Goal: Task Accomplishment & Management: Use online tool/utility

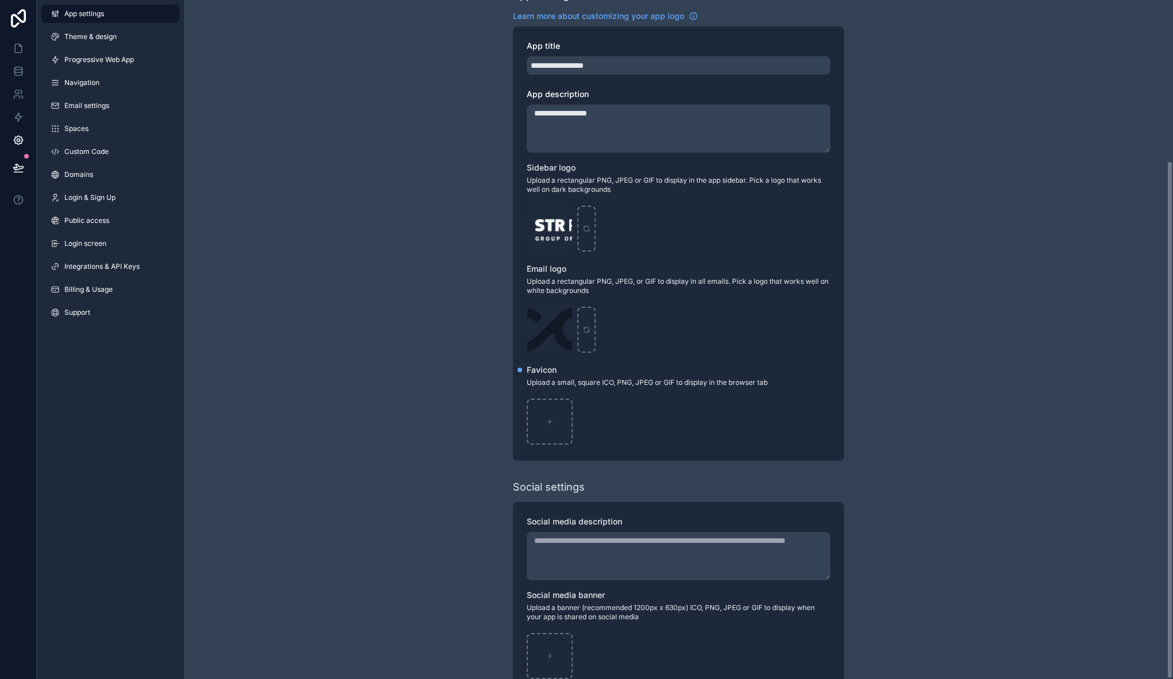
scroll to position [210, 0]
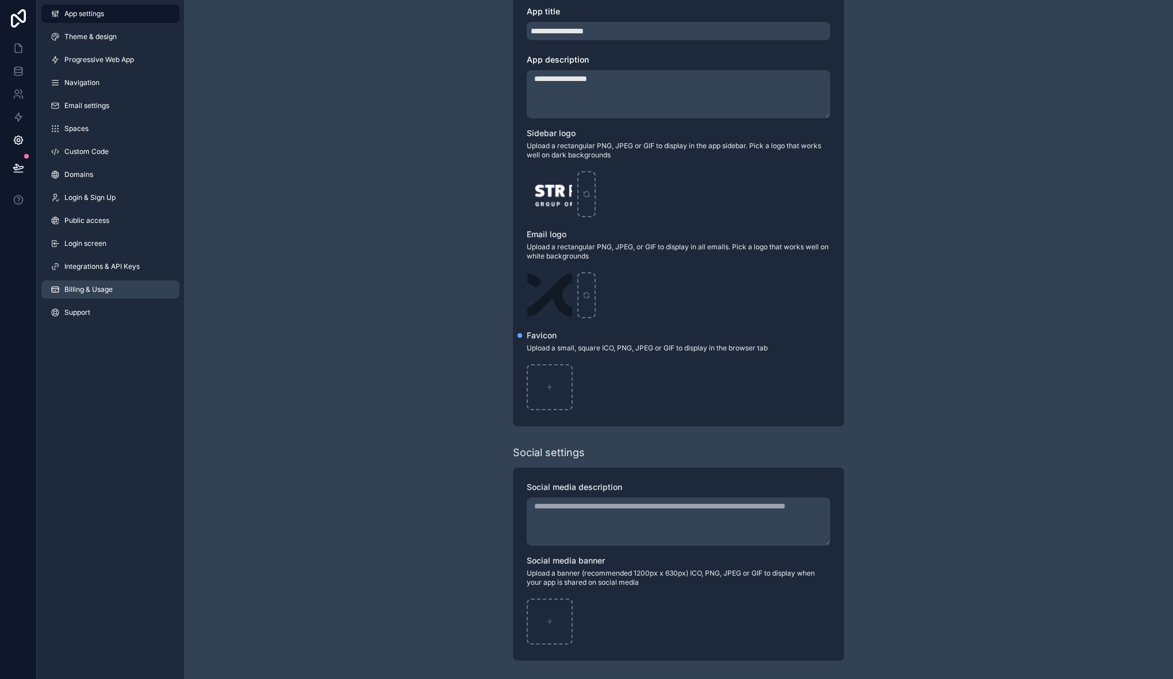
click at [93, 288] on span "Billing & Usage" at bounding box center [88, 289] width 48 height 9
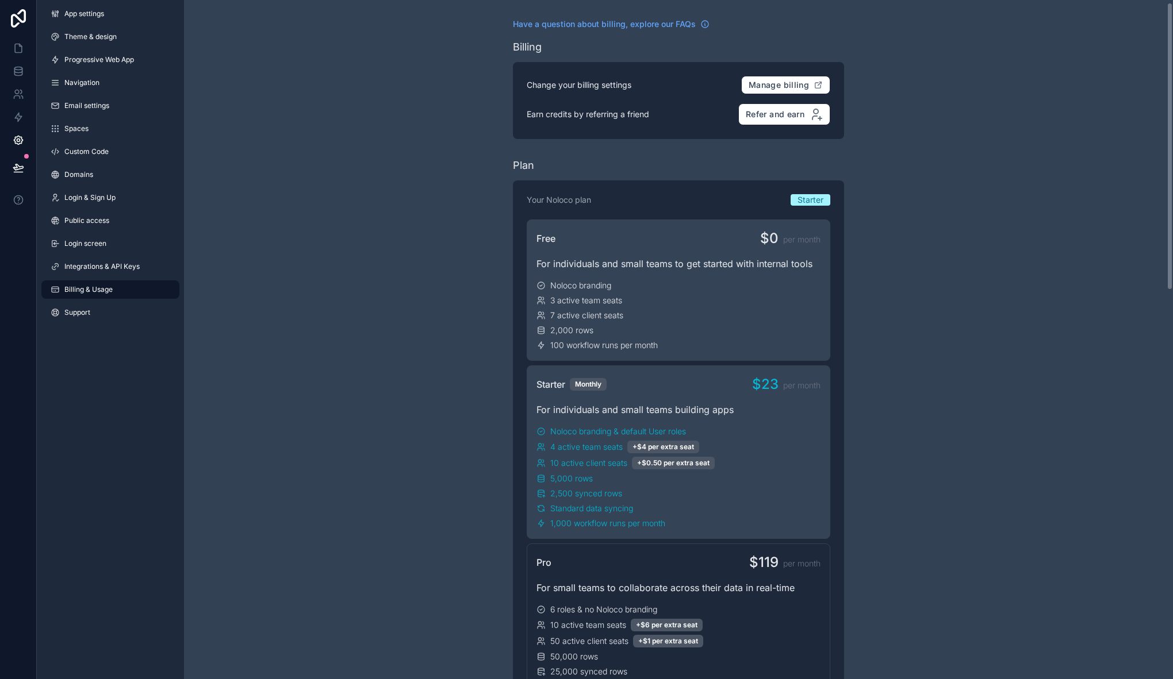
scroll to position [57, 0]
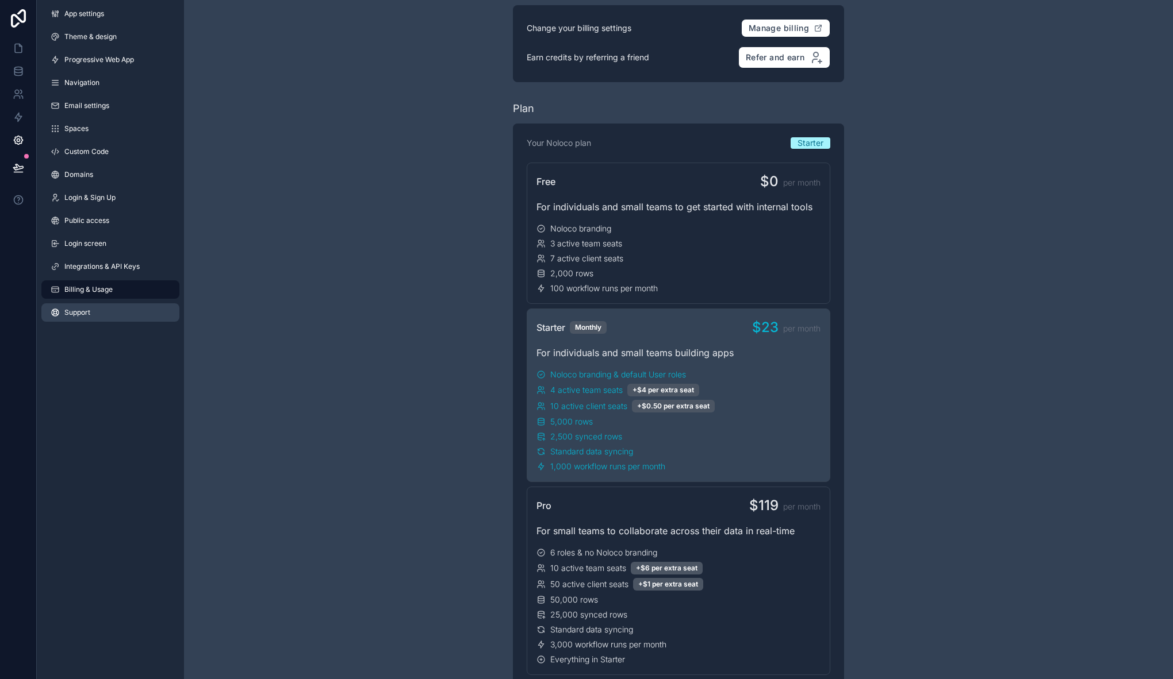
click at [76, 316] on span "Support" at bounding box center [77, 312] width 26 height 9
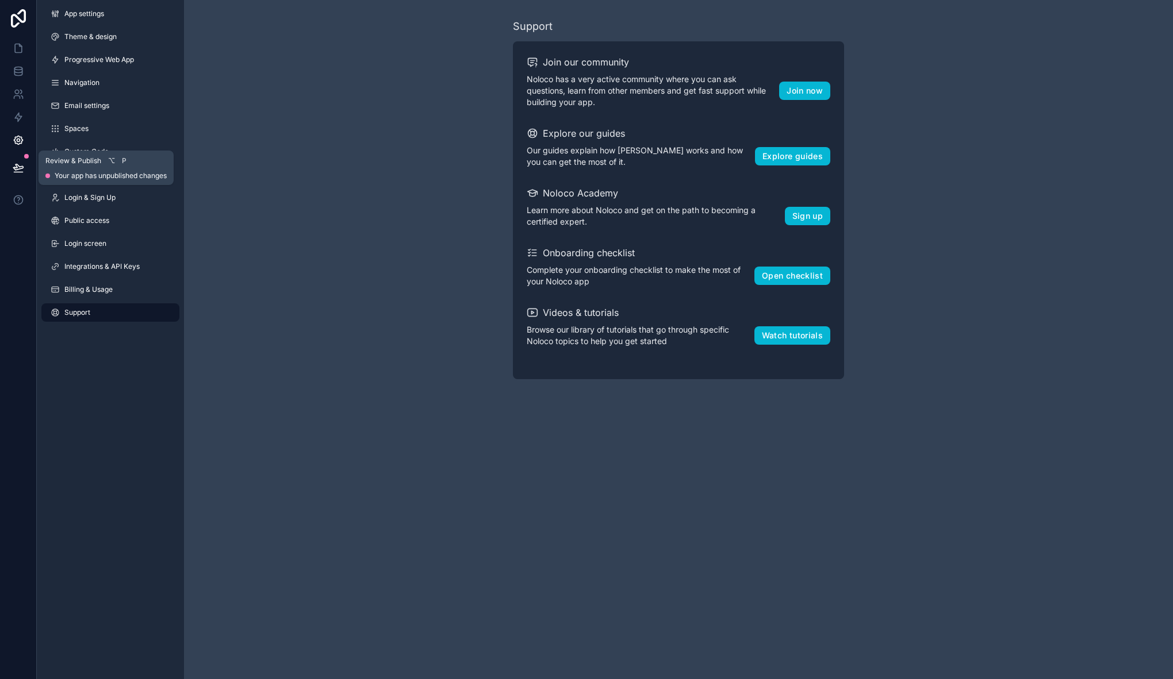
click at [17, 163] on icon at bounding box center [18, 167] width 11 height 11
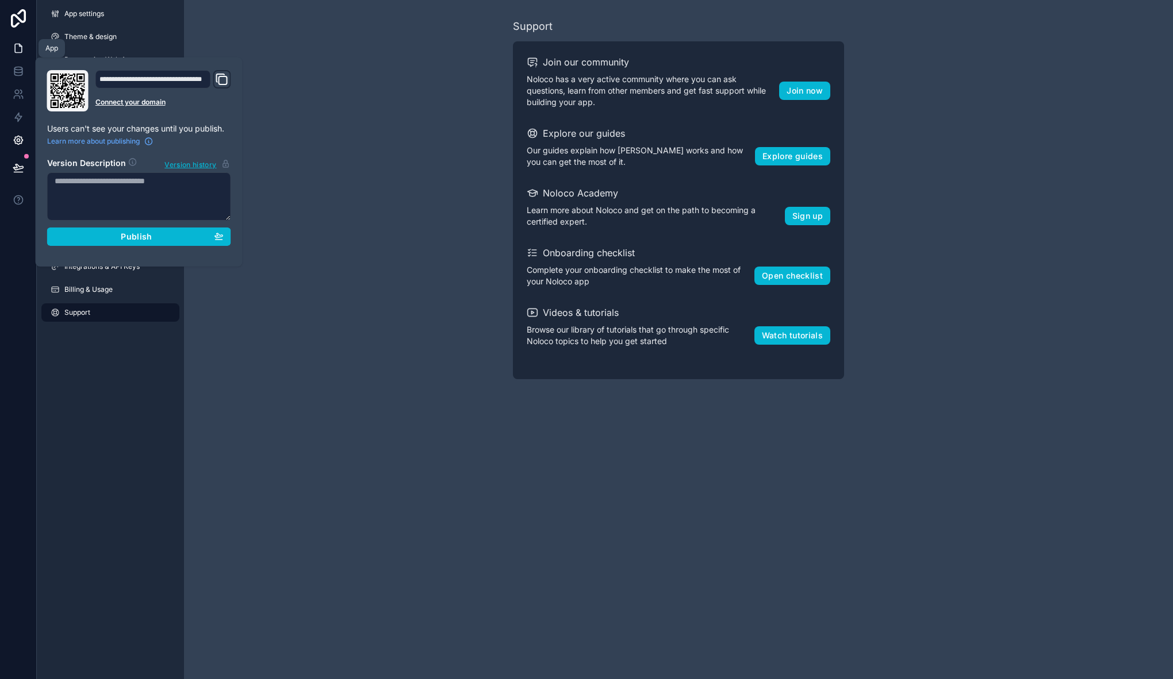
click at [20, 52] on icon at bounding box center [18, 48] width 7 height 9
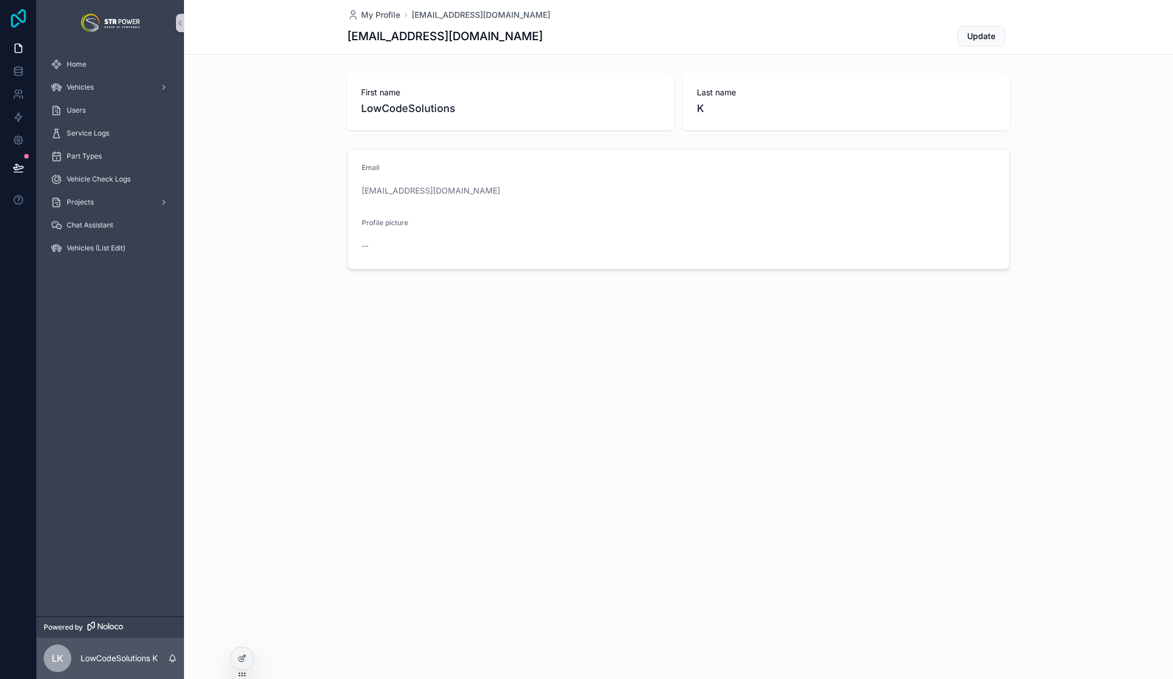
click at [15, 20] on icon at bounding box center [18, 18] width 23 height 18
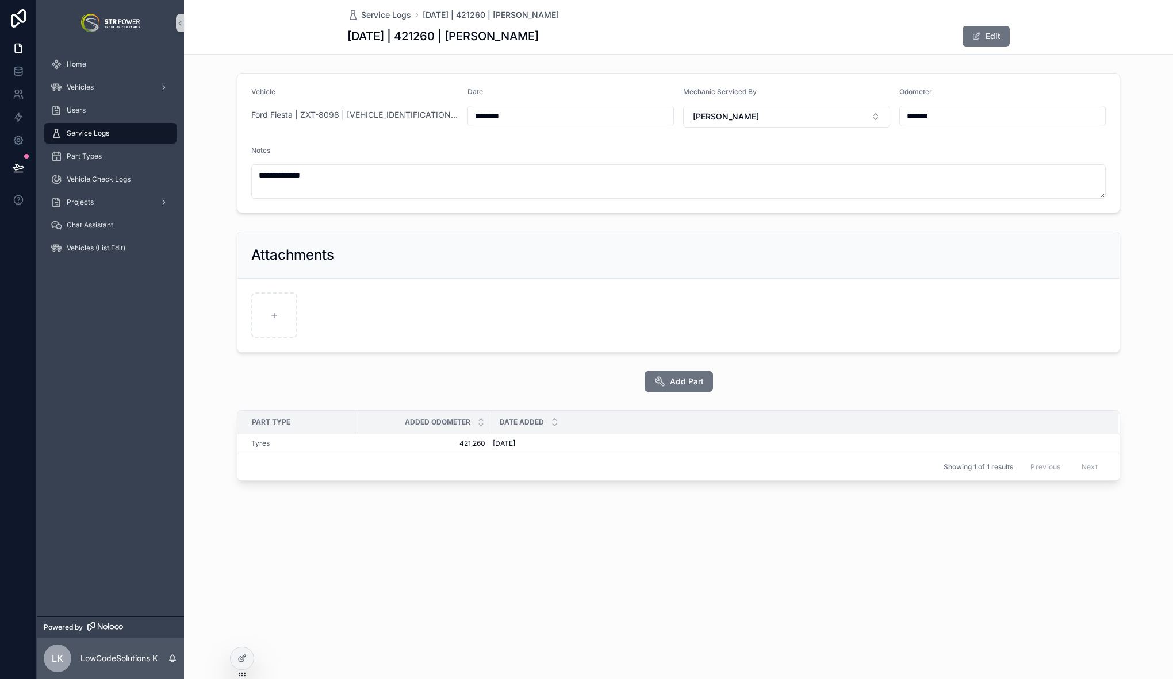
click at [514, 114] on input "********" at bounding box center [571, 116] width 206 height 16
click at [435, 217] on div "**********" at bounding box center [678, 142] width 989 height 149
click at [997, 33] on button "Edit" at bounding box center [985, 36] width 47 height 21
click at [990, 34] on button "Done" at bounding box center [982, 36] width 53 height 21
click at [533, 84] on form "**********" at bounding box center [678, 143] width 882 height 139
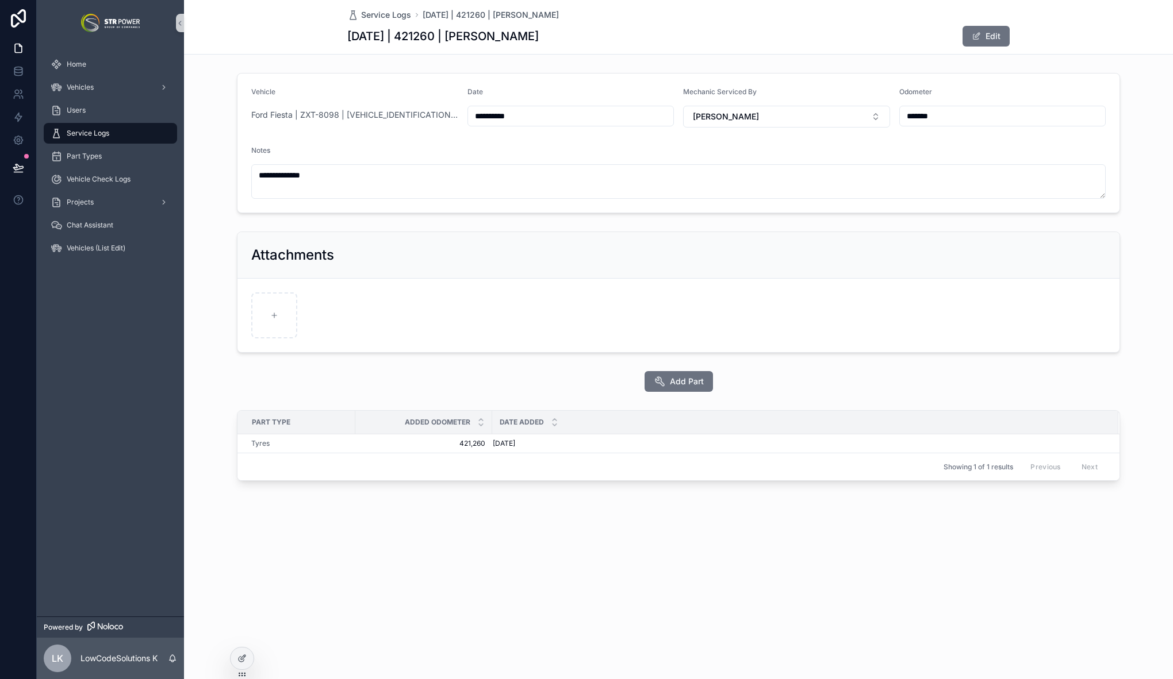
click at [510, 116] on input "**********" at bounding box center [571, 116] width 206 height 16
click at [552, 74] on form "**********" at bounding box center [678, 143] width 882 height 139
click at [16, 172] on icon at bounding box center [18, 167] width 11 height 11
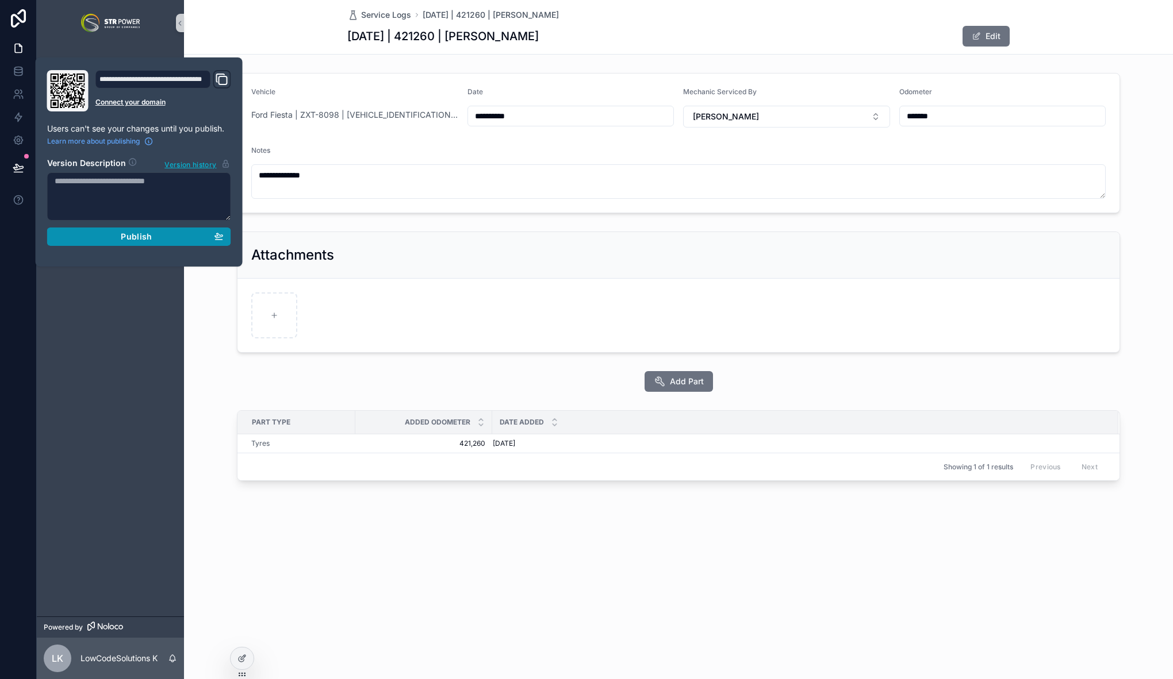
click at [149, 233] on span "Publish" at bounding box center [136, 237] width 31 height 10
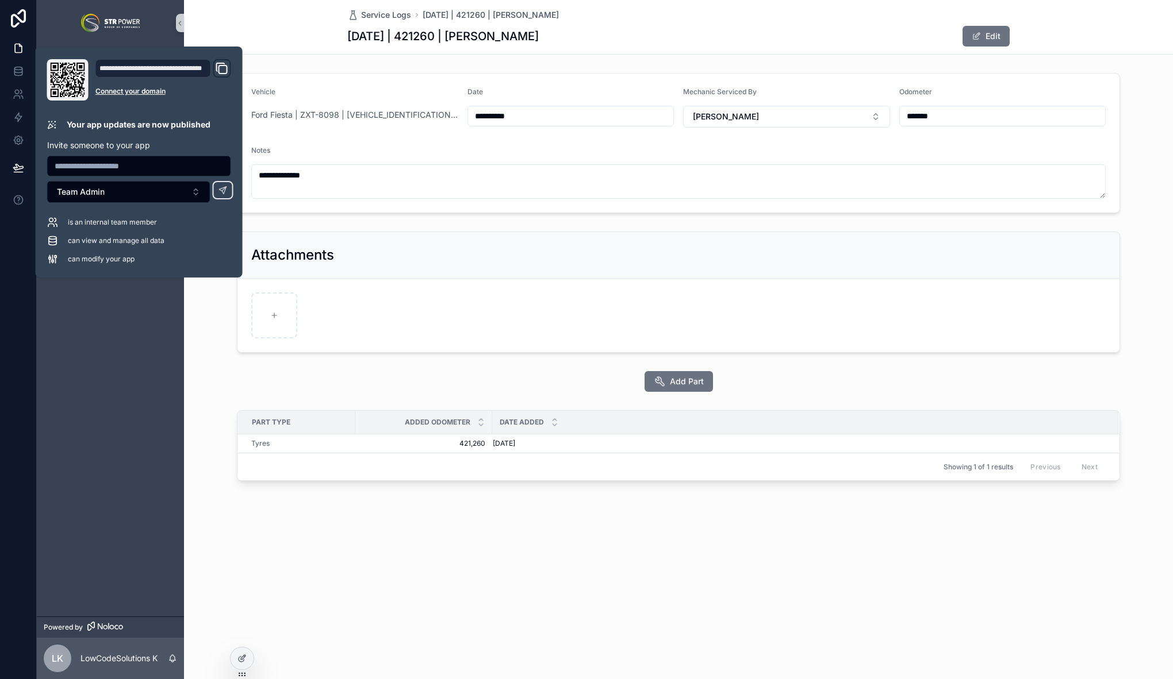
click at [575, 234] on div "Attachments" at bounding box center [678, 255] width 882 height 47
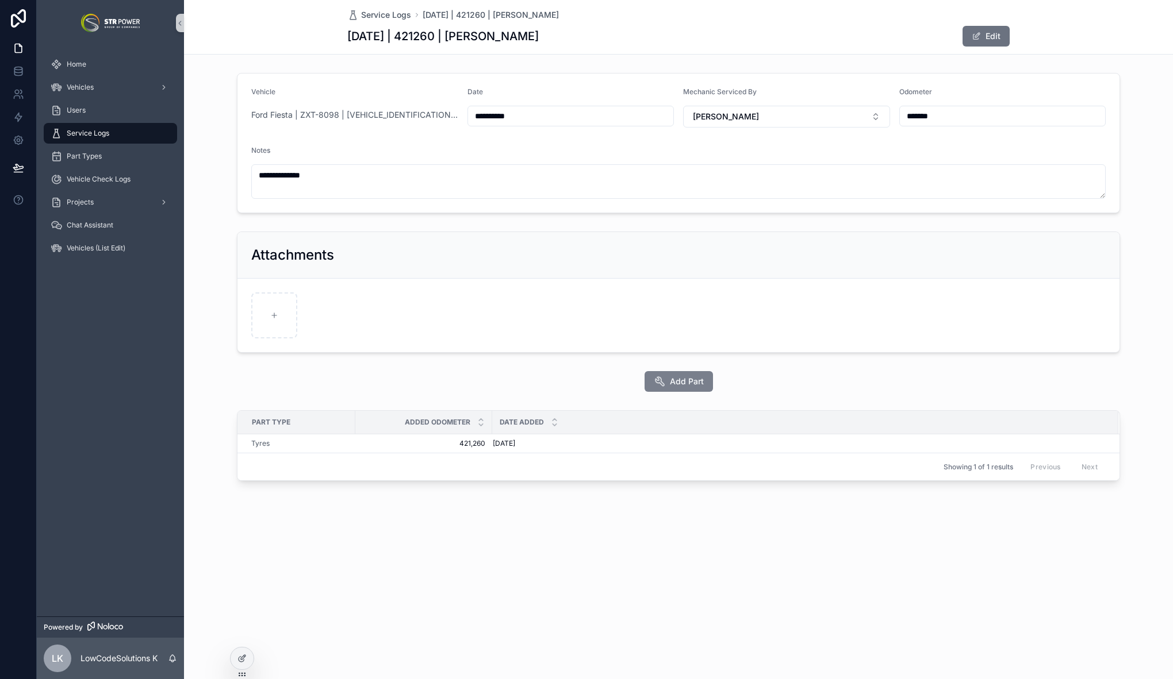
click at [679, 383] on span "Add Part" at bounding box center [687, 381] width 34 height 11
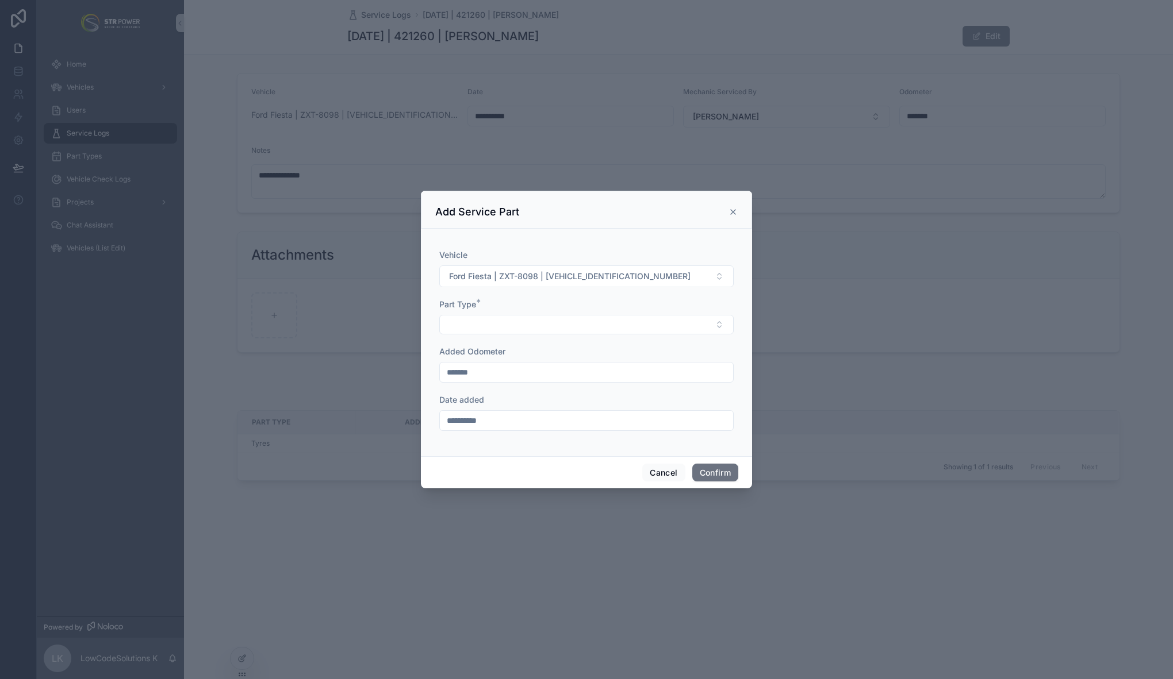
click at [560, 412] on div "**********" at bounding box center [586, 420] width 294 height 21
click at [672, 325] on button "Select Button" at bounding box center [586, 325] width 294 height 20
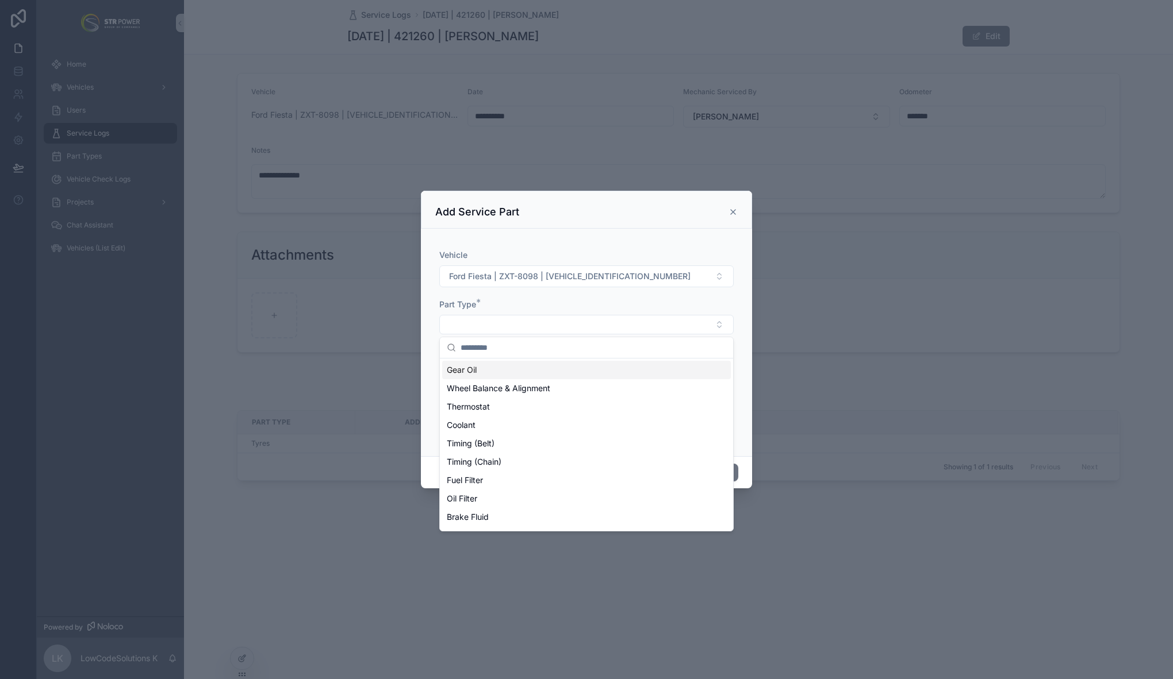
click at [739, 213] on div "Add Service Part" at bounding box center [586, 210] width 331 height 38
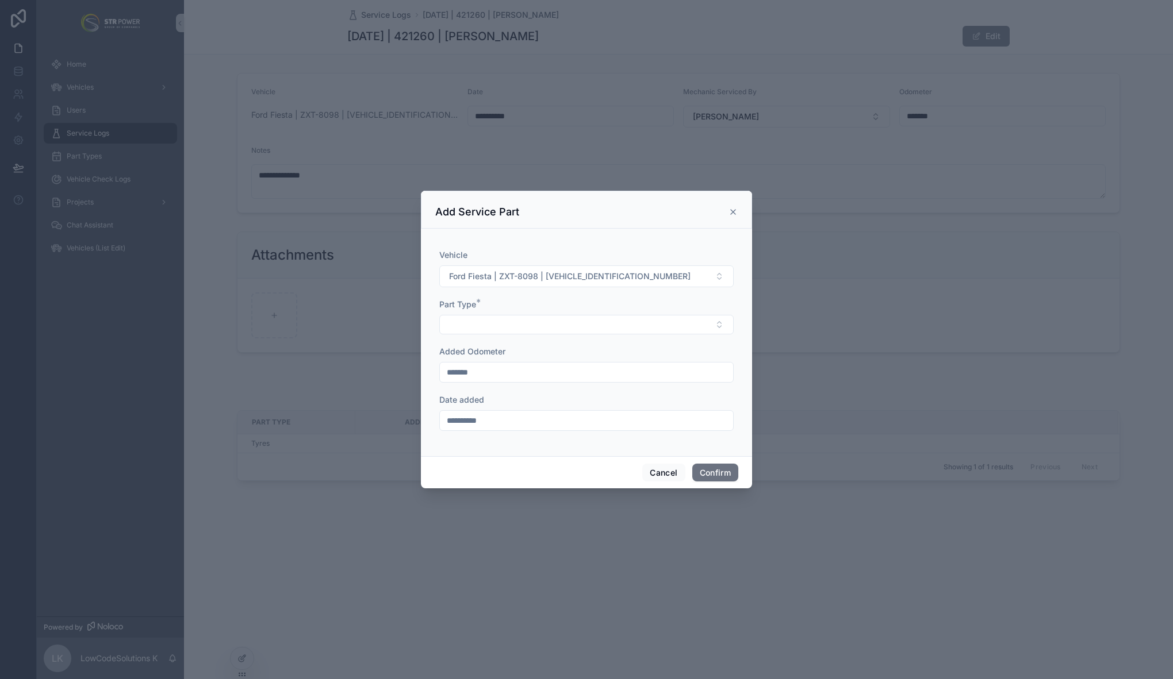
click at [736, 212] on icon at bounding box center [732, 211] width 9 height 9
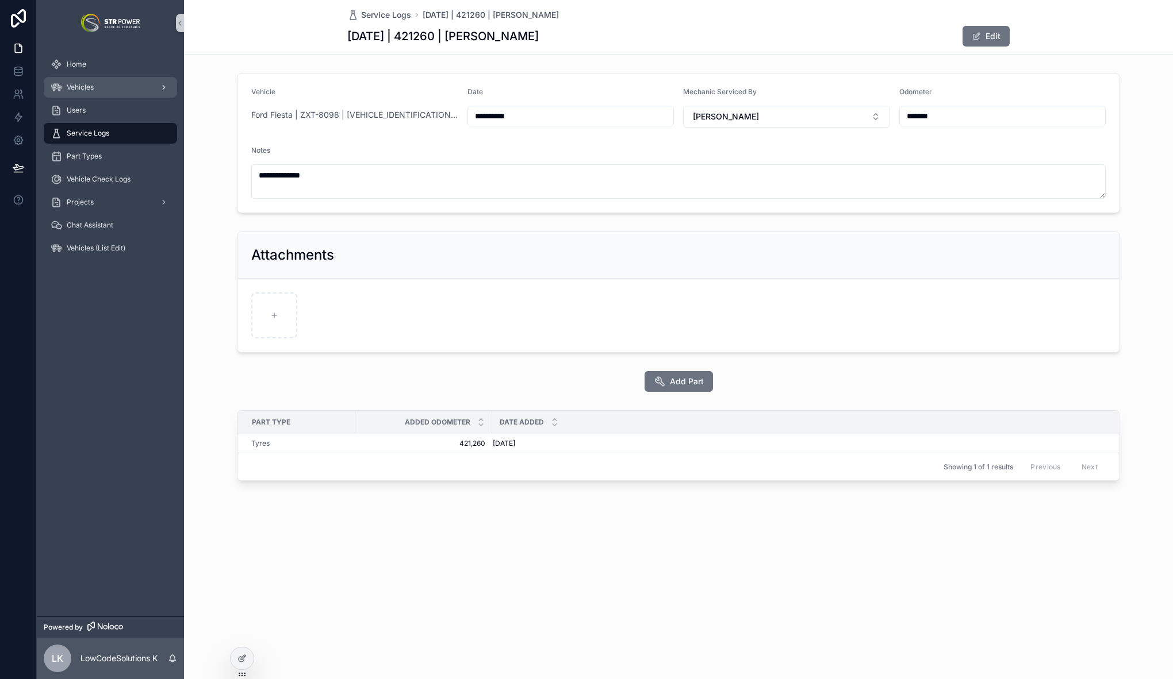
click at [91, 90] on span "Vehicles" at bounding box center [80, 87] width 27 height 9
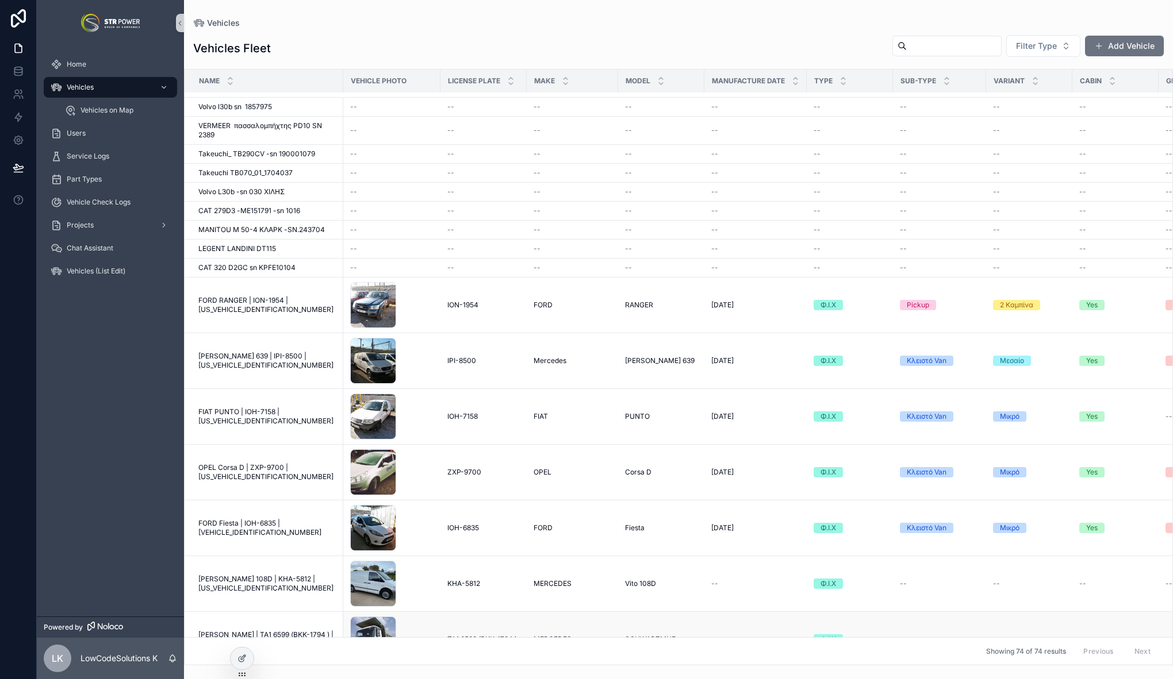
scroll to position [1403, 0]
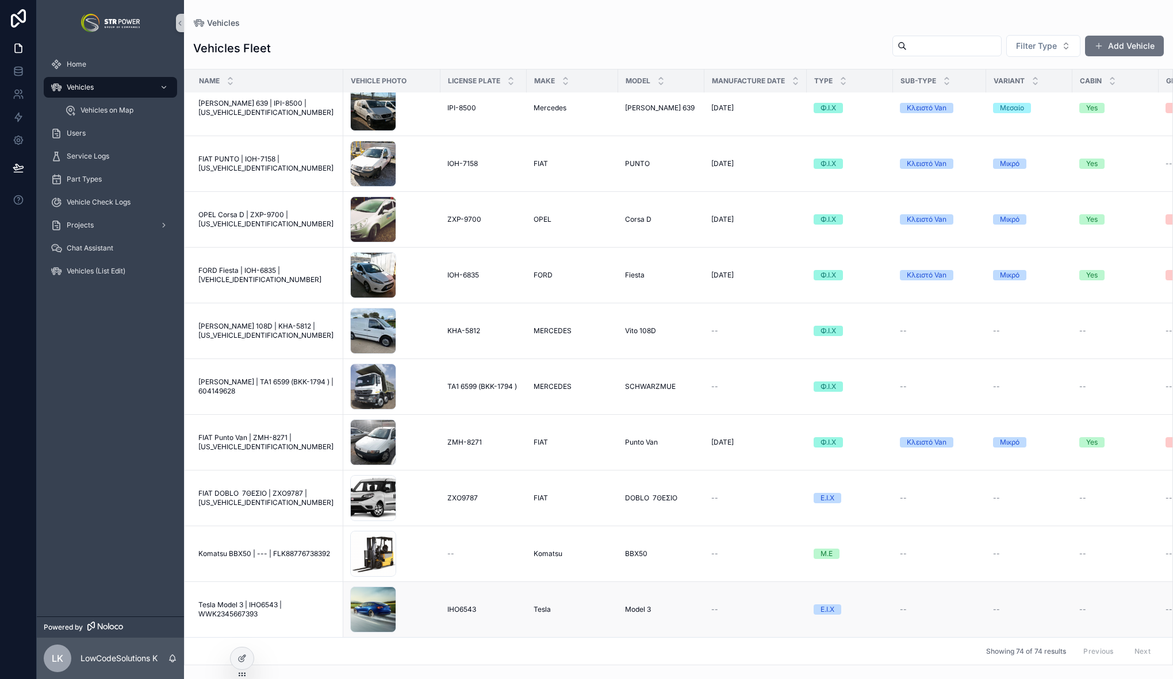
click at [260, 601] on span "Tesla Model 3 | IHO6543 | WWK2345667393" at bounding box center [267, 610] width 138 height 18
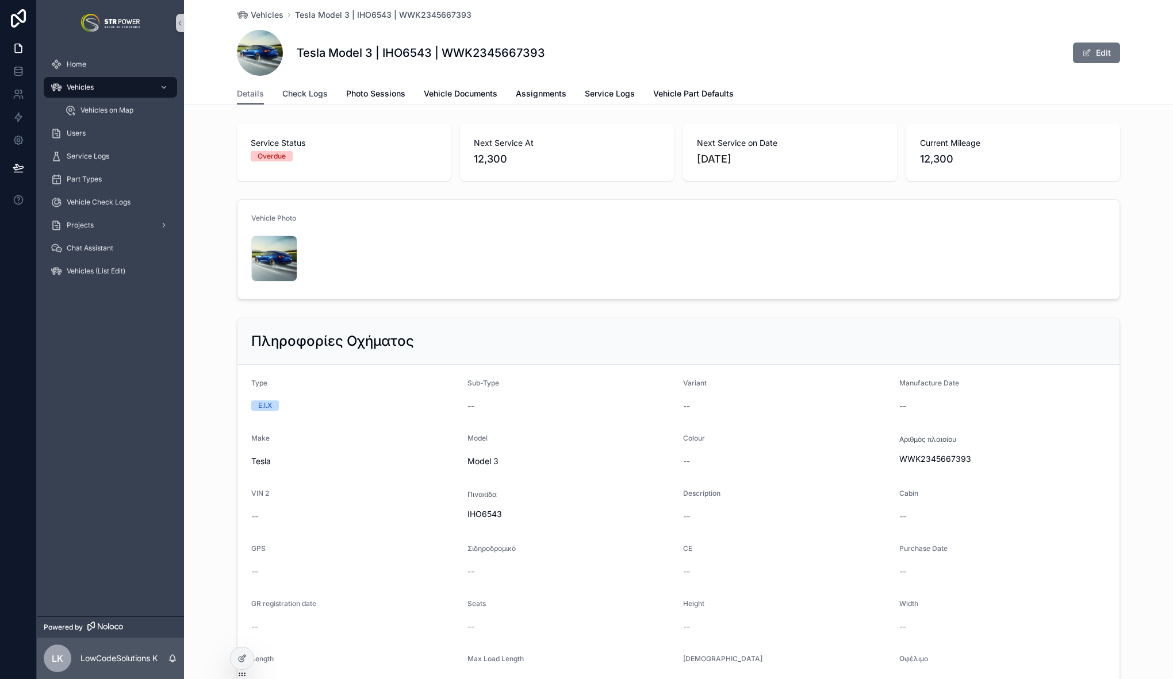
click at [308, 95] on span "Check Logs" at bounding box center [304, 93] width 45 height 11
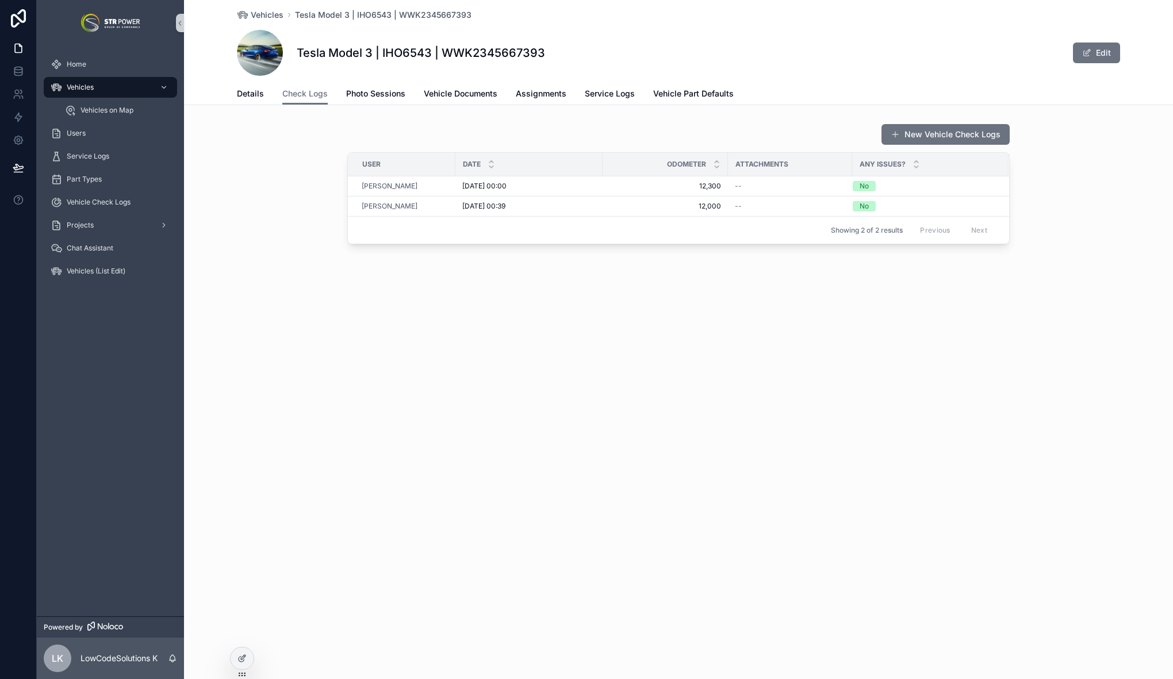
click at [735, 306] on div "Vehicles Tesla Model 3 | IHO6543 | WWK2345667393 Tesla Model 3 | IHO6543 | WWK2…" at bounding box center [678, 161] width 989 height 322
click at [943, 130] on button "New Vehicle Check Logs" at bounding box center [945, 134] width 128 height 21
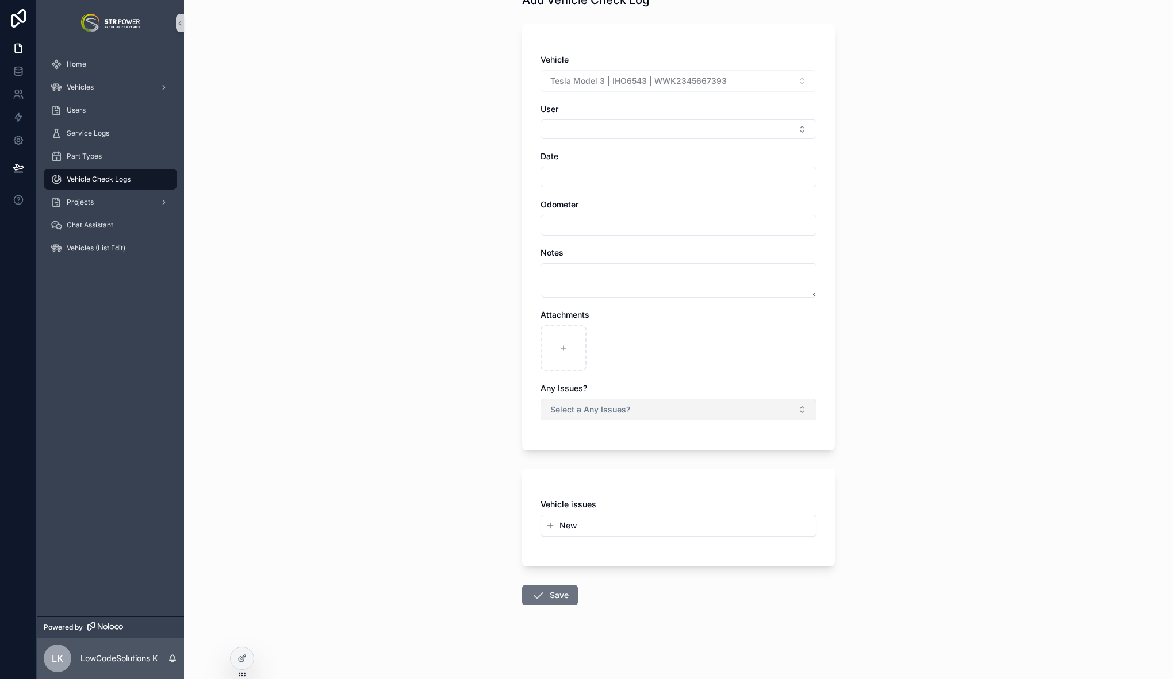
scroll to position [55, 0]
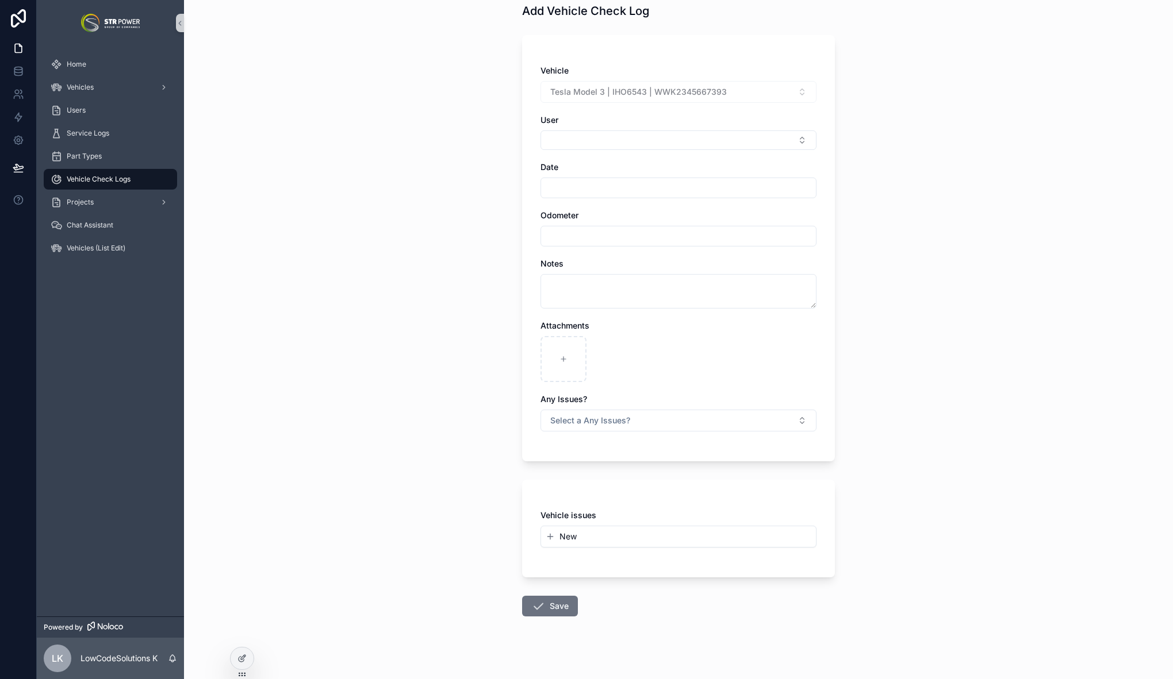
click at [578, 541] on button "New" at bounding box center [678, 536] width 266 height 11
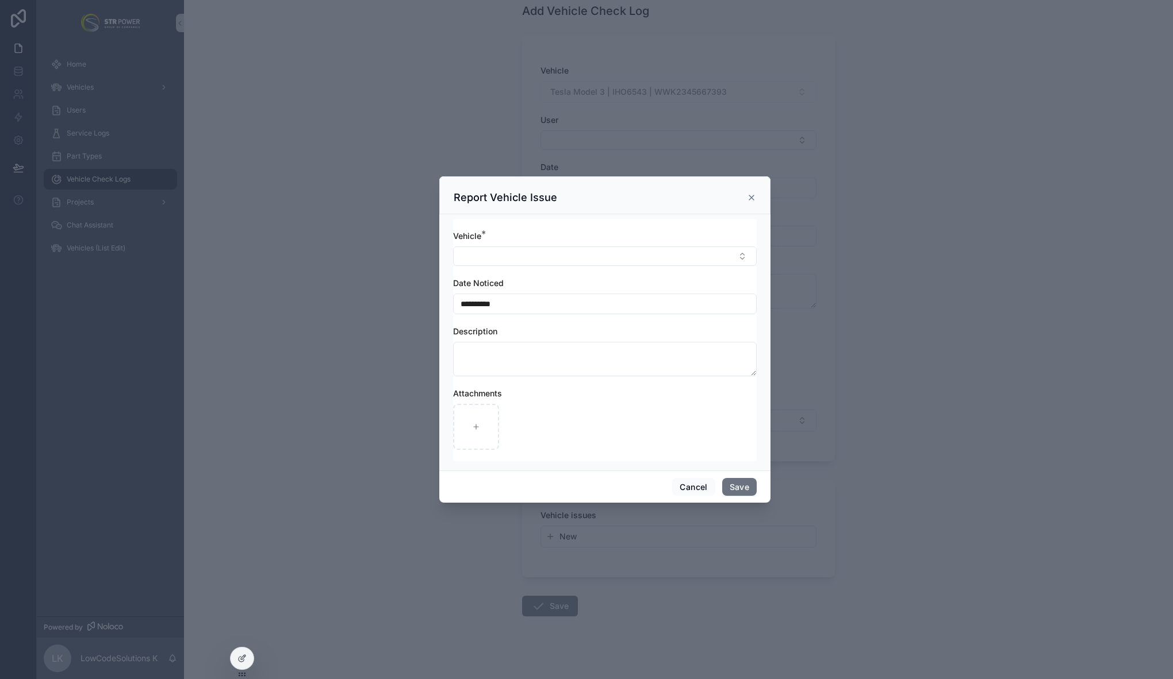
click at [748, 195] on icon "scrollable content" at bounding box center [751, 197] width 9 height 9
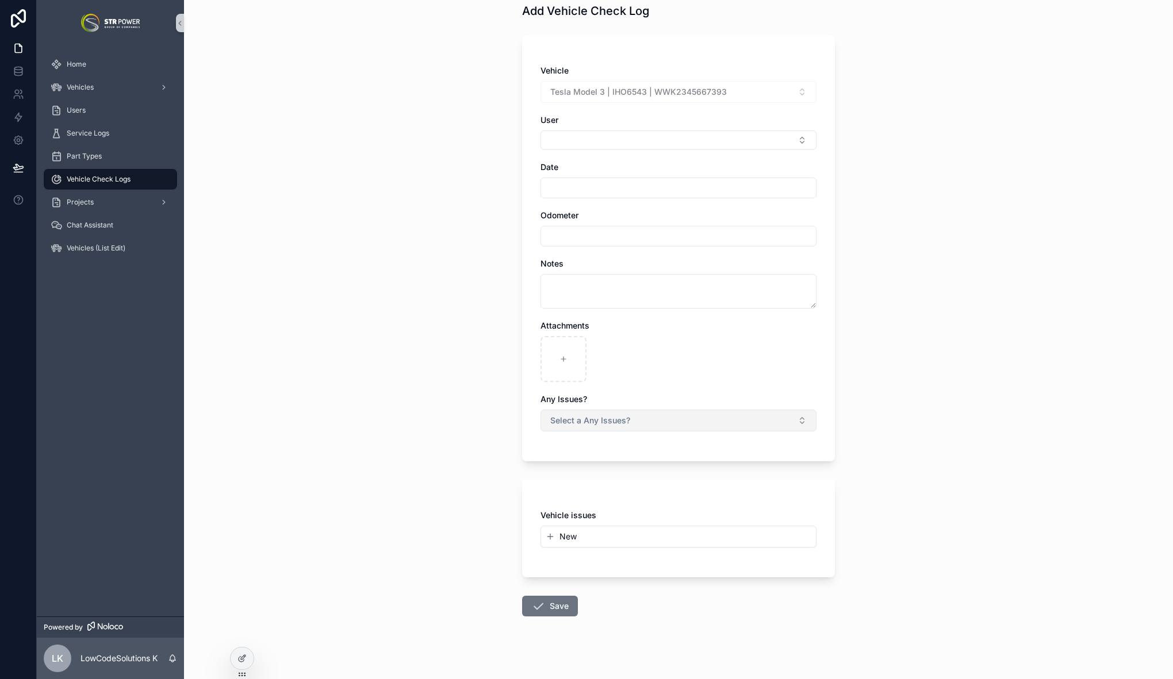
click at [659, 419] on button "Select a Any Issues?" at bounding box center [678, 421] width 276 height 22
click at [595, 470] on div "No" at bounding box center [674, 466] width 270 height 17
click at [599, 422] on button "No" at bounding box center [678, 421] width 276 height 22
drag, startPoint x: 573, startPoint y: 496, endPoint x: 581, endPoint y: 494, distance: 7.7
click at [573, 497] on div "Yes" at bounding box center [674, 501] width 270 height 17
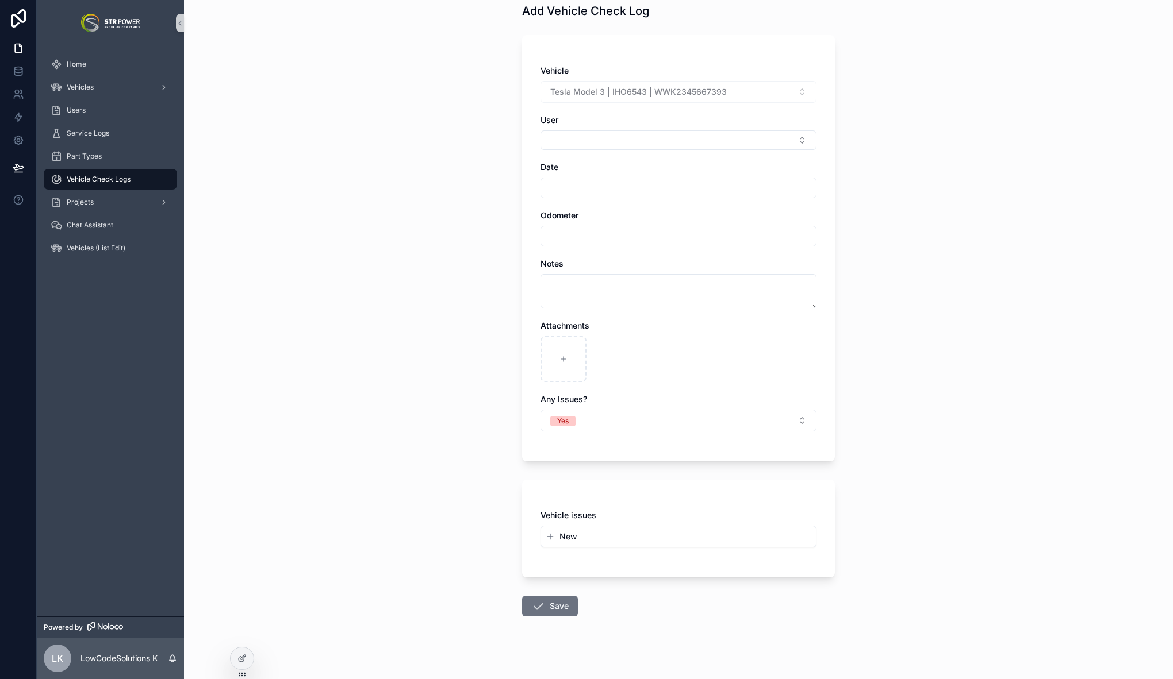
click at [493, 465] on div "Back to Vehicles Vehicle Check Logs Add Vehicle Check Log Add Vehicle Check Log…" at bounding box center [678, 284] width 989 height 679
click at [241, 657] on icon at bounding box center [241, 658] width 9 height 9
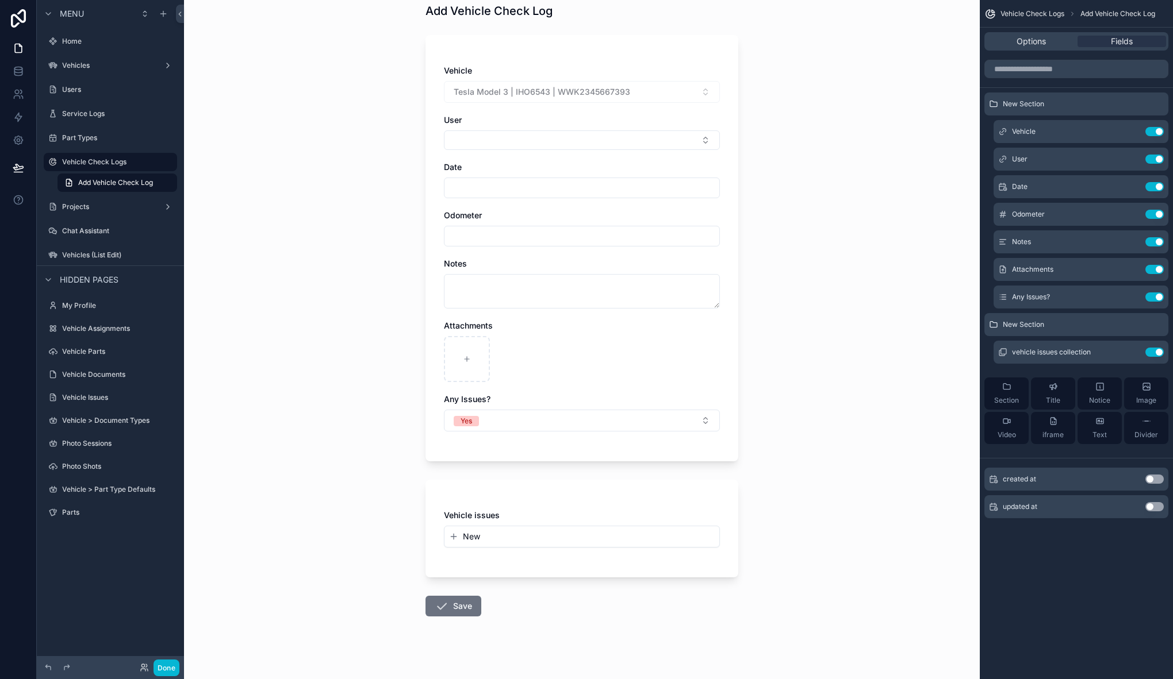
scroll to position [0, 0]
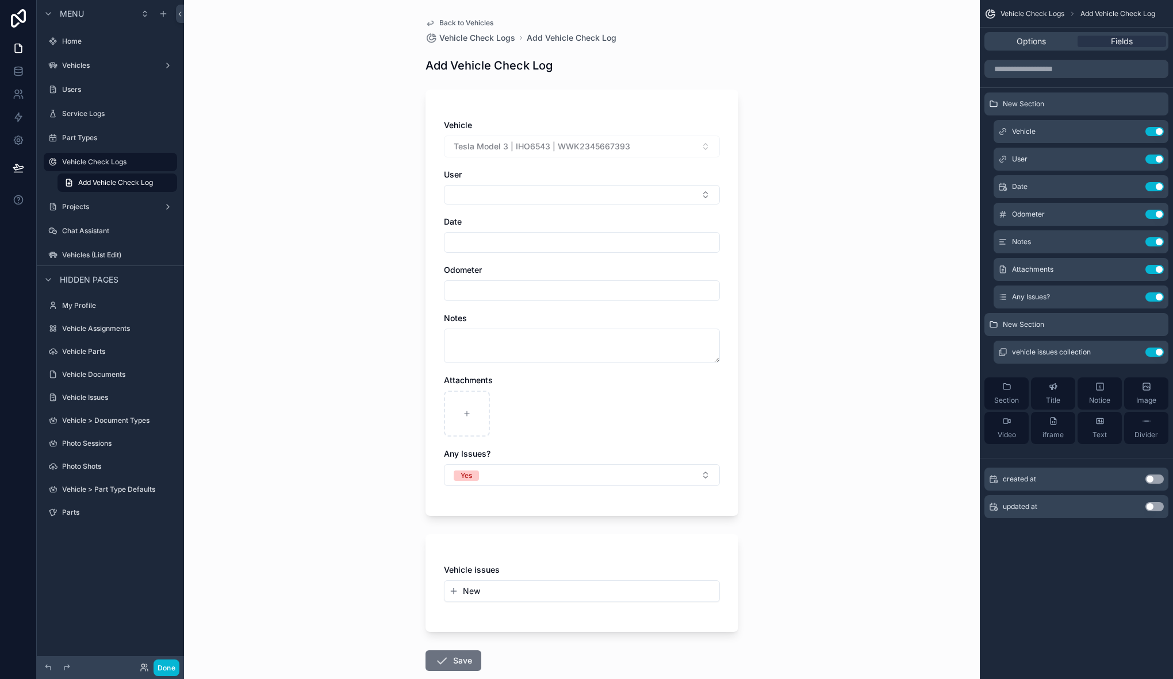
click at [678, 410] on div "scrollable content" at bounding box center [582, 414] width 276 height 46
click at [1129, 352] on icon "scrollable content" at bounding box center [1131, 352] width 9 height 9
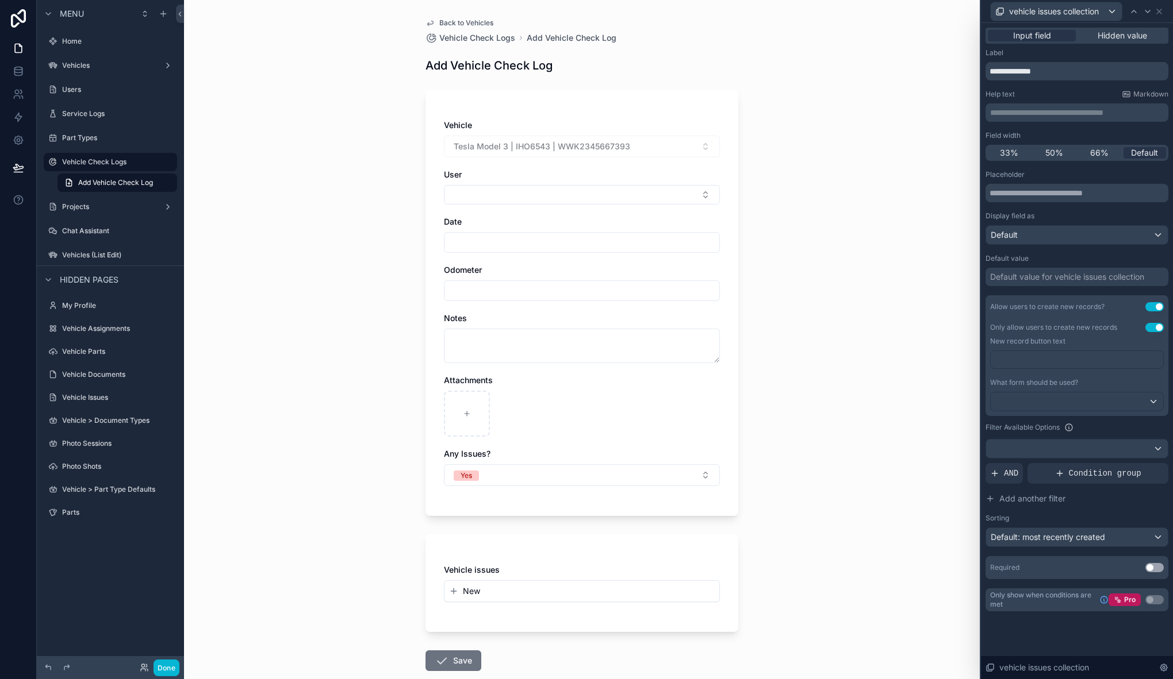
click at [759, 530] on div "Back to Vehicles Vehicle Check Logs Add Vehicle Check Log Add Vehicle Check Log…" at bounding box center [581, 339] width 795 height 679
click at [1159, 13] on icon at bounding box center [1158, 11] width 9 height 9
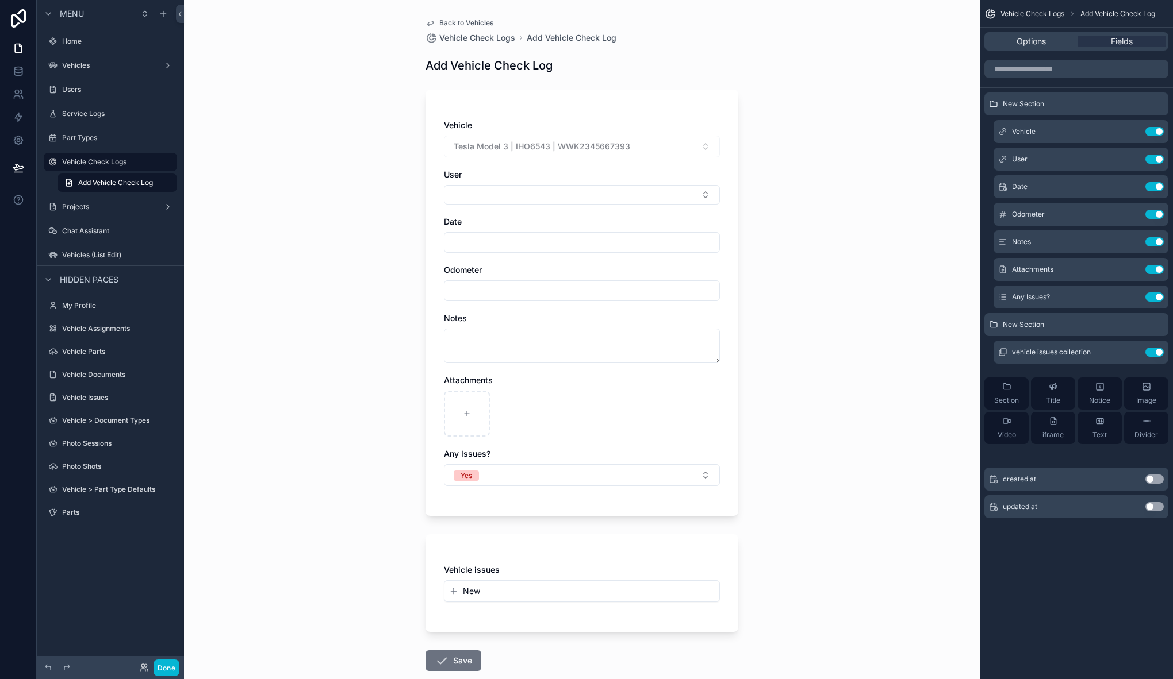
click at [498, 601] on div "New" at bounding box center [581, 591] width 275 height 21
click at [497, 594] on button "New" at bounding box center [582, 591] width 266 height 11
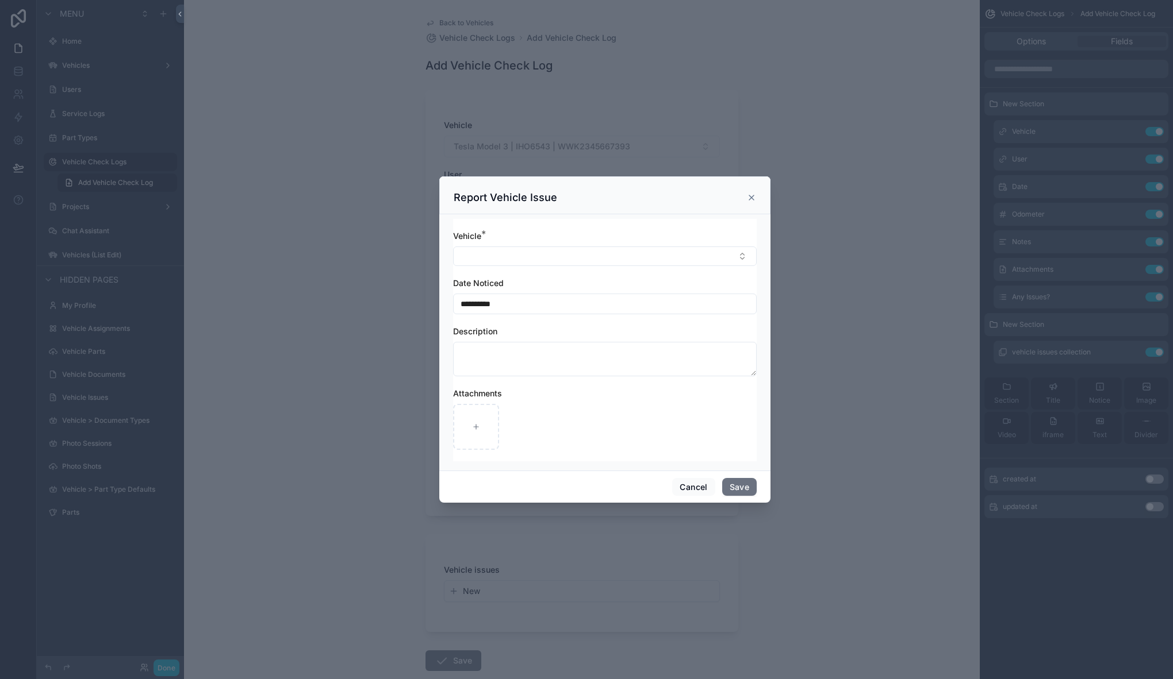
click at [752, 195] on icon "scrollable content" at bounding box center [751, 197] width 9 height 9
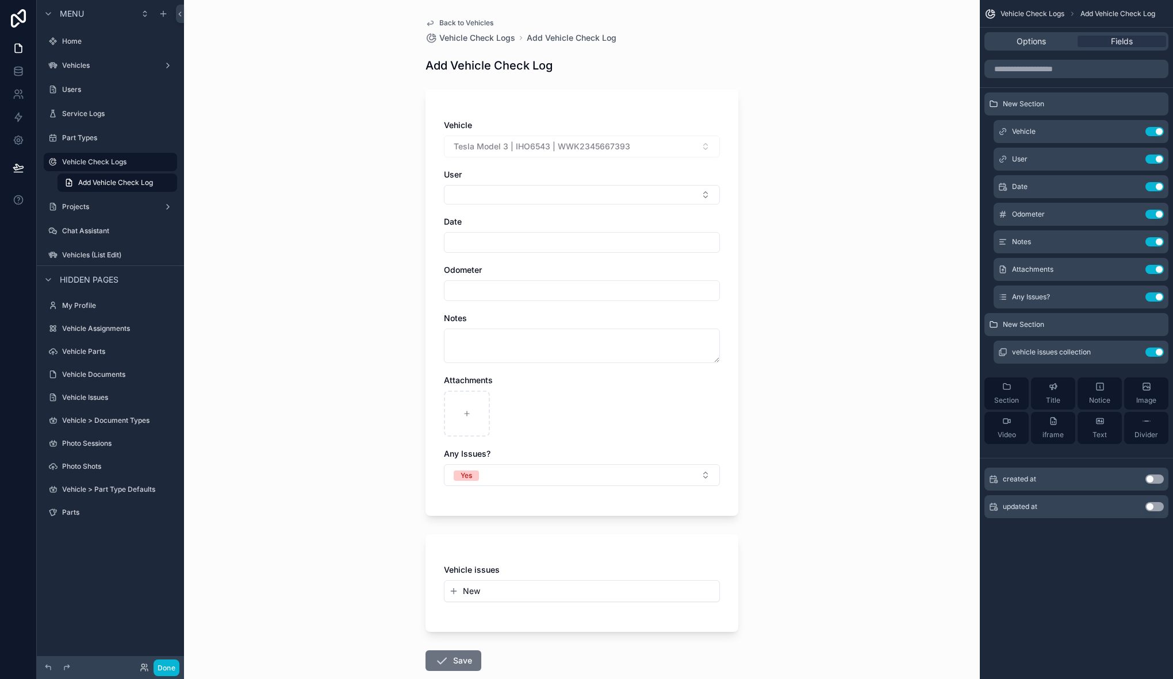
click at [540, 594] on button "New" at bounding box center [582, 591] width 266 height 11
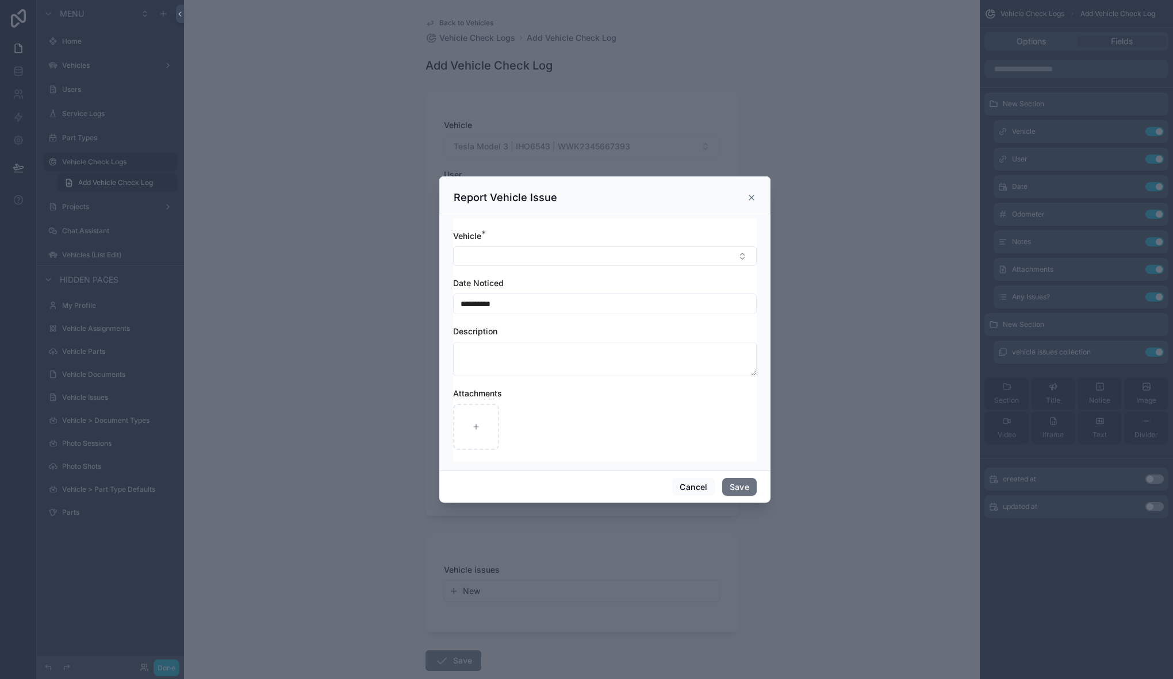
click at [750, 197] on icon "scrollable content" at bounding box center [751, 197] width 5 height 5
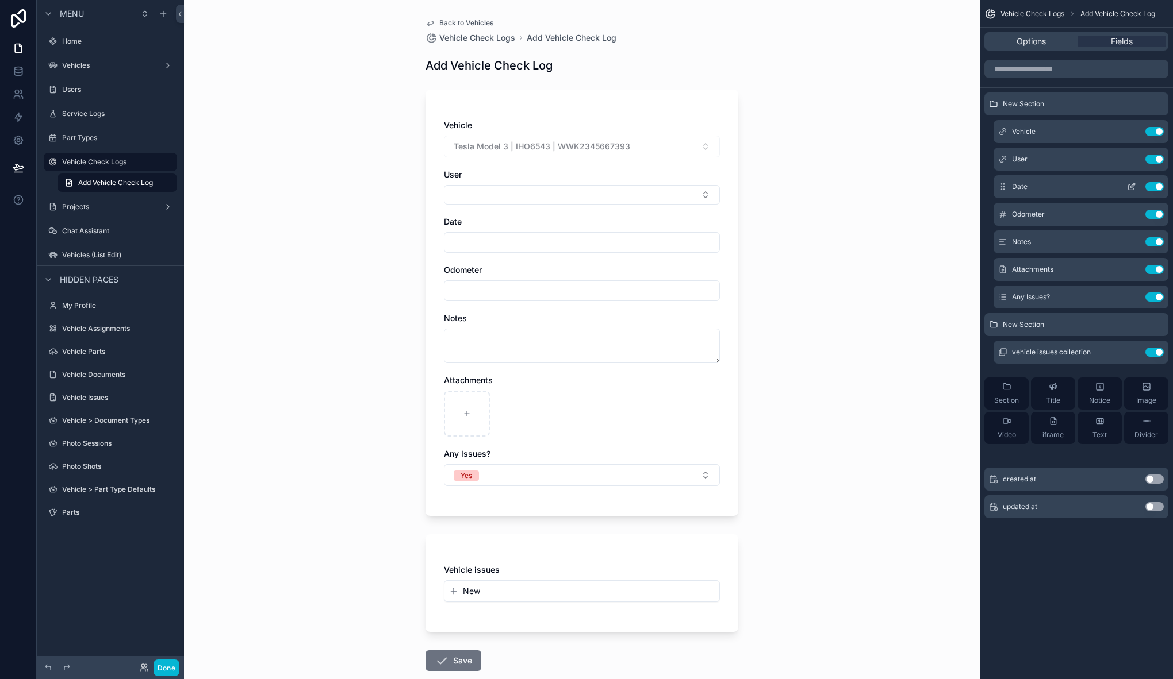
click at [1132, 190] on icon "scrollable content" at bounding box center [1130, 187] width 5 height 5
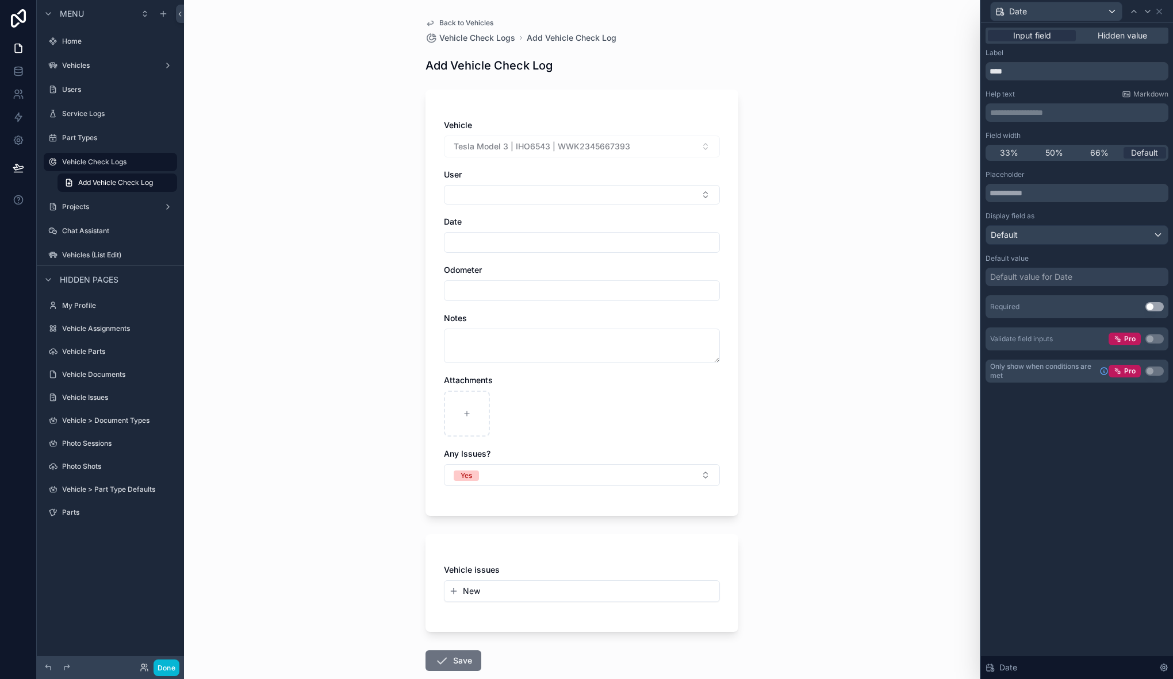
click at [1040, 279] on div "Default value for Date" at bounding box center [1031, 276] width 82 height 11
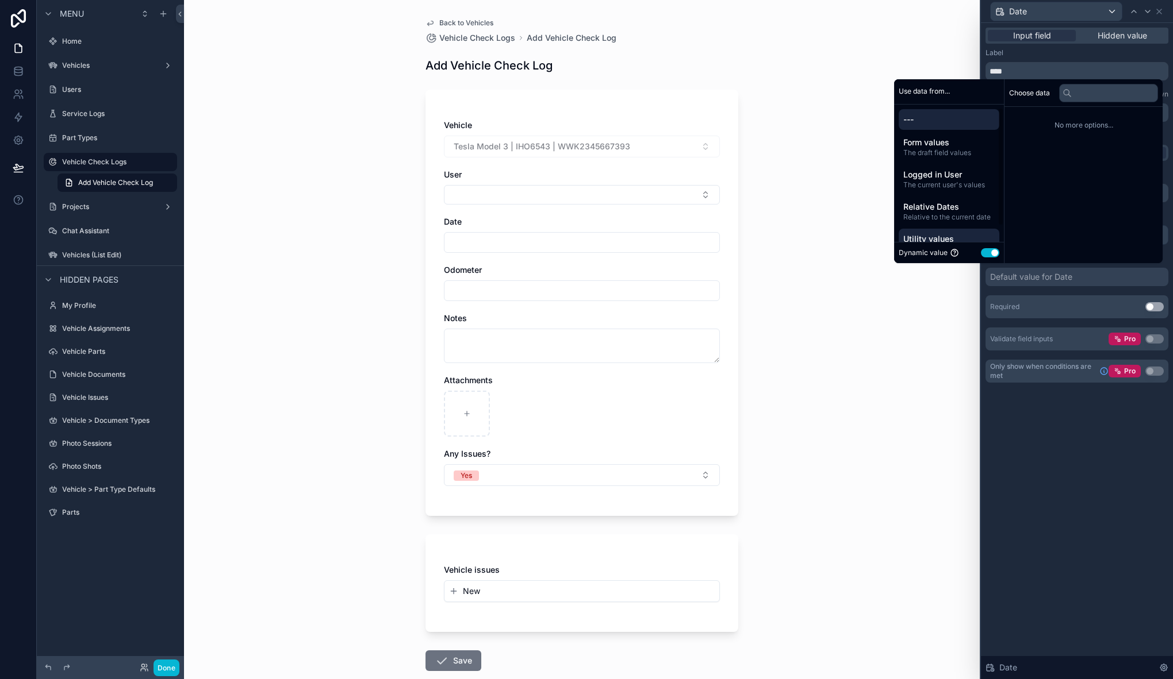
scroll to position [21, 0]
click at [945, 195] on span "Relative to the current date" at bounding box center [948, 195] width 91 height 9
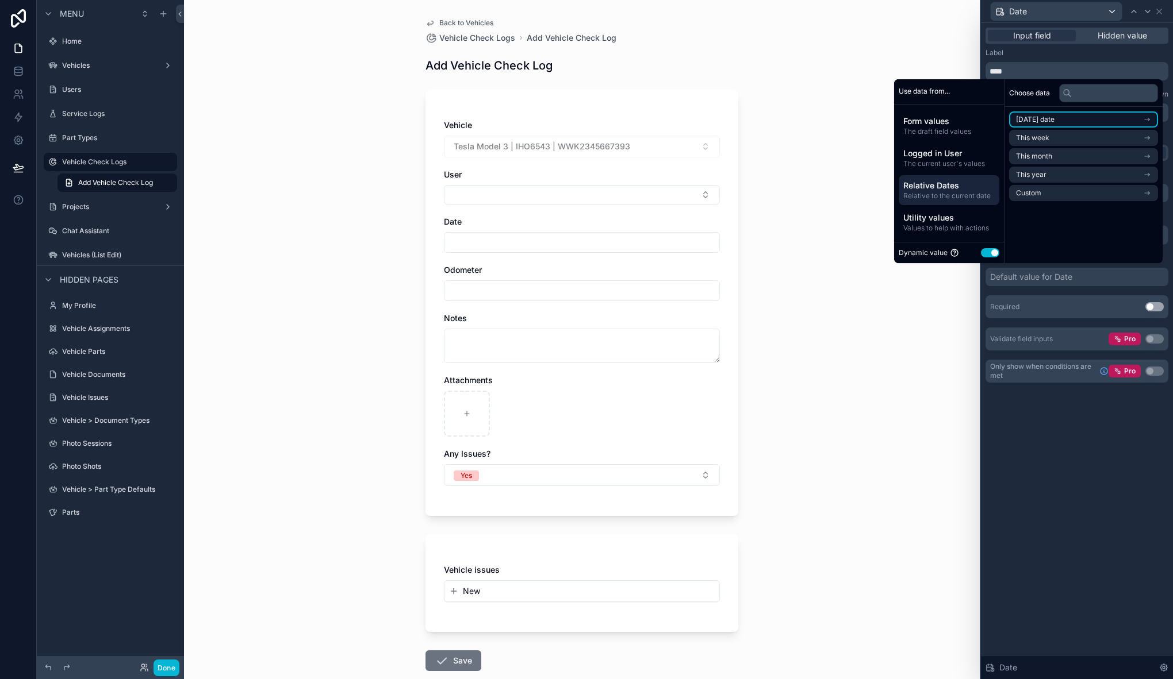
click at [1037, 124] on span "Today's date" at bounding box center [1035, 119] width 39 height 9
click at [1034, 136] on li "Now" at bounding box center [1083, 140] width 149 height 16
click at [835, 376] on div "**********" at bounding box center [581, 339] width 795 height 679
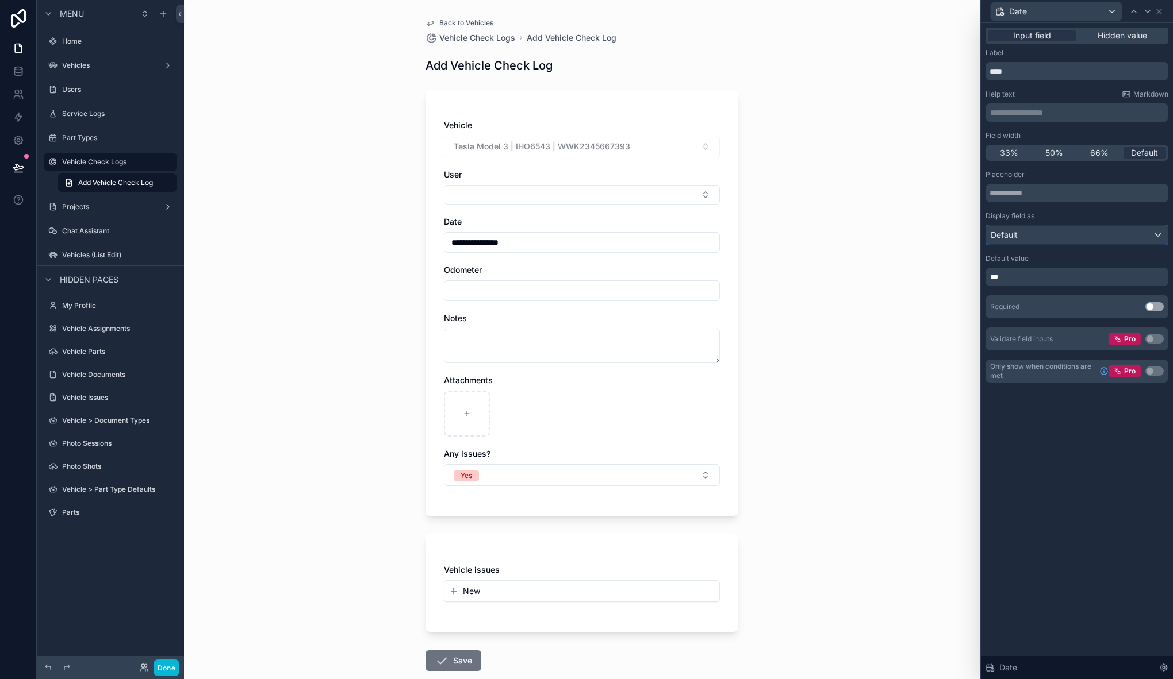
click at [1074, 236] on div "Default" at bounding box center [1077, 235] width 182 height 18
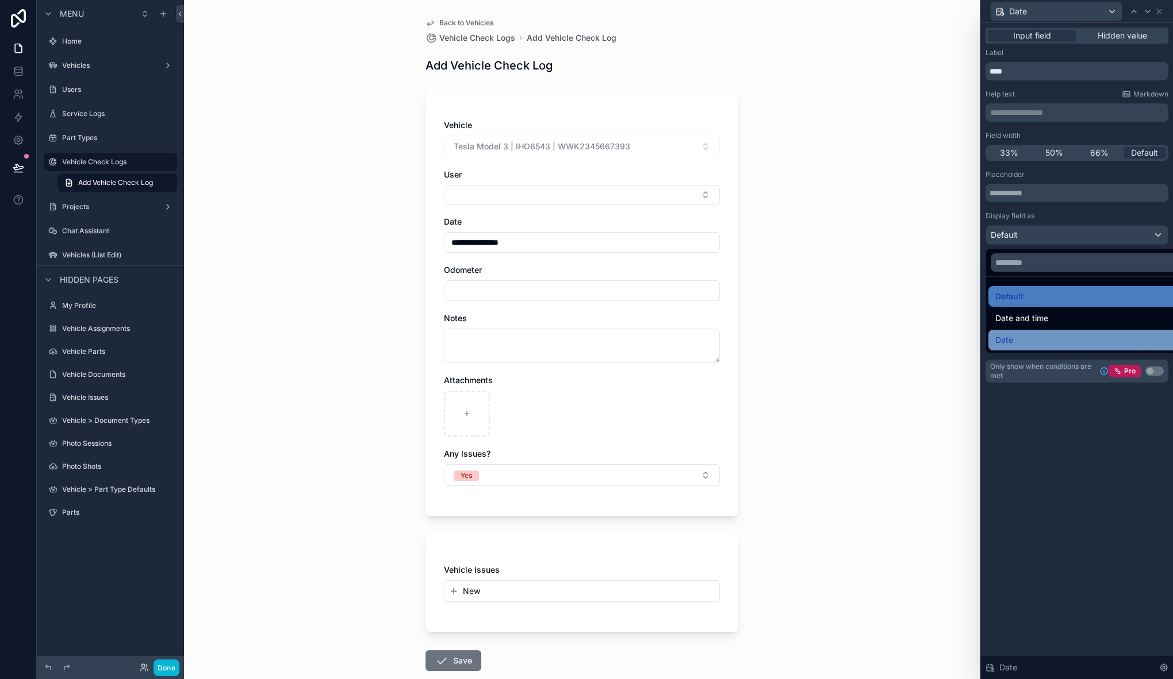
click at [1028, 343] on div "Date" at bounding box center [1090, 340] width 190 height 14
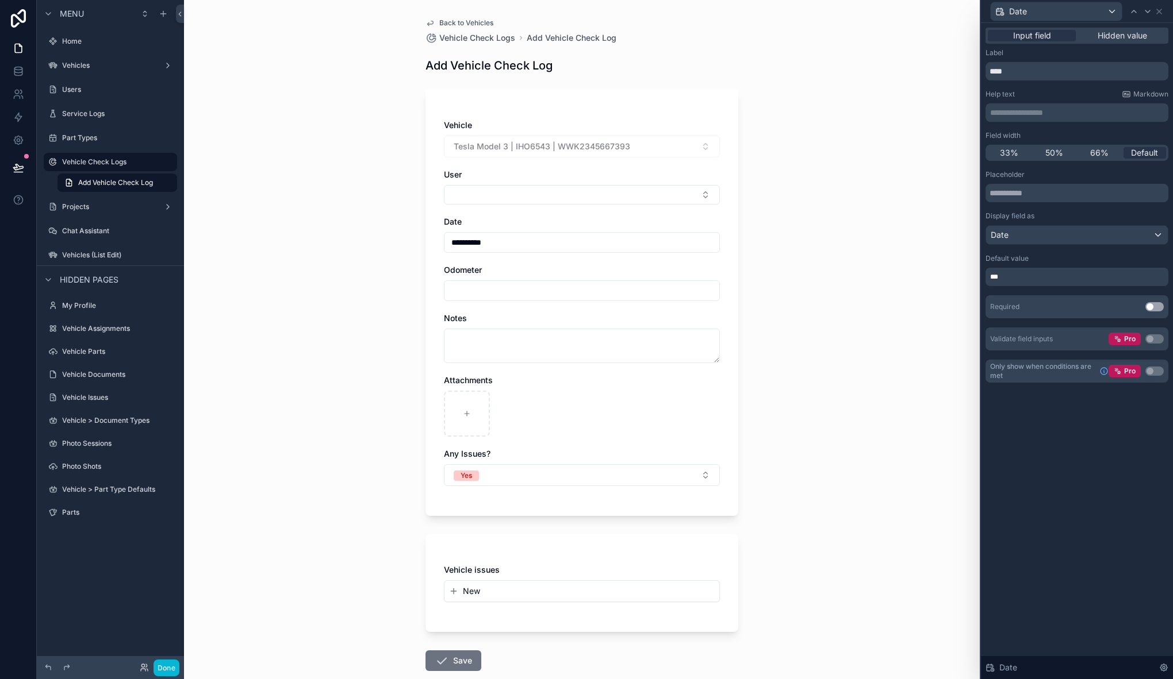
click at [848, 221] on div "**********" at bounding box center [581, 339] width 795 height 679
click at [1033, 239] on div "Date" at bounding box center [1077, 235] width 182 height 18
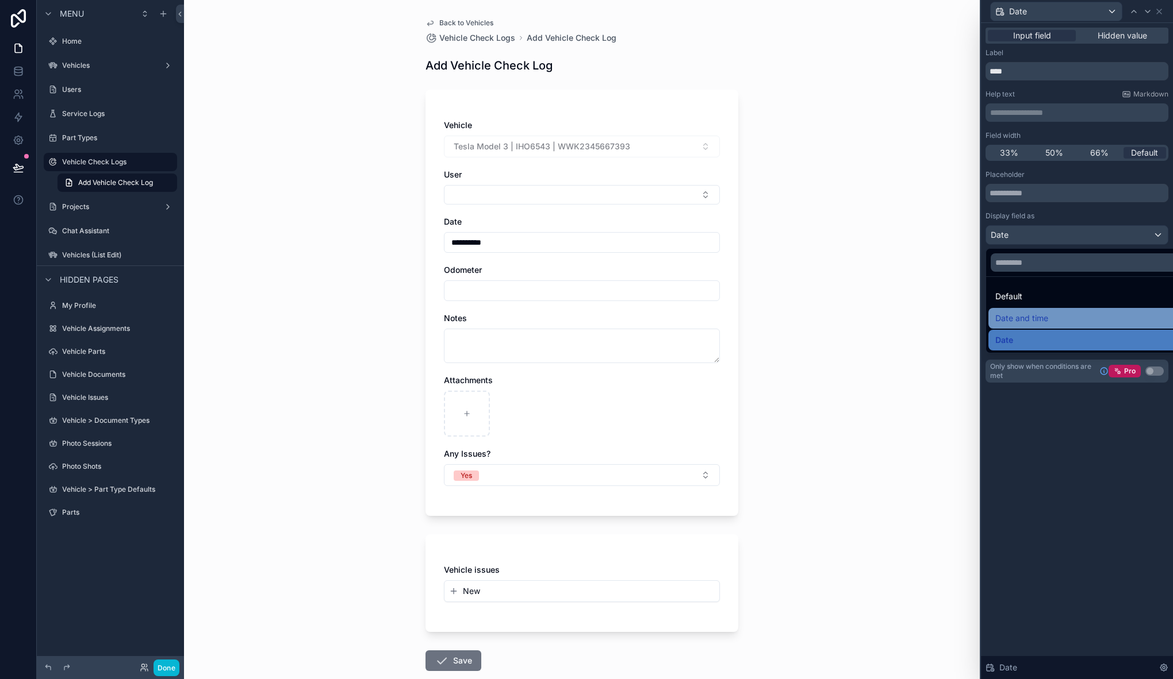
click at [1029, 323] on span "Date and time" at bounding box center [1021, 319] width 53 height 14
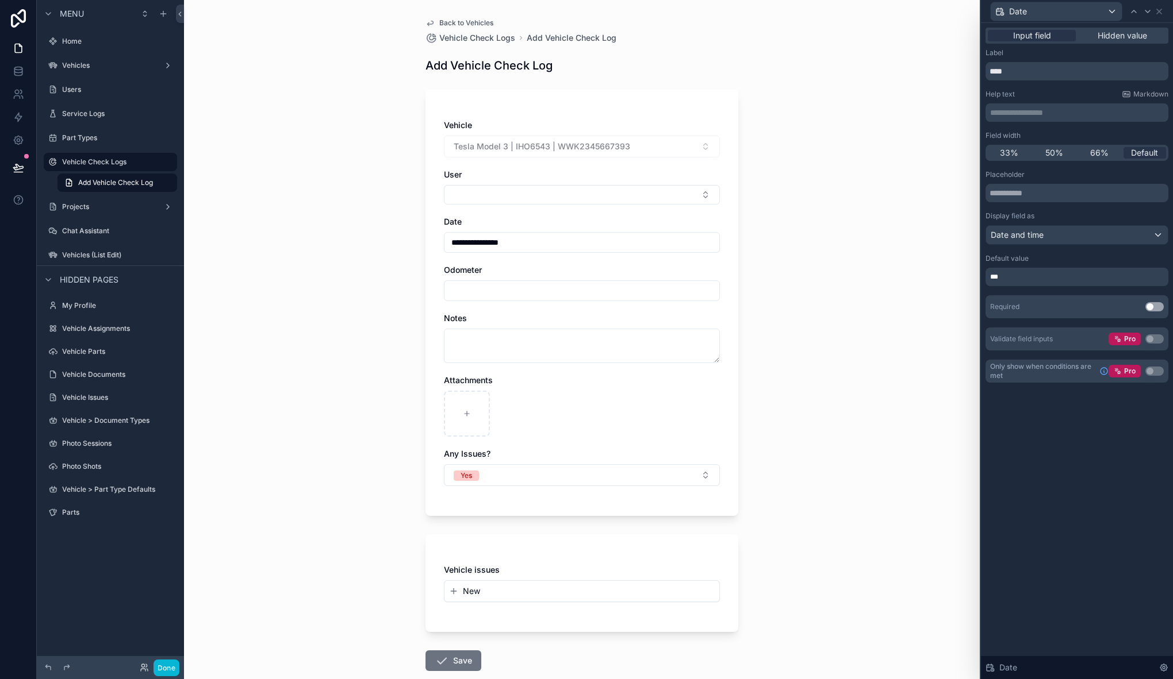
click at [516, 234] on div "**********" at bounding box center [582, 242] width 276 height 21
click at [521, 247] on input "**********" at bounding box center [581, 243] width 275 height 16
click at [821, 334] on div "**********" at bounding box center [581, 339] width 795 height 679
click at [607, 548] on div "Vehicle issues New" at bounding box center [581, 584] width 313 height 98
click at [550, 549] on div "Vehicle issues New" at bounding box center [581, 584] width 313 height 98
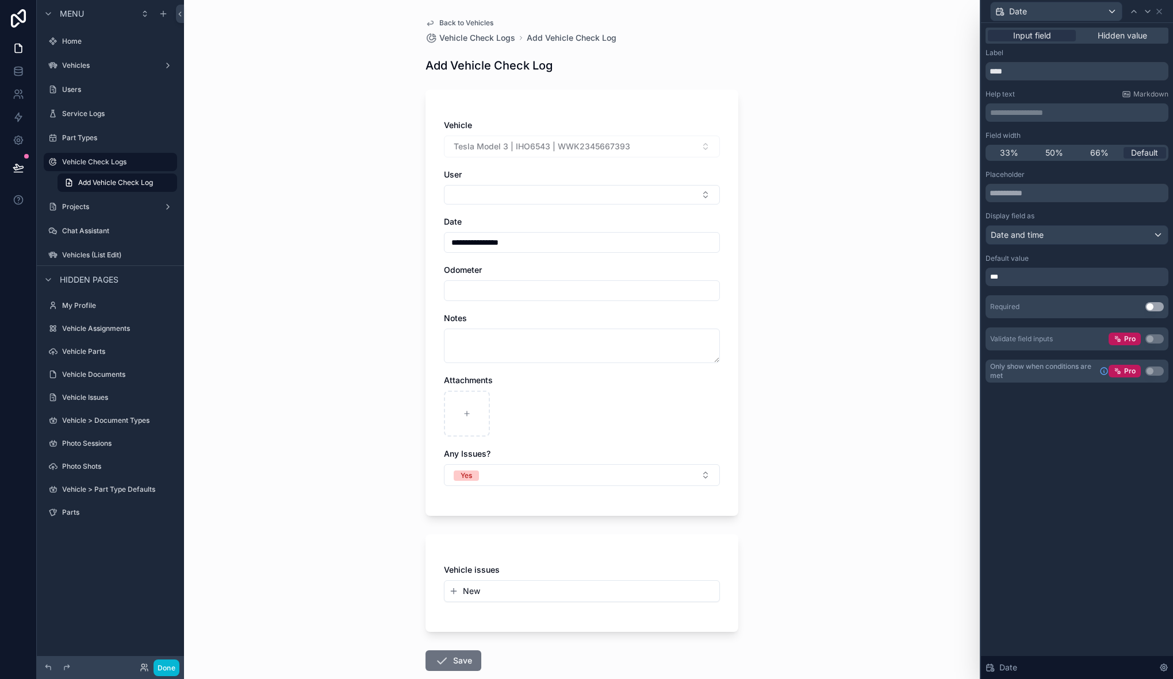
scroll to position [66, 0]
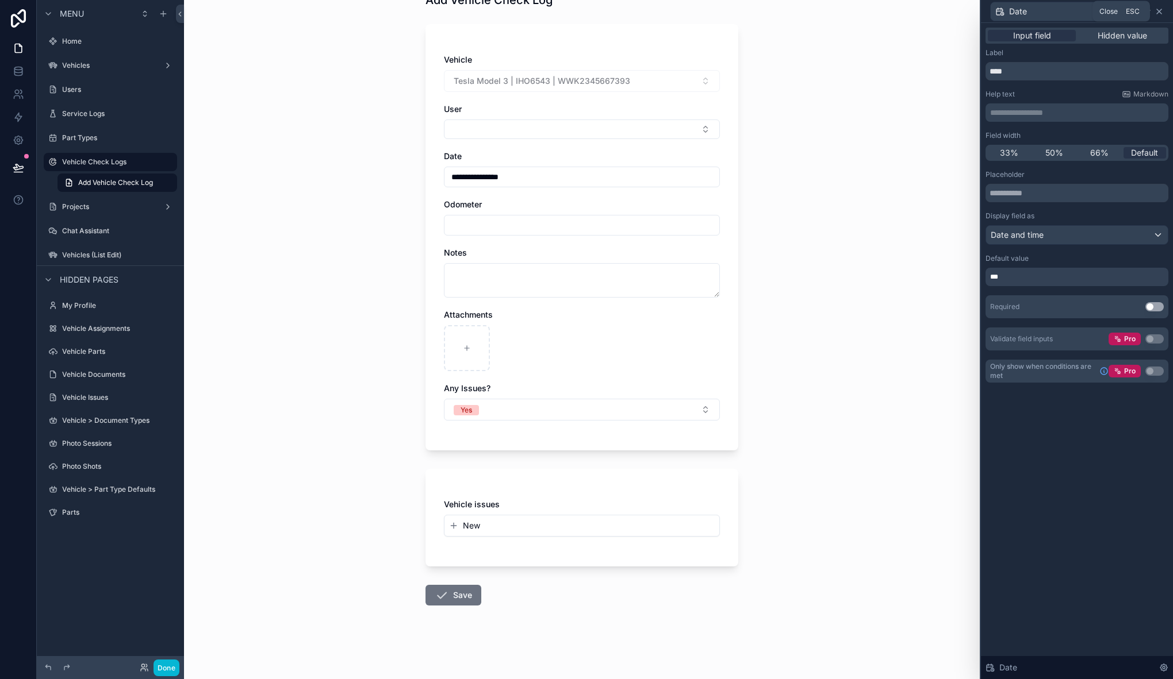
click at [1160, 8] on icon at bounding box center [1158, 11] width 9 height 9
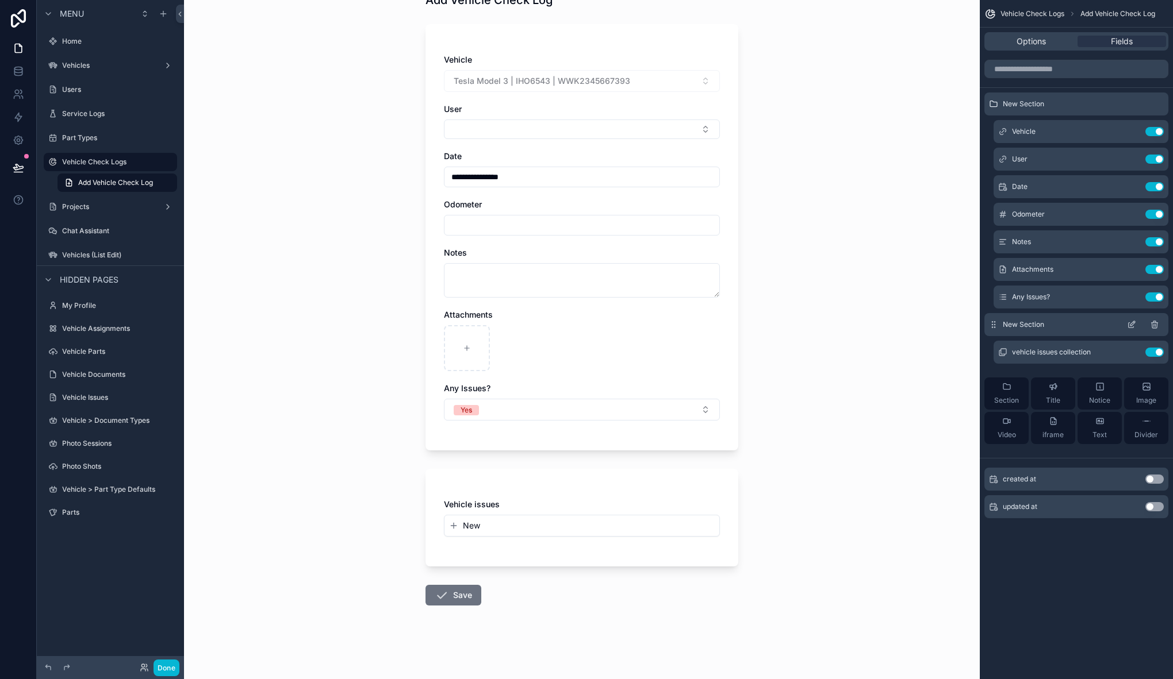
click at [1132, 324] on icon "scrollable content" at bounding box center [1131, 324] width 9 height 9
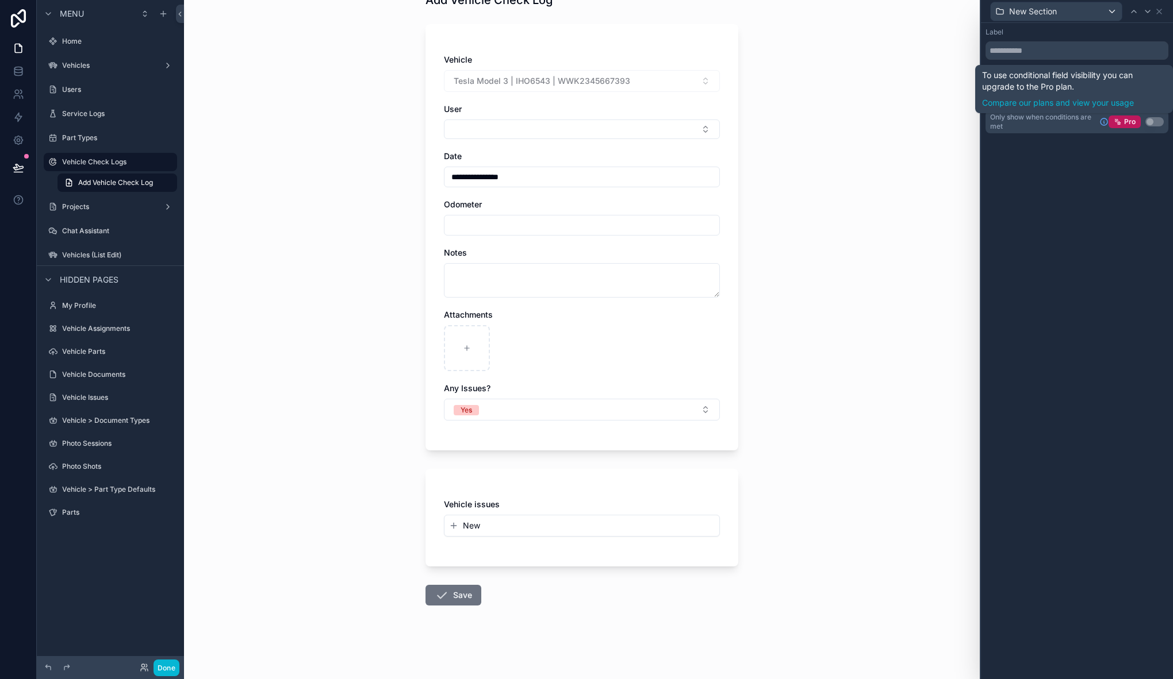
click at [1154, 122] on button "Use setting" at bounding box center [1154, 121] width 18 height 9
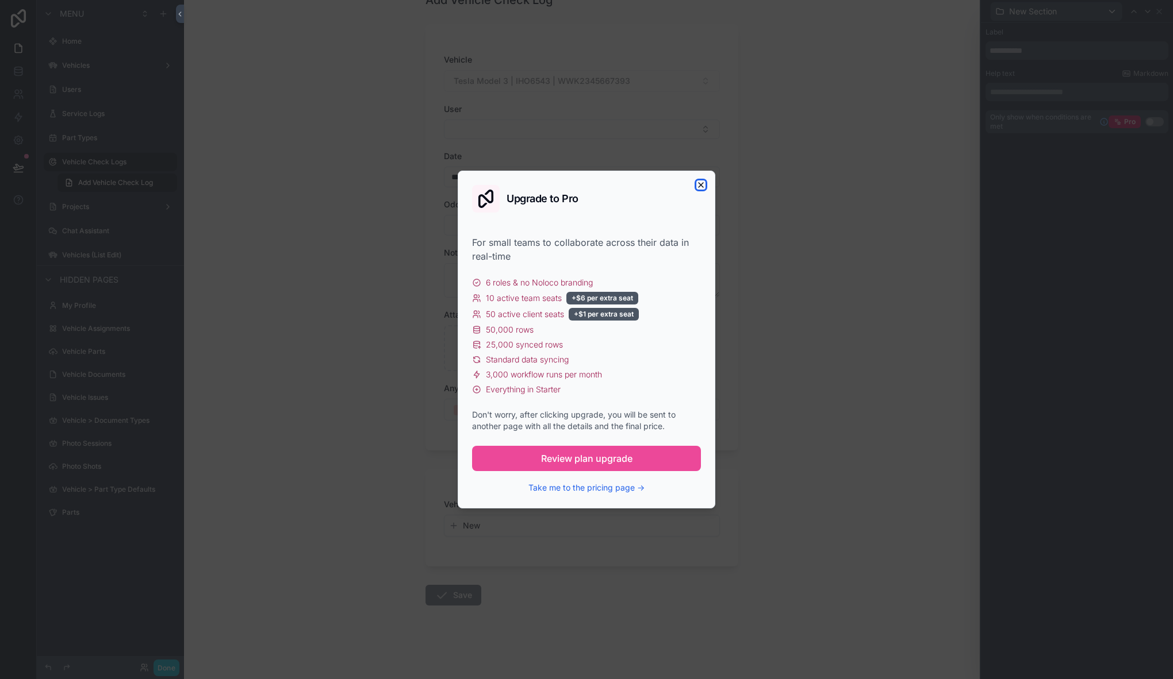
click at [701, 185] on icon "button" at bounding box center [700, 185] width 5 height 5
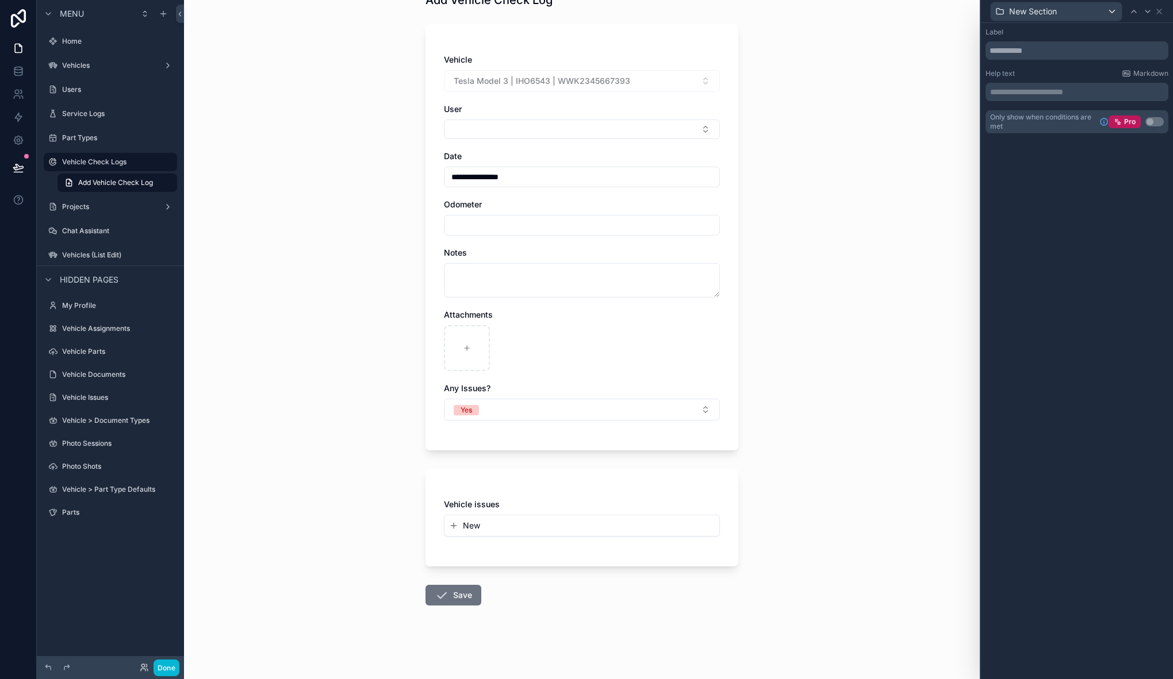
click at [805, 203] on div "**********" at bounding box center [581, 273] width 795 height 679
click at [1161, 11] on icon at bounding box center [1158, 11] width 9 height 9
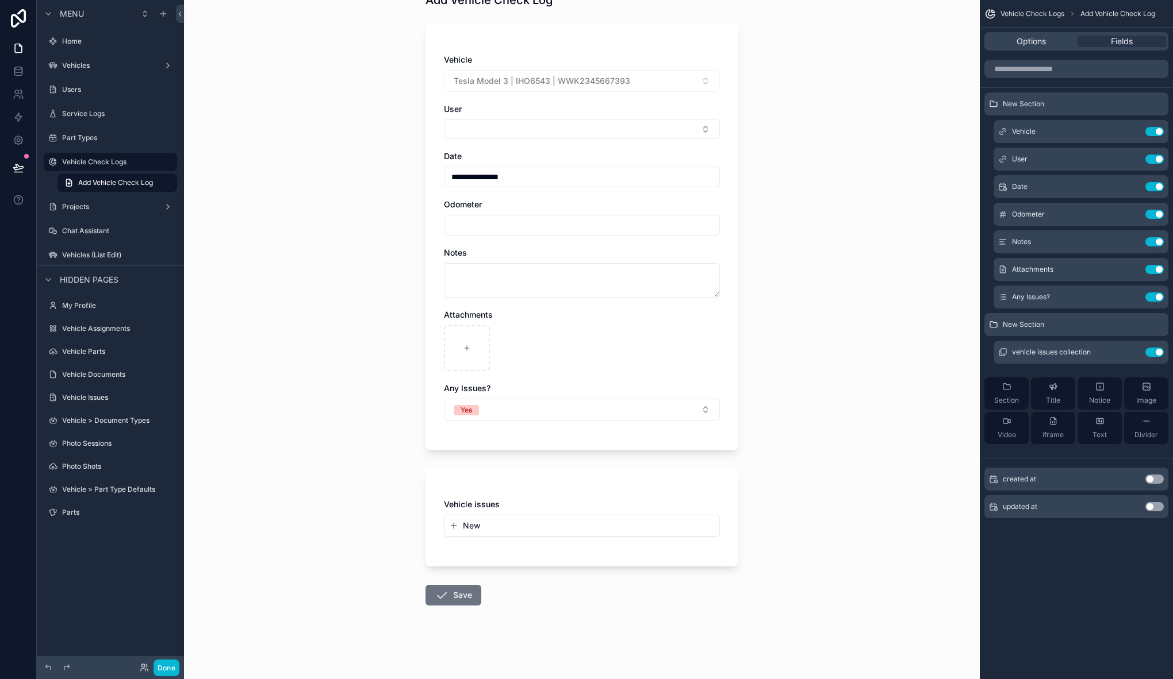
click at [516, 505] on div "Vehicle issues" at bounding box center [582, 504] width 276 height 11
click at [499, 413] on button "Yes" at bounding box center [582, 410] width 276 height 22
click at [688, 389] on div "Any Issues?" at bounding box center [582, 388] width 276 height 11
click at [528, 485] on div "Vehicle issues New" at bounding box center [581, 518] width 313 height 98
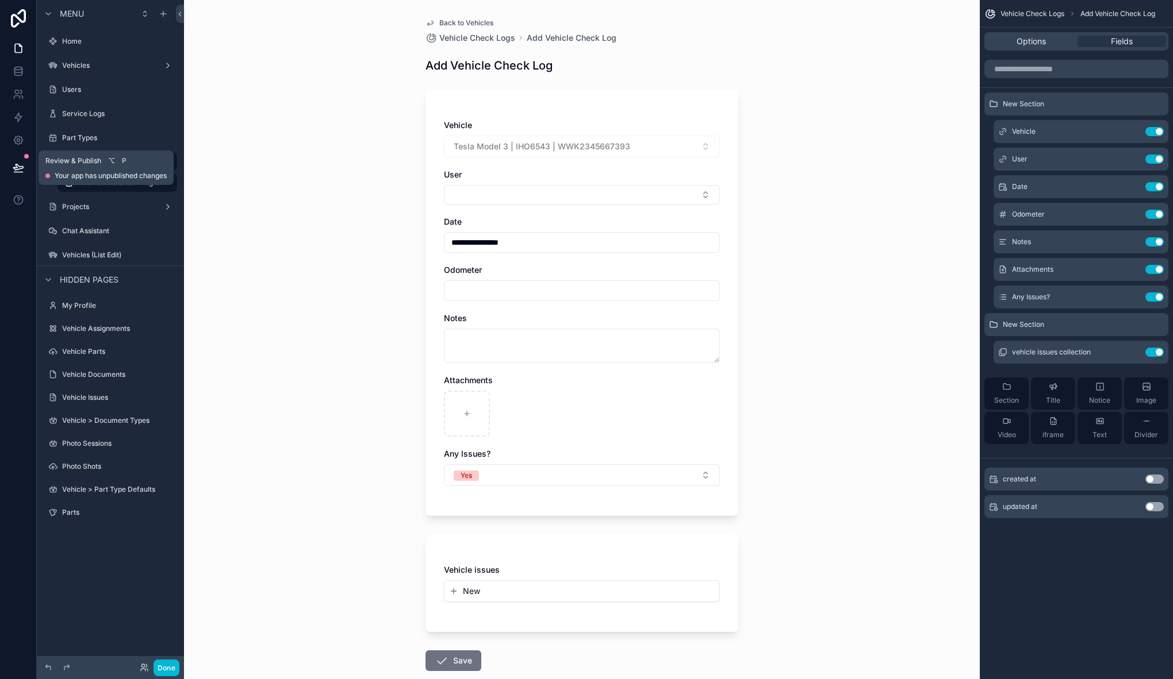
click at [14, 161] on button at bounding box center [18, 168] width 25 height 32
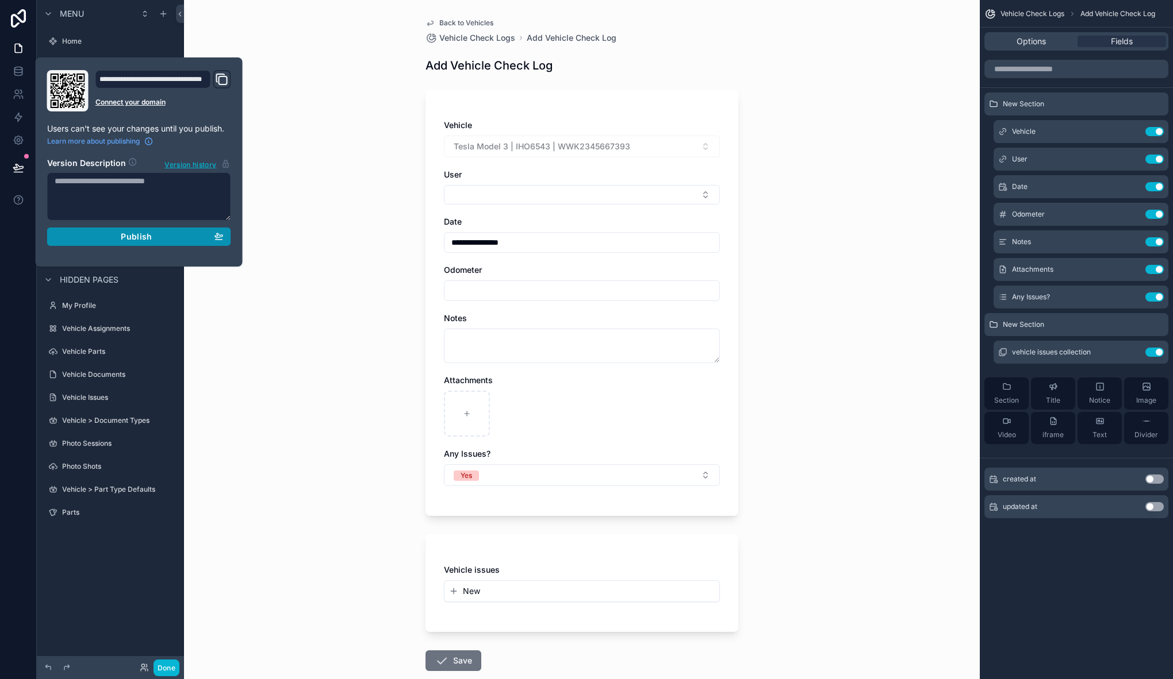
click at [117, 234] on div "Publish" at bounding box center [139, 237] width 169 height 10
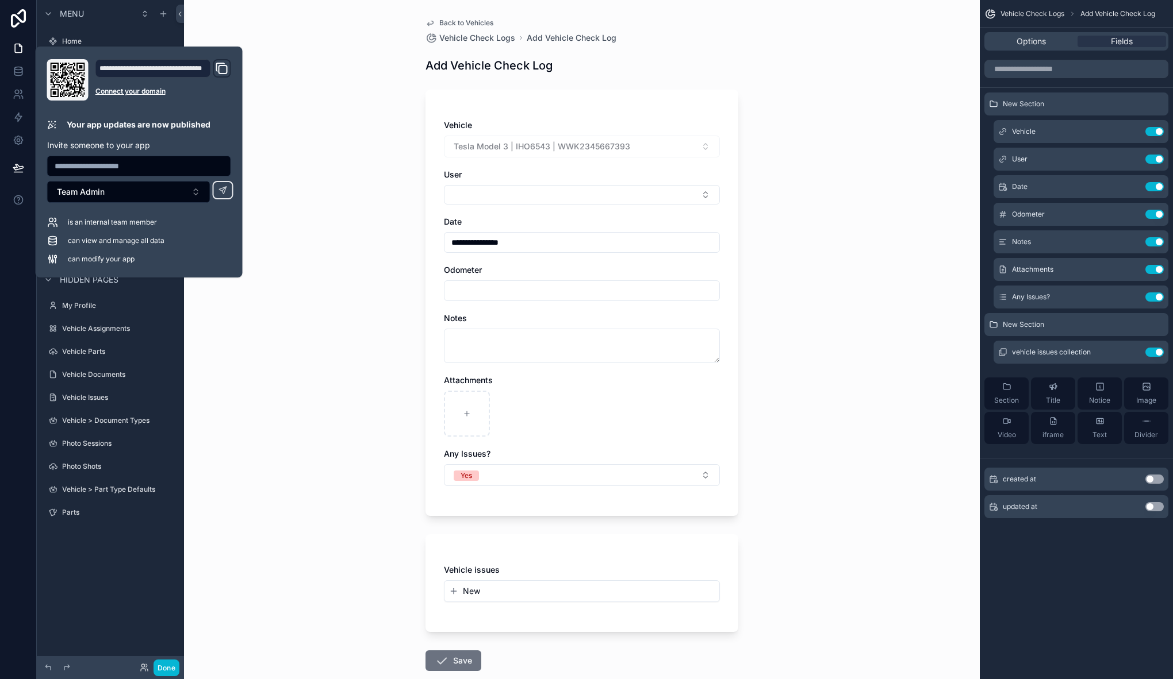
type input "**********"
click at [450, 22] on span "Back to Vehicles" at bounding box center [466, 22] width 54 height 9
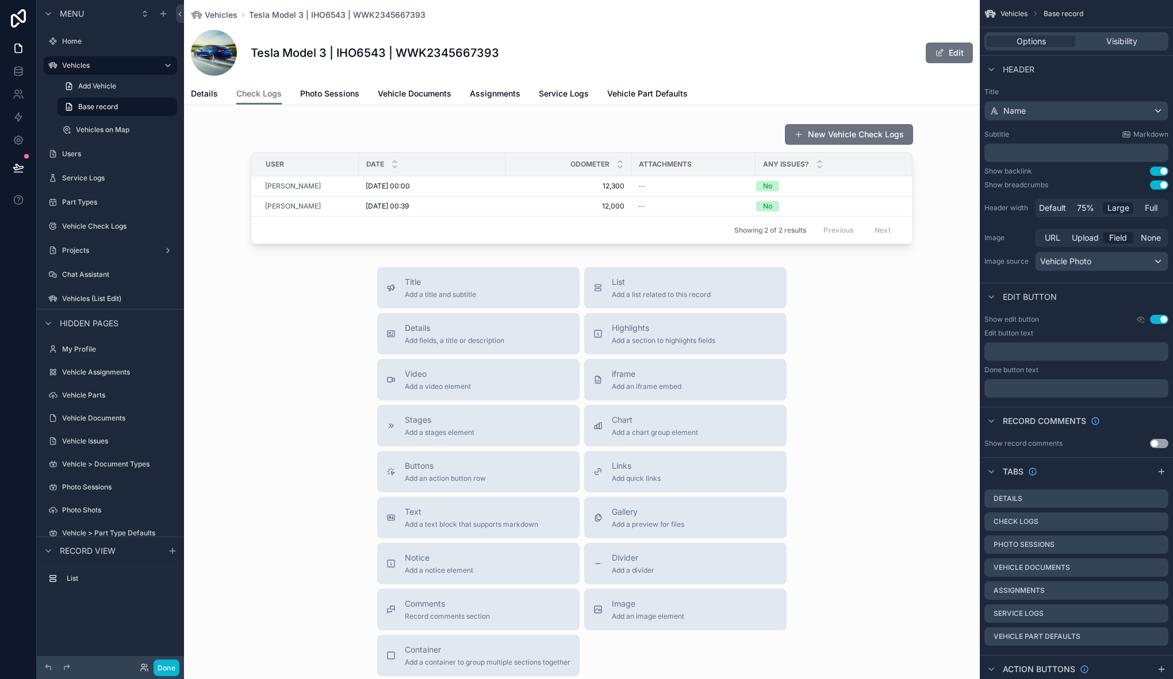
click at [272, 305] on div "Title Add a title and subtitle List Add a list related to this record Details A…" at bounding box center [581, 471] width 795 height 409
click at [297, 418] on div "Title Add a title and subtitle List Add a list related to this record Details A…" at bounding box center [581, 471] width 795 height 409
click at [209, 93] on span "Details" at bounding box center [204, 93] width 27 height 11
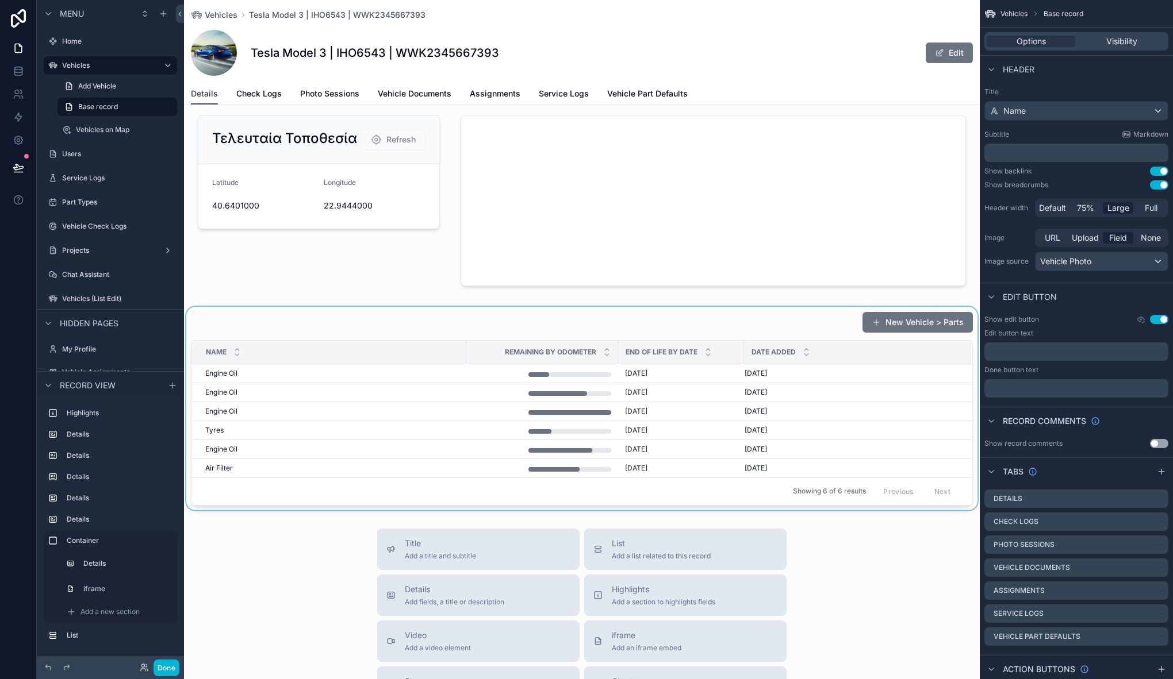
scroll to position [1315, 0]
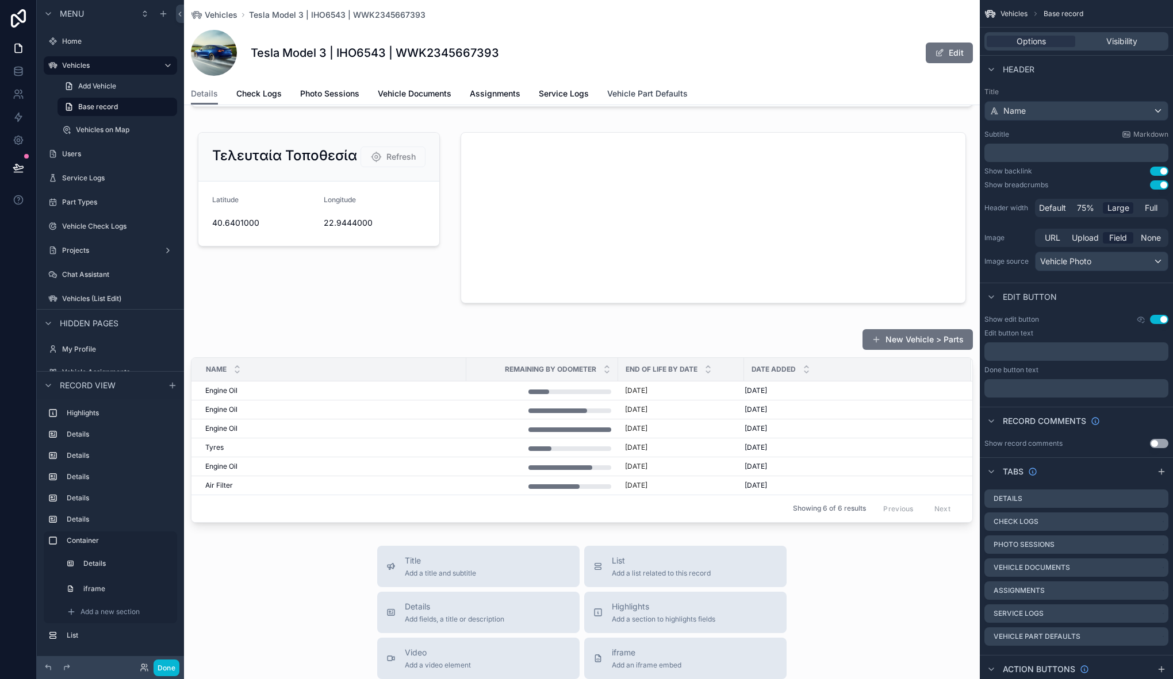
click at [640, 91] on span "Vehicle Part Defaults" at bounding box center [647, 93] width 80 height 11
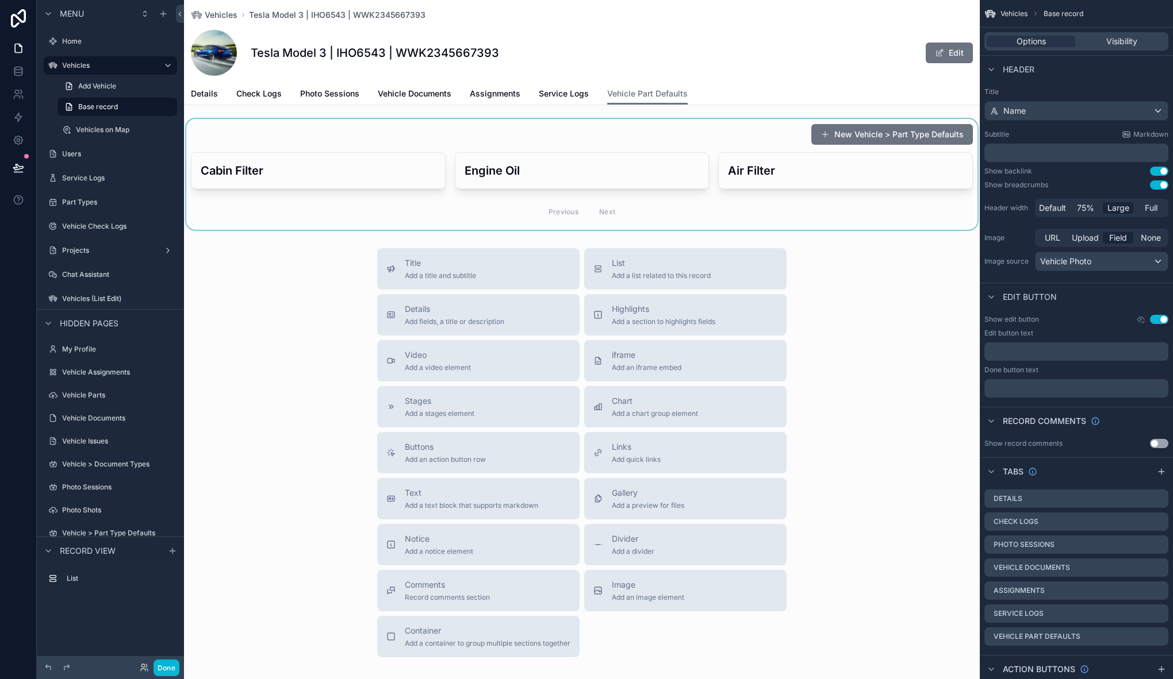
click at [762, 165] on div "scrollable content" at bounding box center [581, 174] width 795 height 111
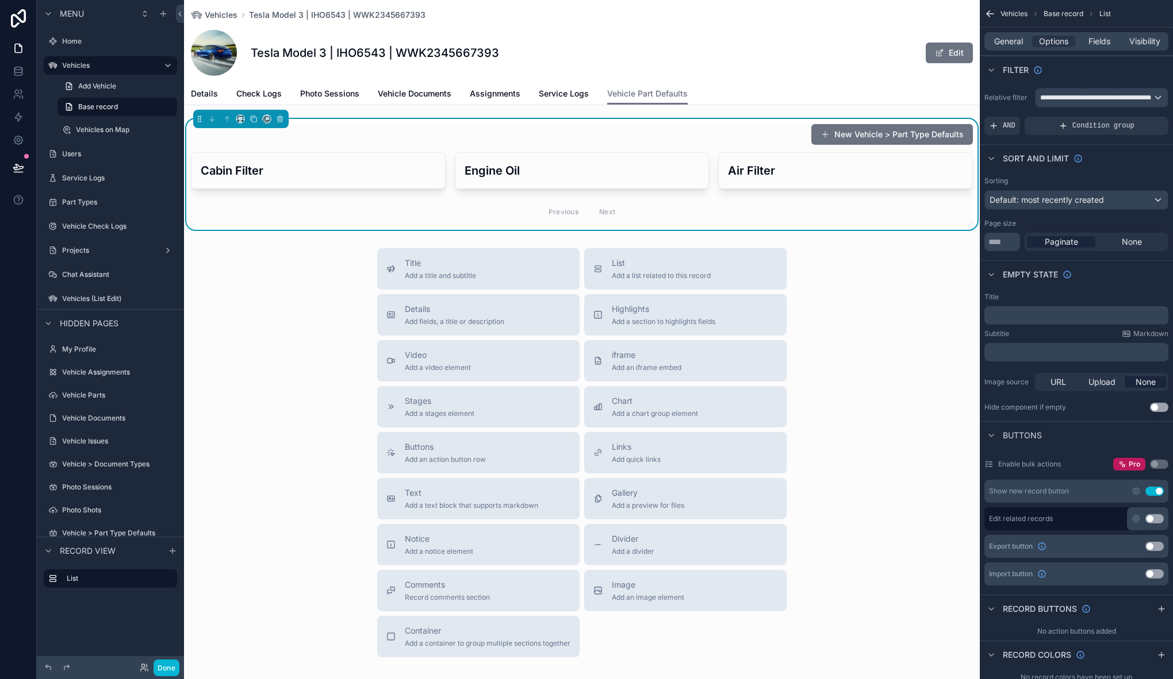
drag, startPoint x: 589, startPoint y: 51, endPoint x: 583, endPoint y: 54, distance: 6.4
click at [589, 51] on div "Tesla Model 3 | IHO6543 | WWK2345667393 Edit" at bounding box center [582, 53] width 782 height 46
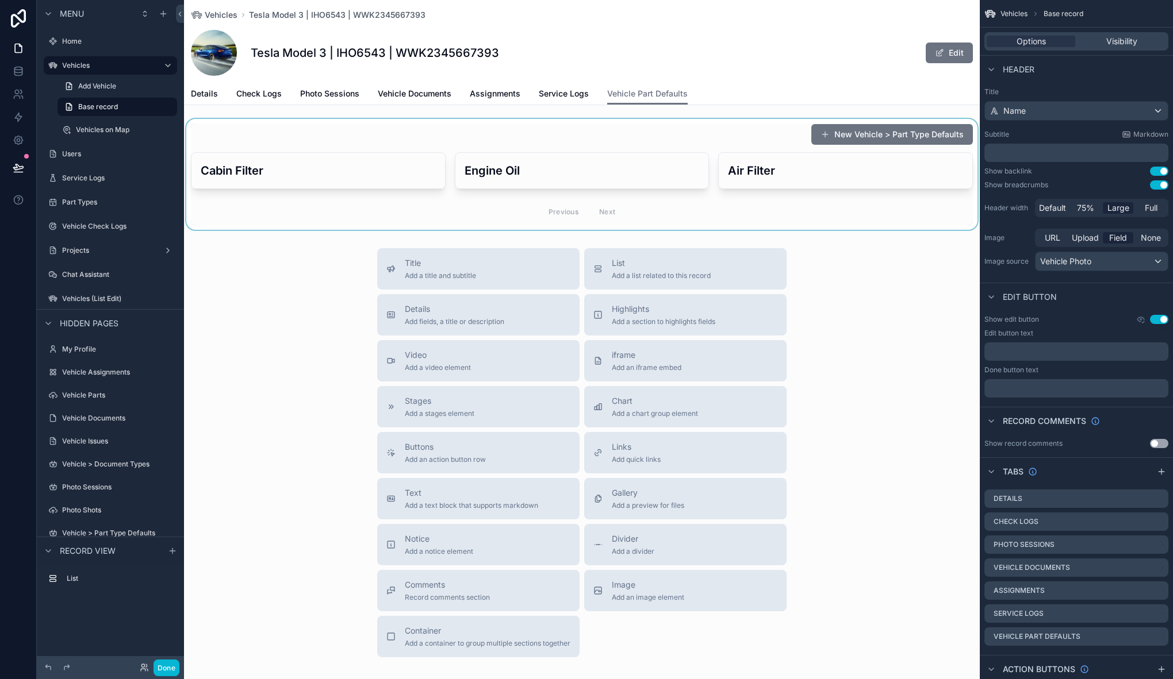
click at [443, 125] on div "scrollable content" at bounding box center [581, 174] width 795 height 111
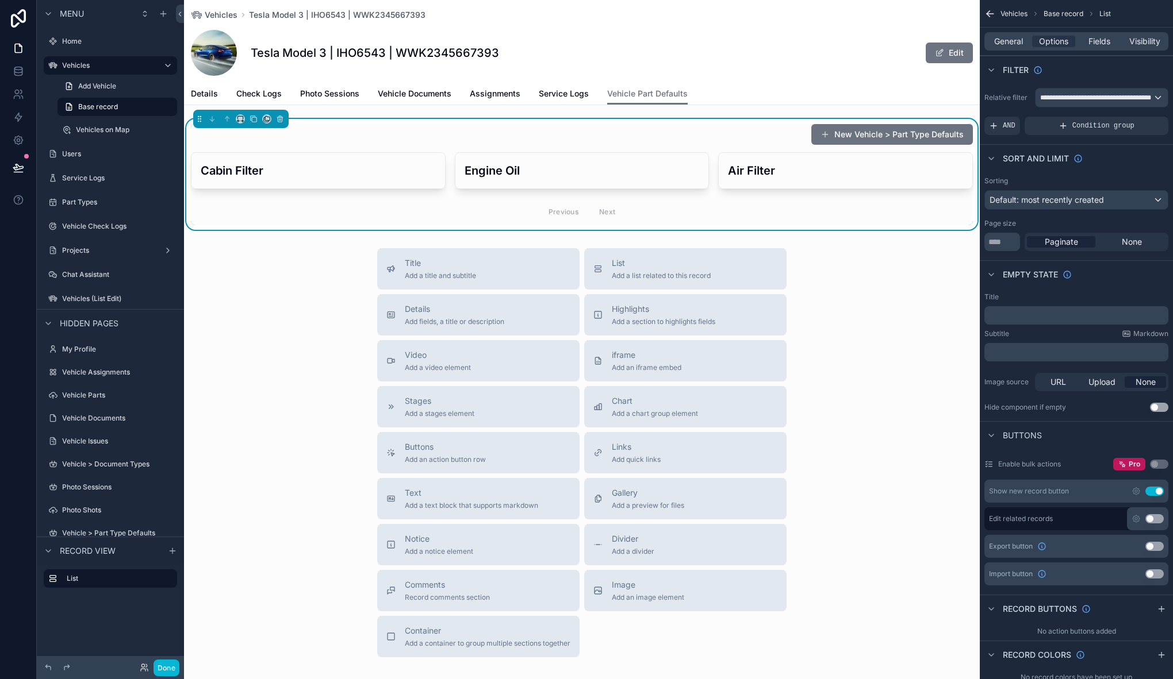
click at [276, 279] on div "Title Add a title and subtitle List Add a list related to this record Details A…" at bounding box center [581, 452] width 795 height 409
click at [620, 64] on div "Tesla Model 3 | IHO6543 | WWK2345667393 Edit" at bounding box center [582, 53] width 782 height 46
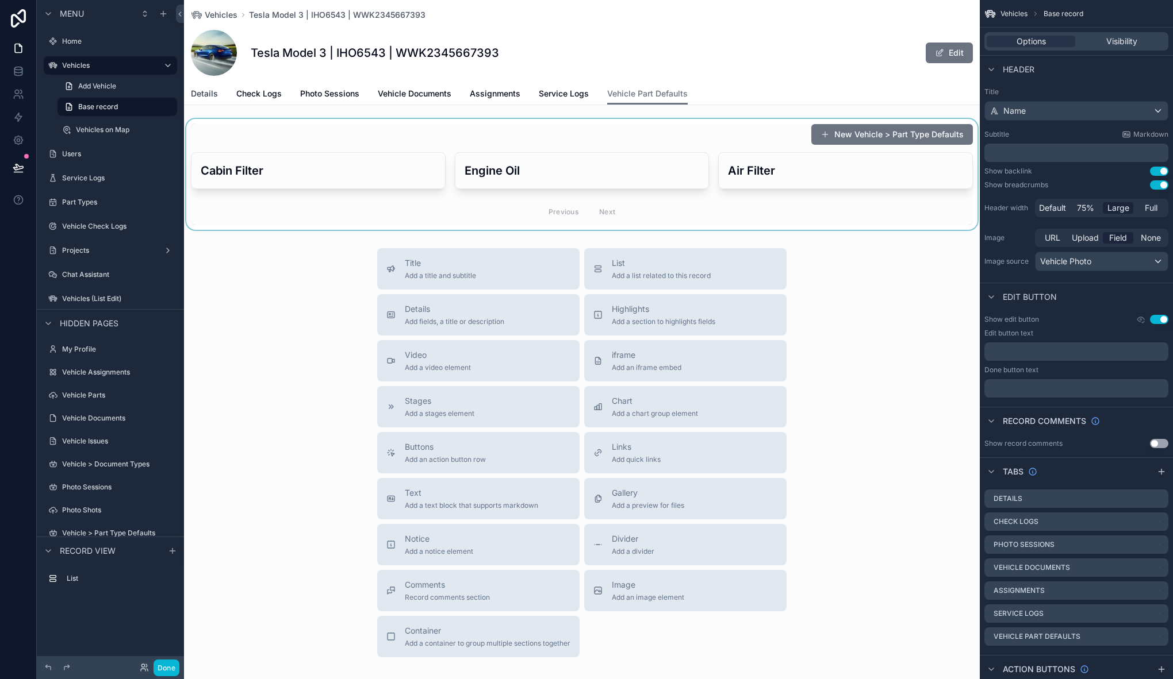
click at [211, 91] on span "Details" at bounding box center [204, 93] width 27 height 11
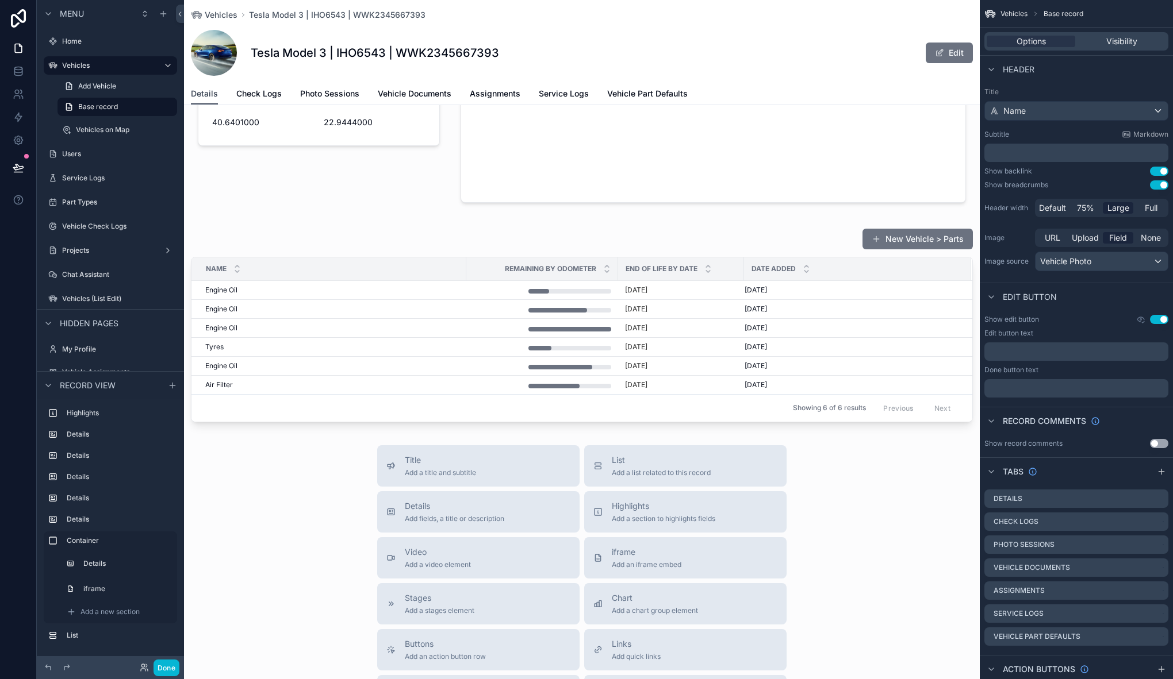
scroll to position [1411, 0]
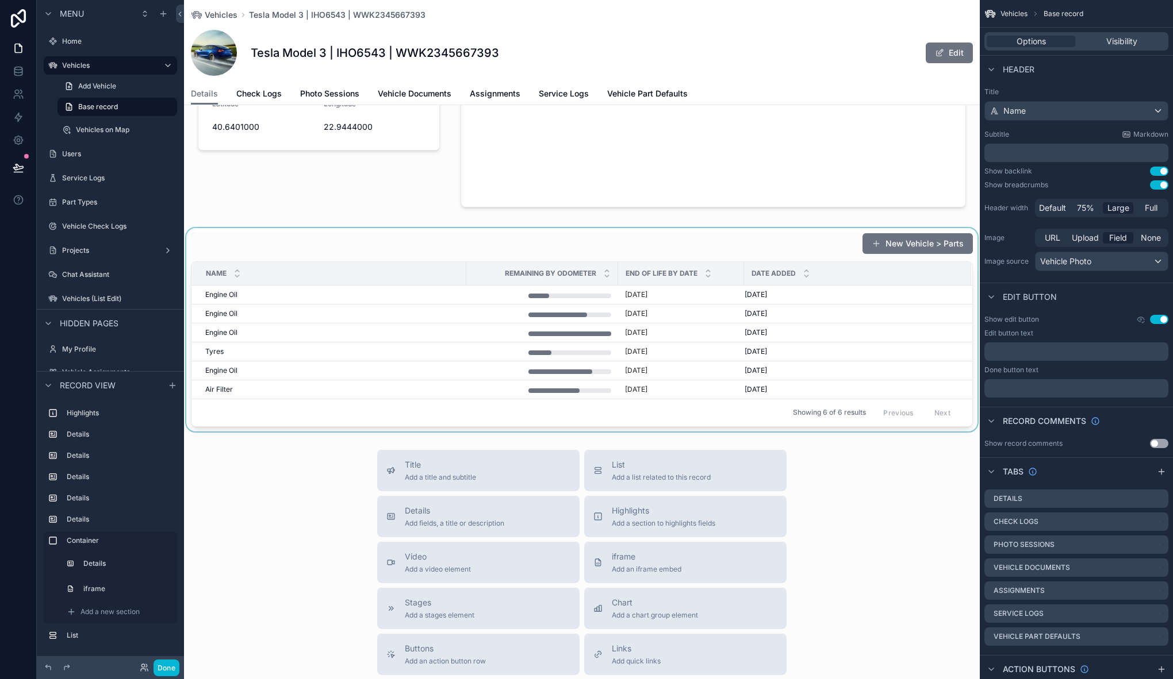
click at [399, 241] on div "scrollable content" at bounding box center [581, 329] width 795 height 203
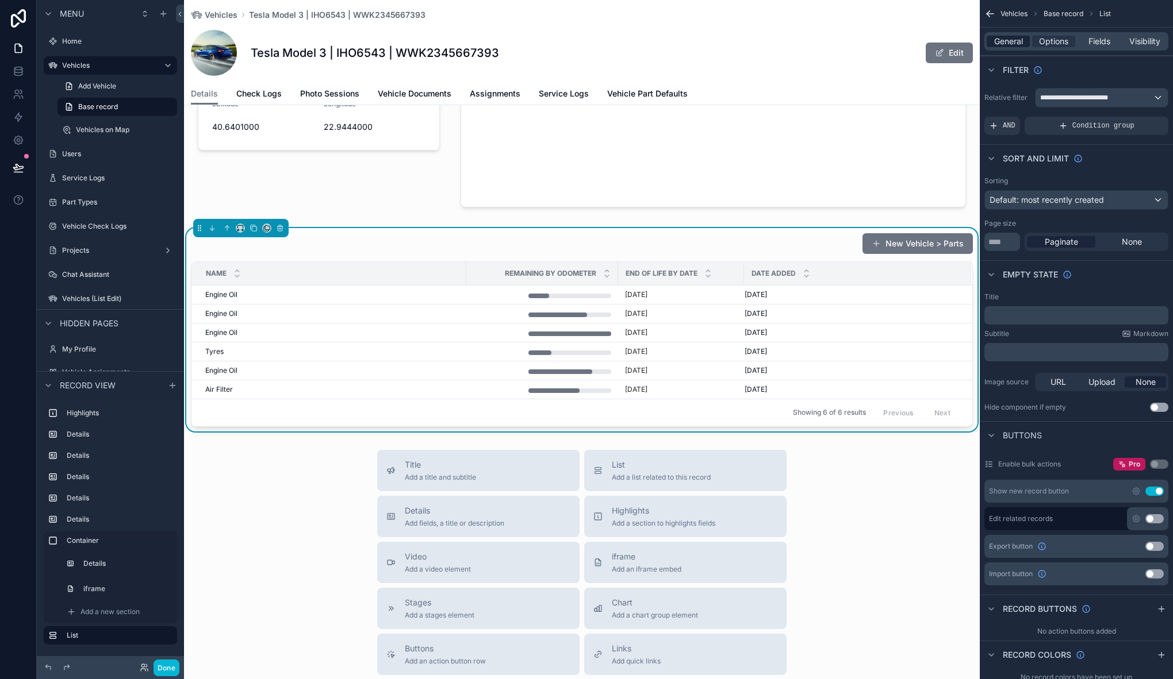
click at [1007, 44] on span "General" at bounding box center [1008, 41] width 29 height 11
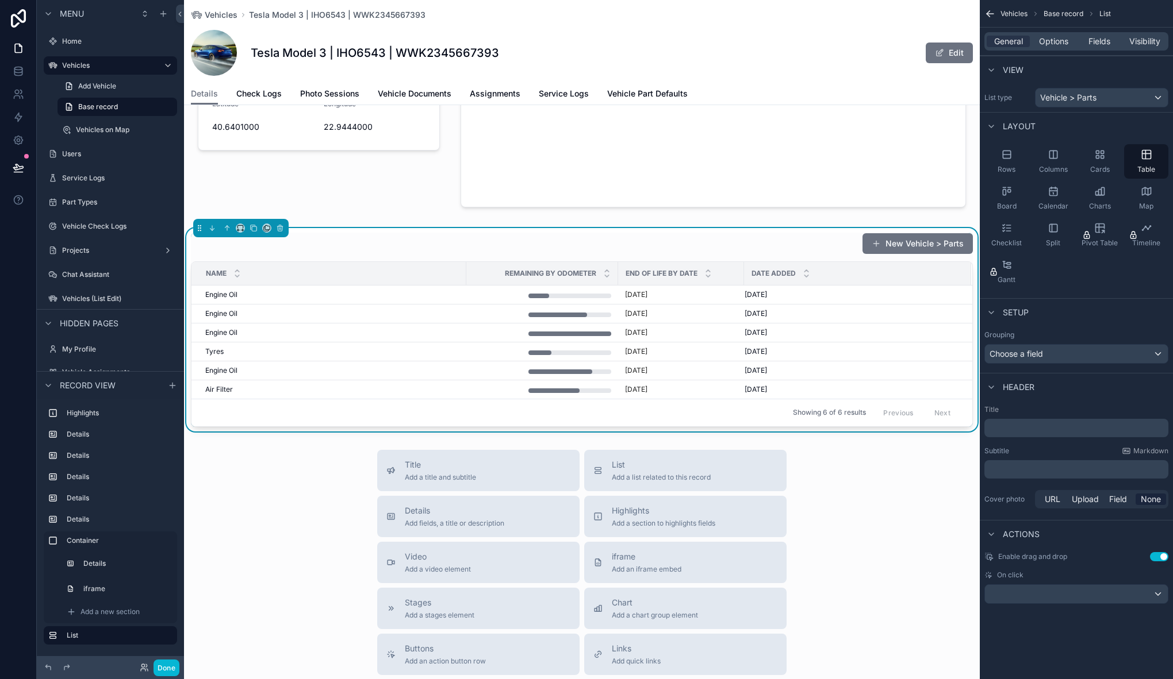
click at [1009, 429] on p "﻿" at bounding box center [1077, 427] width 177 height 11
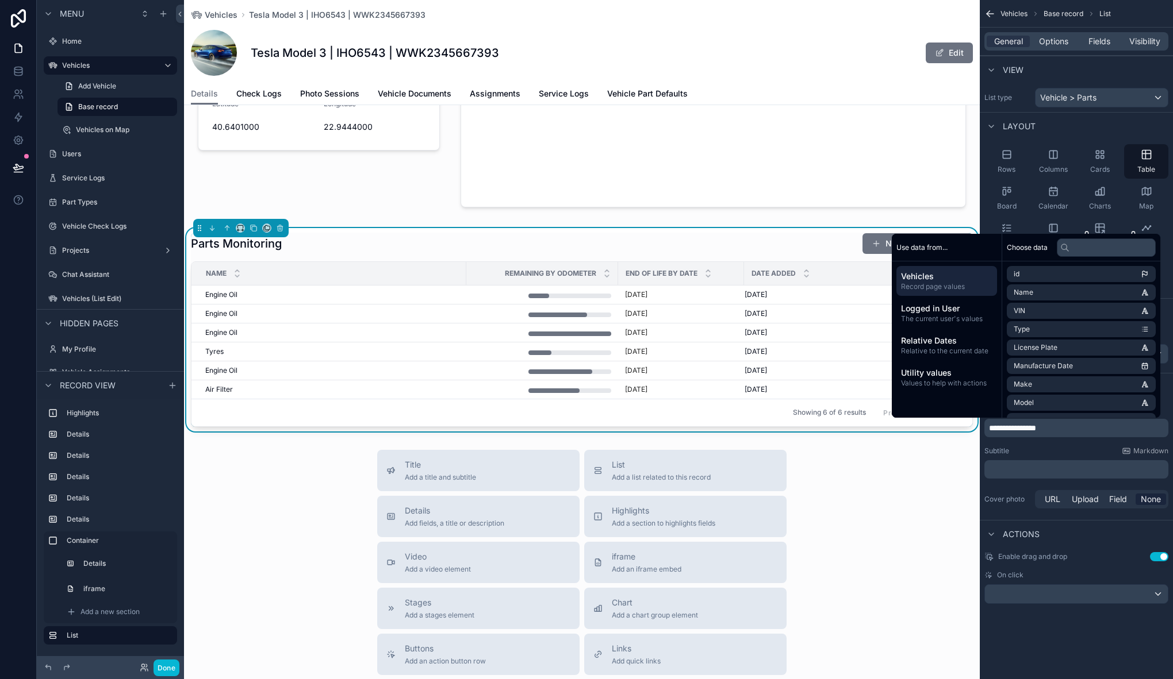
click at [342, 506] on div "Title Add a title and subtitle List Add a list related to this record Details A…" at bounding box center [581, 654] width 795 height 409
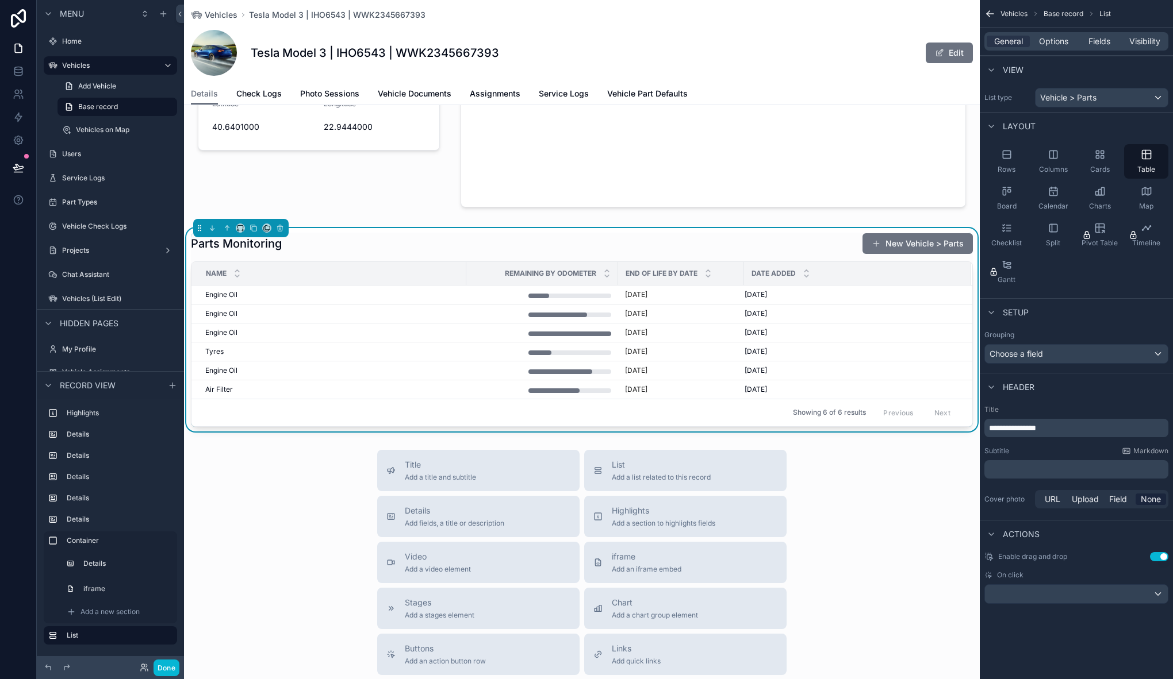
click at [330, 506] on div "Title Add a title and subtitle List Add a list related to this record Details A…" at bounding box center [581, 654] width 795 height 409
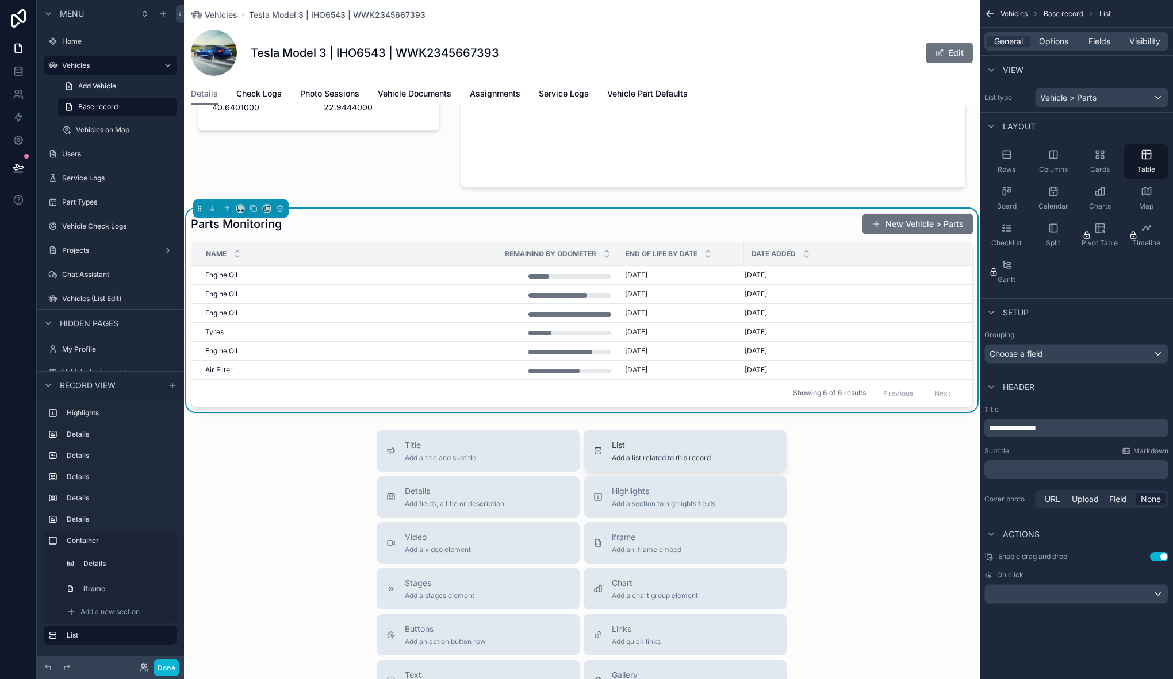
click at [657, 444] on span "List" at bounding box center [661, 445] width 99 height 11
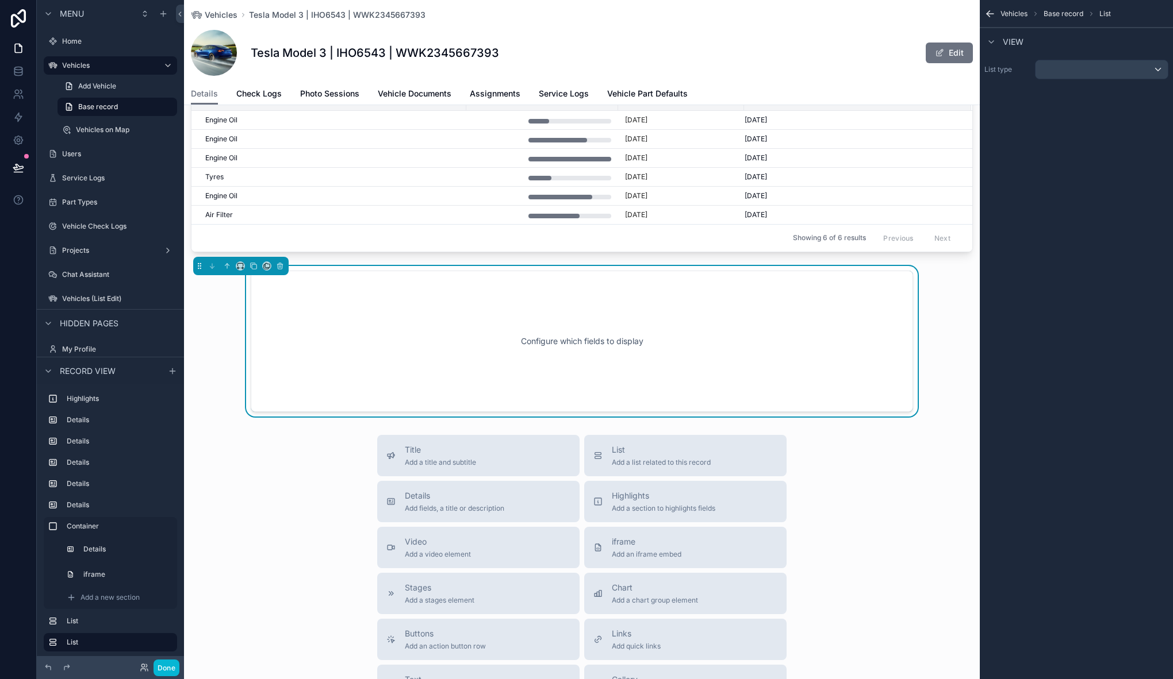
scroll to position [1586, 0]
click at [1114, 72] on div "scrollable content" at bounding box center [1101, 69] width 132 height 18
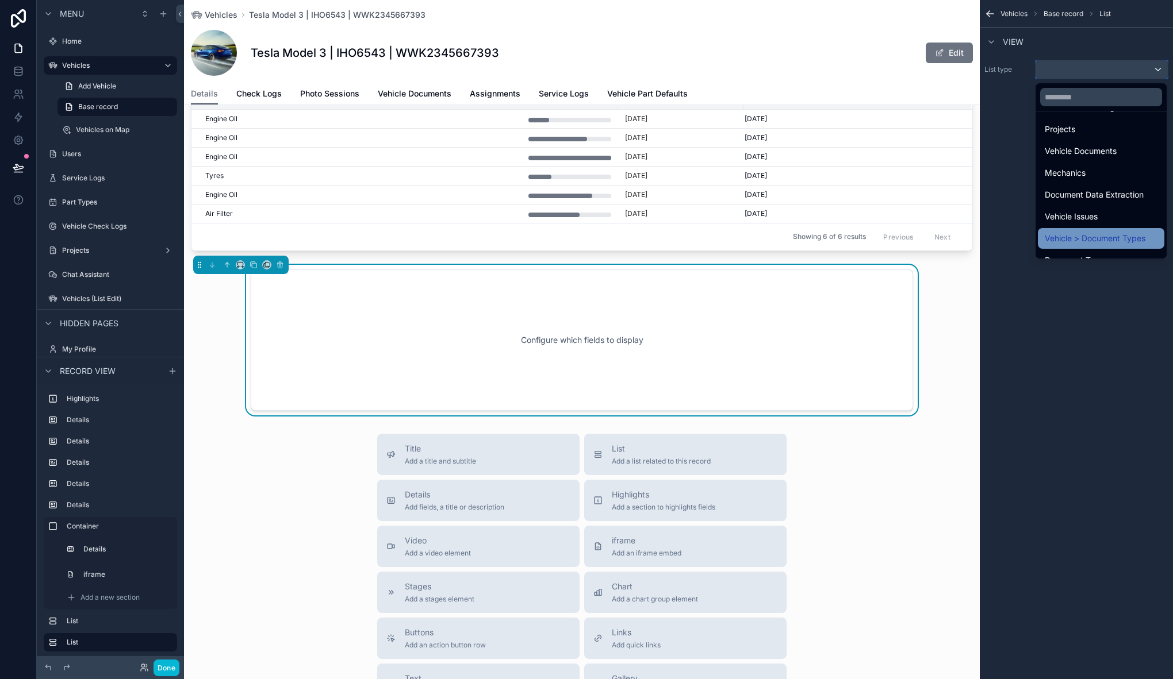
scroll to position [266, 0]
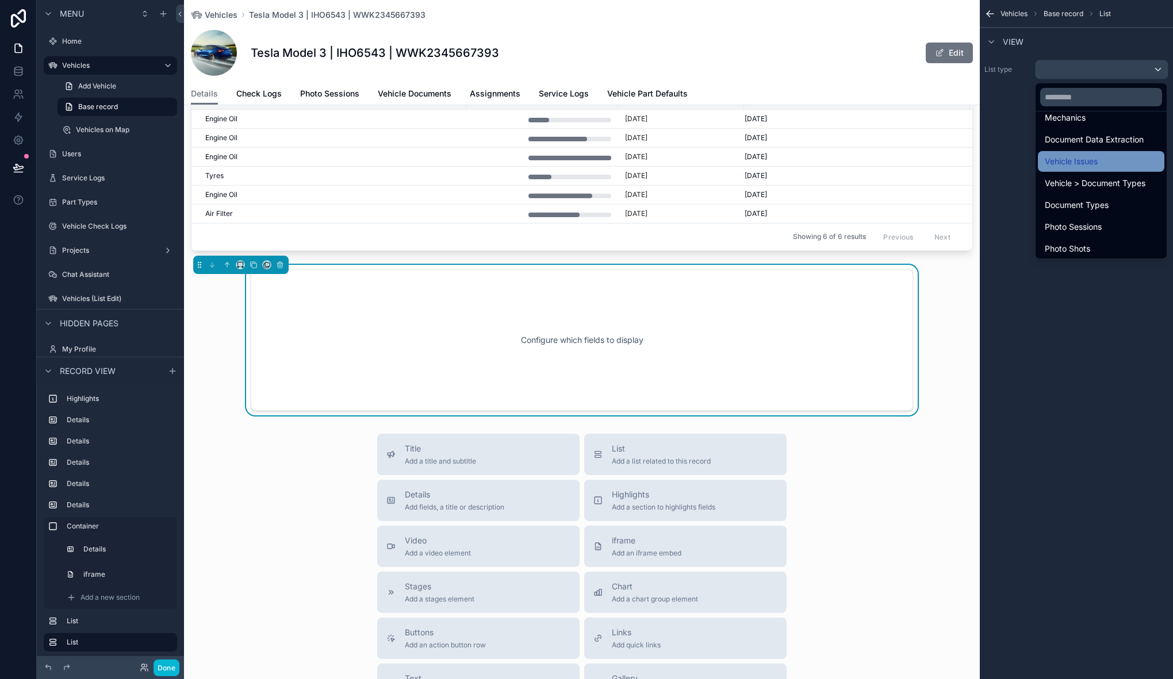
click at [1090, 166] on span "Vehicle Issues" at bounding box center [1070, 162] width 53 height 14
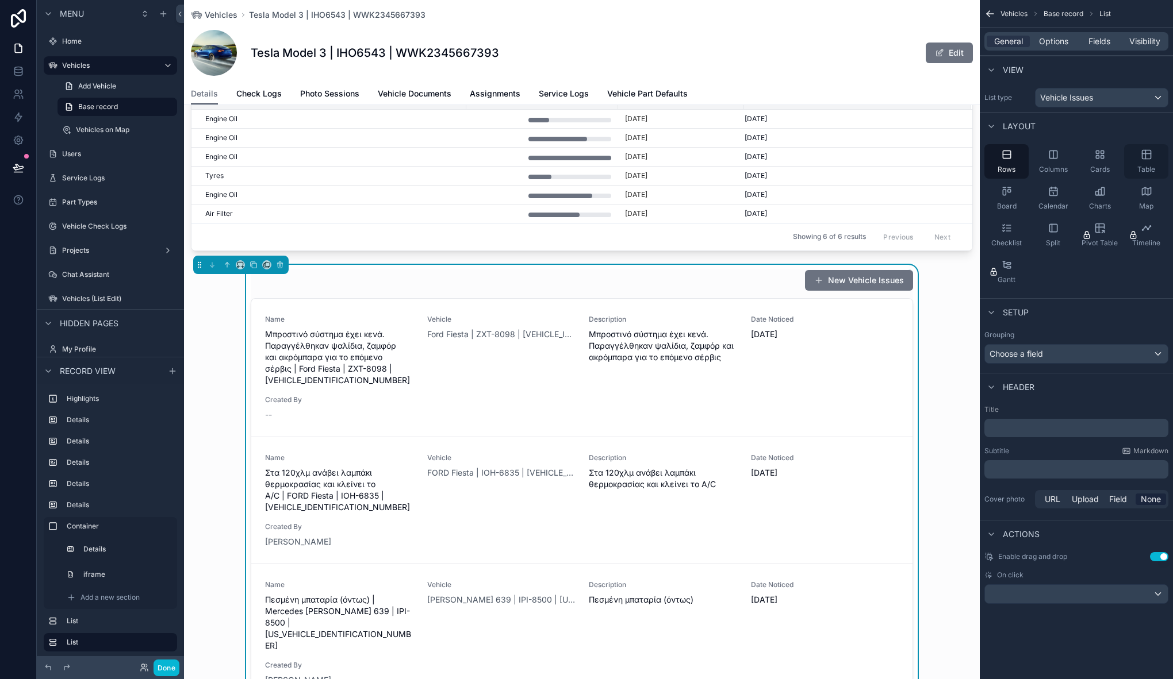
click at [1146, 154] on icon "scrollable content" at bounding box center [1145, 154] width 11 height 11
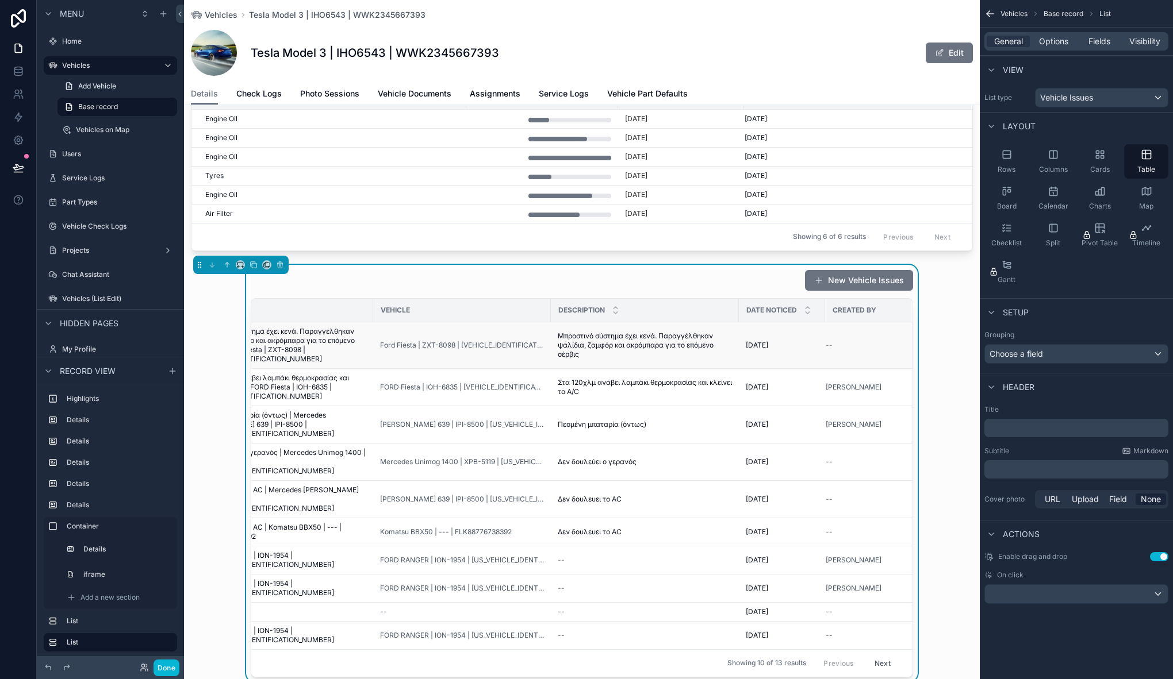
scroll to position [0, 0]
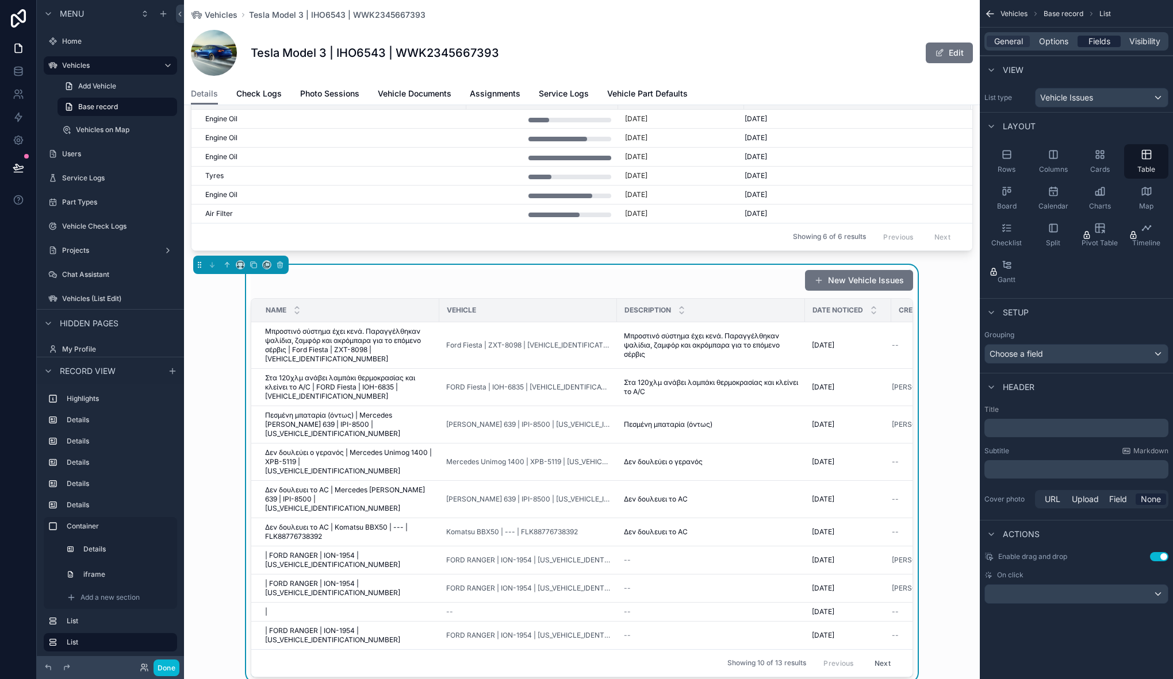
click at [1104, 40] on span "Fields" at bounding box center [1099, 41] width 22 height 11
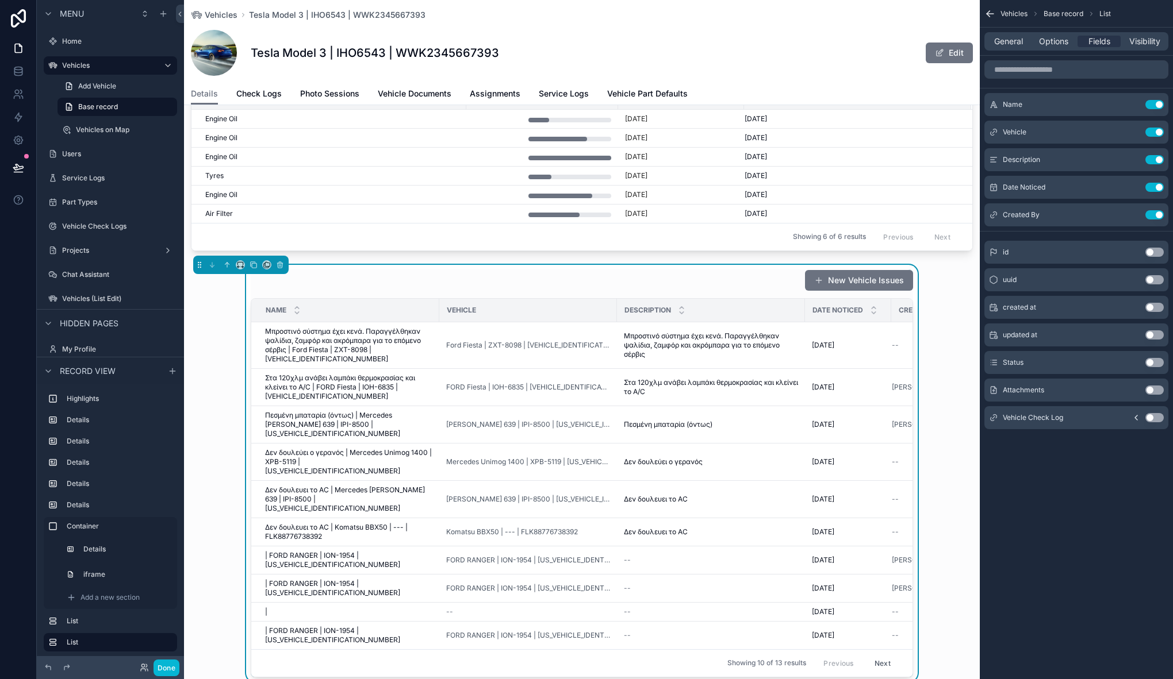
click at [1155, 364] on button "Use setting" at bounding box center [1154, 362] width 18 height 9
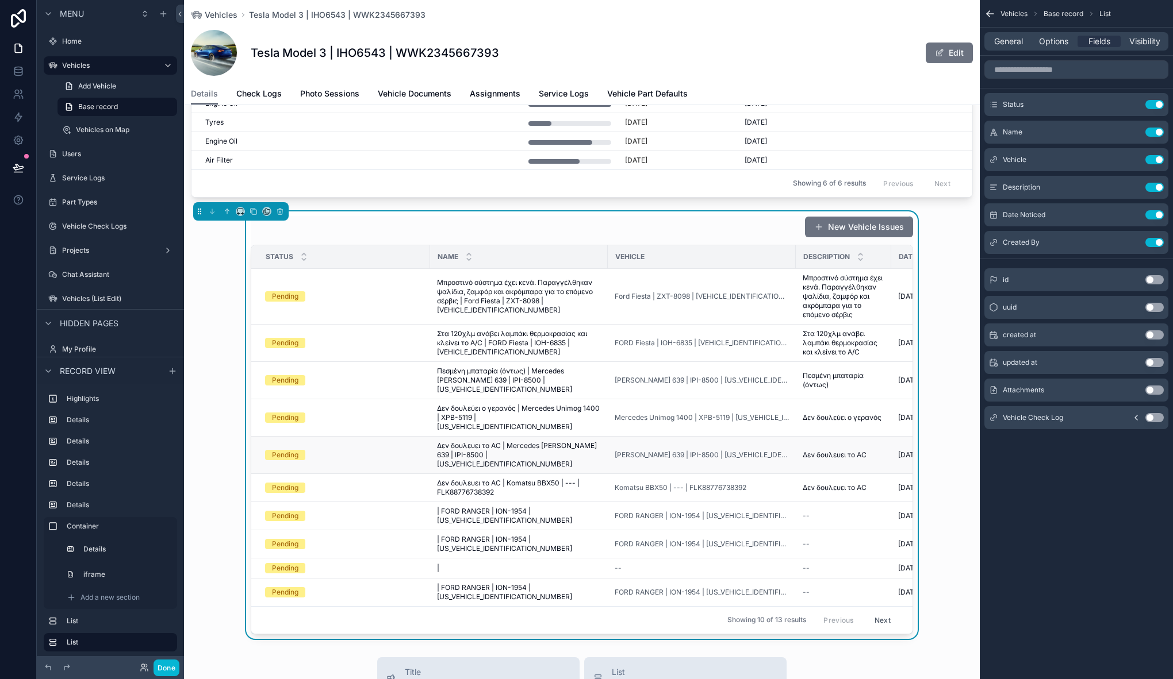
scroll to position [1639, 0]
click at [1052, 41] on span "Options" at bounding box center [1053, 41] width 29 height 11
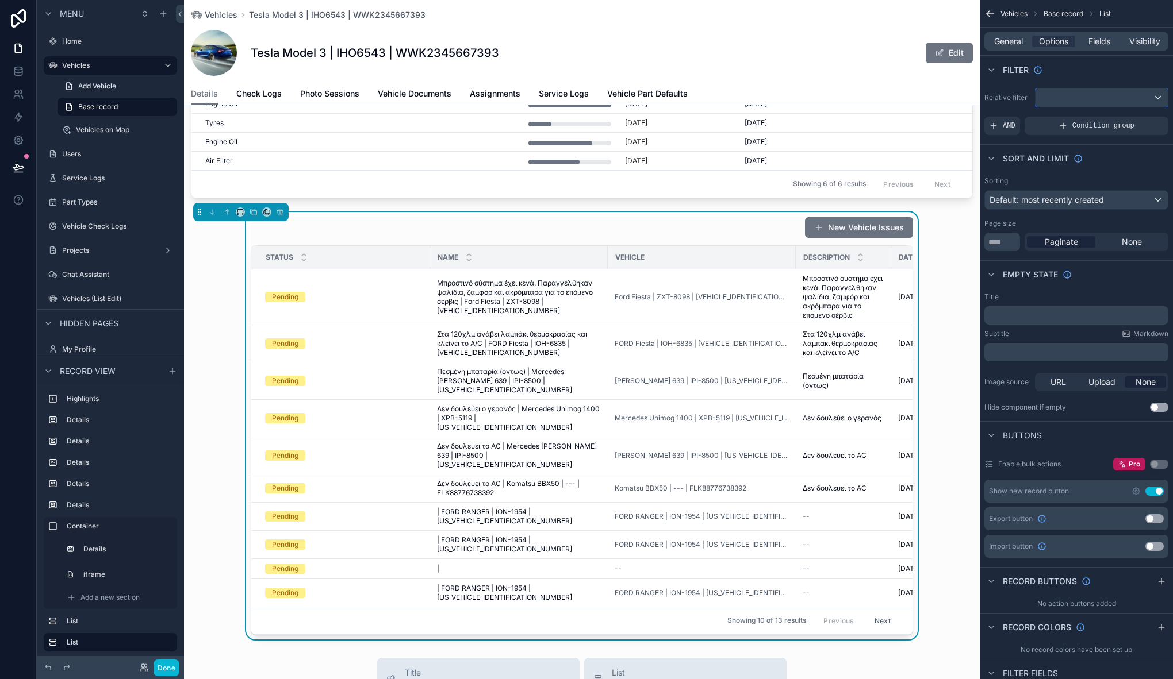
click at [1117, 98] on div "scrollable content" at bounding box center [1101, 98] width 132 height 18
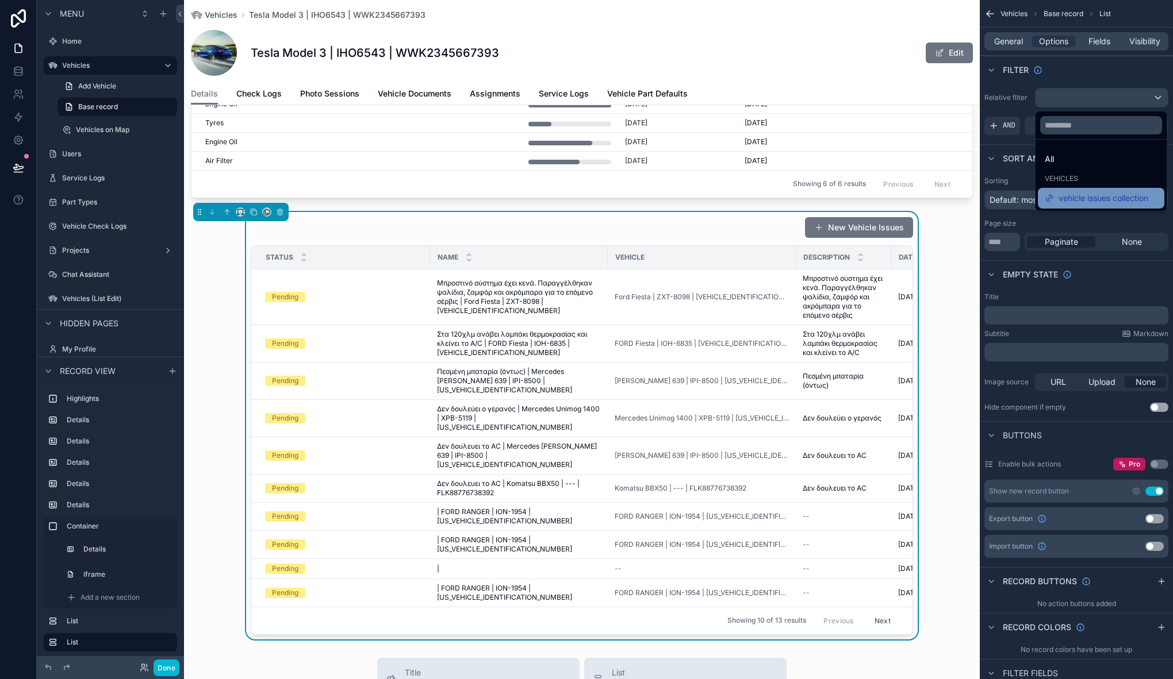
click at [1104, 199] on span "vehicle issues collection" at bounding box center [1103, 198] width 90 height 14
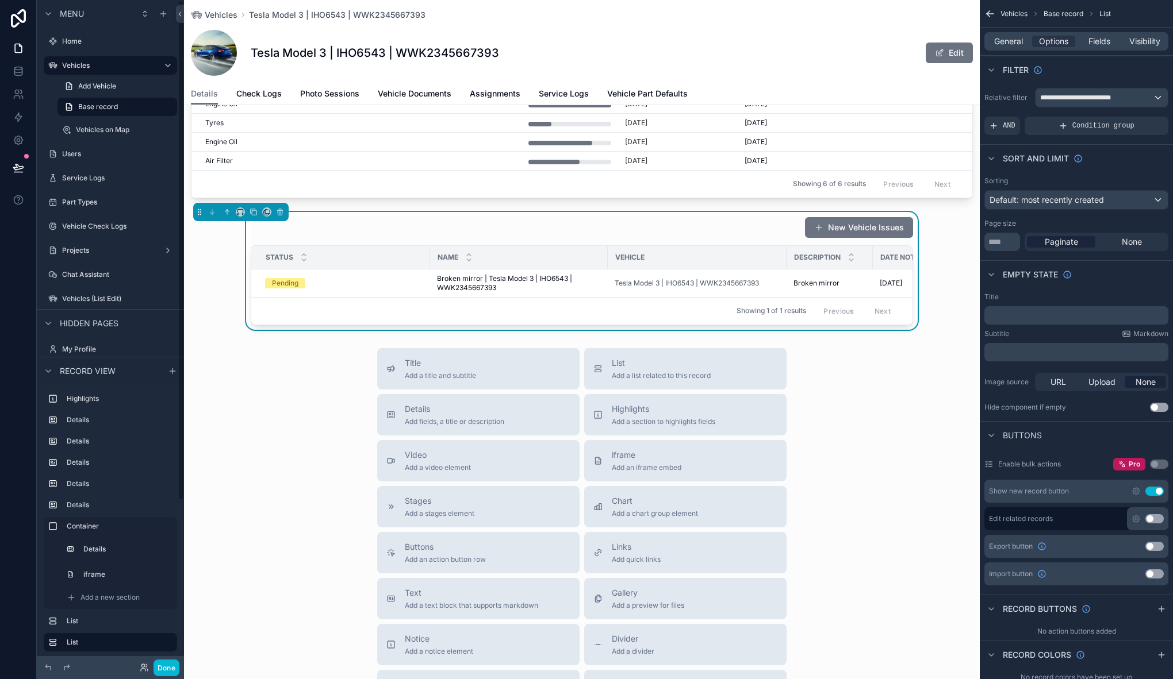
click at [289, 366] on div "Title Add a title and subtitle List Add a list related to this record Details A…" at bounding box center [581, 552] width 795 height 409
click at [240, 214] on icon "scrollable content" at bounding box center [240, 212] width 8 height 8
click at [264, 352] on span "Large" at bounding box center [256, 355] width 22 height 14
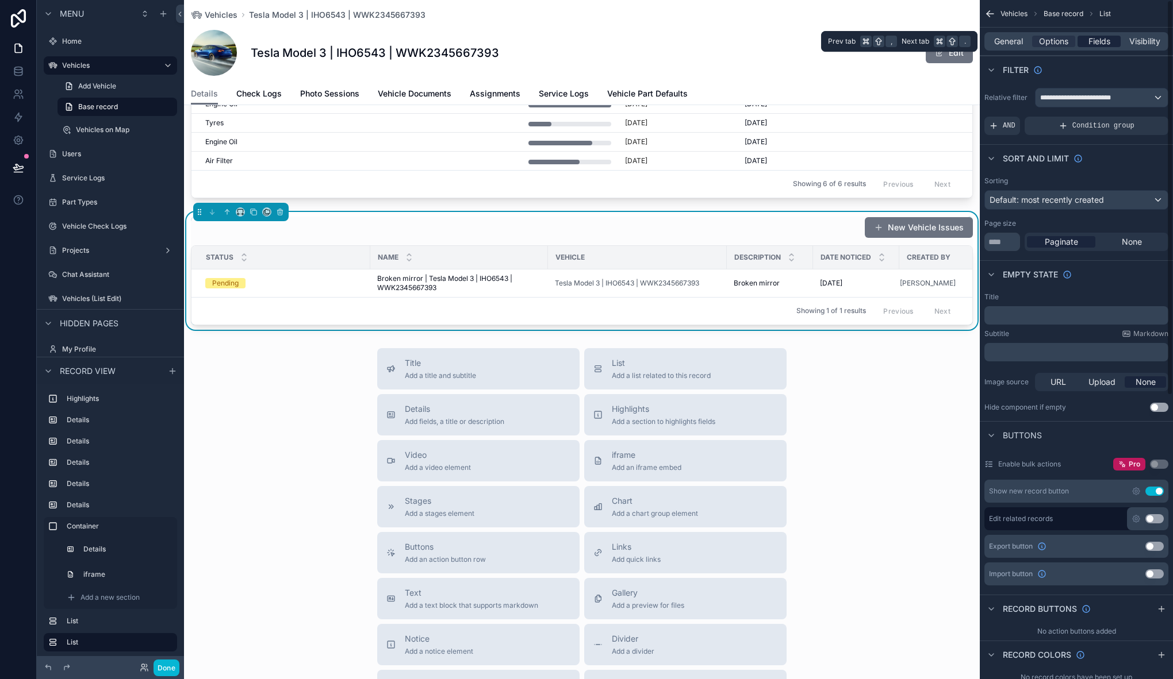
click at [1098, 36] on span "Fields" at bounding box center [1099, 41] width 22 height 11
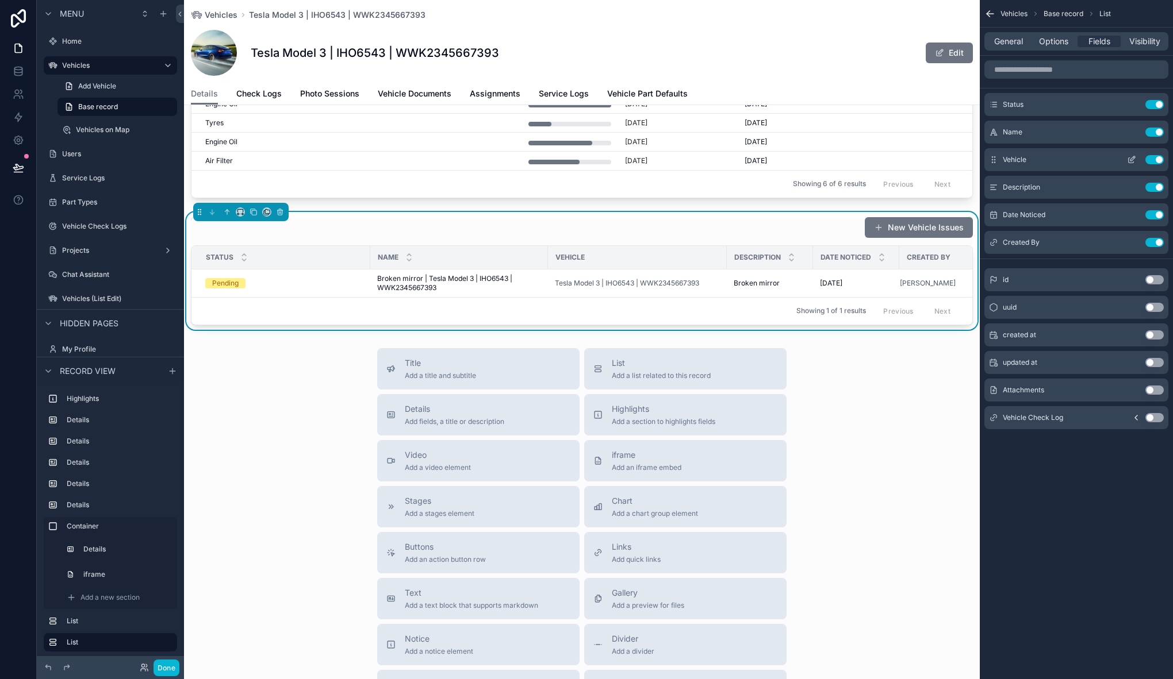
click at [1152, 162] on button "Use setting" at bounding box center [1154, 159] width 18 height 9
click at [1147, 133] on button "Use setting" at bounding box center [1154, 132] width 18 height 9
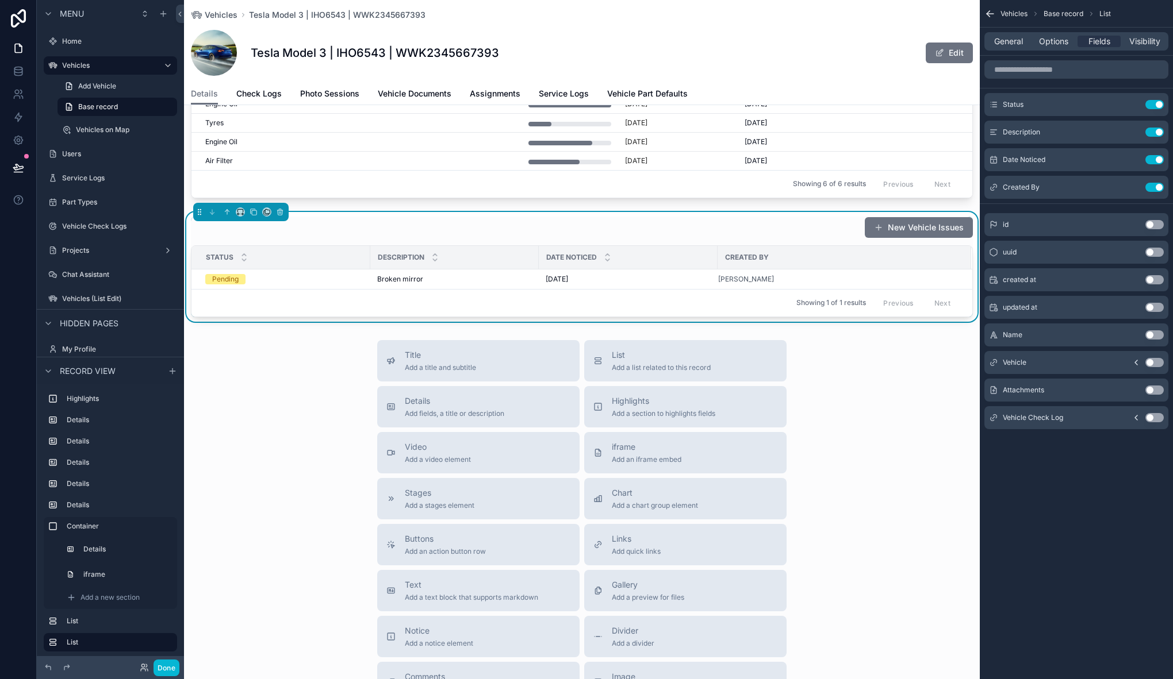
click at [841, 402] on div "Title Add a title and subtitle List Add a list related to this record Details A…" at bounding box center [581, 544] width 795 height 409
click at [786, 231] on div "New Vehicle Issues" at bounding box center [582, 228] width 782 height 22
click at [881, 222] on button "New Vehicle Issues" at bounding box center [918, 227] width 108 height 21
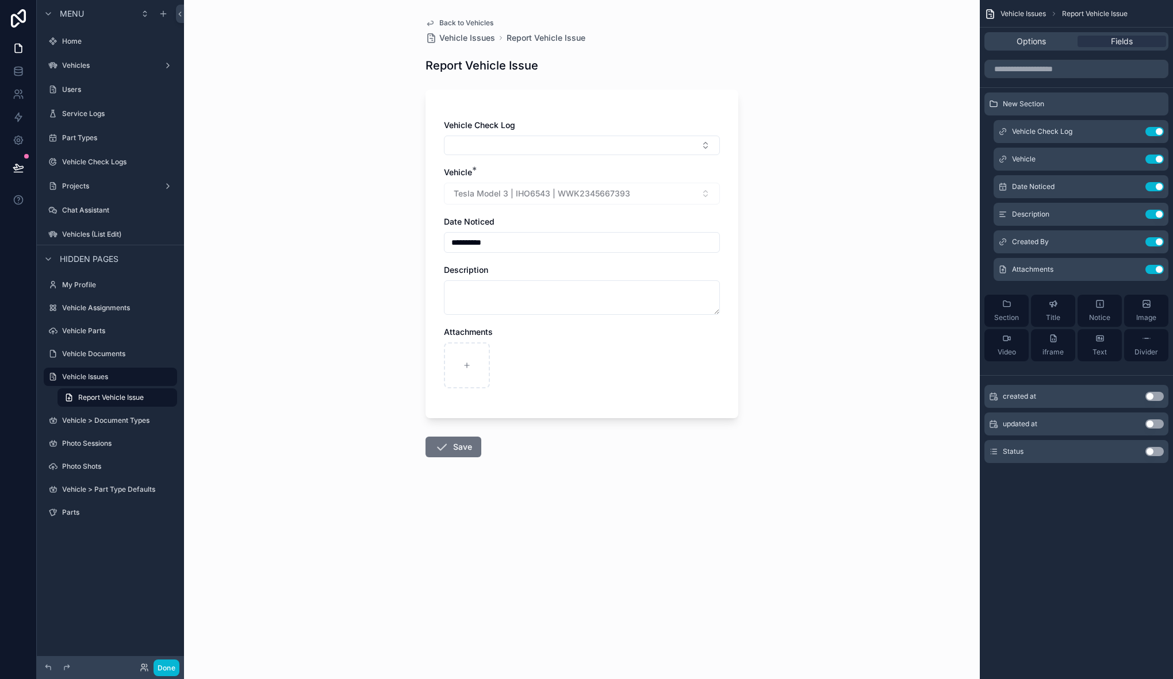
click at [464, 23] on span "Back to Vehicles" at bounding box center [466, 22] width 54 height 9
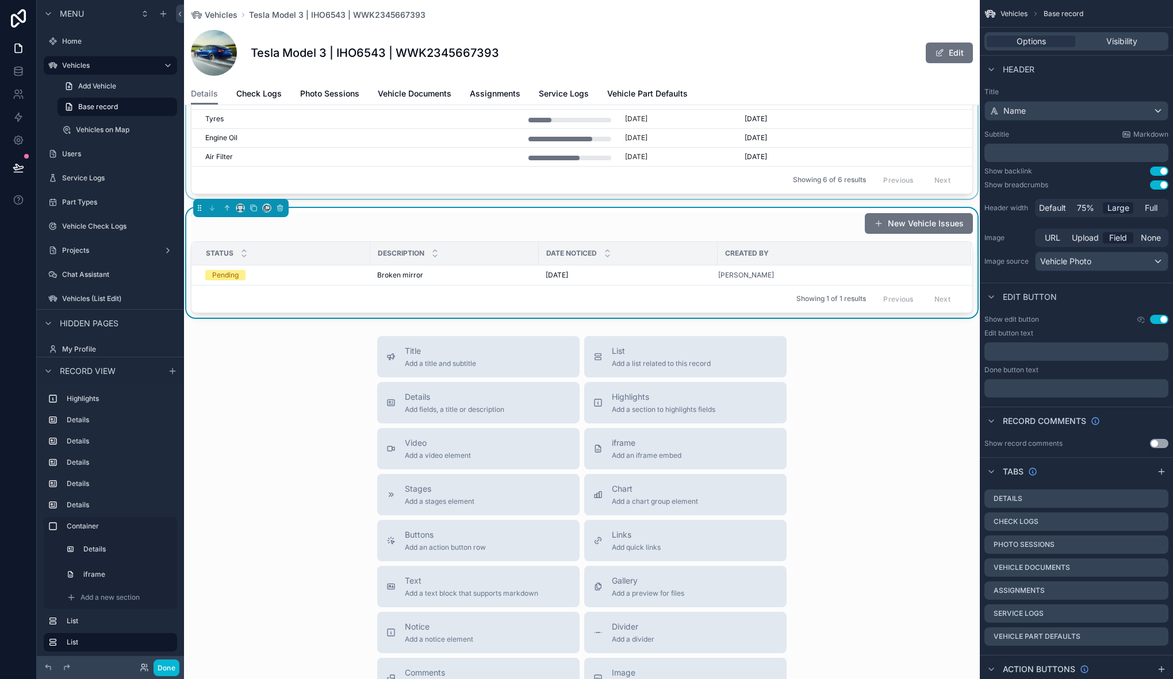
scroll to position [1434, 0]
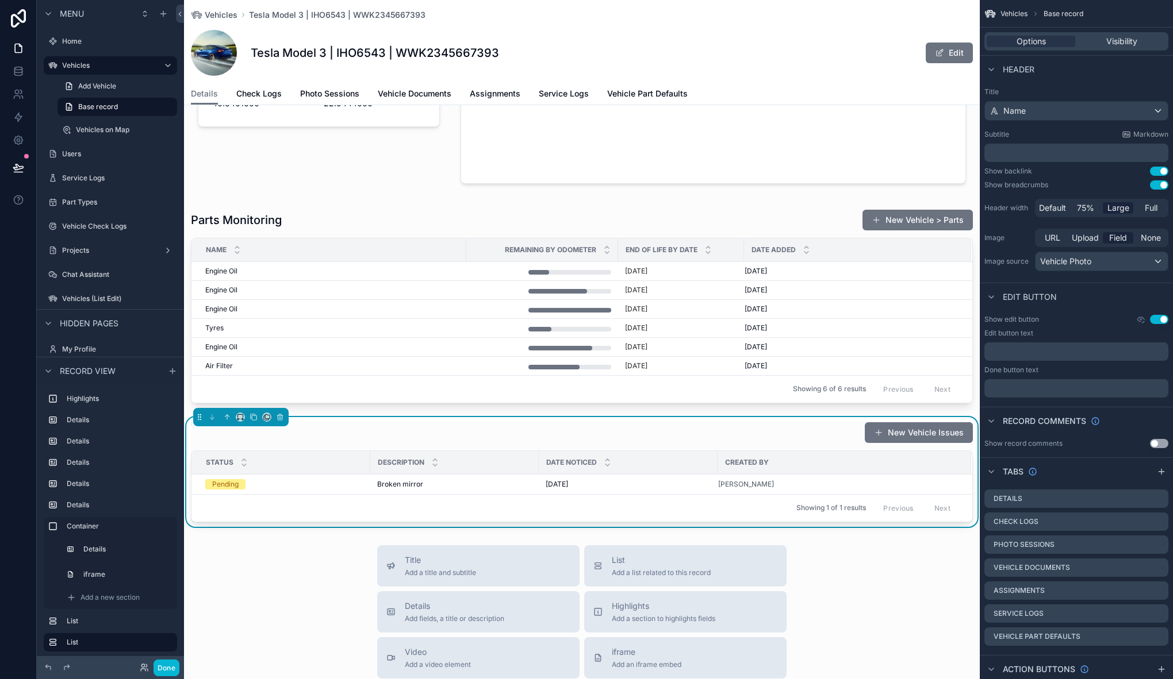
click at [428, 437] on div "New Vehicle Issues" at bounding box center [582, 433] width 782 height 22
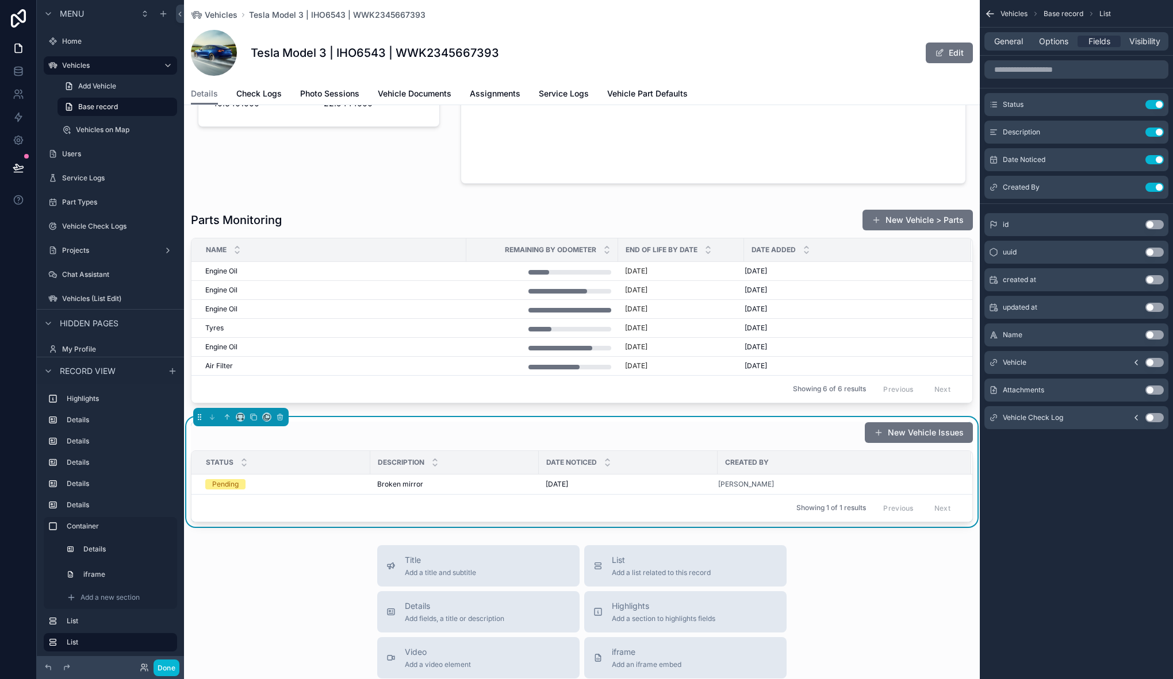
click at [625, 424] on div "New Vehicle Issues" at bounding box center [582, 433] width 782 height 22
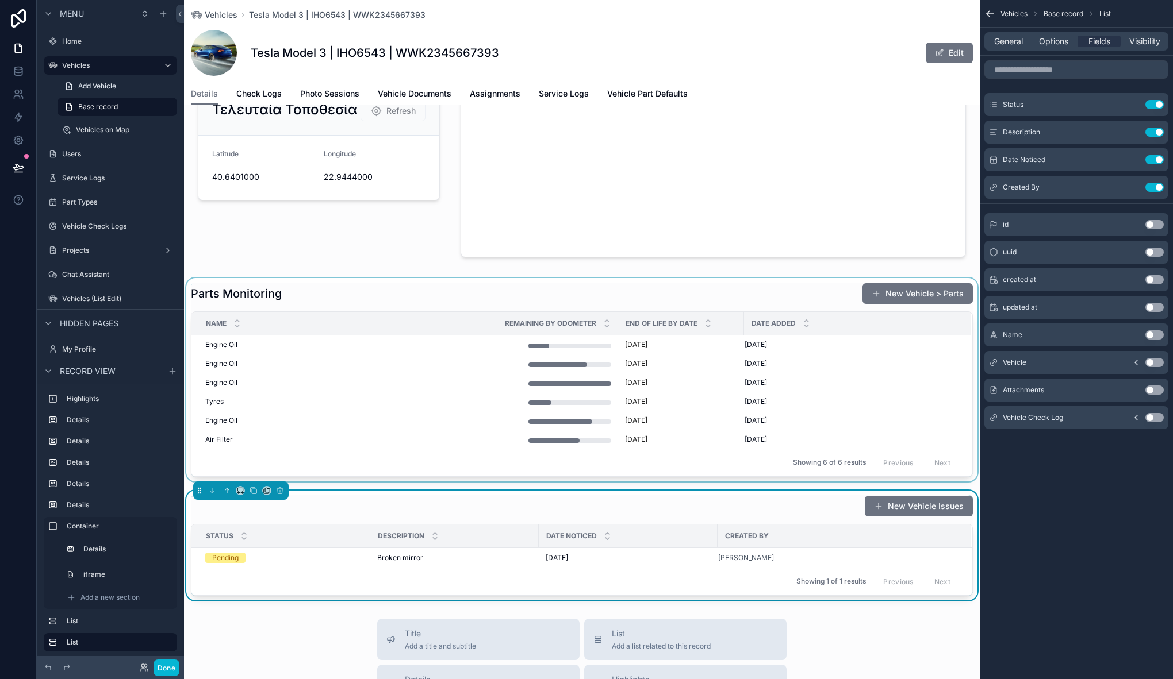
scroll to position [1345, 0]
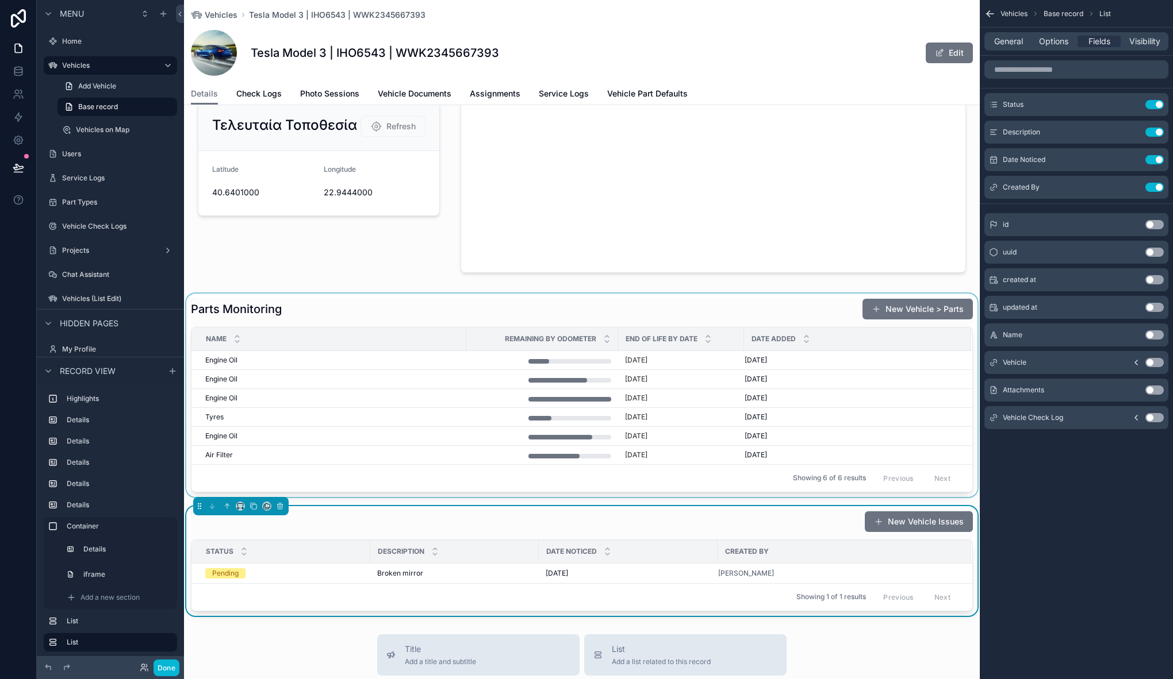
click at [412, 318] on div "scrollable content" at bounding box center [581, 395] width 795 height 203
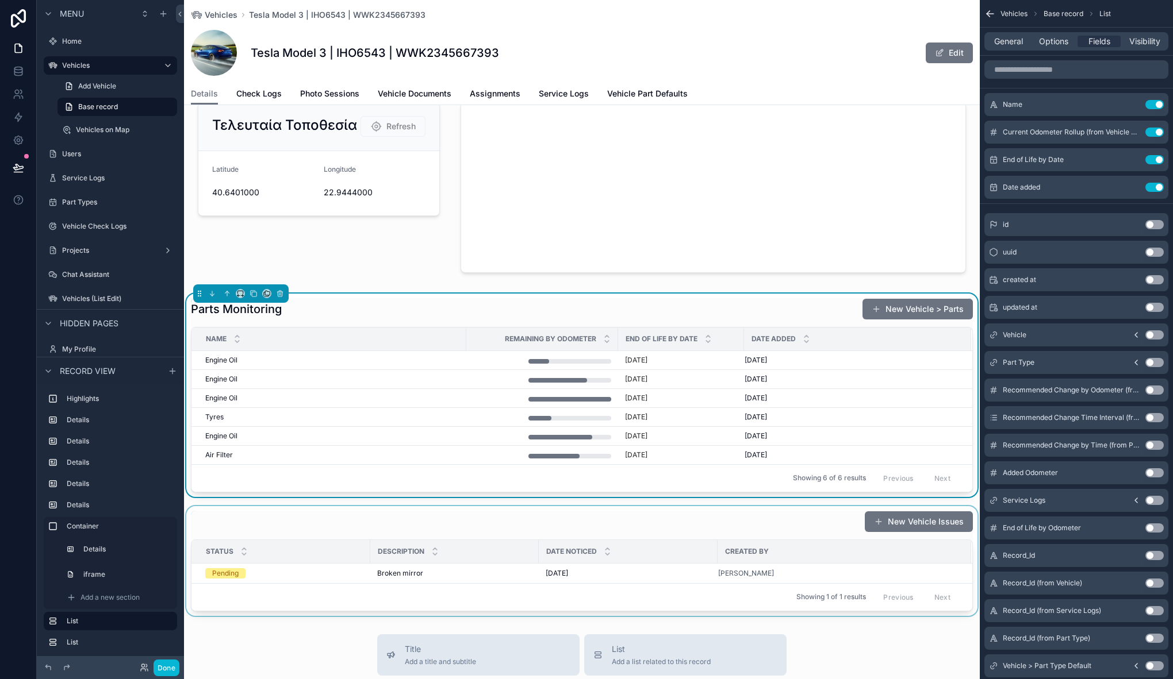
click at [365, 518] on div "scrollable content" at bounding box center [581, 561] width 795 height 110
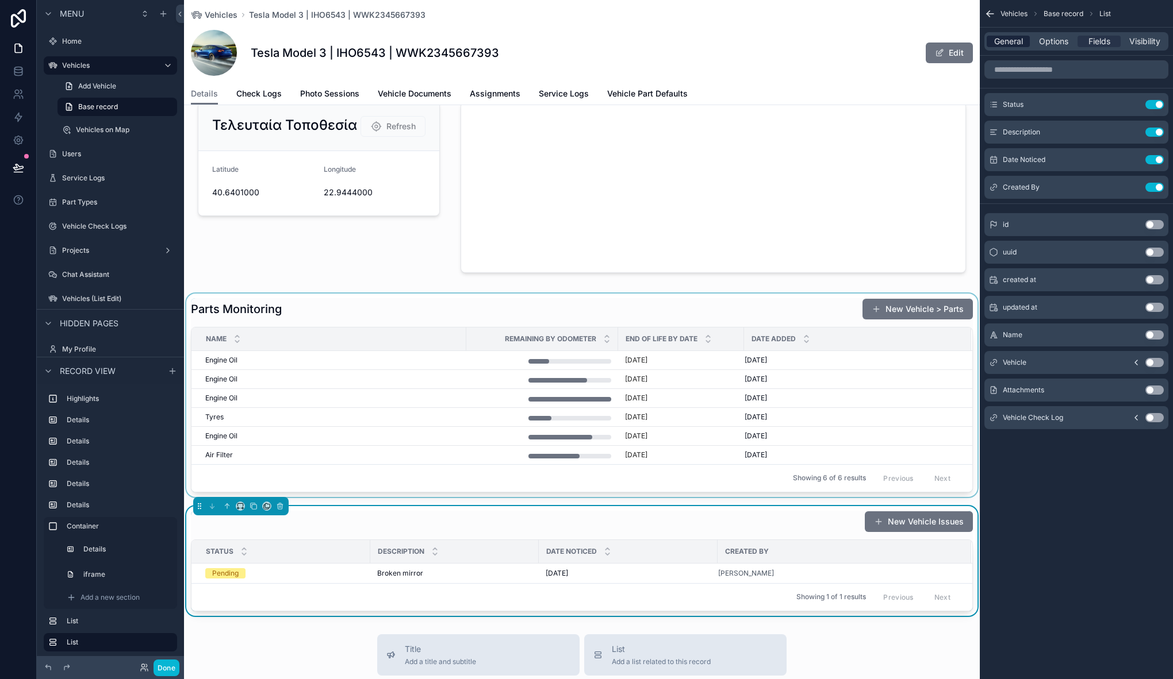
click at [1009, 44] on span "General" at bounding box center [1008, 41] width 29 height 11
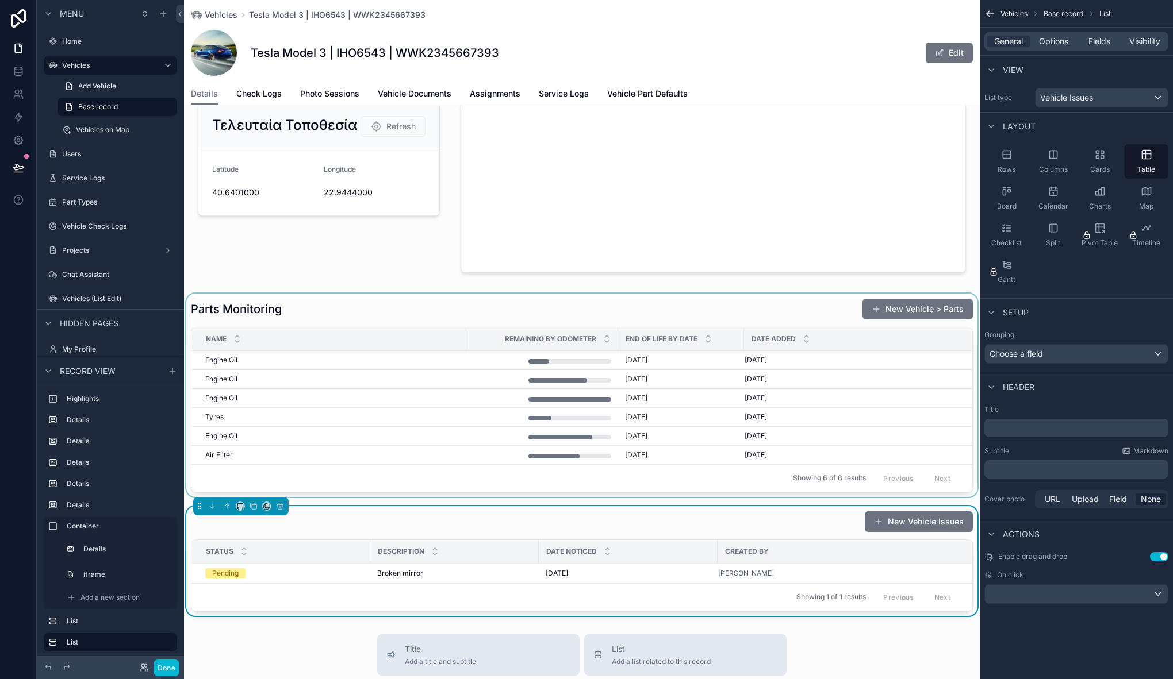
click at [1014, 424] on p "﻿" at bounding box center [1077, 427] width 177 height 11
click at [855, 36] on div "Tesla Model 3 | IHO6543 | WWK2345667393 Edit" at bounding box center [582, 53] width 782 height 46
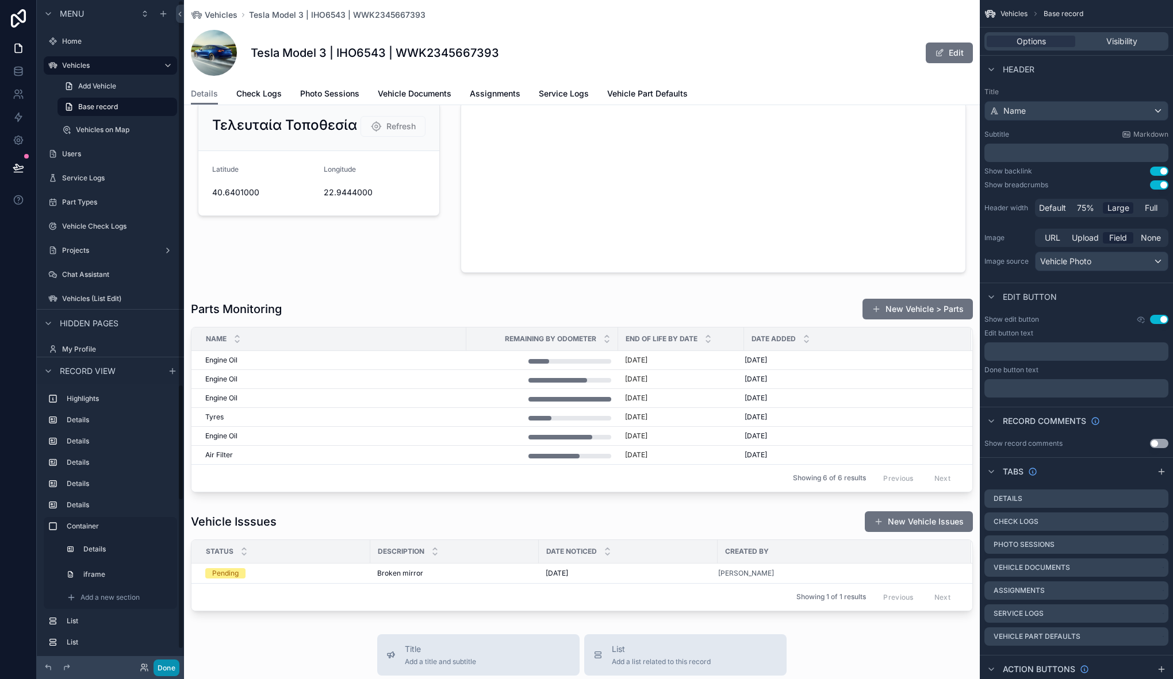
click at [164, 663] on button "Done" at bounding box center [166, 668] width 26 height 17
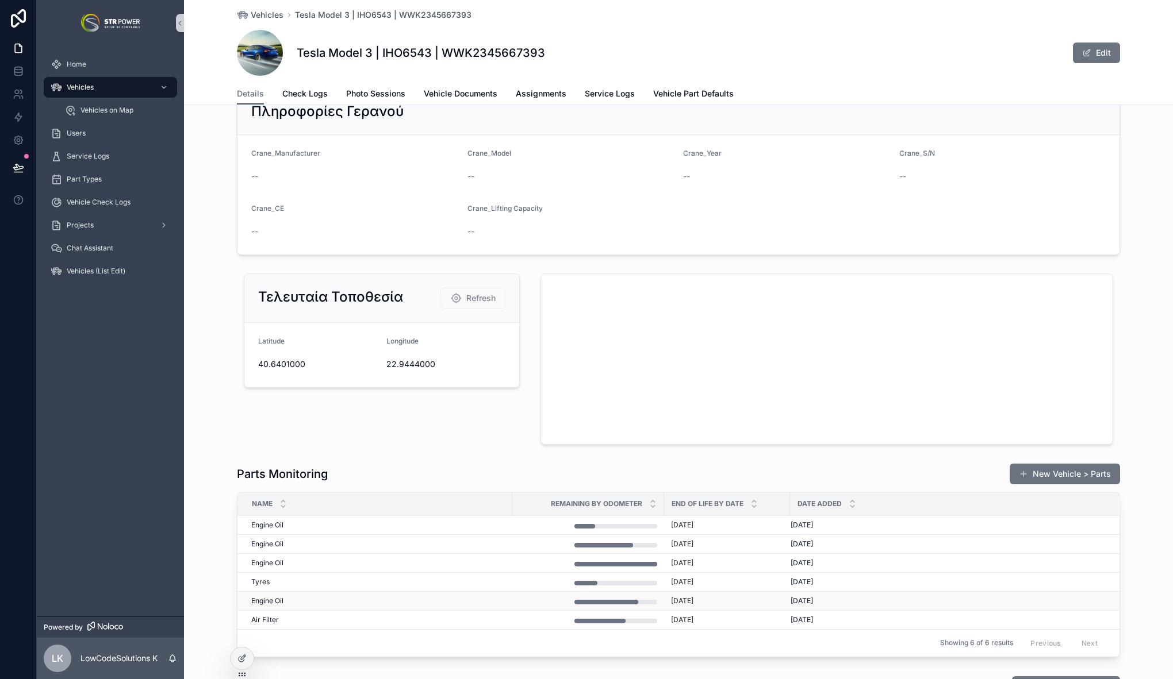
scroll to position [1341, 0]
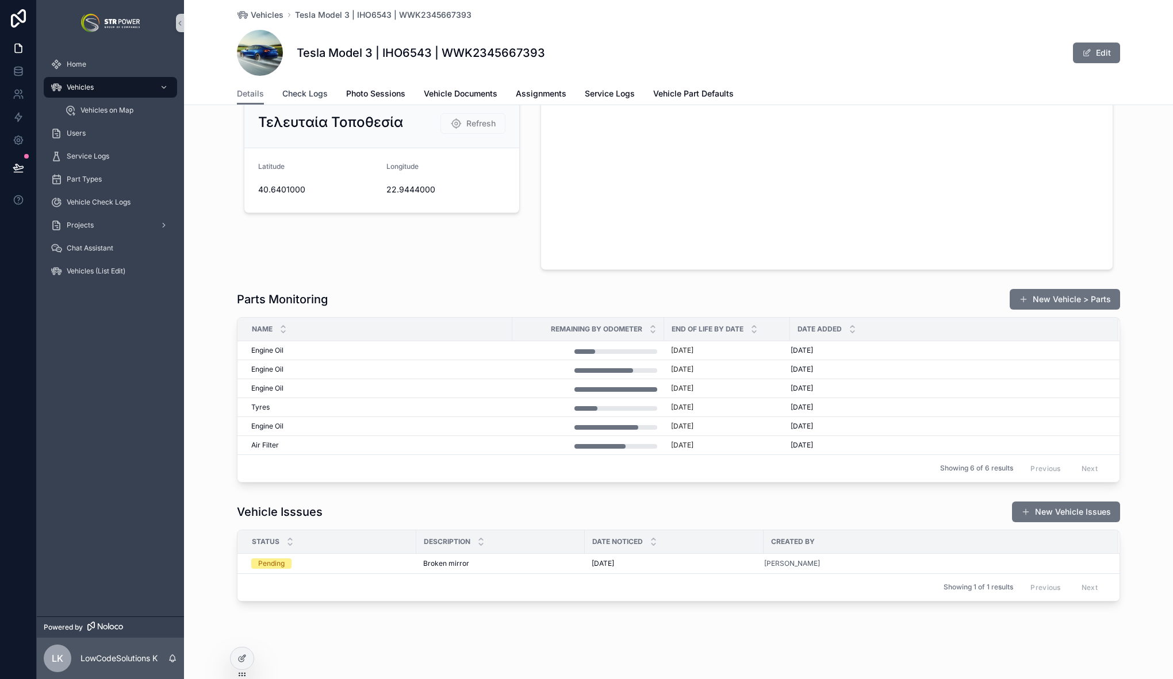
click at [313, 93] on span "Check Logs" at bounding box center [304, 93] width 45 height 11
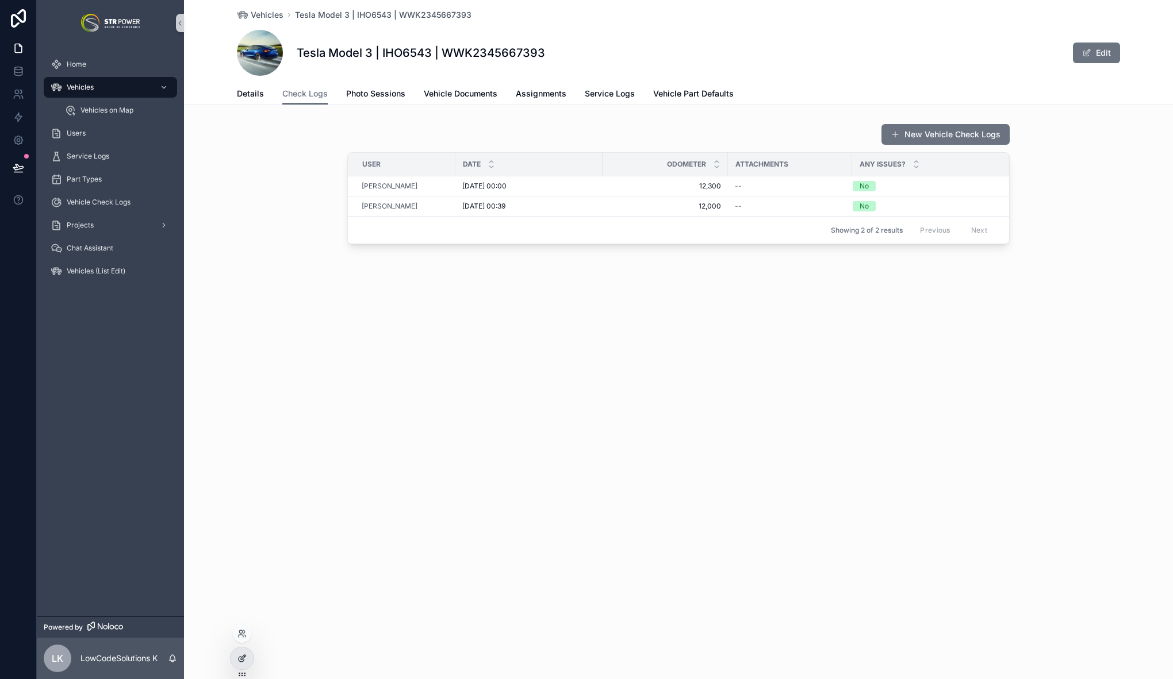
click at [246, 657] on icon at bounding box center [241, 658] width 9 height 9
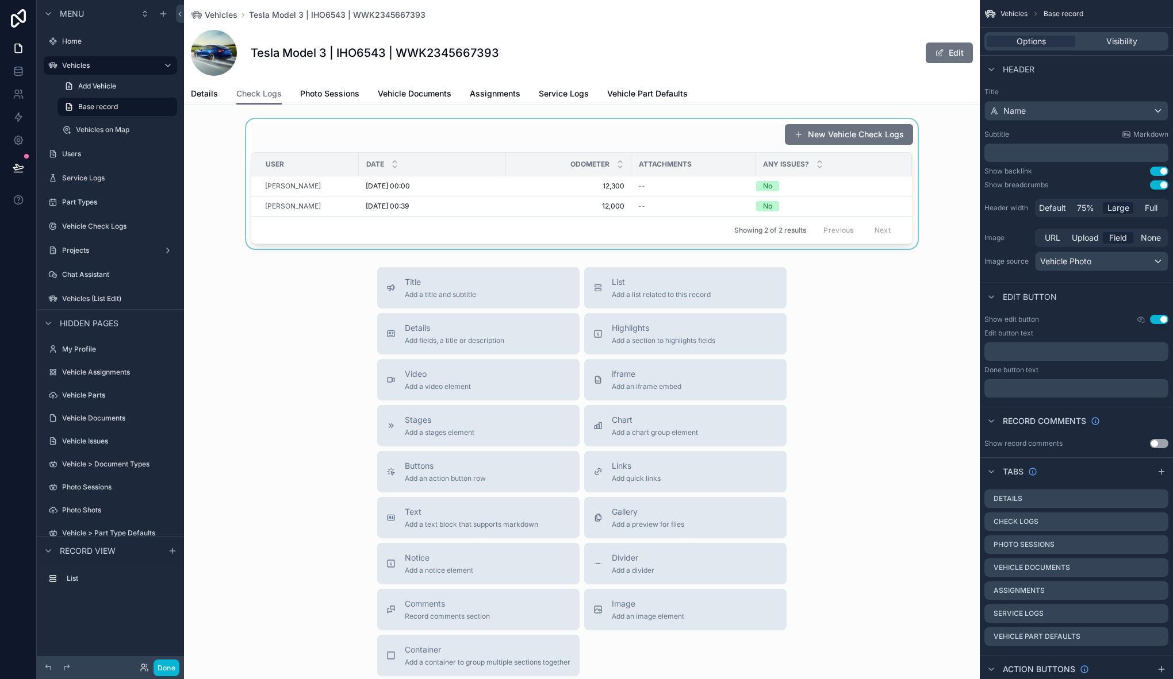
click at [439, 140] on div "scrollable content" at bounding box center [581, 184] width 795 height 130
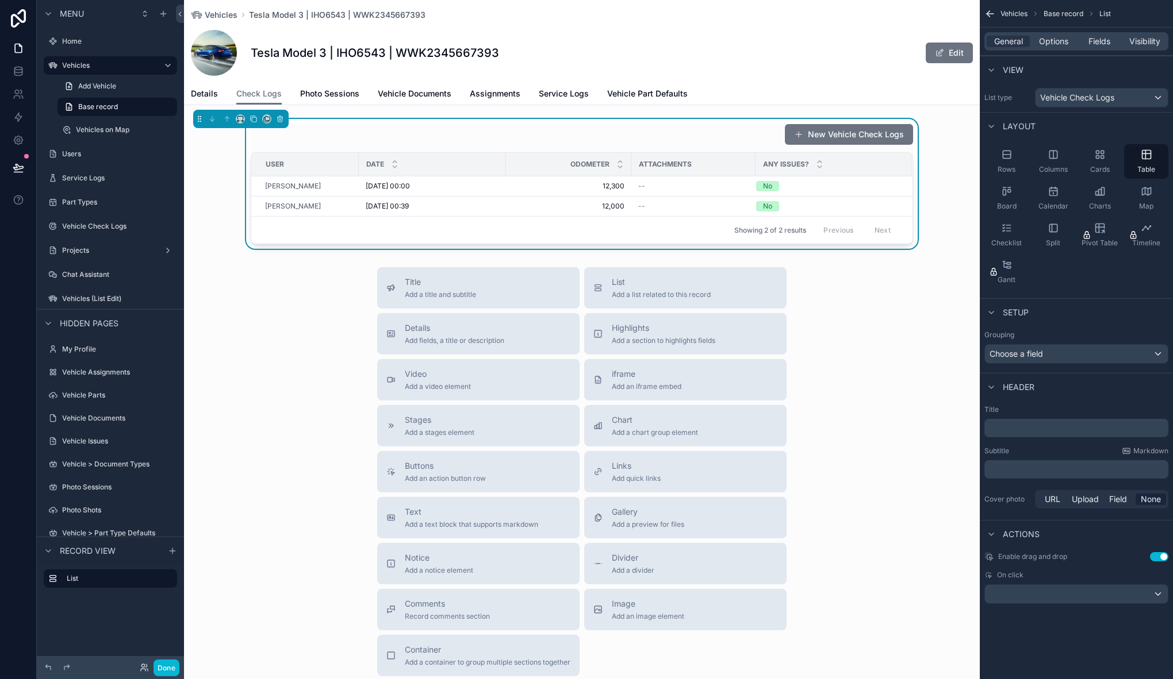
click at [245, 117] on div "scrollable content" at bounding box center [240, 119] width 95 height 18
click at [240, 117] on icon "scrollable content" at bounding box center [240, 119] width 8 height 8
click at [267, 259] on div "Large" at bounding box center [263, 262] width 36 height 14
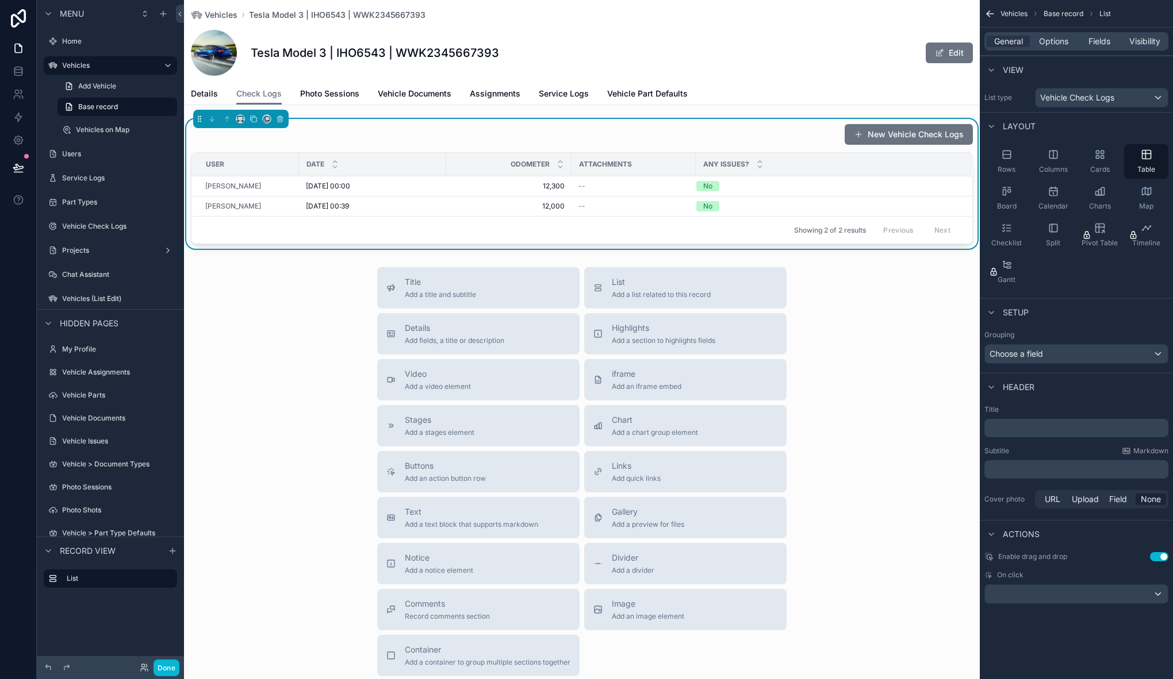
click at [241, 388] on div "Title Add a title and subtitle List Add a list related to this record Details A…" at bounding box center [581, 471] width 795 height 409
click at [318, 321] on div "Title Add a title and subtitle List Add a list related to this record Details A…" at bounding box center [581, 471] width 795 height 409
click at [306, 317] on div "Title Add a title and subtitle List Add a list related to this record Details A…" at bounding box center [581, 471] width 795 height 409
click at [312, 378] on div "Title Add a title and subtitle List Add a list related to this record Details A…" at bounding box center [581, 471] width 795 height 409
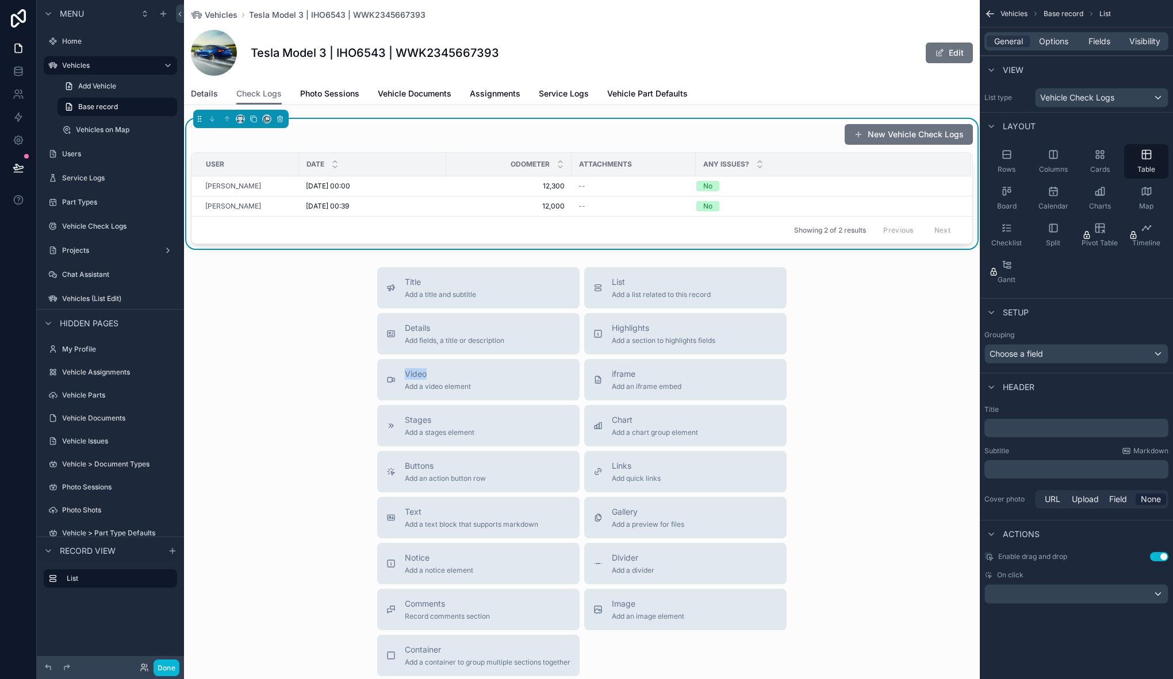
click at [207, 92] on span "Details" at bounding box center [204, 93] width 27 height 11
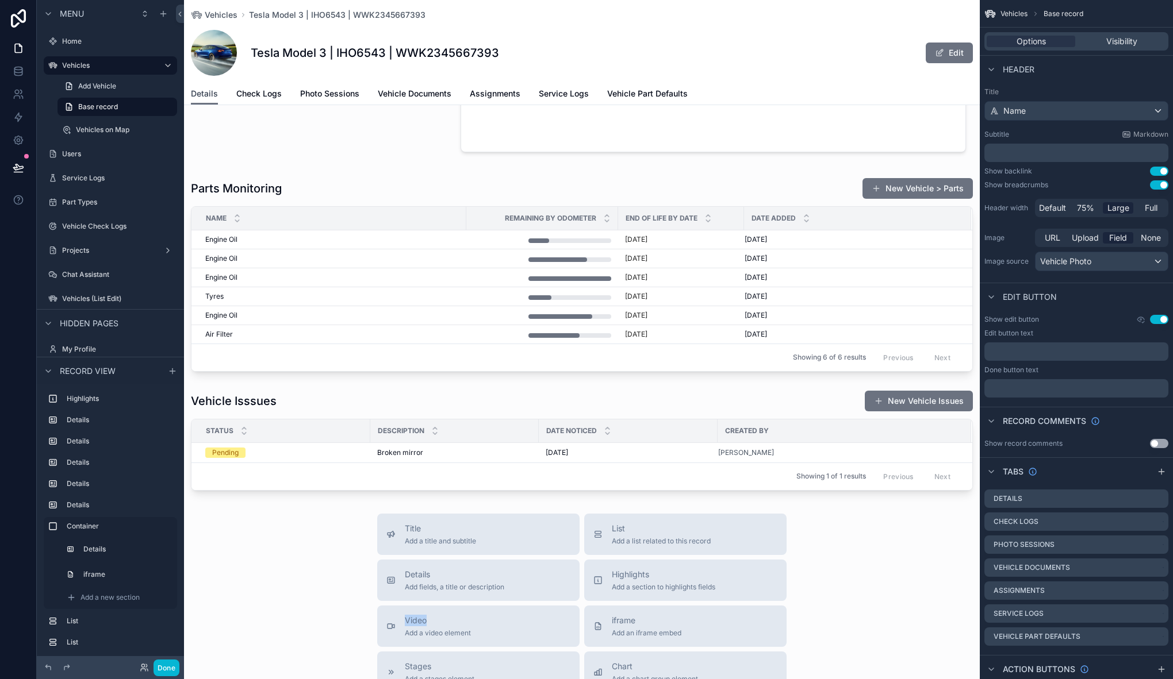
scroll to position [1428, 0]
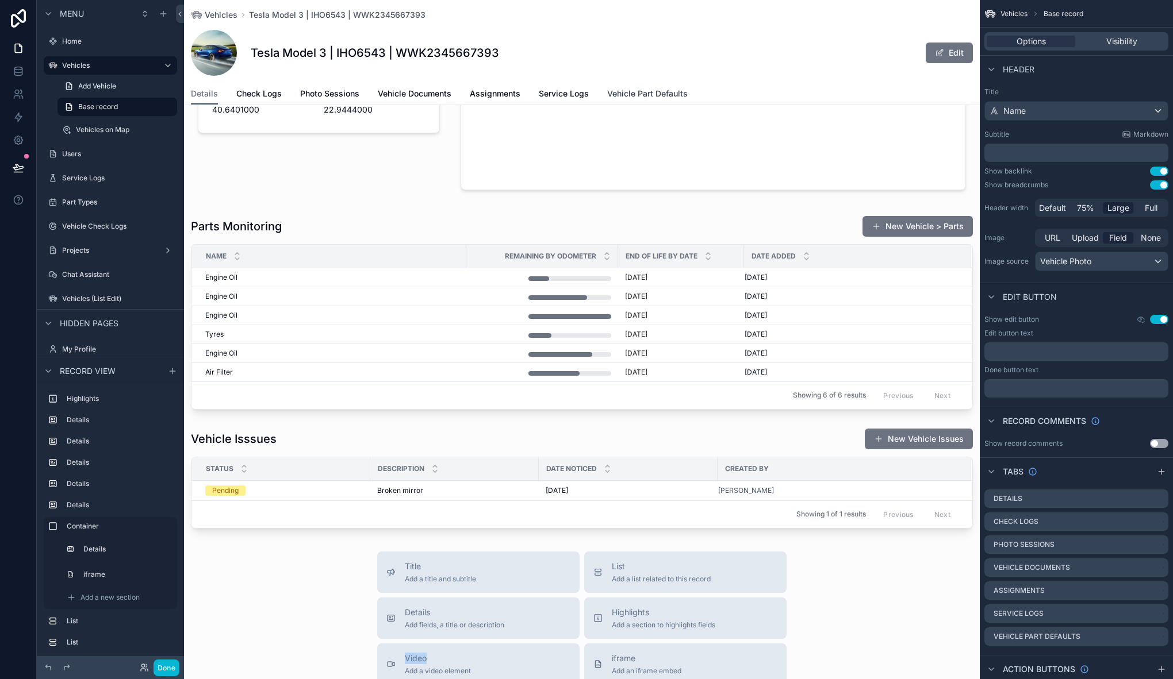
click at [647, 94] on span "Vehicle Part Defaults" at bounding box center [647, 93] width 80 height 11
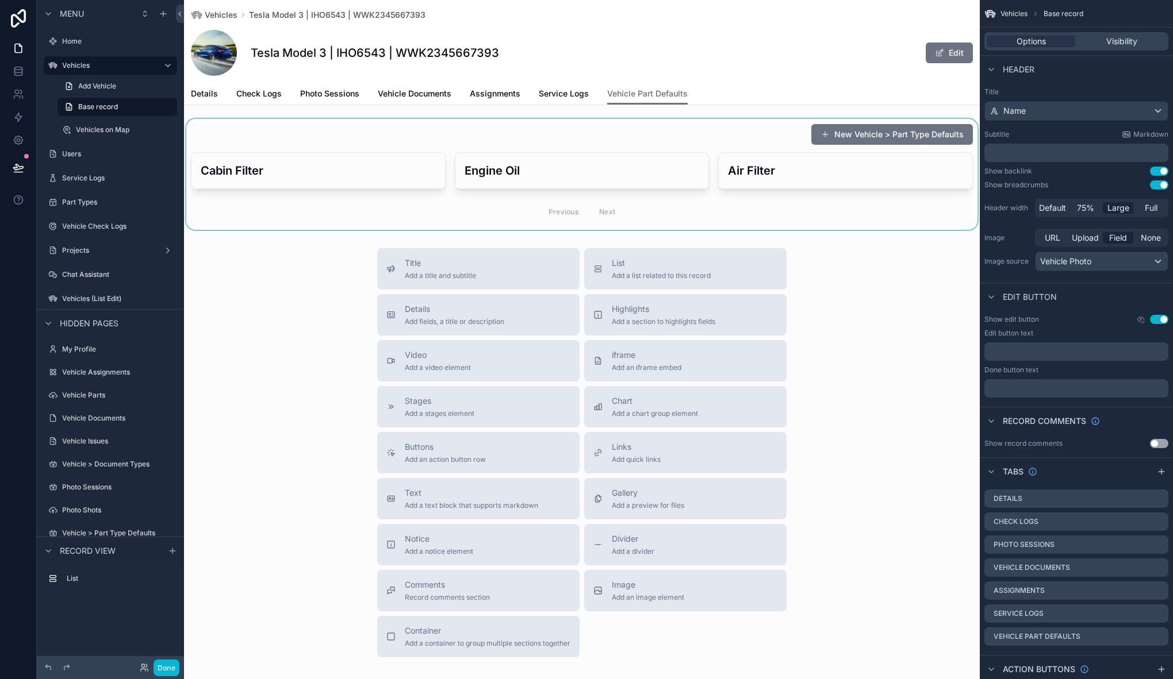
click at [475, 137] on div "scrollable content" at bounding box center [581, 174] width 795 height 111
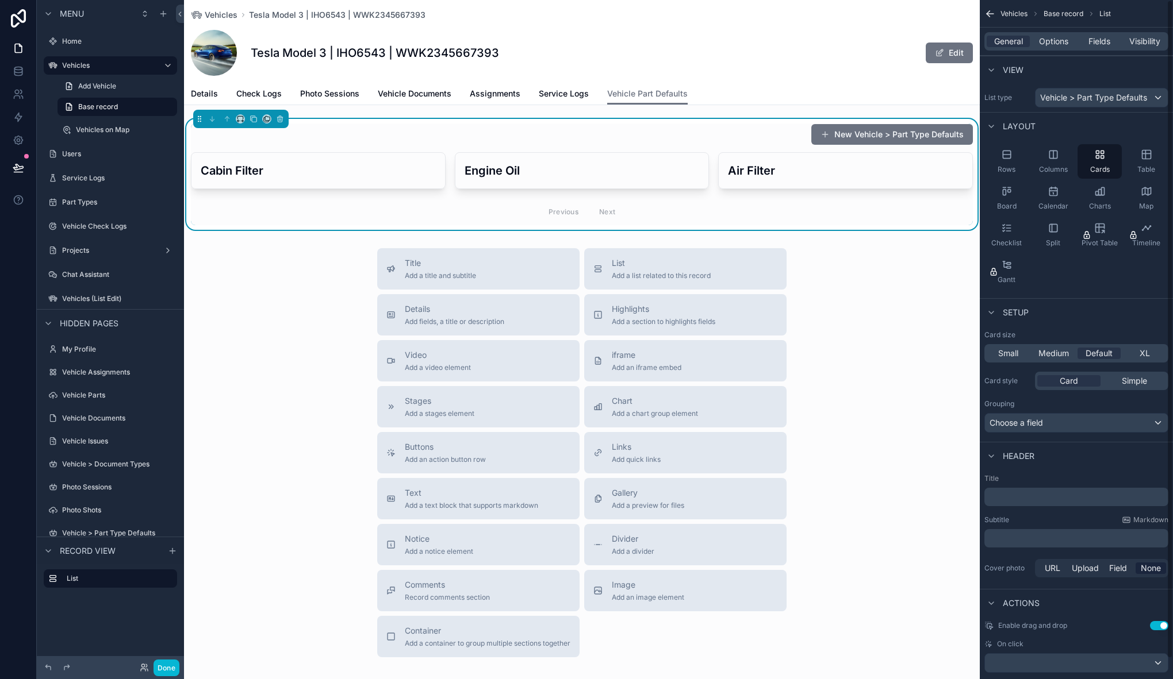
click at [1030, 496] on p "﻿" at bounding box center [1077, 496] width 177 height 11
click at [918, 562] on div "Title Add a title and subtitle List Add a list related to this record Details A…" at bounding box center [581, 452] width 795 height 409
click at [235, 283] on div "Title Add a title and subtitle List Add a list related to this record Details A…" at bounding box center [581, 452] width 795 height 409
click at [170, 666] on button "Done" at bounding box center [166, 668] width 26 height 17
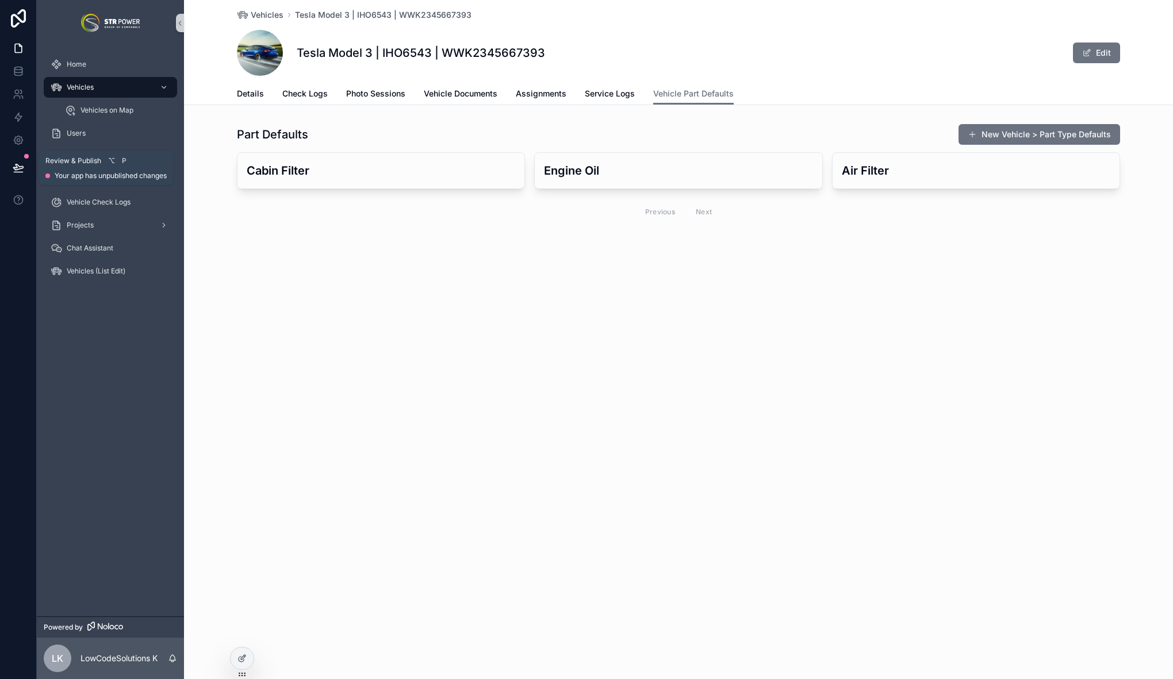
click at [18, 166] on icon at bounding box center [18, 167] width 10 height 6
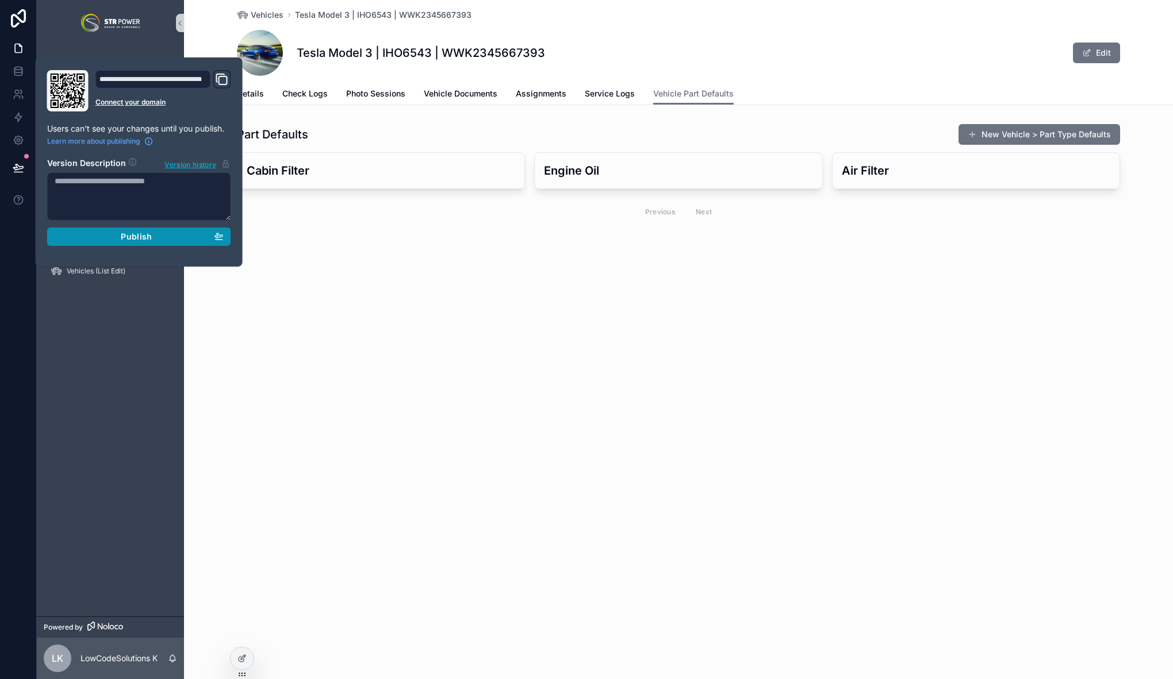
click at [132, 229] on button "Publish" at bounding box center [139, 237] width 184 height 18
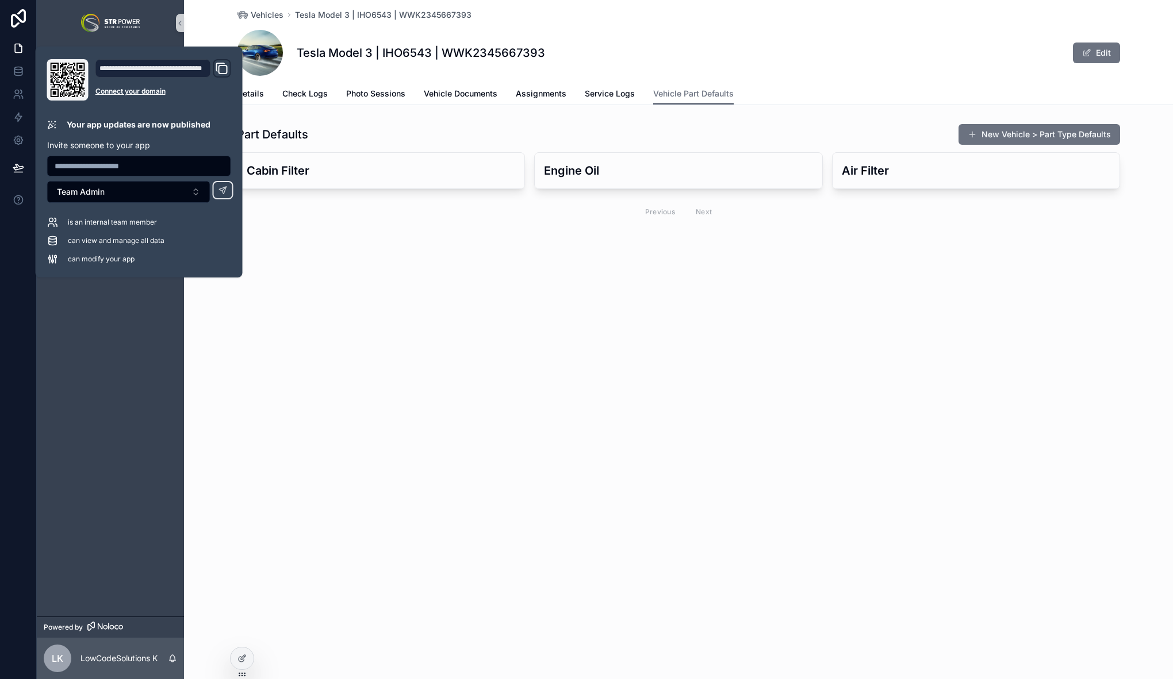
click at [383, 303] on div "Vehicles Tesla Model 3 | IHO6543 | WWK2345667393 Tesla Model 3 | IHO6543 | WWK2…" at bounding box center [678, 151] width 989 height 303
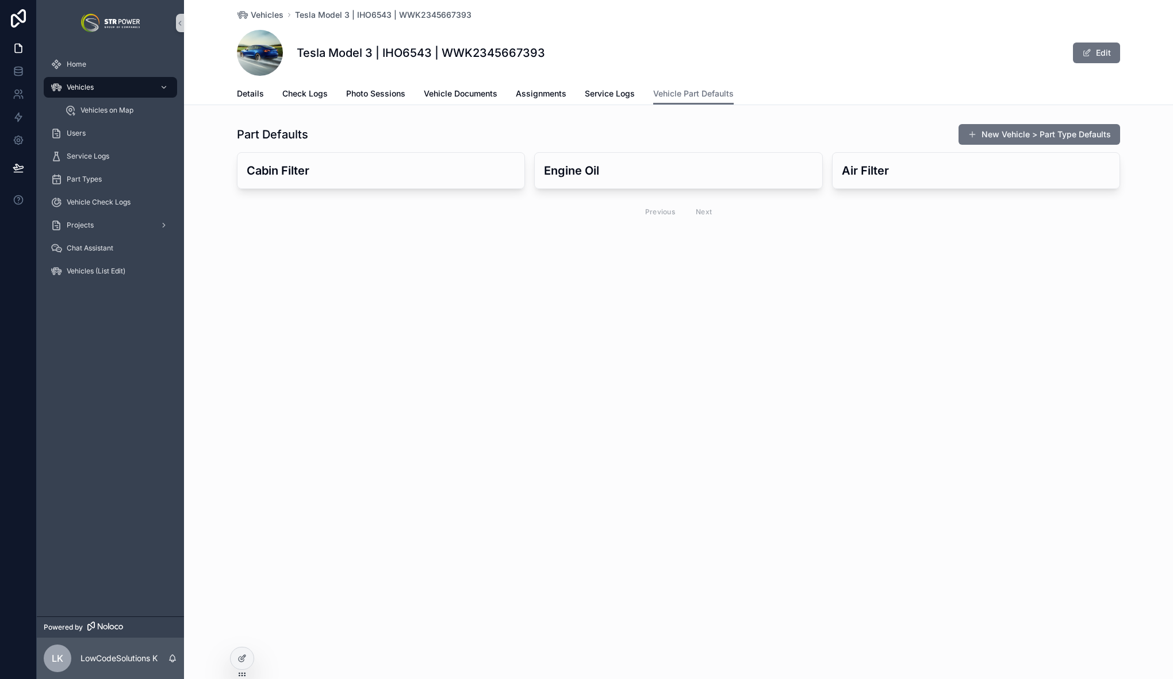
click at [385, 255] on div "Vehicles Tesla Model 3 | IHO6543 | WWK2345667393 Tesla Model 3 | IHO6543 | WWK2…" at bounding box center [678, 151] width 989 height 303
click at [255, 97] on span "Details" at bounding box center [250, 93] width 27 height 11
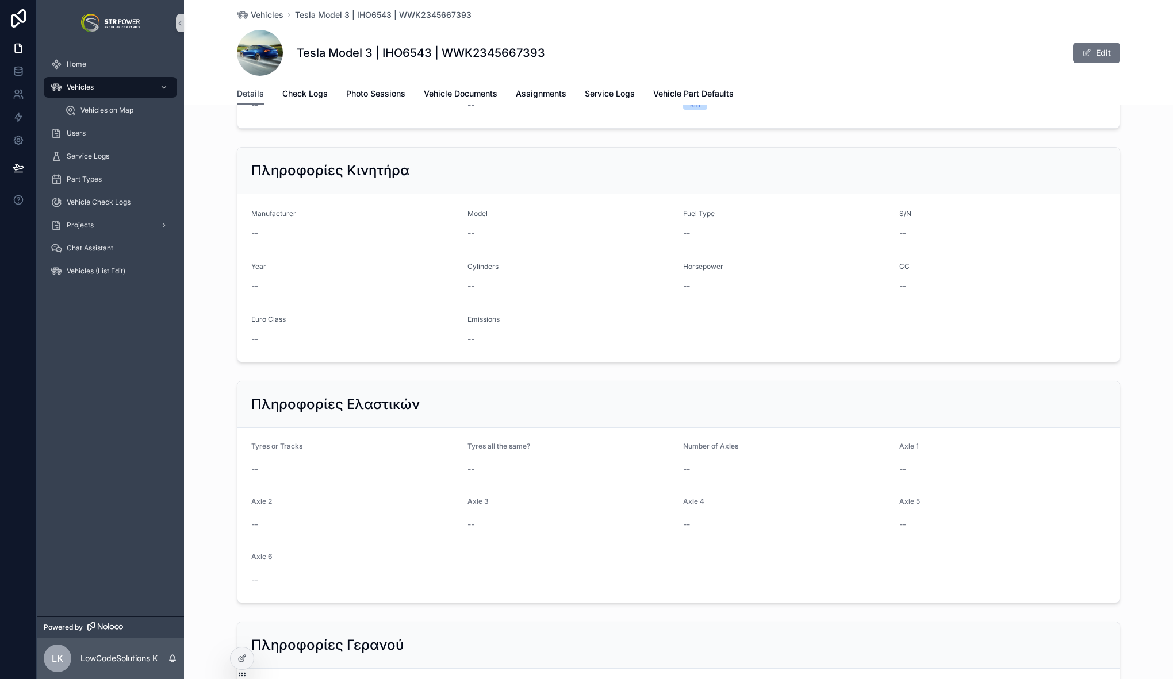
scroll to position [1341, 0]
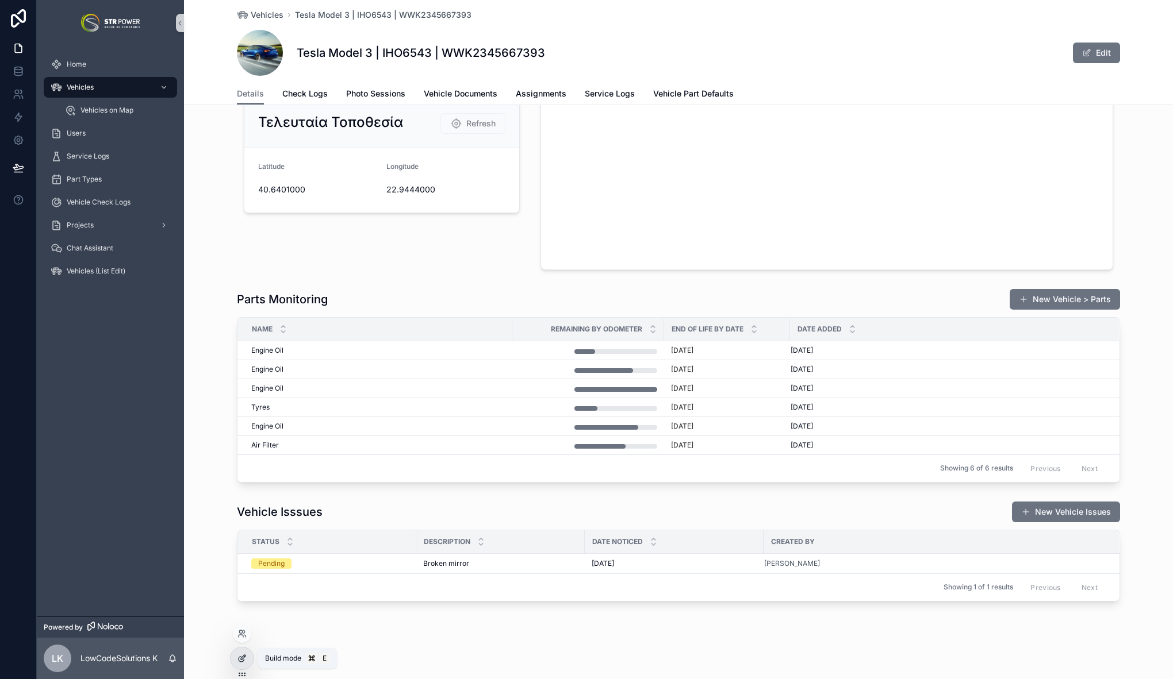
click at [245, 652] on div at bounding box center [241, 659] width 23 height 22
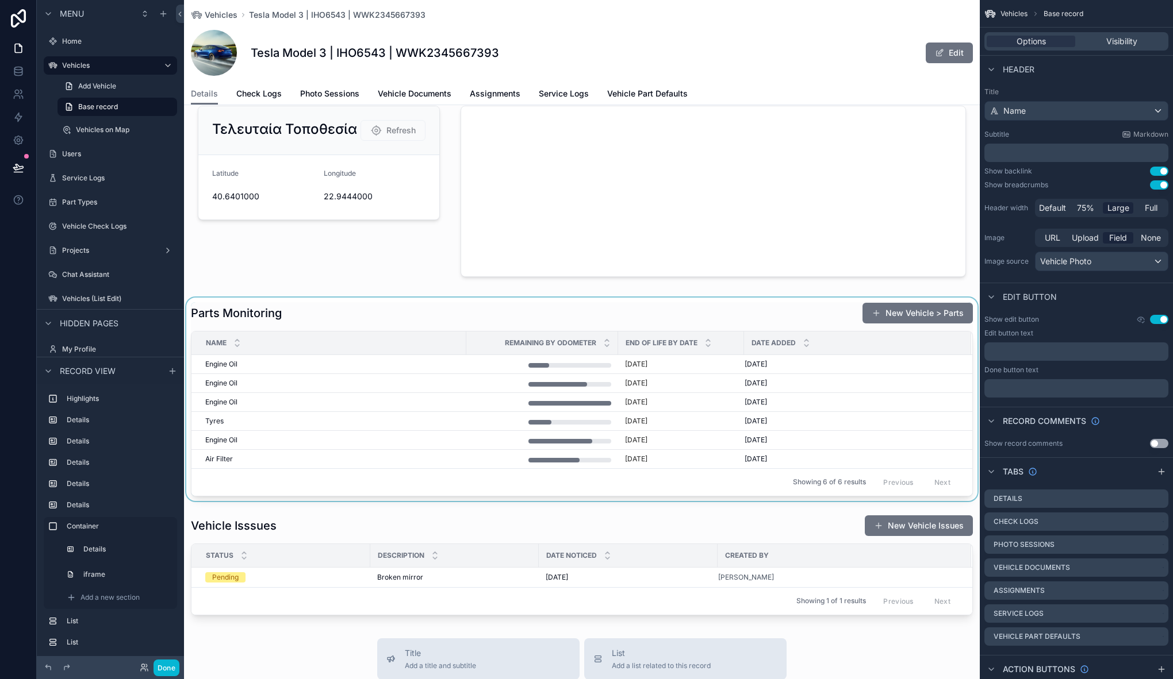
click at [235, 312] on div "scrollable content" at bounding box center [581, 399] width 795 height 203
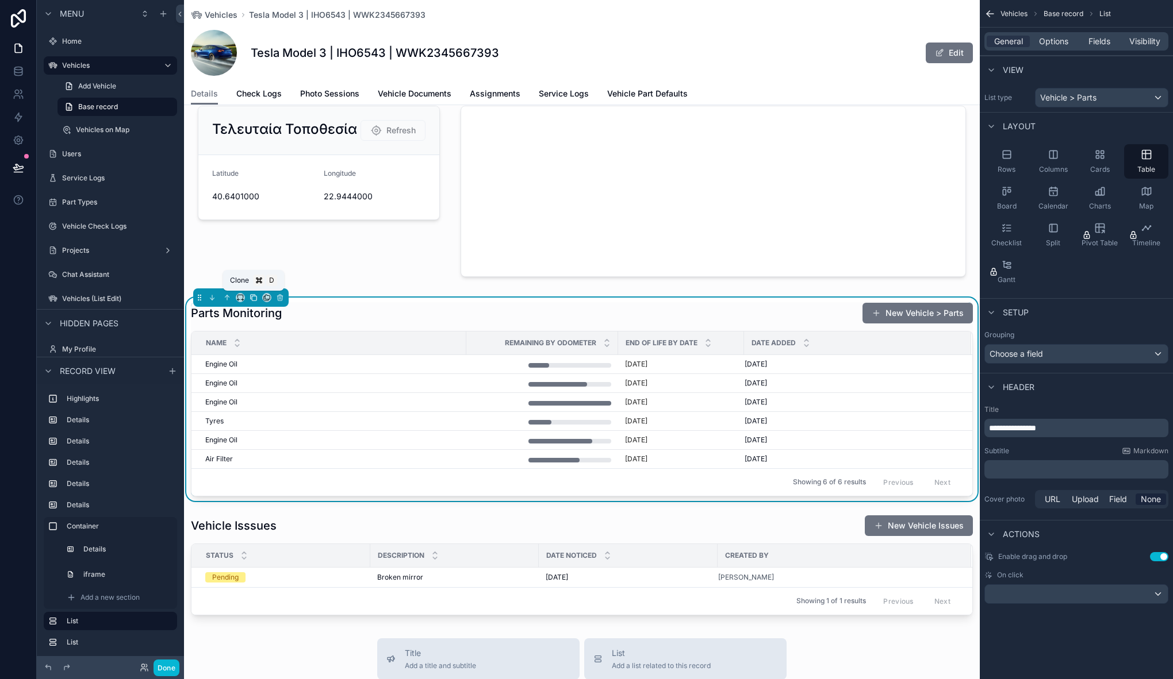
click at [253, 296] on icon "scrollable content" at bounding box center [253, 298] width 8 height 8
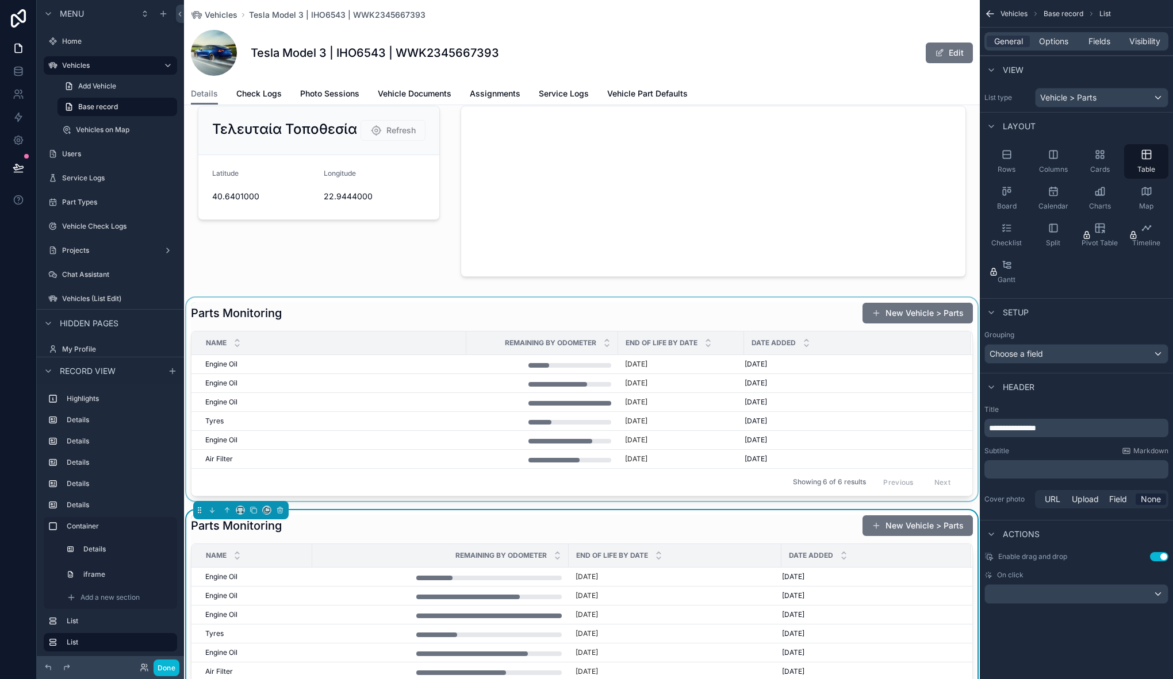
click at [222, 307] on div "scrollable content" at bounding box center [581, 399] width 795 height 203
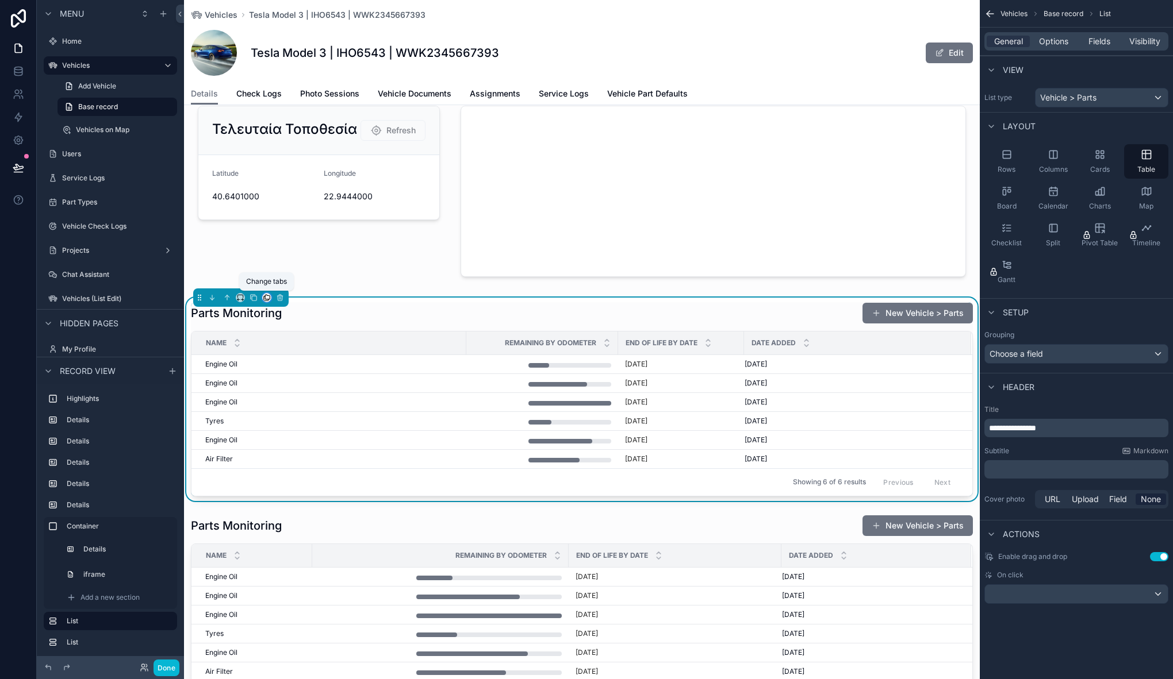
click at [265, 298] on icon "scrollable content" at bounding box center [267, 297] width 5 height 5
click at [322, 426] on div "Vehicle Part Defaults" at bounding box center [318, 434] width 106 height 32
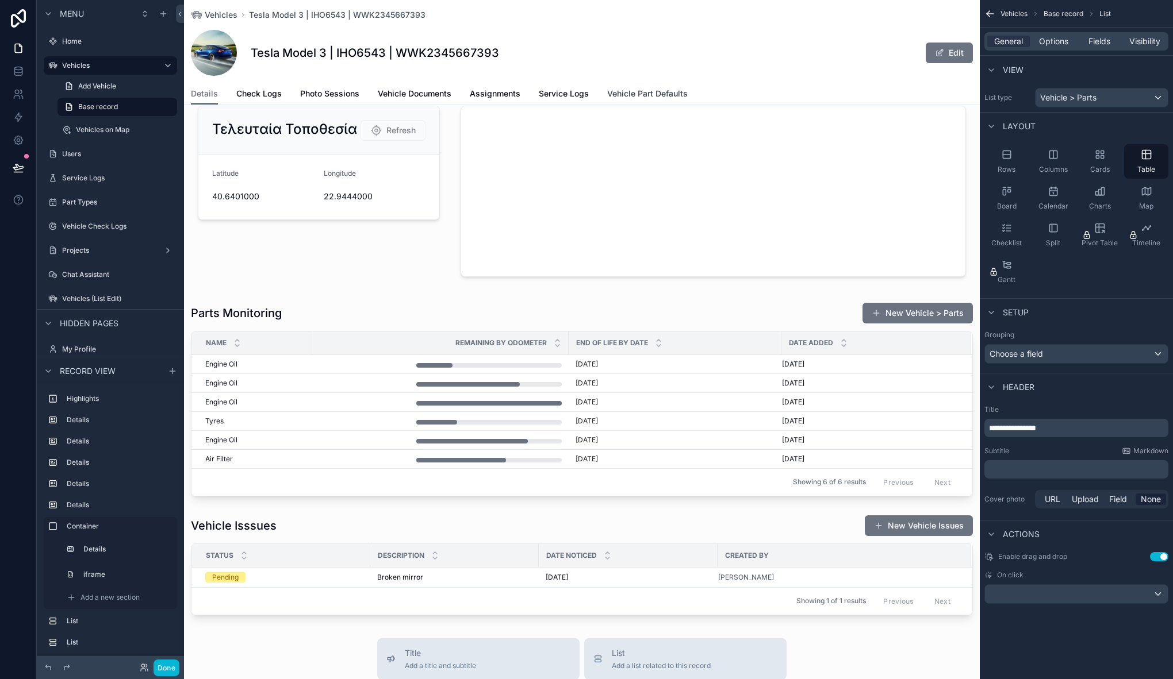
click at [652, 93] on span "Vehicle Part Defaults" at bounding box center [647, 93] width 80 height 11
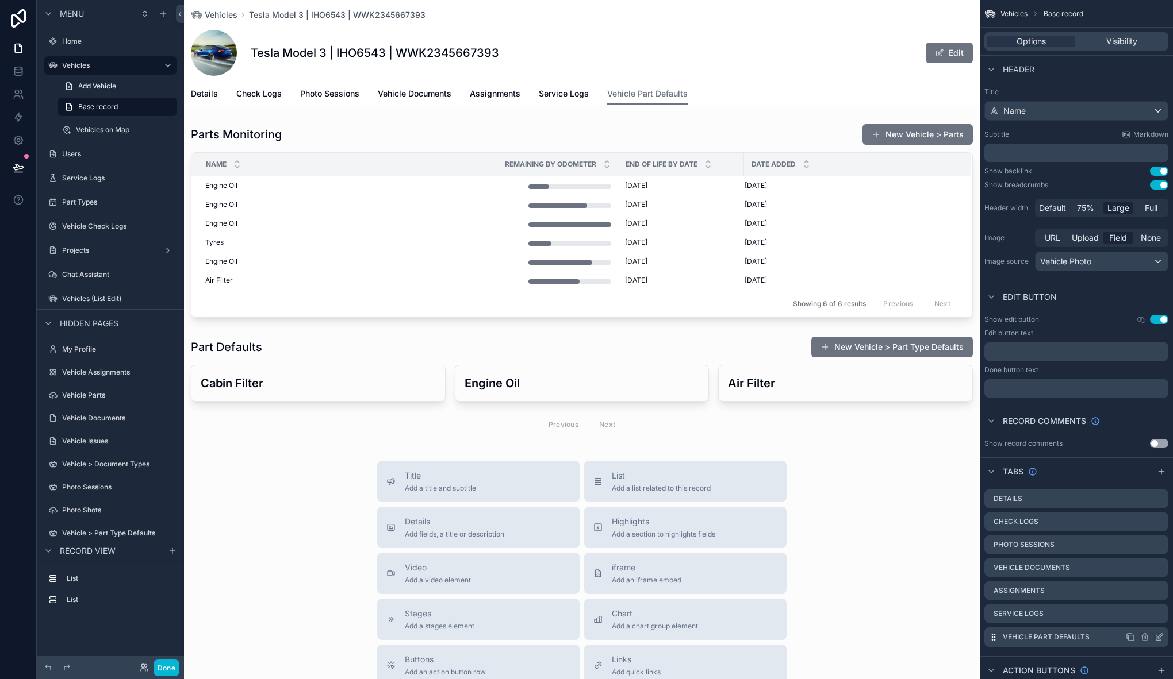
click at [1158, 637] on icon "scrollable content" at bounding box center [1158, 637] width 9 height 9
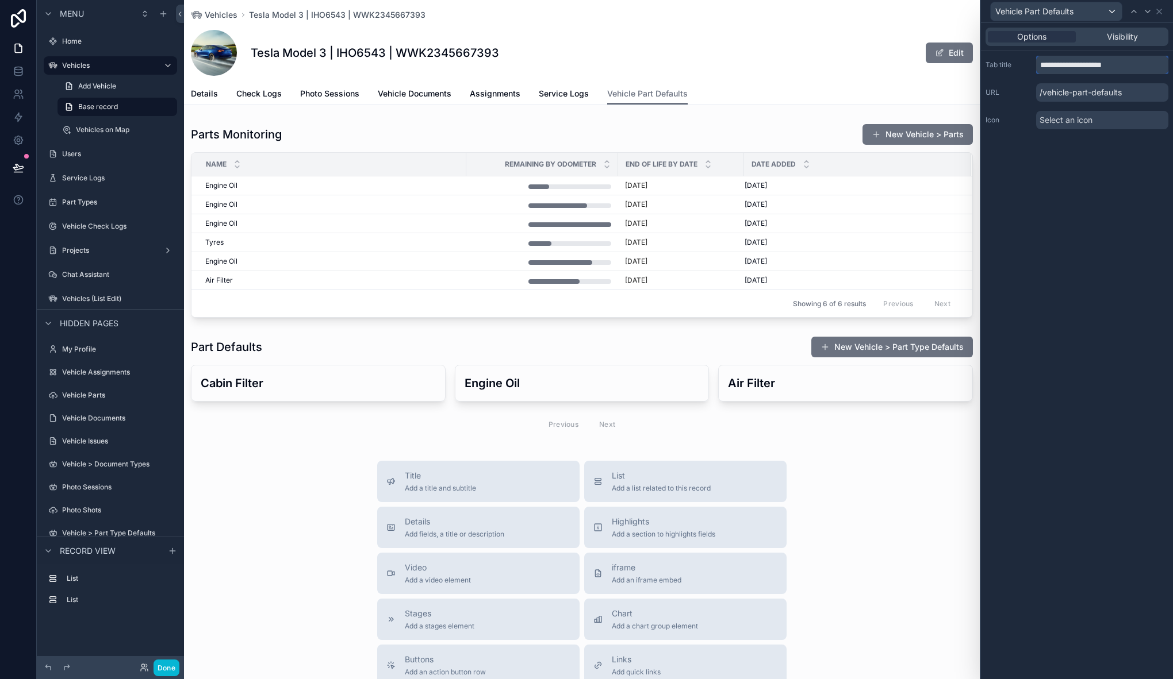
click at [1135, 65] on input "**********" at bounding box center [1102, 65] width 132 height 18
drag, startPoint x: 1133, startPoint y: 70, endPoint x: 1086, endPoint y: 66, distance: 47.3
click at [1086, 66] on input "**********" at bounding box center [1102, 65] width 132 height 18
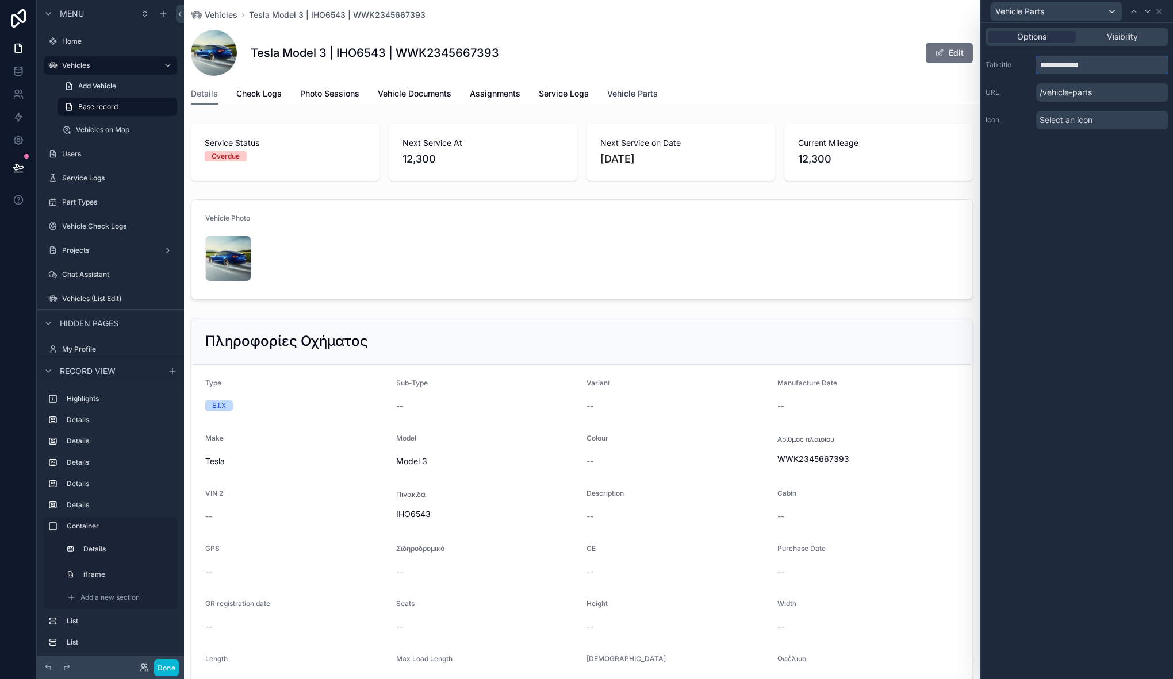
type input "**********"
click at [617, 98] on span "Vehicle Parts" at bounding box center [632, 93] width 51 height 11
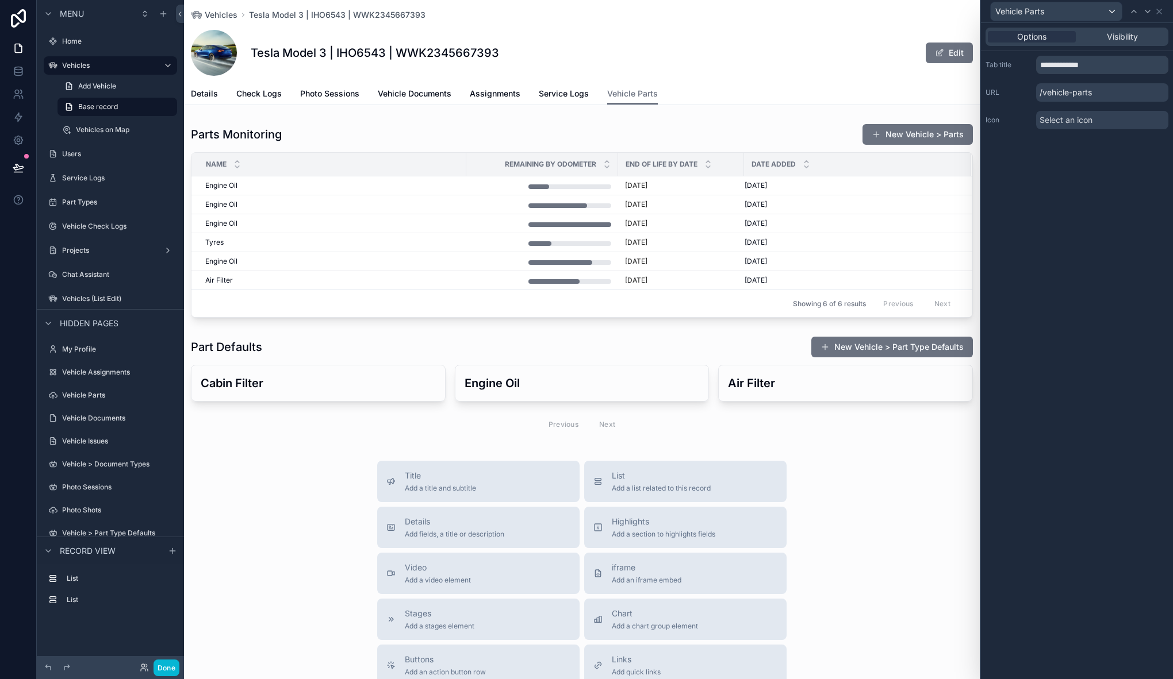
click at [297, 503] on div "Title Add a title and subtitle List Add a list related to this record Details A…" at bounding box center [581, 665] width 795 height 409
click at [313, 353] on div "scrollable content" at bounding box center [581, 387] width 795 height 111
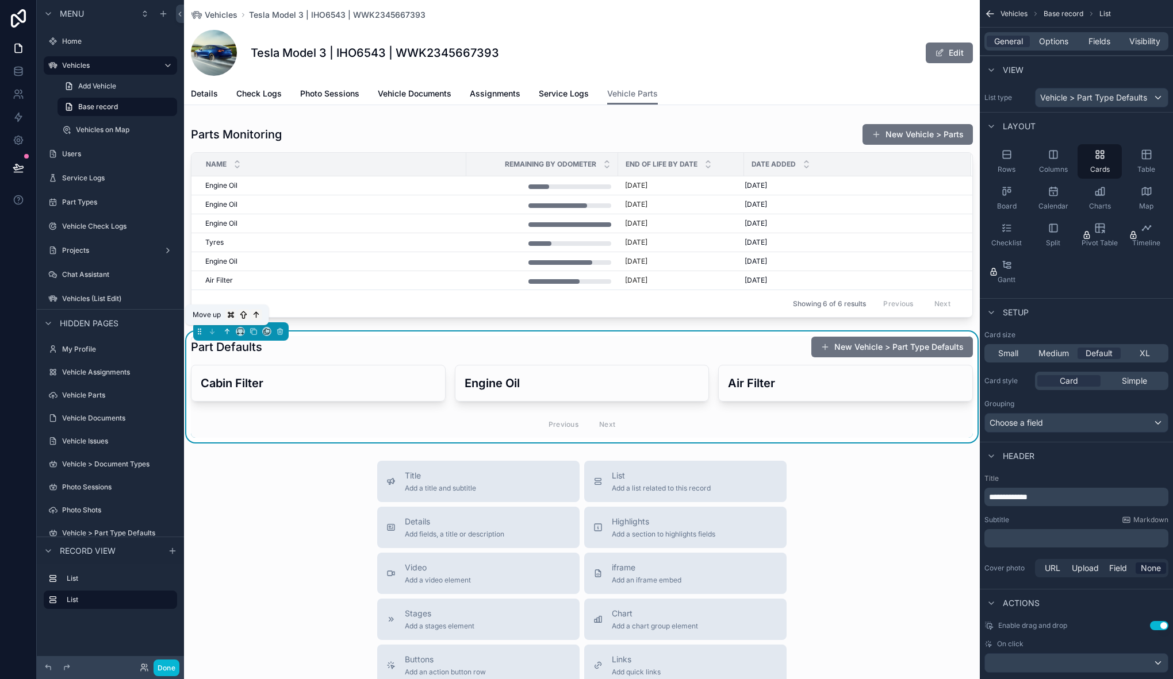
click at [228, 330] on icon "scrollable content" at bounding box center [228, 330] width 2 height 2
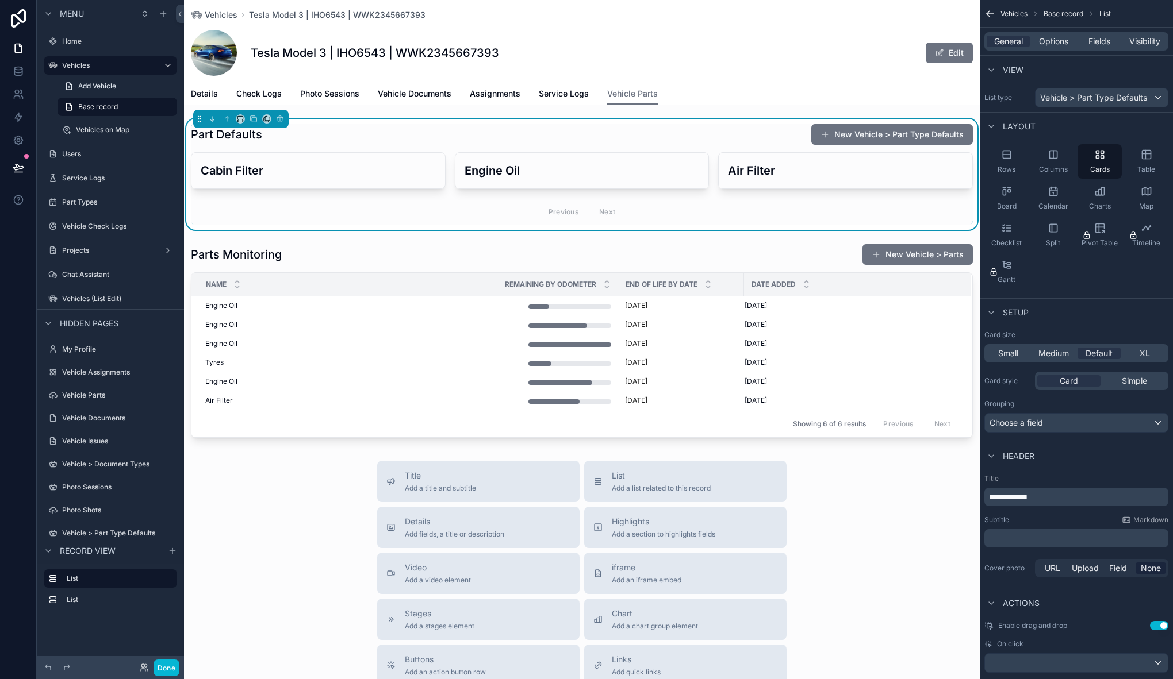
click at [253, 529] on div "Title Add a title and subtitle List Add a list related to this record Details A…" at bounding box center [581, 665] width 795 height 409
drag, startPoint x: 292, startPoint y: 525, endPoint x: 283, endPoint y: 309, distance: 216.3
click at [292, 525] on div "Title Add a title and subtitle List Add a list related to this record Details A…" at bounding box center [581, 665] width 795 height 409
click at [319, 559] on div "Title Add a title and subtitle List Add a list related to this record Details A…" at bounding box center [581, 665] width 795 height 409
click at [298, 517] on div "Title Add a title and subtitle List Add a list related to this record Details A…" at bounding box center [581, 665] width 795 height 409
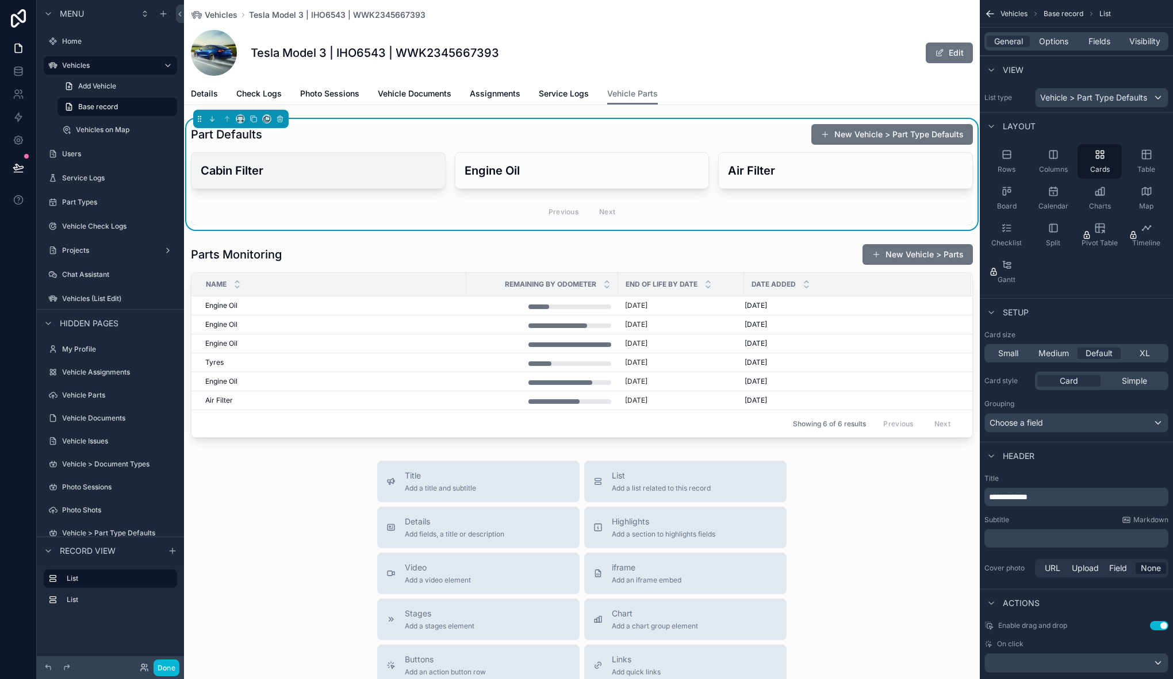
click at [305, 153] on div "Cabin Filter" at bounding box center [317, 171] width 253 height 36
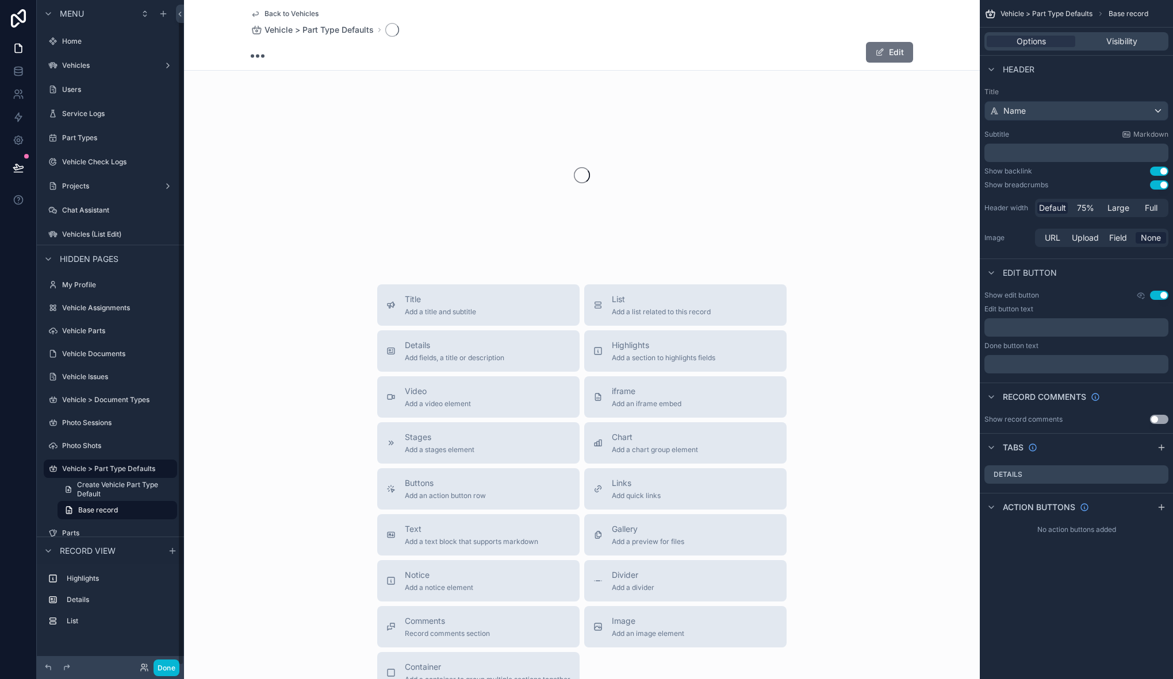
scroll to position [16, 0]
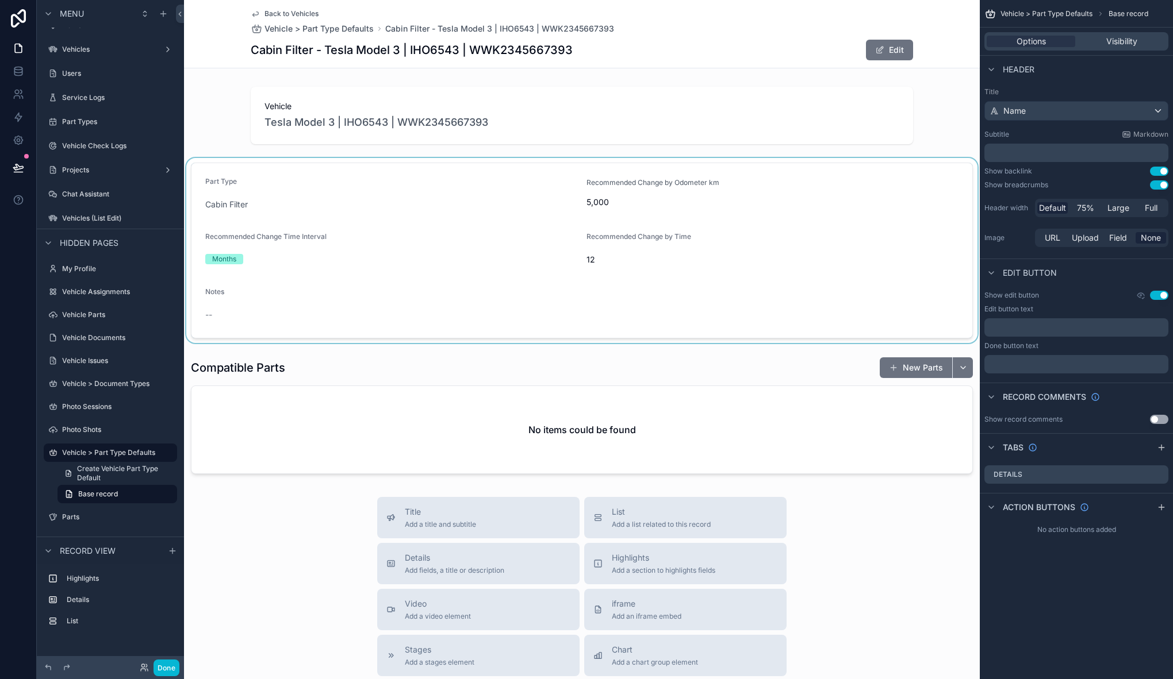
click at [421, 268] on div "scrollable content" at bounding box center [581, 250] width 795 height 185
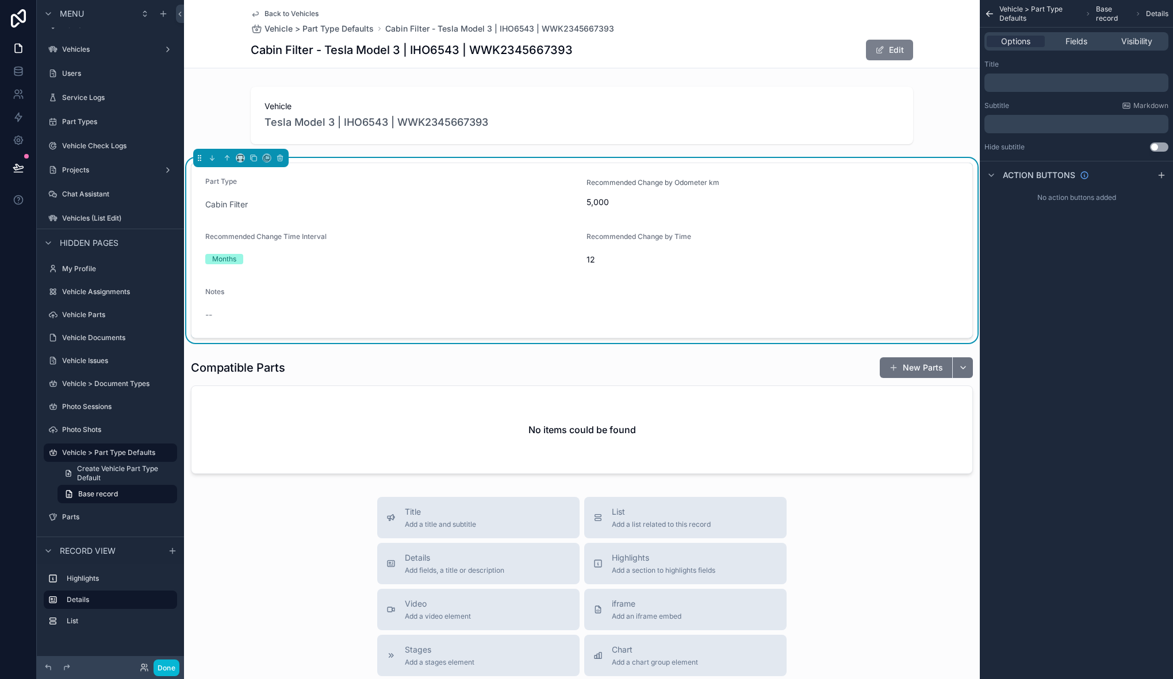
click at [906, 47] on button "Edit" at bounding box center [889, 50] width 47 height 21
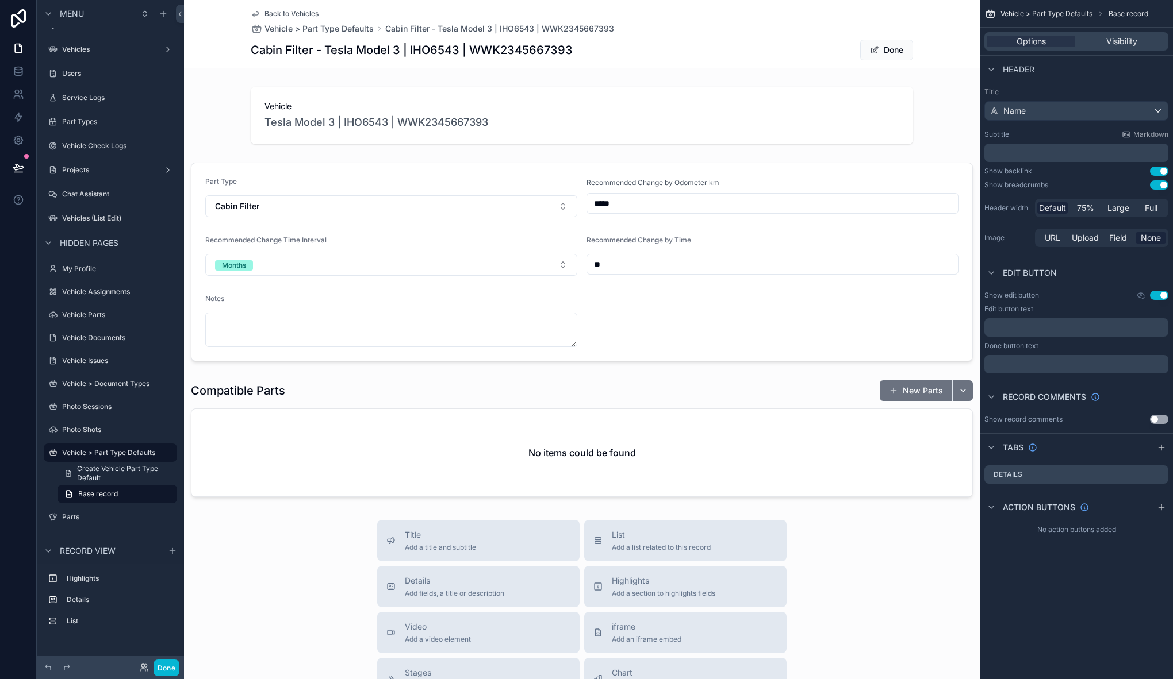
click at [265, 11] on span "Back to Vehicles" at bounding box center [291, 13] width 54 height 9
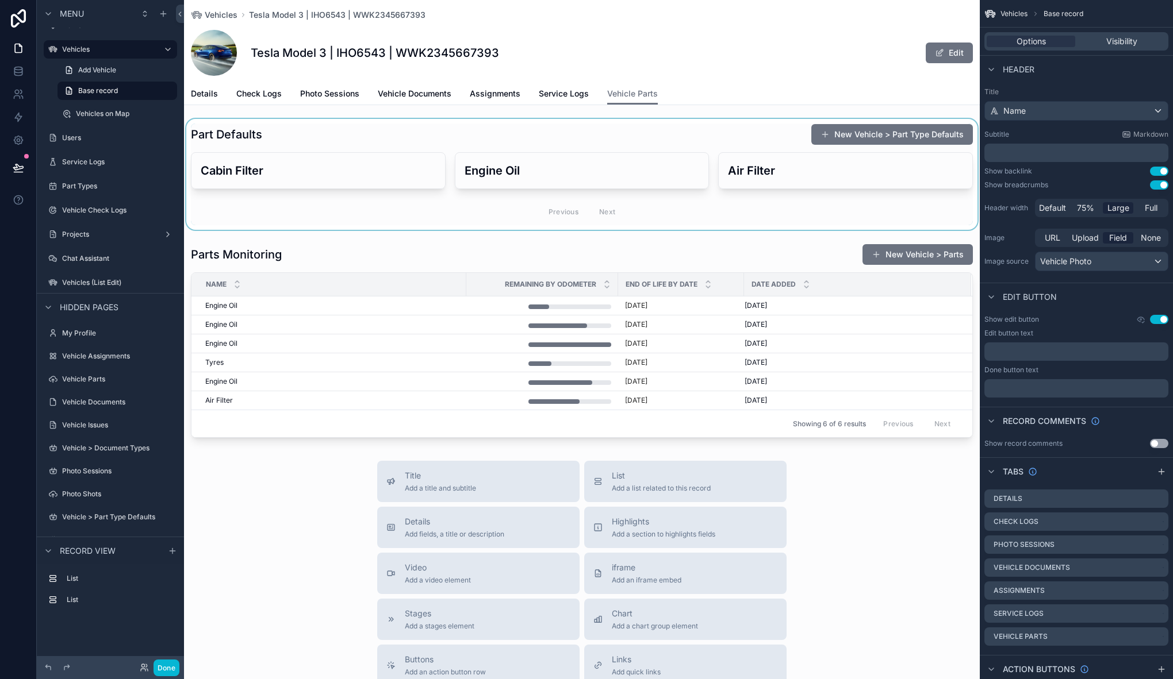
click at [332, 180] on div "scrollable content" at bounding box center [581, 174] width 795 height 111
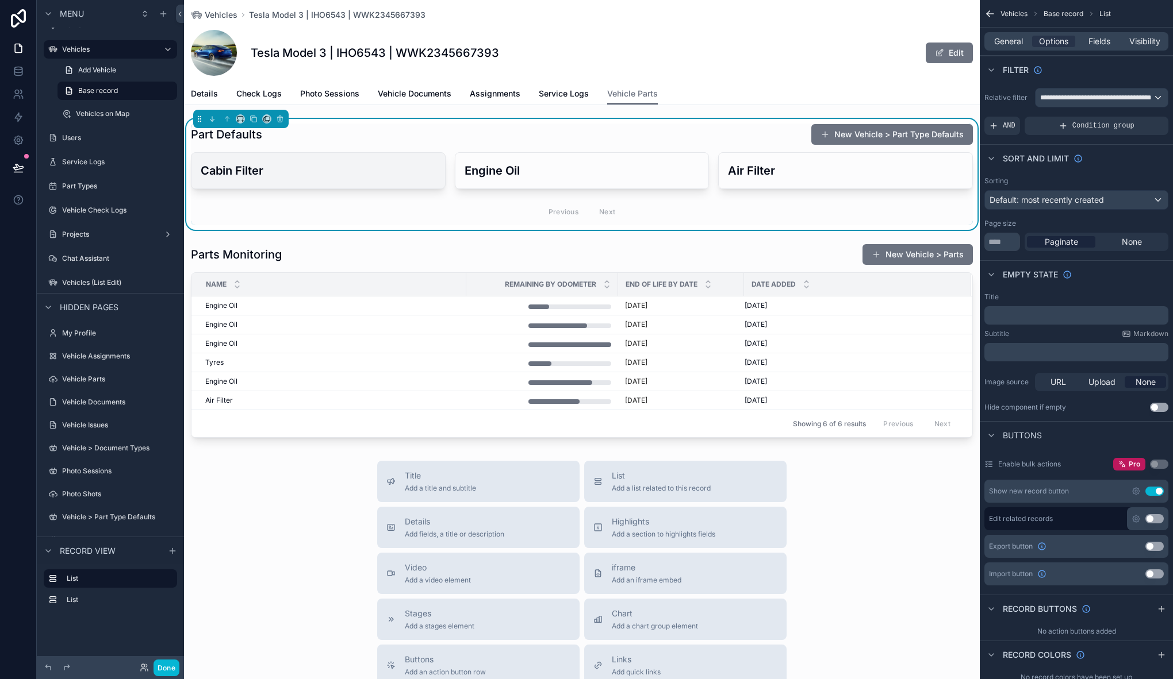
click at [332, 175] on h3 "Cabin Filter" at bounding box center [318, 170] width 235 height 17
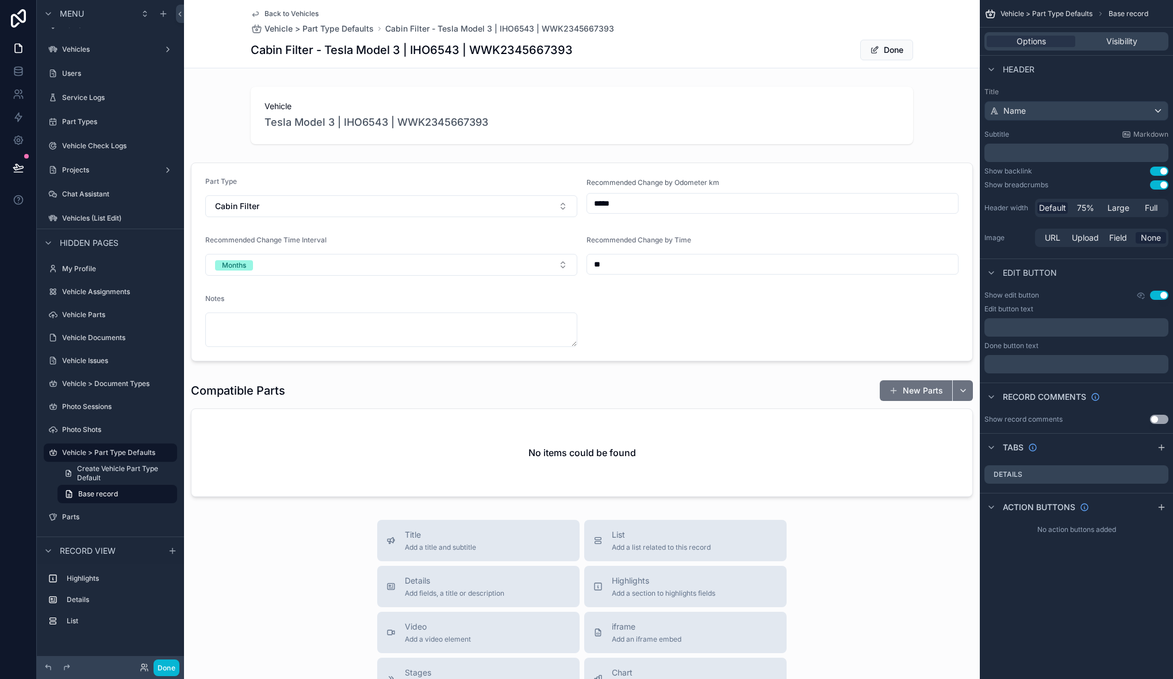
click at [276, 13] on span "Back to Vehicles" at bounding box center [291, 13] width 54 height 9
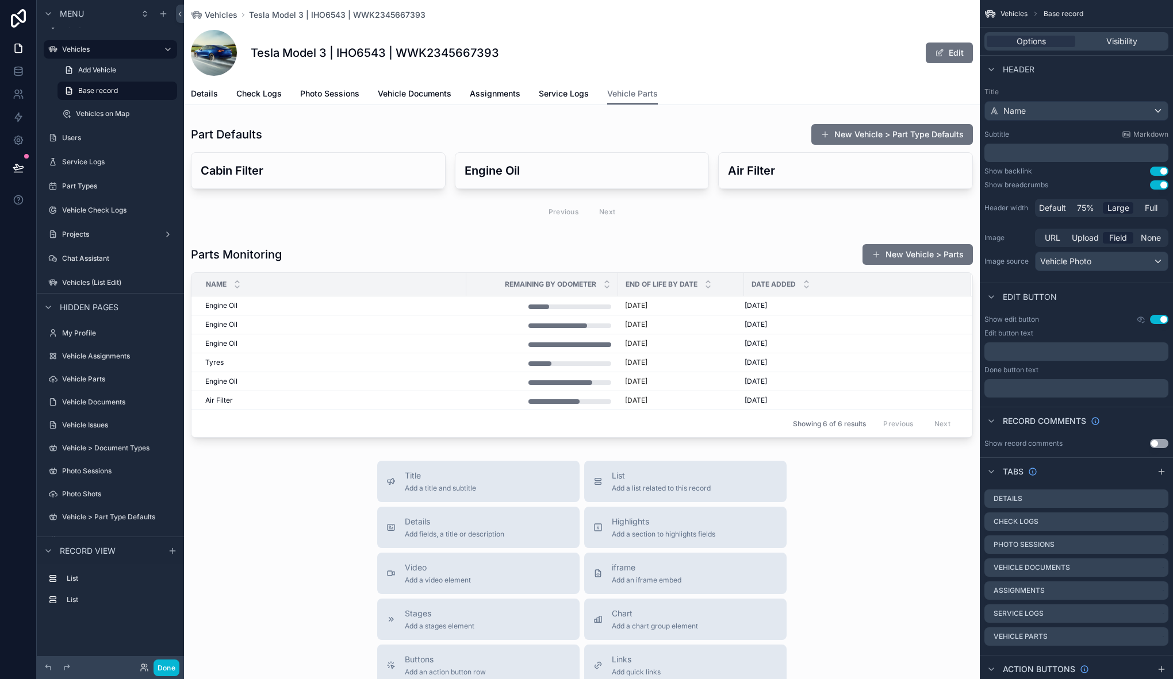
click at [270, 534] on div "Title Add a title and subtitle List Add a list related to this record Details A…" at bounding box center [581, 665] width 795 height 409
click at [337, 133] on div "scrollable content" at bounding box center [581, 174] width 795 height 111
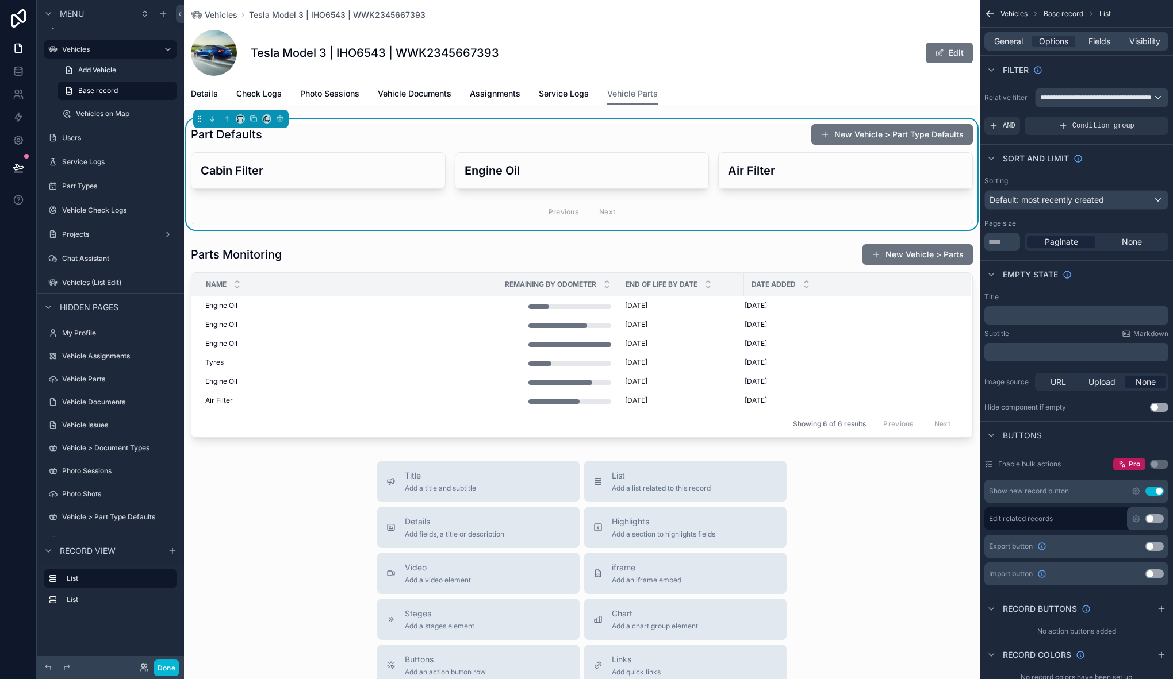
drag, startPoint x: 267, startPoint y: 587, endPoint x: 191, endPoint y: 648, distance: 97.8
click at [265, 590] on div "Title Add a title and subtitle List Add a list related to this record Details A…" at bounding box center [581, 665] width 795 height 409
click at [168, 668] on button "Done" at bounding box center [166, 668] width 26 height 17
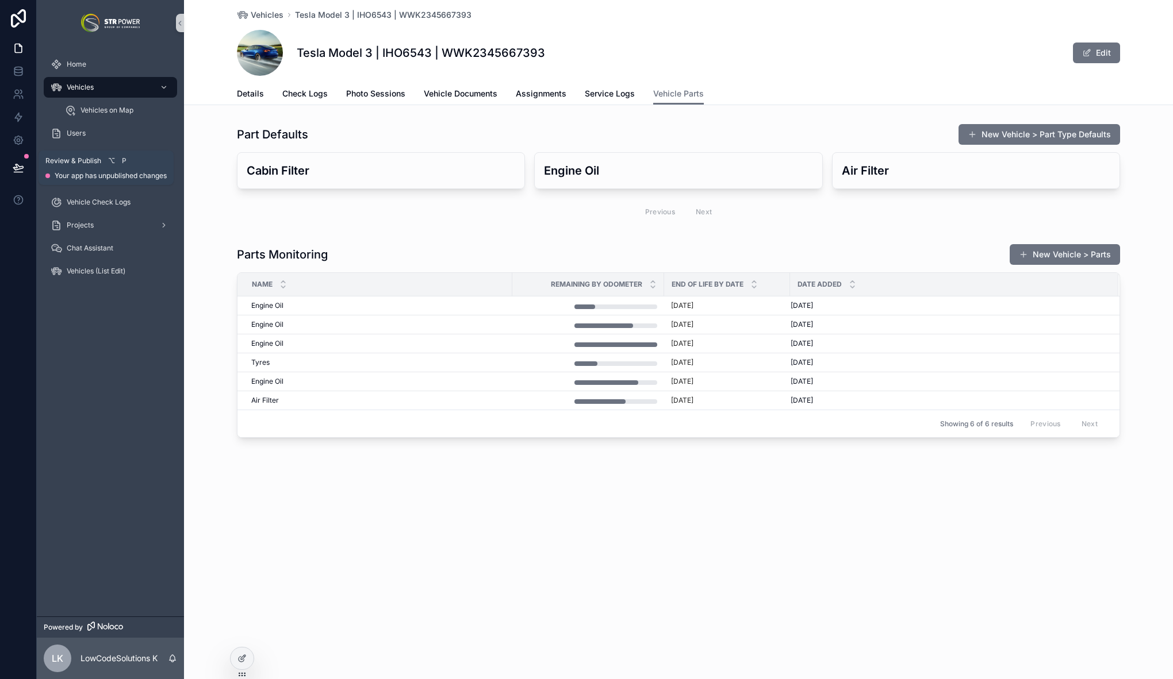
click at [23, 167] on icon at bounding box center [18, 167] width 10 height 6
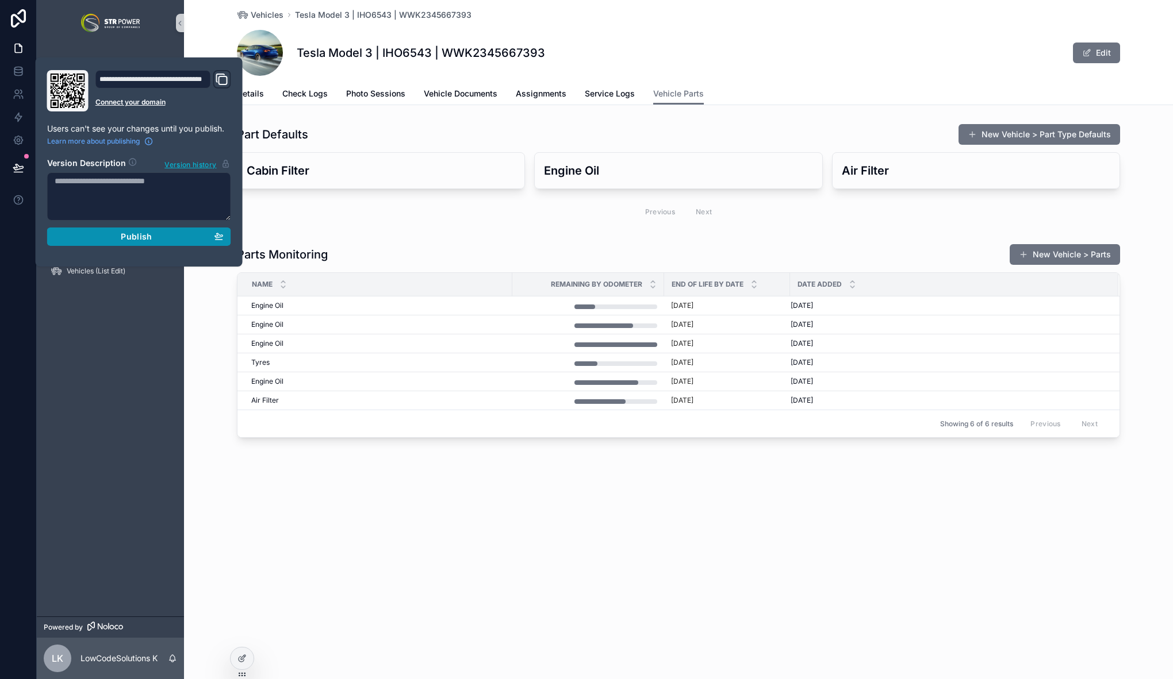
click at [107, 229] on button "Publish" at bounding box center [139, 237] width 184 height 18
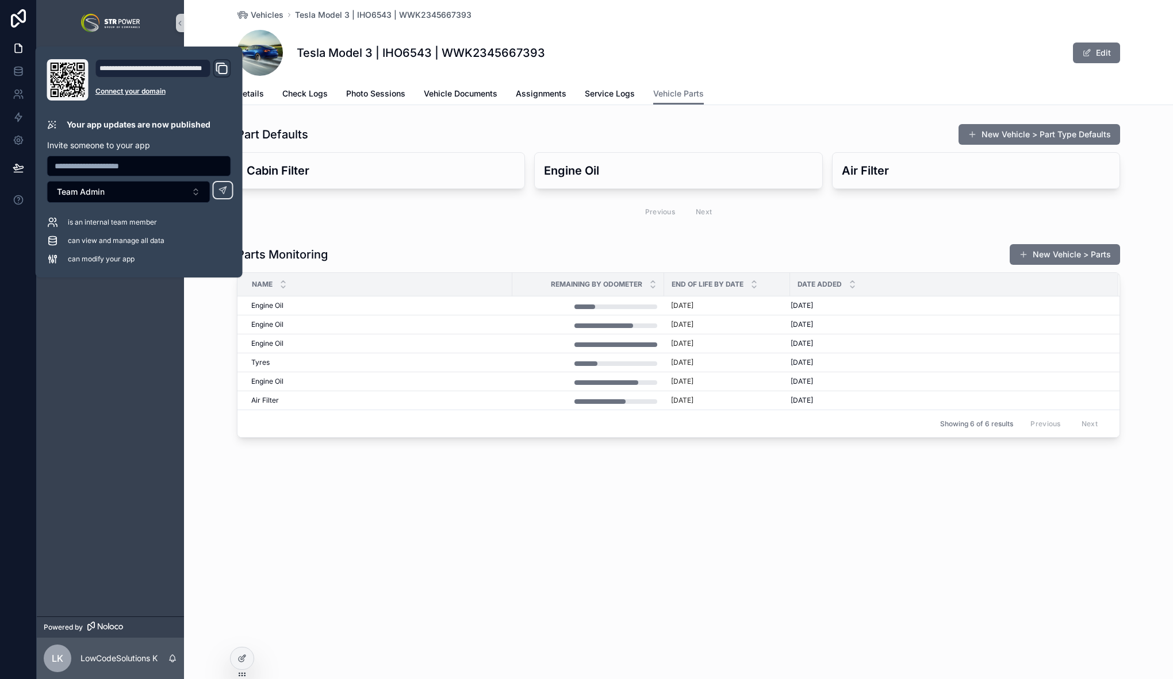
click at [414, 552] on div "Vehicles Tesla Model 3 | IHO6543 | WWK2345667393 Tesla Model 3 | IHO6543 | WWK2…" at bounding box center [678, 339] width 989 height 679
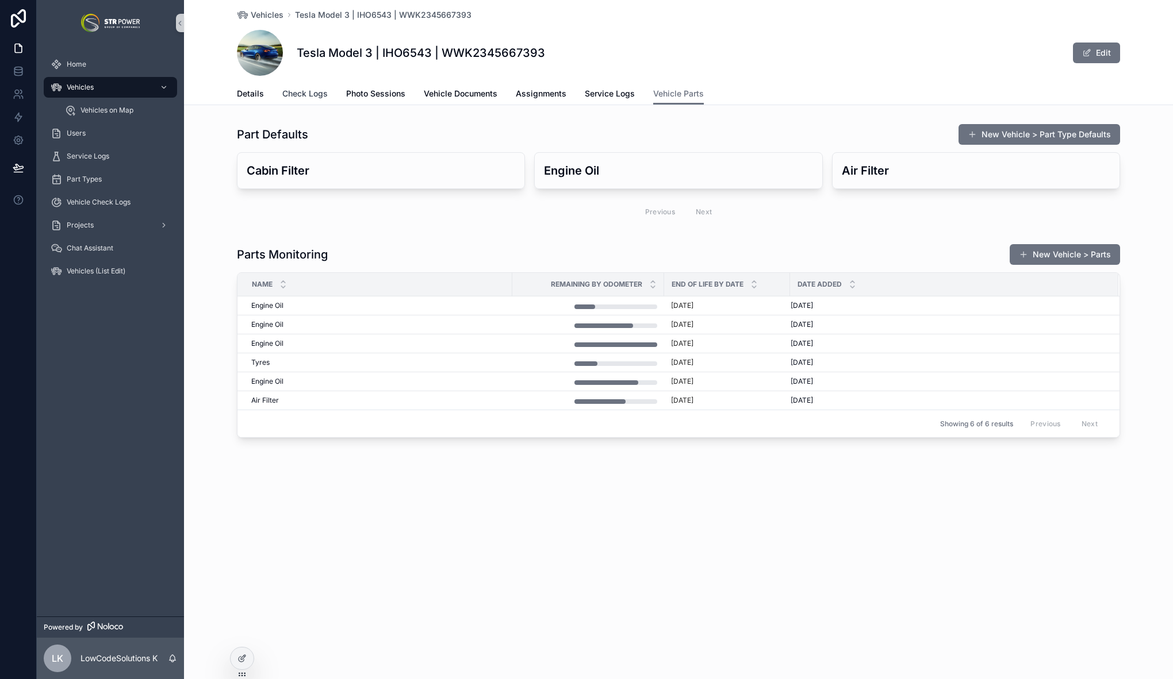
click at [308, 92] on span "Check Logs" at bounding box center [304, 93] width 45 height 11
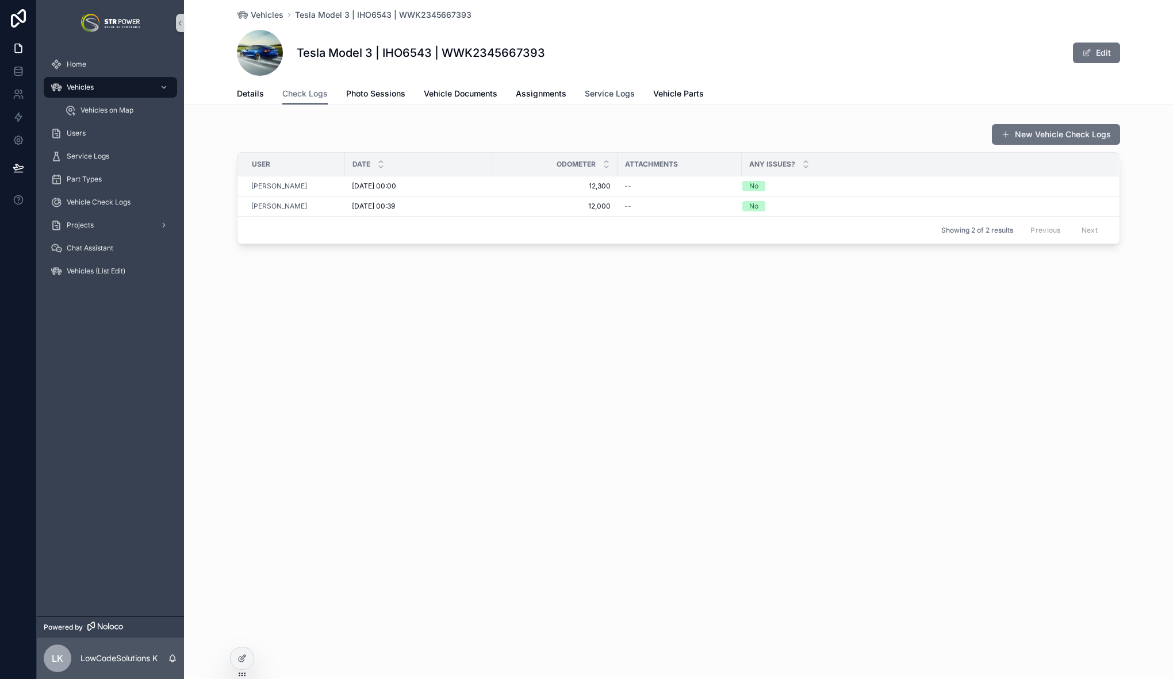
click at [613, 89] on span "Service Logs" at bounding box center [610, 93] width 50 height 11
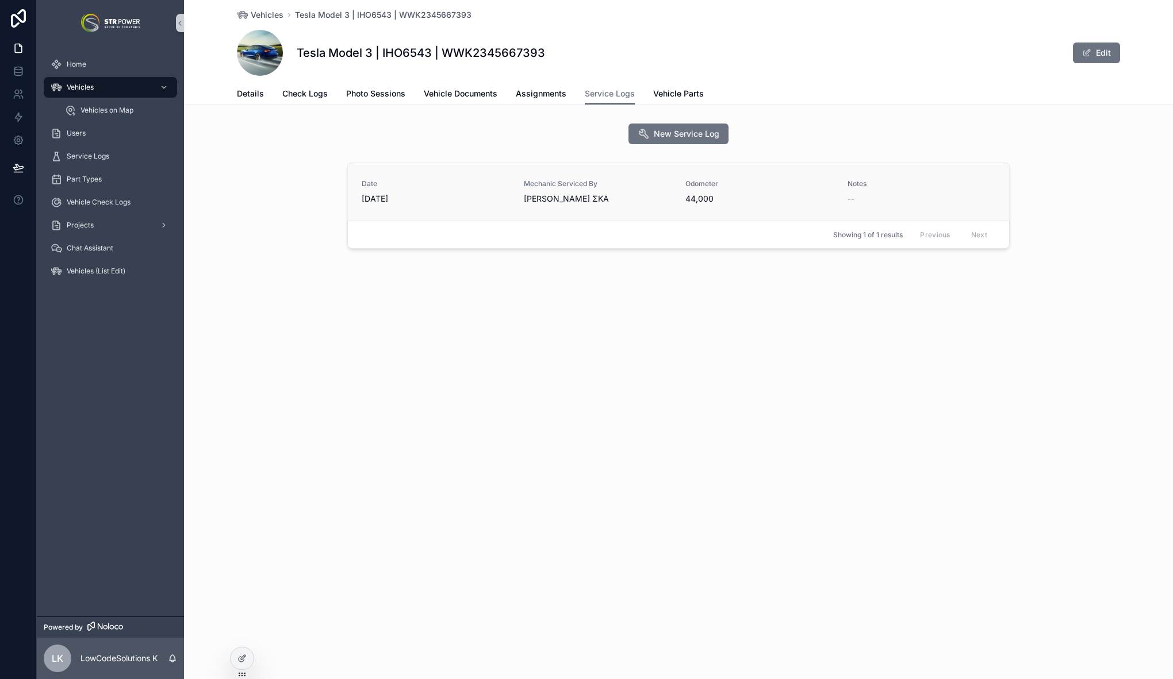
click at [460, 194] on span "12/03/2025" at bounding box center [436, 198] width 148 height 11
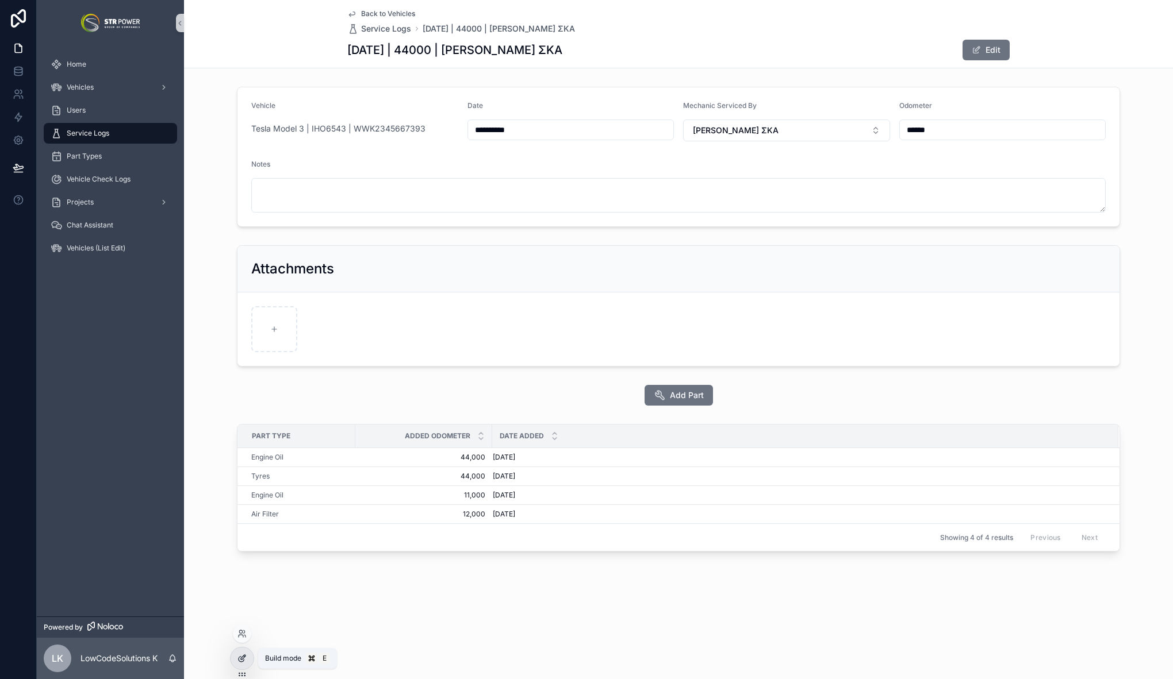
click at [240, 660] on icon at bounding box center [241, 658] width 9 height 9
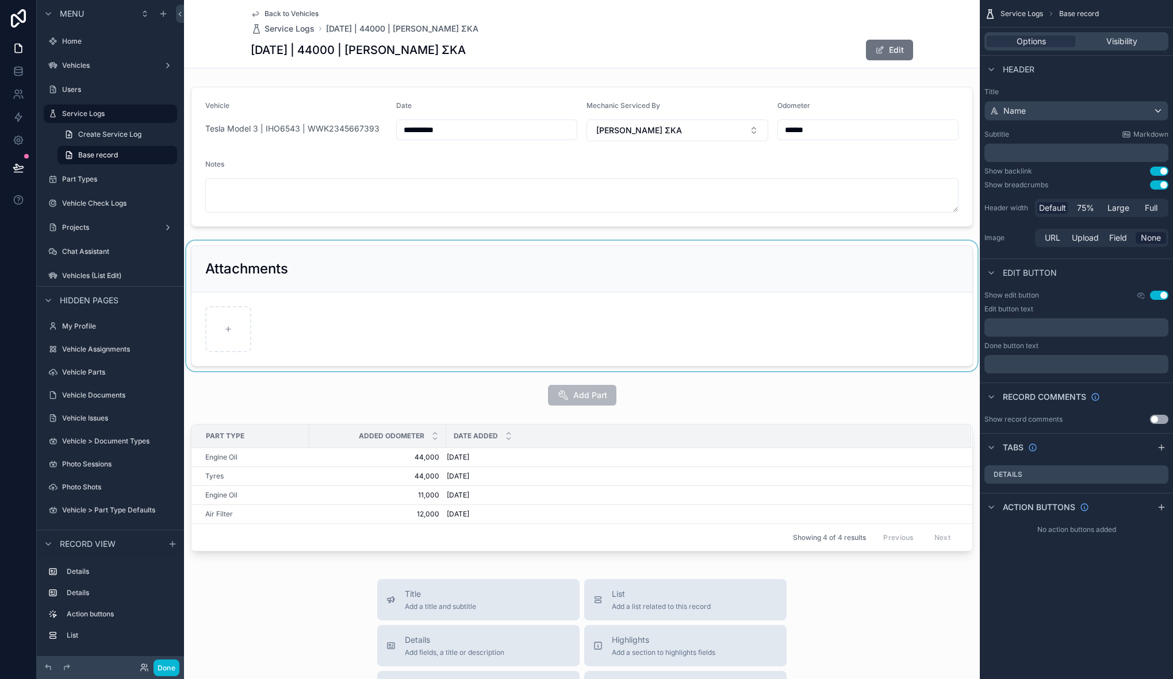
click at [481, 271] on div "scrollable content" at bounding box center [581, 306] width 795 height 130
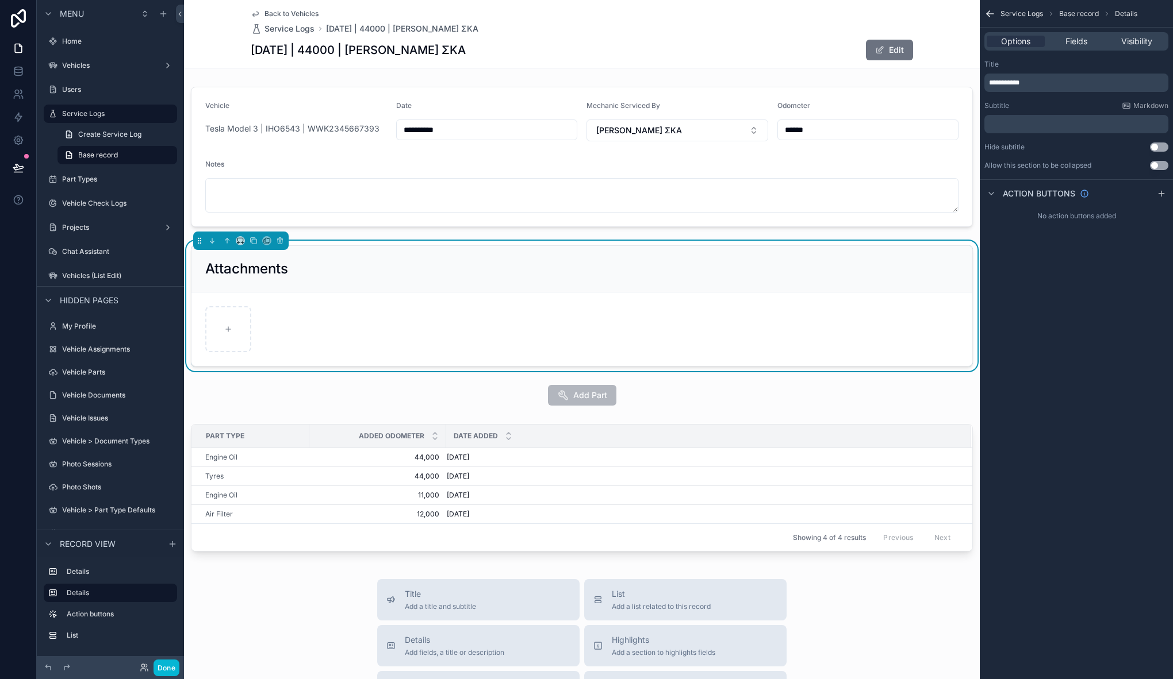
click at [307, 570] on div "**********" at bounding box center [581, 540] width 795 height 1081
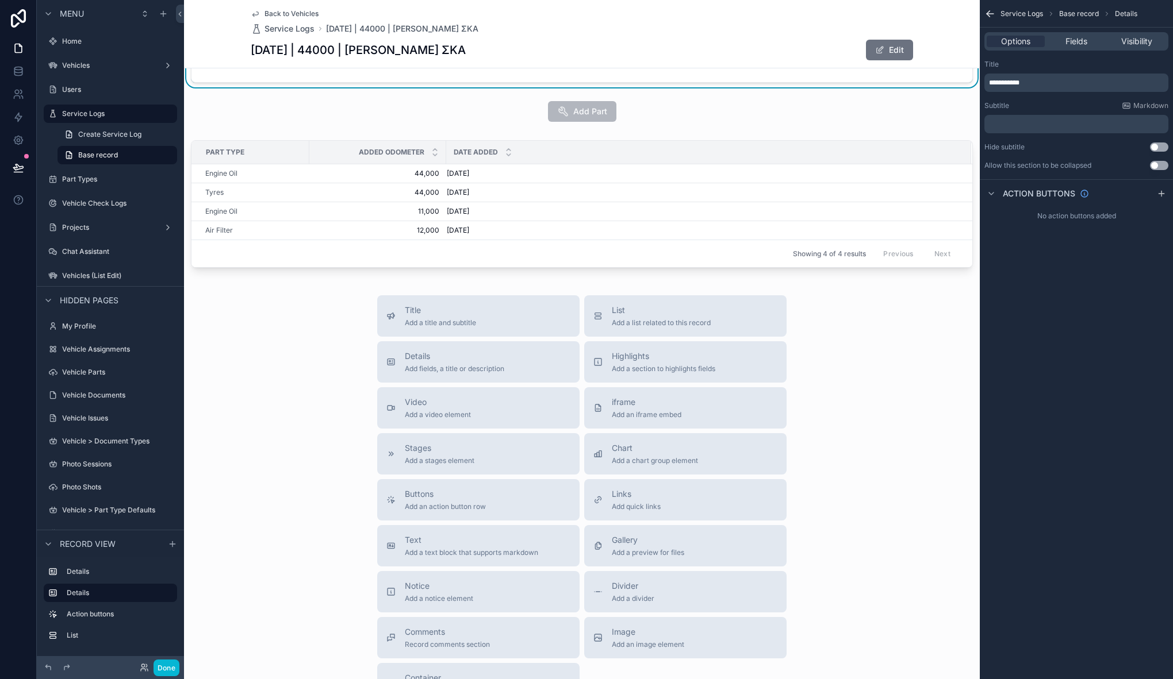
scroll to position [320, 0]
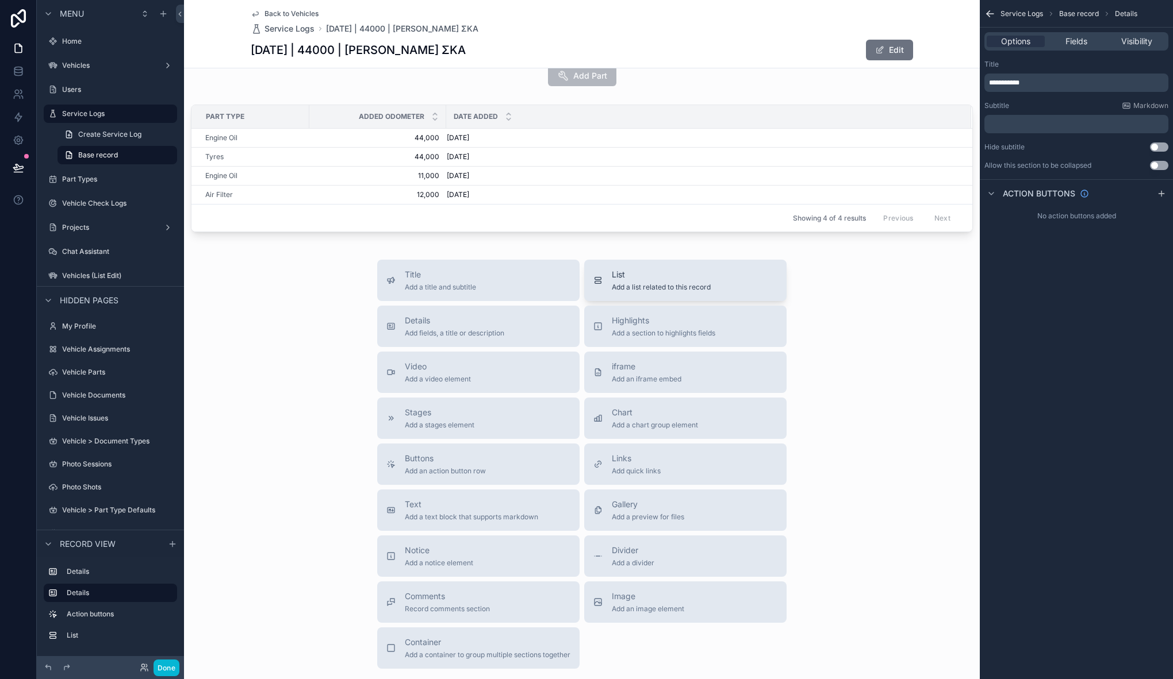
click at [646, 273] on span "List" at bounding box center [661, 274] width 99 height 11
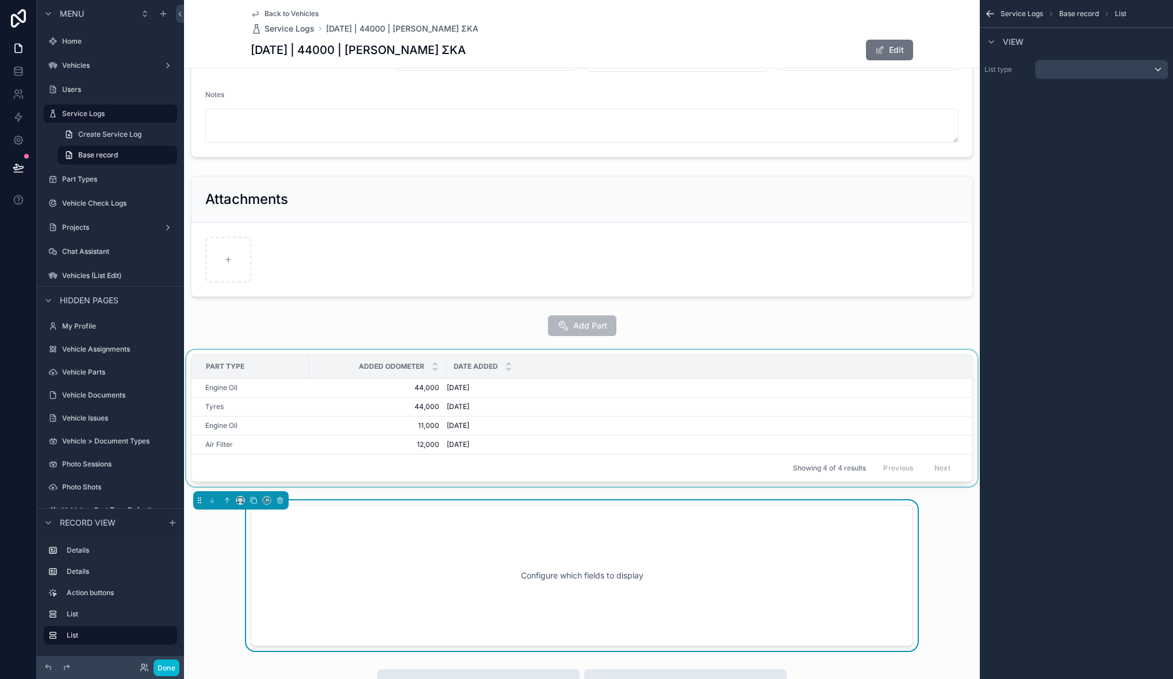
scroll to position [38, 0]
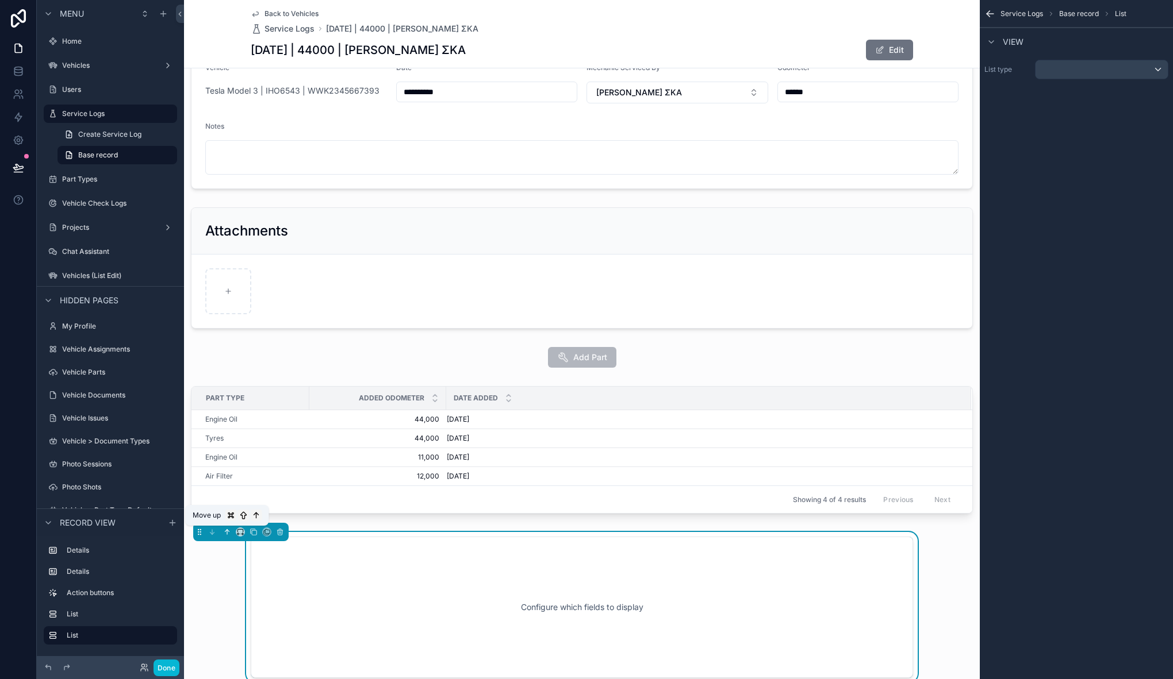
click at [226, 532] on icon "scrollable content" at bounding box center [227, 532] width 8 height 8
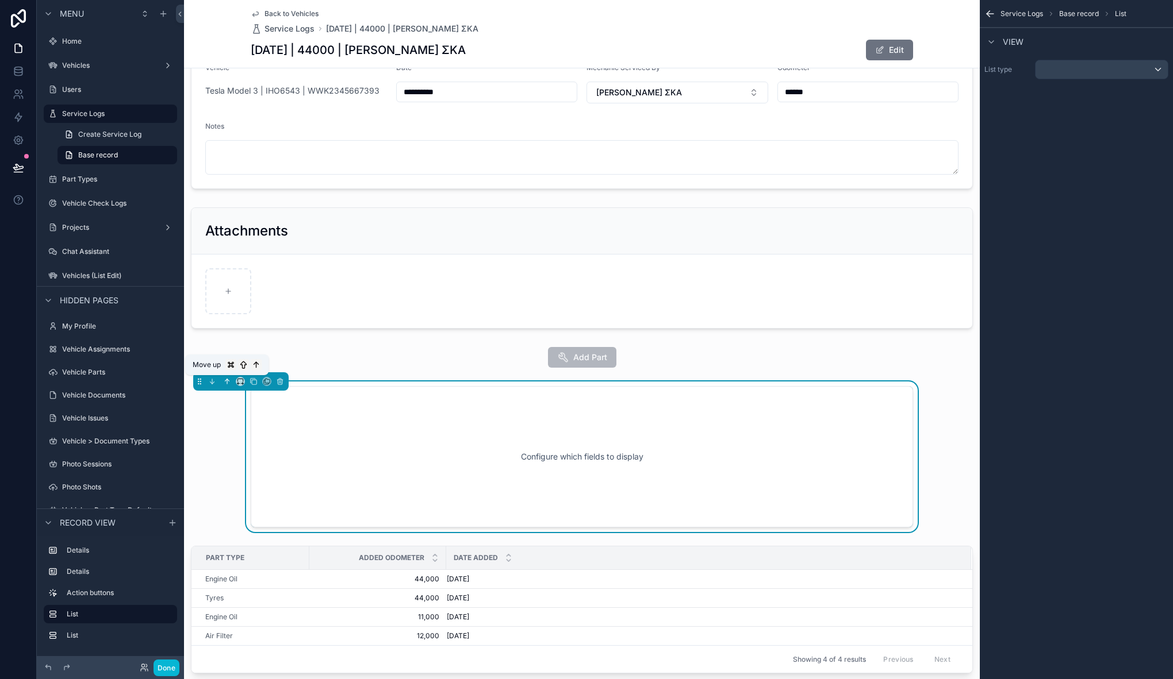
click at [229, 384] on icon "scrollable content" at bounding box center [227, 382] width 8 height 8
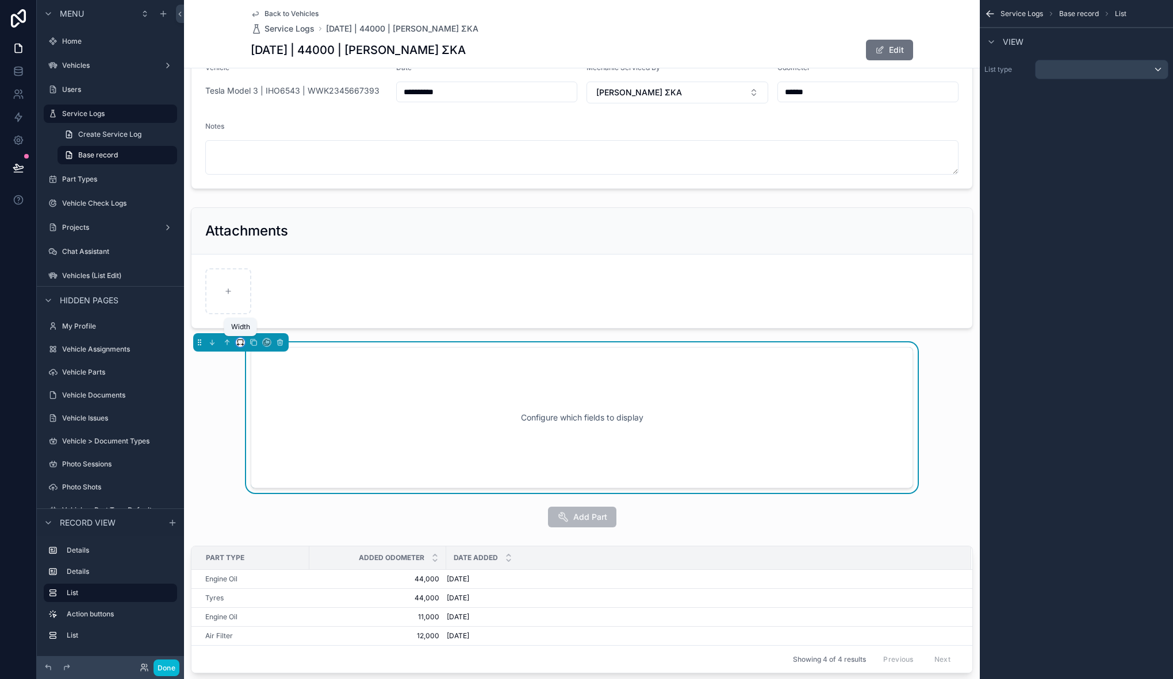
click at [240, 341] on icon "scrollable content" at bounding box center [240, 343] width 8 height 8
click at [263, 487] on span "Large" at bounding box center [256, 486] width 22 height 14
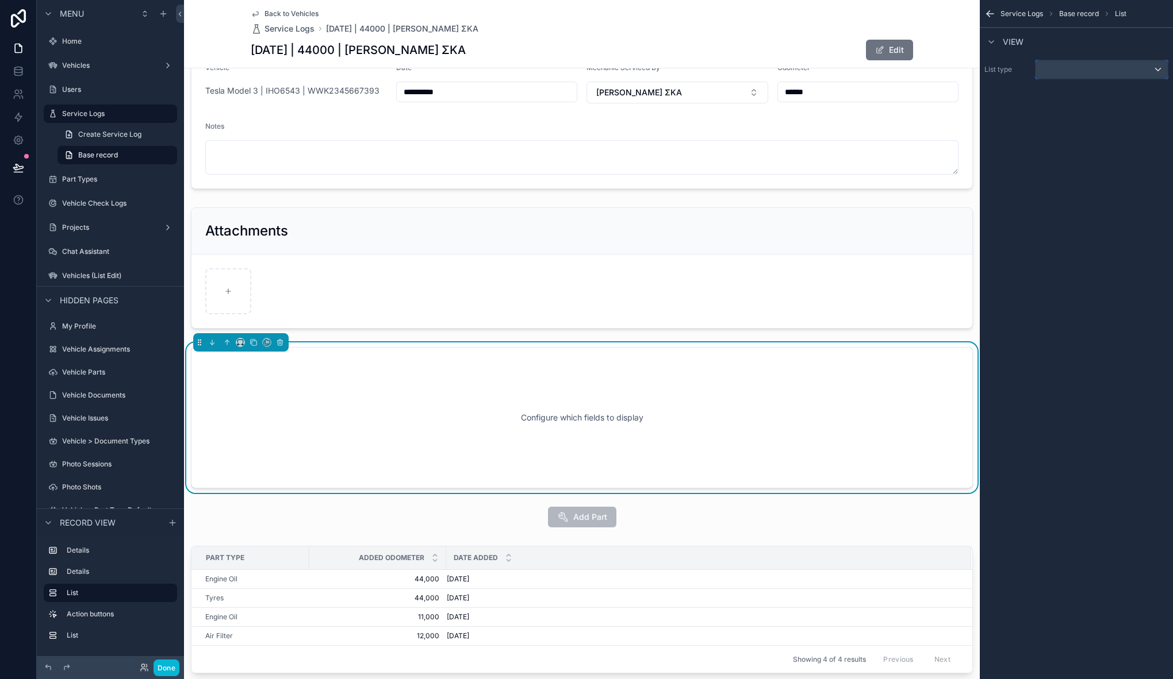
click at [1096, 68] on div "scrollable content" at bounding box center [1101, 69] width 132 height 18
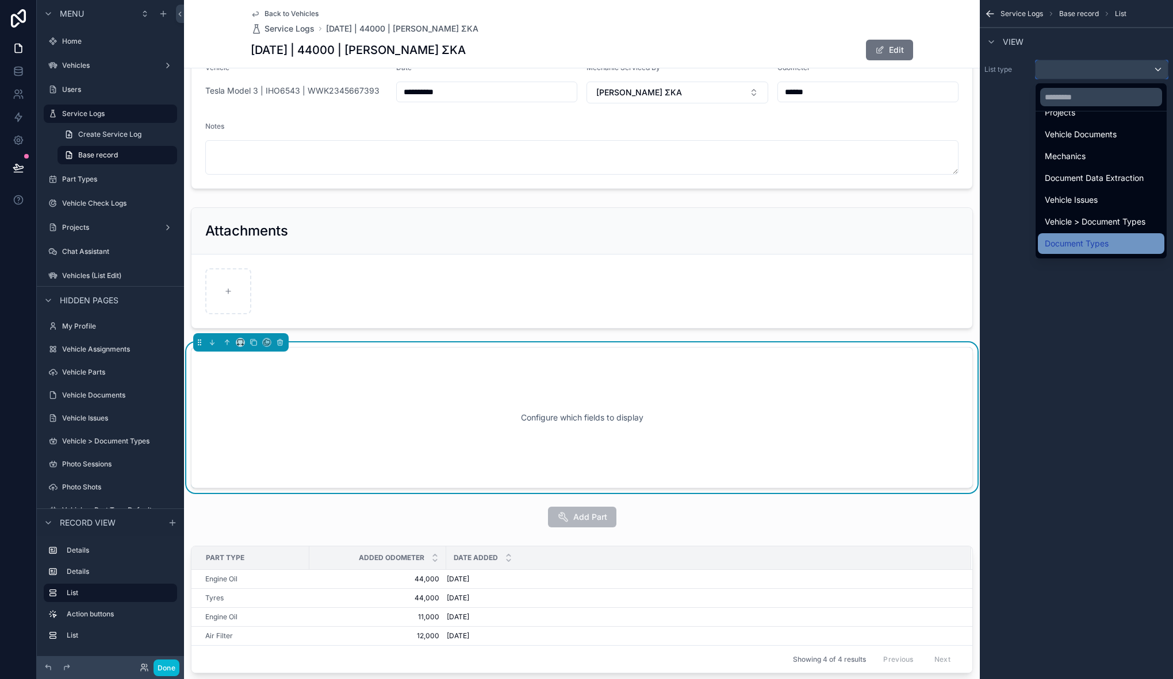
scroll to position [248, 0]
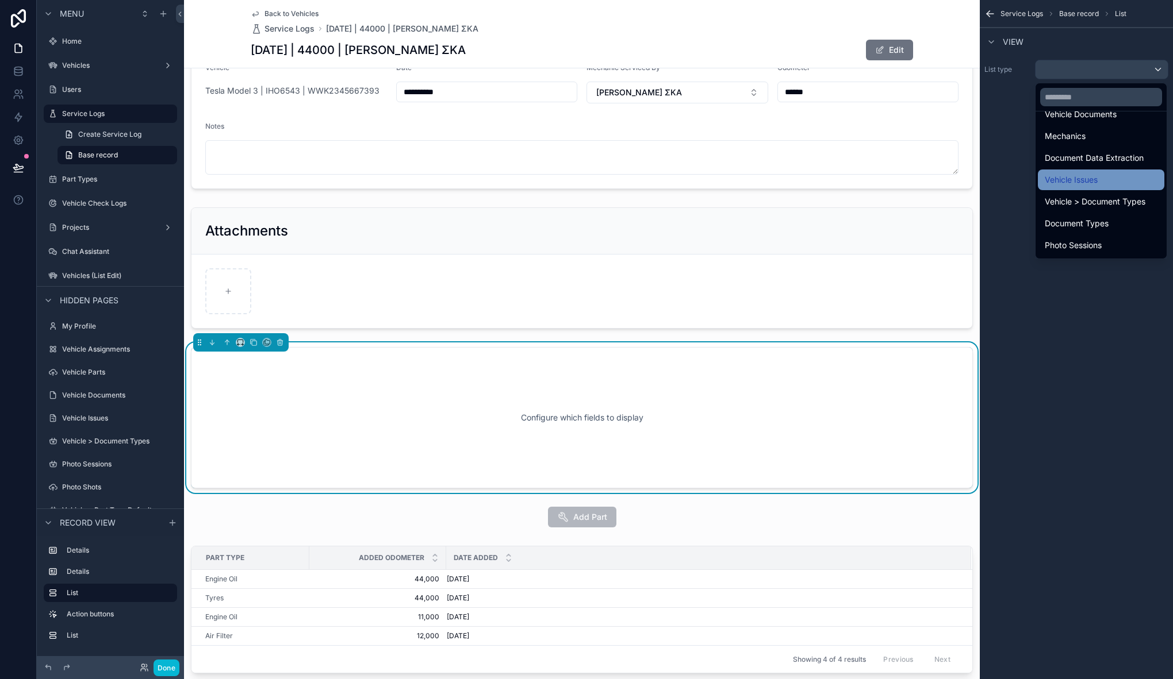
click at [1101, 180] on div "Vehicle Issues" at bounding box center [1100, 180] width 113 height 14
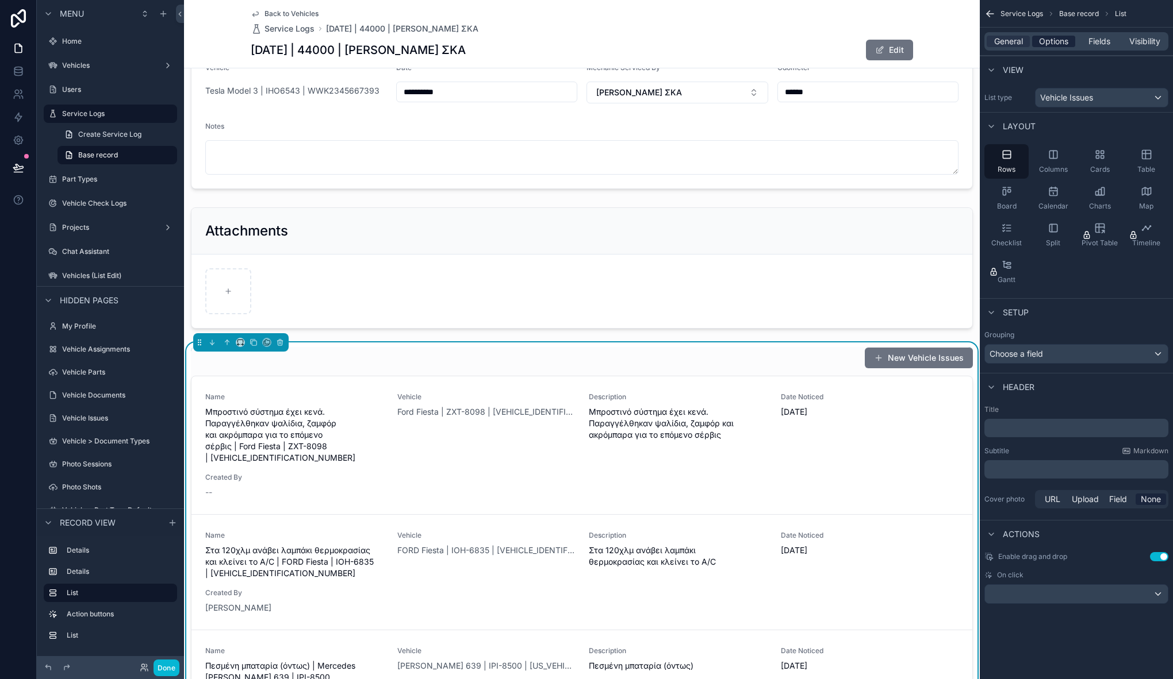
click at [1061, 38] on span "Options" at bounding box center [1053, 41] width 29 height 11
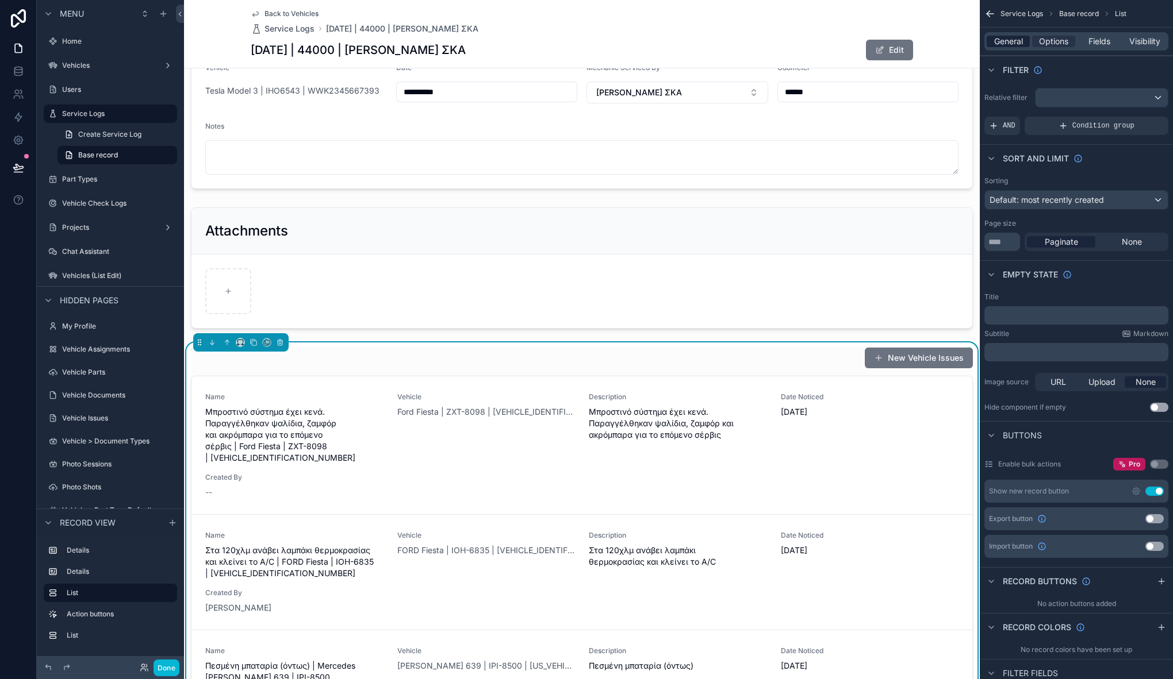
click at [1007, 40] on span "General" at bounding box center [1008, 41] width 29 height 11
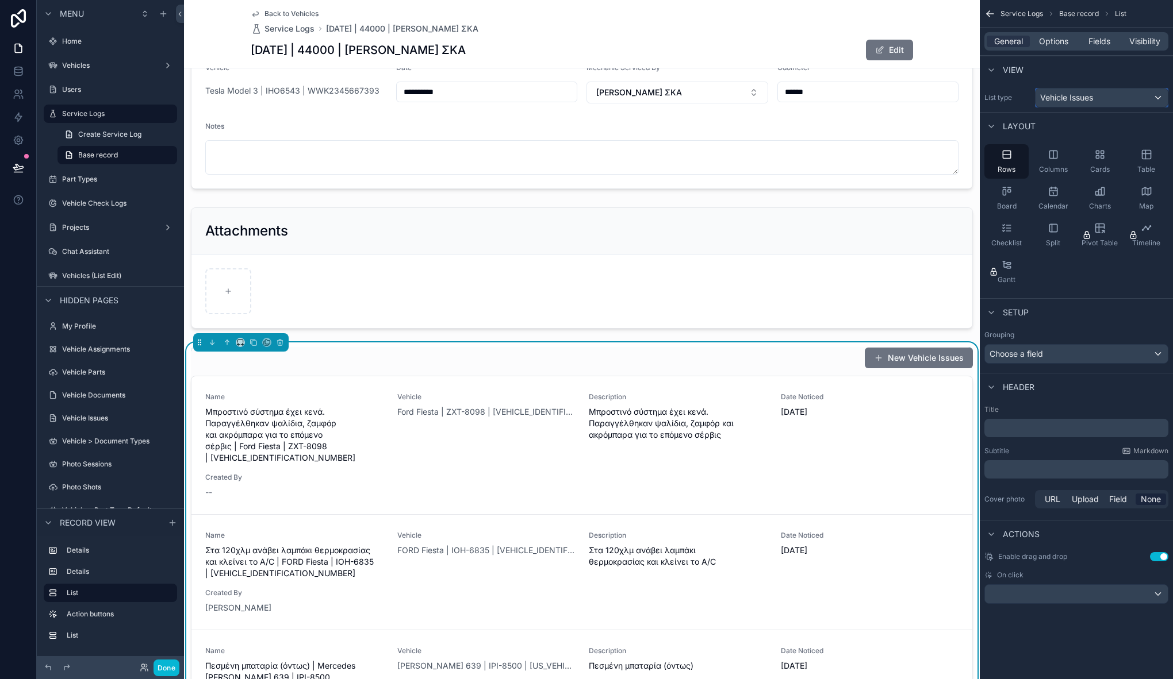
click at [1128, 93] on div "Vehicle Issues" at bounding box center [1101, 98] width 132 height 18
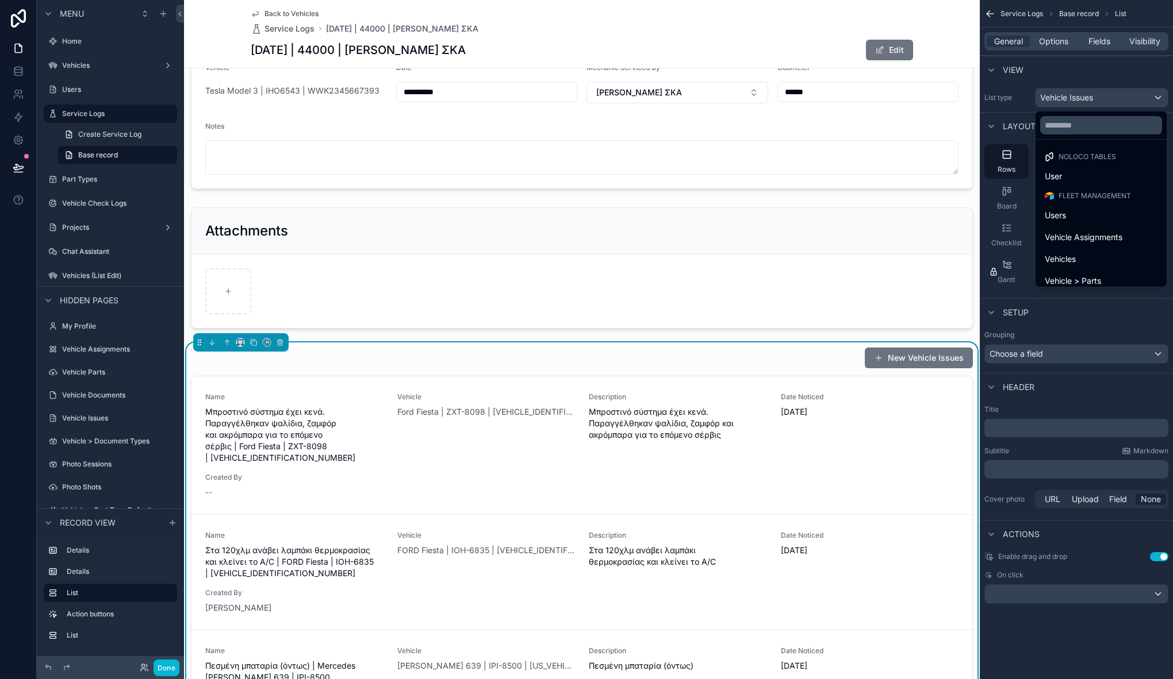
click at [1112, 72] on div "scrollable content" at bounding box center [586, 339] width 1173 height 679
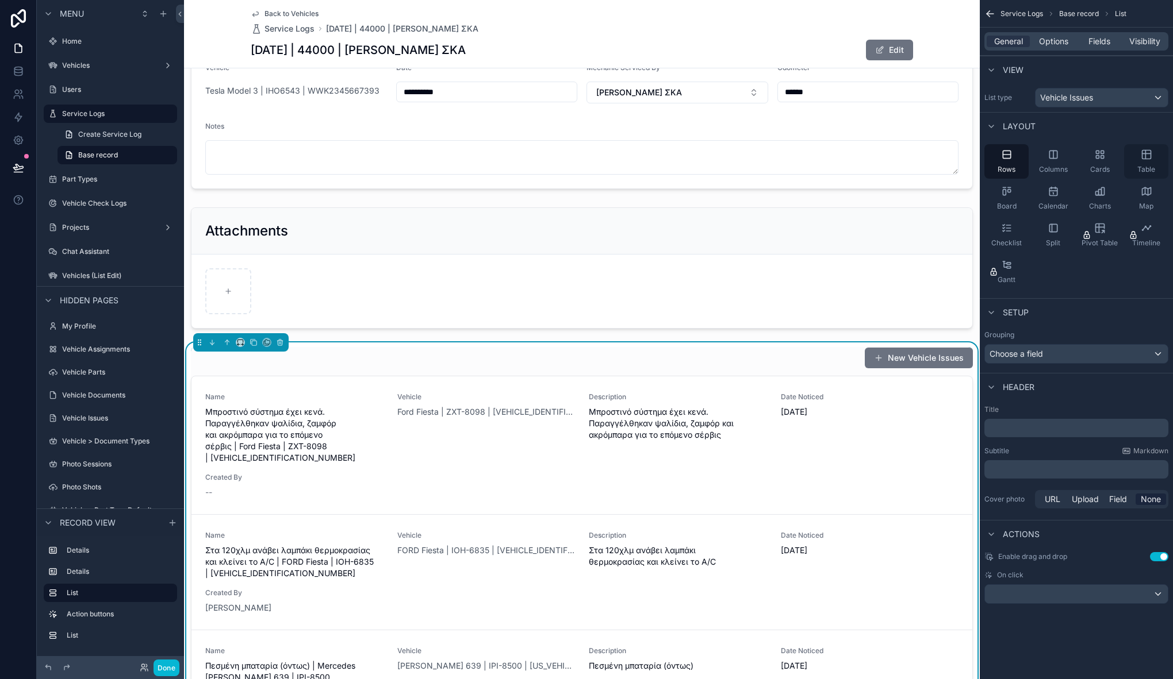
click at [1146, 156] on icon "scrollable content" at bounding box center [1145, 154] width 11 height 11
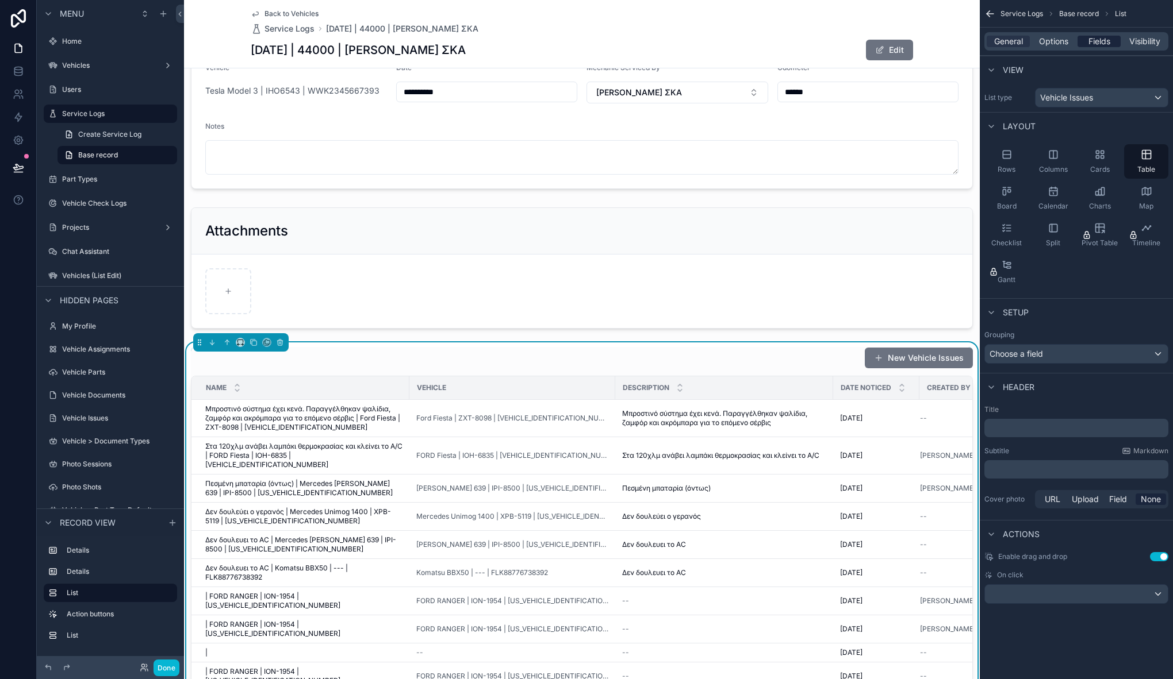
click at [1100, 39] on span "Fields" at bounding box center [1099, 41] width 22 height 11
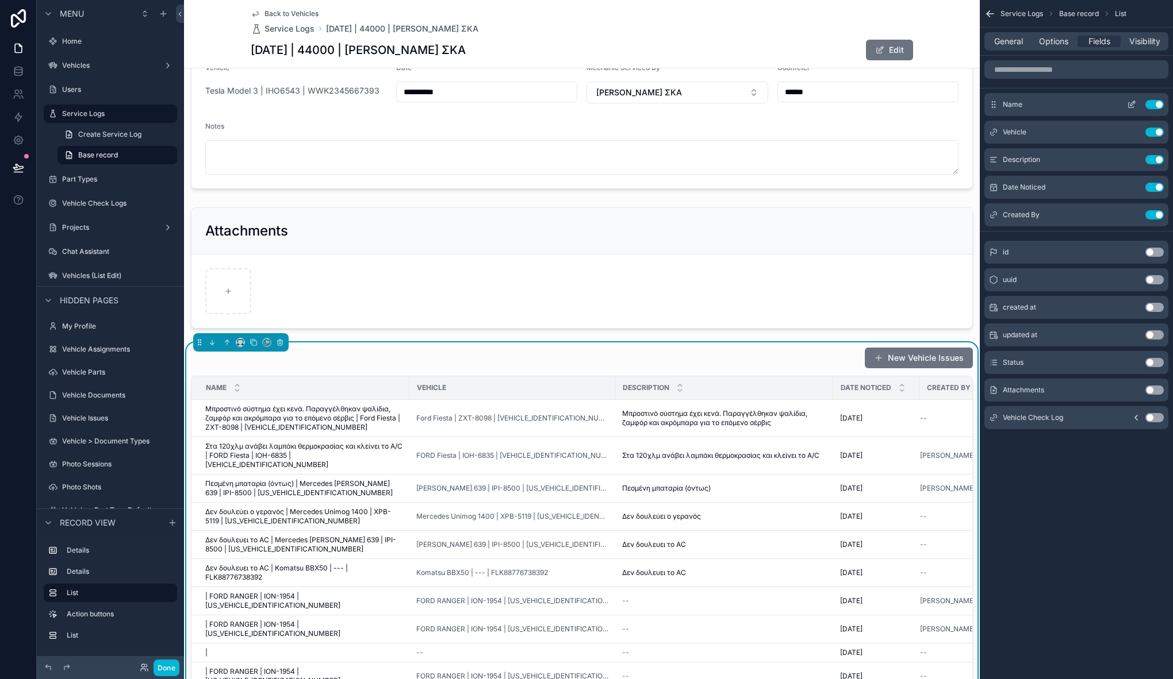
click at [1151, 103] on button "Use setting" at bounding box center [1154, 104] width 18 height 9
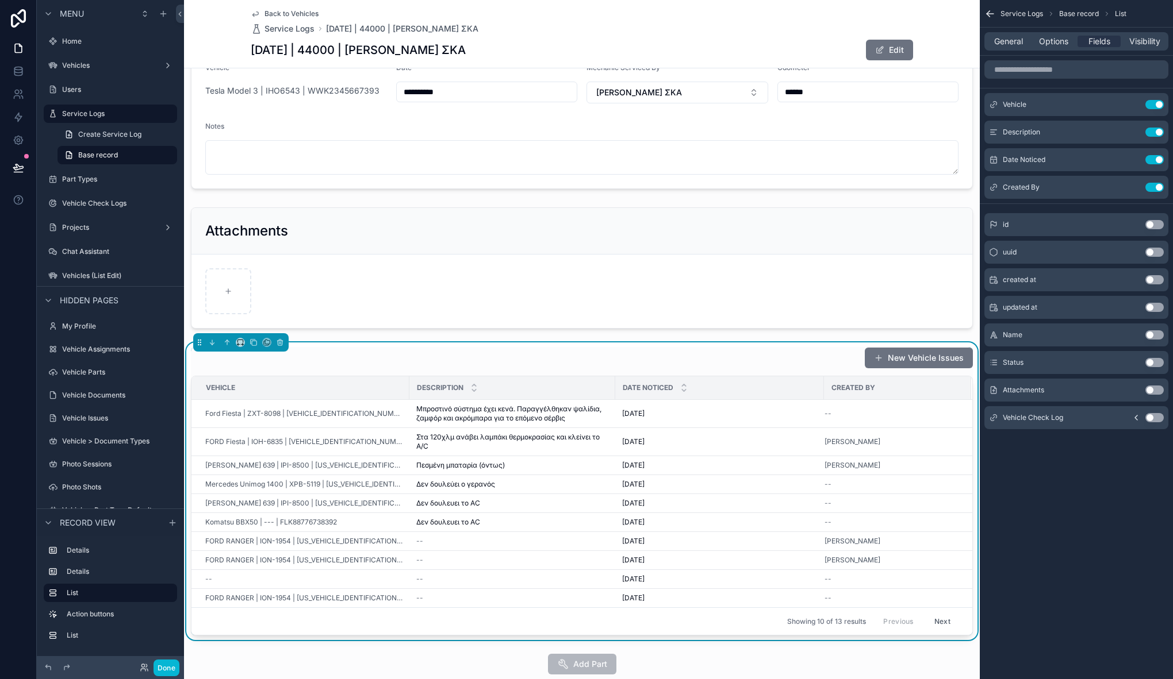
click at [1151, 103] on button "Use setting" at bounding box center [1154, 104] width 18 height 9
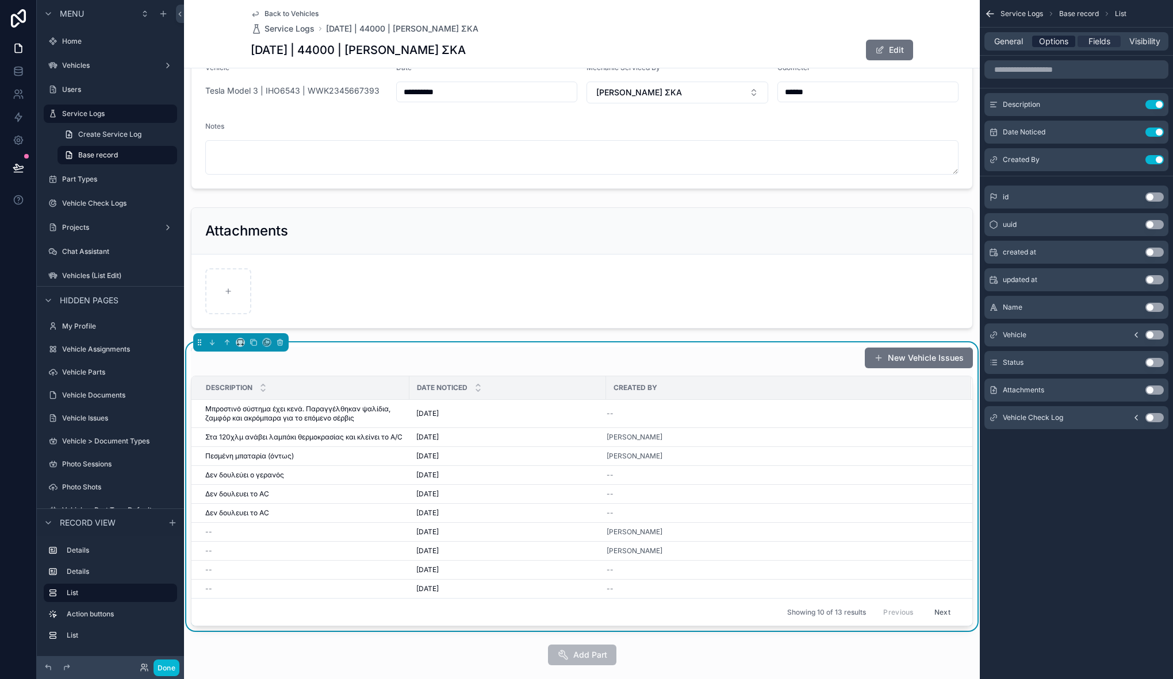
click at [1047, 44] on span "Options" at bounding box center [1053, 41] width 29 height 11
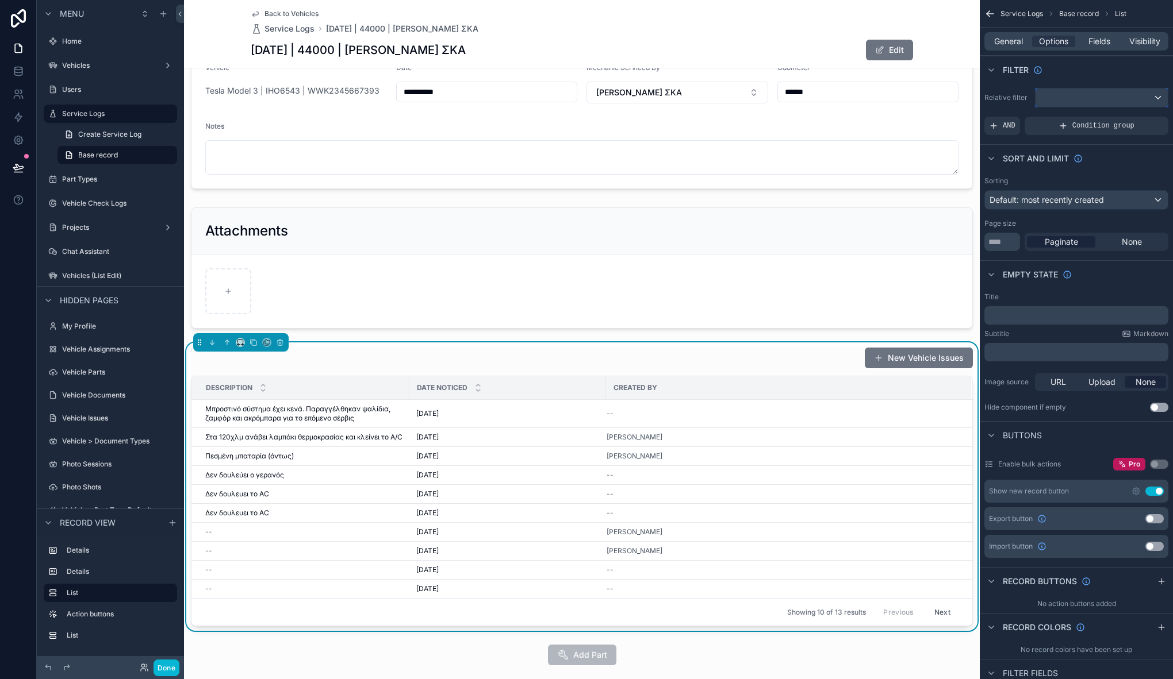
click at [1121, 93] on div "scrollable content" at bounding box center [1101, 98] width 132 height 18
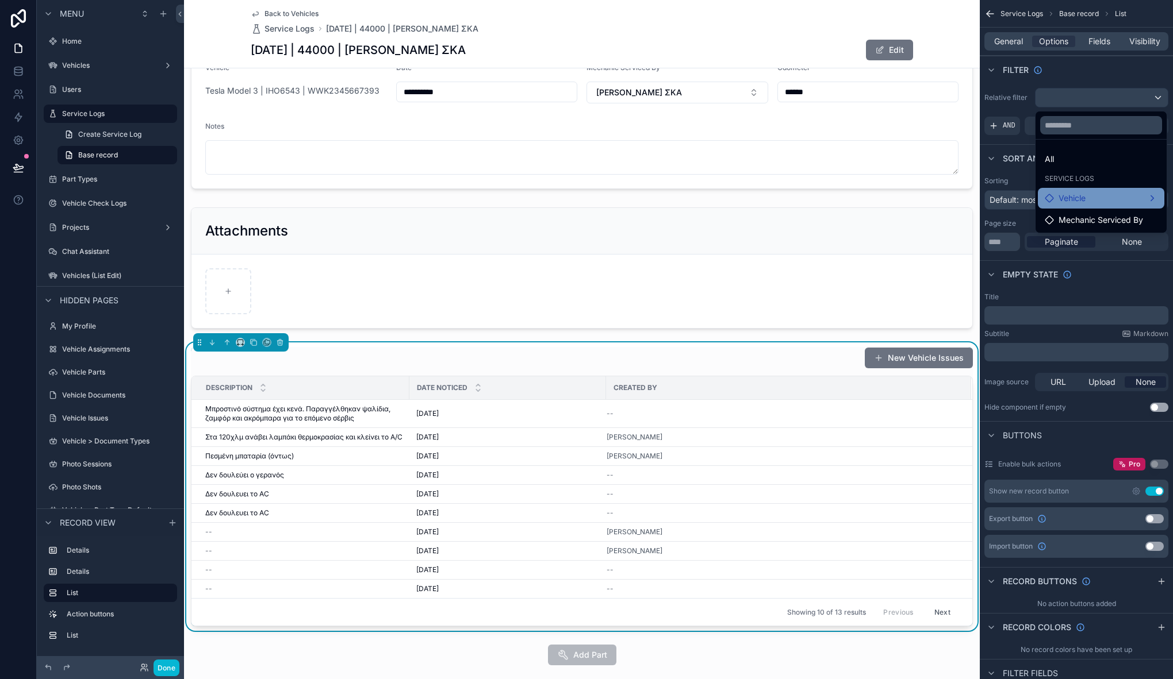
click at [1109, 190] on div "Vehicle" at bounding box center [1100, 198] width 126 height 21
click at [999, 202] on span "vehicle issues collection" at bounding box center [982, 200] width 90 height 14
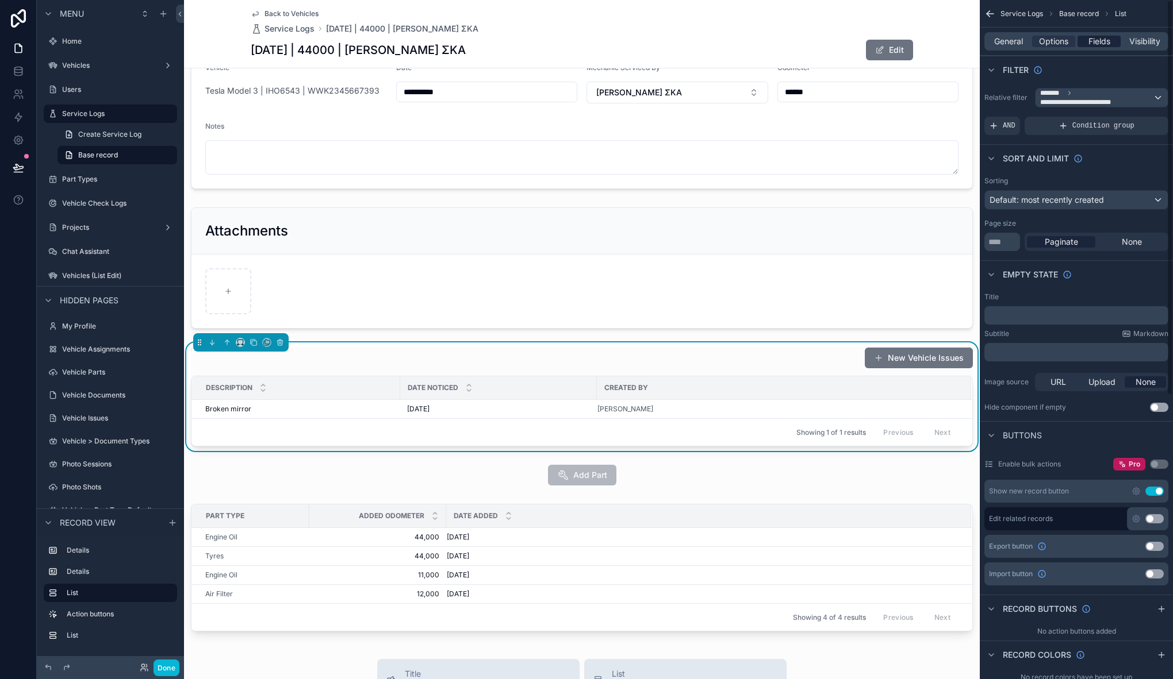
click at [1101, 40] on span "Fields" at bounding box center [1099, 41] width 22 height 11
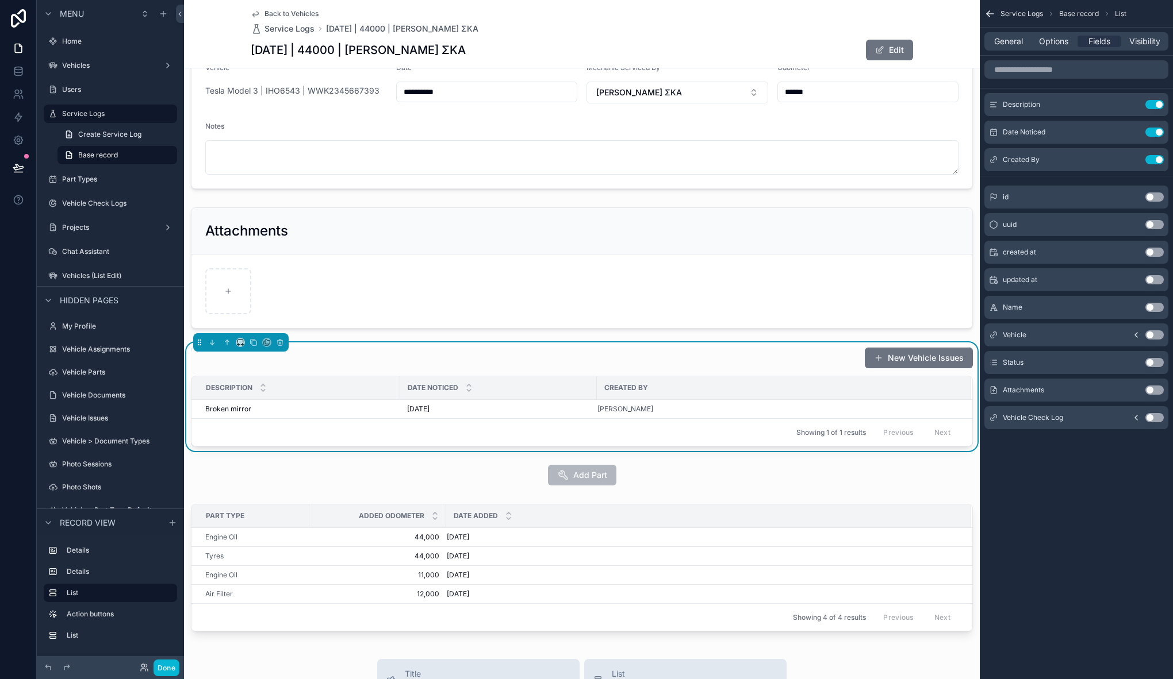
click at [1154, 362] on button "Use setting" at bounding box center [1154, 362] width 18 height 9
click at [473, 406] on div "18/06/2025 18/06/2025" at bounding box center [498, 409] width 183 height 9
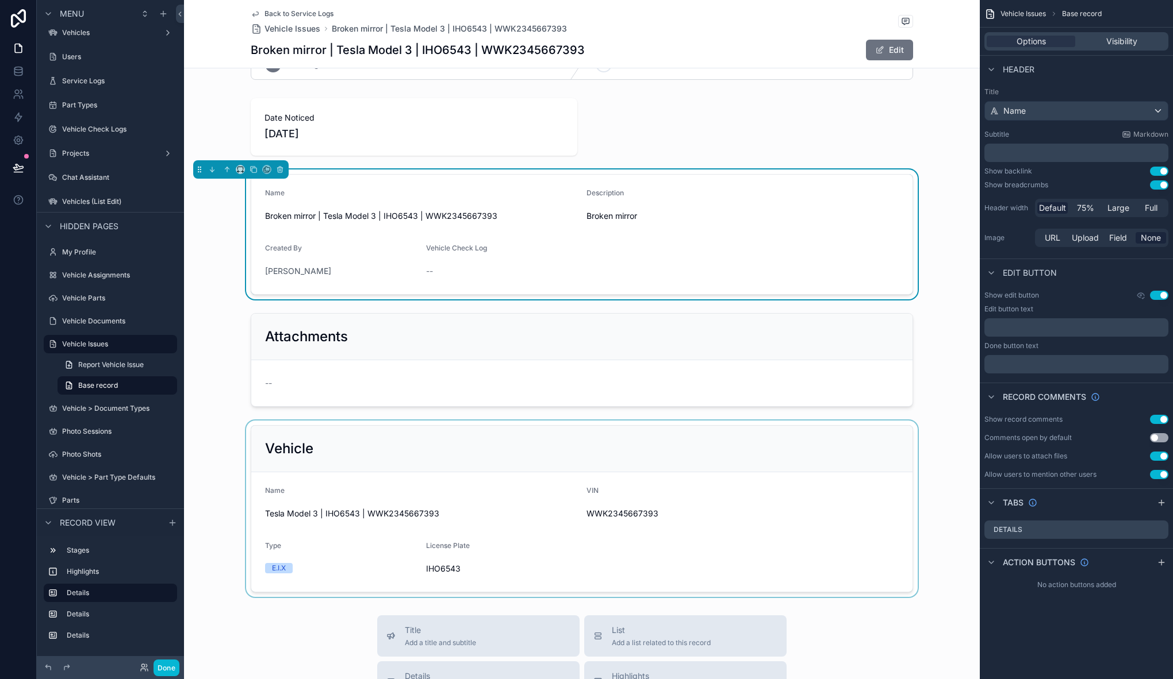
scroll to position [64, 0]
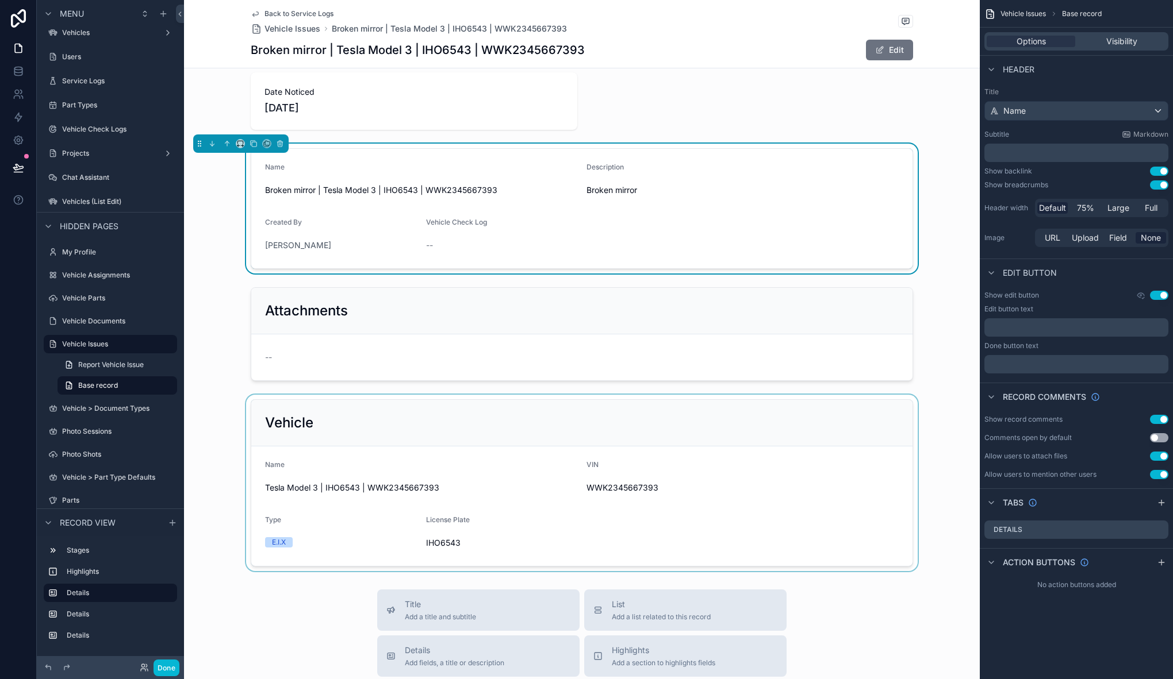
click at [315, 428] on div "scrollable content" at bounding box center [581, 483] width 795 height 176
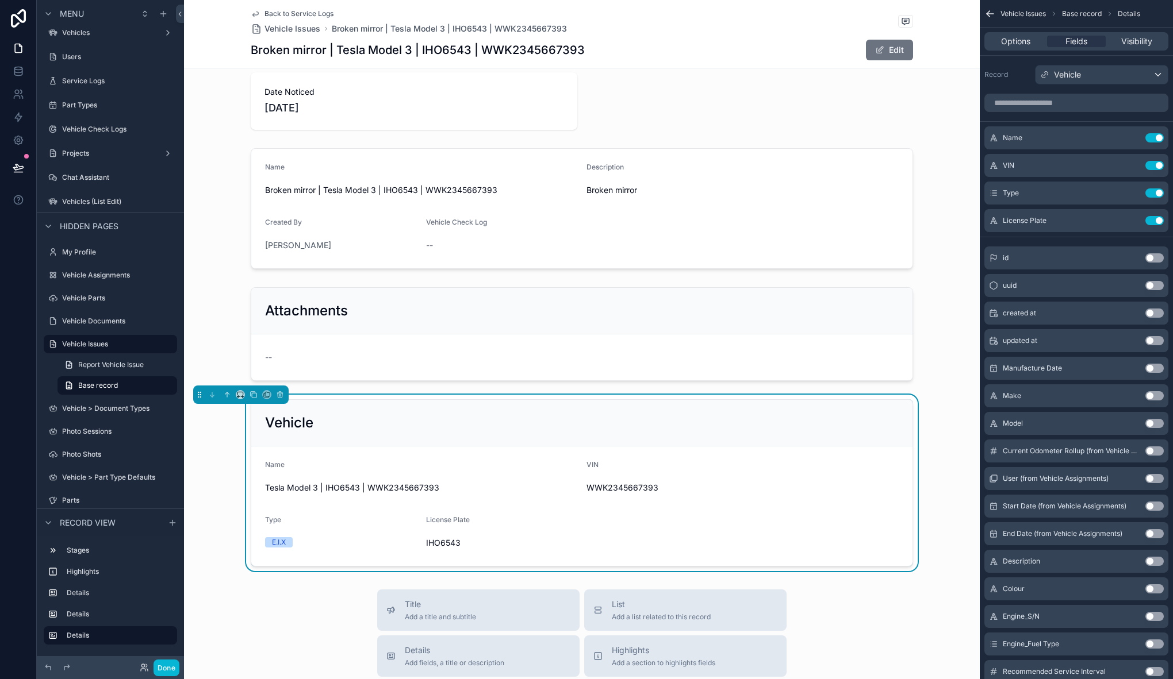
scroll to position [0, 0]
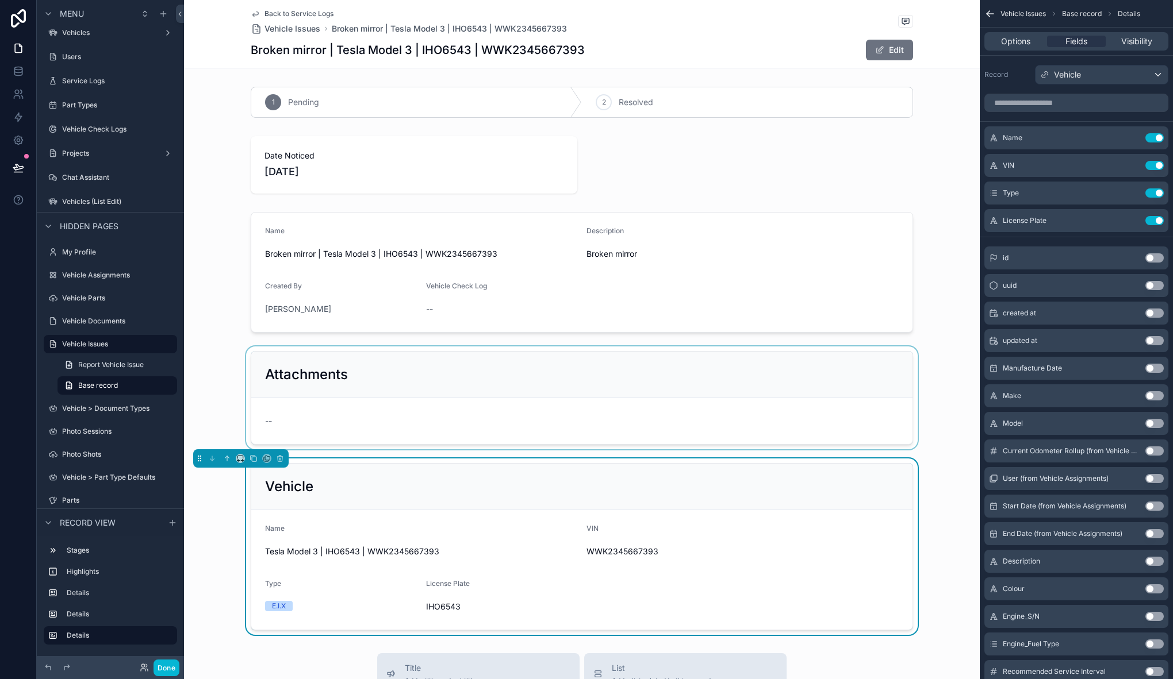
click at [372, 384] on div "scrollable content" at bounding box center [581, 398] width 795 height 103
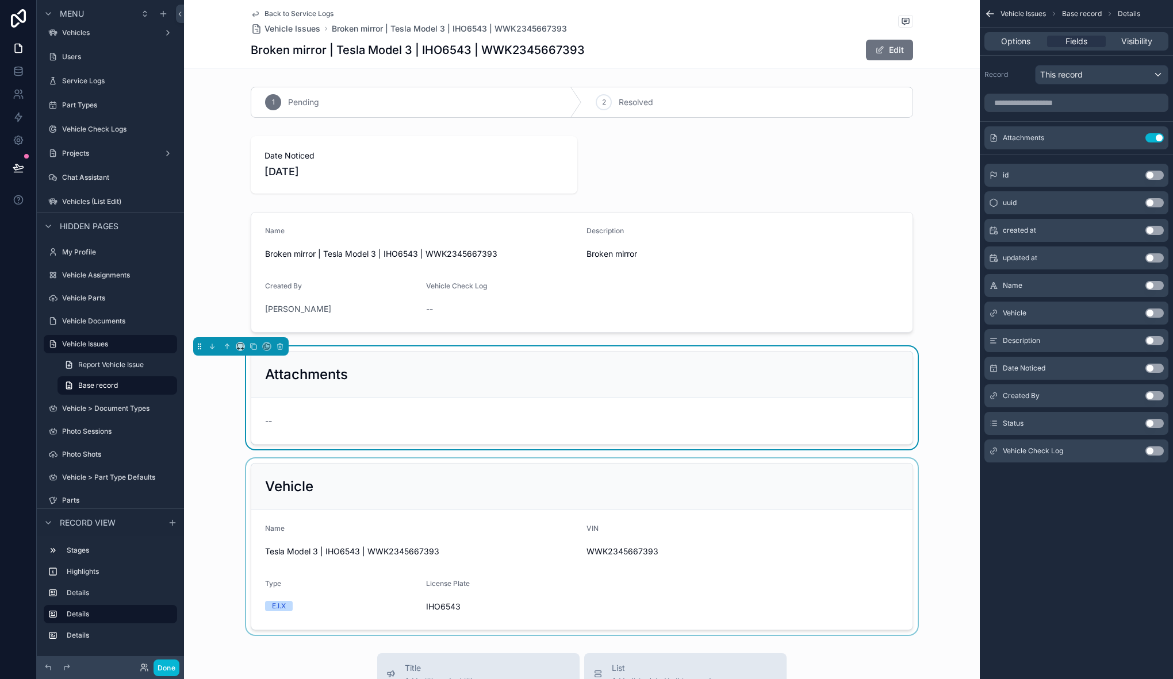
click at [260, 483] on div "scrollable content" at bounding box center [581, 547] width 795 height 176
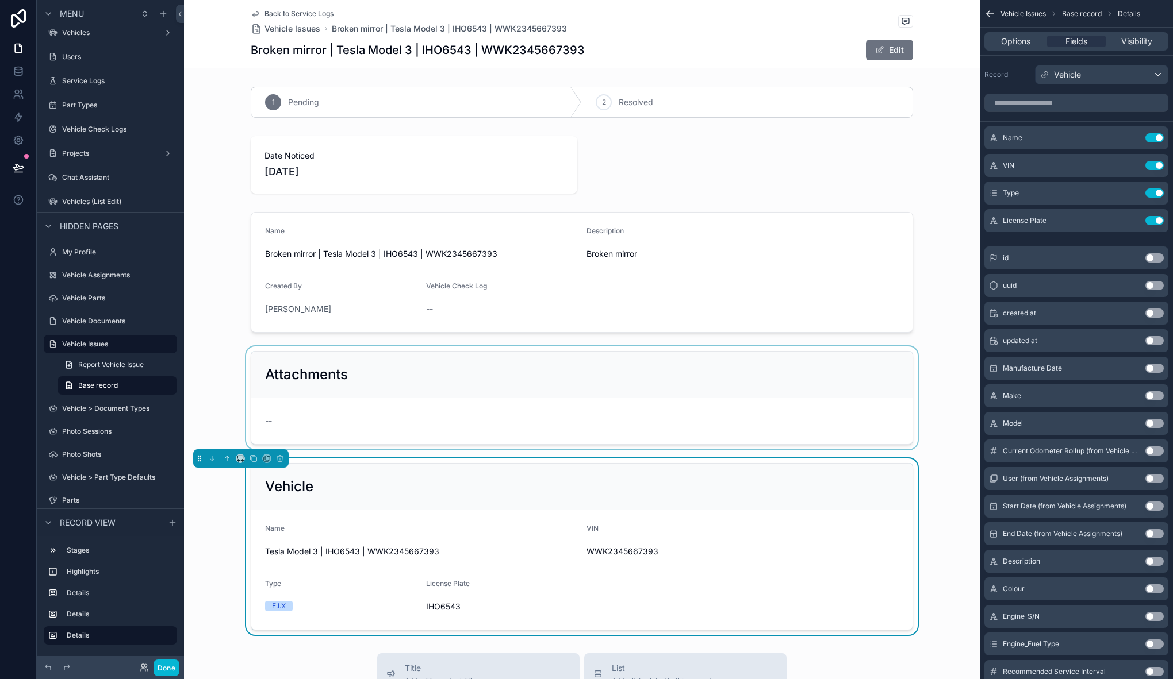
click at [229, 348] on div "scrollable content" at bounding box center [581, 398] width 795 height 103
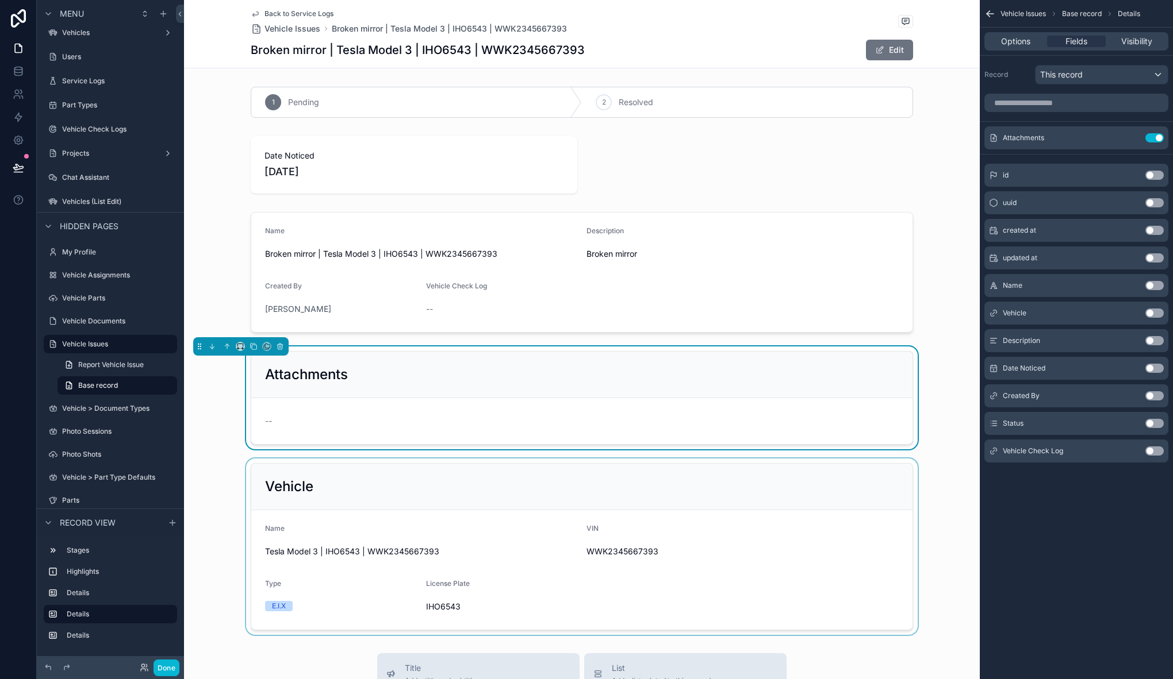
click at [265, 10] on span "Back to Service Logs" at bounding box center [298, 13] width 69 height 9
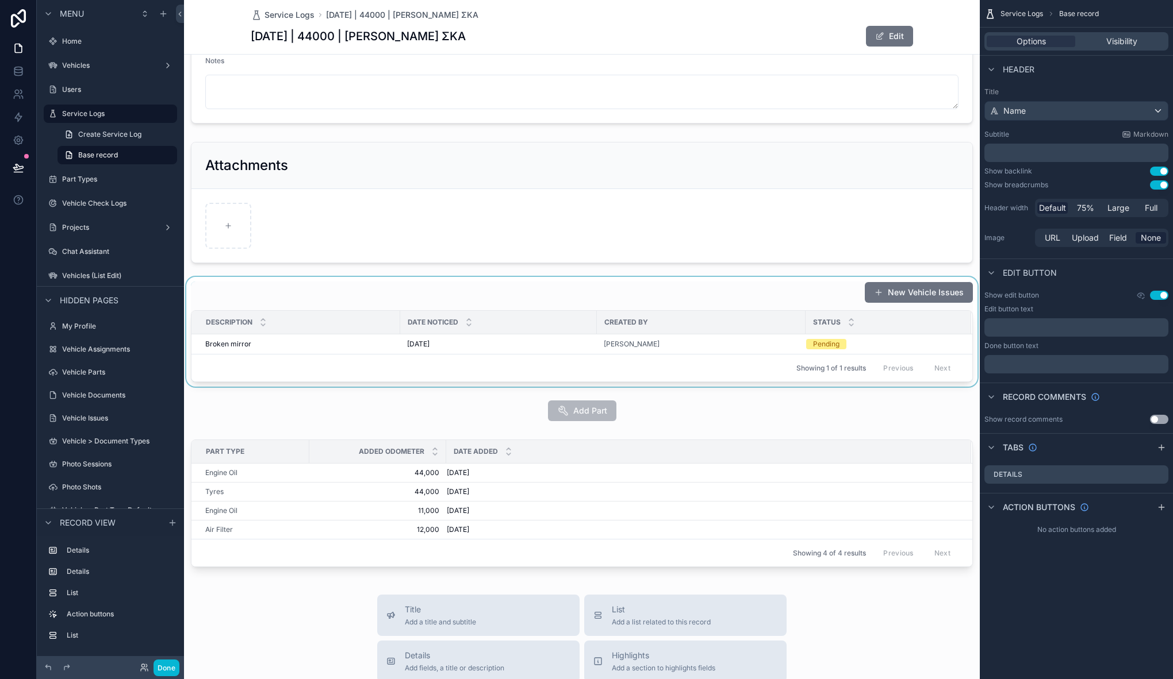
scroll to position [25, 0]
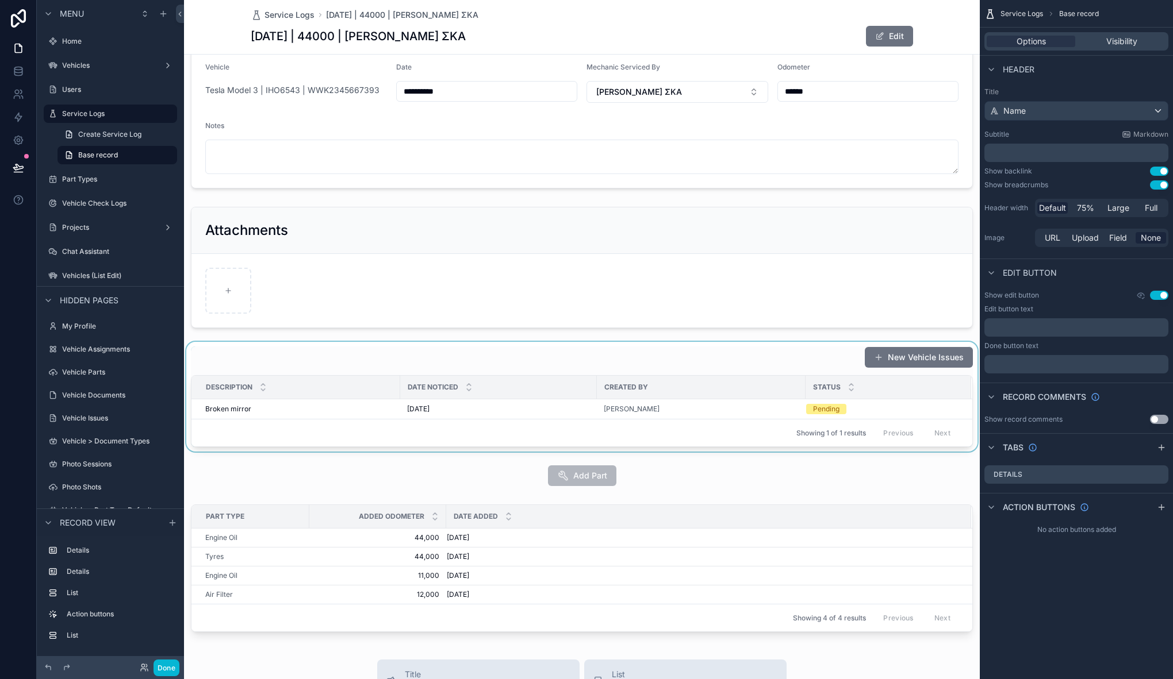
click at [624, 352] on div "scrollable content" at bounding box center [581, 397] width 795 height 110
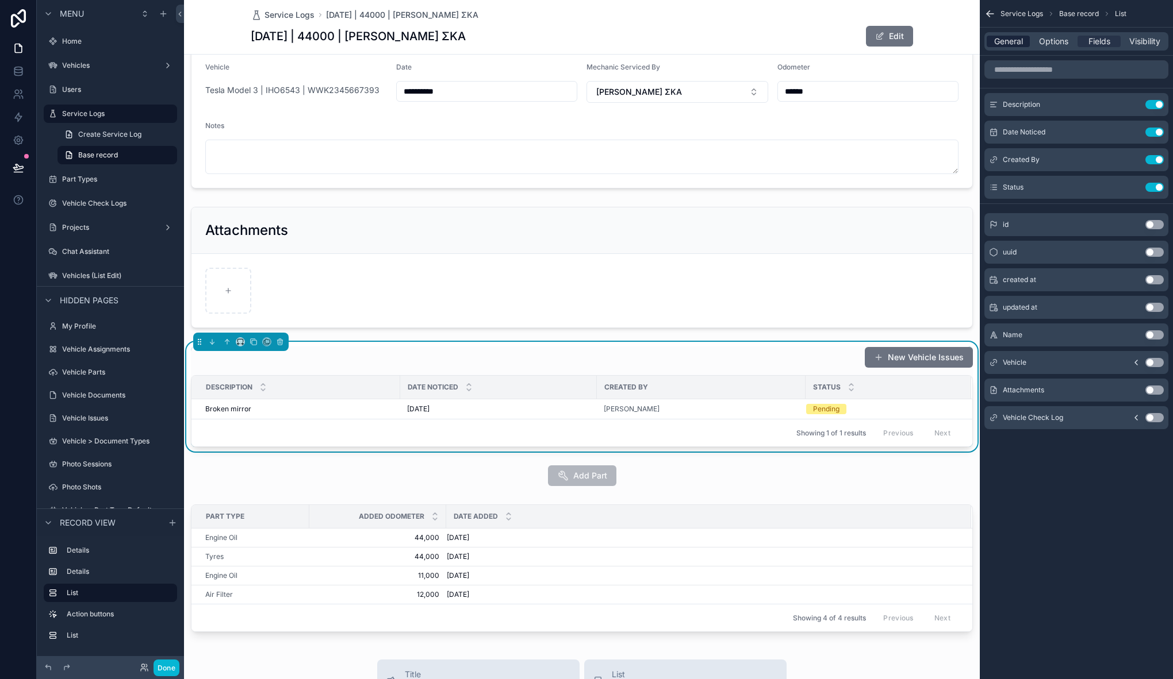
click at [1019, 44] on span "General" at bounding box center [1008, 41] width 29 height 11
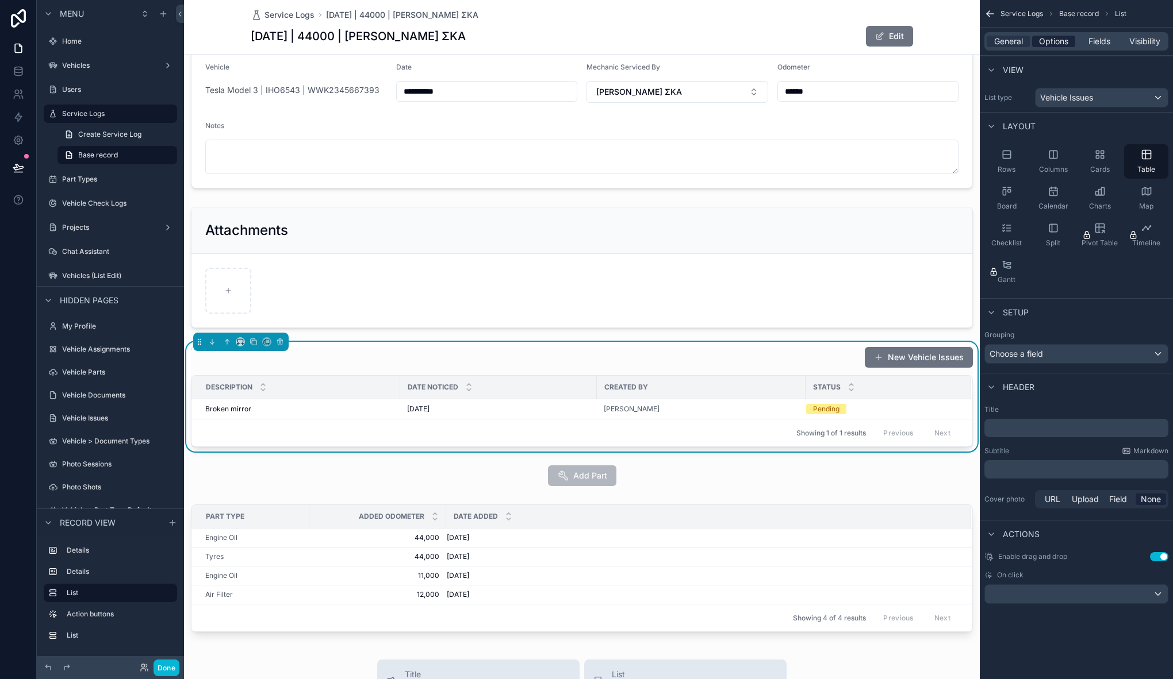
click at [1053, 40] on span "Options" at bounding box center [1053, 41] width 29 height 11
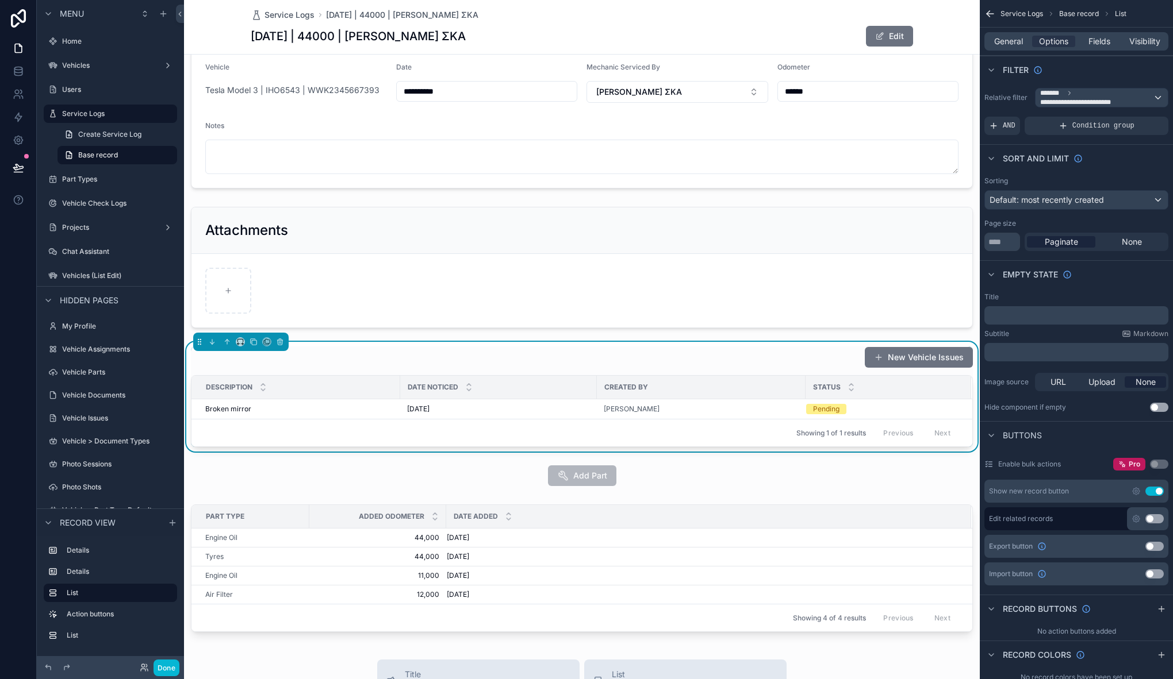
click at [1156, 491] on button "Use setting" at bounding box center [1154, 491] width 18 height 9
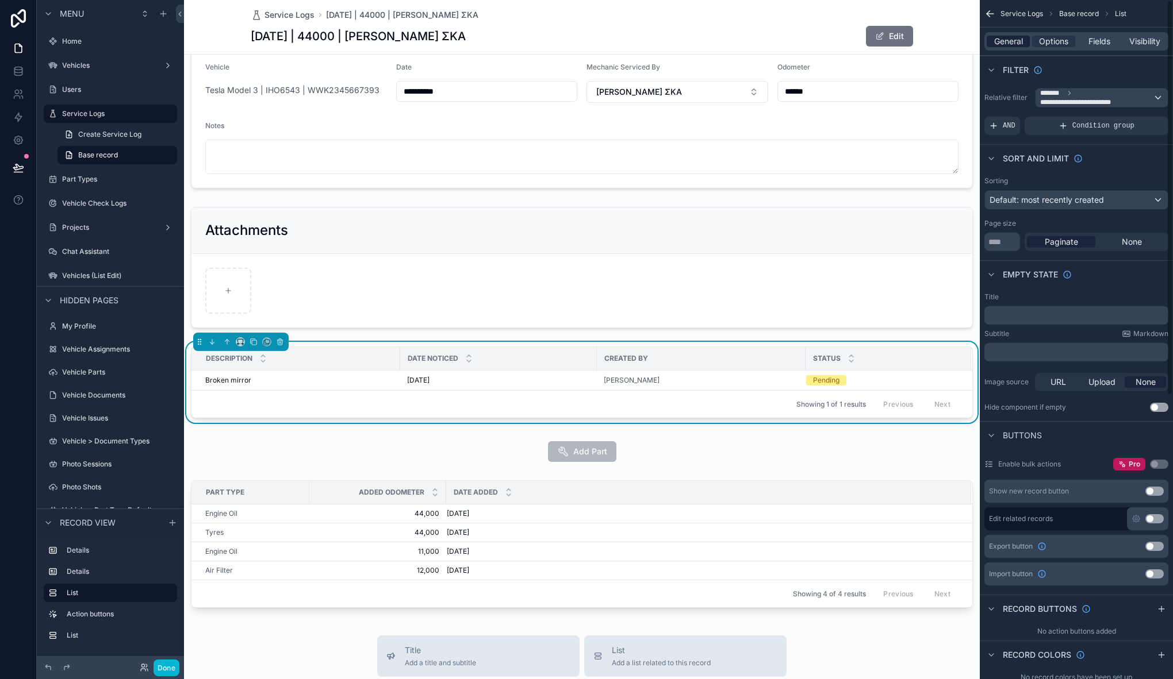
click at [1001, 37] on span "General" at bounding box center [1008, 41] width 29 height 11
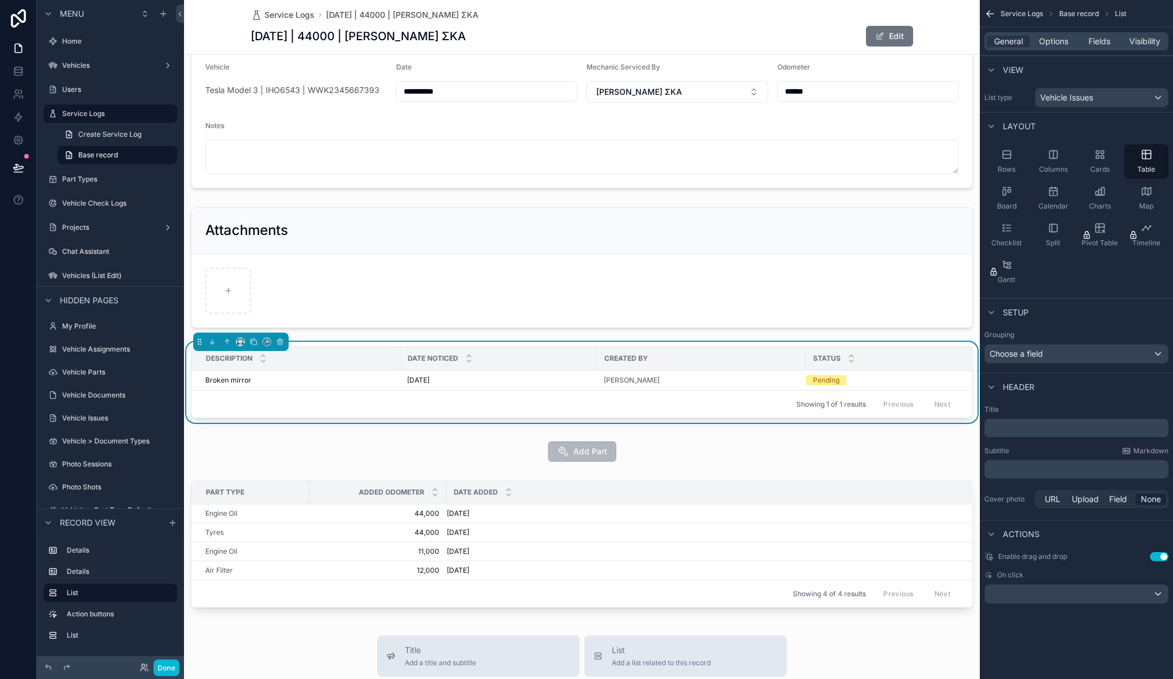
click at [1029, 431] on p "﻿" at bounding box center [1077, 427] width 177 height 11
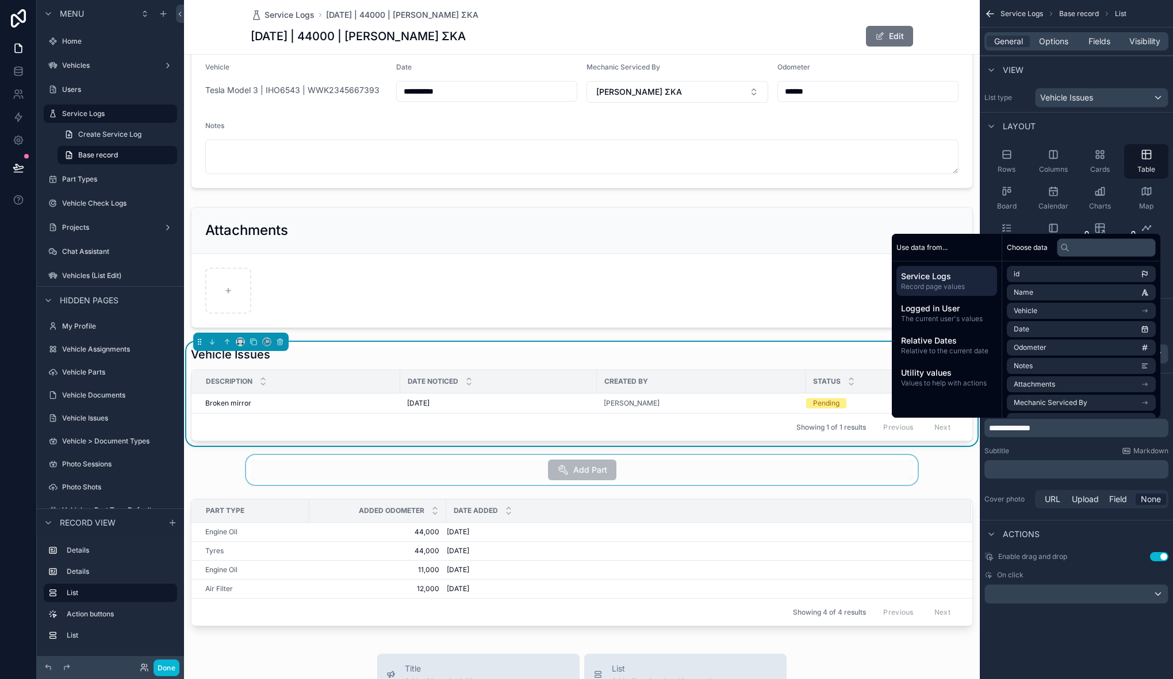
click at [218, 460] on div "scrollable content" at bounding box center [581, 470] width 795 height 30
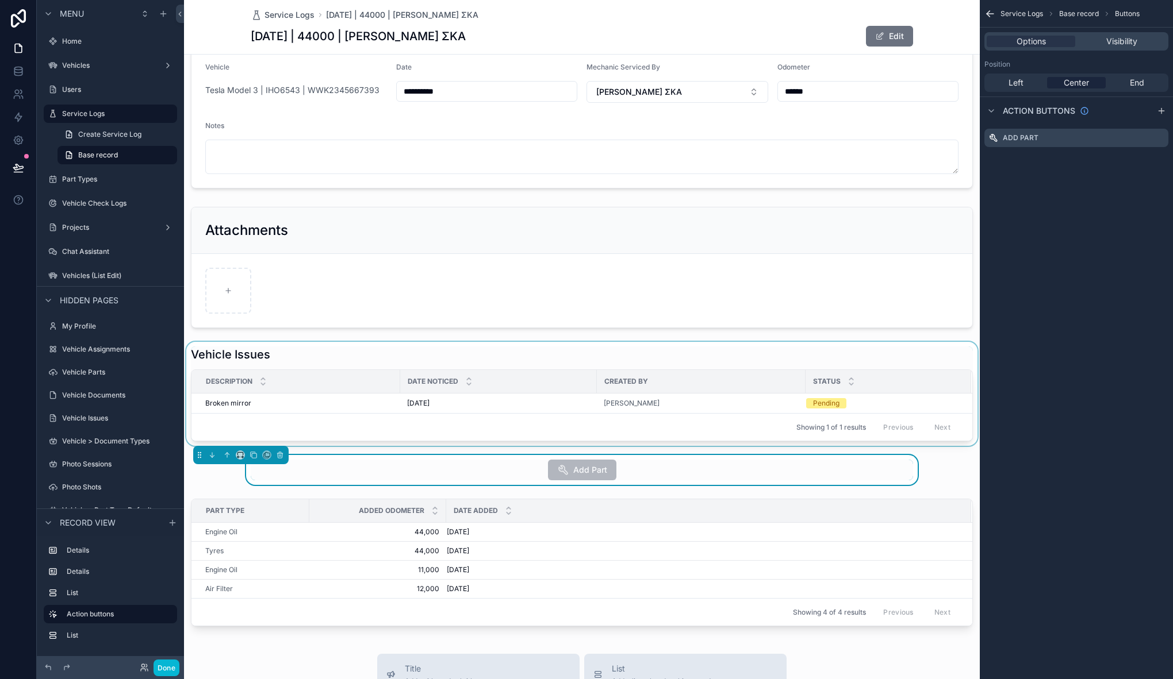
click at [447, 352] on div "scrollable content" at bounding box center [581, 394] width 795 height 104
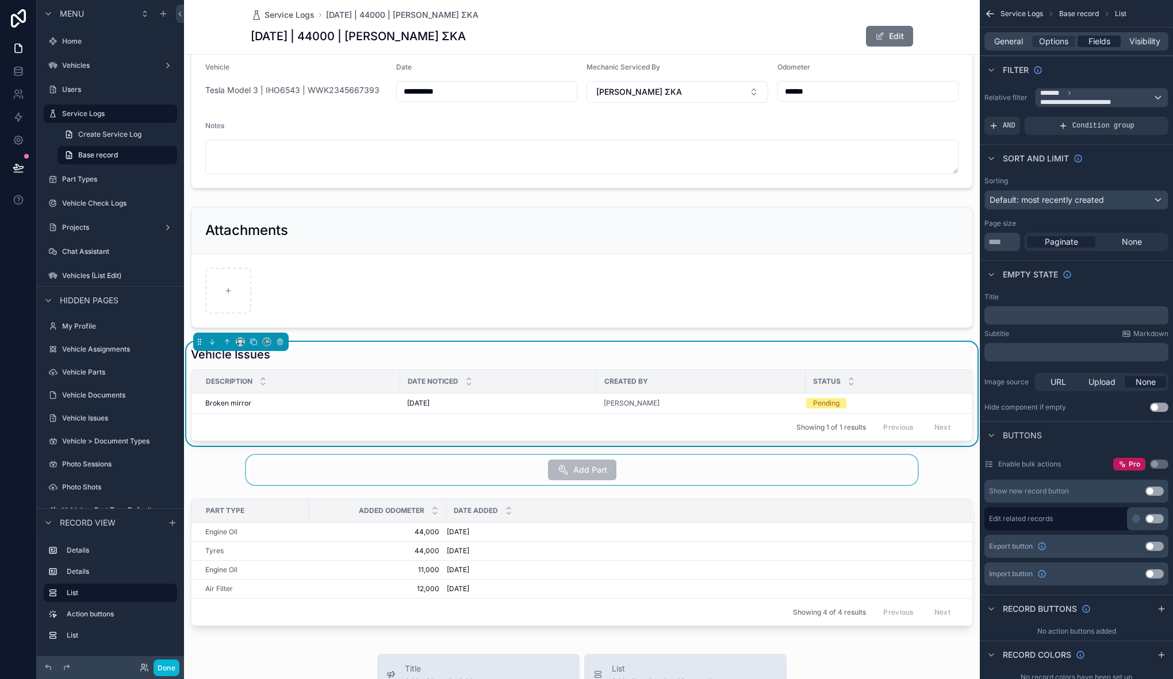
click at [1095, 44] on span "Fields" at bounding box center [1099, 41] width 22 height 11
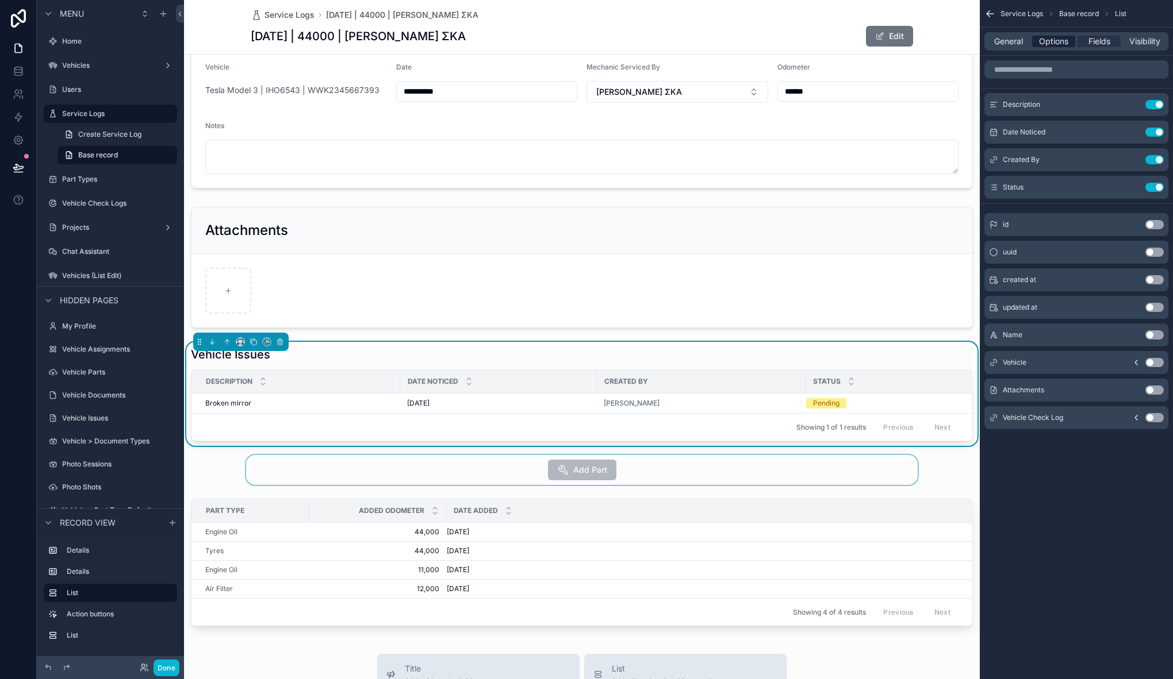
click at [1059, 45] on span "Options" at bounding box center [1053, 41] width 29 height 11
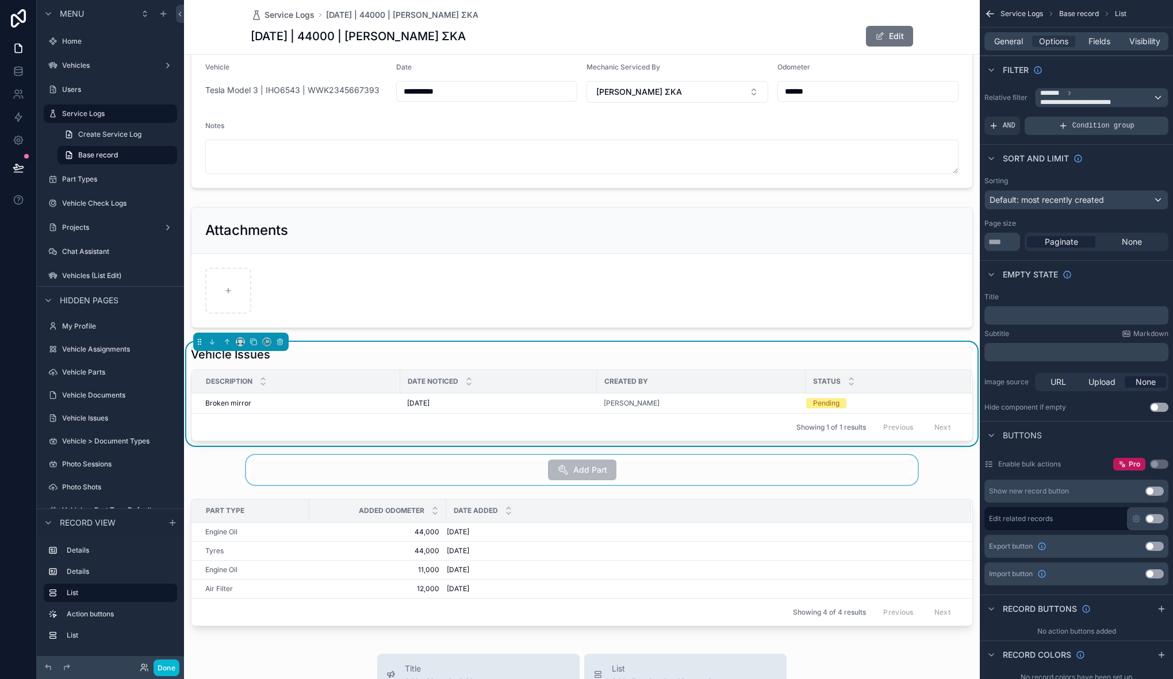
click at [1041, 124] on div "Condition group" at bounding box center [1096, 126] width 144 height 18
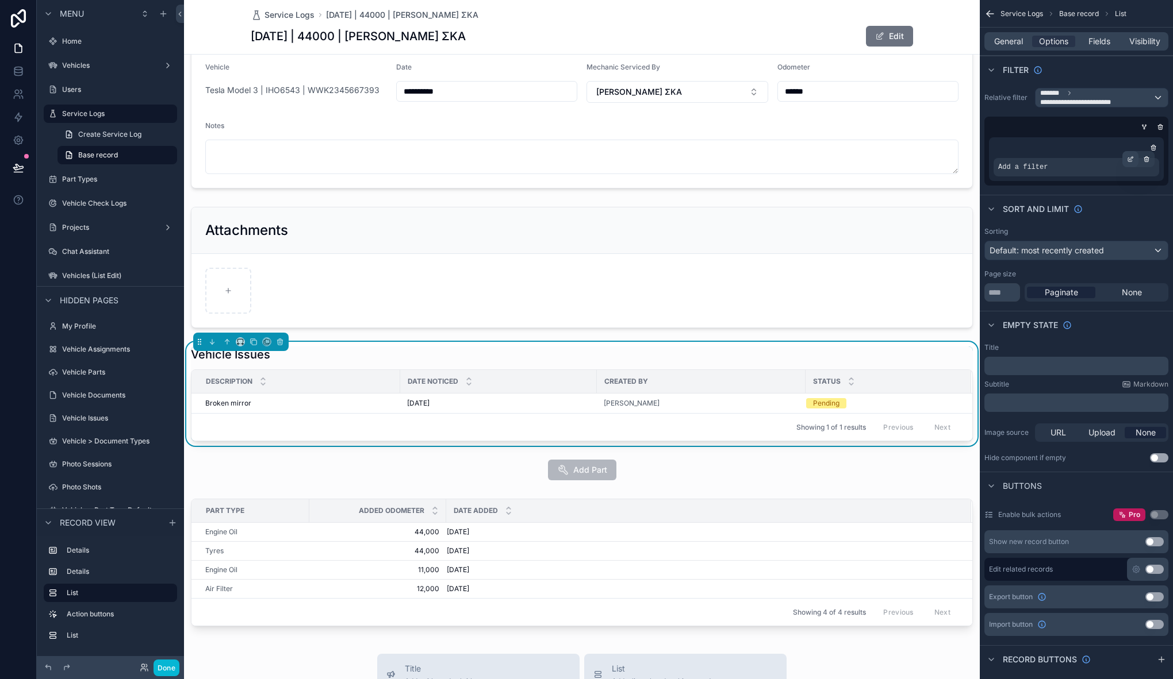
click at [1129, 158] on icon "scrollable content" at bounding box center [1130, 159] width 7 height 7
click at [880, 152] on span "Select a field" at bounding box center [876, 150] width 49 height 10
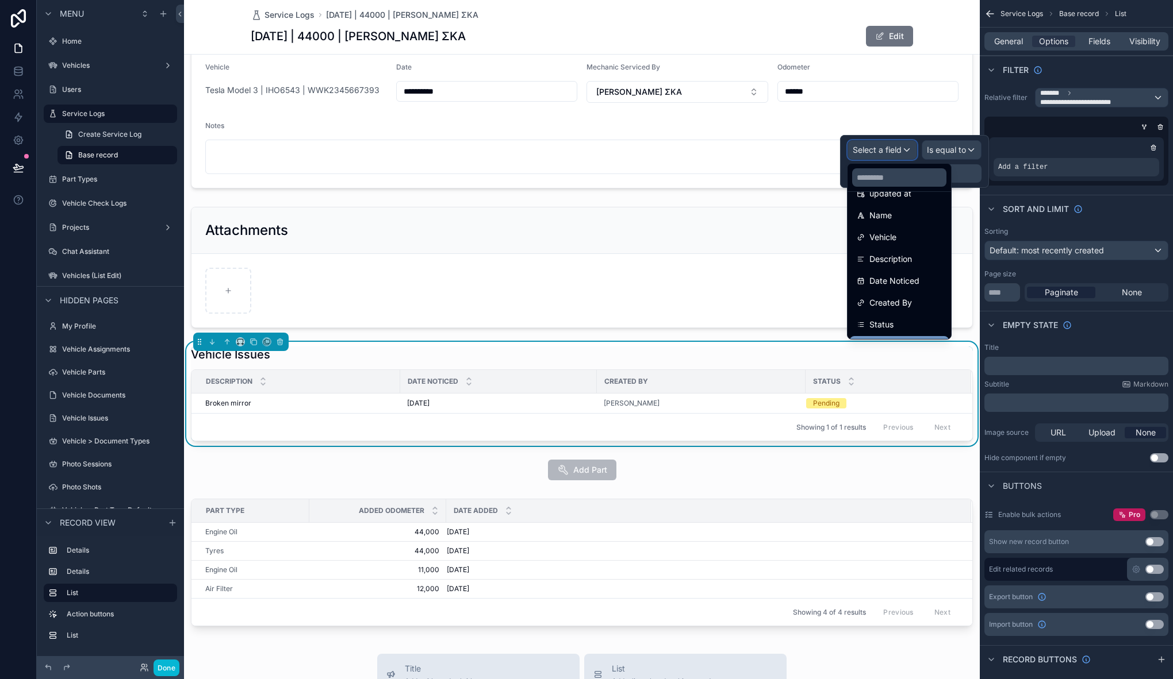
scroll to position [125, 0]
click at [899, 289] on div "Status" at bounding box center [898, 283] width 85 height 14
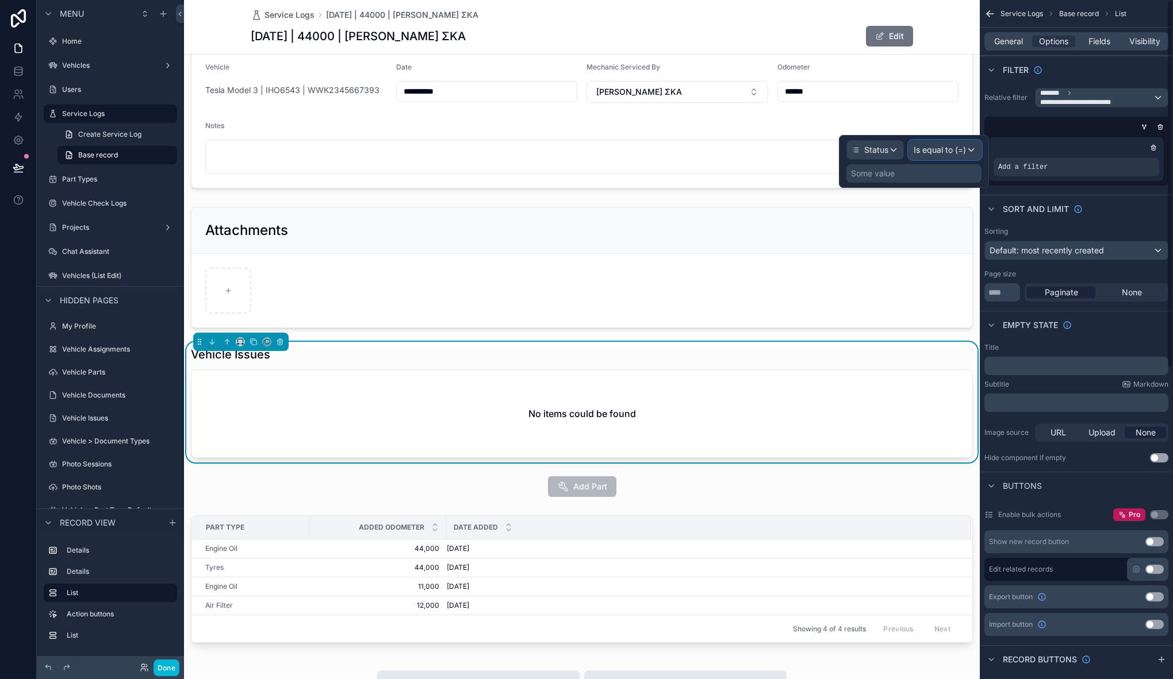
click at [945, 148] on span "Is equal to (=)" at bounding box center [939, 149] width 52 height 11
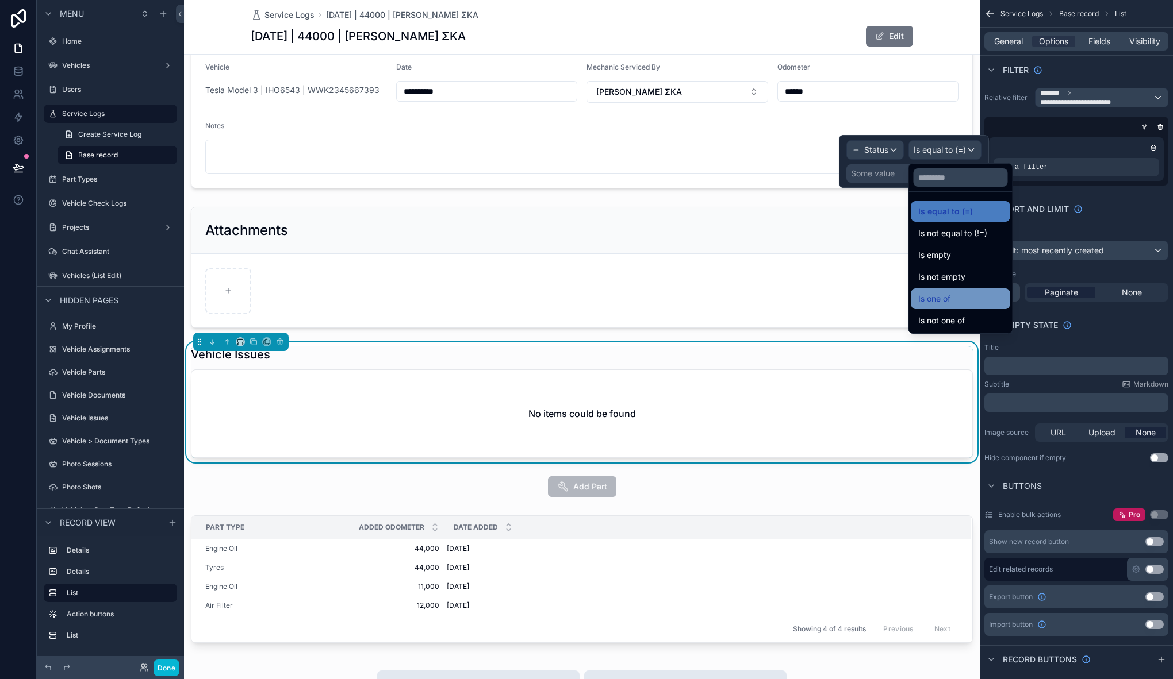
click at [960, 301] on div "Is one of" at bounding box center [960, 299] width 85 height 14
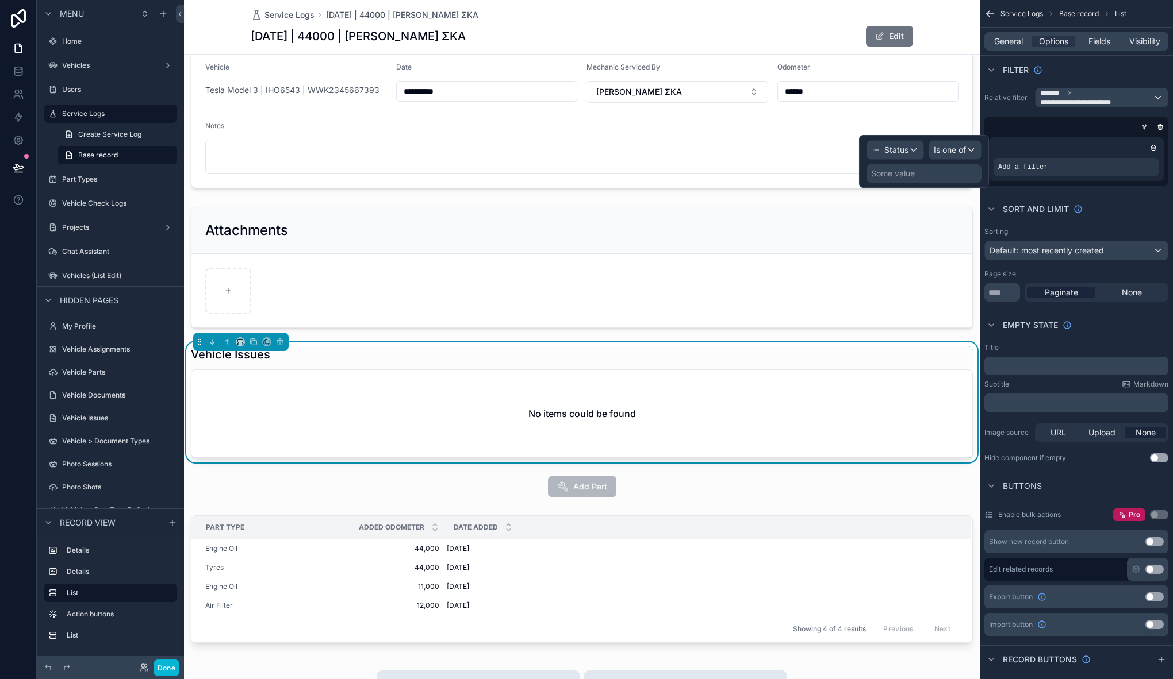
click at [926, 175] on div "Some value" at bounding box center [923, 173] width 115 height 18
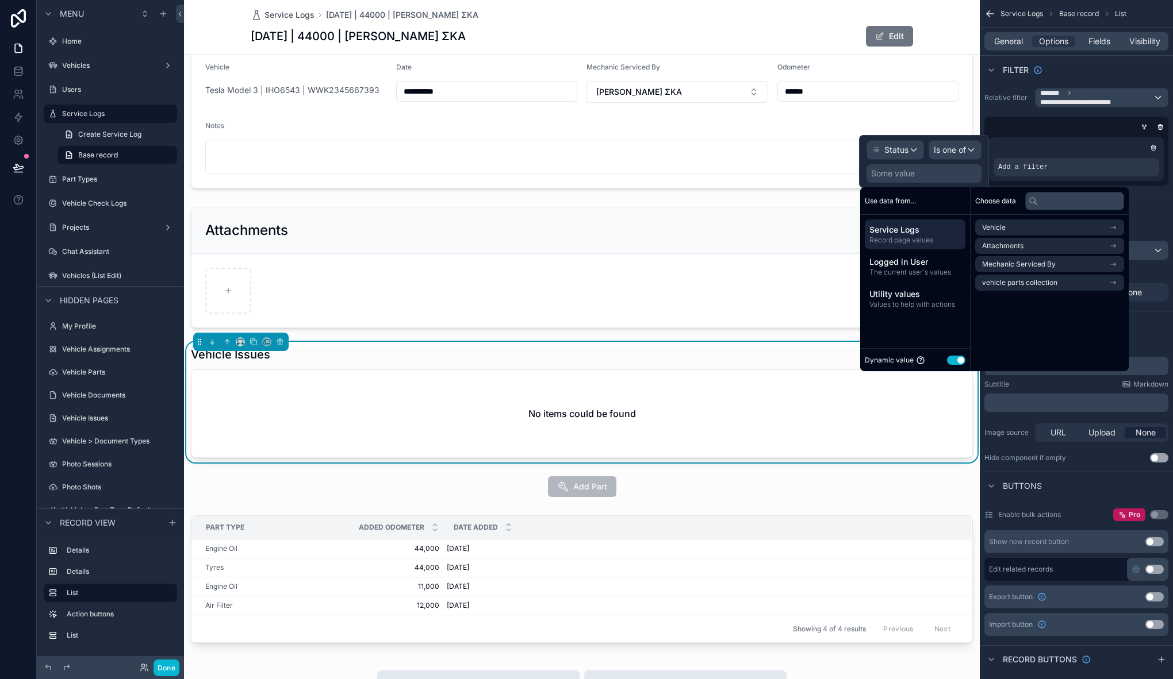
click at [956, 358] on button "Use setting" at bounding box center [956, 360] width 18 height 9
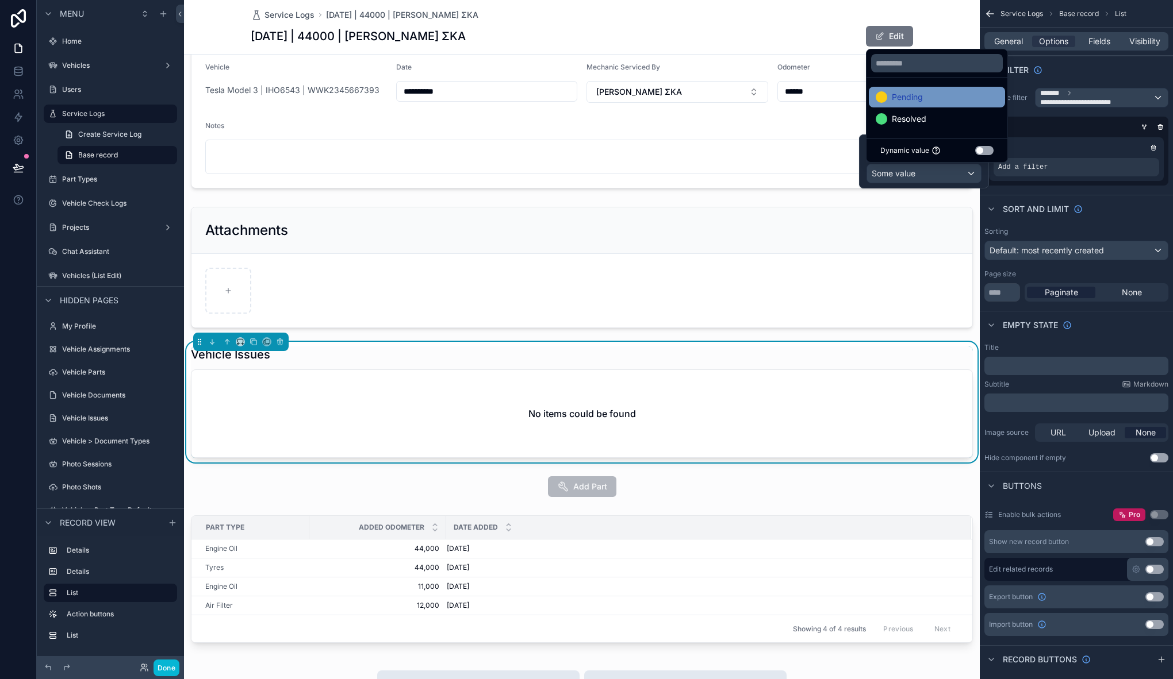
click at [910, 90] on span "Pending" at bounding box center [906, 97] width 31 height 14
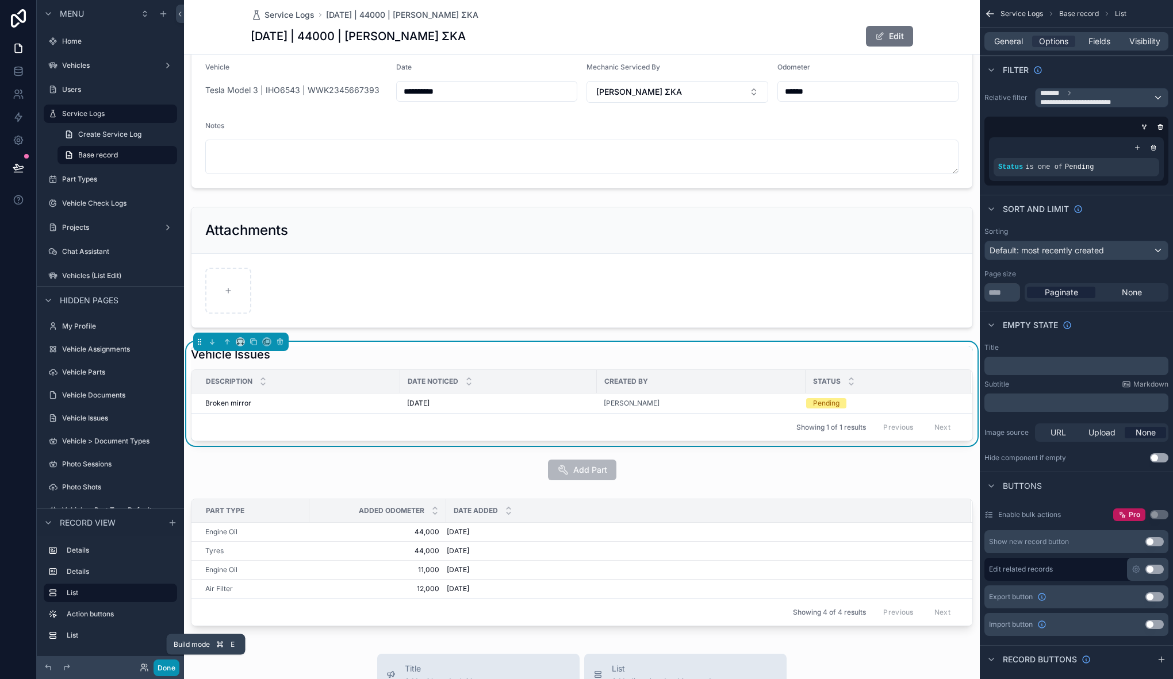
click at [165, 673] on button "Done" at bounding box center [166, 668] width 26 height 17
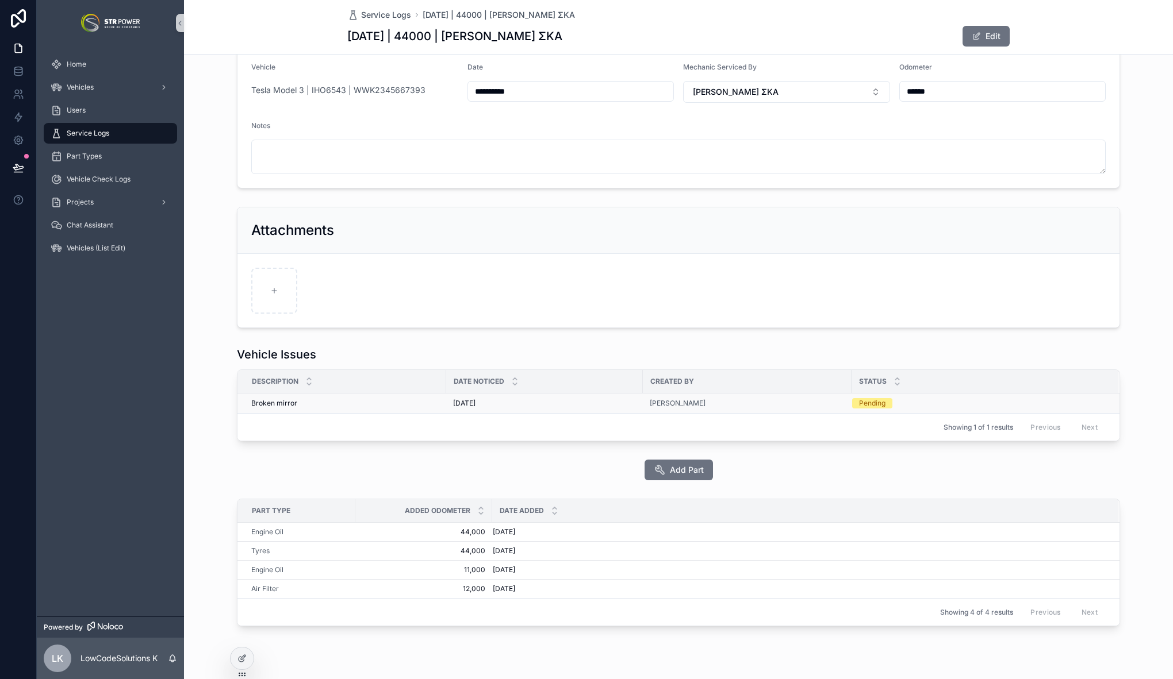
click at [386, 406] on div "Broken mirror Broken mirror" at bounding box center [345, 403] width 188 height 9
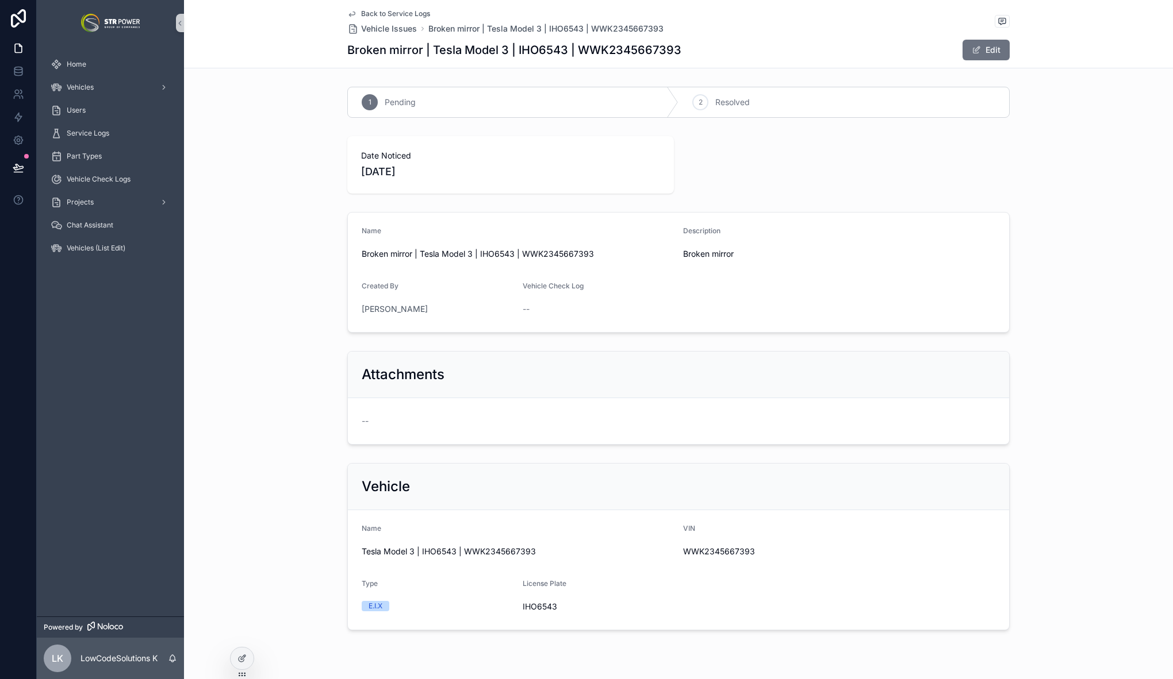
scroll to position [3, 0]
click at [977, 49] on span "scrollable content" at bounding box center [975, 49] width 9 height 9
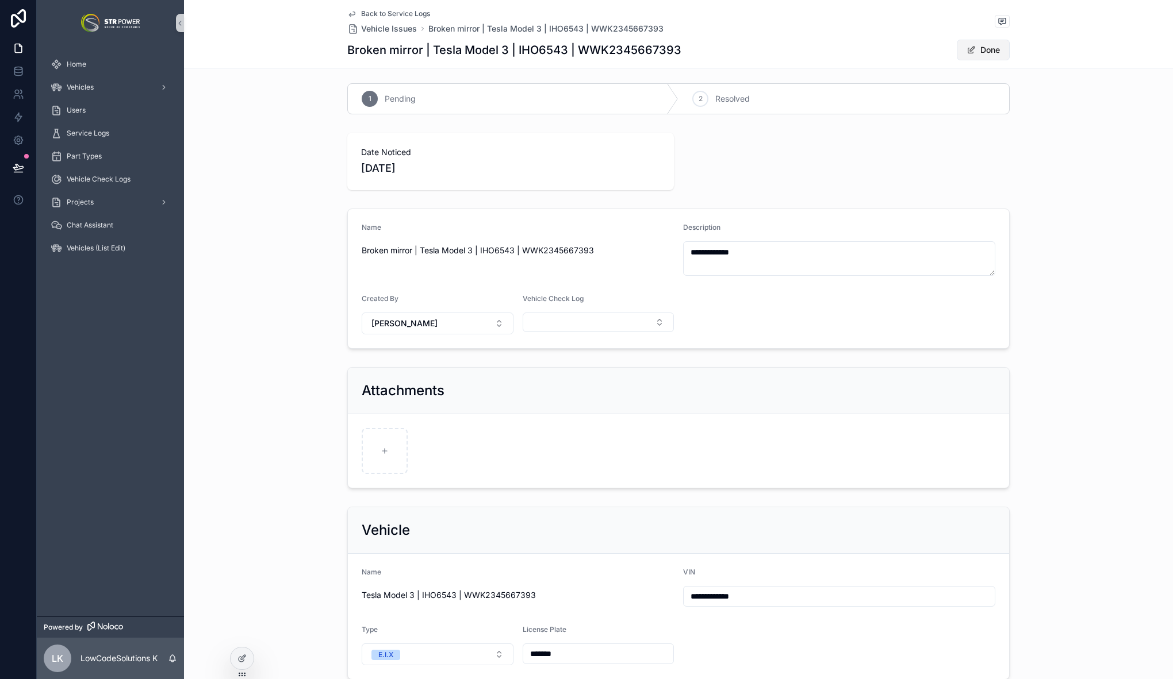
click at [977, 49] on button "Done" at bounding box center [982, 50] width 53 height 21
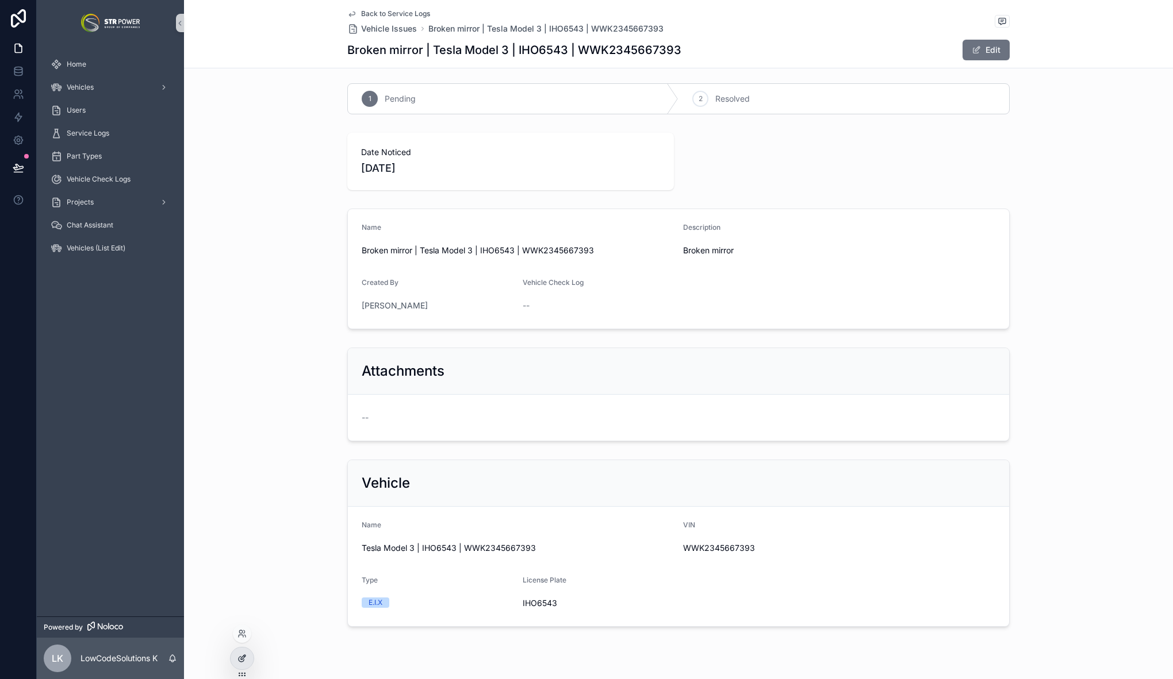
click at [239, 659] on icon at bounding box center [241, 659] width 5 height 5
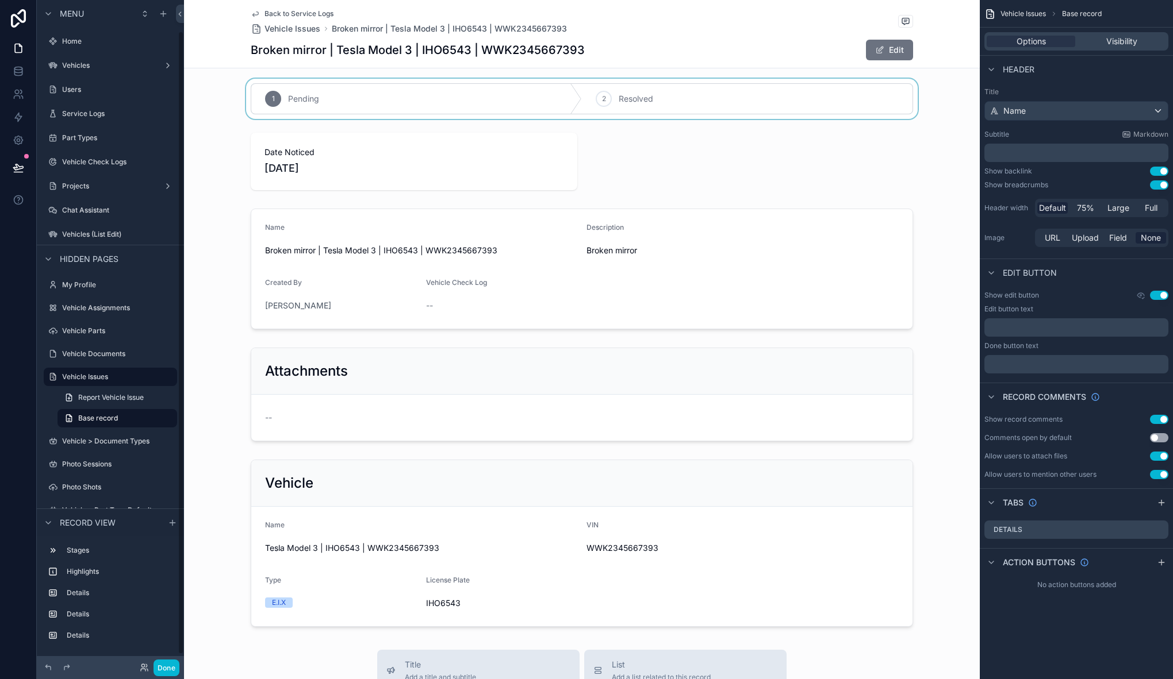
scroll to position [33, 0]
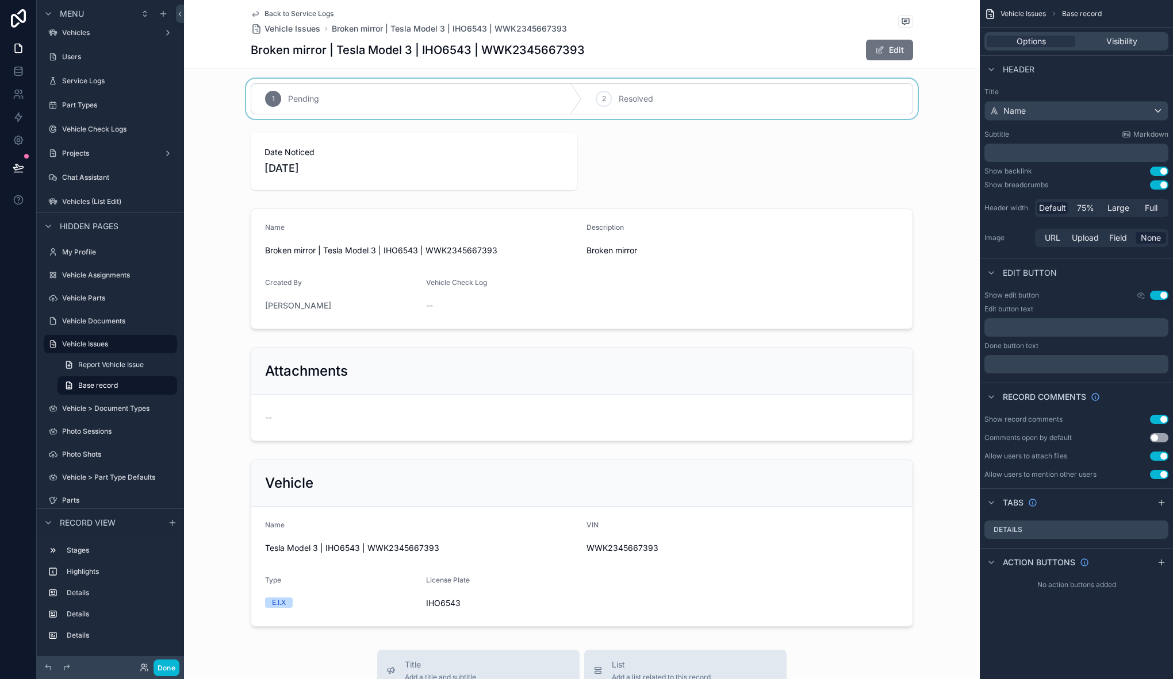
click at [241, 95] on div "scrollable content" at bounding box center [581, 99] width 795 height 40
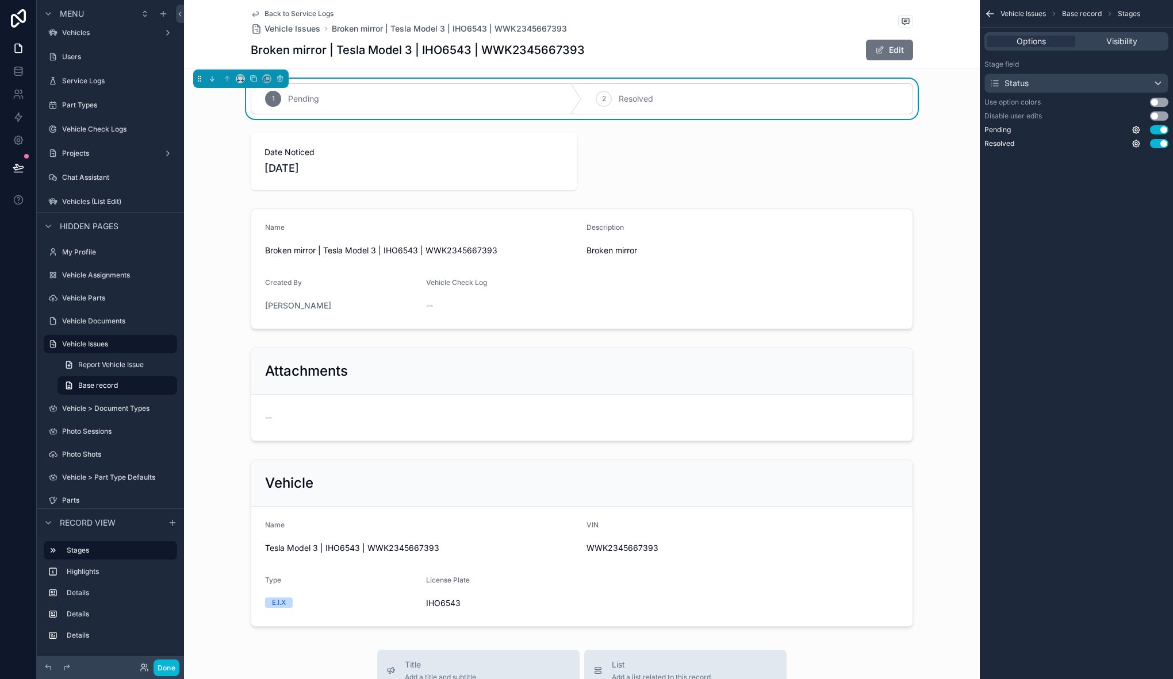
click at [1158, 102] on button "Use setting" at bounding box center [1159, 102] width 18 height 9
click at [988, 16] on icon "scrollable content" at bounding box center [989, 13] width 11 height 11
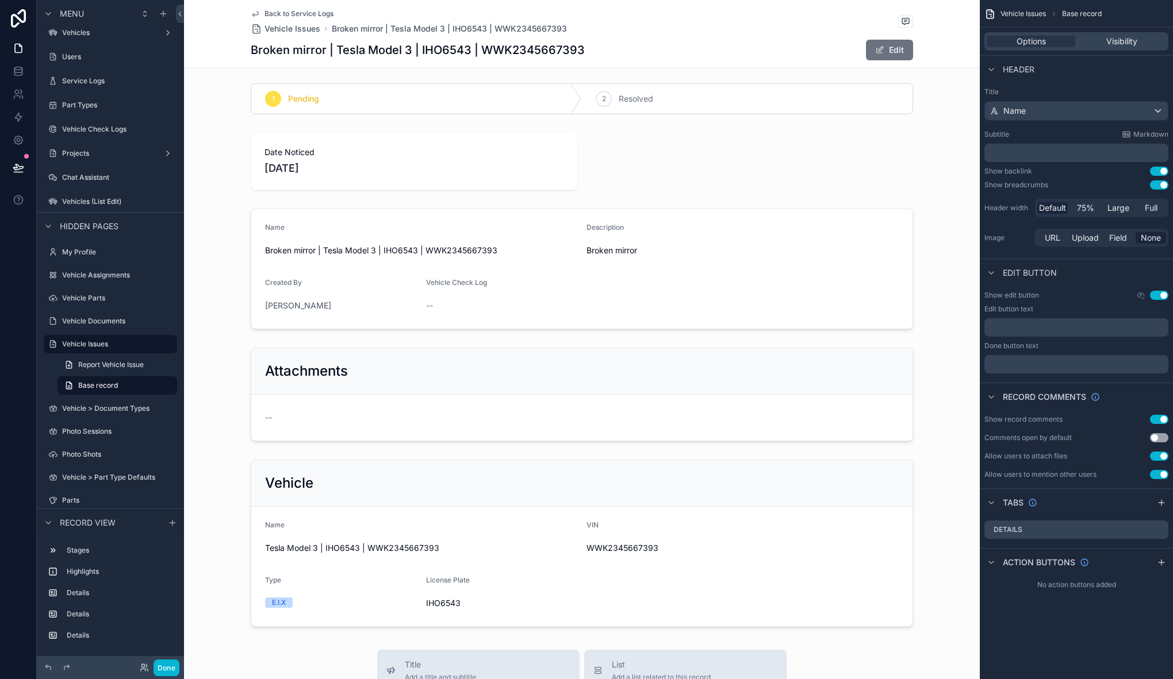
click at [1164, 417] on button "Use setting" at bounding box center [1159, 419] width 18 height 9
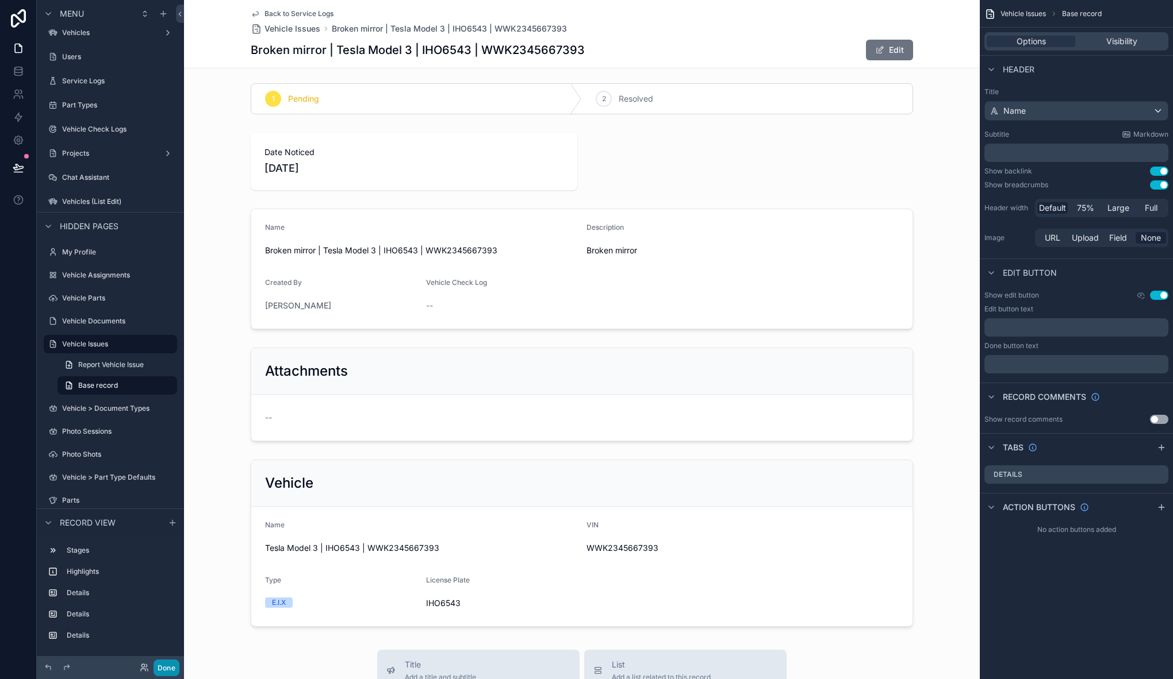
click at [162, 669] on button "Done" at bounding box center [166, 668] width 26 height 17
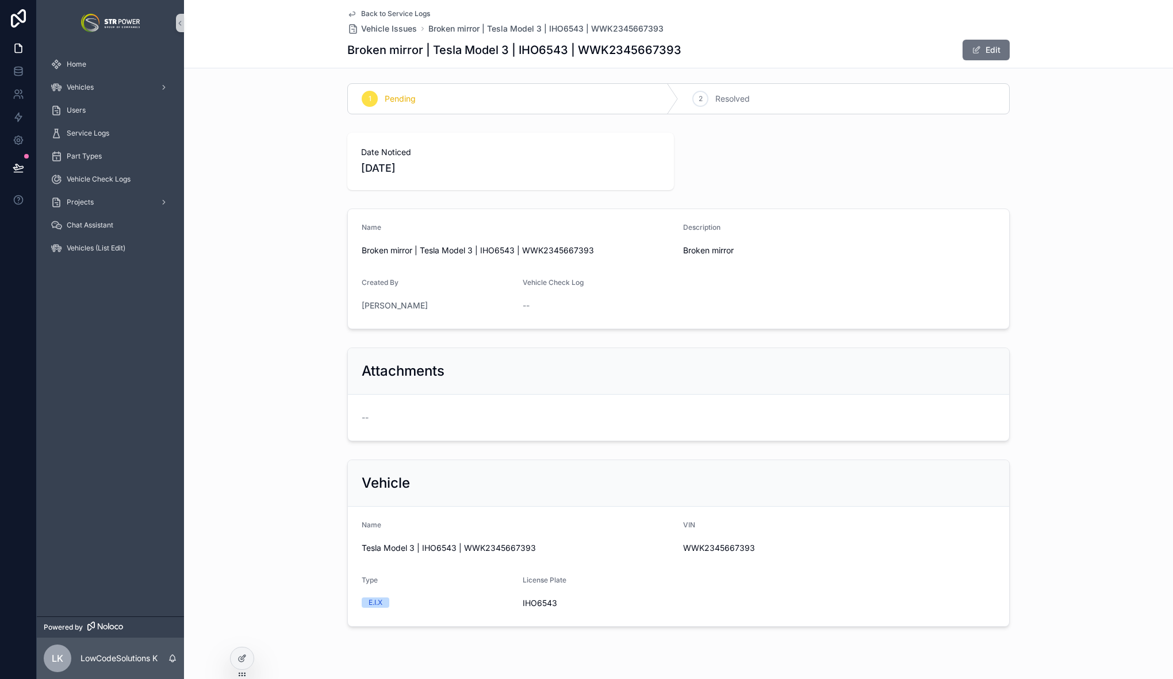
scroll to position [0, 0]
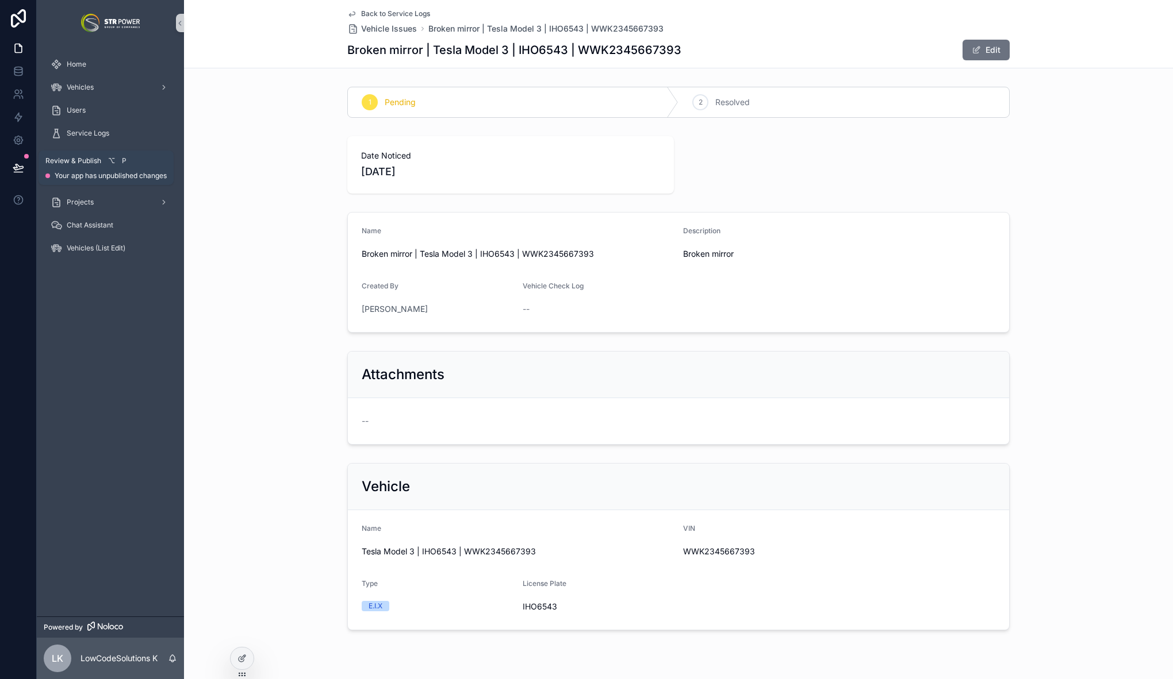
click at [19, 165] on icon at bounding box center [18, 167] width 11 height 11
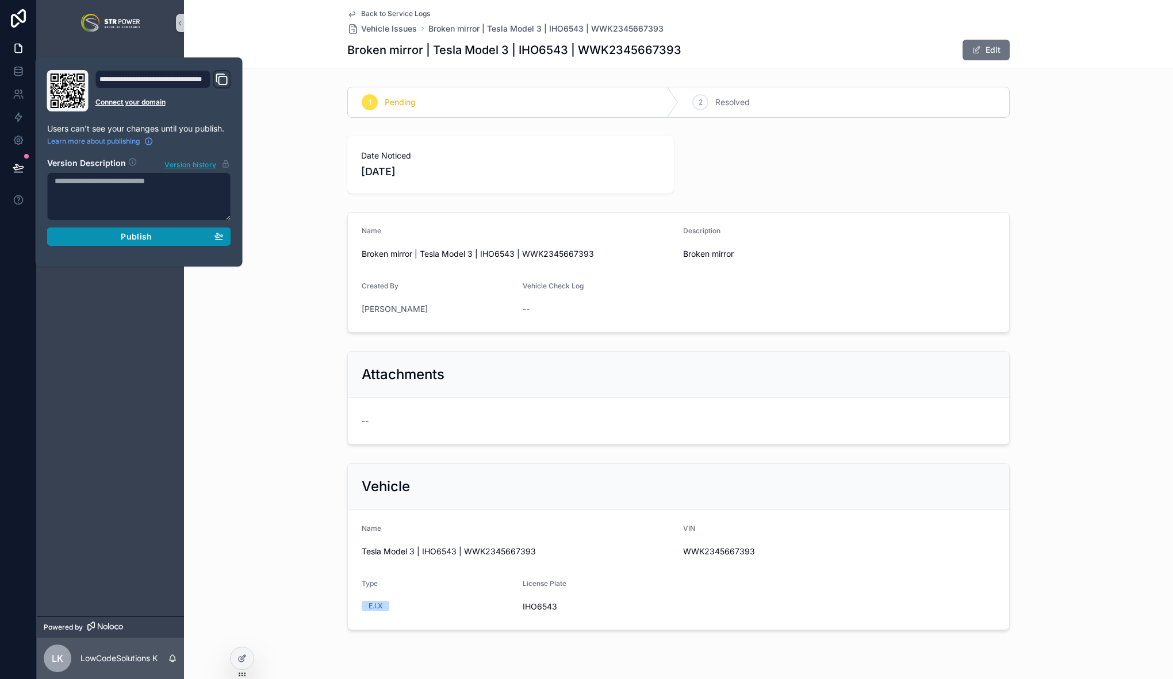
click at [139, 238] on span "Publish" at bounding box center [136, 237] width 31 height 10
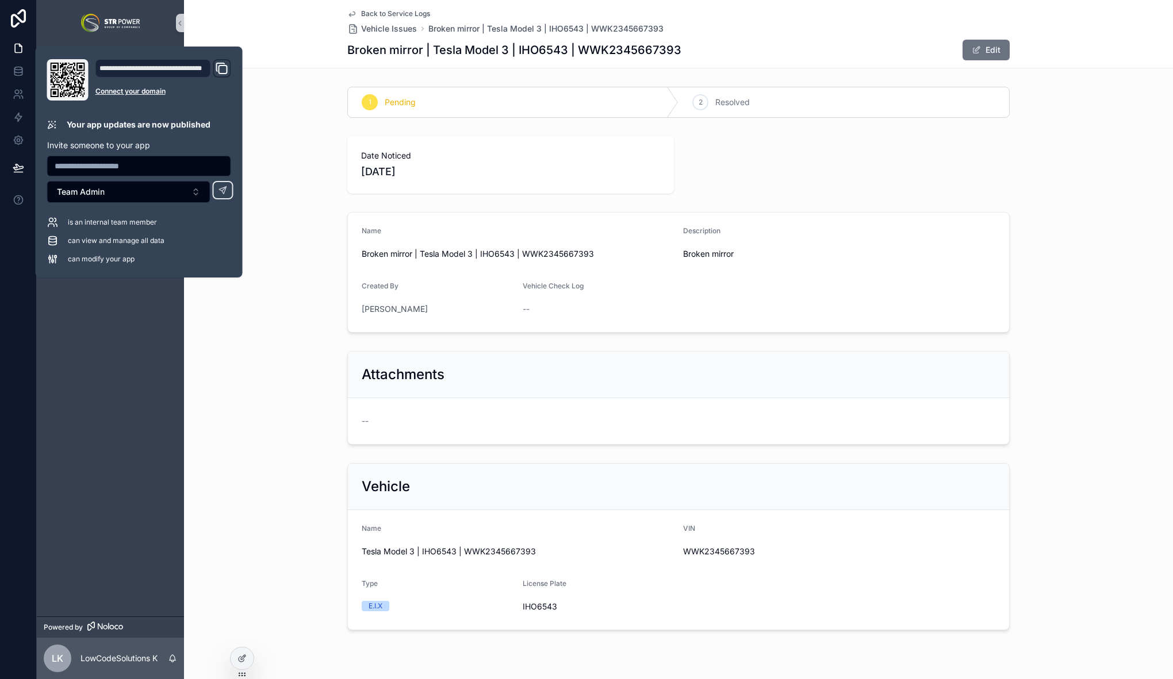
click at [268, 358] on div "Attachments --" at bounding box center [678, 398] width 989 height 103
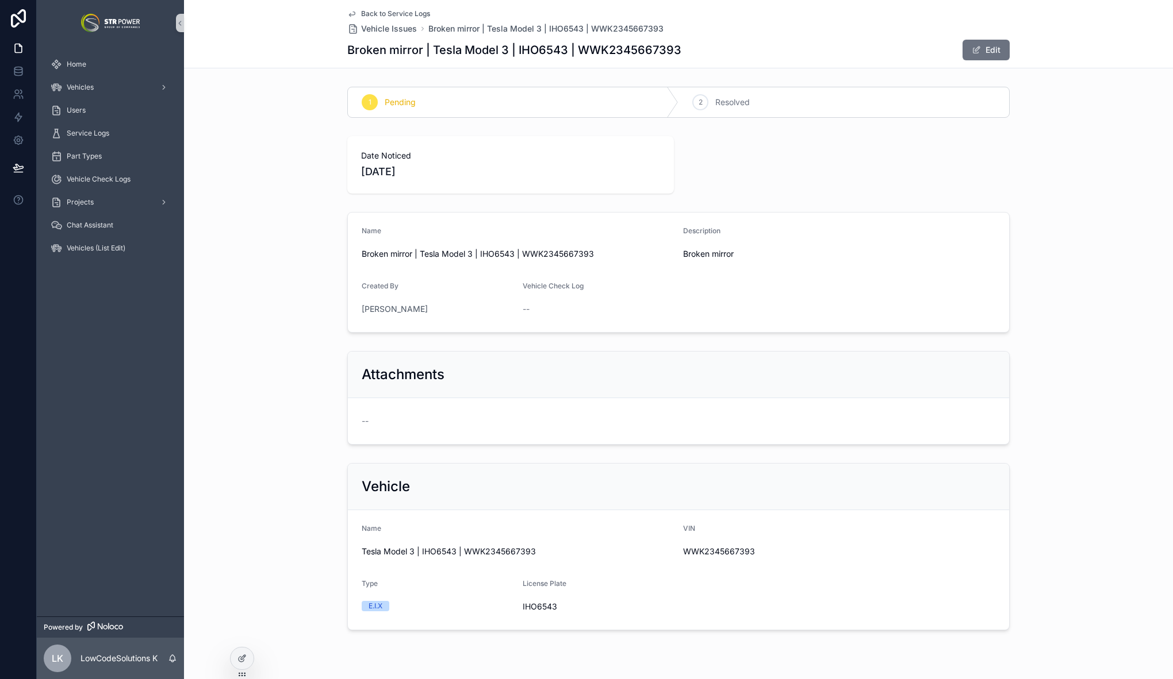
click at [297, 329] on div "Name Broken mirror | Tesla Model 3 | IHO6543 | WWK2345667393 Description Broken…" at bounding box center [678, 272] width 989 height 130
click at [90, 134] on span "Service Logs" at bounding box center [88, 133] width 43 height 9
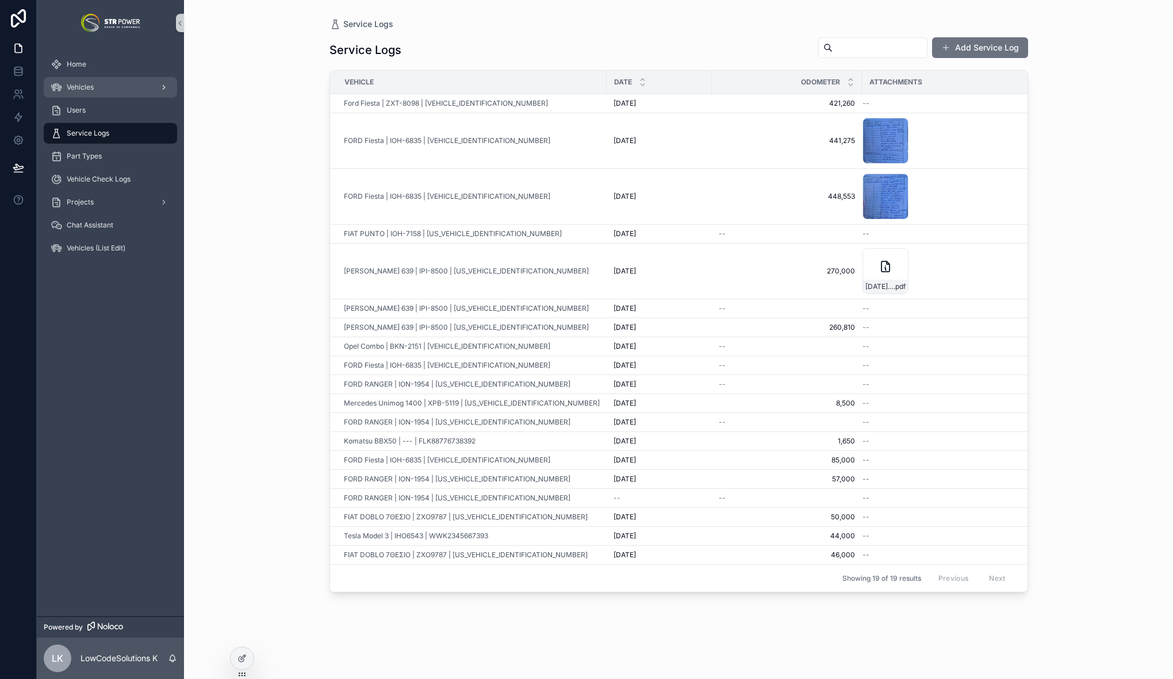
click at [105, 80] on div "Vehicles" at bounding box center [111, 87] width 120 height 18
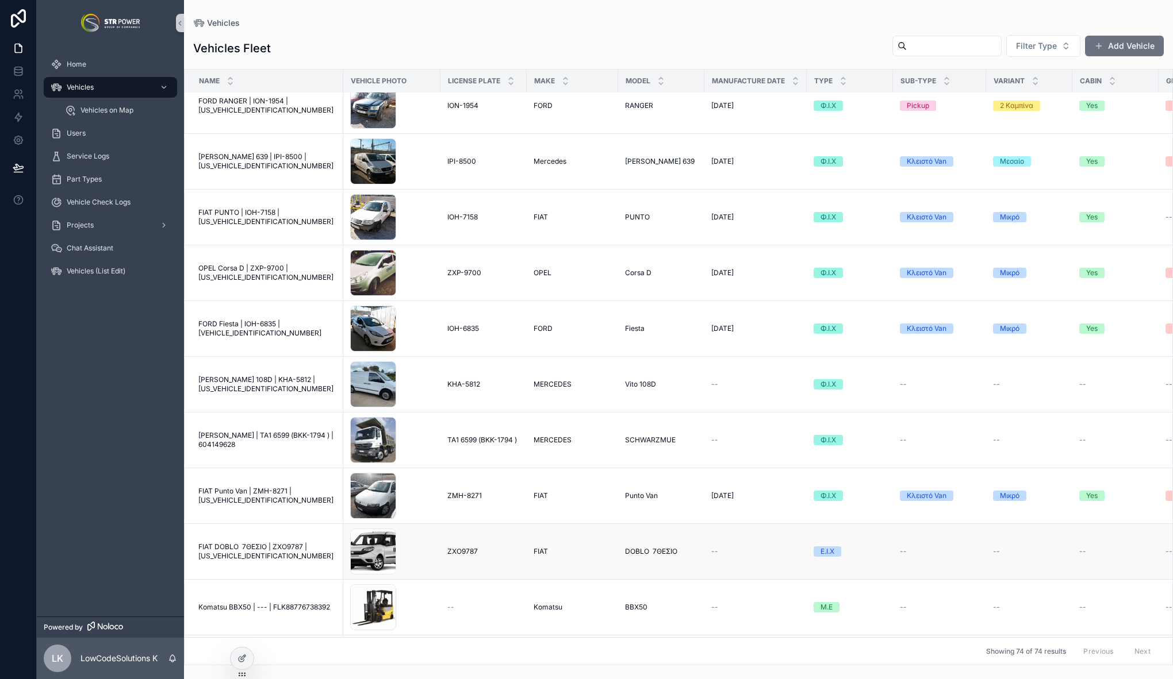
scroll to position [1403, 0]
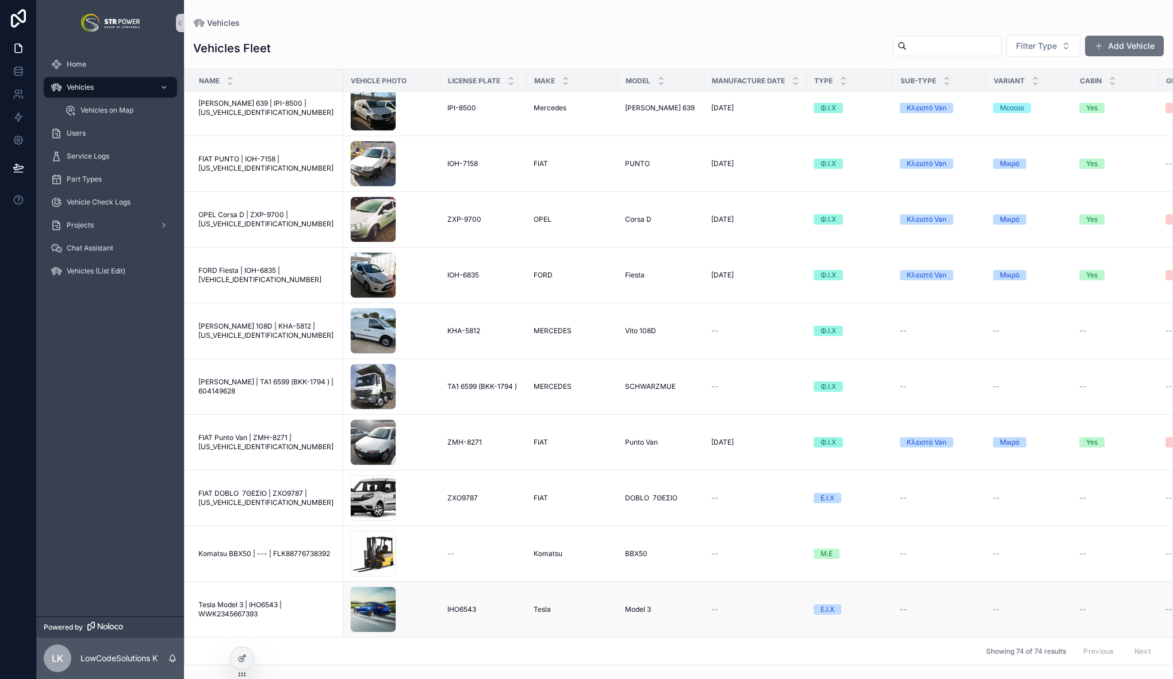
click at [256, 601] on span "Tesla Model 3 | IHO6543 | WWK2345667393" at bounding box center [267, 610] width 138 height 18
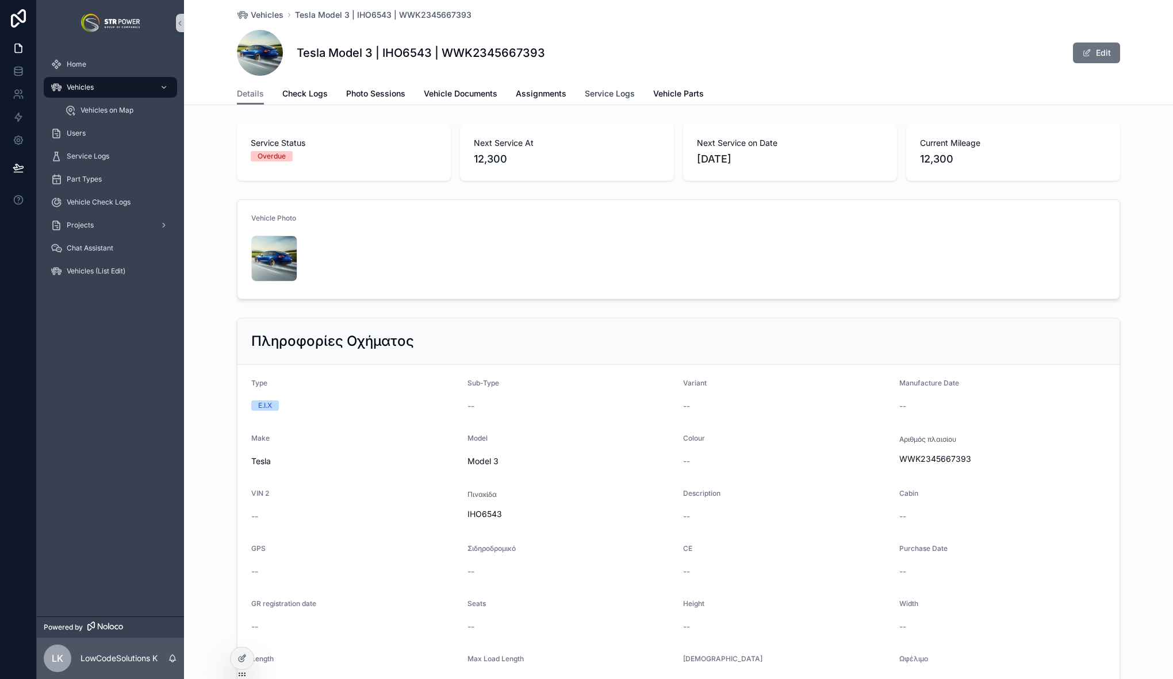
click at [610, 90] on span "Service Logs" at bounding box center [610, 93] width 50 height 11
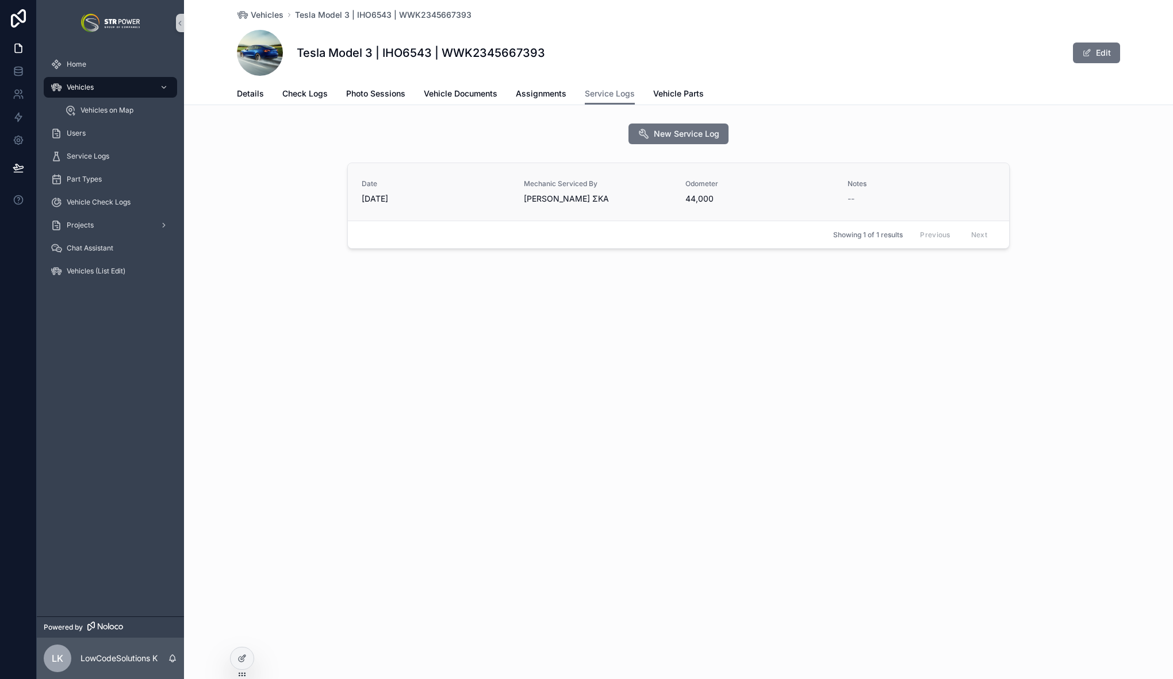
click at [644, 190] on div "Mechanic Serviced By Δημήτρης Μαυρούλης ΣΚΑ" at bounding box center [598, 191] width 148 height 25
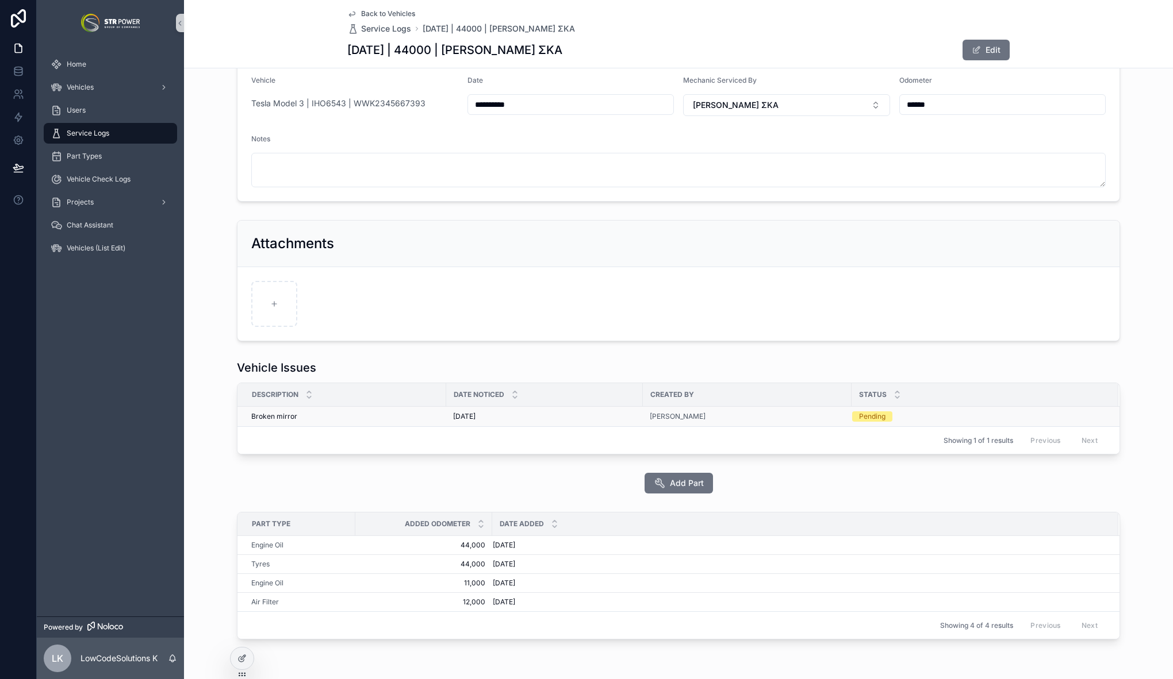
scroll to position [68, 0]
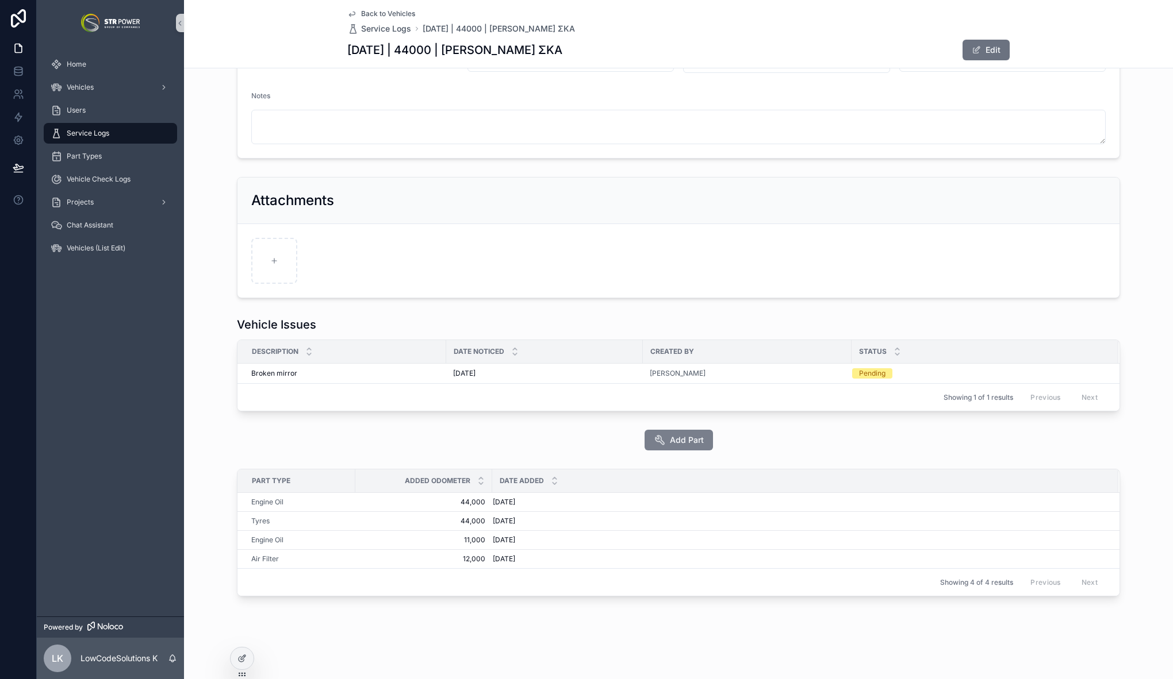
click at [690, 440] on span "Add Part" at bounding box center [687, 440] width 34 height 11
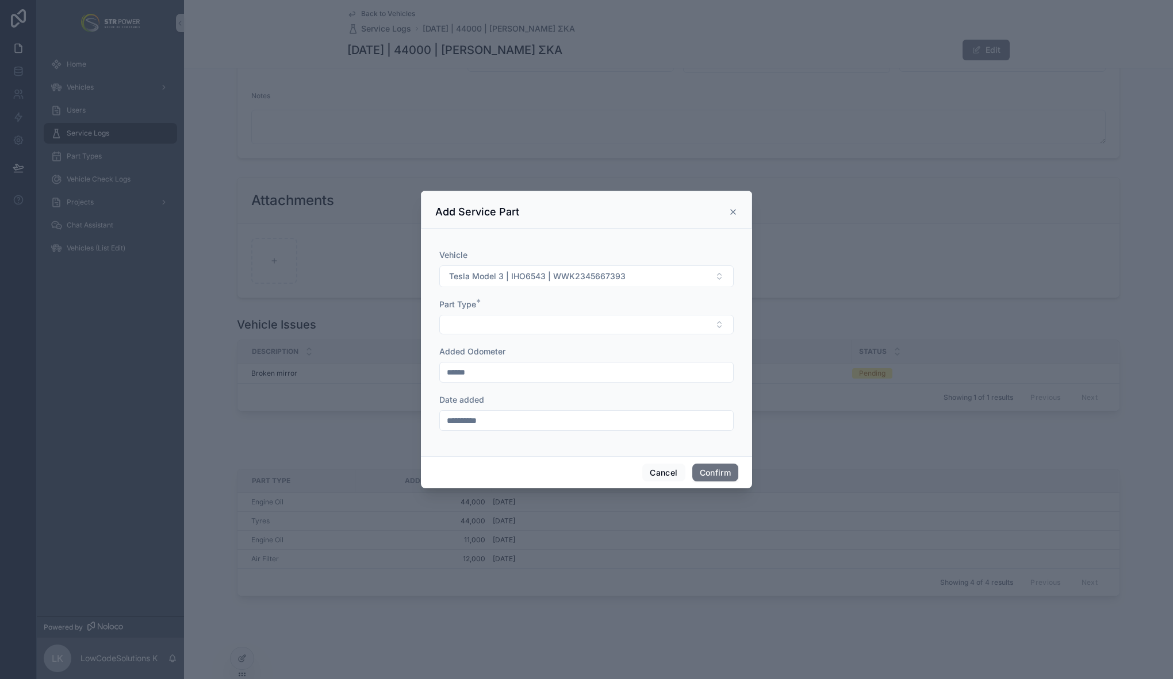
click at [735, 210] on icon at bounding box center [732, 211] width 9 height 9
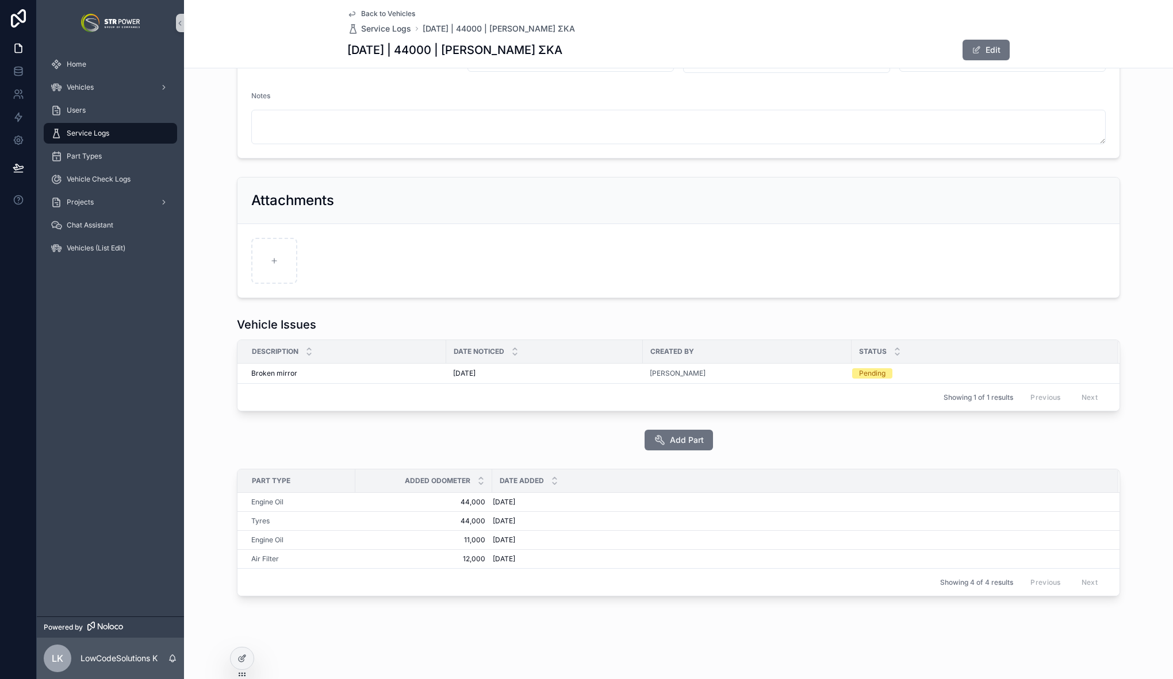
click at [222, 434] on div "Add Part" at bounding box center [678, 440] width 989 height 30
click at [675, 444] on span "Add Part" at bounding box center [687, 440] width 34 height 11
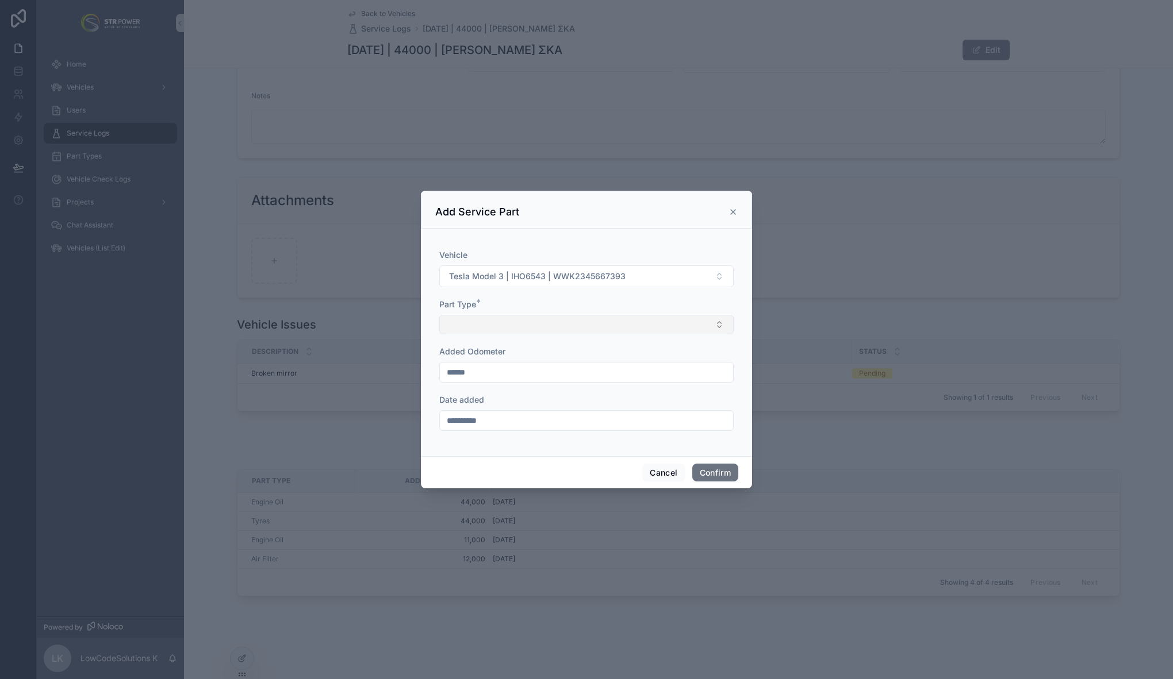
click at [628, 323] on button "Select Button" at bounding box center [586, 325] width 294 height 20
click at [735, 210] on icon at bounding box center [732, 211] width 9 height 9
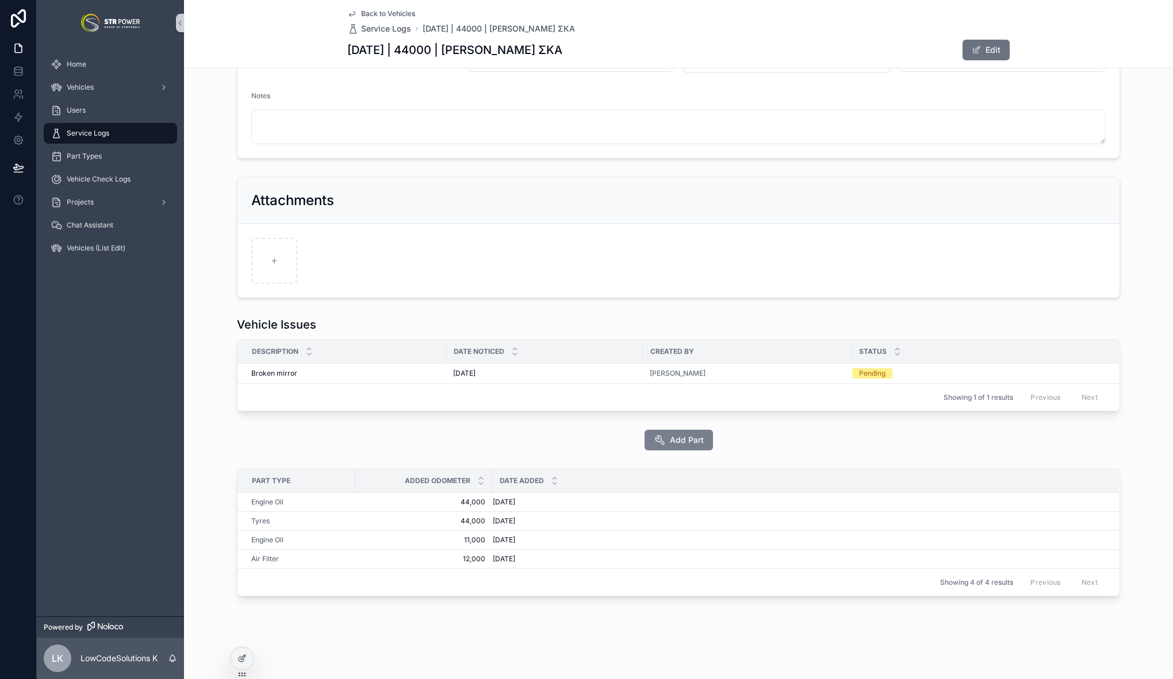
click at [674, 444] on span "Add Part" at bounding box center [687, 440] width 34 height 11
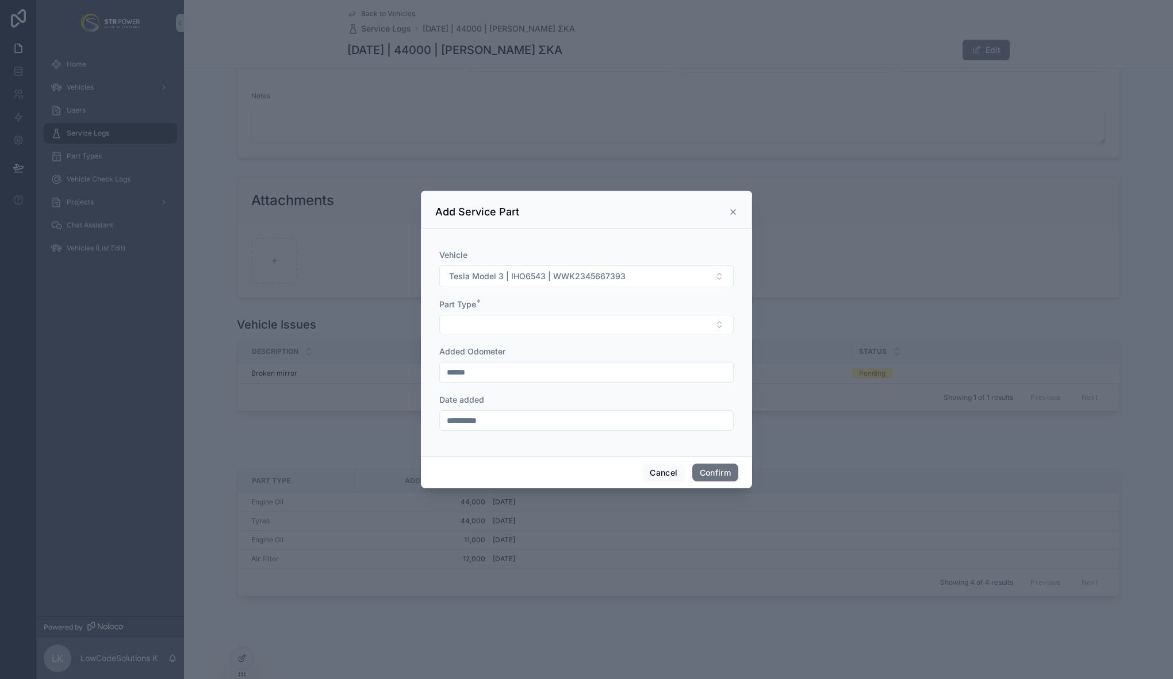
click at [530, 313] on div "Part Type *" at bounding box center [586, 317] width 294 height 36
click at [527, 318] on button "Select Button" at bounding box center [586, 325] width 294 height 20
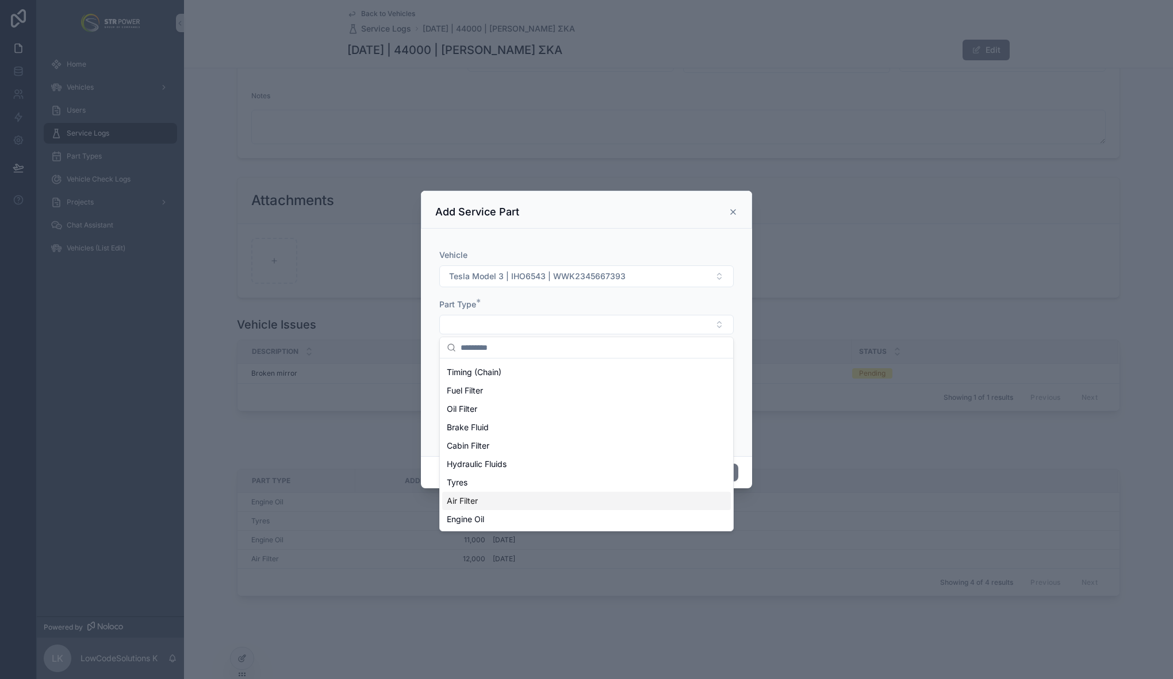
scroll to position [0, 0]
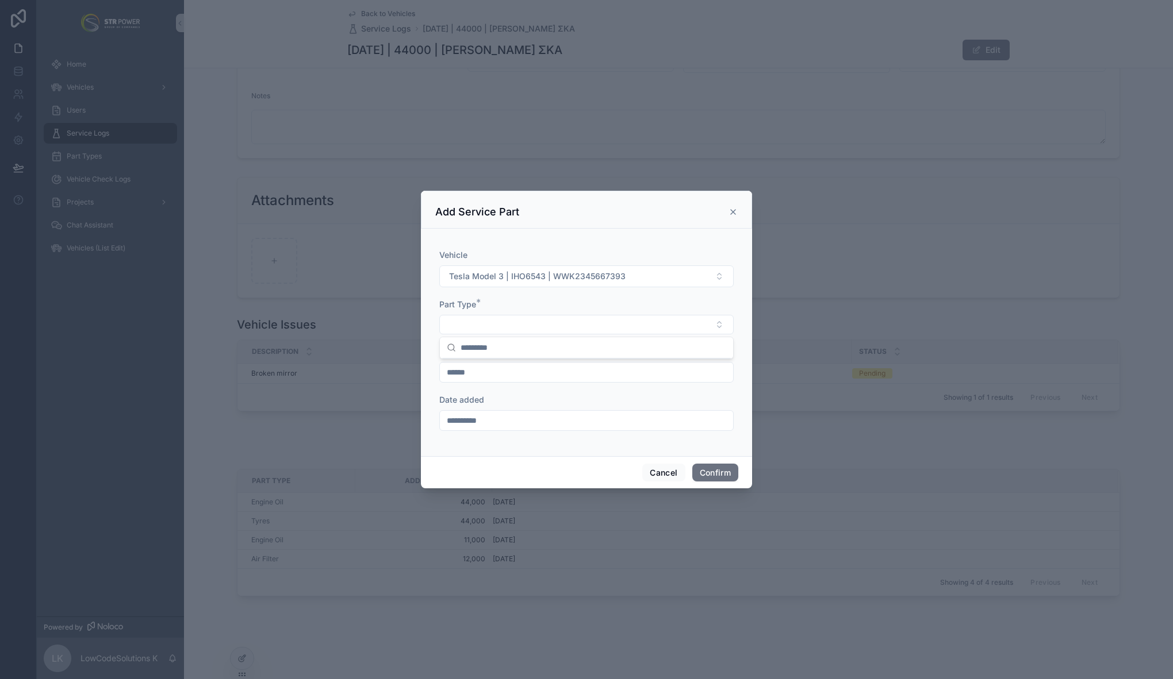
click at [733, 209] on icon at bounding box center [732, 211] width 9 height 9
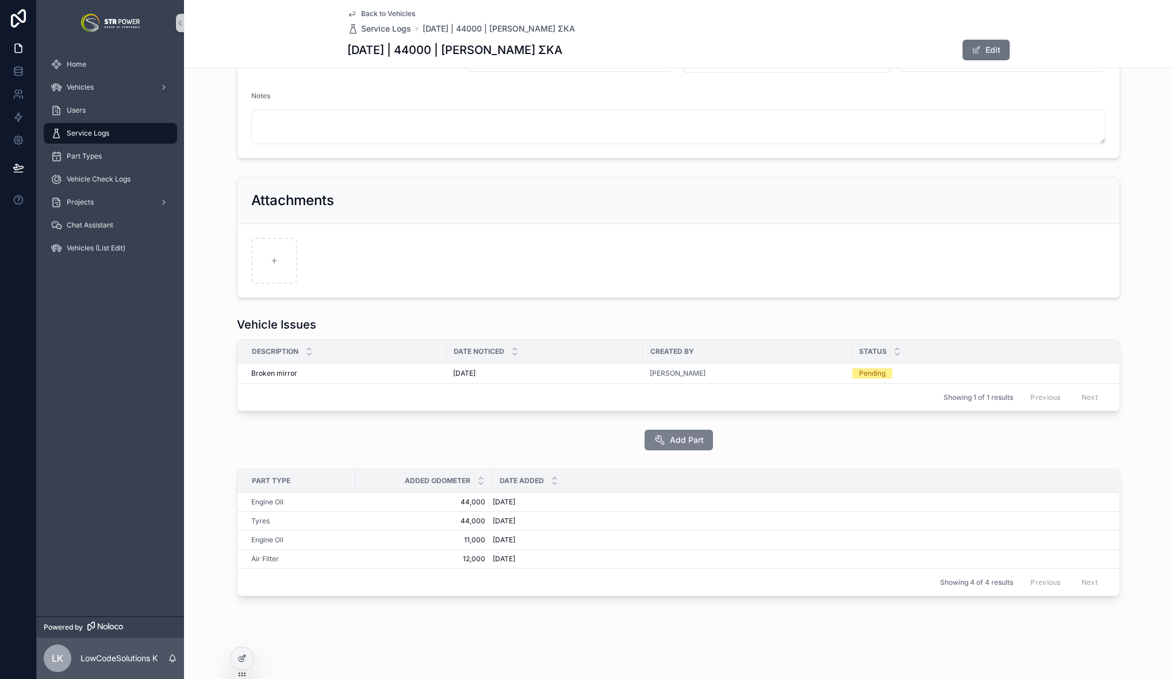
click at [660, 441] on icon "scrollable content" at bounding box center [659, 440] width 11 height 11
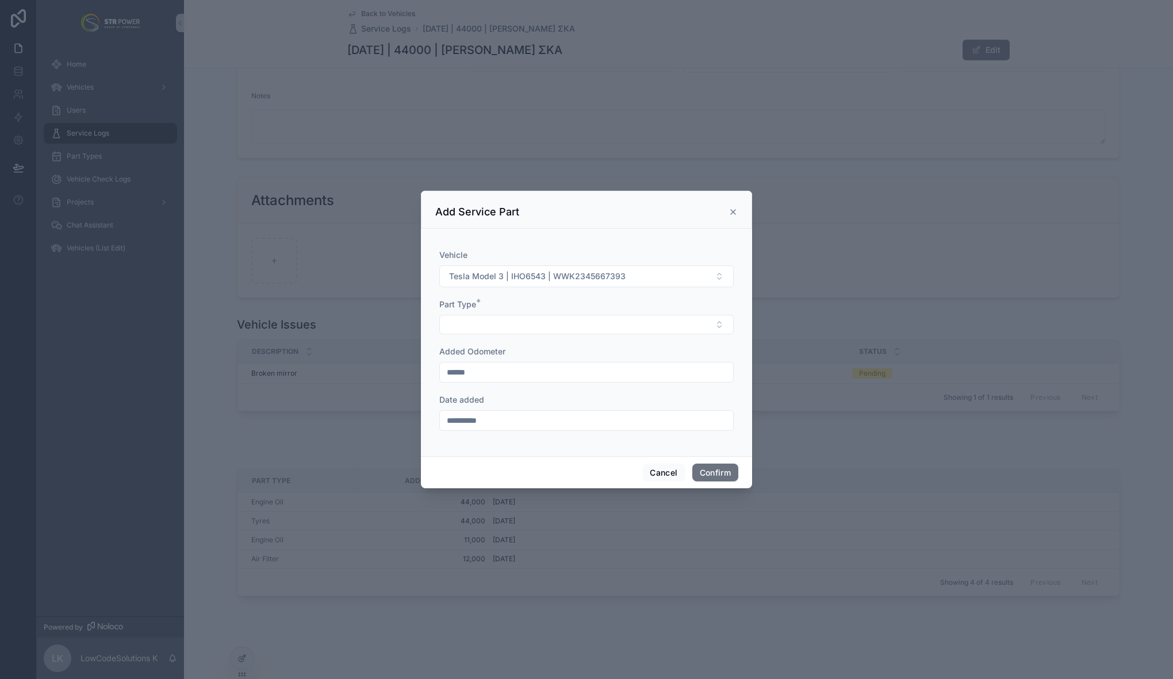
click at [736, 211] on icon at bounding box center [732, 211] width 9 height 9
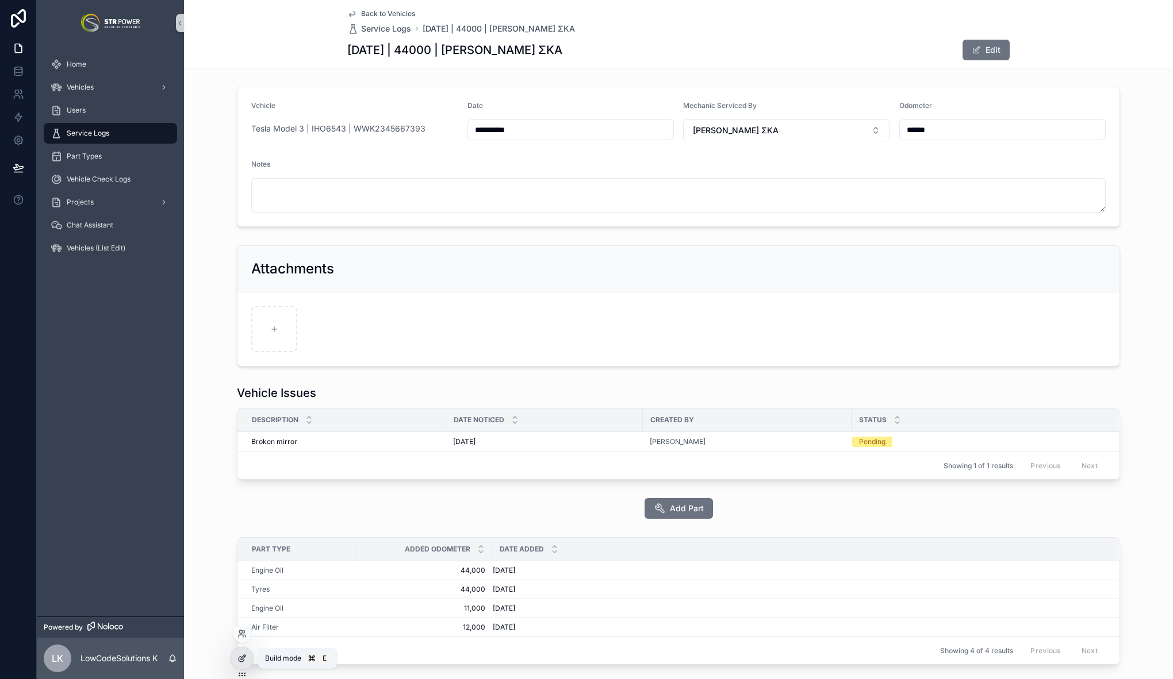
click at [237, 662] on icon at bounding box center [241, 658] width 9 height 9
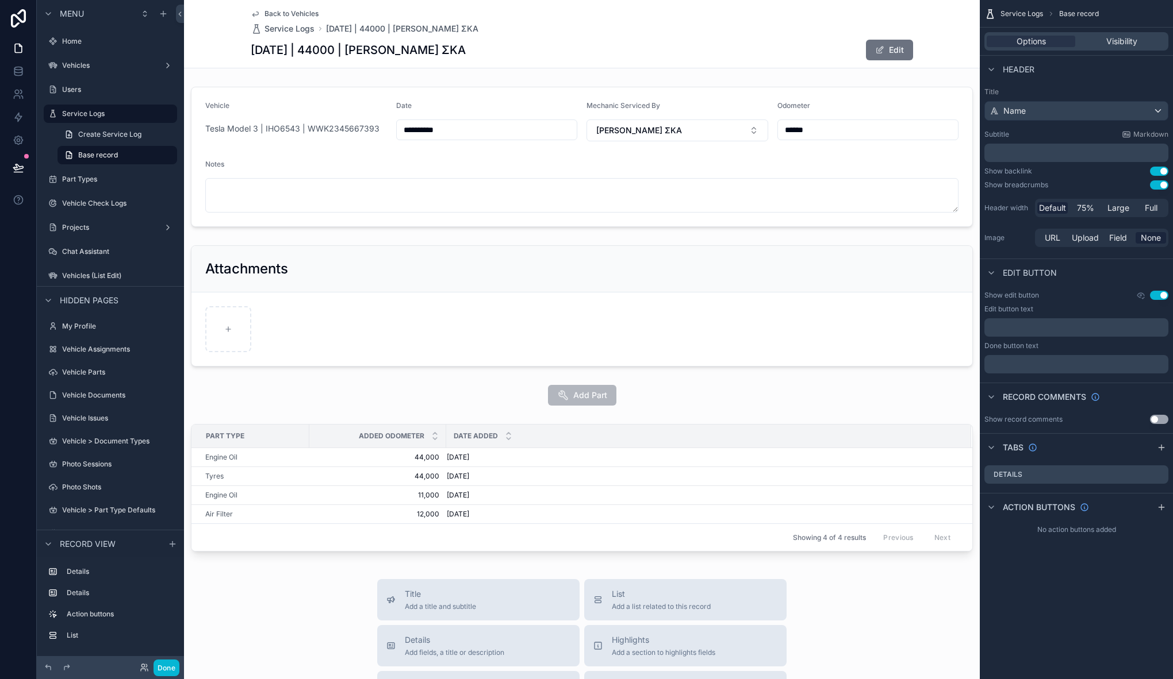
click at [489, 416] on div "**********" at bounding box center [581, 321] width 795 height 479
click at [488, 419] on div "**********" at bounding box center [581, 321] width 795 height 479
click at [488, 422] on div "scrollable content" at bounding box center [581, 490] width 795 height 141
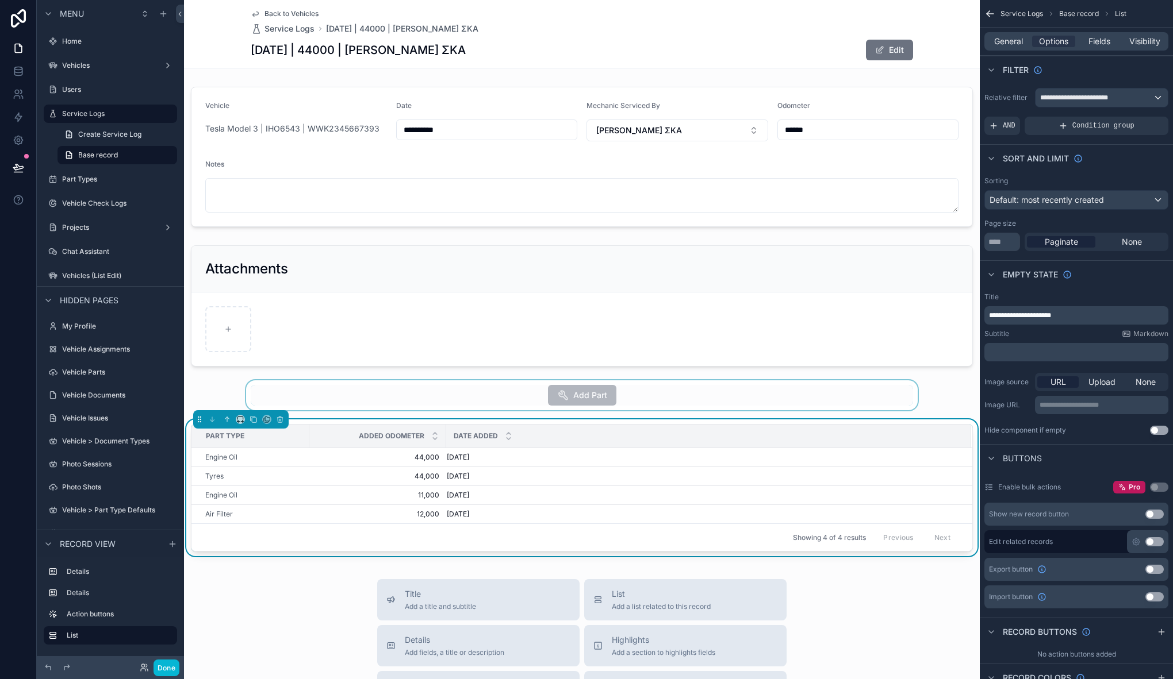
click at [563, 394] on div "scrollable content" at bounding box center [581, 396] width 795 height 30
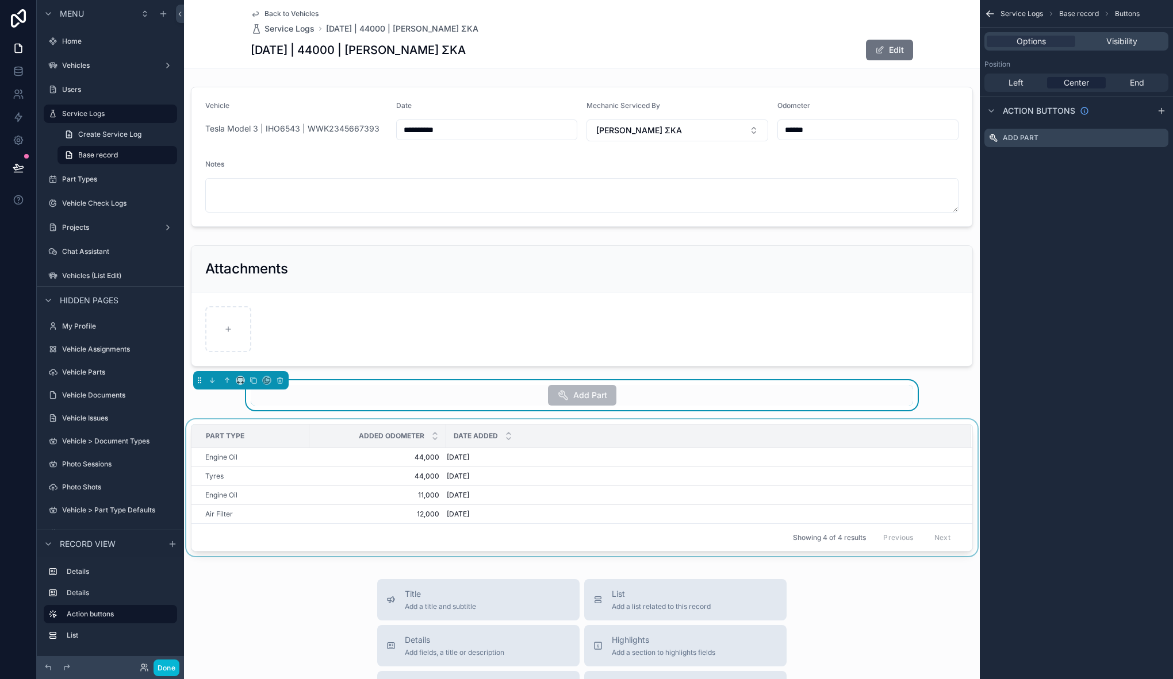
click at [582, 392] on div "**********" at bounding box center [581, 339] width 795 height 679
click at [1158, 138] on icon "scrollable content" at bounding box center [1158, 137] width 9 height 9
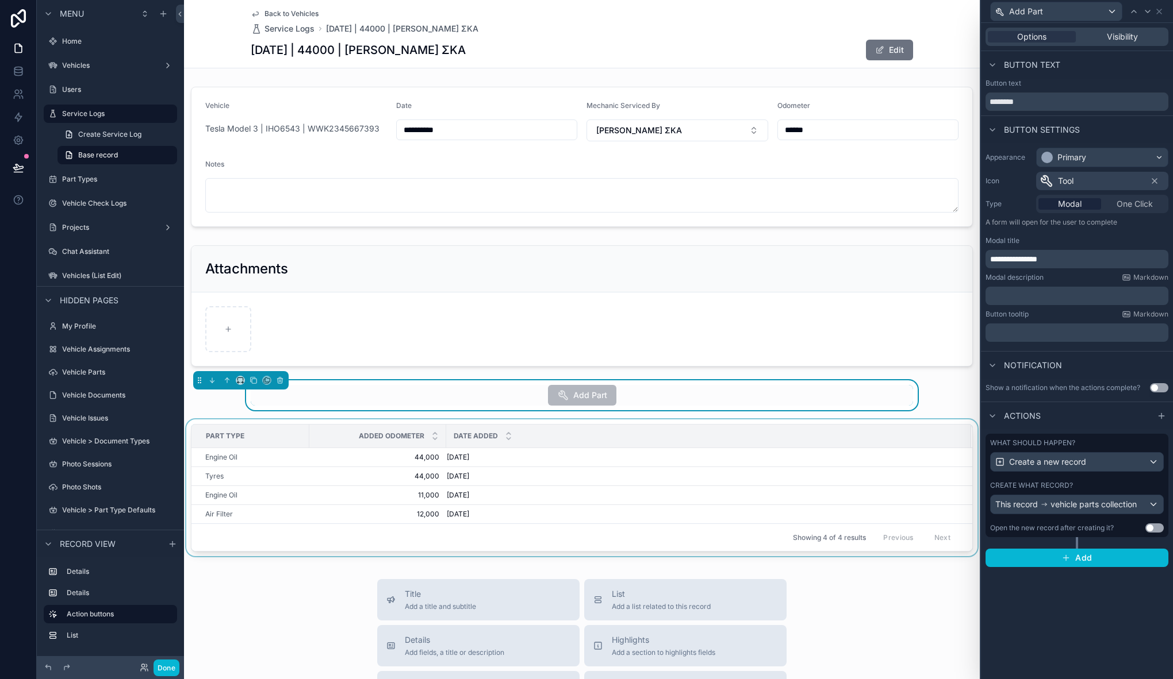
click at [1061, 483] on label "Create what record?" at bounding box center [1031, 485] width 83 height 9
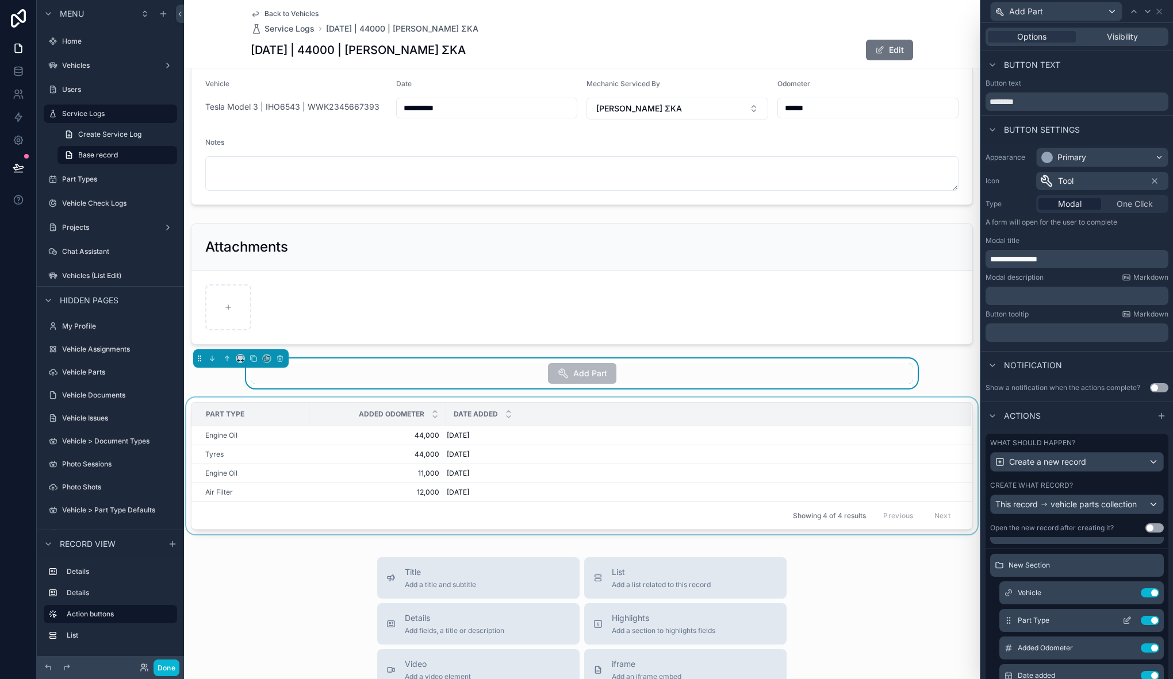
scroll to position [30, 0]
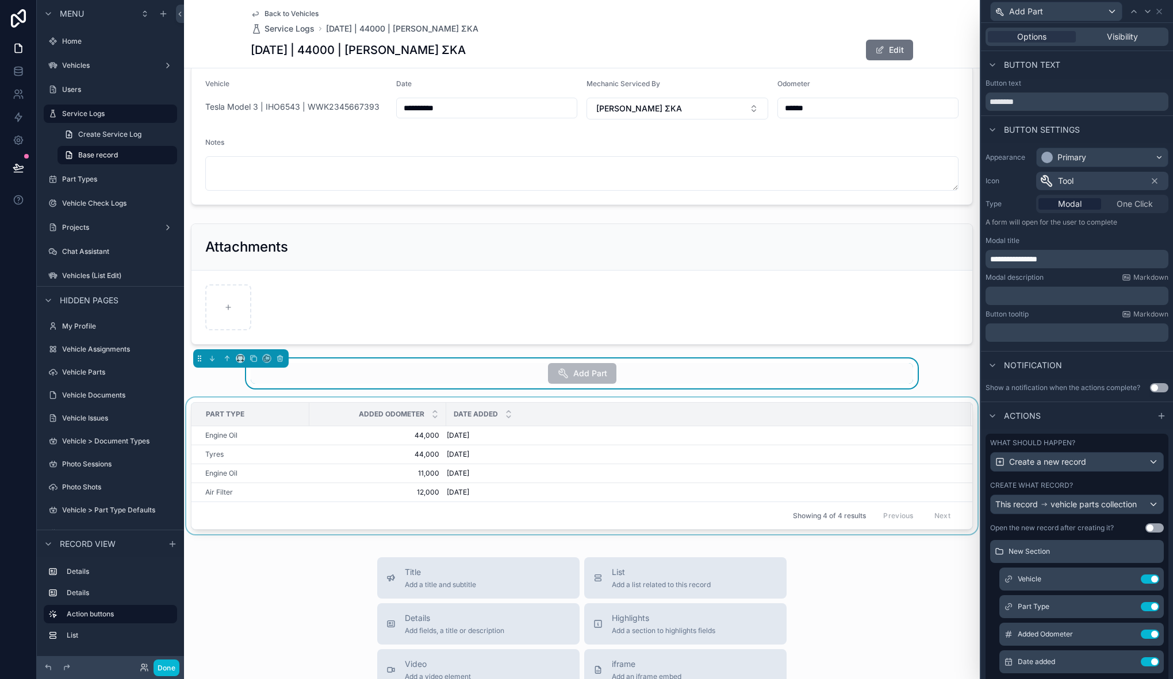
drag, startPoint x: 905, startPoint y: 613, endPoint x: 832, endPoint y: 606, distance: 72.8
click at [164, 668] on button "Done" at bounding box center [166, 668] width 26 height 17
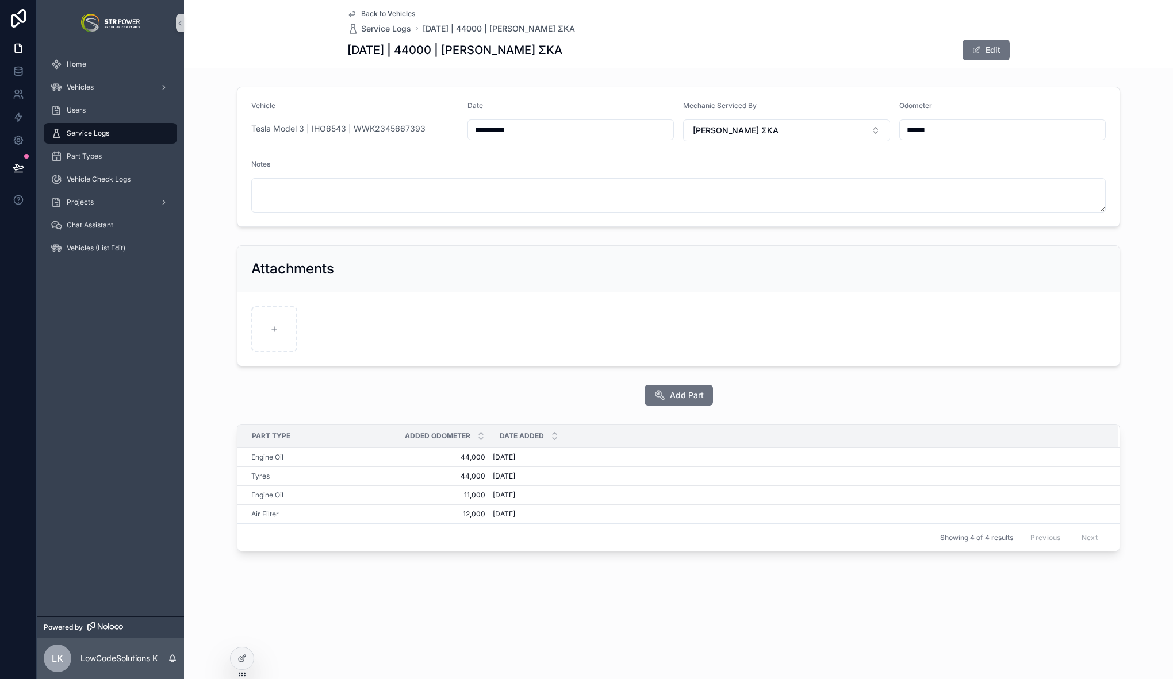
scroll to position [0, 0]
click at [249, 659] on div at bounding box center [241, 659] width 23 height 22
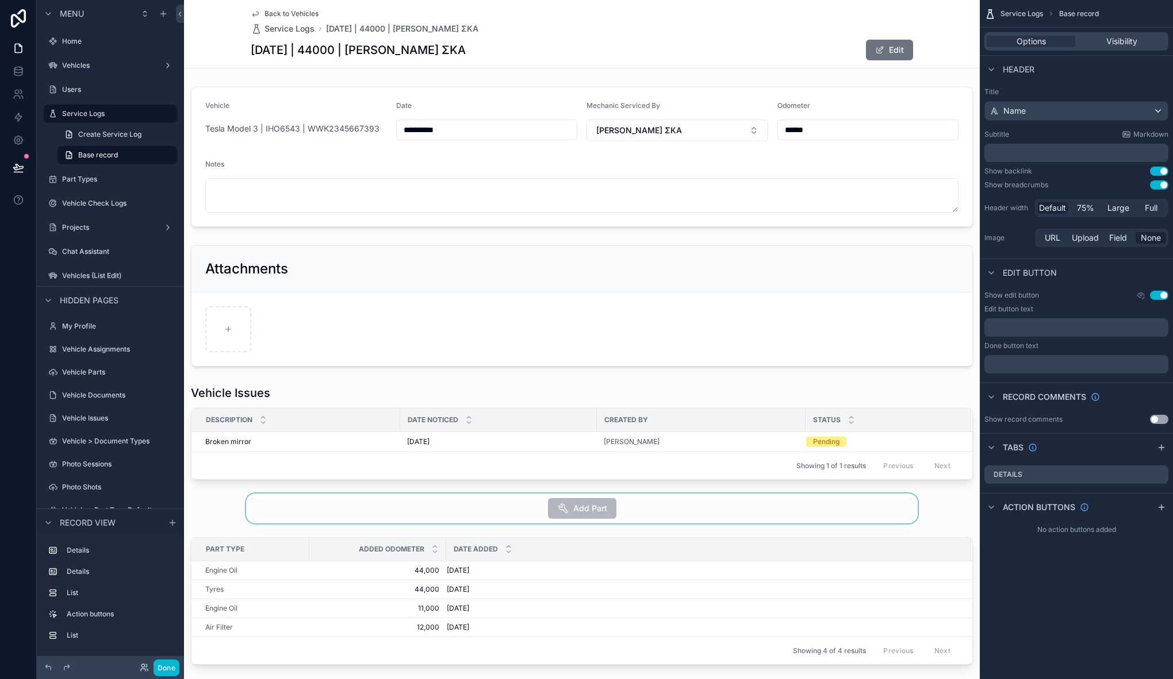
click at [517, 502] on div "scrollable content" at bounding box center [581, 509] width 795 height 30
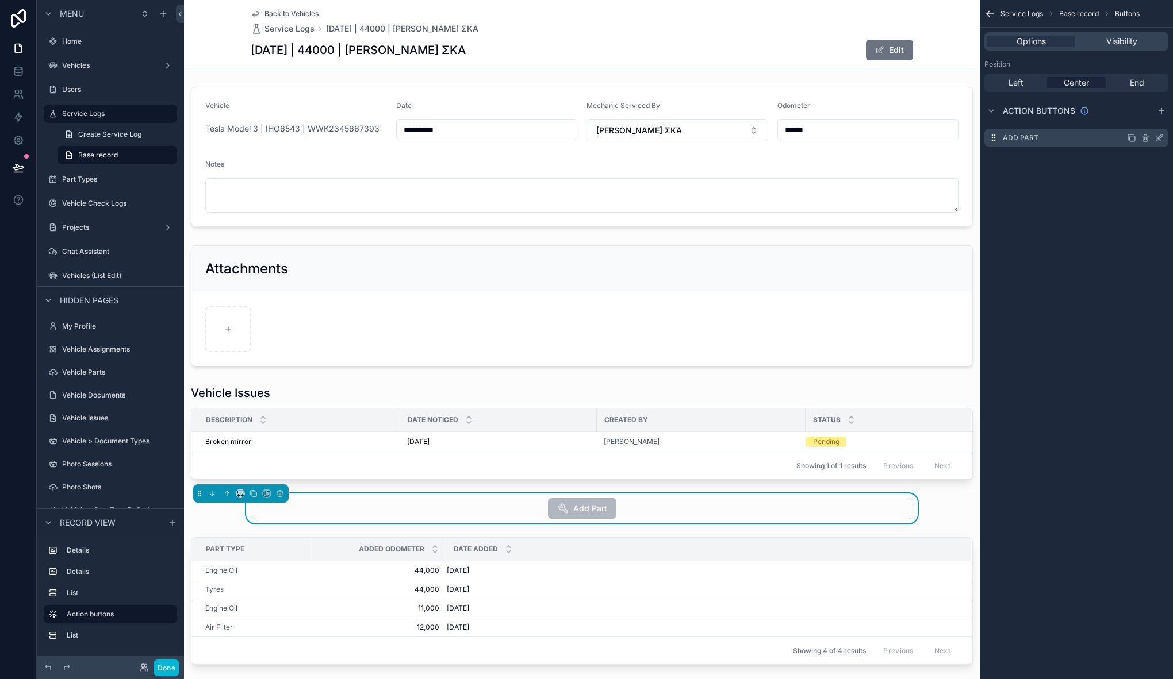
click at [1158, 137] on icon "scrollable content" at bounding box center [1158, 137] width 9 height 9
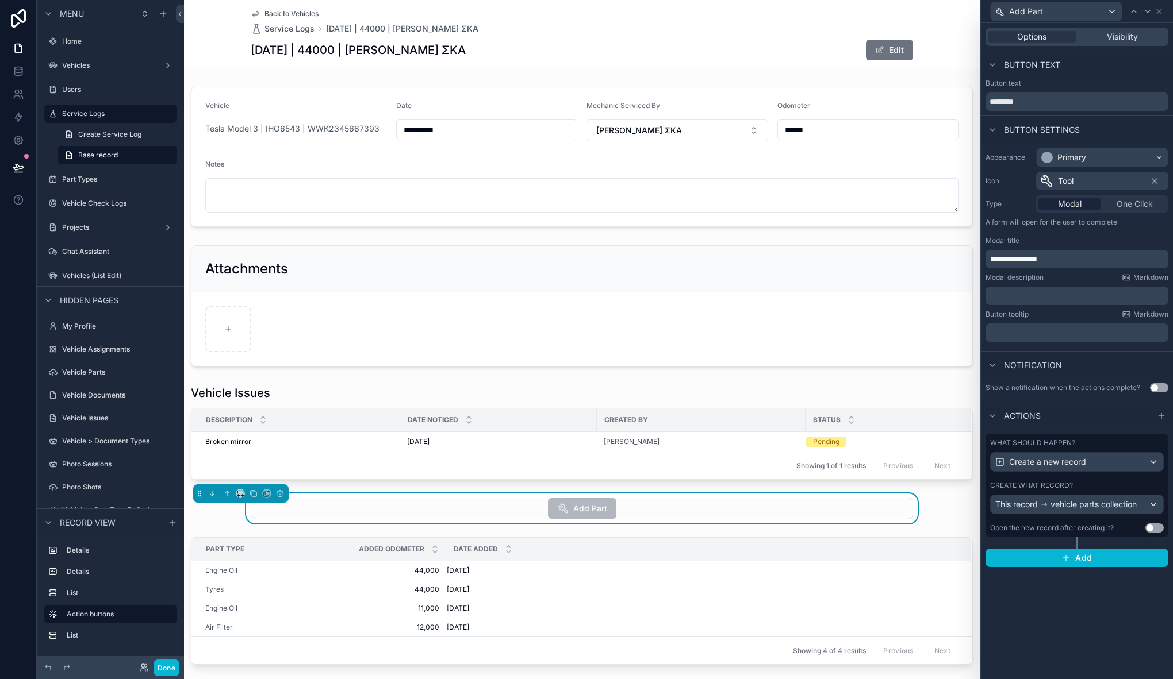
click at [1127, 486] on div "Create what record?" at bounding box center [1077, 485] width 174 height 9
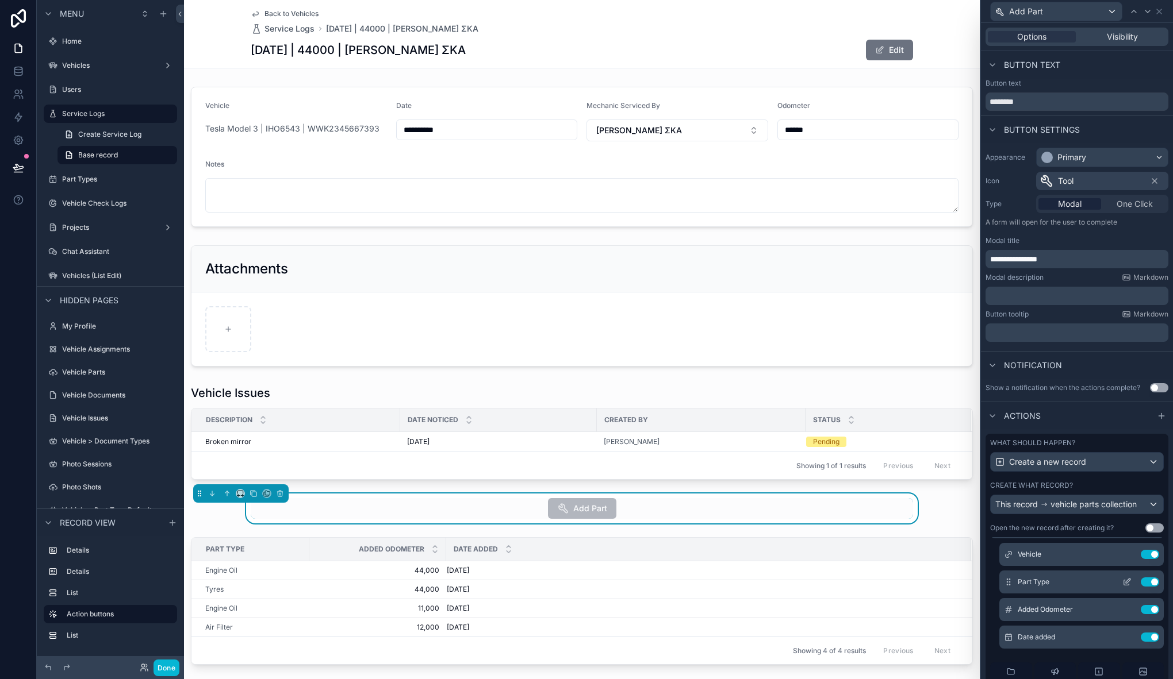
scroll to position [27, 0]
click at [1128, 580] on icon at bounding box center [1128, 579] width 1 height 1
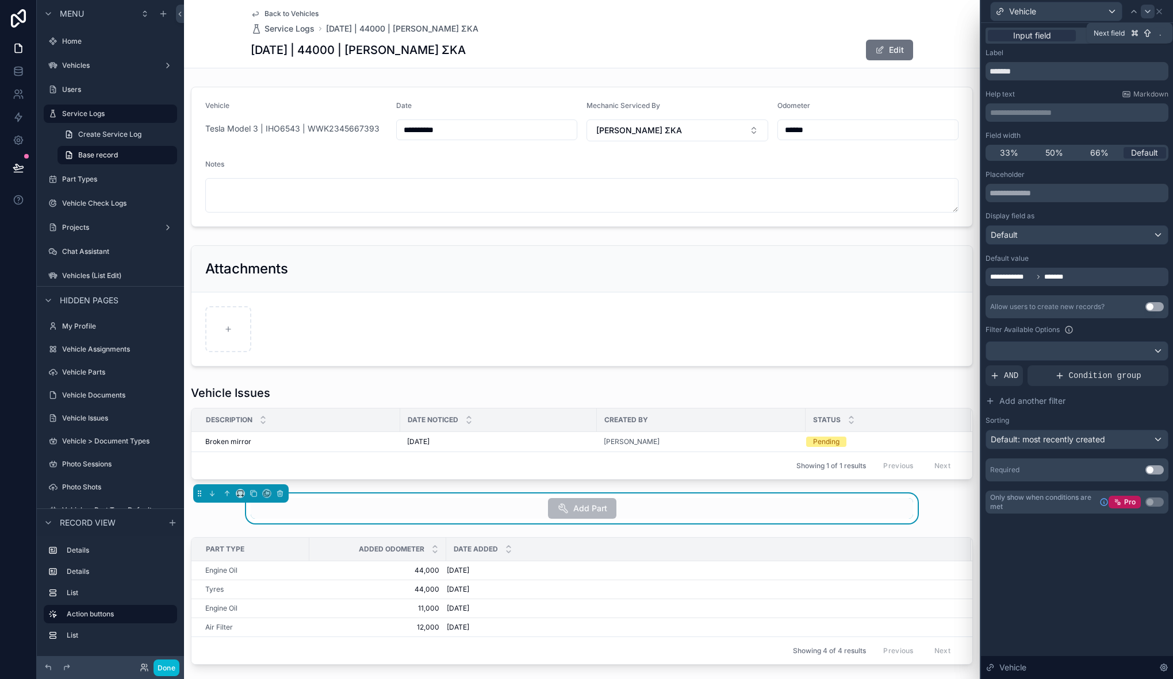
click at [1146, 10] on icon at bounding box center [1147, 11] width 9 height 9
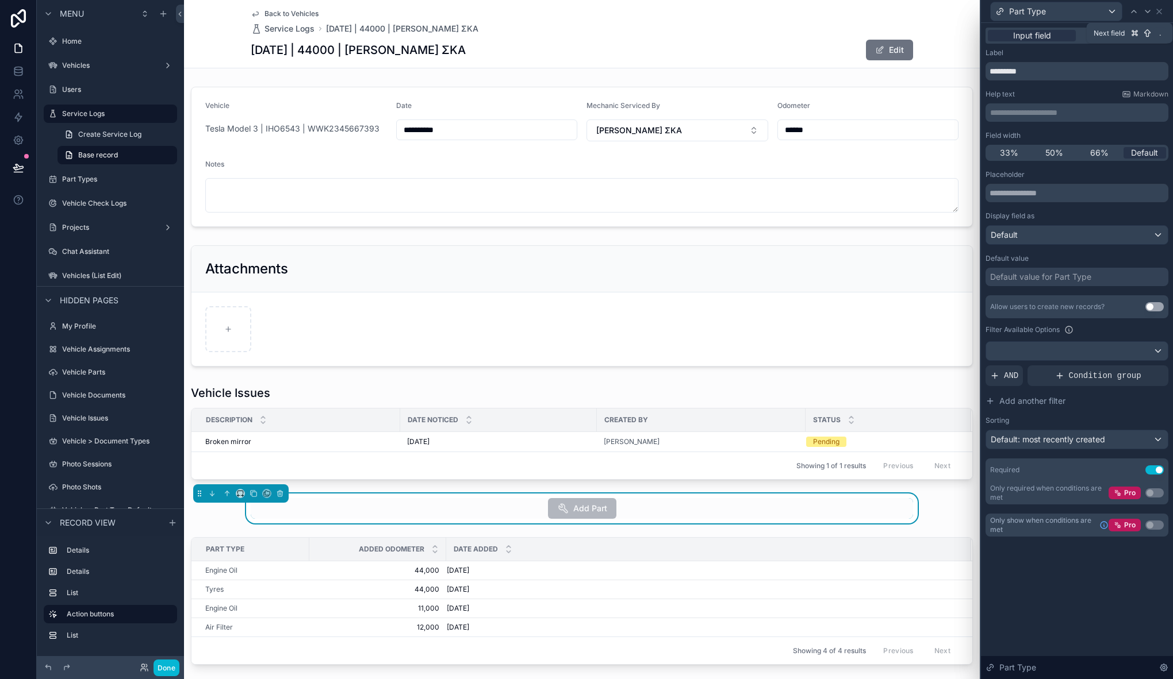
click at [1146, 10] on icon at bounding box center [1147, 11] width 9 height 9
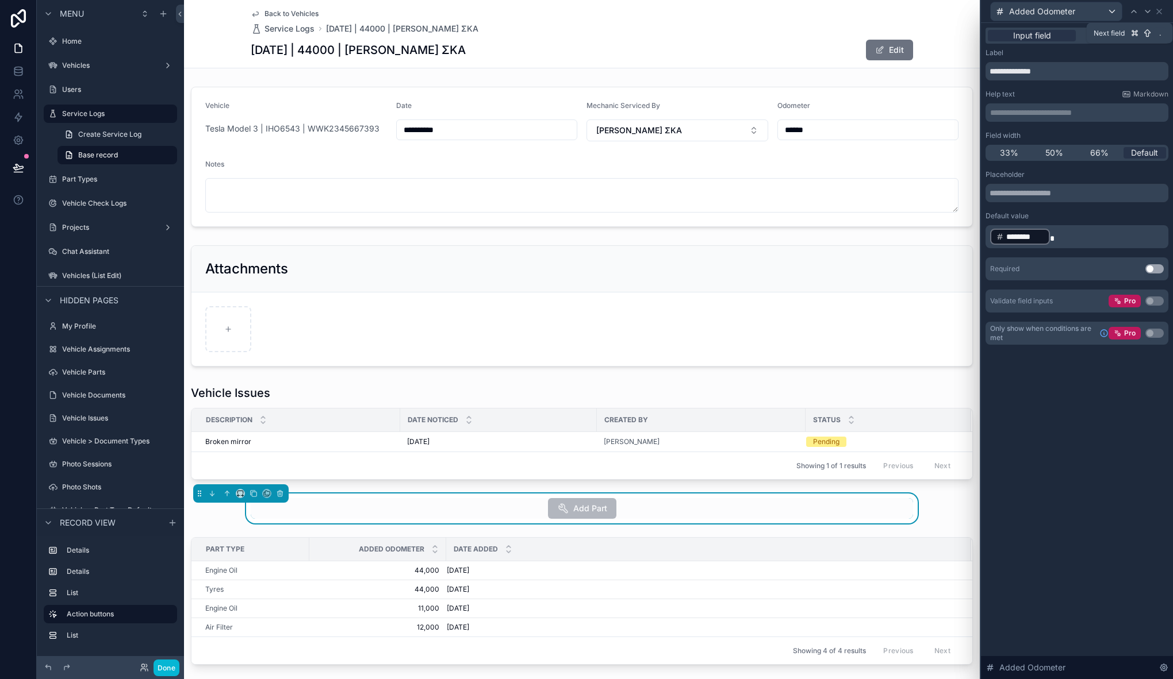
click at [1146, 10] on icon at bounding box center [1147, 11] width 9 height 9
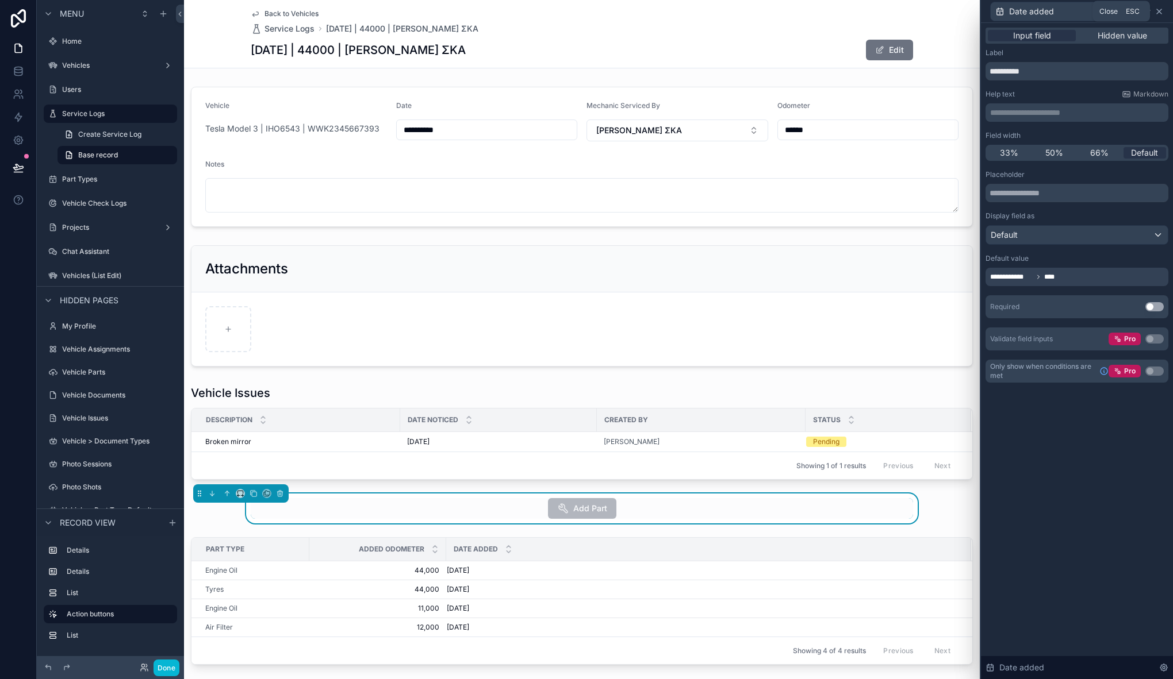
click at [1161, 12] on icon at bounding box center [1158, 11] width 9 height 9
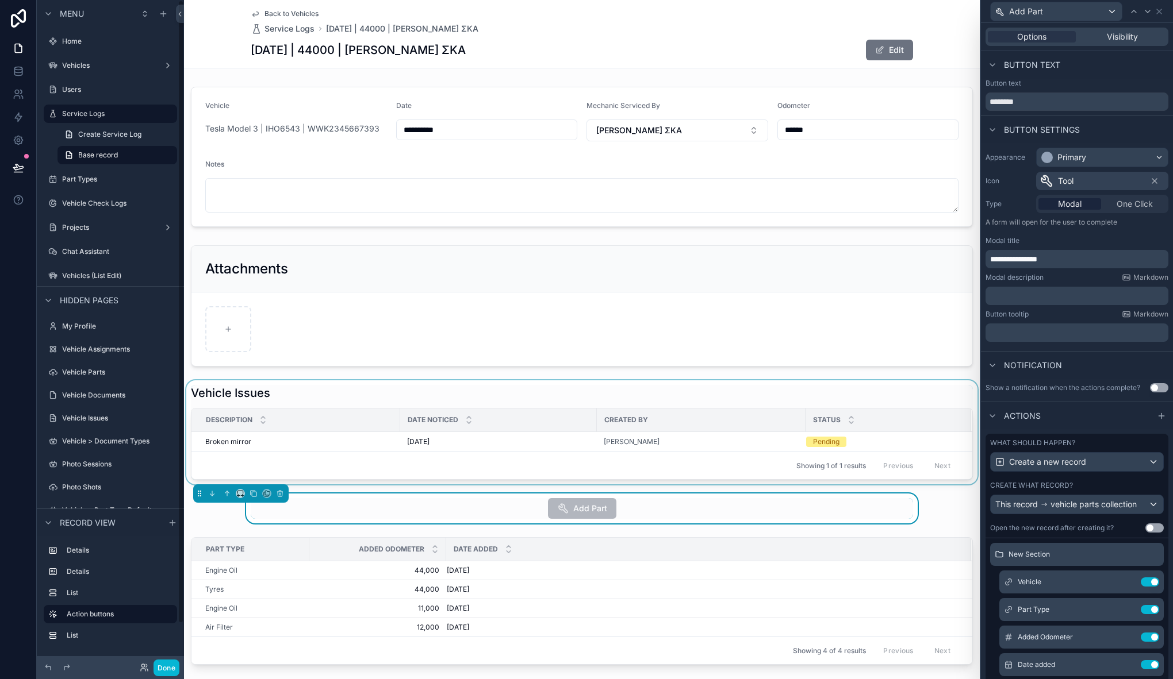
click at [270, 392] on div "scrollable content" at bounding box center [581, 433] width 795 height 104
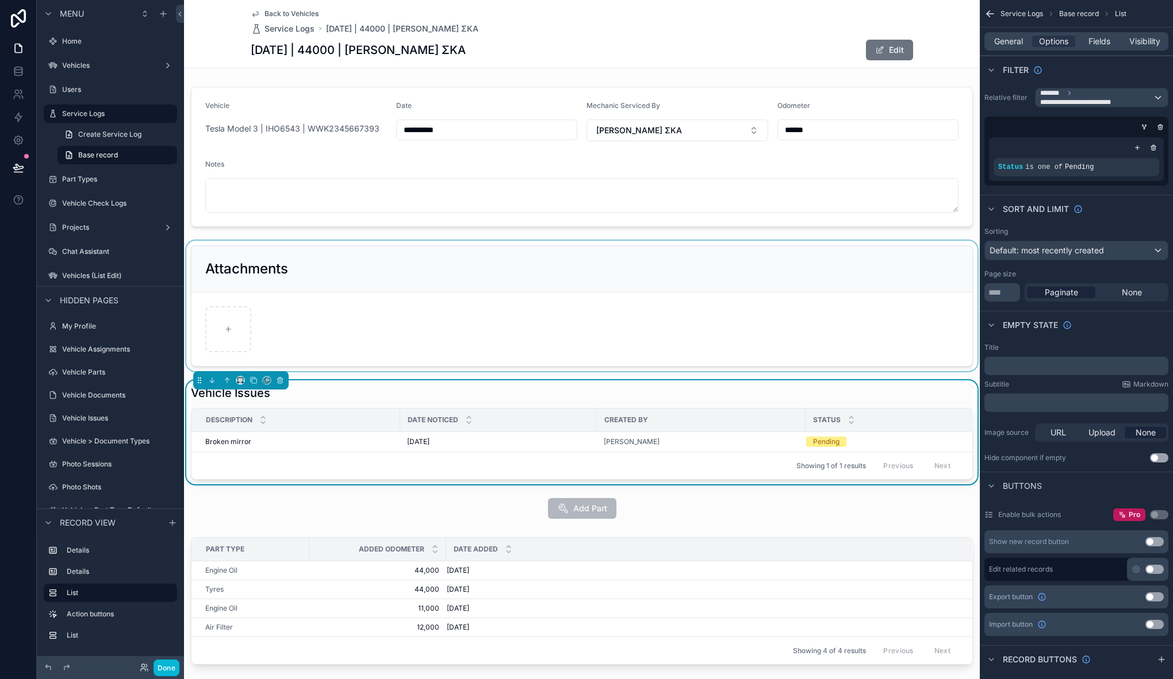
click at [285, 257] on div "scrollable content" at bounding box center [581, 306] width 795 height 130
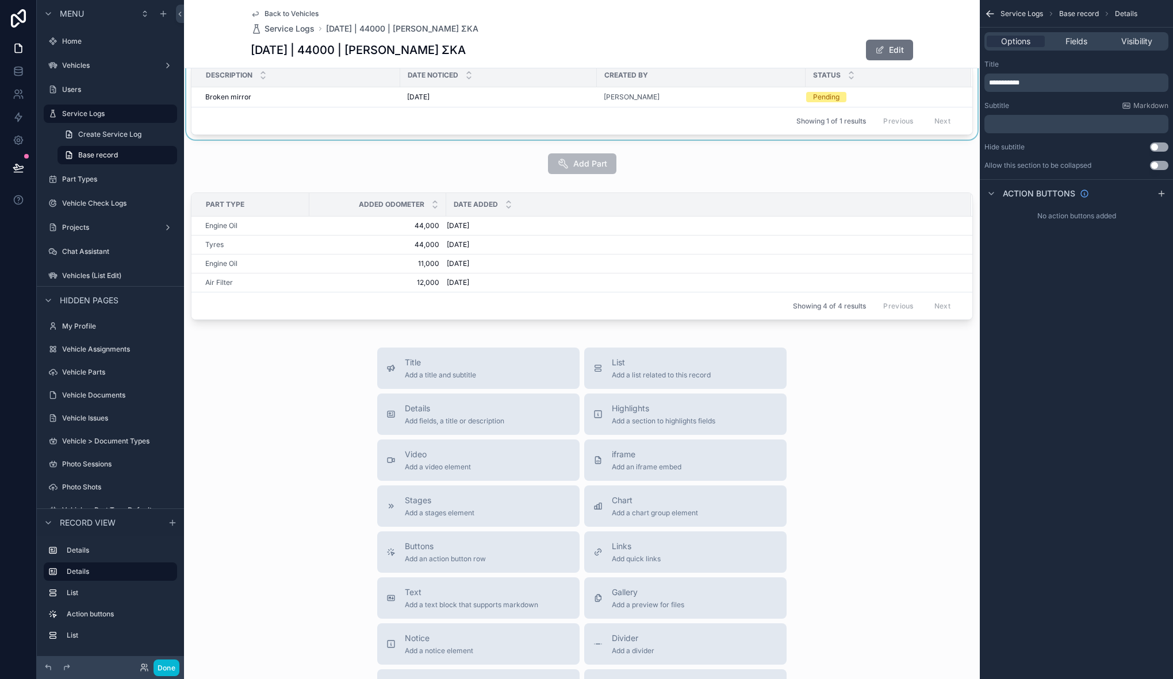
scroll to position [479, 0]
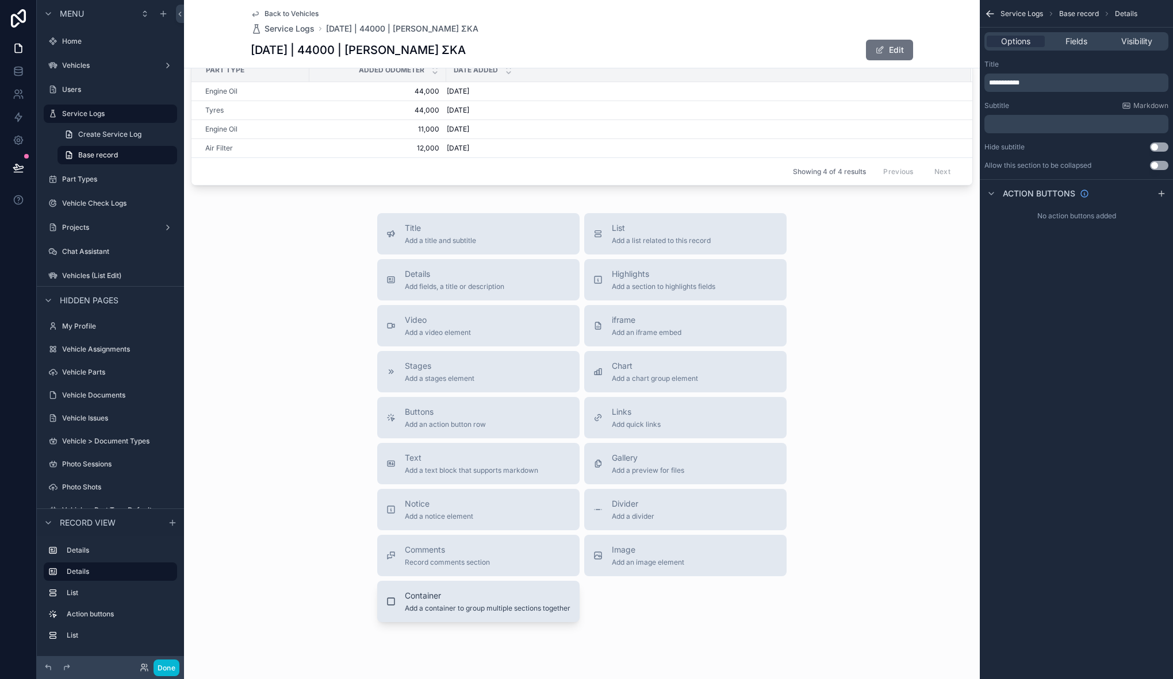
click at [418, 595] on span "Container" at bounding box center [488, 595] width 166 height 11
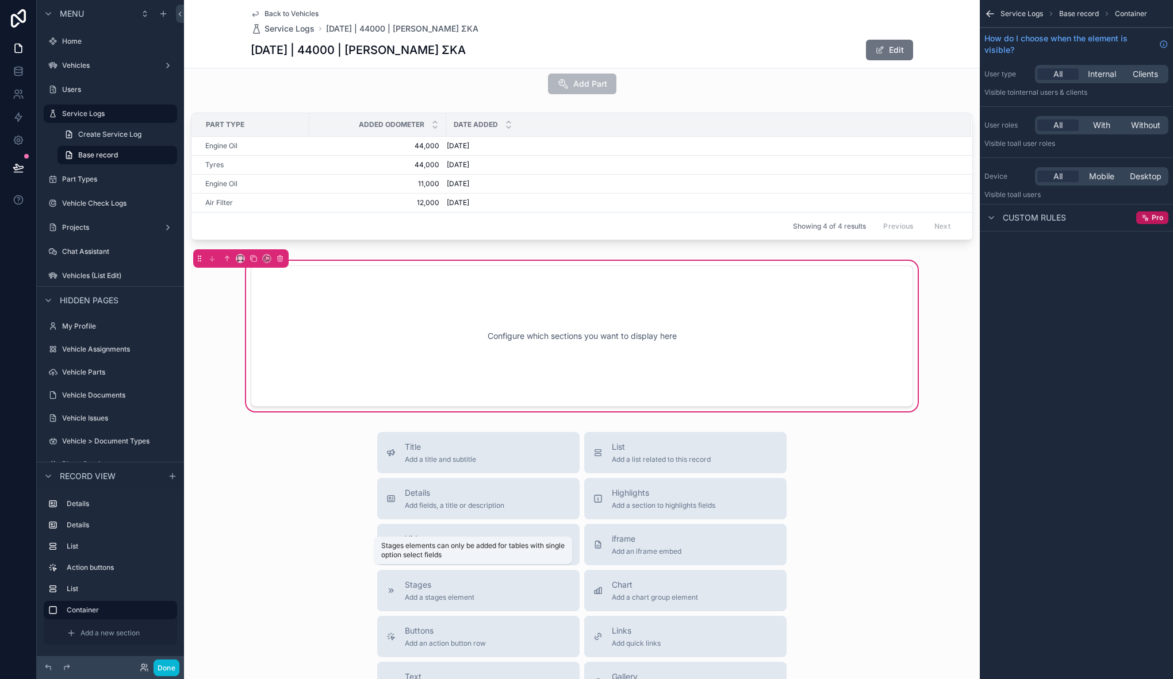
scroll to position [421, 0]
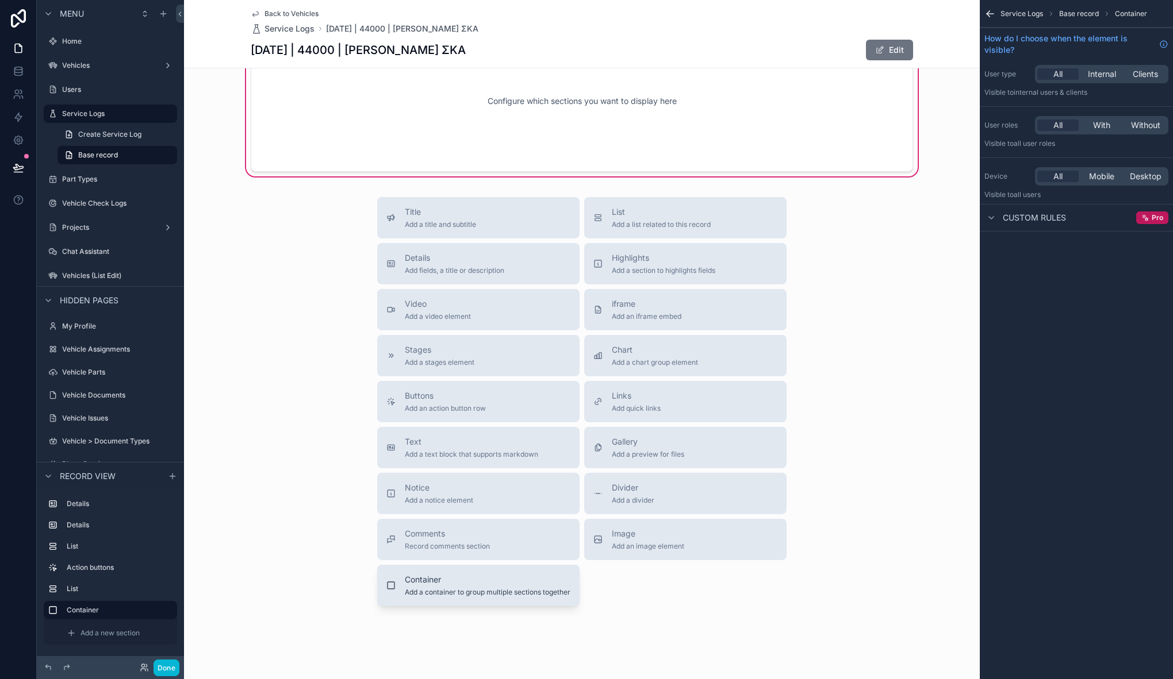
click at [390, 589] on div "Container Add a container to group multiple sections together" at bounding box center [478, 585] width 184 height 23
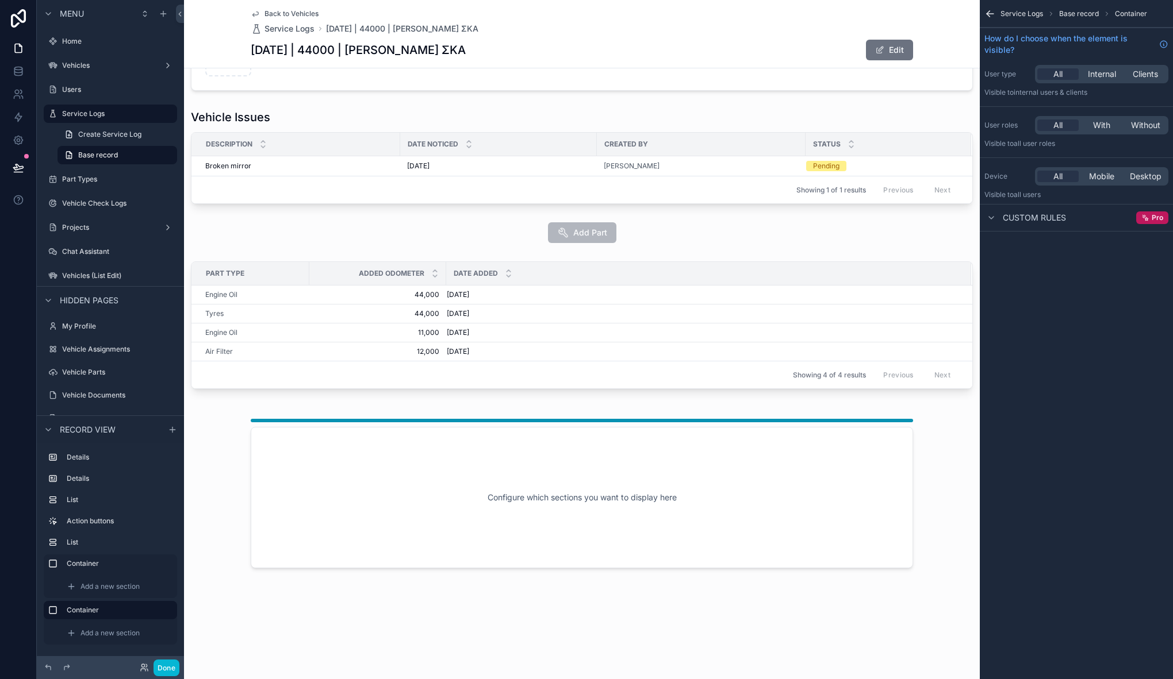
scroll to position [0, 0]
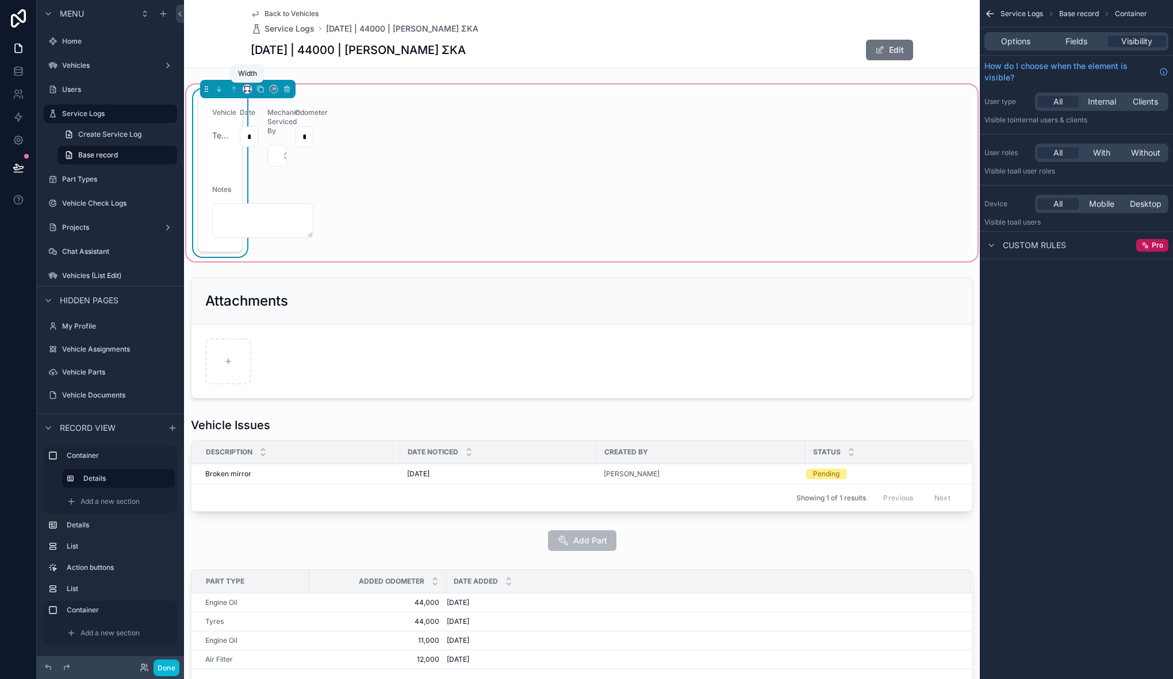
click at [247, 91] on icon "scrollable content" at bounding box center [247, 89] width 8 height 8
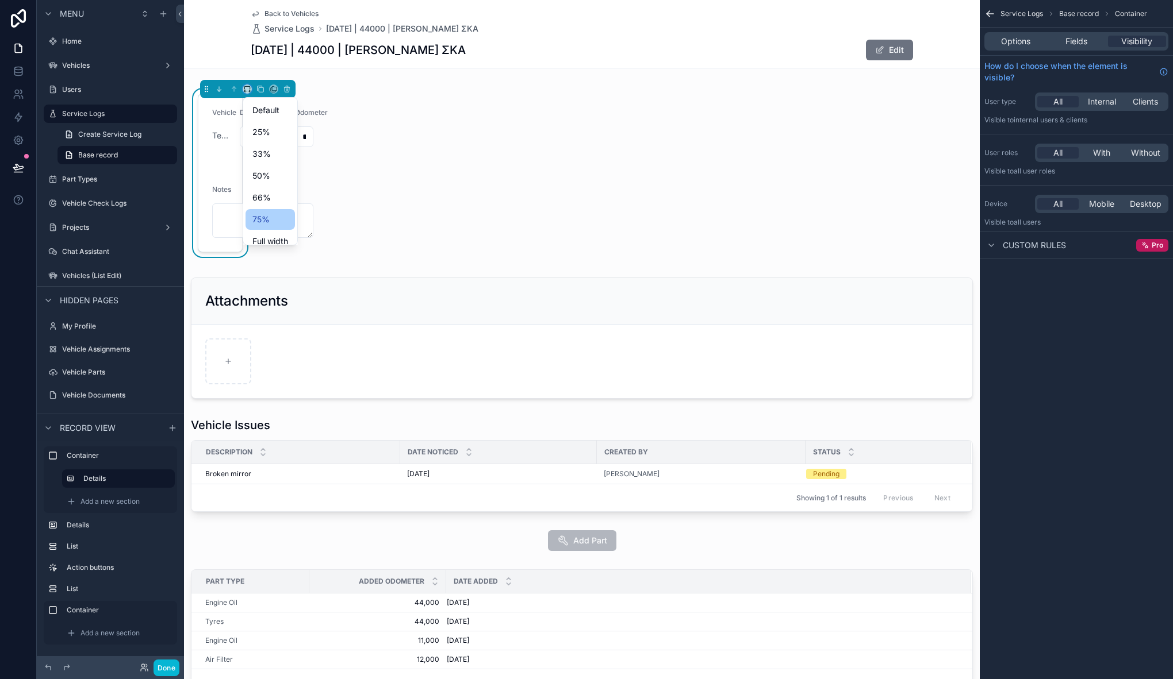
scroll to position [9, 0]
click at [275, 230] on span "Full width" at bounding box center [270, 232] width 36 height 14
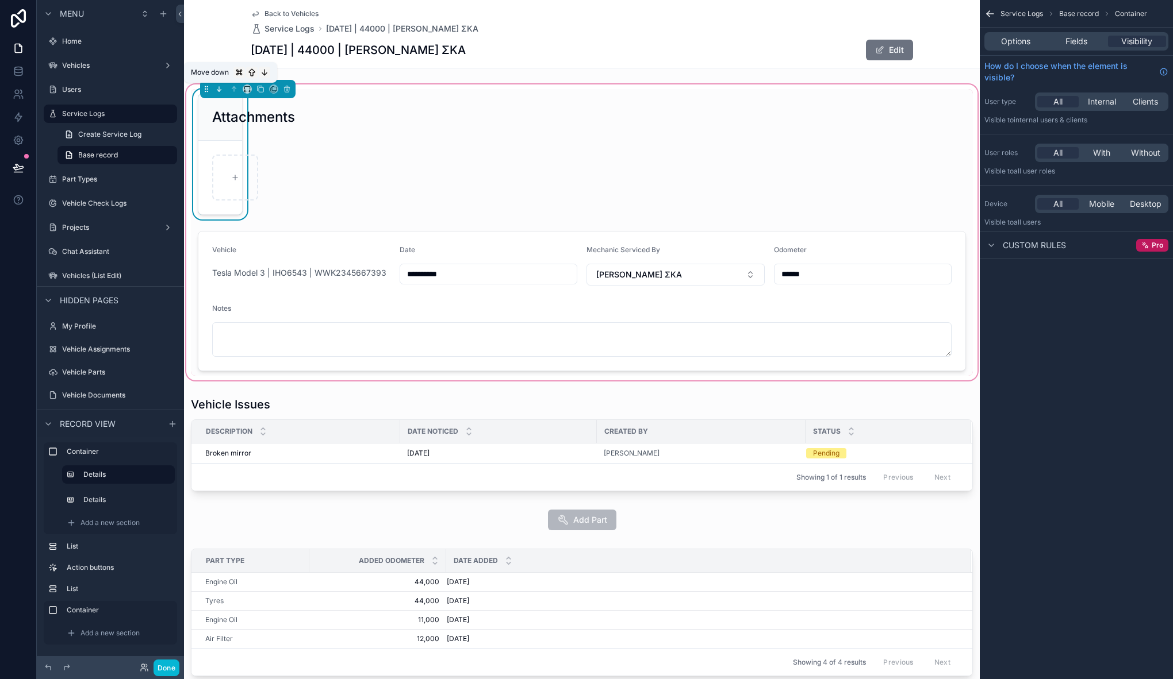
click at [221, 91] on icon "scrollable content" at bounding box center [219, 89] width 8 height 8
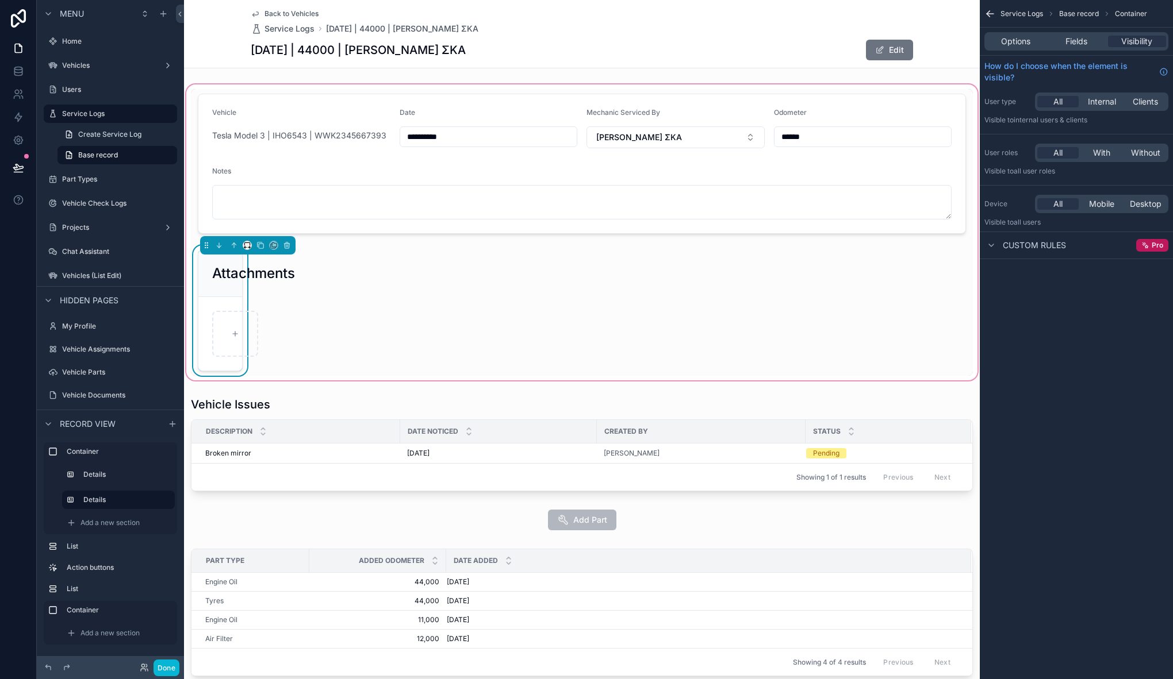
click at [245, 249] on div "scrollable content" at bounding box center [247, 245] width 95 height 18
click at [245, 245] on icon "scrollable content" at bounding box center [247, 245] width 8 height 8
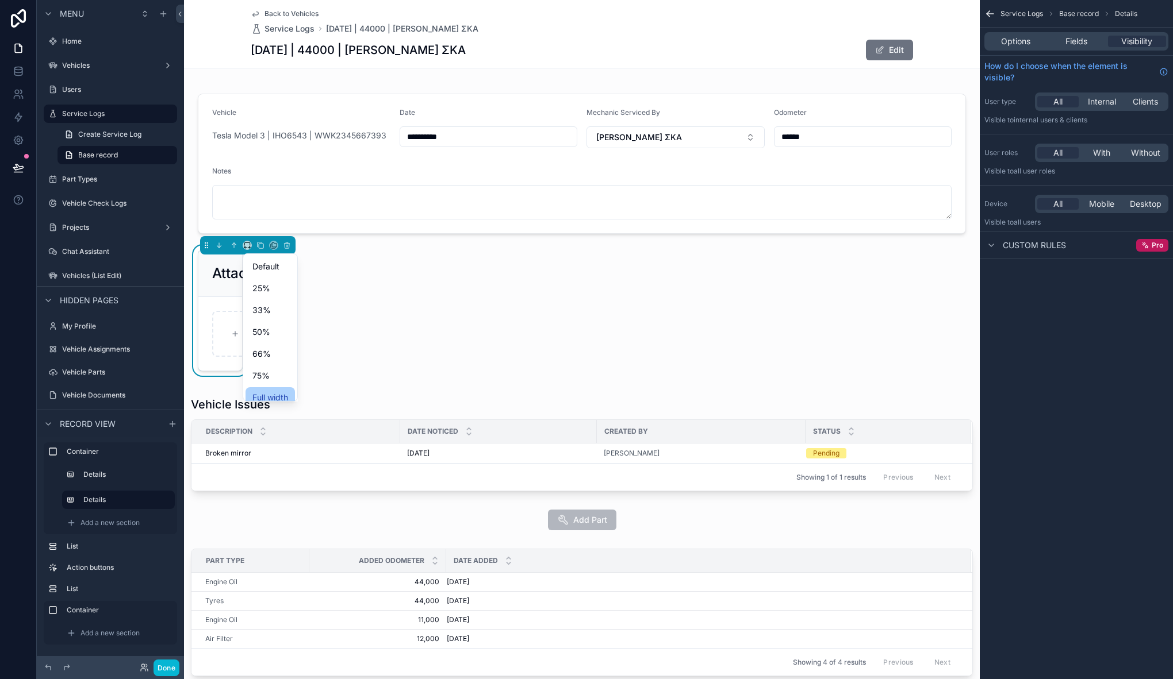
click at [277, 393] on span "Full width" at bounding box center [270, 398] width 36 height 14
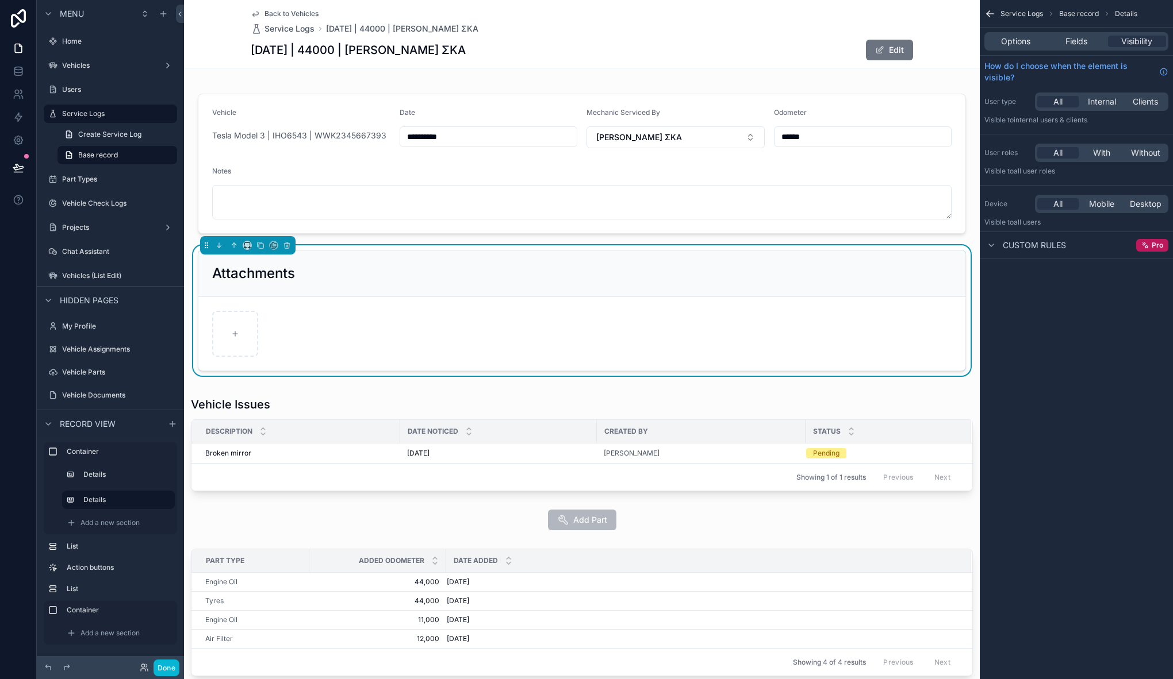
click at [193, 88] on div "**********" at bounding box center [581, 232] width 795 height 301
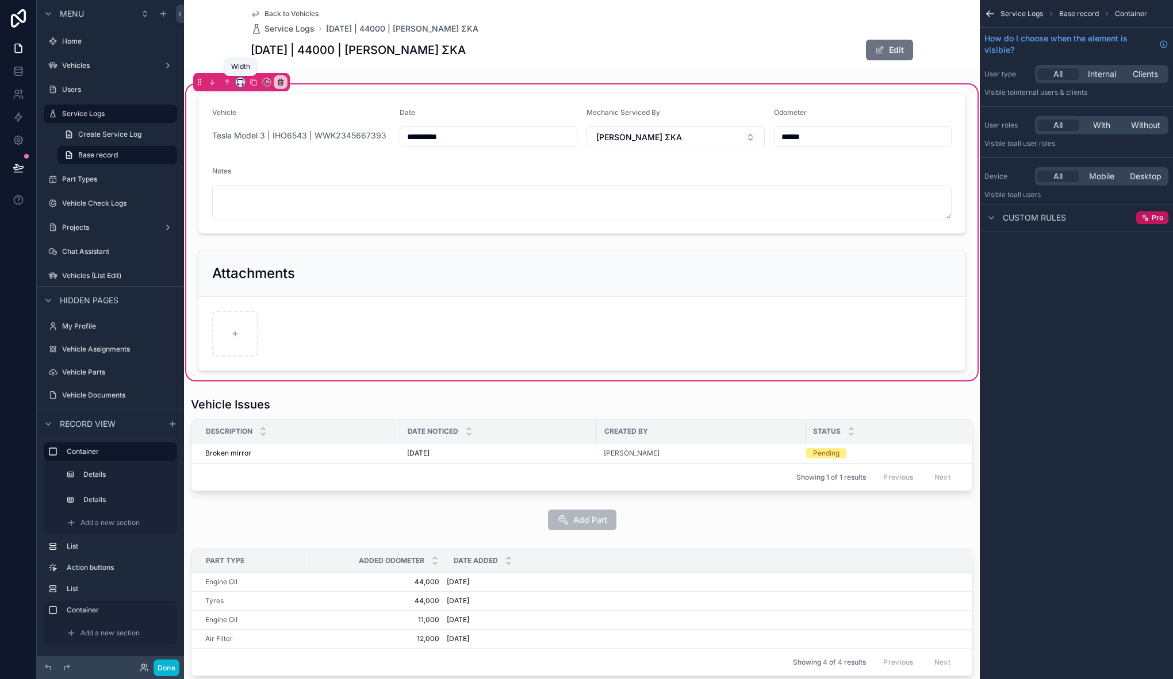
click at [243, 81] on icon "scrollable content" at bounding box center [240, 82] width 8 height 8
click at [263, 172] on div "50%" at bounding box center [263, 169] width 36 height 14
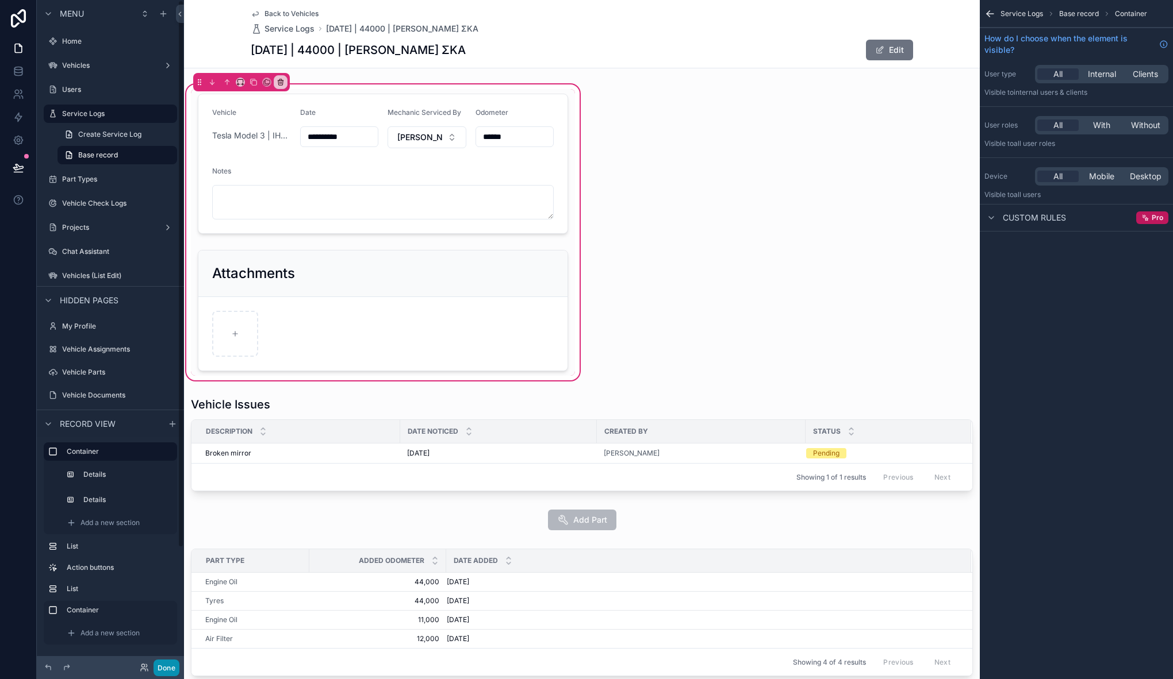
click at [170, 665] on button "Done" at bounding box center [166, 668] width 26 height 17
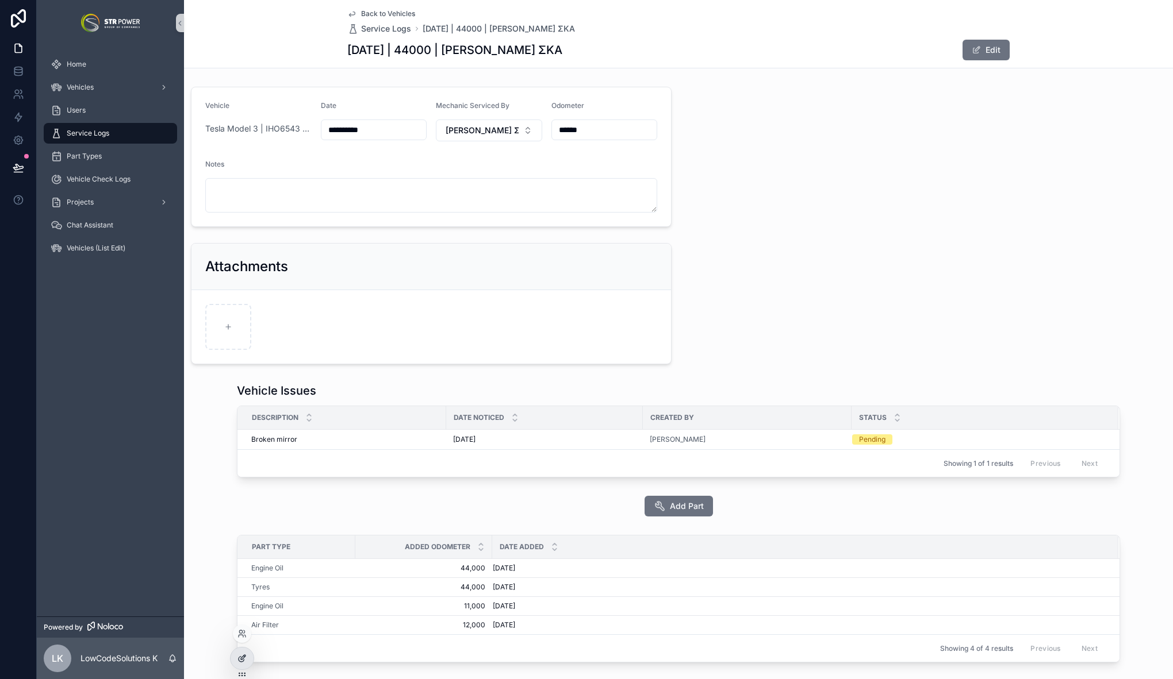
click at [248, 663] on div at bounding box center [241, 659] width 23 height 22
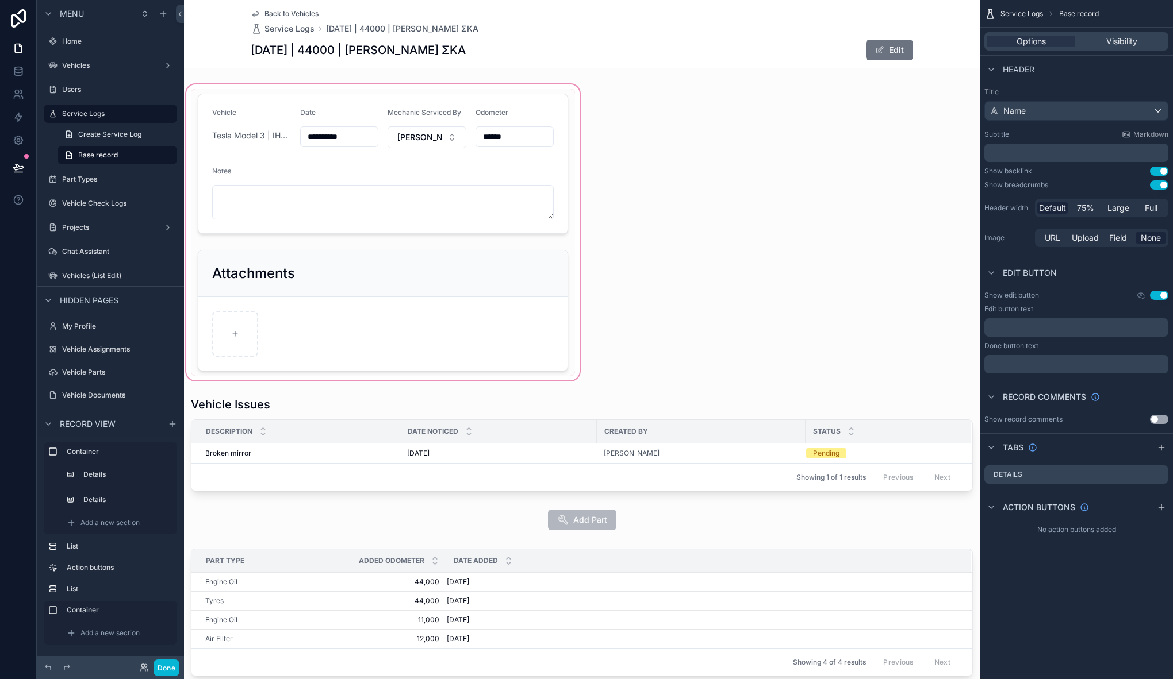
click at [243, 99] on div "scrollable content" at bounding box center [383, 232] width 398 height 301
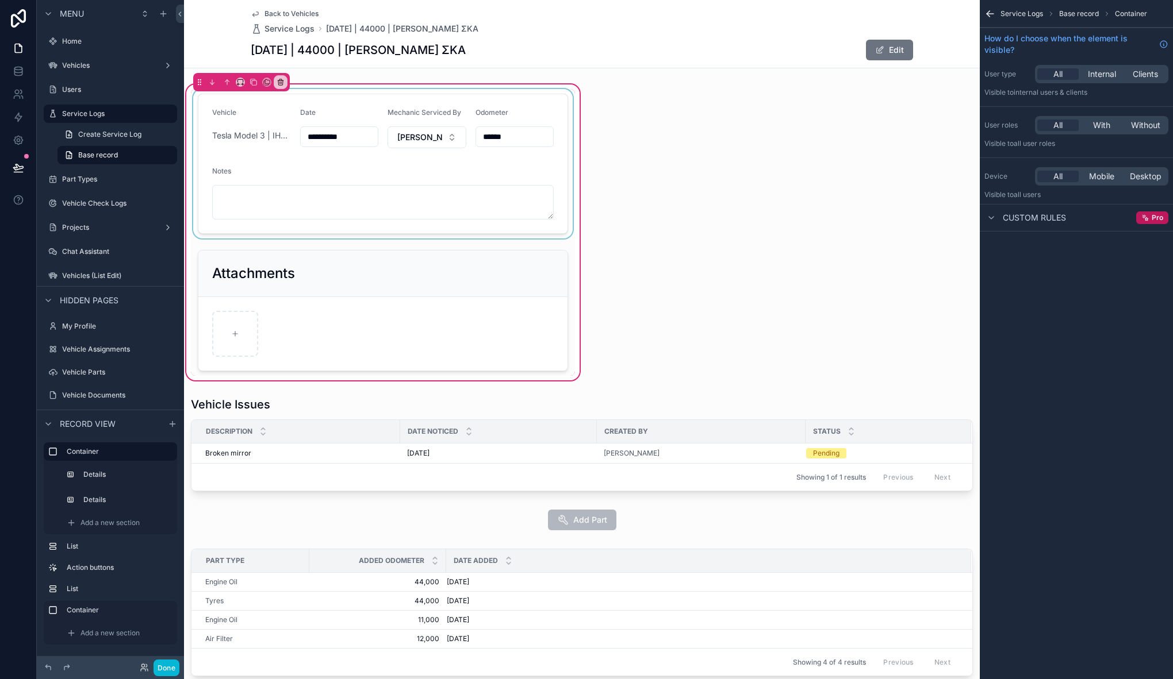
click at [232, 98] on div "scrollable content" at bounding box center [383, 163] width 384 height 149
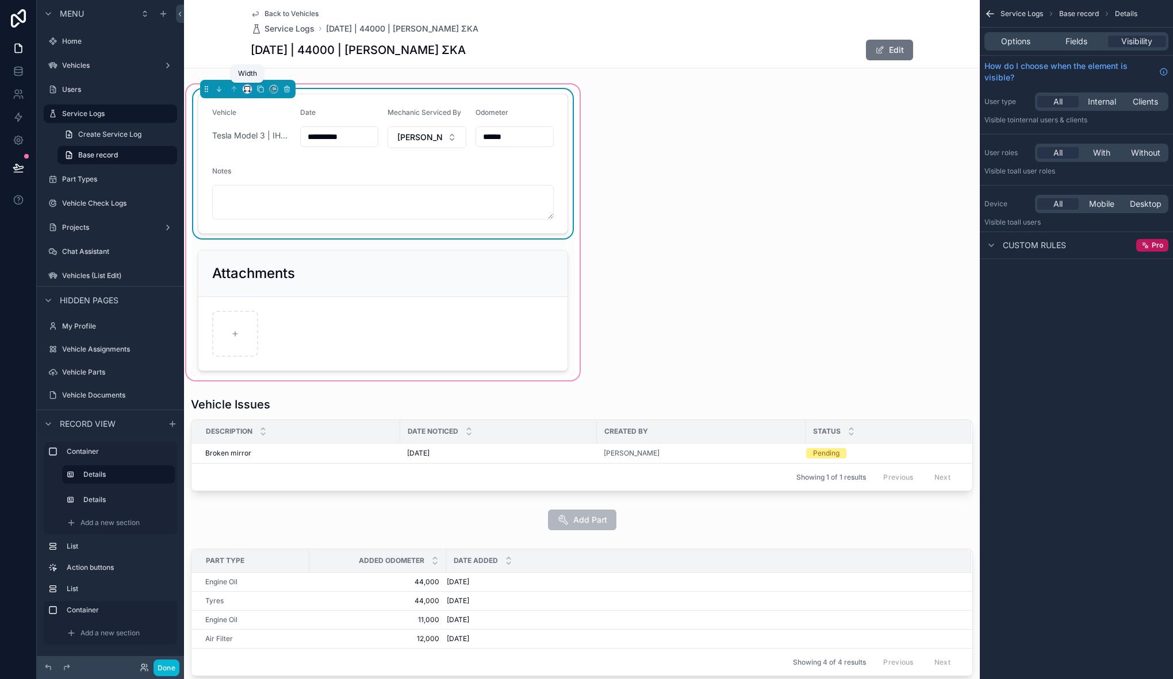
click at [248, 90] on icon "scrollable content" at bounding box center [247, 89] width 8 height 8
click at [272, 116] on span "Default" at bounding box center [265, 110] width 27 height 14
click at [276, 248] on div "scrollable content" at bounding box center [383, 310] width 384 height 130
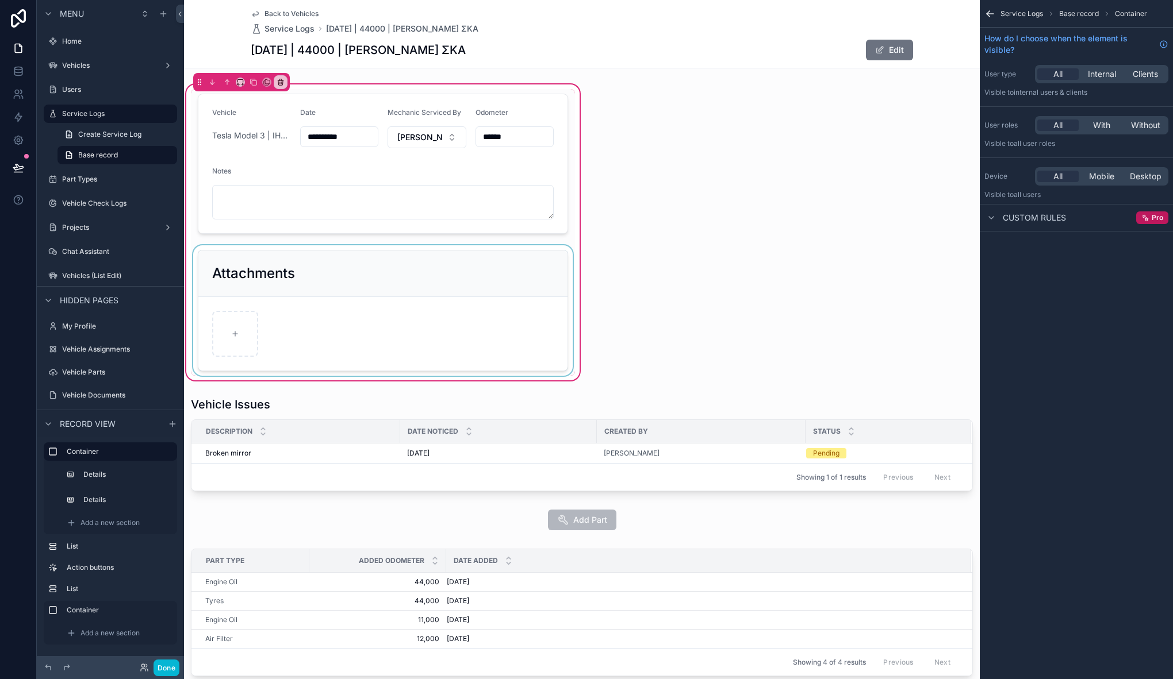
click at [276, 249] on div "scrollable content" at bounding box center [383, 310] width 384 height 130
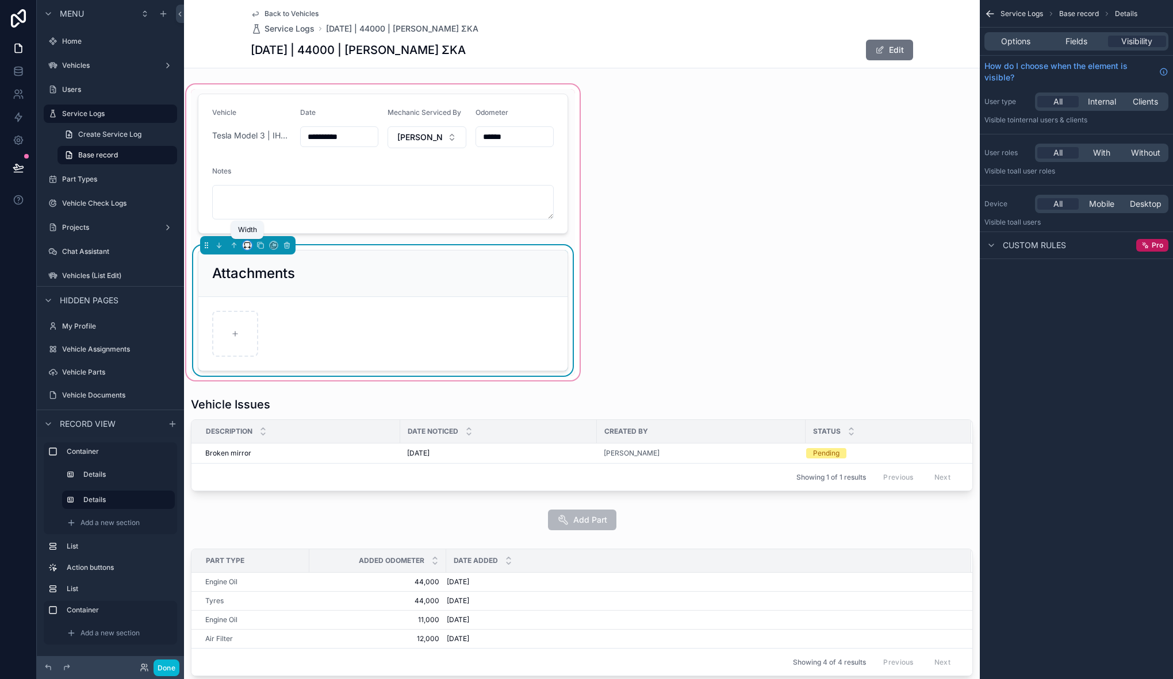
click at [245, 245] on icon "scrollable content" at bounding box center [247, 245] width 8 height 8
click at [267, 269] on span "Default" at bounding box center [265, 267] width 27 height 14
click at [168, 664] on button "Done" at bounding box center [166, 668] width 26 height 17
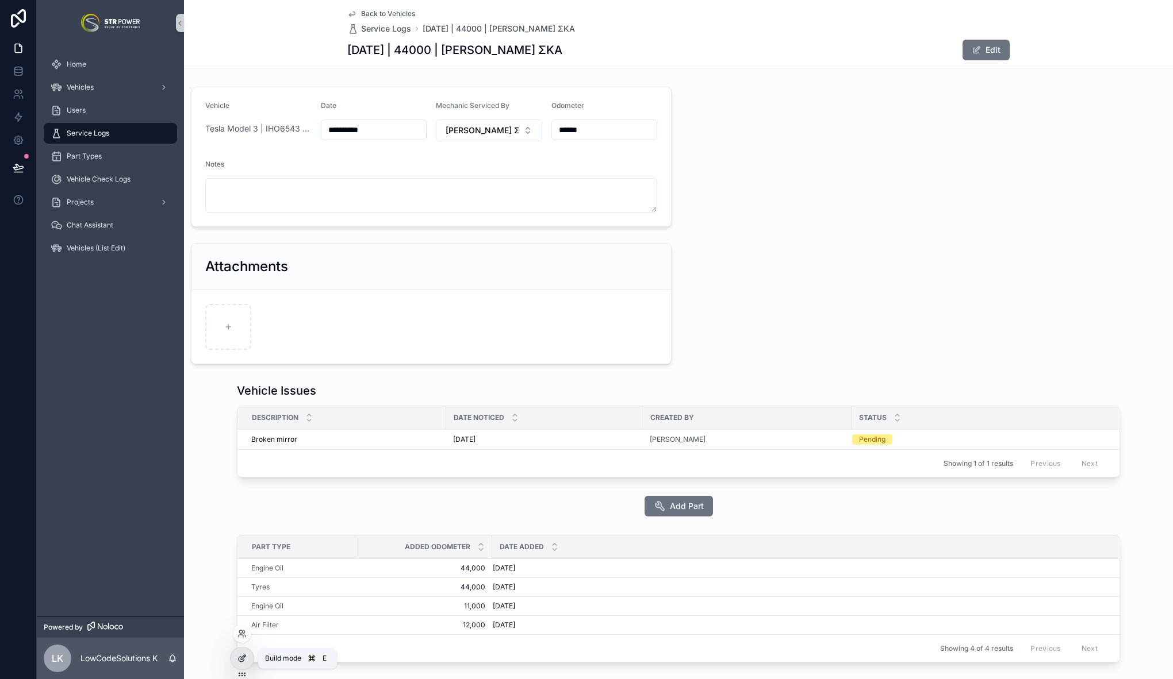
click at [244, 666] on div at bounding box center [241, 659] width 23 height 22
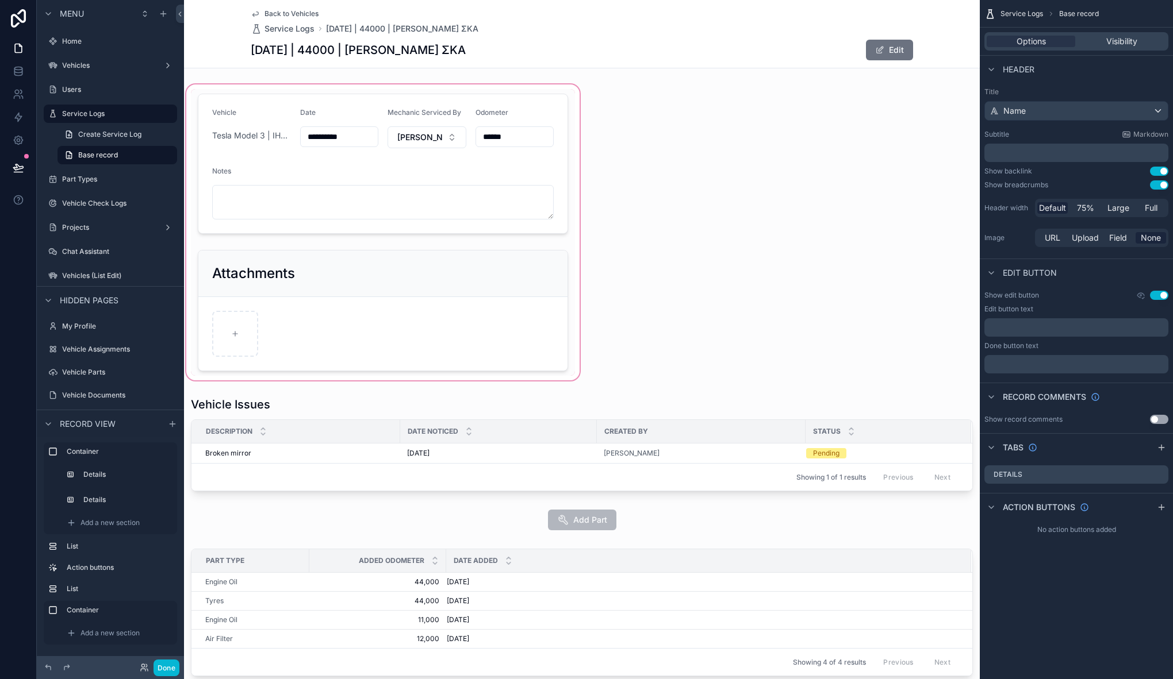
click at [204, 86] on div "scrollable content" at bounding box center [383, 232] width 398 height 301
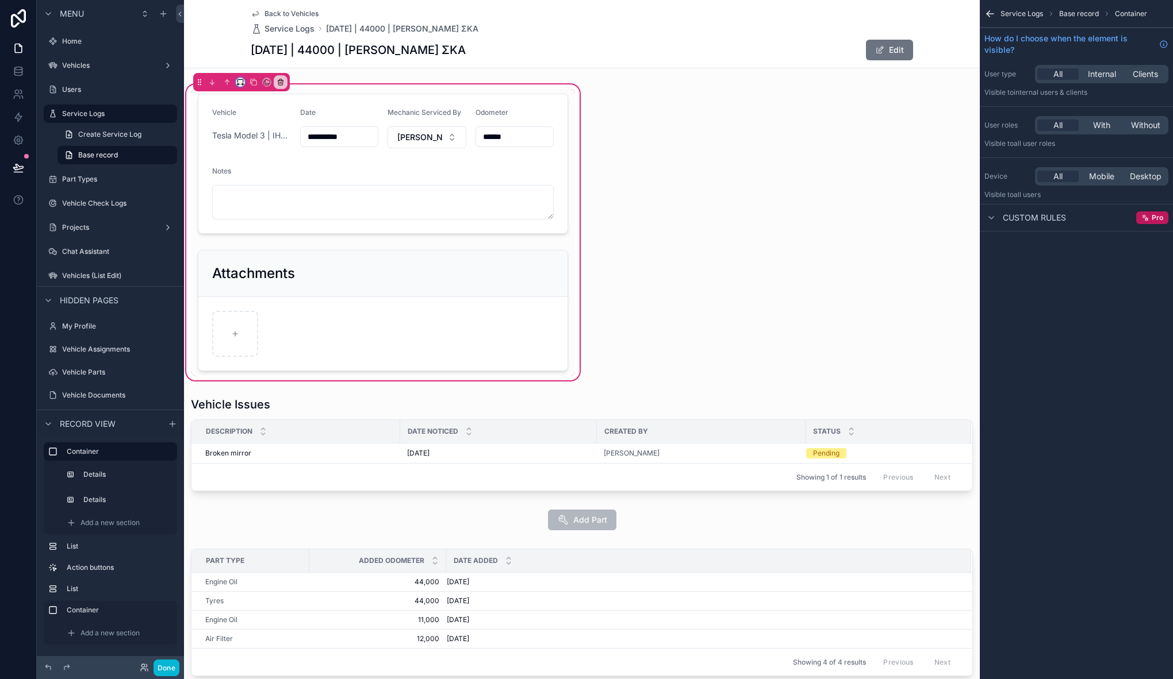
click at [239, 84] on icon "scrollable content" at bounding box center [238, 84] width 2 height 0
click at [265, 220] on span "Large" at bounding box center [256, 225] width 22 height 14
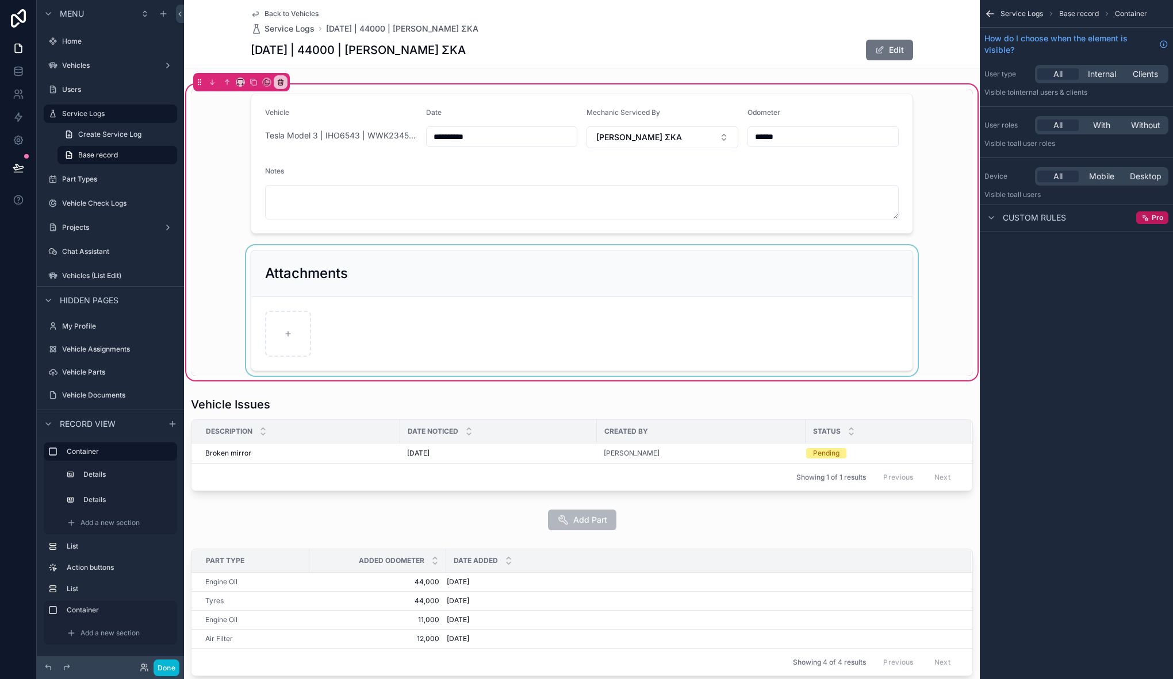
click at [220, 313] on div "scrollable content" at bounding box center [582, 310] width 782 height 130
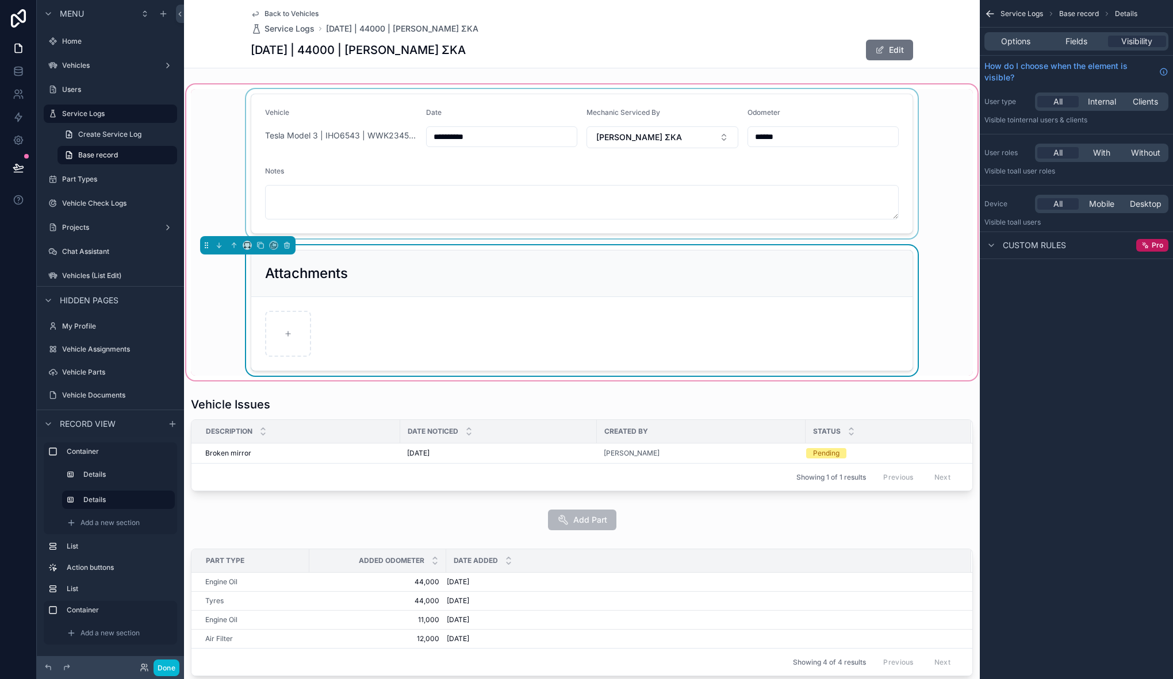
click at [303, 94] on div "scrollable content" at bounding box center [582, 163] width 782 height 149
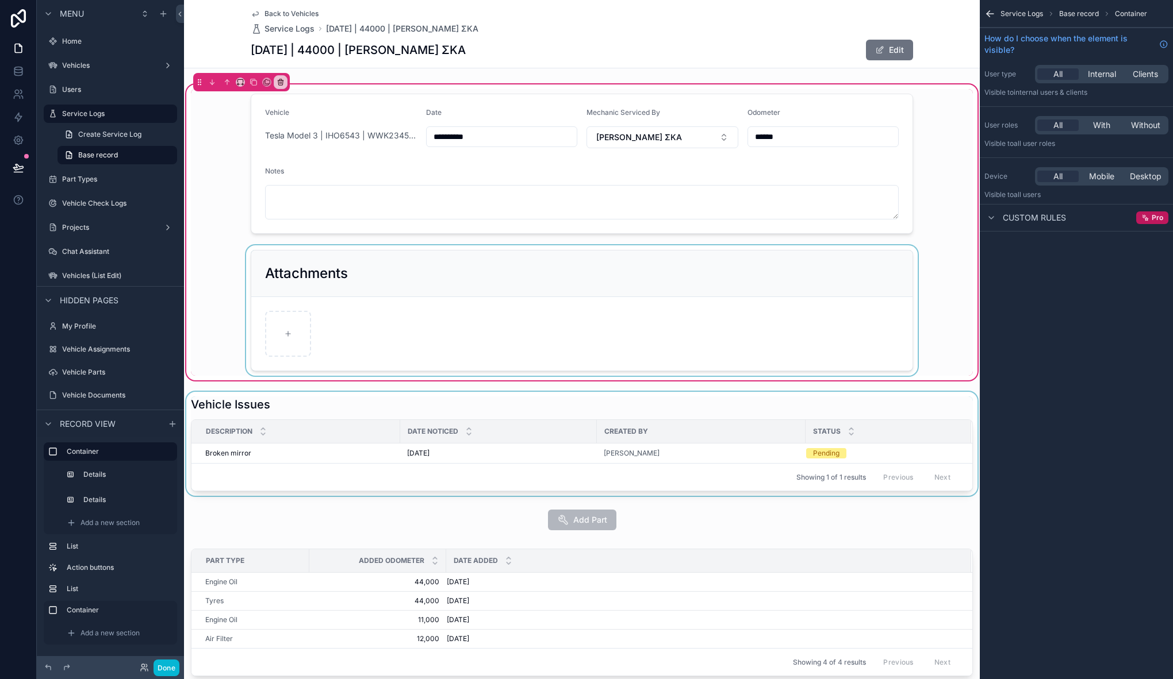
click at [253, 396] on div "scrollable content" at bounding box center [581, 444] width 795 height 104
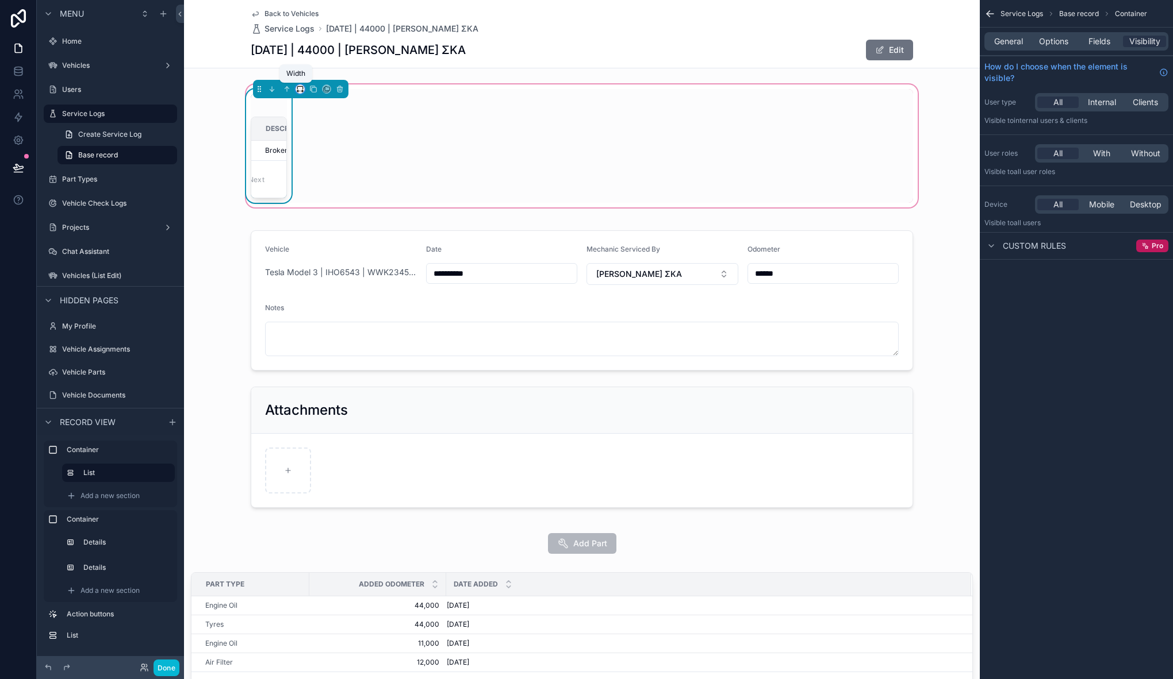
click at [296, 90] on icon "scrollable content" at bounding box center [300, 89] width 8 height 8
click at [318, 239] on span "Full width" at bounding box center [319, 242] width 36 height 14
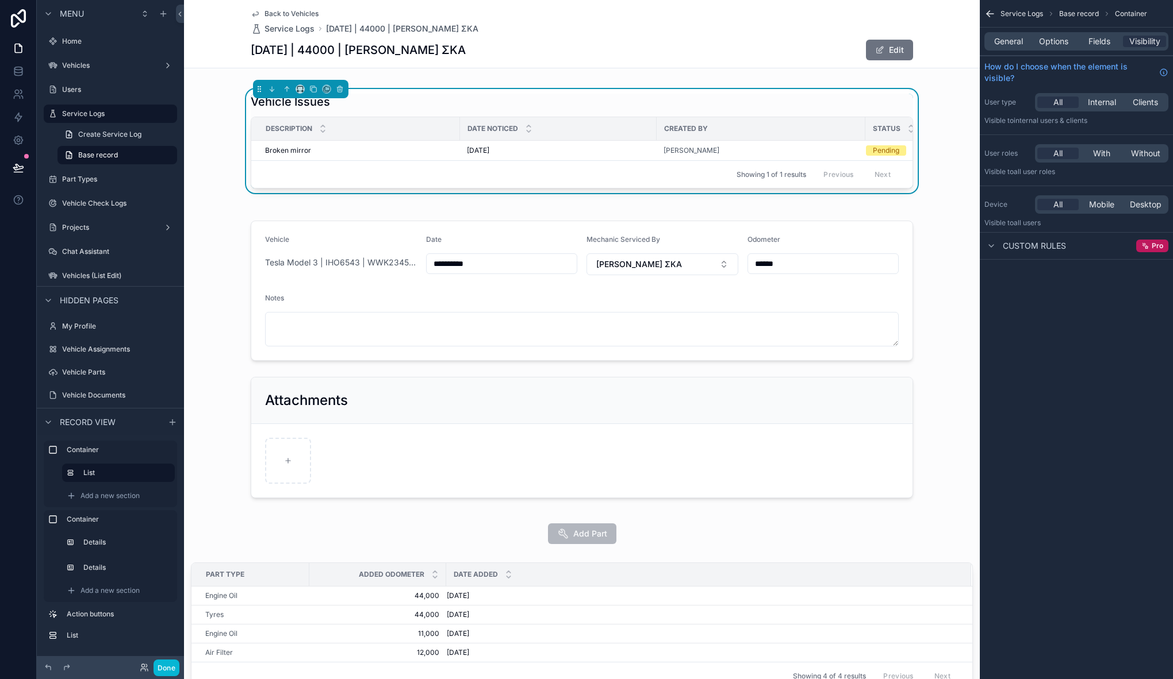
click at [225, 95] on div "Vehicle Issues Description Date Noticed Created By Status Broken mirror Broken …" at bounding box center [581, 141] width 795 height 118
click at [244, 83] on div "Vehicle Issues Description Date Noticed Created By Status Broken mirror Broken …" at bounding box center [581, 141] width 795 height 118
drag, startPoint x: 217, startPoint y: 103, endPoint x: 216, endPoint y: 139, distance: 35.7
click at [217, 116] on div "Vehicle Issues Description Date Noticed Created By Status Broken mirror Broken …" at bounding box center [581, 141] width 795 height 118
click at [225, 232] on div "scrollable content" at bounding box center [581, 359] width 795 height 301
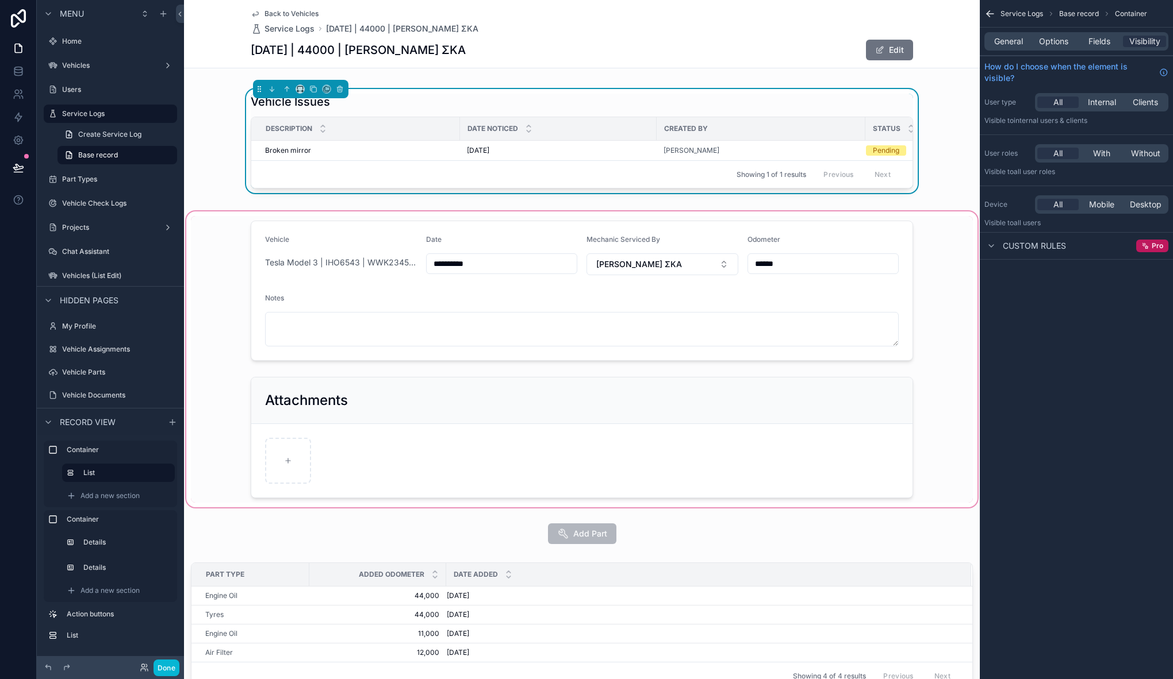
click at [332, 309] on div "scrollable content" at bounding box center [581, 359] width 795 height 301
click at [262, 200] on div "Vehicle Issues Description Date Noticed Created By Status Broken mirror Broken …" at bounding box center [581, 141] width 795 height 118
click at [261, 185] on div "Showing 1 of 1 results Previous Next" at bounding box center [581, 174] width 661 height 28
click at [269, 253] on div "scrollable content" at bounding box center [581, 359] width 795 height 301
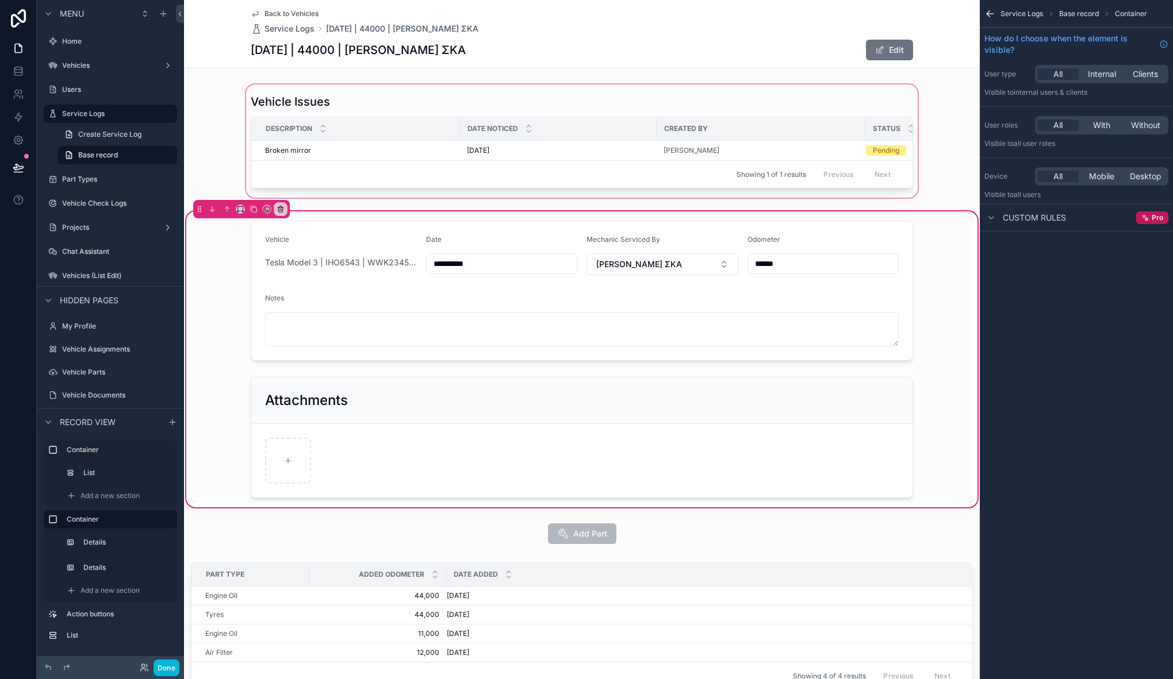
click at [244, 200] on div "scrollable content" at bounding box center [581, 141] width 795 height 118
click at [249, 197] on div "scrollable content" at bounding box center [581, 141] width 795 height 118
click at [249, 200] on div "scrollable content" at bounding box center [581, 141] width 795 height 118
click at [302, 164] on div "Showing 1 of 1 results Previous Next" at bounding box center [581, 174] width 661 height 28
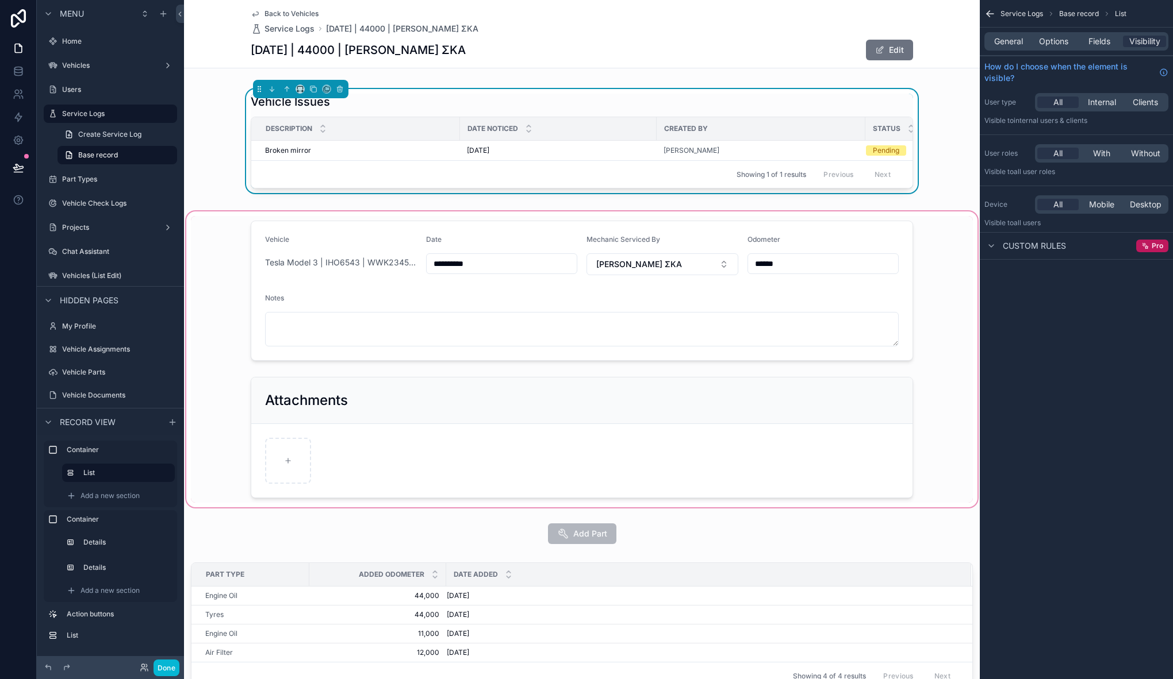
click at [355, 86] on div "Vehicle Issues Description Date Noticed Created By Status Broken mirror Broken …" at bounding box center [581, 141] width 795 height 118
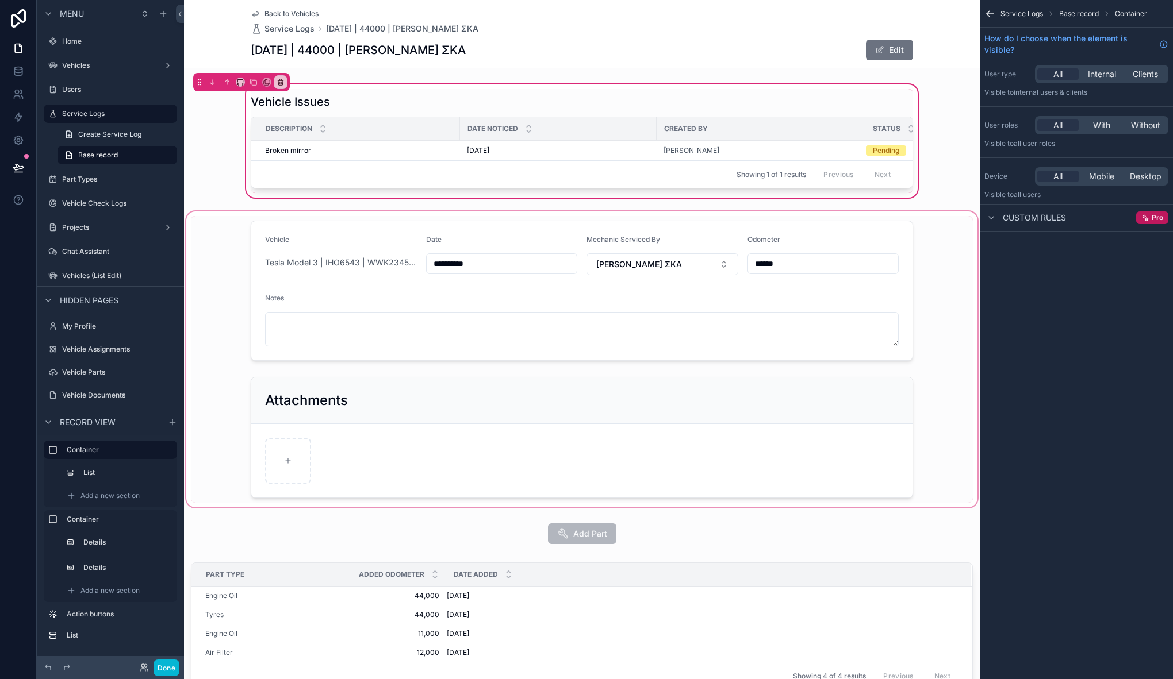
click at [475, 200] on div "Vehicle Issues Description Date Noticed Created By Status Broken mirror Broken …" at bounding box center [581, 141] width 795 height 118
click at [238, 79] on icon "scrollable content" at bounding box center [239, 80] width 5 height 3
click at [270, 164] on div "50%" at bounding box center [263, 169] width 36 height 14
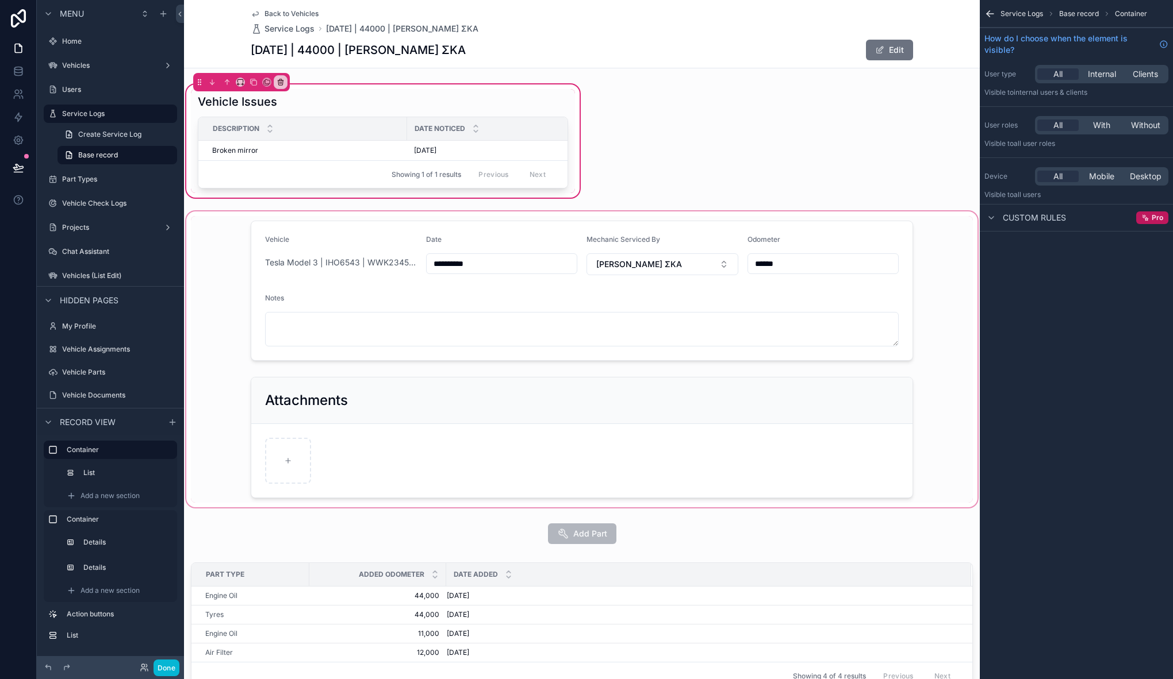
click at [236, 247] on div "scrollable content" at bounding box center [581, 359] width 795 height 301
click at [207, 221] on div "scrollable content" at bounding box center [581, 359] width 795 height 301
click at [209, 219] on div "scrollable content" at bounding box center [581, 359] width 795 height 301
click at [276, 259] on div "scrollable content" at bounding box center [581, 359] width 795 height 301
click at [351, 351] on div "scrollable content" at bounding box center [581, 359] width 795 height 301
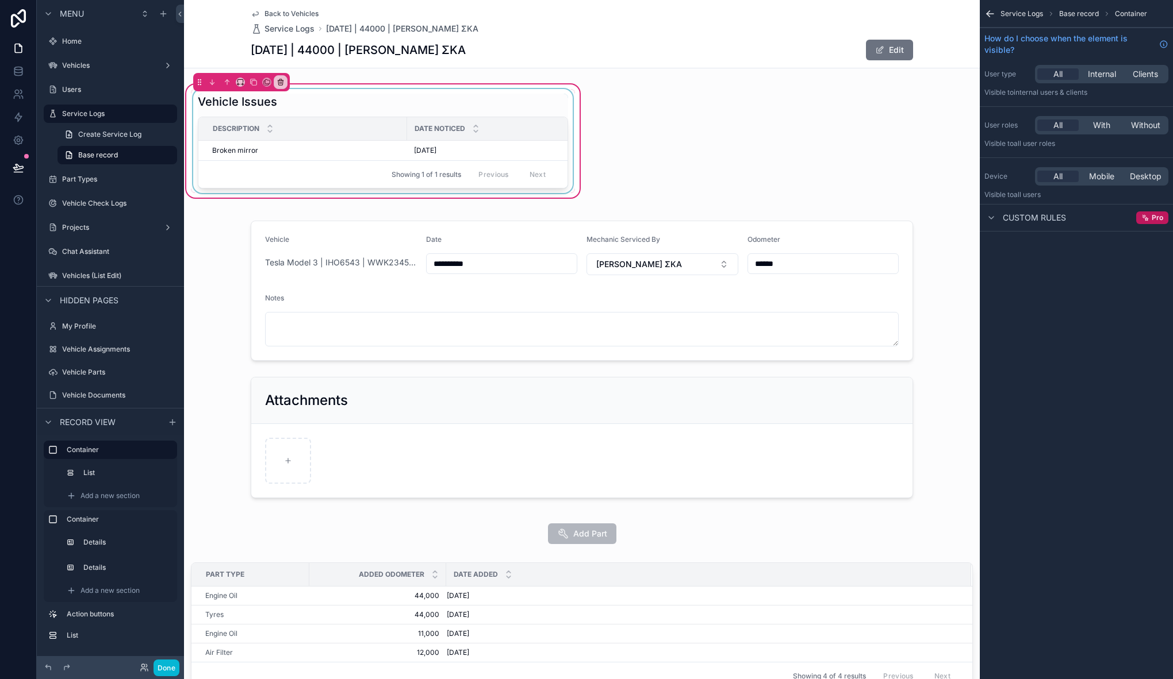
click at [461, 161] on div "Showing 1 of 1 results Previous Next" at bounding box center [382, 174] width 369 height 28
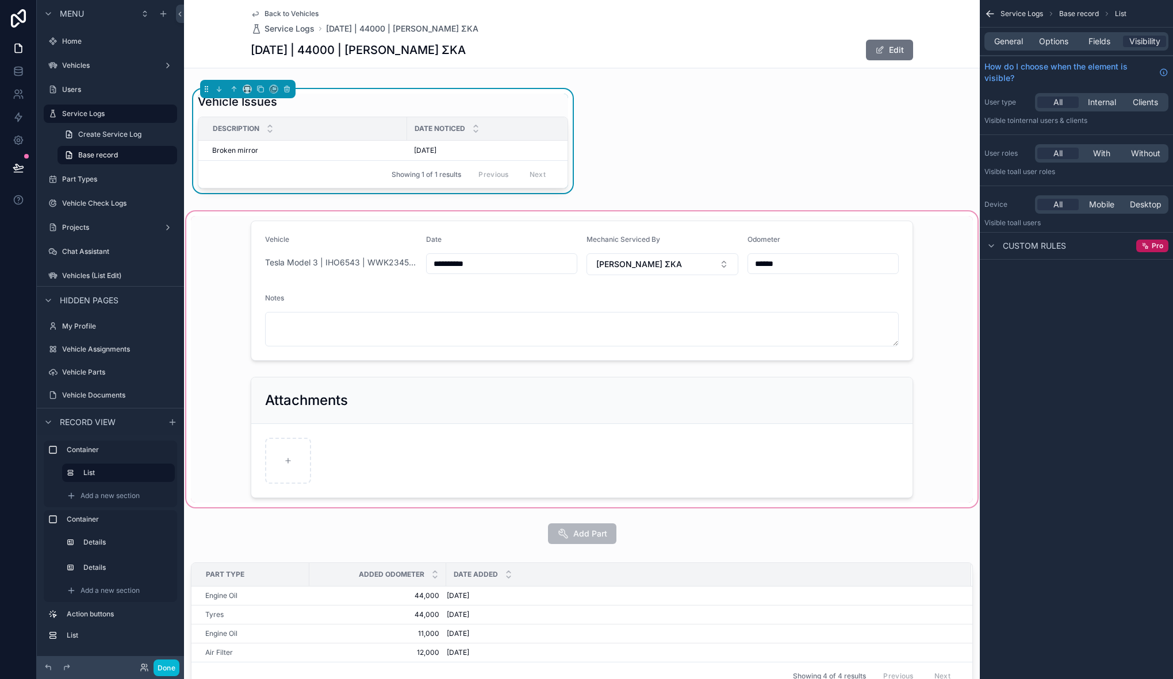
click at [328, 284] on div "scrollable content" at bounding box center [581, 359] width 795 height 301
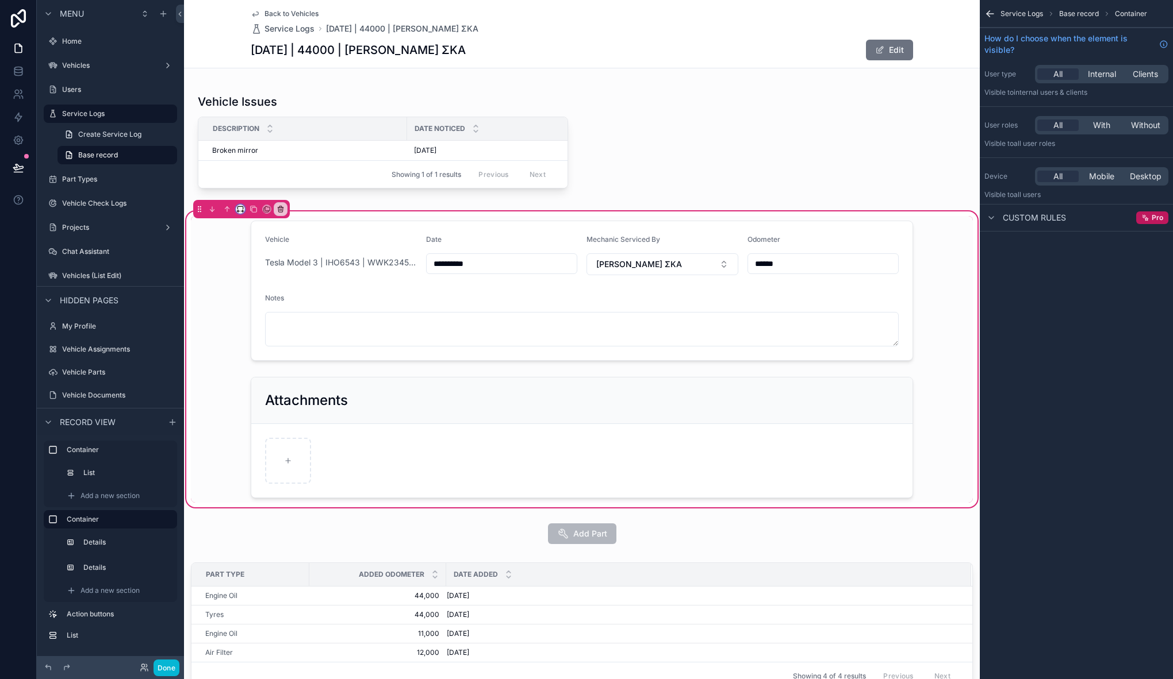
click at [244, 214] on button "scrollable content" at bounding box center [240, 209] width 9 height 9
click at [260, 302] on span "50%" at bounding box center [254, 305] width 18 height 14
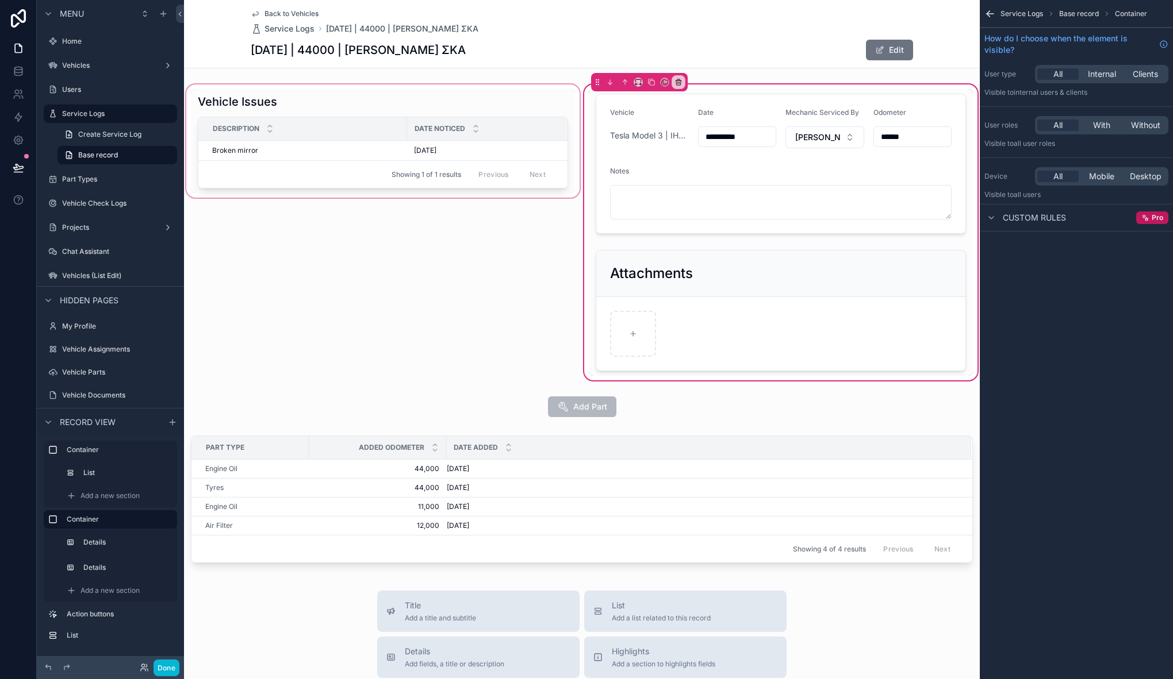
click at [222, 99] on div "scrollable content" at bounding box center [383, 232] width 398 height 301
click at [623, 80] on icon "scrollable content" at bounding box center [624, 81] width 2 height 2
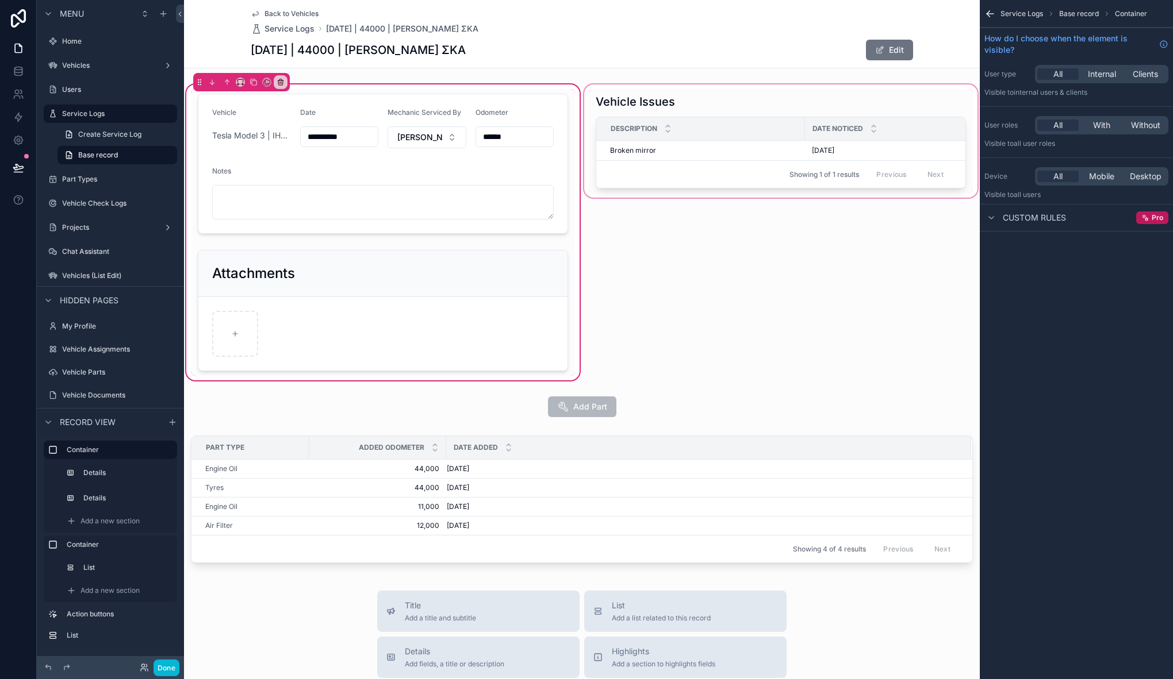
click at [637, 283] on div "scrollable content" at bounding box center [781, 232] width 398 height 301
click at [175, 668] on button "Done" at bounding box center [166, 668] width 26 height 17
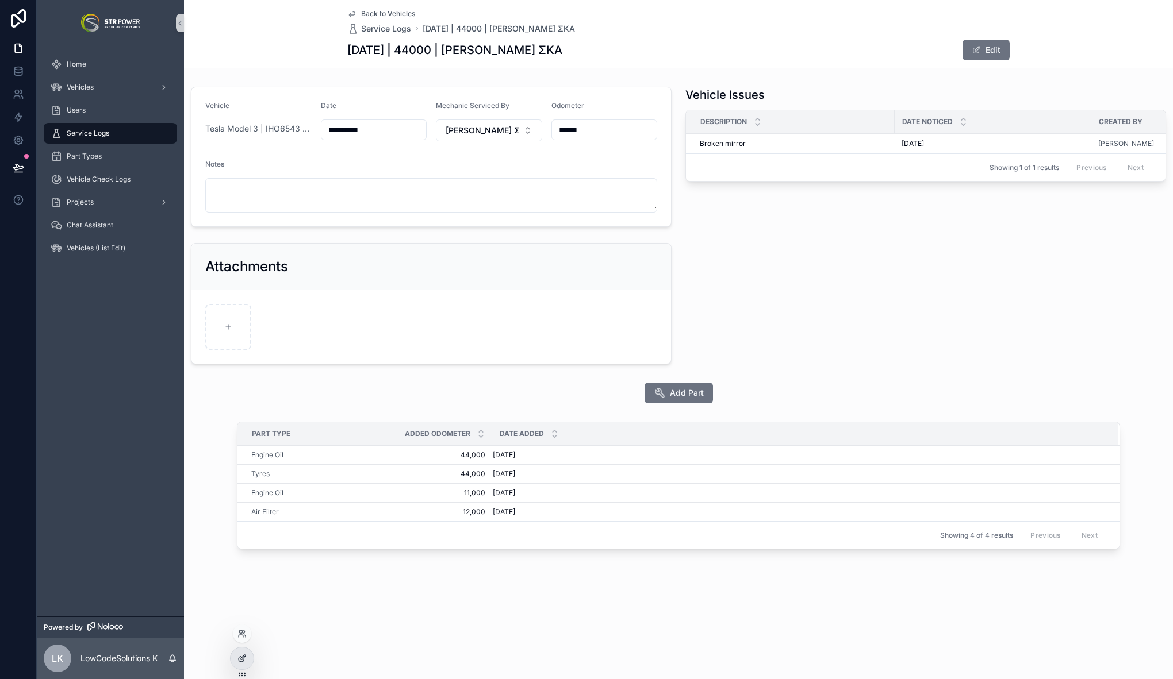
click at [243, 661] on icon at bounding box center [241, 659] width 5 height 5
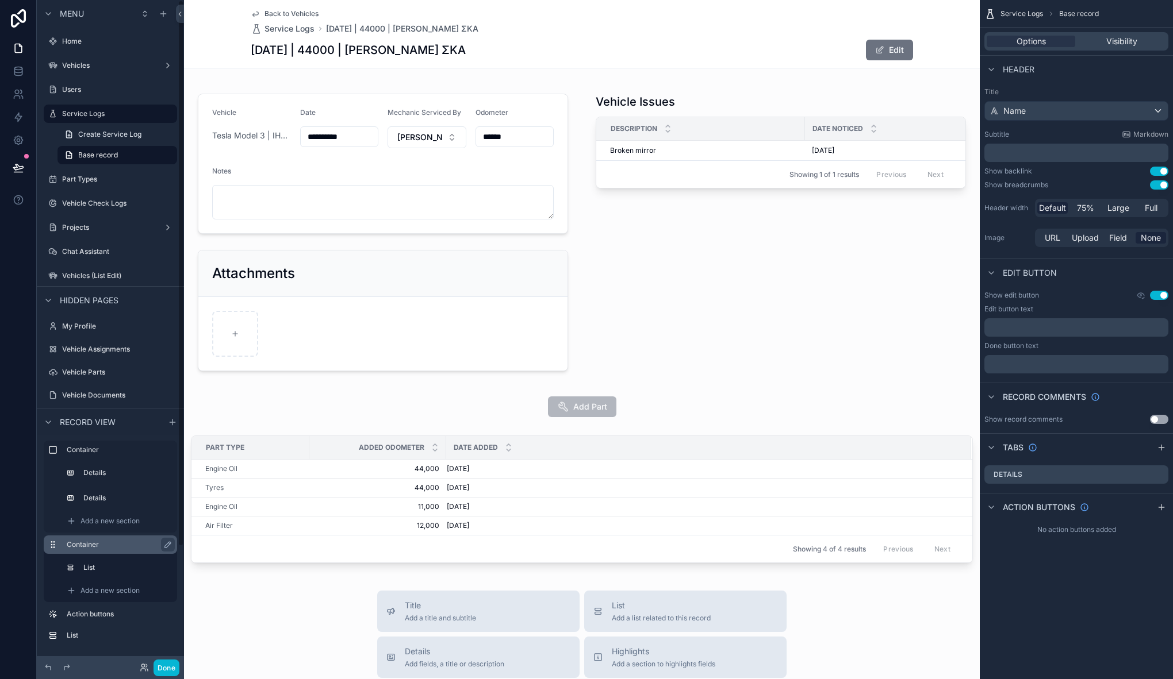
click at [76, 547] on label "Container" at bounding box center [117, 544] width 101 height 9
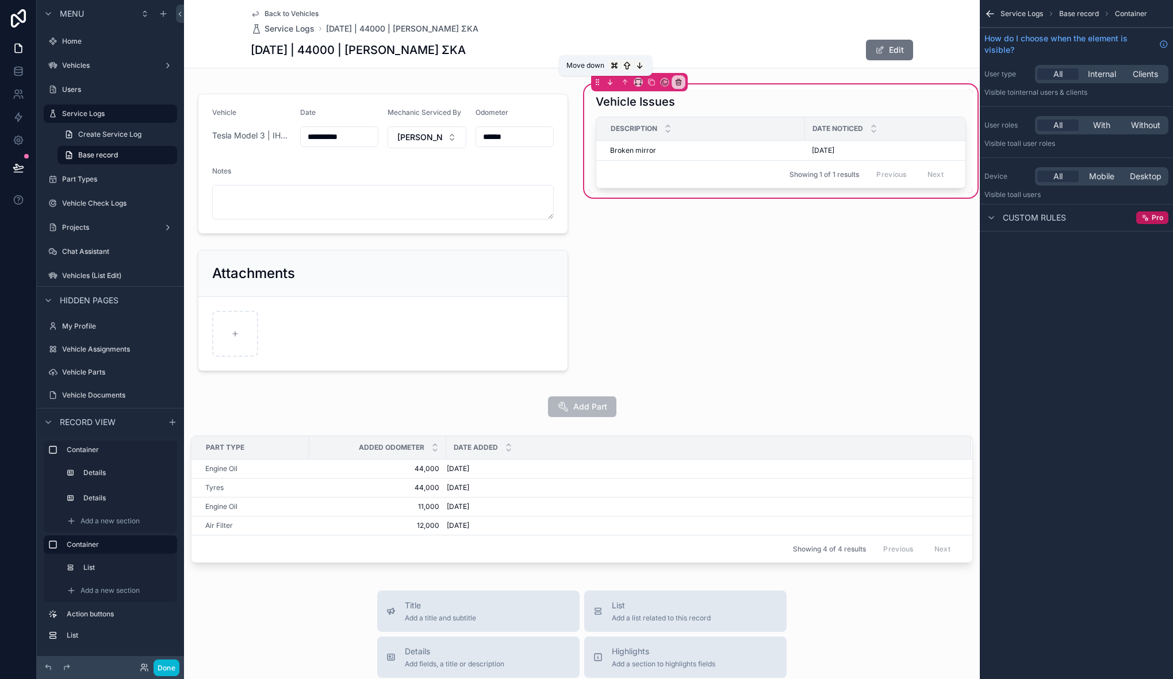
click at [608, 82] on icon "scrollable content" at bounding box center [610, 82] width 8 height 8
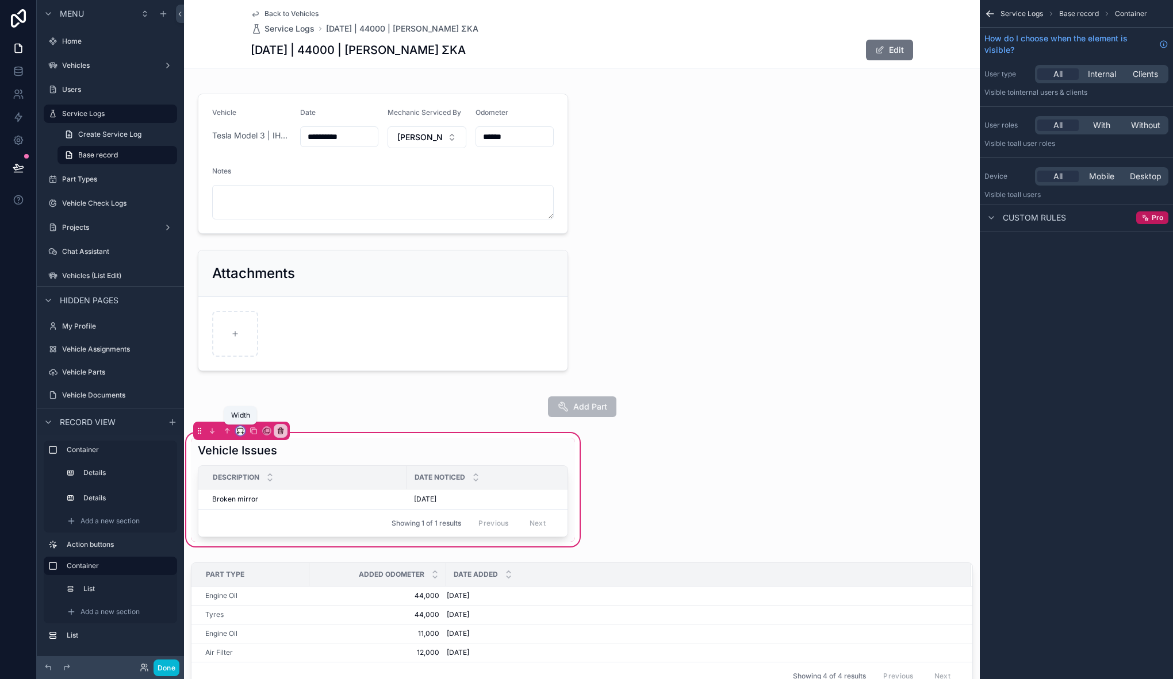
click at [243, 432] on icon "scrollable content" at bounding box center [243, 433] width 1 height 2
click at [224, 431] on div "scrollable content" at bounding box center [586, 339] width 1173 height 679
click at [225, 431] on icon "scrollable content" at bounding box center [227, 431] width 8 height 8
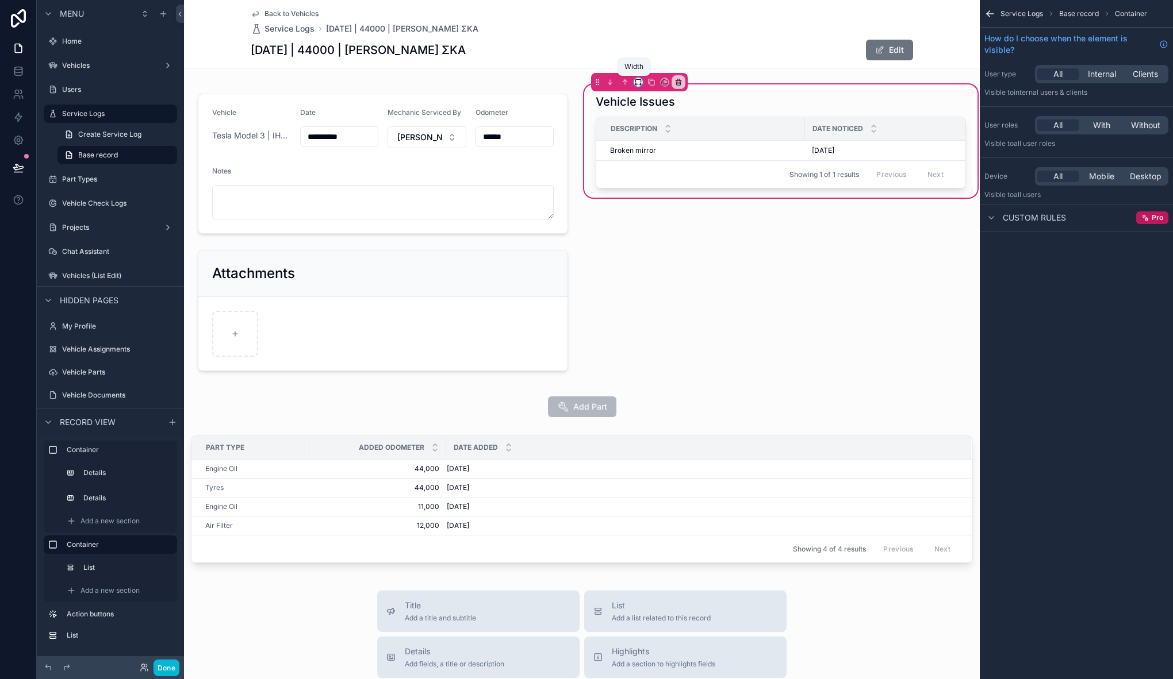
click at [634, 83] on icon "scrollable content" at bounding box center [638, 82] width 8 height 8
click at [656, 221] on div "Large" at bounding box center [656, 230] width 49 height 21
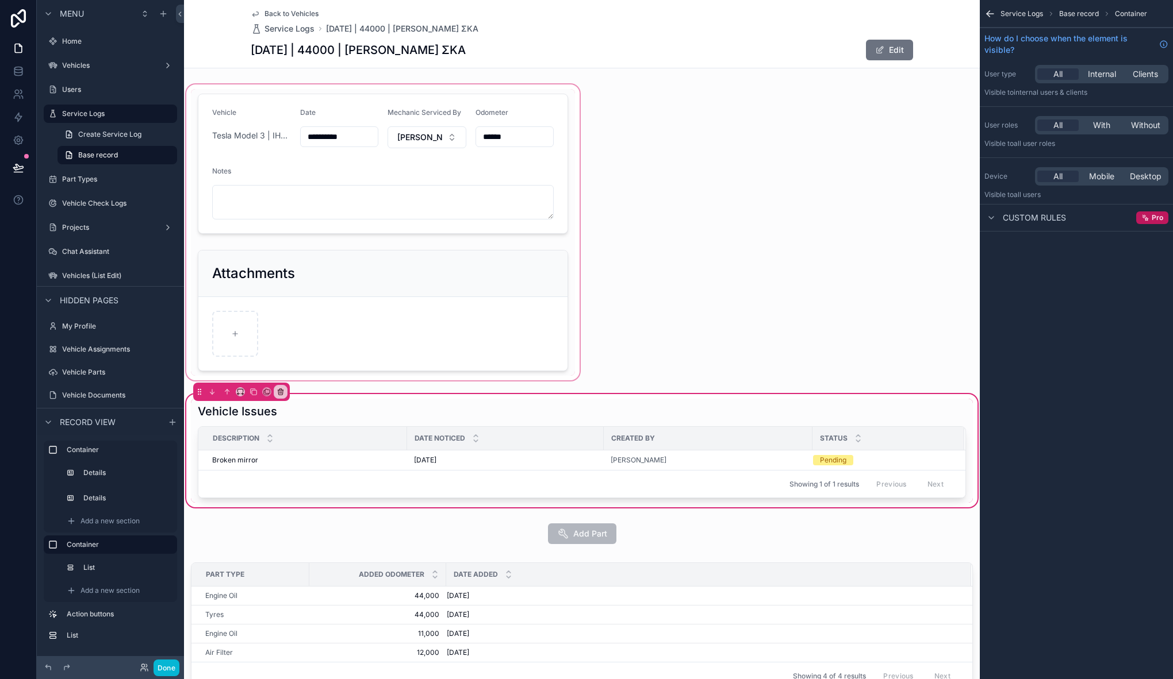
click at [410, 87] on div "scrollable content" at bounding box center [383, 232] width 398 height 301
click at [325, 153] on div "scrollable content" at bounding box center [383, 232] width 398 height 301
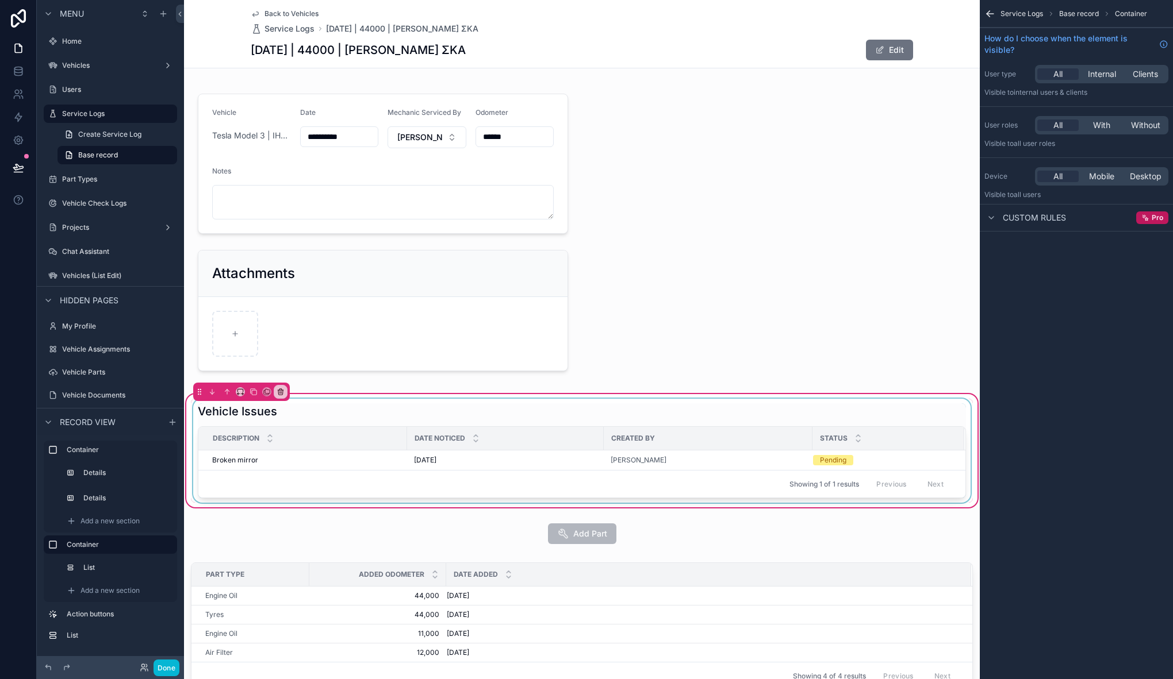
click at [443, 426] on div "scrollable content" at bounding box center [582, 451] width 782 height 104
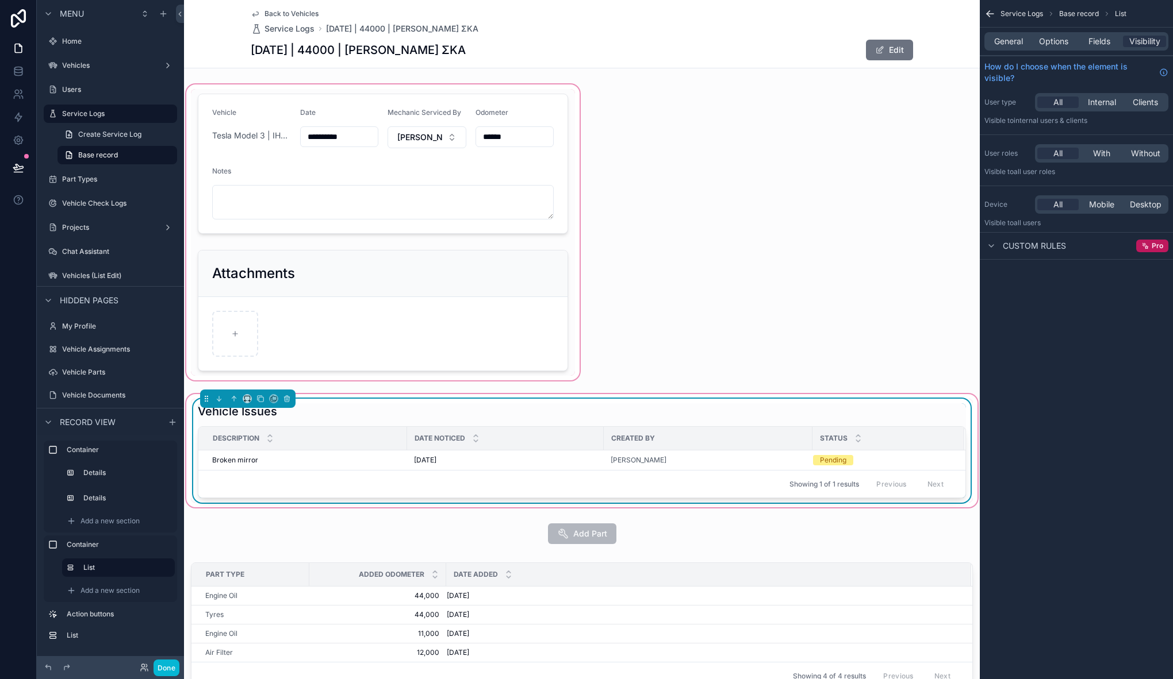
click at [398, 110] on div "scrollable content" at bounding box center [383, 232] width 398 height 301
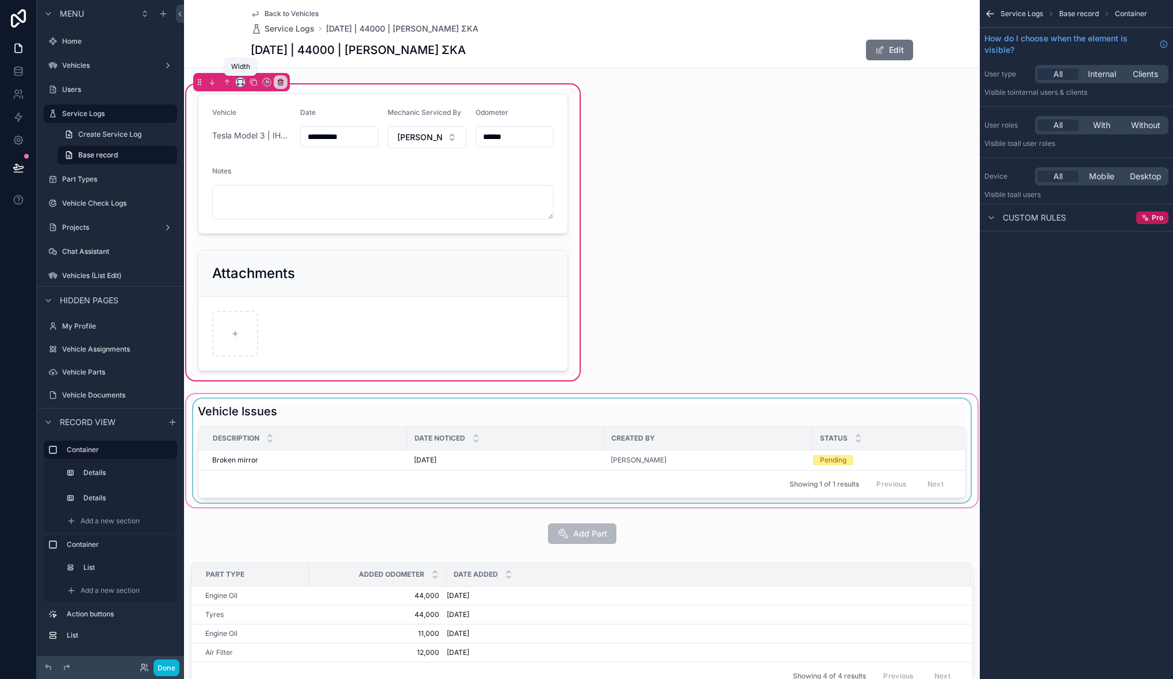
click at [238, 83] on icon "scrollable content" at bounding box center [237, 84] width 1 height 2
click at [274, 225] on div "Large" at bounding box center [263, 225] width 36 height 14
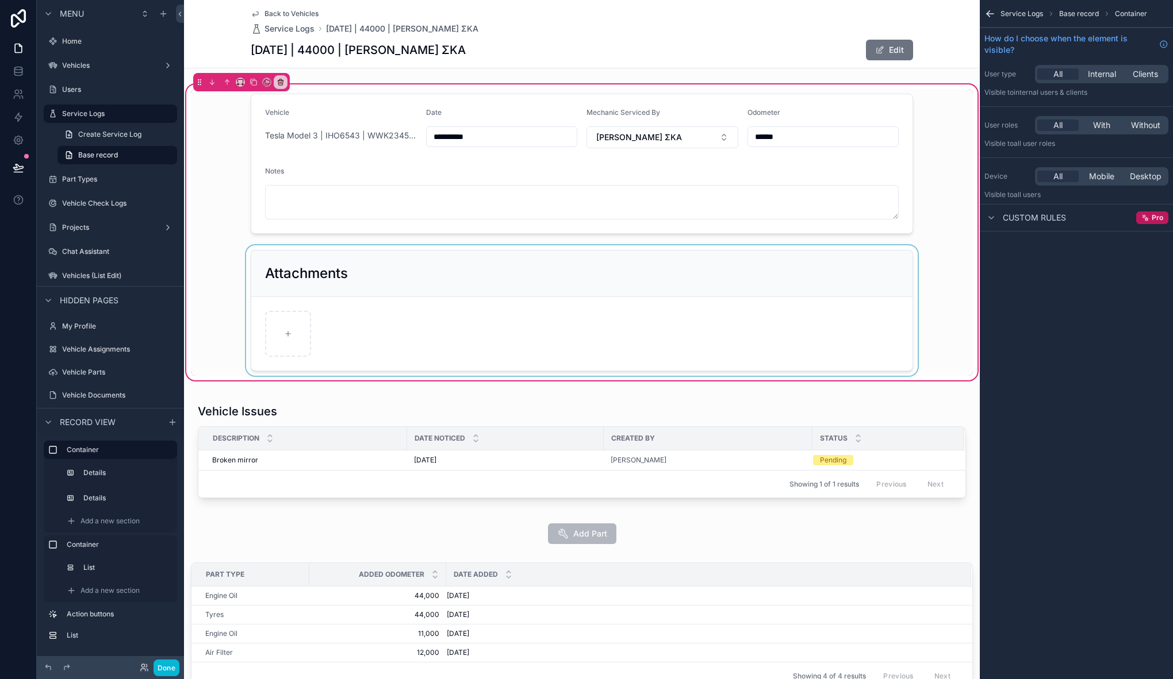
click at [239, 311] on div "scrollable content" at bounding box center [582, 310] width 782 height 130
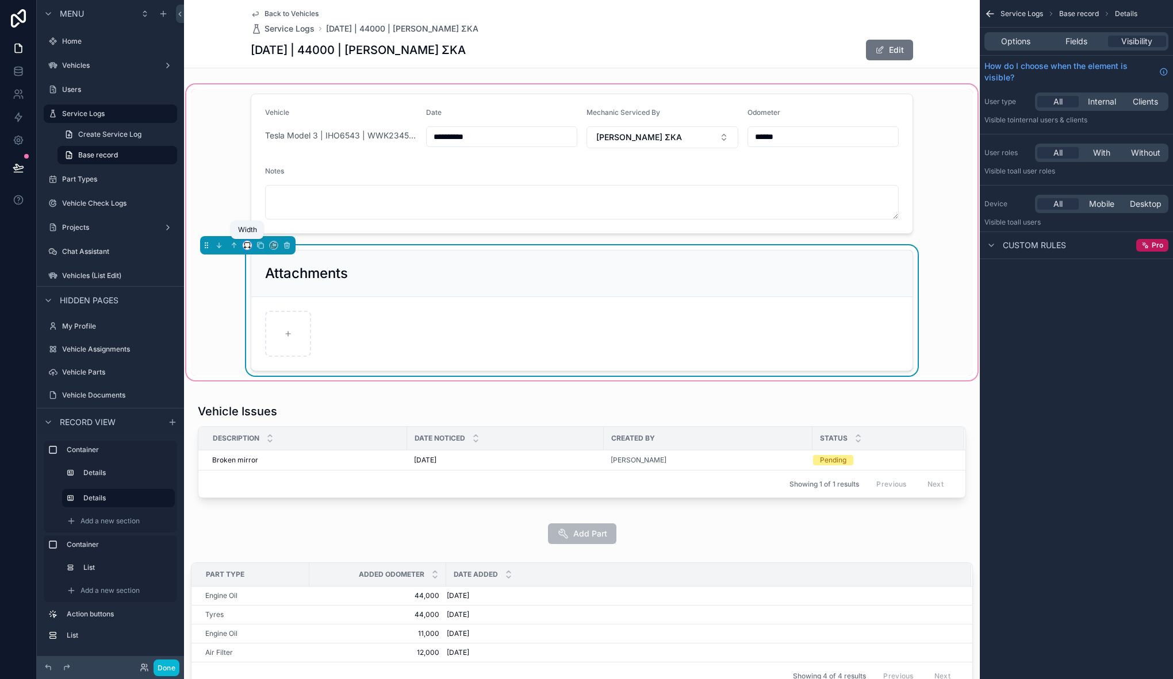
click at [247, 246] on icon "scrollable content" at bounding box center [247, 245] width 8 height 8
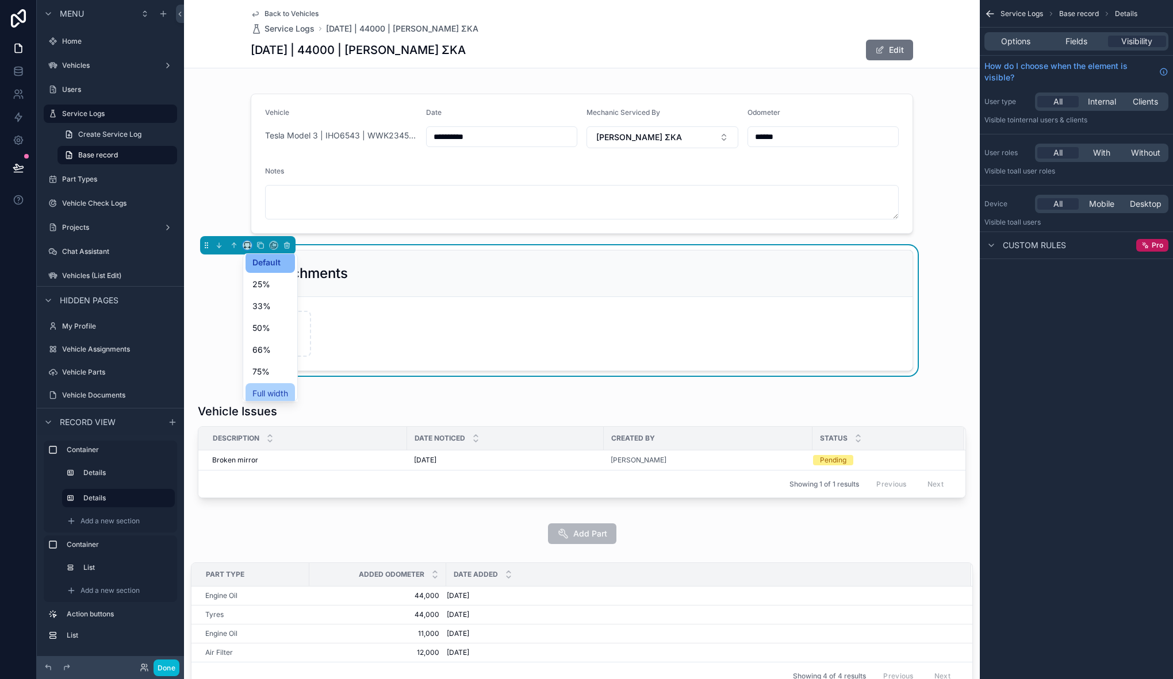
scroll to position [9, 0]
click at [281, 392] on span "Full width" at bounding box center [270, 389] width 36 height 14
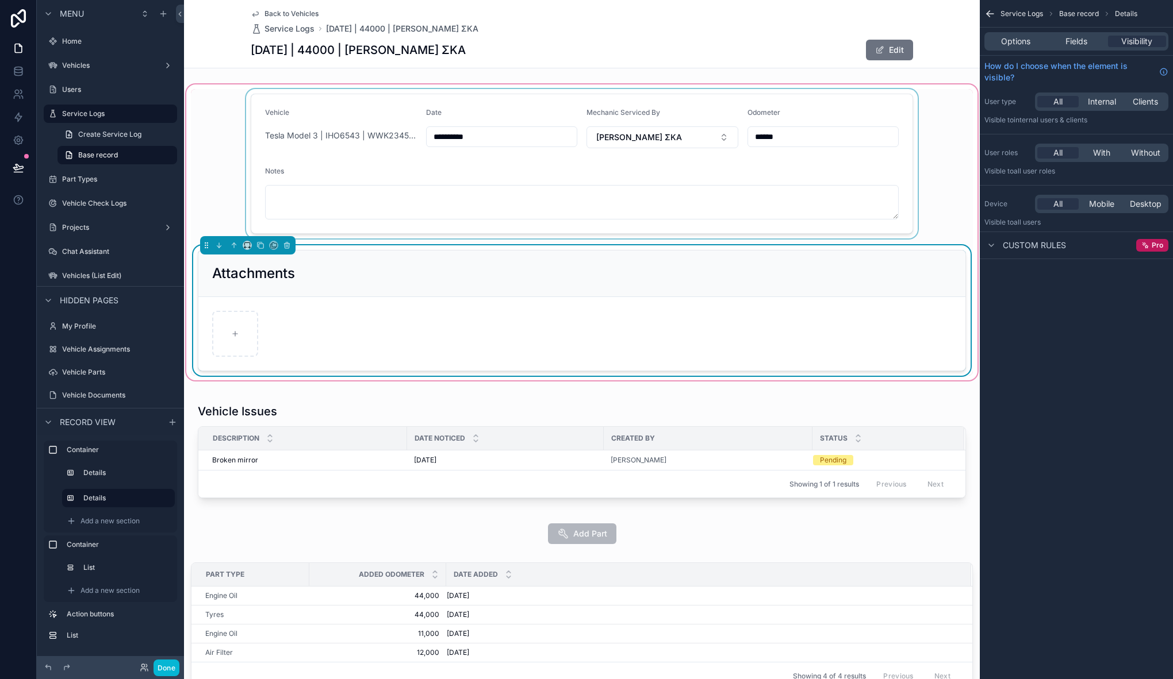
click at [252, 99] on div "scrollable content" at bounding box center [582, 163] width 782 height 149
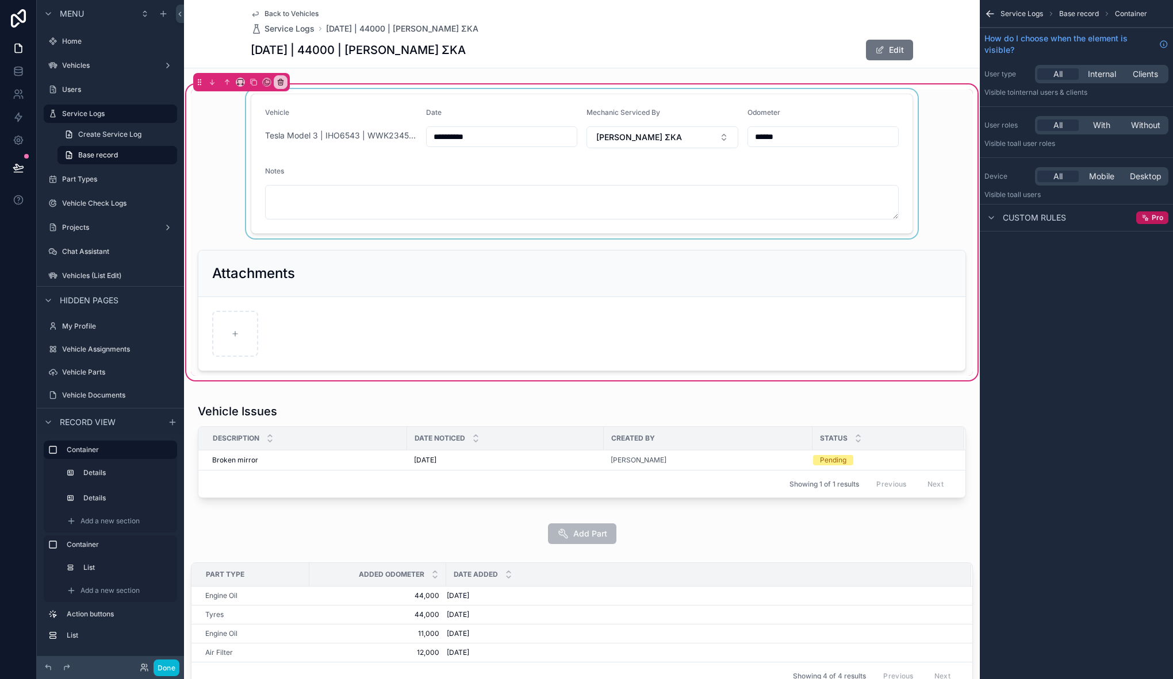
click at [242, 99] on div "scrollable content" at bounding box center [582, 163] width 782 height 149
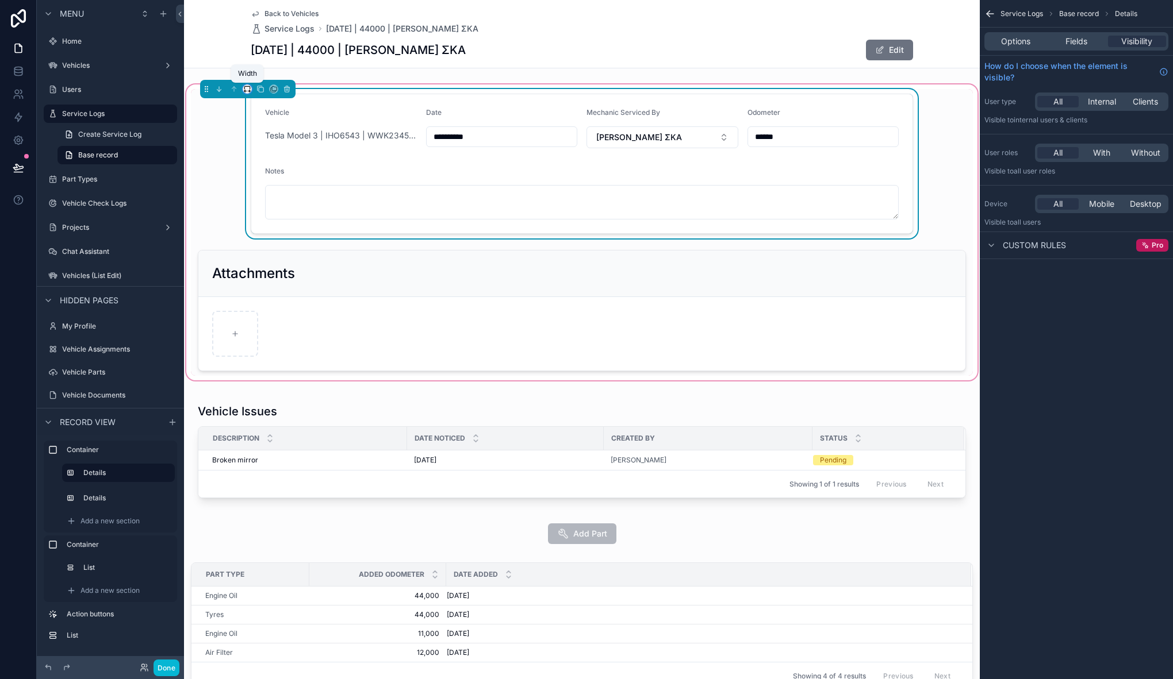
click at [245, 90] on icon "scrollable content" at bounding box center [247, 89] width 8 height 8
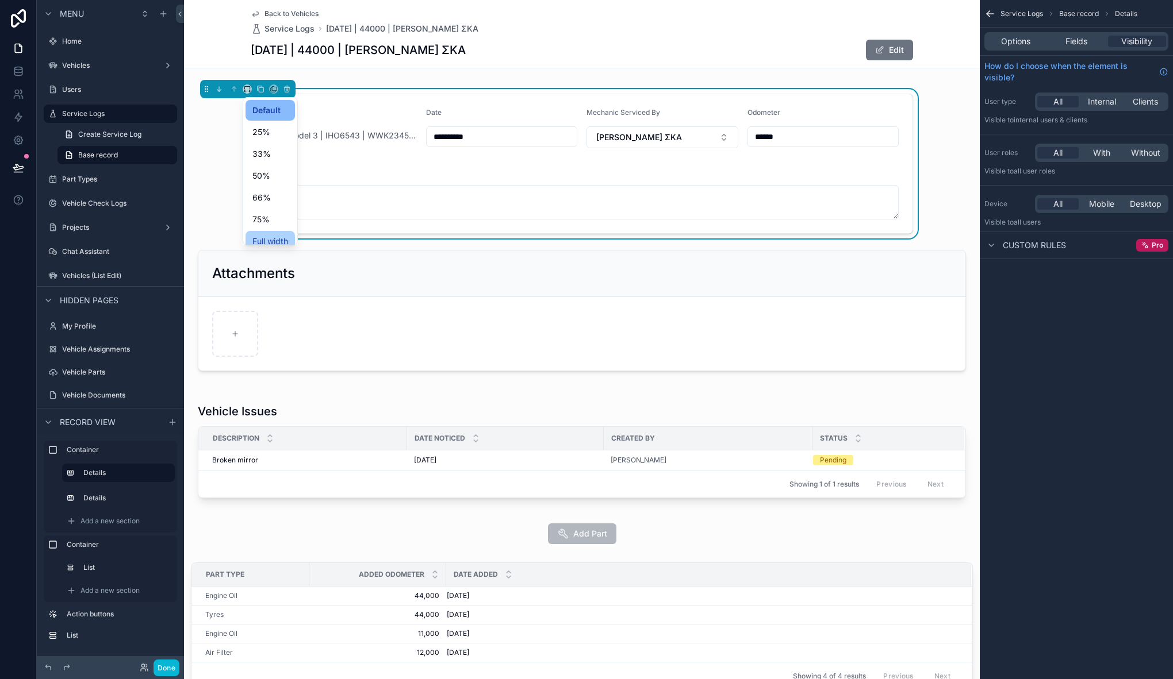
click at [267, 237] on span "Full width" at bounding box center [270, 242] width 36 height 14
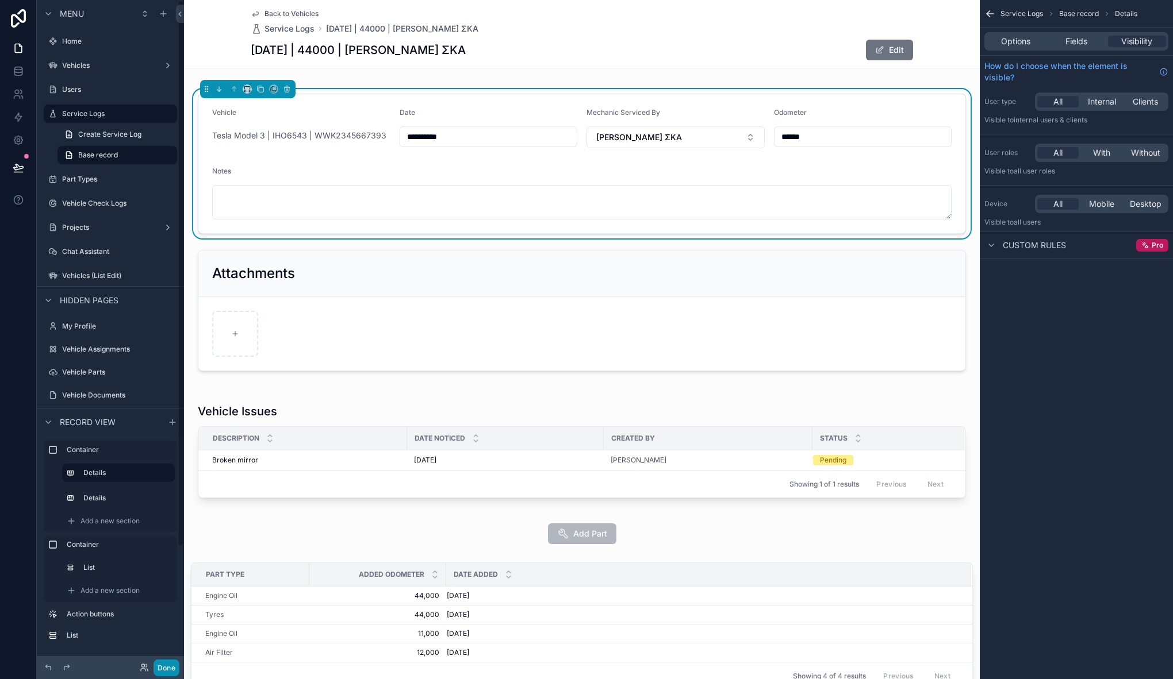
click at [167, 671] on button "Done" at bounding box center [166, 668] width 26 height 17
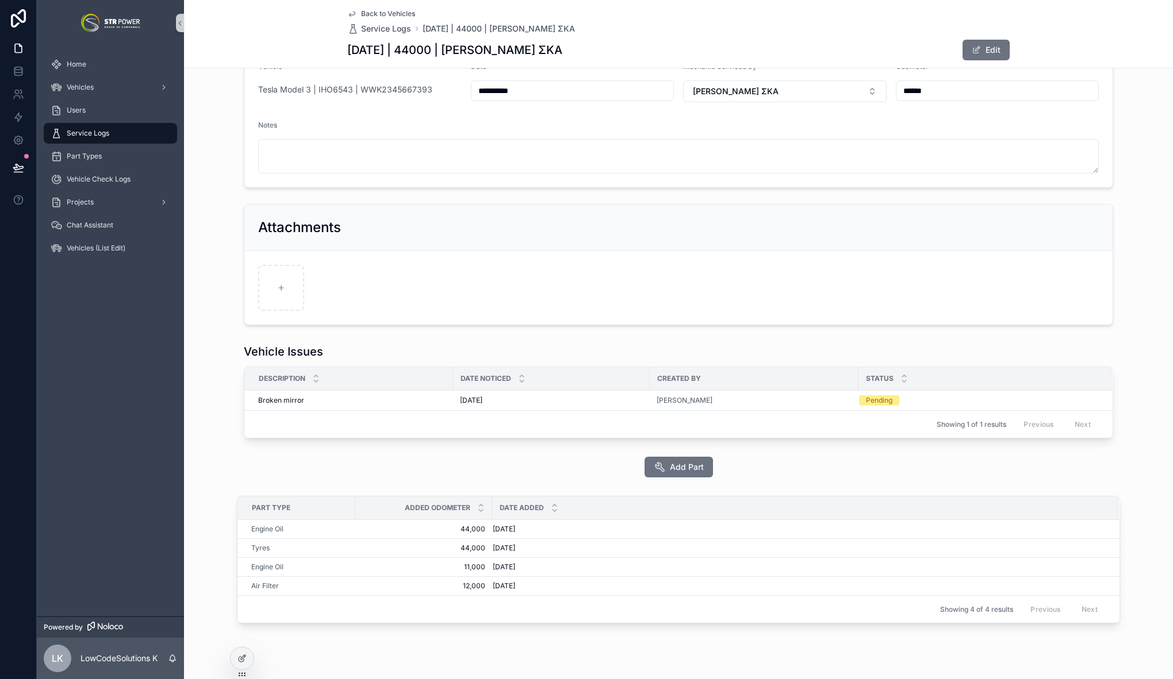
scroll to position [66, 0]
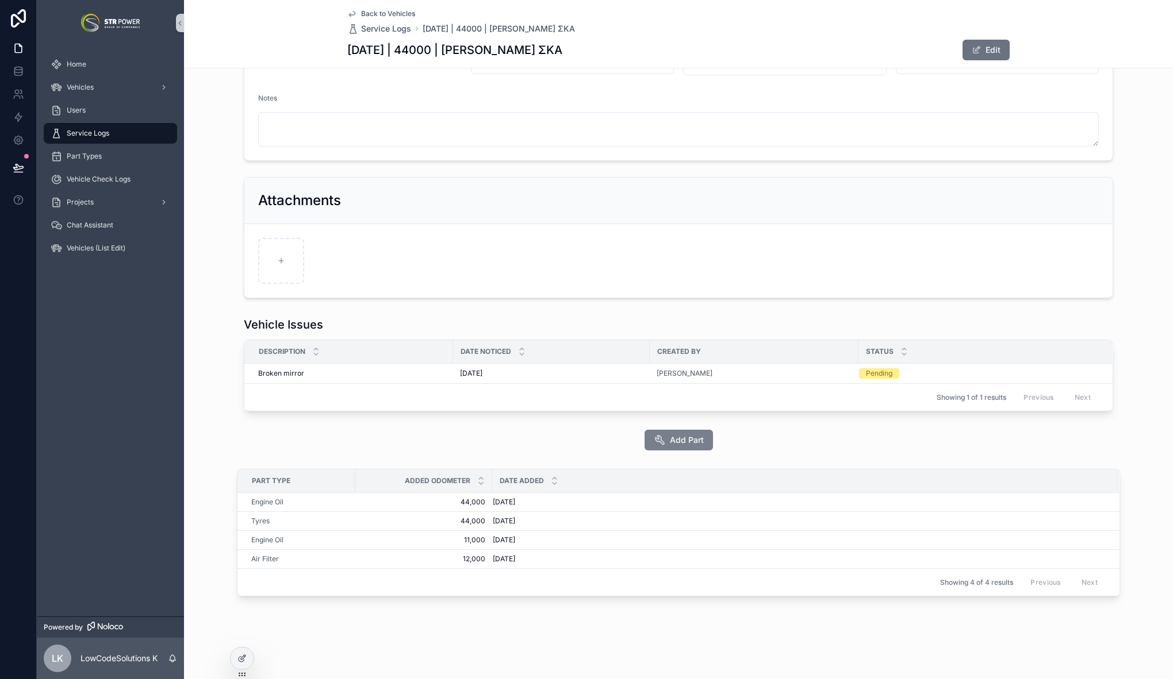
click at [694, 442] on span "Add Part" at bounding box center [687, 440] width 34 height 11
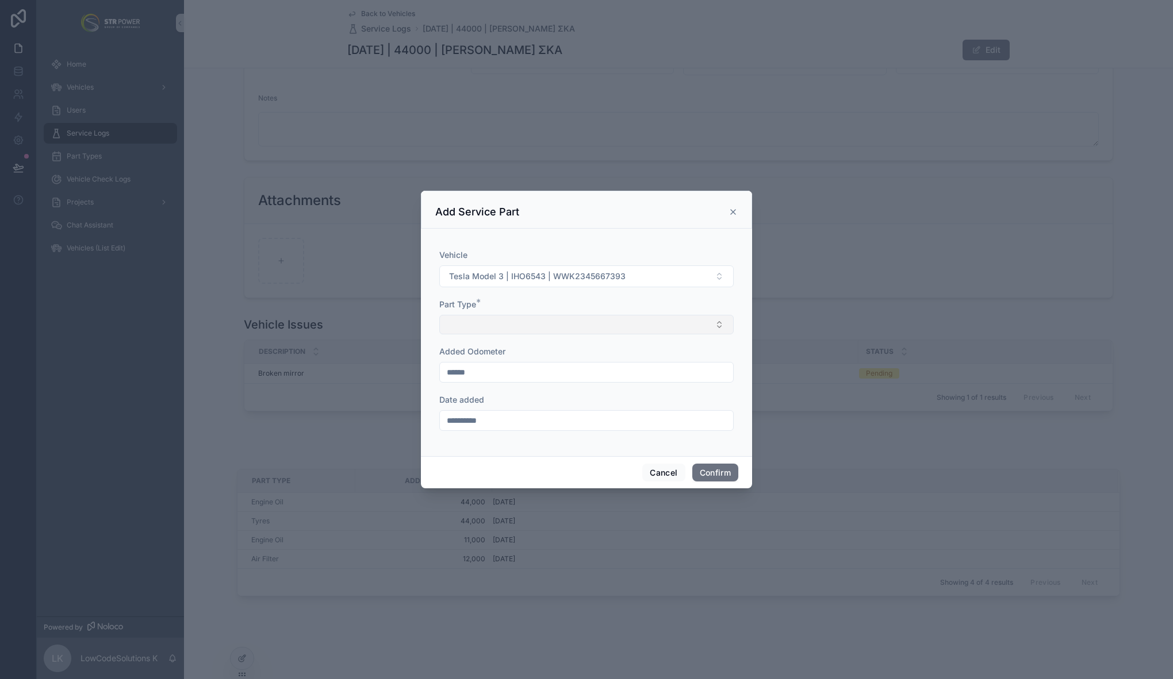
click at [472, 317] on button "Select Button" at bounding box center [586, 325] width 294 height 20
click at [544, 301] on div "Part Type *" at bounding box center [586, 304] width 294 height 11
click at [529, 328] on button "Select Button" at bounding box center [586, 325] width 294 height 20
click at [738, 213] on div "Add Service Part" at bounding box center [586, 210] width 331 height 38
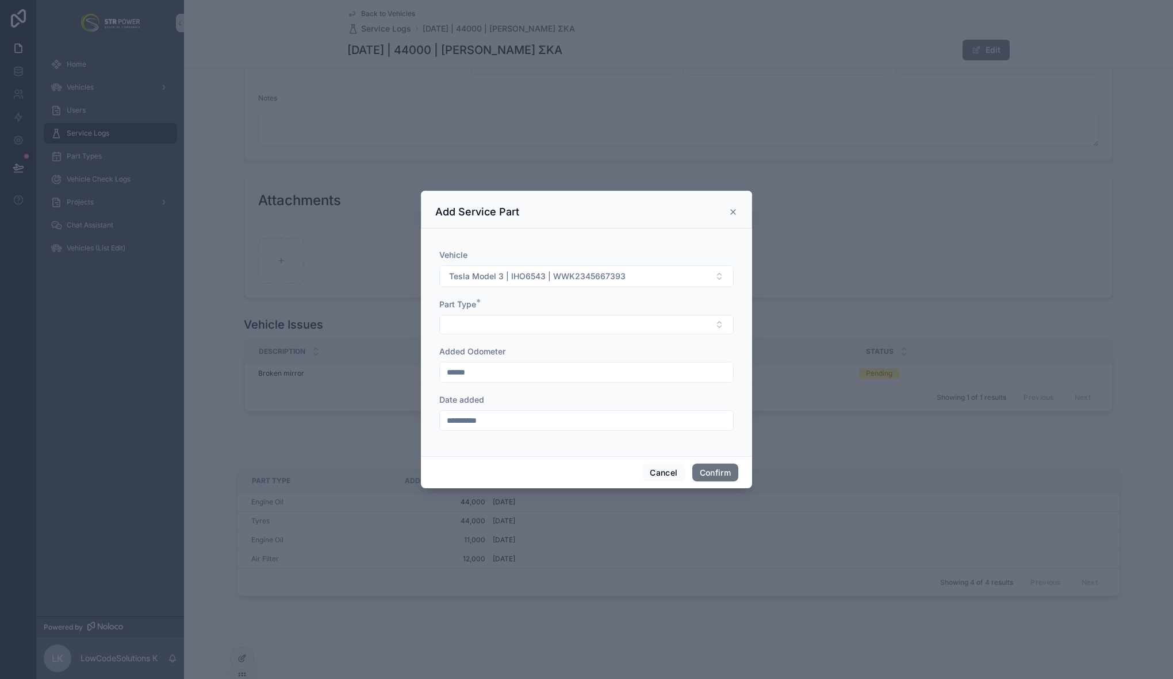
click at [735, 210] on icon at bounding box center [733, 212] width 5 height 5
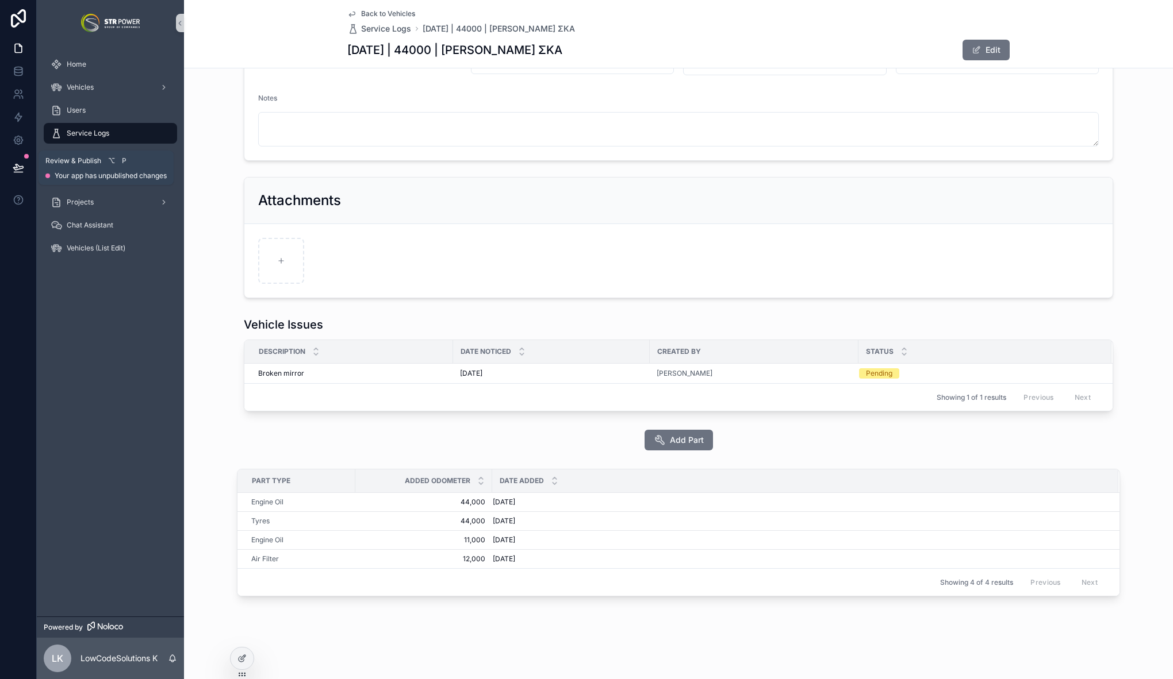
click at [25, 162] on button at bounding box center [18, 168] width 25 height 32
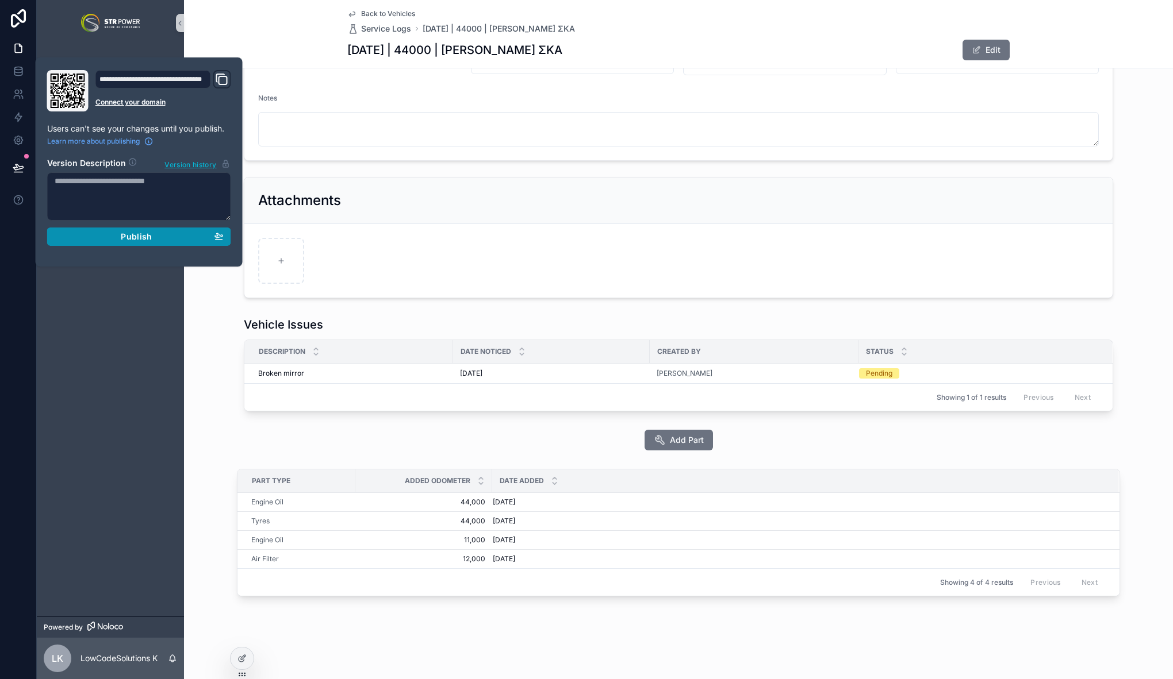
click at [141, 243] on button "Publish" at bounding box center [139, 237] width 184 height 18
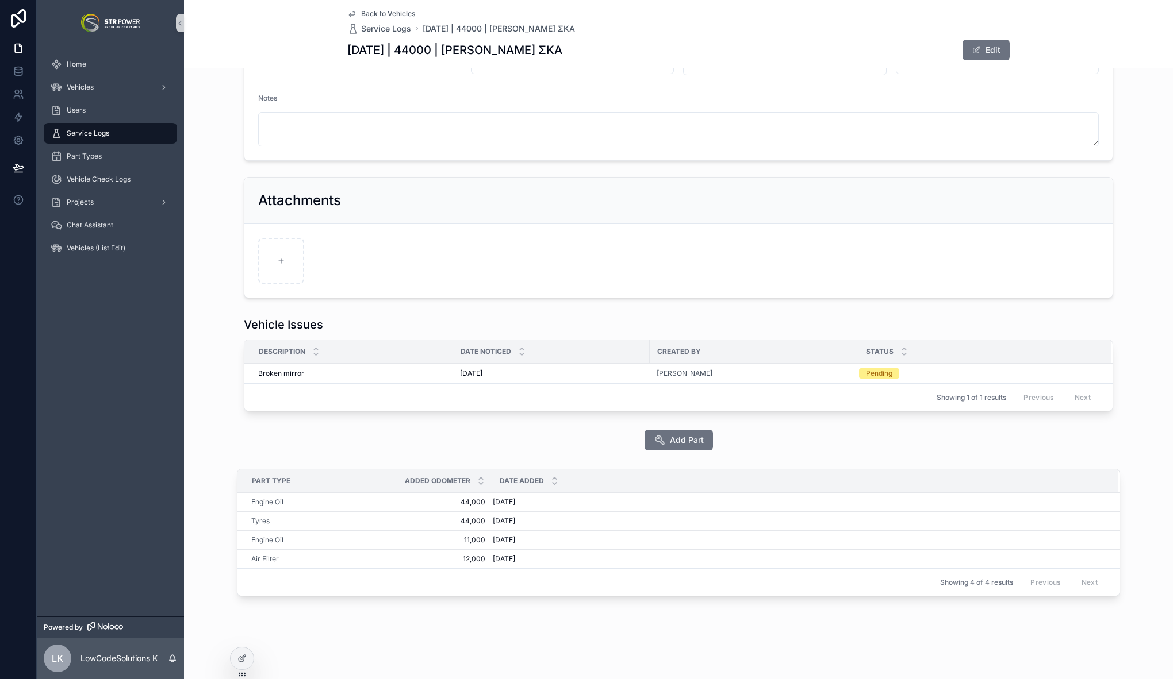
click at [181, 328] on div "Home Vehicles Users Service Logs Part Types Vehicle Check Logs Projects Chat As…" at bounding box center [110, 331] width 147 height 571
click at [24, 74] on icon at bounding box center [18, 71] width 11 height 11
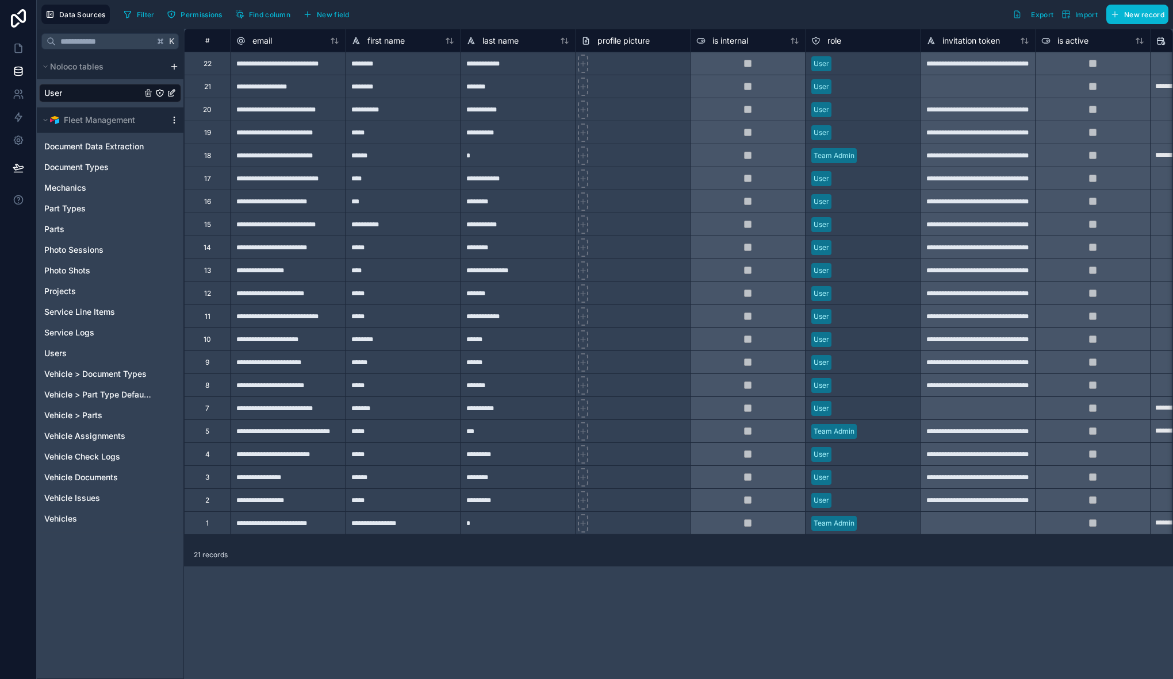
click at [172, 121] on icon "scrollable content" at bounding box center [174, 120] width 9 height 9
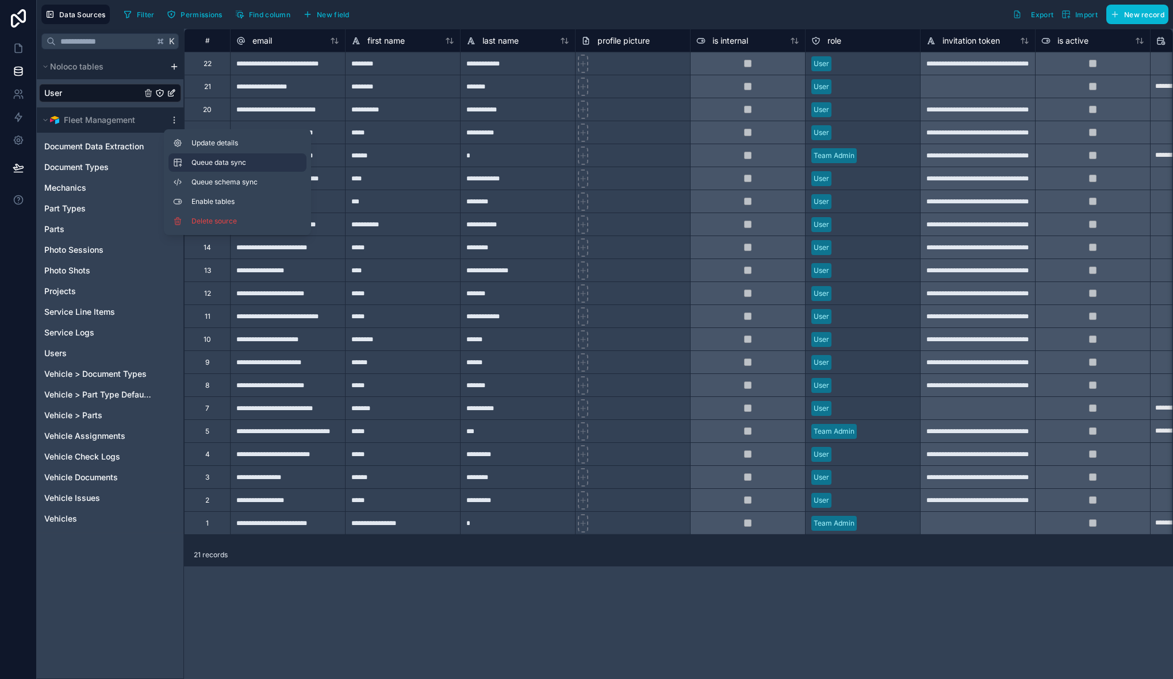
click at [205, 160] on span "Queue data sync" at bounding box center [232, 162] width 83 height 9
drag, startPoint x: 208, startPoint y: 181, endPoint x: 203, endPoint y: 202, distance: 21.2
click at [208, 181] on span "Queue schema sync" at bounding box center [232, 182] width 83 height 9
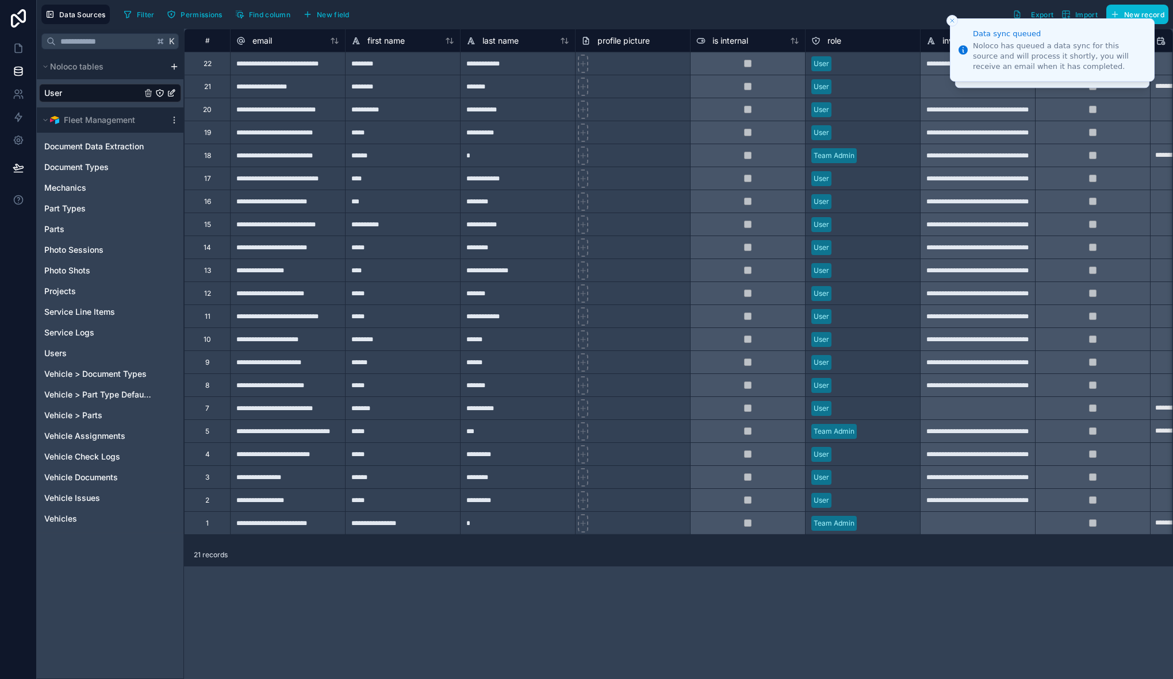
click at [124, 583] on div "K Noloco tables User Fleet Management Document Data Extraction Document Types M…" at bounding box center [110, 354] width 147 height 651
click at [115, 312] on link "Service Line Items" at bounding box center [110, 312] width 142 height 18
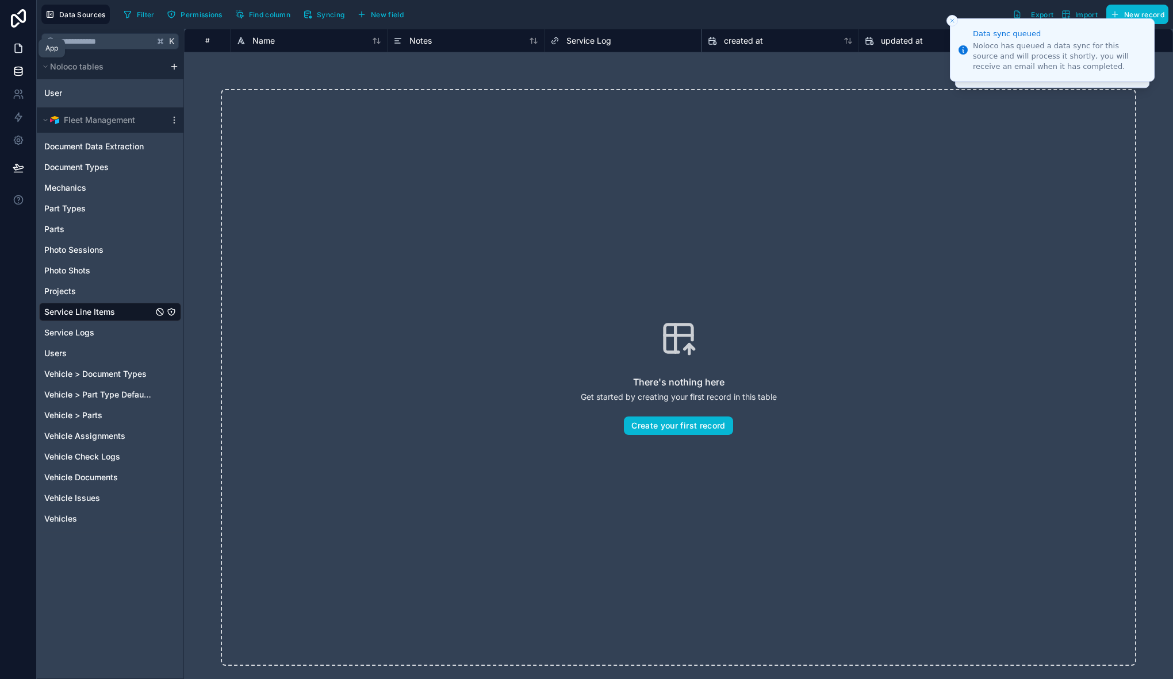
click at [17, 45] on icon at bounding box center [18, 48] width 11 height 11
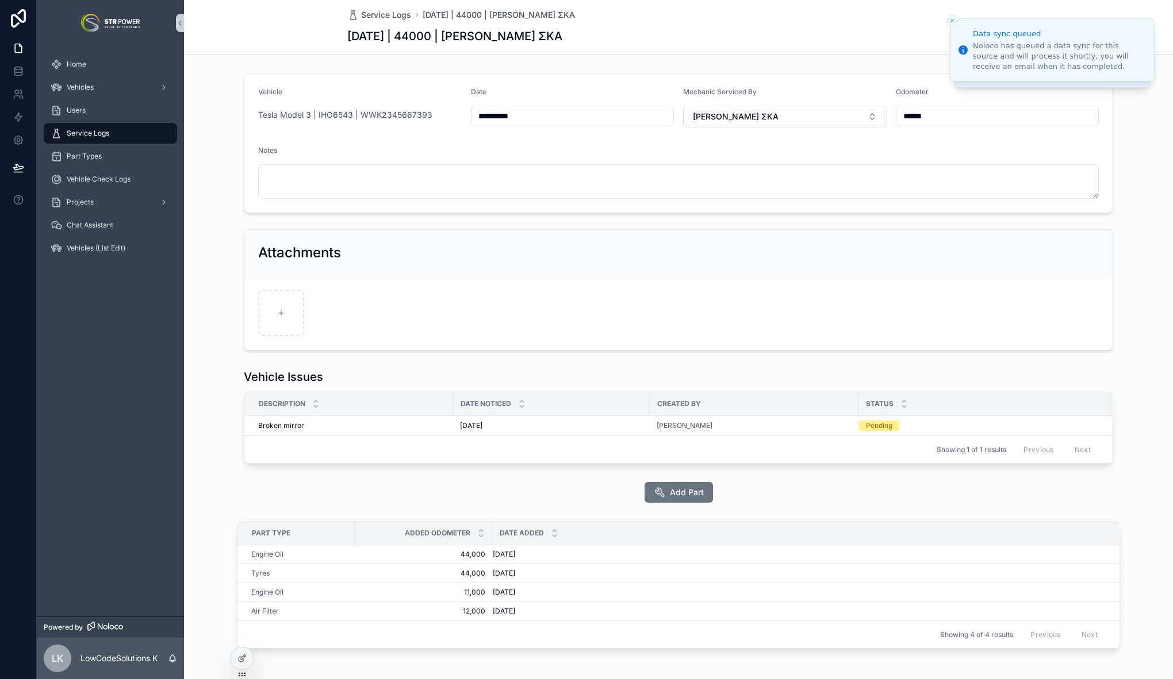
scroll to position [52, 0]
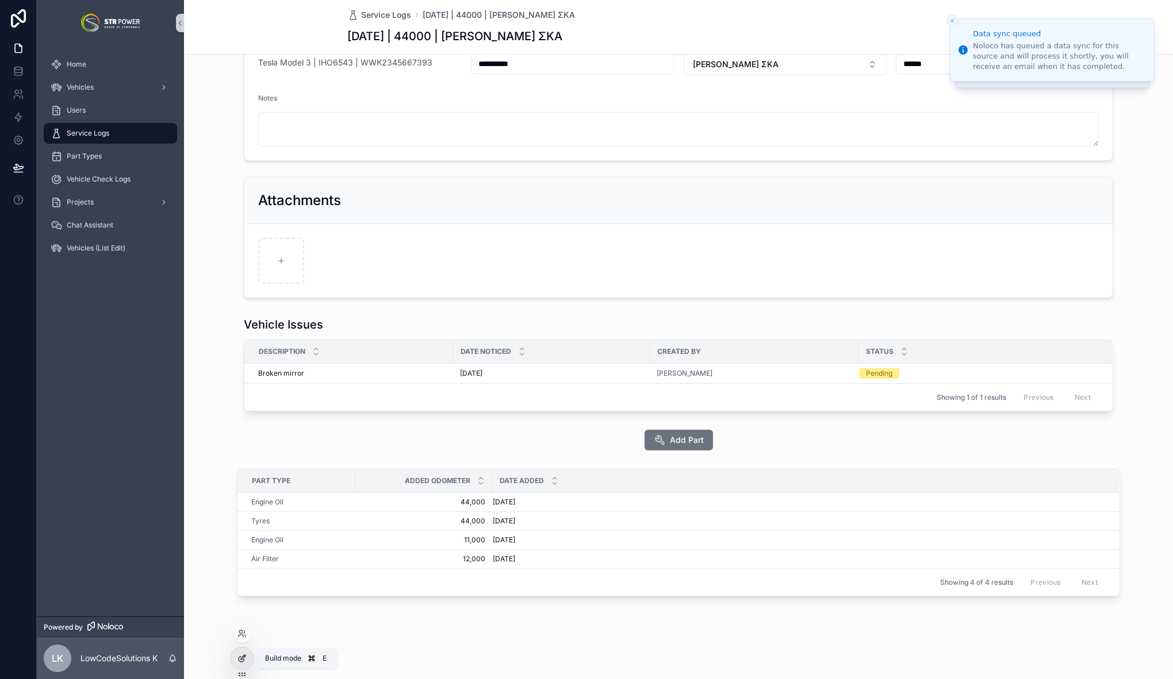
click at [245, 660] on icon at bounding box center [241, 658] width 9 height 9
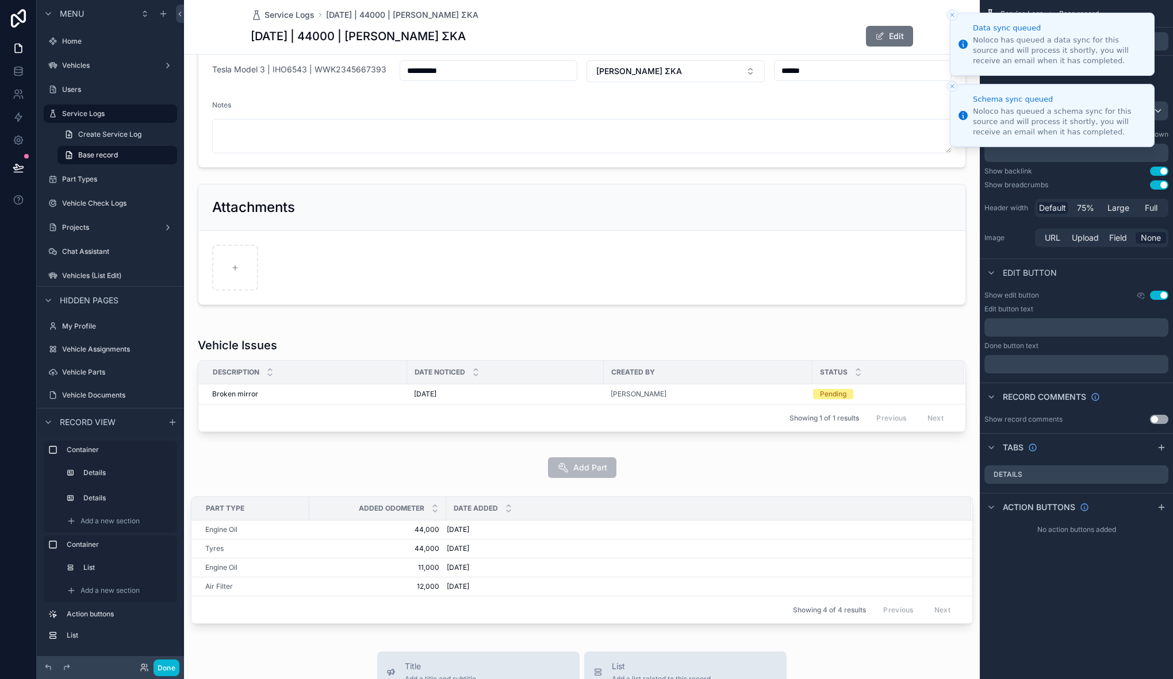
click at [956, 15] on button "Close toast" at bounding box center [951, 14] width 11 height 11
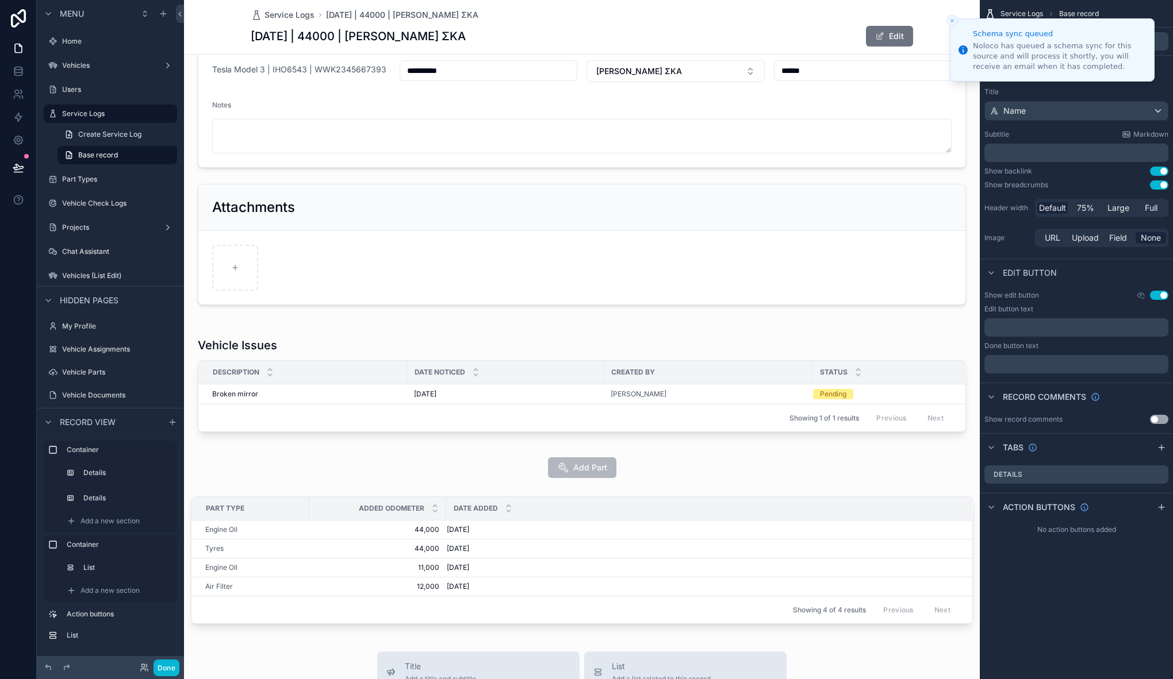
click at [954, 16] on button "Close toast" at bounding box center [951, 20] width 11 height 11
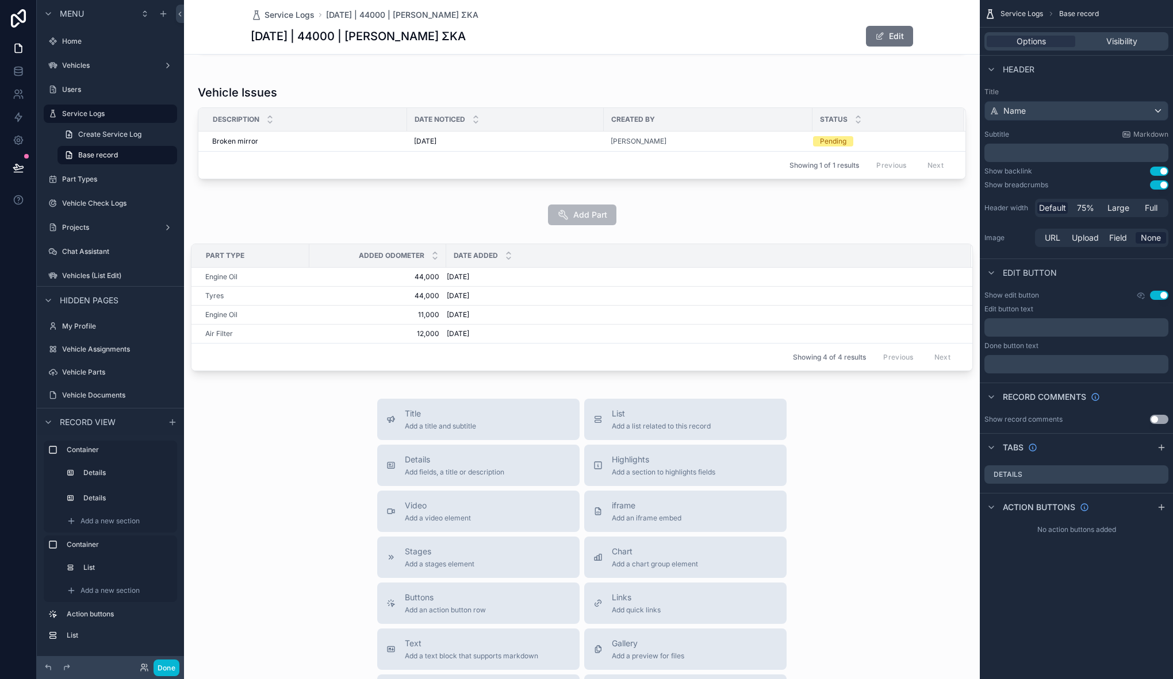
scroll to position [404, 0]
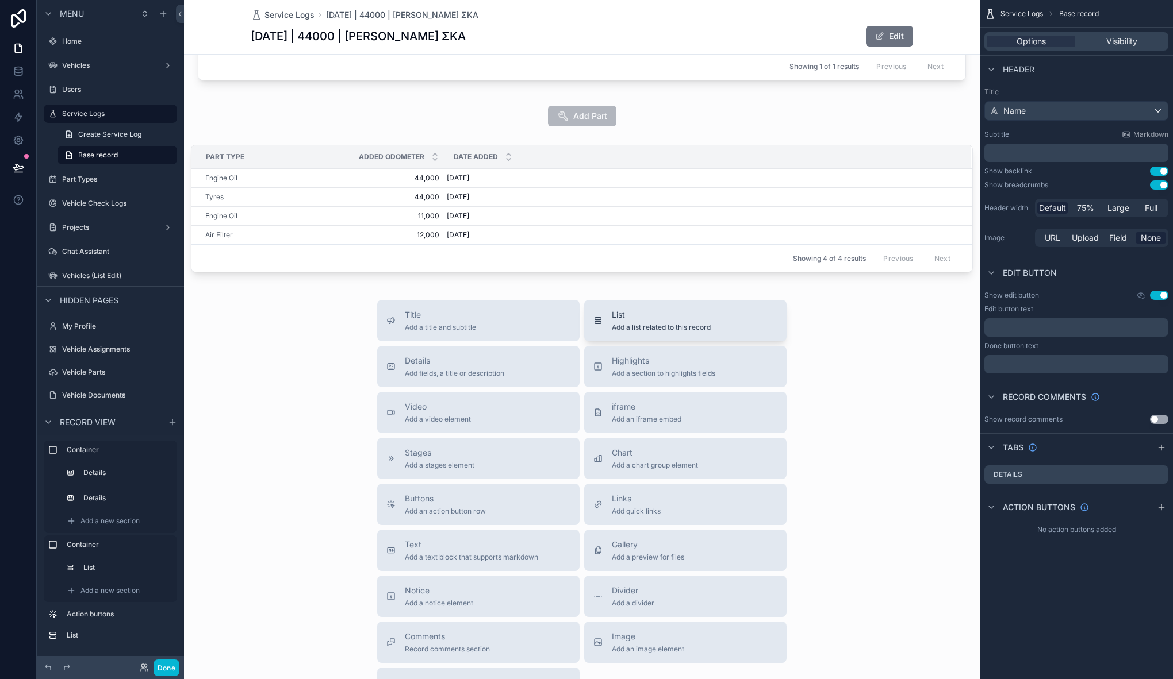
click at [606, 326] on div "List Add a list related to this record" at bounding box center [685, 320] width 184 height 23
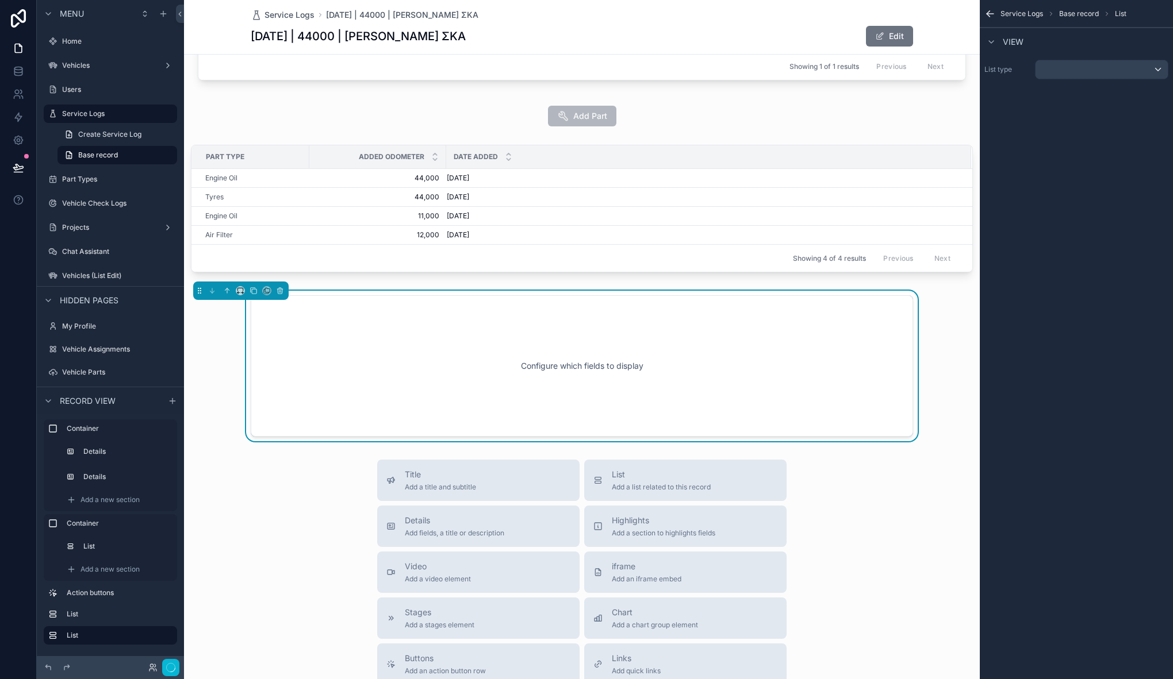
scroll to position [431, 0]
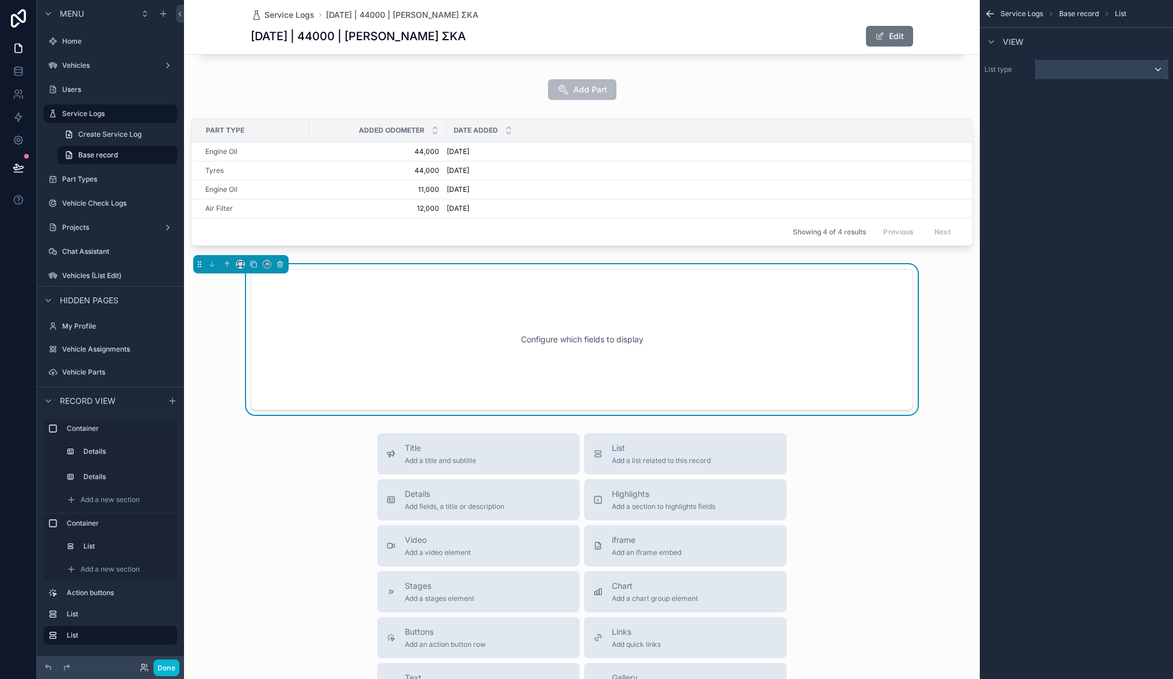
click at [1122, 71] on div "scrollable content" at bounding box center [1101, 69] width 132 height 18
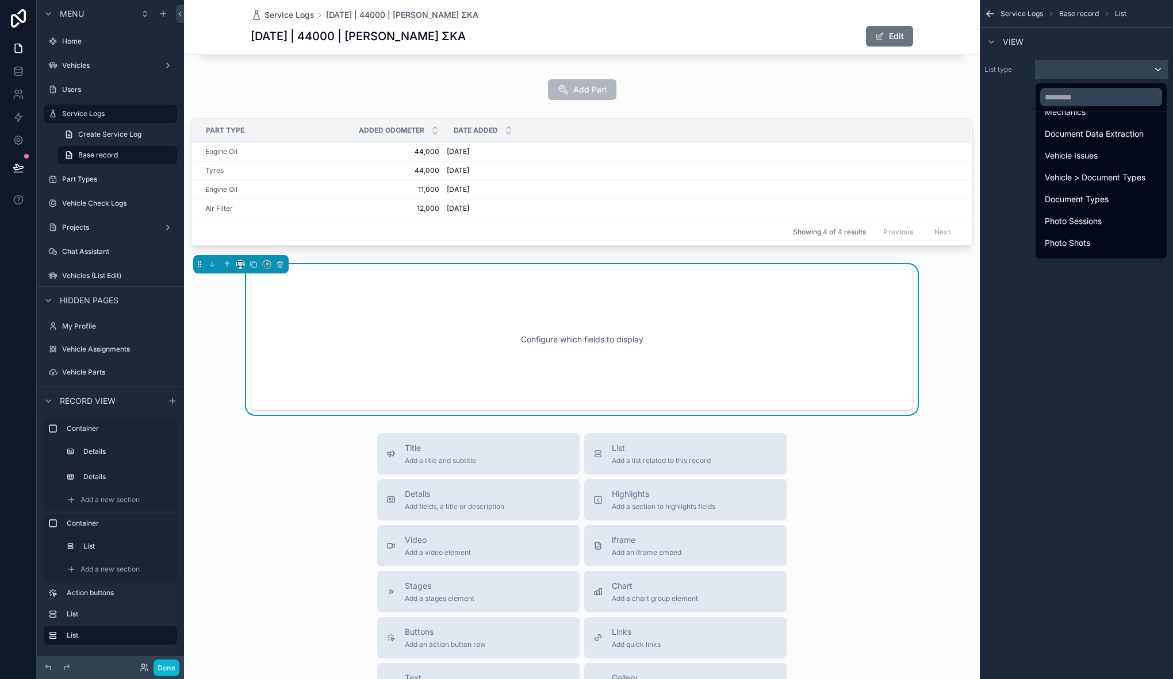
scroll to position [335, 0]
click at [1110, 239] on span "Service Line Items" at bounding box center [1078, 246] width 69 height 14
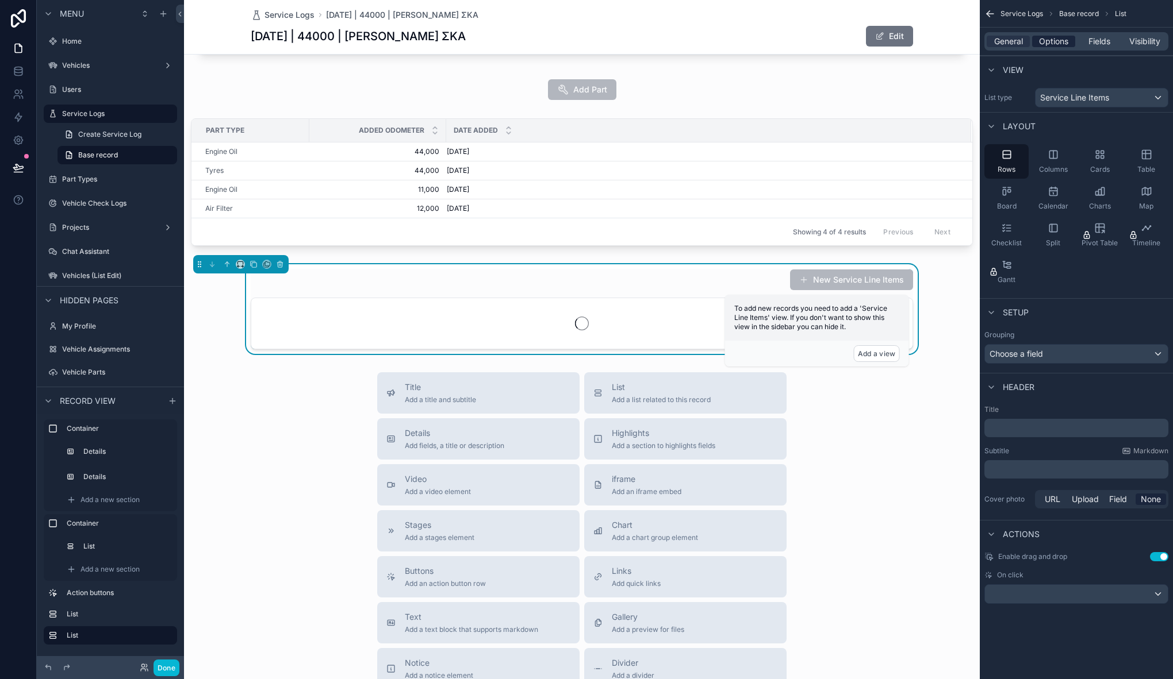
click at [1058, 45] on span "Options" at bounding box center [1053, 41] width 29 height 11
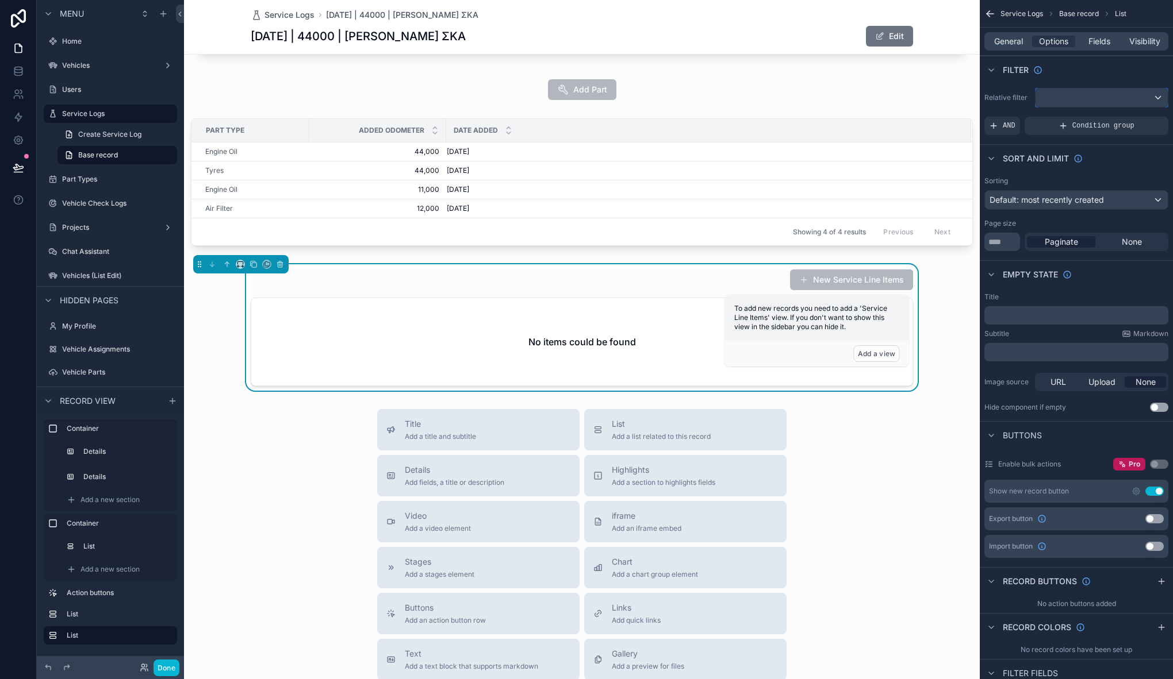
click at [1070, 95] on div "scrollable content" at bounding box center [1101, 98] width 132 height 18
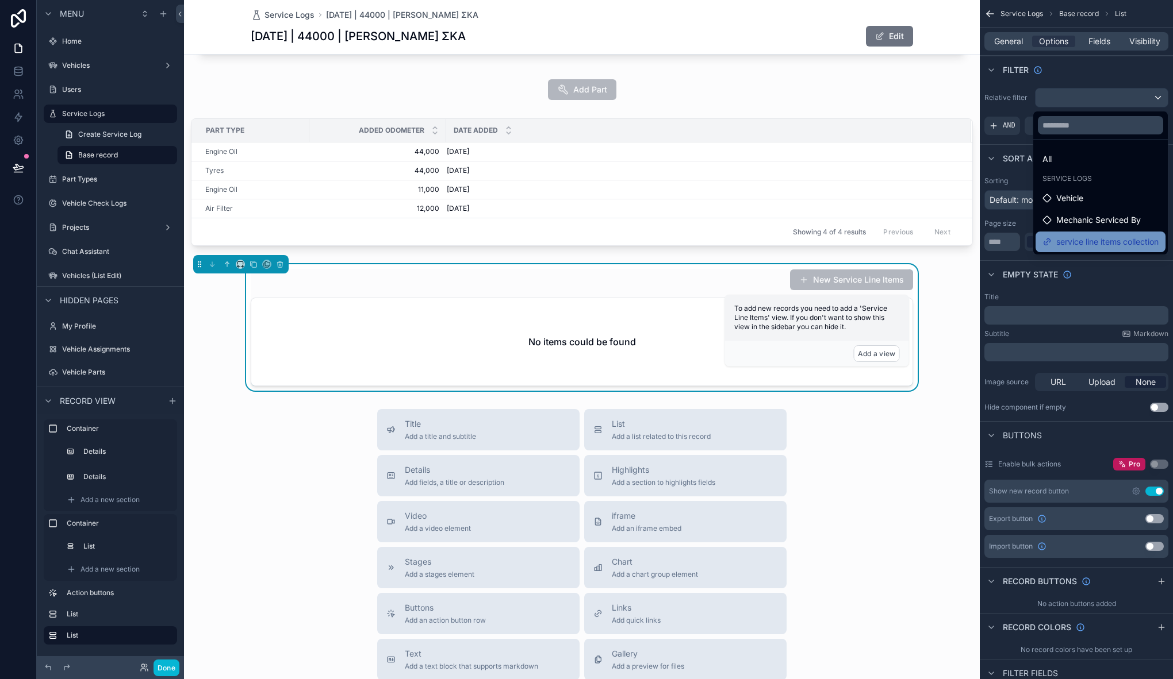
click at [1085, 245] on span "service line items collection" at bounding box center [1107, 242] width 102 height 14
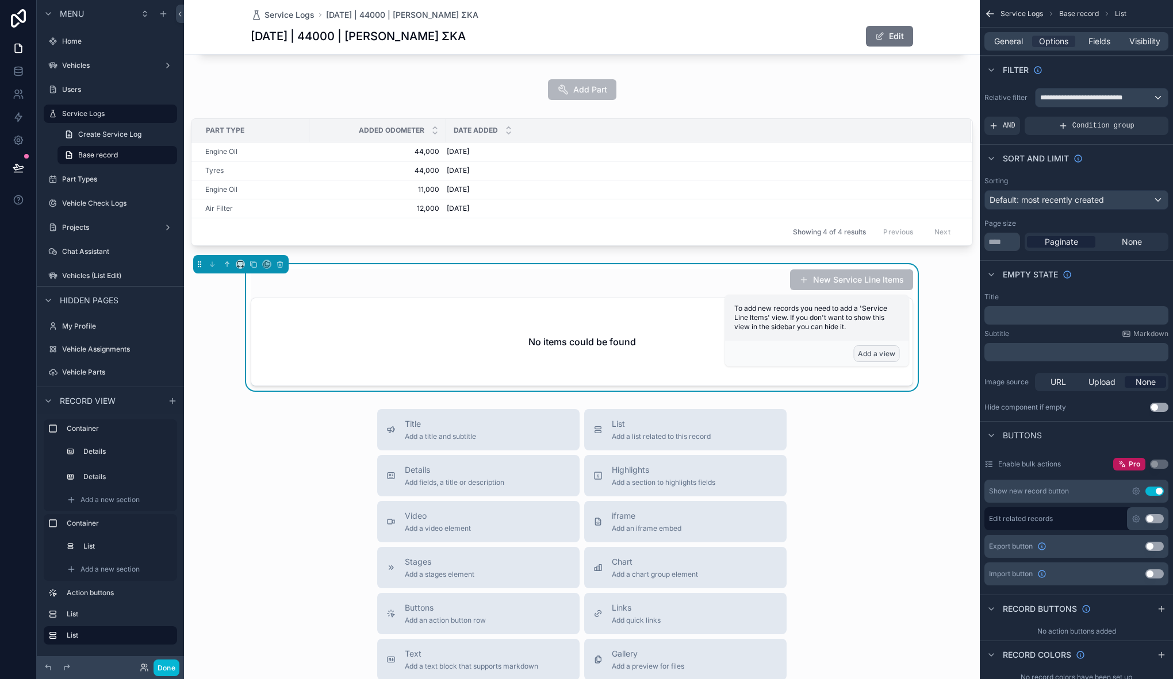
click at [868, 356] on button "Add a view" at bounding box center [877, 353] width 46 height 17
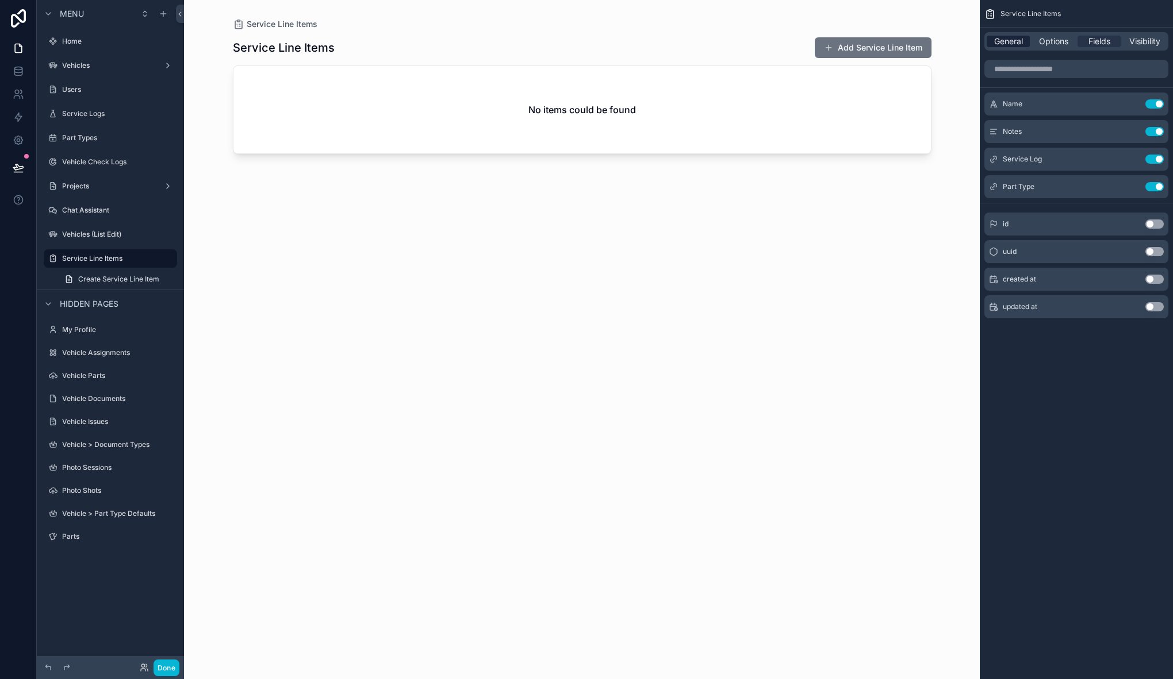
click at [1000, 40] on span "General" at bounding box center [1008, 41] width 29 height 11
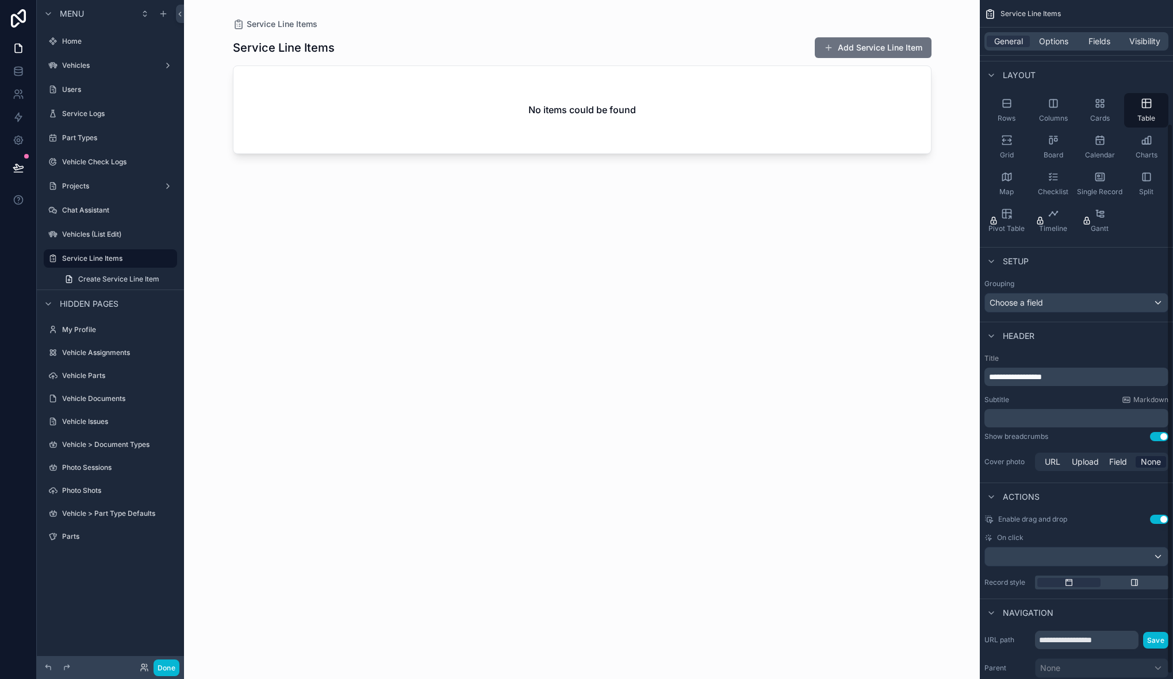
scroll to position [159, 0]
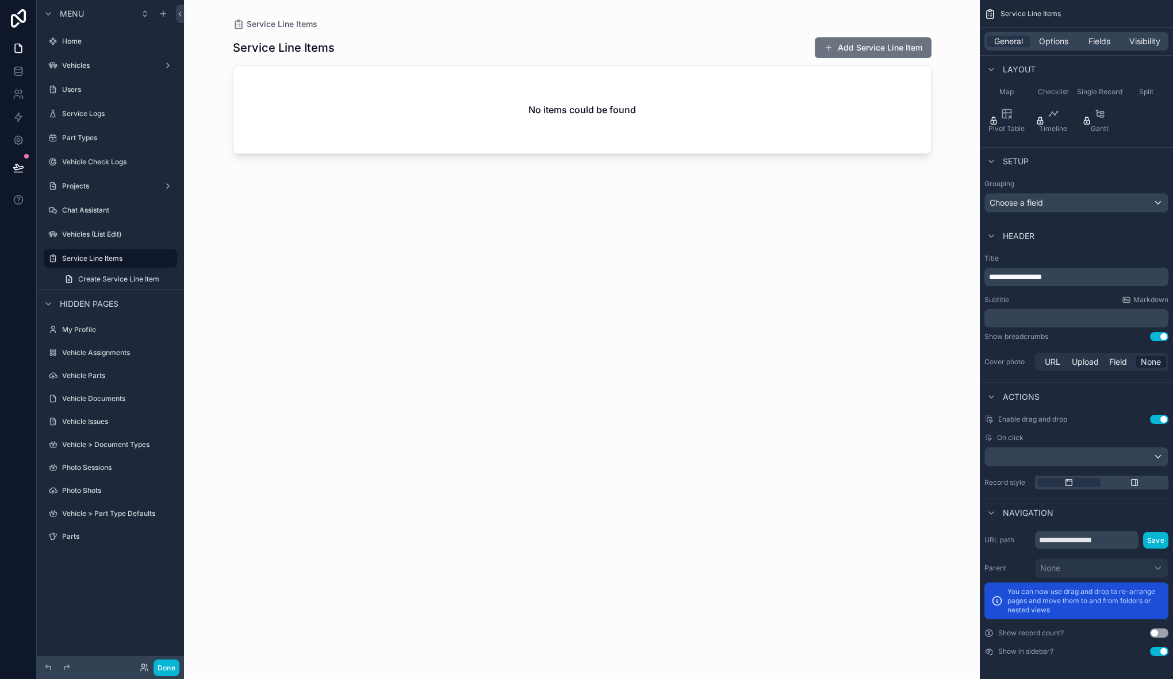
click at [1160, 652] on button "Use setting" at bounding box center [1159, 651] width 18 height 9
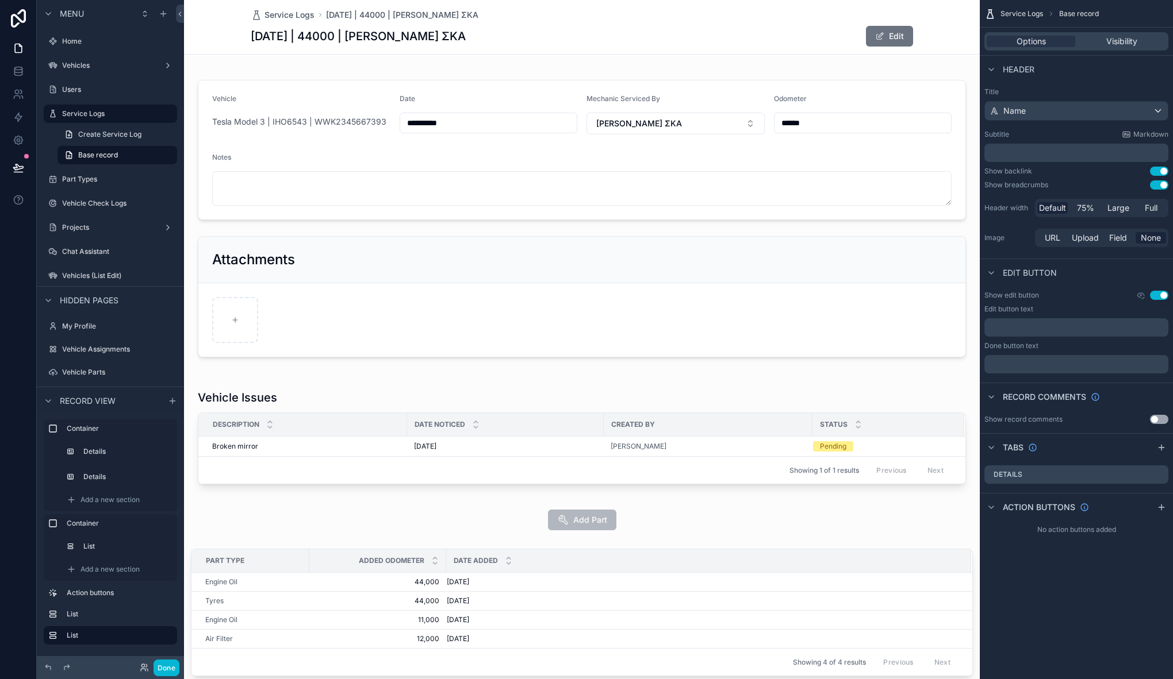
scroll to position [330, 0]
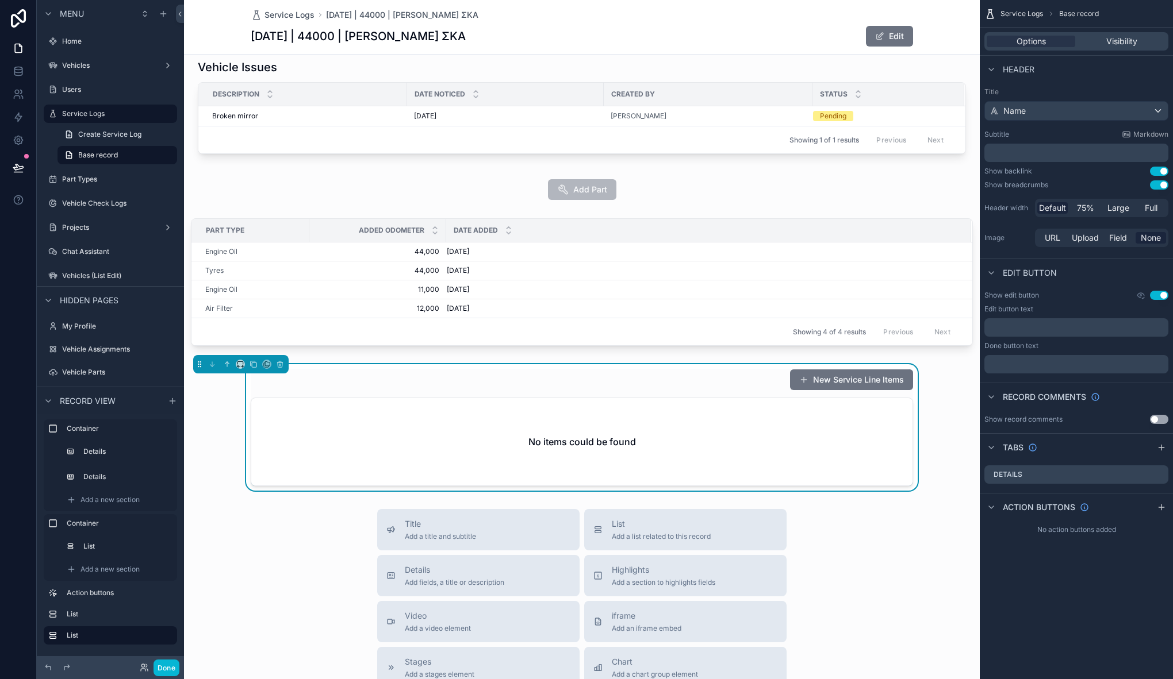
click at [676, 393] on div "New Service Line Items No items could be found" at bounding box center [582, 427] width 662 height 117
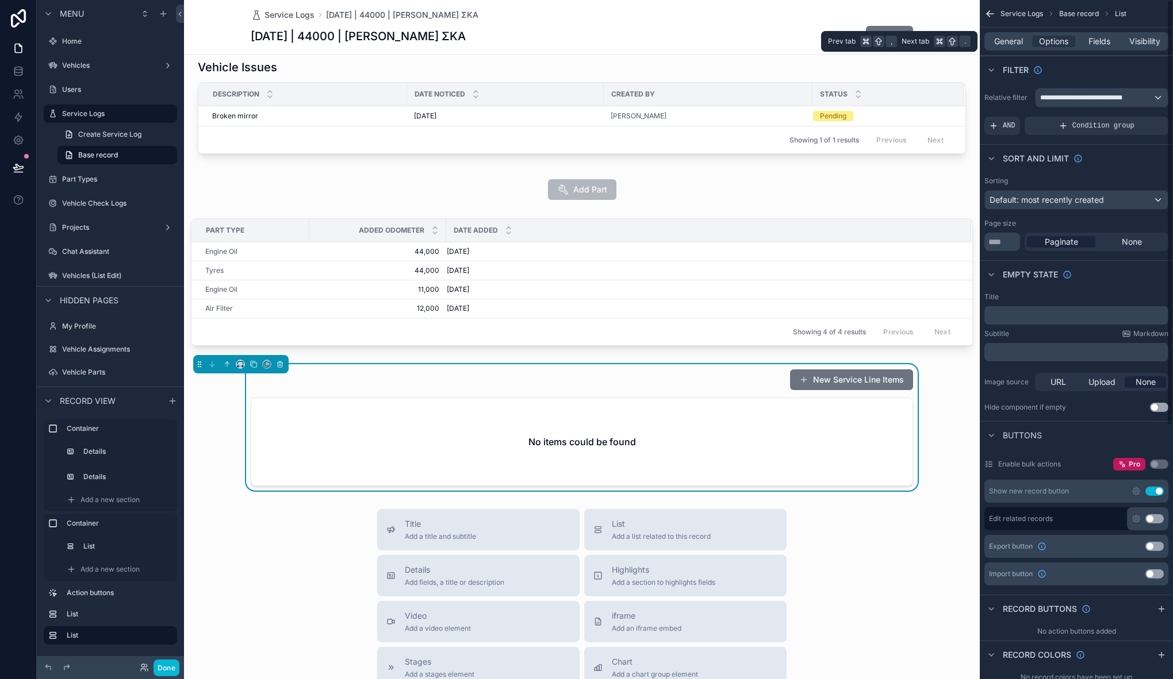
click at [1000, 49] on div "General Options Fields Visibility" at bounding box center [1076, 41] width 184 height 18
click at [1016, 40] on span "General" at bounding box center [1008, 41] width 29 height 11
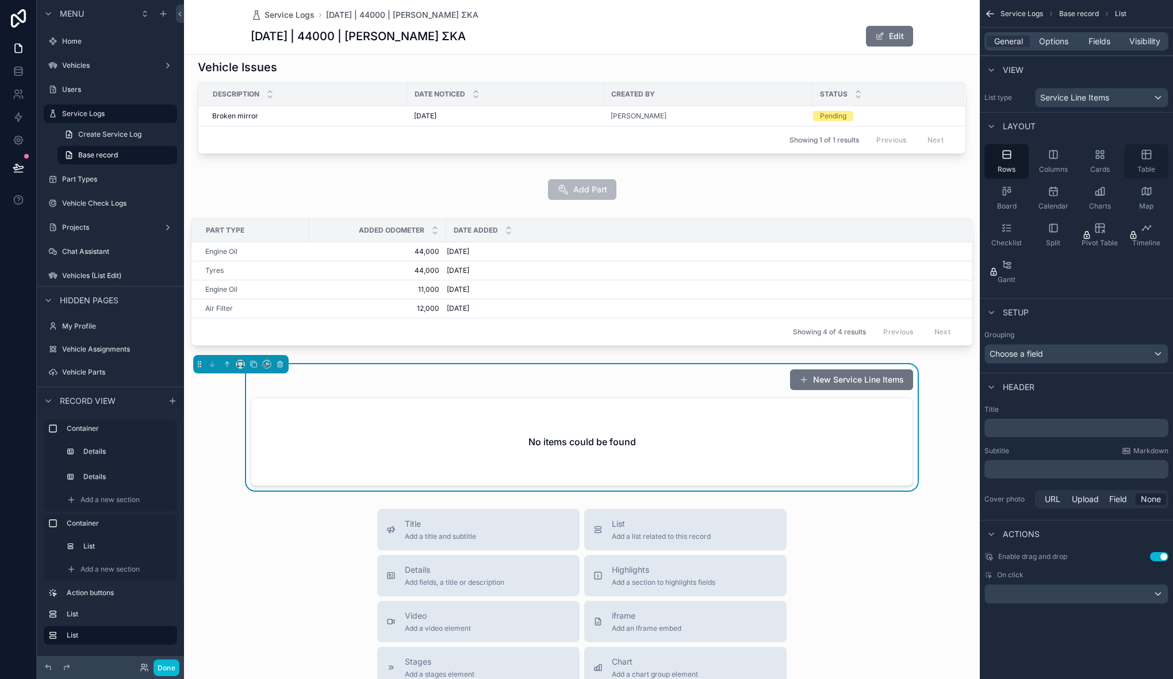
click at [1146, 158] on icon "scrollable content" at bounding box center [1145, 154] width 11 height 11
click at [238, 366] on icon "scrollable content" at bounding box center [237, 367] width 1 height 2
click at [267, 508] on span "Large" at bounding box center [256, 508] width 22 height 14
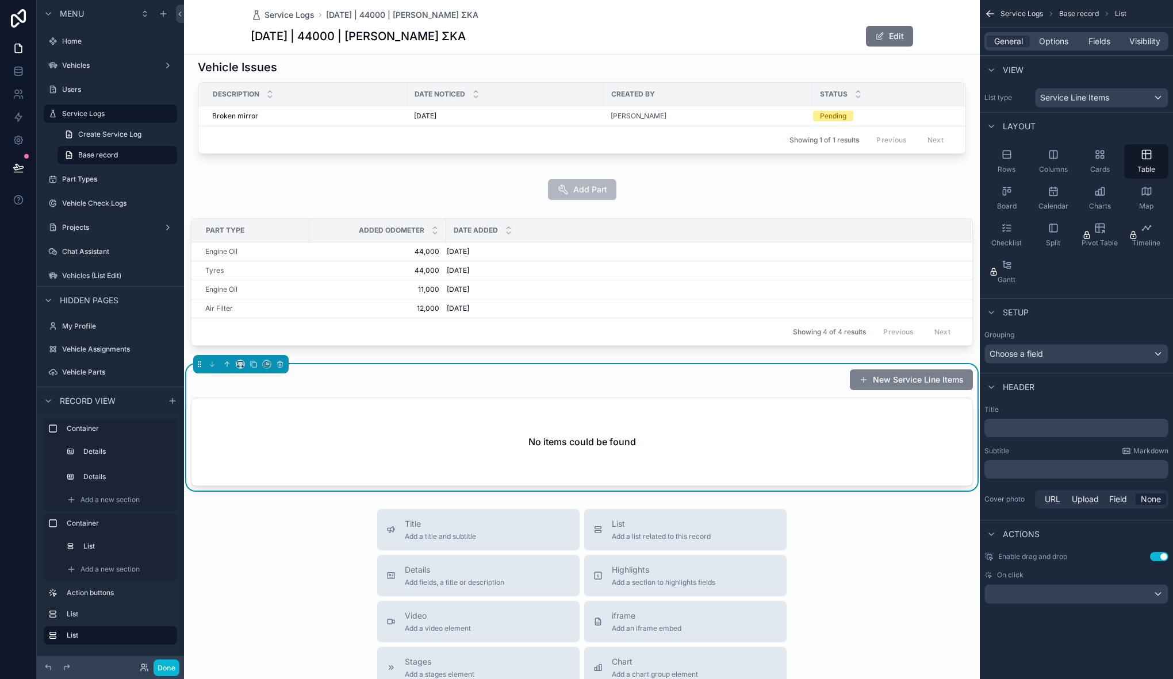
click at [888, 382] on button "New Service Line Items" at bounding box center [911, 380] width 123 height 21
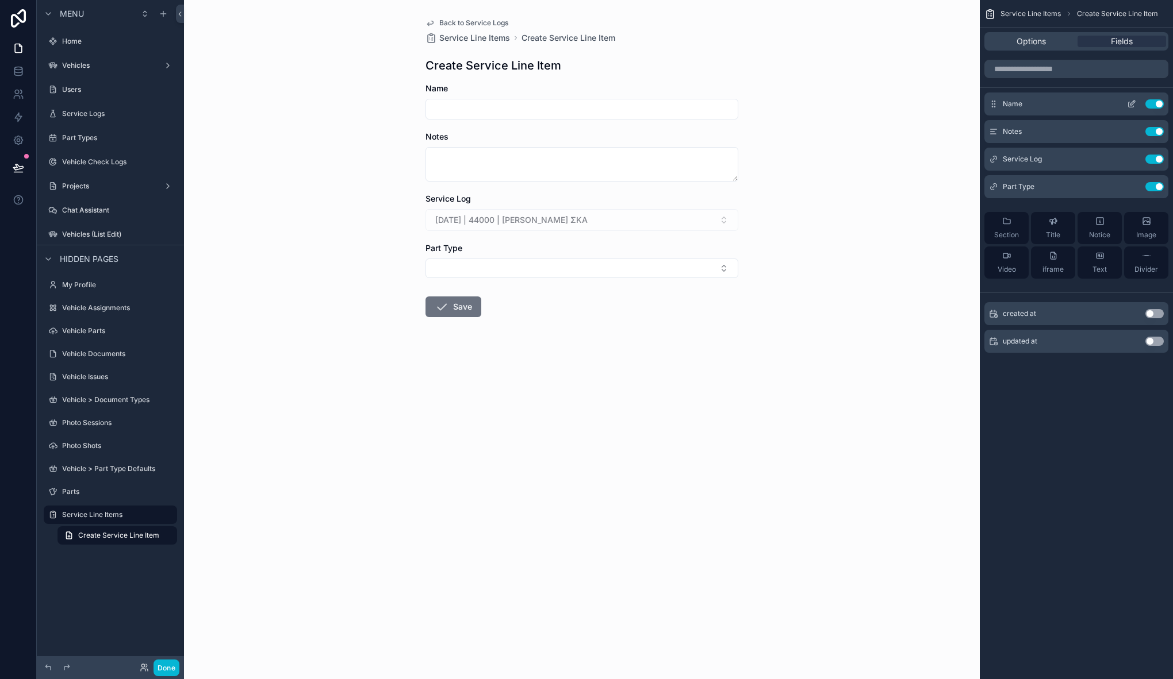
click at [1151, 105] on button "Use setting" at bounding box center [1154, 103] width 18 height 9
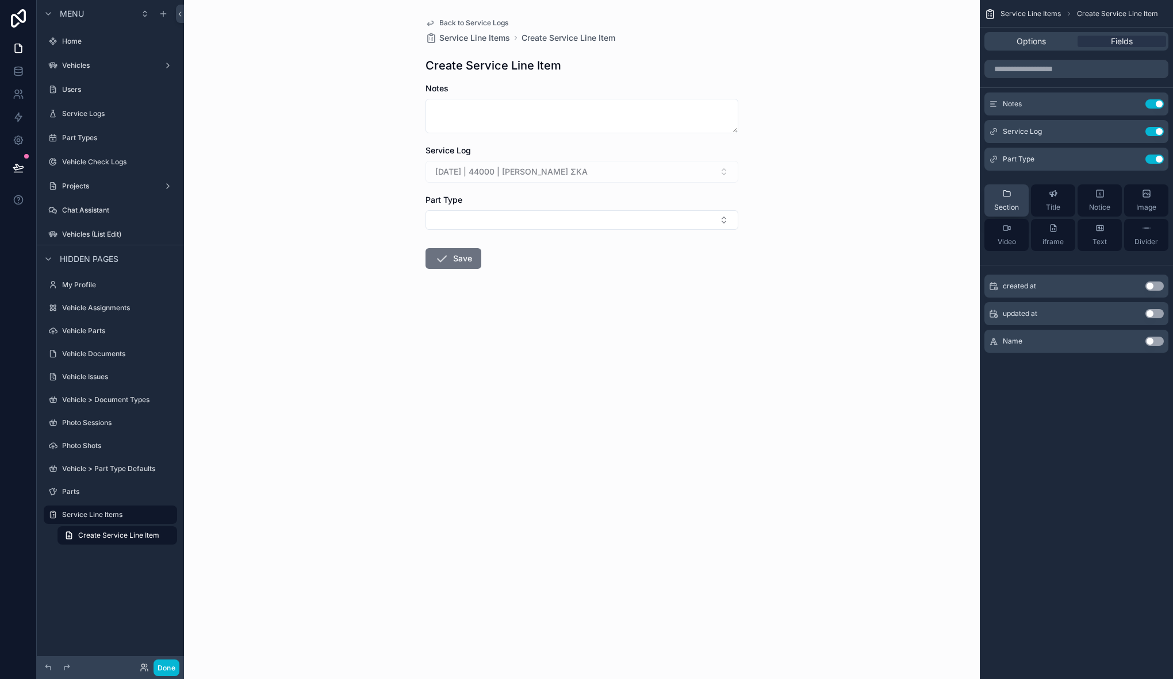
click at [1016, 195] on div "Section" at bounding box center [1006, 200] width 25 height 23
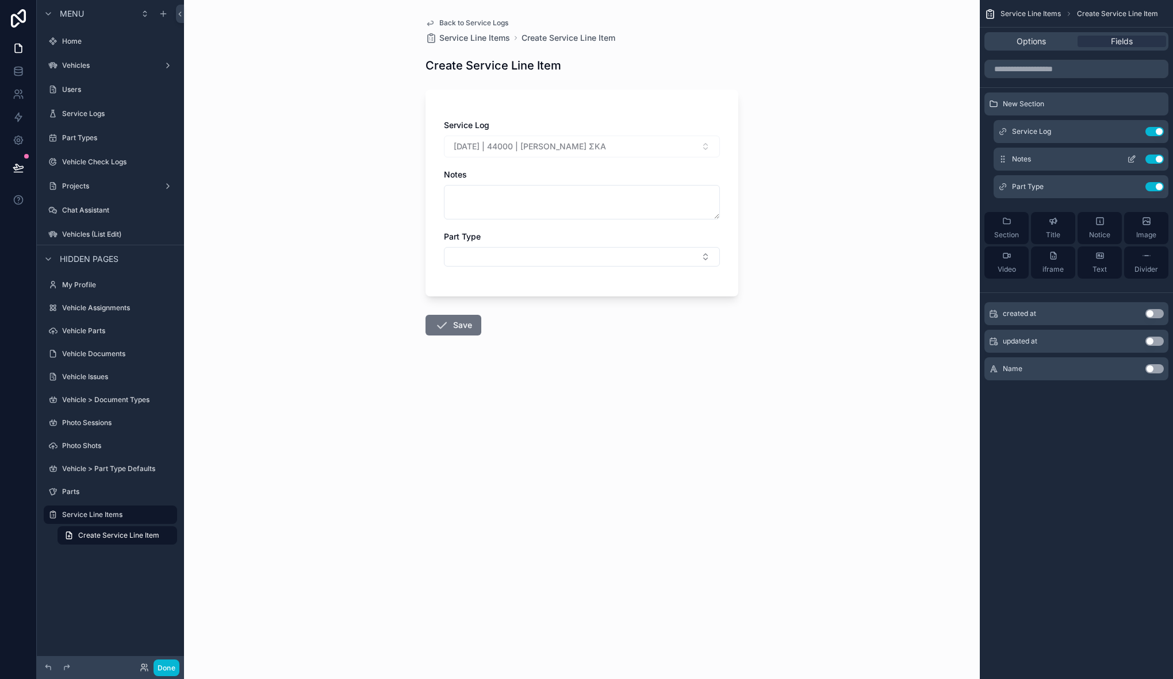
click at [1130, 157] on icon "scrollable content" at bounding box center [1131, 159] width 9 height 9
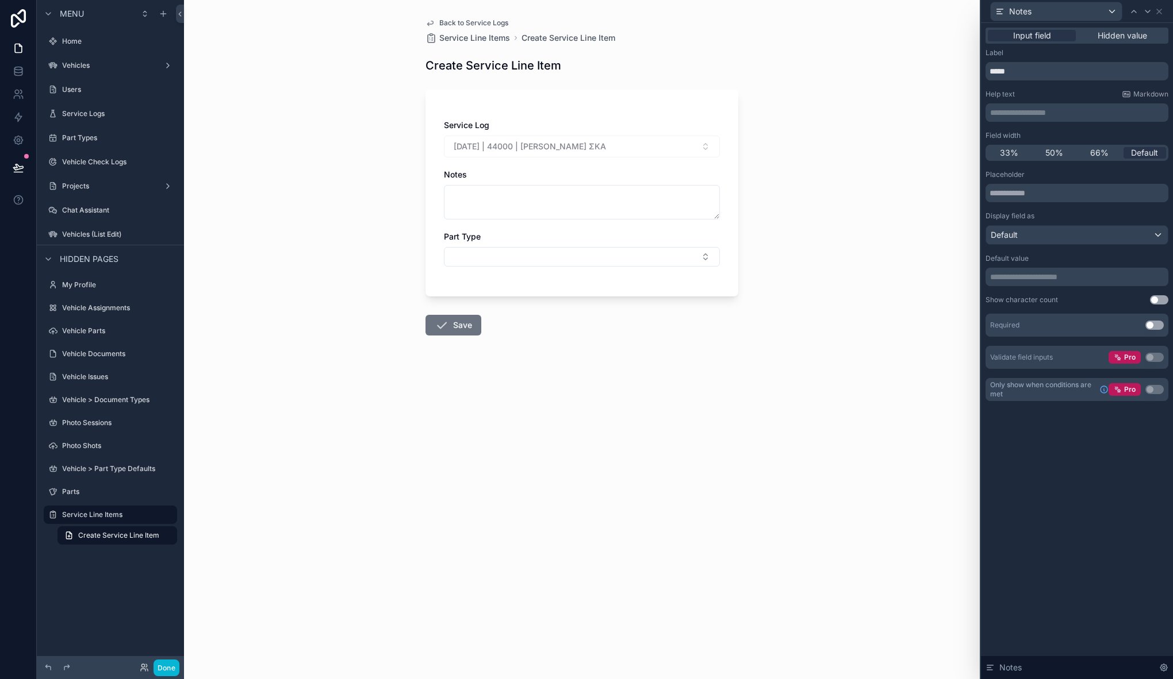
click at [1158, 324] on button "Use setting" at bounding box center [1154, 325] width 18 height 9
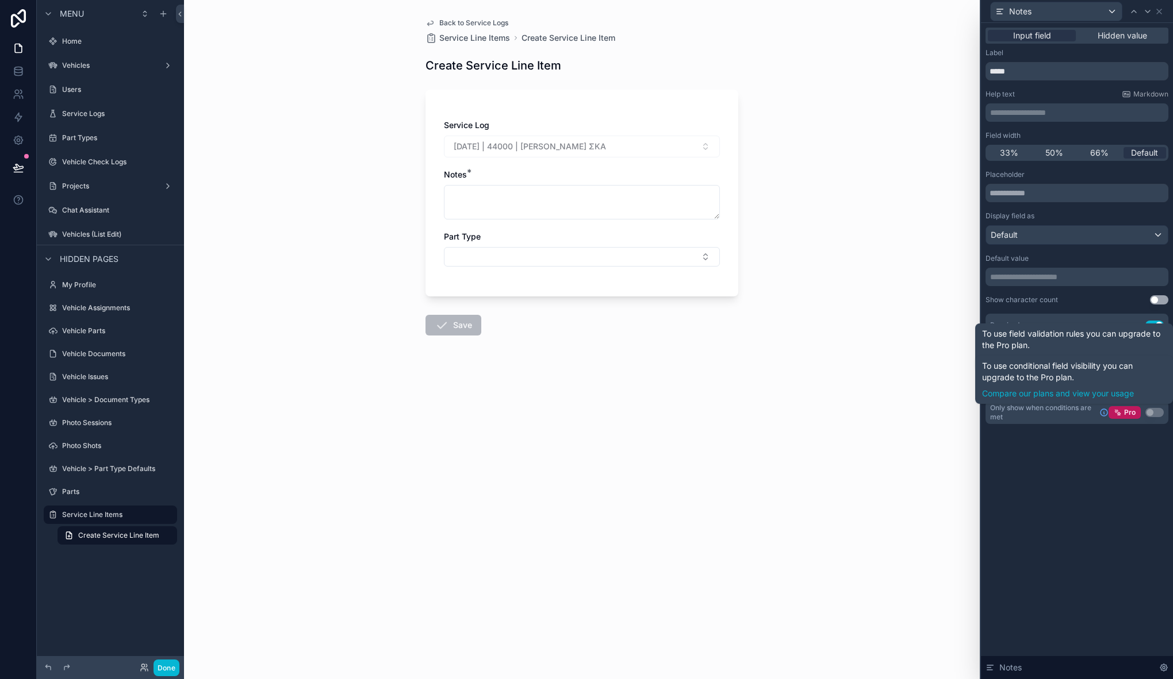
click at [1117, 453] on div "**********" at bounding box center [1077, 351] width 192 height 656
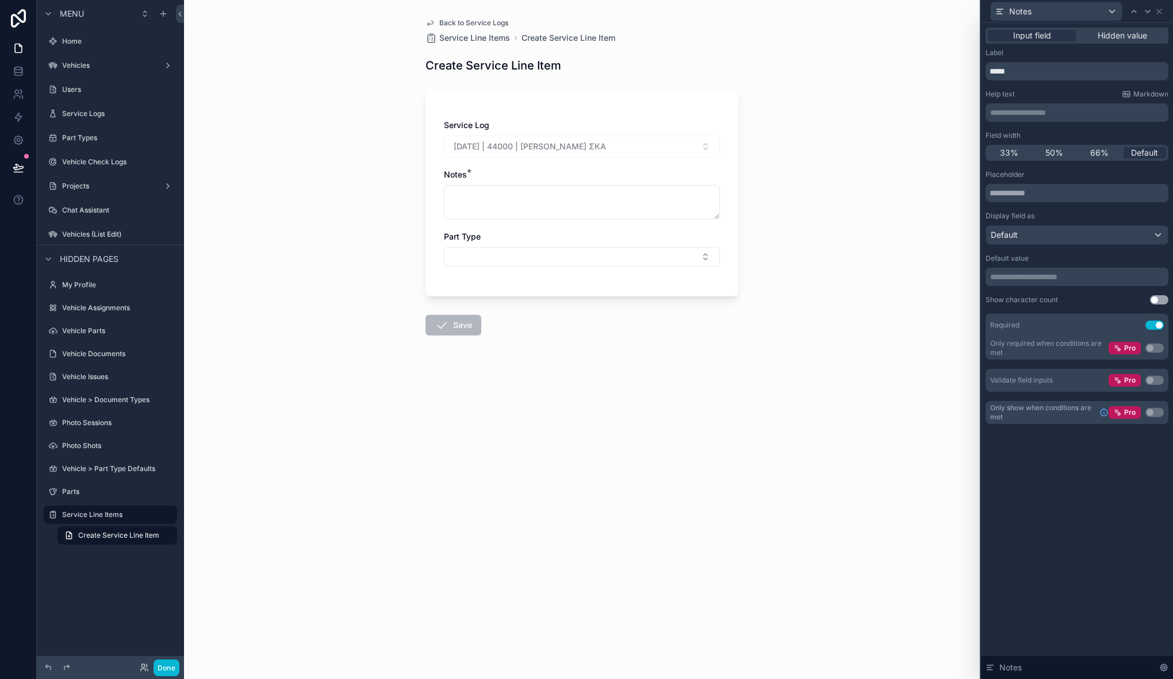
click at [866, 398] on div "Back to Service Logs Service Line Items Create Service Line Item Create Service…" at bounding box center [581, 339] width 795 height 679
click at [1158, 14] on icon at bounding box center [1158, 11] width 9 height 9
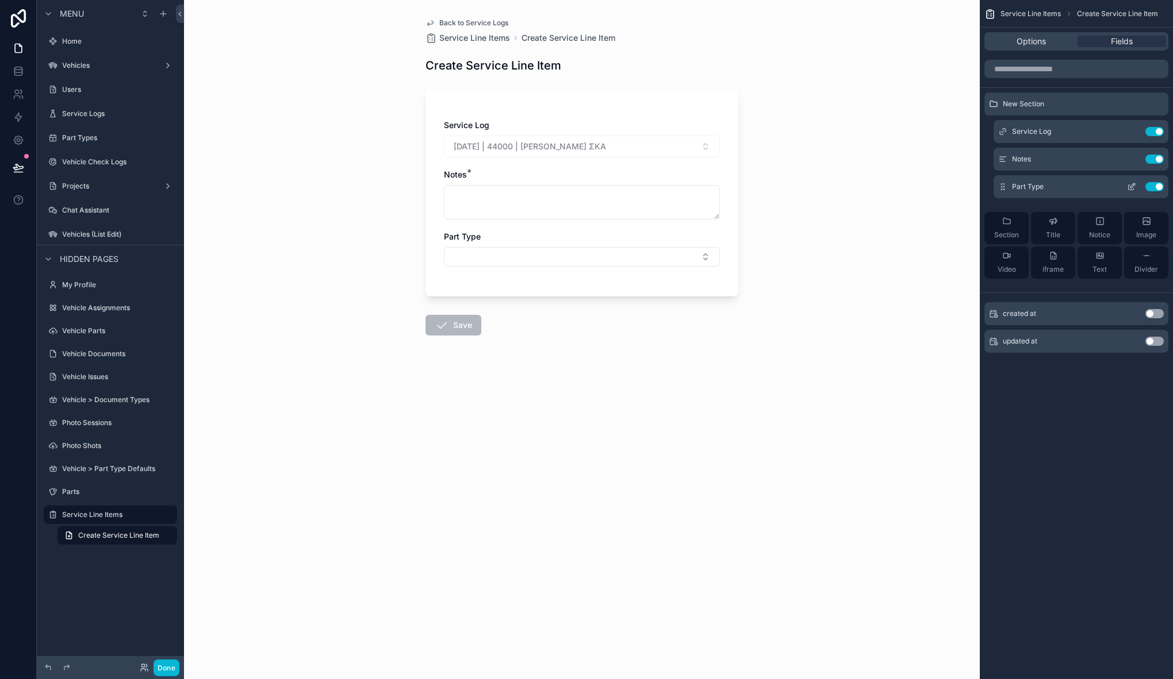
click at [1129, 189] on icon "scrollable content" at bounding box center [1131, 186] width 9 height 9
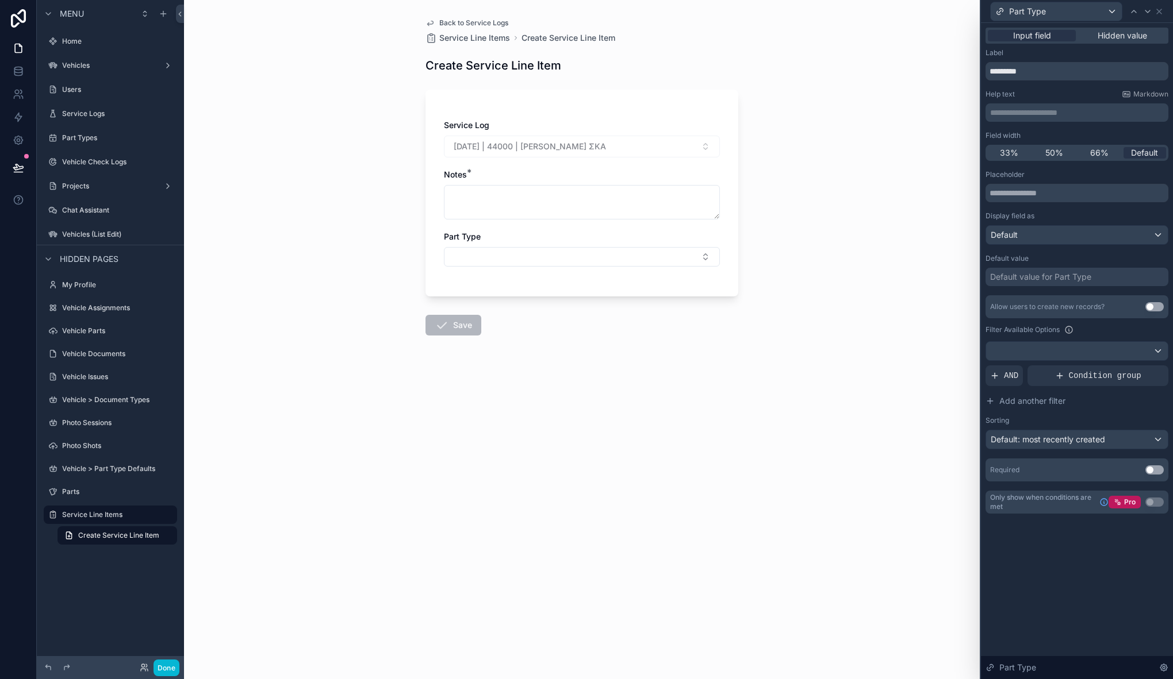
click at [1014, 117] on p "**********" at bounding box center [1078, 112] width 176 height 11
click at [585, 265] on button "Select Button" at bounding box center [582, 257] width 276 height 20
click at [1158, 308] on button "Use setting" at bounding box center [1154, 306] width 18 height 9
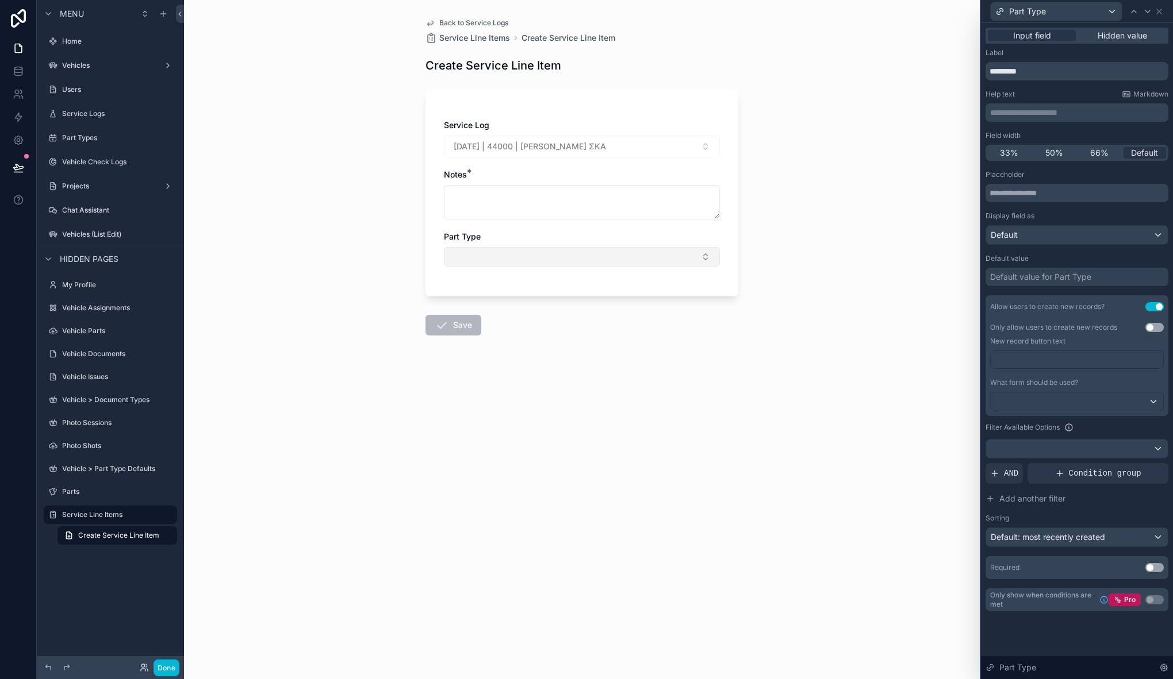
click at [669, 255] on button "Select Button" at bounding box center [582, 257] width 276 height 20
click at [1027, 363] on p "﻿" at bounding box center [1078, 359] width 166 height 11
click at [827, 420] on div "Back to Service Logs Service Line Items Create Service Line Item Create Service…" at bounding box center [581, 339] width 795 height 679
click at [487, 252] on button "Select Button" at bounding box center [582, 257] width 276 height 20
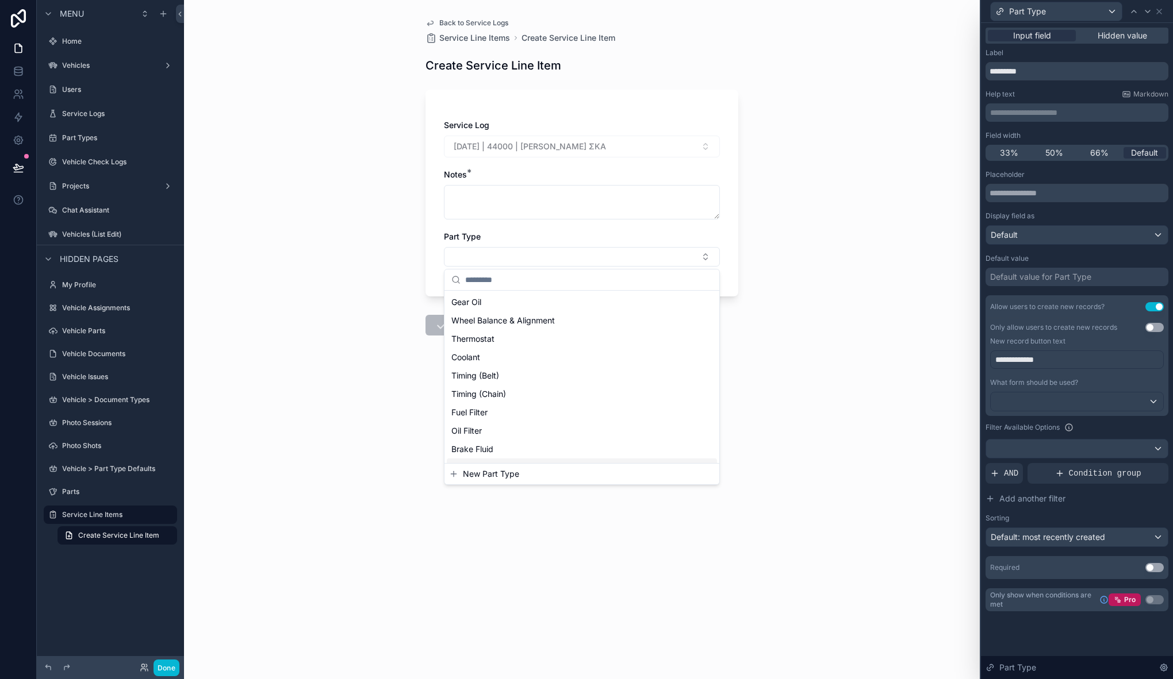
click at [505, 472] on span "New Part Type" at bounding box center [491, 473] width 56 height 11
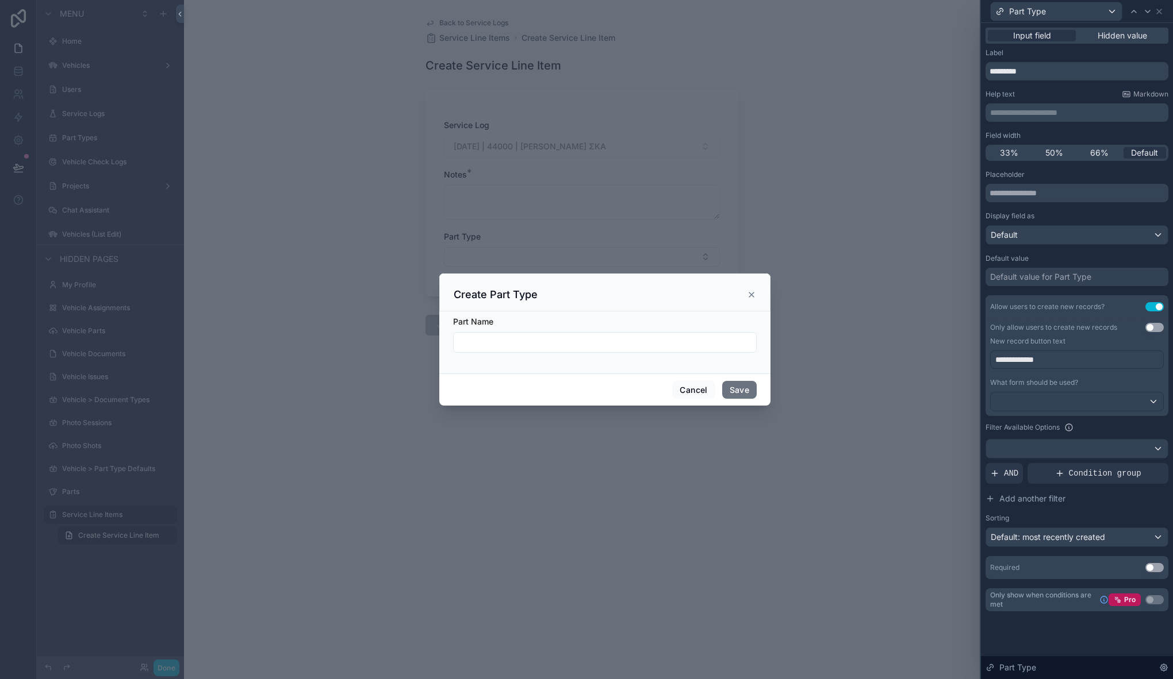
click at [589, 340] on input "scrollable content" at bounding box center [605, 343] width 302 height 16
click at [745, 294] on div "Create Part Type" at bounding box center [605, 295] width 302 height 14
click at [751, 295] on icon "scrollable content" at bounding box center [751, 295] width 5 height 5
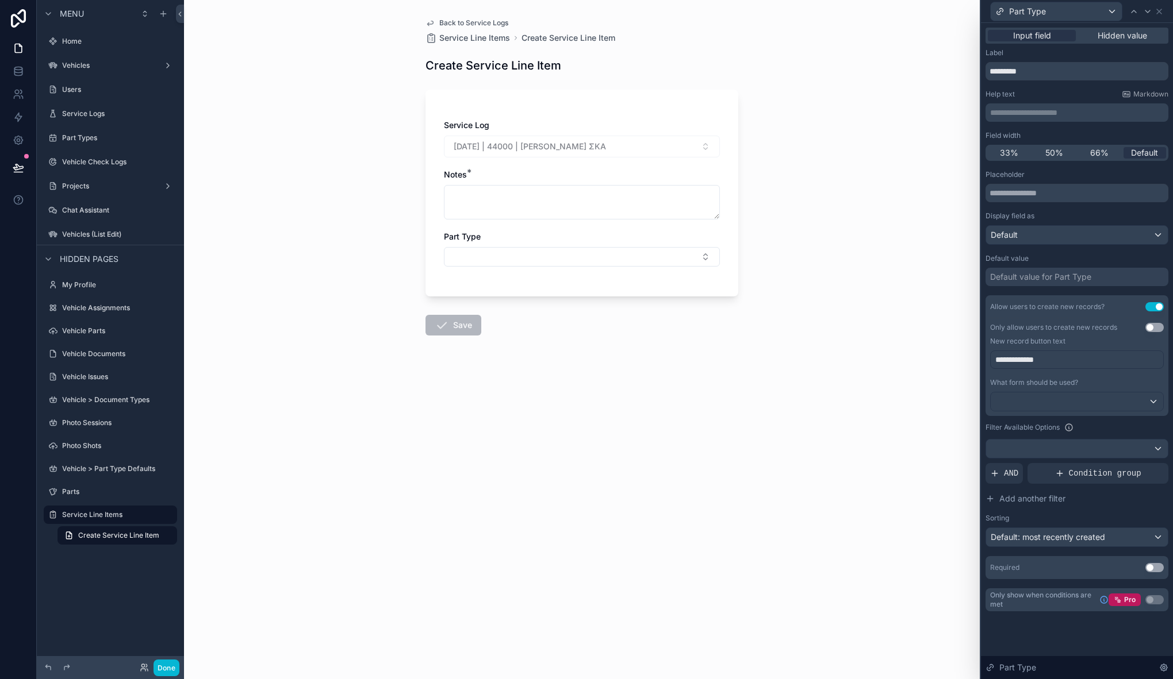
click at [368, 252] on div "Back to Service Logs Service Line Items Create Service Line Item Create Service…" at bounding box center [581, 339] width 795 height 679
click at [112, 330] on label "Vehicle Parts" at bounding box center [108, 330] width 92 height 9
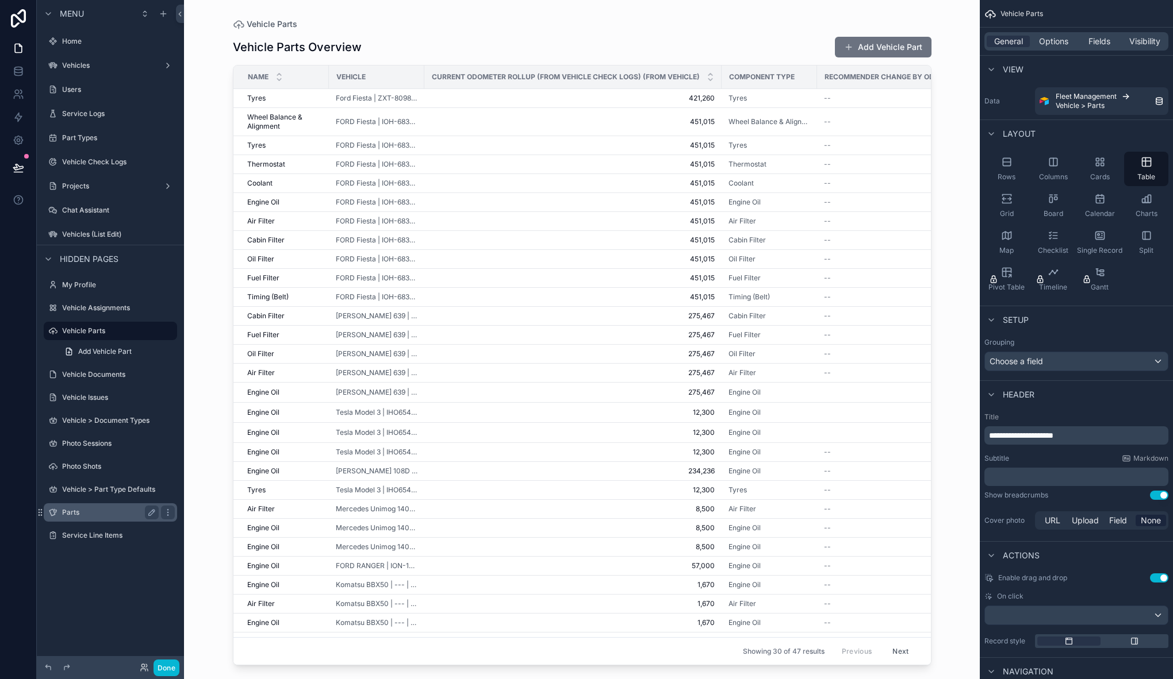
click at [98, 509] on label "Parts" at bounding box center [108, 512] width 92 height 9
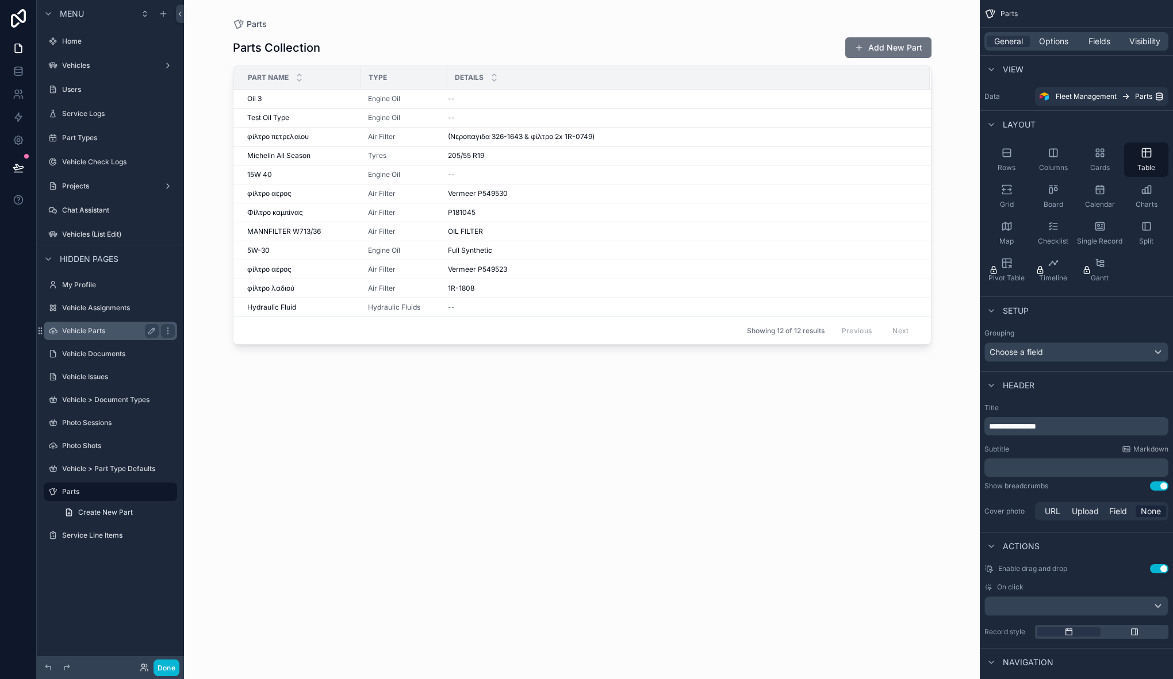
click at [95, 325] on div "Vehicle Parts" at bounding box center [110, 331] width 97 height 14
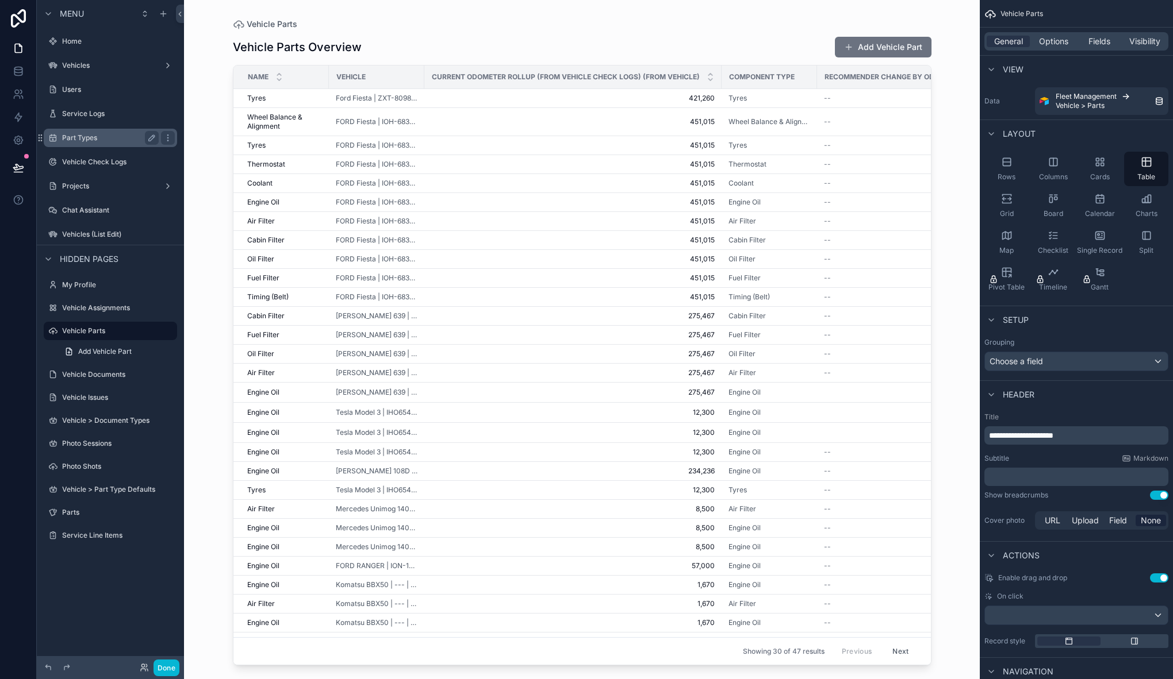
click at [98, 133] on label "Part Types" at bounding box center [108, 137] width 92 height 9
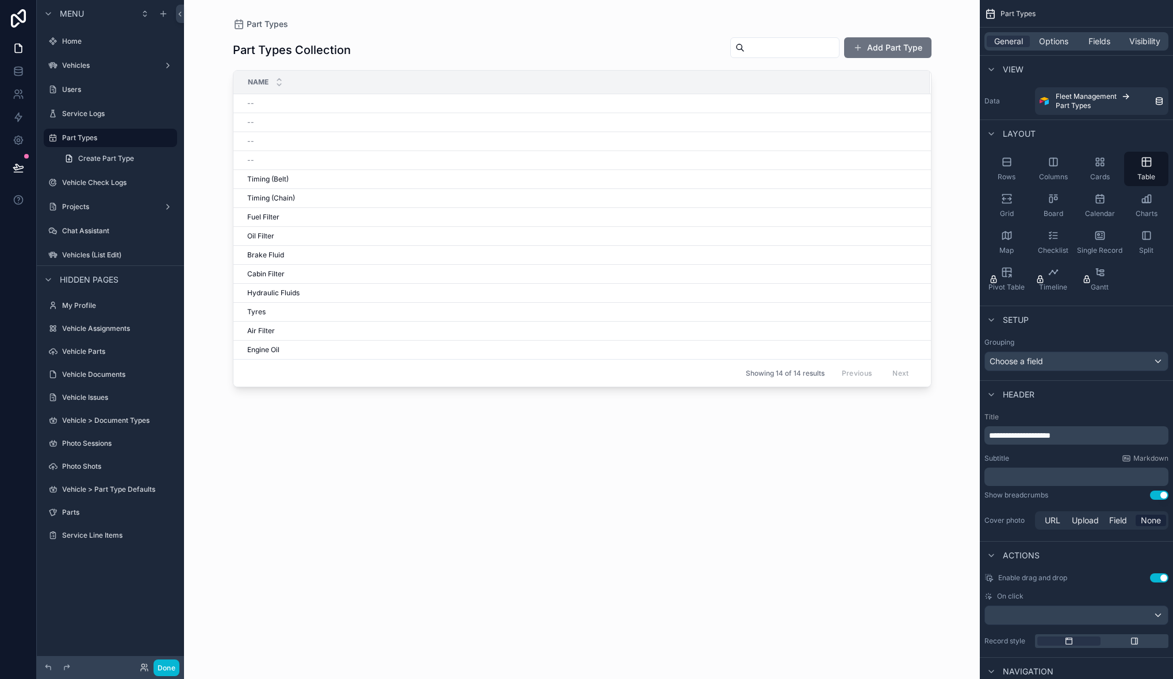
click at [887, 50] on div "scrollable content" at bounding box center [581, 333] width 735 height 666
click at [879, 52] on button "Add Part Type" at bounding box center [887, 47] width 87 height 21
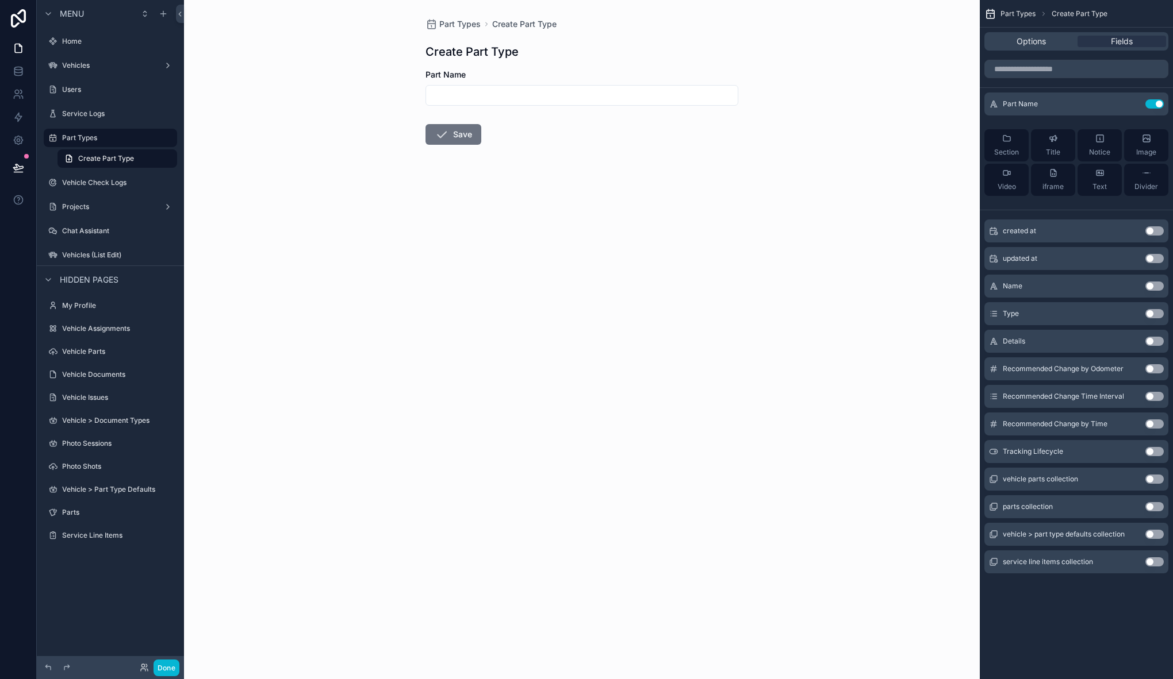
click at [1152, 455] on button "Use setting" at bounding box center [1154, 451] width 18 height 9
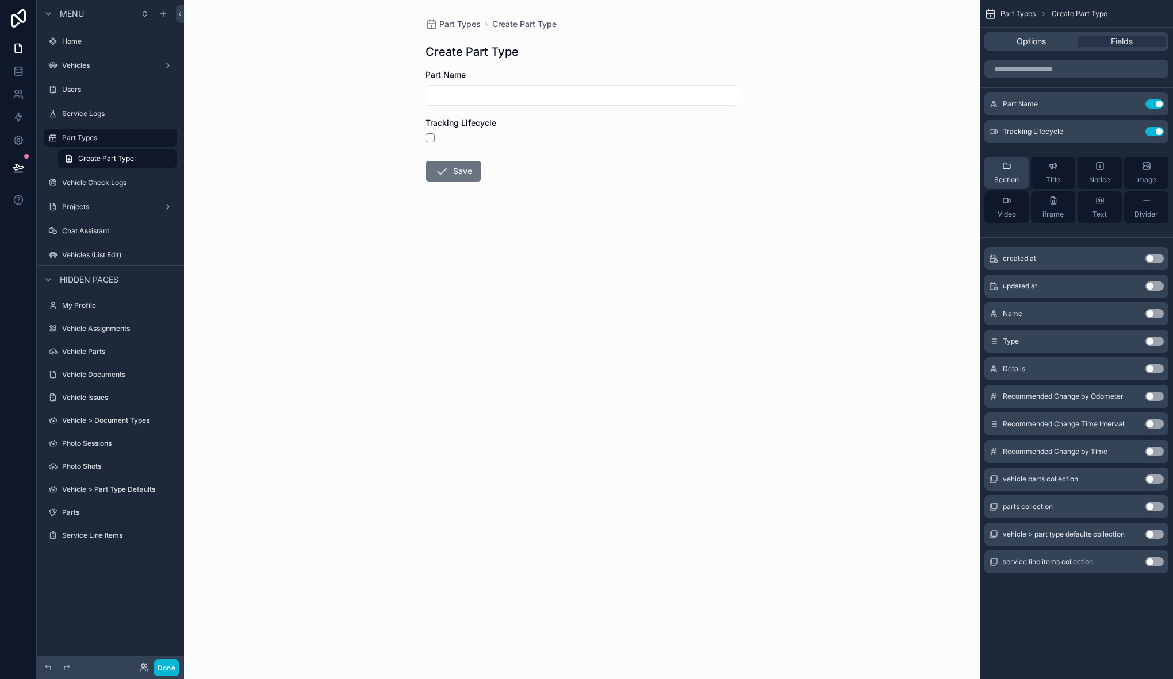
click at [1017, 174] on div "Section" at bounding box center [1006, 173] width 25 height 23
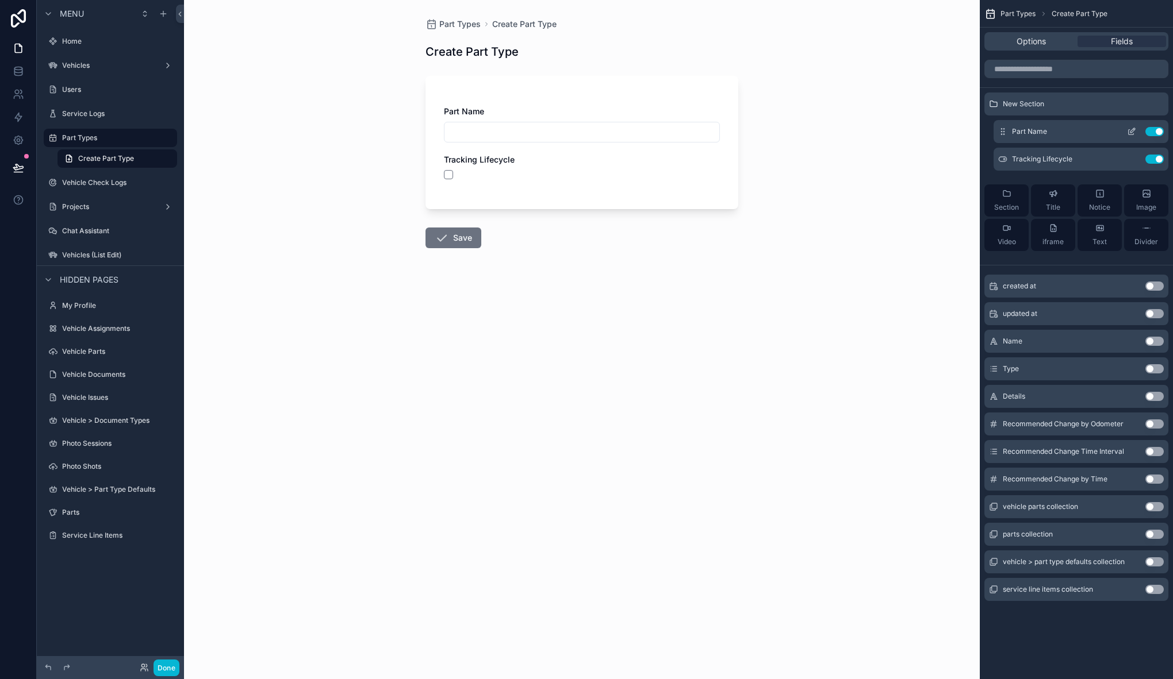
click at [1134, 130] on icon "scrollable content" at bounding box center [1131, 131] width 9 height 9
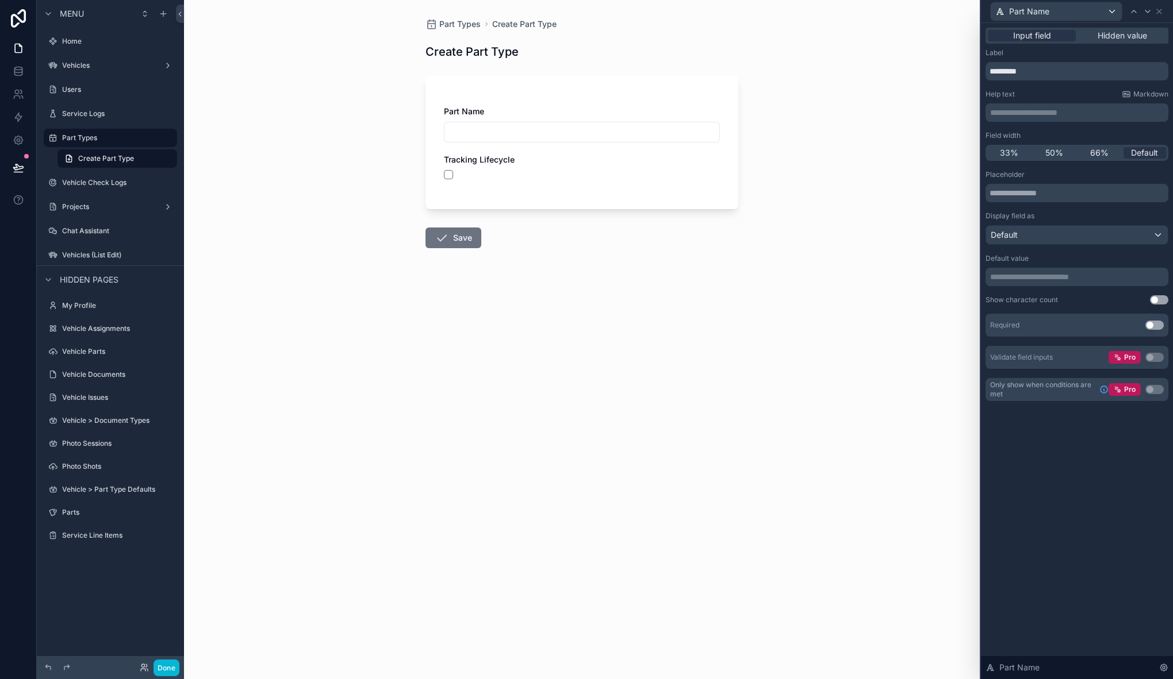
click at [1154, 326] on button "Use setting" at bounding box center [1154, 325] width 18 height 9
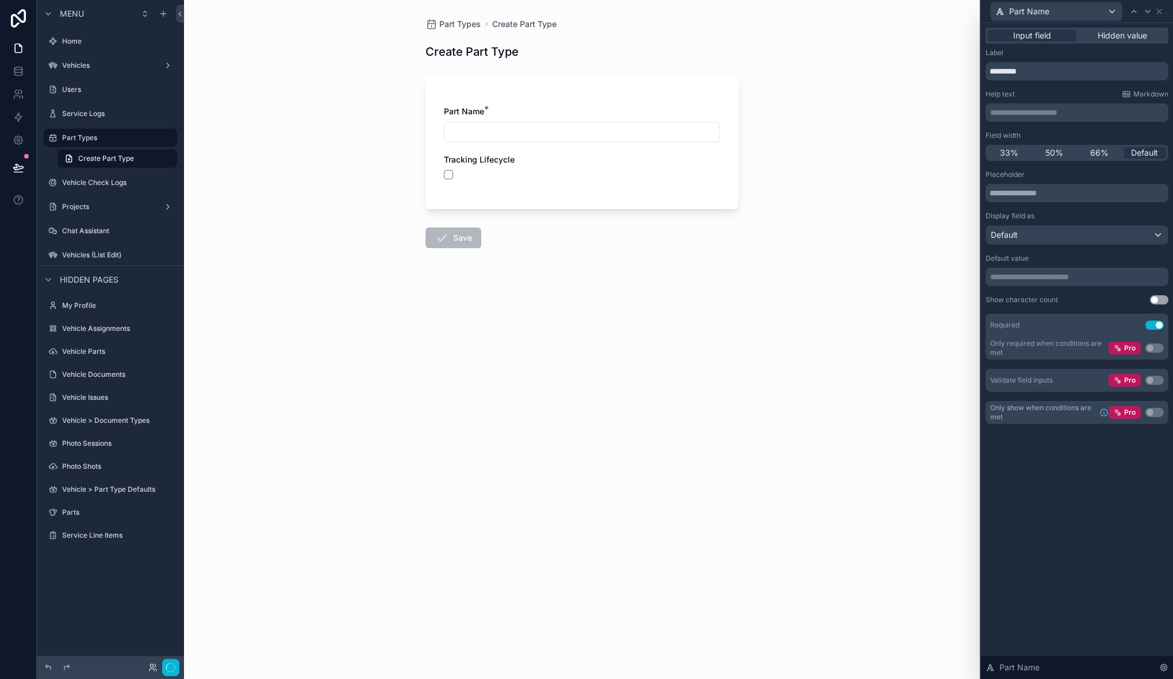
click at [848, 299] on div "Part Types Create Part Type Create Part Type Part Name * Tracking Lifecycle Save" at bounding box center [581, 339] width 795 height 679
click at [821, 137] on div "Part Types Create Part Type Create Part Type Part Name * Tracking Lifecycle Save" at bounding box center [581, 339] width 795 height 679
click at [1160, 10] on icon at bounding box center [1158, 11] width 9 height 9
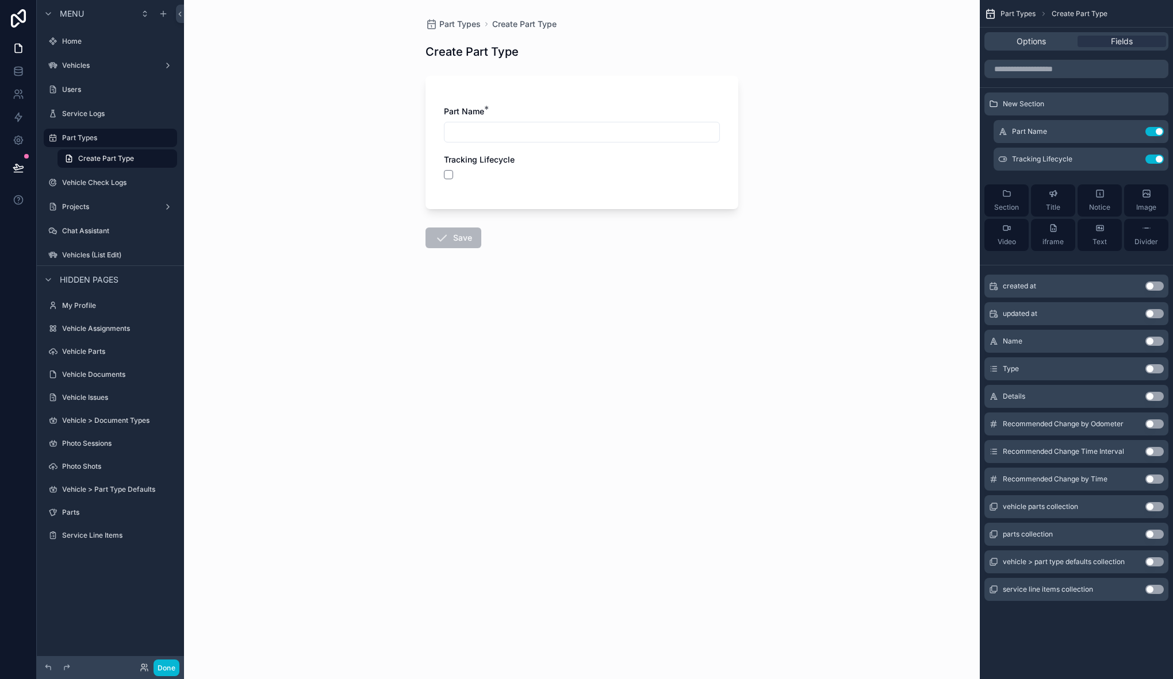
click at [690, 352] on div "Part Types Create Part Type Create Part Type Part Name * Tracking Lifecycle Save" at bounding box center [581, 339] width 795 height 679
click at [368, 167] on div "Part Types Create Part Type Create Part Type Part Name * Tracking Lifecycle Save" at bounding box center [581, 339] width 795 height 679
click at [20, 168] on icon at bounding box center [18, 167] width 10 height 6
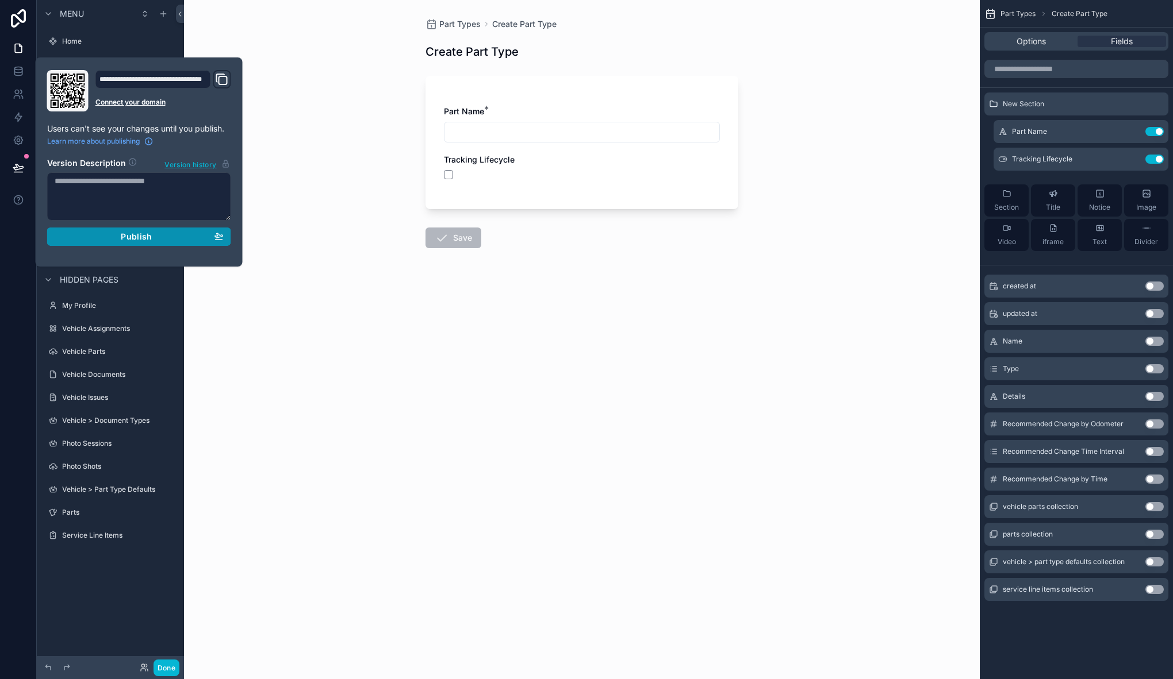
click at [129, 236] on span "Publish" at bounding box center [136, 237] width 31 height 10
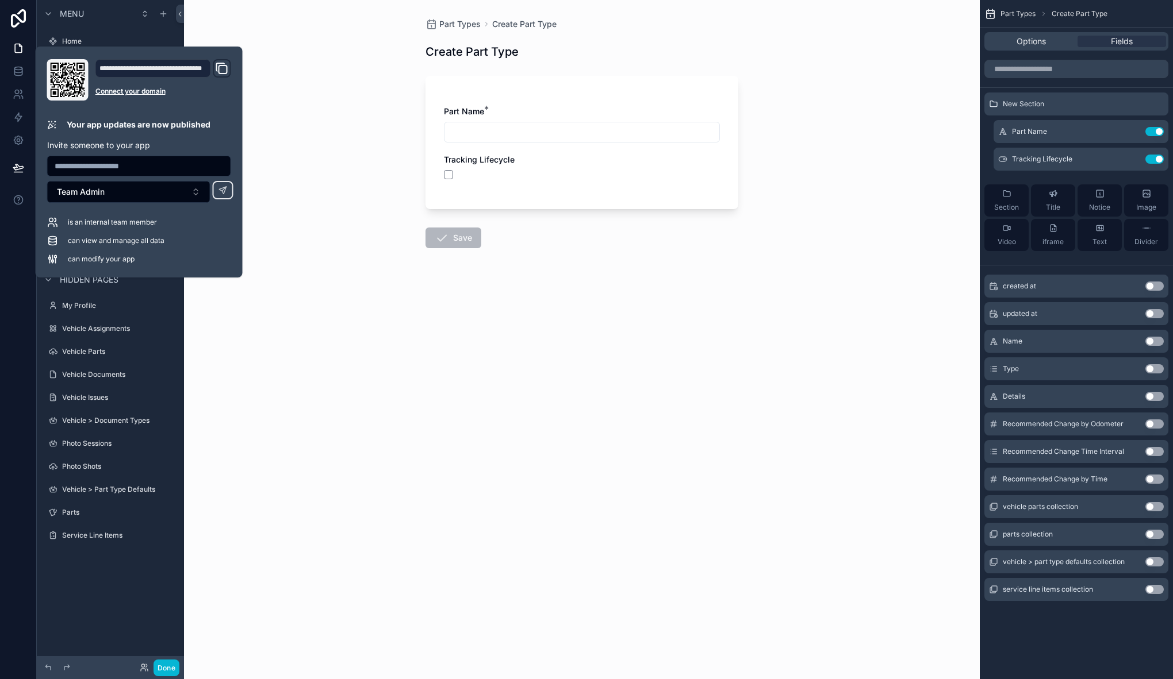
click at [466, 324] on div "Part Types Create Part Type Create Part Type Part Name * Tracking Lifecycle Save" at bounding box center [581, 339] width 795 height 679
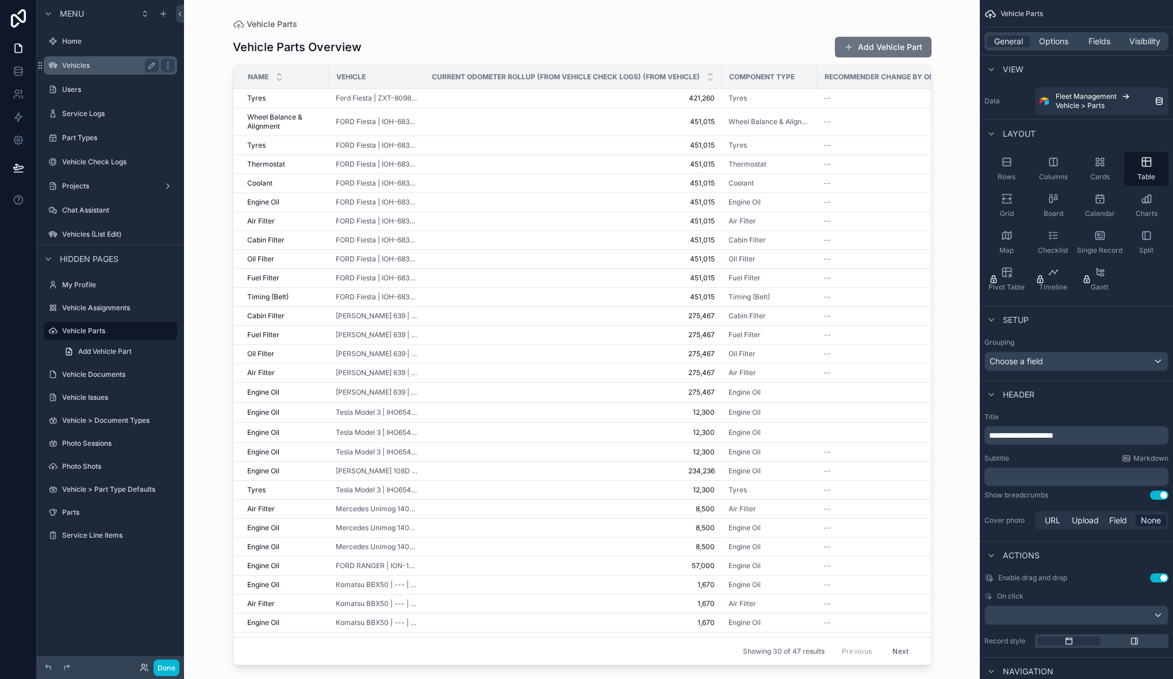
click at [94, 64] on label "Vehicles" at bounding box center [108, 65] width 92 height 9
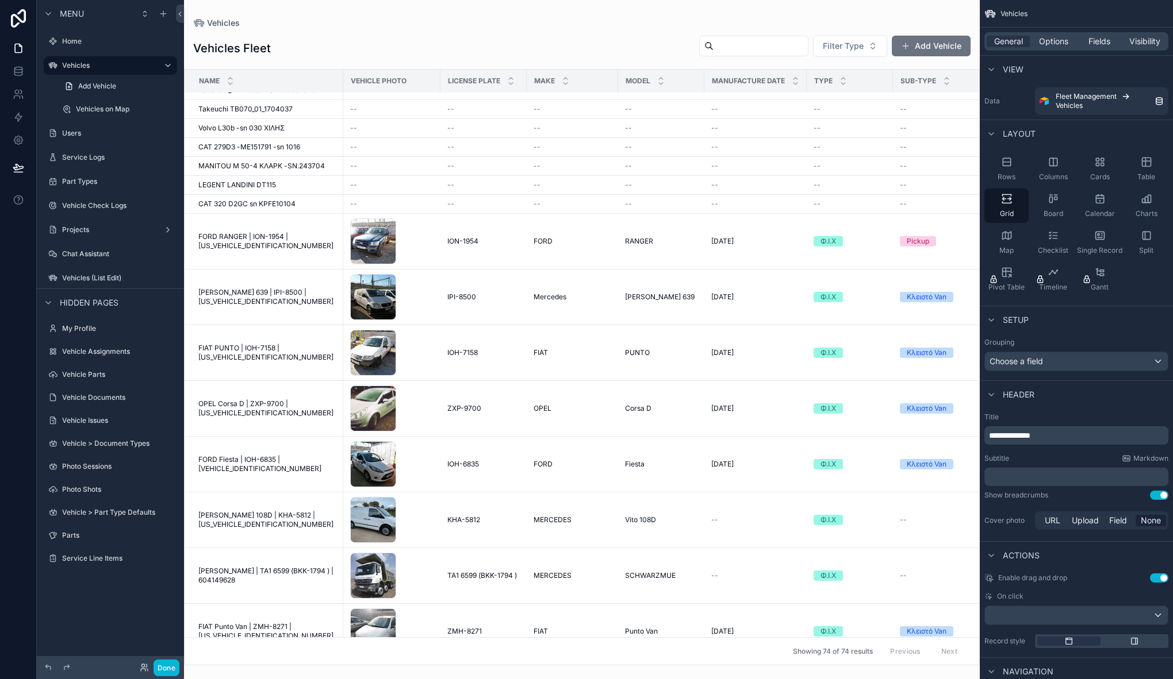
scroll to position [1403, 0]
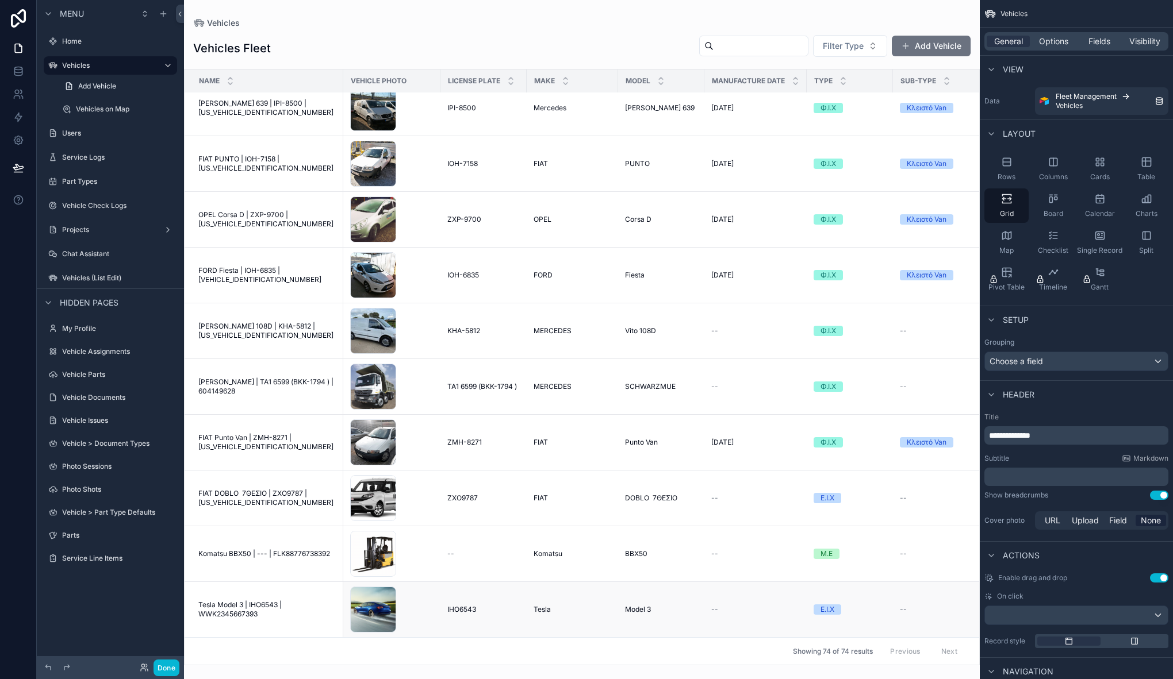
click at [264, 601] on span "Tesla Model 3 | IHO6543 | WWK2345667393" at bounding box center [267, 610] width 138 height 18
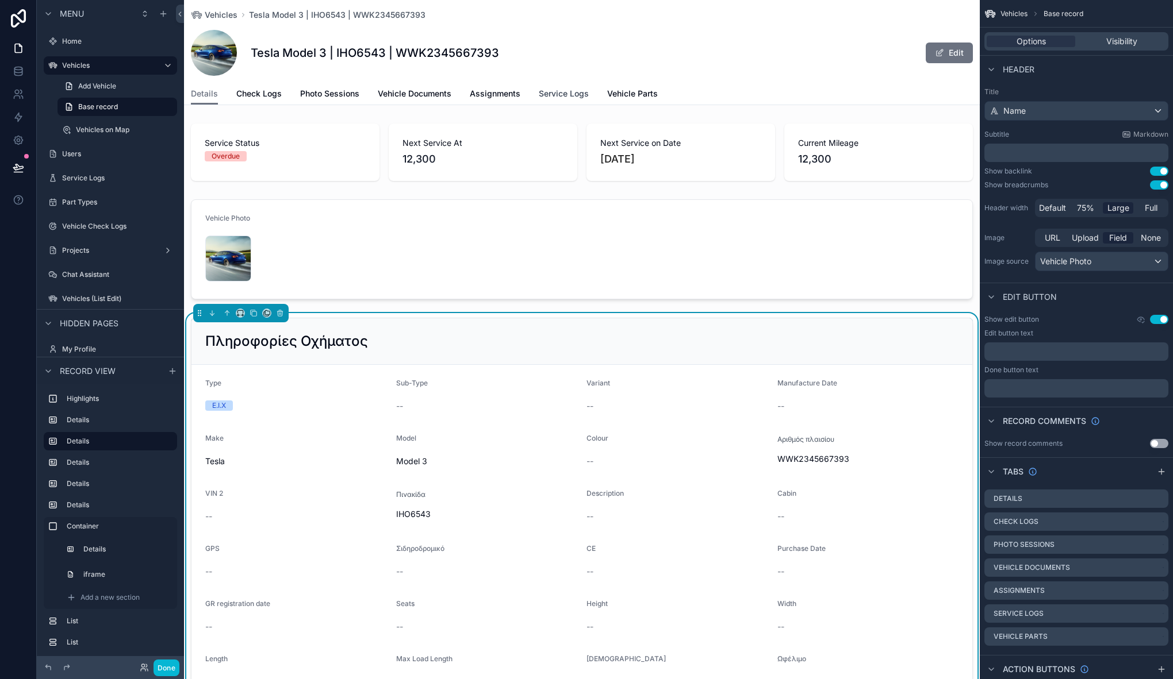
click at [578, 98] on span "Service Logs" at bounding box center [564, 93] width 50 height 11
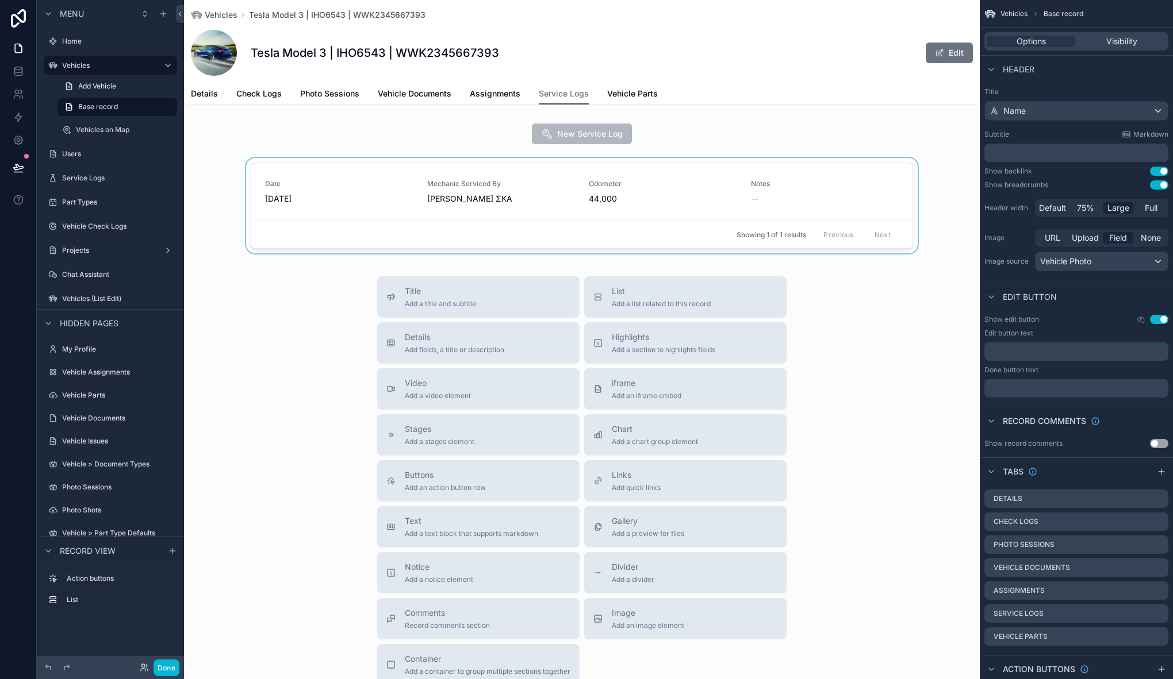
click at [383, 198] on div "scrollable content" at bounding box center [581, 208] width 795 height 100
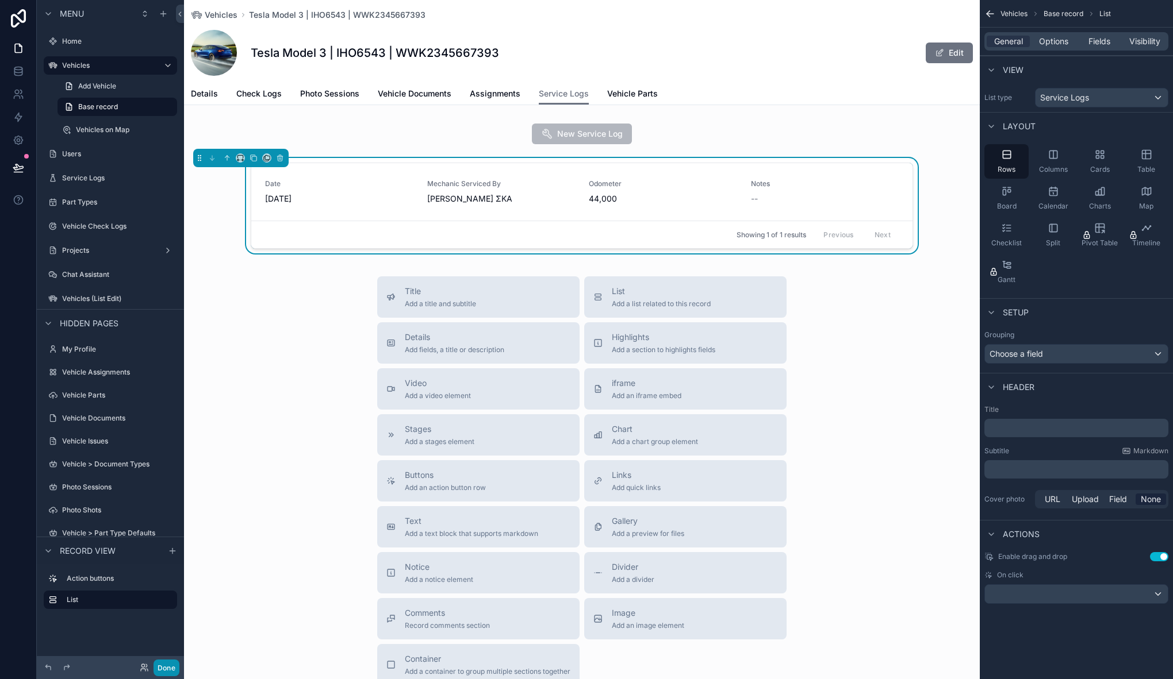
click at [160, 671] on button "Done" at bounding box center [166, 668] width 26 height 17
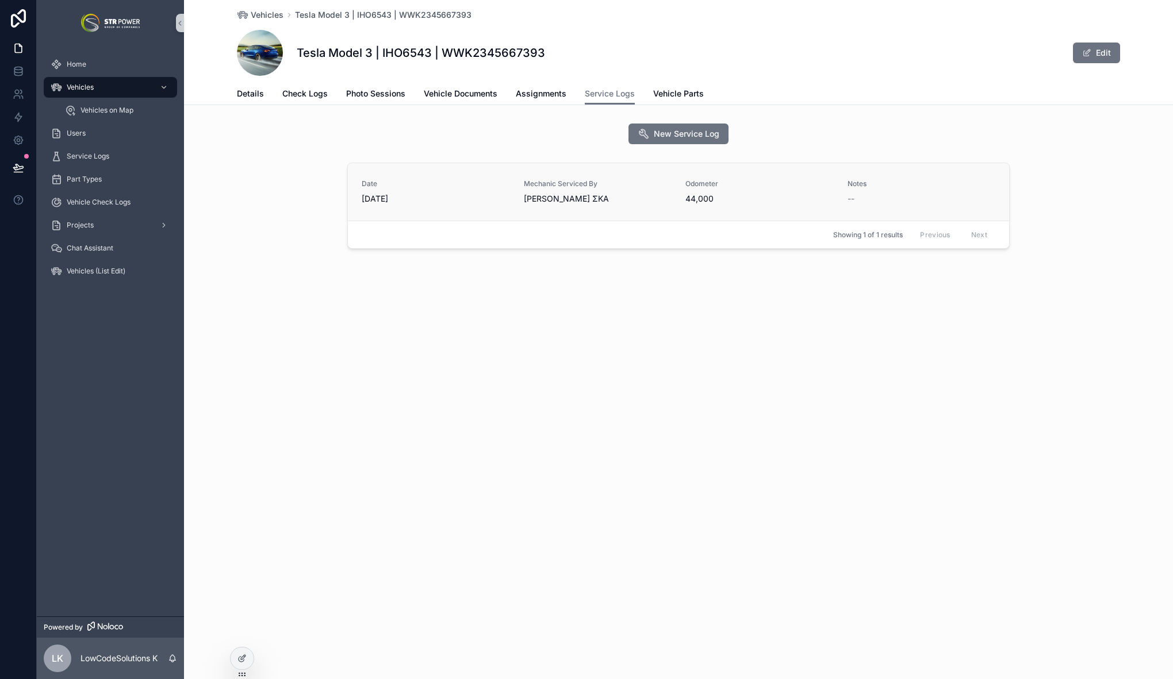
click at [462, 195] on span "12/03/2025" at bounding box center [436, 198] width 148 height 11
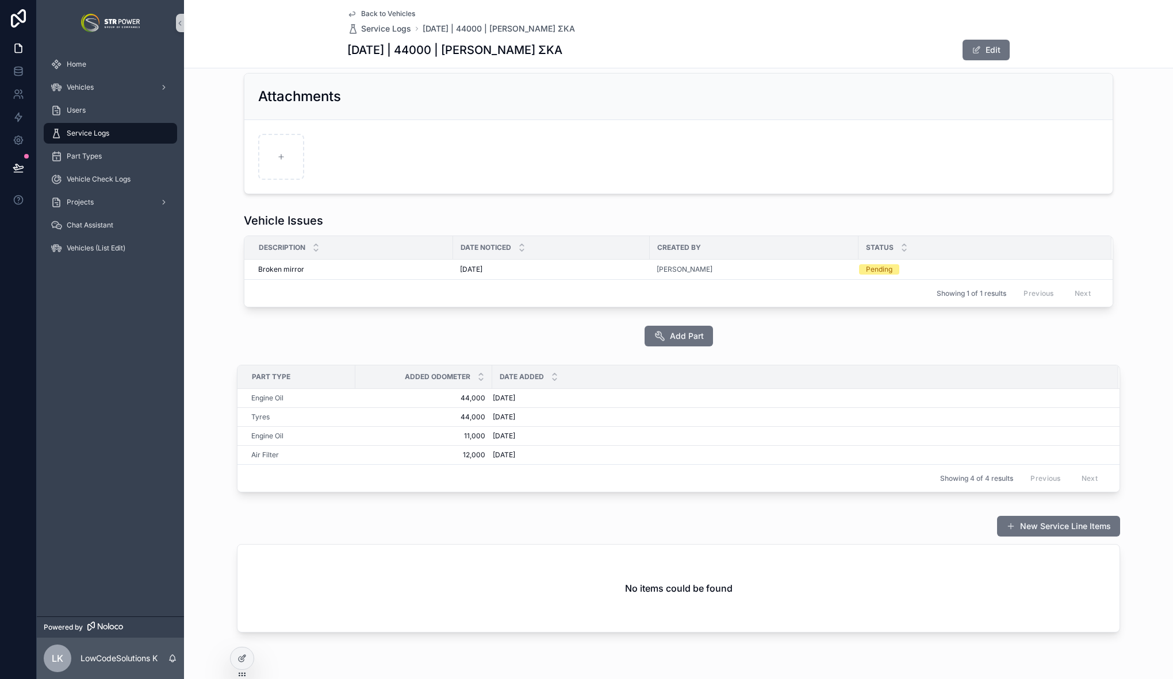
scroll to position [202, 0]
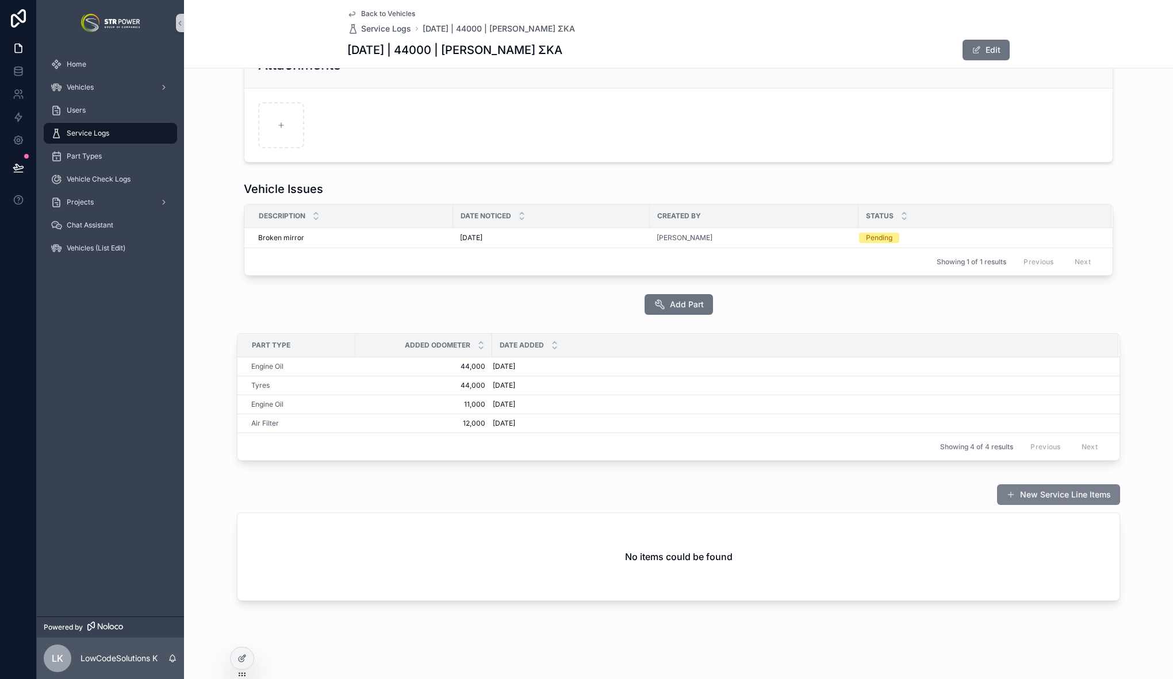
click at [1071, 493] on button "New Service Line Items" at bounding box center [1058, 495] width 123 height 21
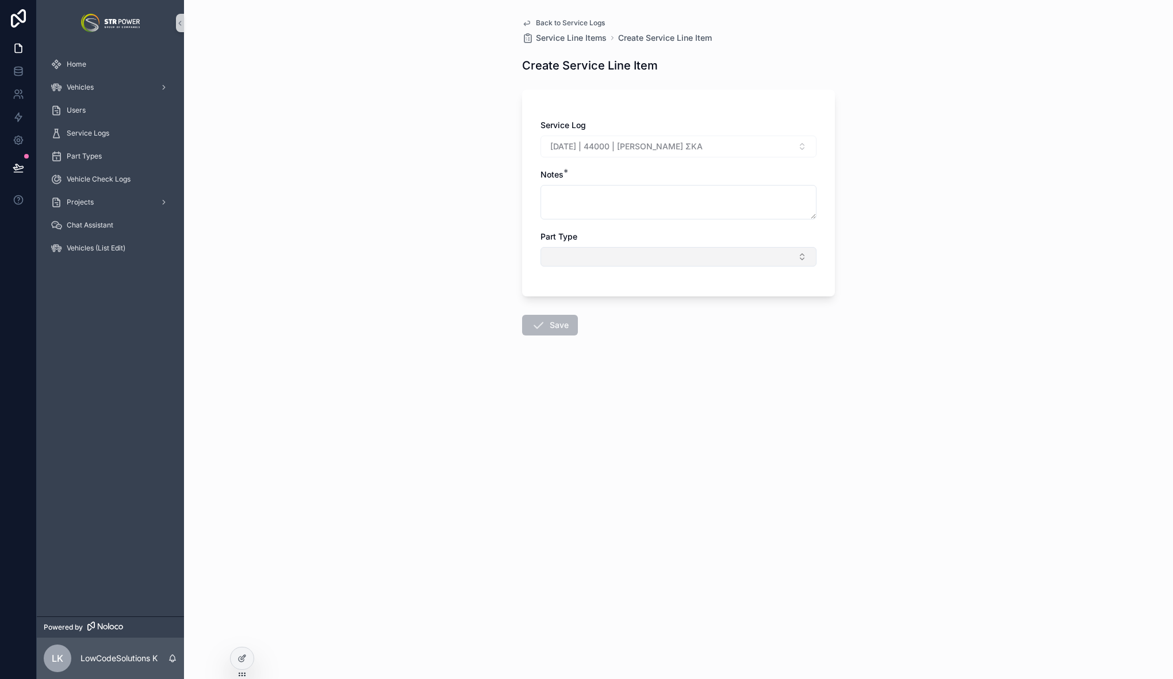
click at [587, 255] on button "Select Button" at bounding box center [678, 257] width 276 height 20
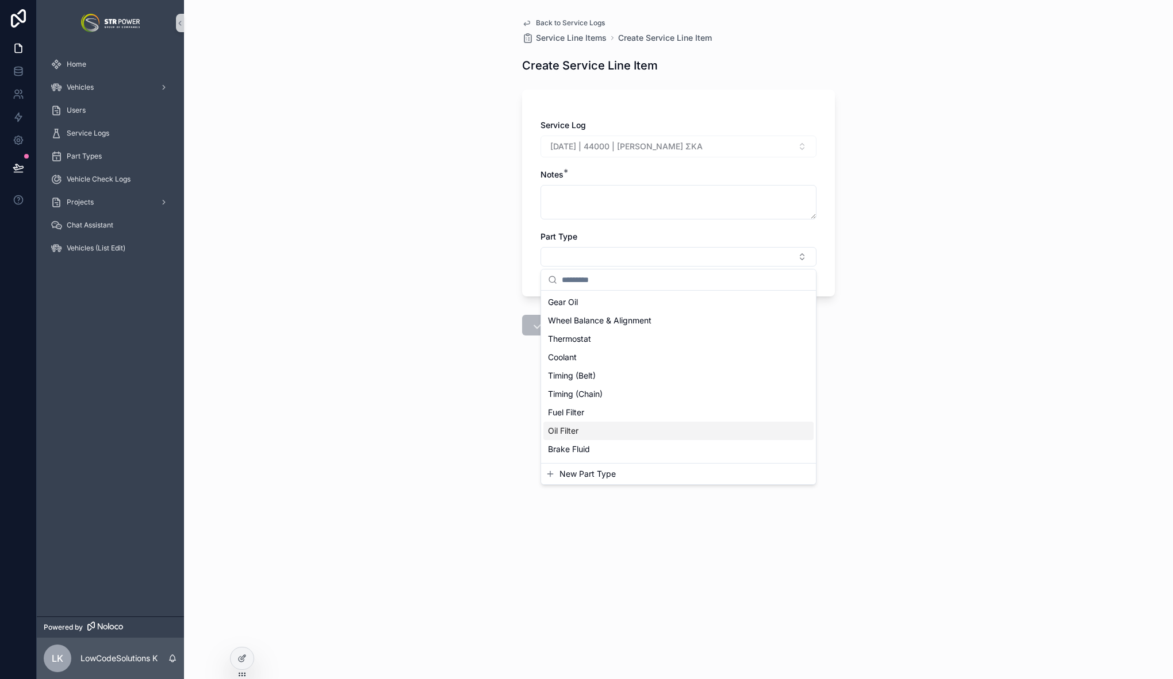
click at [598, 434] on div "Oil Filter" at bounding box center [678, 431] width 270 height 18
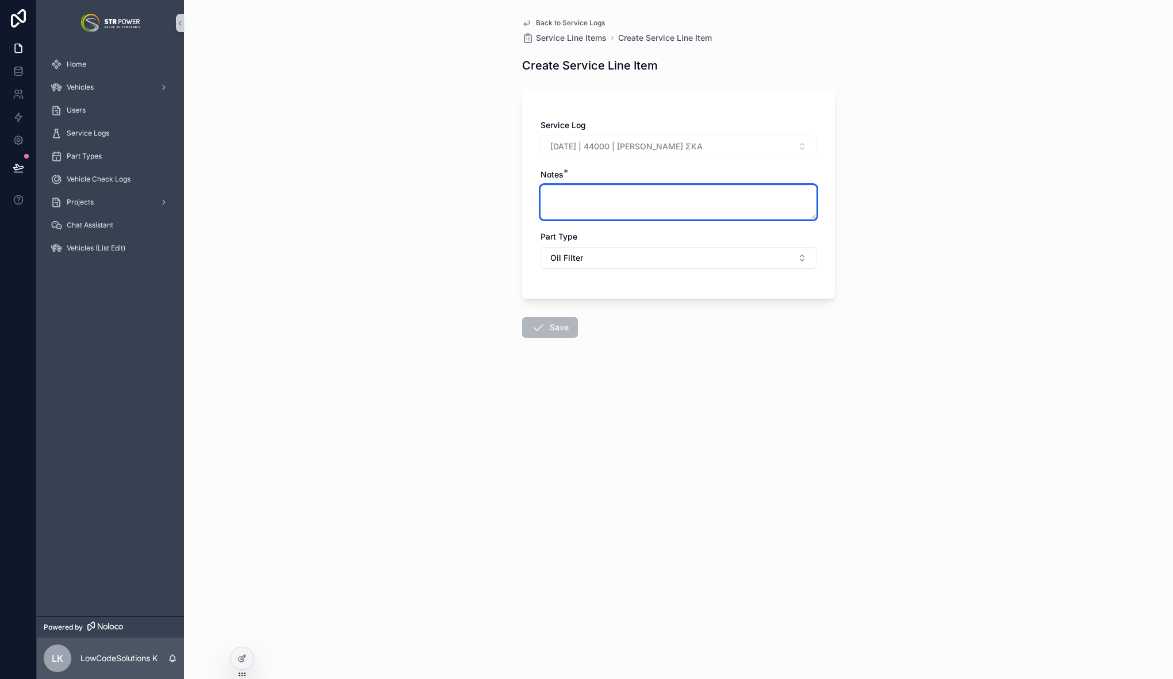
click at [586, 201] on textarea "scrollable content" at bounding box center [678, 202] width 276 height 34
type textarea "*"
type textarea "**********"
click at [893, 156] on div "**********" at bounding box center [678, 339] width 989 height 679
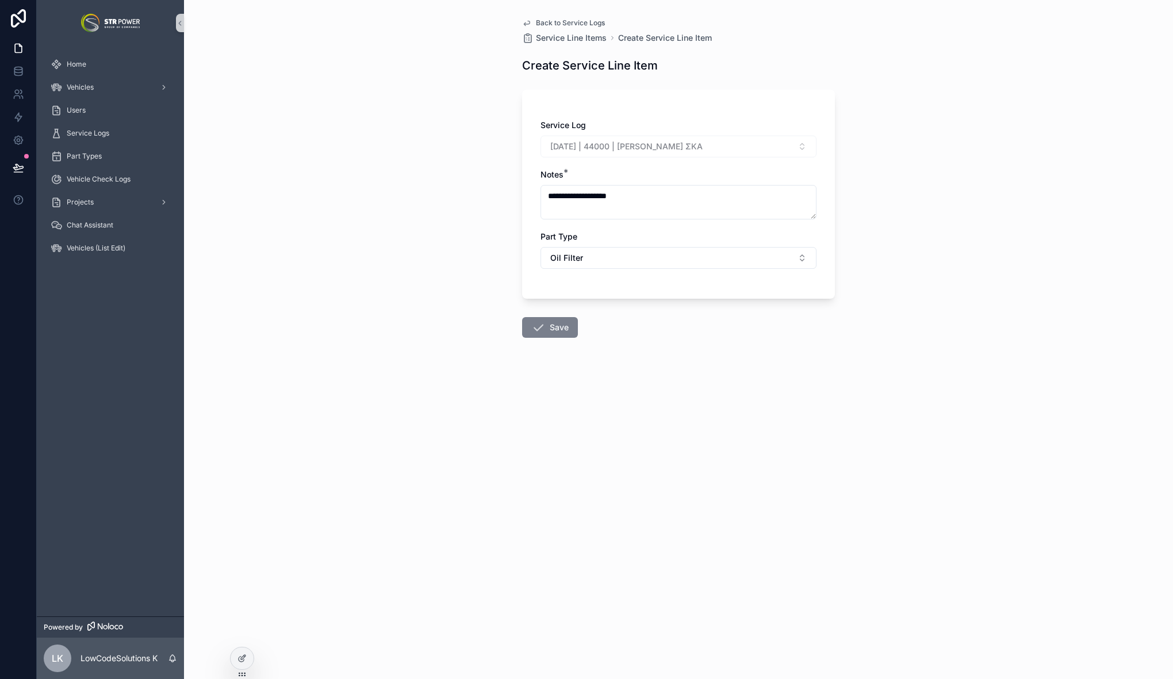
click at [562, 330] on button "Save" at bounding box center [550, 327] width 56 height 21
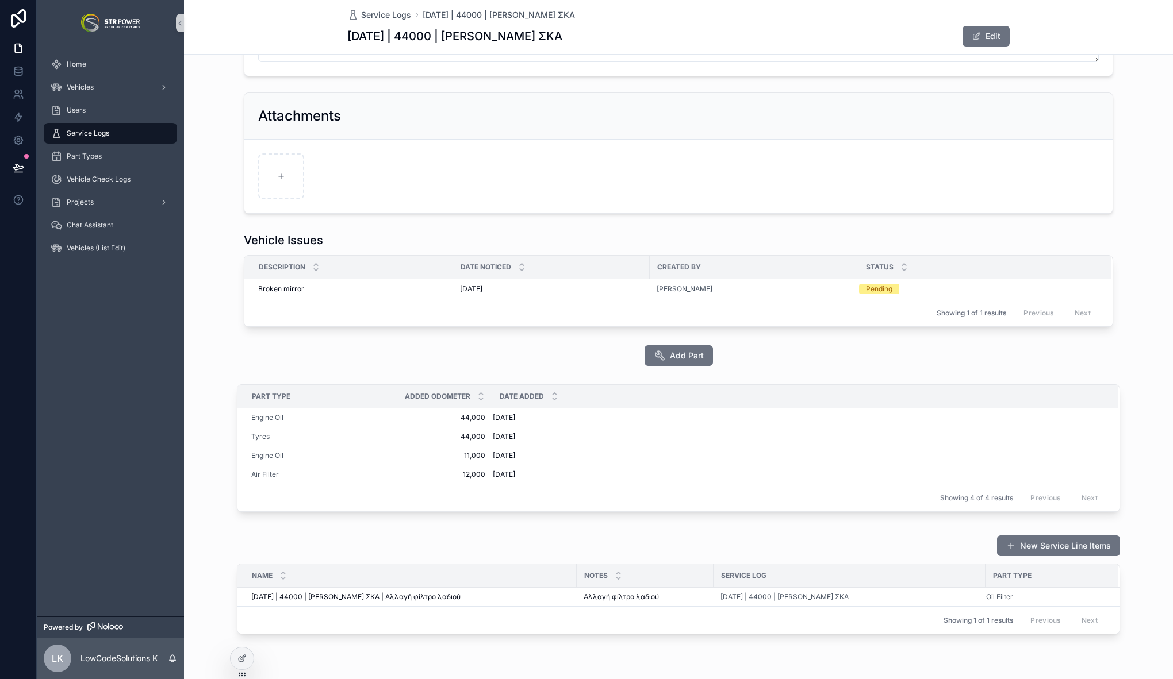
scroll to position [170, 0]
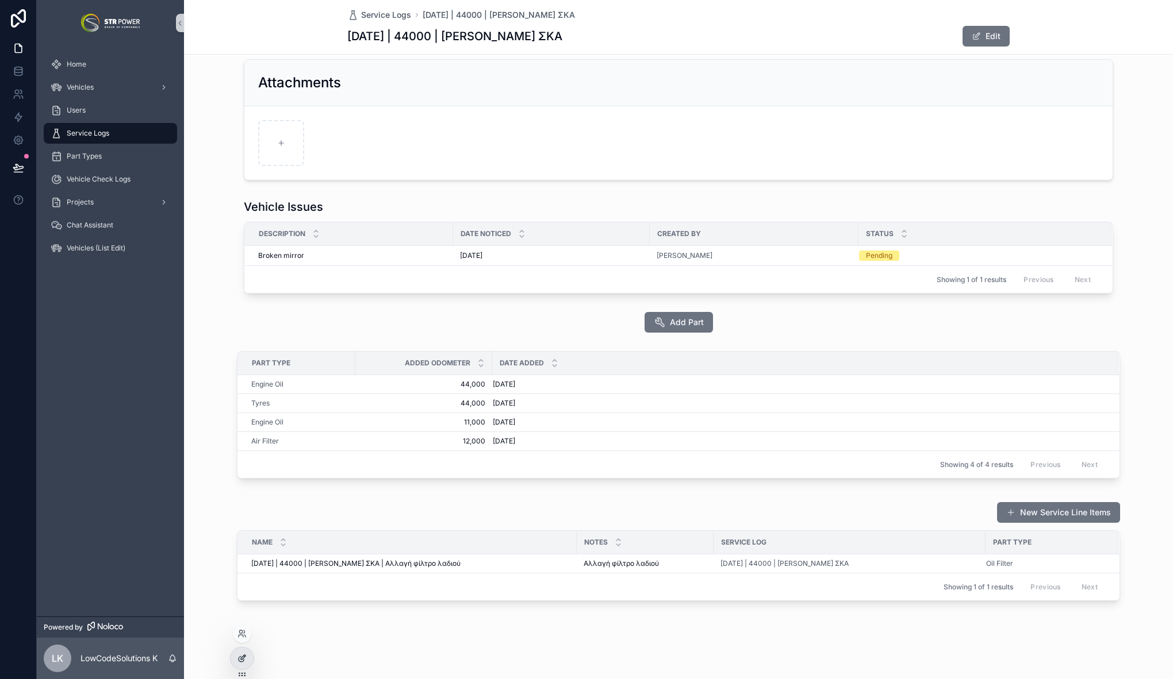
click at [244, 659] on icon at bounding box center [241, 658] width 9 height 9
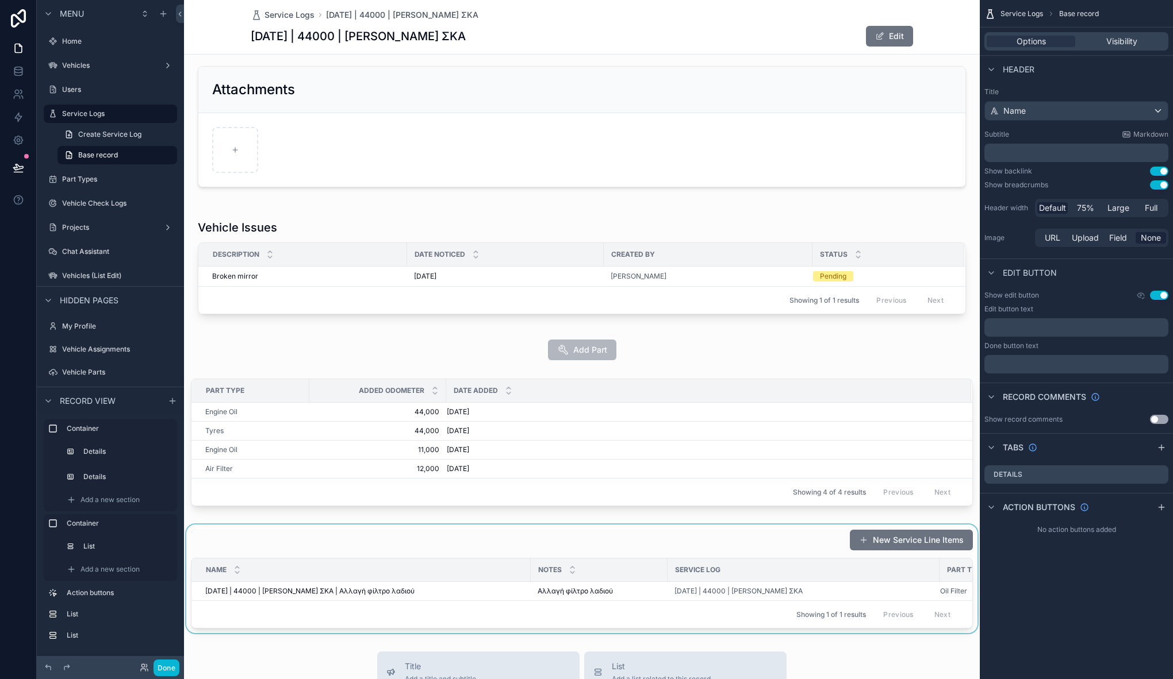
click at [566, 543] on div "scrollable content" at bounding box center [581, 579] width 795 height 109
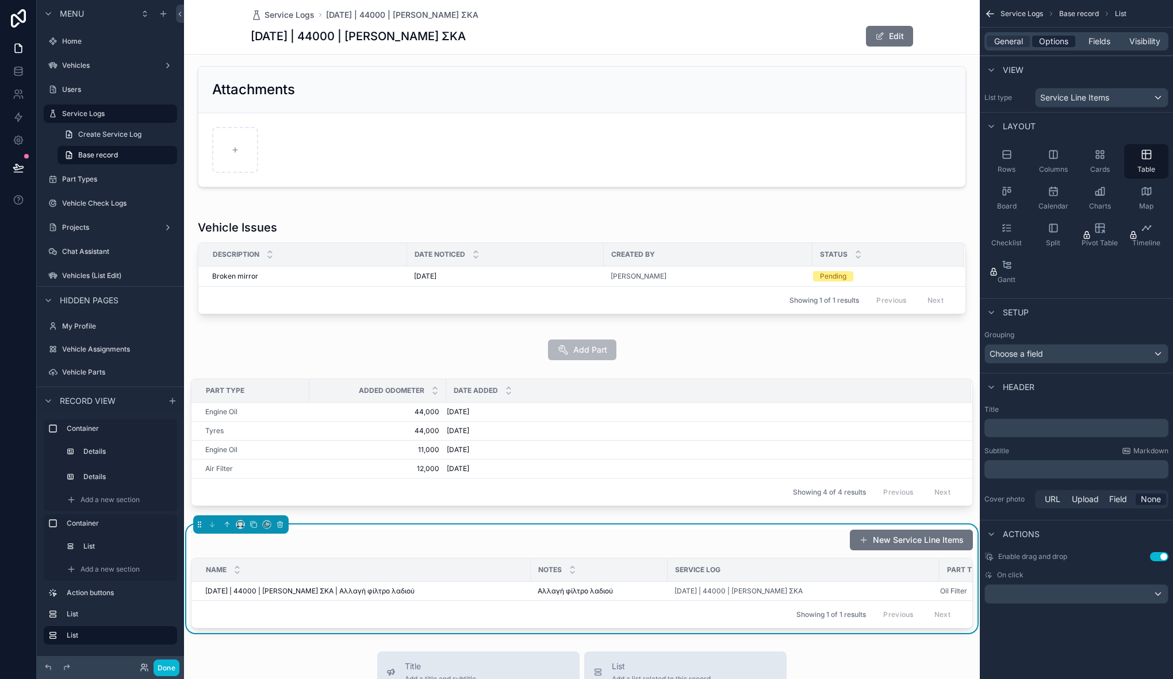
click at [1067, 39] on span "Options" at bounding box center [1053, 41] width 29 height 11
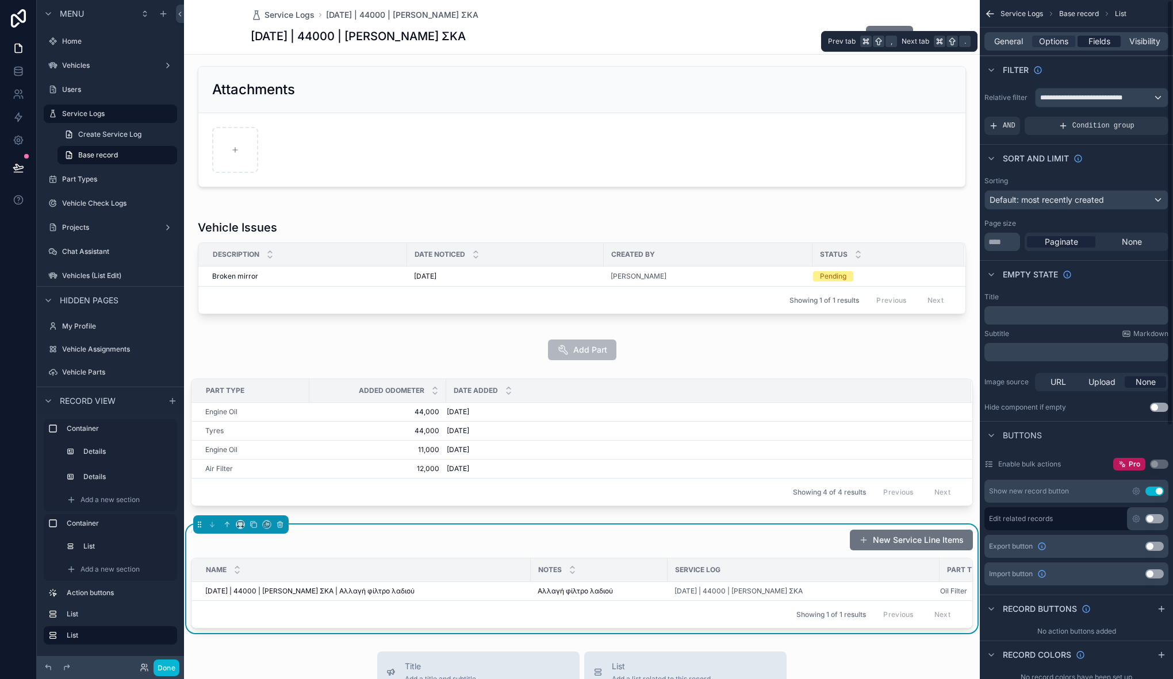
click at [1105, 41] on span "Fields" at bounding box center [1099, 41] width 22 height 11
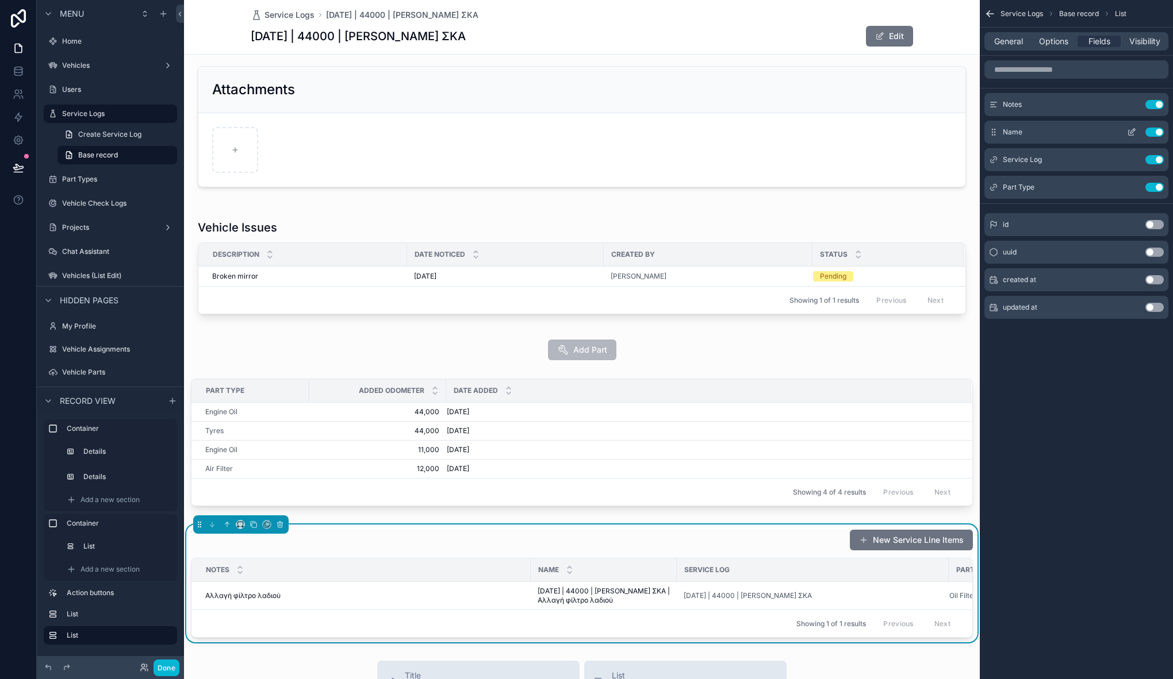
click at [1155, 134] on button "Use setting" at bounding box center [1154, 132] width 18 height 9
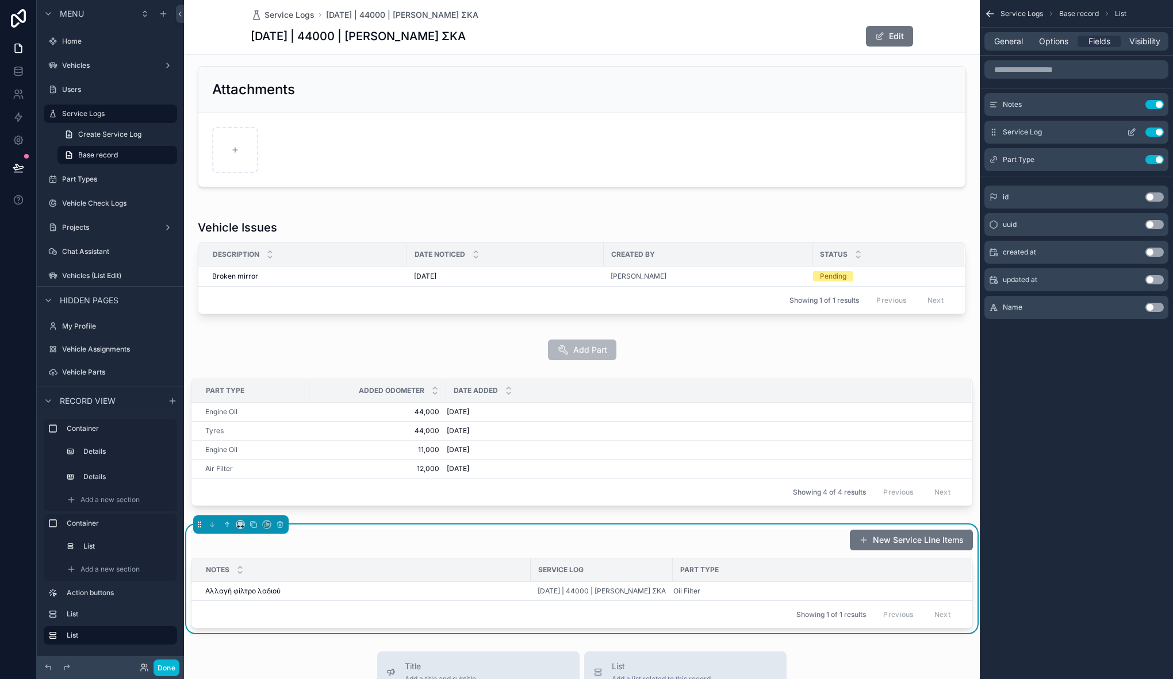
click at [1157, 130] on button "Use setting" at bounding box center [1154, 132] width 18 height 9
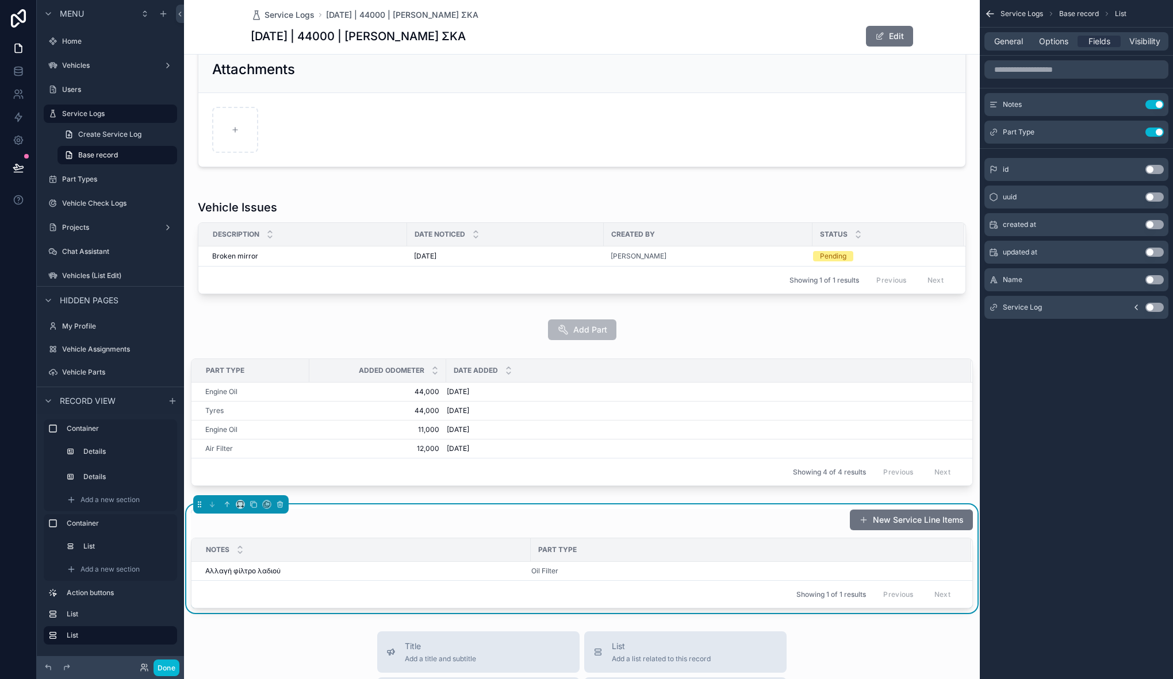
scroll to position [237, 0]
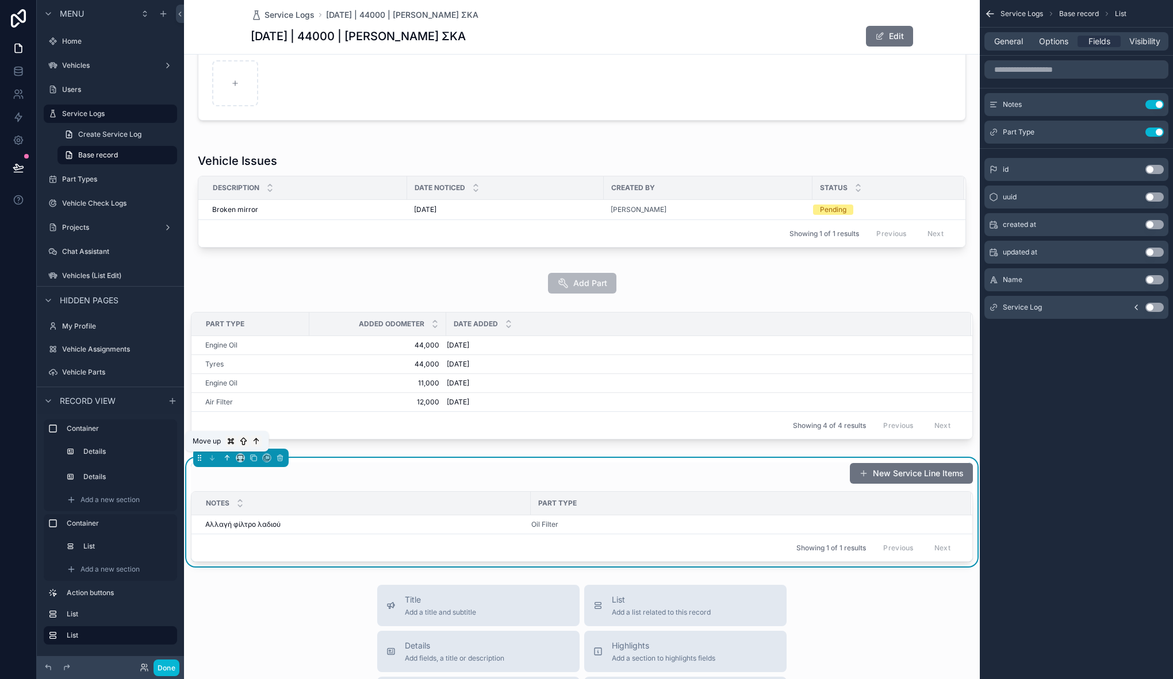
click at [229, 459] on icon "scrollable content" at bounding box center [227, 458] width 8 height 8
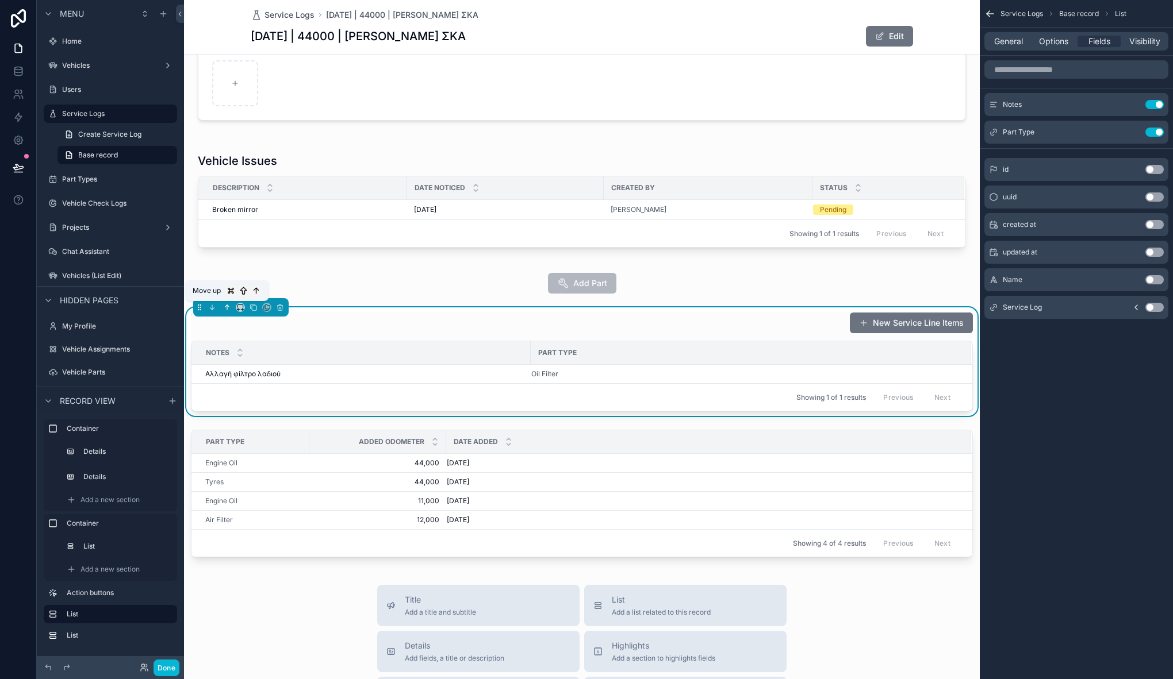
click at [228, 310] on icon "scrollable content" at bounding box center [227, 307] width 8 height 8
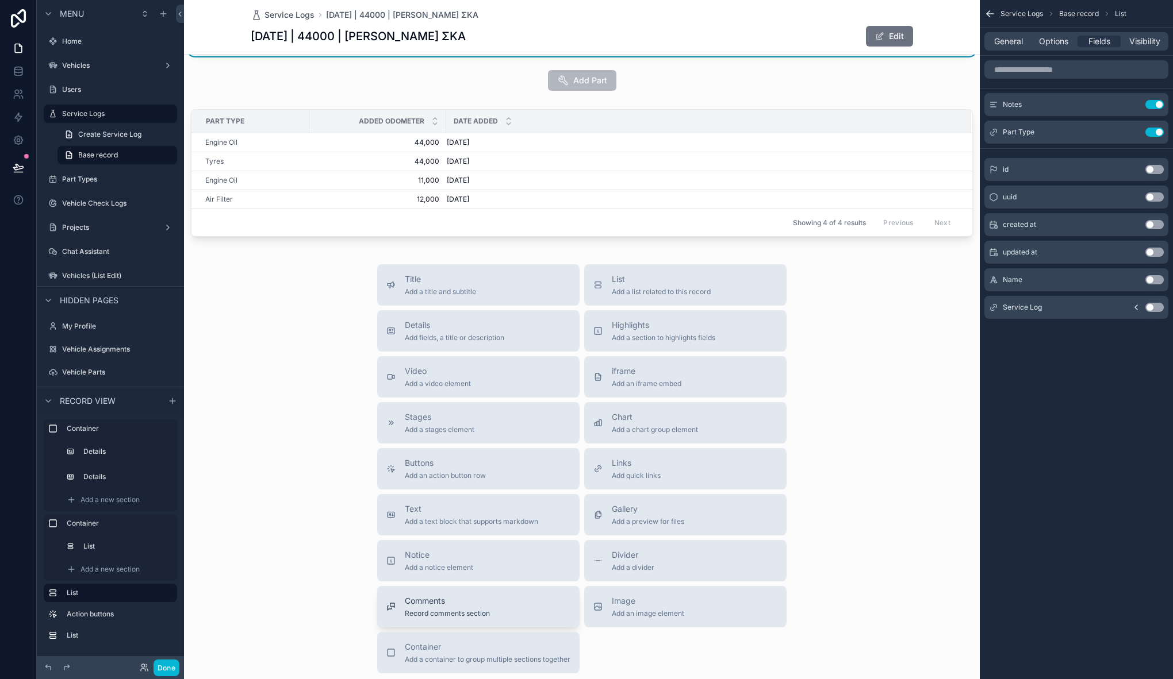
scroll to position [578, 0]
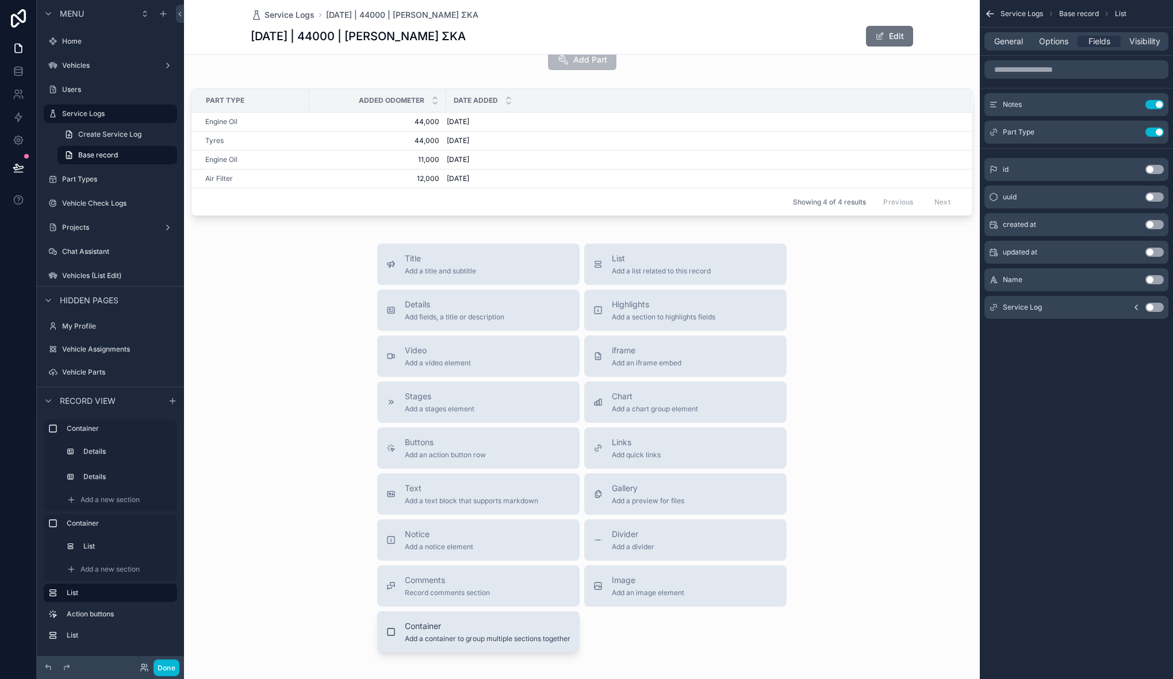
click at [394, 632] on div "Container Add a container to group multiple sections together" at bounding box center [478, 632] width 184 height 23
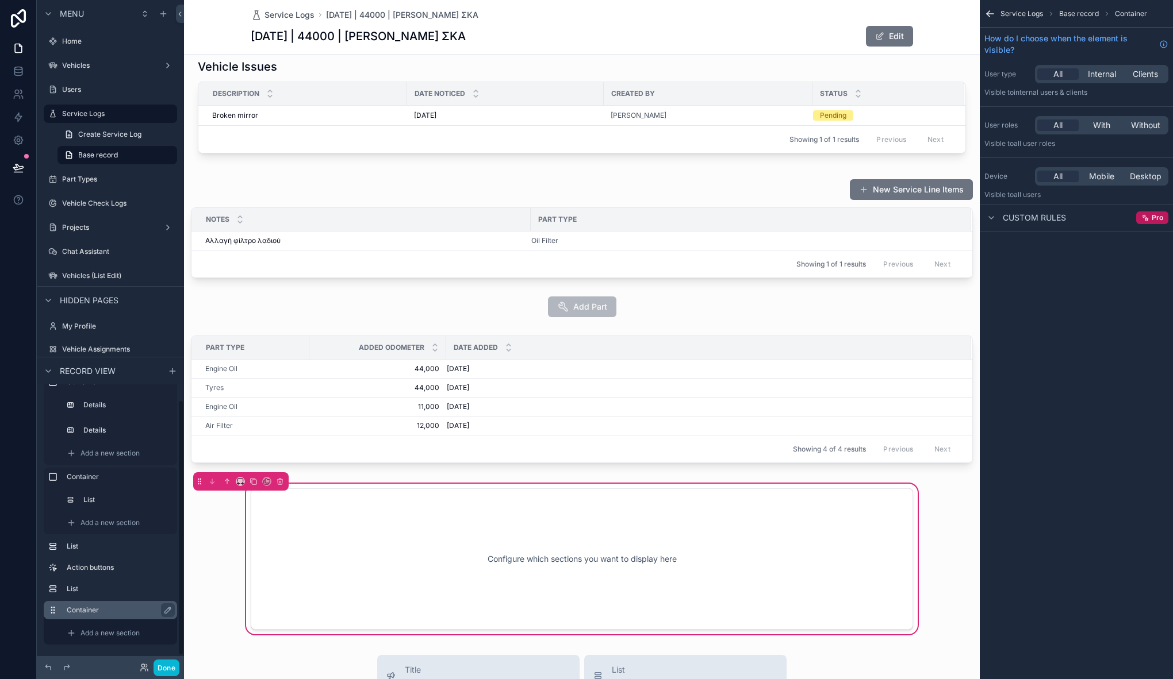
scroll to position [36, 0]
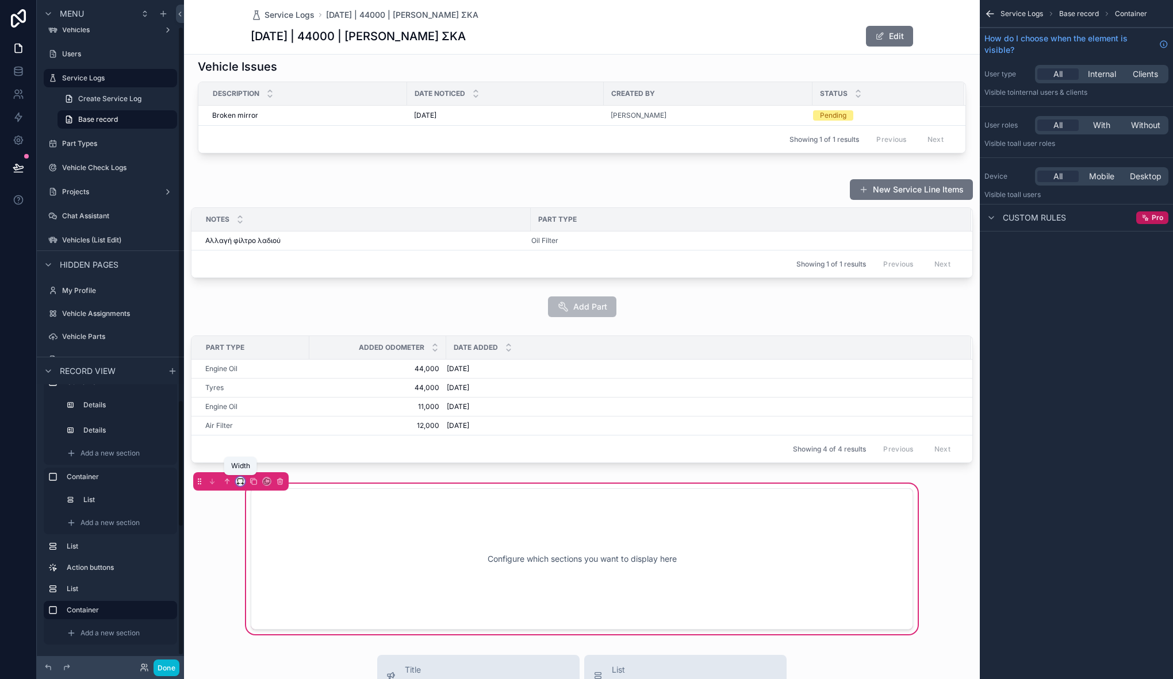
click at [240, 485] on icon "scrollable content" at bounding box center [240, 482] width 8 height 8
click at [264, 620] on span "Large" at bounding box center [256, 625] width 22 height 14
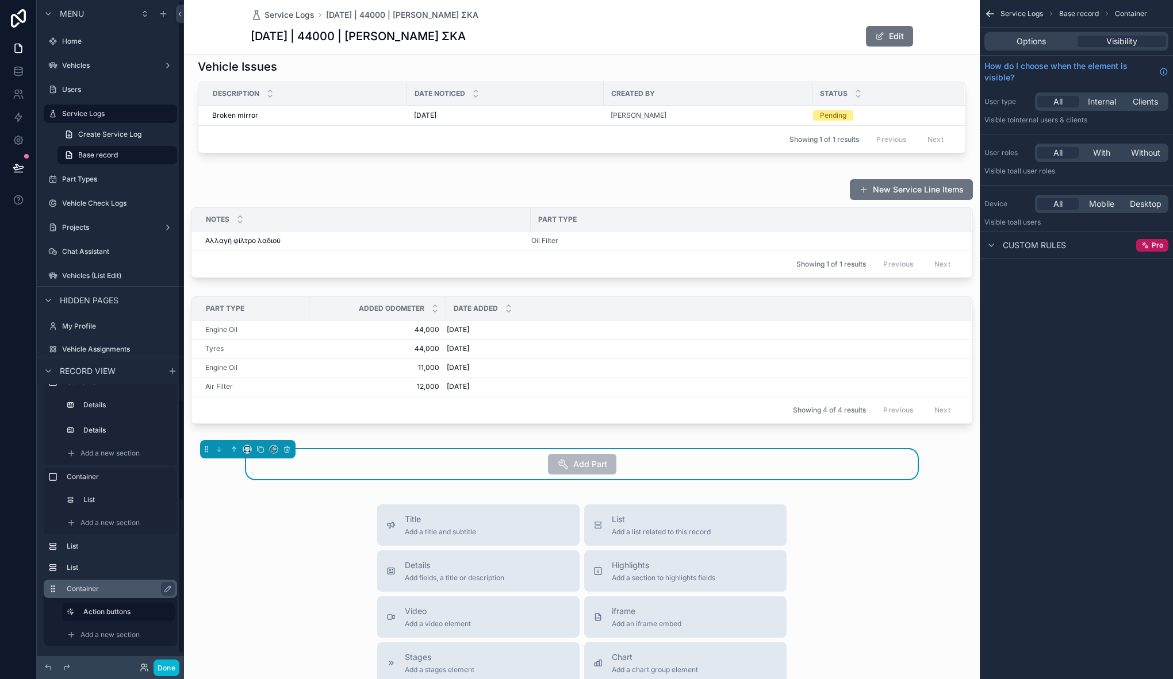
scroll to position [17, 0]
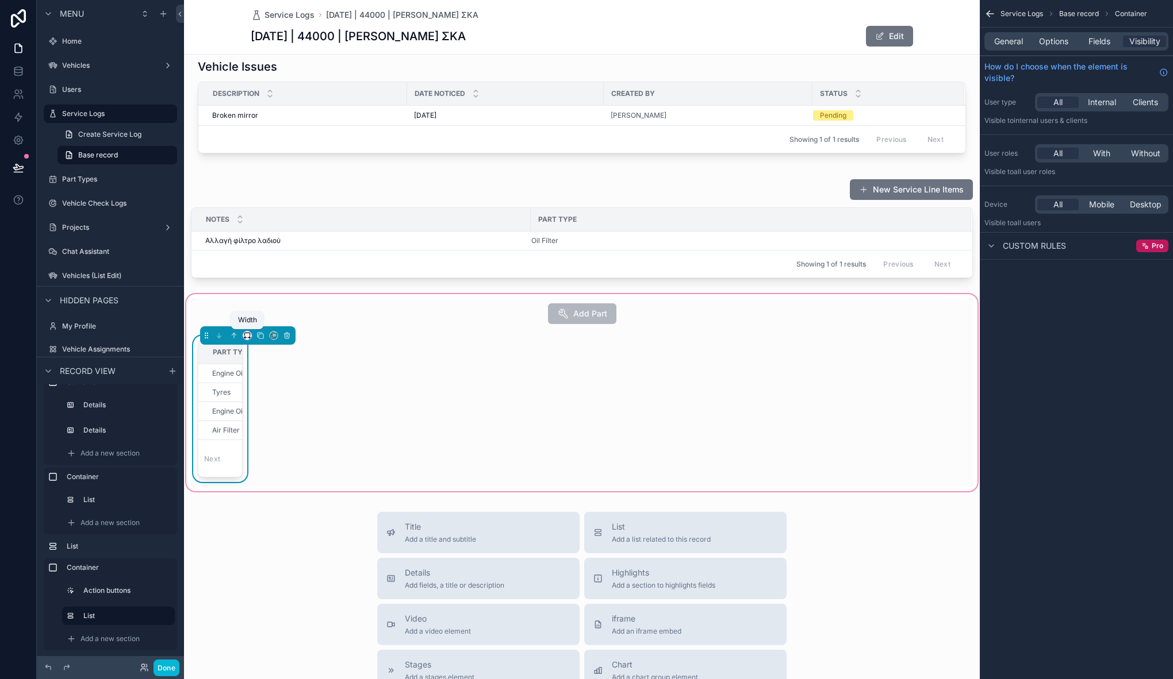
click at [247, 337] on icon "scrollable content" at bounding box center [247, 336] width 8 height 8
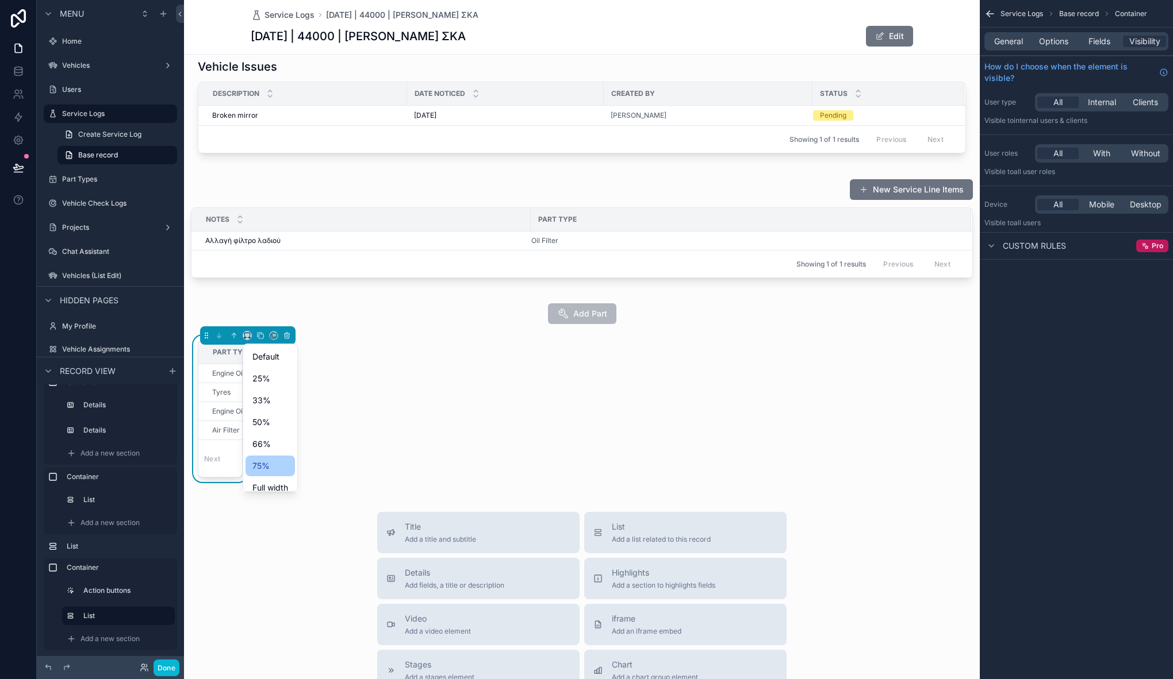
scroll to position [9, 0]
click at [269, 475] on span "Full width" at bounding box center [270, 479] width 36 height 14
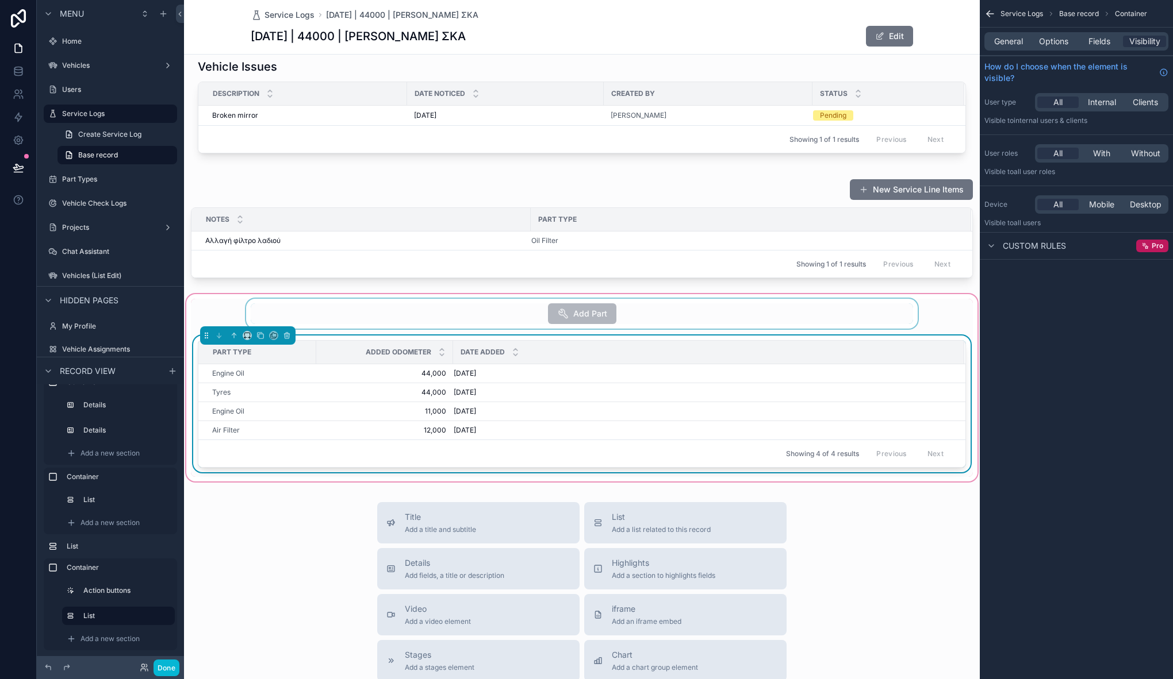
click at [451, 308] on div "scrollable content" at bounding box center [582, 314] width 782 height 30
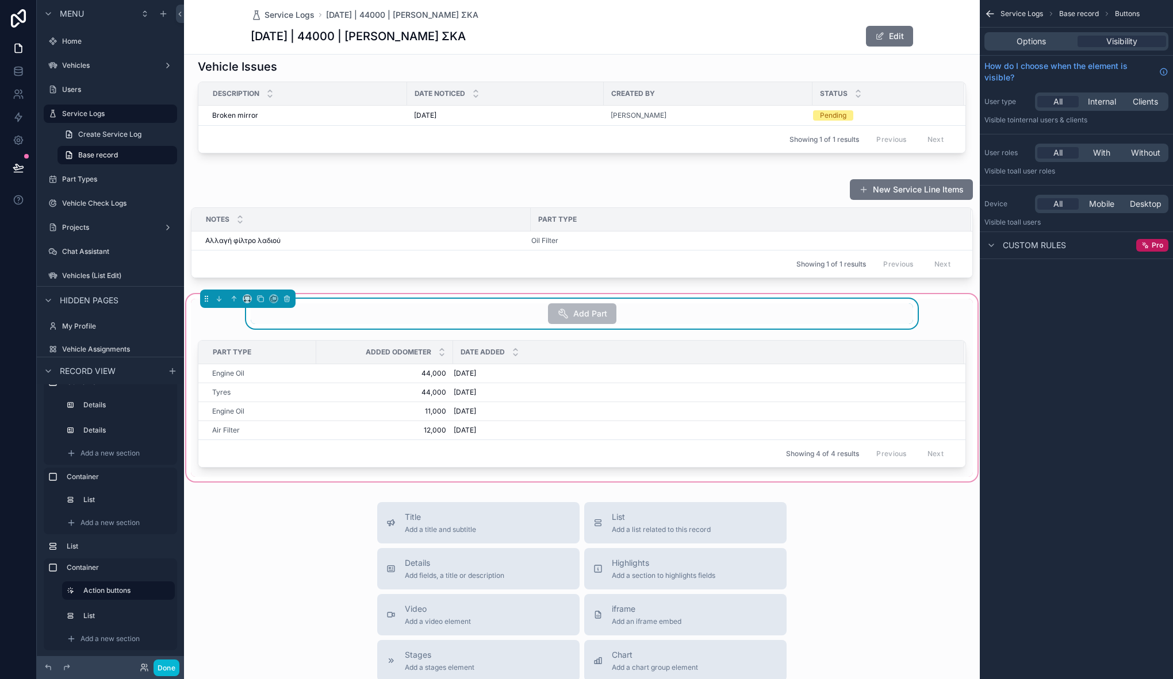
click at [195, 303] on div "Add Part" at bounding box center [582, 314] width 782 height 30
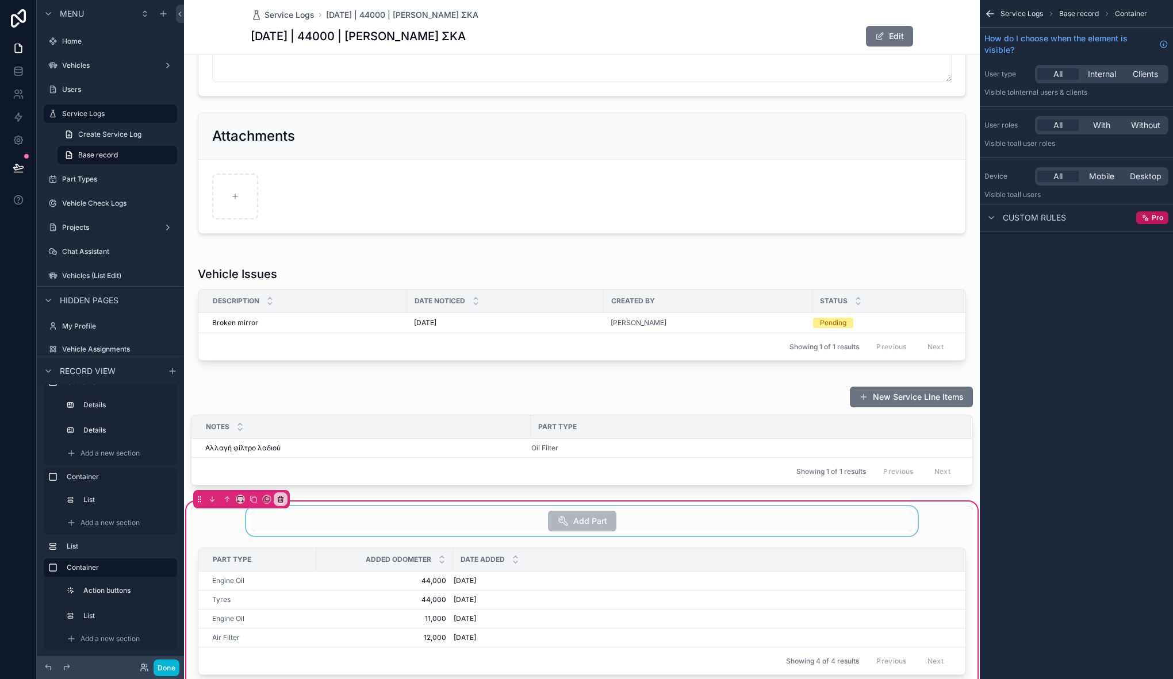
scroll to position [112, 0]
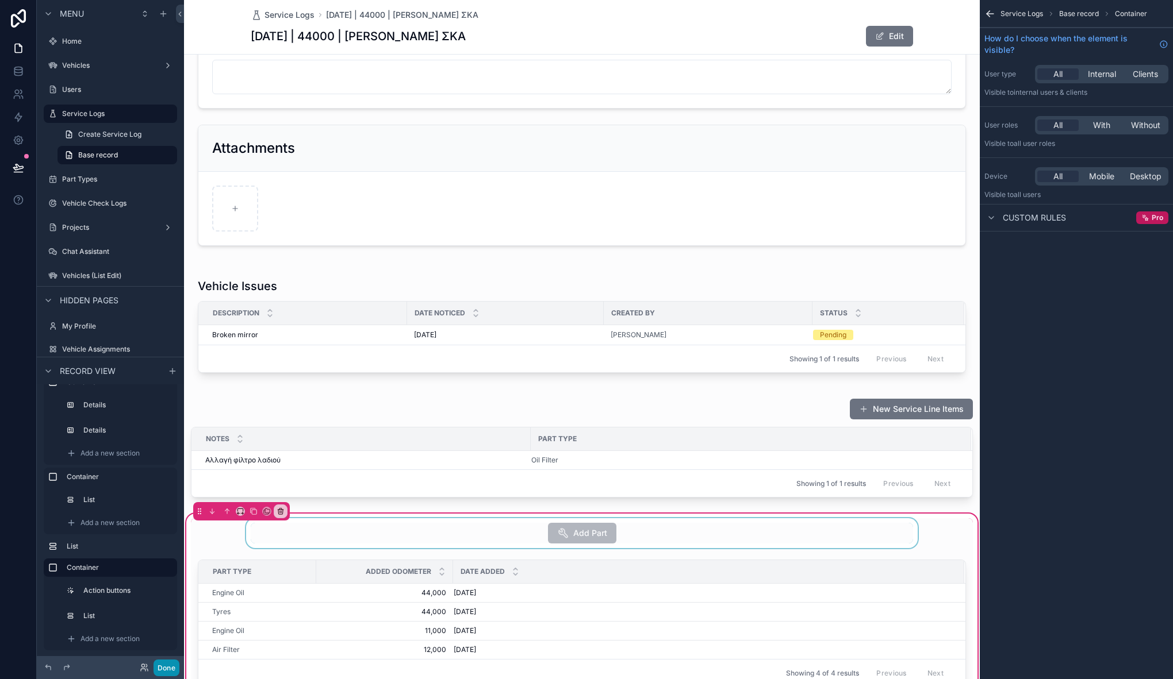
click at [176, 667] on button "Done" at bounding box center [166, 668] width 26 height 17
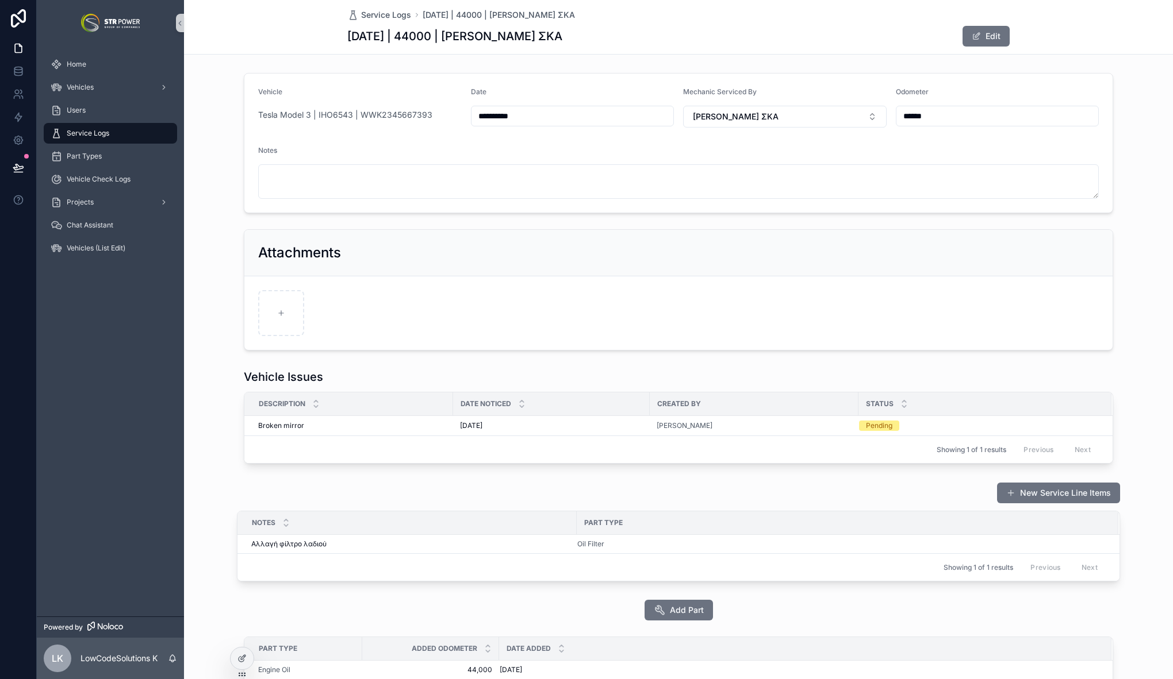
scroll to position [168, 0]
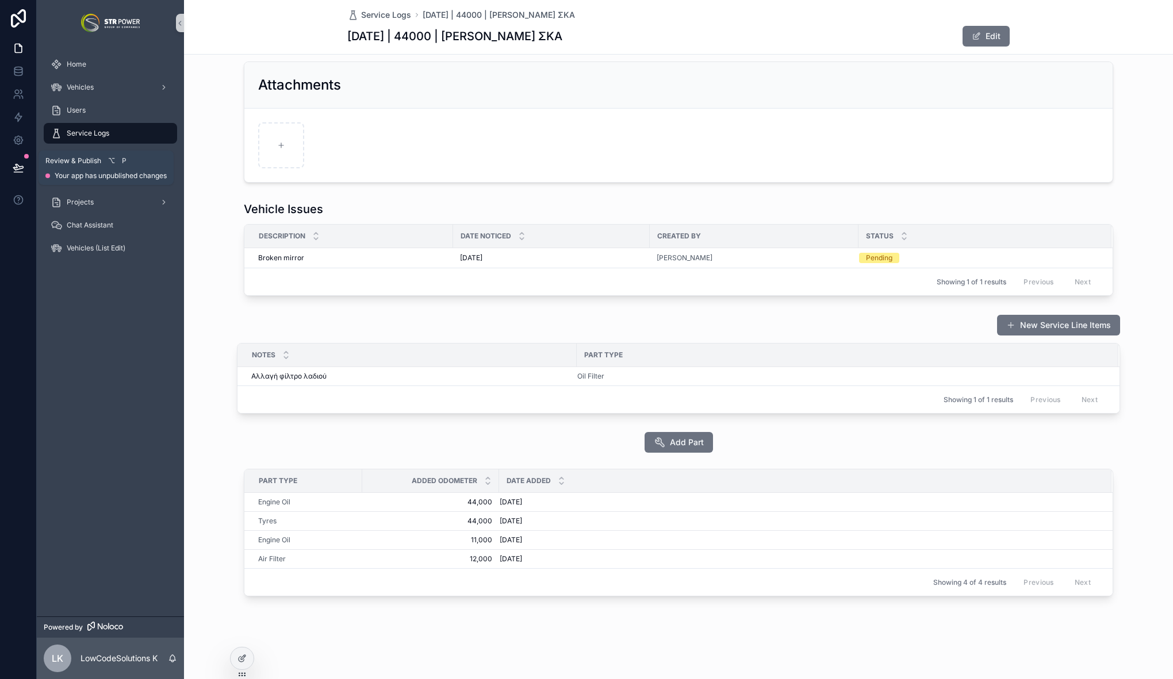
click at [17, 164] on icon at bounding box center [18, 167] width 10 height 6
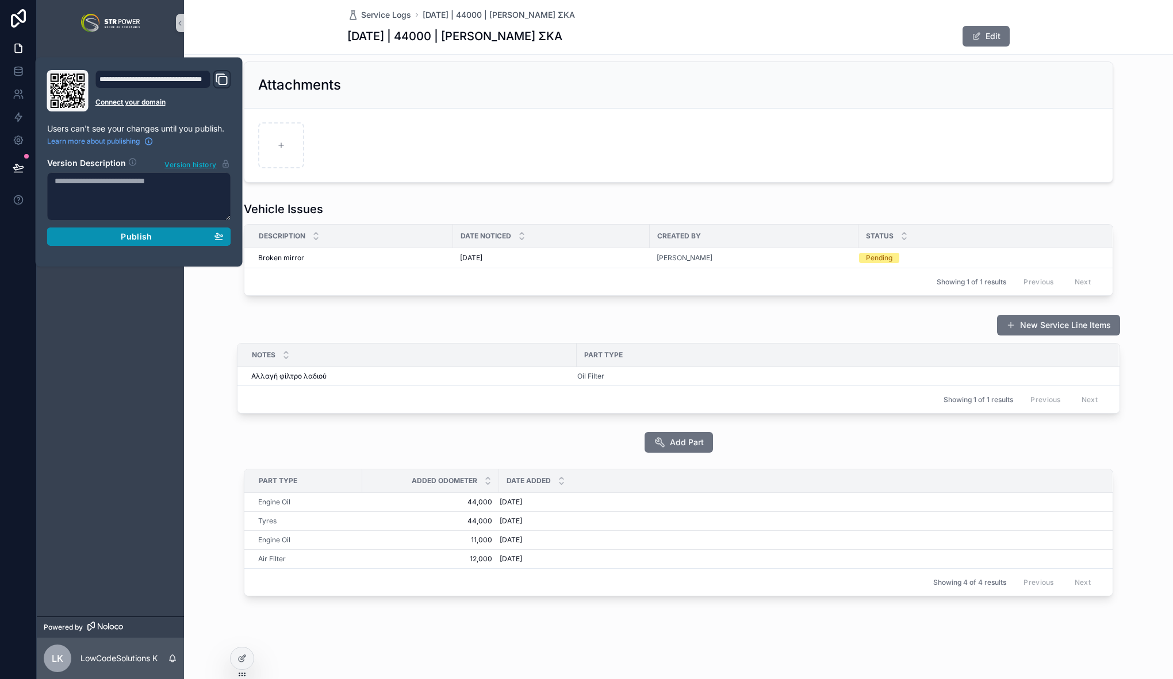
click at [167, 237] on div "Publish" at bounding box center [139, 237] width 169 height 10
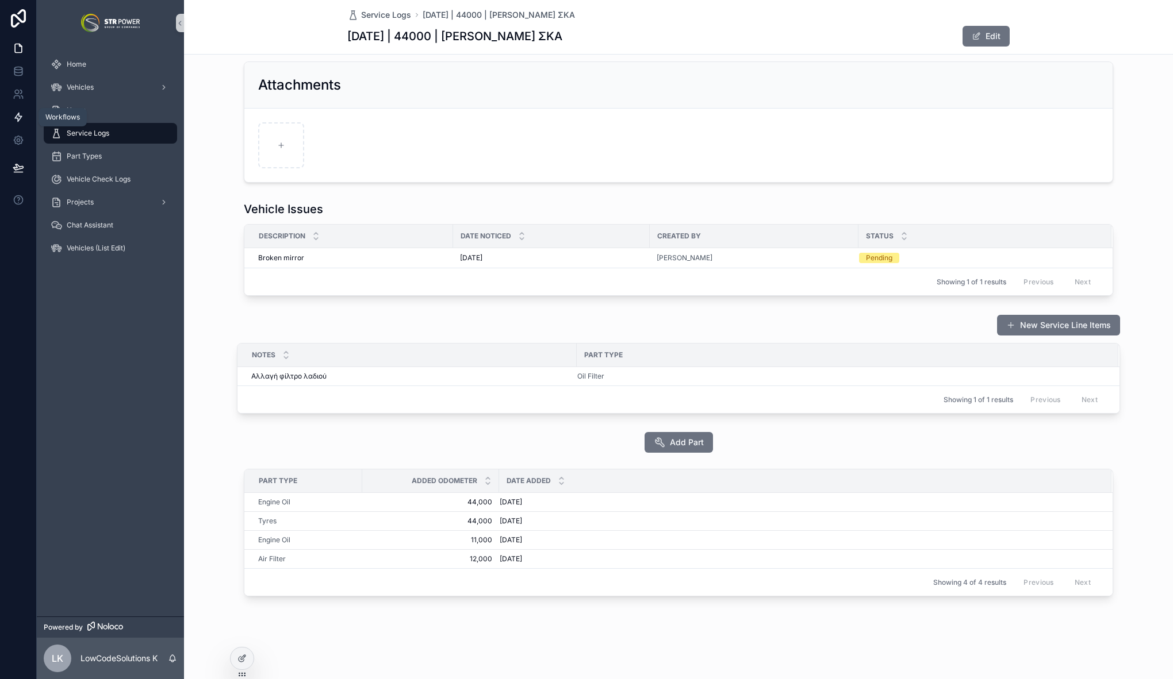
click at [18, 118] on icon at bounding box center [18, 117] width 11 height 11
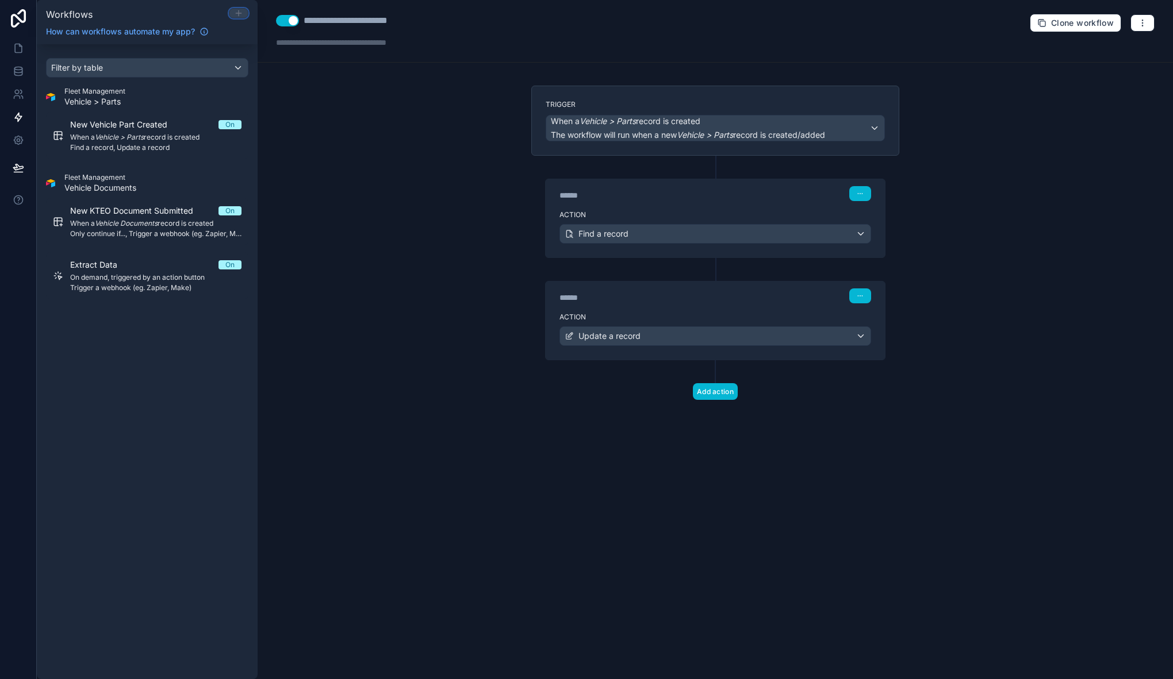
click at [241, 13] on icon at bounding box center [238, 13] width 9 height 9
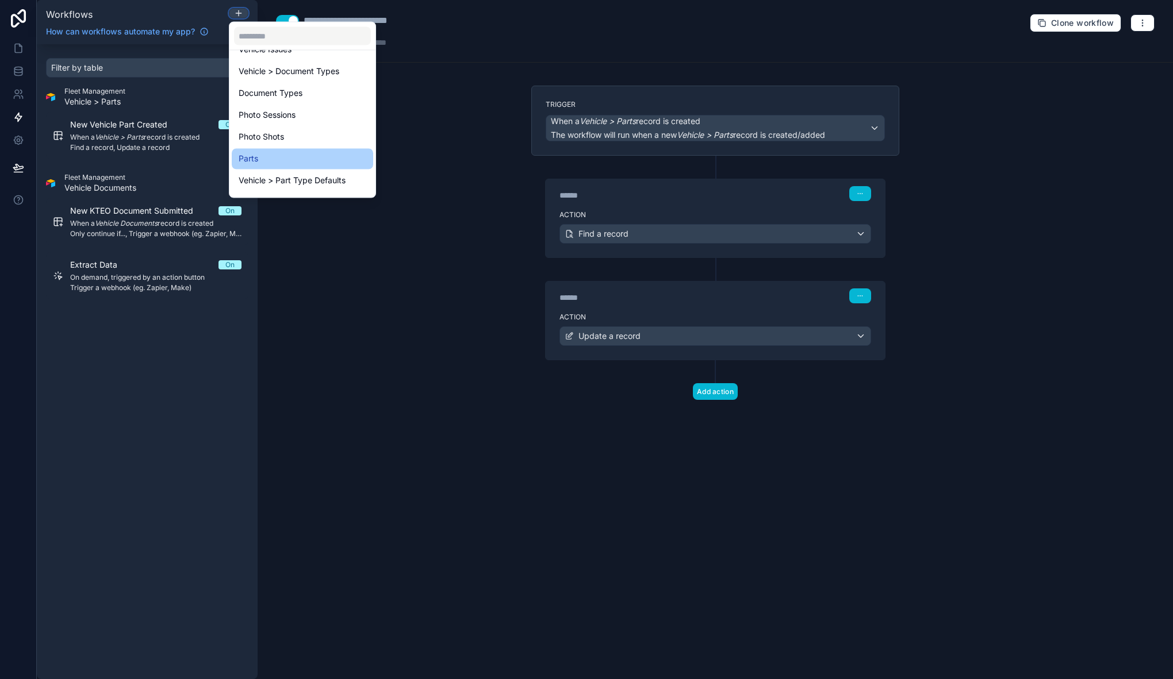
scroll to position [335, 0]
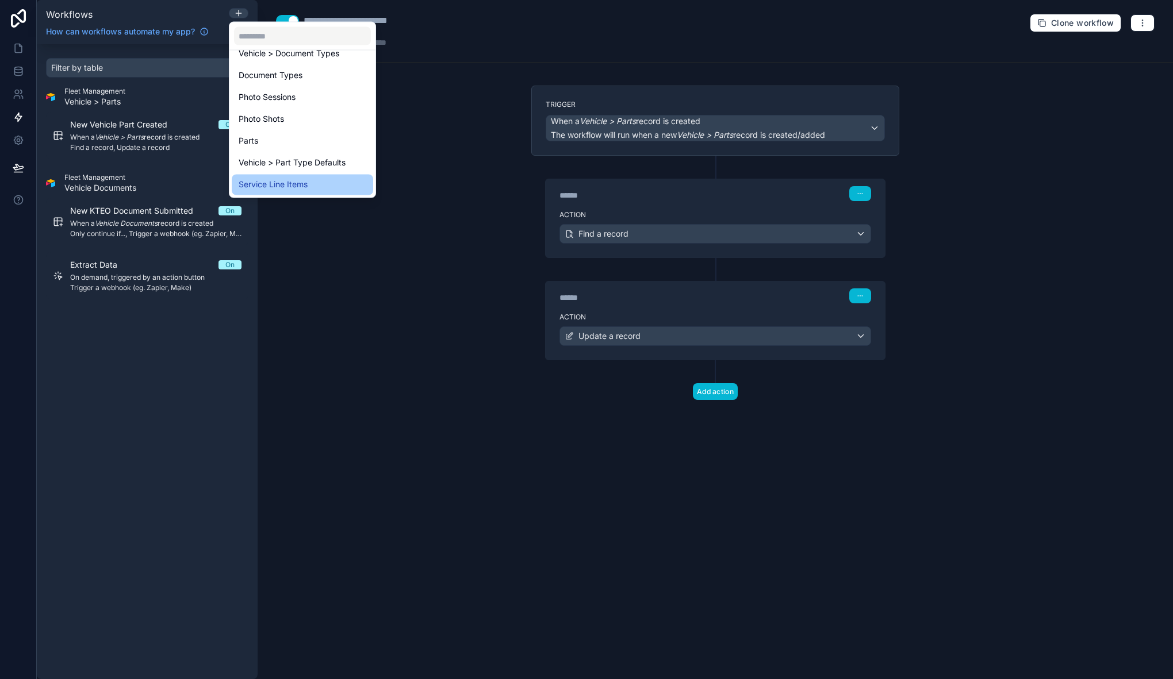
click at [305, 186] on span "Service Line Items" at bounding box center [273, 185] width 69 height 14
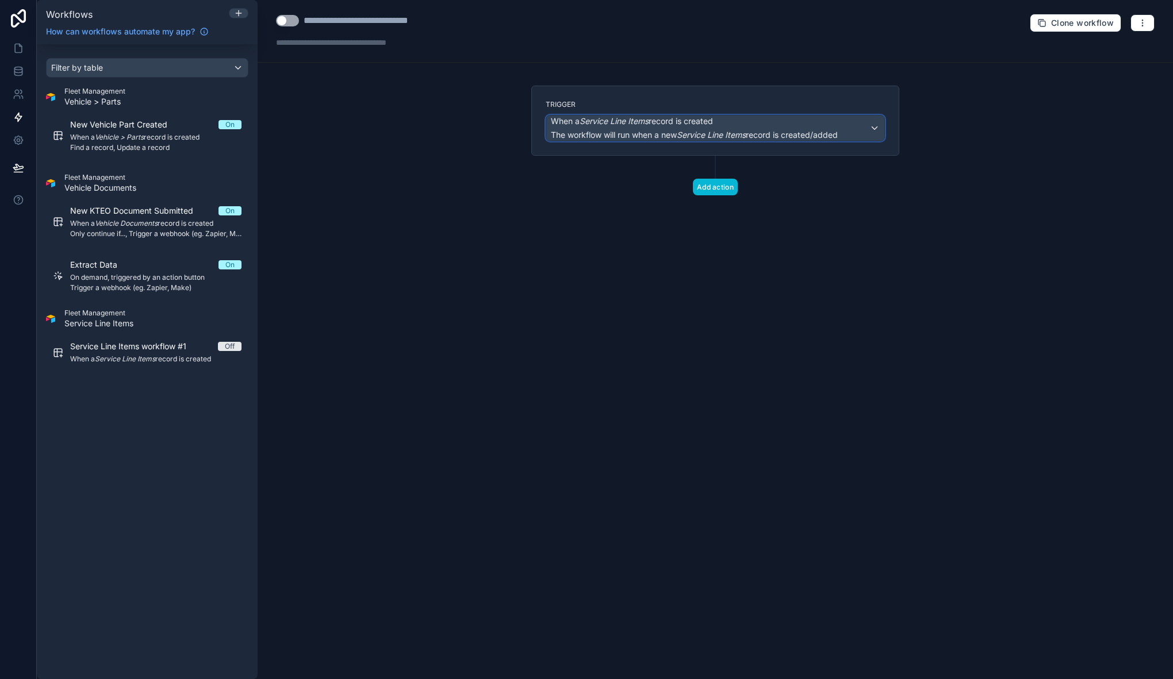
click at [683, 133] on em "Service Line Items" at bounding box center [711, 135] width 69 height 10
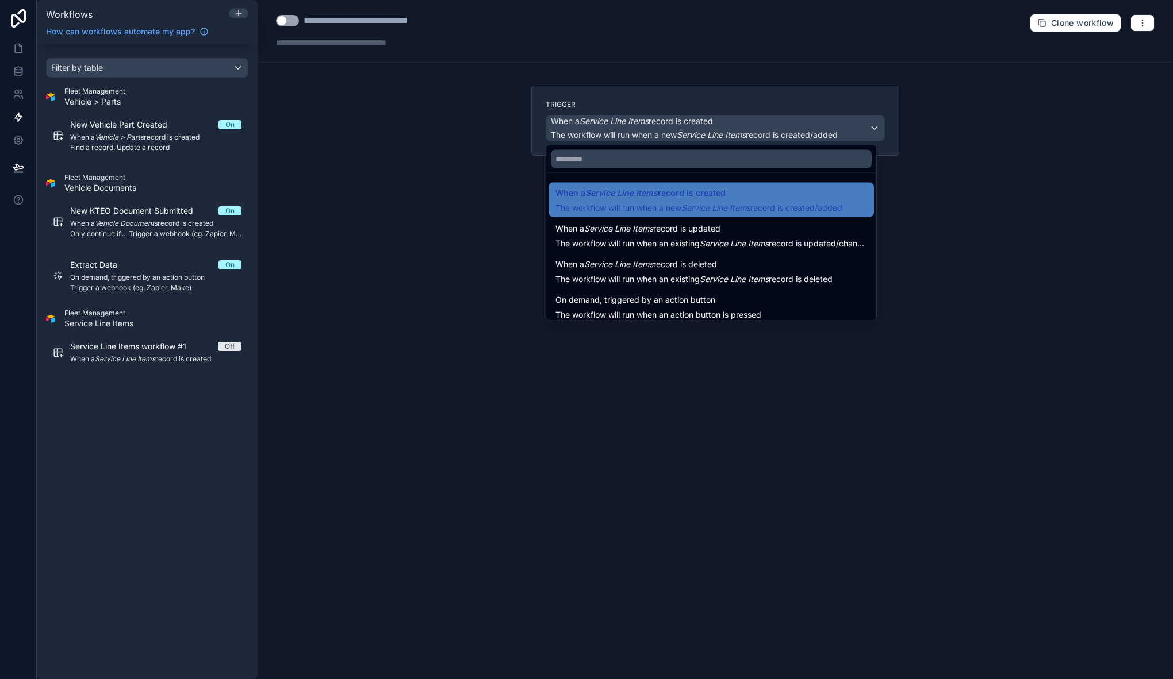
click at [459, 153] on div at bounding box center [586, 339] width 1173 height 679
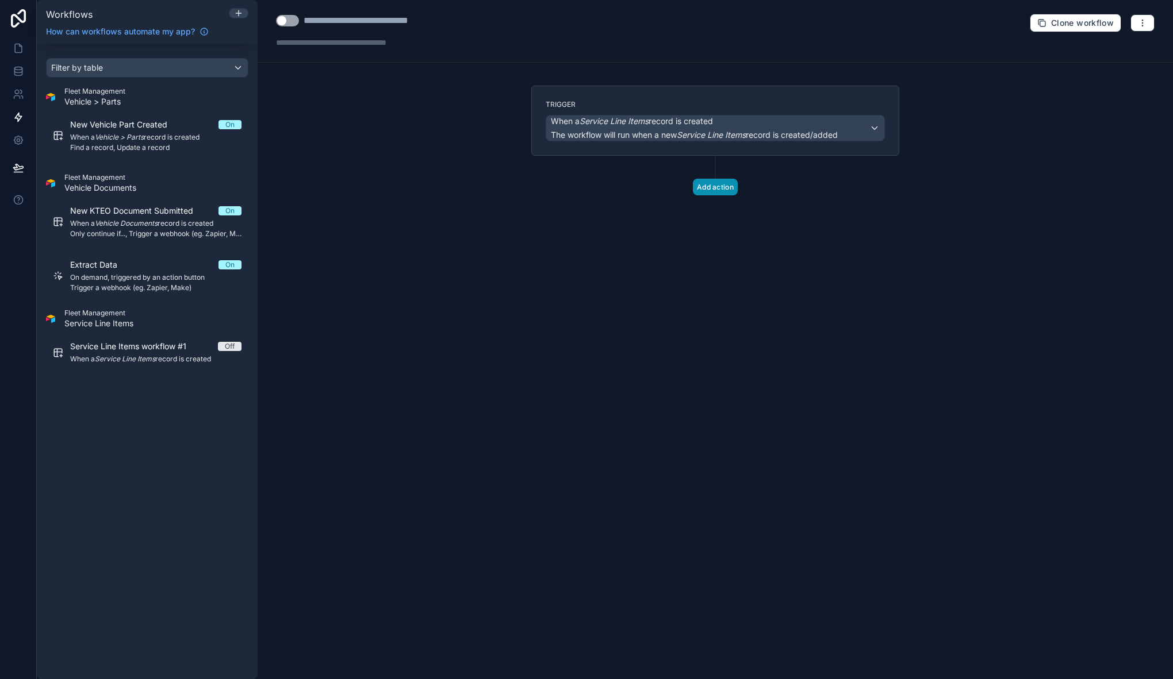
click at [730, 187] on button "Add action" at bounding box center [715, 187] width 45 height 17
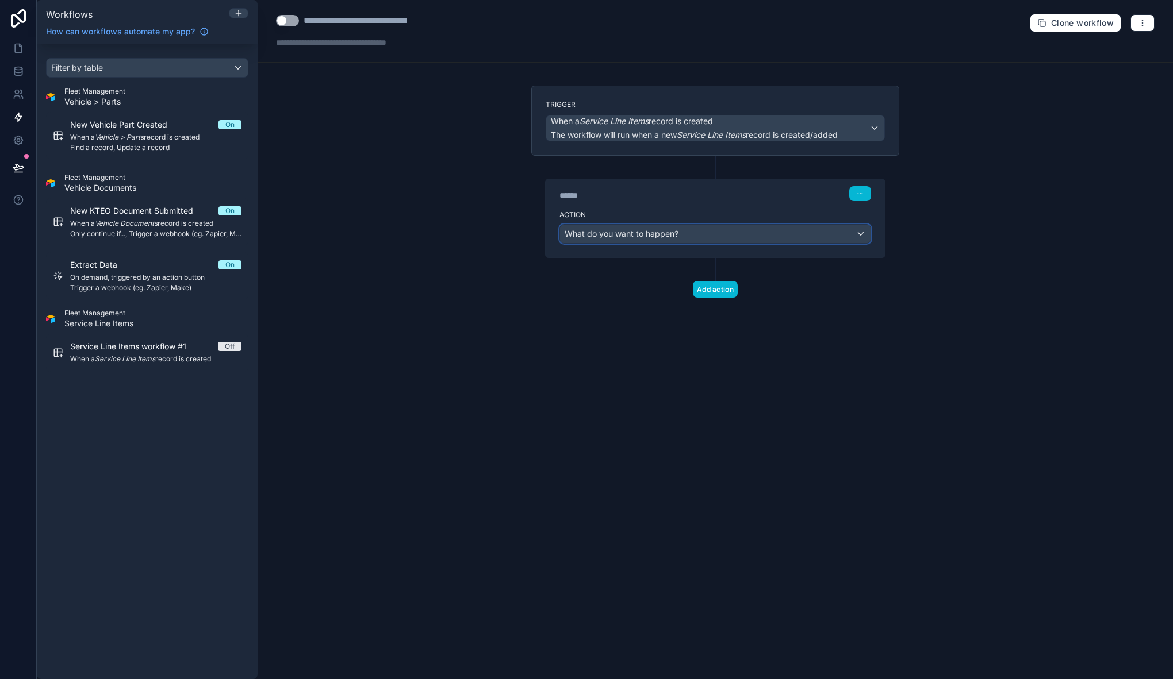
click at [672, 233] on span "What do you want to happen?" at bounding box center [621, 234] width 114 height 10
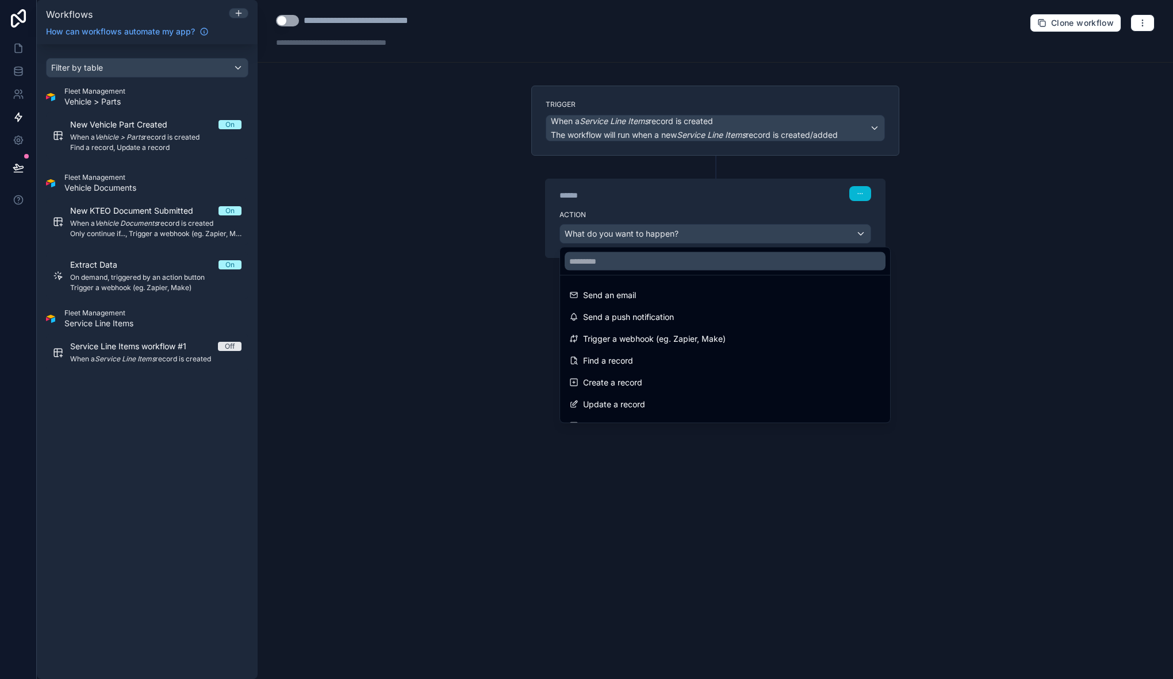
click at [724, 197] on div at bounding box center [586, 339] width 1173 height 679
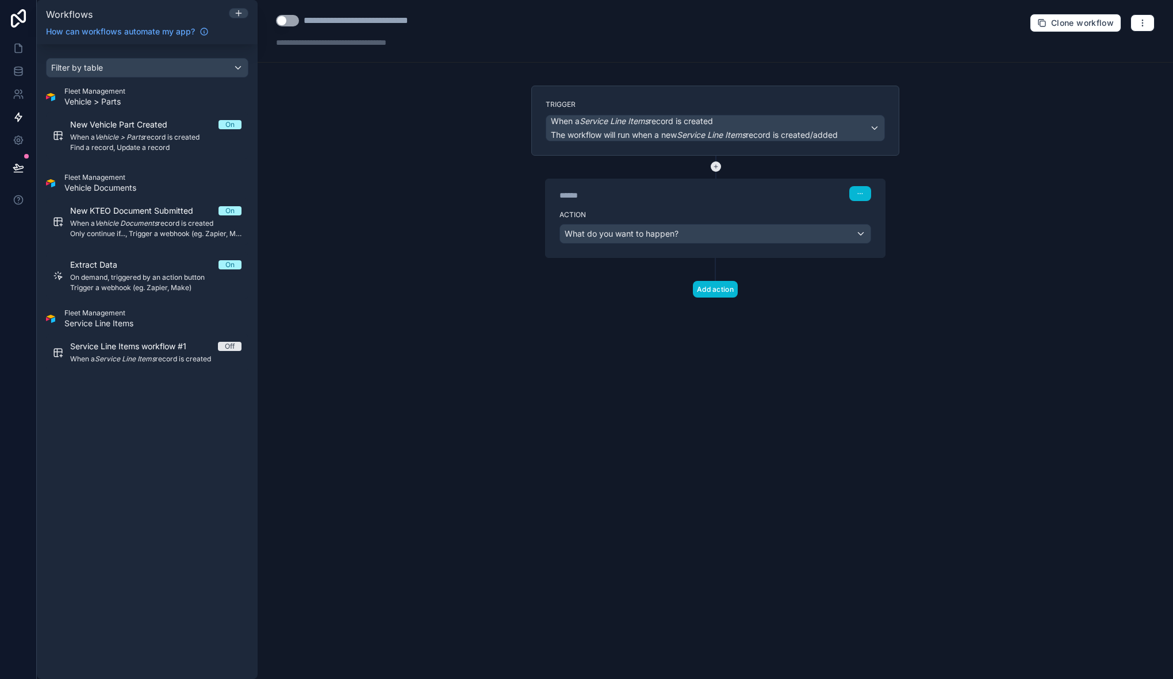
click at [718, 167] on icon at bounding box center [715, 167] width 10 height 10
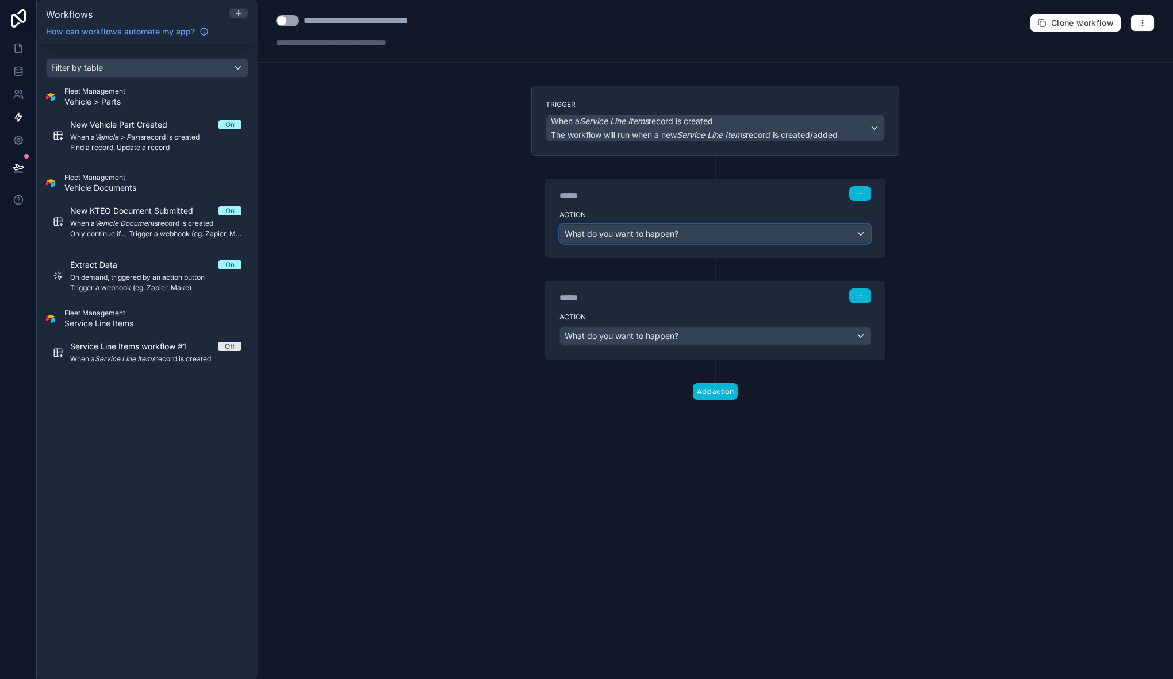
click at [688, 233] on div "What do you want to happen?" at bounding box center [715, 234] width 310 height 18
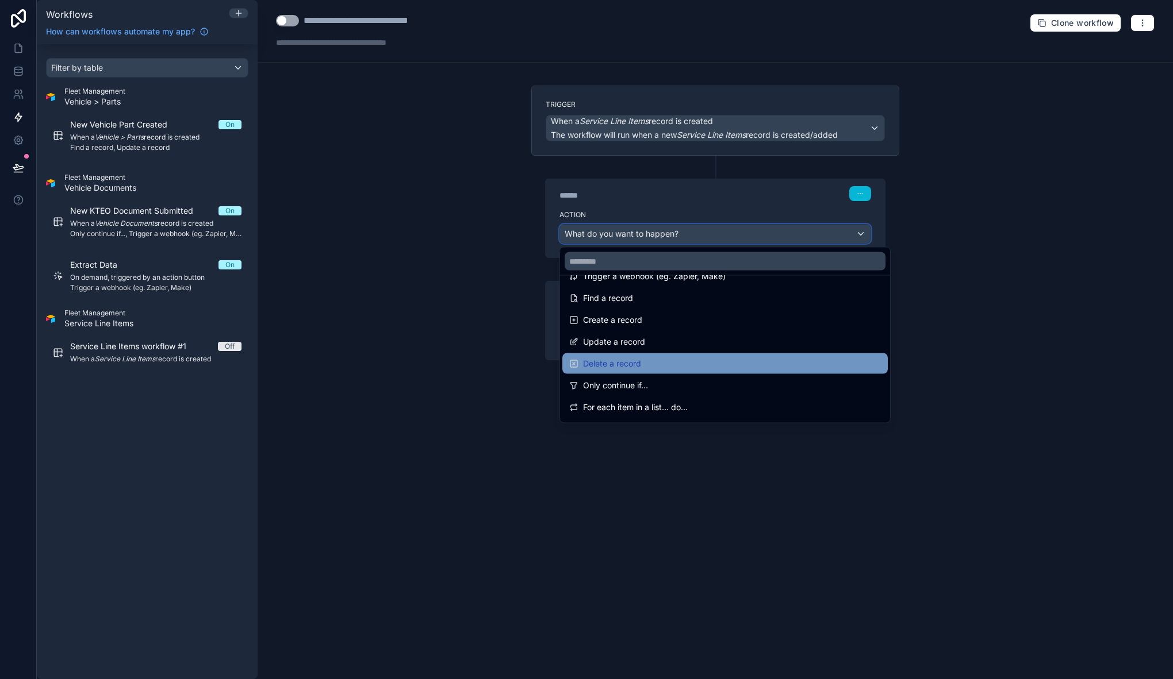
scroll to position [107, 0]
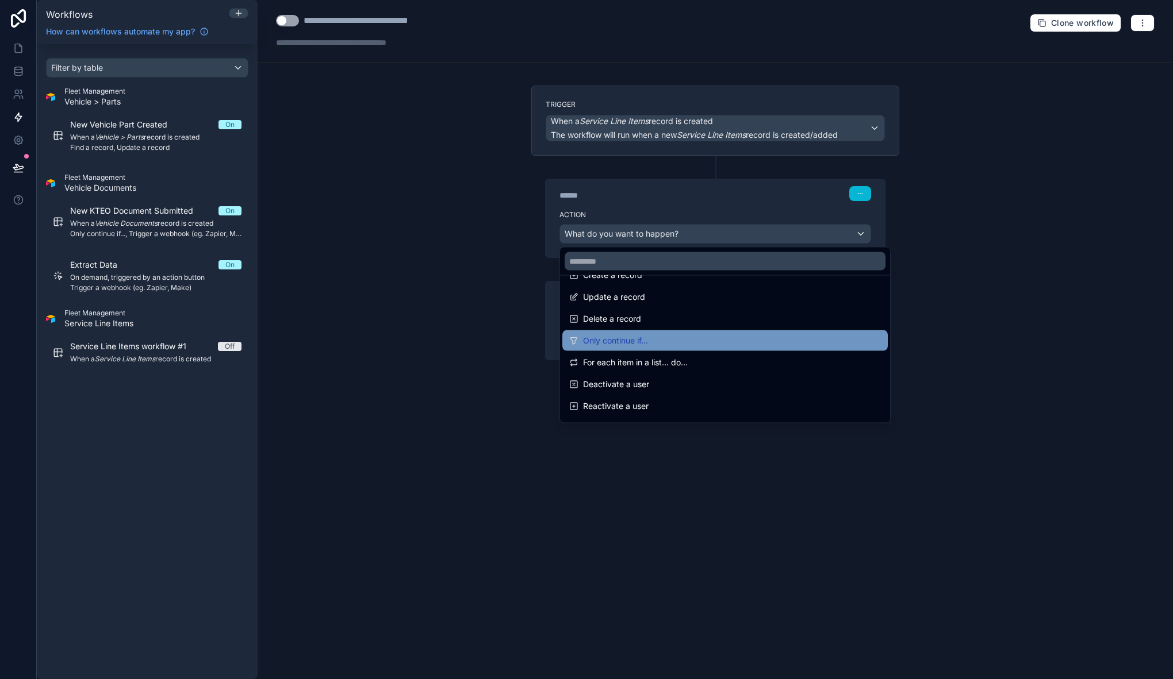
click at [646, 344] on span "Only continue if..." at bounding box center [615, 341] width 65 height 14
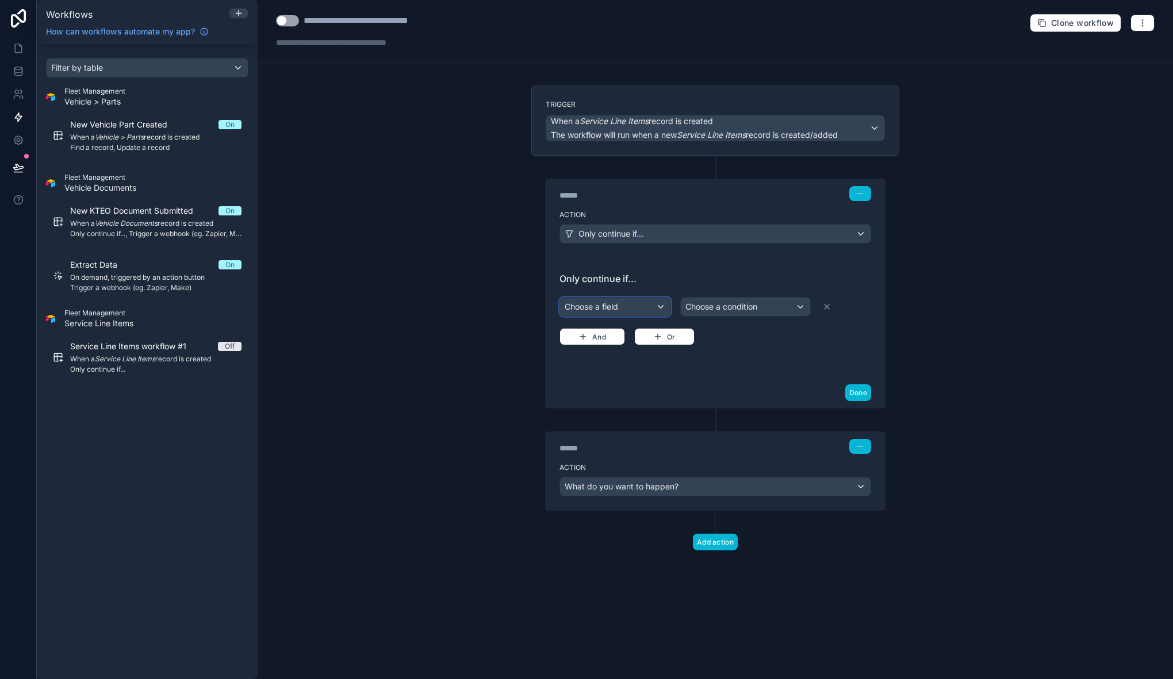
click at [626, 308] on div "Choose a field" at bounding box center [615, 307] width 110 height 18
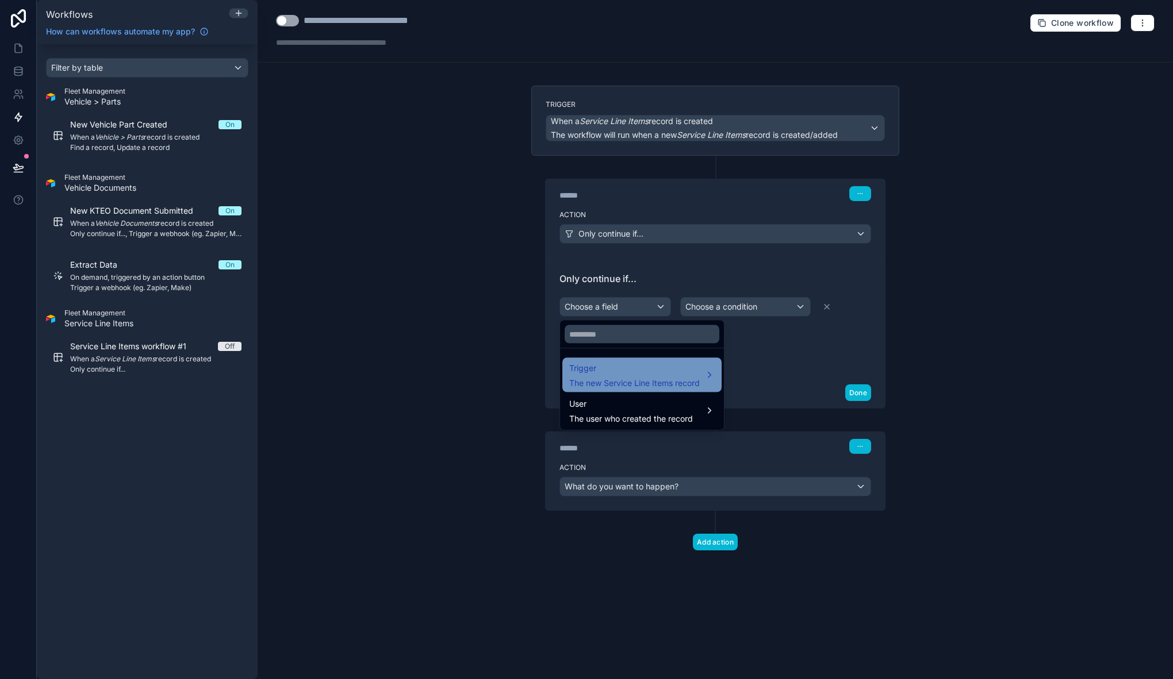
click at [640, 379] on span "The new Service Line Items record" at bounding box center [634, 383] width 130 height 11
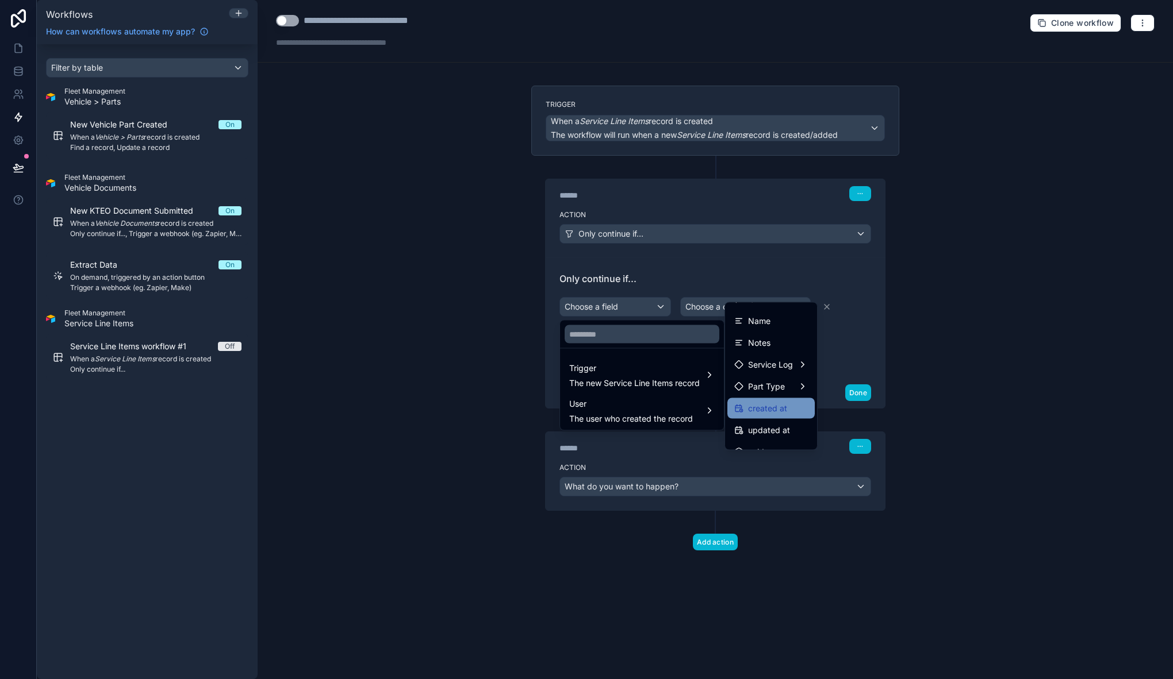
scroll to position [17, 0]
click at [793, 386] on div "Part Type" at bounding box center [771, 386] width 74 height 14
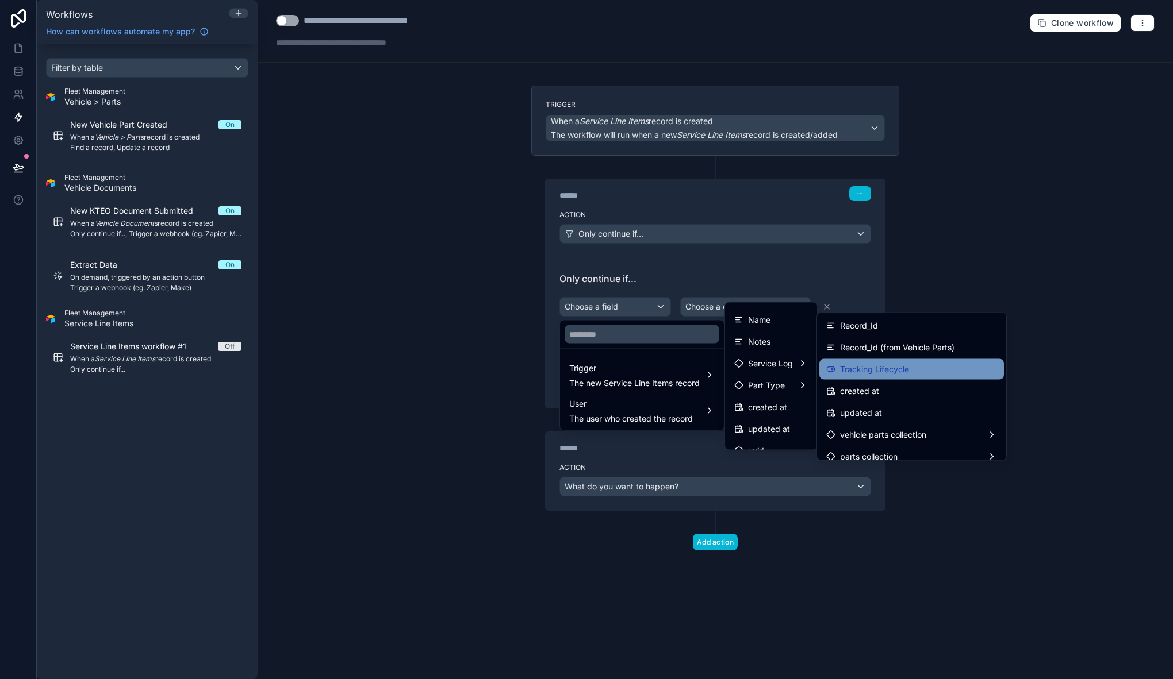
scroll to position [176, 0]
click at [913, 374] on div "Tracking Lifecycle" at bounding box center [911, 369] width 171 height 14
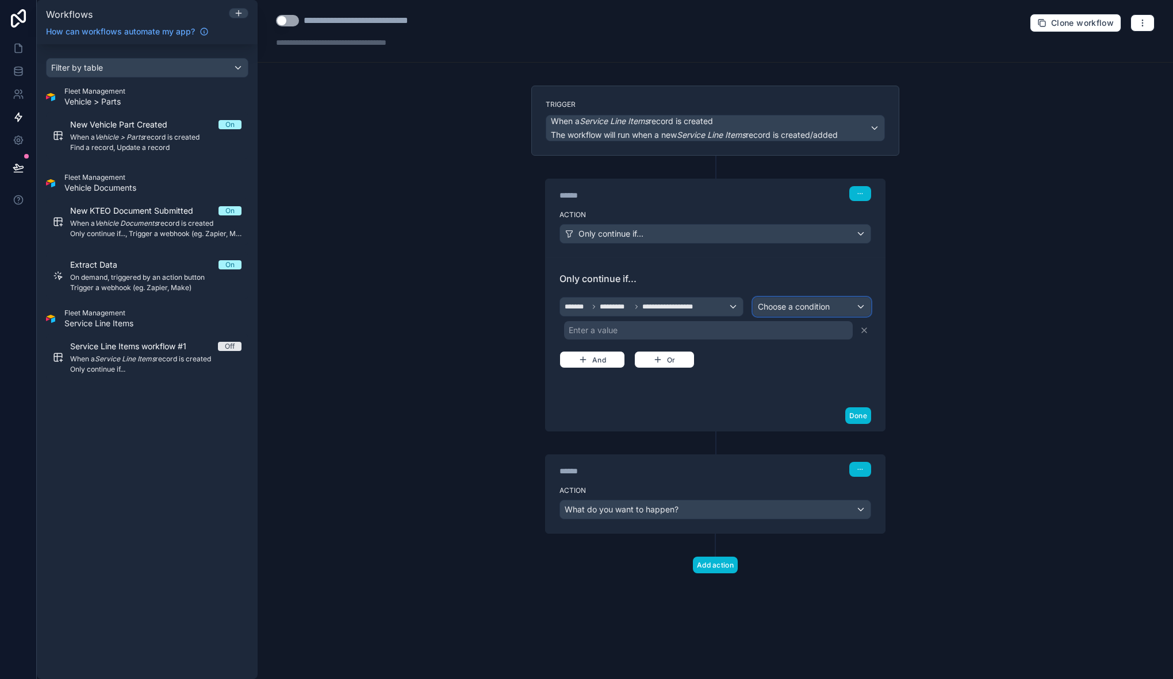
click at [814, 306] on span "Choose a condition" at bounding box center [794, 307] width 72 height 10
click at [801, 371] on div "Is true" at bounding box center [825, 369] width 126 height 14
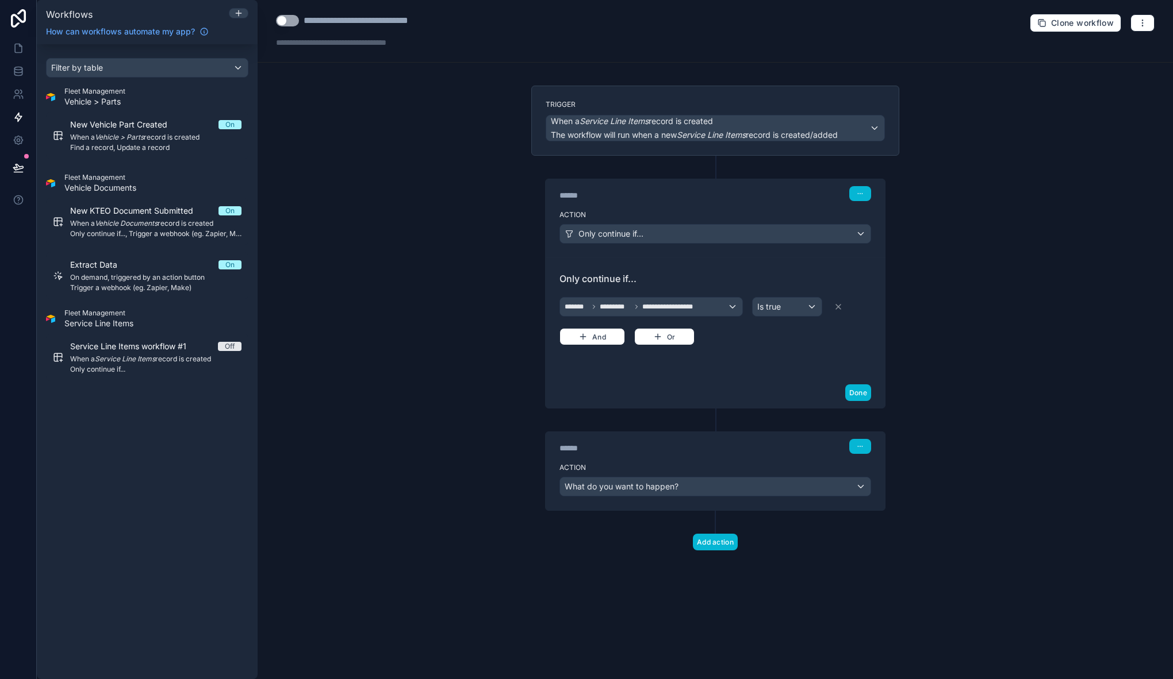
click at [467, 297] on div "**********" at bounding box center [715, 339] width 915 height 679
click at [656, 470] on label "Action" at bounding box center [715, 467] width 312 height 9
click at [813, 490] on div "What do you want to happen?" at bounding box center [715, 487] width 310 height 18
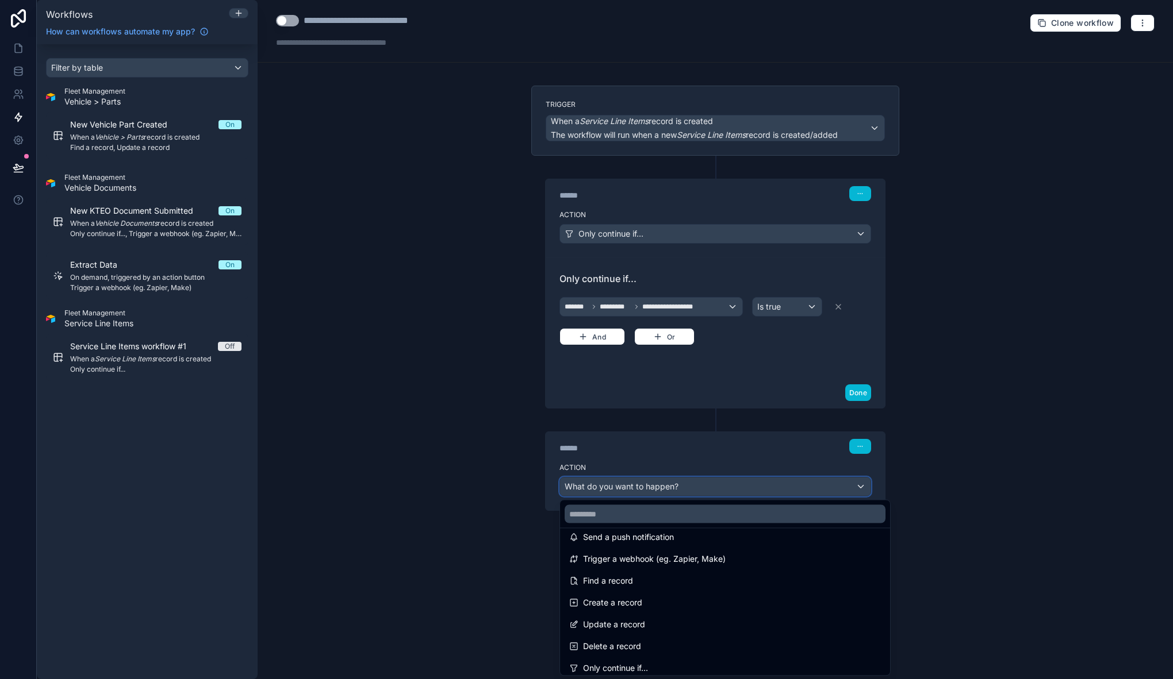
scroll to position [24, 0]
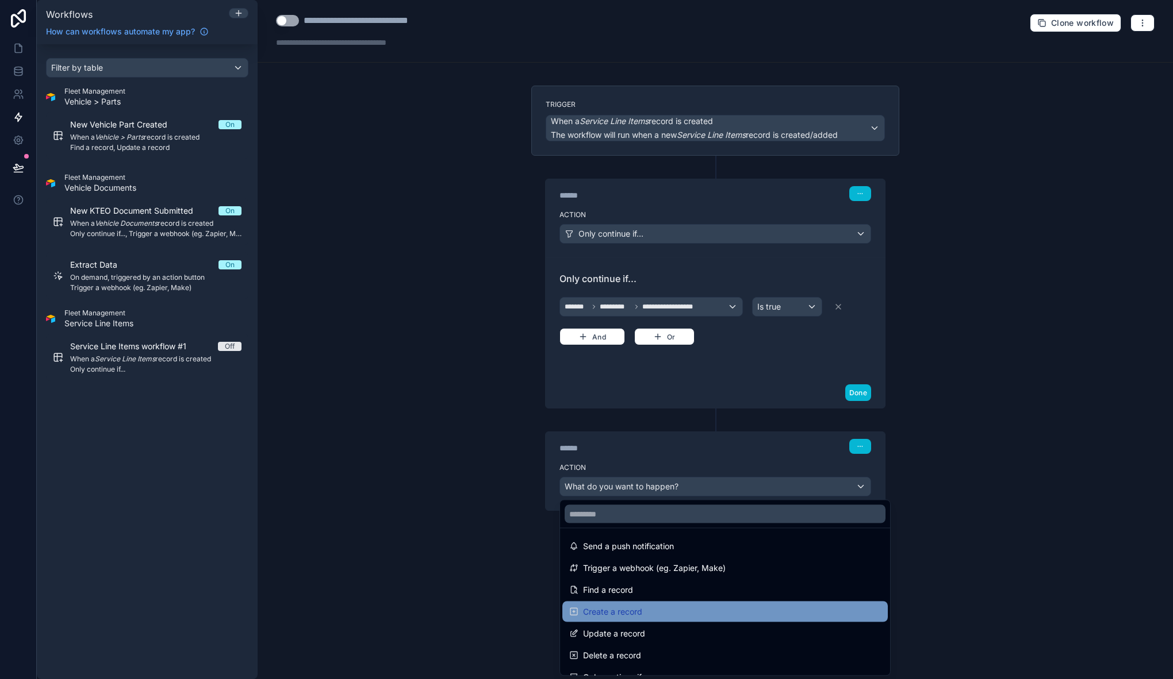
click at [681, 612] on div "Create a record" at bounding box center [725, 612] width 312 height 14
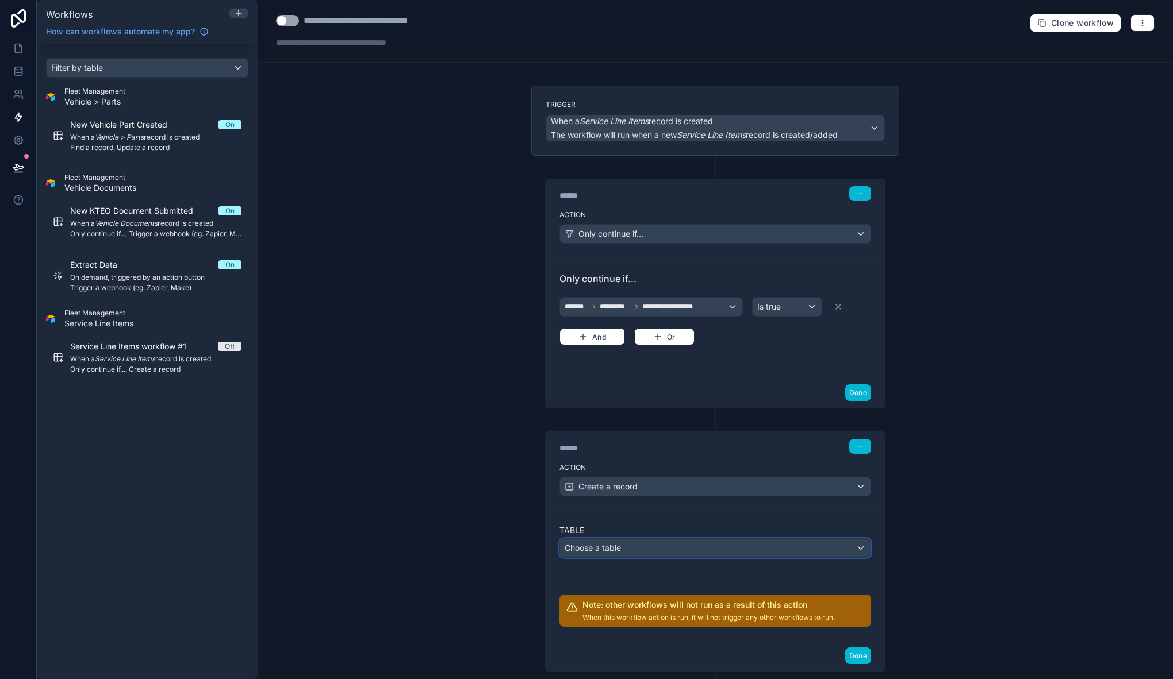
click at [621, 545] on div "Choose a table" at bounding box center [715, 548] width 310 height 18
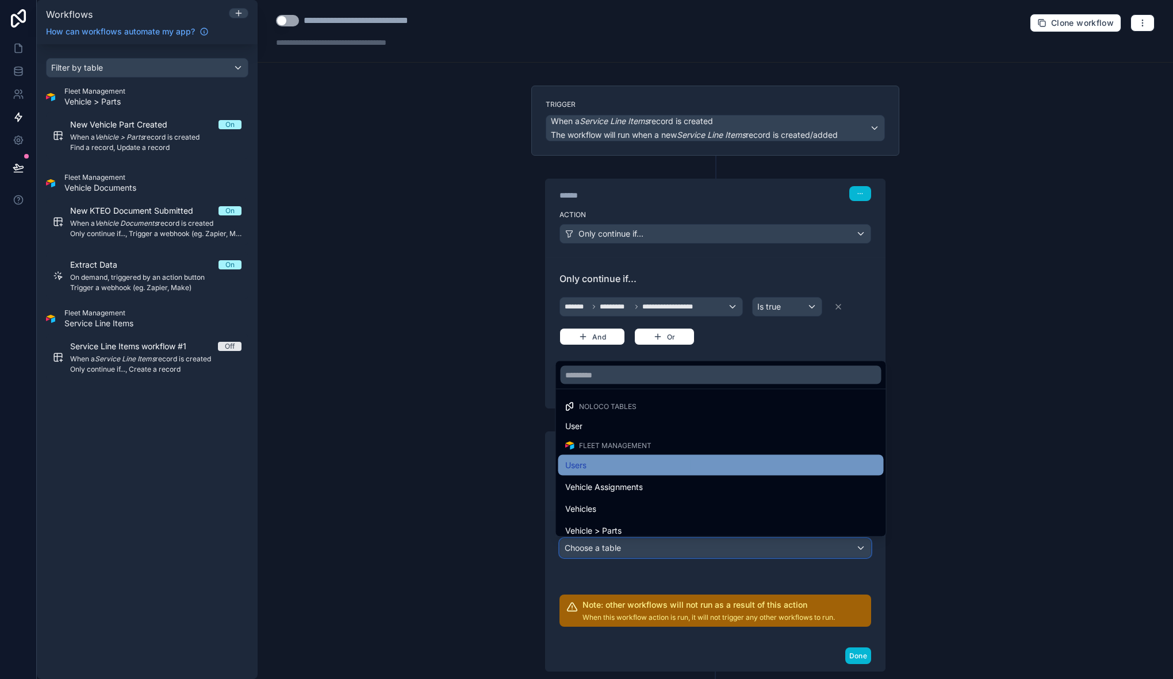
scroll to position [9, 0]
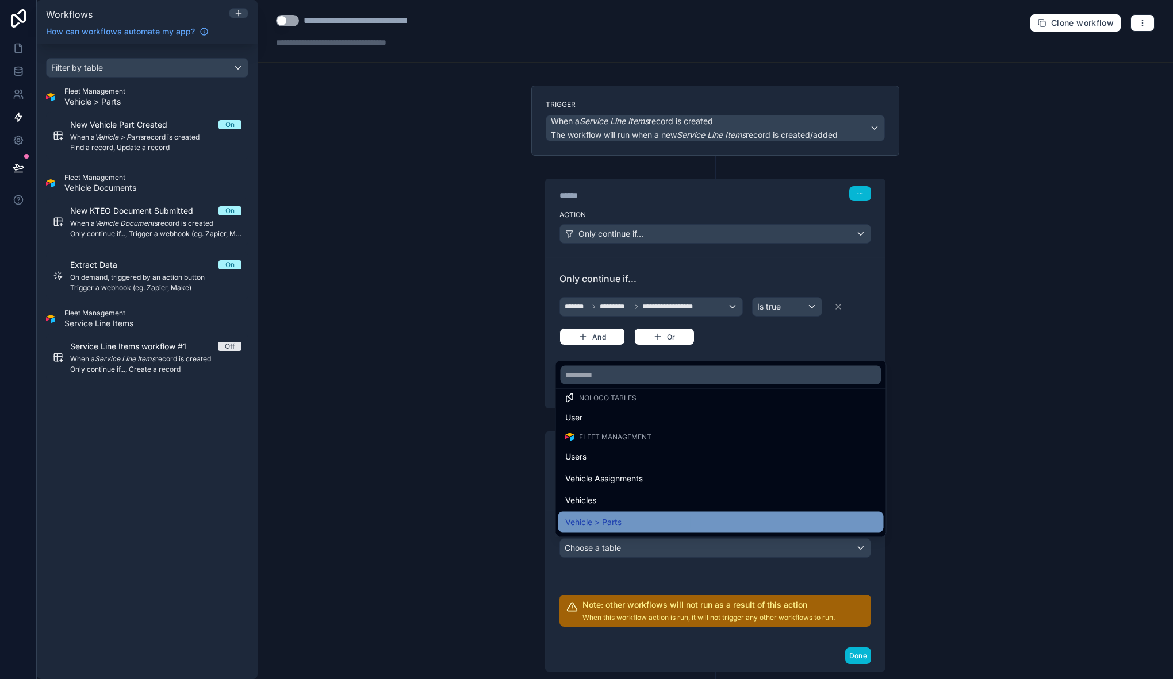
click at [654, 516] on div "Vehicle > Parts" at bounding box center [721, 523] width 312 height 14
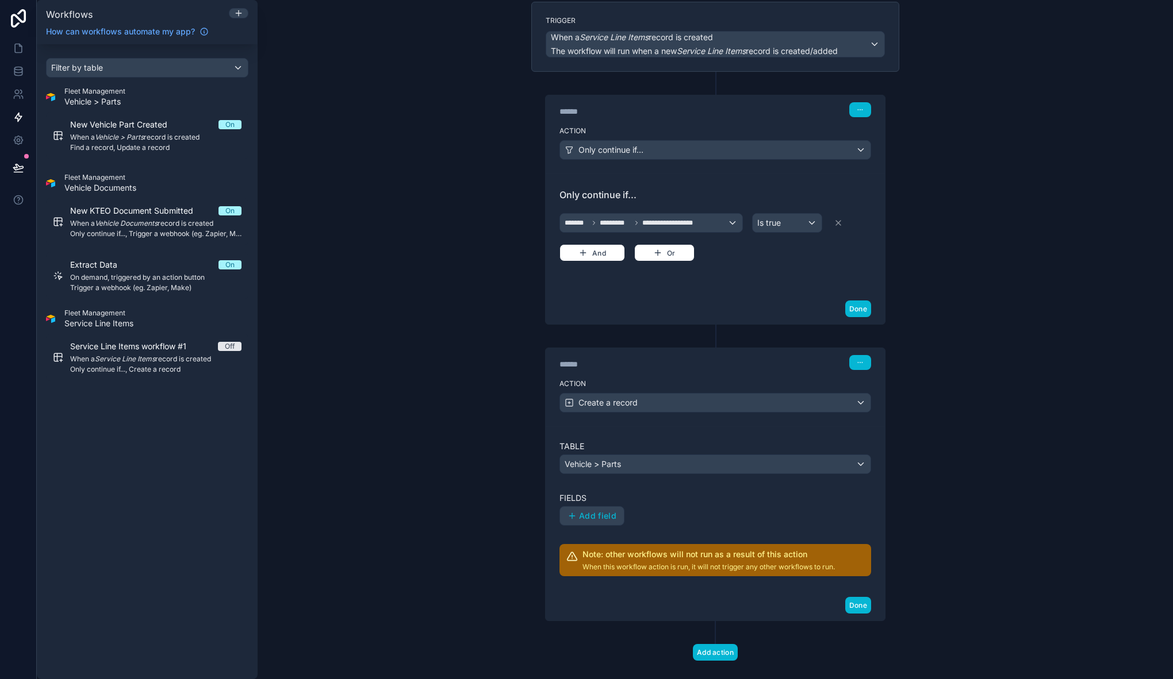
scroll to position [102, 0]
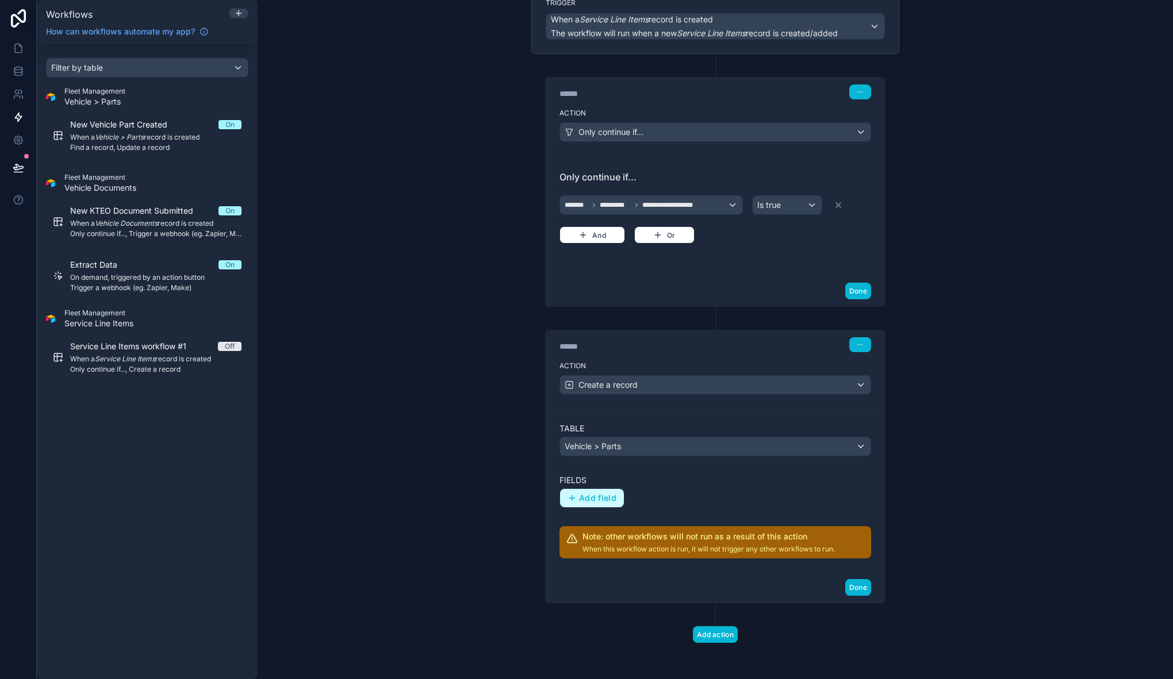
click at [594, 498] on span "Add field" at bounding box center [597, 498] width 37 height 10
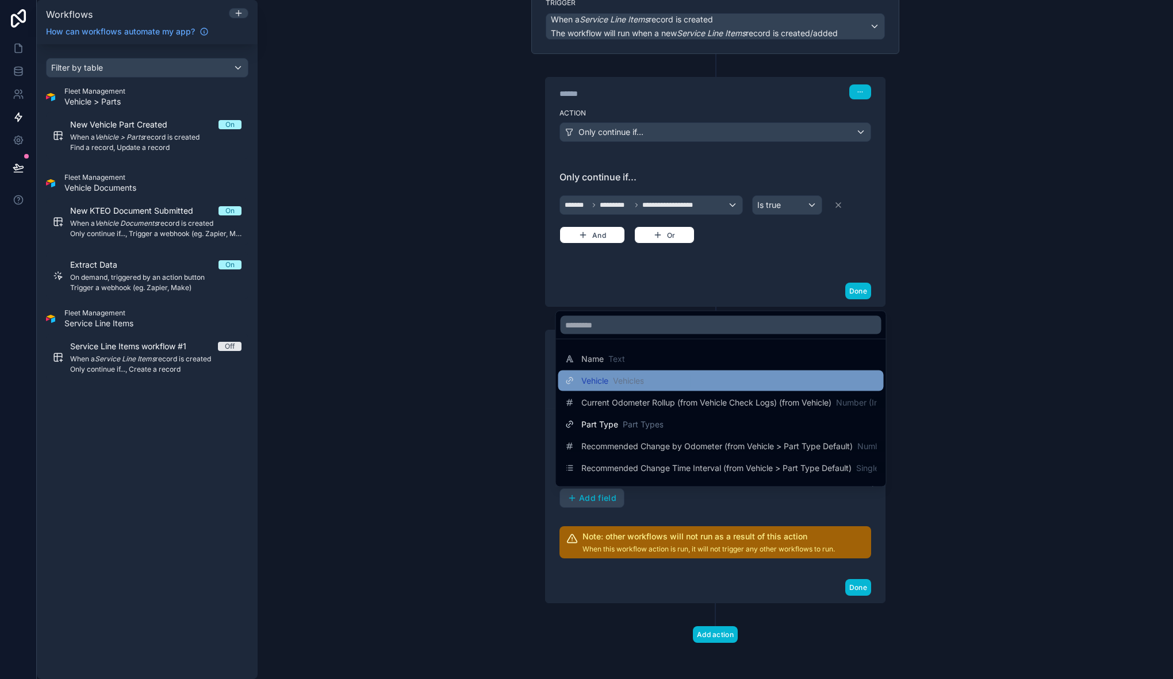
click at [630, 380] on span "Vehicles" at bounding box center [628, 380] width 31 height 11
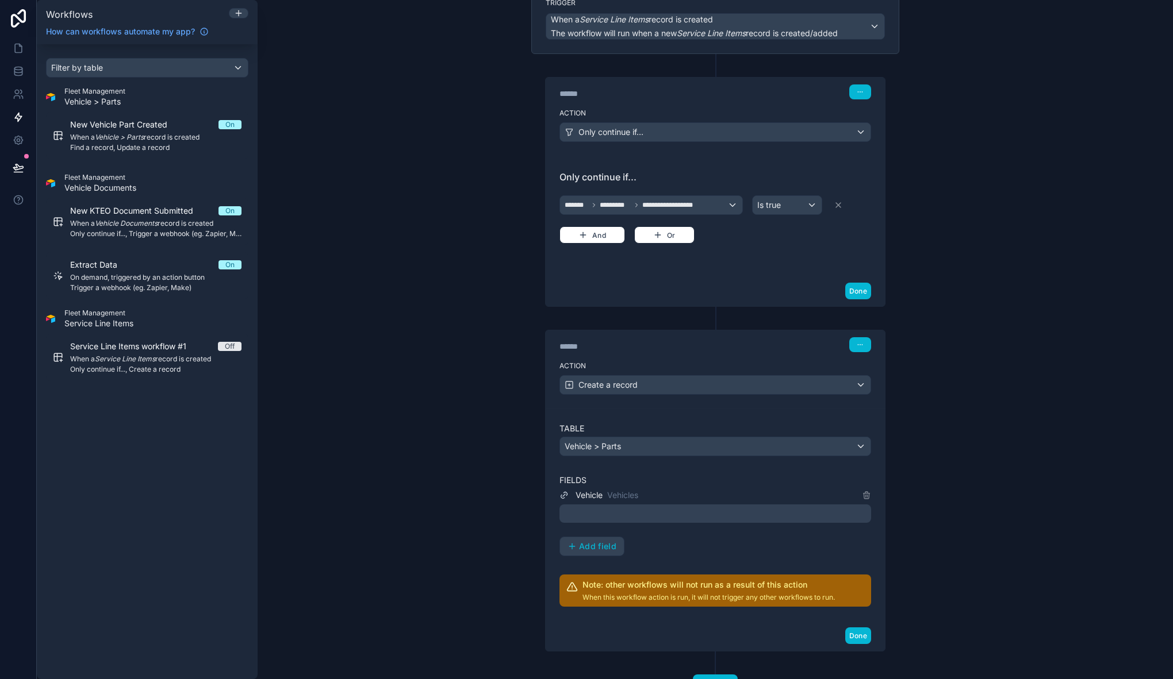
click at [851, 513] on div at bounding box center [715, 514] width 312 height 18
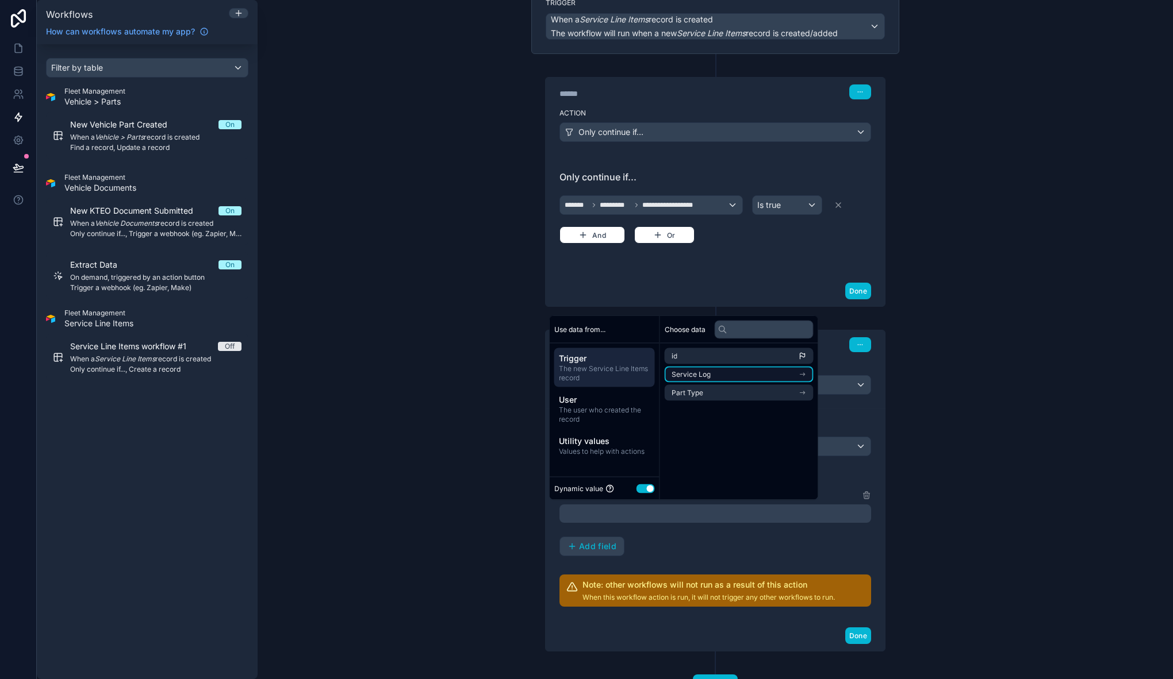
click at [716, 372] on li "Service Log" at bounding box center [738, 375] width 149 height 16
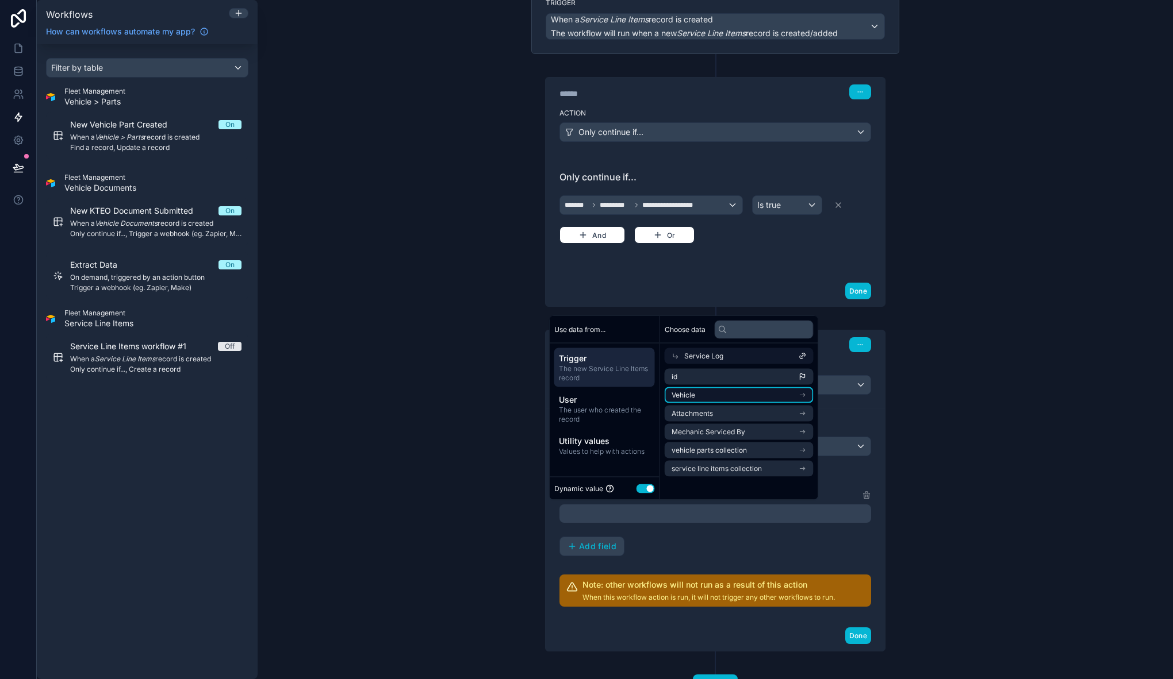
click at [716, 393] on li "Vehicle" at bounding box center [738, 395] width 149 height 16
click at [683, 393] on li "id" at bounding box center [738, 395] width 149 height 16
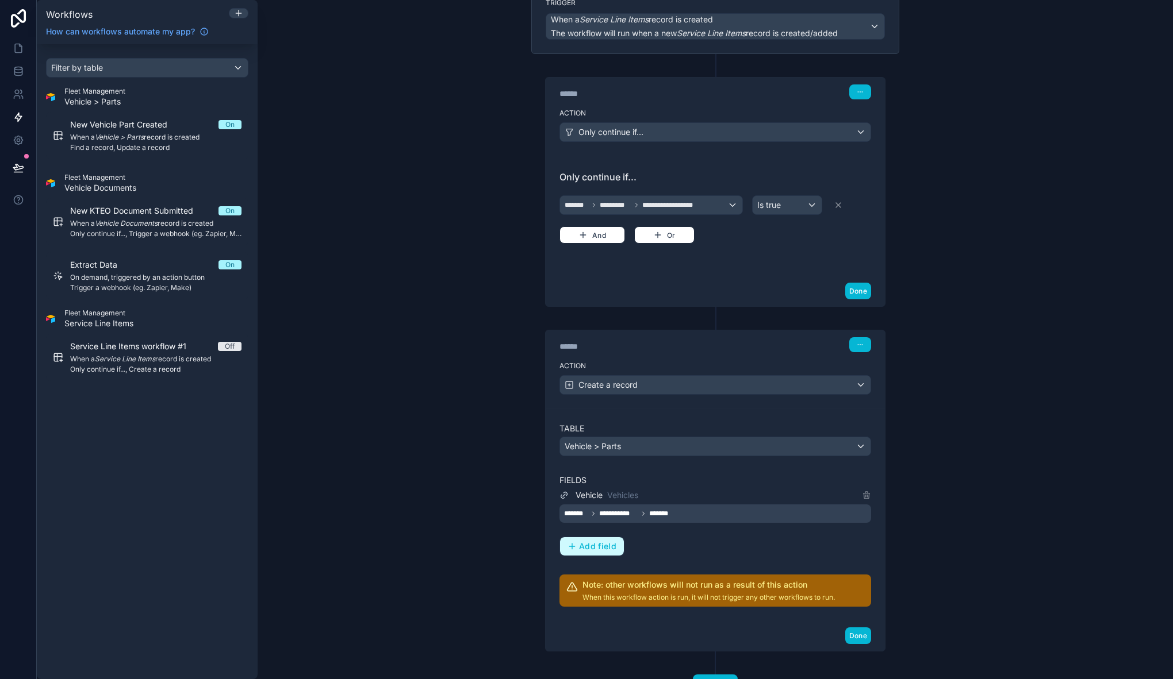
click at [608, 542] on span "Add field" at bounding box center [597, 546] width 37 height 10
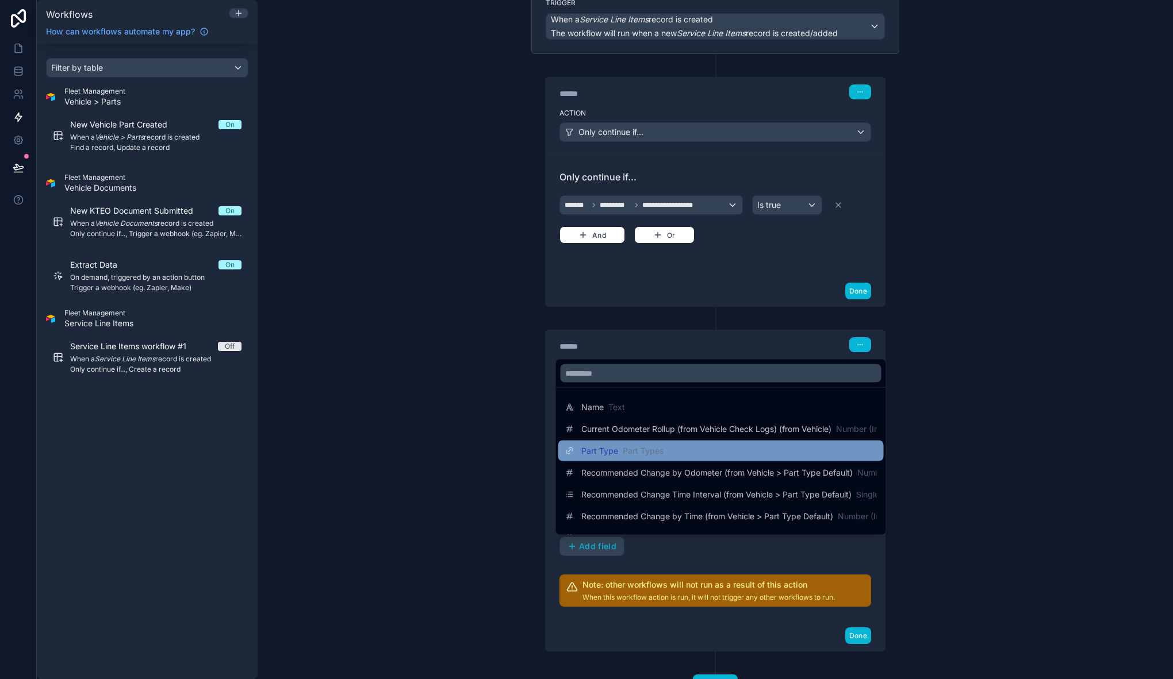
click at [622, 449] on span "Part Types" at bounding box center [642, 450] width 41 height 11
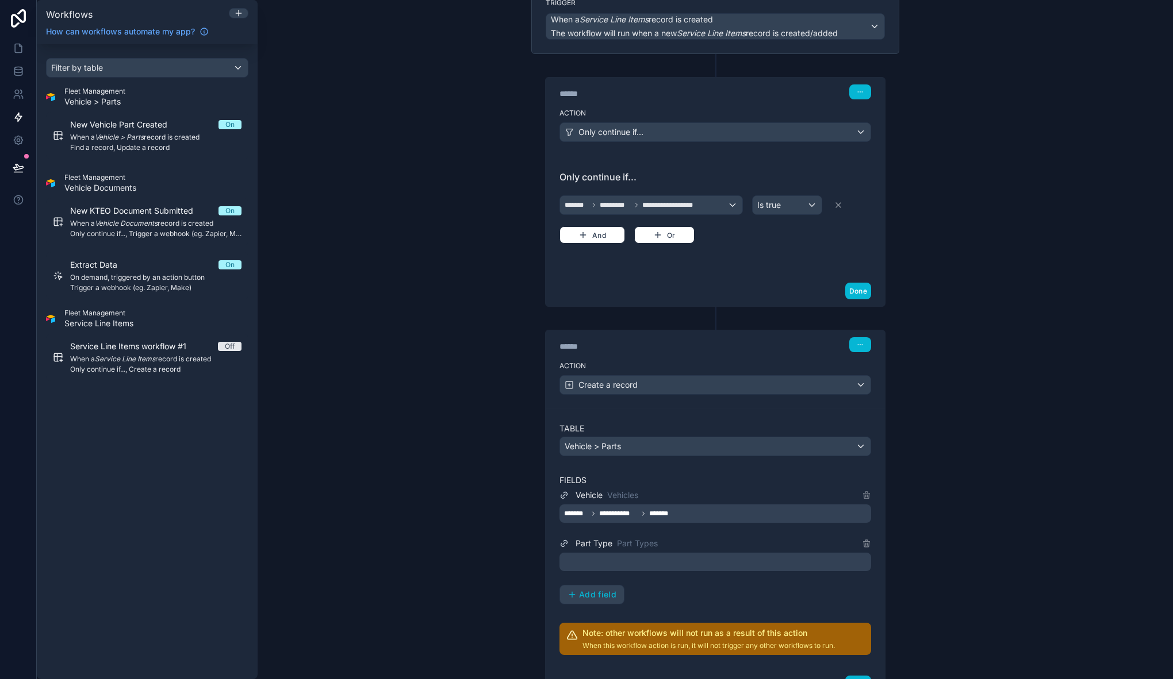
scroll to position [102, 0]
click at [761, 565] on div at bounding box center [715, 561] width 312 height 18
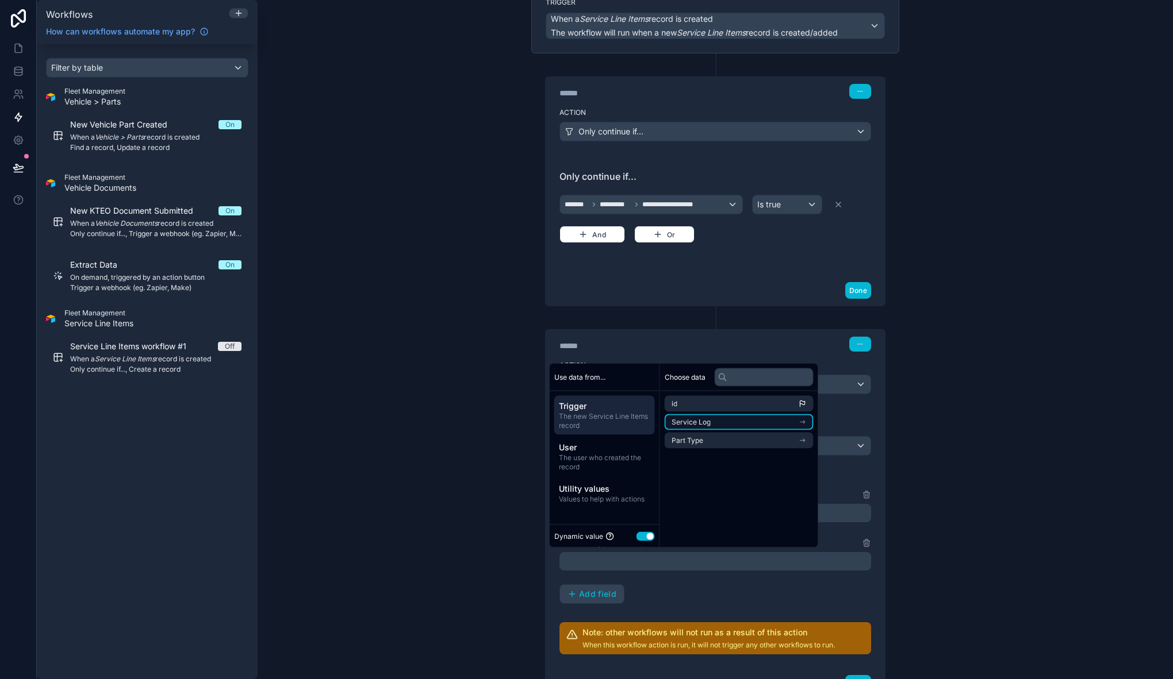
click at [727, 419] on li "Service Log" at bounding box center [738, 422] width 149 height 16
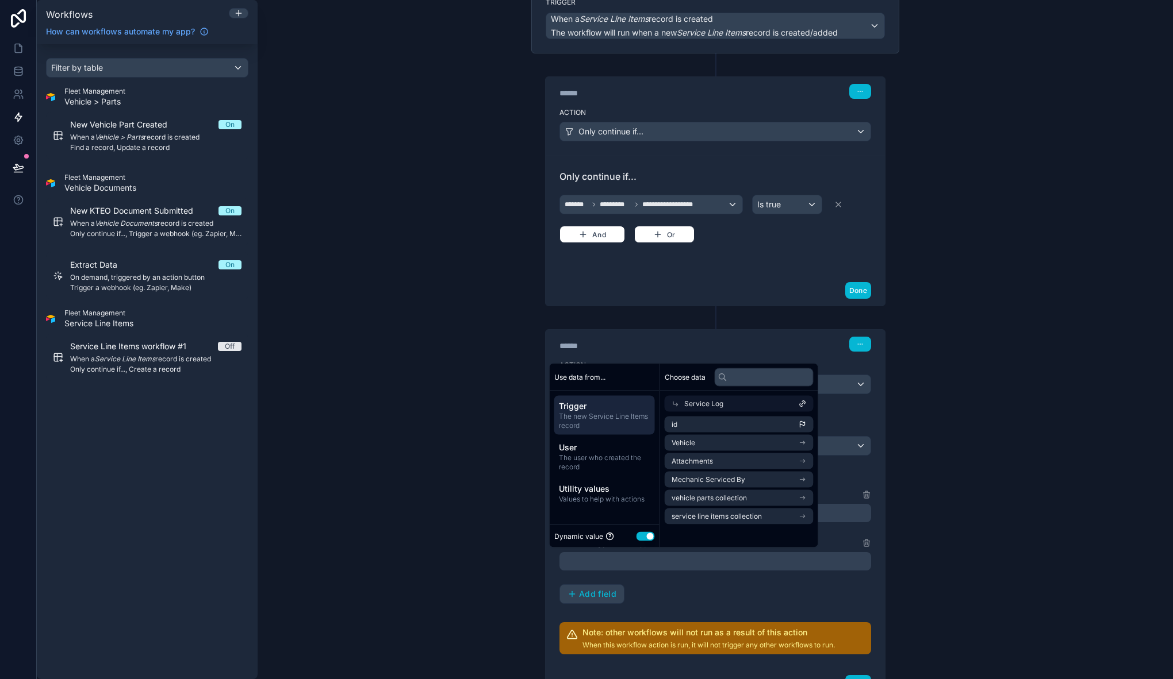
click at [599, 420] on span "The new Service Line Items record" at bounding box center [604, 421] width 91 height 18
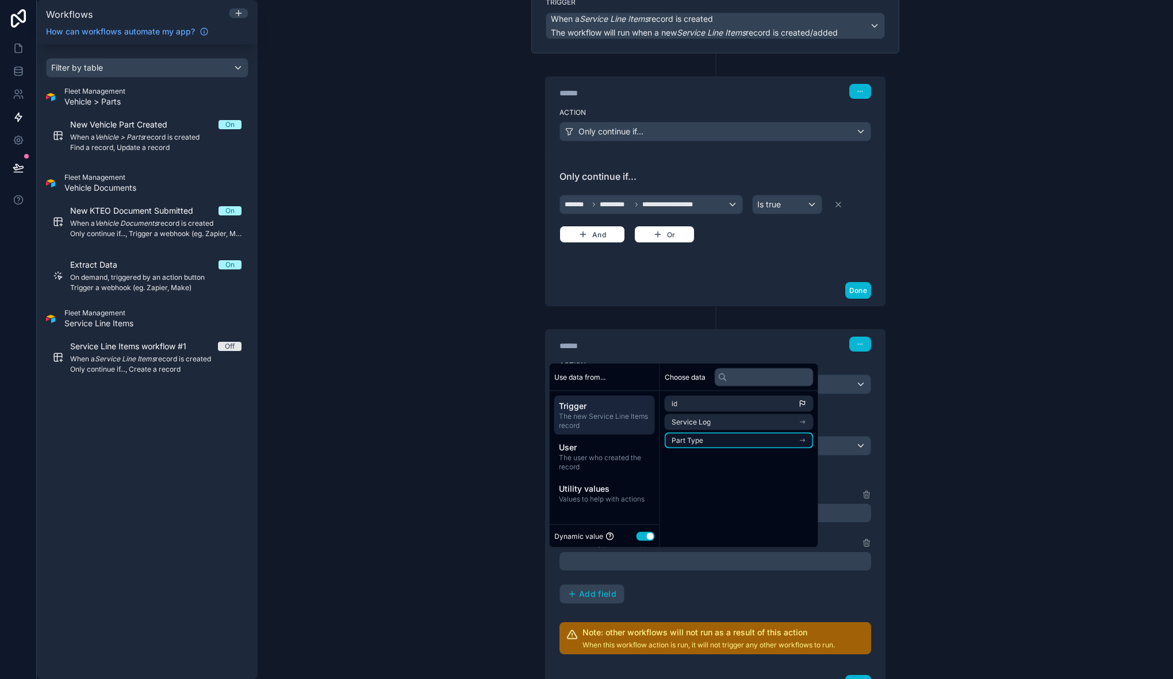
click at [726, 440] on li "Part Type" at bounding box center [738, 441] width 149 height 16
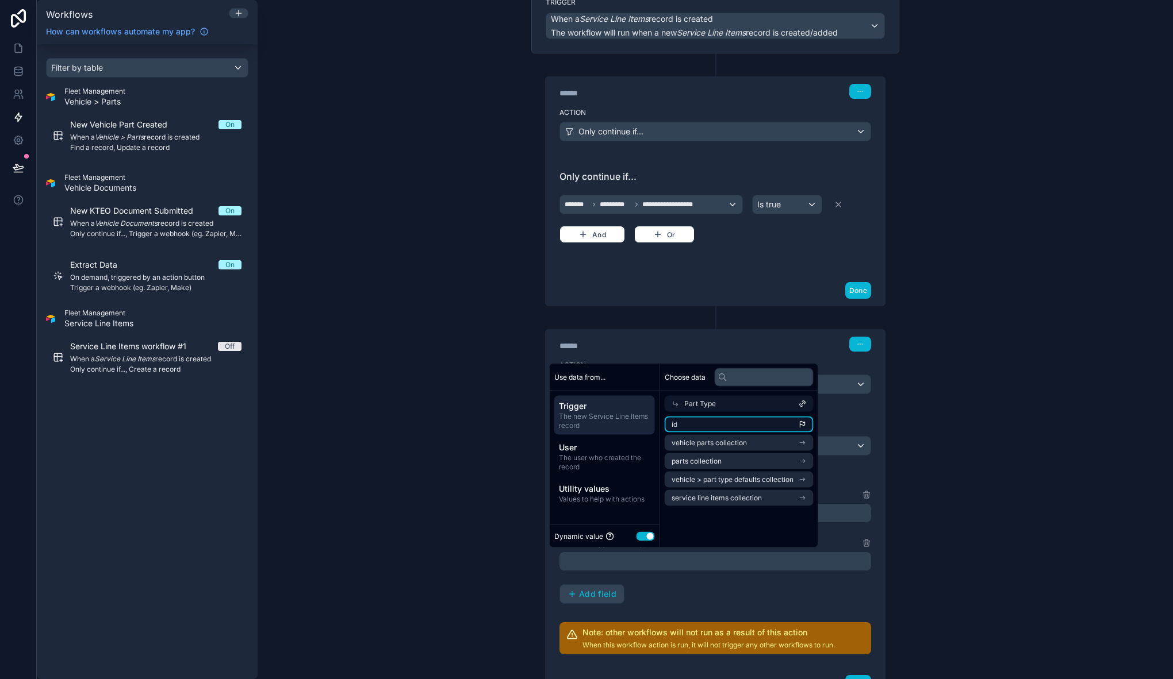
click at [695, 421] on li "id" at bounding box center [738, 425] width 149 height 16
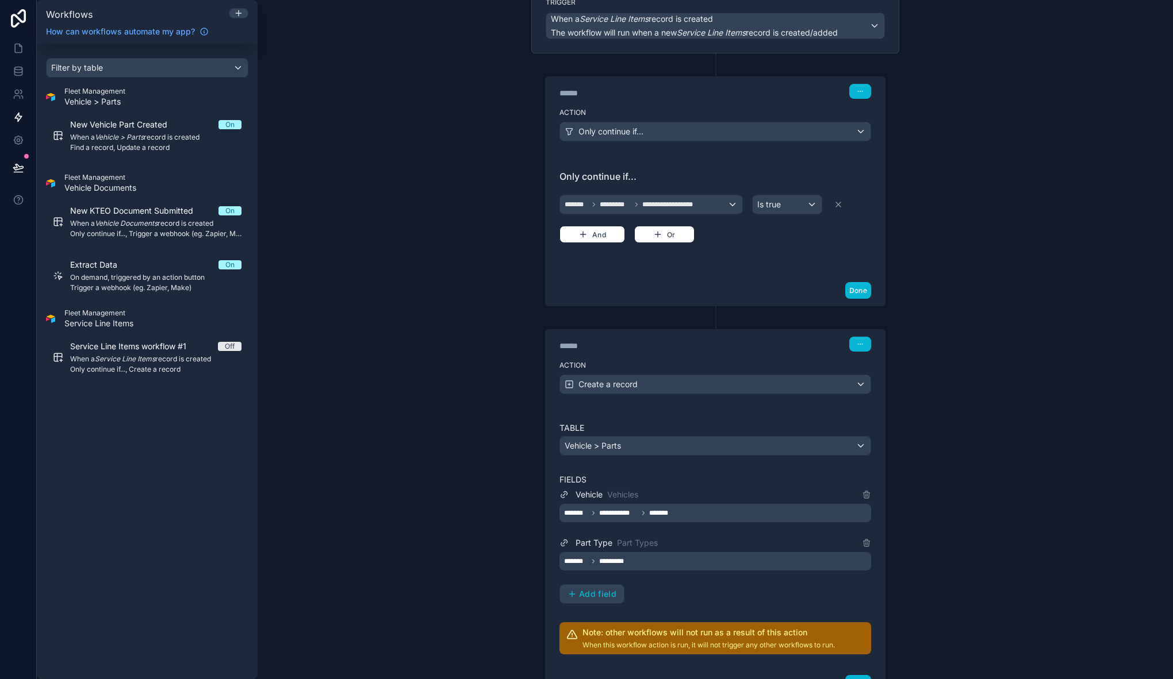
click at [686, 613] on div "**********" at bounding box center [715, 538] width 312 height 232
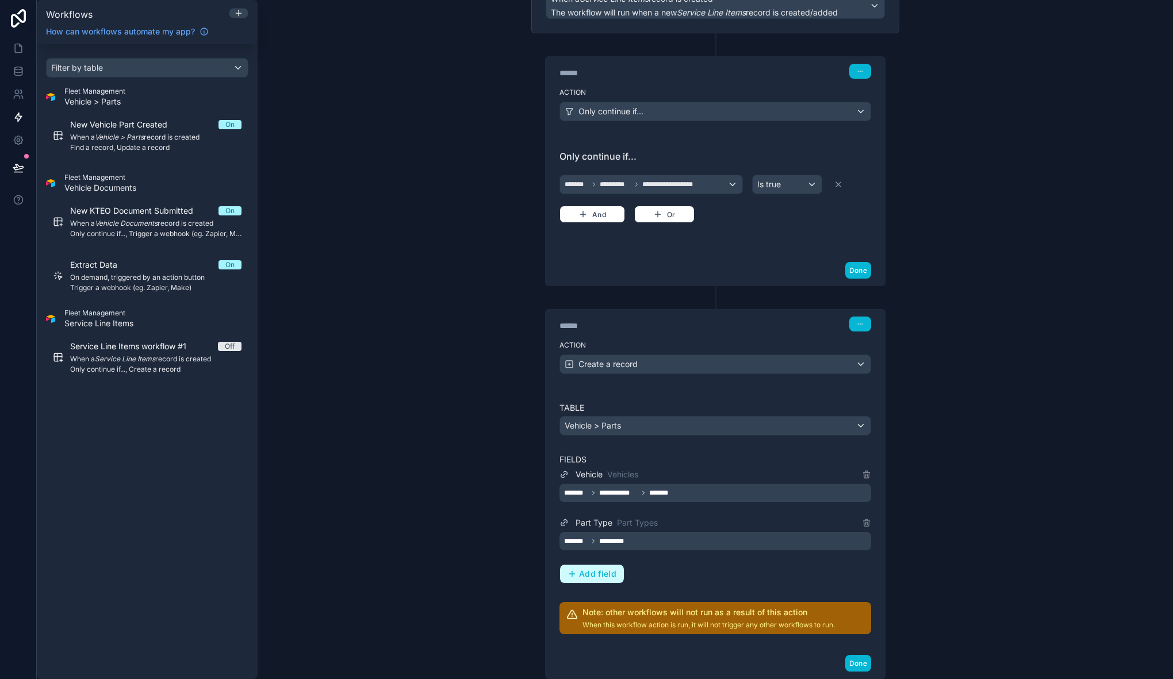
click at [583, 577] on span "Add field" at bounding box center [597, 574] width 37 height 10
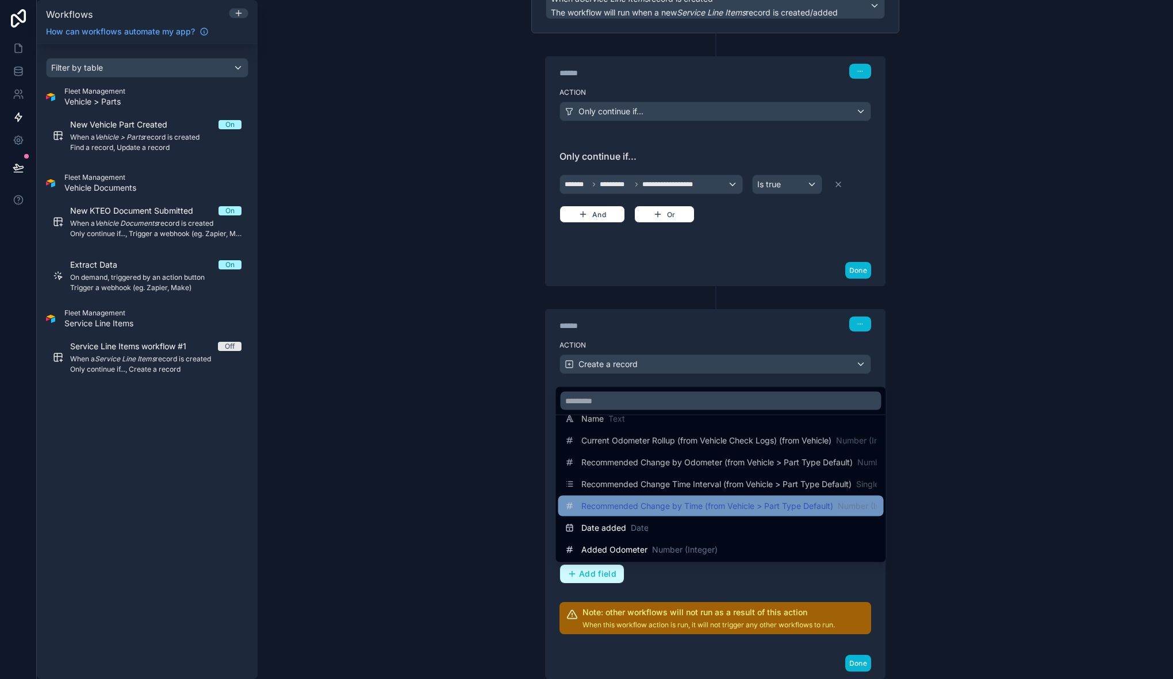
scroll to position [24, 0]
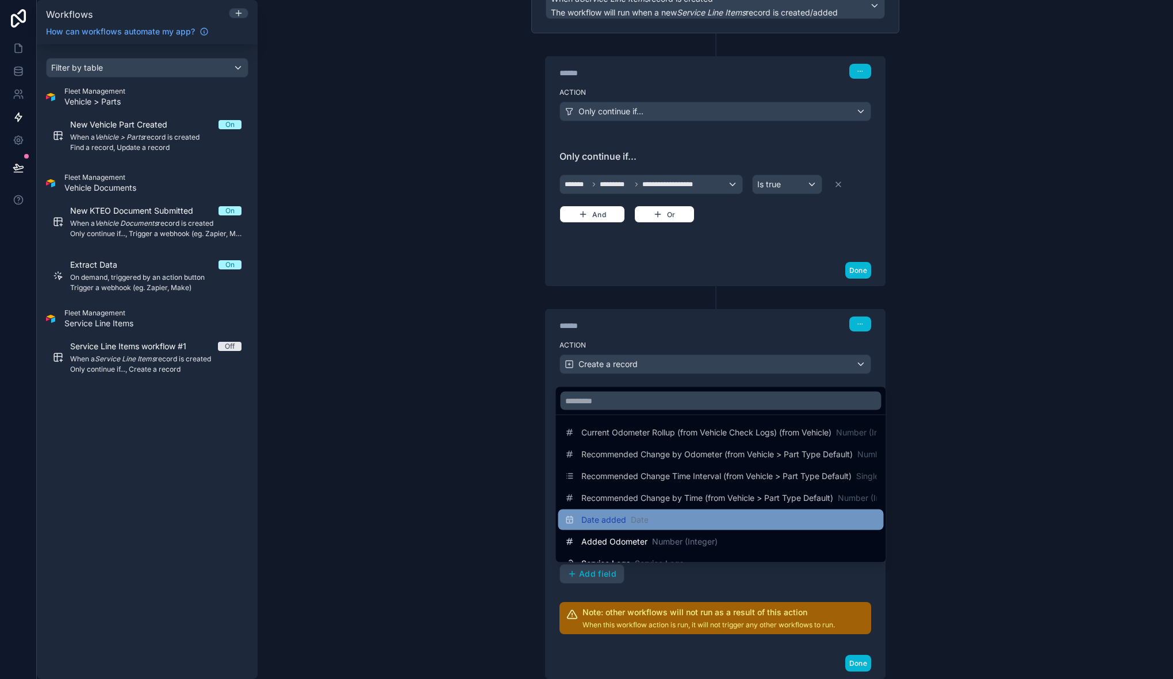
click at [633, 519] on span "Date" at bounding box center [640, 519] width 18 height 11
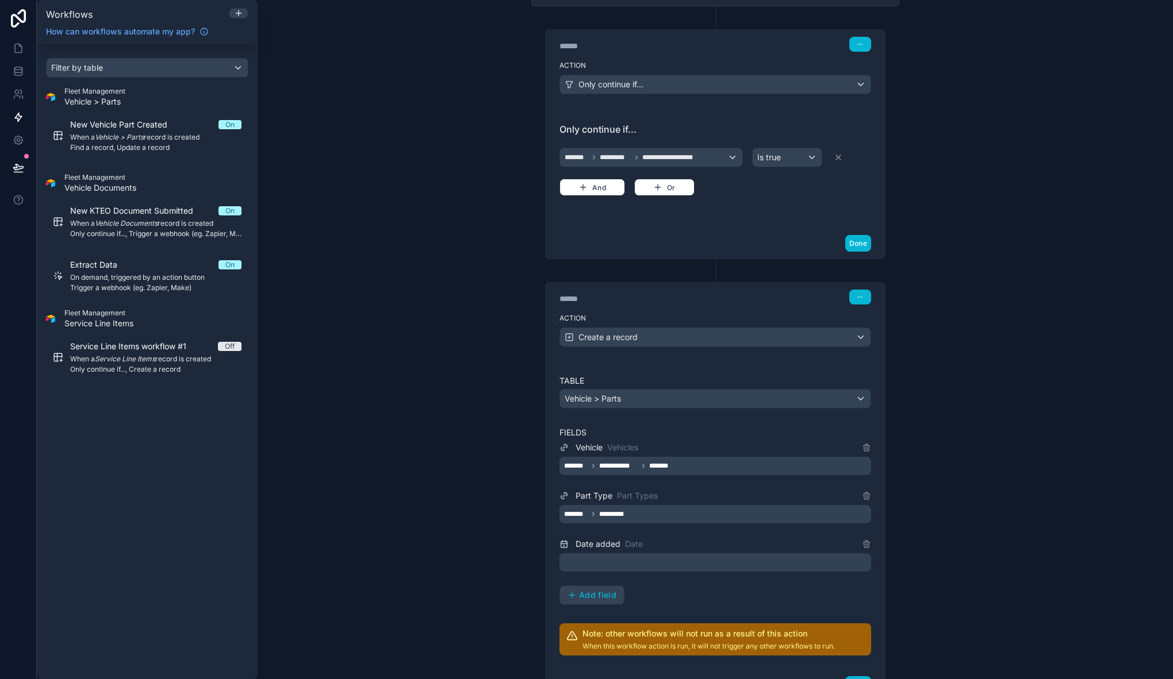
scroll to position [165, 0]
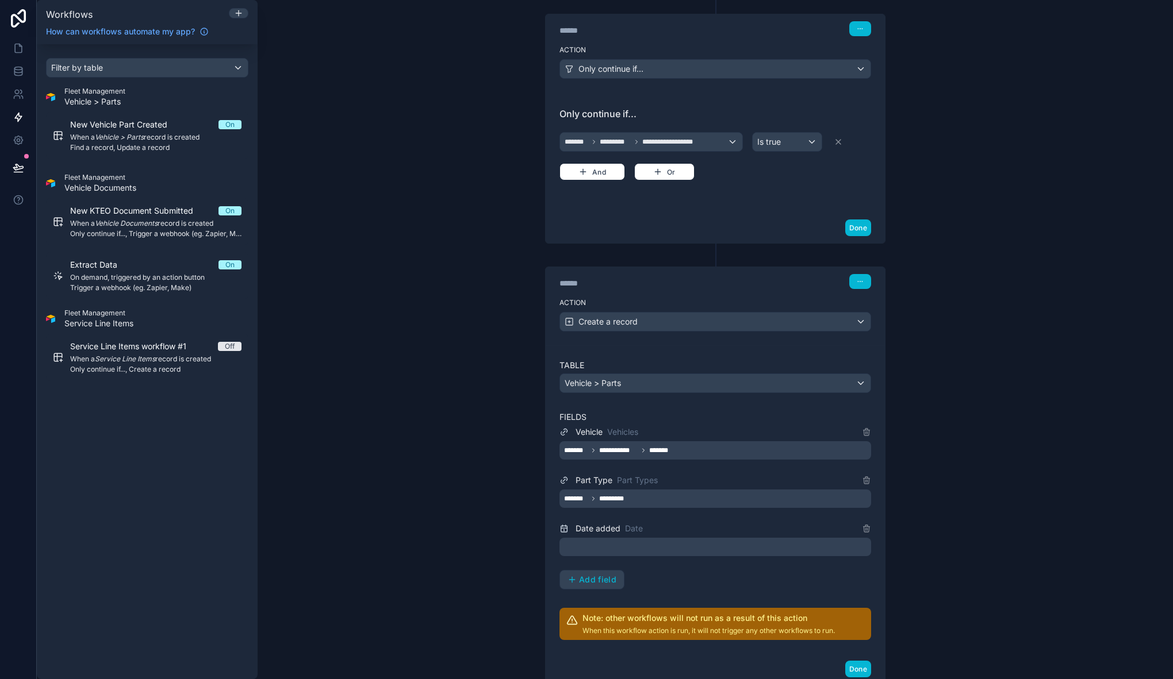
click at [620, 546] on div at bounding box center [715, 547] width 312 height 18
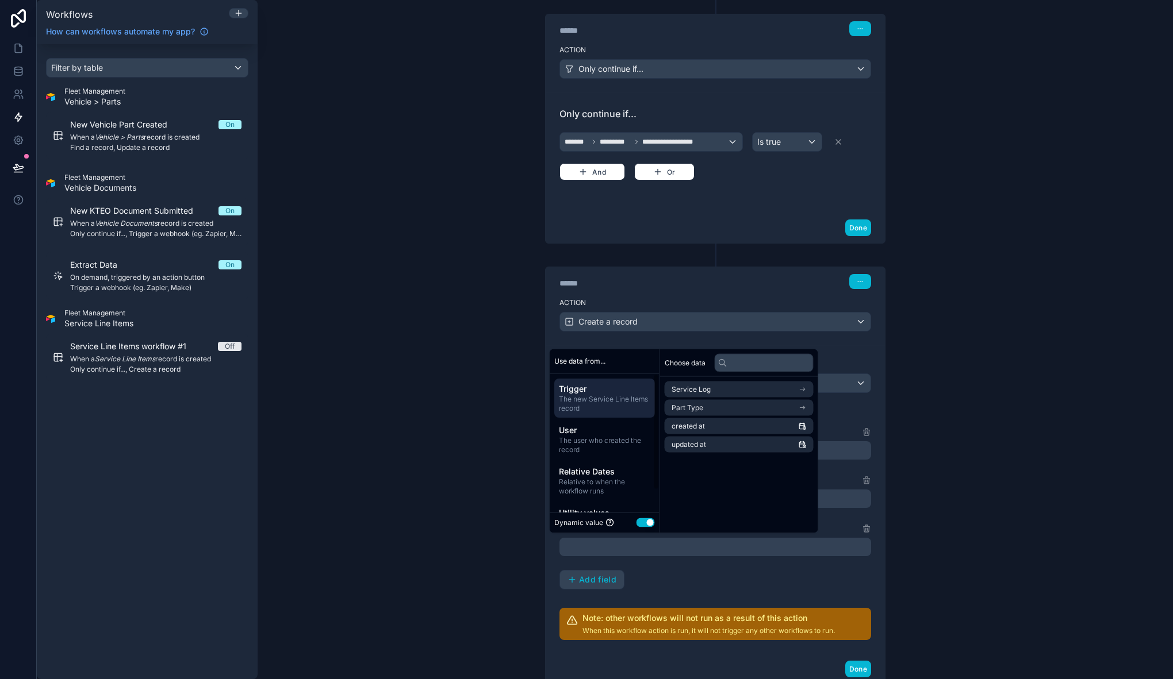
click at [612, 396] on span "The new Service Line Items record" at bounding box center [604, 404] width 91 height 18
click at [710, 387] on li "Service Log" at bounding box center [738, 390] width 149 height 16
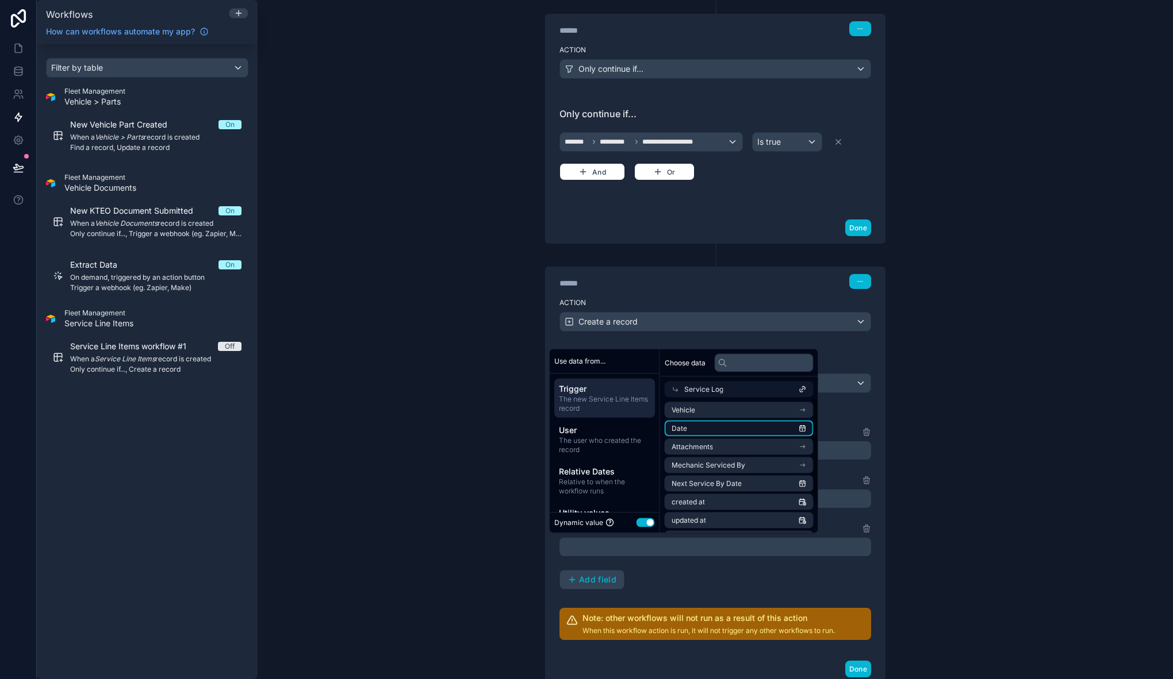
click at [721, 429] on li "Date" at bounding box center [738, 429] width 149 height 16
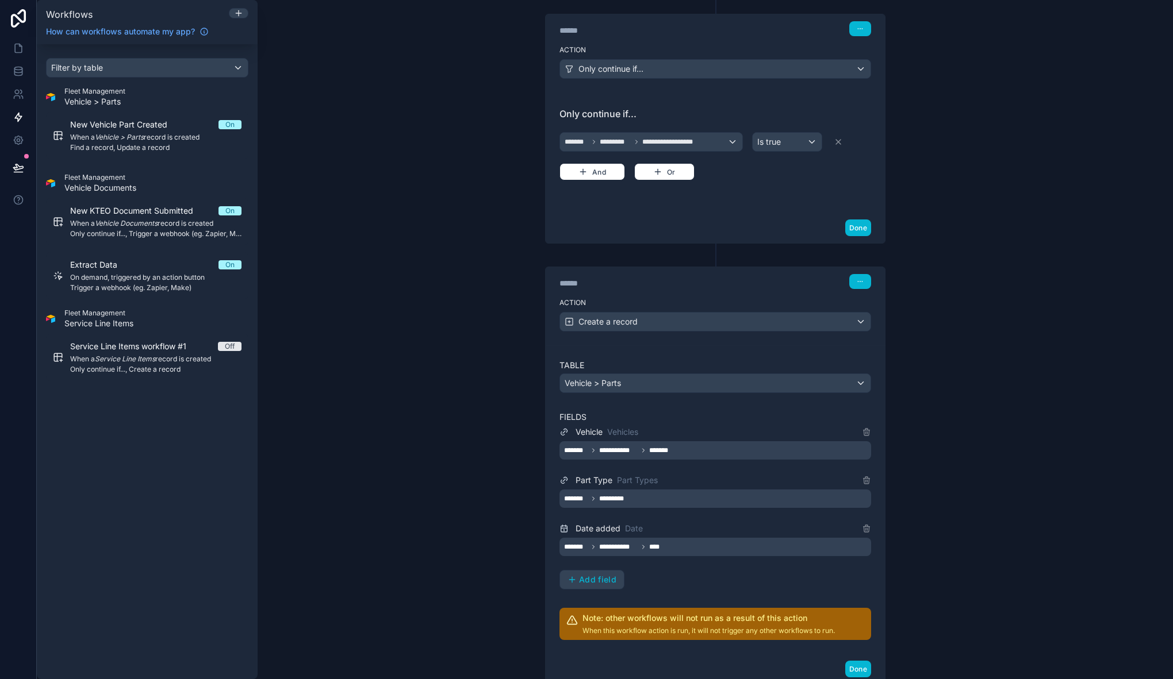
click at [692, 572] on div "**********" at bounding box center [715, 507] width 312 height 164
click at [591, 579] on span "Add field" at bounding box center [597, 580] width 37 height 10
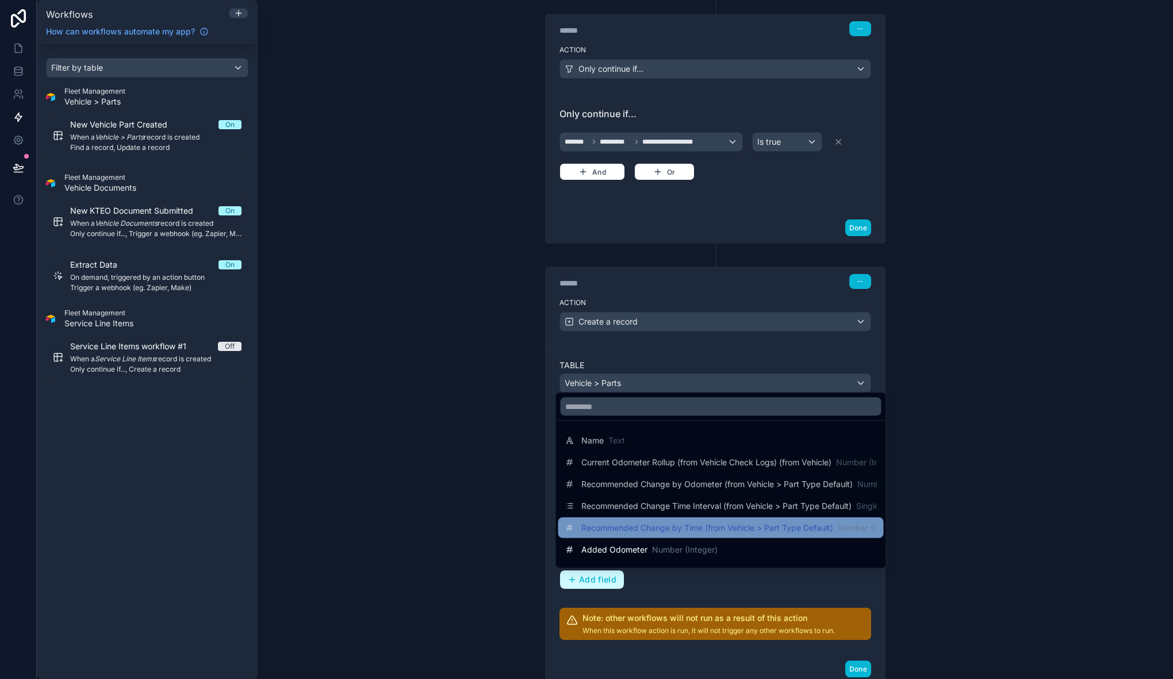
scroll to position [24, 0]
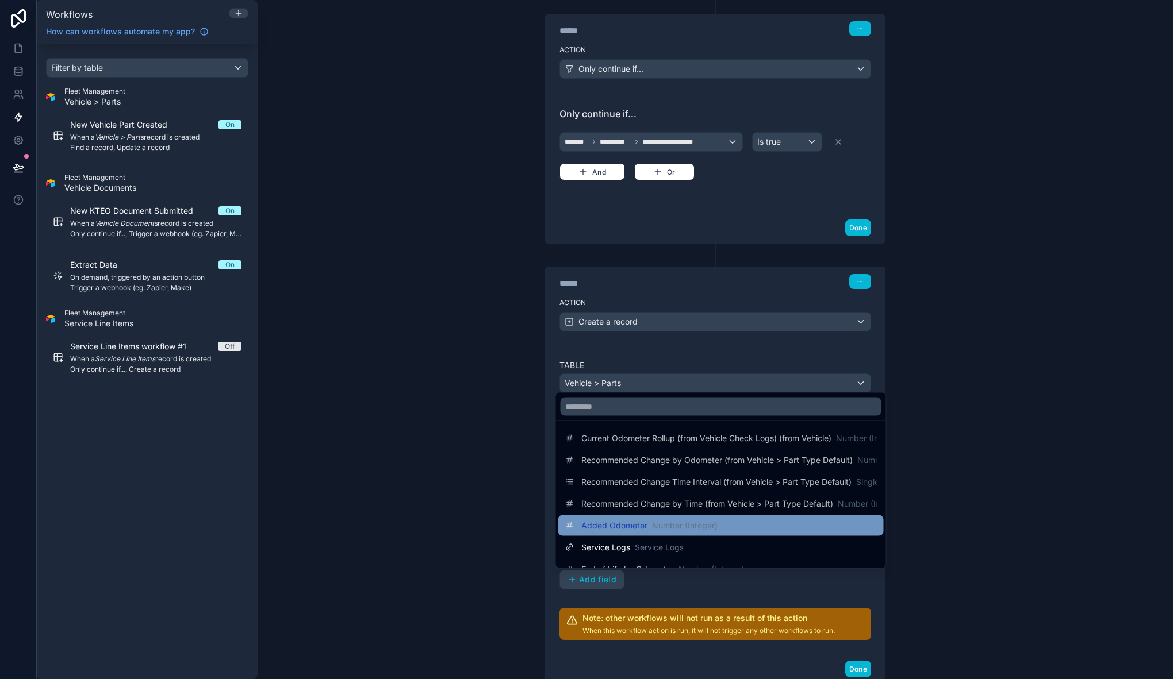
click at [641, 527] on span "Added Odometer" at bounding box center [614, 525] width 66 height 11
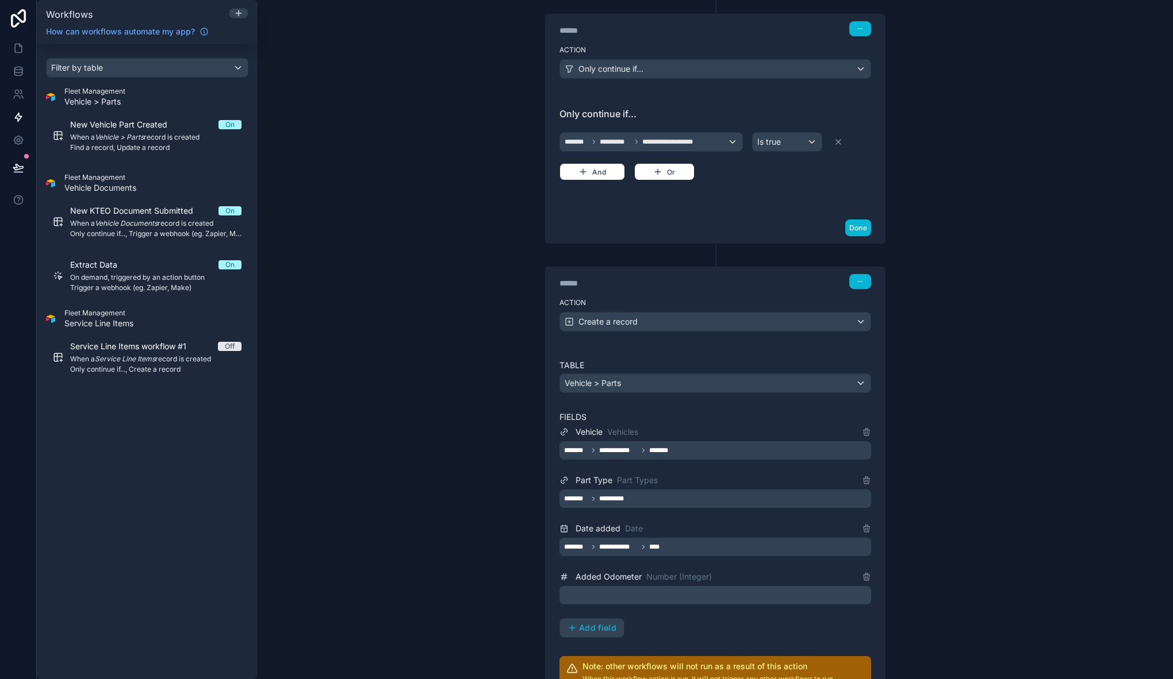
scroll to position [250, 0]
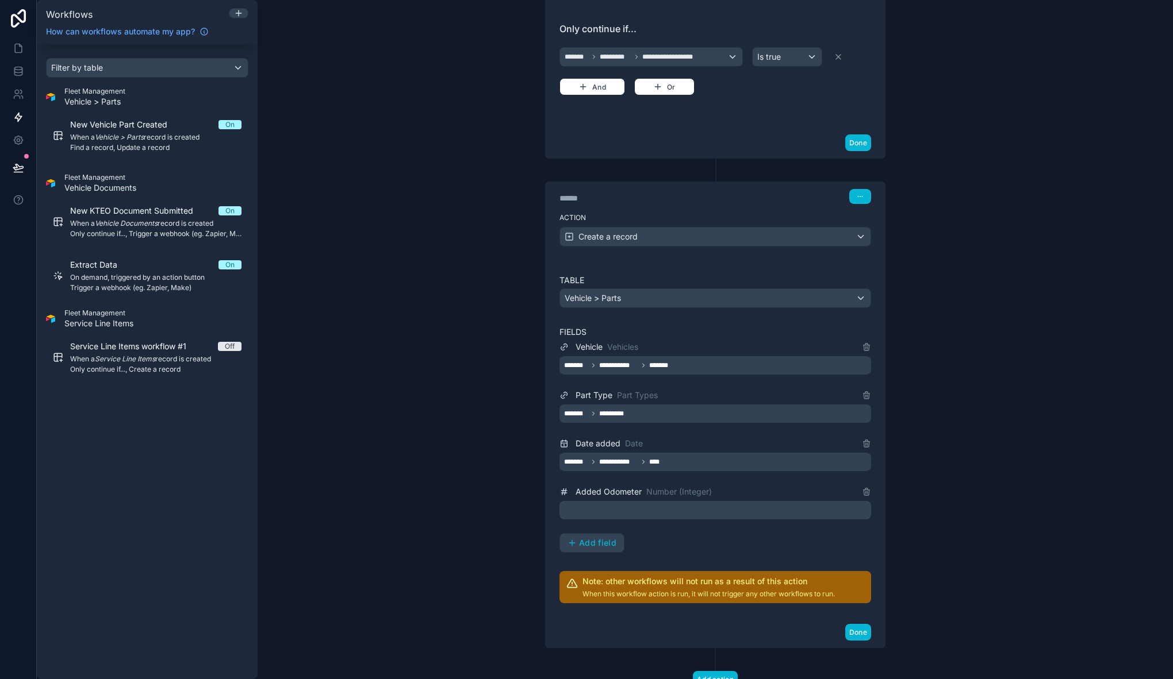
click at [609, 515] on p "﻿" at bounding box center [716, 511] width 305 height 14
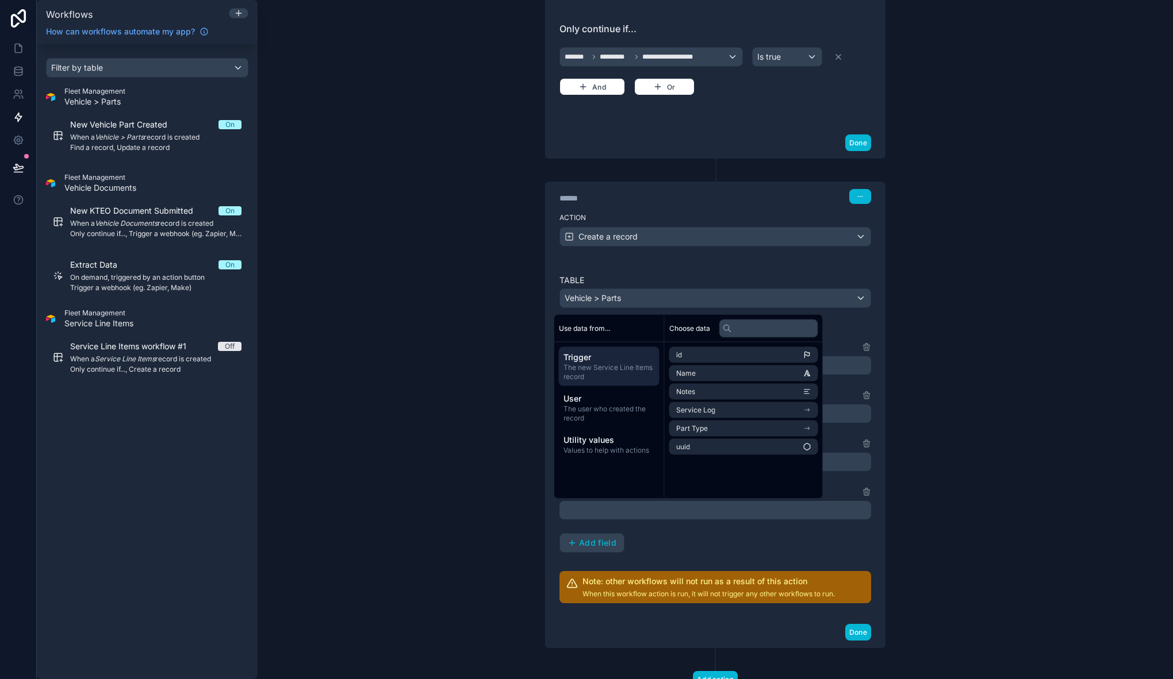
click at [601, 356] on span "Trigger" at bounding box center [608, 357] width 91 height 11
click at [727, 409] on li "Service Log" at bounding box center [743, 410] width 149 height 16
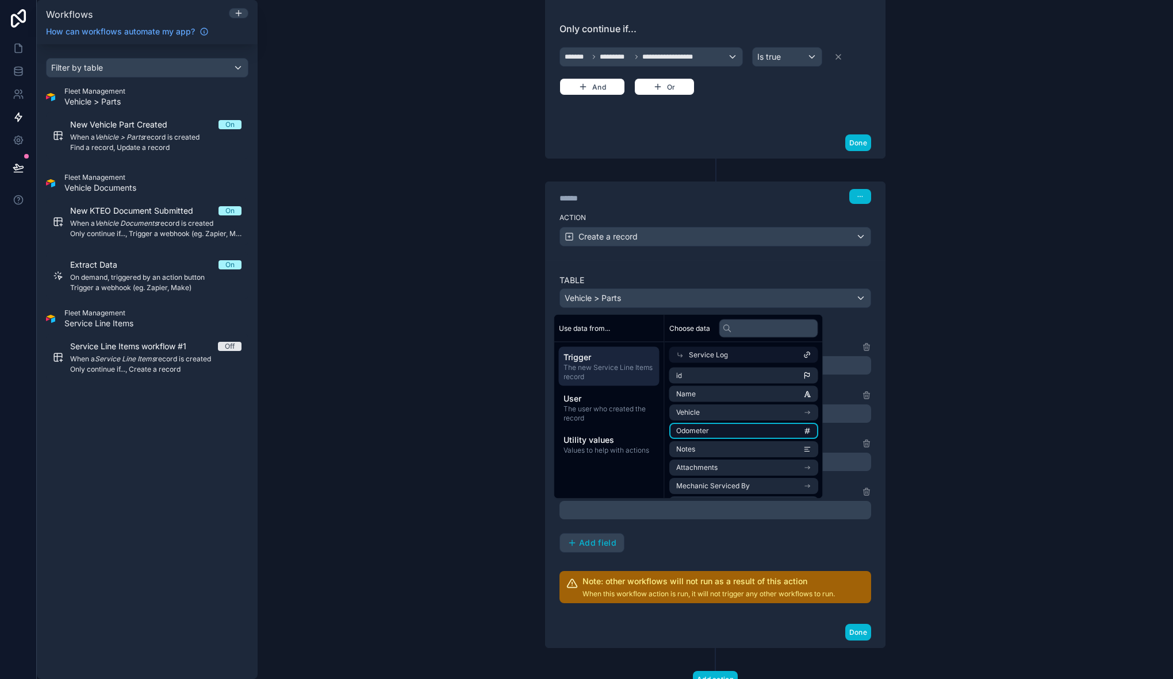
click at [732, 432] on li "Odometer" at bounding box center [743, 431] width 149 height 16
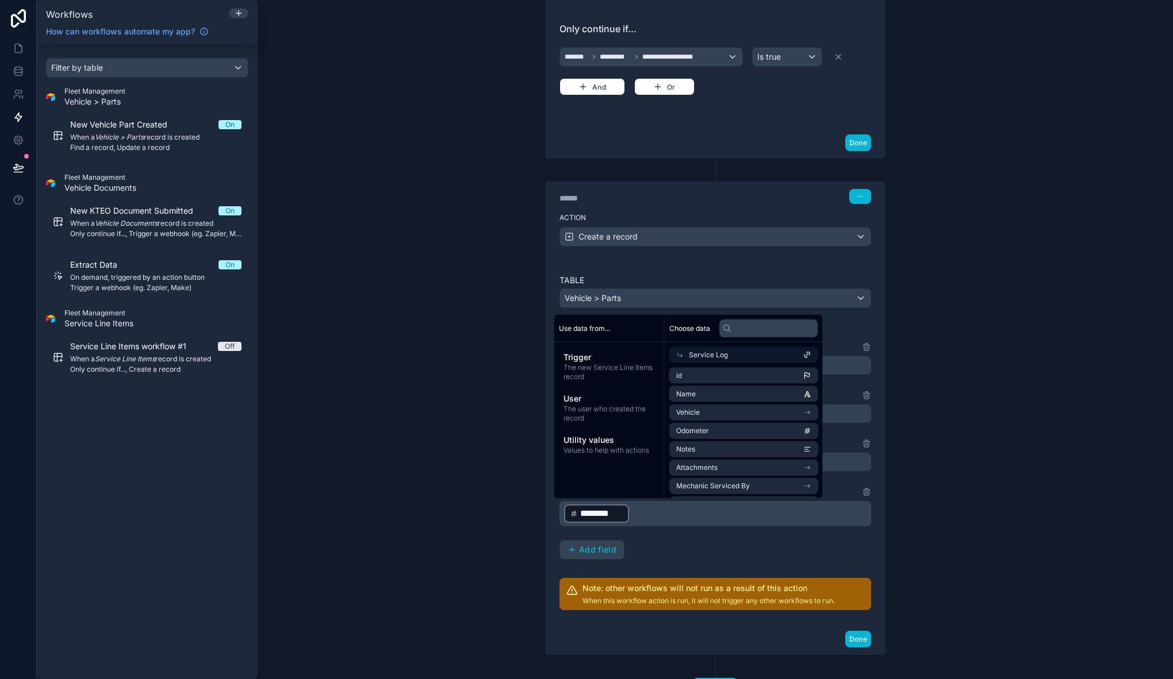
scroll to position [290, 0]
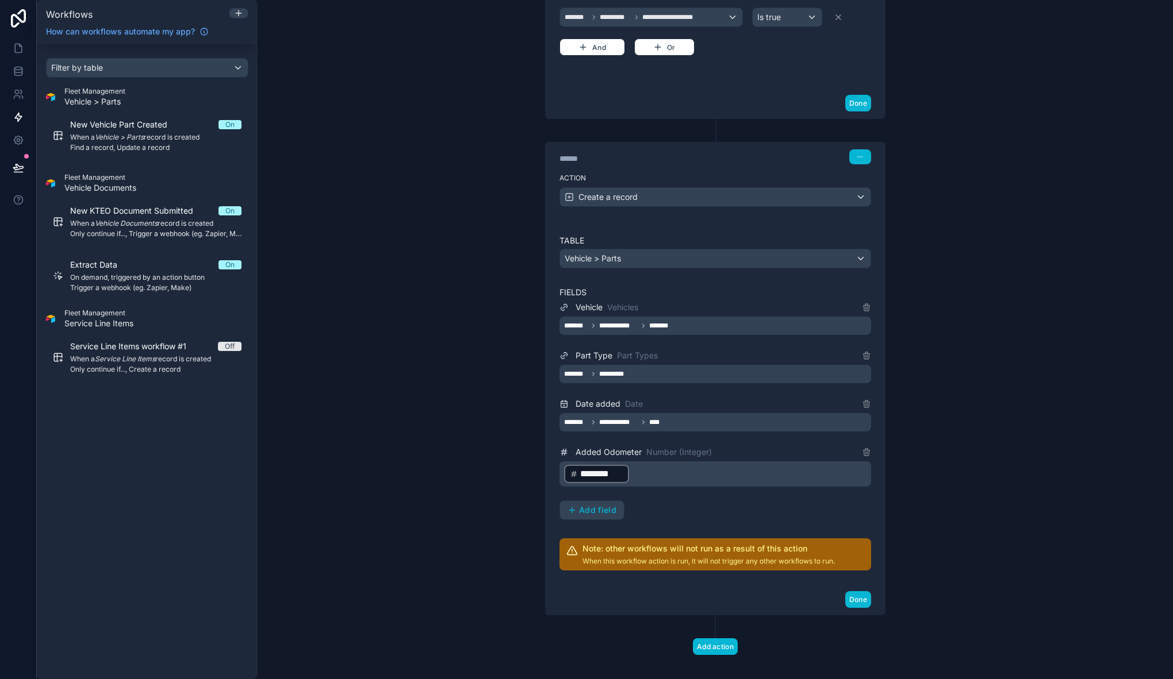
click at [660, 511] on div "**********" at bounding box center [715, 411] width 312 height 220
click at [593, 512] on span "Add field" at bounding box center [597, 510] width 37 height 10
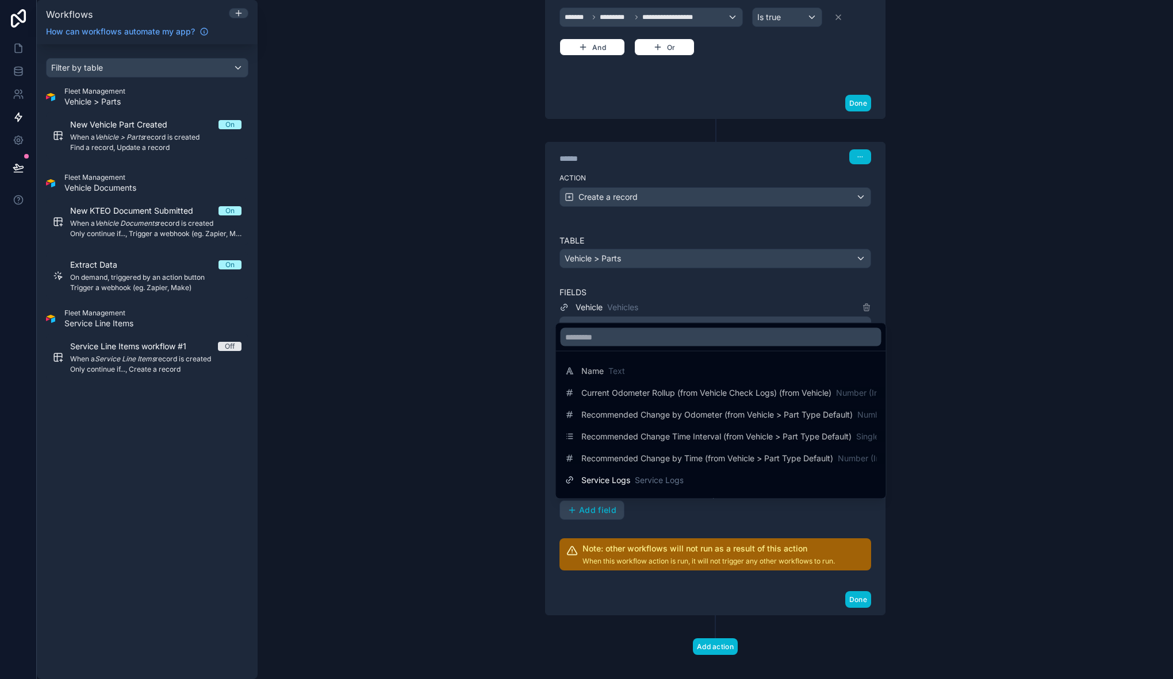
click at [666, 508] on div at bounding box center [586, 339] width 1173 height 679
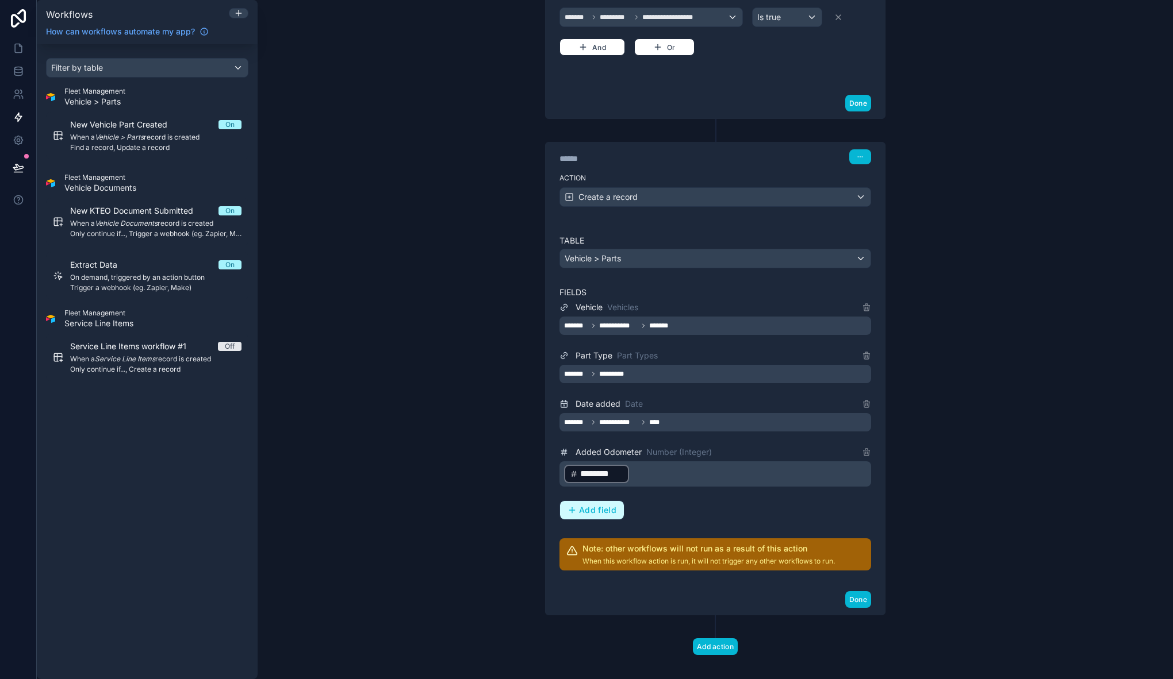
click at [595, 514] on span "Add field" at bounding box center [597, 510] width 37 height 10
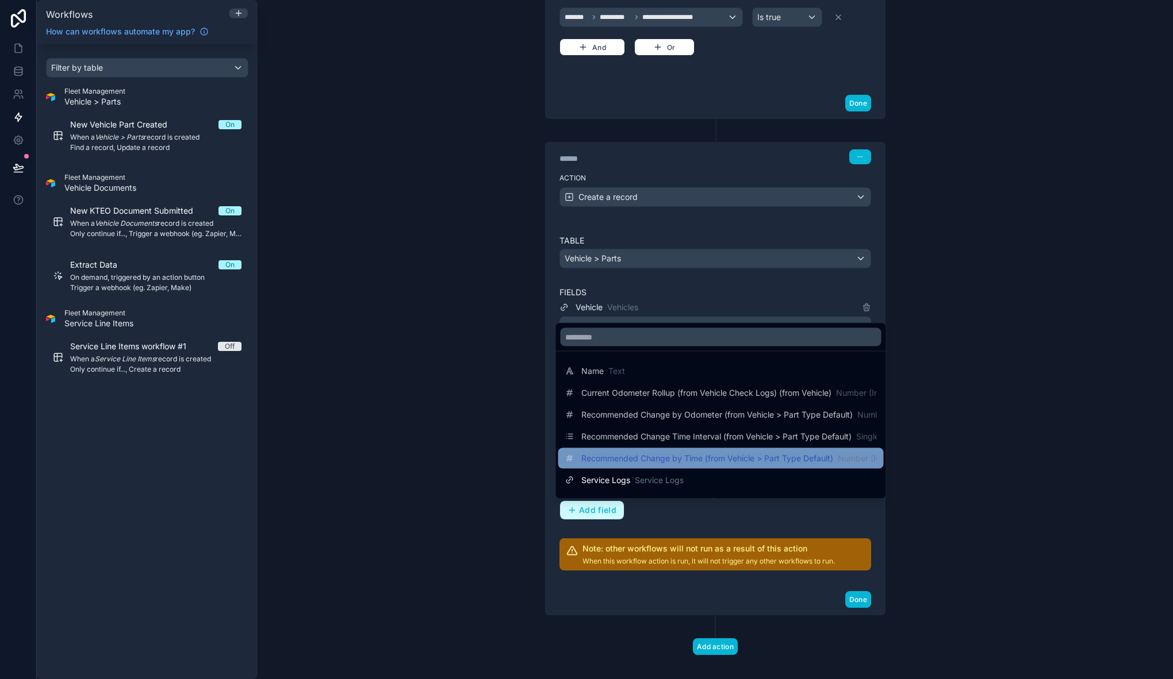
scroll to position [19, 0]
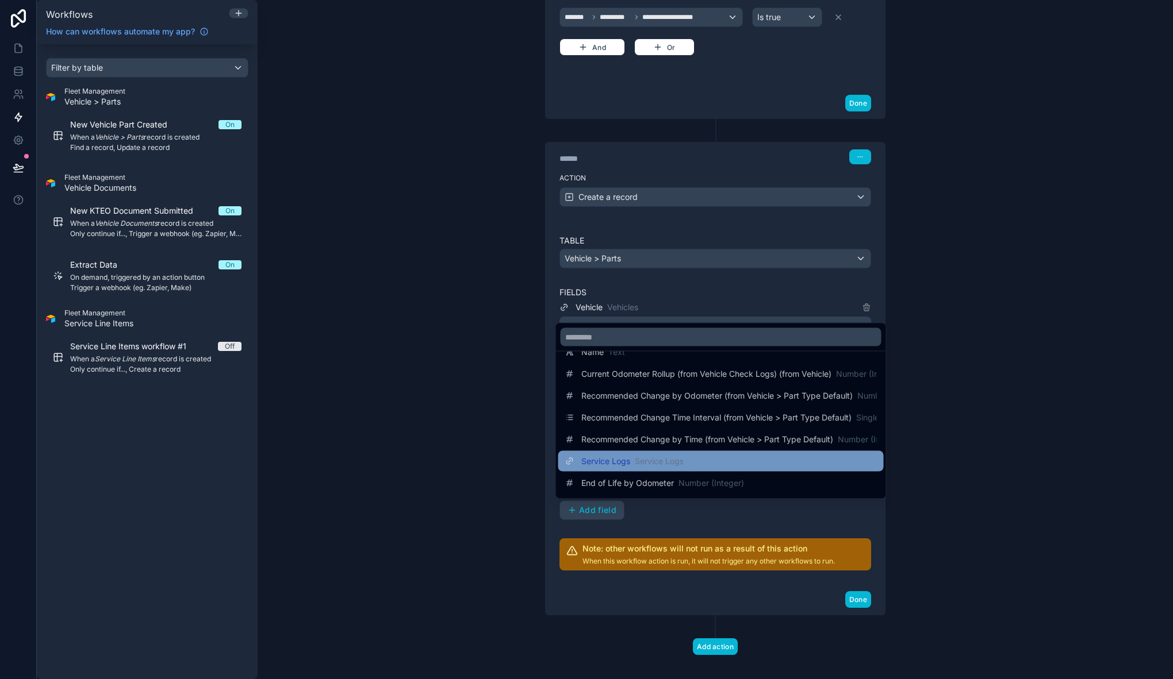
click at [628, 460] on span "Service Logs" at bounding box center [605, 461] width 49 height 11
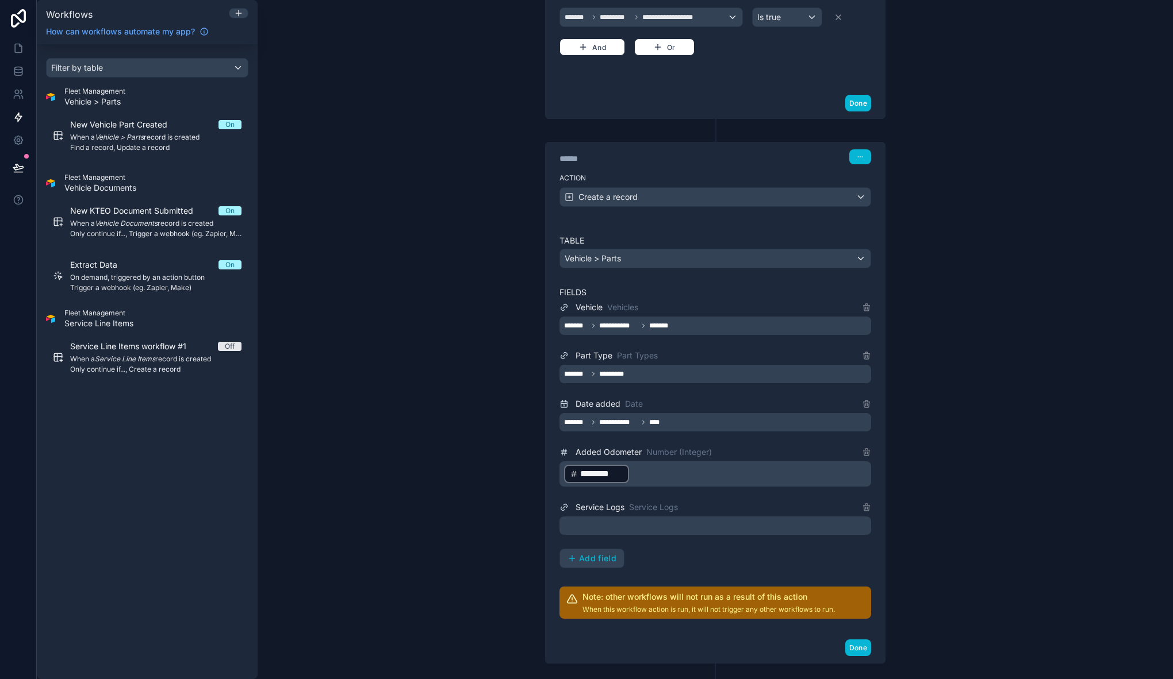
click at [629, 540] on div "**********" at bounding box center [715, 435] width 312 height 268
click at [631, 525] on div at bounding box center [715, 526] width 312 height 18
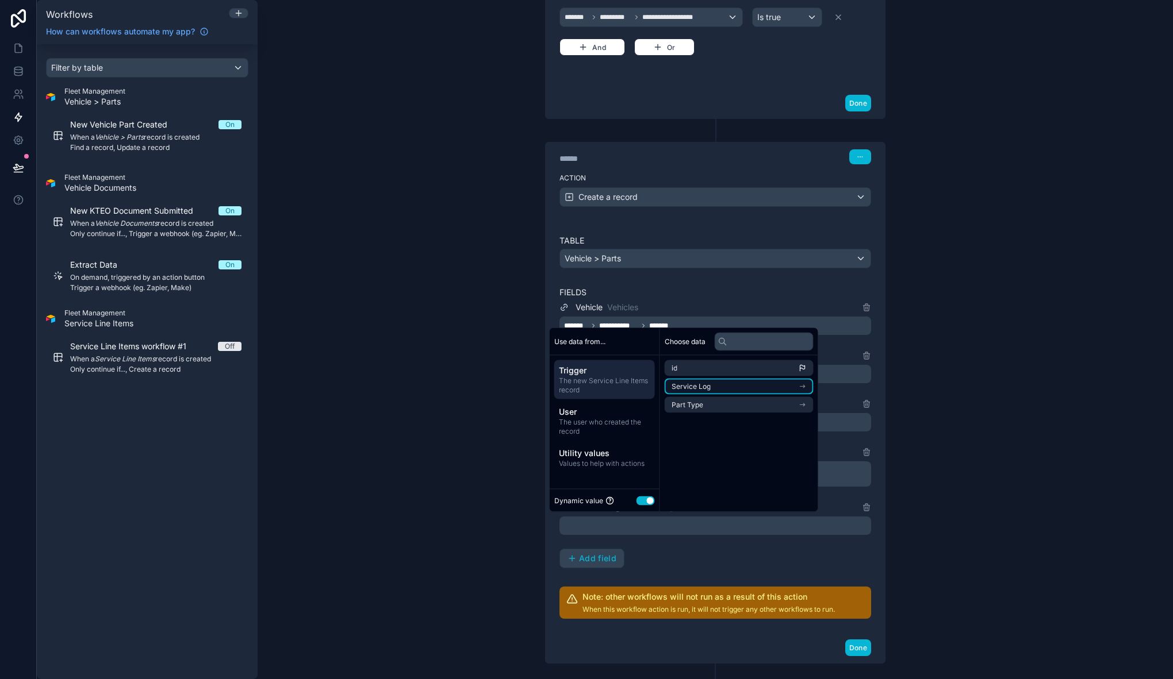
click at [775, 387] on li "Service Log" at bounding box center [738, 387] width 149 height 16
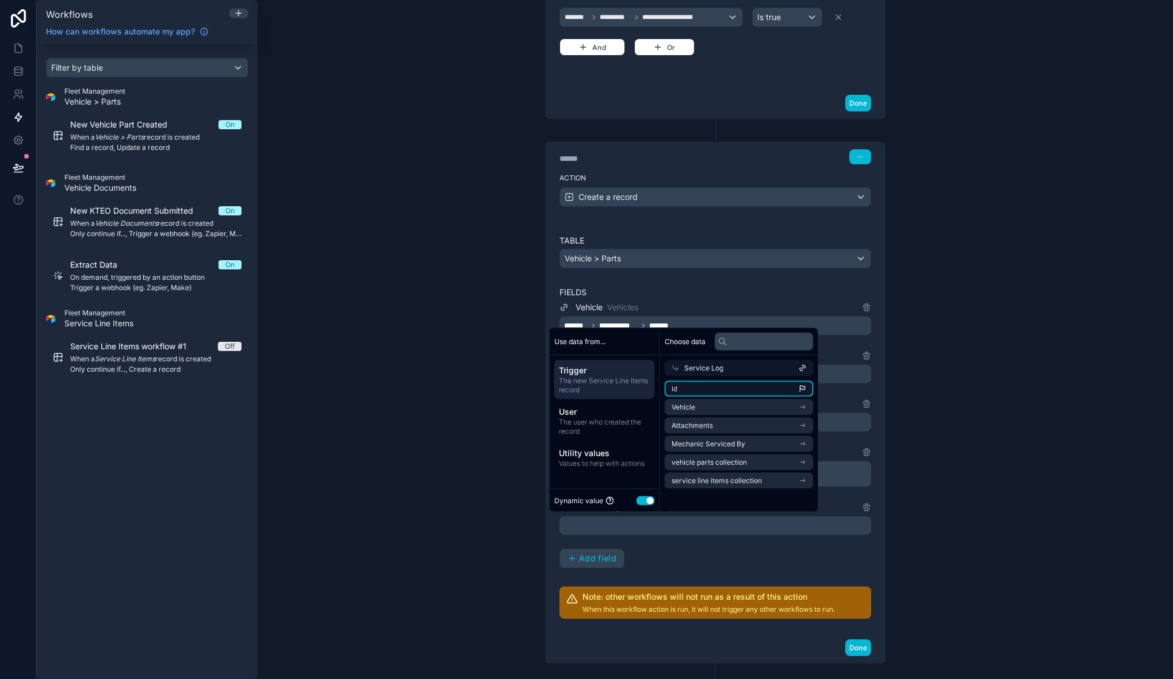
click at [712, 387] on li "id" at bounding box center [738, 389] width 149 height 16
click at [693, 554] on div "**********" at bounding box center [715, 435] width 312 height 268
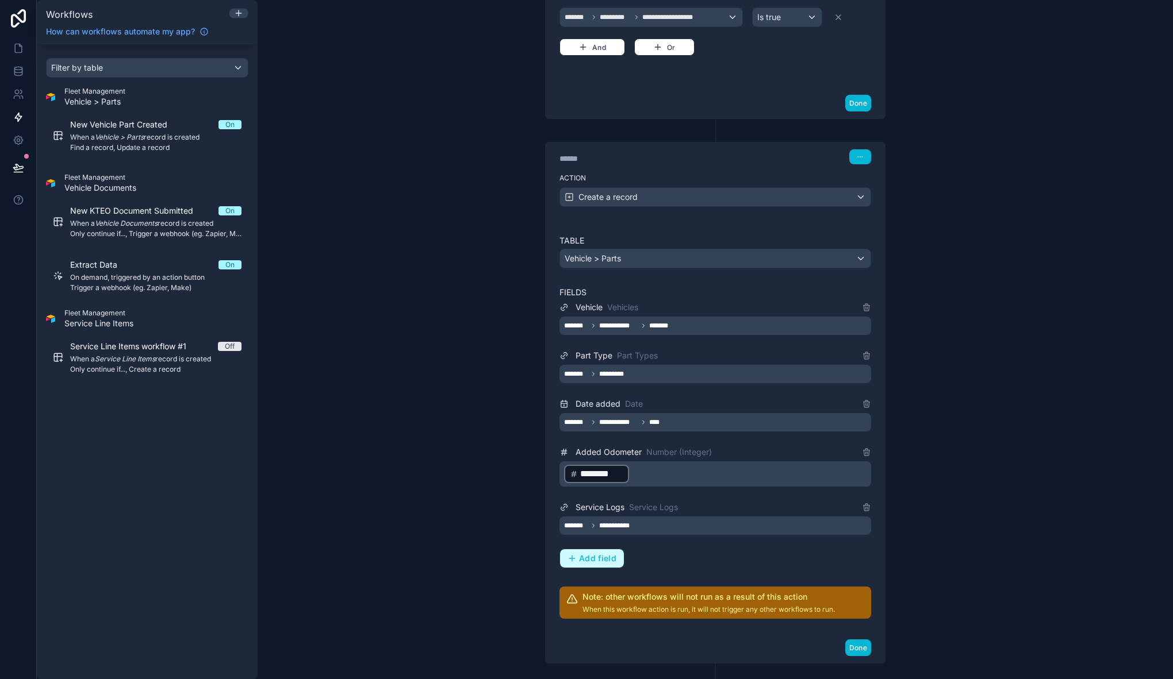
click at [598, 560] on span "Add field" at bounding box center [597, 559] width 37 height 10
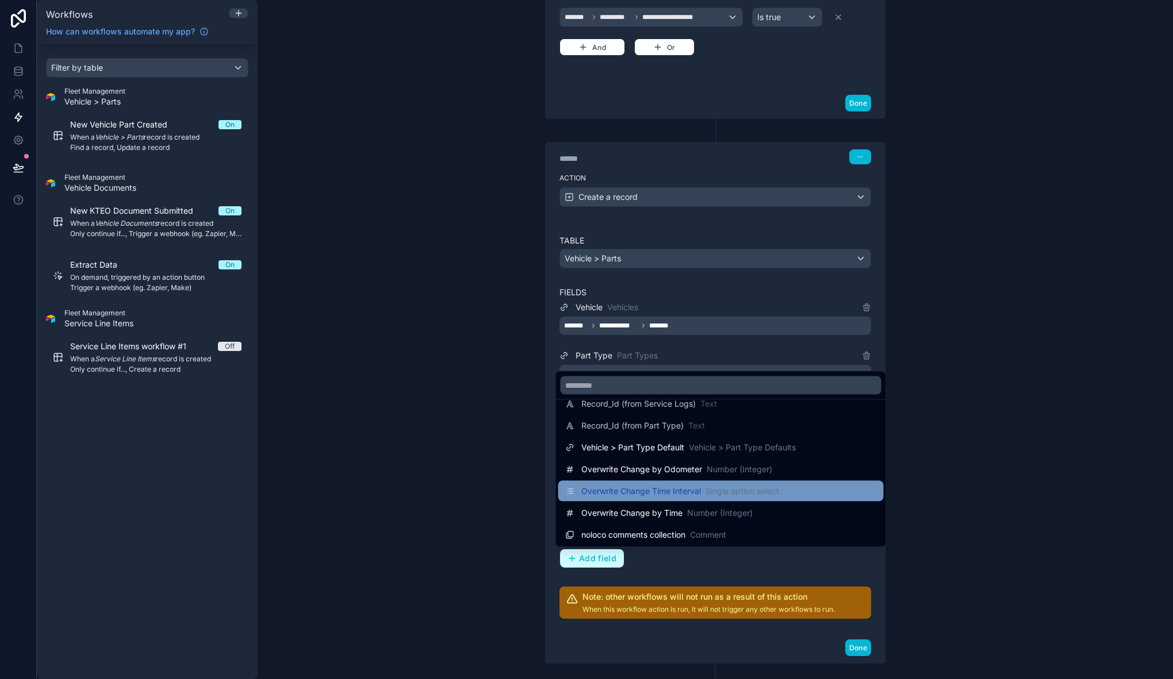
scroll to position [213, 0]
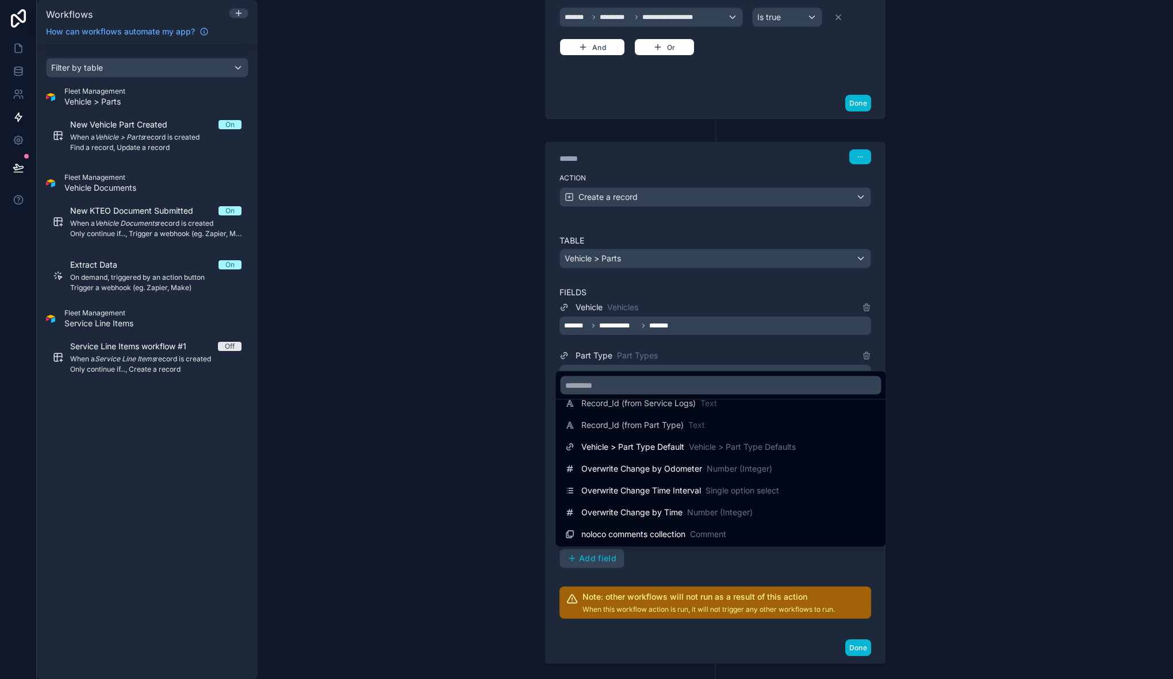
click at [687, 559] on div at bounding box center [586, 339] width 1173 height 679
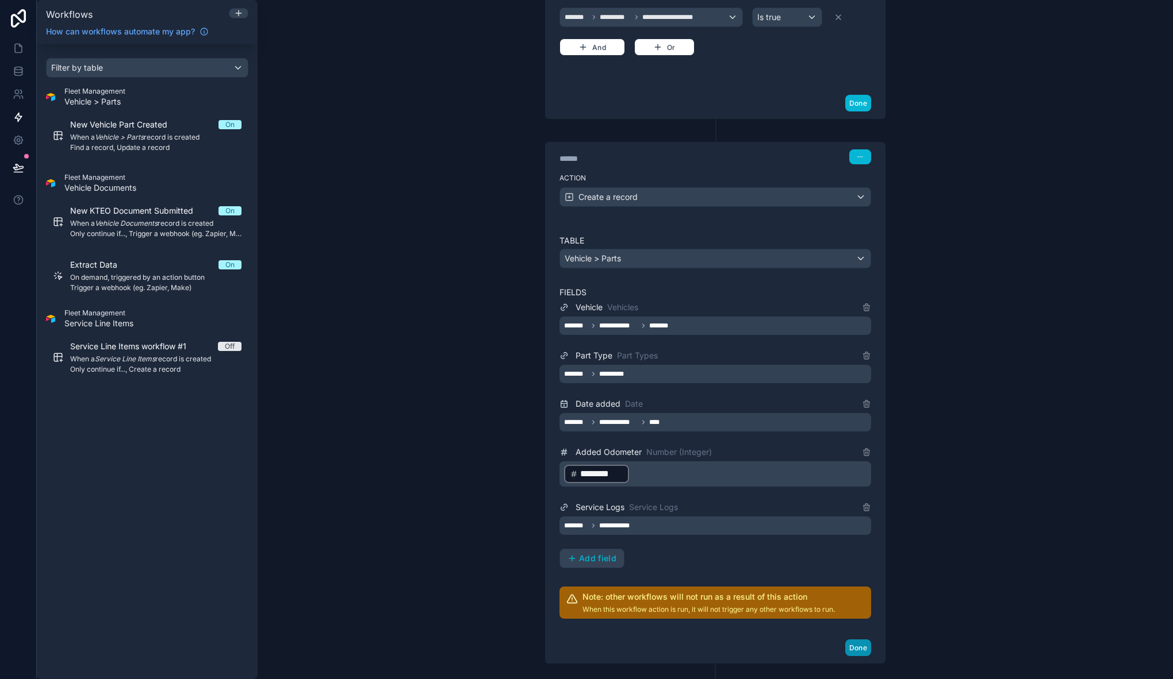
click at [853, 650] on button "Done" at bounding box center [858, 648] width 26 height 17
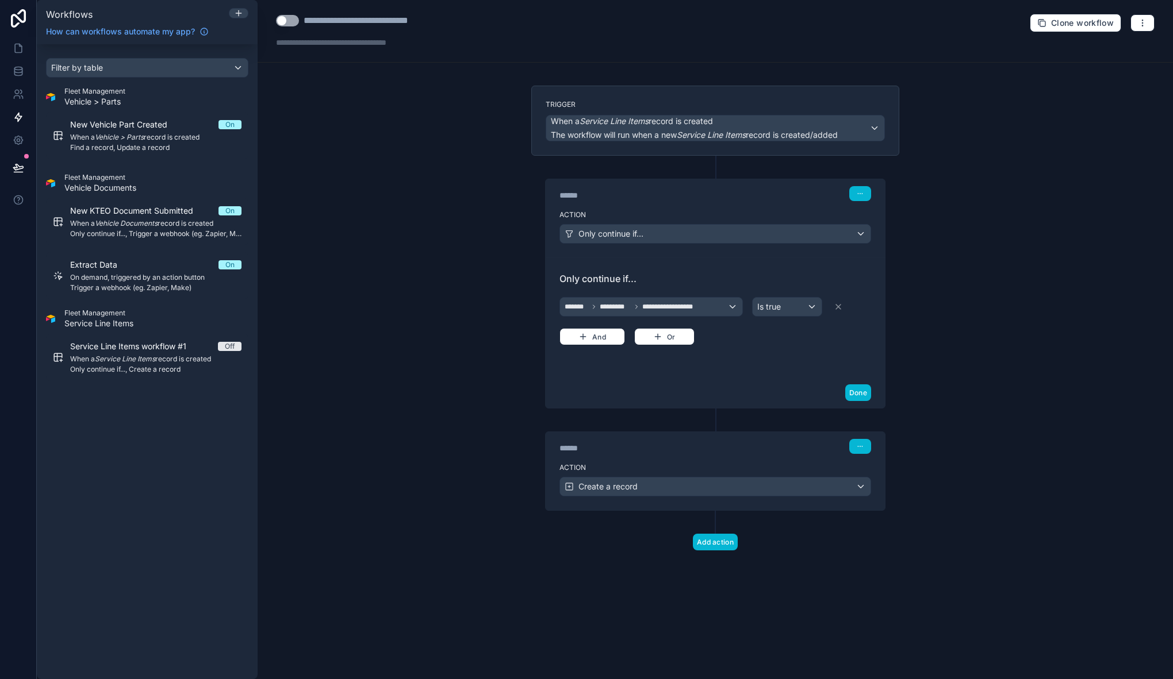
click at [345, 21] on div "**********" at bounding box center [375, 21] width 144 height 14
click at [389, 24] on div "**********" at bounding box center [375, 21] width 144 height 14
drag, startPoint x: 388, startPoint y: 20, endPoint x: 475, endPoint y: 30, distance: 88.0
click at [475, 30] on div "**********" at bounding box center [715, 31] width 915 height 63
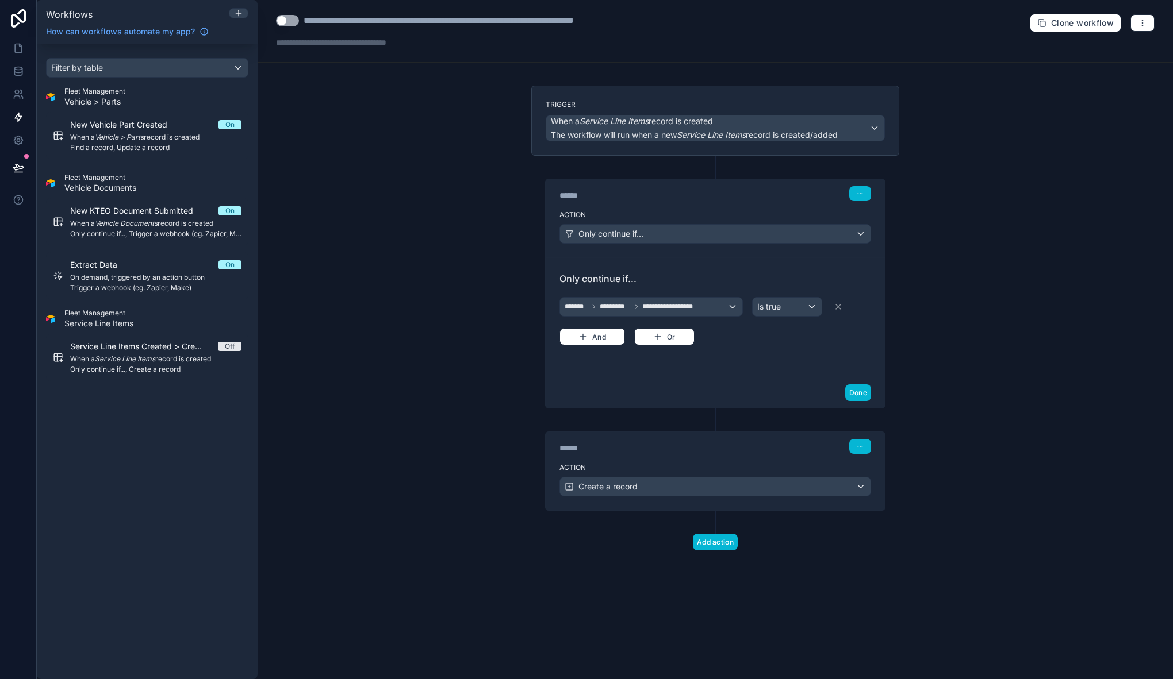
click at [762, 370] on div "**********" at bounding box center [714, 318] width 339 height 120
click at [293, 22] on button "Use setting" at bounding box center [287, 20] width 23 height 11
click at [148, 133] on span "When a Vehicle > Parts record is created" at bounding box center [155, 137] width 171 height 9
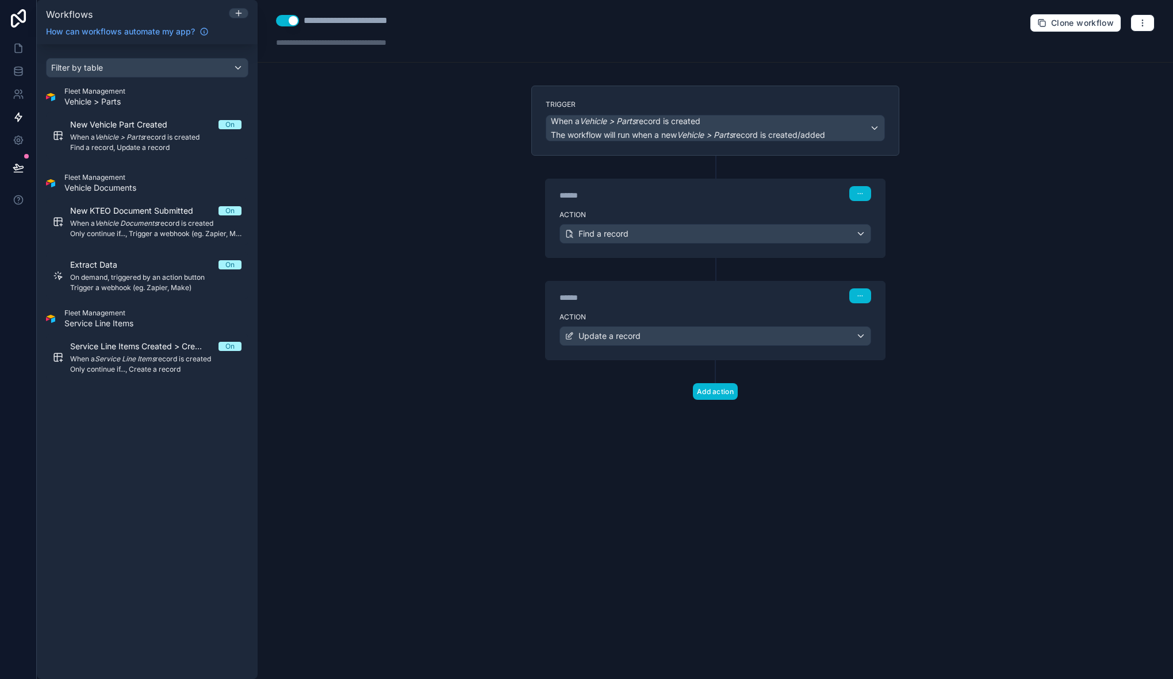
click at [677, 202] on div "****** Step 1" at bounding box center [714, 192] width 339 height 26
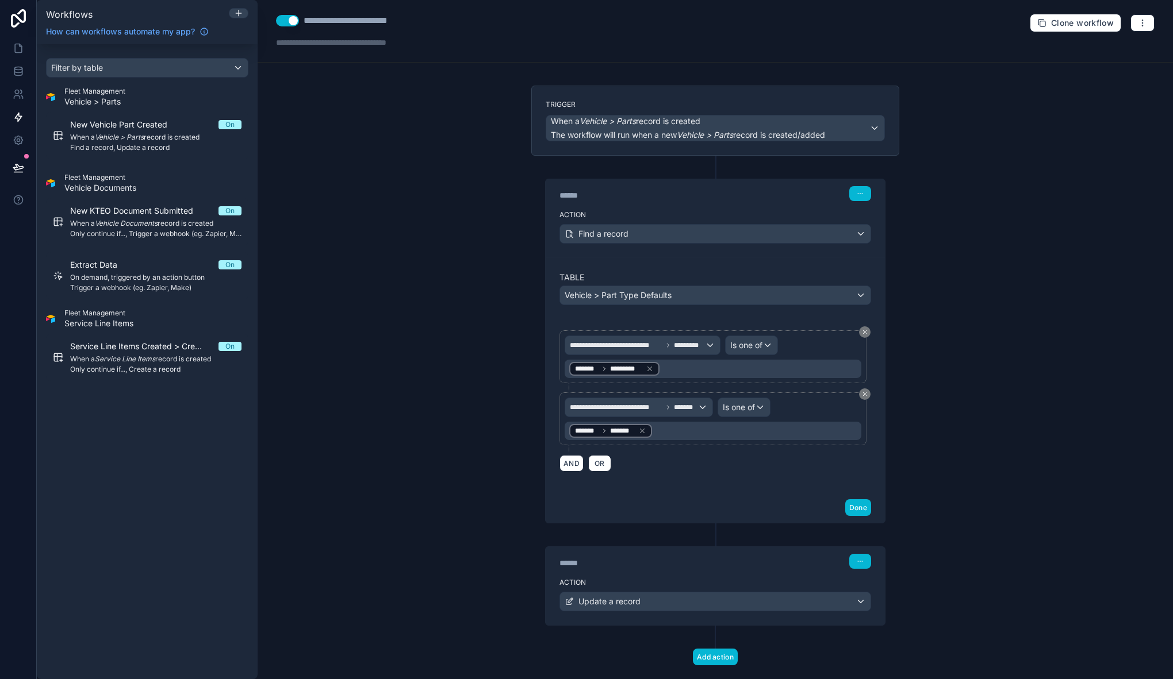
scroll to position [22, 0]
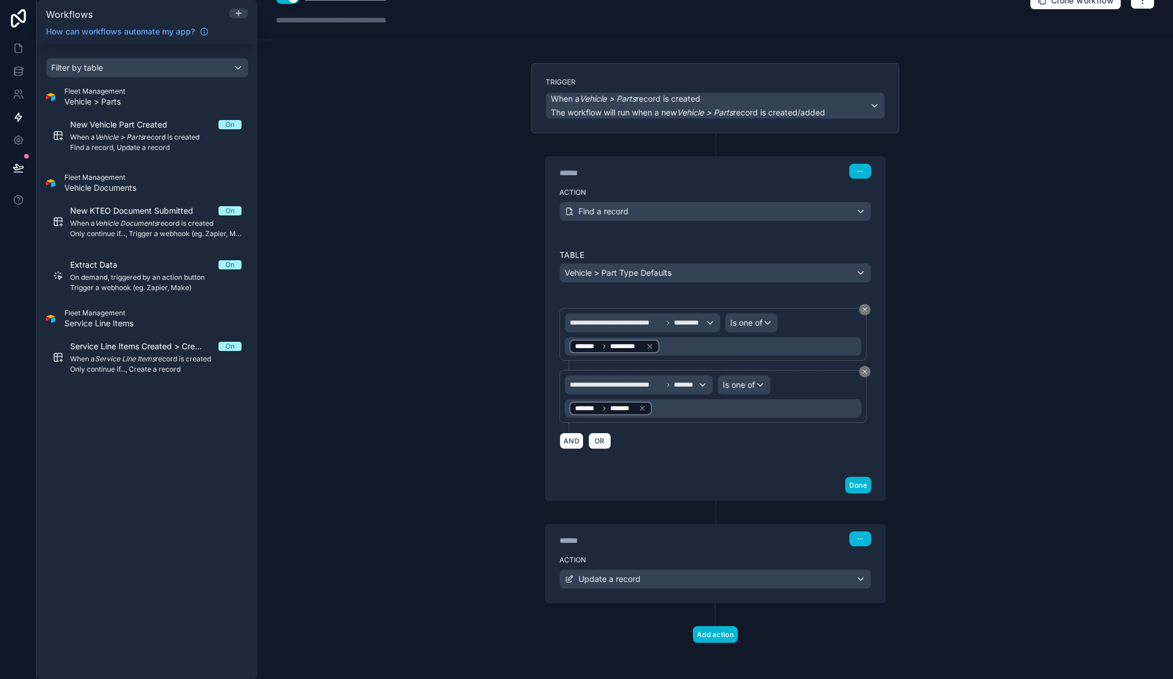
click at [674, 555] on div "Action Update a record" at bounding box center [714, 577] width 339 height 52
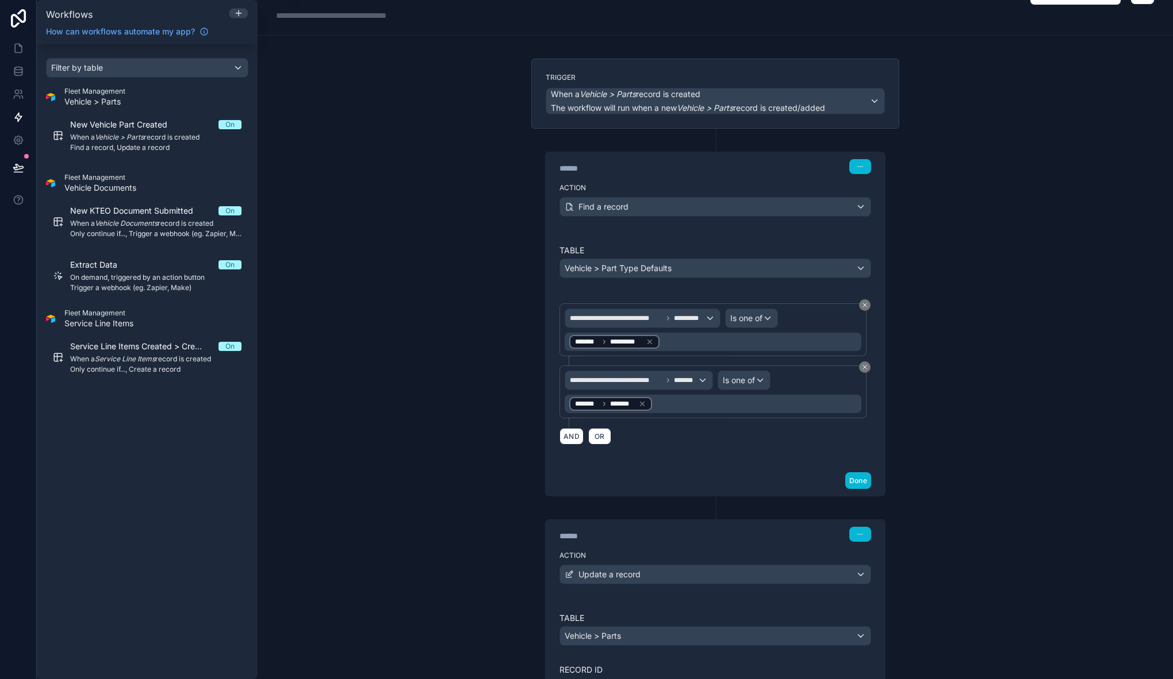
scroll to position [0, 0]
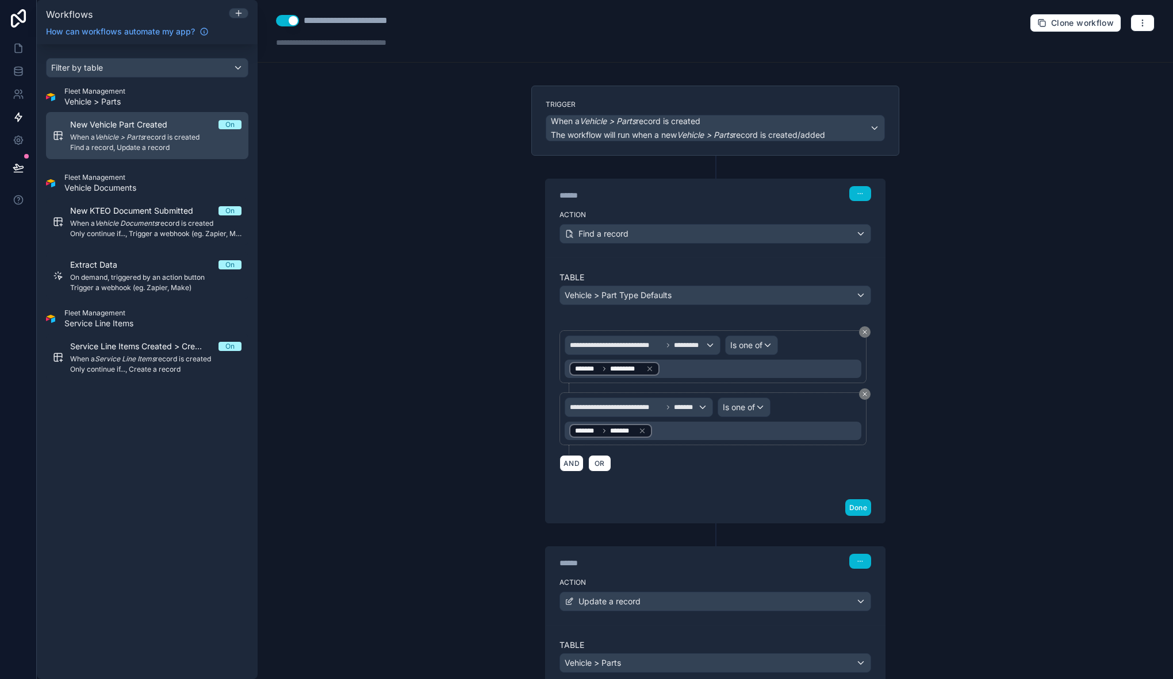
click at [151, 138] on span "When a Vehicle > Parts record is created" at bounding box center [155, 137] width 171 height 9
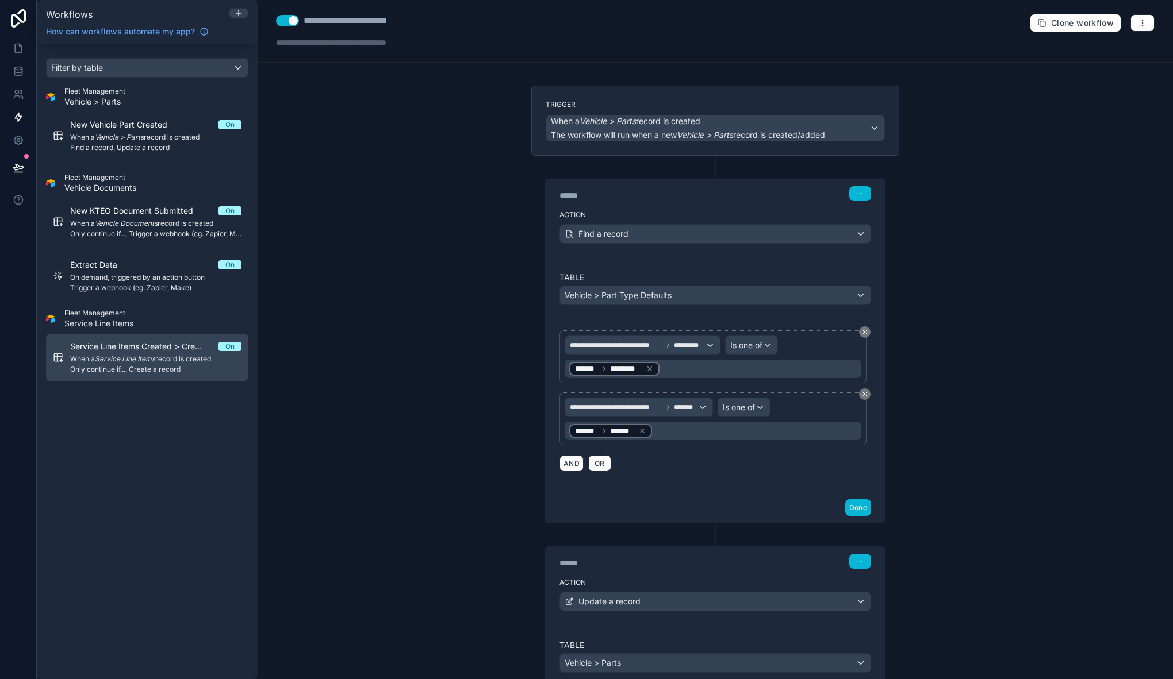
click at [139, 373] on span "Only continue if..., Create a record" at bounding box center [155, 369] width 171 height 9
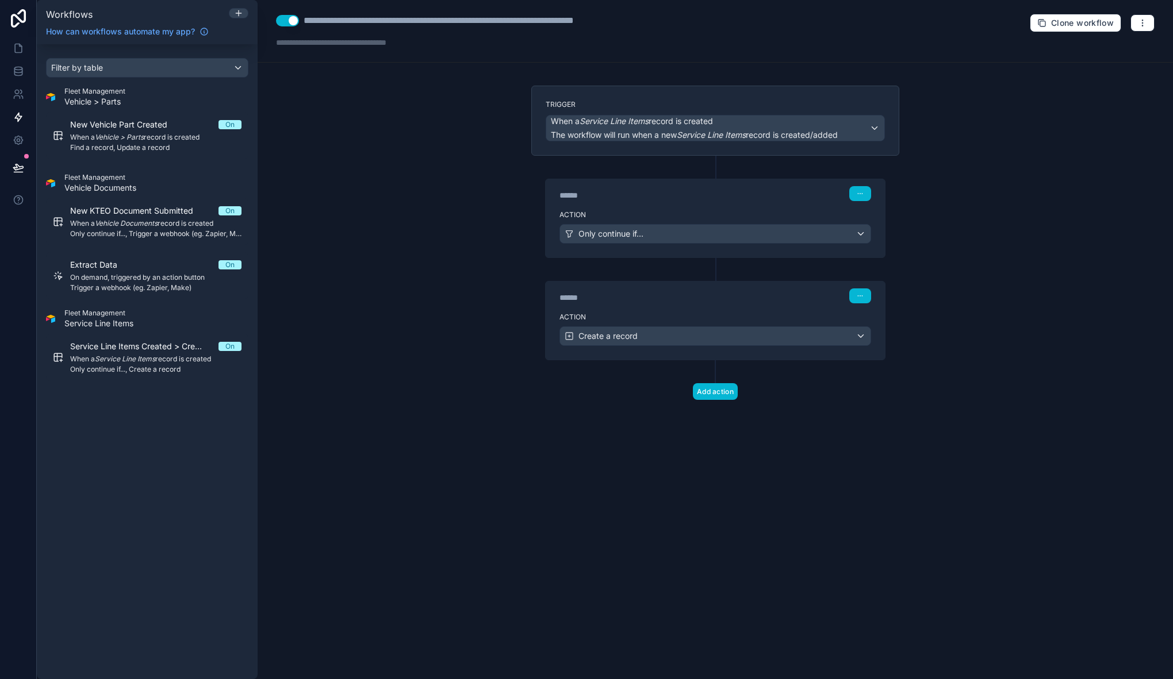
click at [639, 303] on div "****** Step 2" at bounding box center [714, 295] width 339 height 26
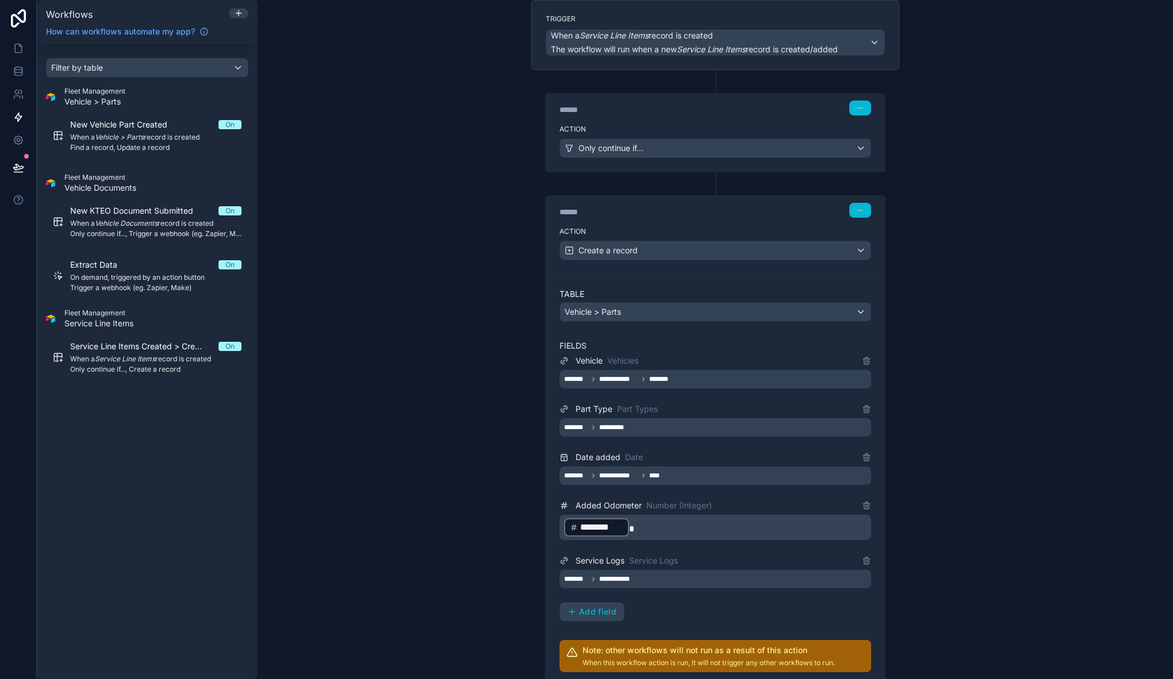
scroll to position [199, 0]
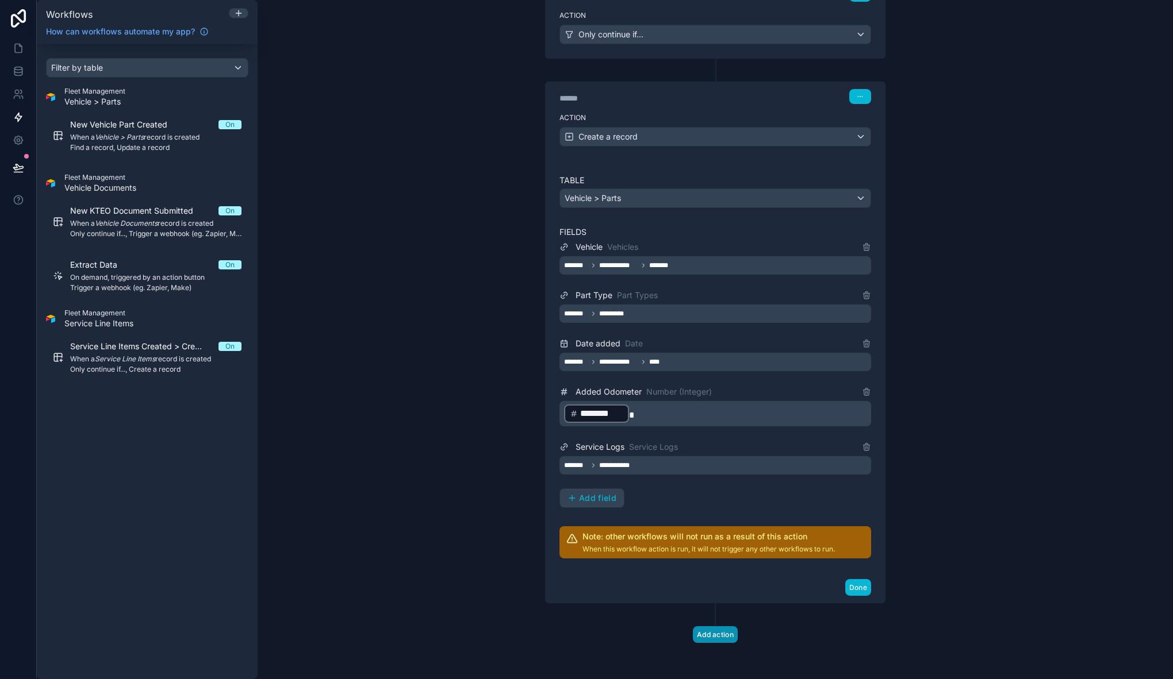
click at [723, 635] on button "Add action" at bounding box center [715, 635] width 45 height 17
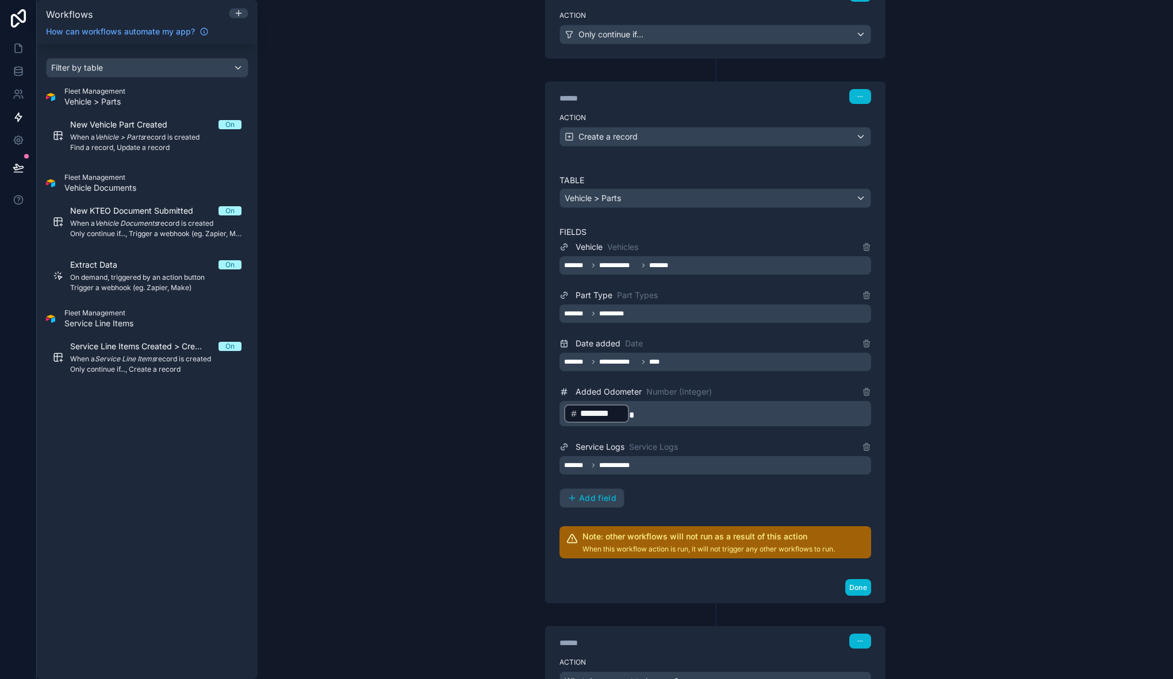
scroll to position [302, 0]
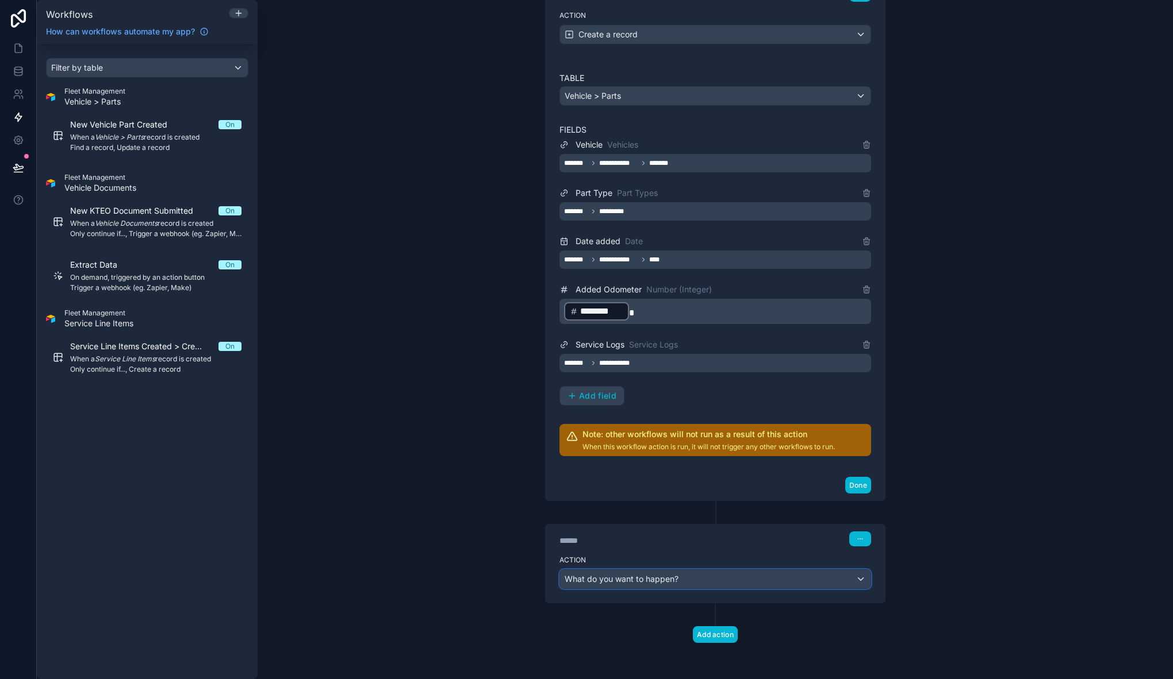
click at [632, 581] on span "What do you want to happen?" at bounding box center [621, 579] width 114 height 10
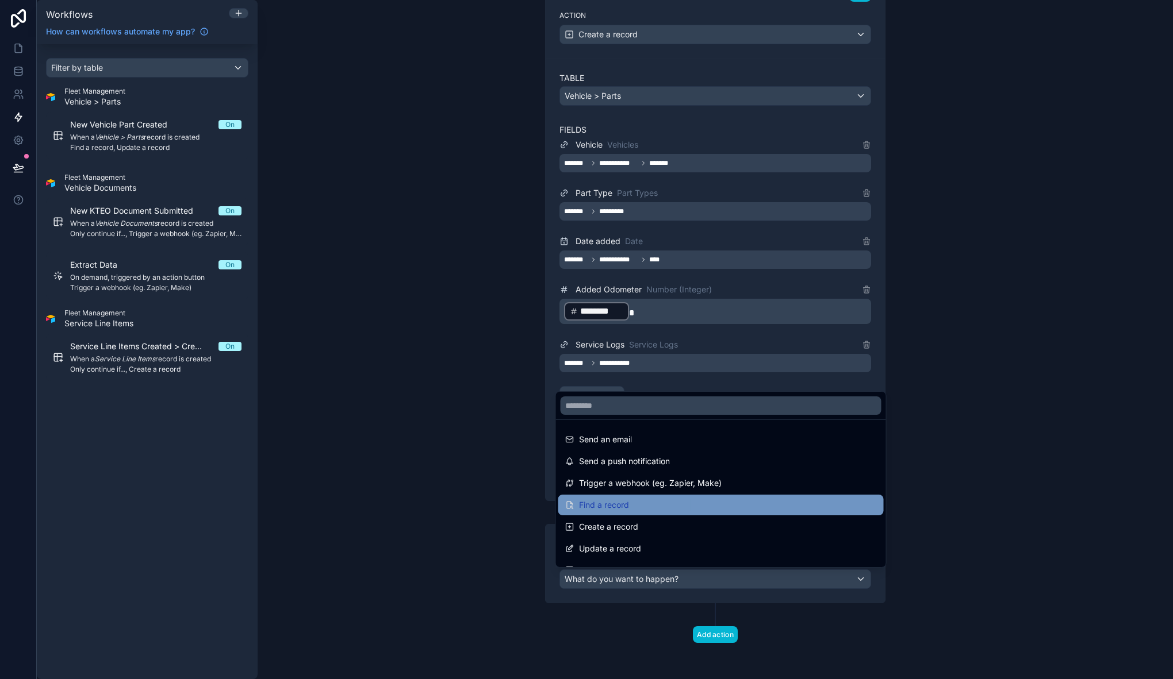
click at [650, 504] on div "Find a record" at bounding box center [721, 505] width 312 height 14
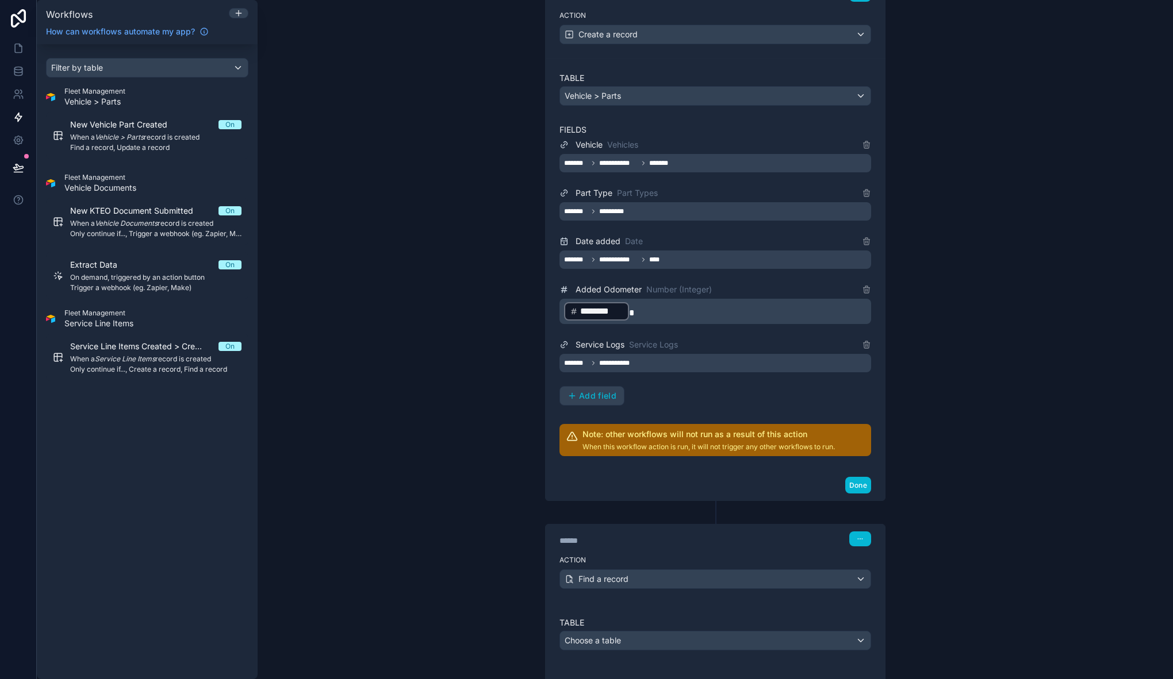
scroll to position [412, 0]
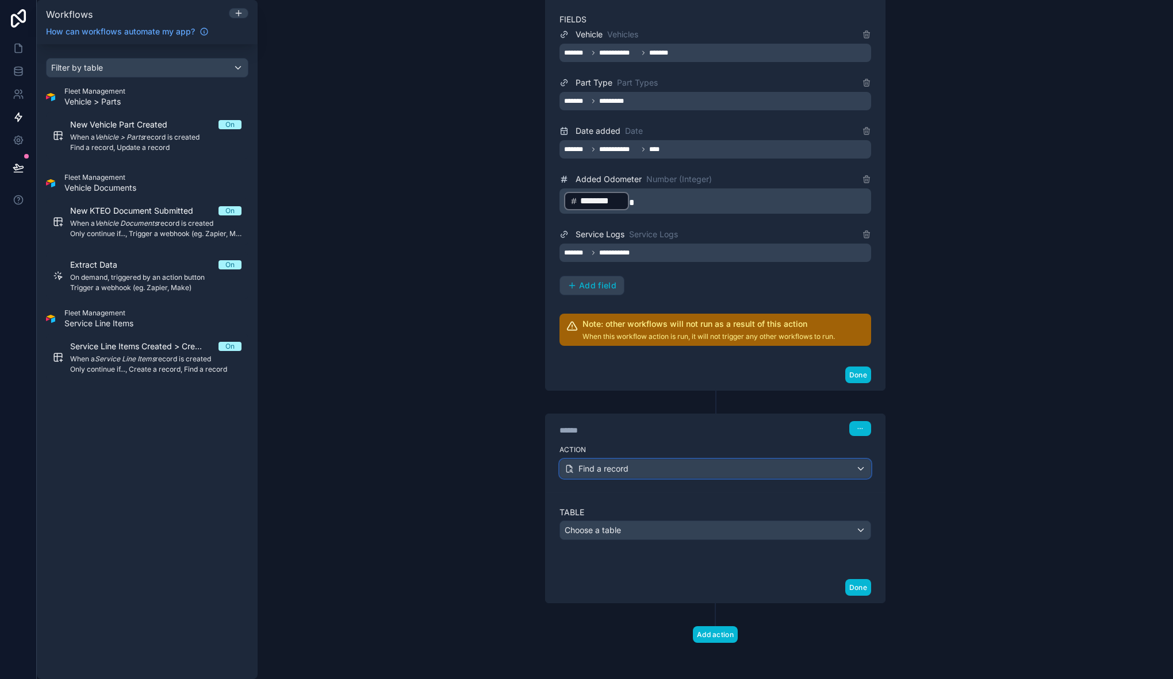
click at [650, 474] on div "Find a record" at bounding box center [715, 469] width 310 height 18
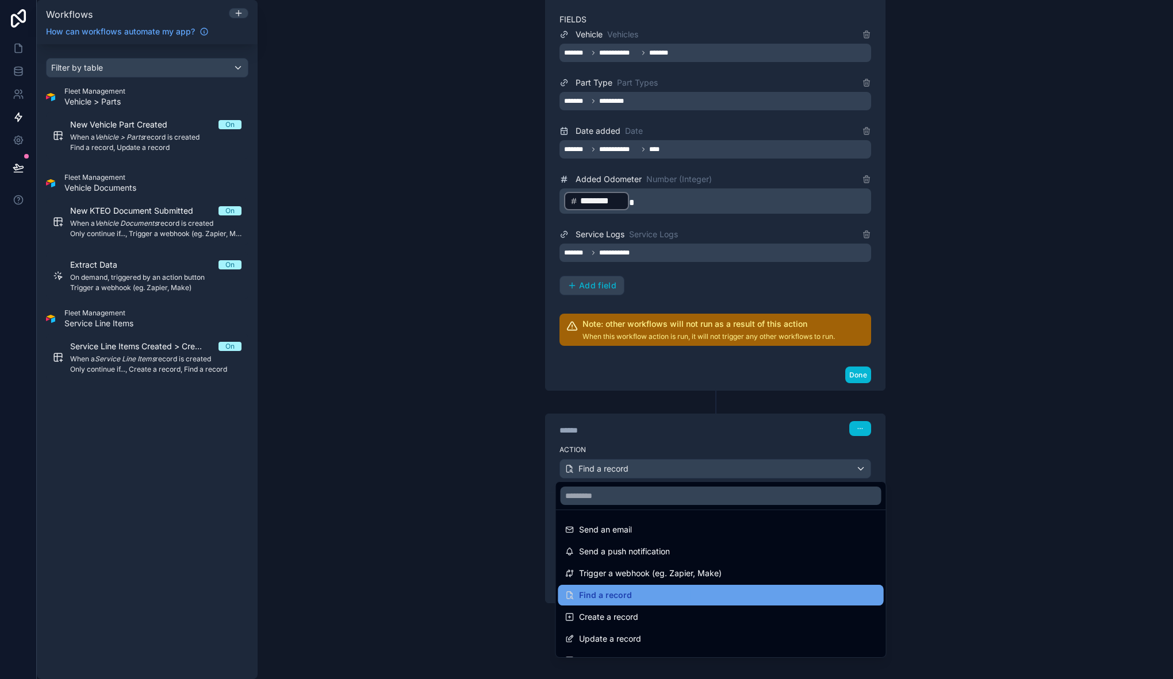
click at [662, 594] on div "Find a record" at bounding box center [721, 596] width 312 height 14
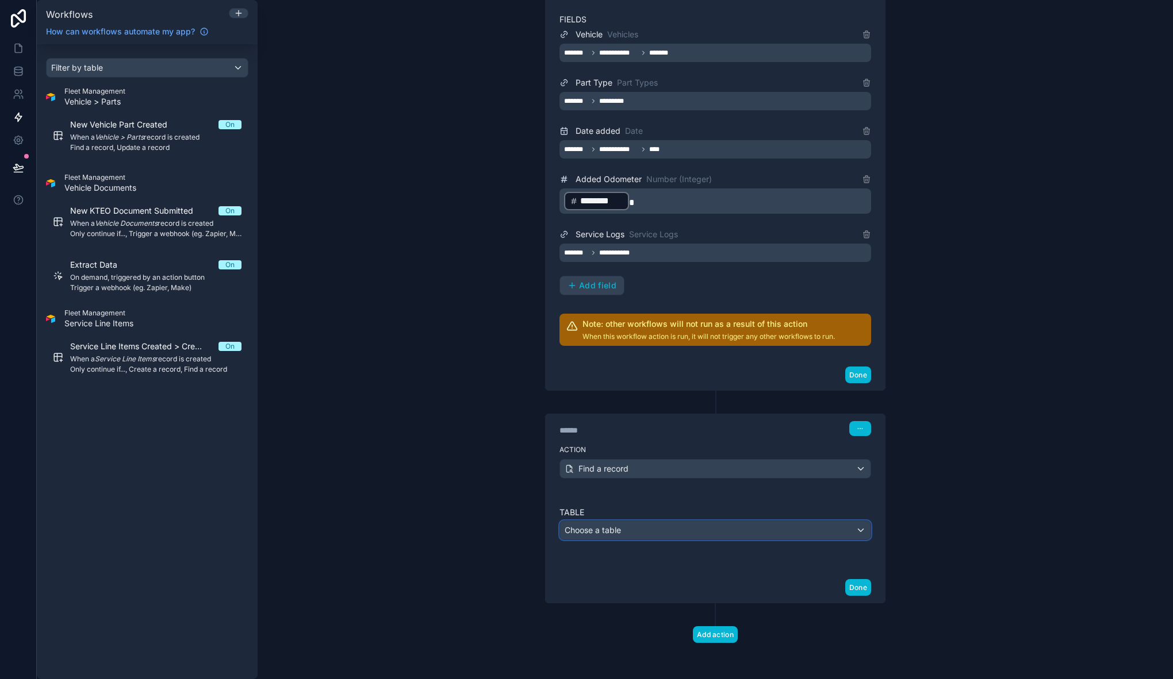
click at [632, 533] on div "Choose a table" at bounding box center [715, 530] width 310 height 18
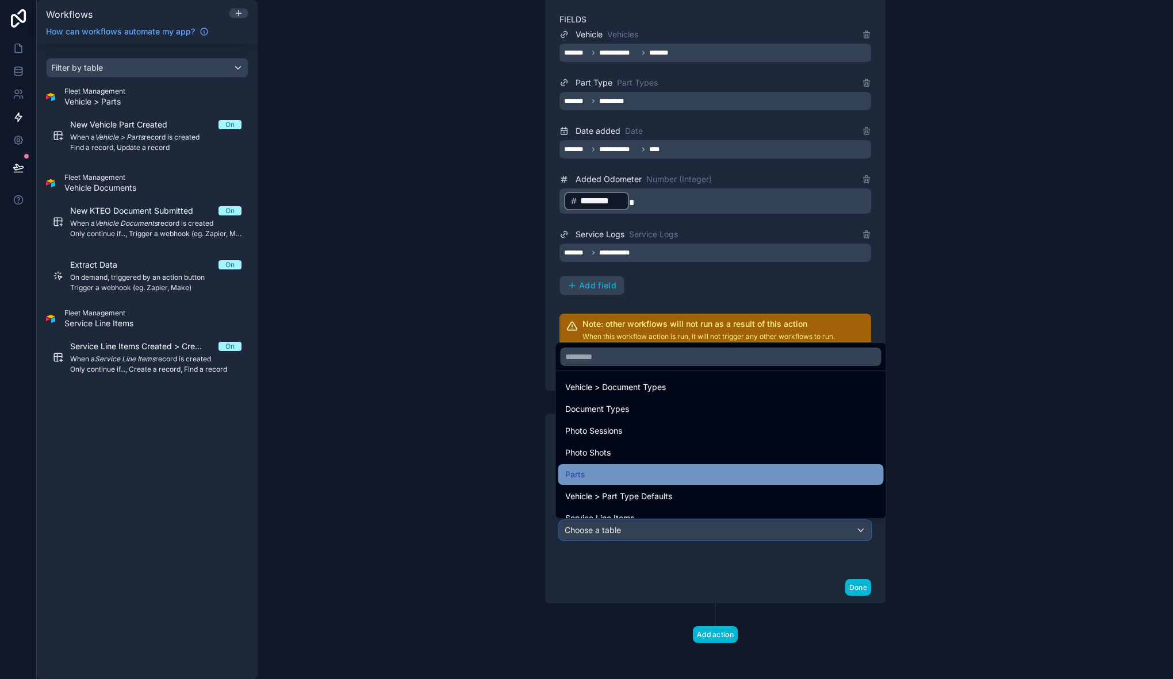
scroll to position [335, 0]
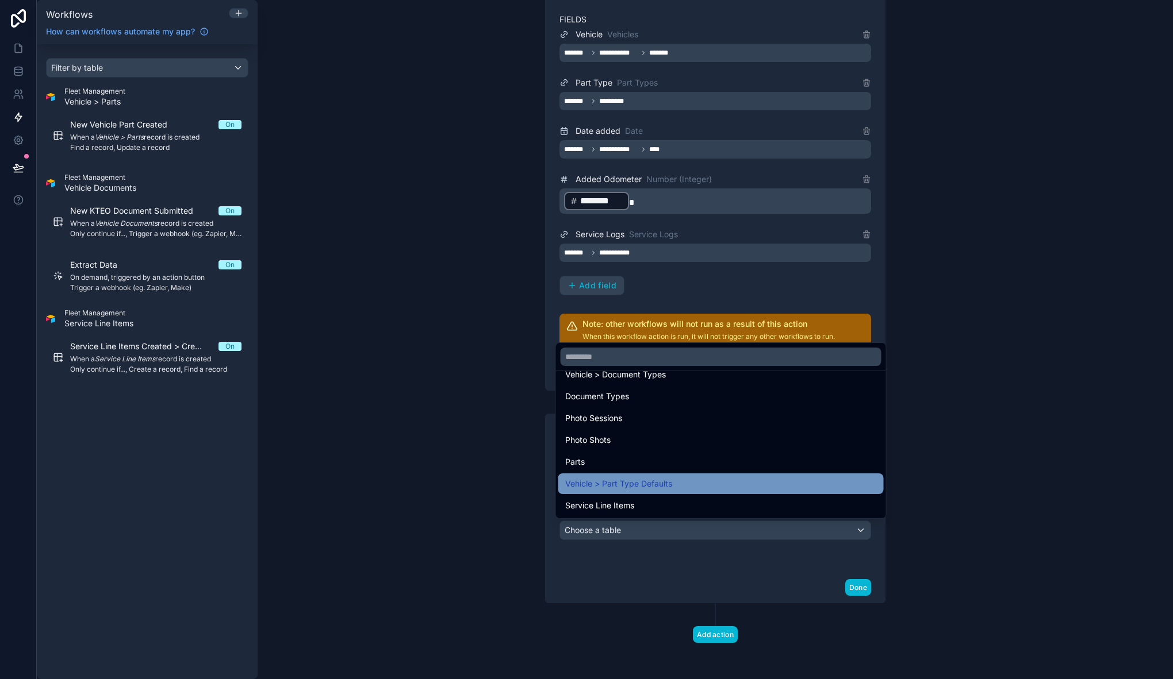
click at [661, 487] on span "Vehicle > Part Type Defaults" at bounding box center [618, 484] width 107 height 14
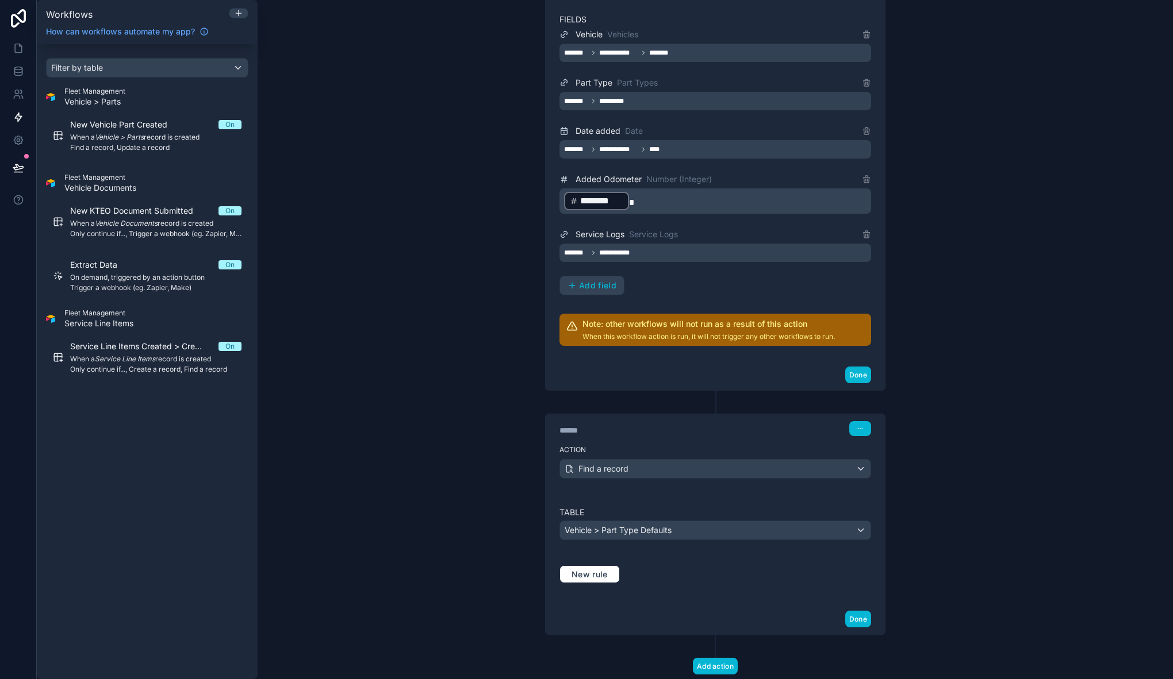
scroll to position [424, 0]
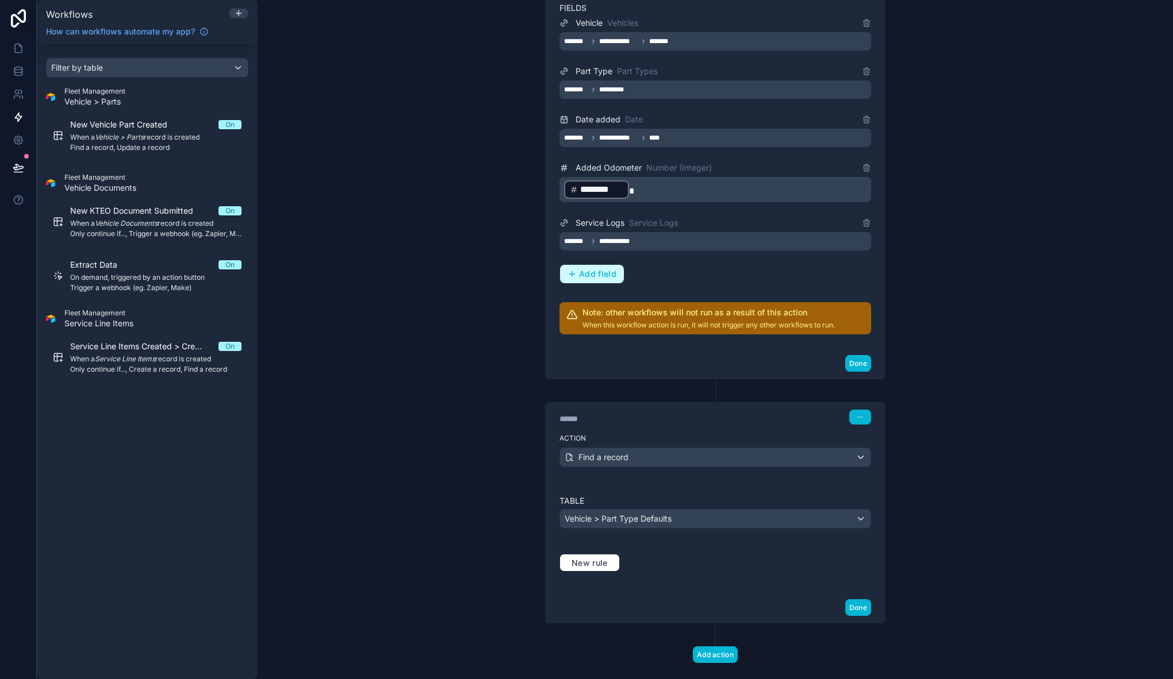
click at [579, 278] on span "Add field" at bounding box center [597, 274] width 37 height 10
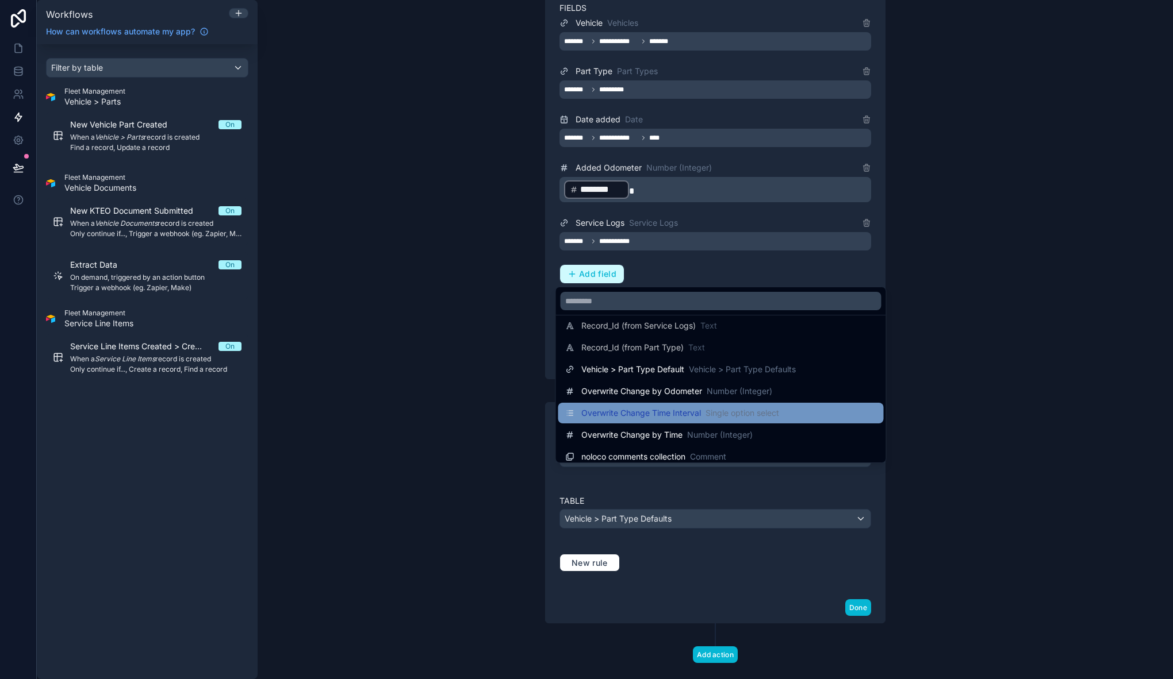
scroll to position [213, 0]
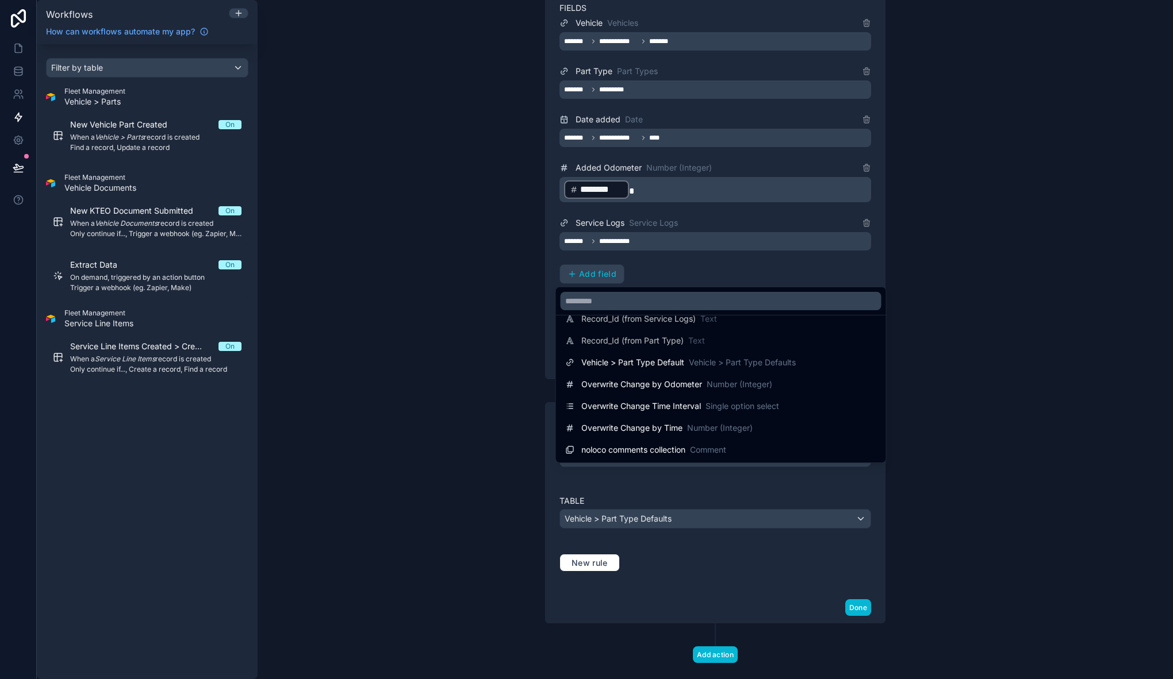
click at [490, 392] on div at bounding box center [586, 339] width 1173 height 679
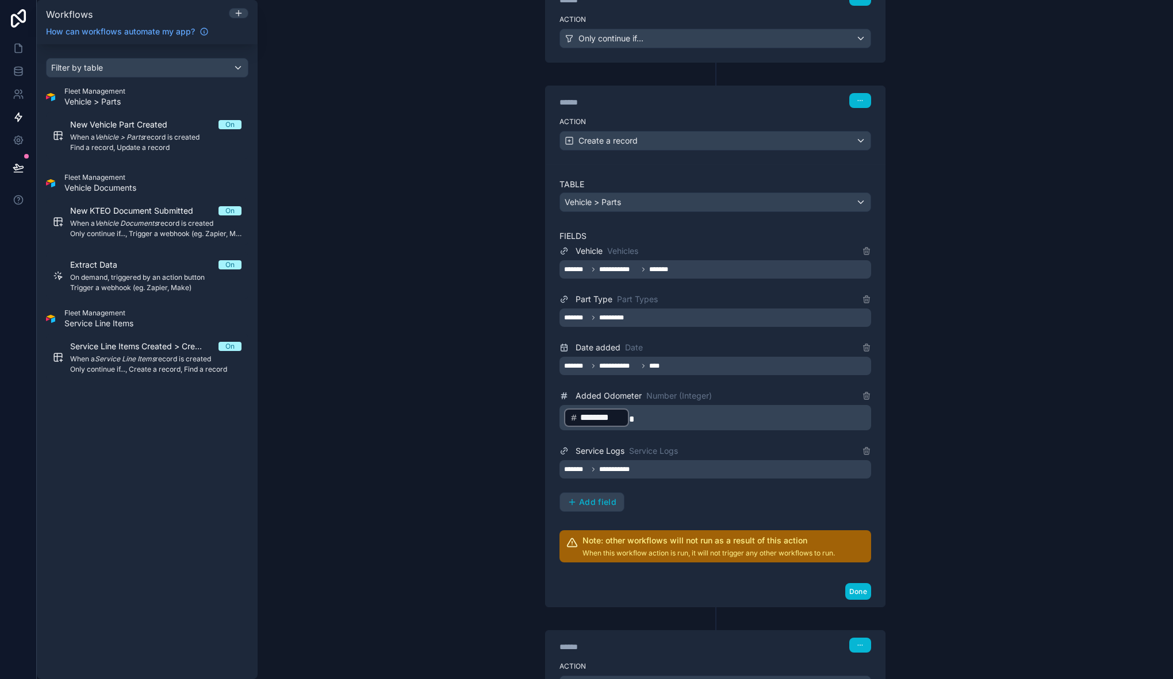
scroll to position [254, 0]
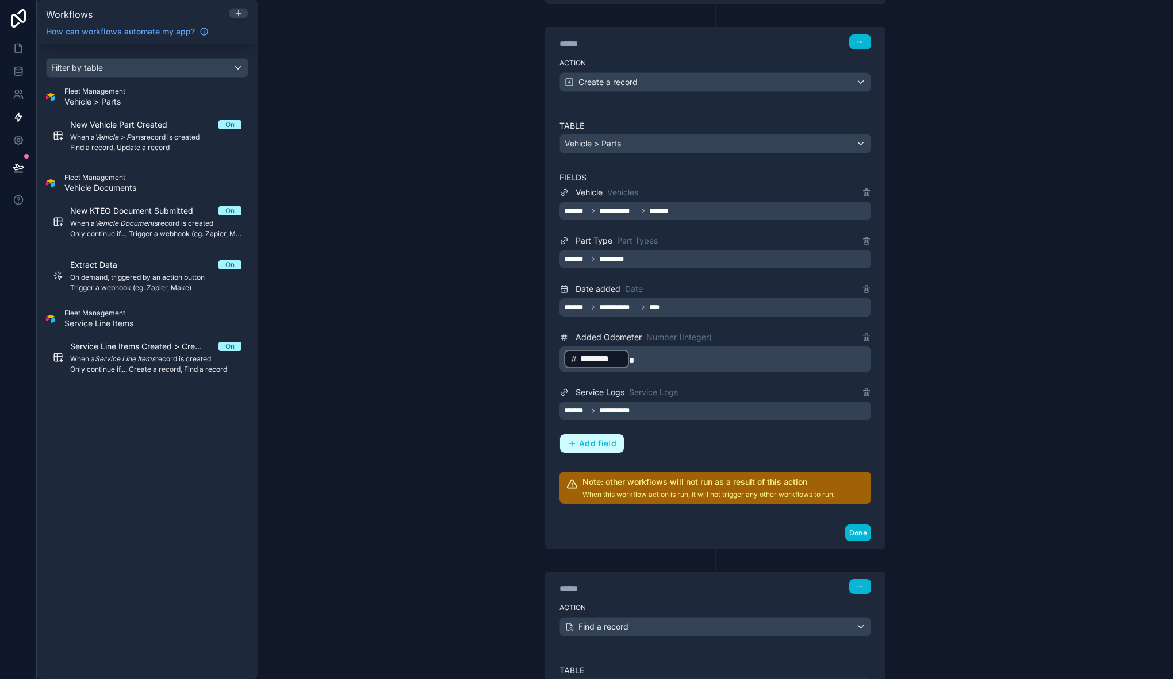
click at [596, 445] on span "Add field" at bounding box center [597, 444] width 37 height 10
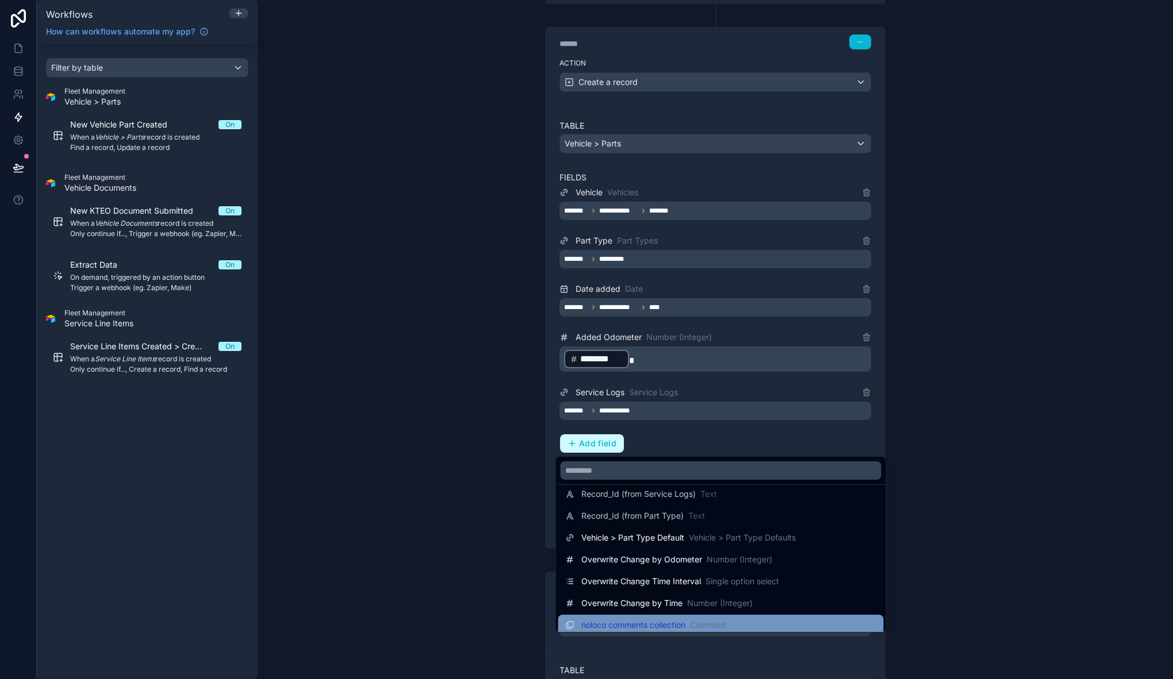
scroll to position [213, 0]
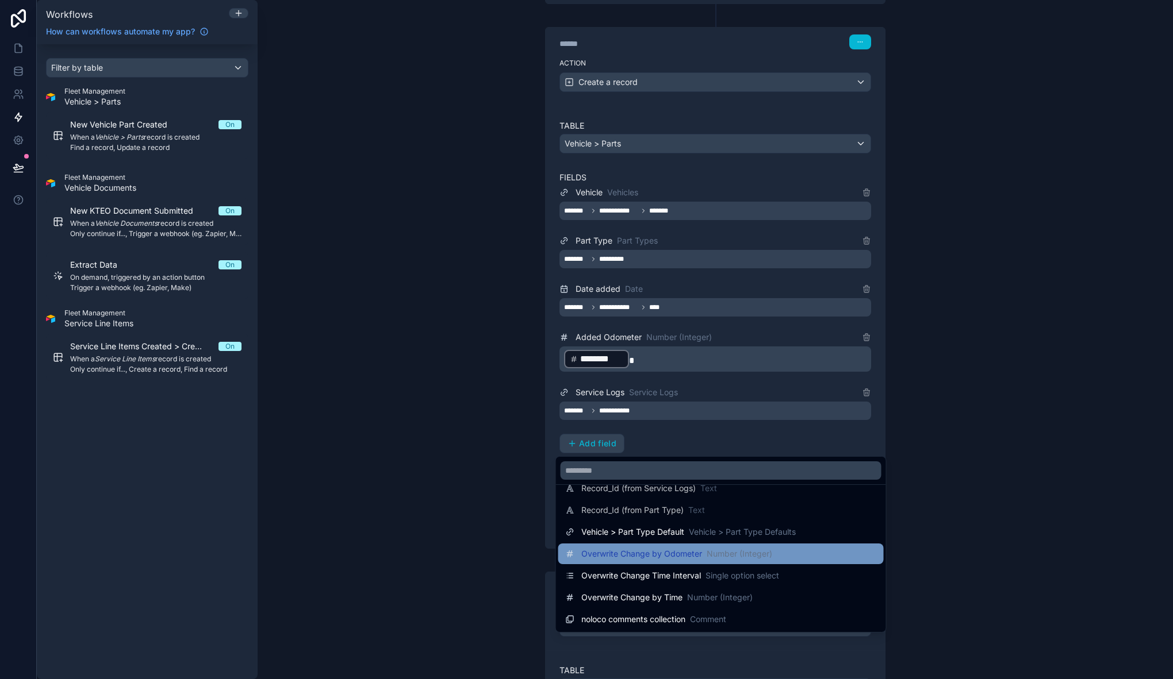
click at [653, 556] on span "Overwrite Change by Odometer" at bounding box center [641, 553] width 121 height 11
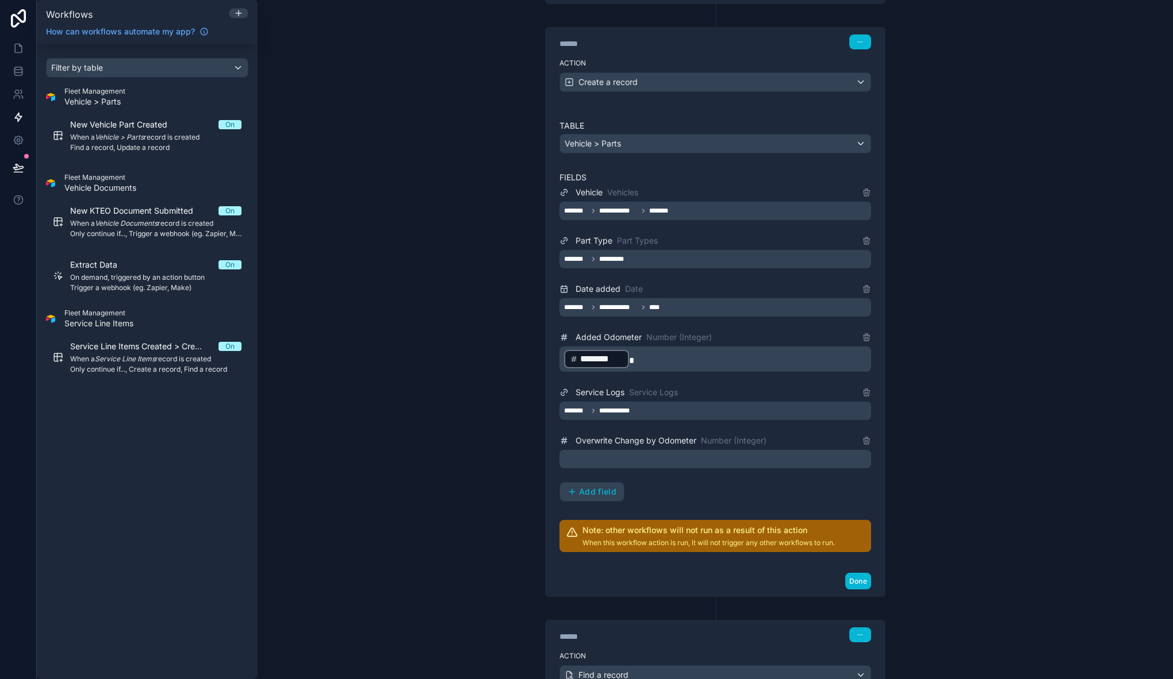
click at [595, 464] on p "﻿" at bounding box center [716, 459] width 305 height 14
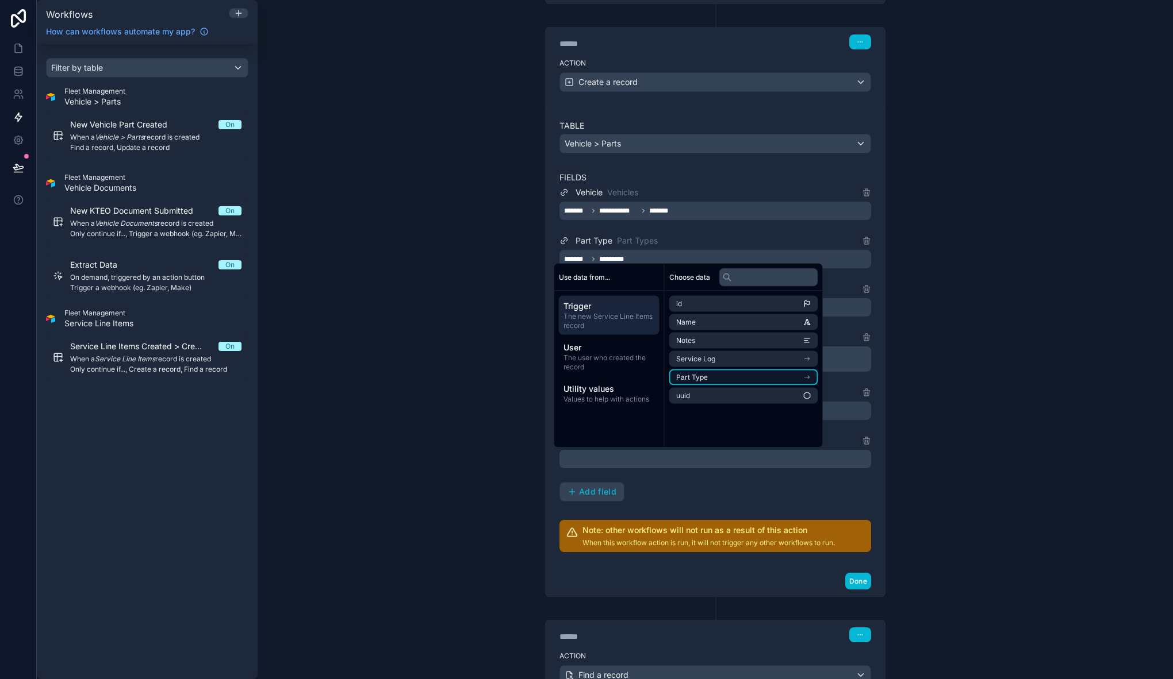
click at [733, 374] on li "Part Type" at bounding box center [743, 378] width 149 height 16
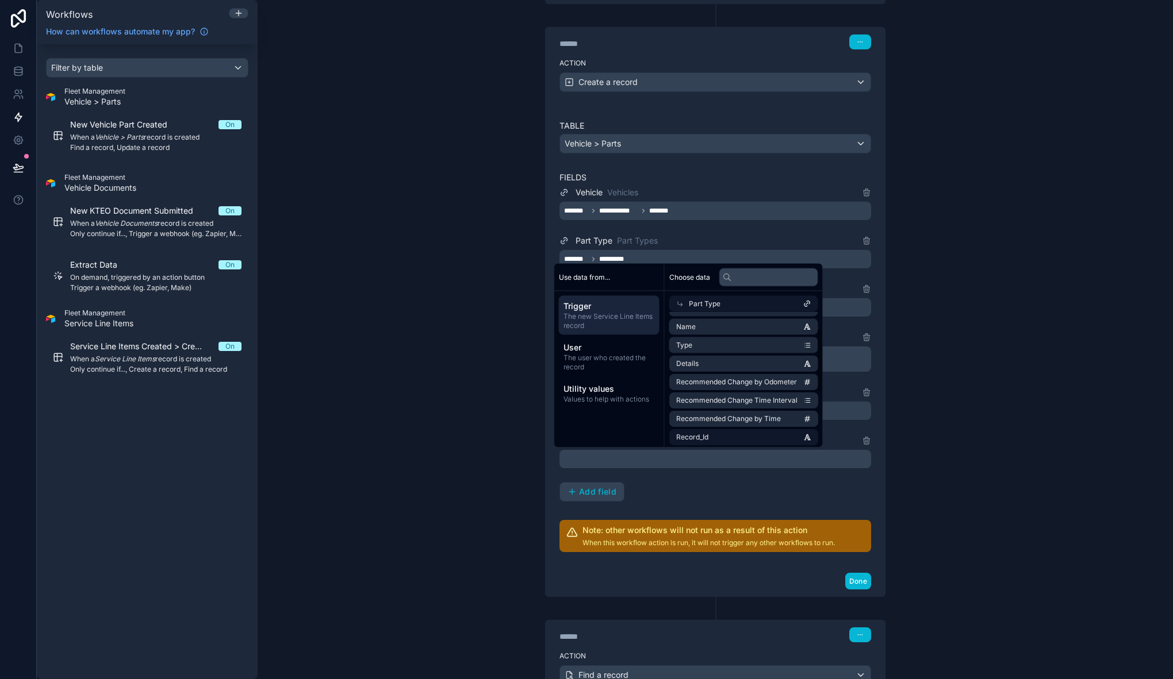
scroll to position [42, 0]
click at [770, 372] on span "Recommended Change by Odometer" at bounding box center [736, 374] width 121 height 9
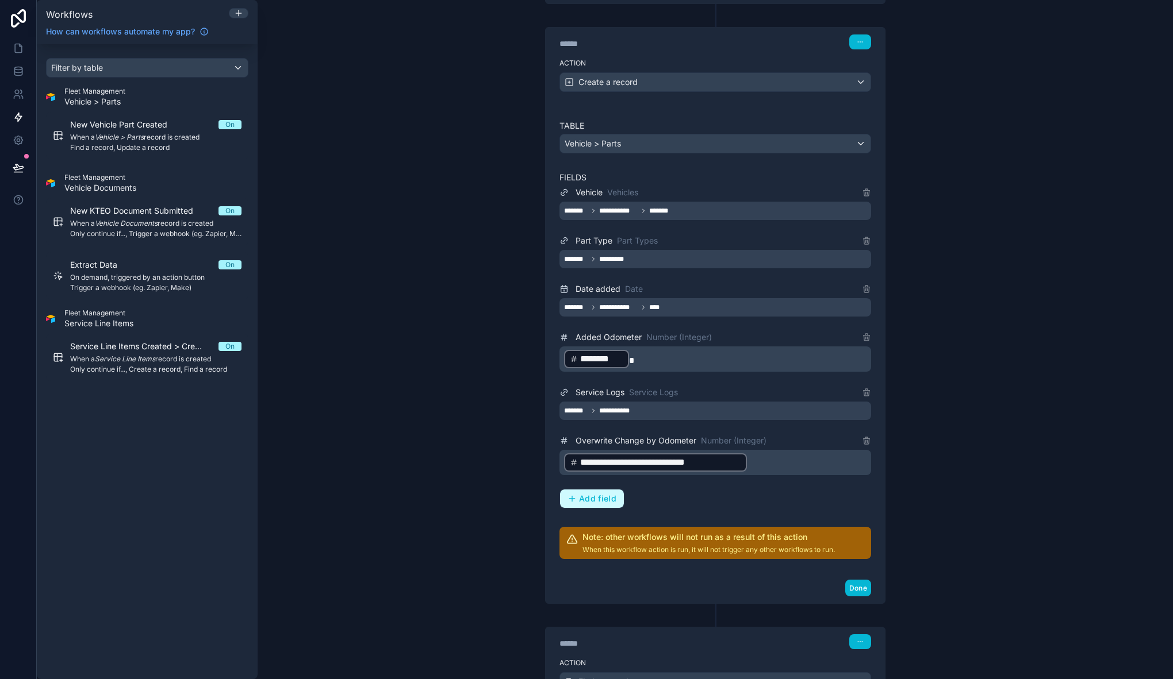
click at [597, 500] on span "Add field" at bounding box center [597, 499] width 37 height 10
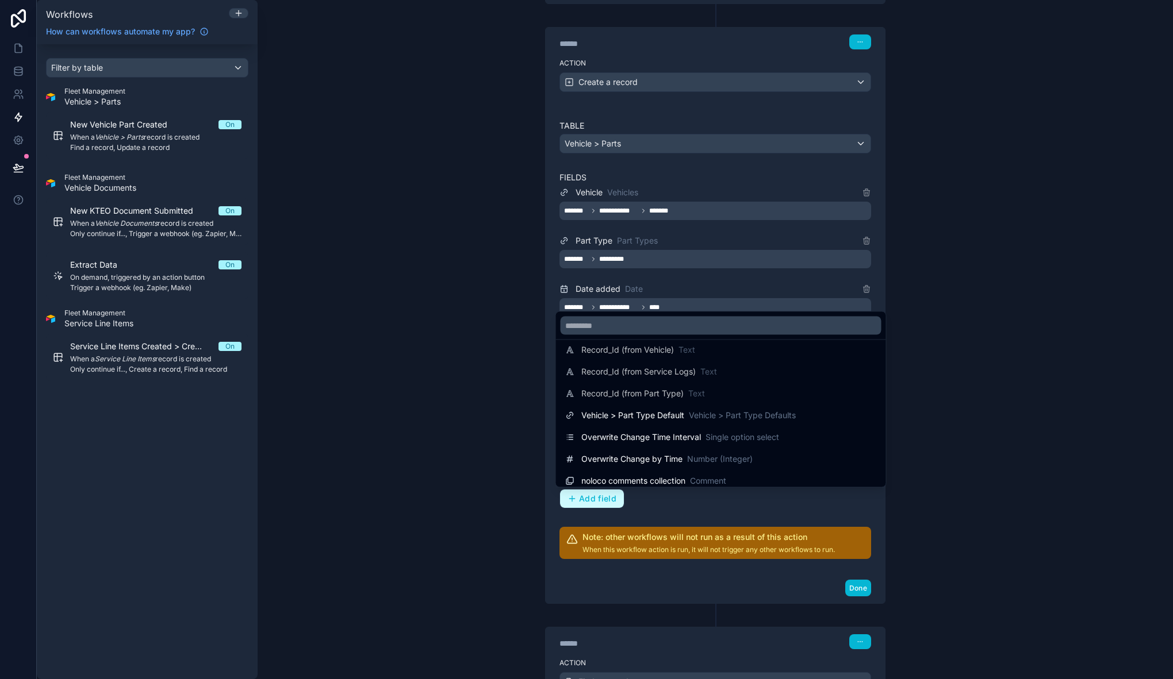
scroll to position [191, 0]
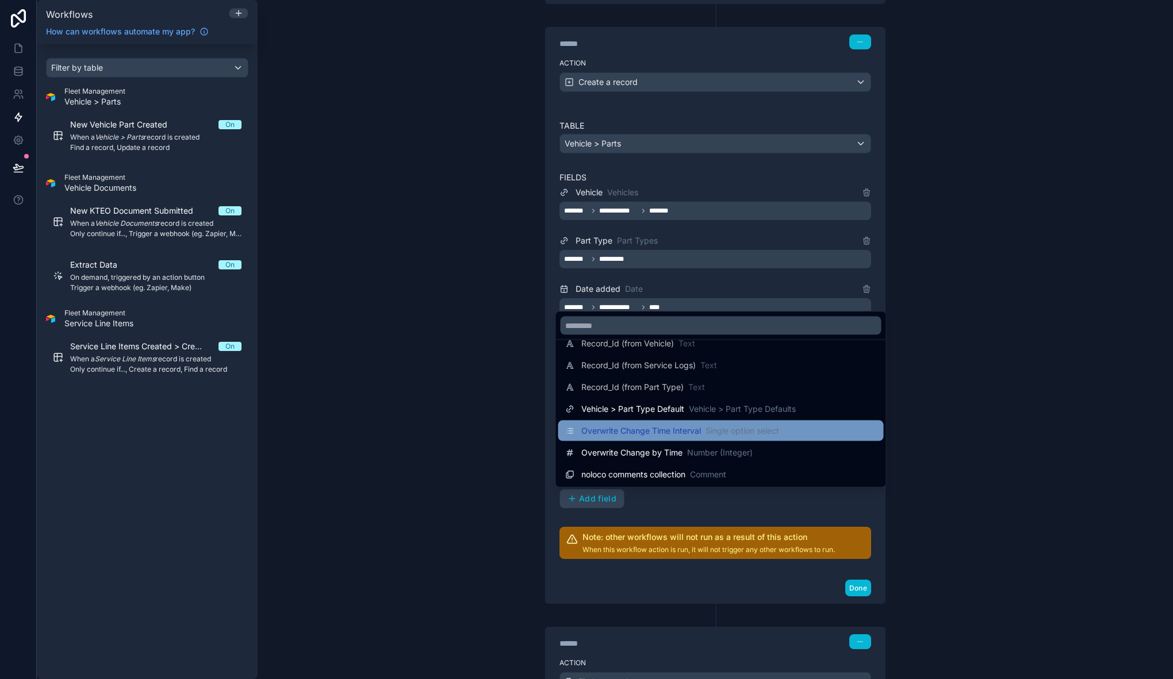
click at [698, 434] on span "Overwrite Change Time Interval" at bounding box center [641, 430] width 120 height 11
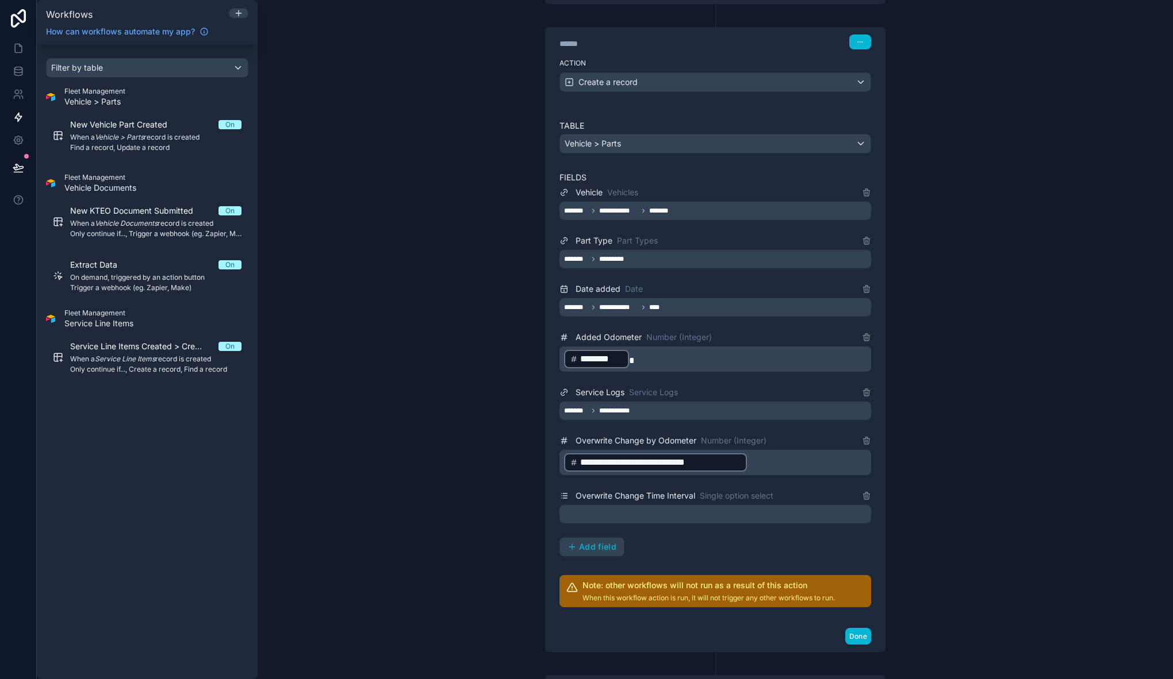
click at [605, 509] on div at bounding box center [715, 514] width 312 height 18
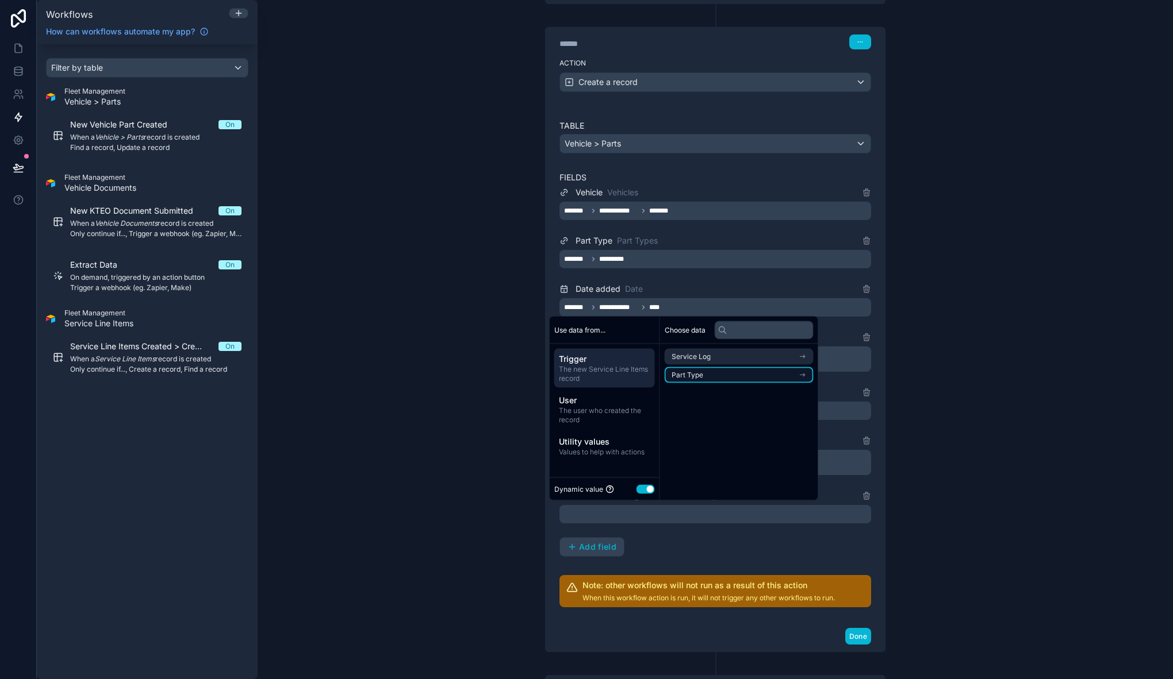
click at [697, 371] on span "Part Type" at bounding box center [687, 375] width 32 height 9
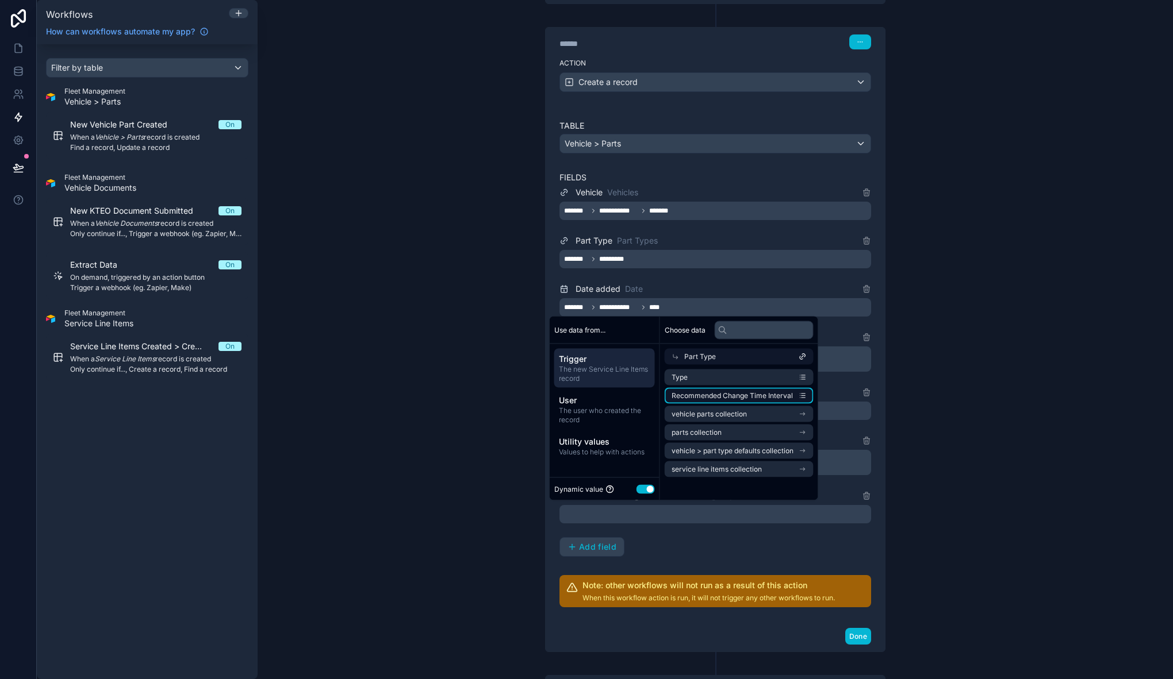
click at [754, 394] on span "Recommended Change Time Interval" at bounding box center [731, 395] width 121 height 9
click at [616, 543] on button "Add field" at bounding box center [592, 547] width 64 height 18
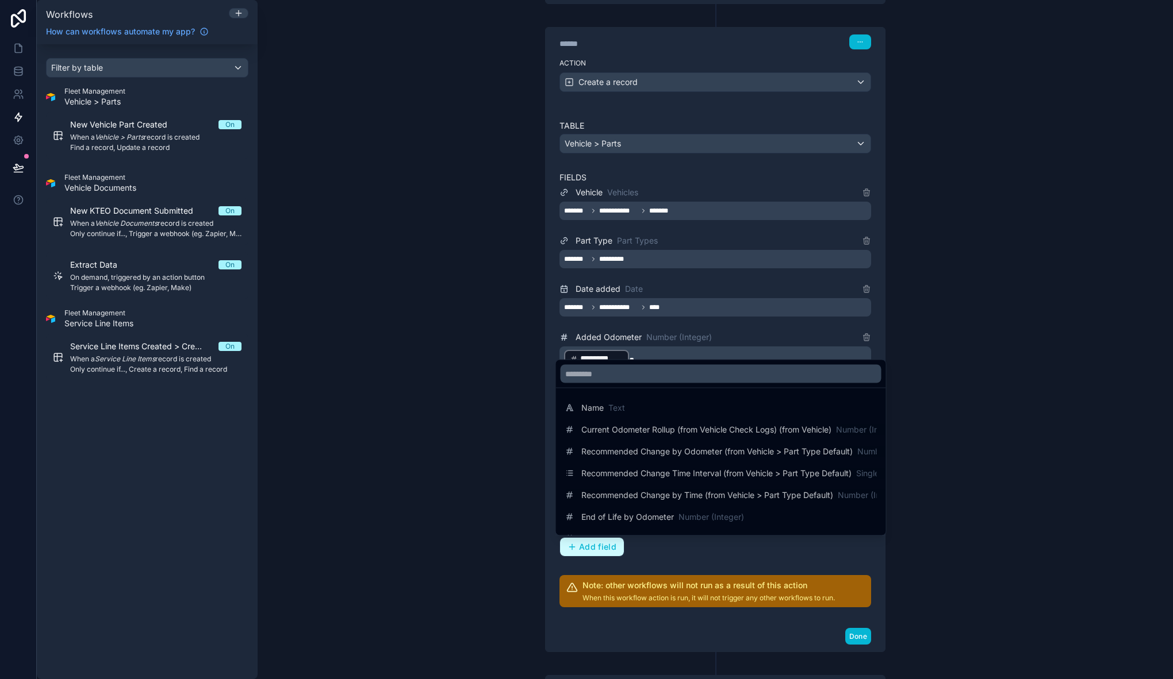
scroll to position [169, 0]
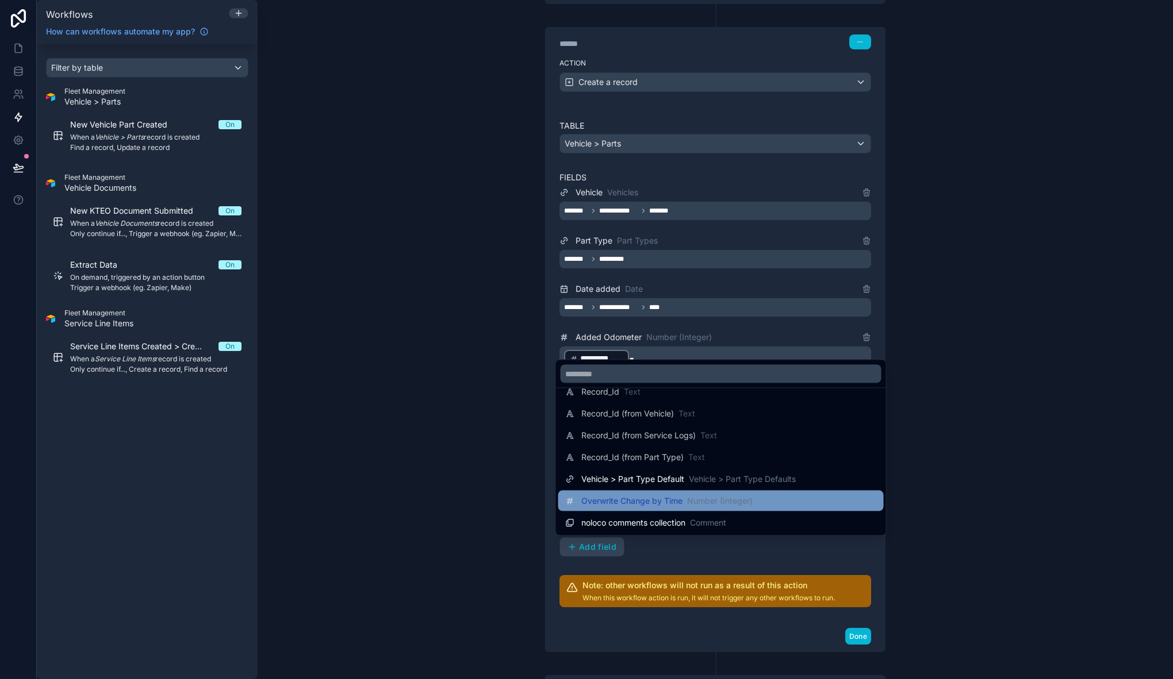
click at [706, 501] on span "Number (Integer)" at bounding box center [720, 500] width 66 height 11
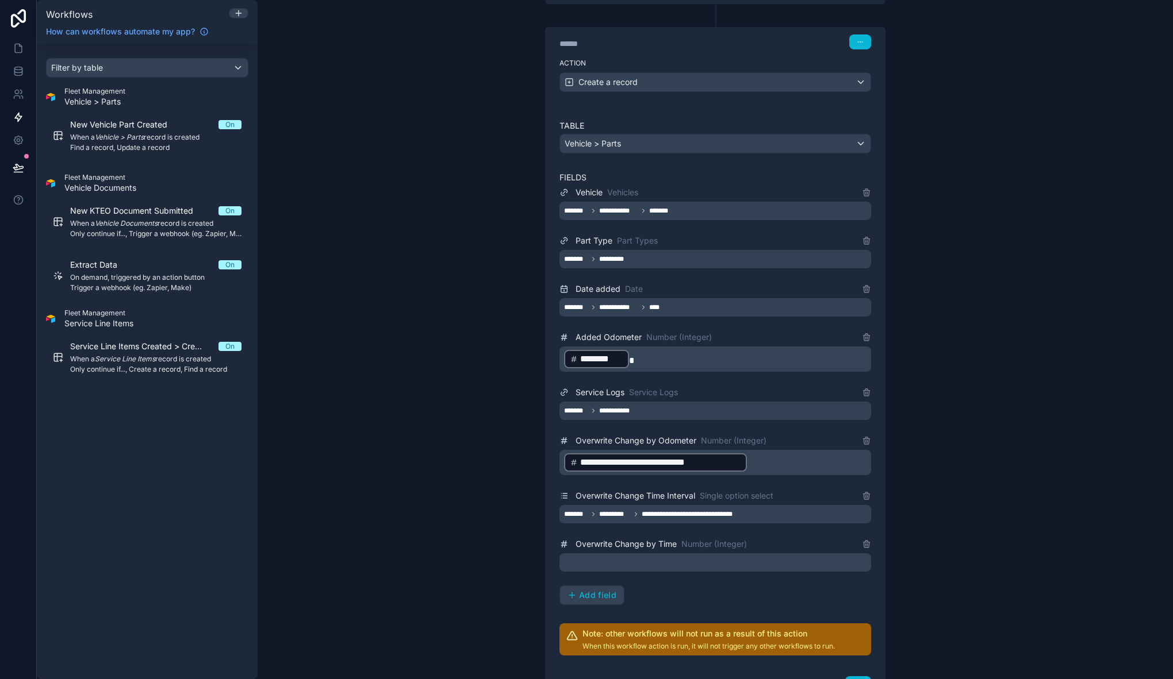
scroll to position [271, 0]
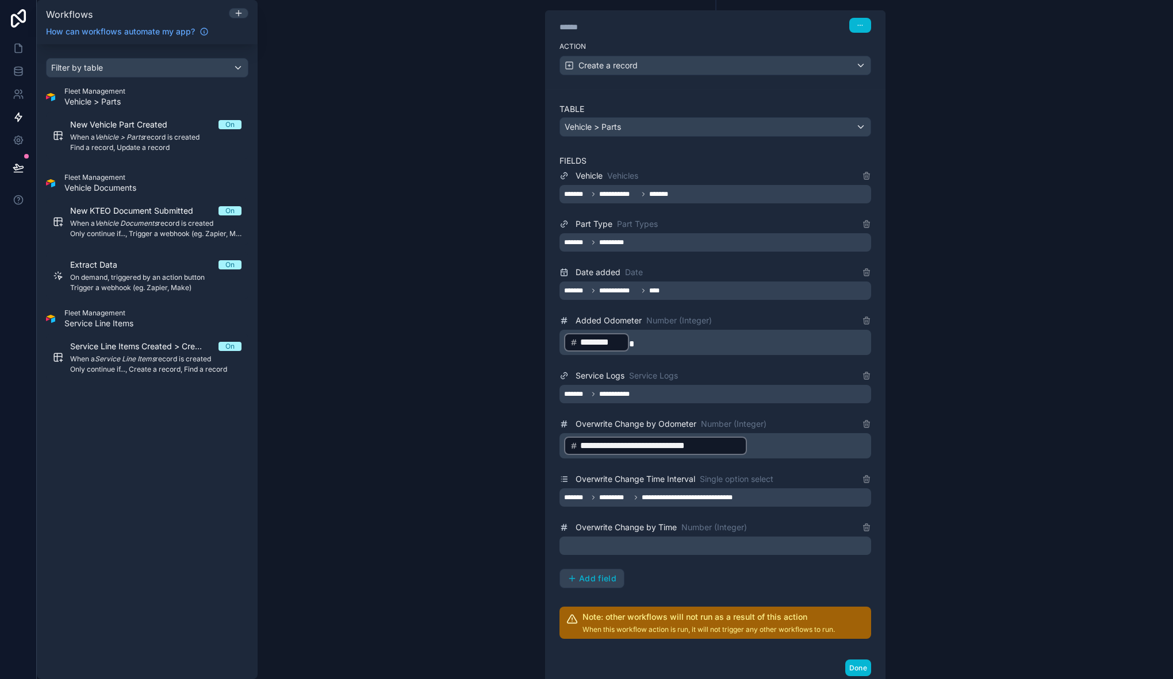
click at [643, 543] on p "﻿" at bounding box center [716, 546] width 305 height 14
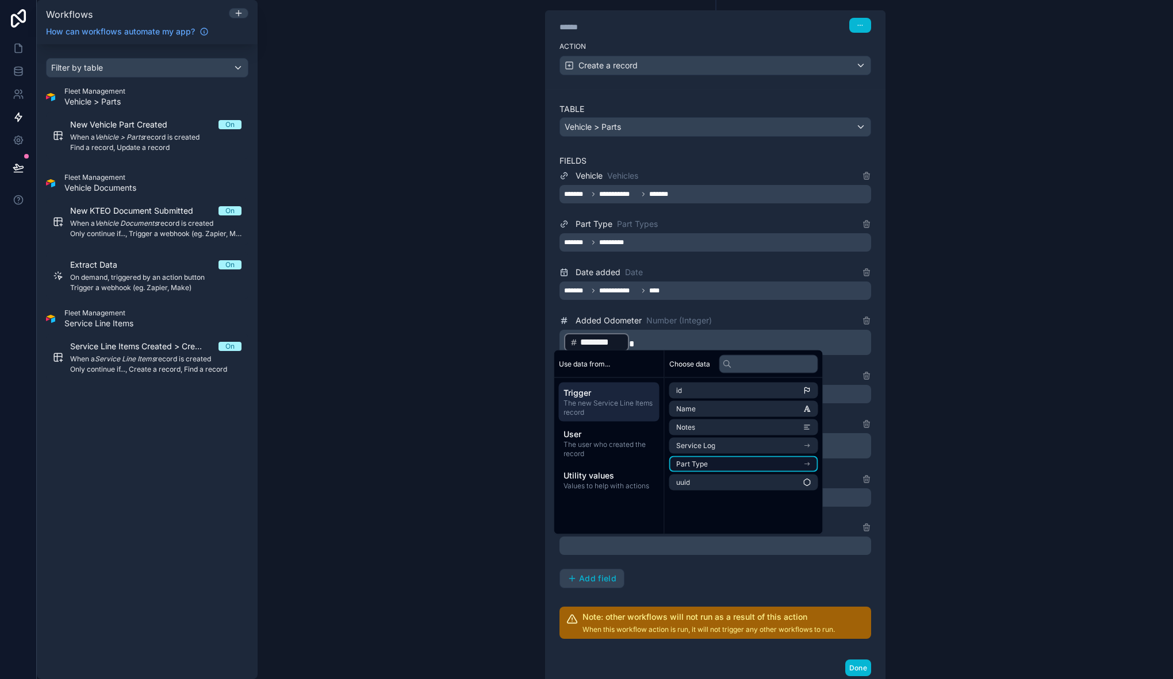
click at [735, 466] on li "Part Type" at bounding box center [743, 464] width 149 height 16
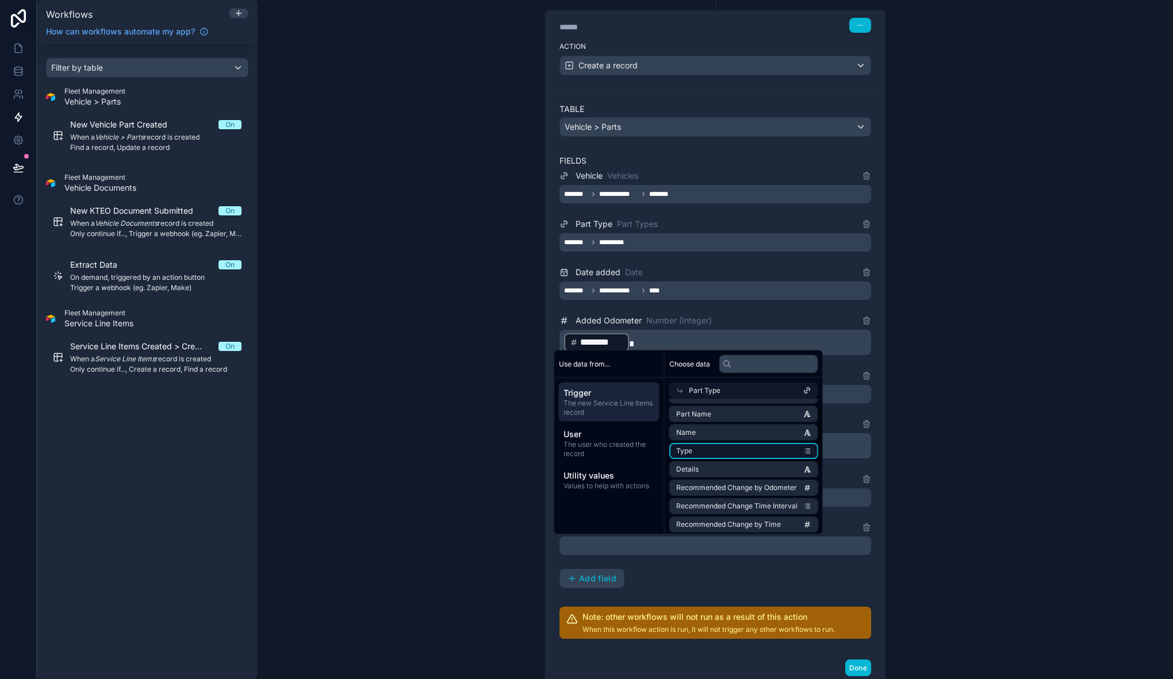
scroll to position [24, 0]
click at [778, 515] on span "Recommended Change by Time" at bounding box center [728, 516] width 105 height 9
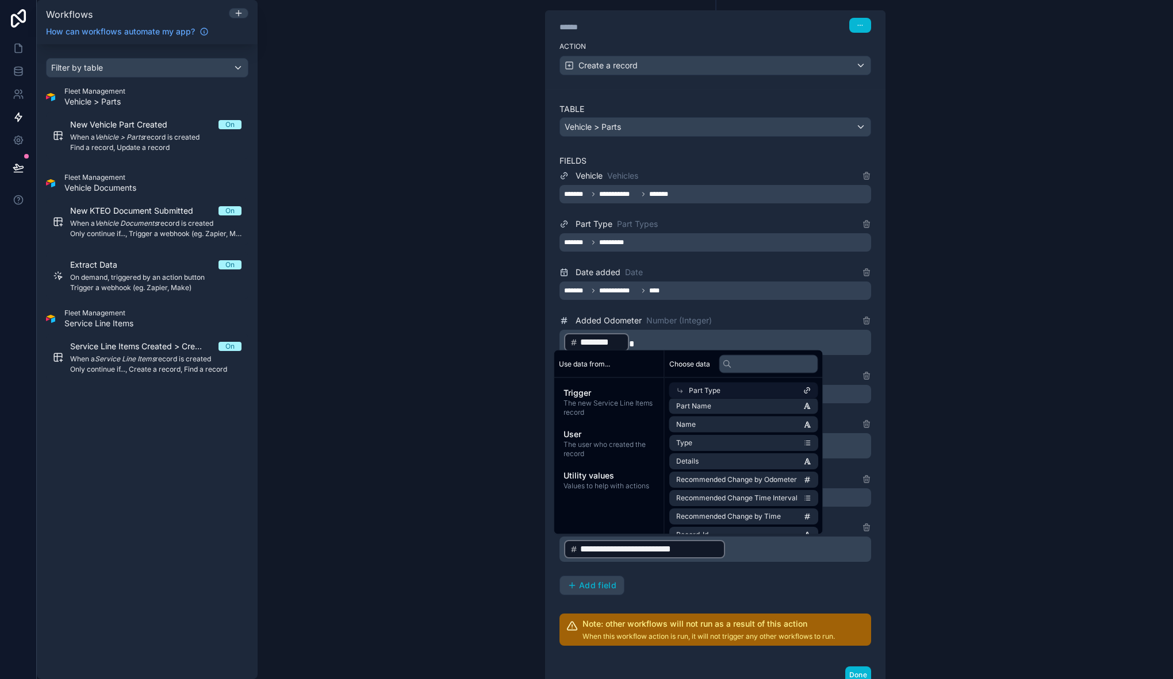
click at [905, 497] on div "**********" at bounding box center [715, 339] width 915 height 679
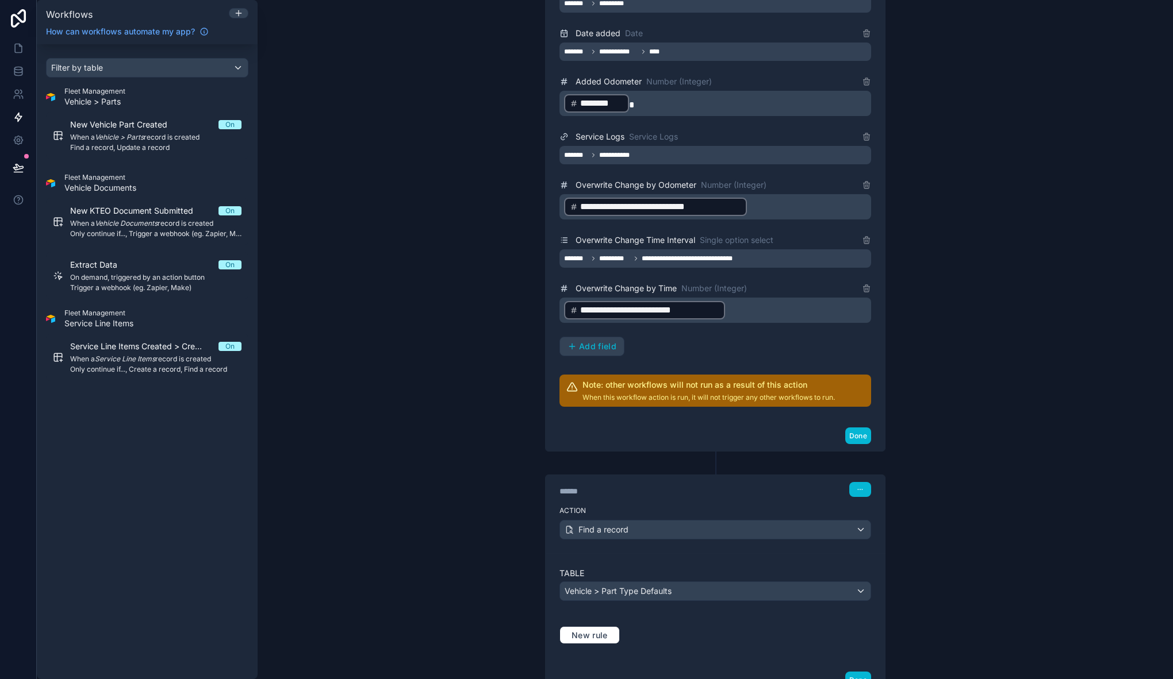
scroll to position [549, 0]
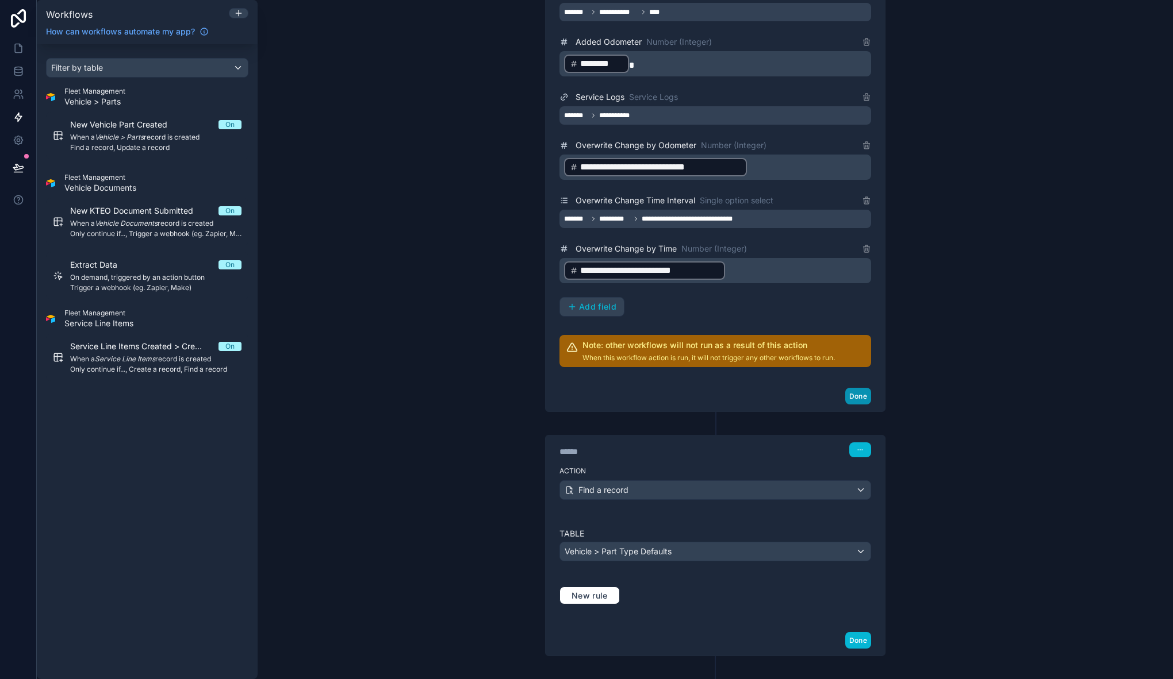
click at [856, 397] on button "Done" at bounding box center [858, 396] width 26 height 17
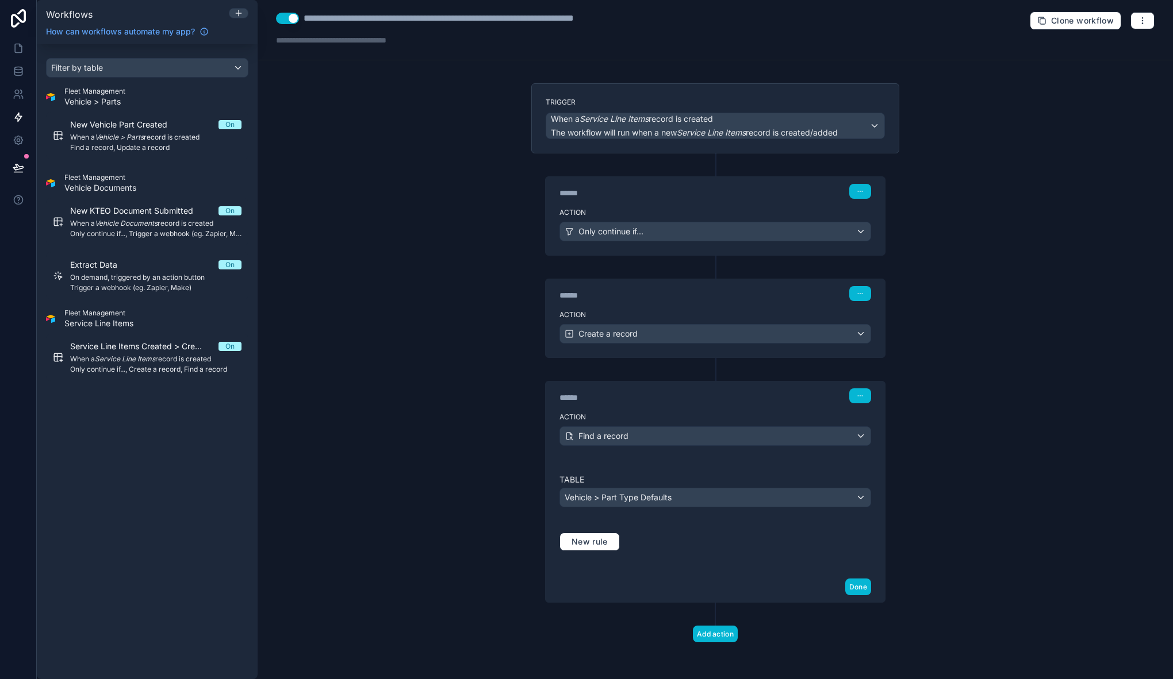
scroll to position [0, 0]
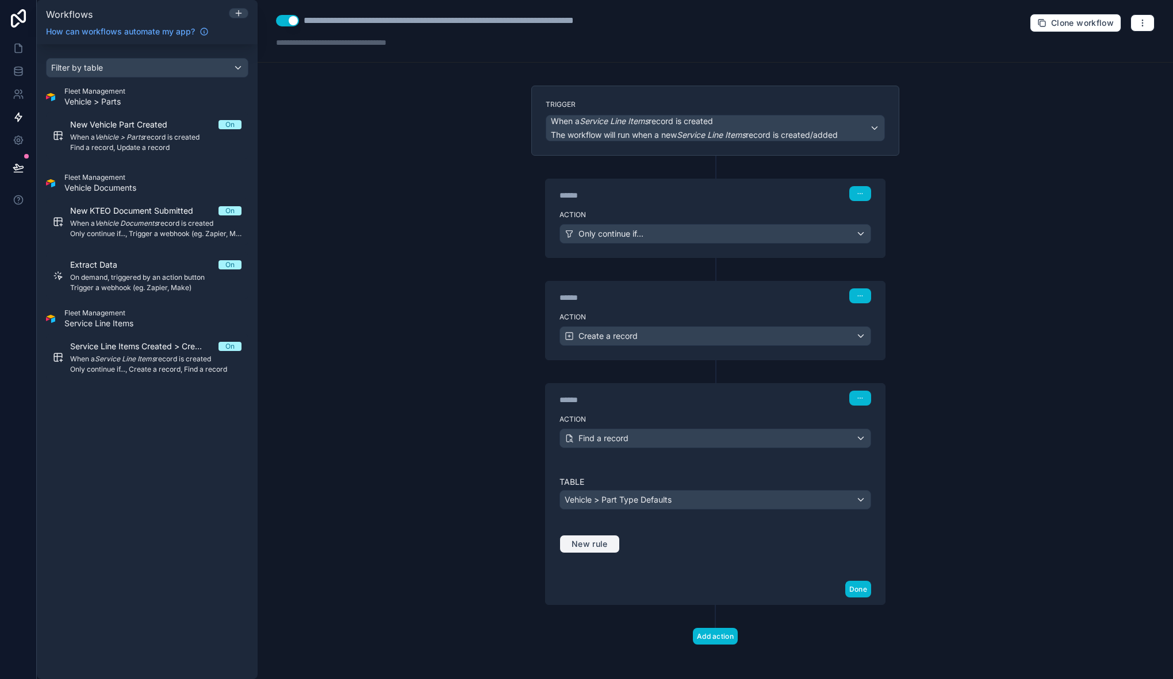
click at [605, 544] on span "New rule" at bounding box center [589, 544] width 45 height 10
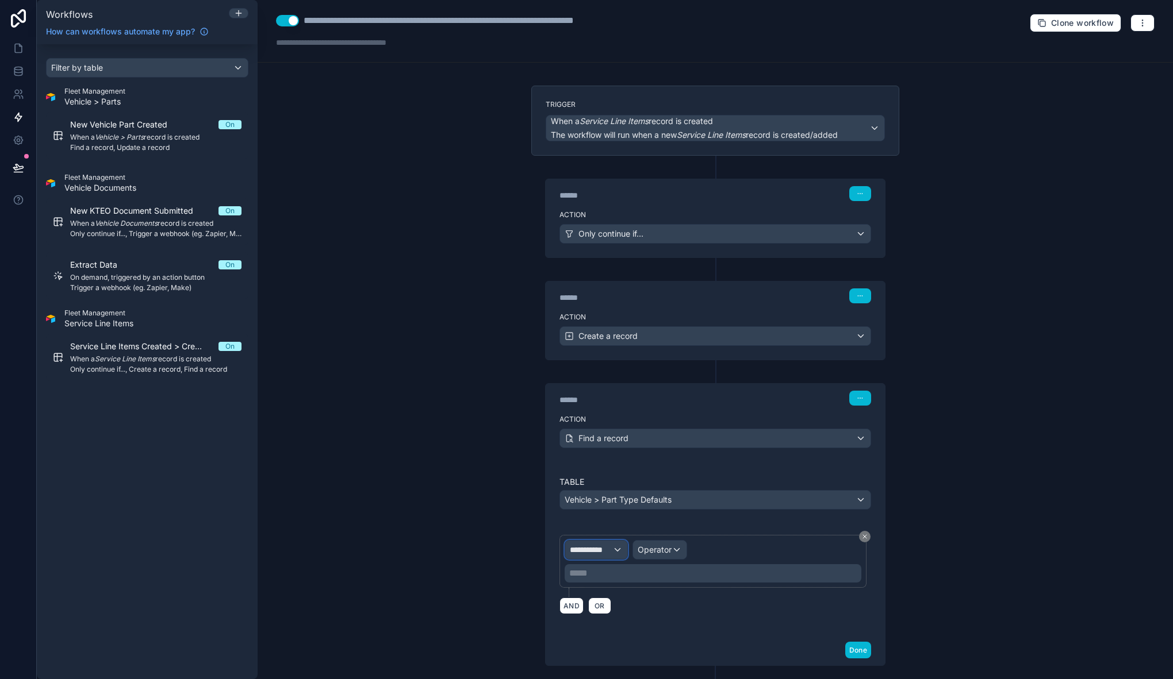
click at [597, 550] on span "**********" at bounding box center [591, 549] width 43 height 11
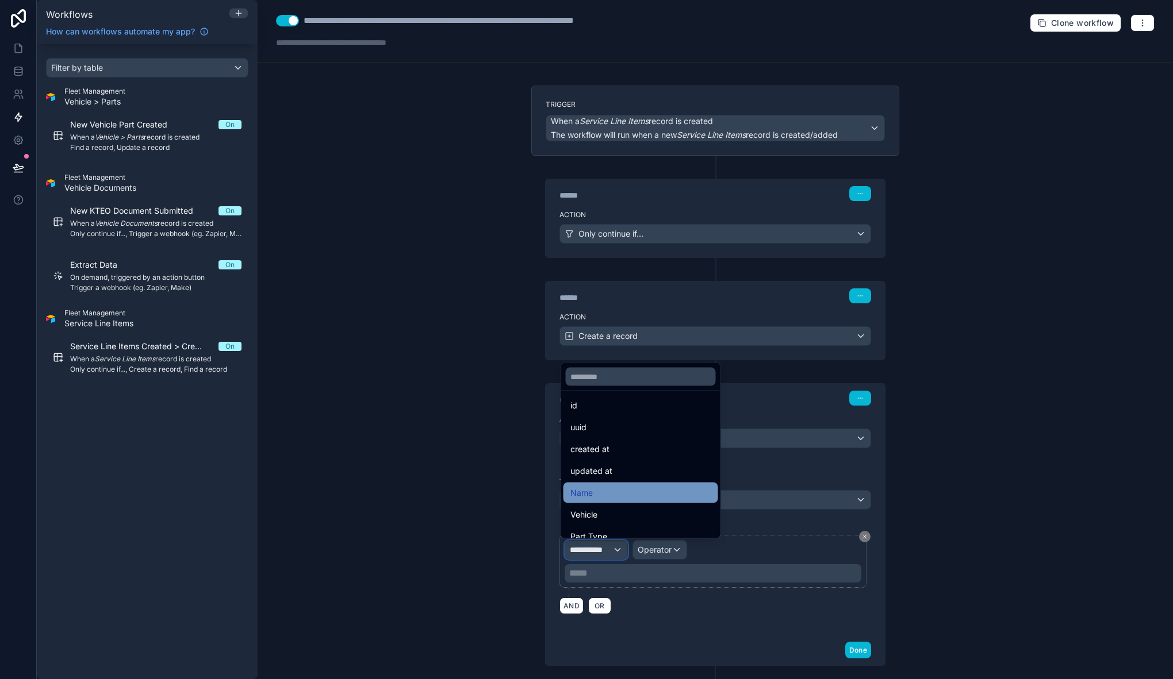
scroll to position [7, 0]
click at [617, 506] on div "Vehicle" at bounding box center [640, 513] width 141 height 14
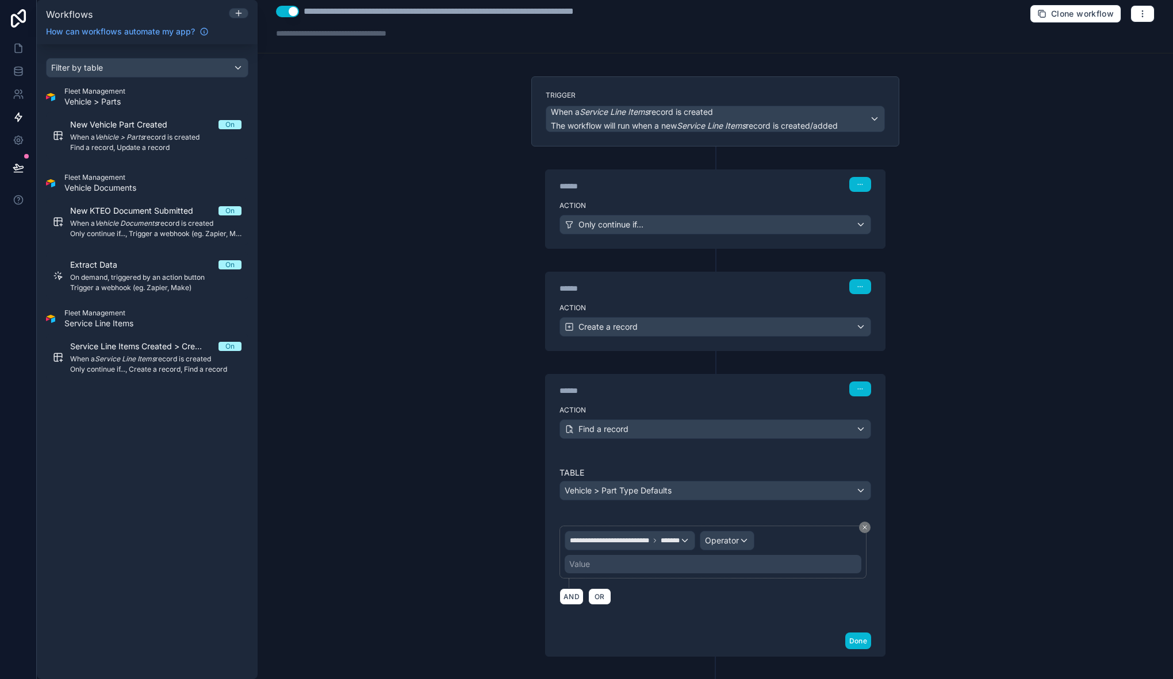
scroll to position [11, 0]
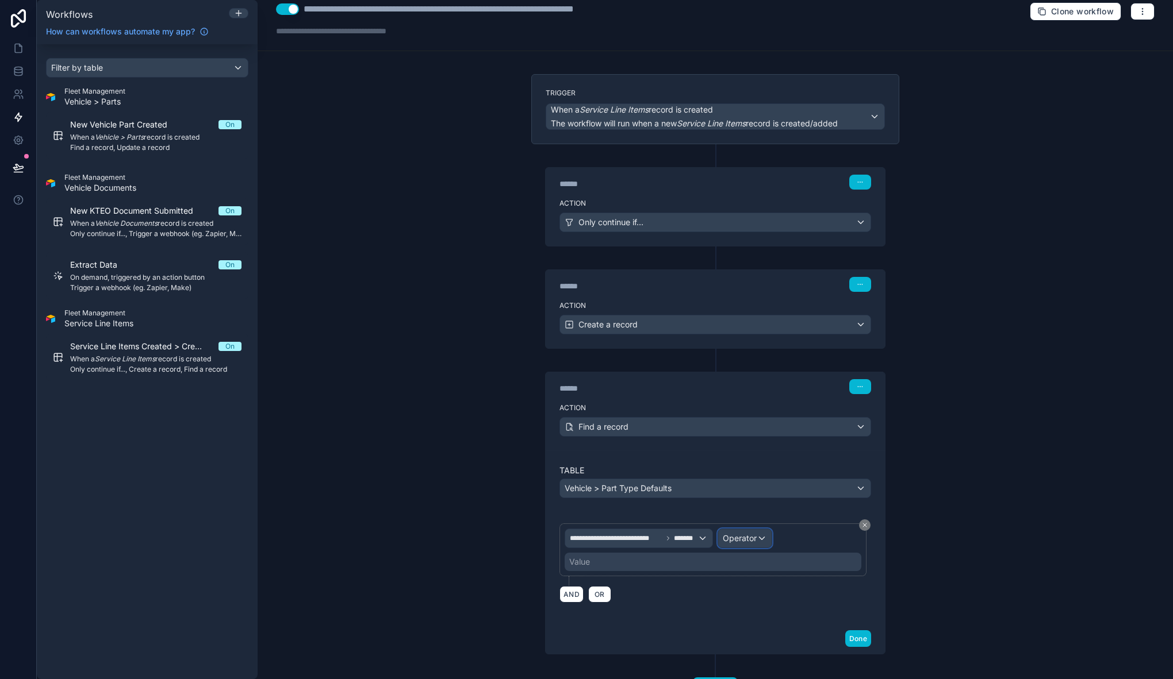
click at [724, 535] on span "Operator" at bounding box center [739, 538] width 34 height 10
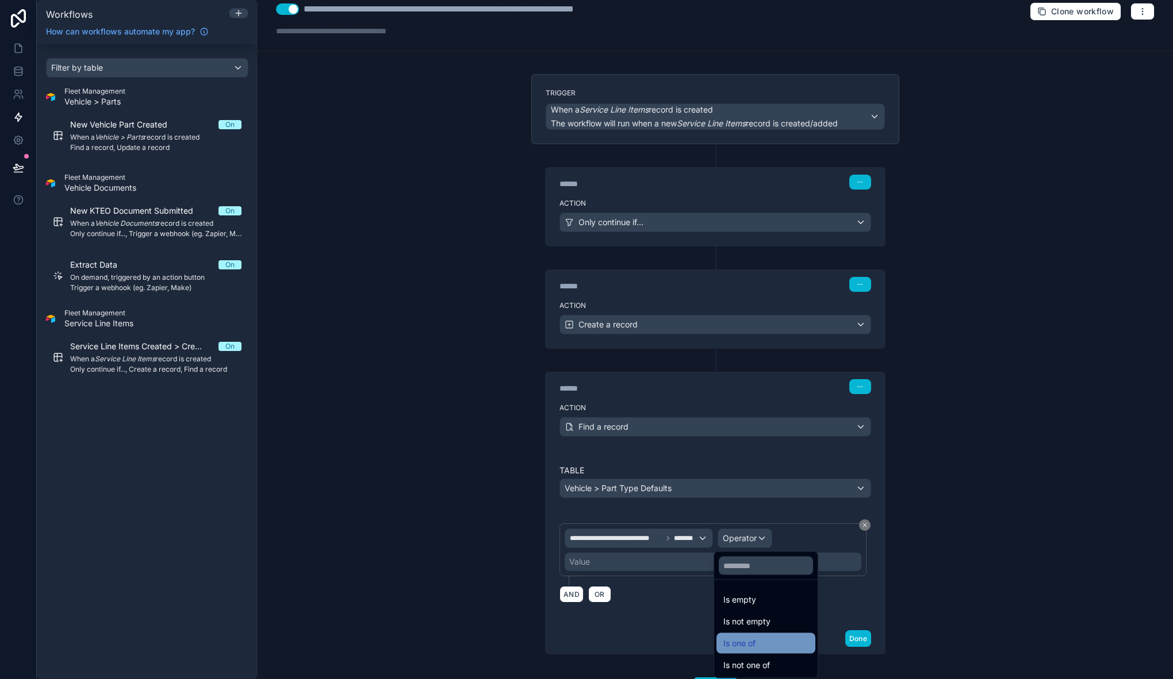
click at [768, 645] on div "Is one of" at bounding box center [765, 644] width 85 height 14
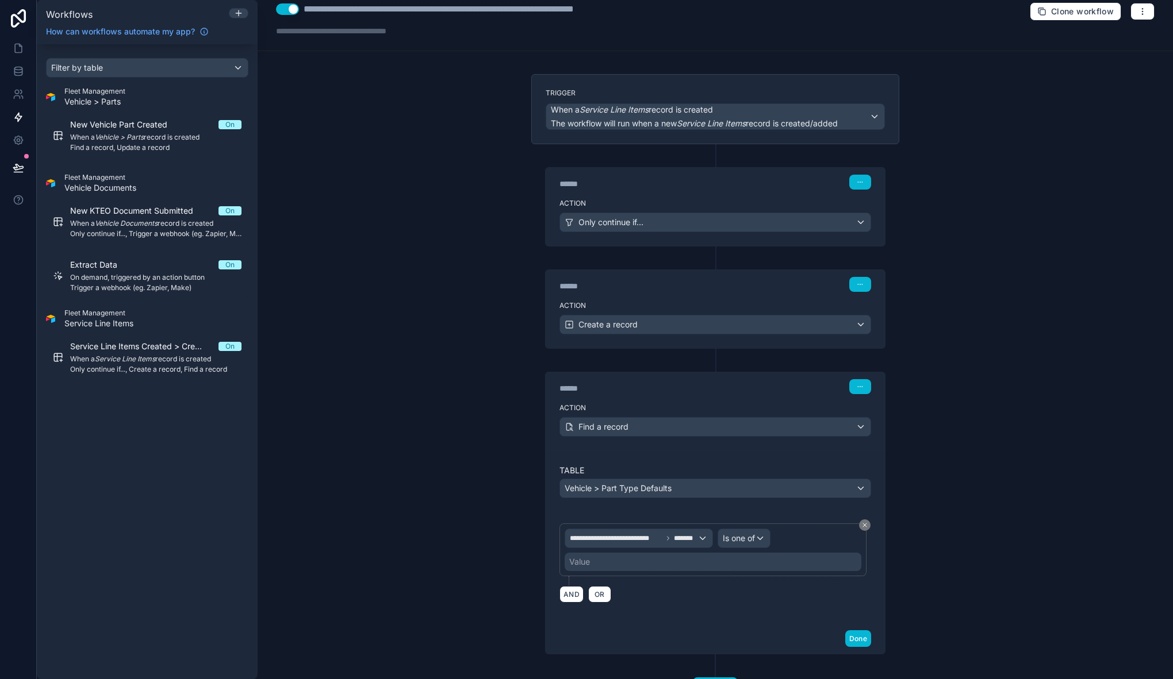
click at [712, 570] on div "Value" at bounding box center [712, 562] width 297 height 18
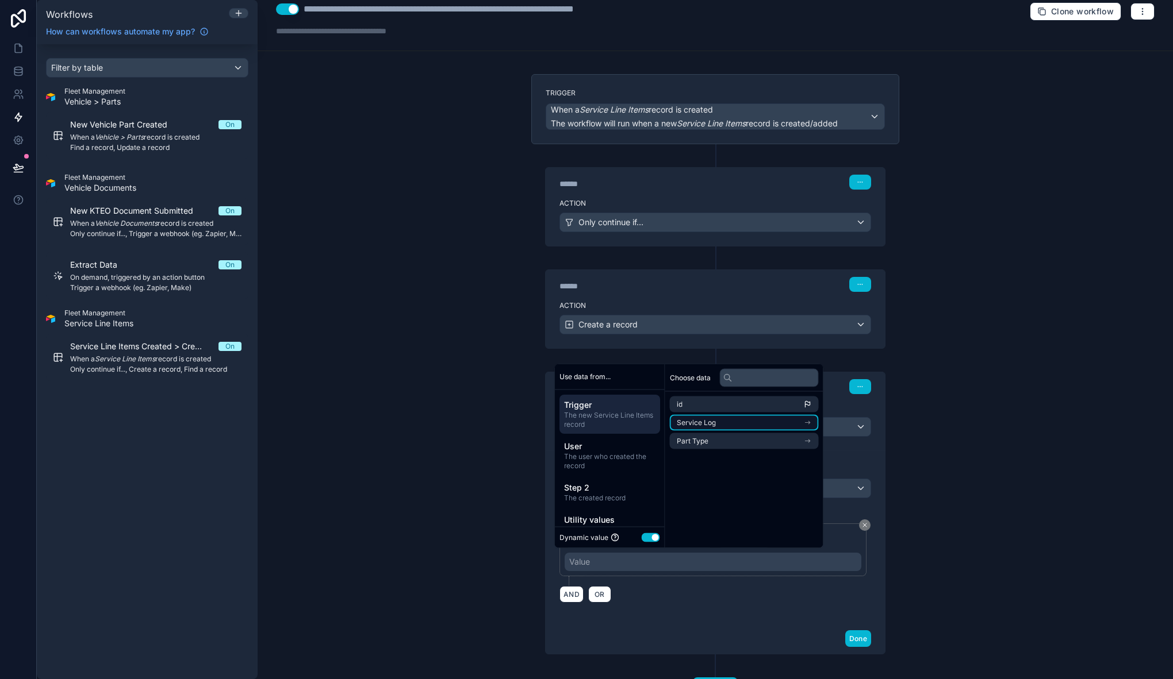
click at [729, 423] on li "Service Log" at bounding box center [744, 423] width 149 height 16
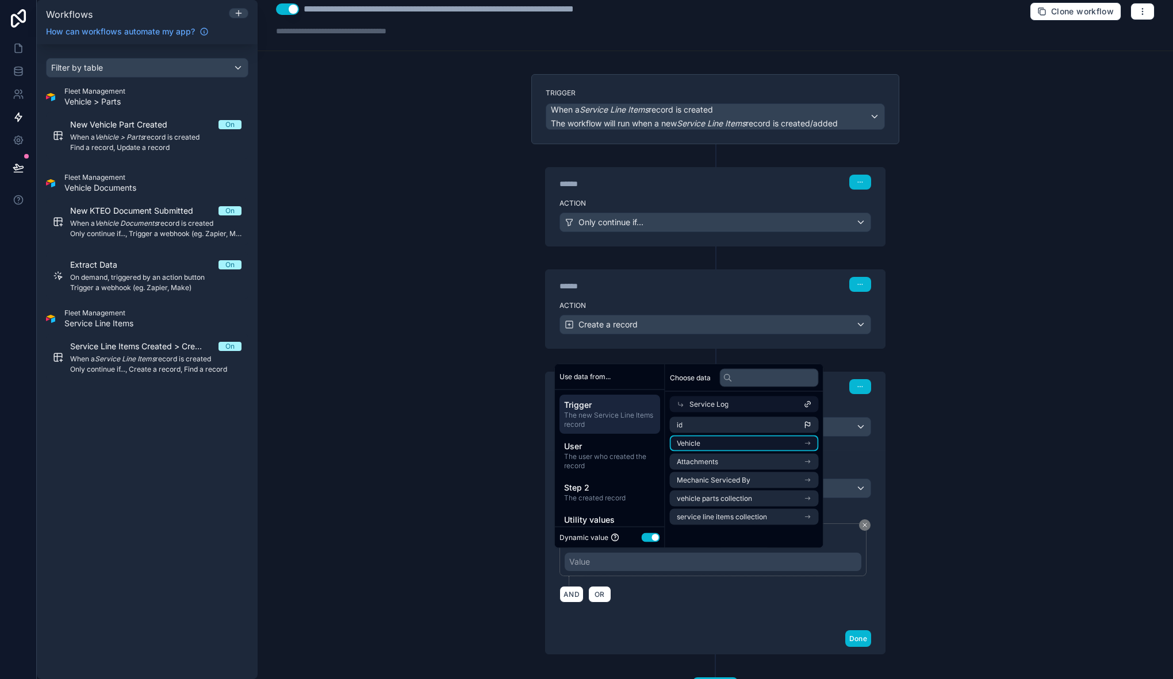
click at [721, 446] on li "Vehicle" at bounding box center [744, 444] width 149 height 16
click at [699, 587] on div "AND OR" at bounding box center [715, 594] width 312 height 17
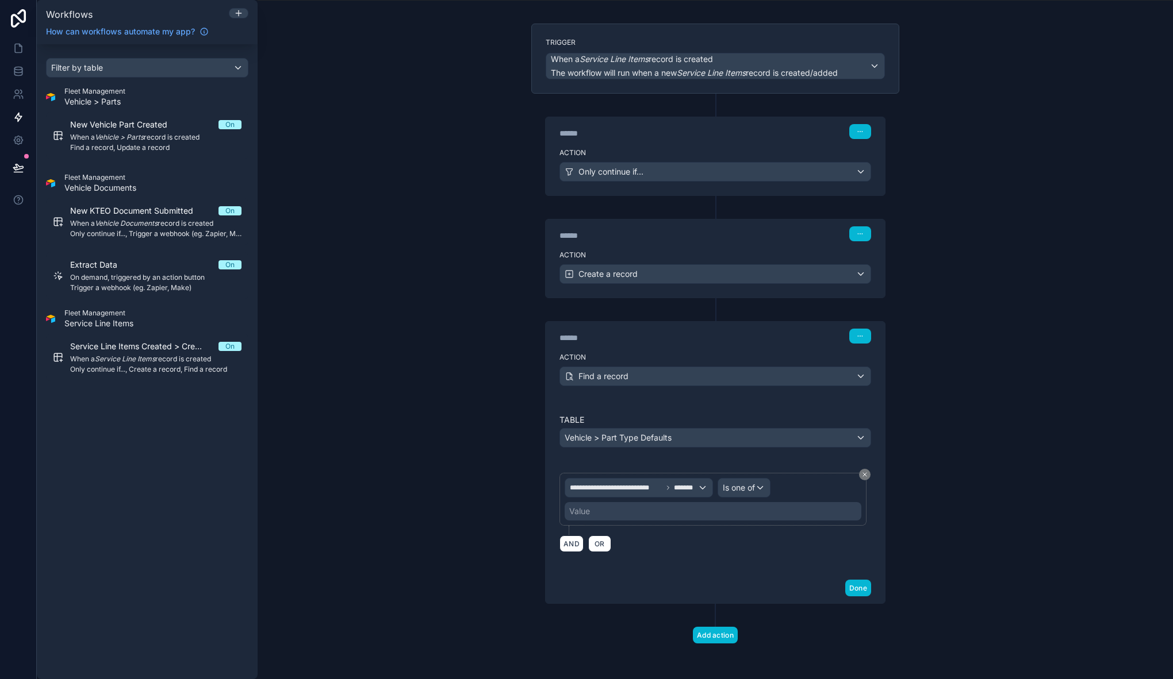
scroll to position [59, 0]
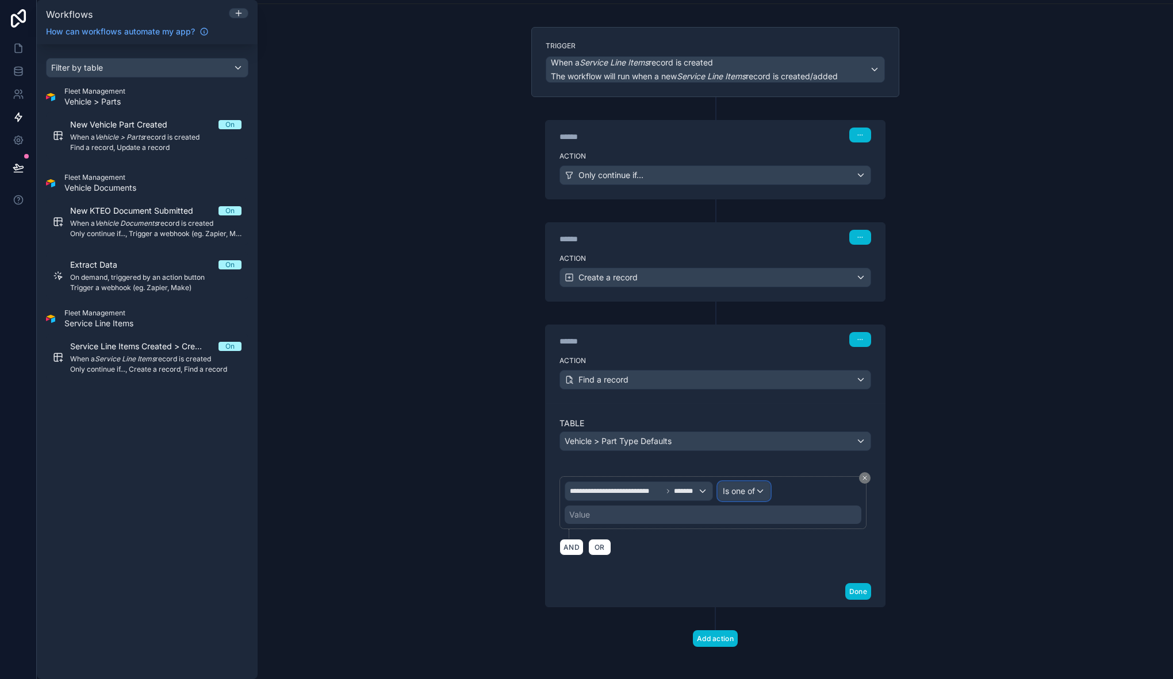
click at [750, 493] on span "Is one of" at bounding box center [738, 491] width 32 height 11
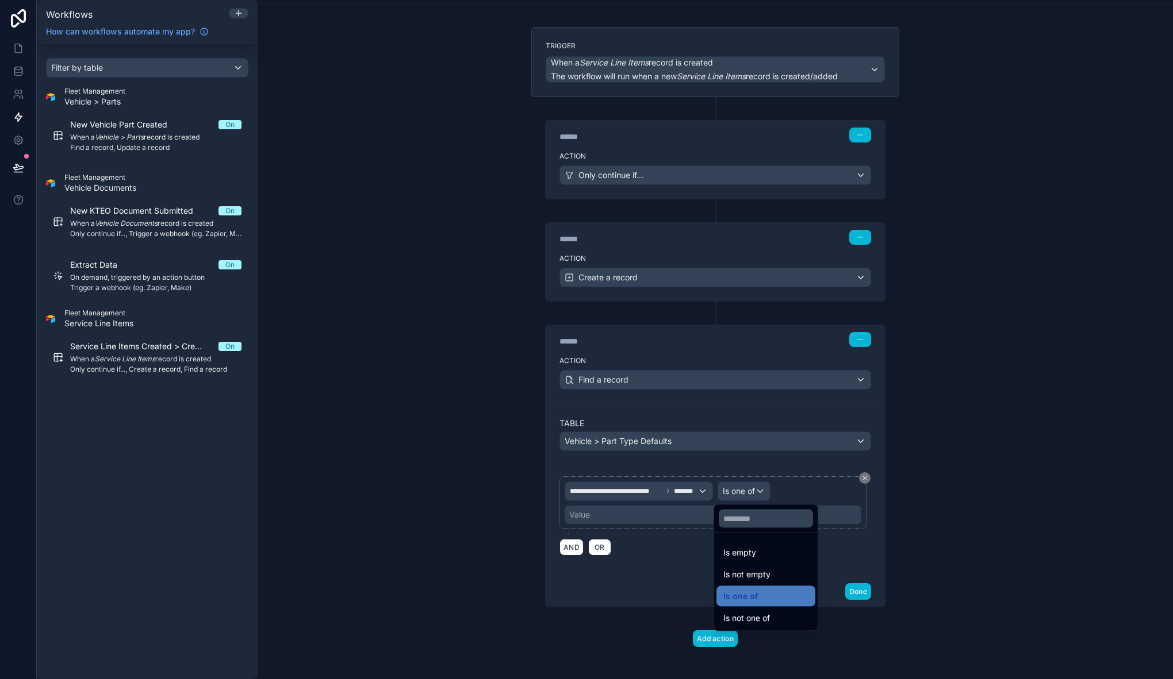
click at [667, 513] on div at bounding box center [586, 339] width 1173 height 679
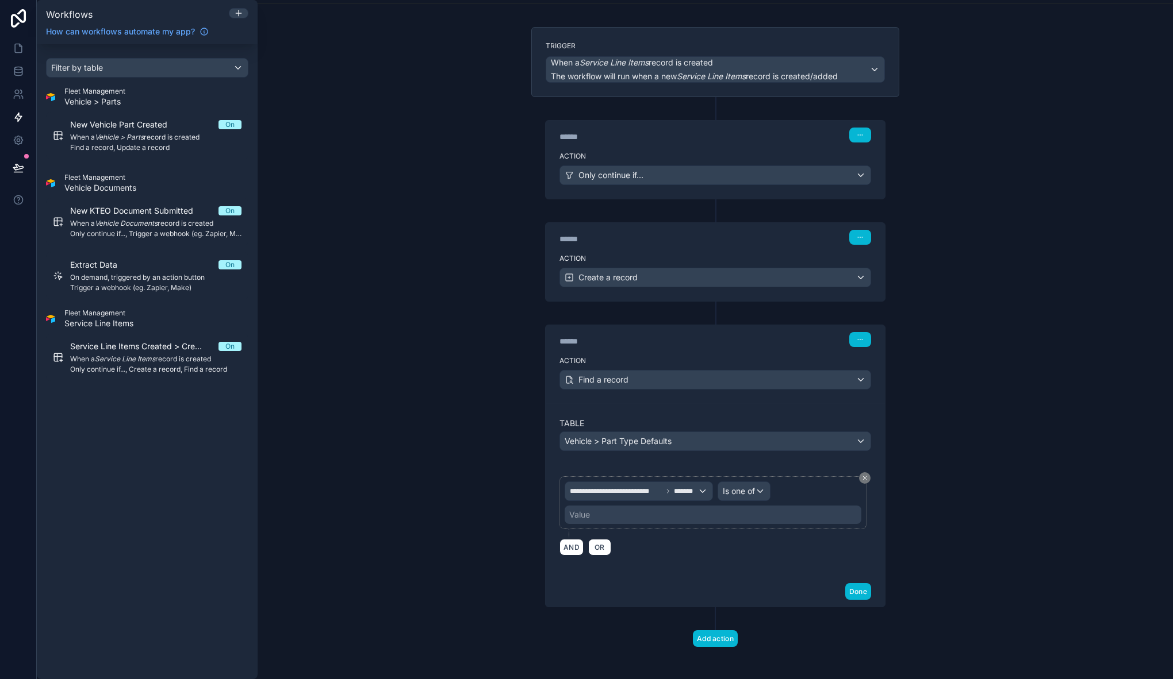
click at [639, 516] on div "Value" at bounding box center [712, 515] width 297 height 18
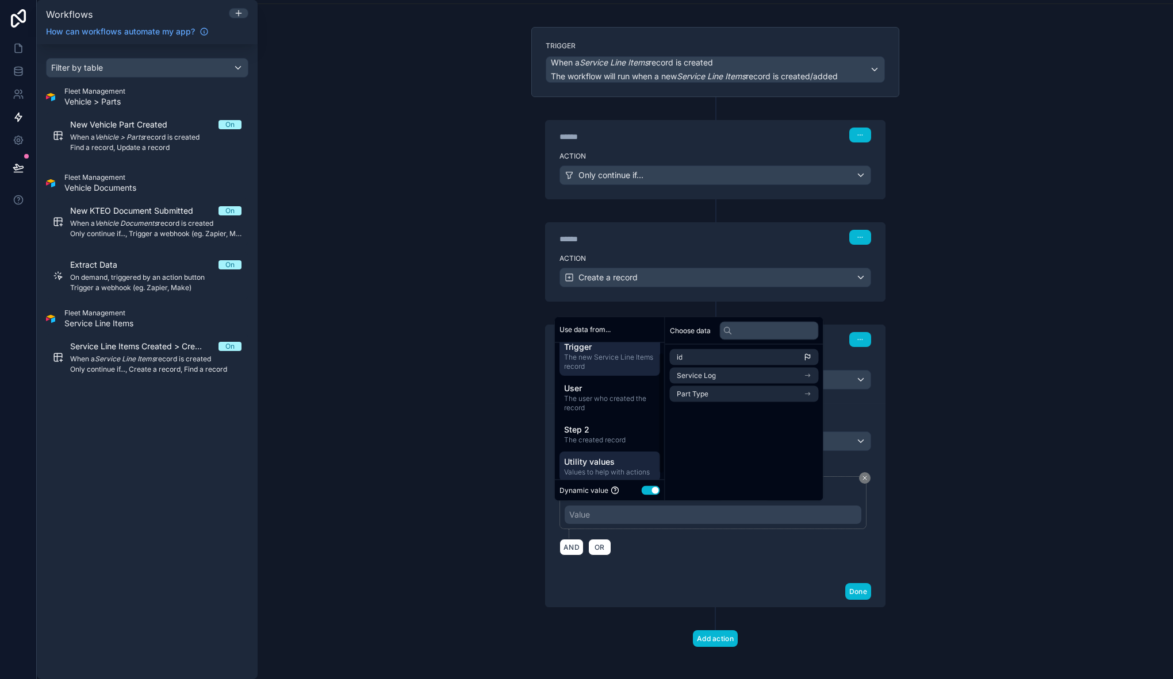
scroll to position [17, 0]
click at [612, 425] on span "Step 2" at bounding box center [609, 422] width 91 height 11
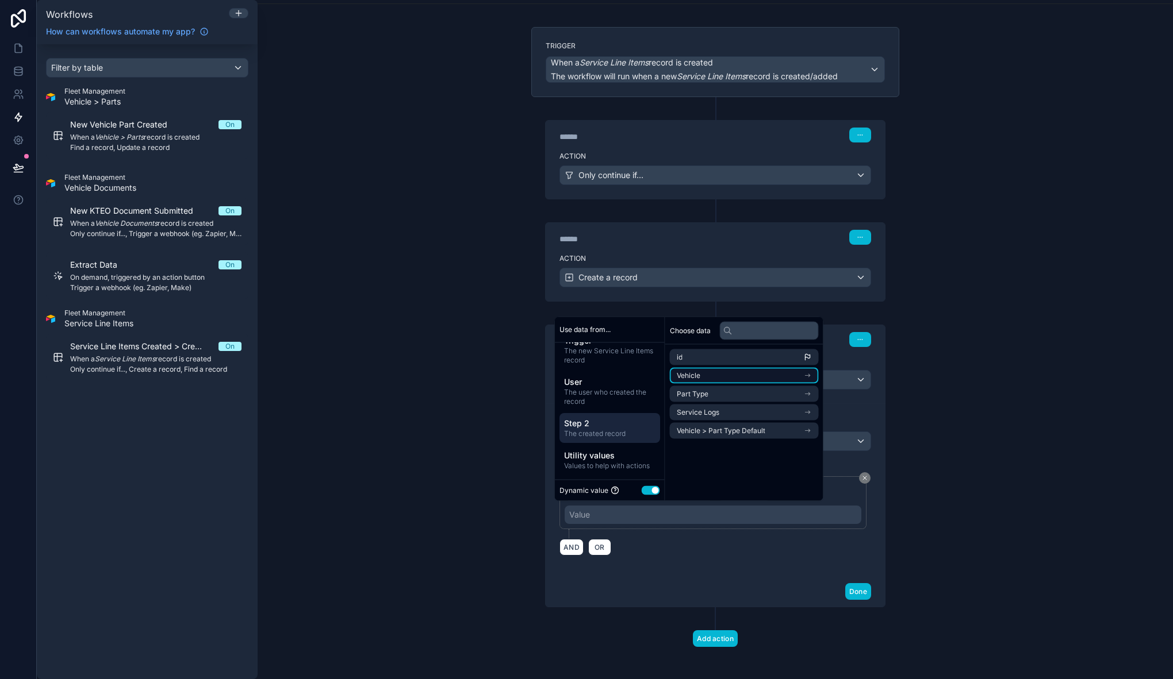
click at [762, 376] on li "Vehicle" at bounding box center [744, 376] width 149 height 16
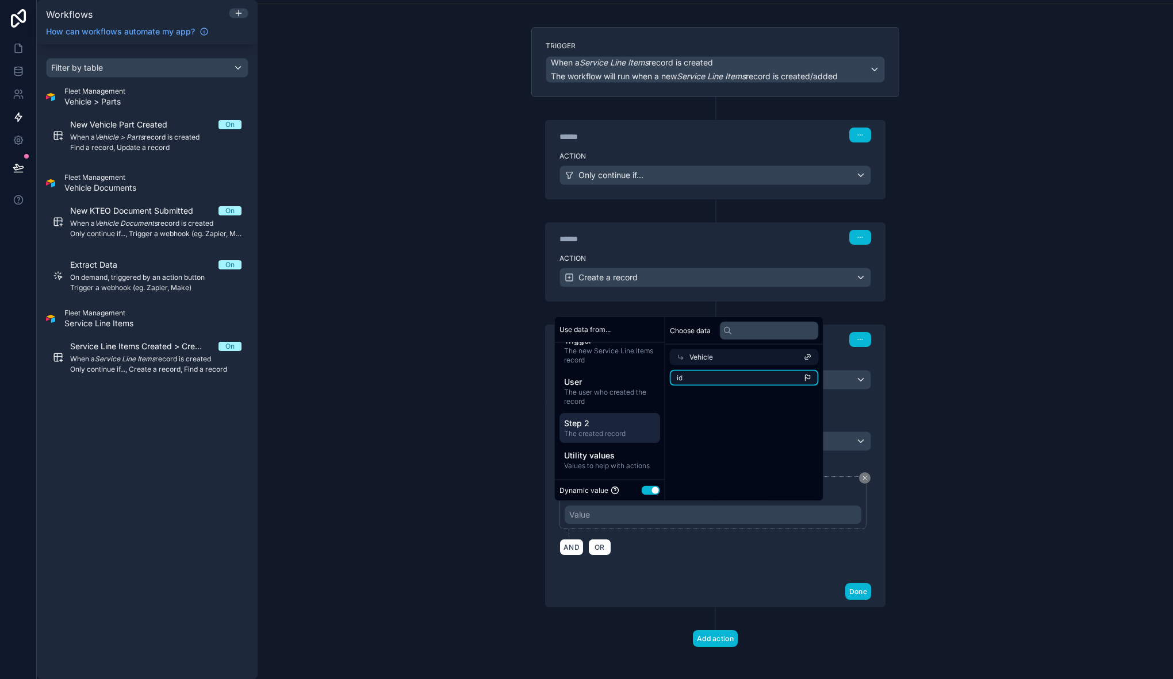
click at [746, 378] on li "id" at bounding box center [744, 378] width 149 height 16
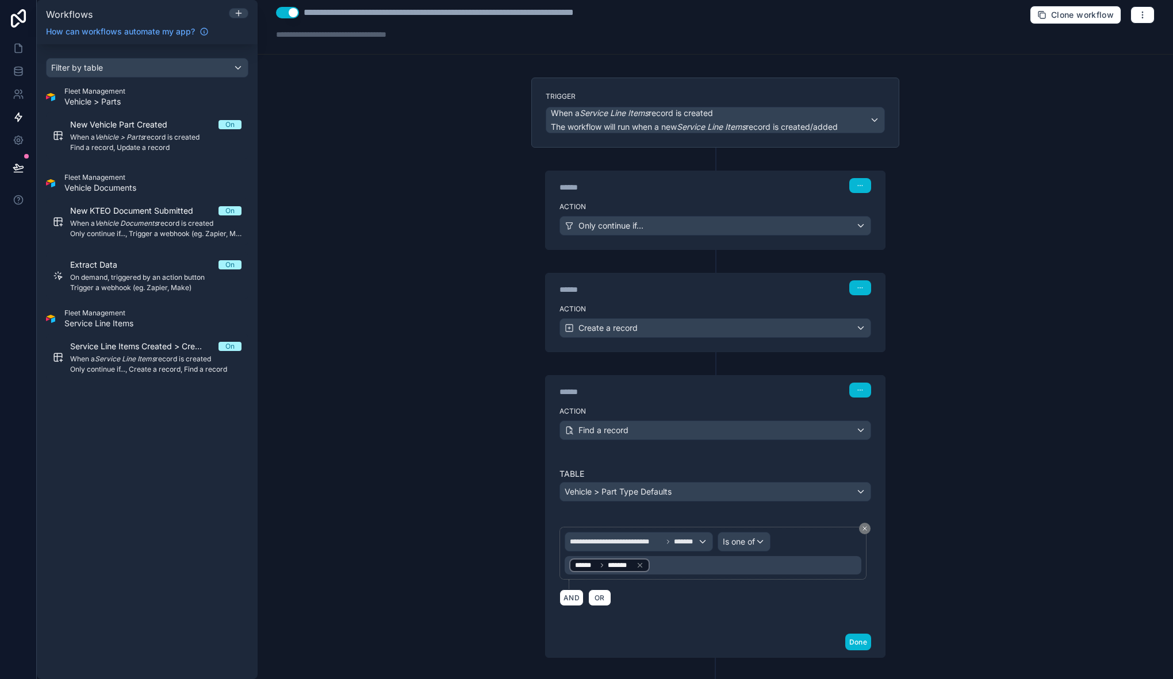
scroll to position [0, 0]
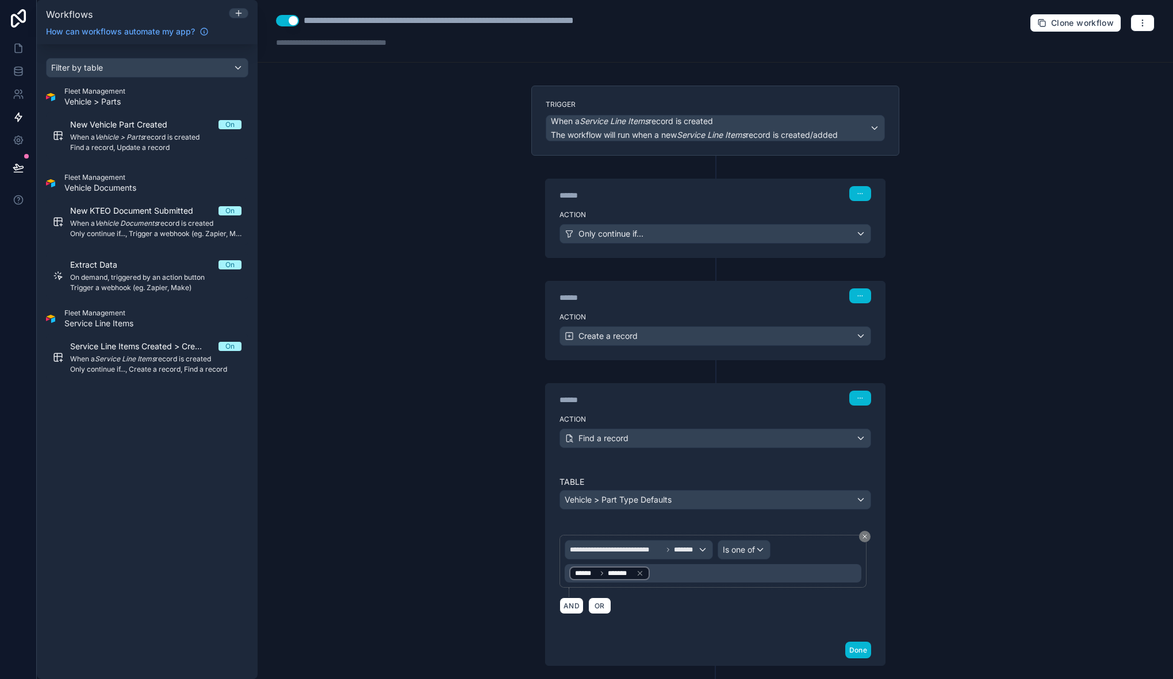
click at [659, 321] on label "Action" at bounding box center [715, 317] width 312 height 9
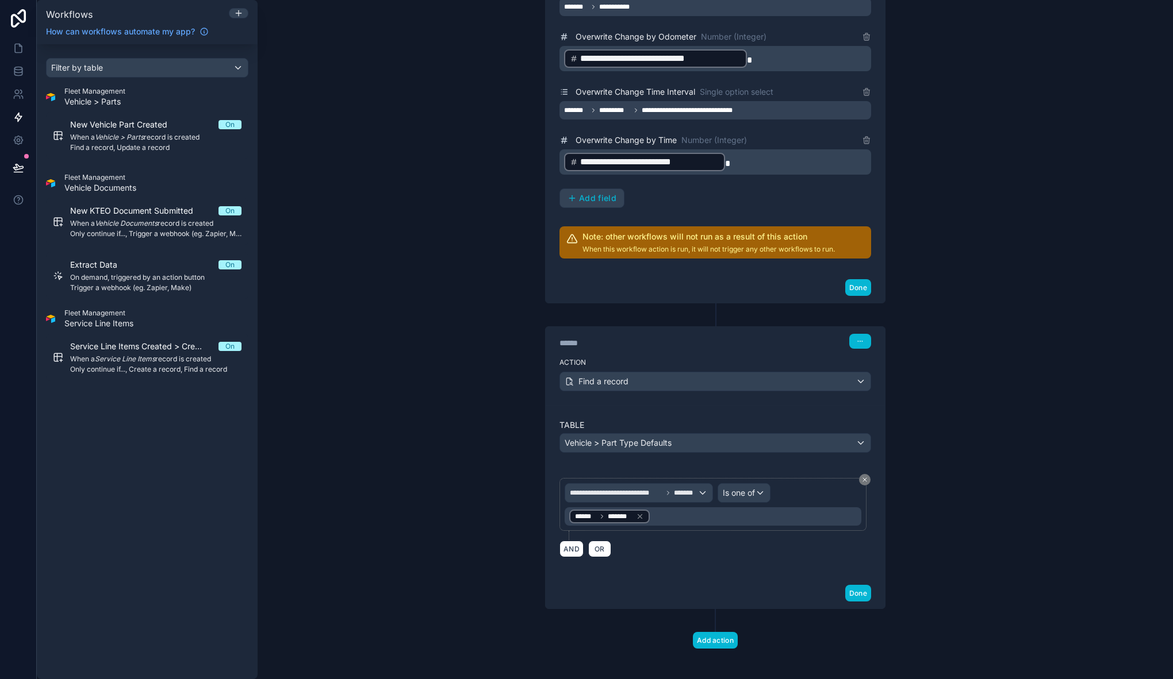
scroll to position [664, 0]
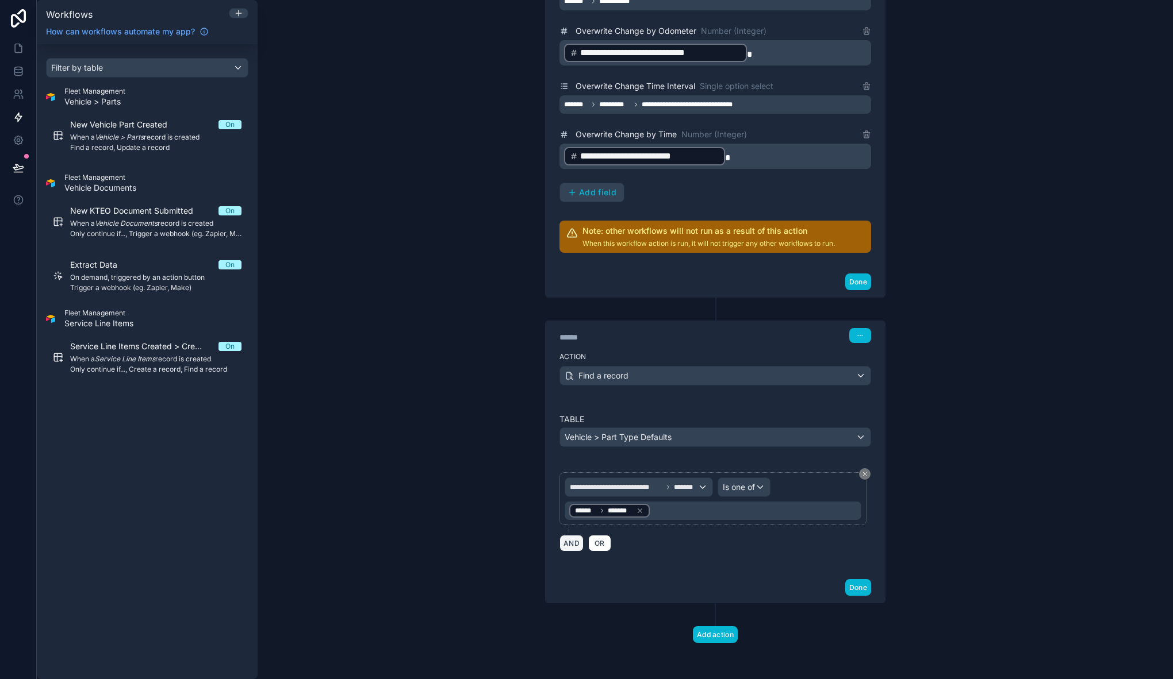
click at [577, 544] on button "AND" at bounding box center [571, 543] width 24 height 17
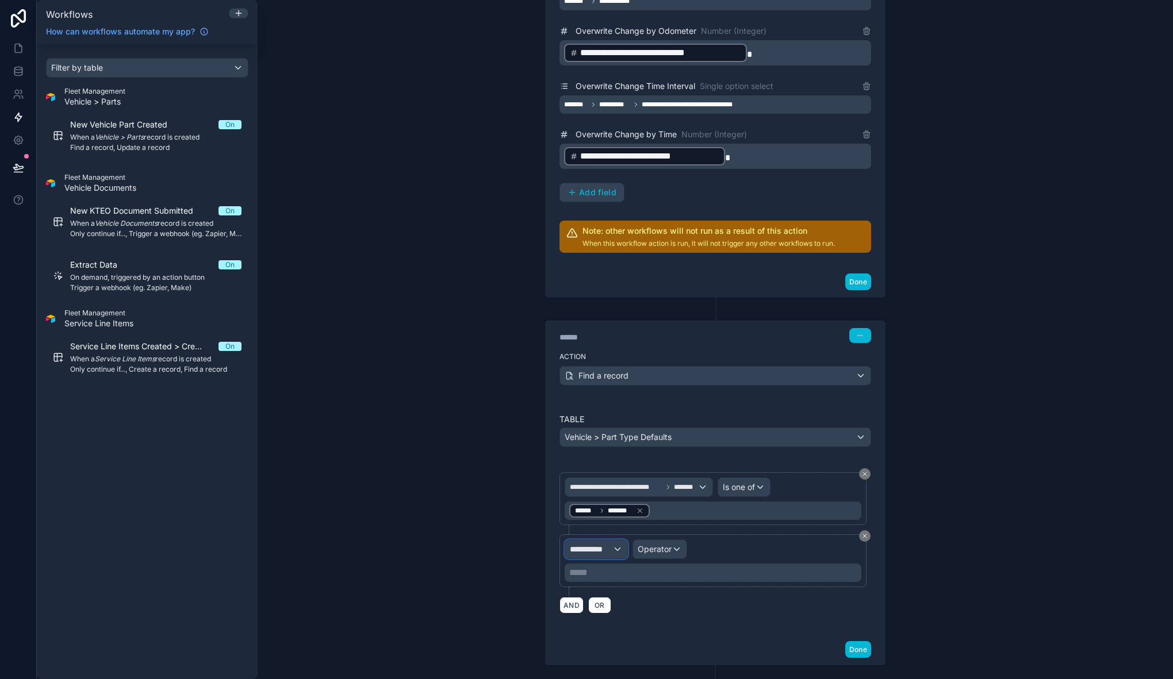
click at [607, 549] on span "**********" at bounding box center [591, 549] width 43 height 11
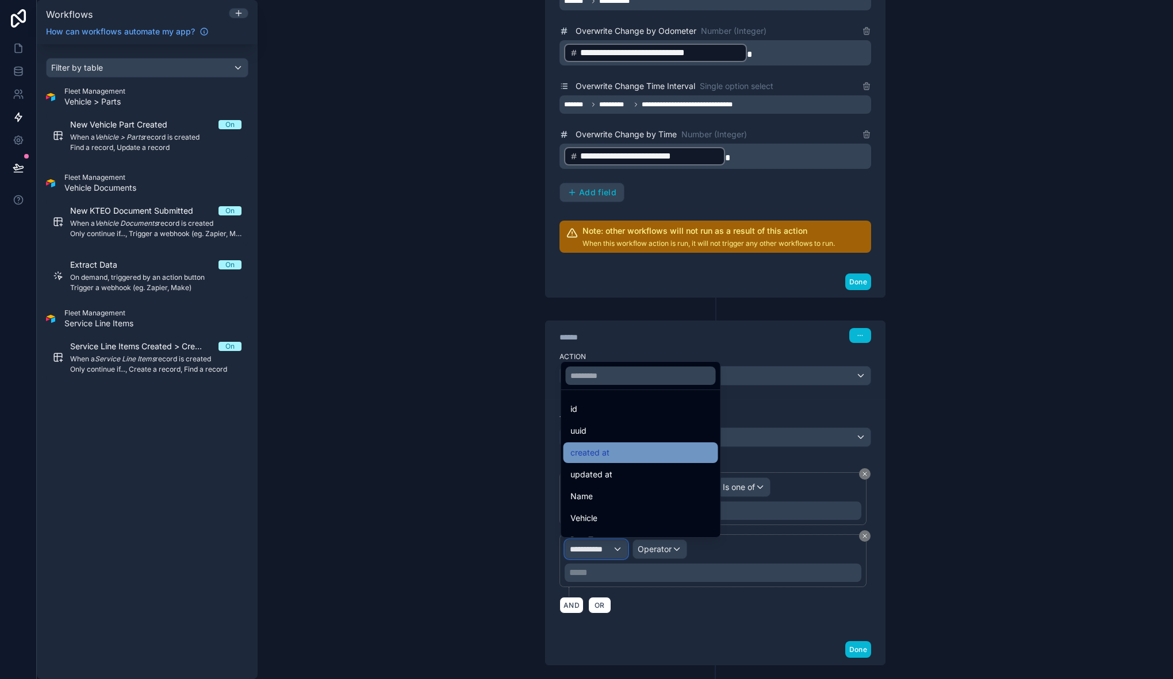
scroll to position [0, 0]
click at [554, 458] on div at bounding box center [586, 339] width 1173 height 679
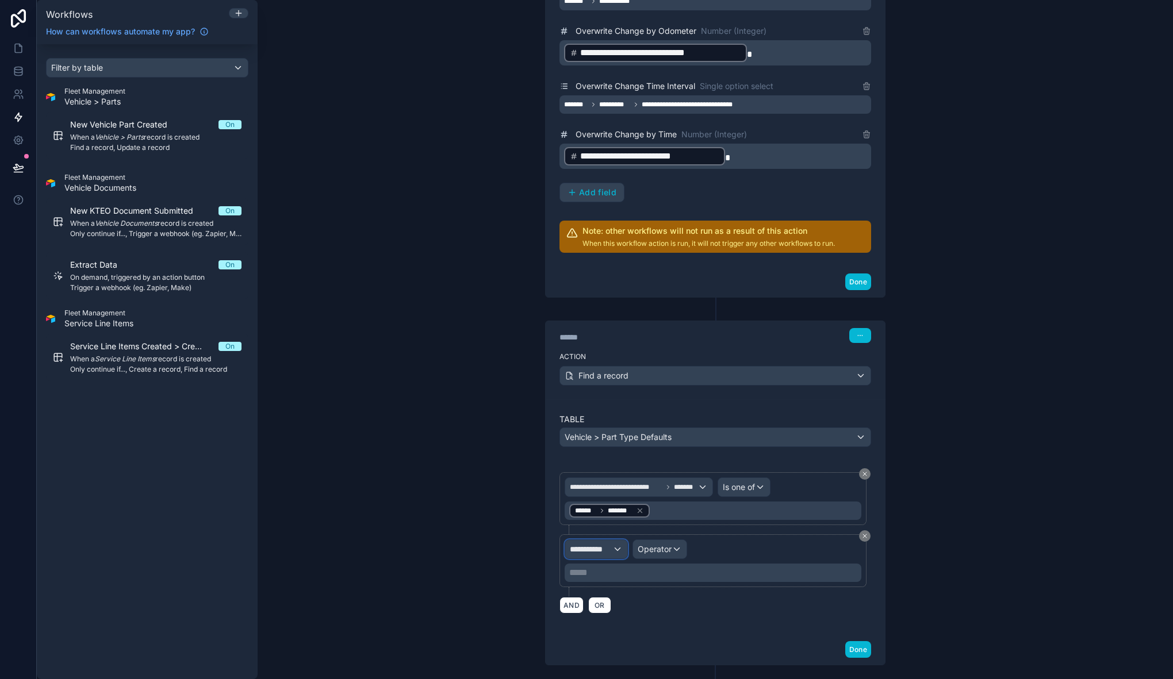
click at [609, 551] on div "**********" at bounding box center [596, 549] width 62 height 18
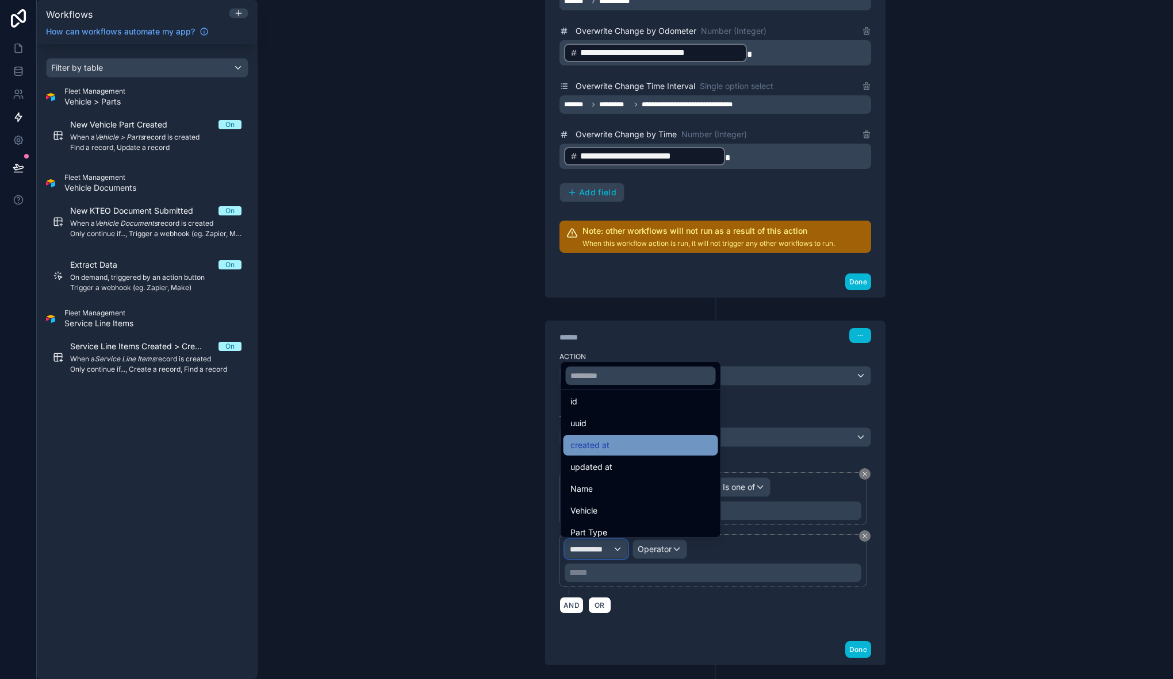
scroll to position [28, 0]
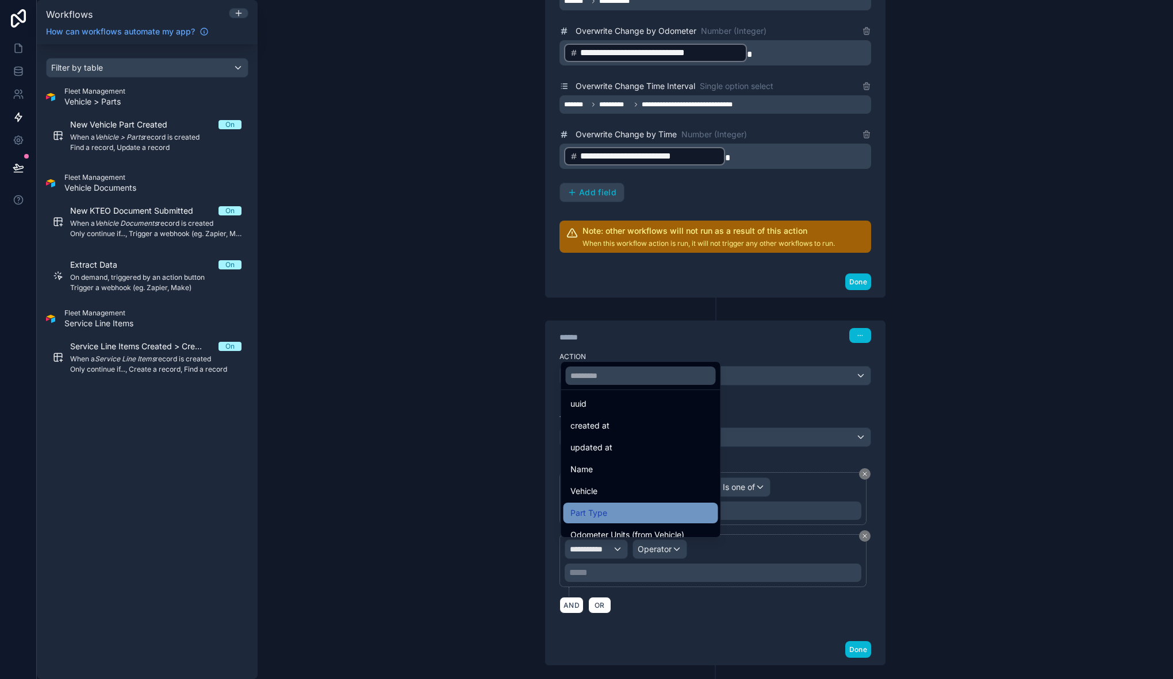
click at [659, 509] on div "Part Type" at bounding box center [640, 513] width 141 height 14
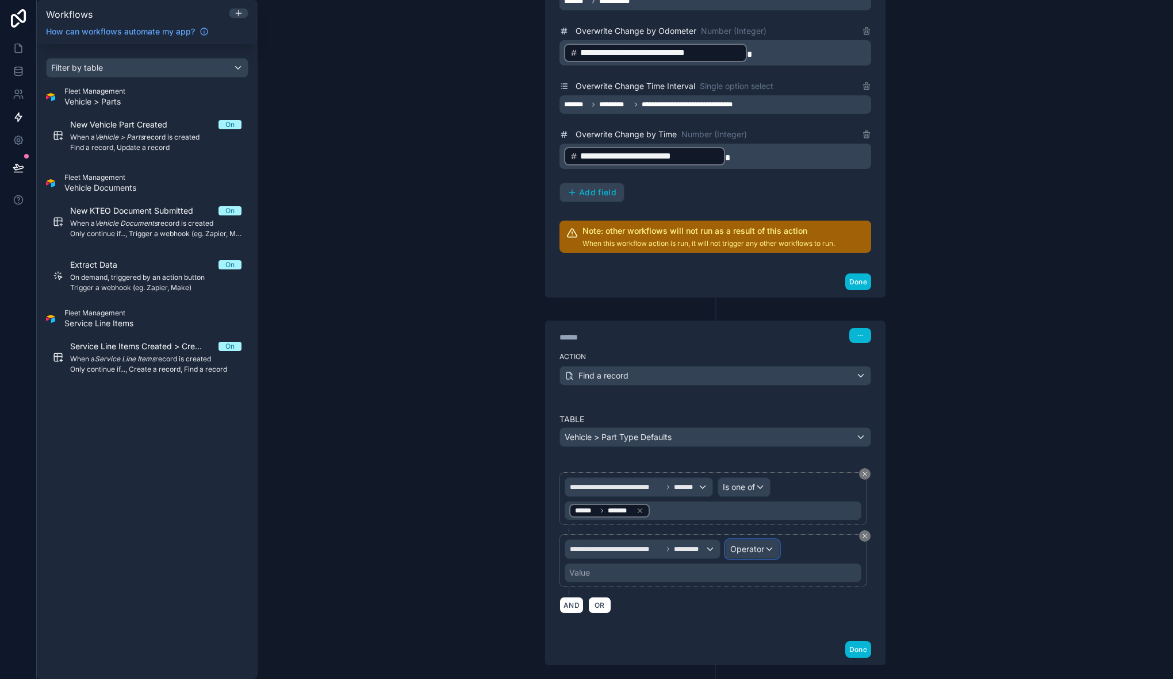
click at [739, 553] on span "Operator" at bounding box center [747, 549] width 34 height 10
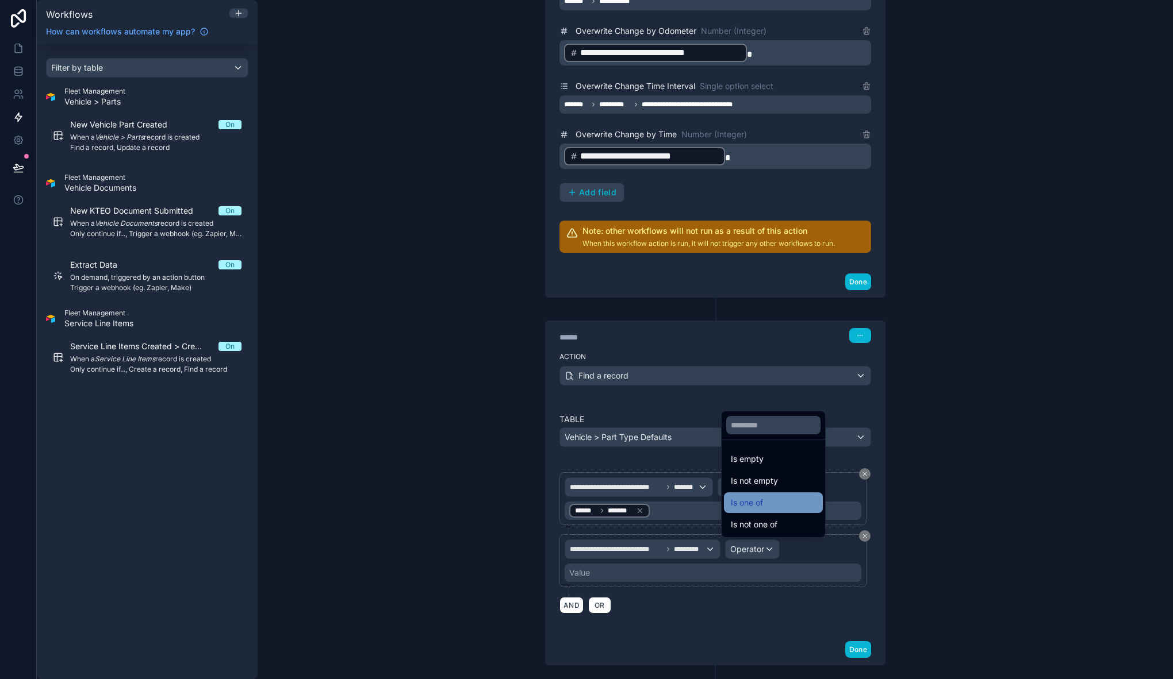
click at [762, 500] on span "Is one of" at bounding box center [747, 503] width 32 height 14
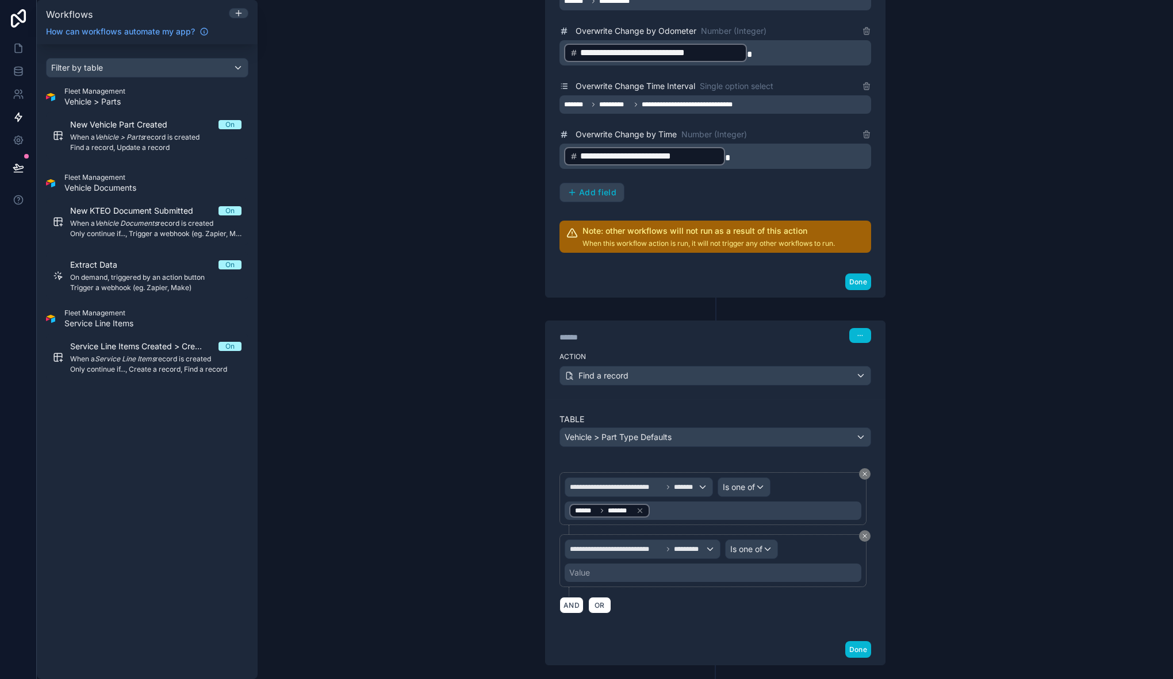
click at [658, 575] on div "Value" at bounding box center [712, 573] width 297 height 18
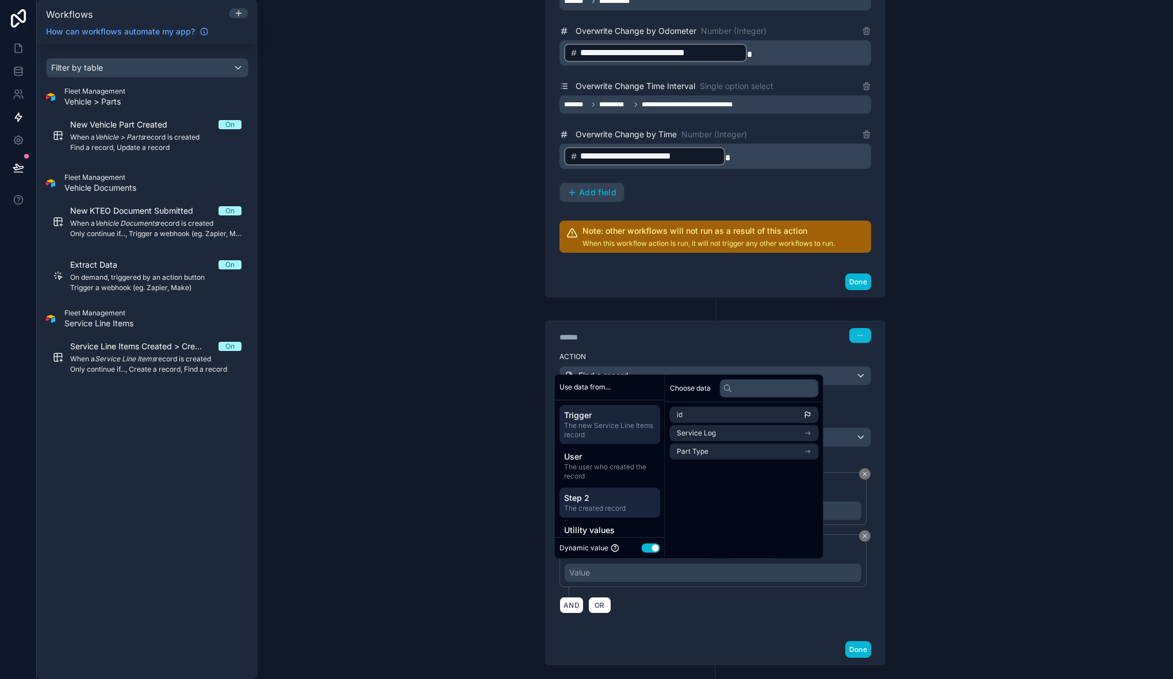
click at [604, 493] on span "Step 2" at bounding box center [609, 498] width 91 height 11
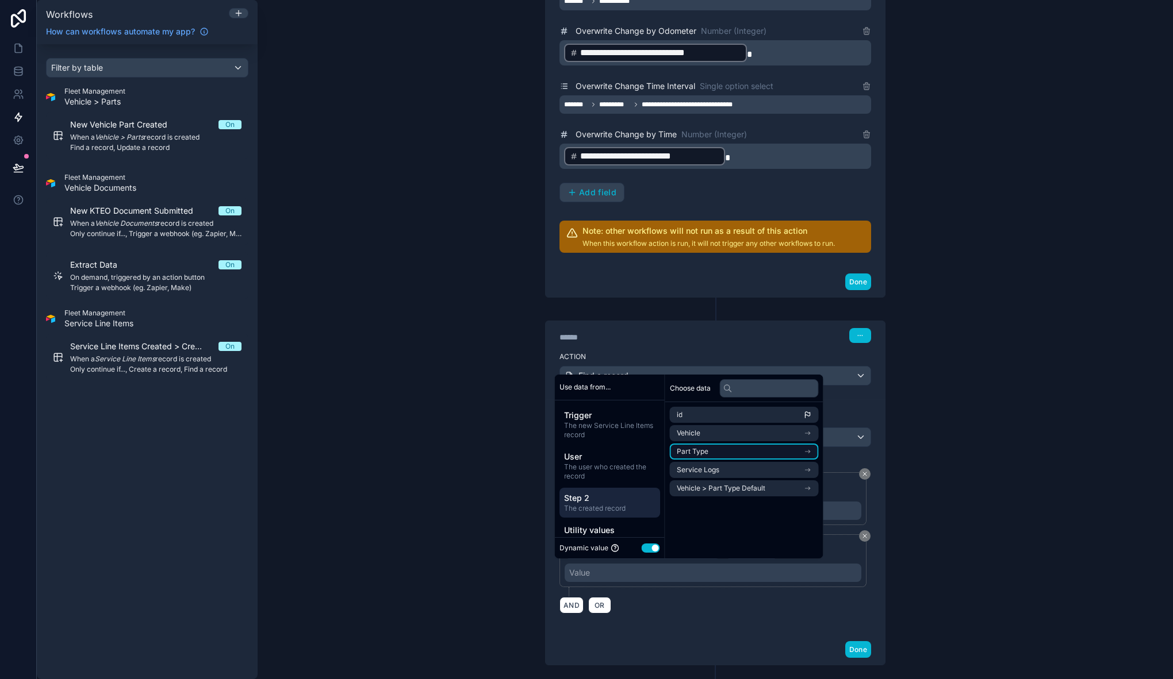
click at [768, 457] on li "Part Type" at bounding box center [744, 452] width 149 height 16
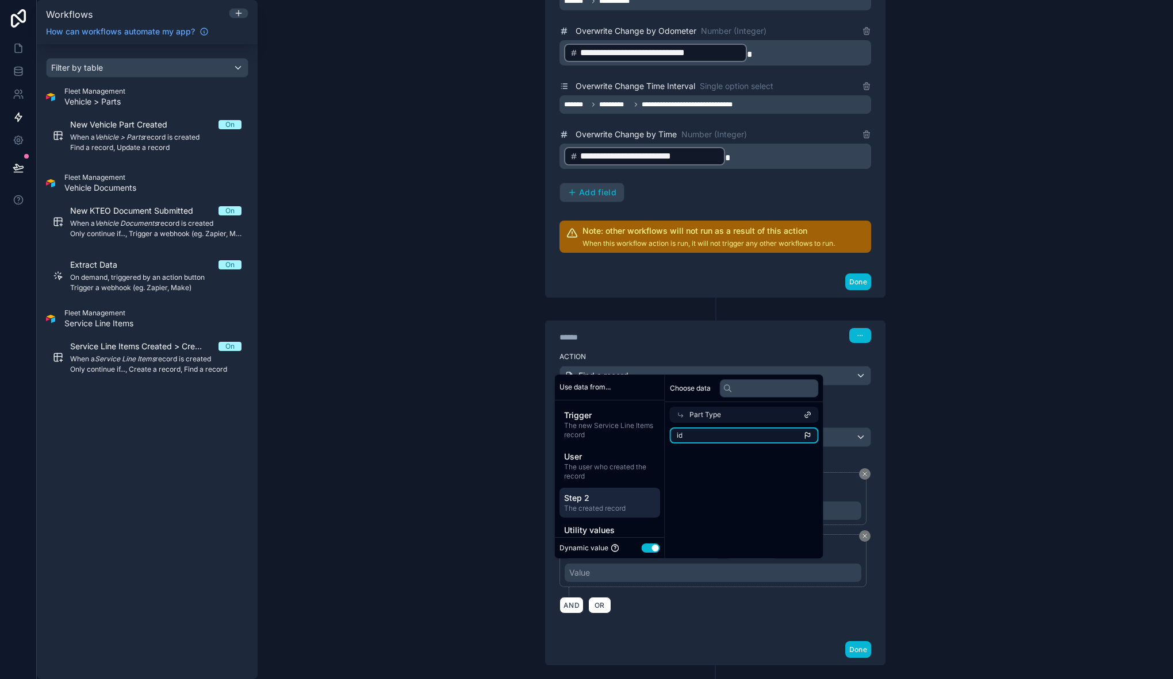
click at [698, 429] on li "id" at bounding box center [744, 436] width 149 height 16
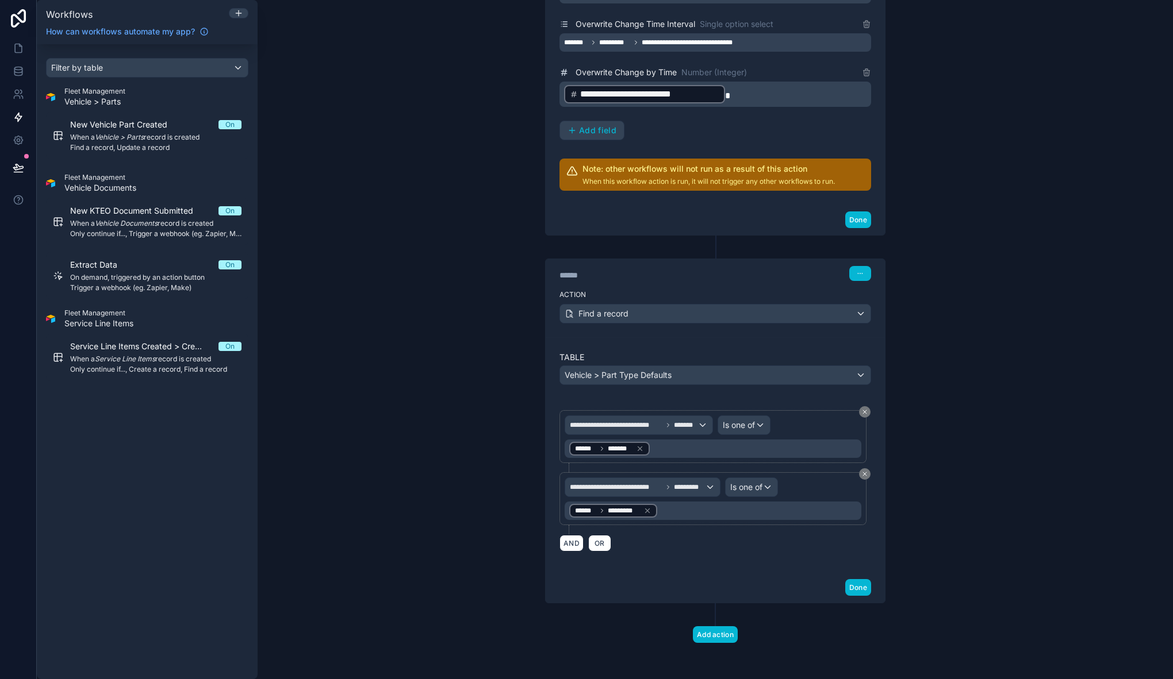
scroll to position [725, 0]
click at [858, 591] on button "Done" at bounding box center [858, 588] width 26 height 17
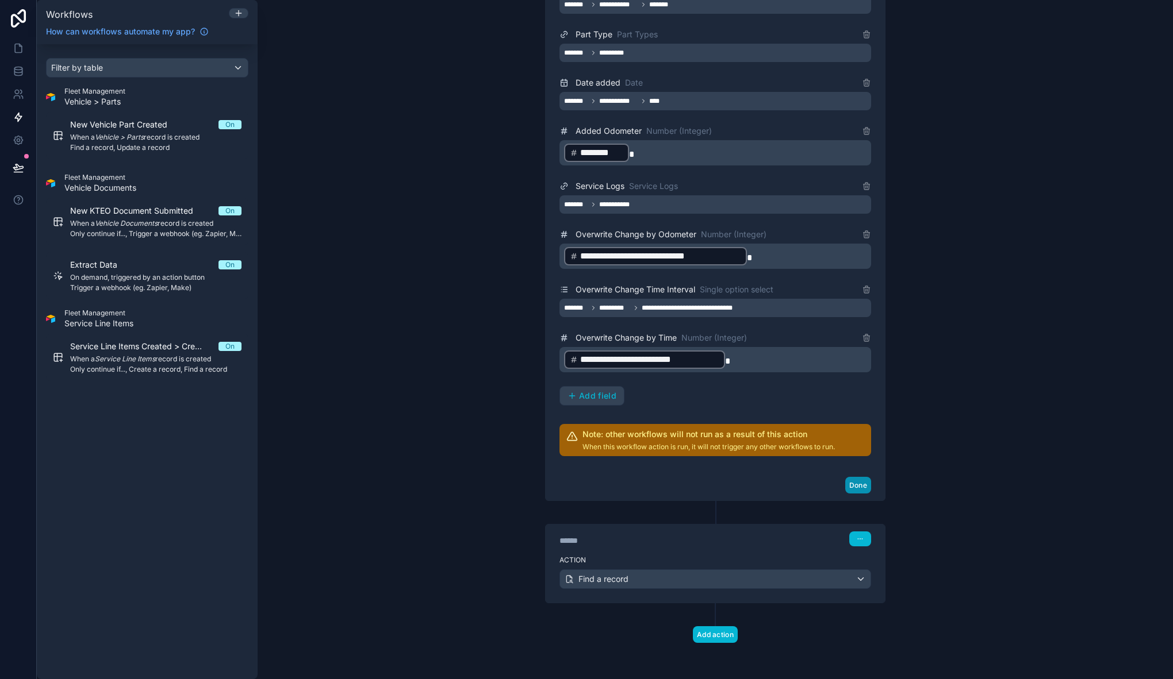
click at [859, 486] on button "Done" at bounding box center [858, 485] width 26 height 17
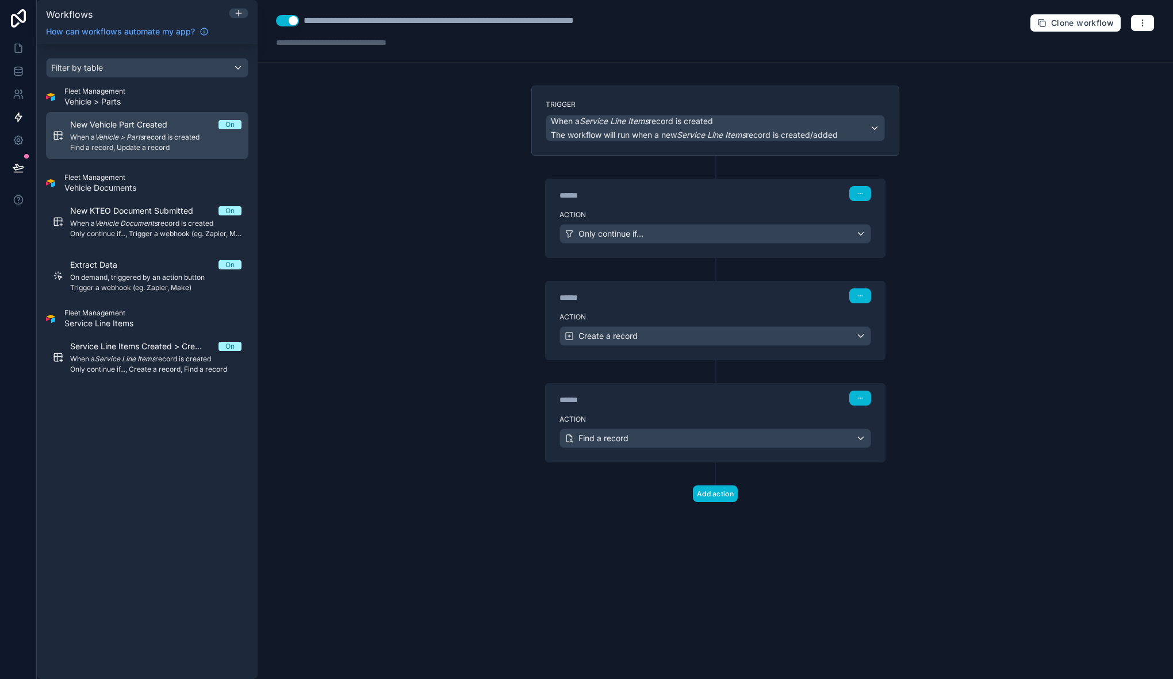
click at [147, 131] on div "New Vehicle Part Created On When a Vehicle > Parts record is created Find a rec…" at bounding box center [155, 135] width 171 height 33
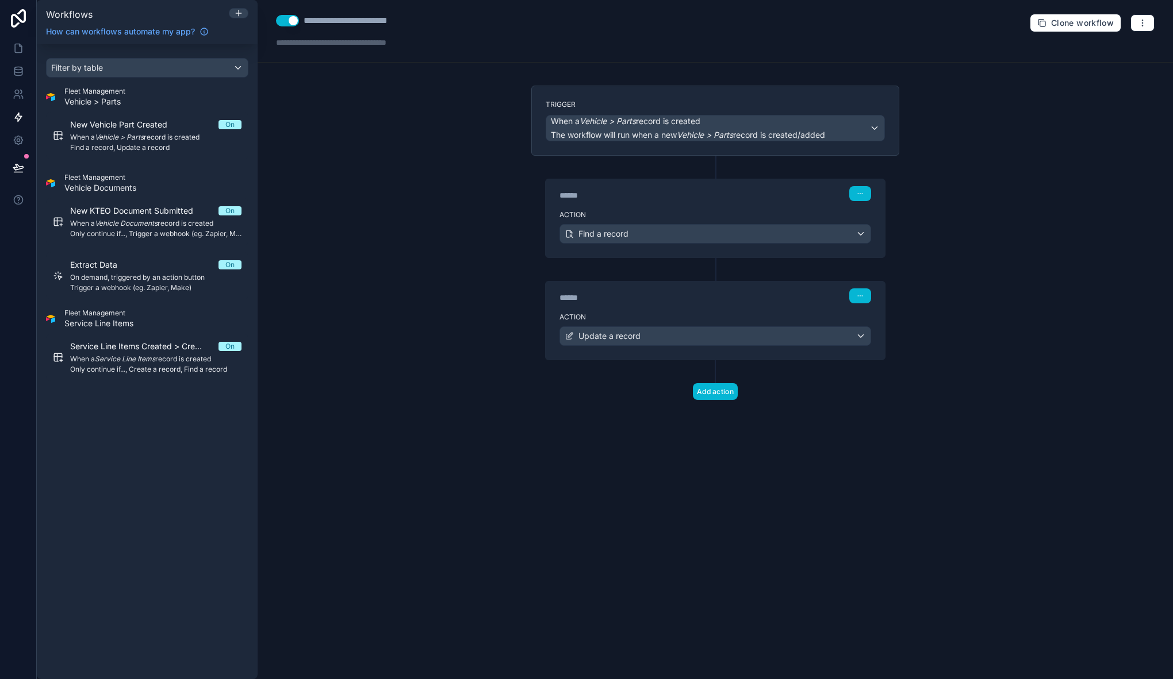
click at [655, 300] on div "******" at bounding box center [645, 297] width 172 height 11
click at [676, 306] on div "****** Step 2" at bounding box center [714, 295] width 339 height 26
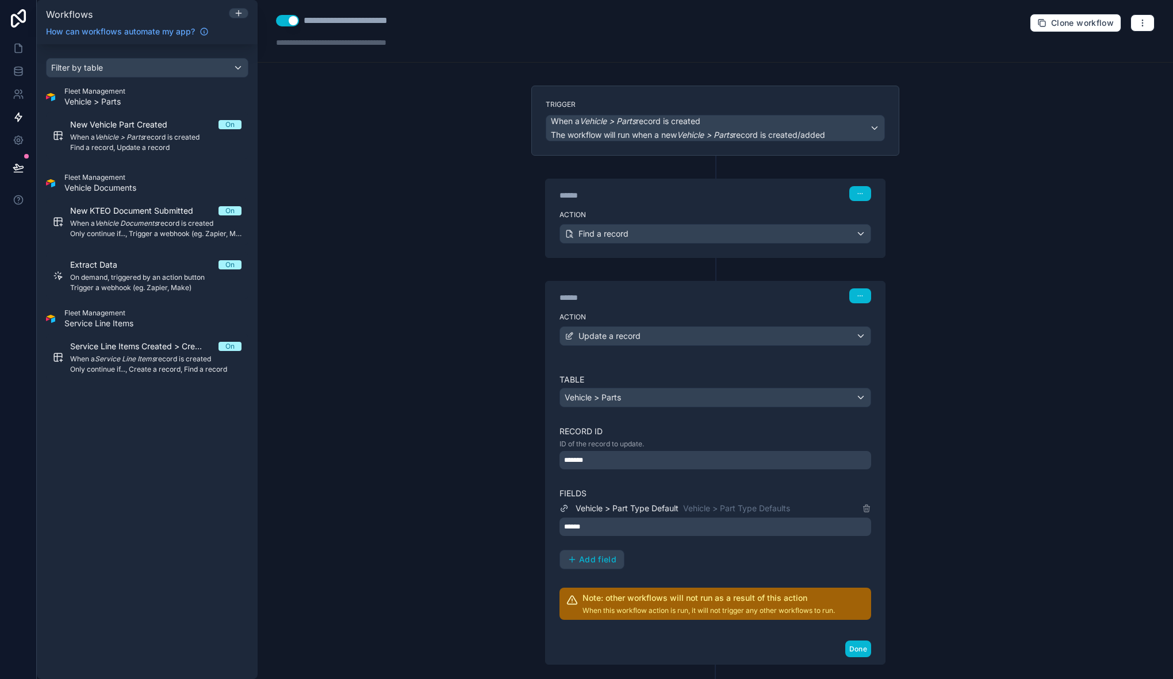
scroll to position [16, 0]
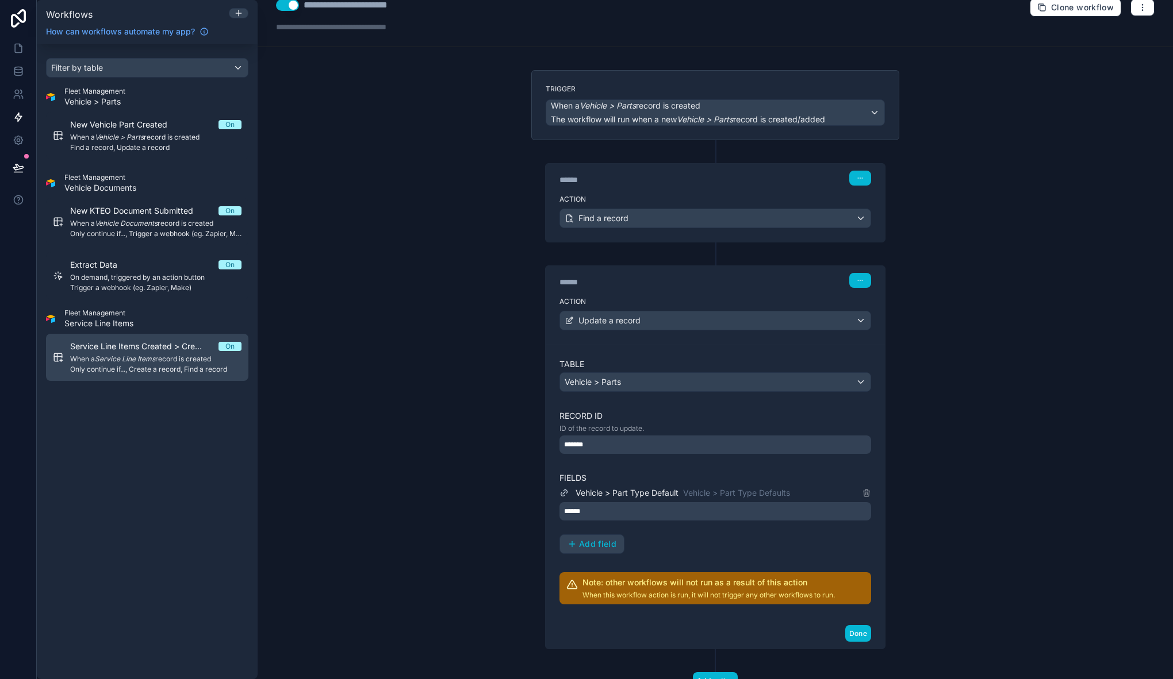
click at [146, 347] on span "Service Line Items Created > Create Vehicle Part if lifecycle tracking is true" at bounding box center [144, 346] width 148 height 11
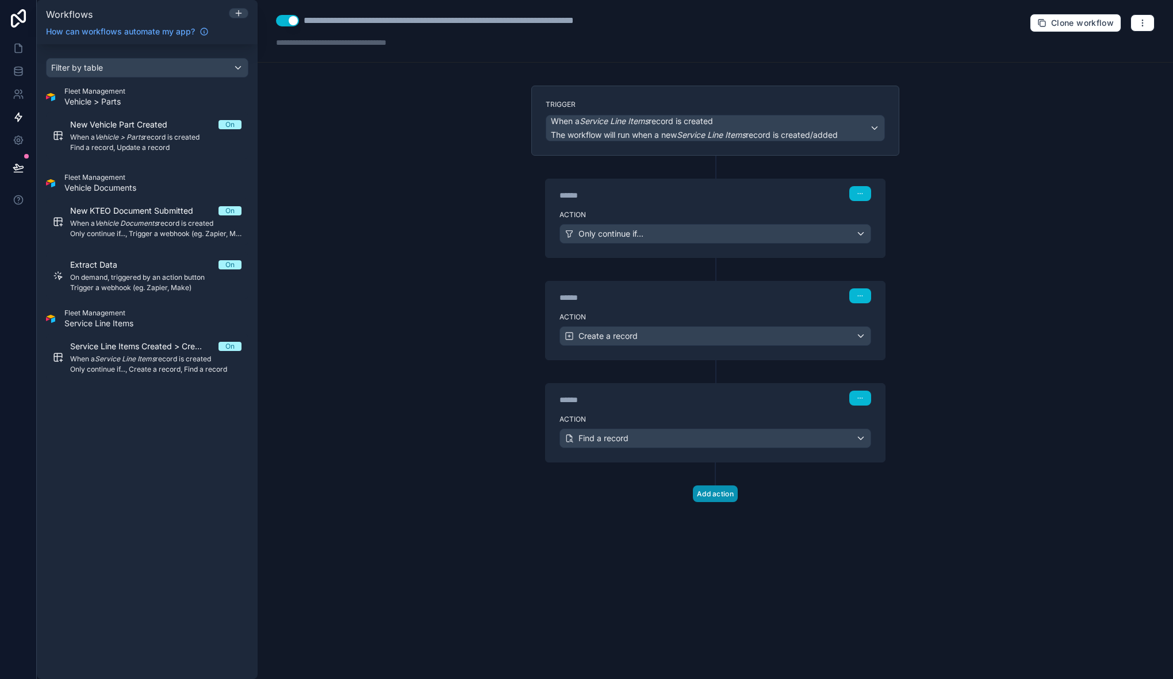
click at [725, 492] on button "Add action" at bounding box center [715, 494] width 45 height 17
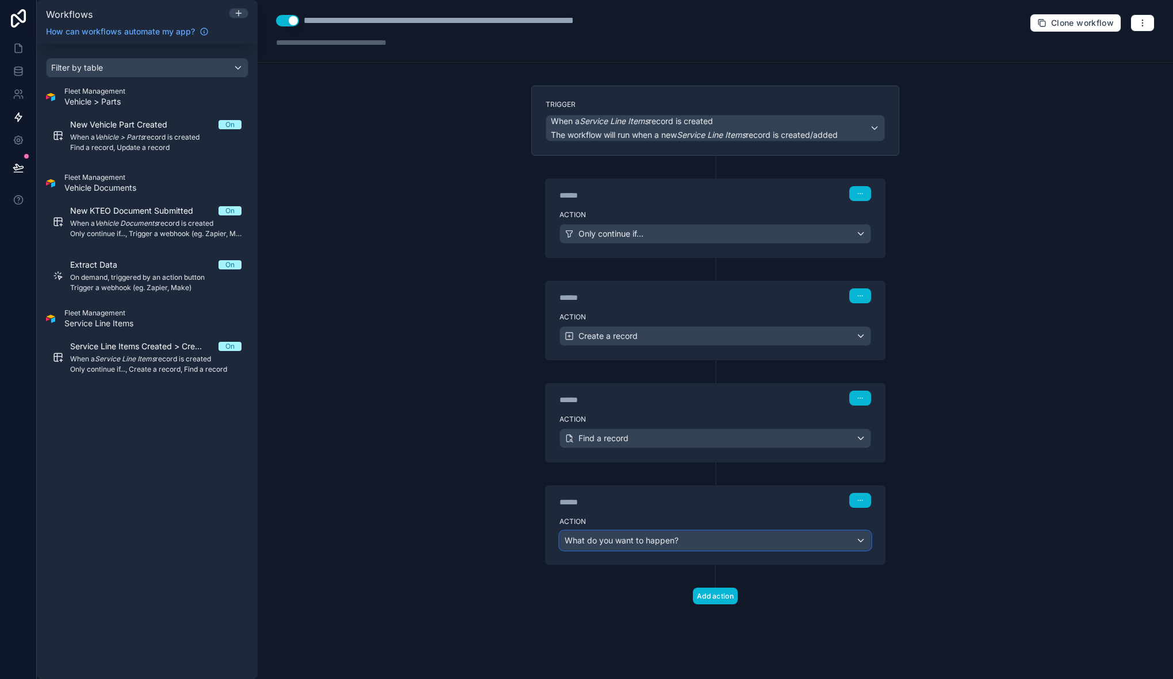
click at [732, 546] on div "What do you want to happen?" at bounding box center [715, 541] width 310 height 18
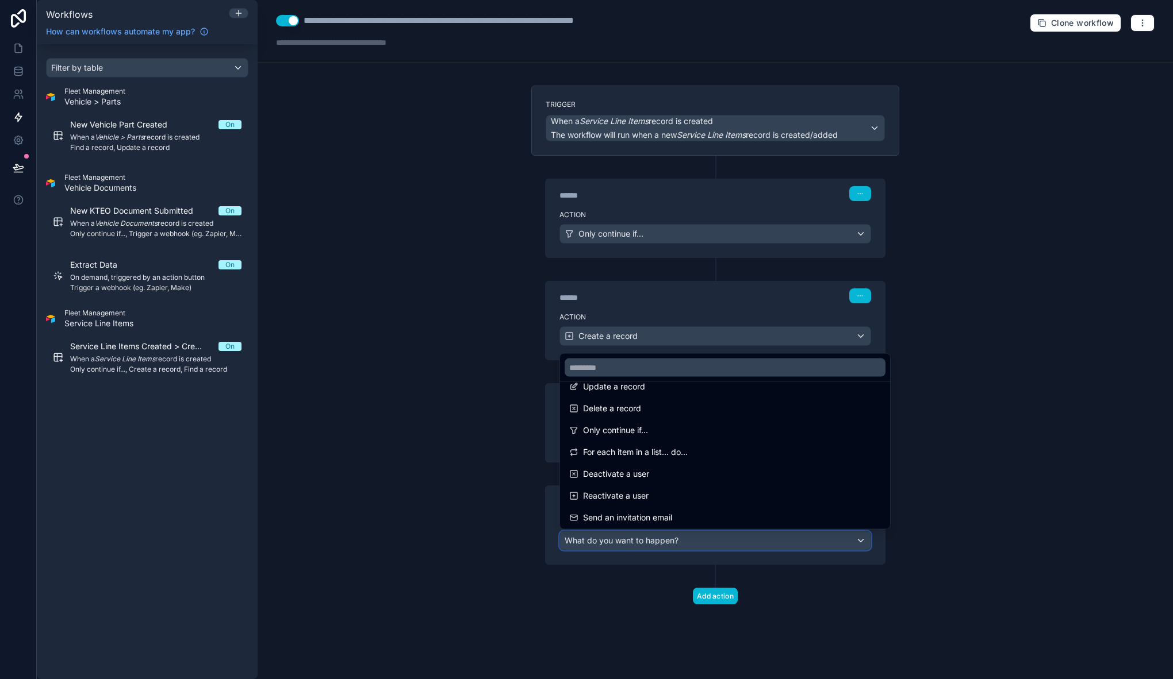
scroll to position [132, 0]
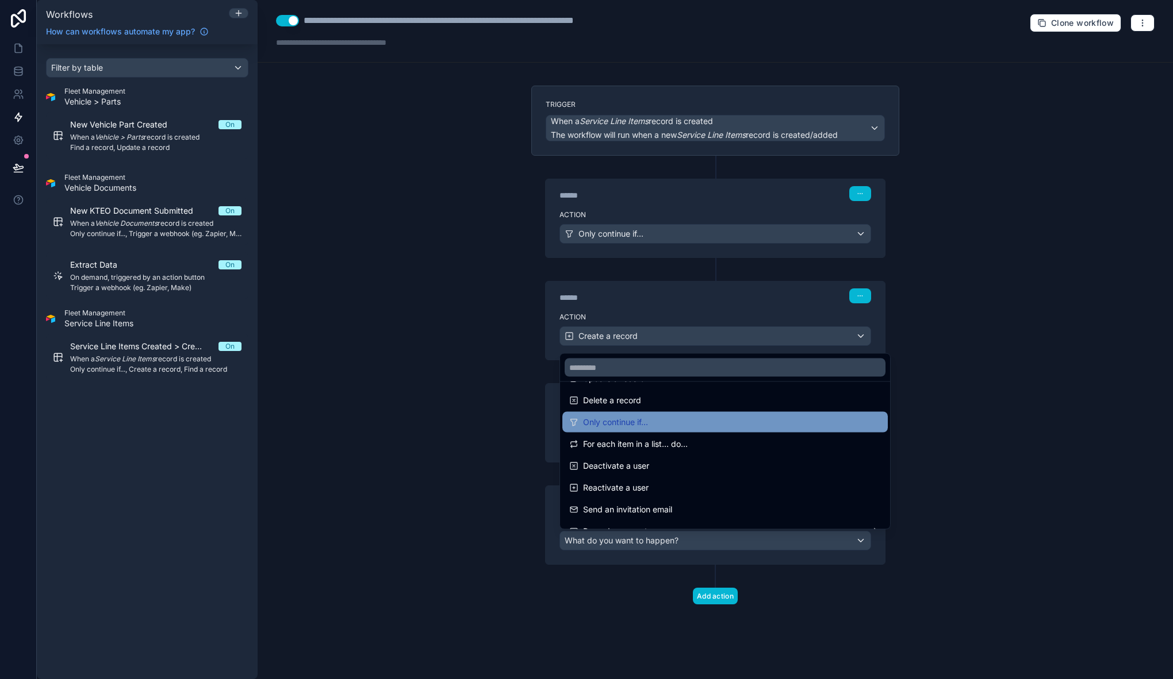
click at [662, 420] on div "Only continue if..." at bounding box center [725, 423] width 312 height 14
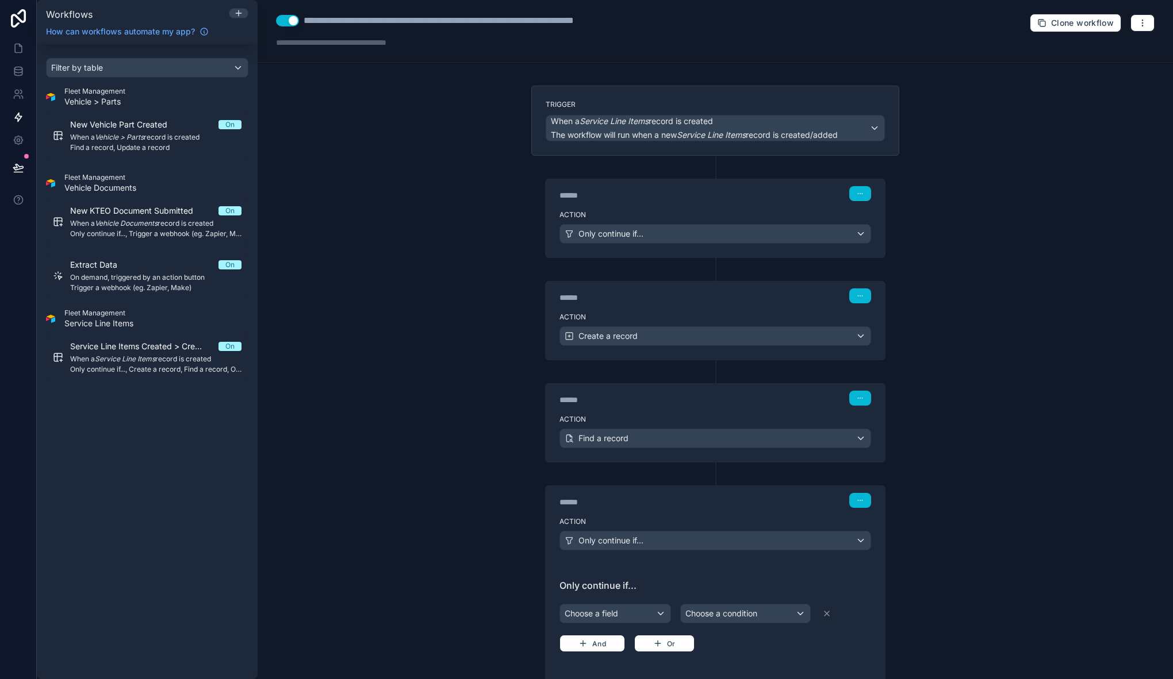
scroll to position [35, 0]
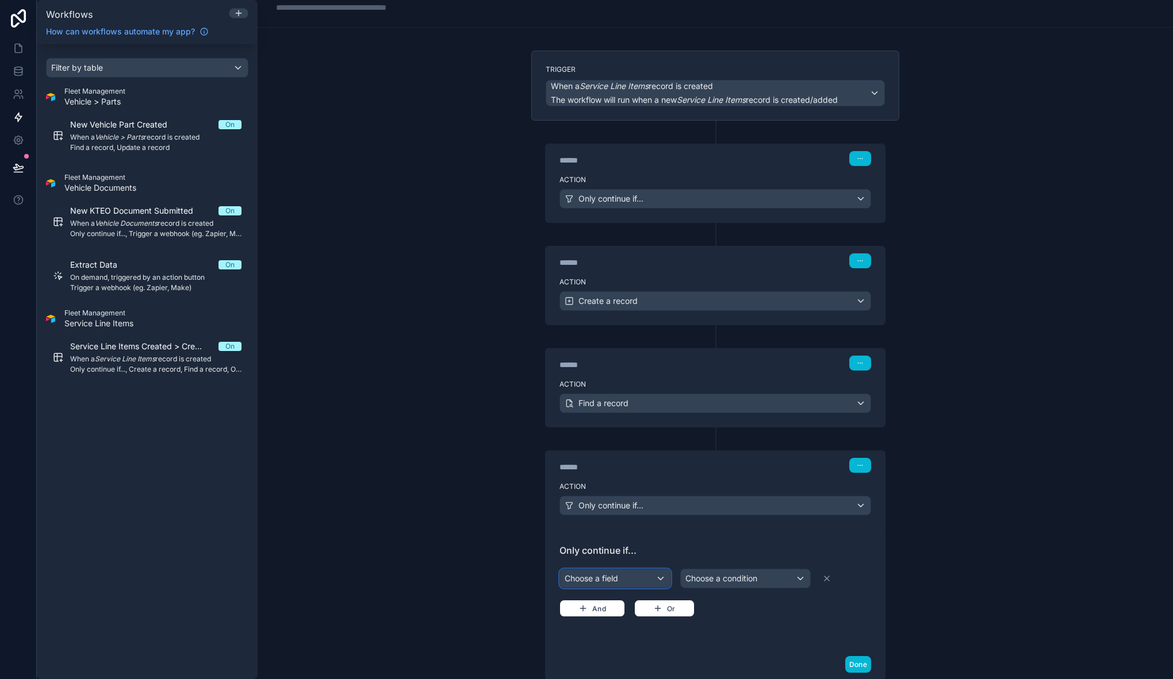
click at [630, 574] on div "Choose a field" at bounding box center [615, 579] width 110 height 18
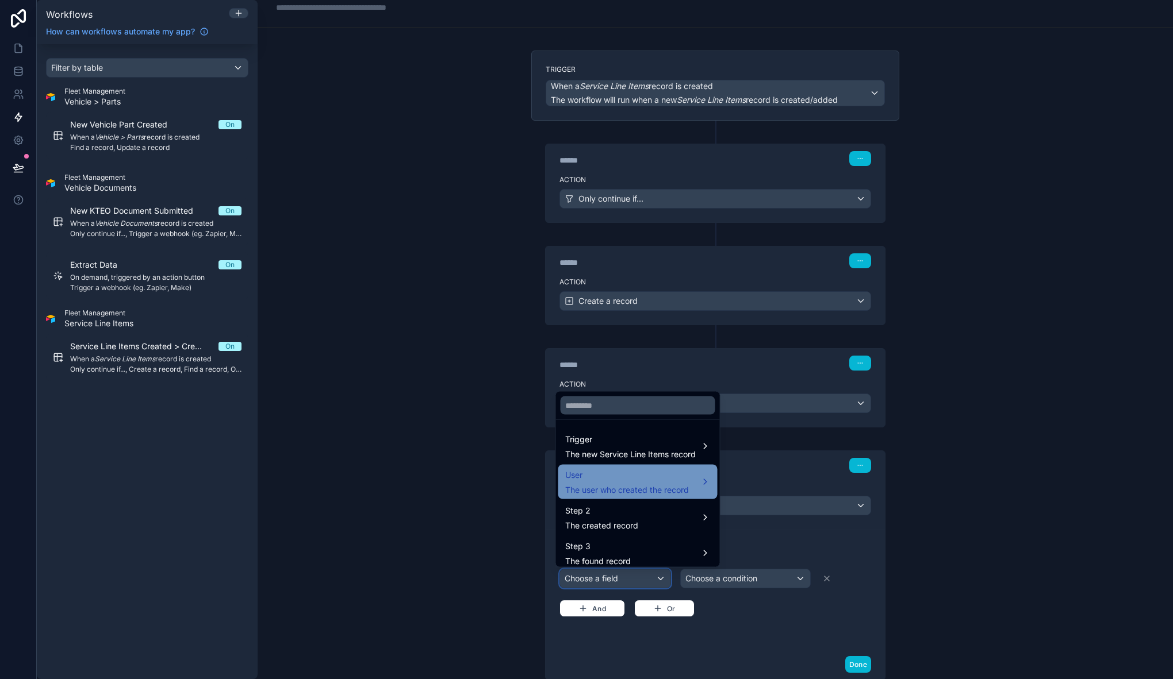
scroll to position [6, 0]
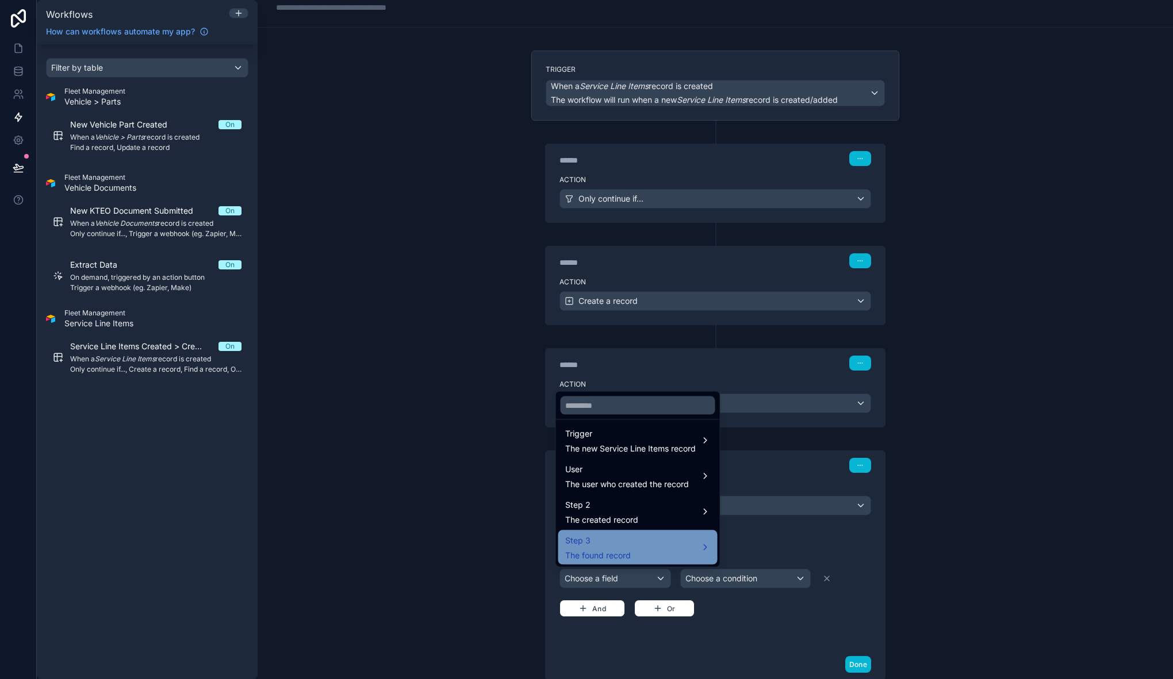
click at [645, 552] on div "Step 3 The found record" at bounding box center [637, 548] width 145 height 28
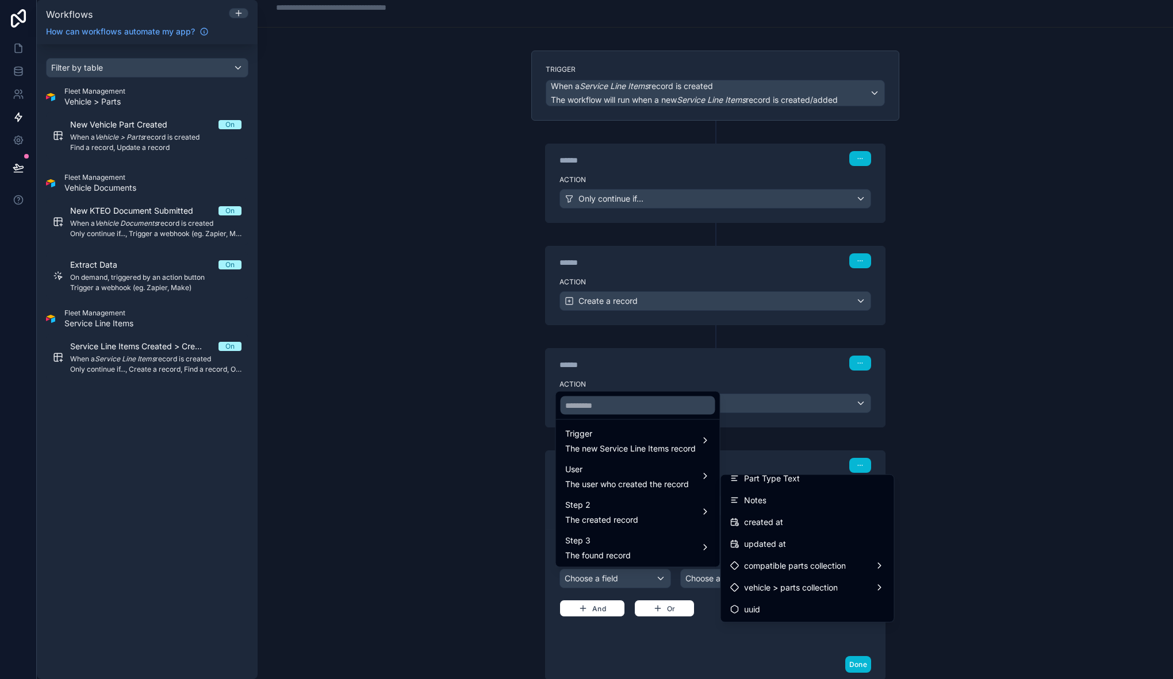
scroll to position [0, 0]
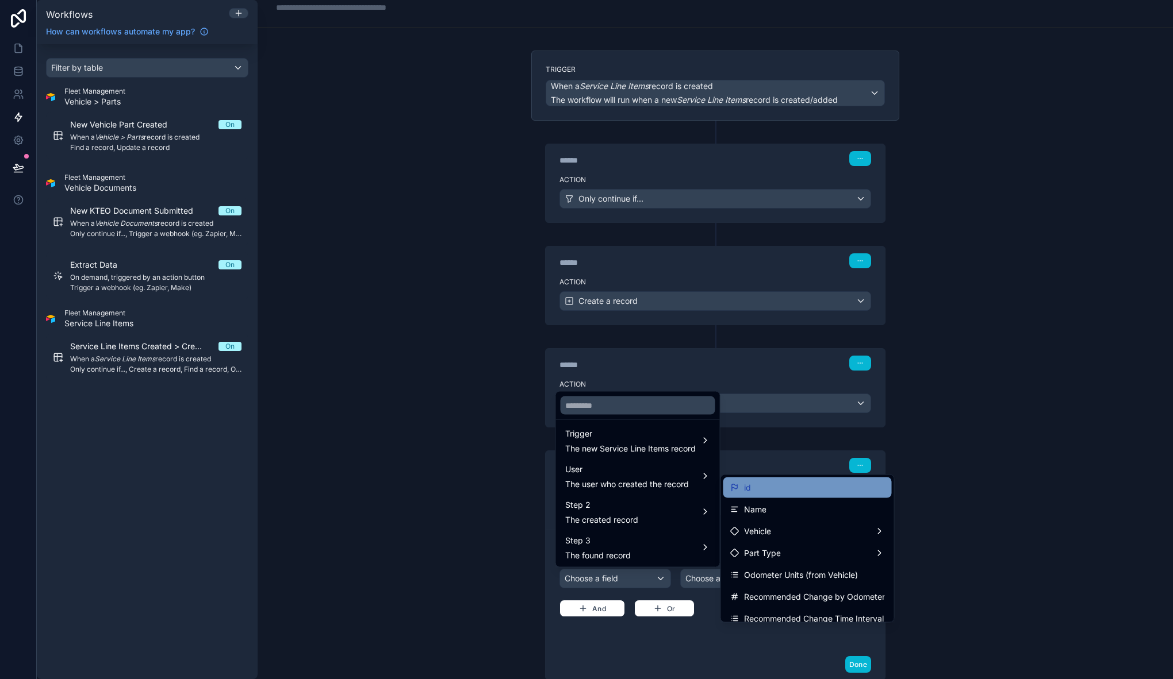
click at [779, 484] on div "id" at bounding box center [807, 488] width 155 height 14
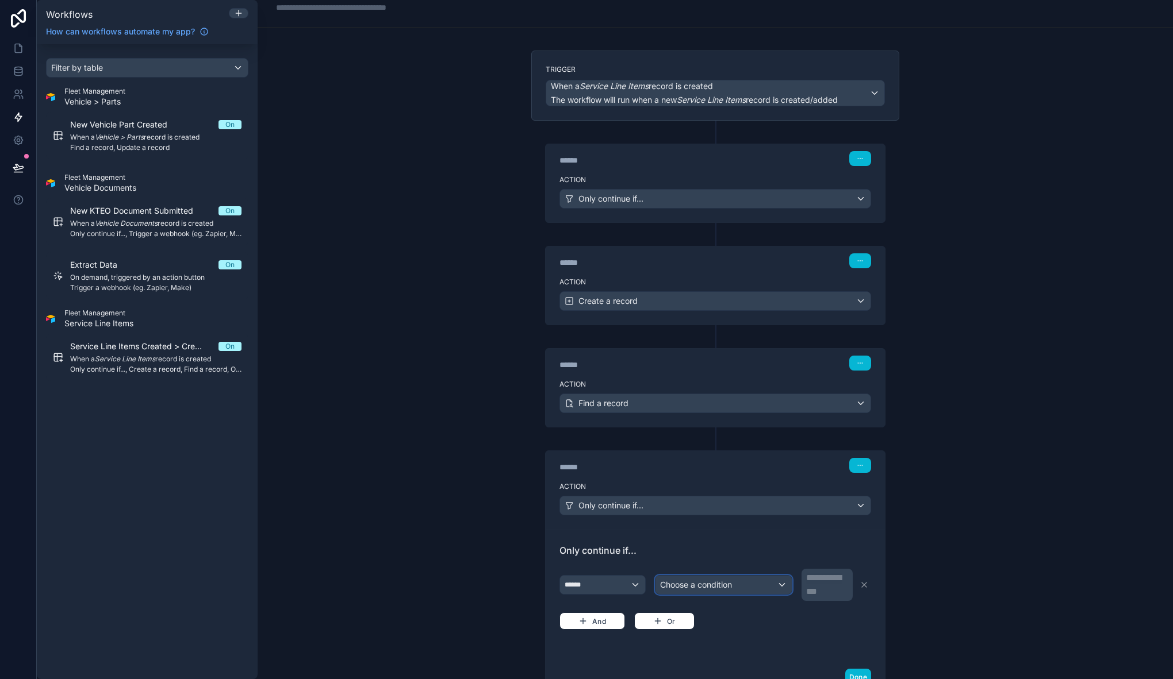
click at [712, 593] on div "Choose a condition" at bounding box center [723, 585] width 136 height 18
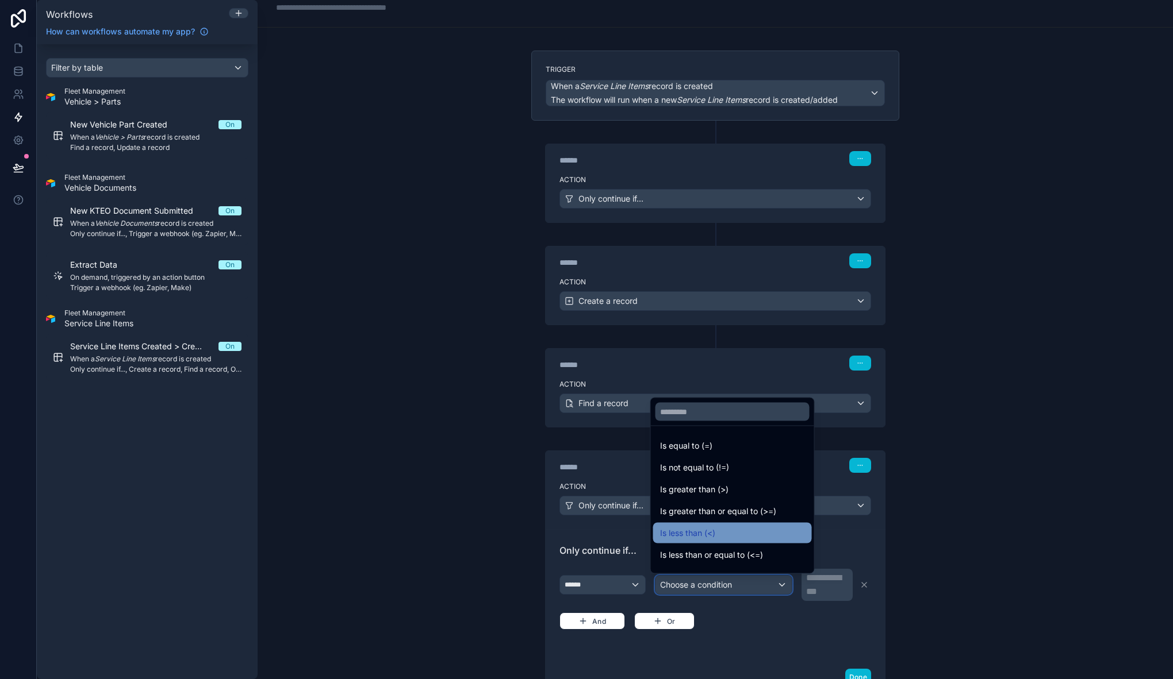
scroll to position [82, 0]
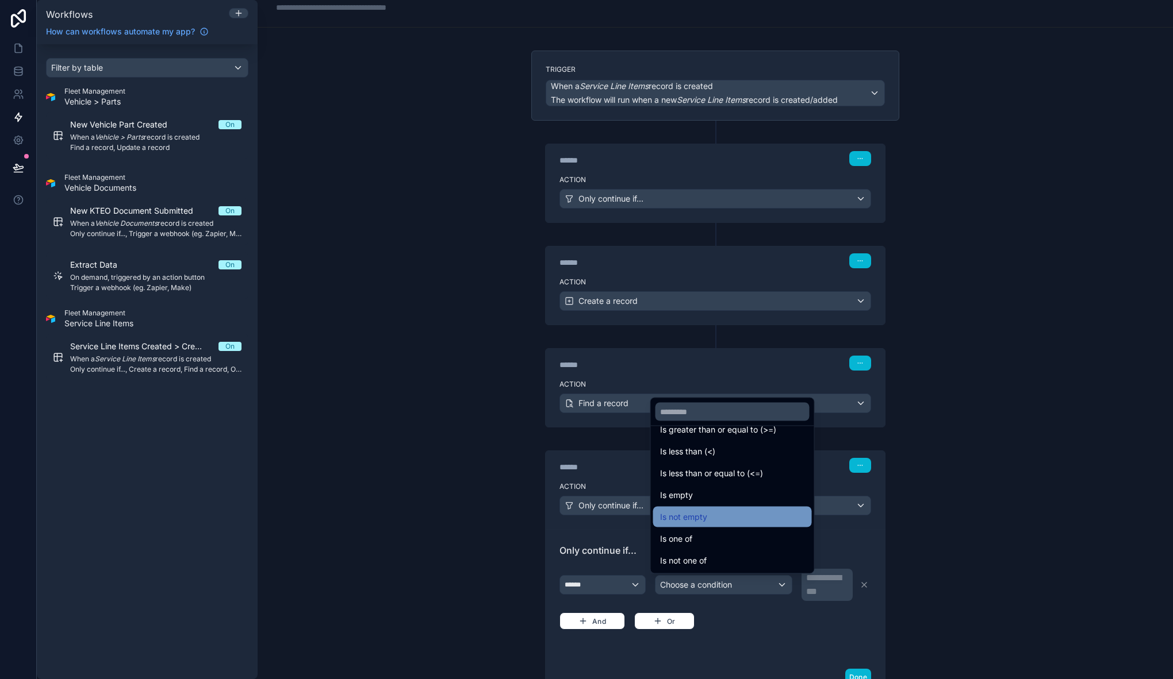
click at [733, 519] on div "Is not empty" at bounding box center [732, 517] width 145 height 14
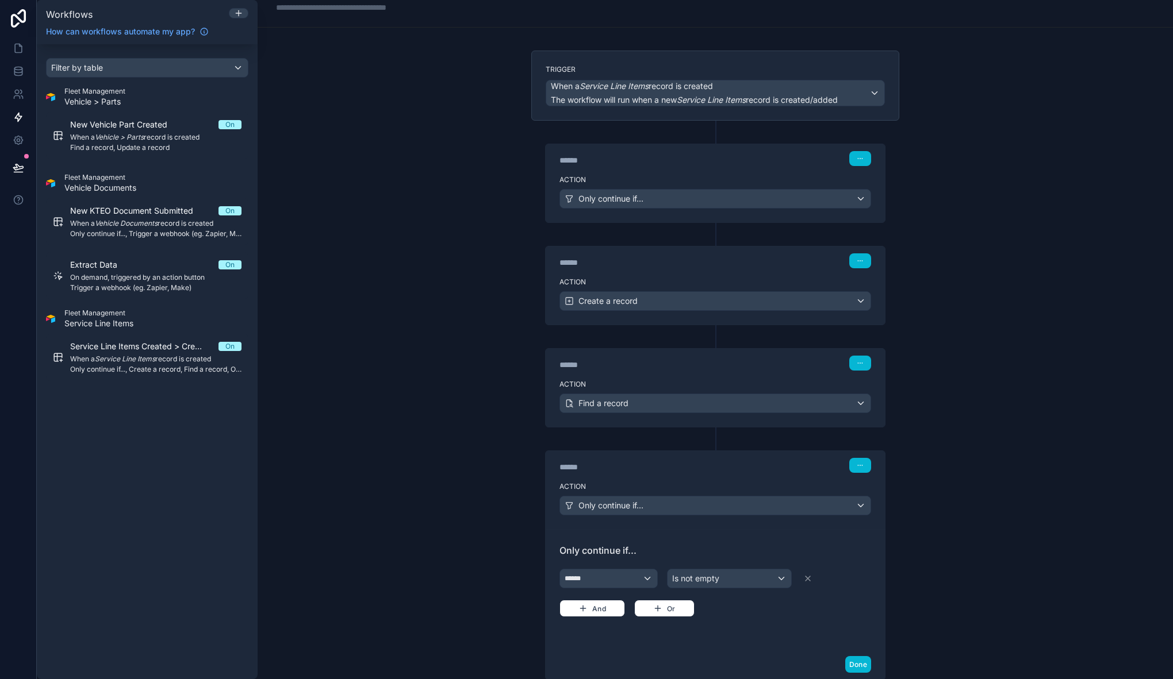
click at [858, 551] on span "Only continue if..." at bounding box center [715, 551] width 312 height 14
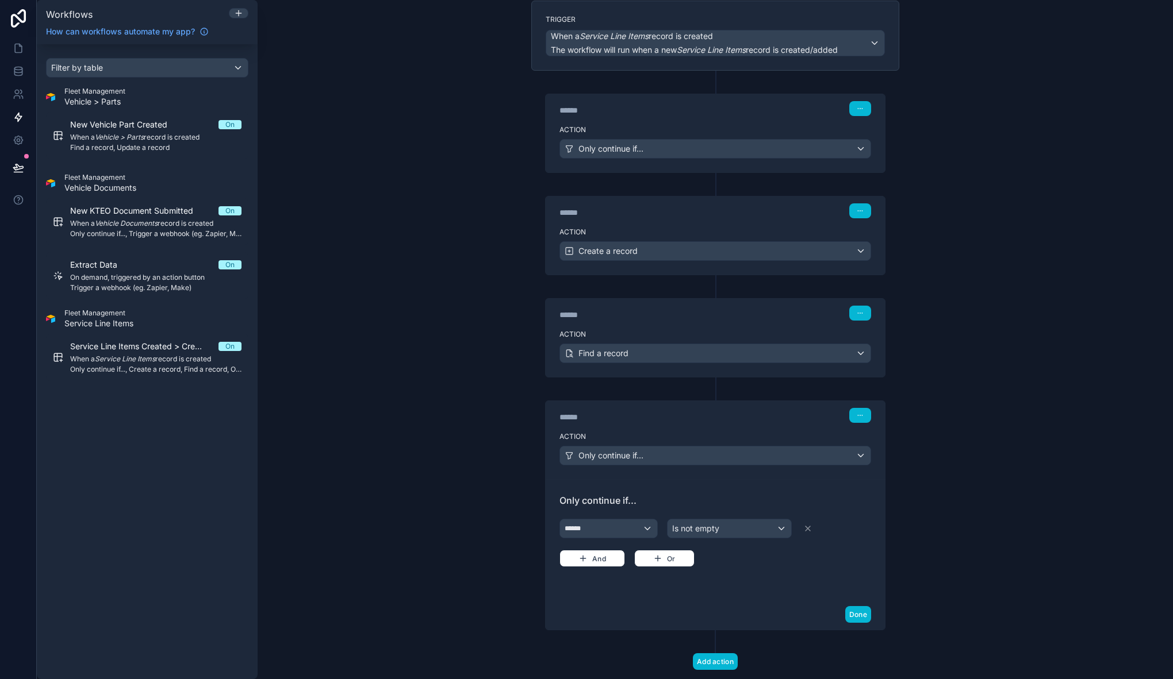
scroll to position [112, 0]
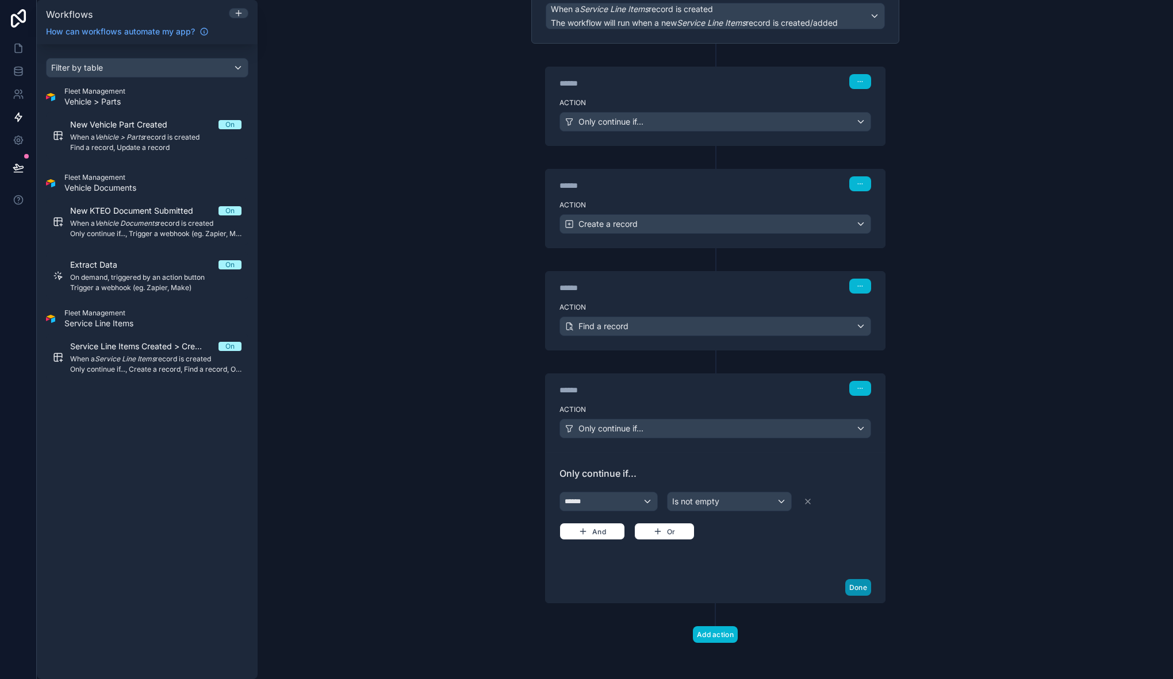
click at [856, 587] on button "Done" at bounding box center [858, 587] width 26 height 17
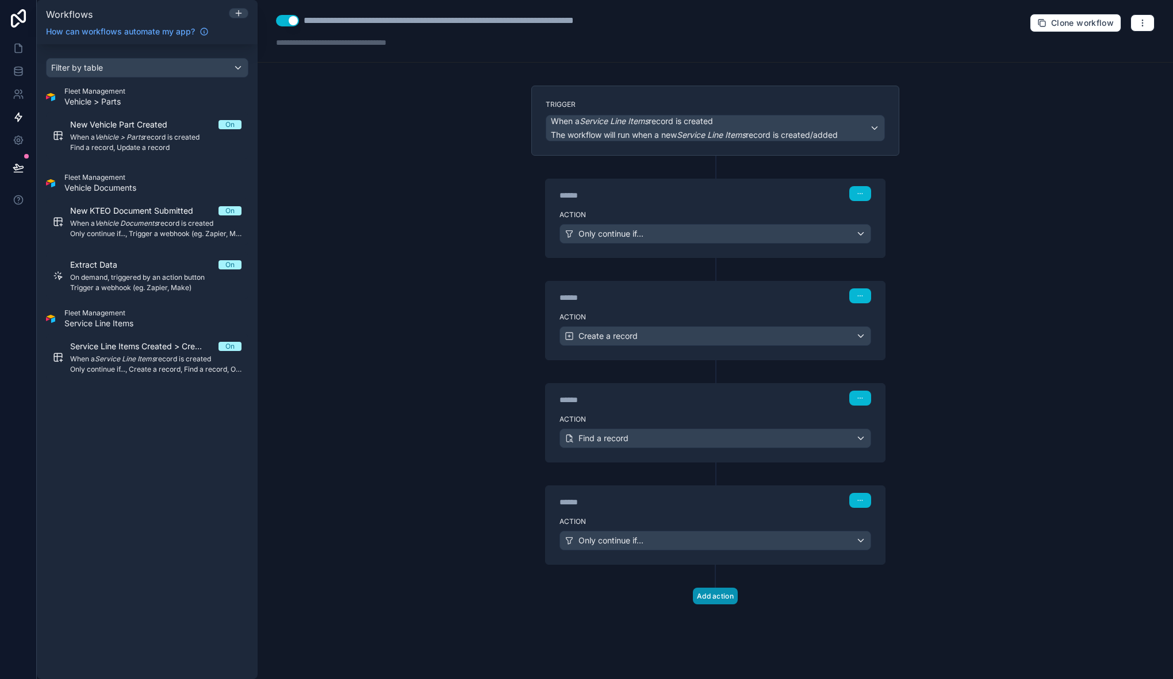
click at [718, 593] on button "Add action" at bounding box center [715, 596] width 45 height 17
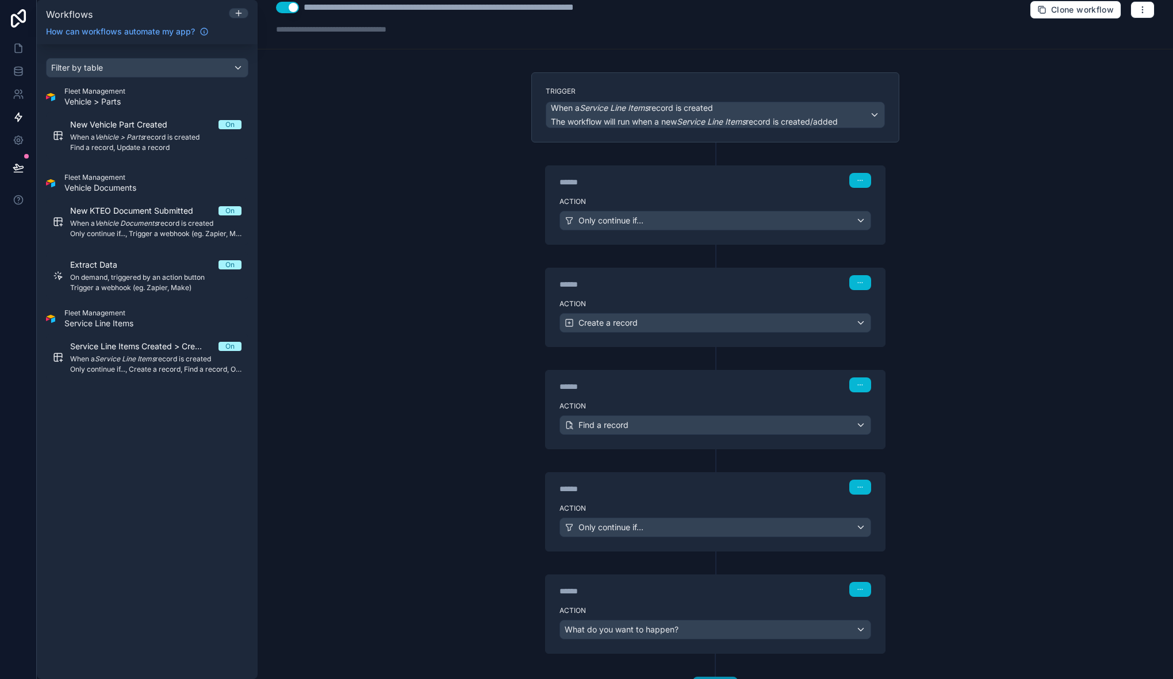
scroll to position [64, 0]
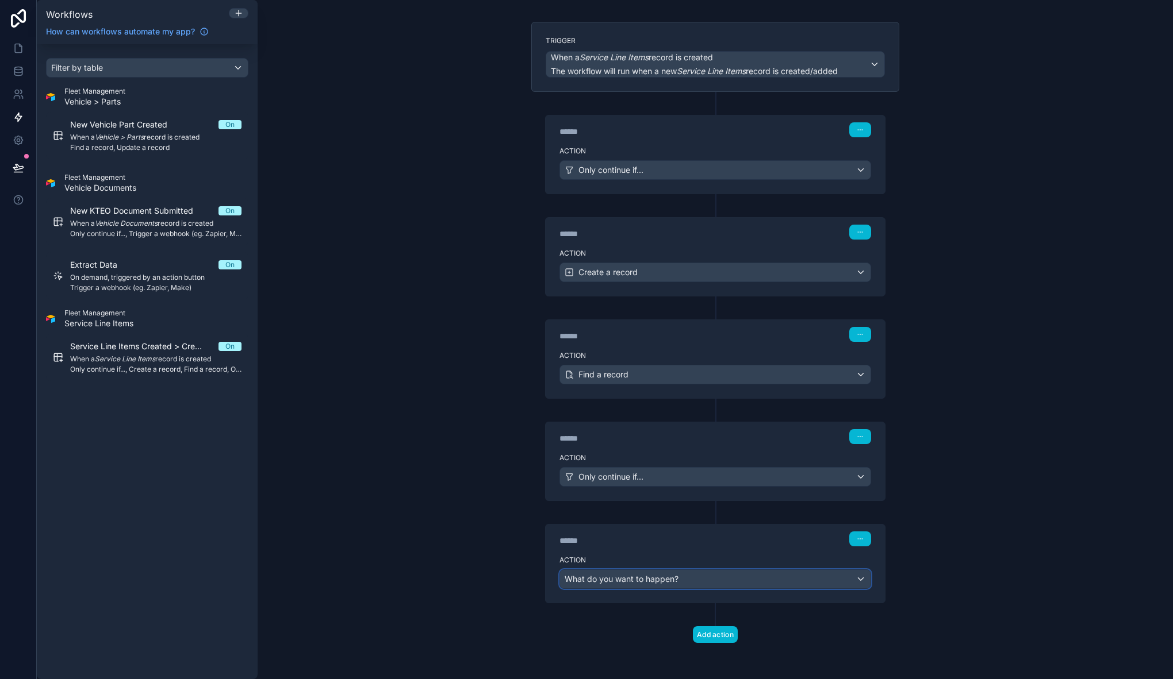
click at [648, 575] on span "What do you want to happen?" at bounding box center [621, 579] width 114 height 10
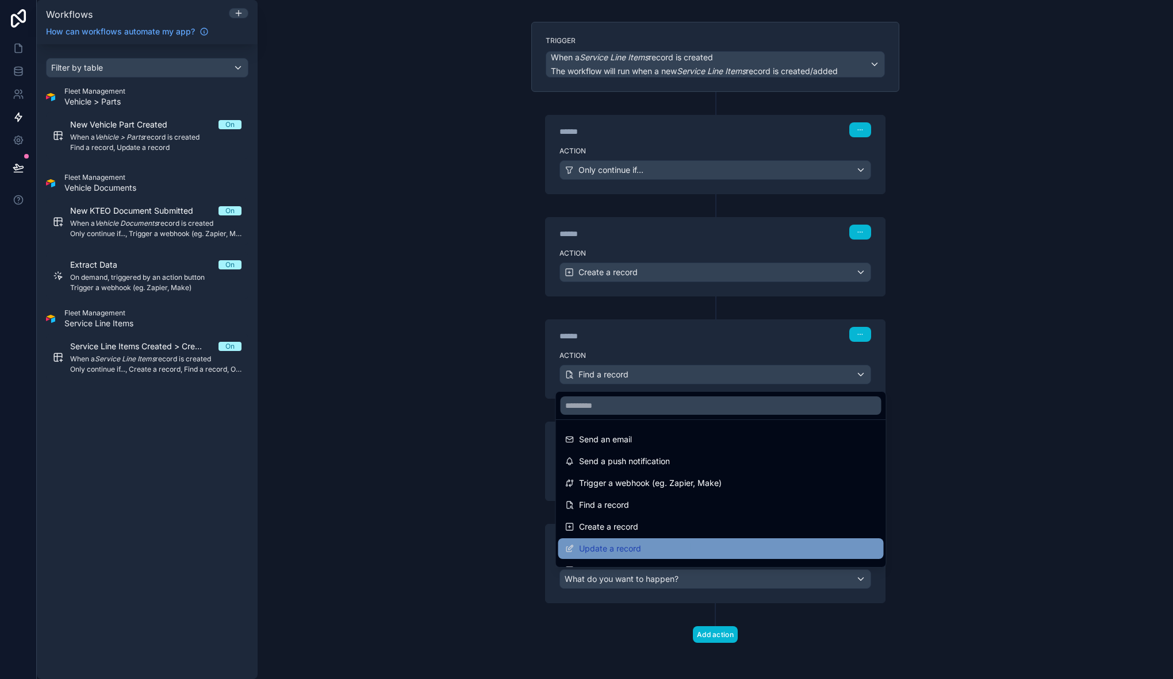
click at [662, 545] on div "Update a record" at bounding box center [721, 549] width 312 height 14
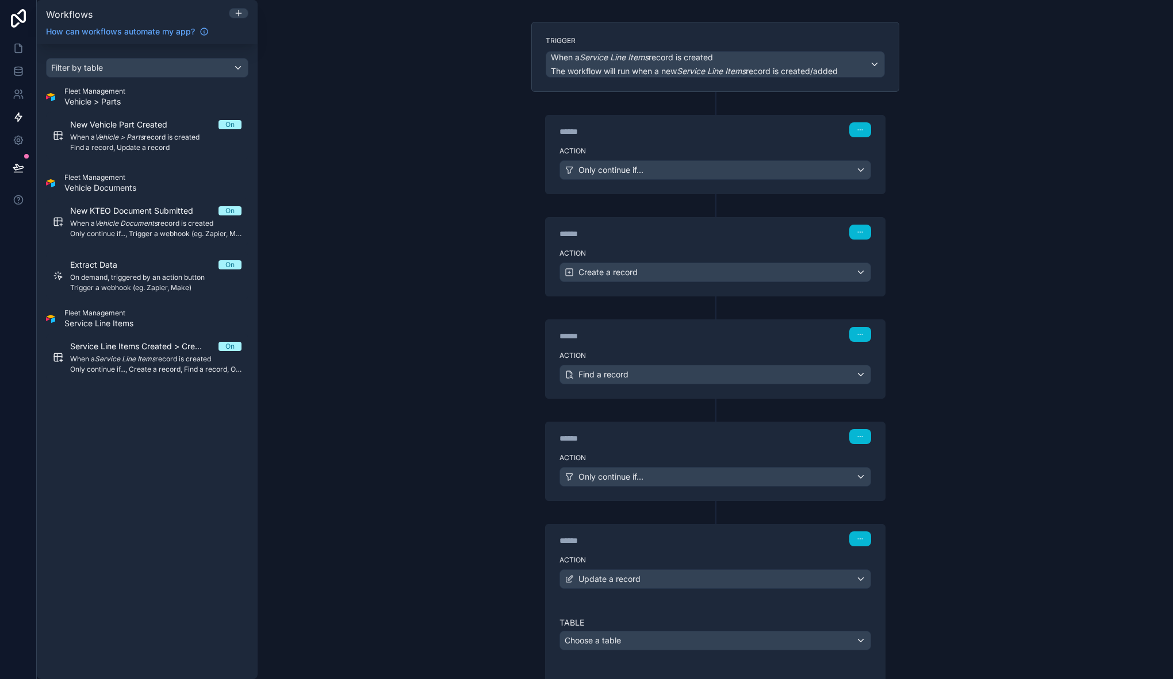
scroll to position [172, 0]
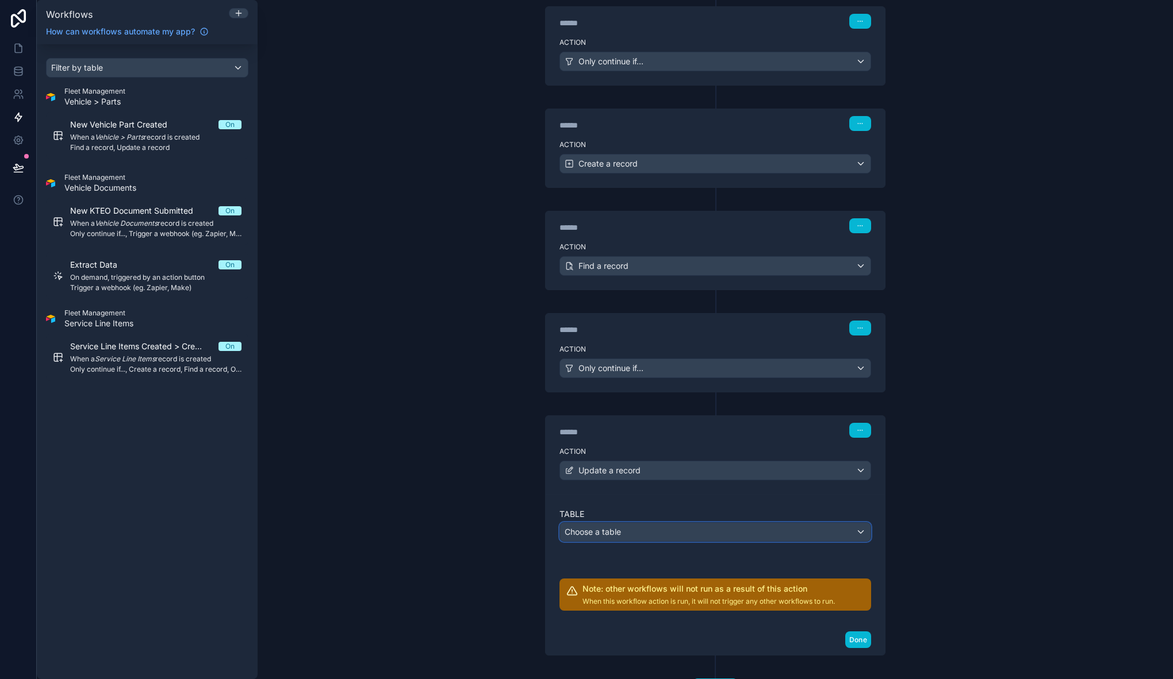
click at [633, 539] on div "Choose a table" at bounding box center [715, 532] width 310 height 18
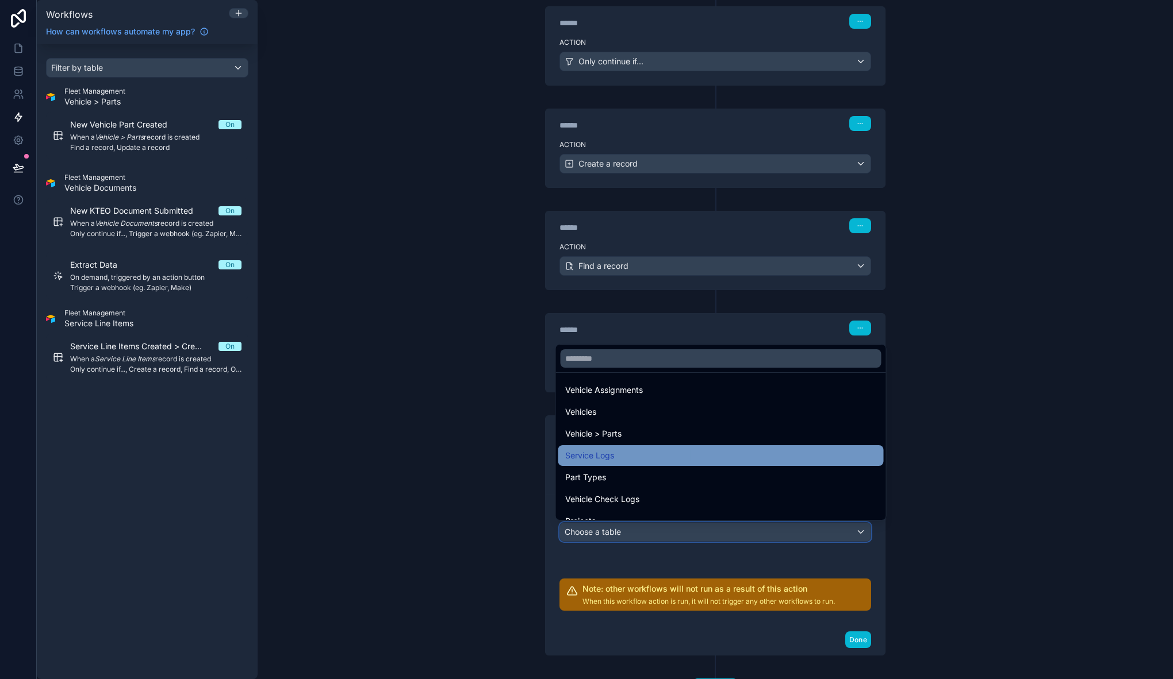
scroll to position [77, 0]
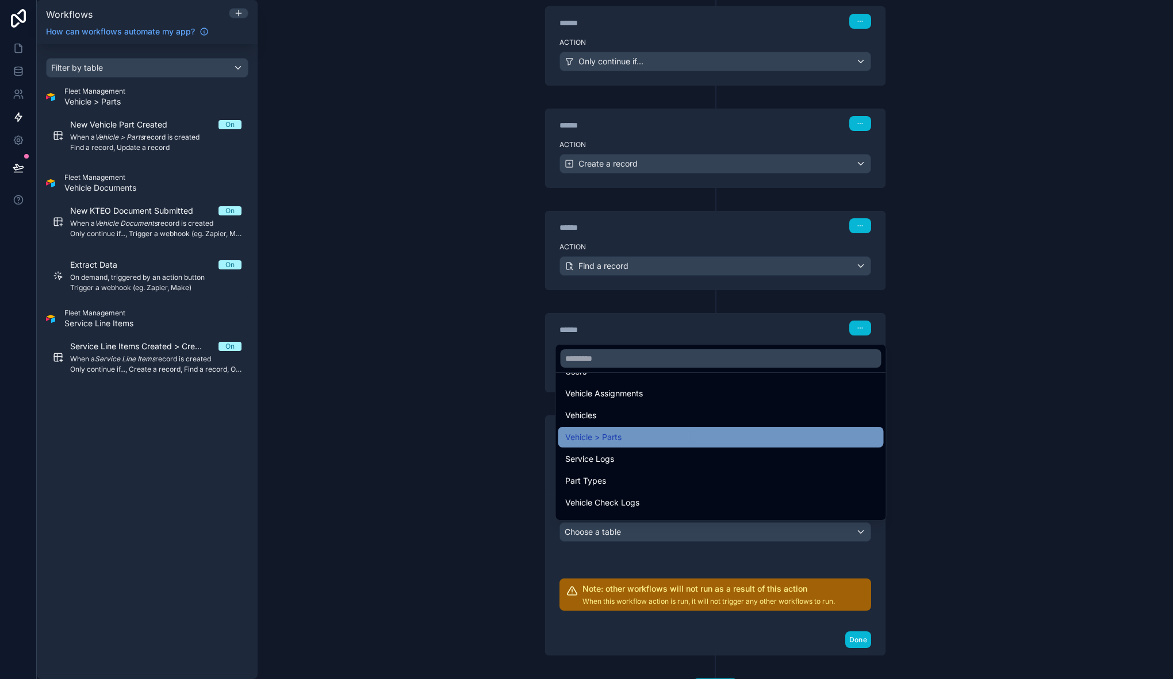
click at [636, 437] on div "Vehicle > Parts" at bounding box center [721, 438] width 312 height 14
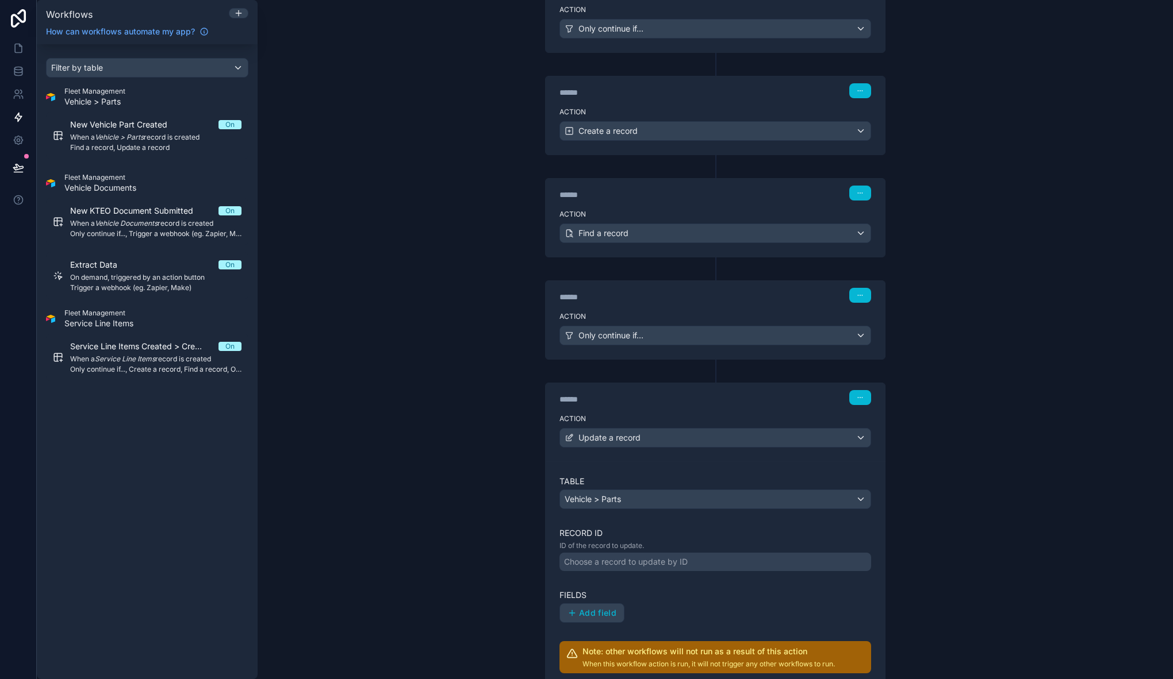
scroll to position [248, 0]
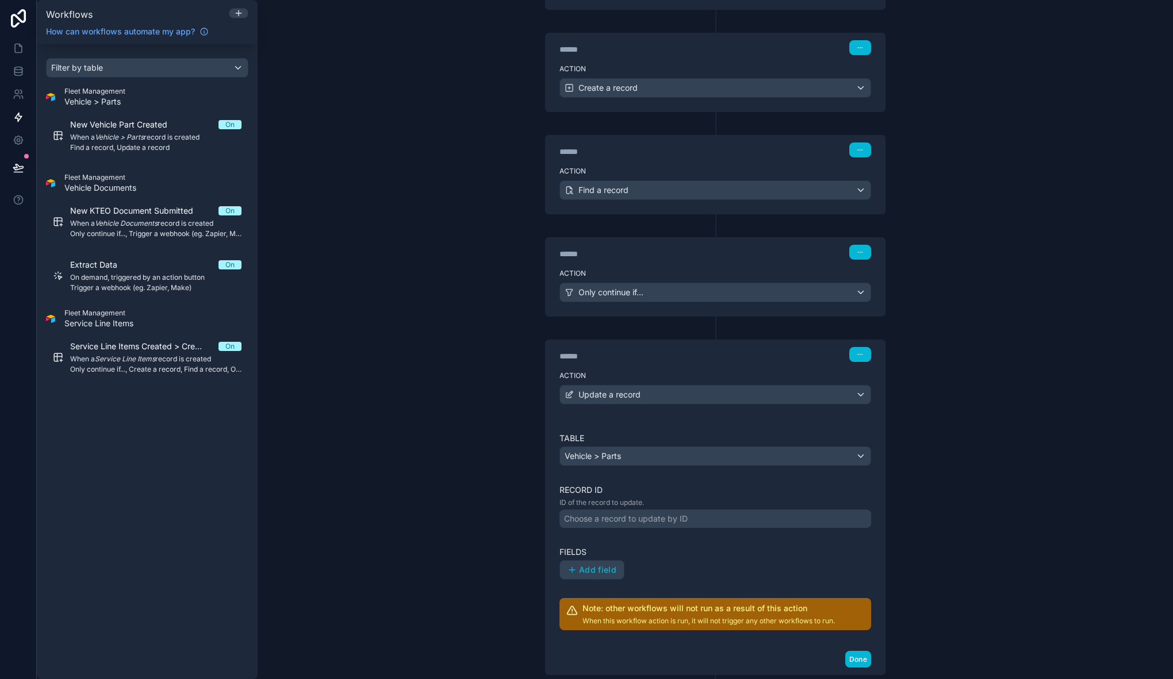
click at [627, 517] on div "Choose a record to update by ID" at bounding box center [626, 518] width 124 height 11
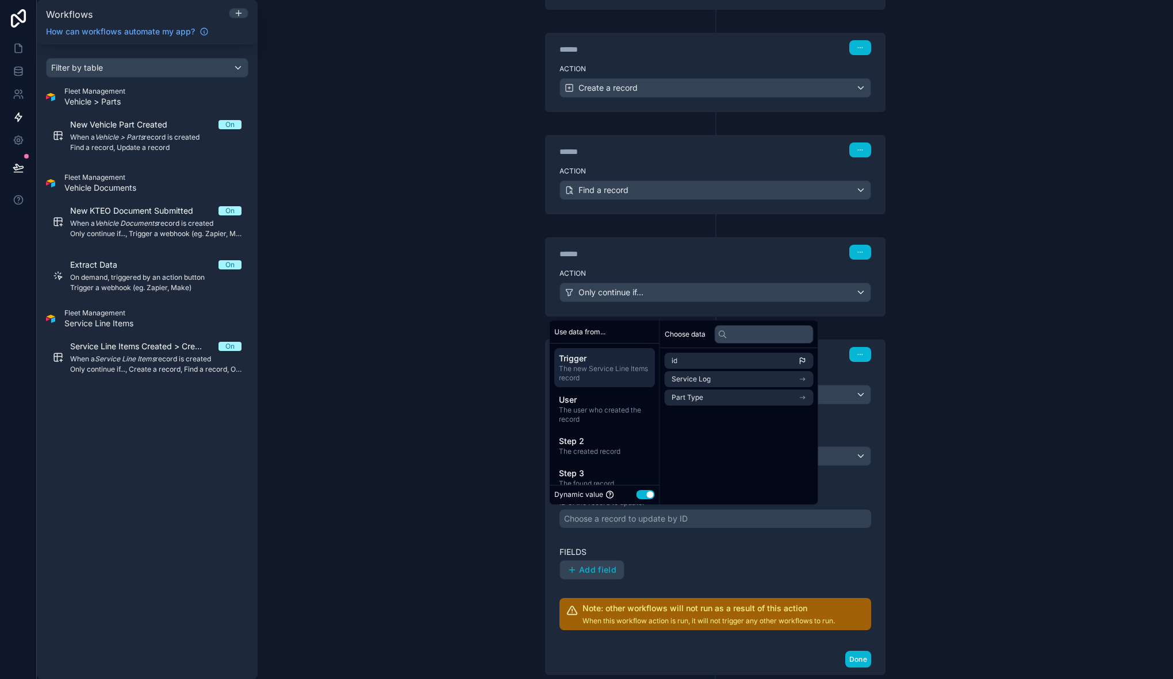
click at [522, 479] on div "Trigger When a Service Line Items record is created The workflow will run when …" at bounding box center [715, 294] width 386 height 914
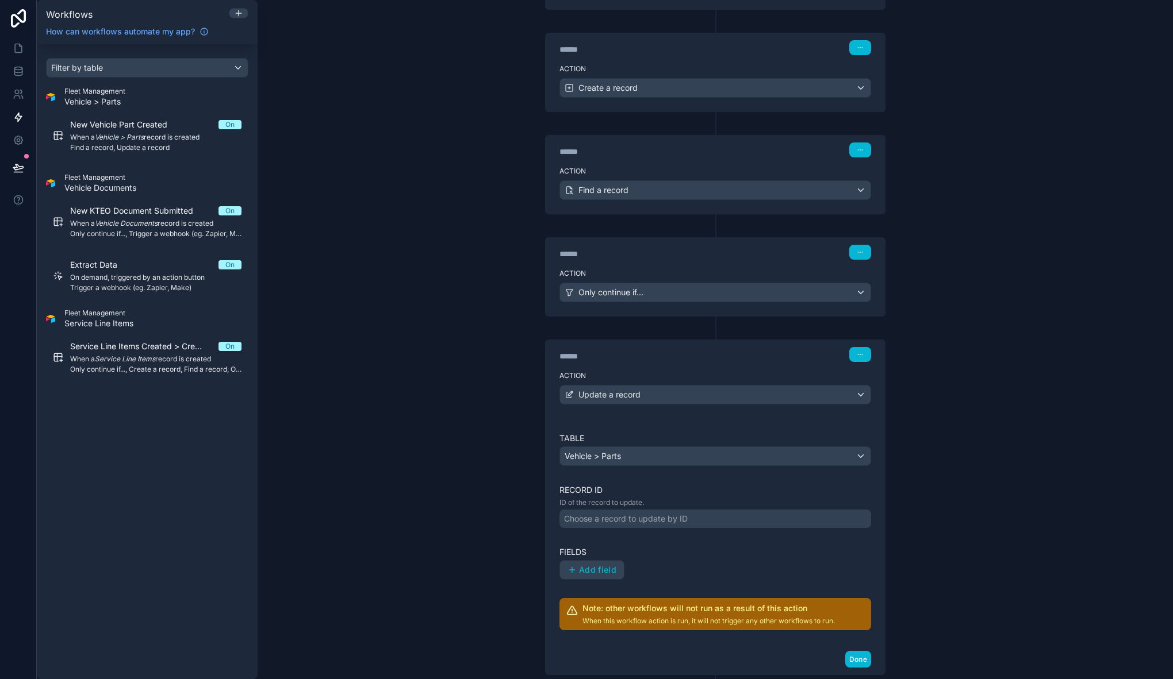
click at [643, 519] on div "Choose a record to update by ID" at bounding box center [626, 518] width 124 height 11
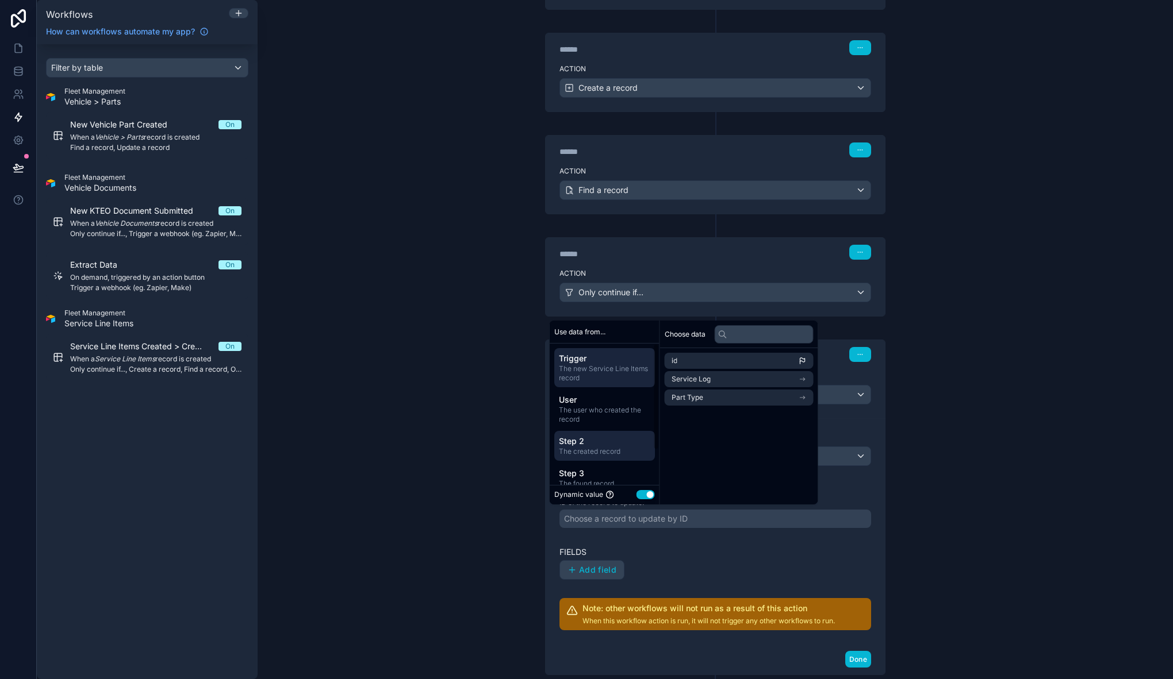
click at [612, 444] on span "Step 2" at bounding box center [604, 441] width 91 height 11
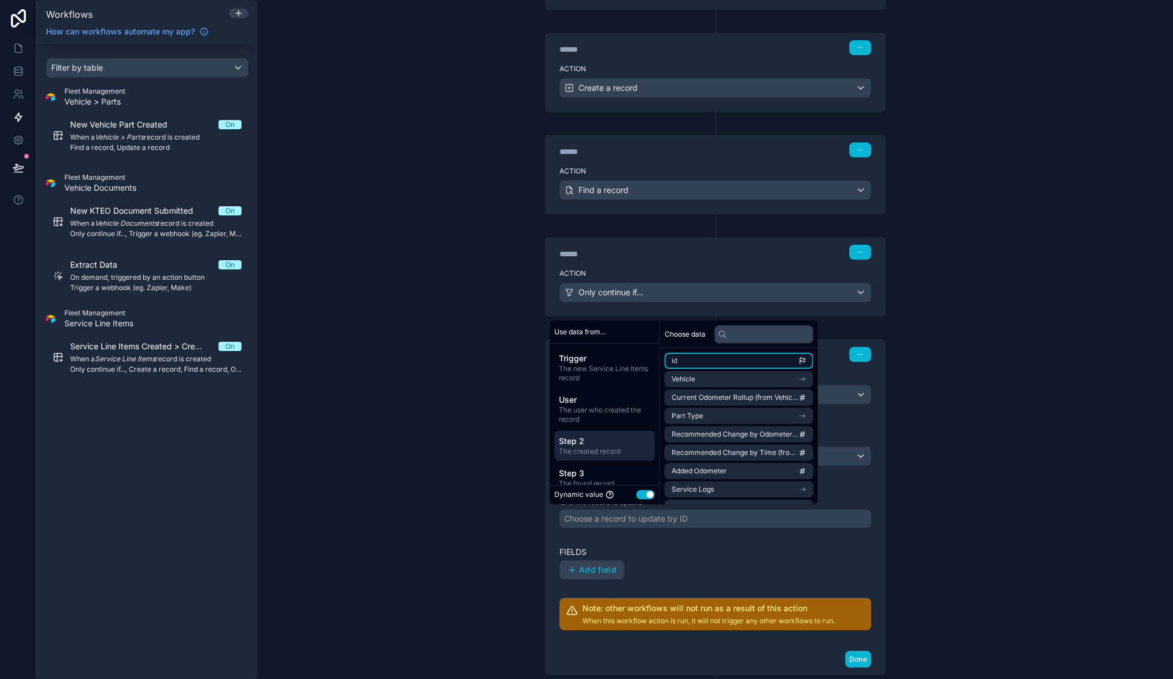
click at [690, 366] on li "id" at bounding box center [738, 361] width 149 height 16
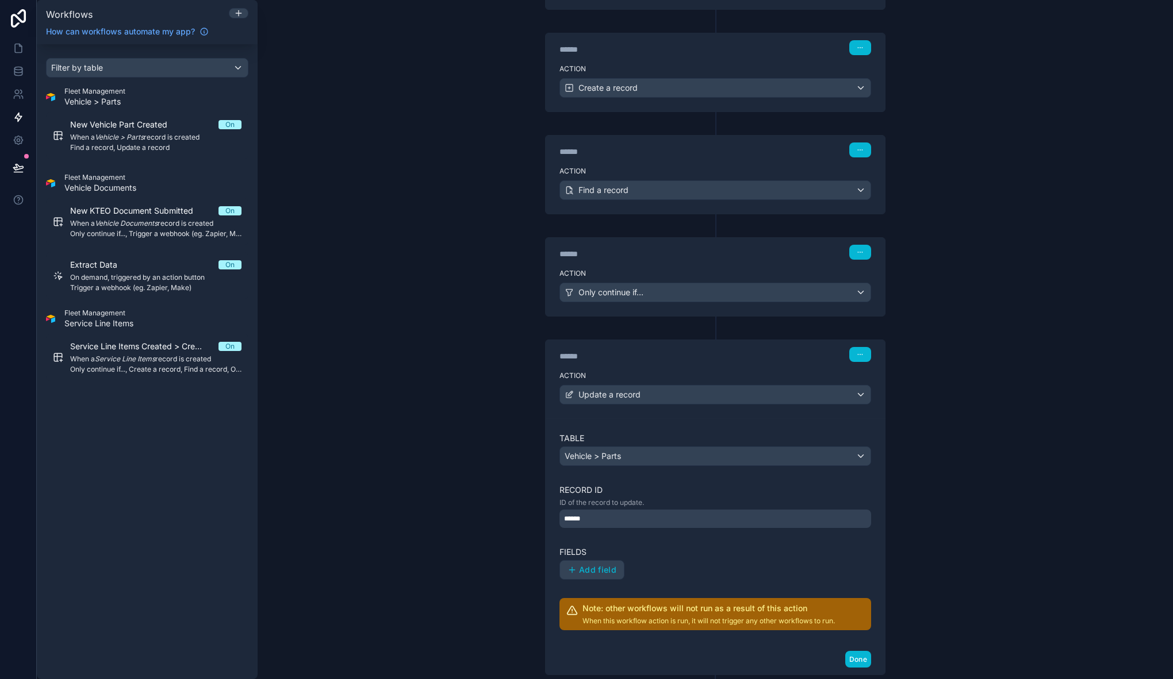
click at [924, 373] on div "**********" at bounding box center [715, 339] width 915 height 679
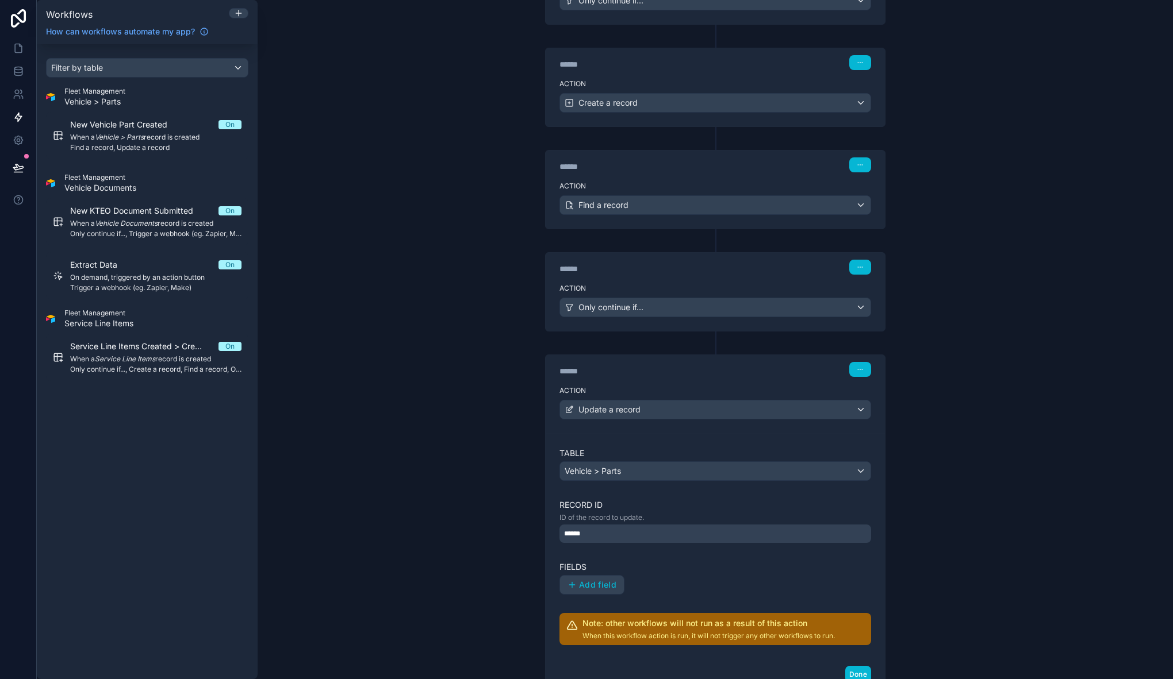
scroll to position [235, 0]
click at [667, 74] on div "Action Create a record" at bounding box center [714, 99] width 339 height 52
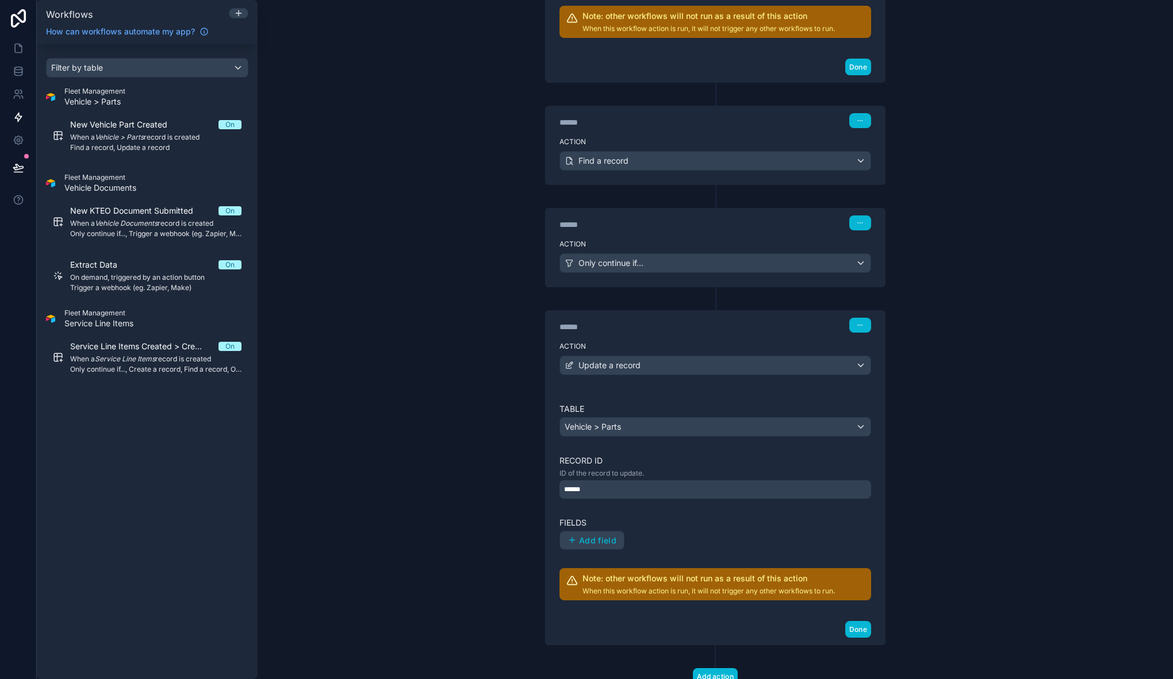
scroll to position [921, 0]
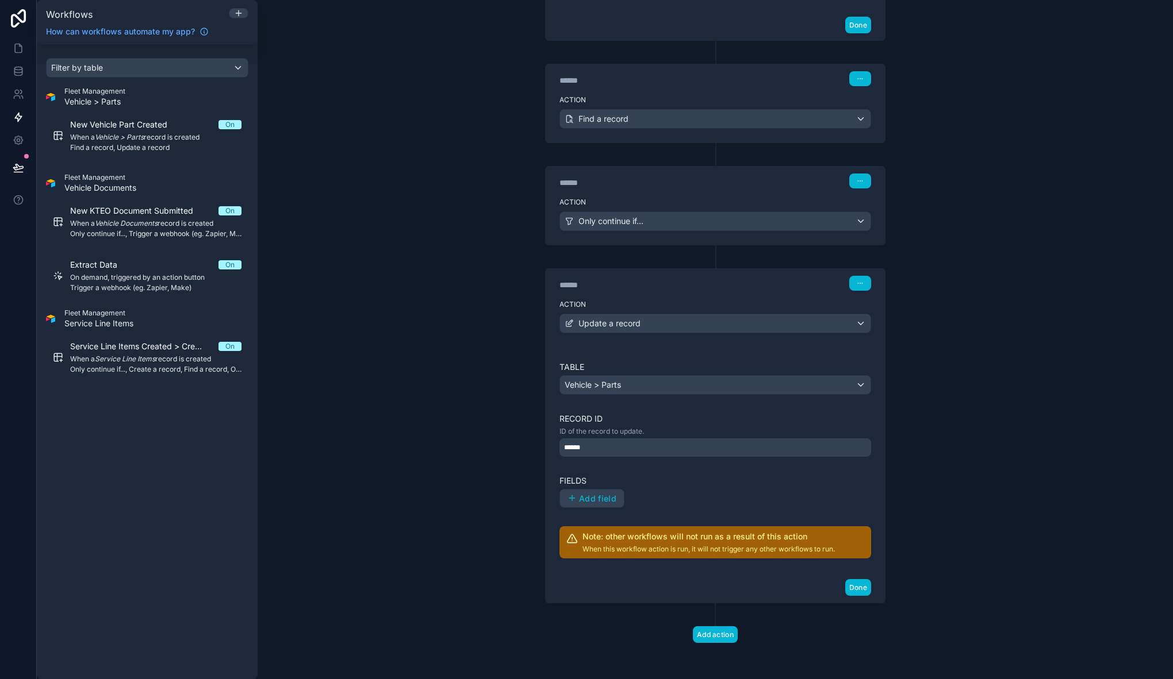
click at [688, 475] on label "Fields" at bounding box center [715, 480] width 312 height 11
click at [590, 502] on span "Add field" at bounding box center [597, 499] width 37 height 10
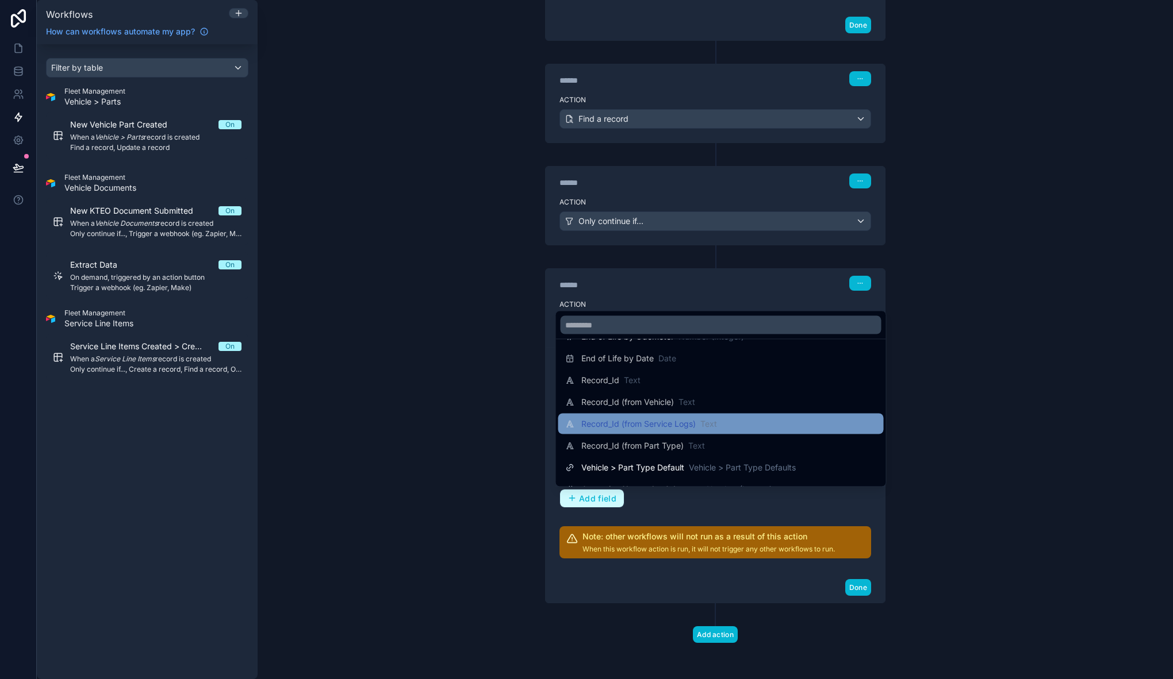
scroll to position [250, 0]
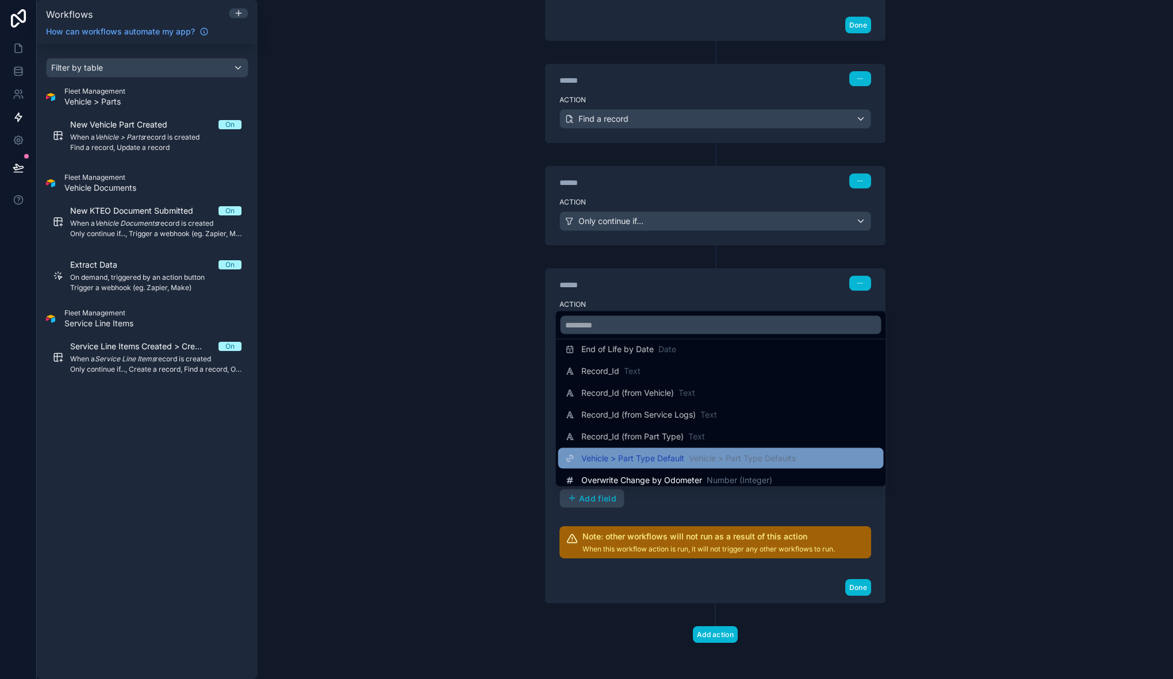
click at [691, 458] on span "Vehicle > Part Type Defaults" at bounding box center [742, 458] width 107 height 11
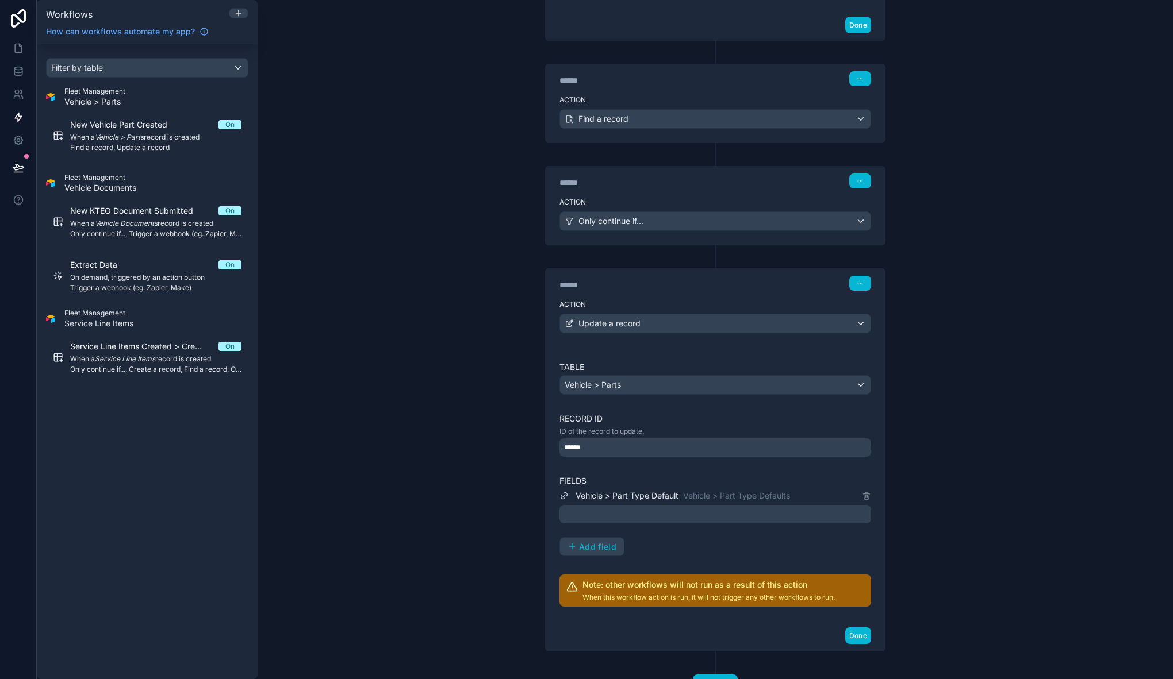
scroll to position [969, 0]
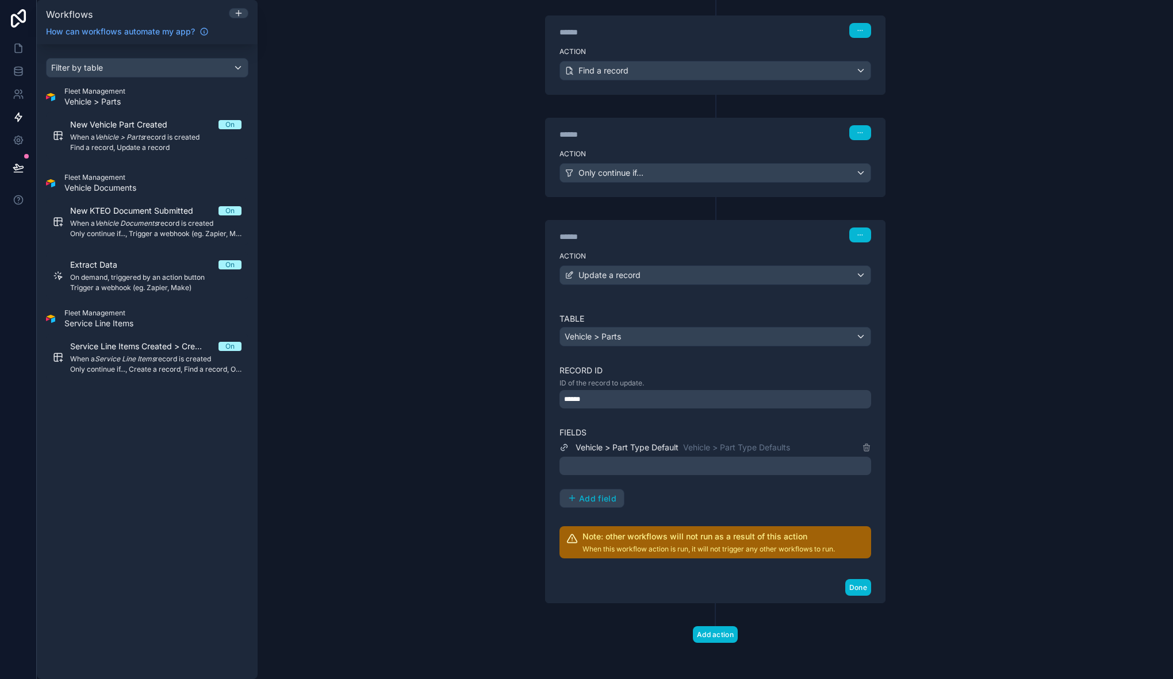
click at [641, 467] on div at bounding box center [715, 466] width 312 height 18
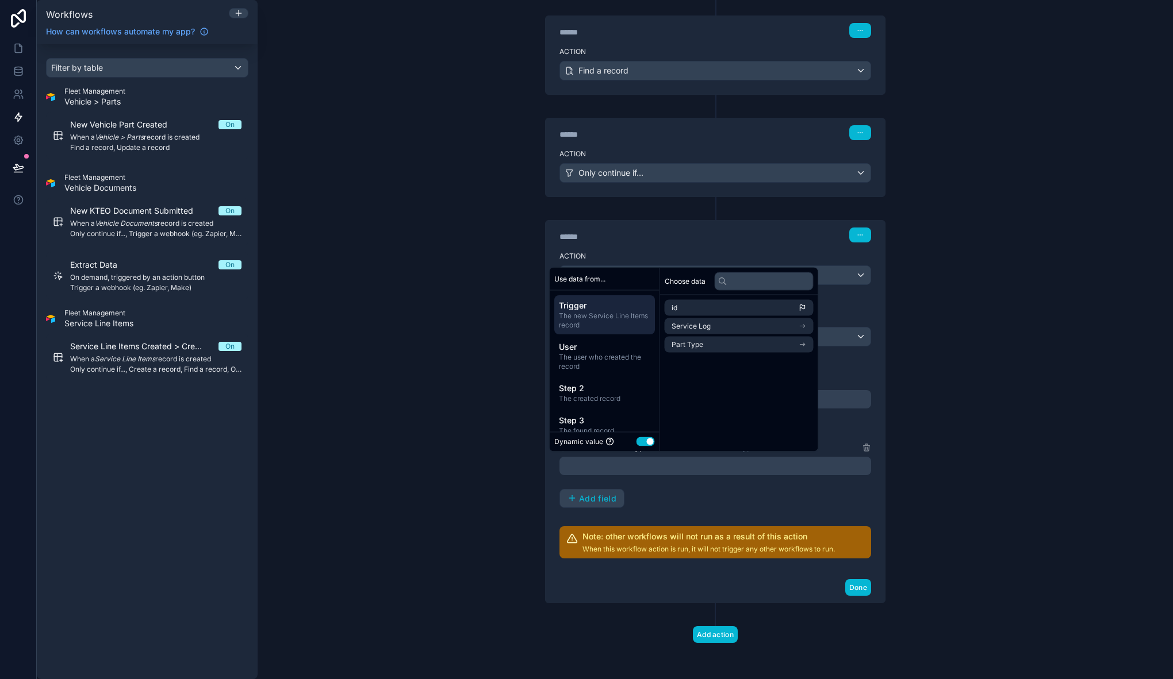
click at [675, 486] on div "Vehicle > Part Type Default Vehicle > Part Type Defaults Add field" at bounding box center [715, 475] width 312 height 68
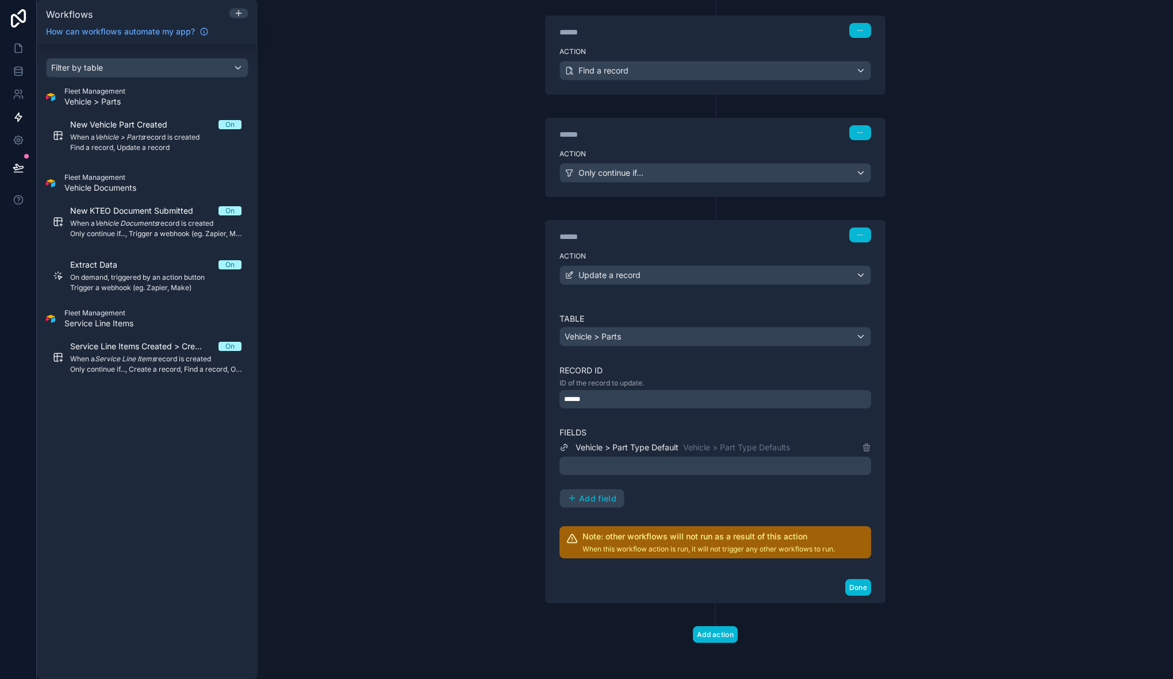
click at [651, 464] on div at bounding box center [715, 466] width 312 height 18
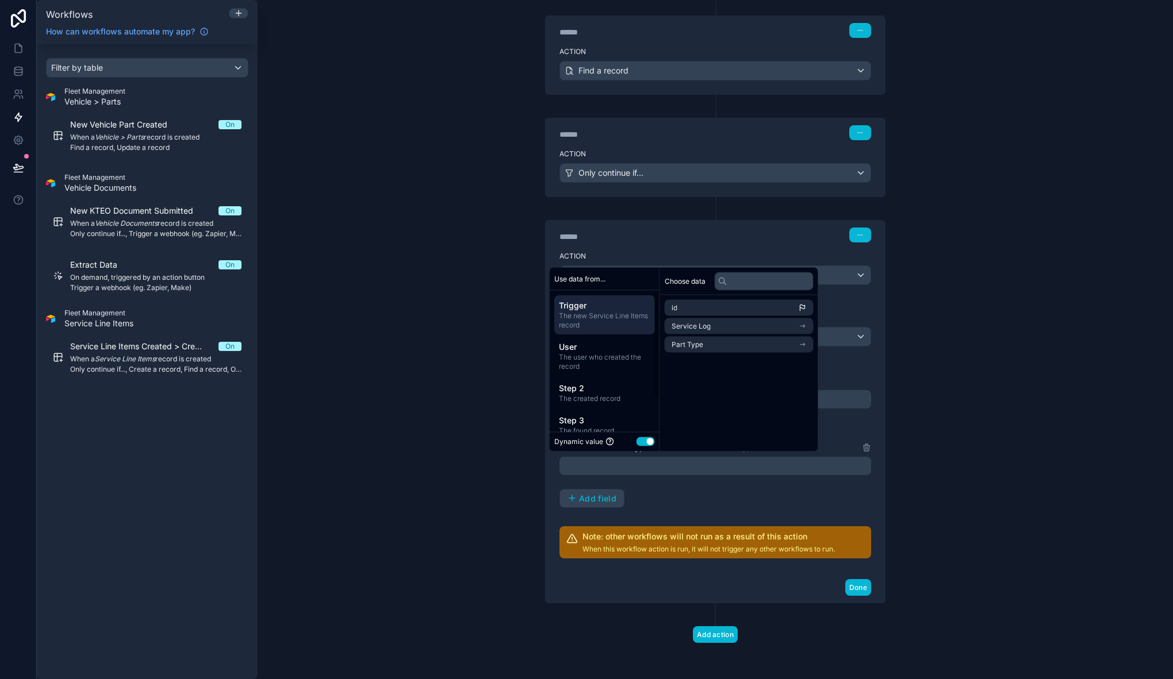
scroll to position [45, 0]
click at [597, 376] on span "Step 3" at bounding box center [604, 375] width 91 height 11
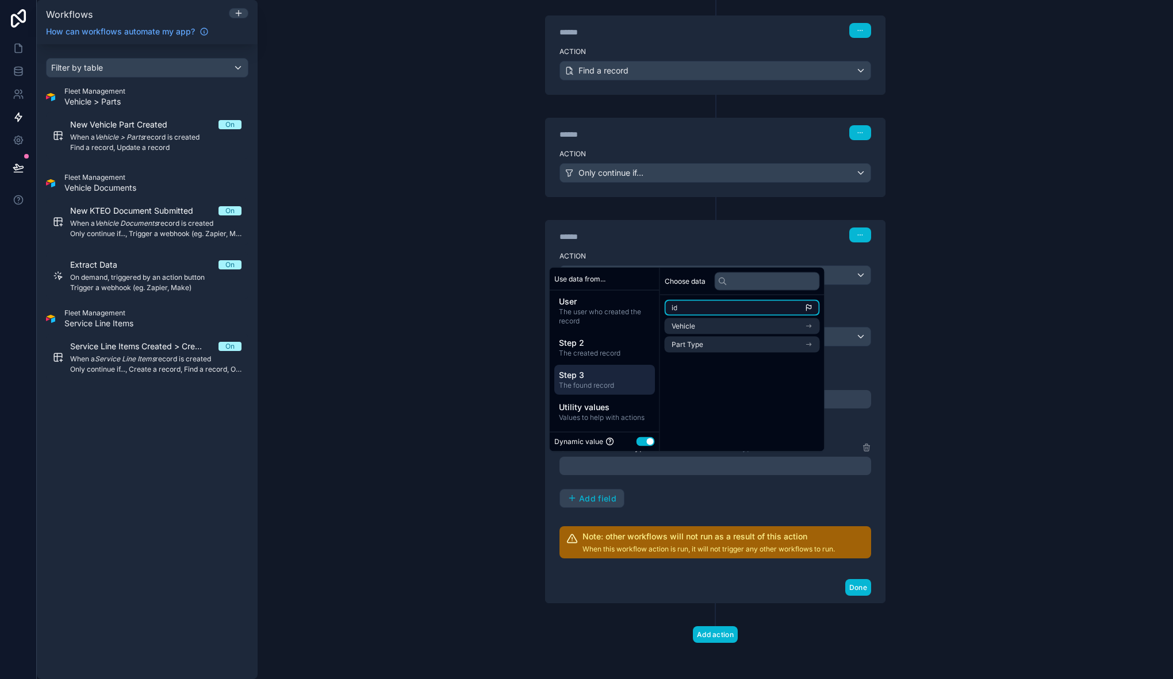
click at [700, 311] on li "id" at bounding box center [741, 308] width 155 height 16
click at [612, 494] on button "Add field" at bounding box center [592, 499] width 64 height 18
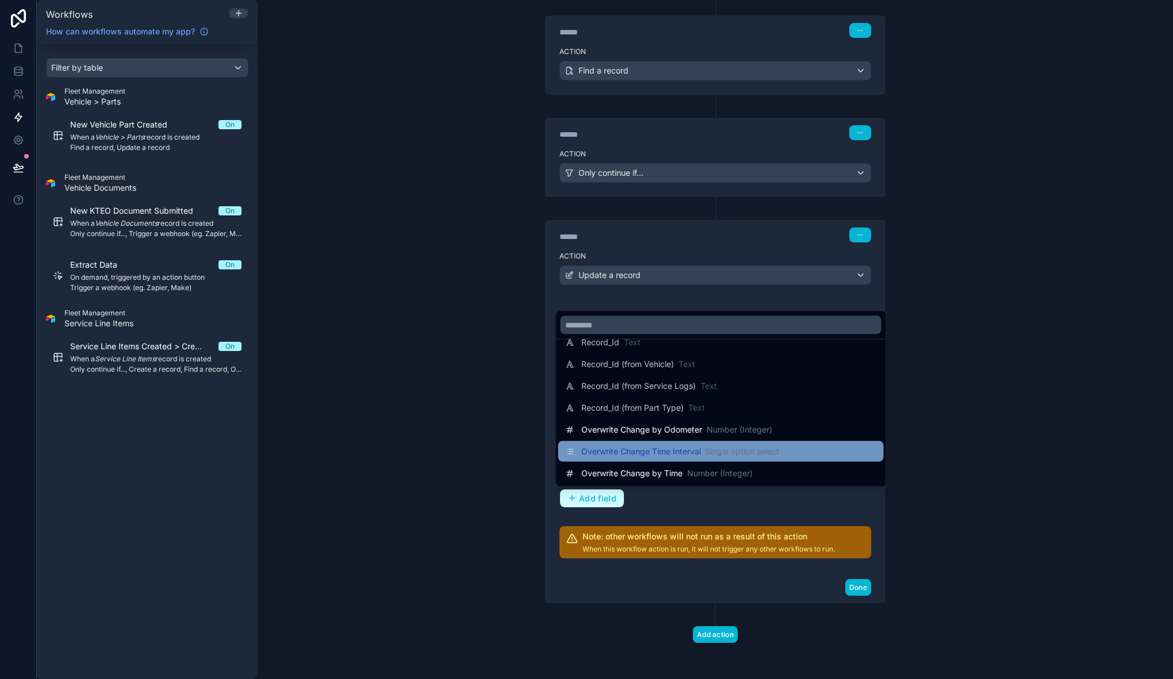
scroll to position [300, 0]
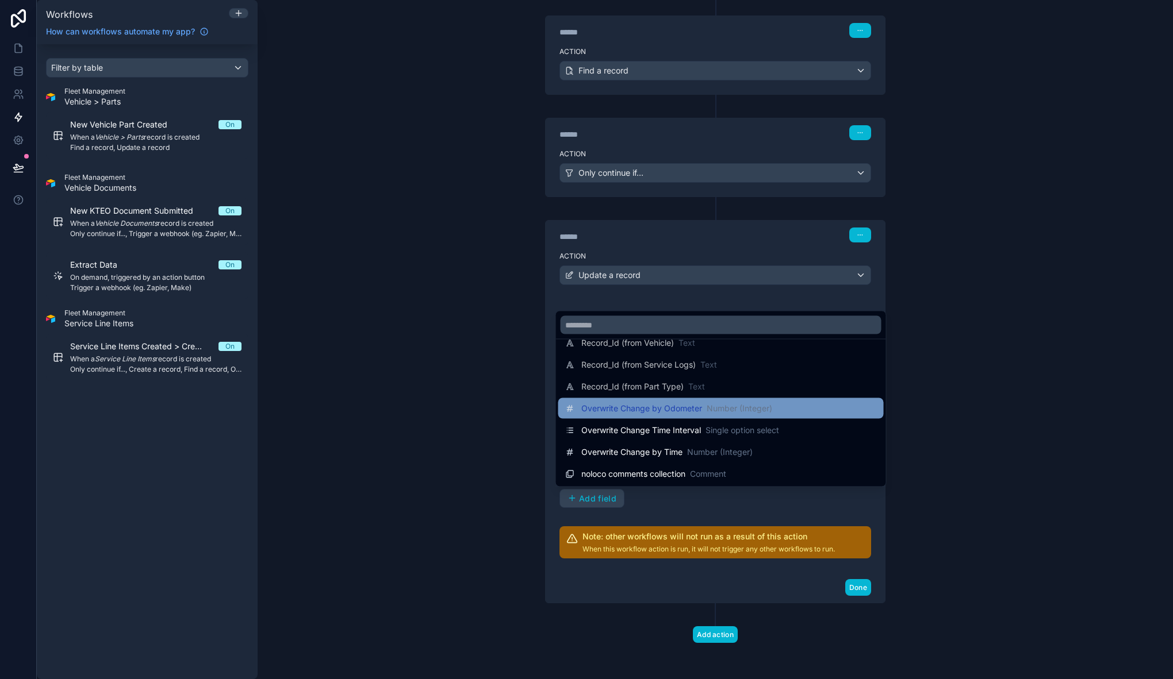
click at [641, 412] on span "Overwrite Change by Odometer" at bounding box center [641, 408] width 121 height 11
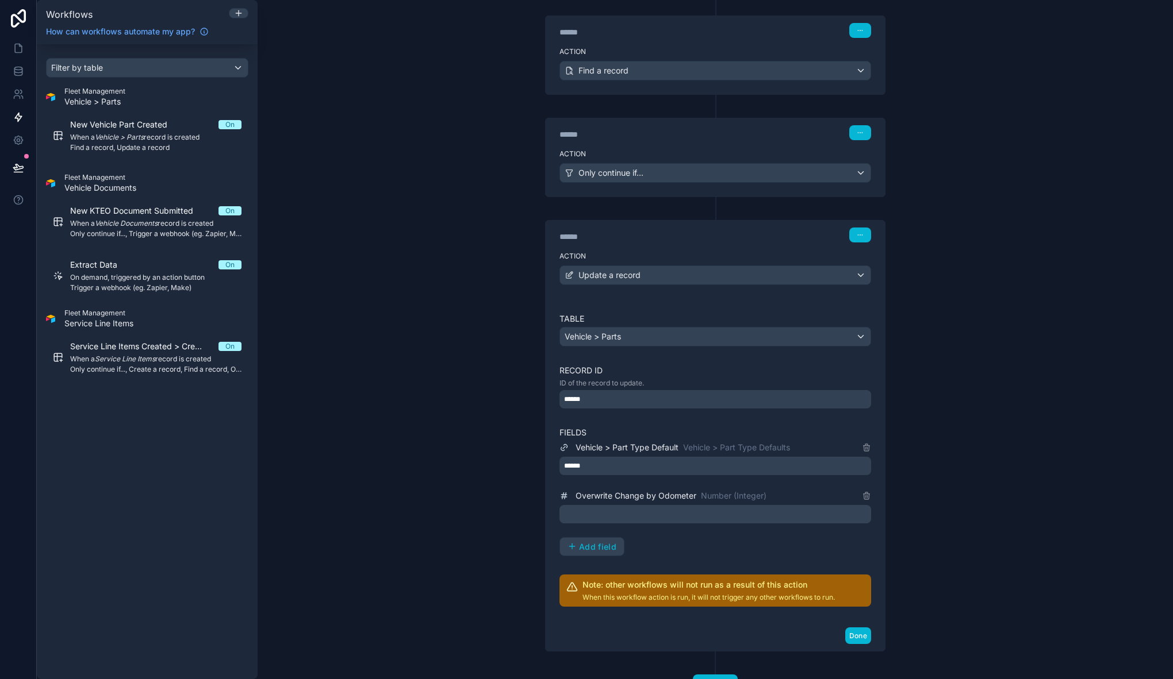
click at [660, 505] on div "﻿" at bounding box center [715, 514] width 312 height 18
click at [657, 512] on p "﻿" at bounding box center [716, 515] width 305 height 14
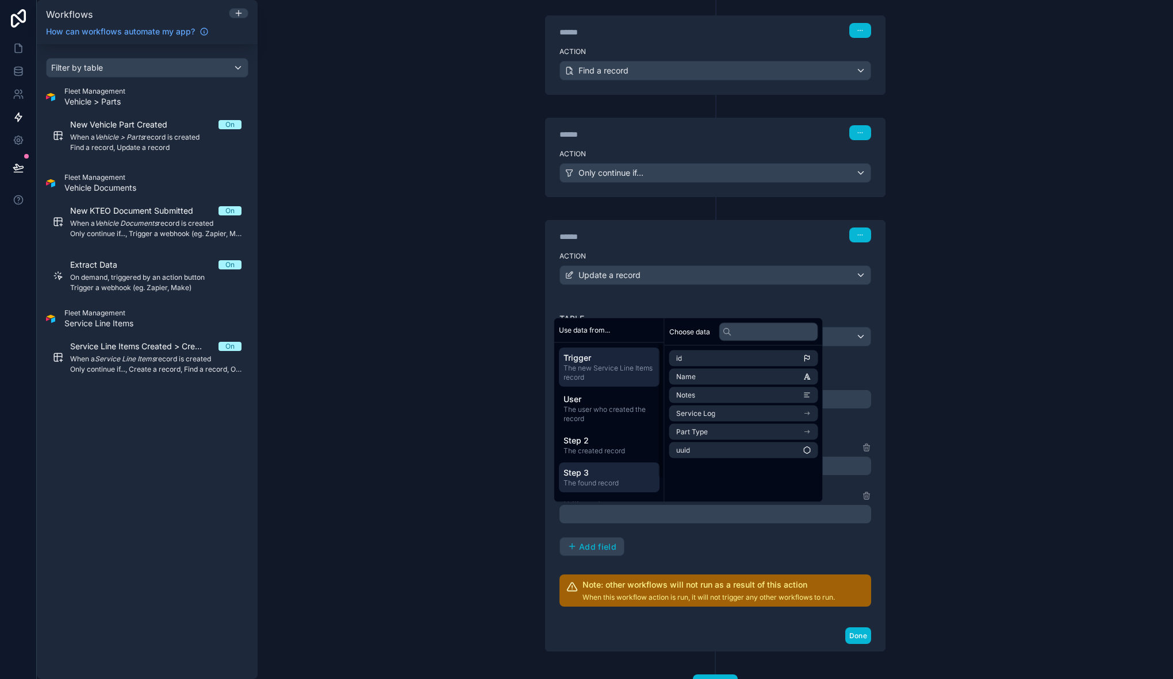
scroll to position [27, 0]
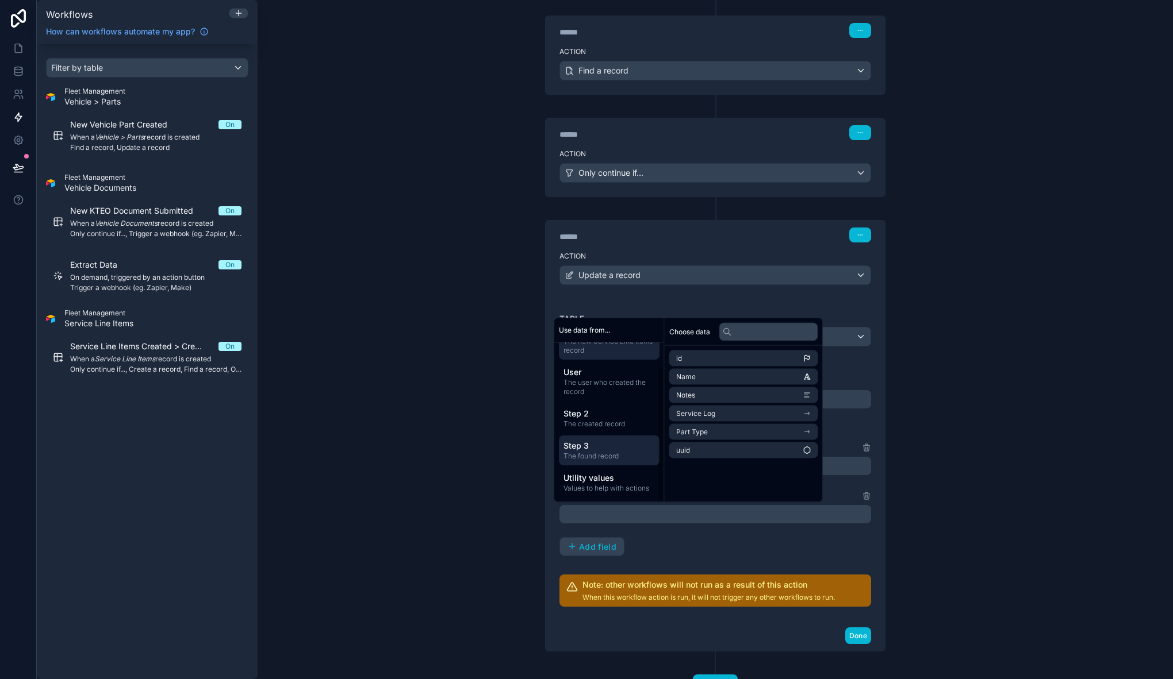
click at [605, 461] on div "Step 3 The found record" at bounding box center [609, 451] width 101 height 30
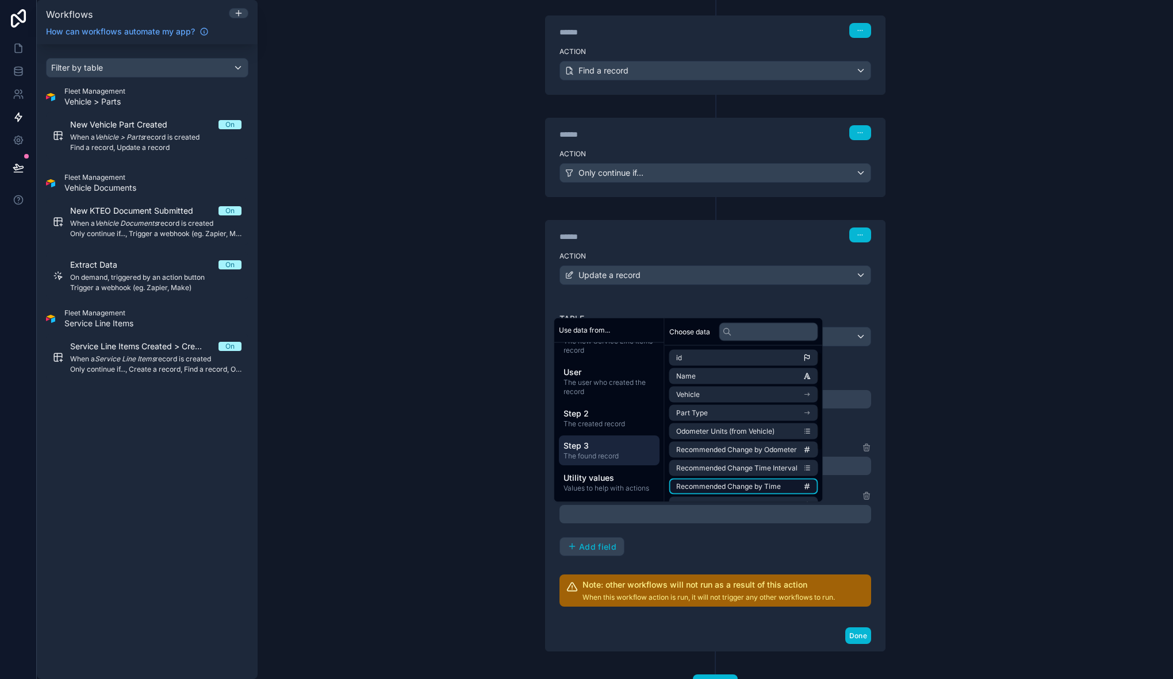
scroll to position [10, 0]
click at [758, 440] on span "Recommended Change by Odometer" at bounding box center [736, 440] width 121 height 9
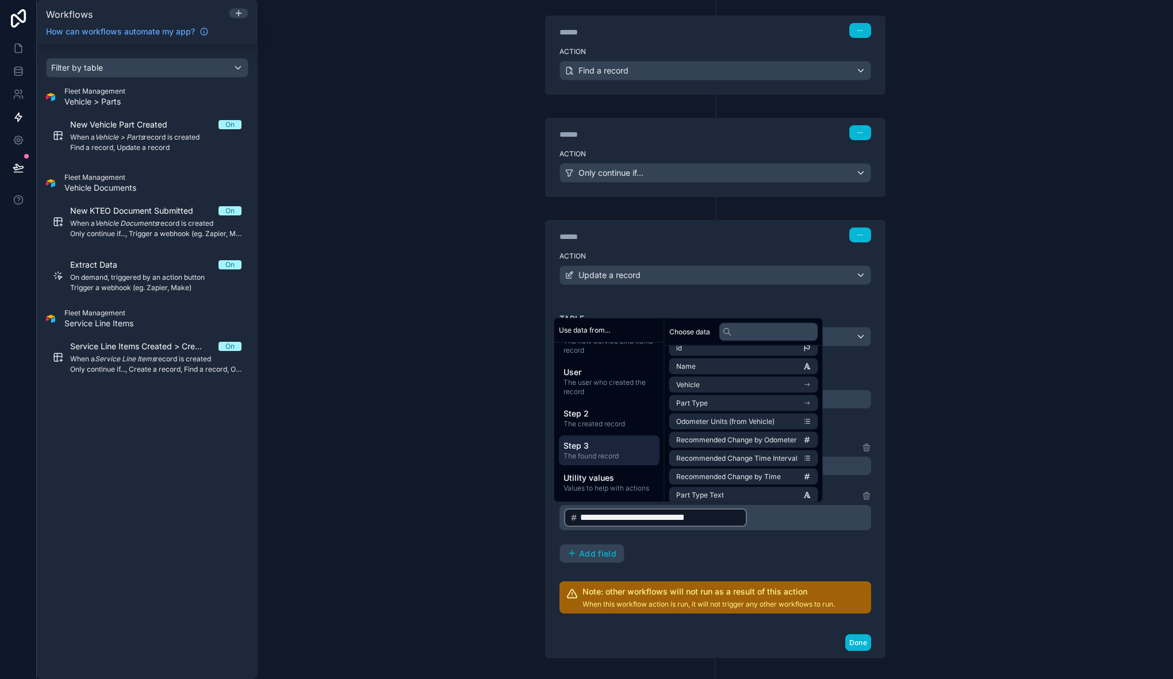
scroll to position [1024, 0]
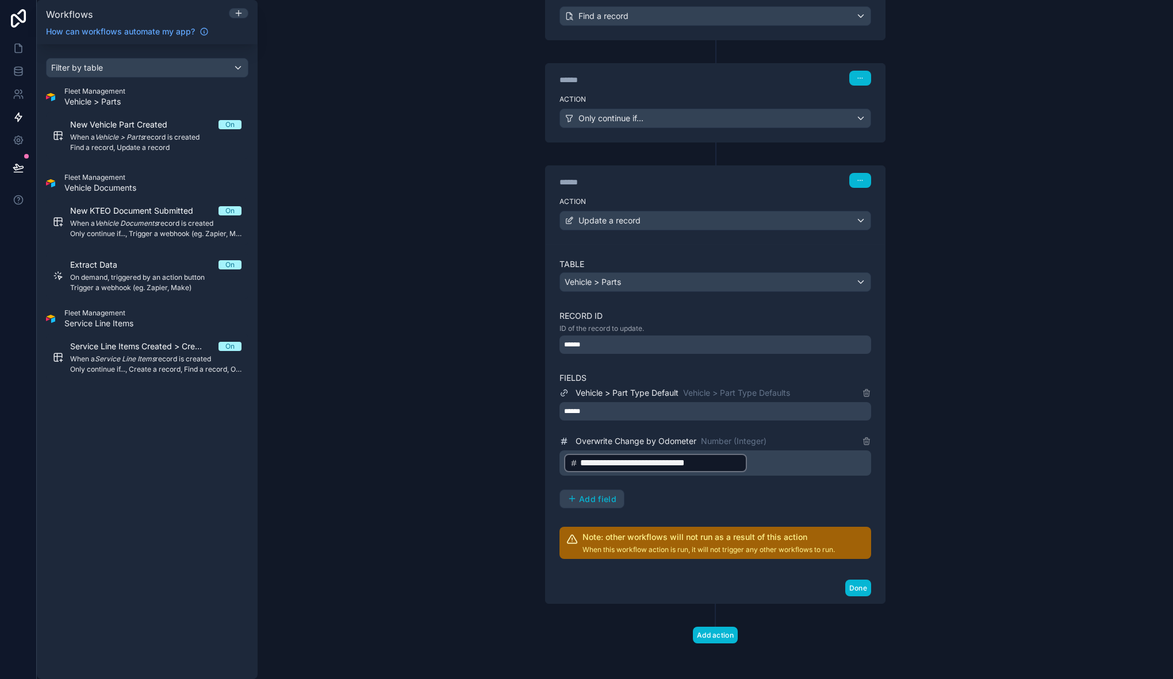
click at [584, 486] on div "**********" at bounding box center [715, 447] width 312 height 123
click at [585, 499] on span "Add field" at bounding box center [597, 499] width 37 height 10
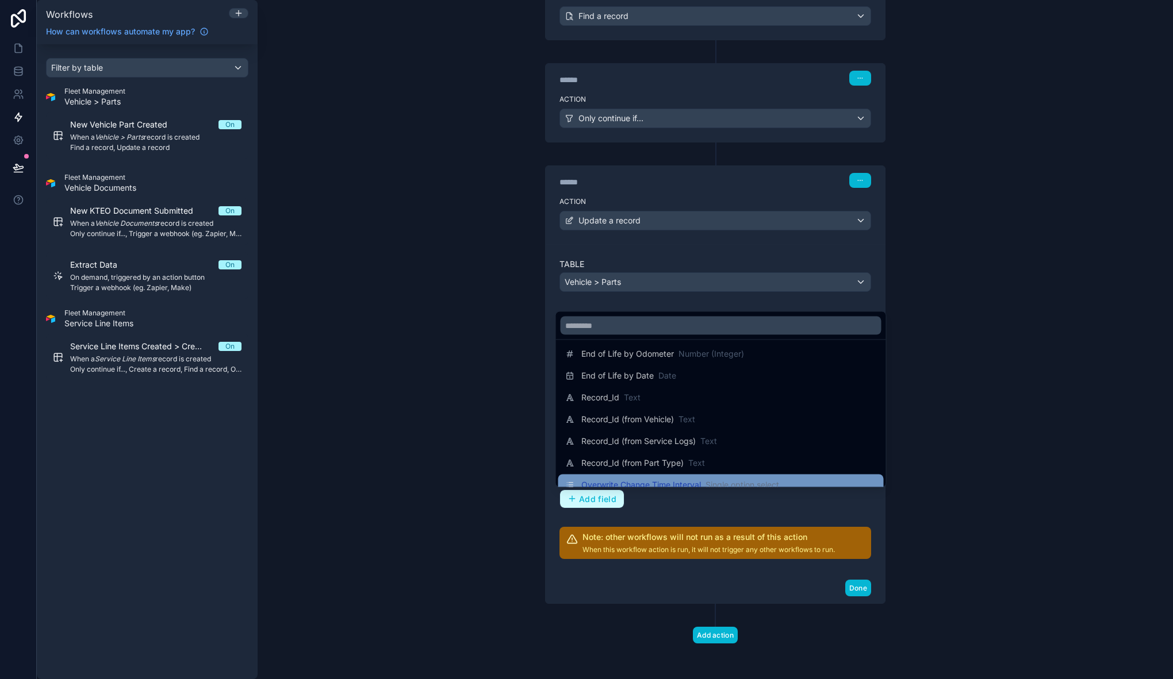
scroll to position [278, 0]
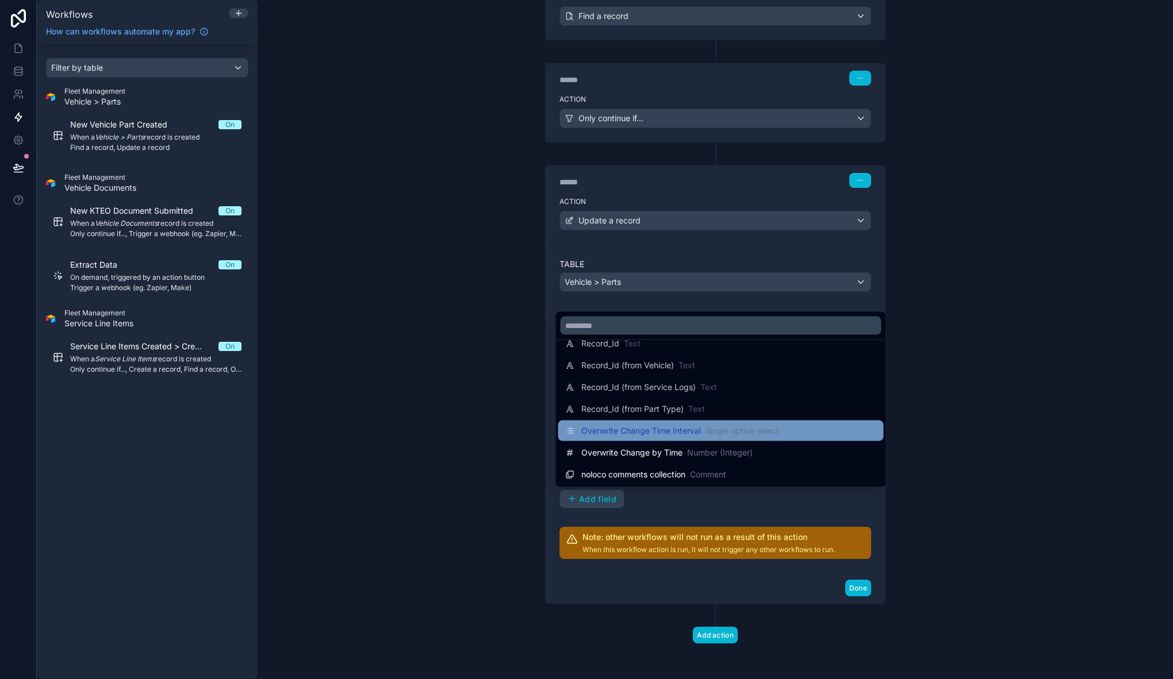
click at [662, 433] on span "Overwrite Change Time Interval" at bounding box center [641, 430] width 120 height 11
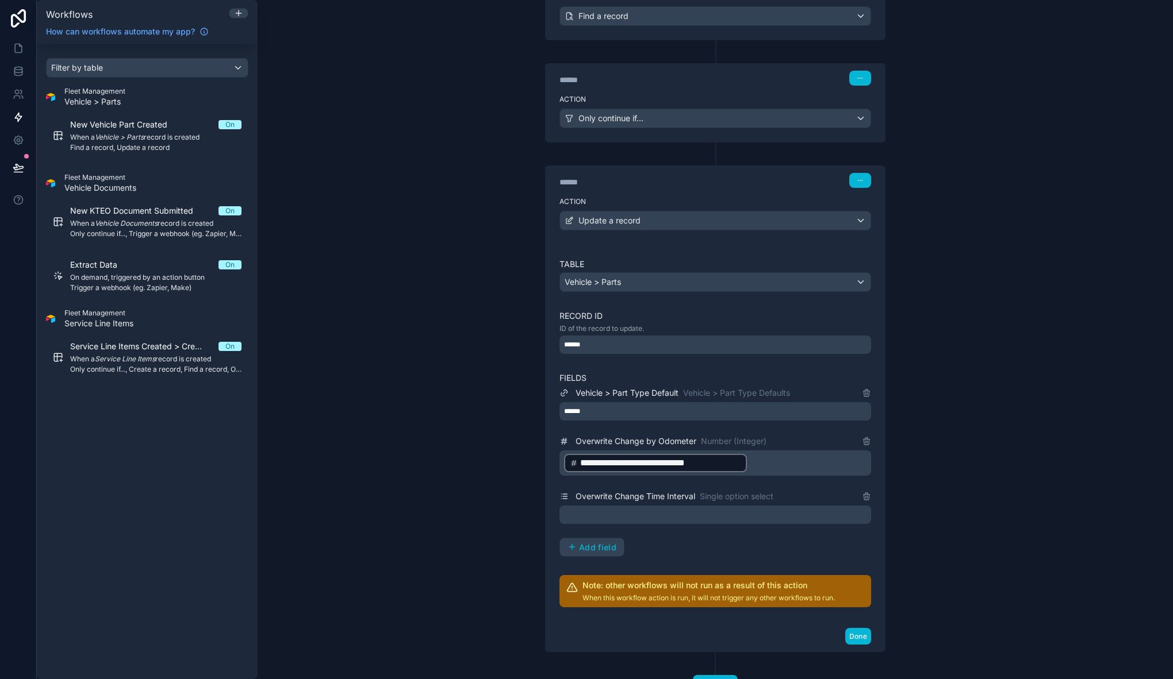
click at [622, 523] on div "**********" at bounding box center [715, 471] width 312 height 171
click at [625, 518] on div at bounding box center [715, 515] width 312 height 18
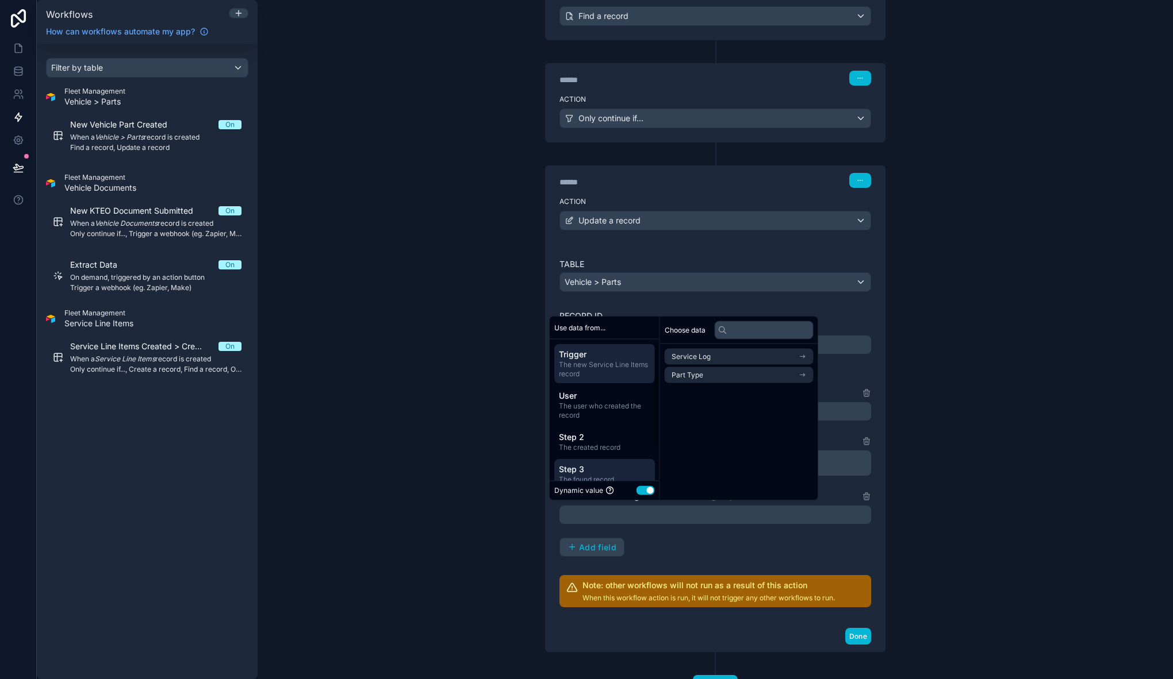
scroll to position [6, 0]
click at [608, 461] on span "Step 3" at bounding box center [604, 463] width 91 height 11
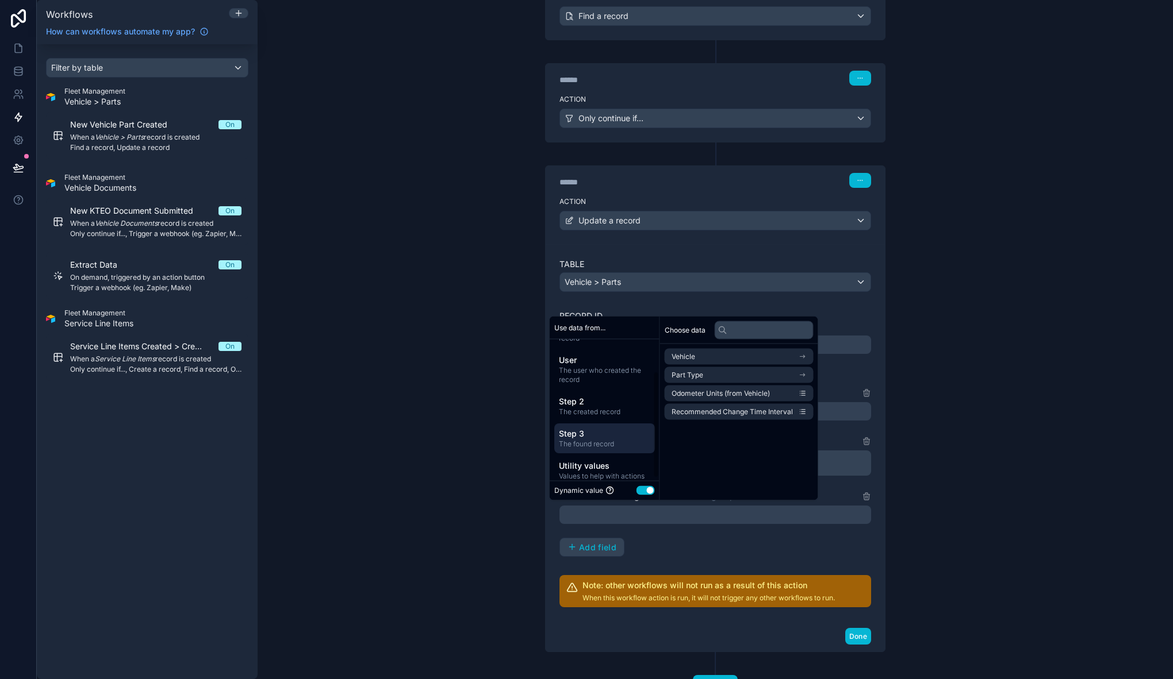
scroll to position [45, 0]
click at [747, 414] on span "Recommended Change Time Interval" at bounding box center [731, 412] width 121 height 9
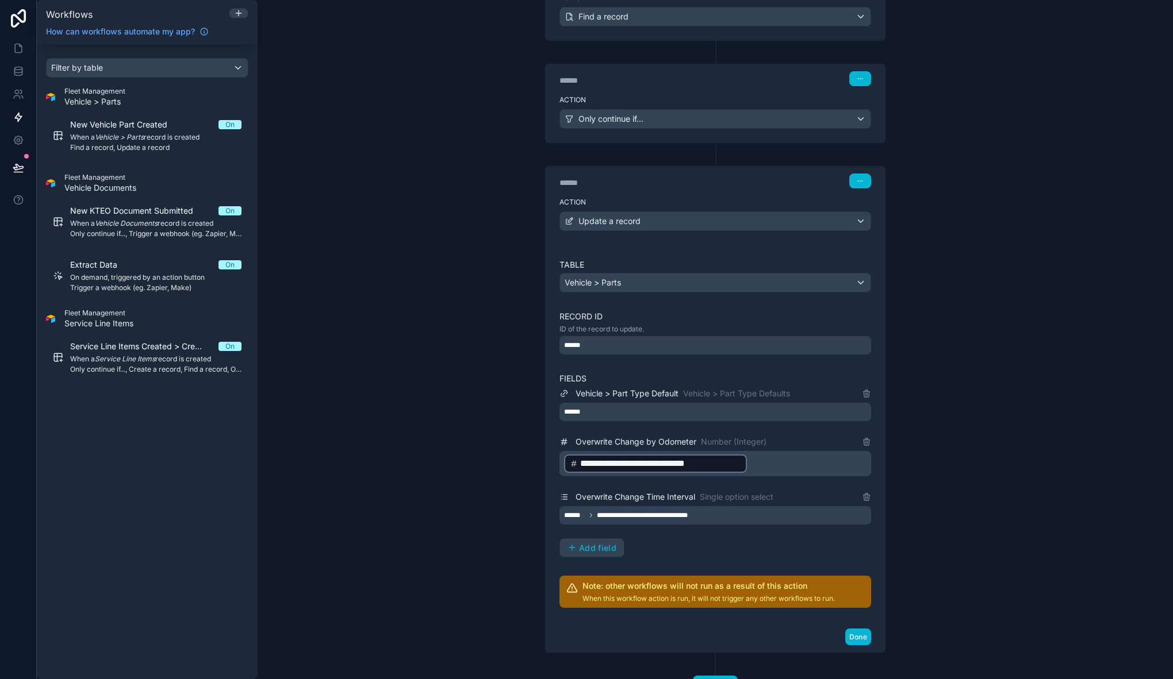
click at [674, 535] on div "**********" at bounding box center [715, 472] width 312 height 171
click at [594, 550] on span "Add field" at bounding box center [597, 548] width 37 height 10
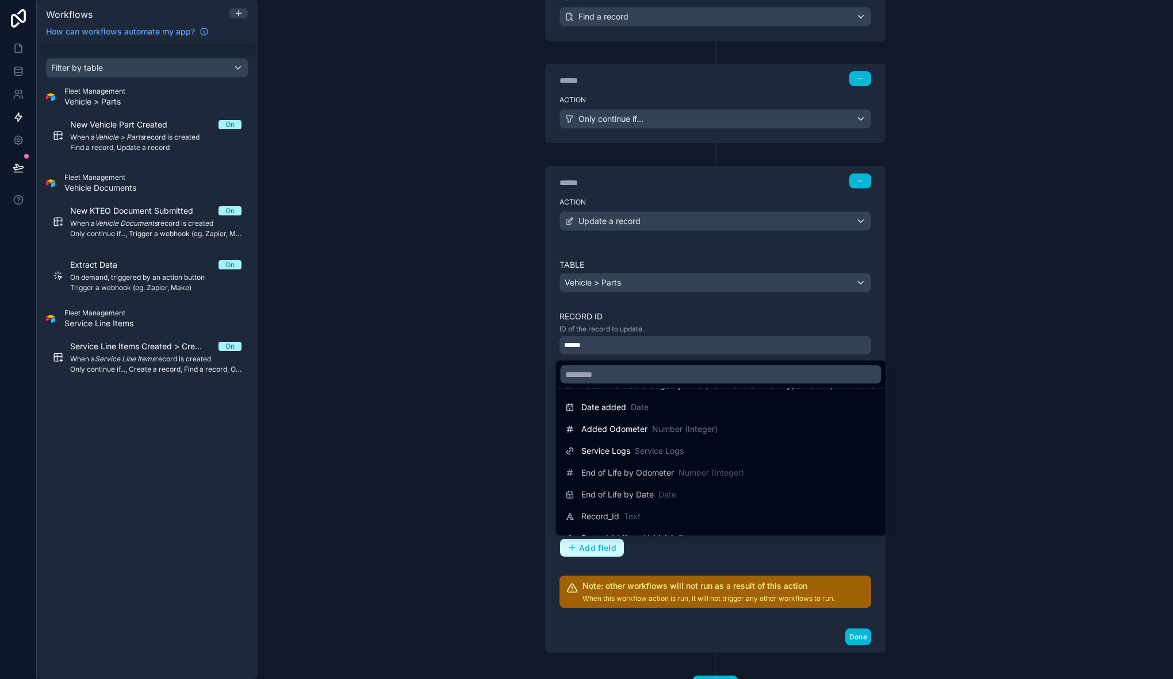
scroll to position [256, 0]
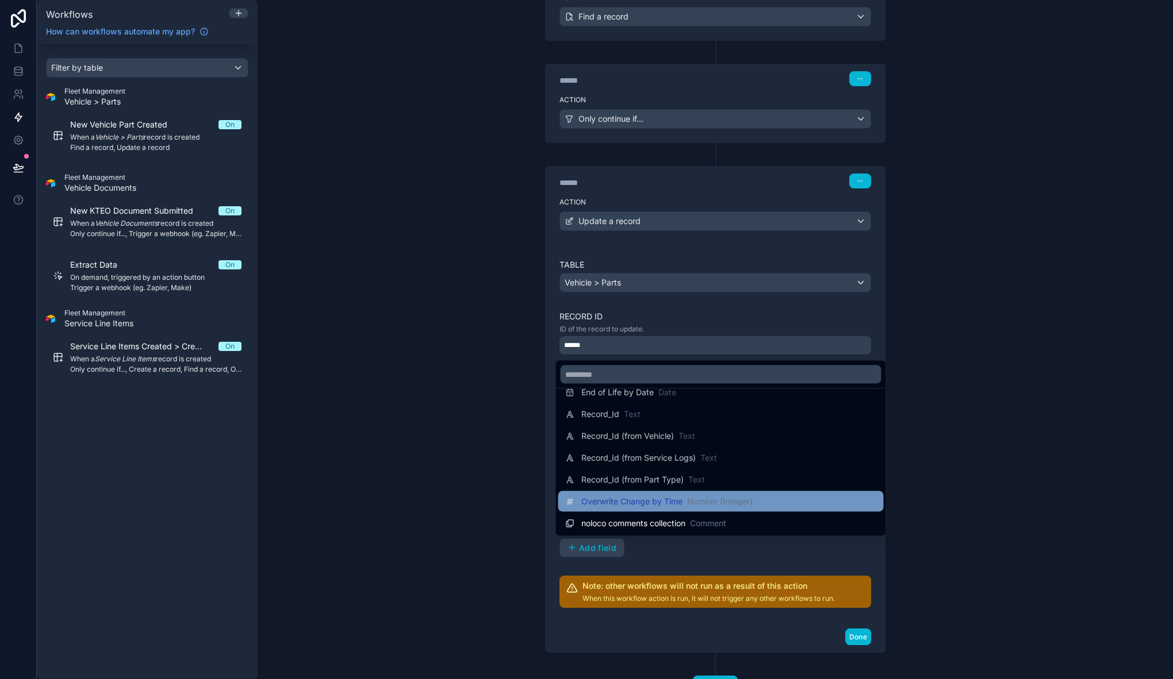
click at [665, 502] on span "Overwrite Change by Time" at bounding box center [631, 501] width 101 height 11
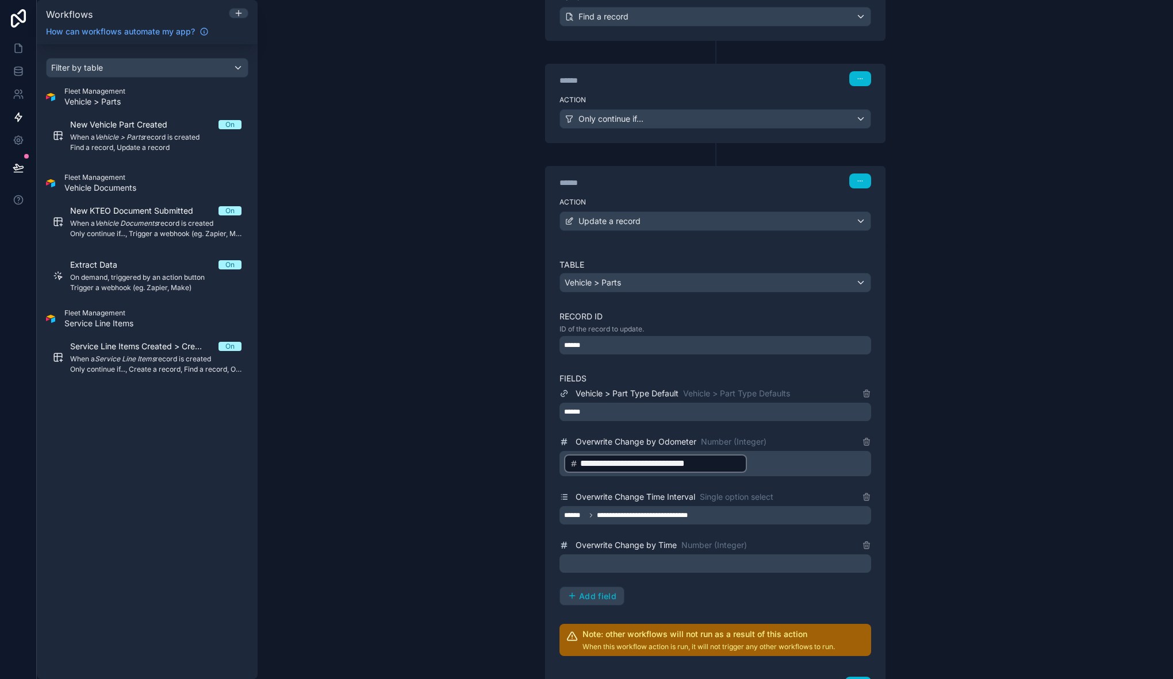
click at [653, 561] on p "﻿" at bounding box center [716, 564] width 305 height 14
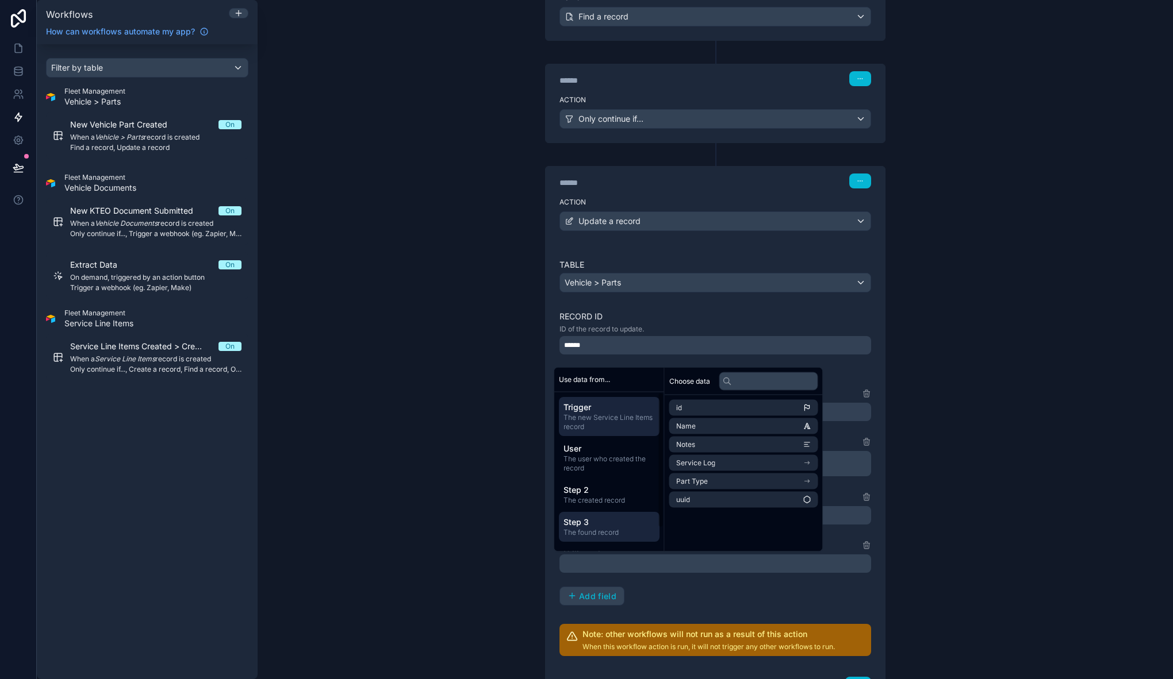
scroll to position [25, 0]
click at [622, 495] on span "Step 3" at bounding box center [608, 497] width 91 height 11
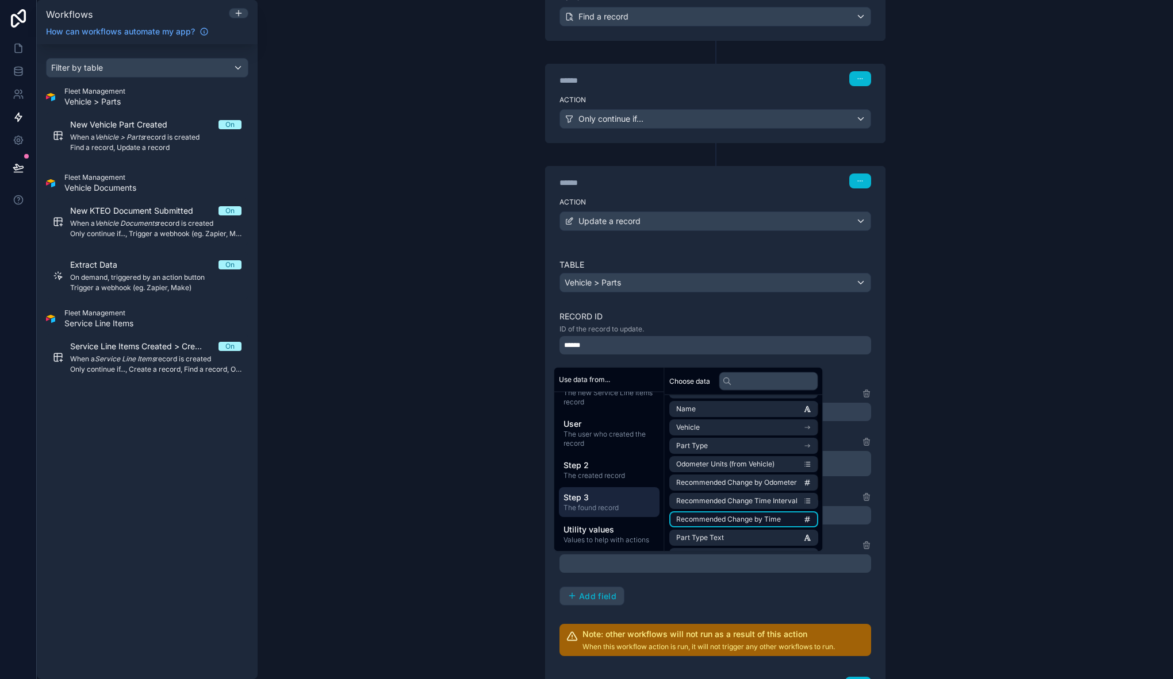
scroll to position [24, 0]
click at [766, 516] on span "Recommended Change by Time" at bounding box center [728, 513] width 105 height 9
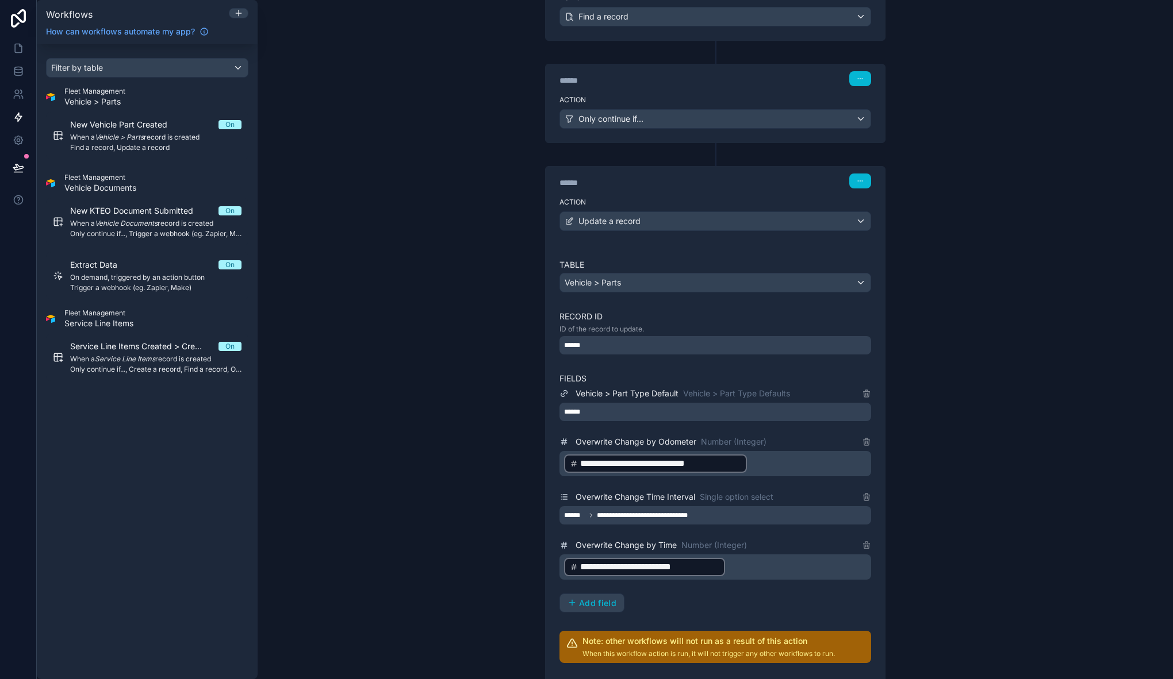
click at [910, 538] on div "**********" at bounding box center [715, 339] width 915 height 679
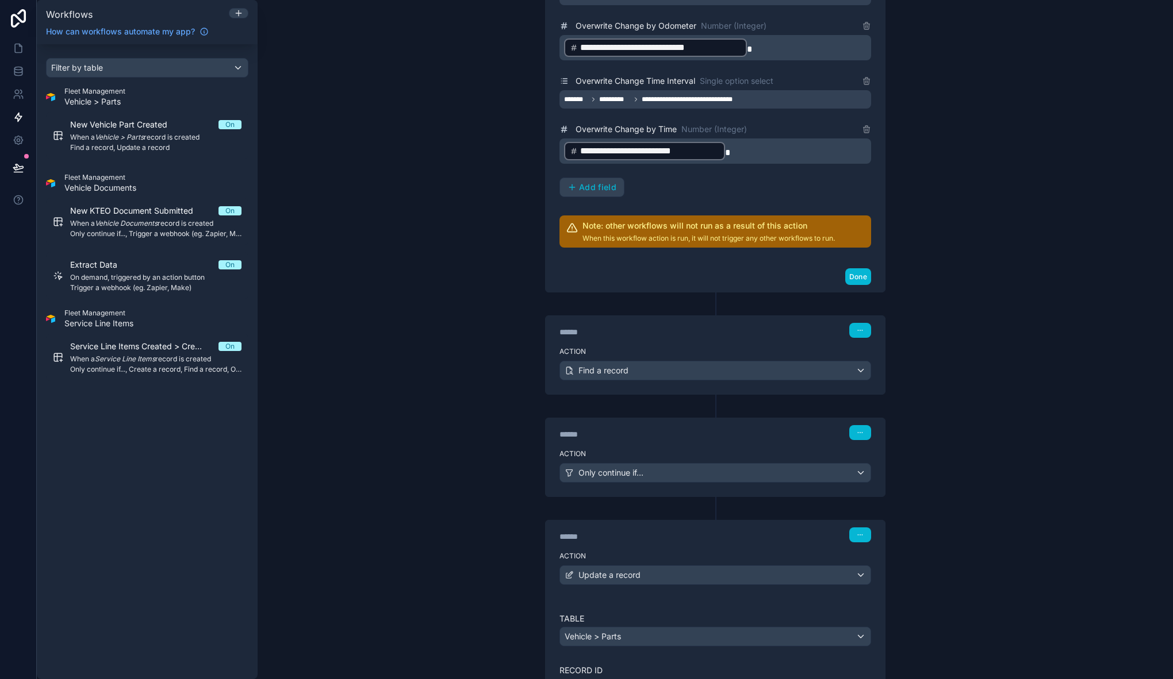
scroll to position [1128, 0]
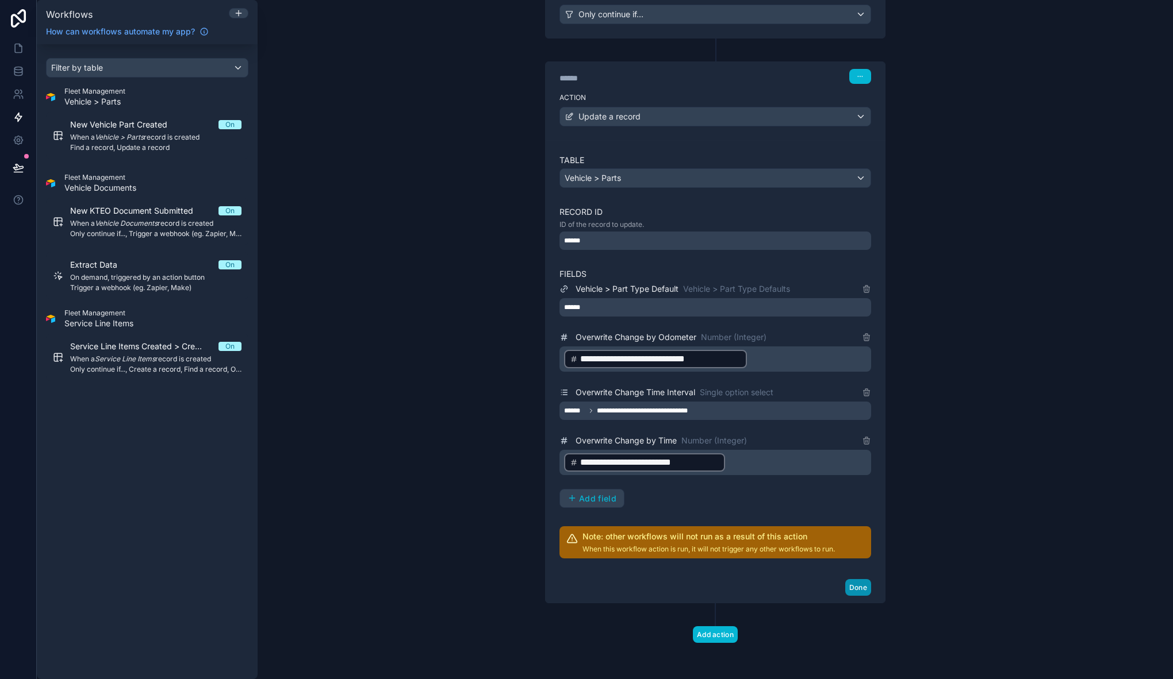
click at [859, 590] on button "Done" at bounding box center [858, 587] width 26 height 17
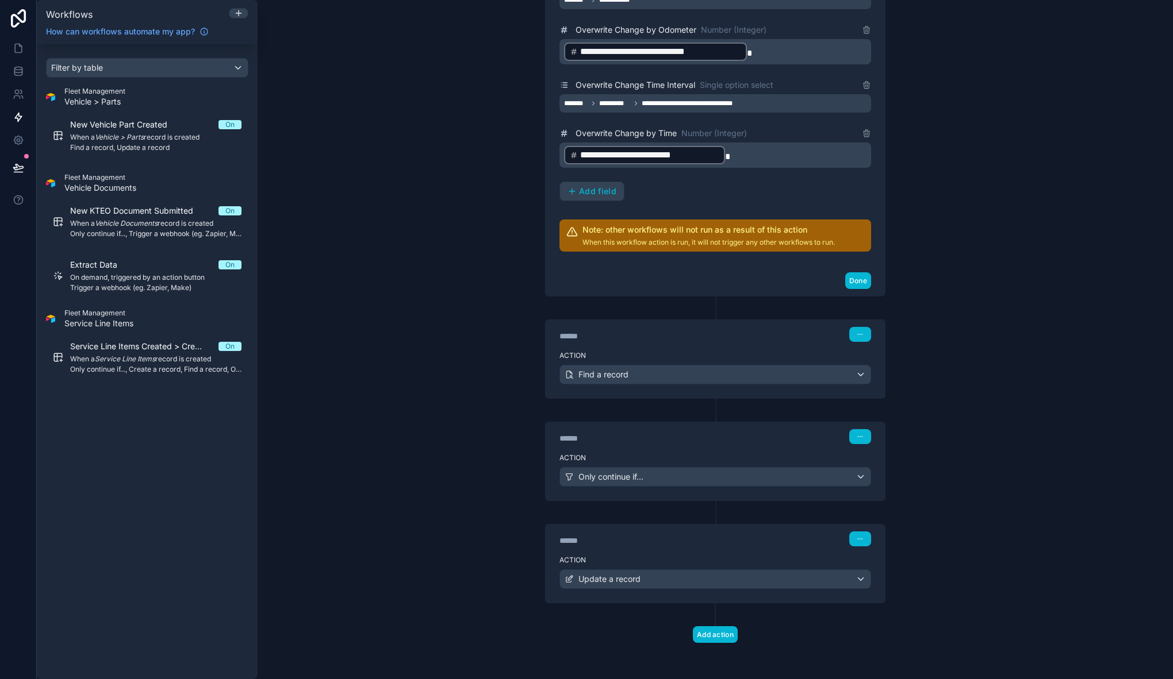
scroll to position [552, 0]
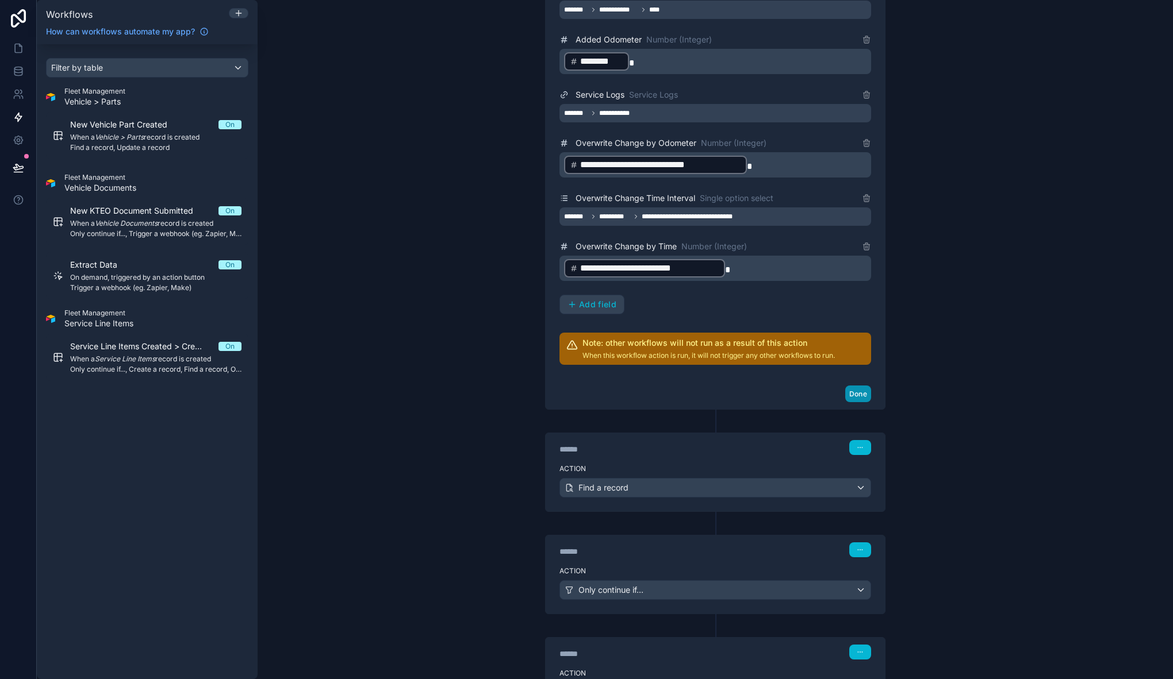
click at [853, 395] on button "Done" at bounding box center [858, 394] width 26 height 17
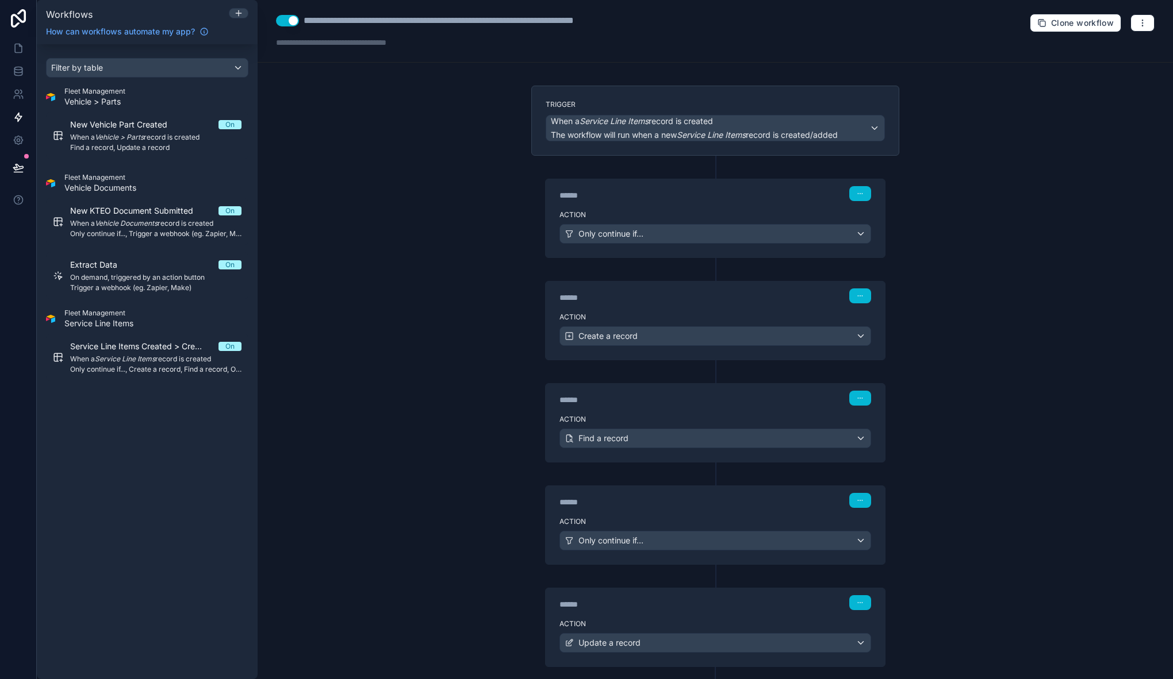
click at [629, 22] on div "**********" at bounding box center [470, 21] width 335 height 14
type div "**********"
click at [417, 297] on div "**********" at bounding box center [715, 339] width 915 height 679
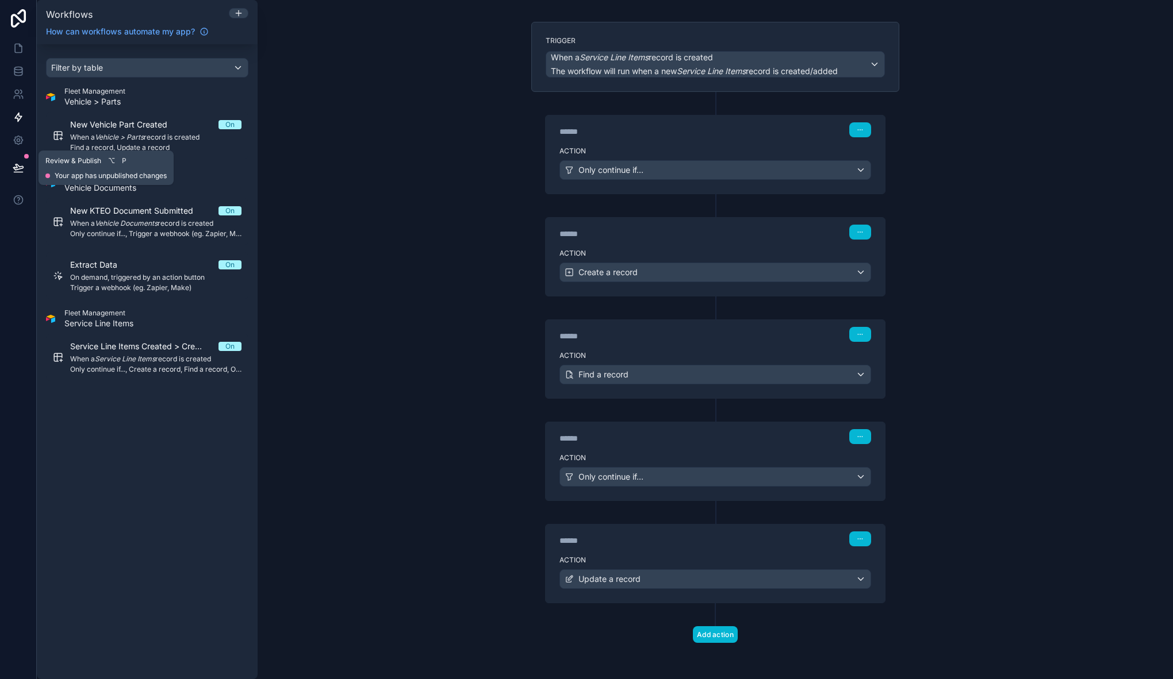
click at [18, 166] on icon at bounding box center [18, 167] width 11 height 11
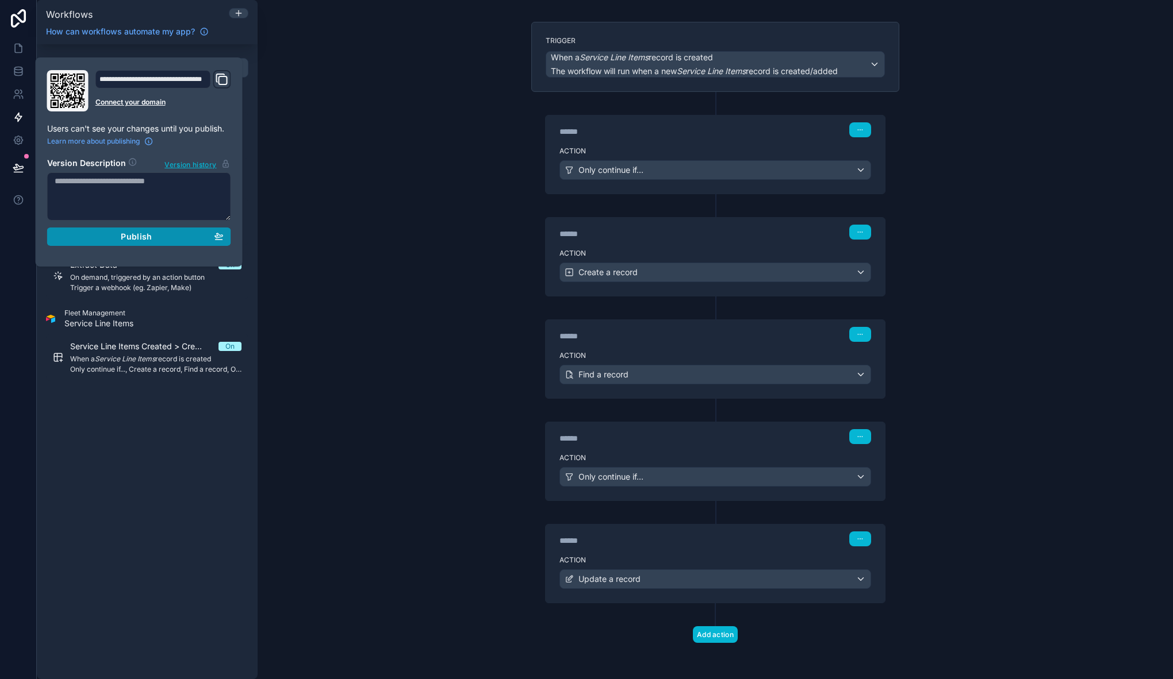
click at [118, 237] on div "Publish" at bounding box center [139, 237] width 169 height 10
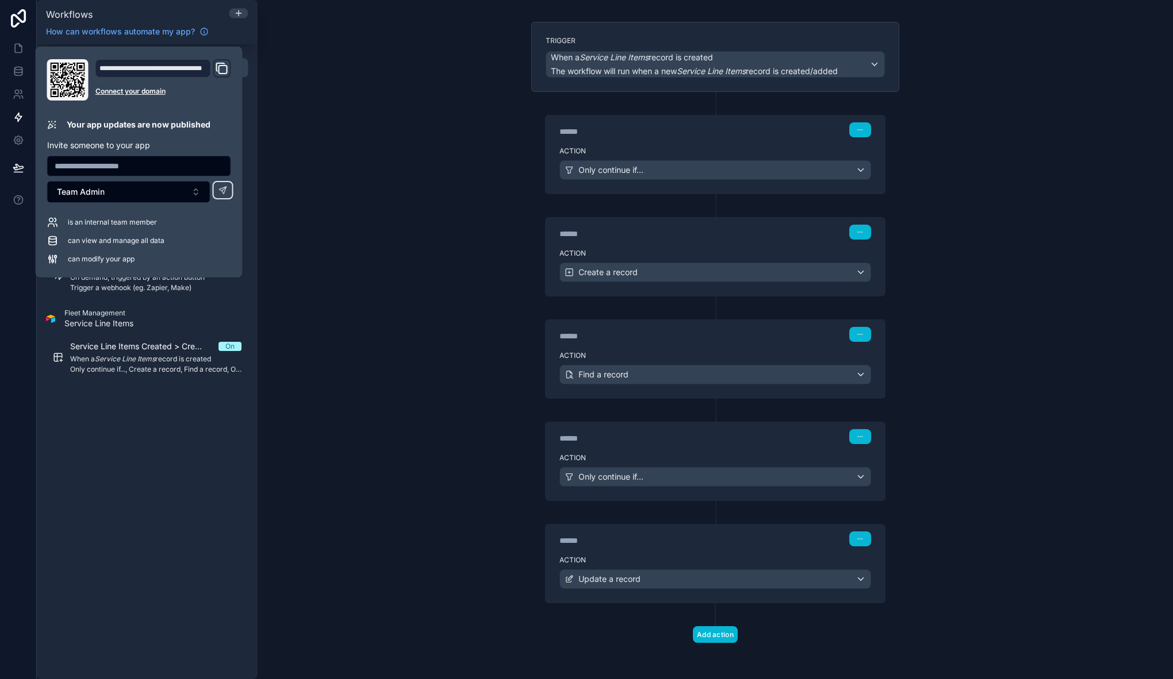
click at [368, 211] on div "**********" at bounding box center [715, 339] width 915 height 679
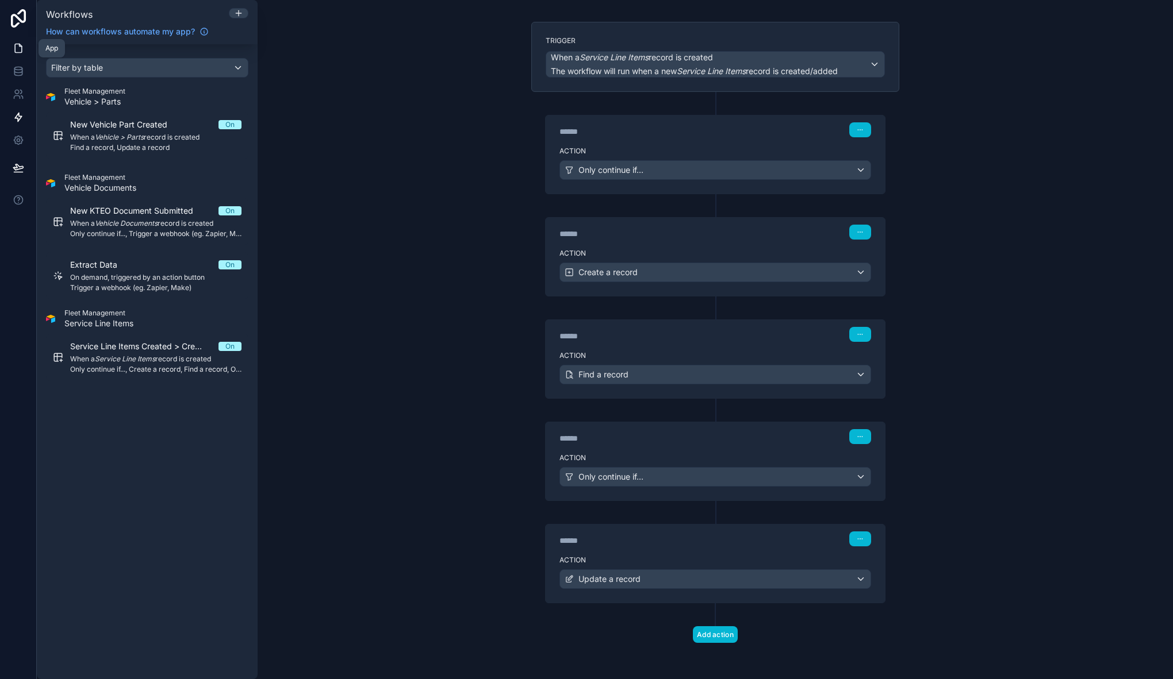
click at [16, 45] on icon at bounding box center [18, 48] width 11 height 11
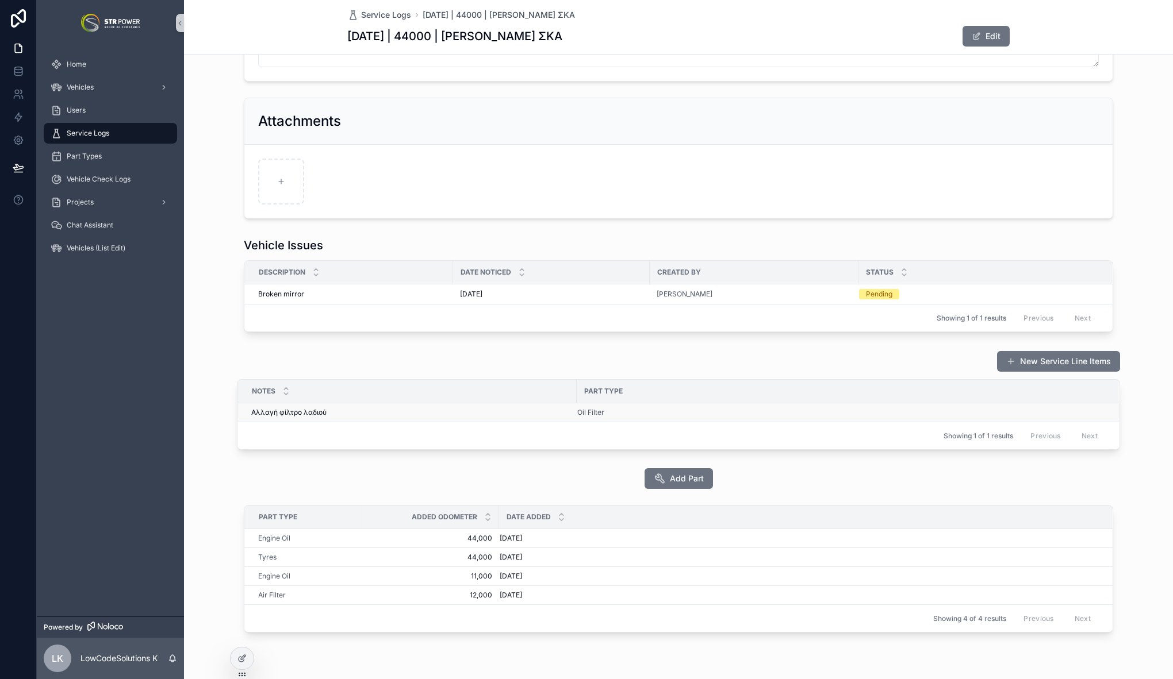
scroll to position [139, 0]
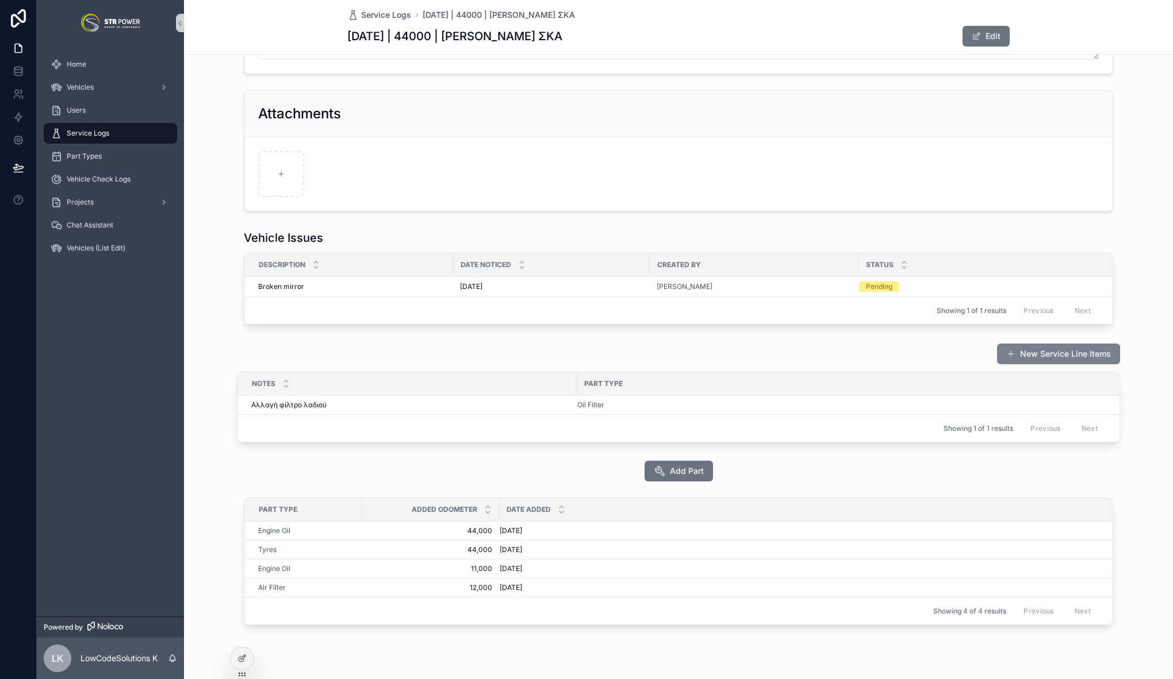
click at [1055, 353] on button "New Service Line Items" at bounding box center [1058, 354] width 123 height 21
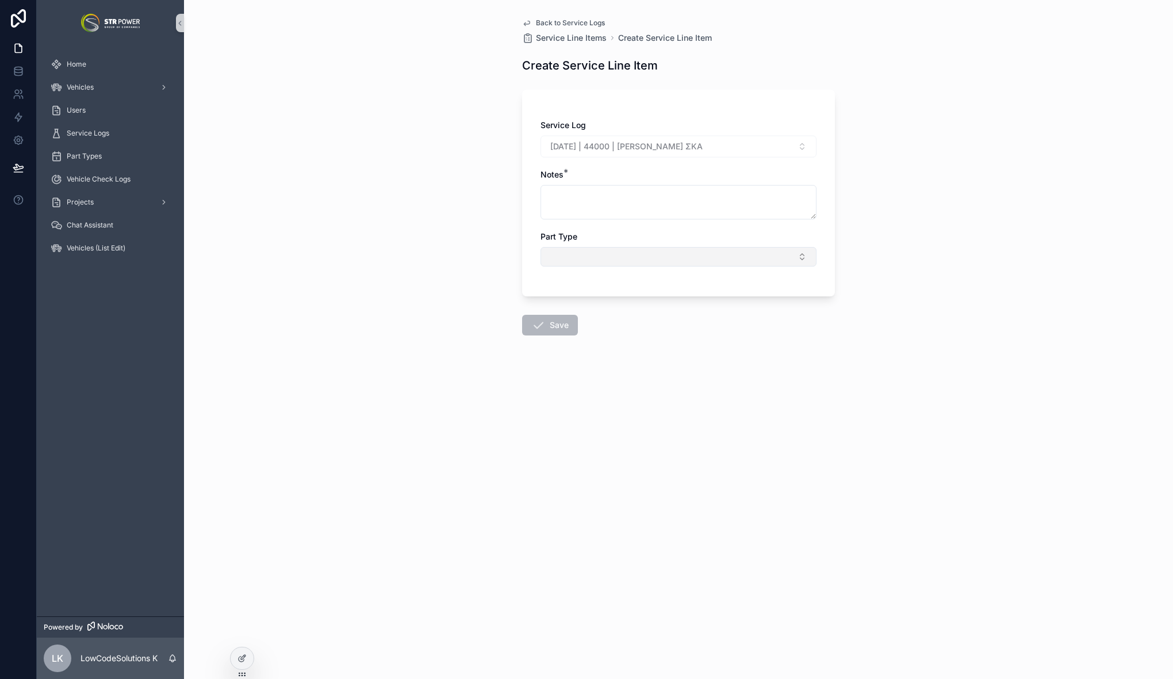
click at [578, 249] on button "Select Button" at bounding box center [678, 257] width 276 height 20
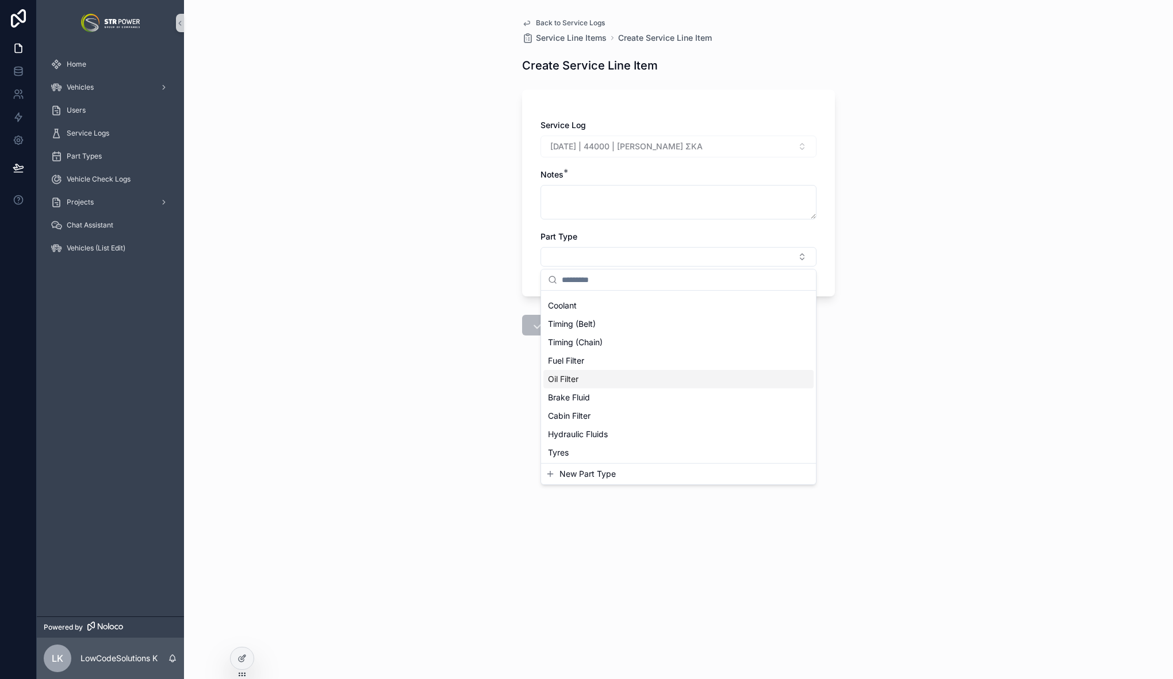
scroll to position [90, 0]
click at [628, 449] on div "Engine Oil" at bounding box center [678, 452] width 270 height 18
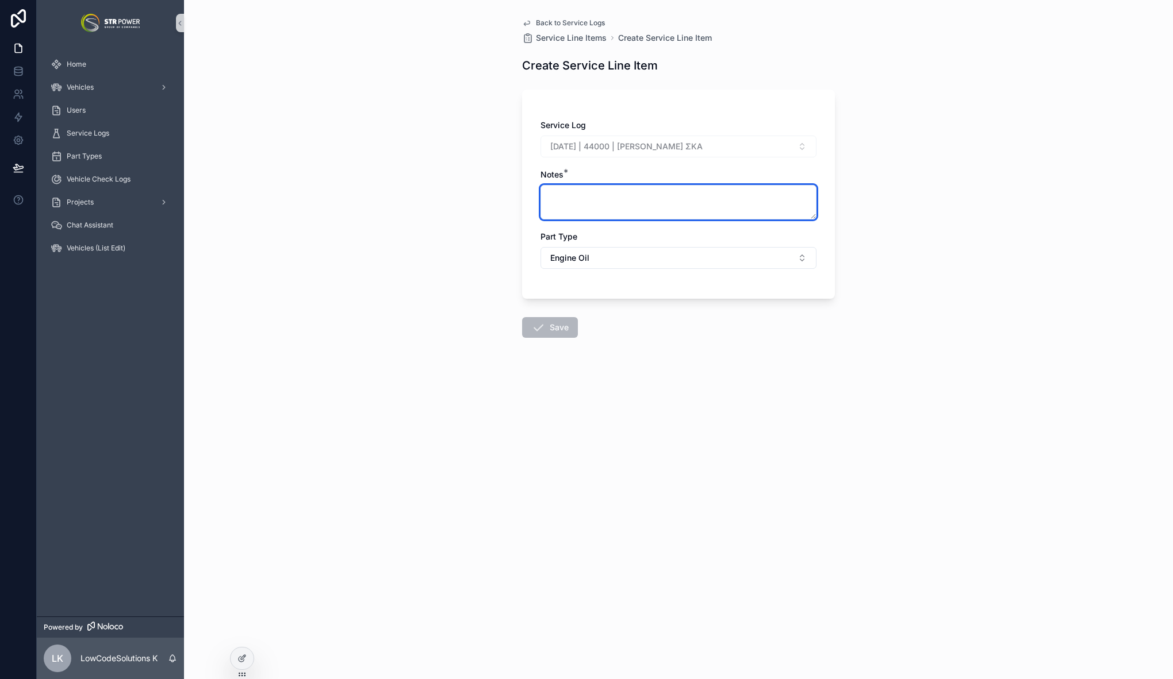
click at [594, 203] on textarea "scrollable content" at bounding box center [678, 202] width 276 height 34
type textarea "**********"
click at [559, 334] on button "Save" at bounding box center [550, 327] width 56 height 21
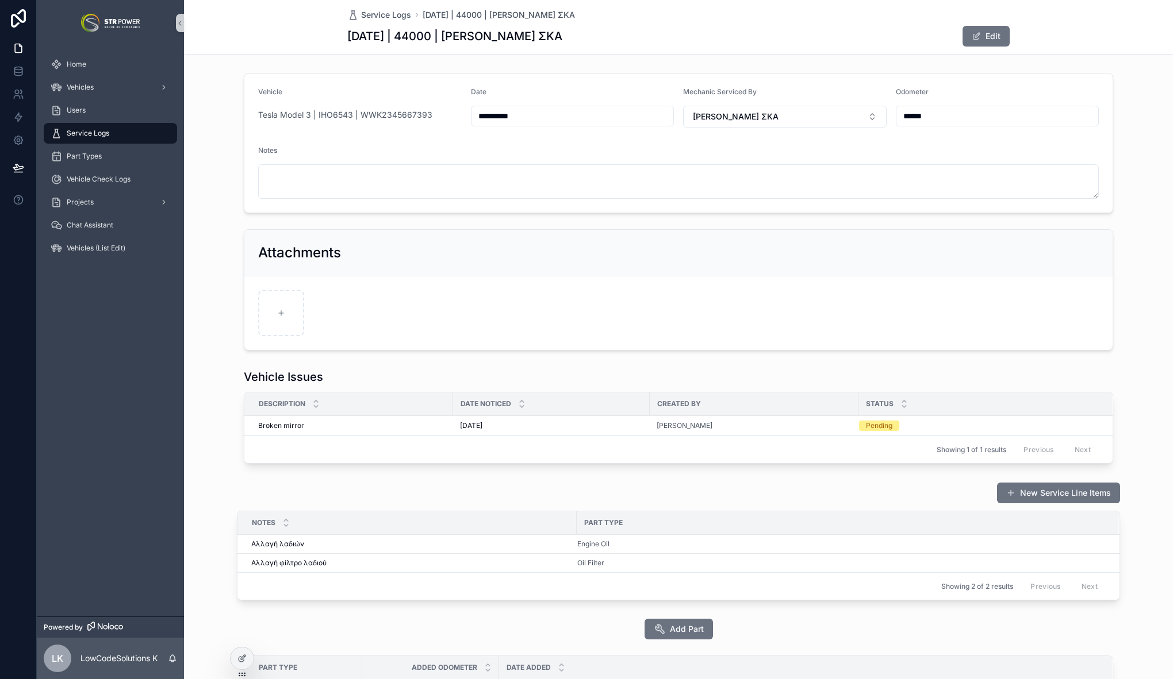
scroll to position [187, 0]
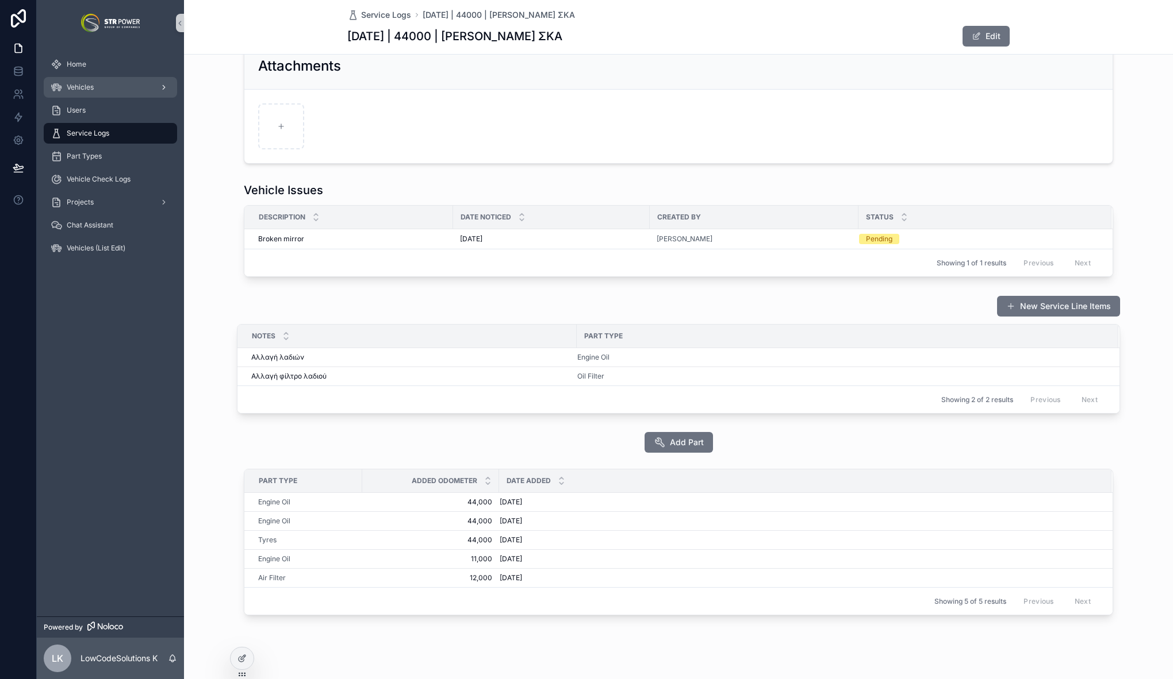
click at [119, 82] on div "Vehicles" at bounding box center [111, 87] width 120 height 18
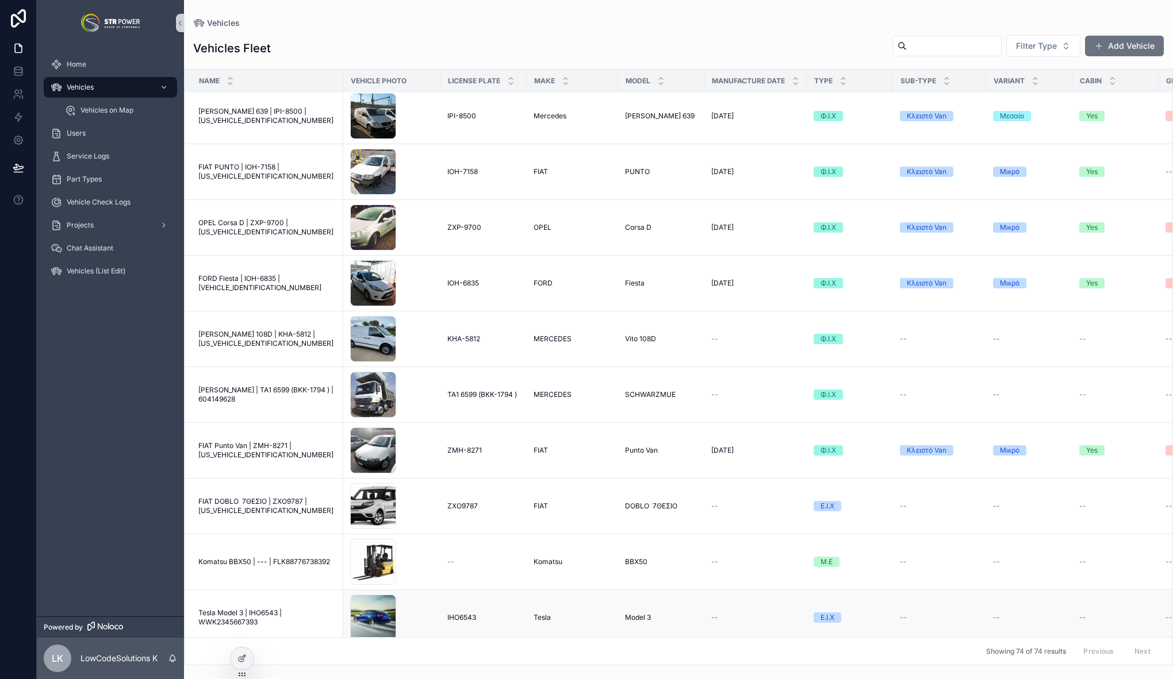
scroll to position [1403, 0]
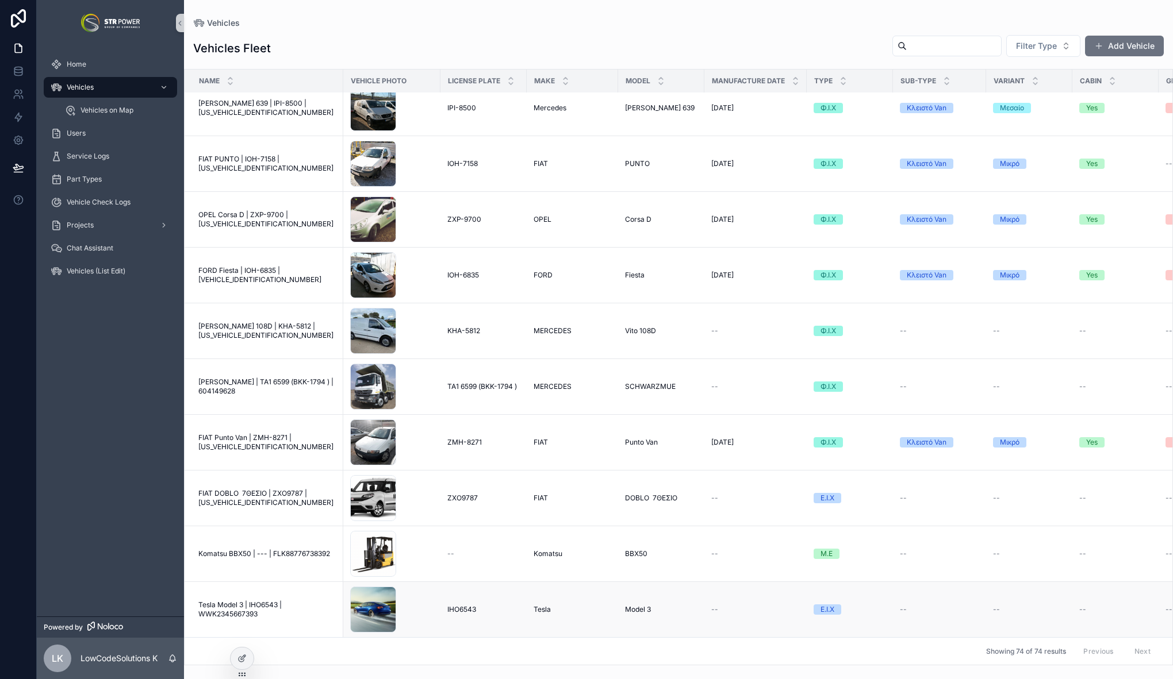
click at [264, 601] on span "Tesla Model 3 | IHO6543 | WWK2345667393" at bounding box center [267, 610] width 138 height 18
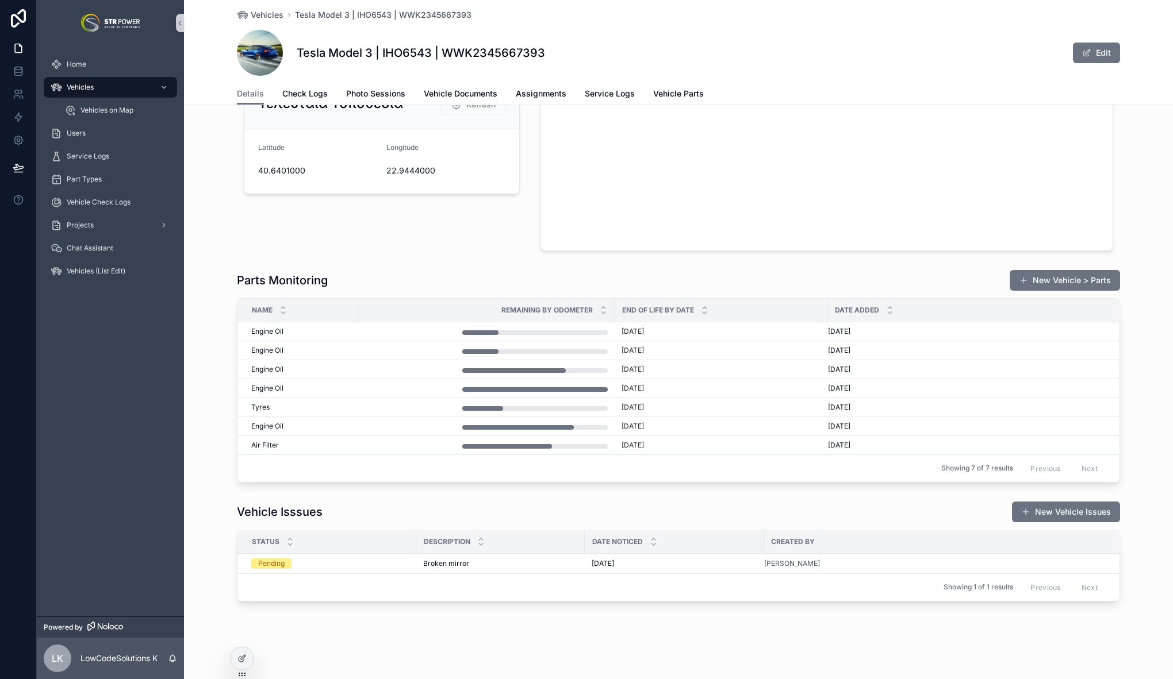
scroll to position [1338, 0]
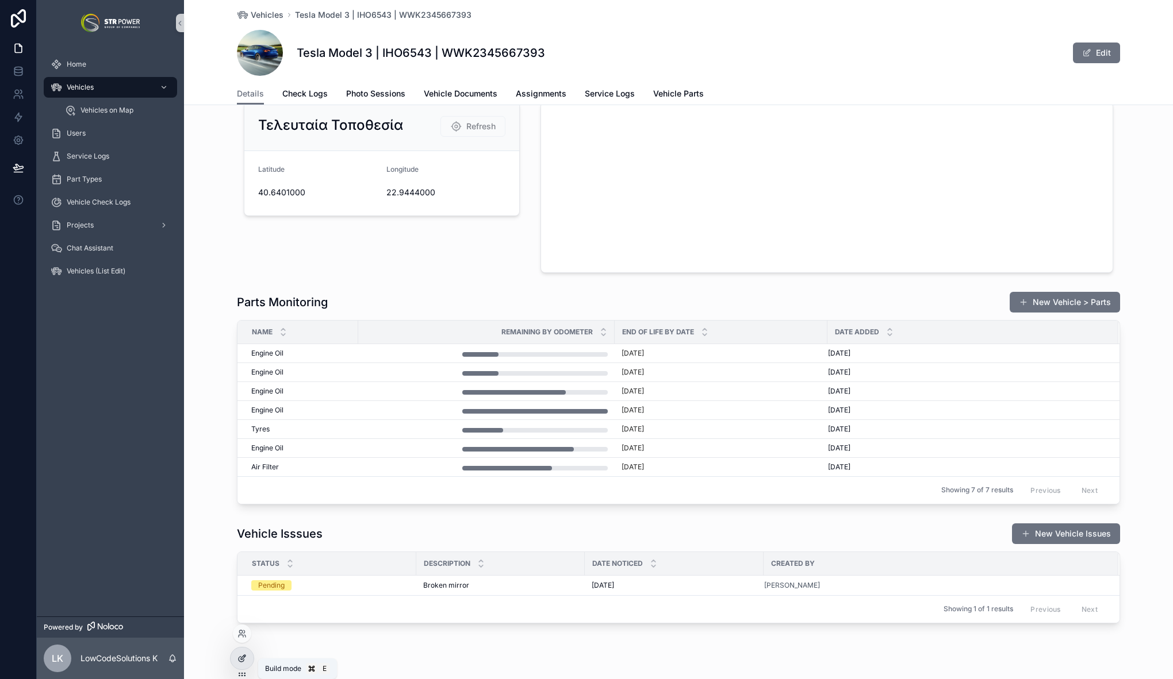
click at [246, 658] on icon at bounding box center [241, 658] width 9 height 9
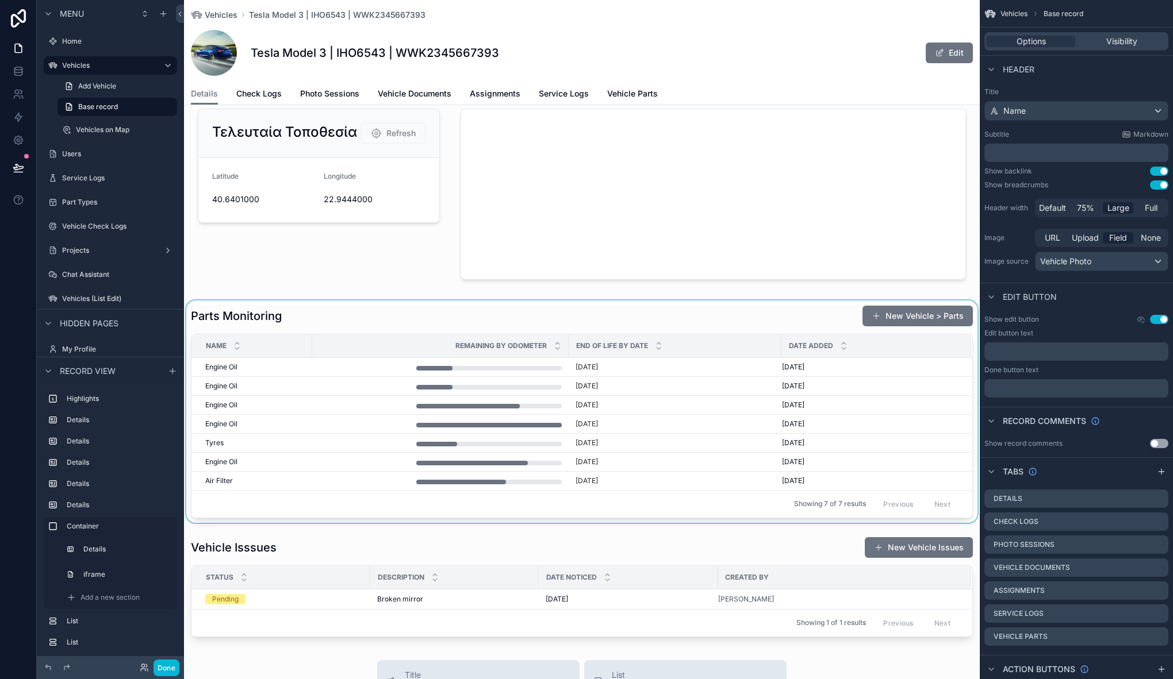
click at [781, 311] on div "scrollable content" at bounding box center [581, 412] width 795 height 222
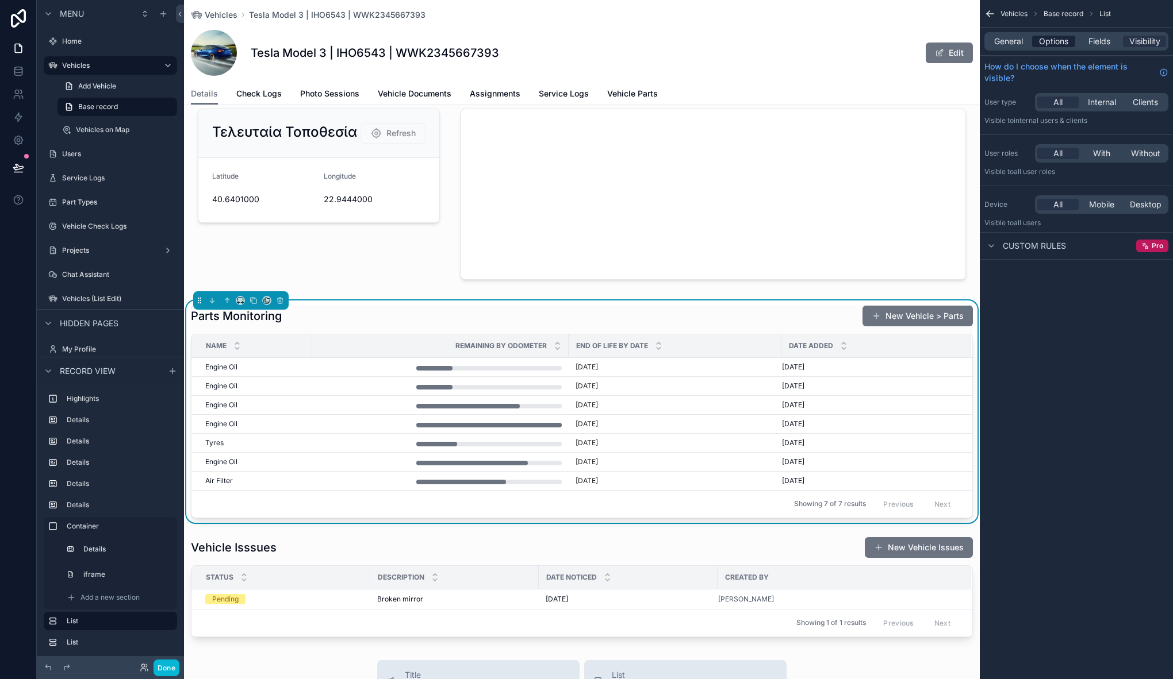
click at [1063, 40] on span "Options" at bounding box center [1053, 41] width 29 height 11
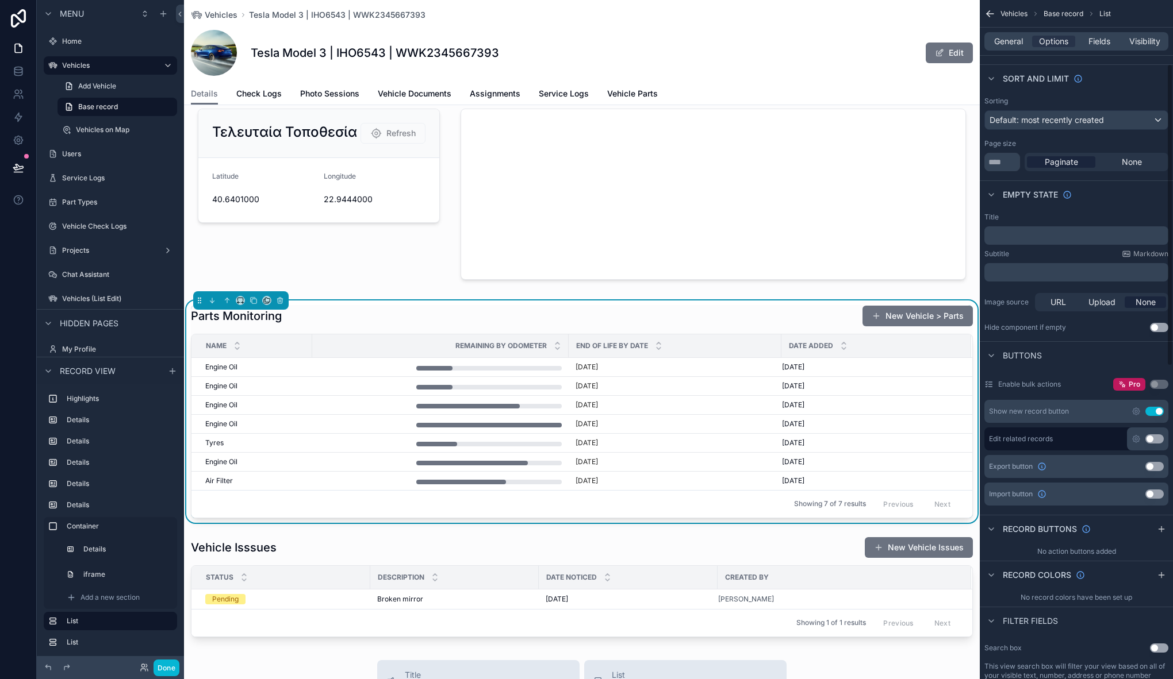
scroll to position [143, 0]
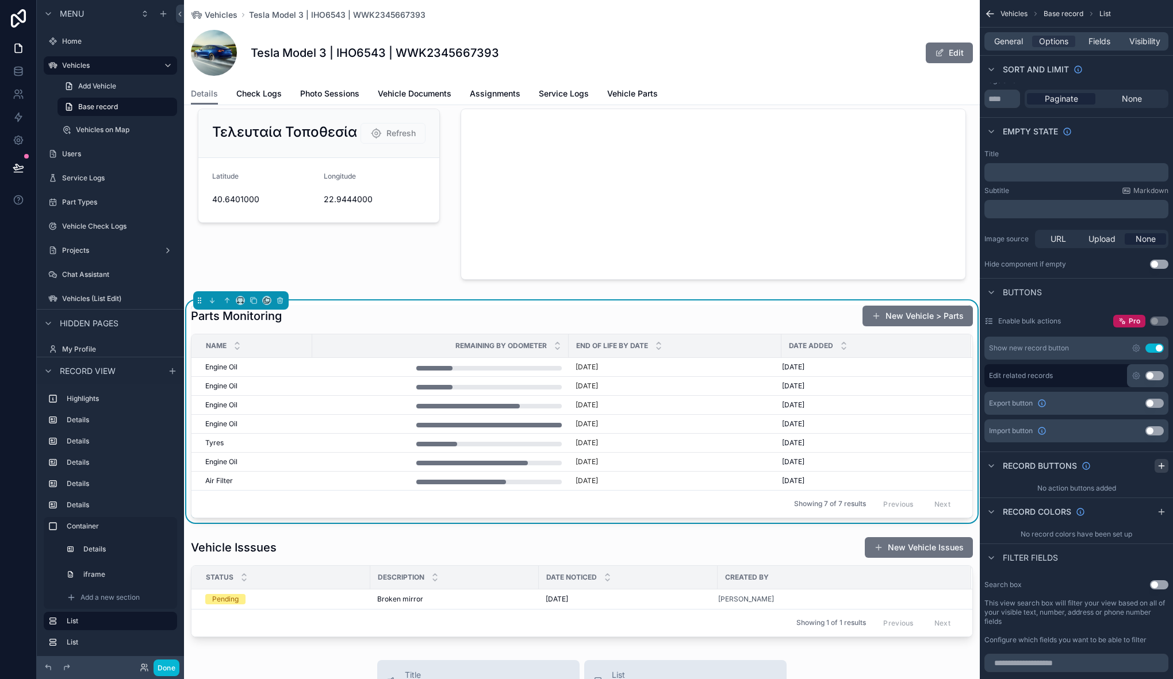
click at [1159, 466] on icon "scrollable content" at bounding box center [1160, 466] width 5 height 0
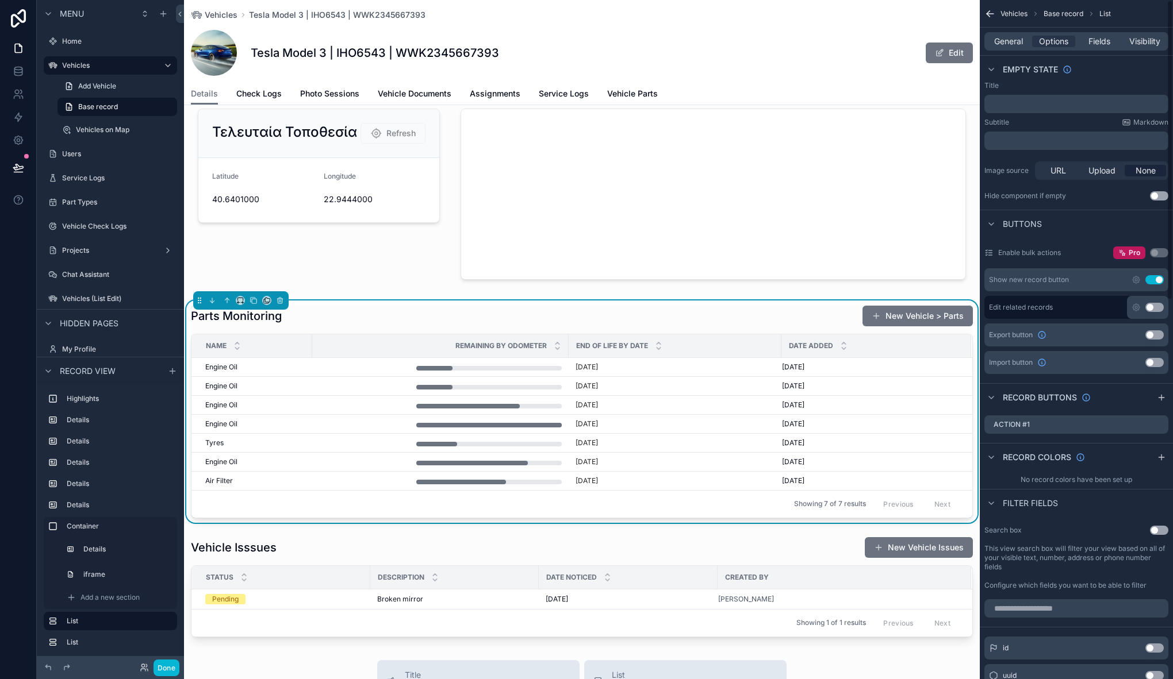
scroll to position [227, 0]
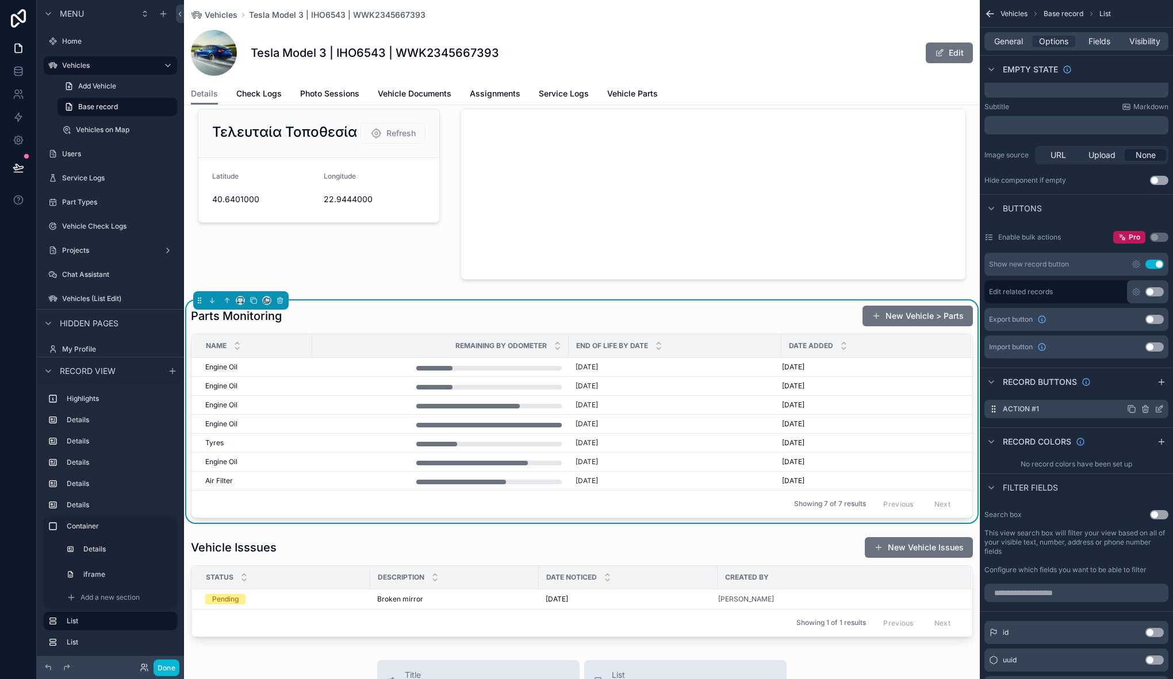
click at [1156, 411] on icon "scrollable content" at bounding box center [1158, 410] width 5 height 5
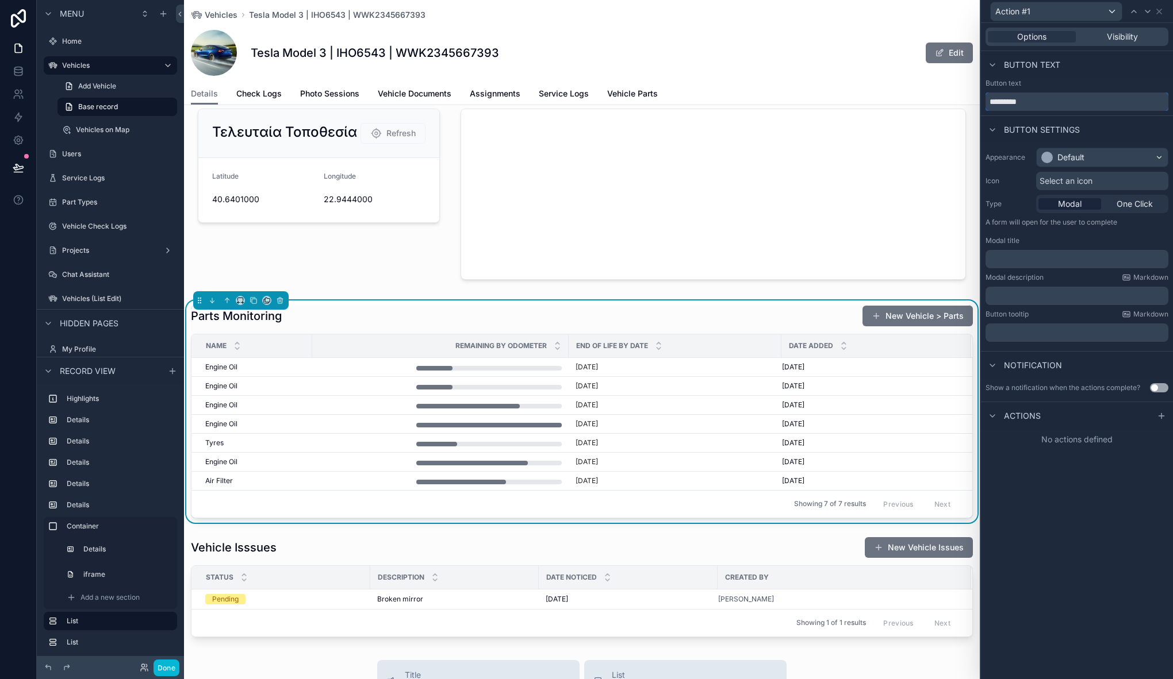
click at [1024, 108] on input "*********" at bounding box center [1076, 102] width 183 height 18
type input "**********"
click at [1083, 151] on div "Default" at bounding box center [1101, 157] width 131 height 18
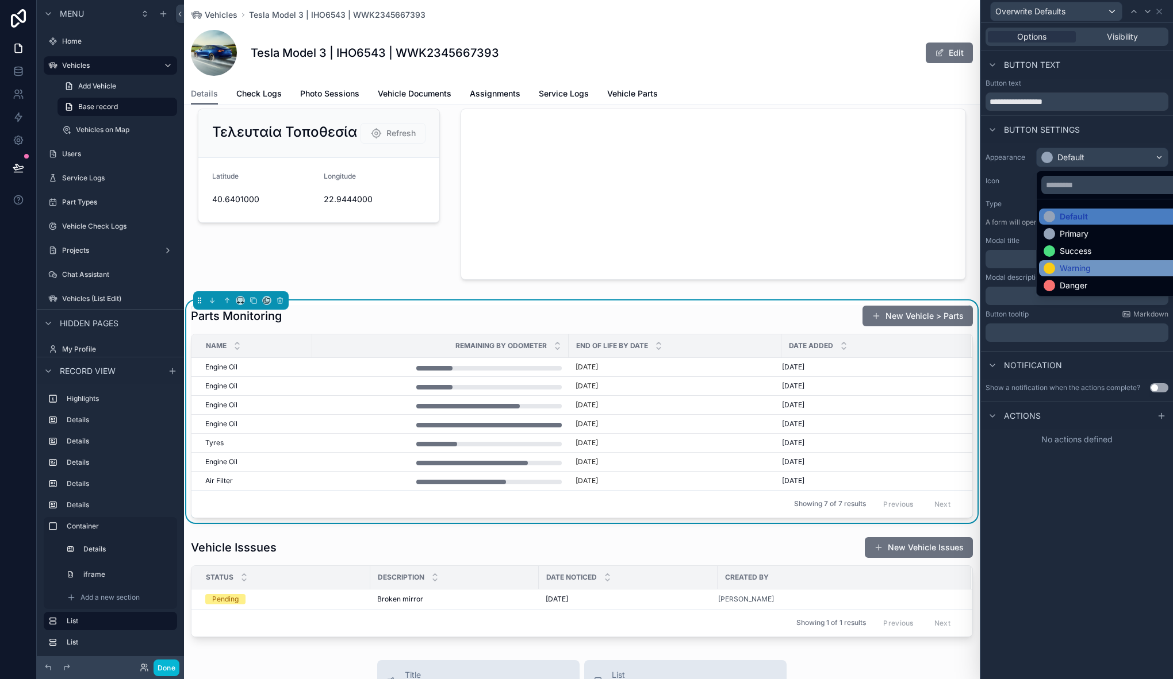
click at [1079, 270] on div "Warning" at bounding box center [1074, 268] width 31 height 11
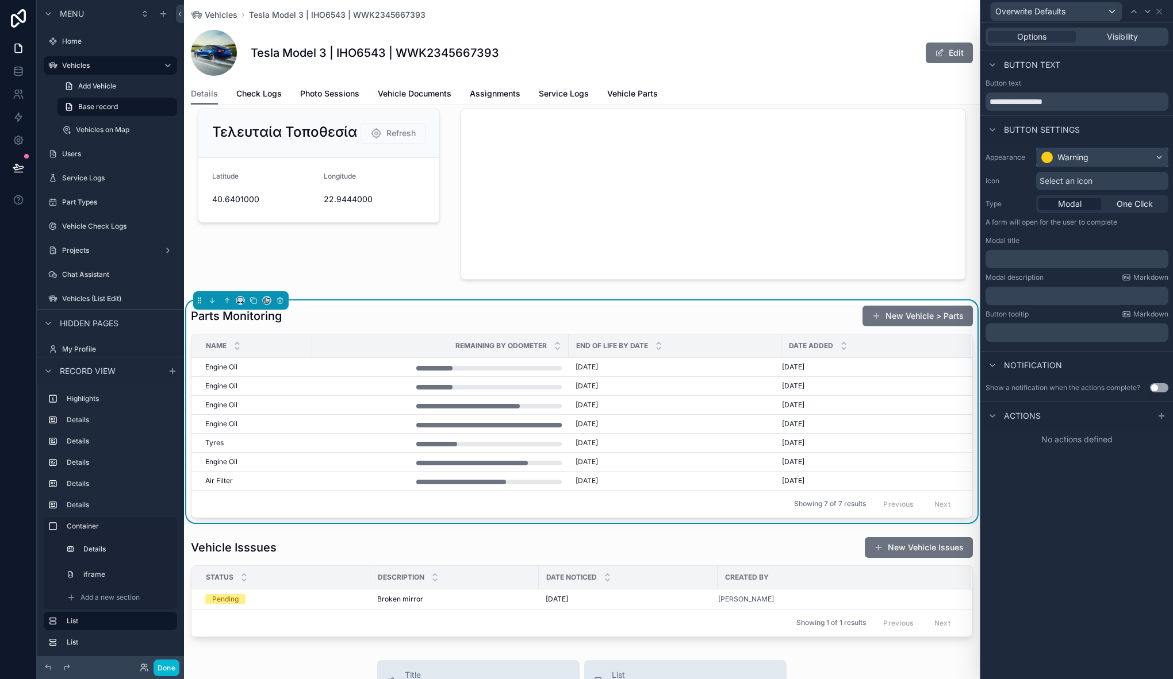
click at [1067, 157] on div "Warning" at bounding box center [1072, 157] width 31 height 11
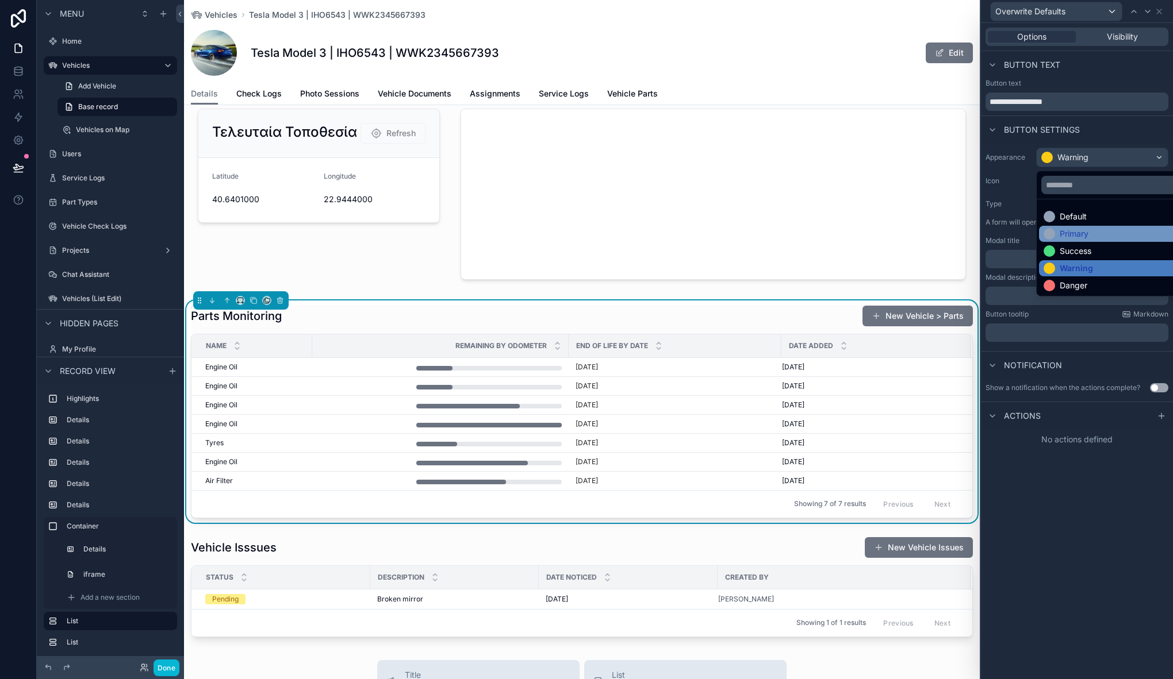
click at [1064, 232] on div "Primary" at bounding box center [1073, 233] width 29 height 11
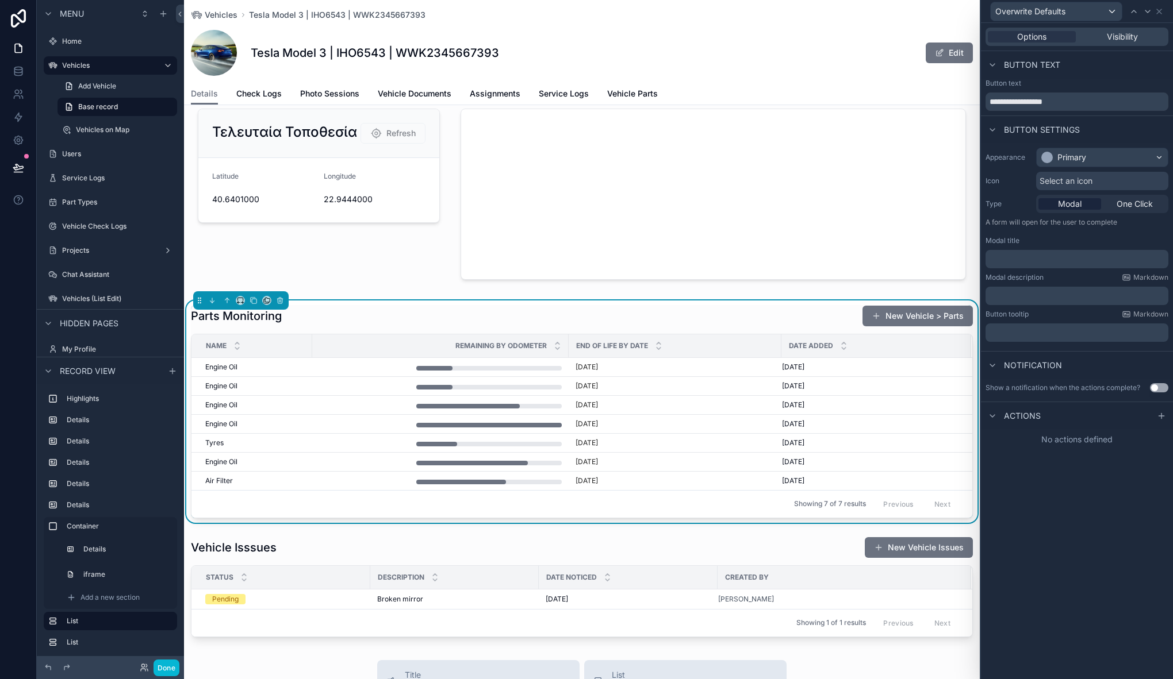
click at [1058, 182] on span "Select an icon" at bounding box center [1065, 180] width 53 height 11
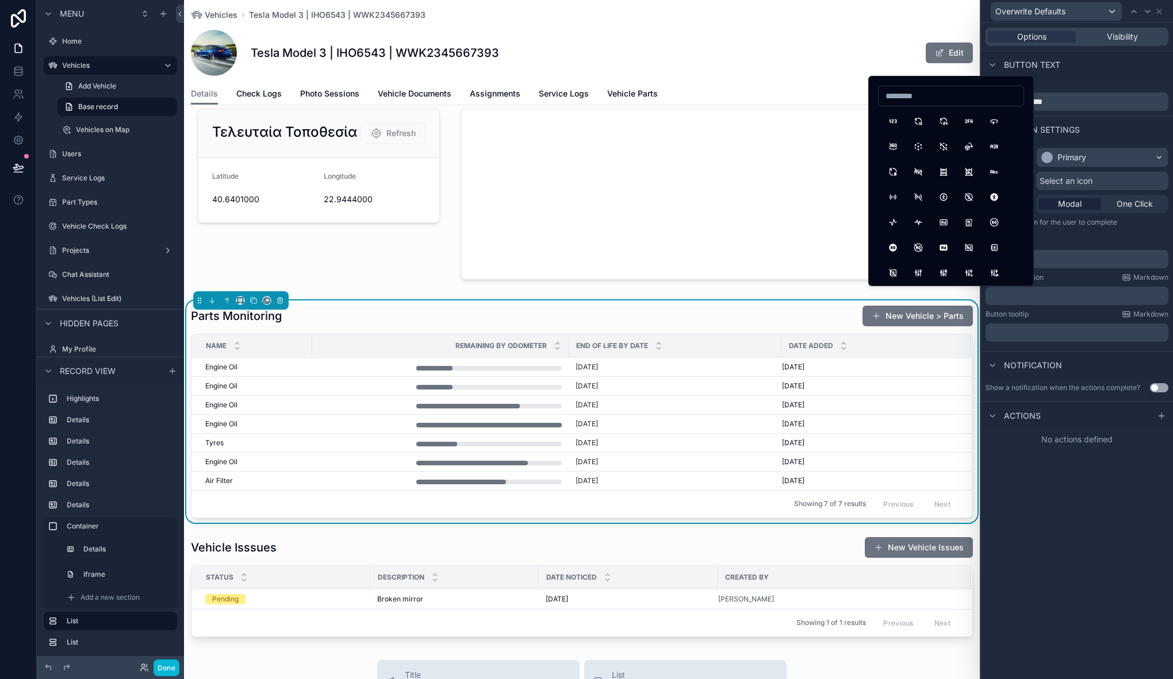
click at [916, 101] on input at bounding box center [950, 96] width 145 height 16
drag, startPoint x: 937, startPoint y: 104, endPoint x: 875, endPoint y: 101, distance: 61.6
click at [875, 101] on div "*****" at bounding box center [951, 181] width 166 height 210
click at [910, 94] on input "*****" at bounding box center [950, 96] width 145 height 16
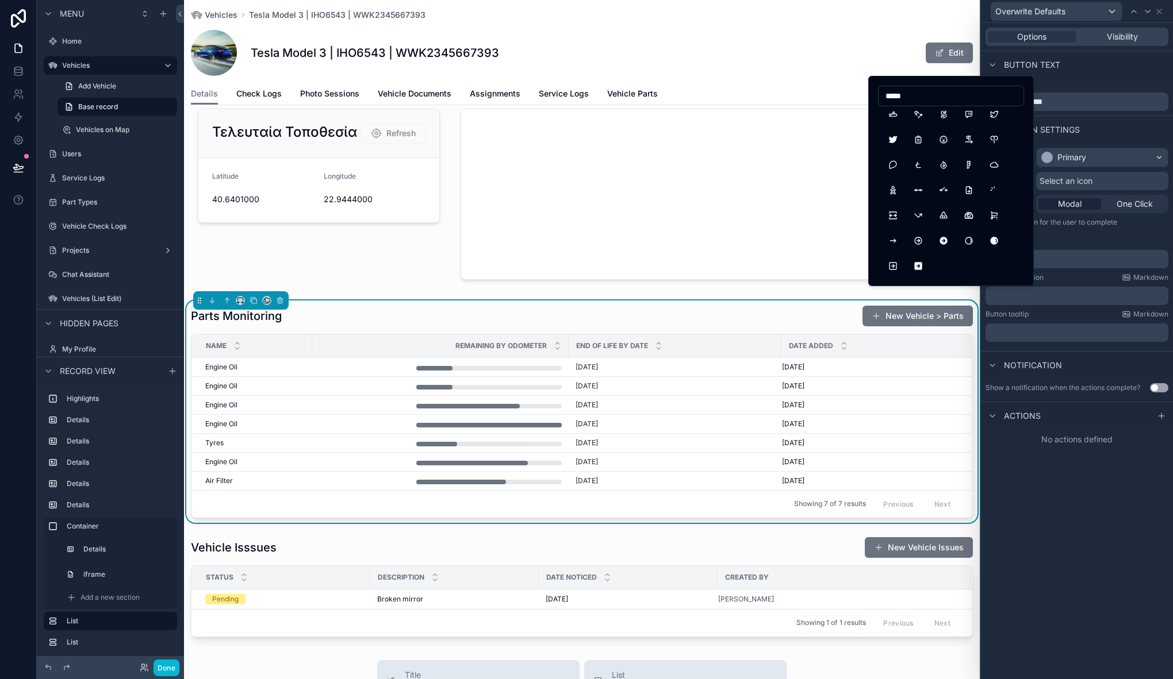
click at [910, 94] on input "*****" at bounding box center [950, 96] width 145 height 16
drag, startPoint x: 913, startPoint y: 97, endPoint x: 860, endPoint y: 93, distance: 53.6
click at [860, 93] on div "**********" at bounding box center [586, 339] width 1173 height 679
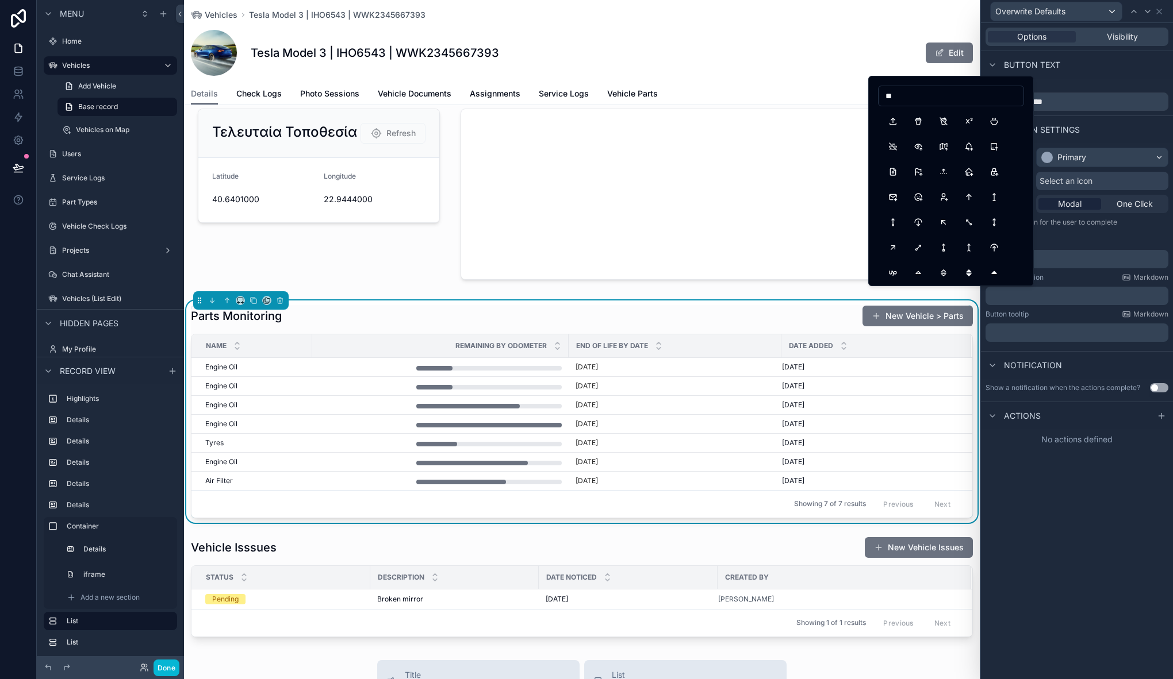
type input "*"
drag, startPoint x: 925, startPoint y: 95, endPoint x: 871, endPoint y: 94, distance: 54.6
click at [871, 94] on div "*****" at bounding box center [951, 181] width 166 height 210
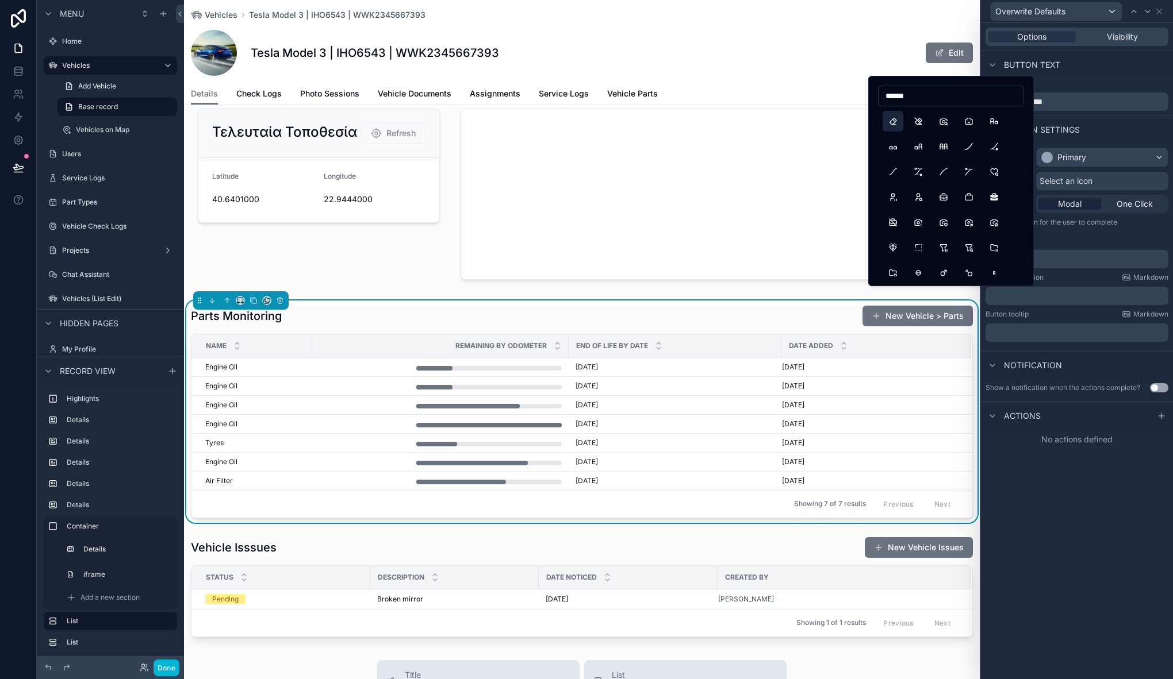
type input "******"
click at [894, 120] on button "Eraser" at bounding box center [892, 121] width 21 height 21
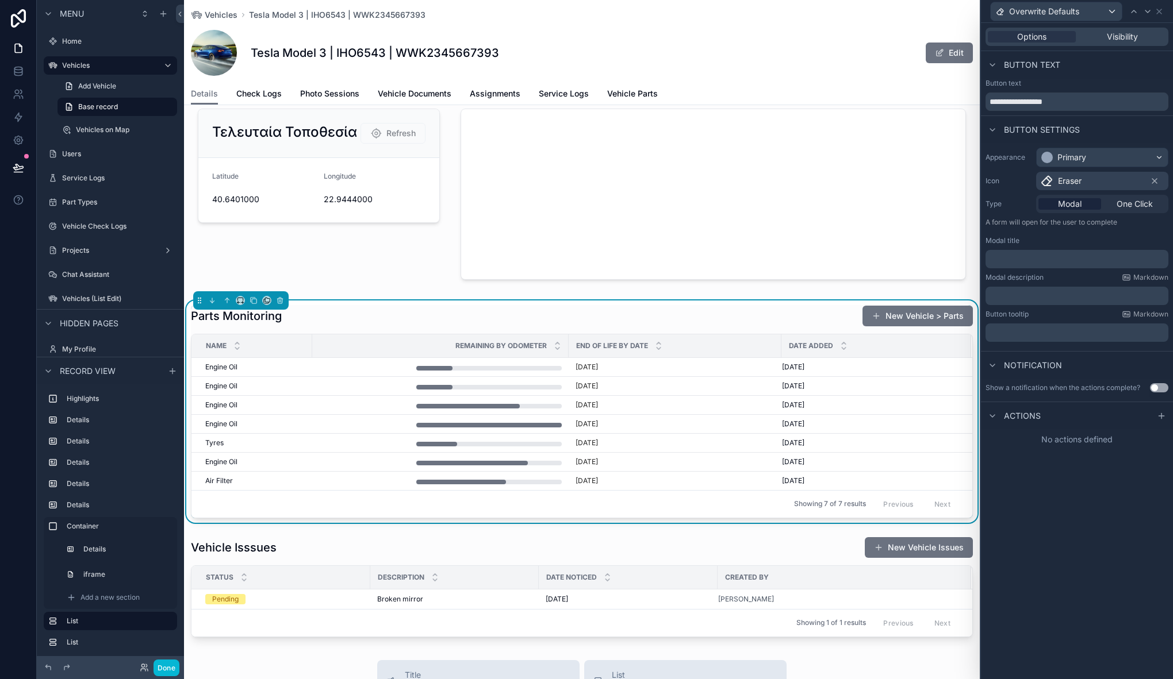
click at [1039, 256] on p "﻿" at bounding box center [1078, 258] width 176 height 11
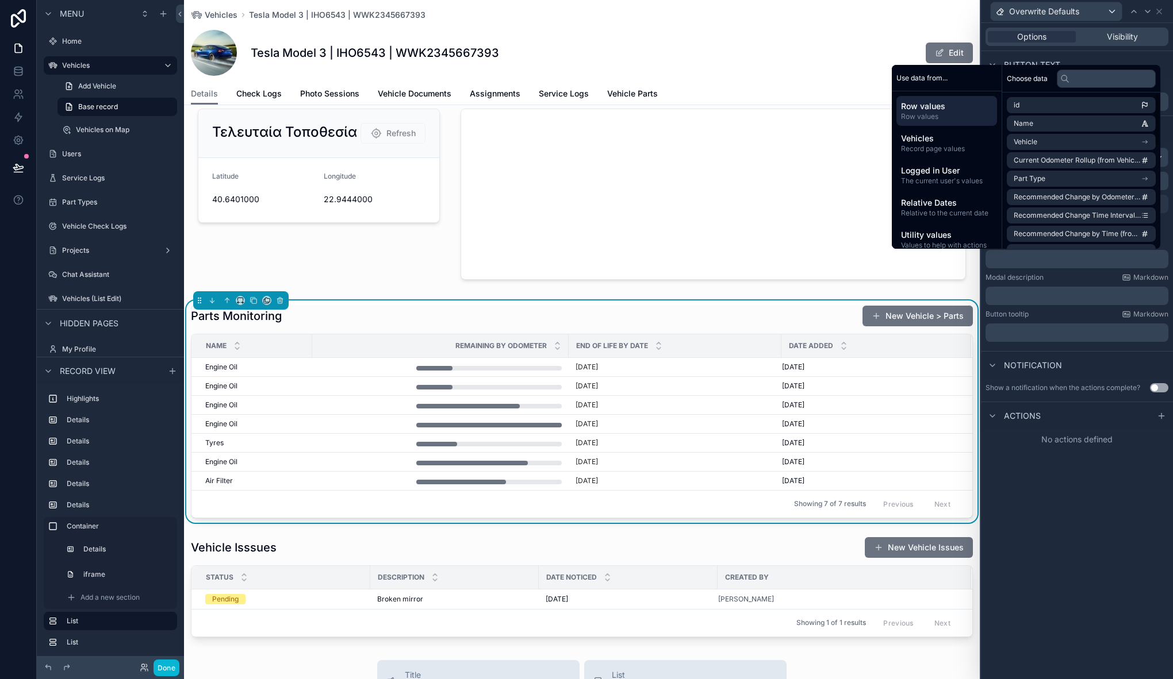
click at [1054, 260] on p "﻿" at bounding box center [1078, 258] width 176 height 11
click at [1073, 456] on div "**********" at bounding box center [1077, 351] width 192 height 656
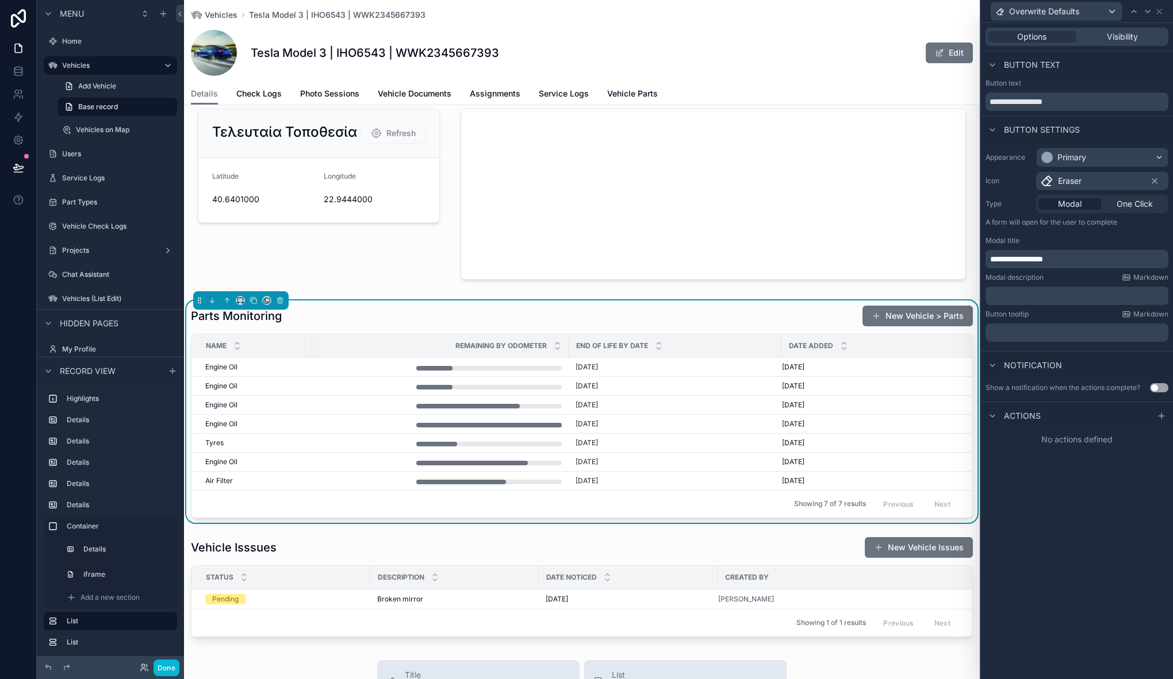
click at [1027, 424] on div "Actions" at bounding box center [1077, 416] width 192 height 28
click at [1026, 416] on span "Actions" at bounding box center [1022, 415] width 37 height 11
click at [1010, 422] on div "Actions" at bounding box center [1012, 416] width 55 height 14
click at [1162, 414] on icon at bounding box center [1160, 416] width 9 height 9
click at [1024, 463] on span "Select a type" at bounding box center [1020, 462] width 50 height 10
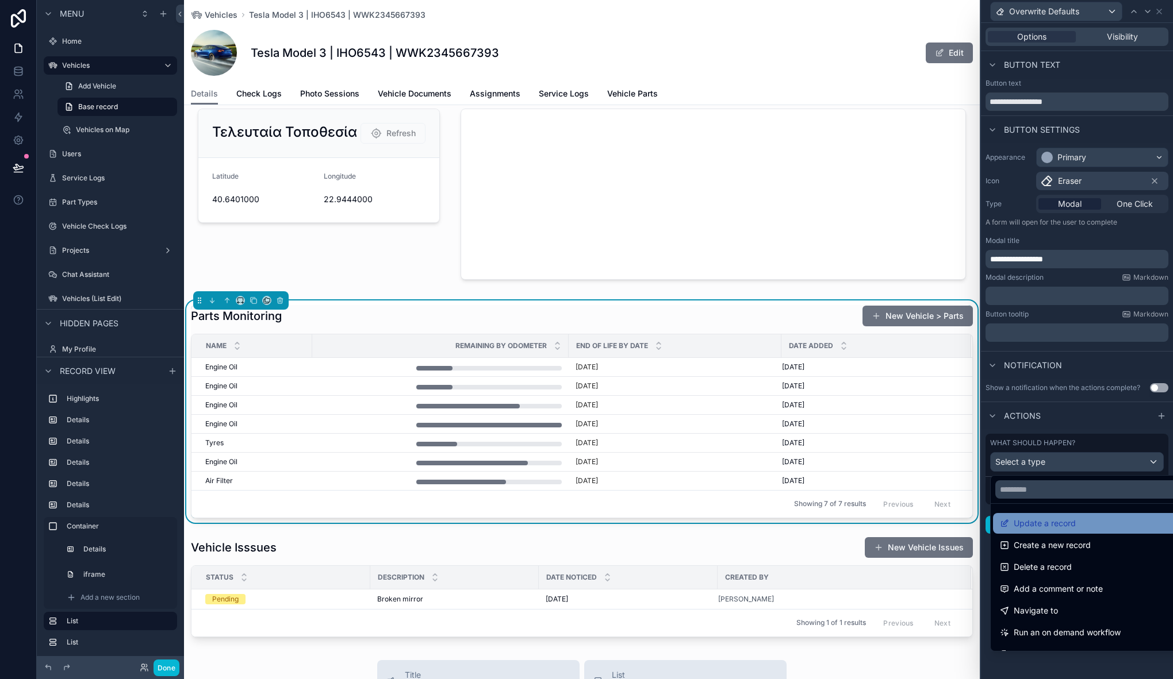
click at [1055, 528] on span "Update a record" at bounding box center [1044, 524] width 62 height 14
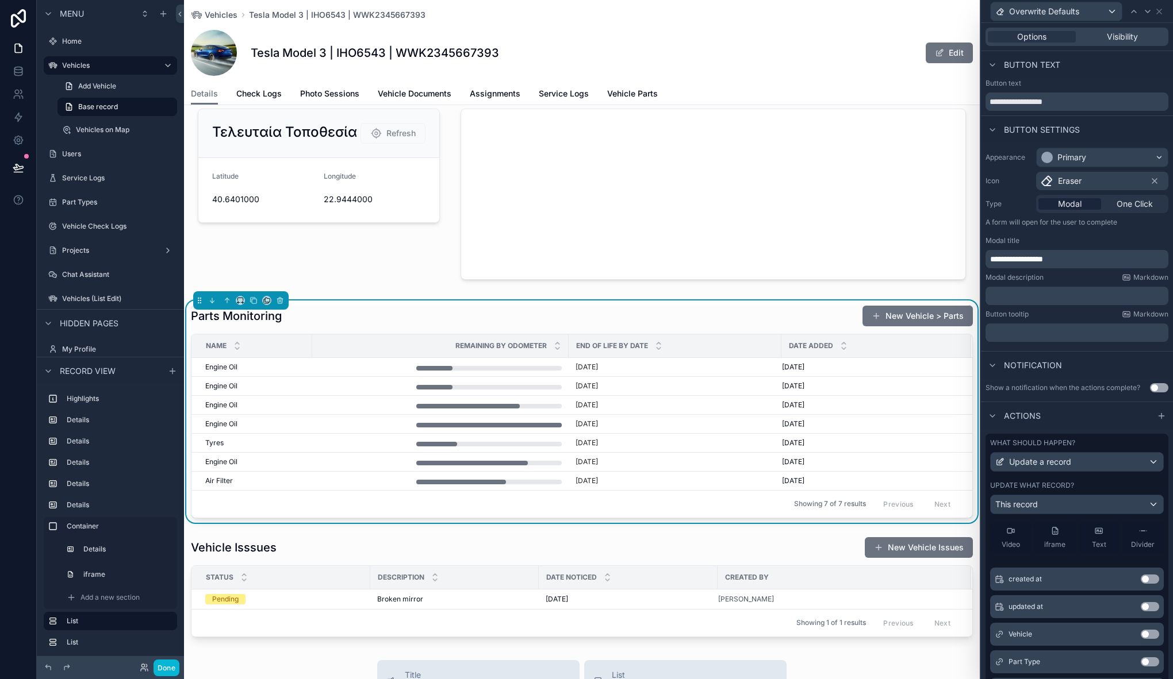
scroll to position [8, 0]
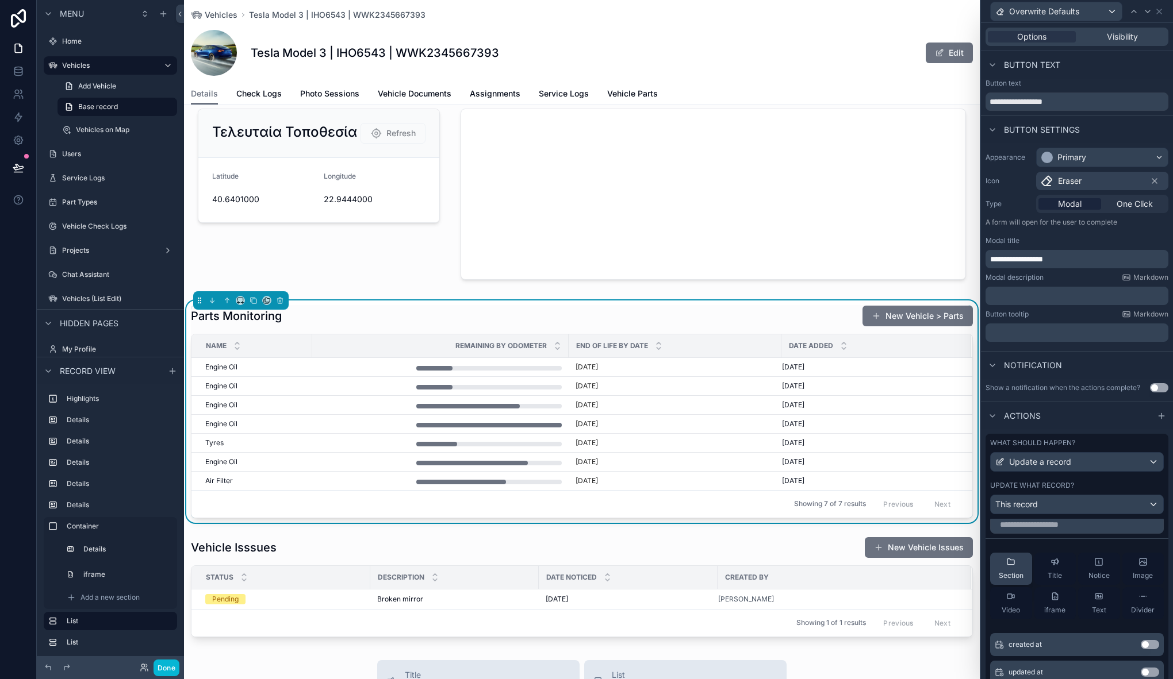
click at [1011, 568] on div "Section" at bounding box center [1010, 569] width 25 height 23
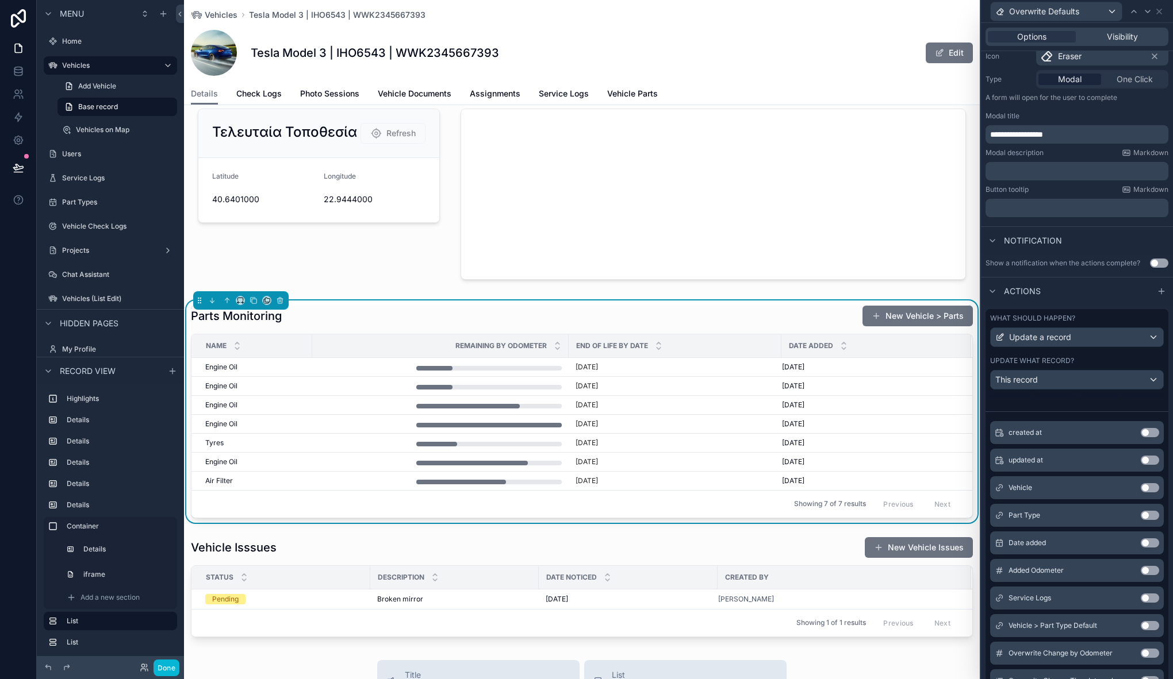
scroll to position [241, 0]
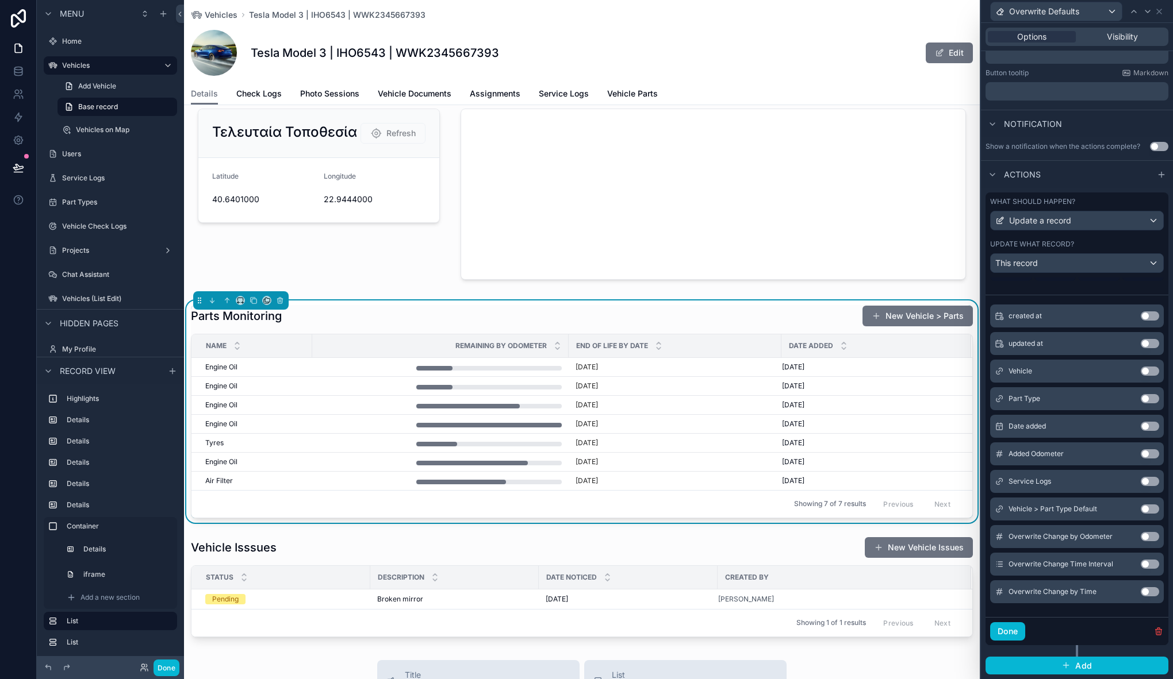
click at [1140, 536] on button "Use setting" at bounding box center [1149, 536] width 18 height 9
click at [1140, 562] on button "Use setting" at bounding box center [1149, 564] width 18 height 9
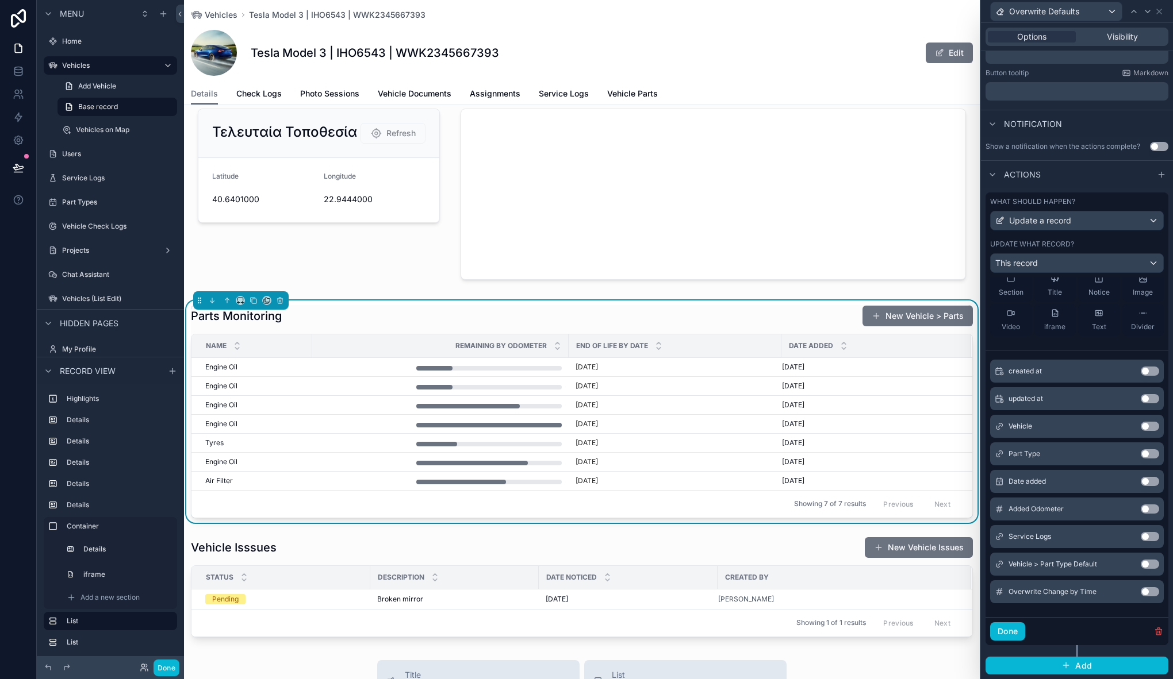
click at [1140, 592] on button "Use setting" at bounding box center [1149, 591] width 18 height 9
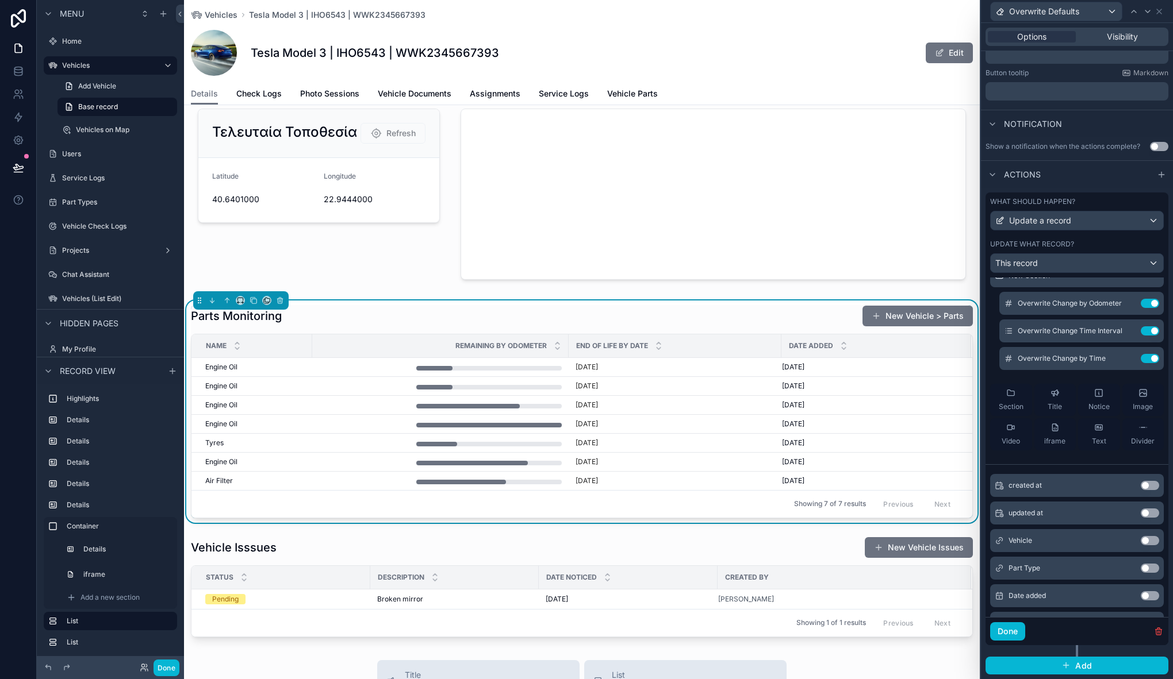
scroll to position [0, 0]
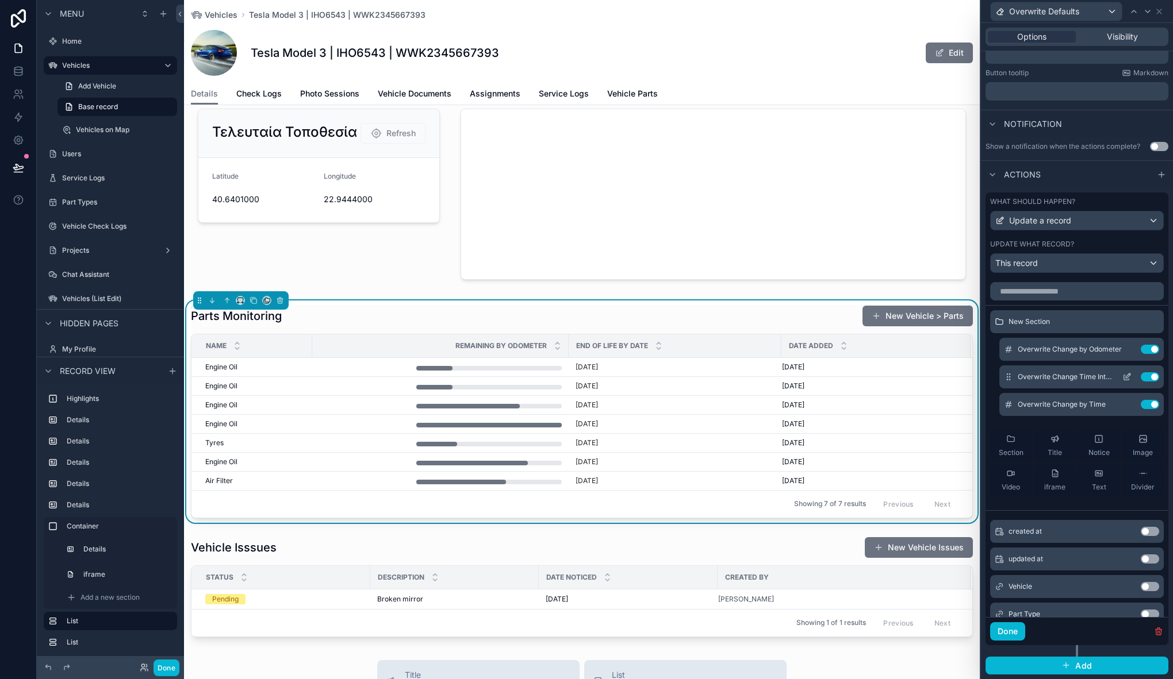
click at [1122, 376] on icon at bounding box center [1126, 376] width 9 height 9
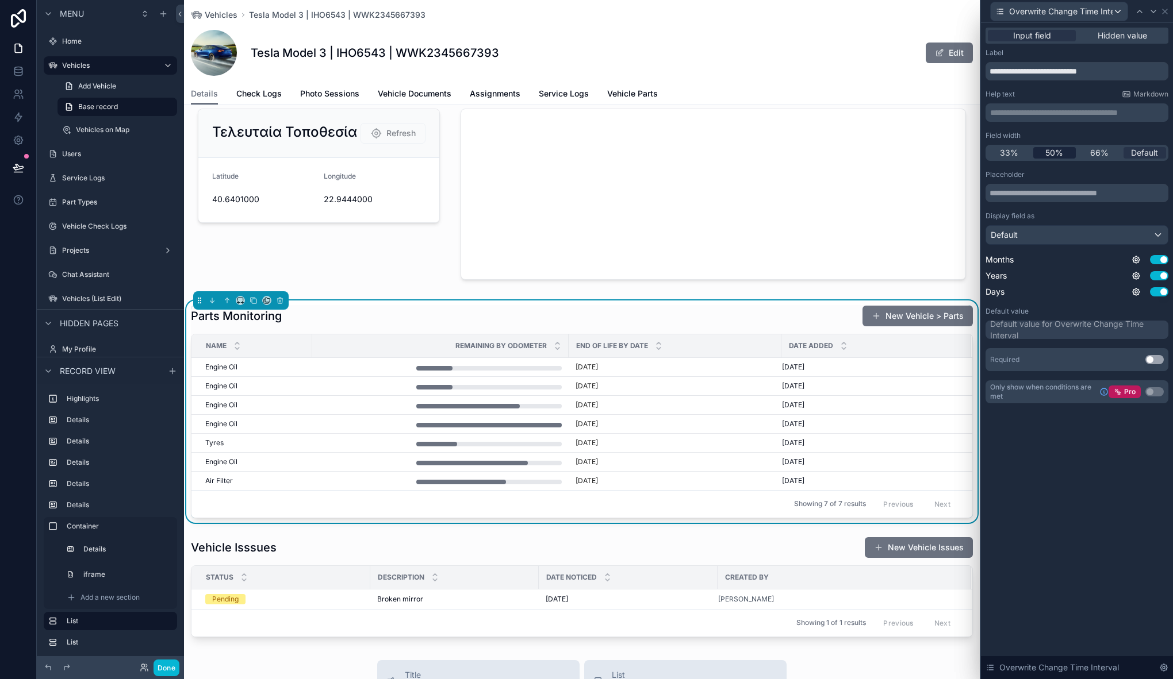
click at [1058, 154] on span "50%" at bounding box center [1054, 152] width 18 height 11
click at [1151, 9] on icon at bounding box center [1152, 11] width 9 height 9
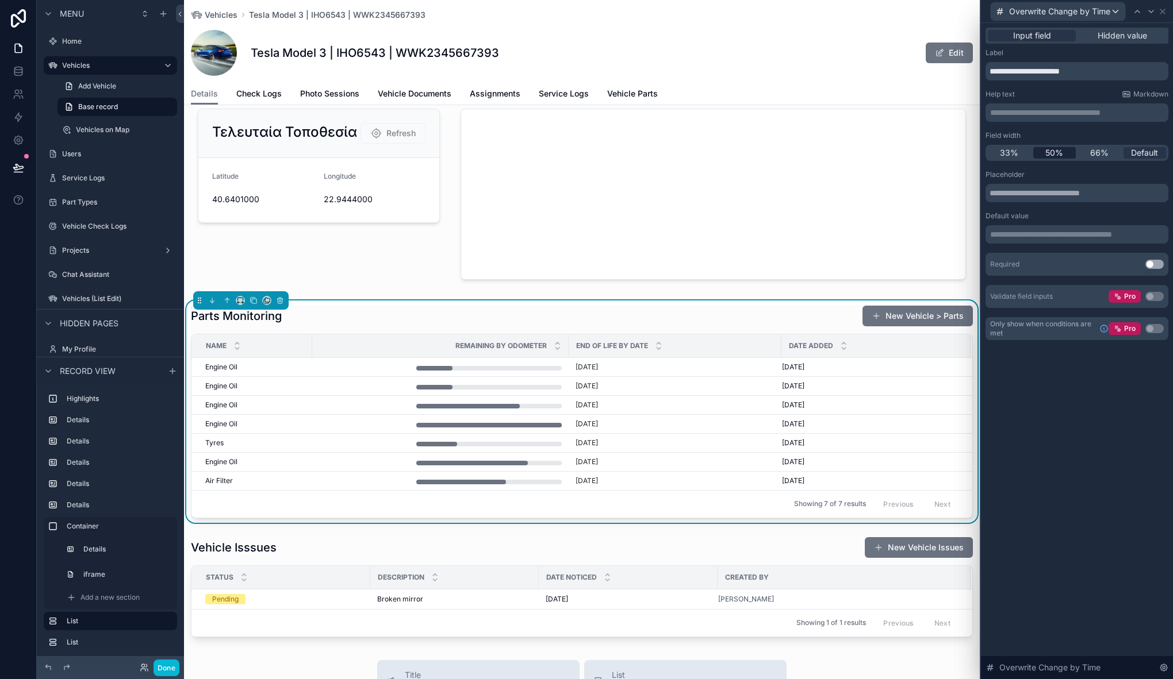
click at [1060, 155] on span "50%" at bounding box center [1054, 152] width 18 height 11
click at [1140, 13] on icon at bounding box center [1136, 11] width 9 height 9
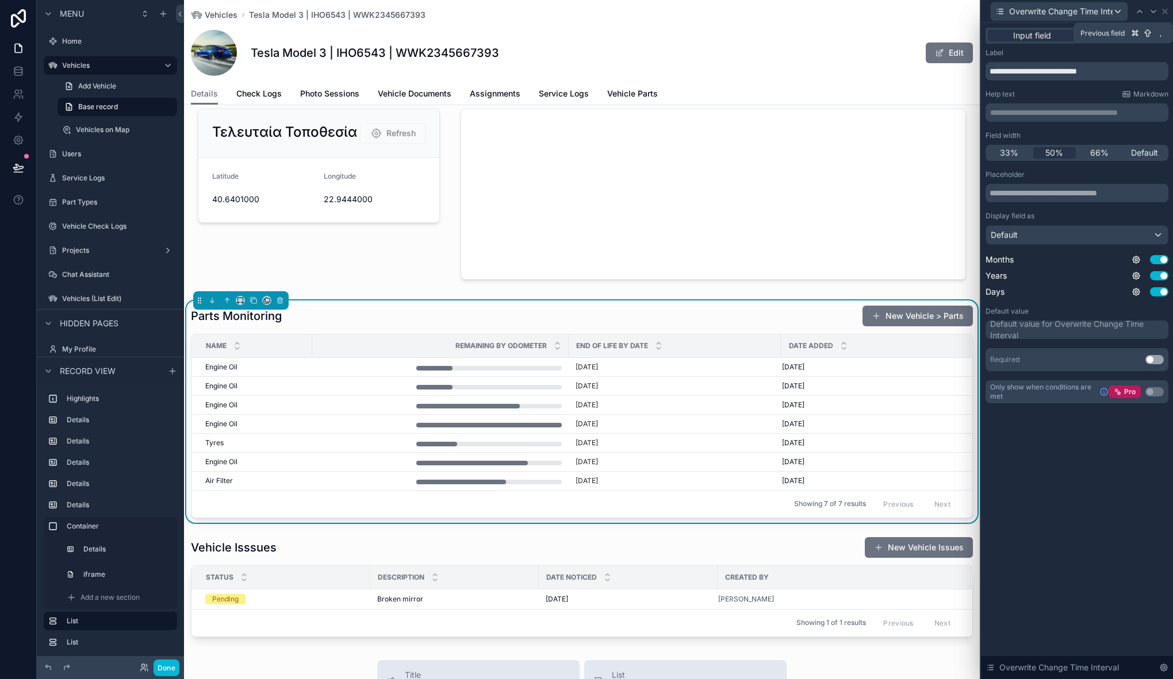
click at [1140, 13] on icon at bounding box center [1139, 11] width 9 height 9
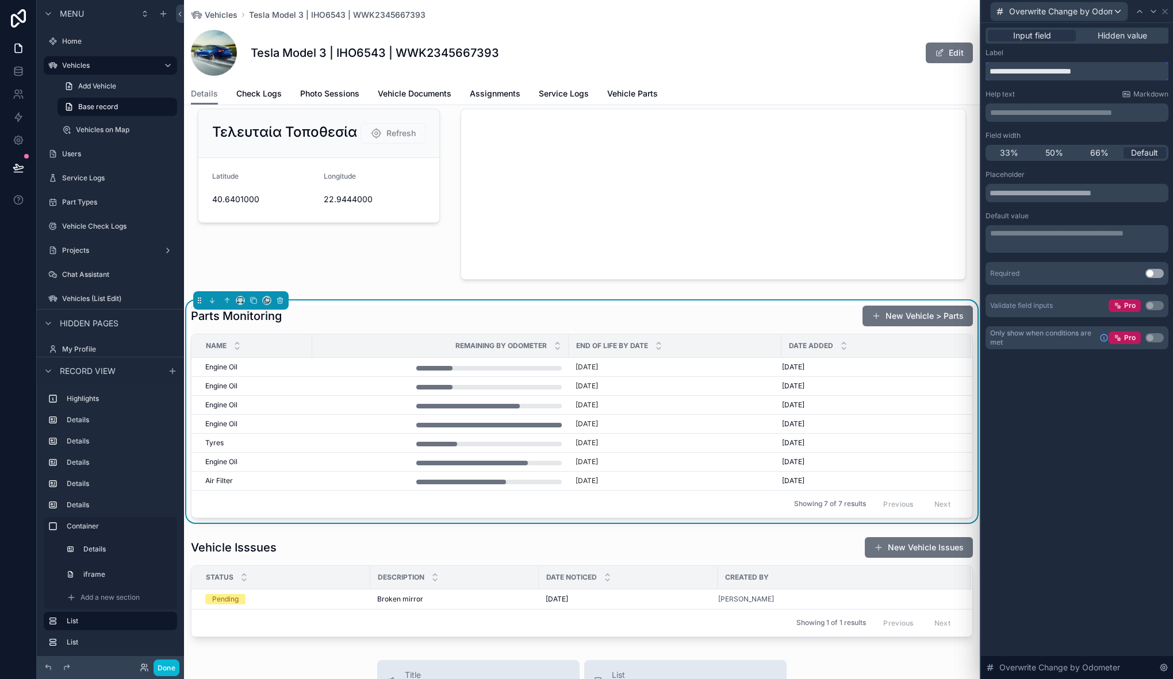
drag, startPoint x: 1027, startPoint y: 71, endPoint x: 945, endPoint y: 74, distance: 82.3
click at [945, 74] on div "**********" at bounding box center [586, 339] width 1173 height 679
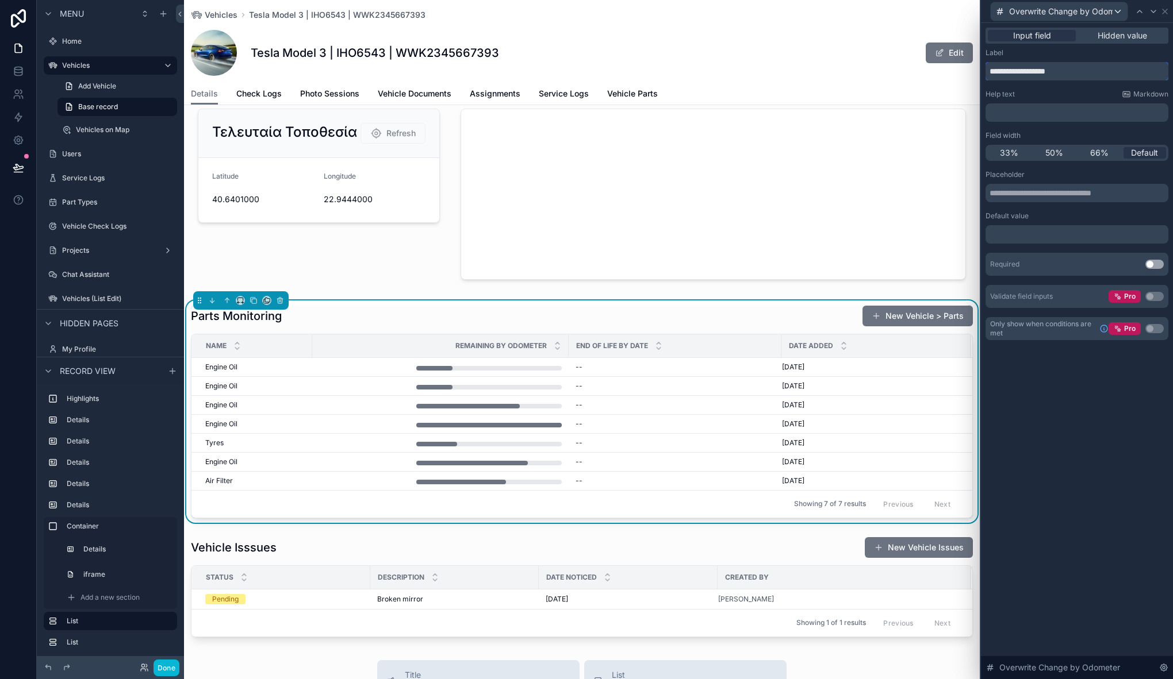
click at [991, 74] on input "**********" at bounding box center [1076, 71] width 183 height 18
type input "**********"
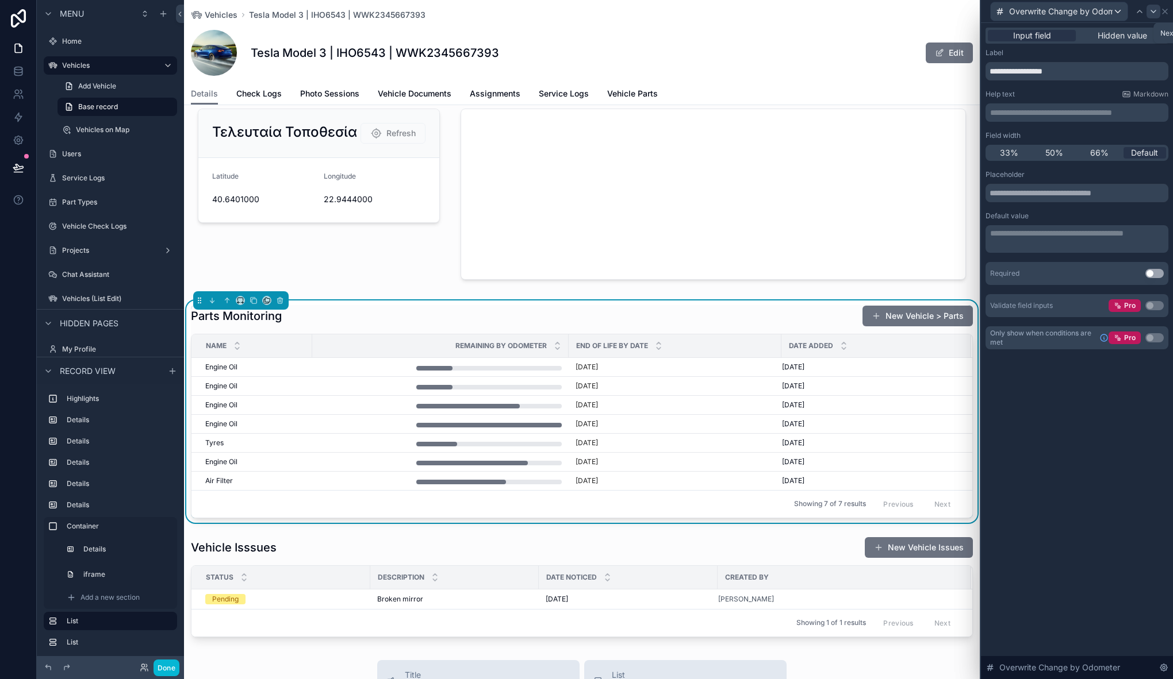
click at [1155, 11] on icon at bounding box center [1152, 11] width 9 height 9
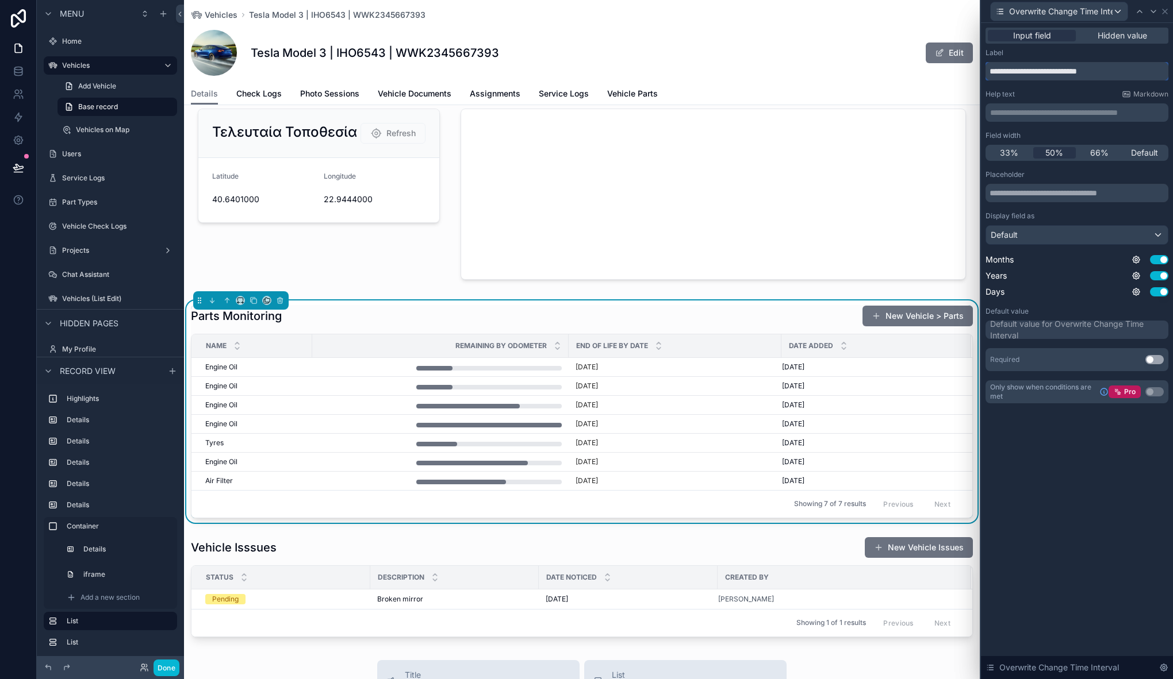
drag, startPoint x: 1029, startPoint y: 72, endPoint x: 943, endPoint y: 78, distance: 85.9
click at [943, 78] on div "**********" at bounding box center [586, 339] width 1173 height 679
click at [1055, 70] on input "**********" at bounding box center [1076, 71] width 183 height 18
drag, startPoint x: 1028, startPoint y: 70, endPoint x: 964, endPoint y: 70, distance: 64.4
click at [964, 70] on div "**********" at bounding box center [586, 339] width 1173 height 679
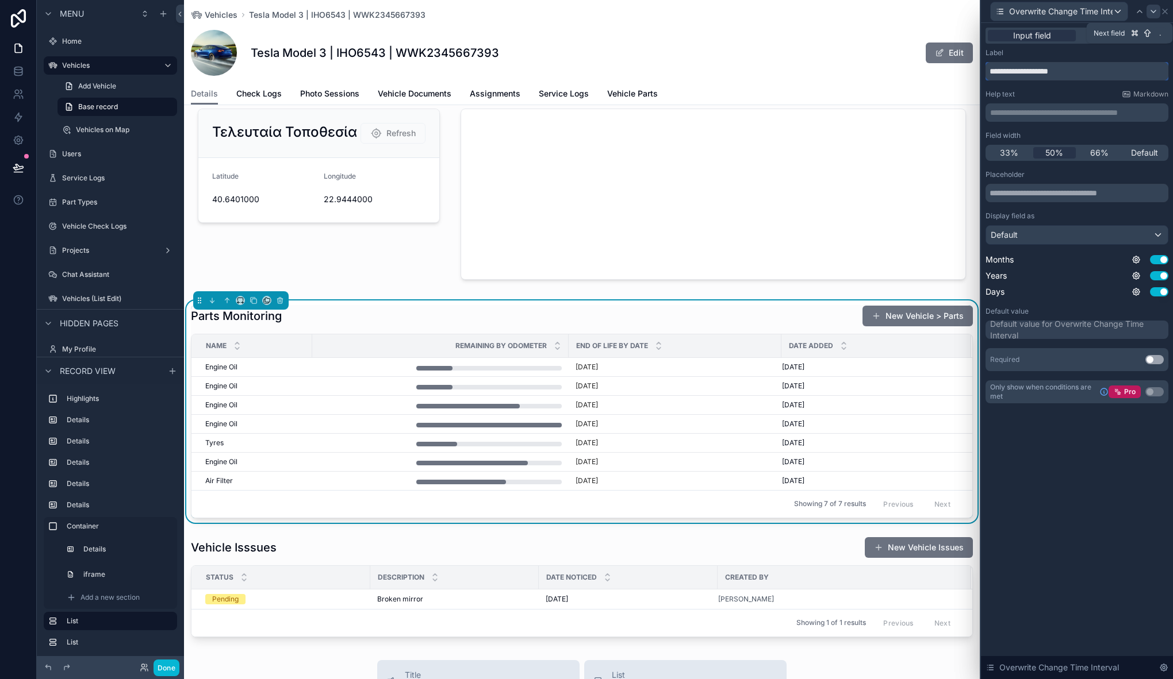
type input "**********"
click at [1152, 10] on icon at bounding box center [1152, 11] width 9 height 9
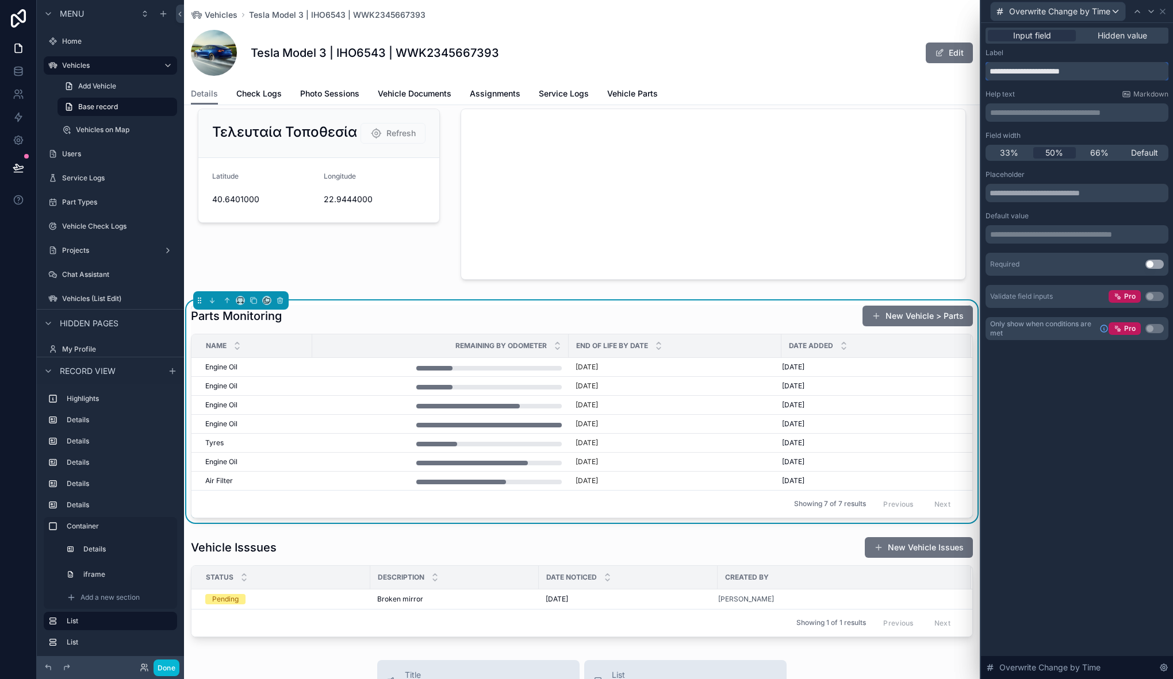
drag, startPoint x: 1031, startPoint y: 72, endPoint x: 975, endPoint y: 72, distance: 55.8
click at [976, 72] on div "**********" at bounding box center [586, 339] width 1173 height 679
type input "**********"
click at [1165, 13] on icon at bounding box center [1162, 11] width 5 height 5
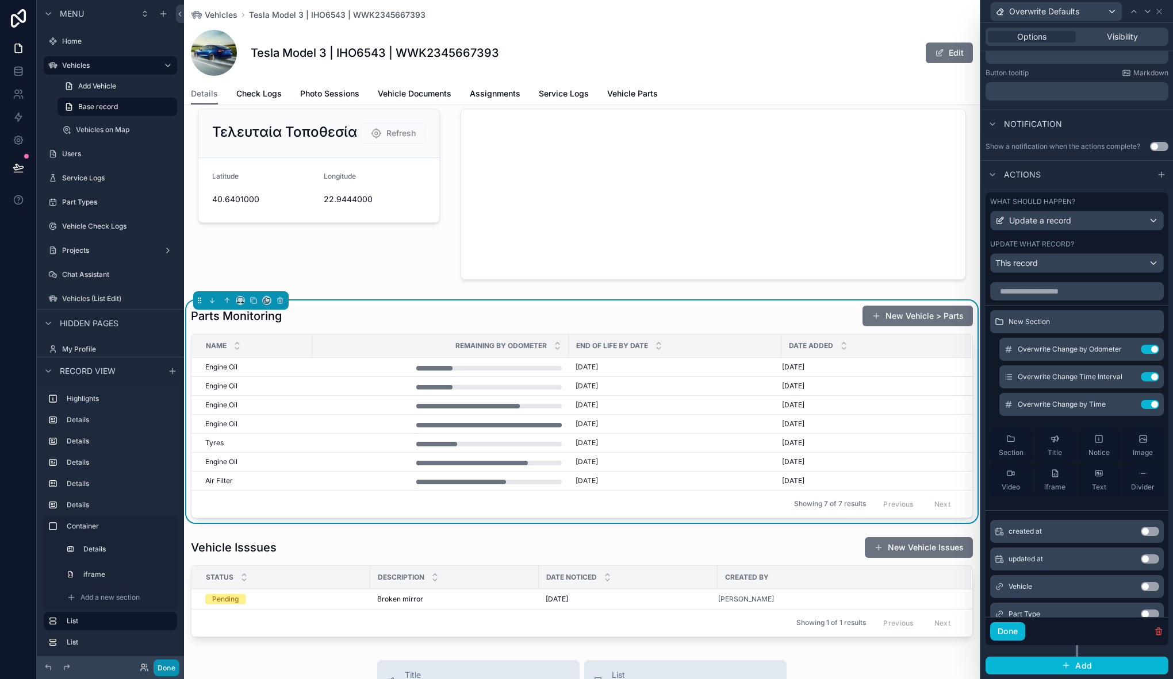
click at [175, 670] on button "Done" at bounding box center [166, 668] width 26 height 17
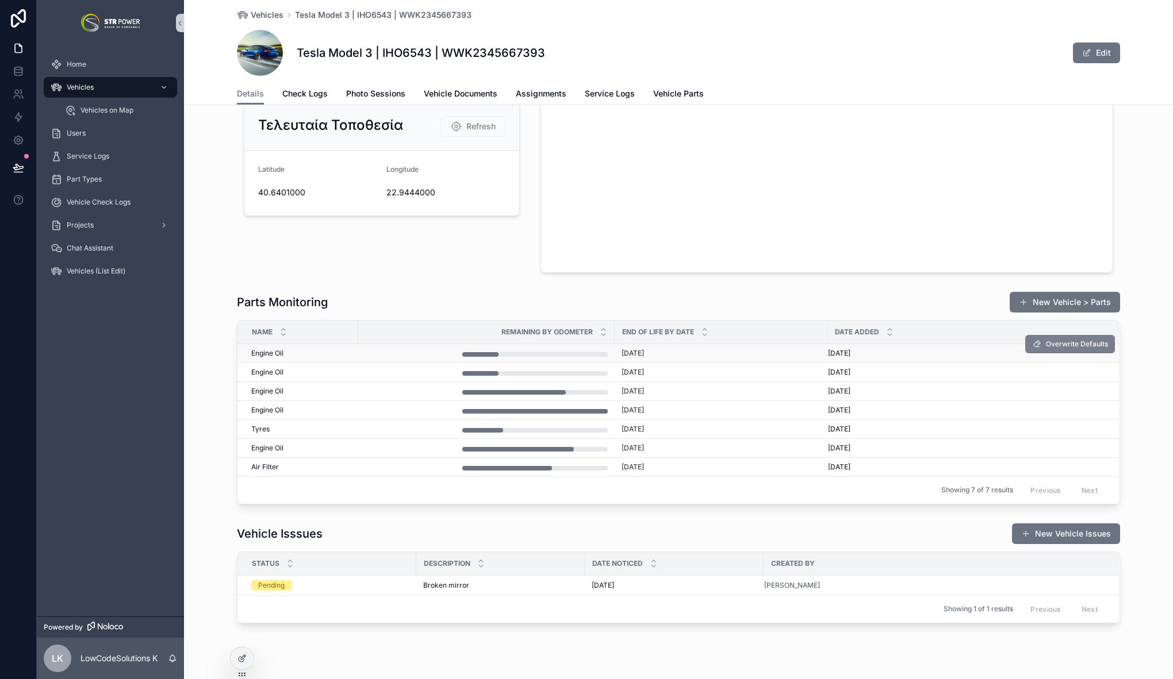
click at [1048, 345] on span "Overwrite Defaults" at bounding box center [1077, 344] width 62 height 9
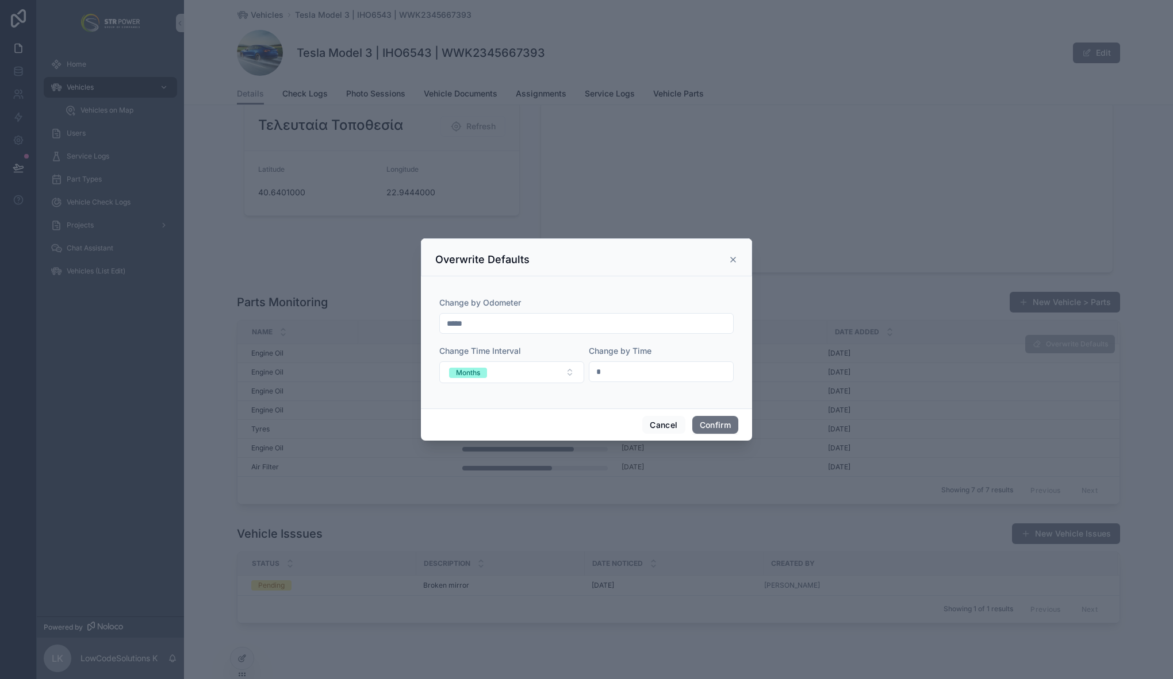
drag, startPoint x: 451, startPoint y: 325, endPoint x: 443, endPoint y: 324, distance: 8.1
click at [443, 324] on input "*****" at bounding box center [586, 324] width 293 height 16
type input "*****"
click at [728, 426] on button "Confirm" at bounding box center [715, 425] width 46 height 18
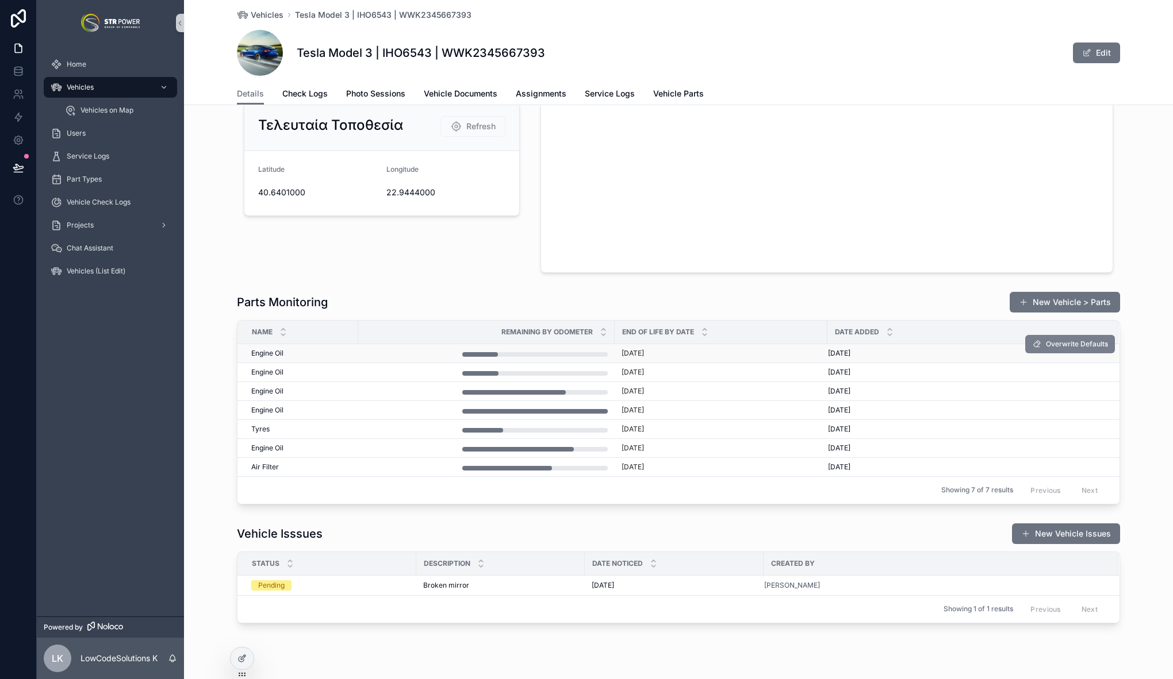
click at [1050, 345] on span "Overwrite Defaults" at bounding box center [1077, 344] width 62 height 9
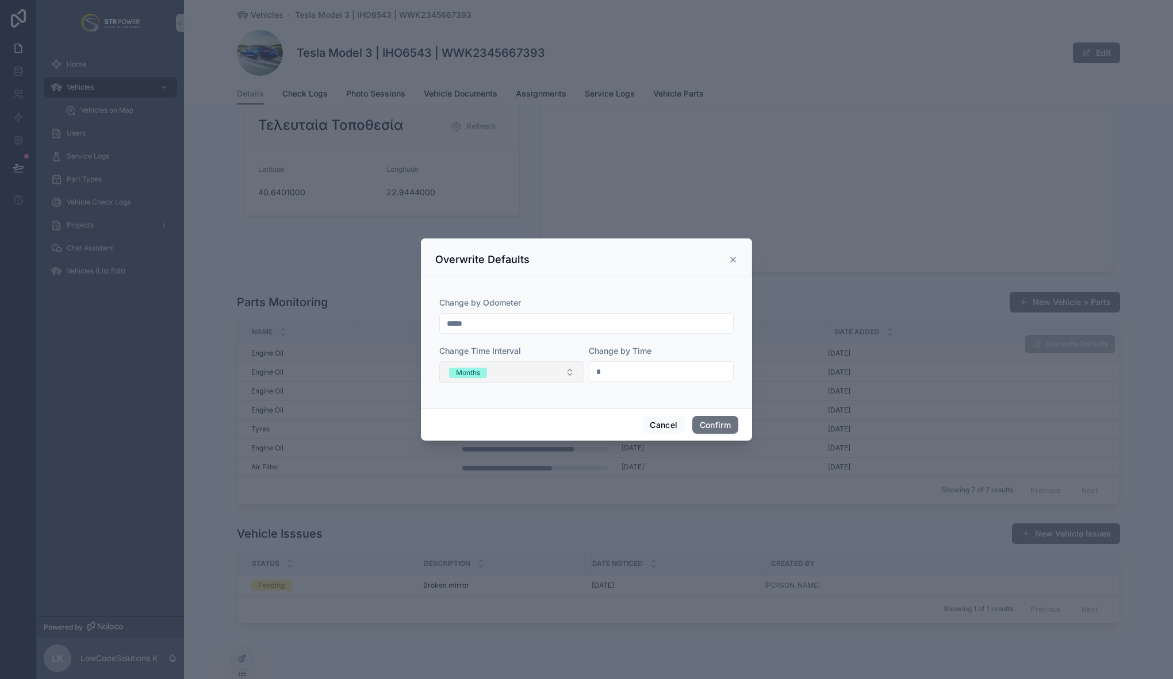
drag, startPoint x: 616, startPoint y: 373, endPoint x: 577, endPoint y: 372, distance: 39.7
click at [577, 372] on div "Change by Odometer ***** Change Time Interval Months Change by Time *" at bounding box center [586, 346] width 294 height 98
type input "**"
click at [729, 428] on button "Confirm" at bounding box center [715, 425] width 46 height 18
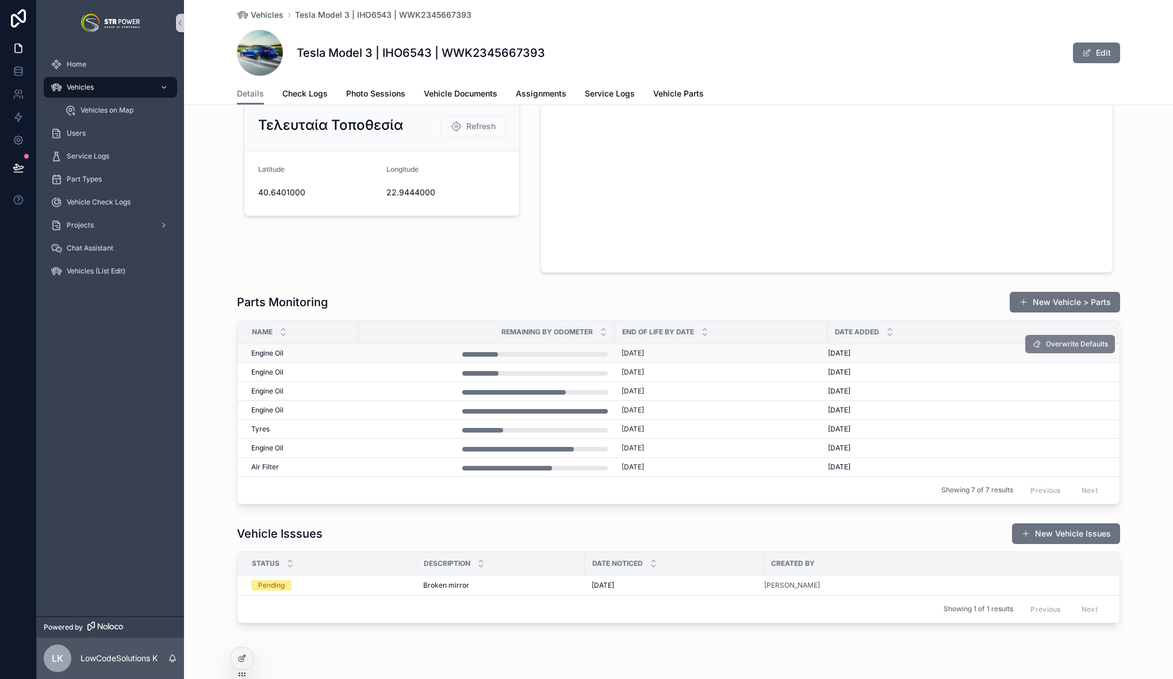
click at [1070, 344] on span "Overwrite Defaults" at bounding box center [1077, 344] width 62 height 9
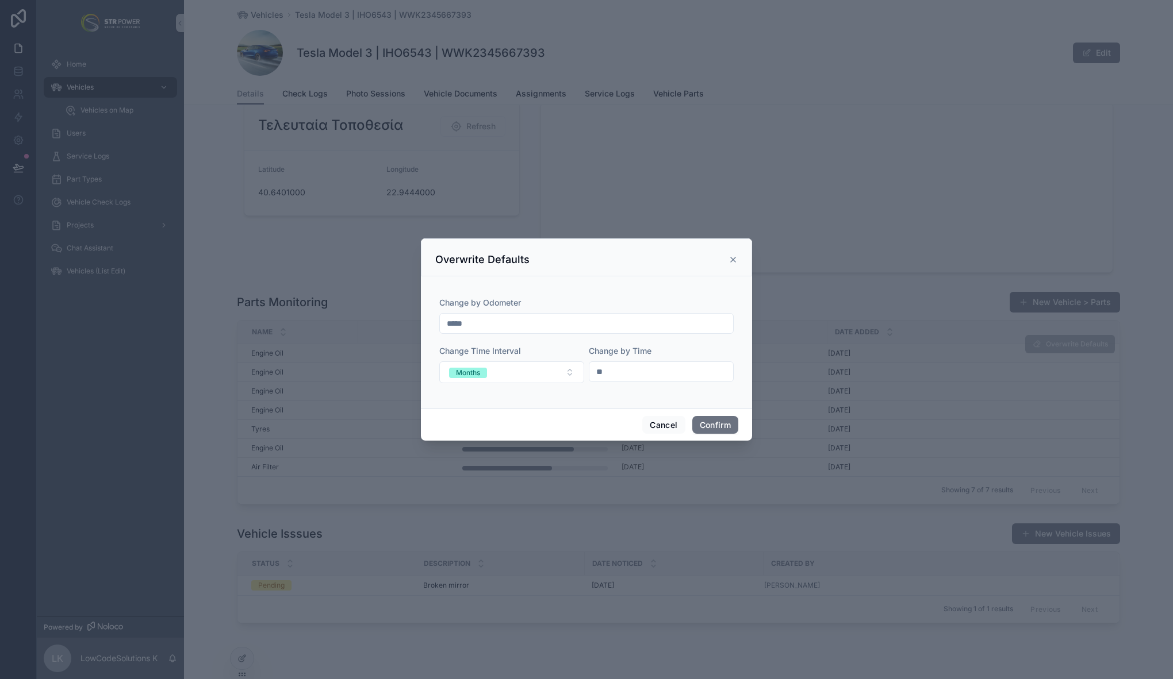
click at [448, 322] on input "*****" at bounding box center [586, 324] width 293 height 16
type input "******"
click at [716, 428] on button "Confirm" at bounding box center [715, 425] width 46 height 18
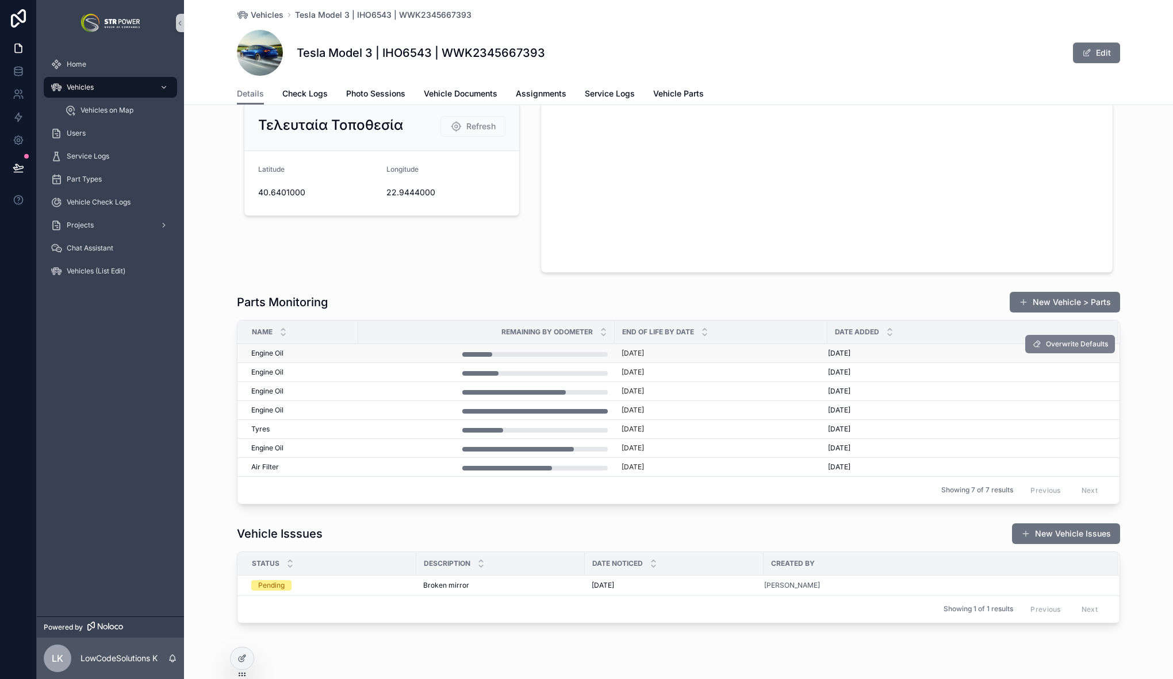
click at [1074, 345] on span "Overwrite Defaults" at bounding box center [1077, 344] width 62 height 9
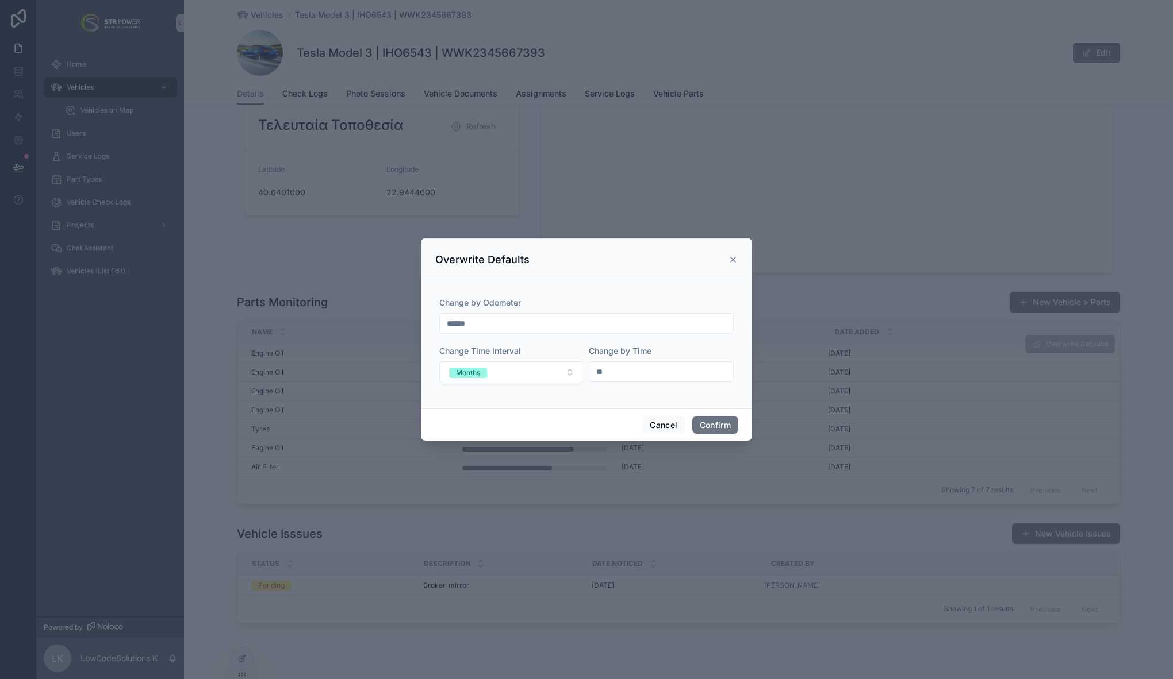
drag, startPoint x: 454, startPoint y: 324, endPoint x: 447, endPoint y: 323, distance: 6.9
click at [447, 323] on input "******" at bounding box center [586, 324] width 293 height 16
type input "*****"
click at [715, 429] on button "Confirm" at bounding box center [715, 425] width 46 height 18
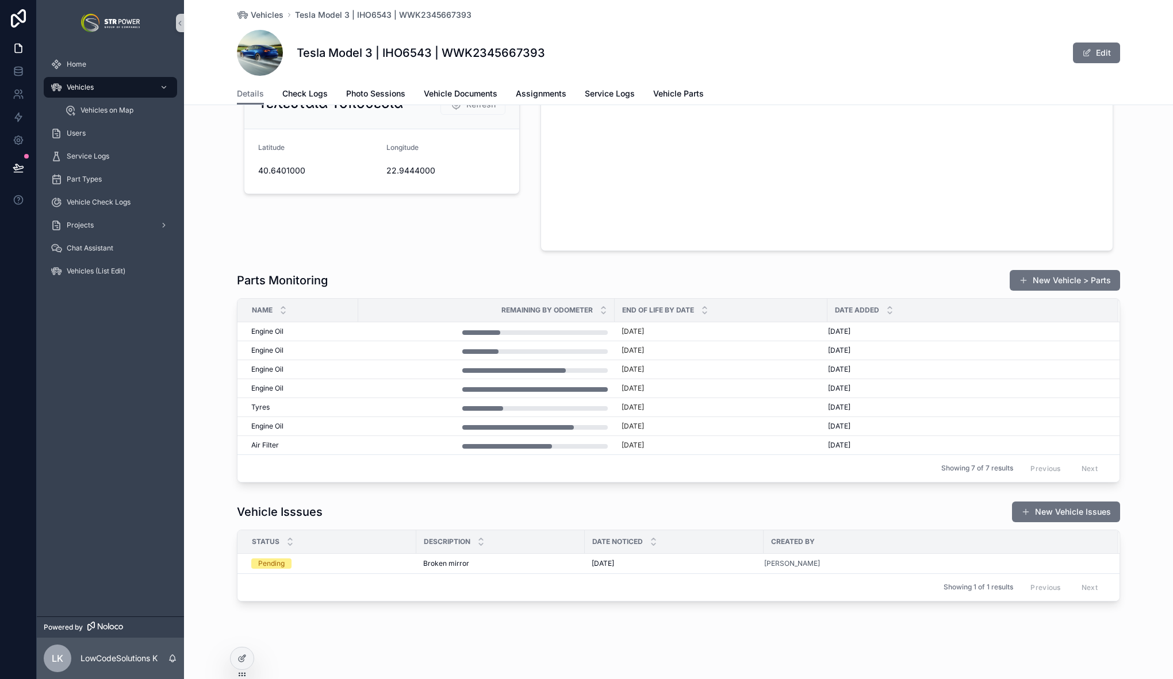
scroll to position [1346, 0]
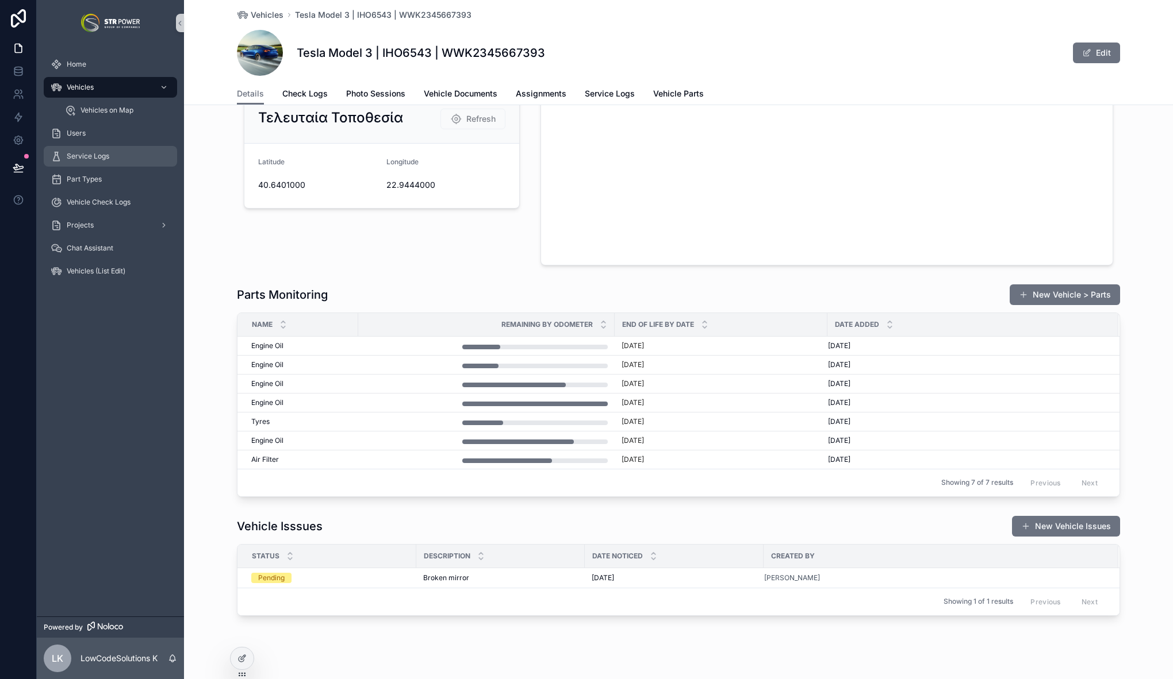
click at [93, 157] on span "Service Logs" at bounding box center [88, 156] width 43 height 9
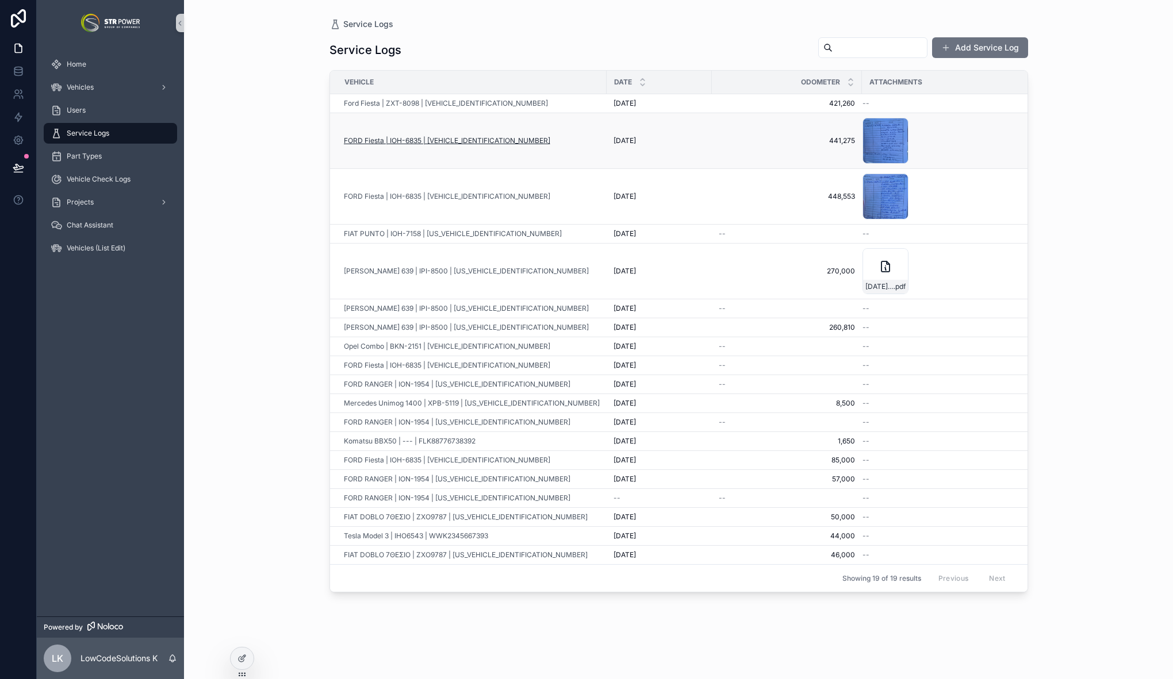
click at [425, 138] on span "FORD Fiesta | IOH-6835 | WF0RXXGAJRBE29837" at bounding box center [447, 140] width 206 height 9
click at [737, 148] on td "441,275 441,275" at bounding box center [787, 141] width 150 height 56
click at [729, 135] on td "441,275 441,275" at bounding box center [787, 141] width 150 height 56
click at [783, 137] on span "441,275" at bounding box center [786, 140] width 136 height 9
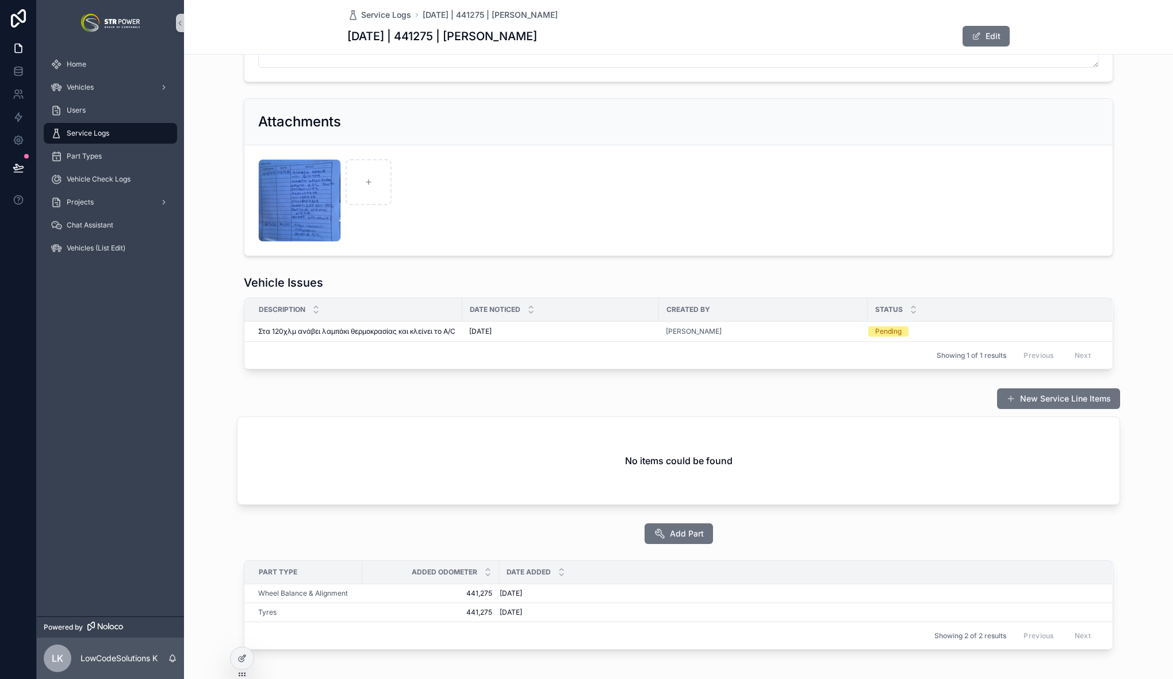
scroll to position [164, 0]
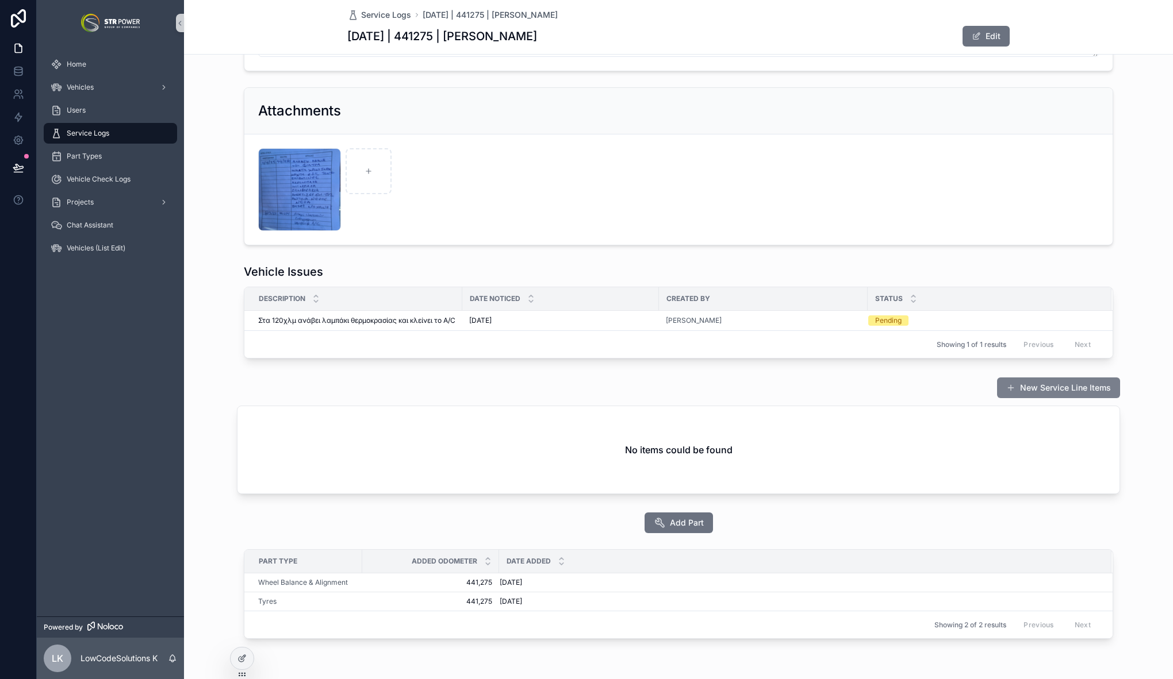
click at [1034, 398] on button "New Service Line Items" at bounding box center [1058, 388] width 123 height 21
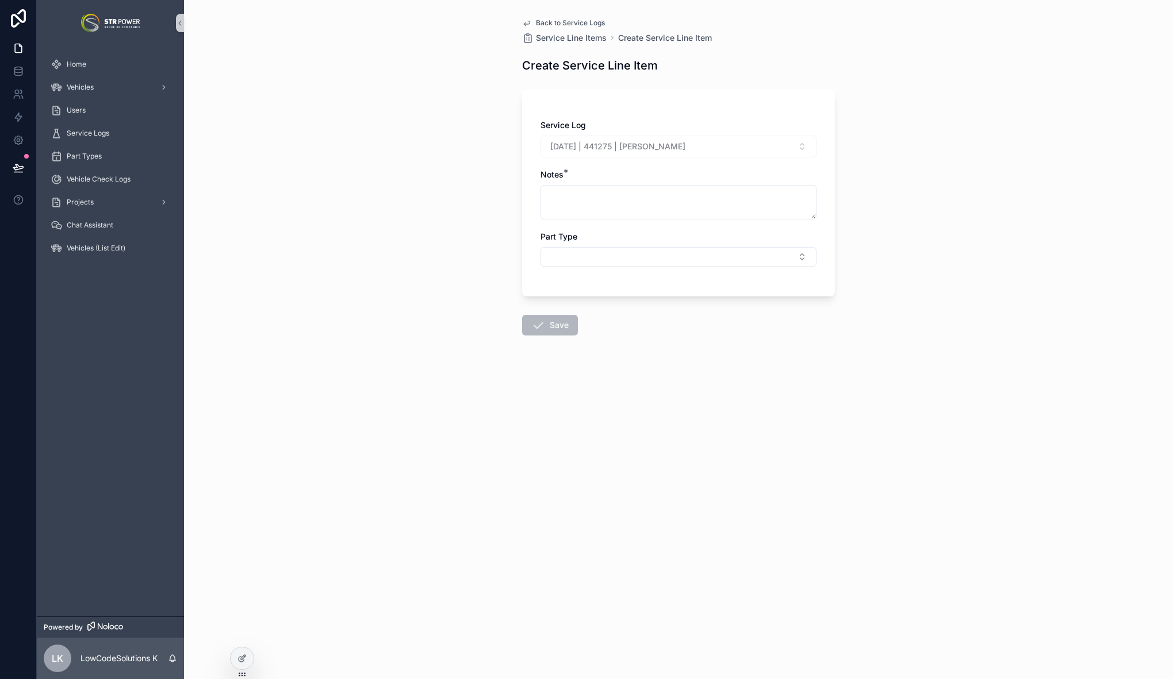
click at [540, 22] on span "Back to Service Logs" at bounding box center [570, 22] width 69 height 9
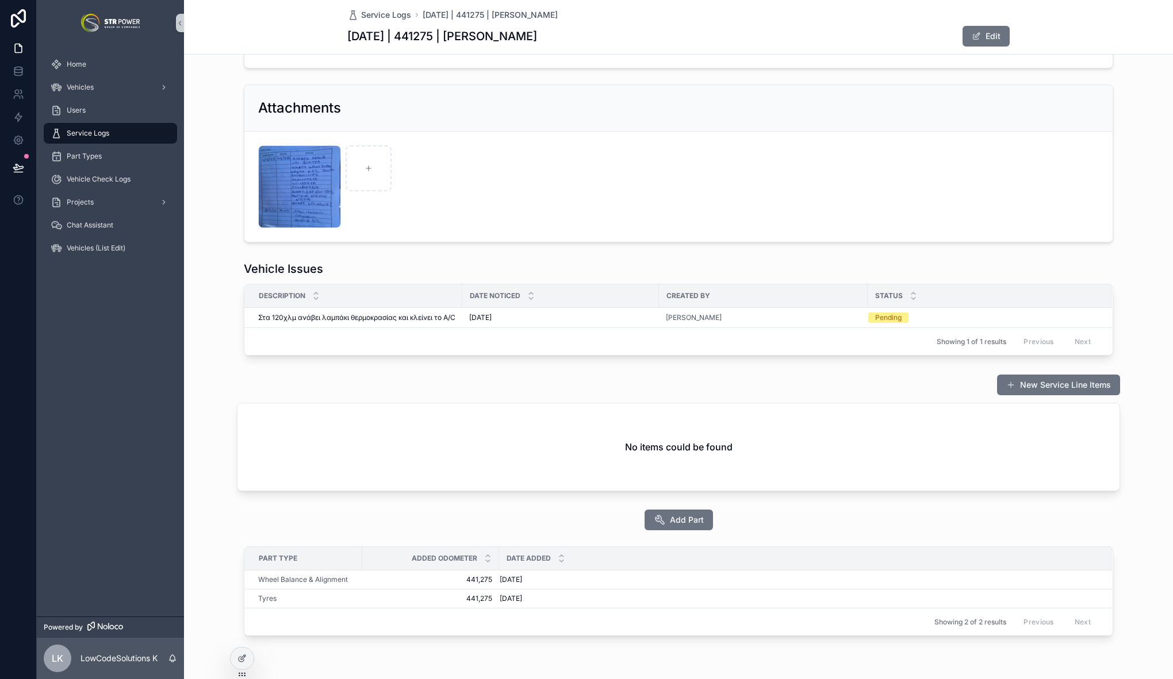
scroll to position [171, 0]
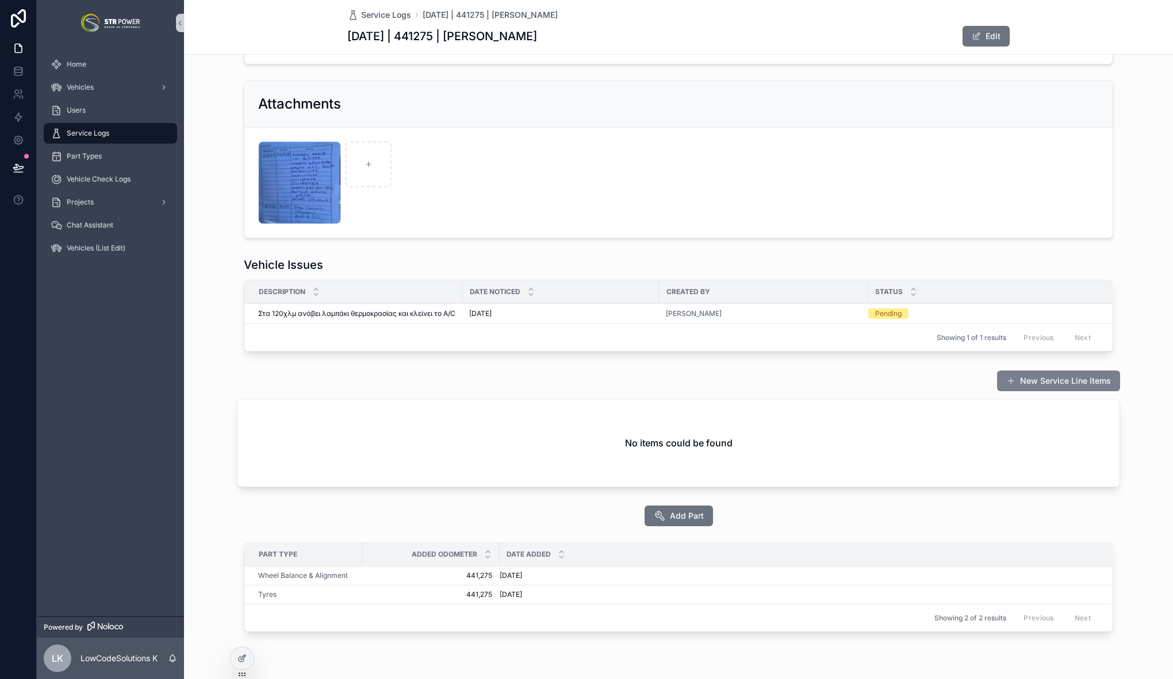
click at [1062, 391] on button "New Service Line Items" at bounding box center [1058, 381] width 123 height 21
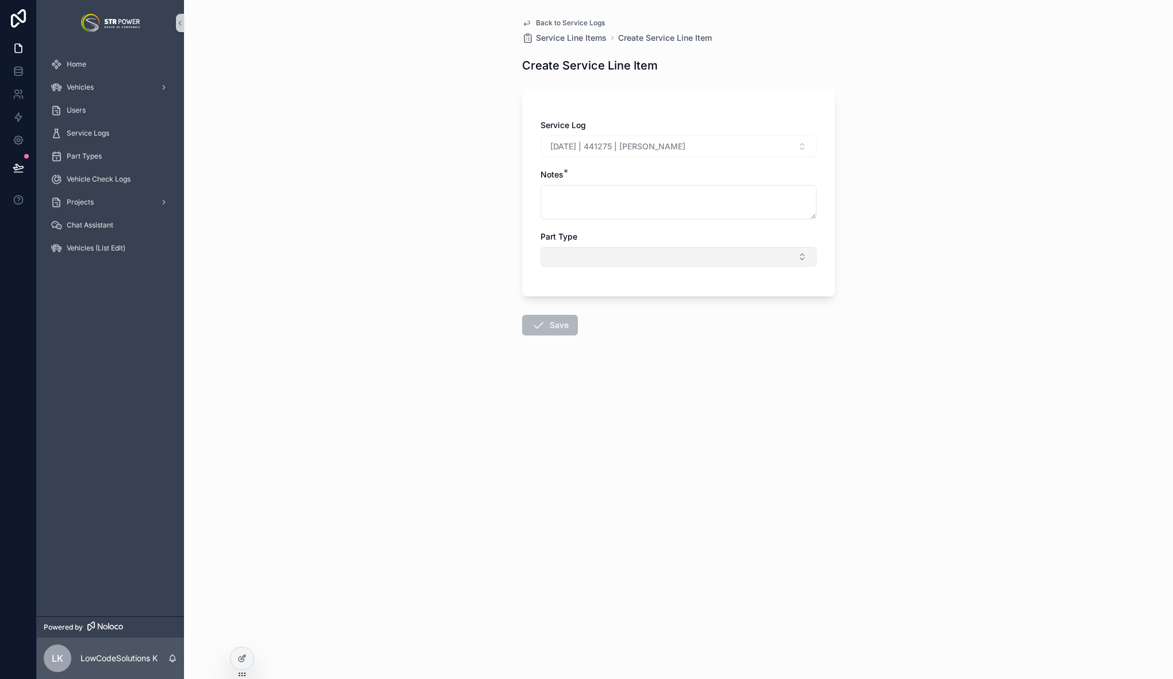
click at [612, 248] on button "Select Button" at bounding box center [678, 257] width 276 height 20
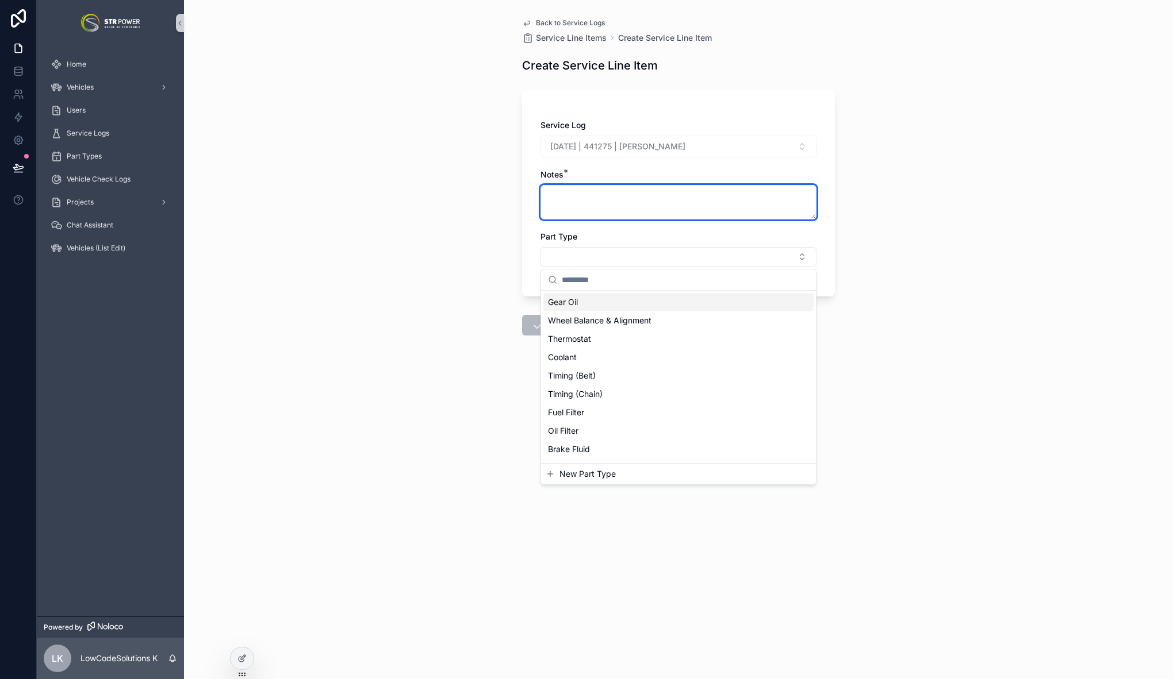
click at [621, 199] on textarea "scrollable content" at bounding box center [678, 202] width 276 height 34
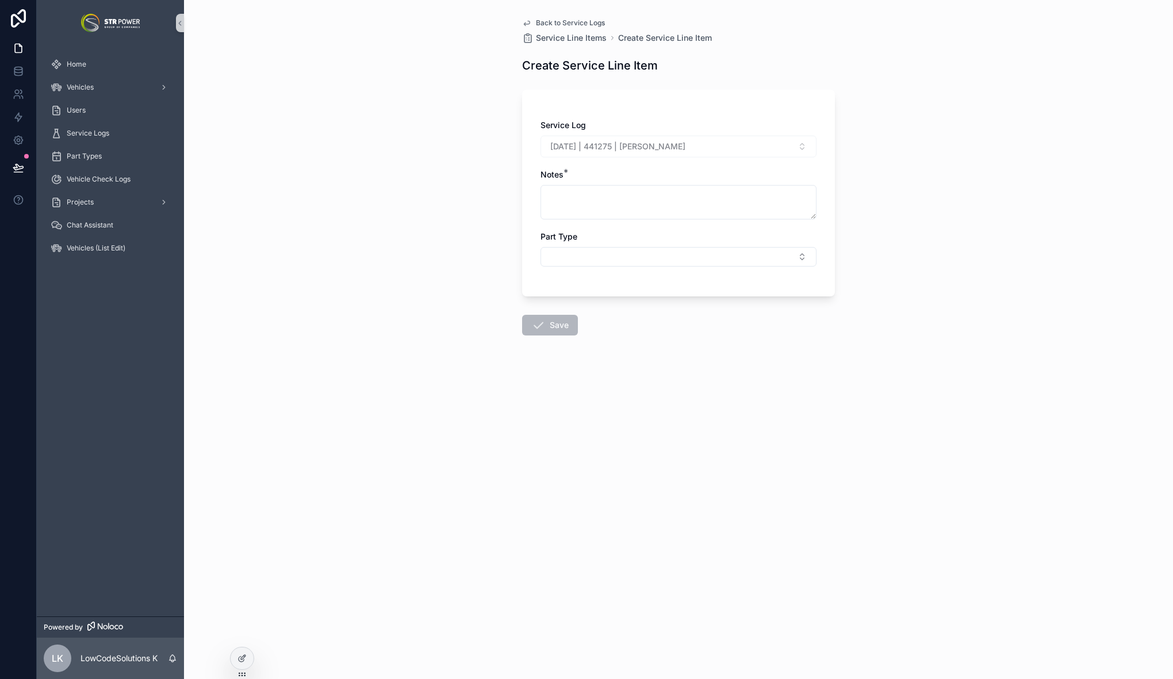
click at [533, 22] on link "Back to Service Logs" at bounding box center [563, 22] width 83 height 9
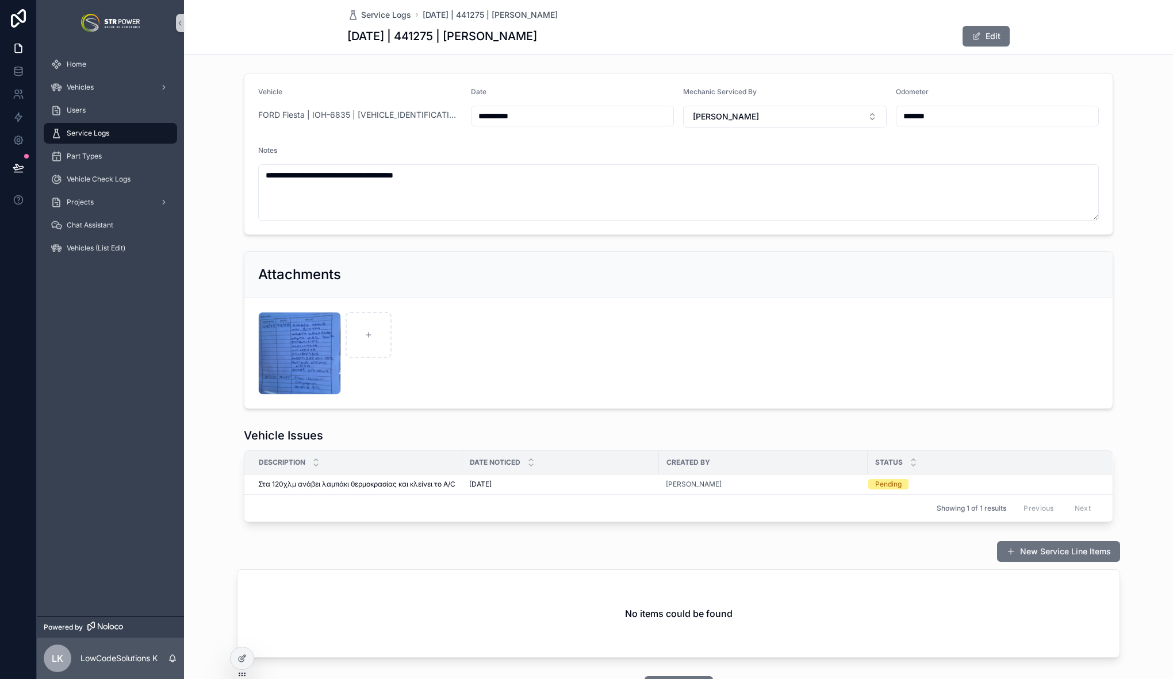
scroll to position [214, 0]
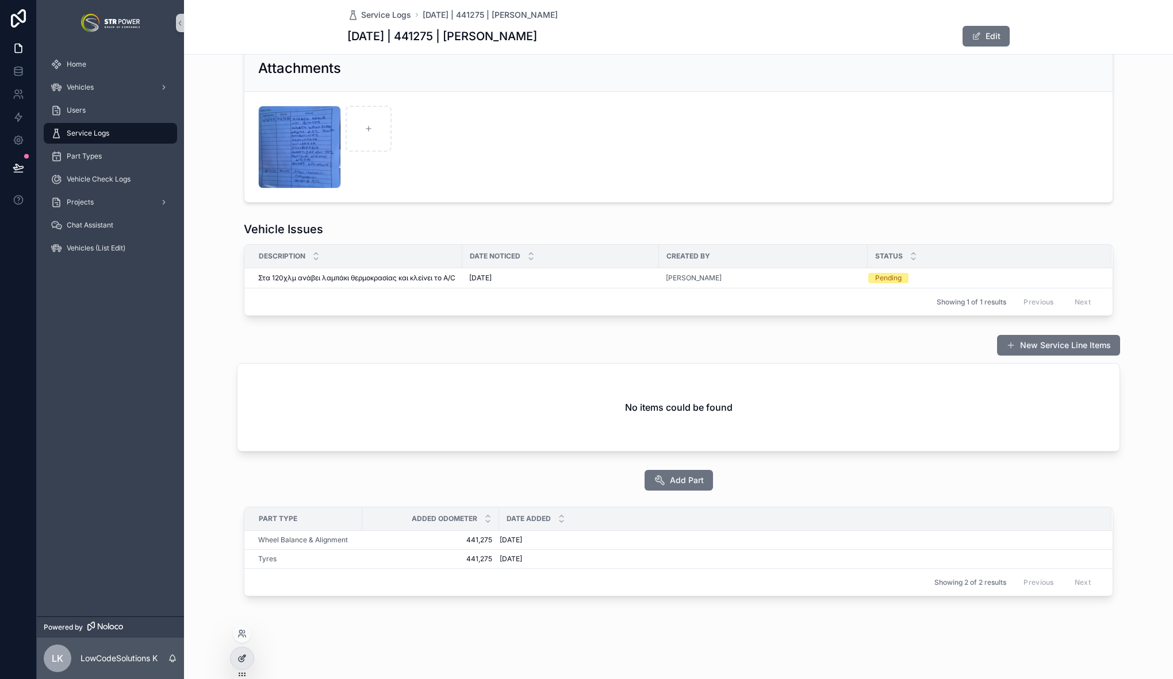
click at [248, 656] on div at bounding box center [241, 659] width 23 height 22
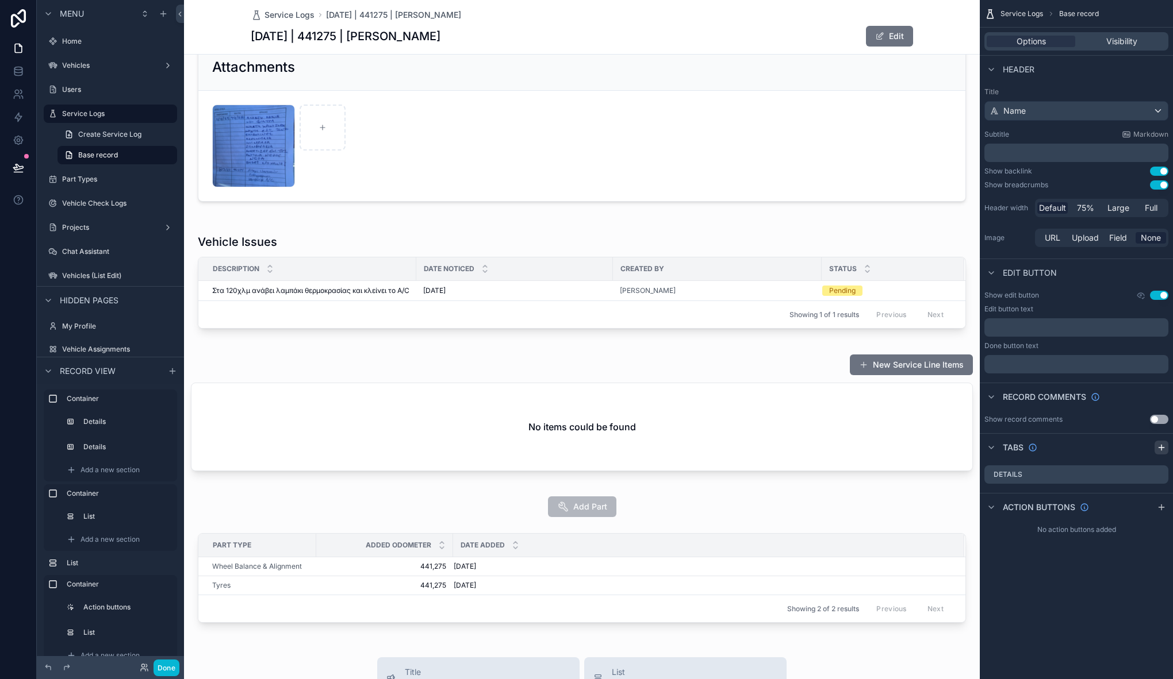
click at [1164, 451] on icon "scrollable content" at bounding box center [1160, 447] width 9 height 9
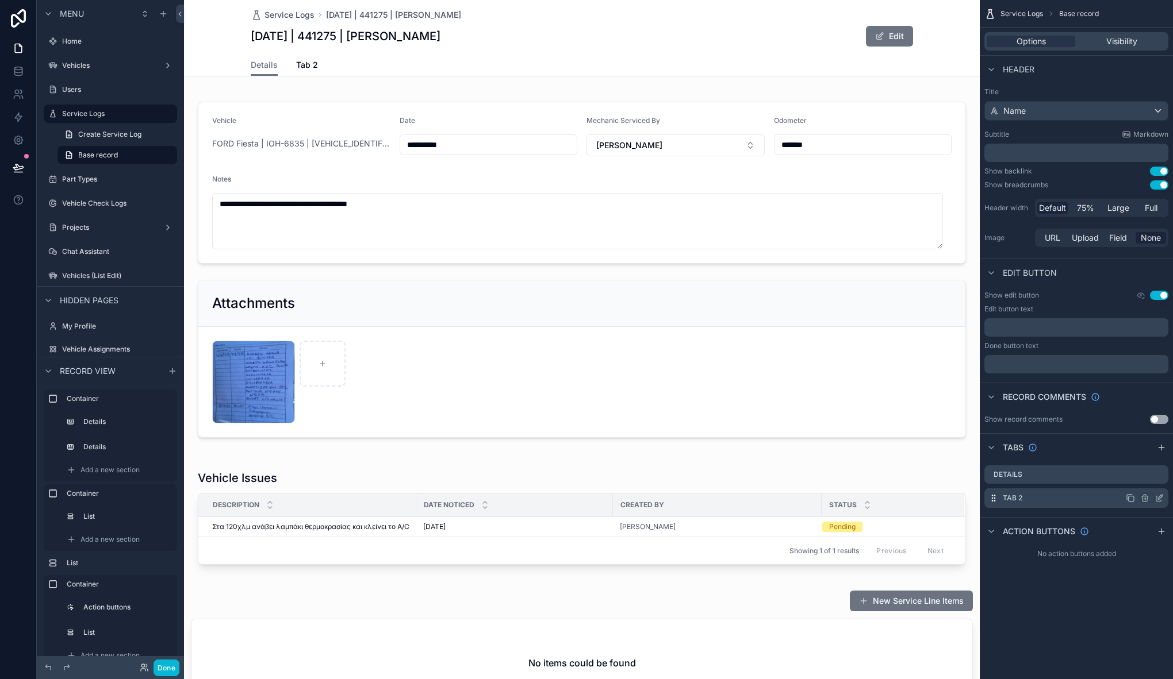
click at [1159, 497] on icon "scrollable content" at bounding box center [1160, 497] width 5 height 5
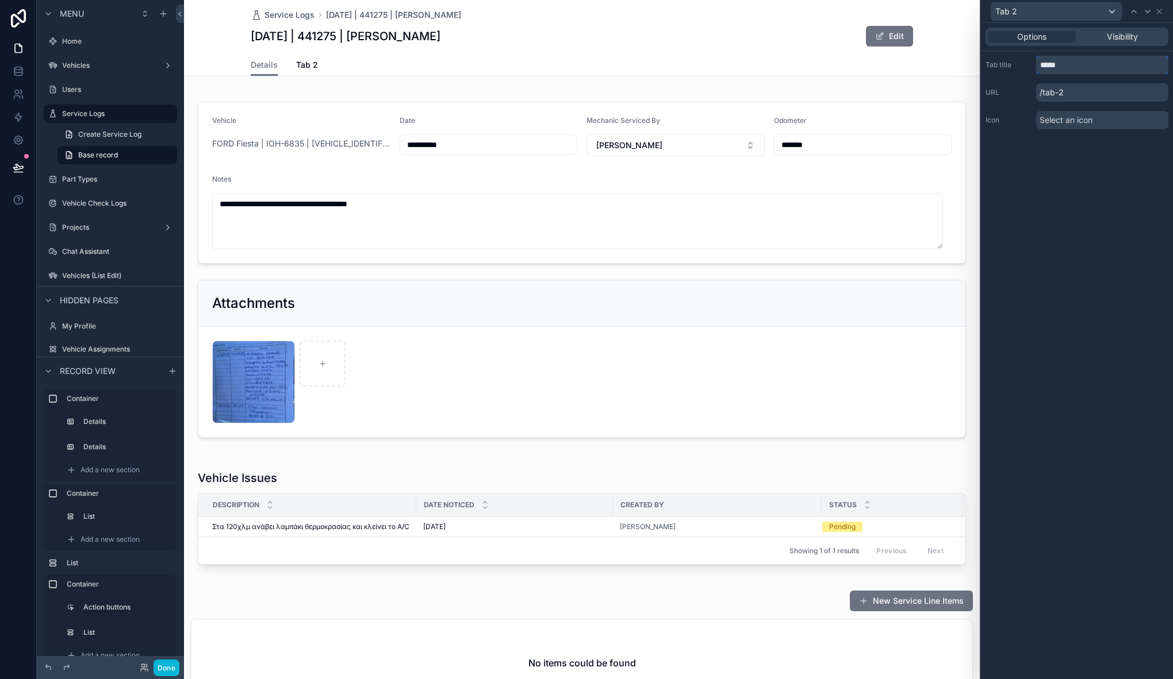
click at [1072, 71] on input "*****" at bounding box center [1102, 65] width 132 height 18
click at [1072, 70] on input "*****" at bounding box center [1102, 65] width 132 height 18
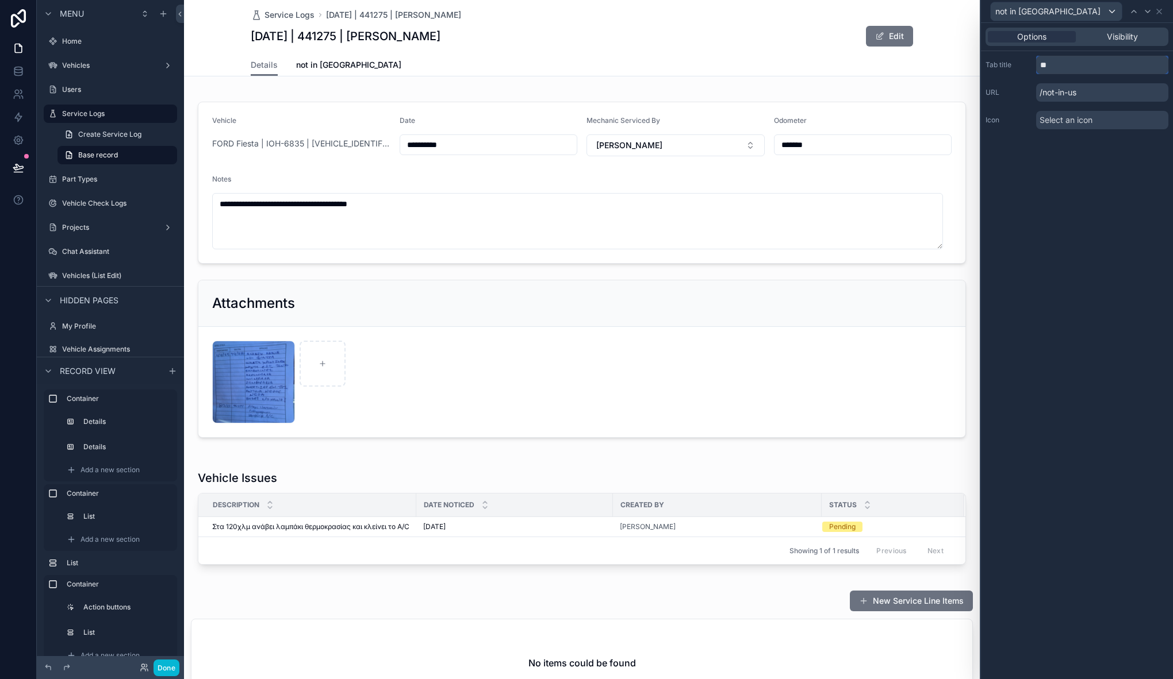
type input "*"
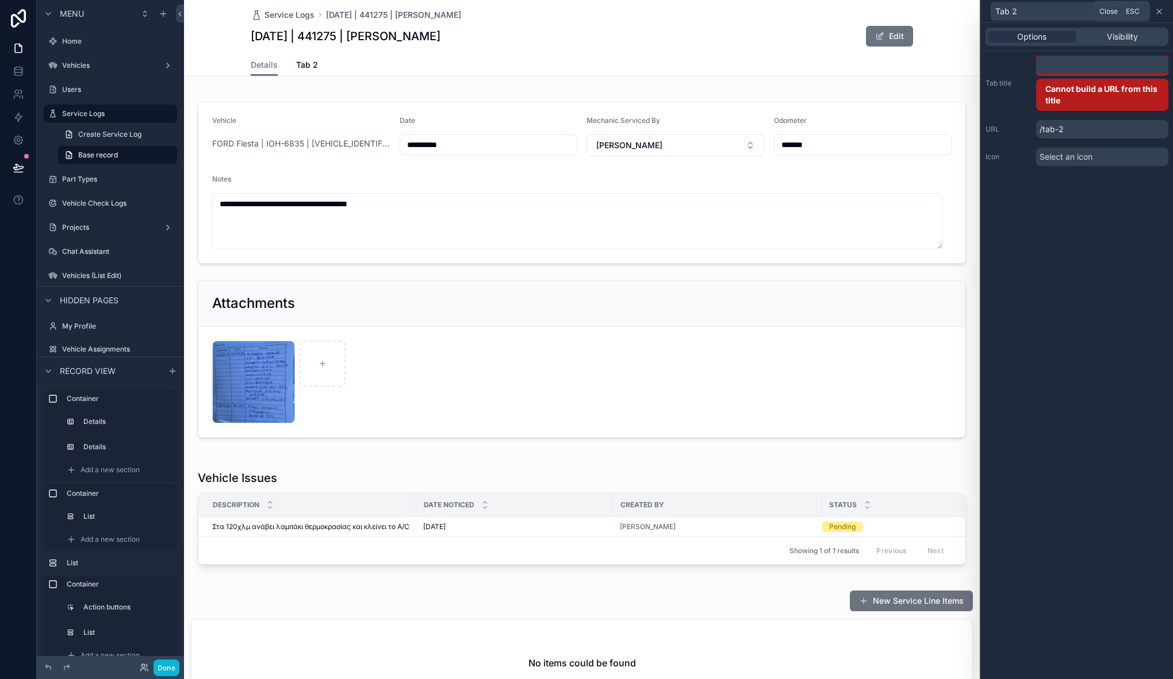
click at [1161, 14] on icon at bounding box center [1158, 11] width 9 height 9
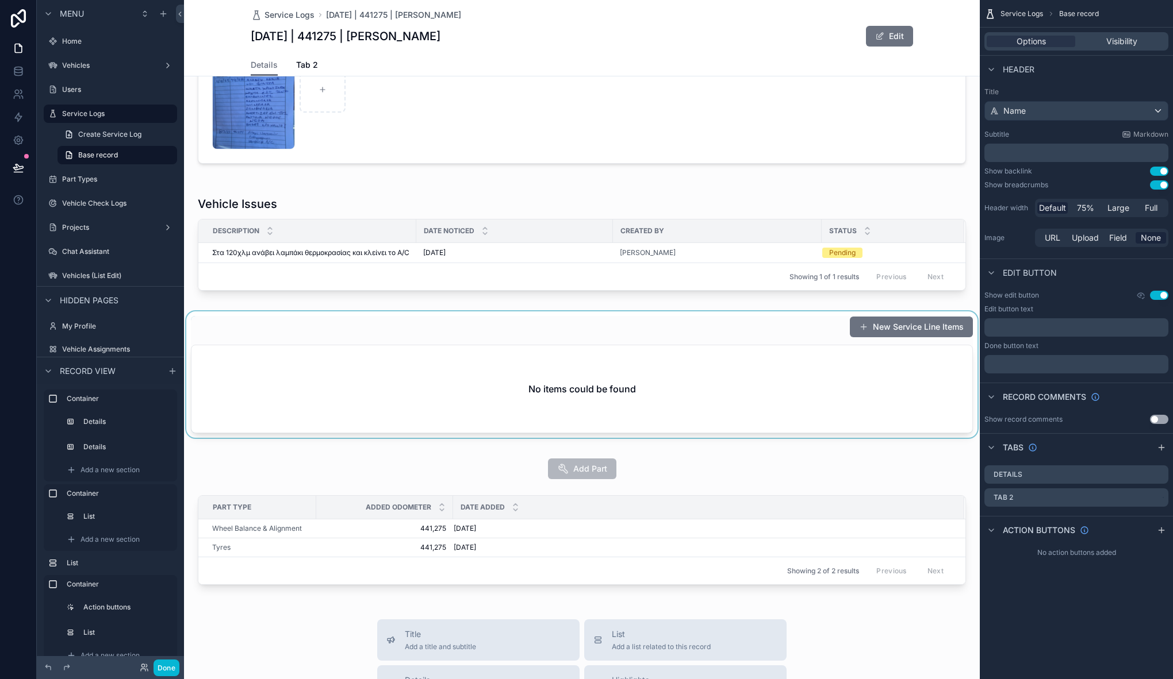
scroll to position [251, 0]
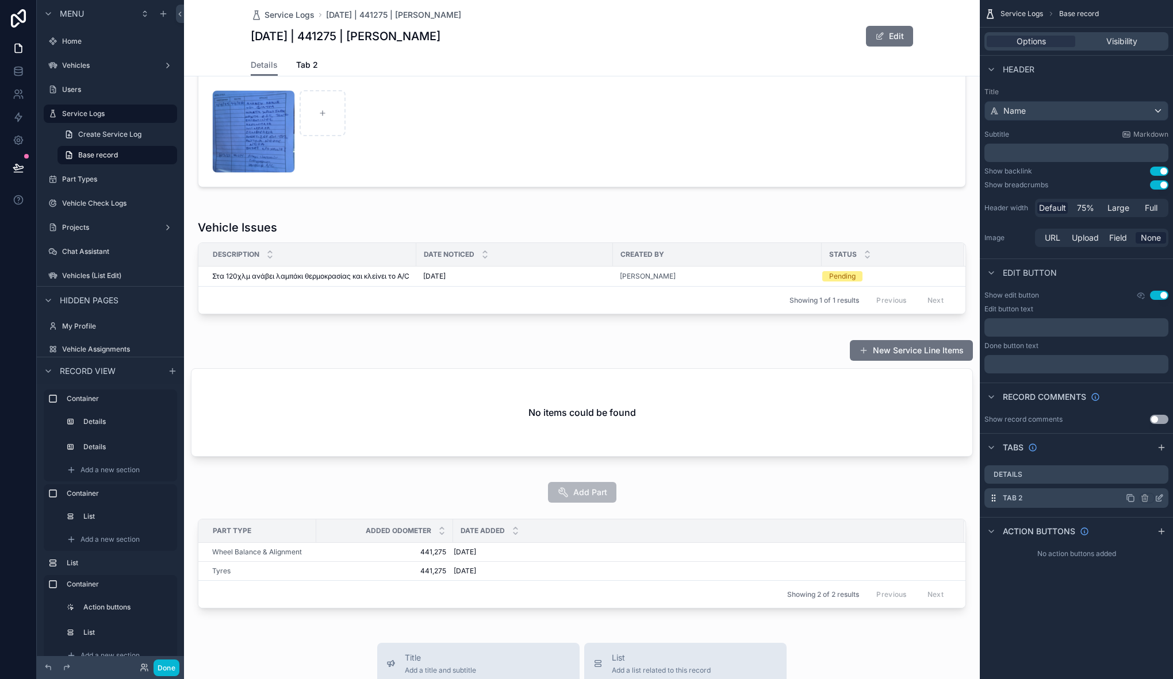
click at [1162, 497] on icon "scrollable content" at bounding box center [1158, 498] width 9 height 9
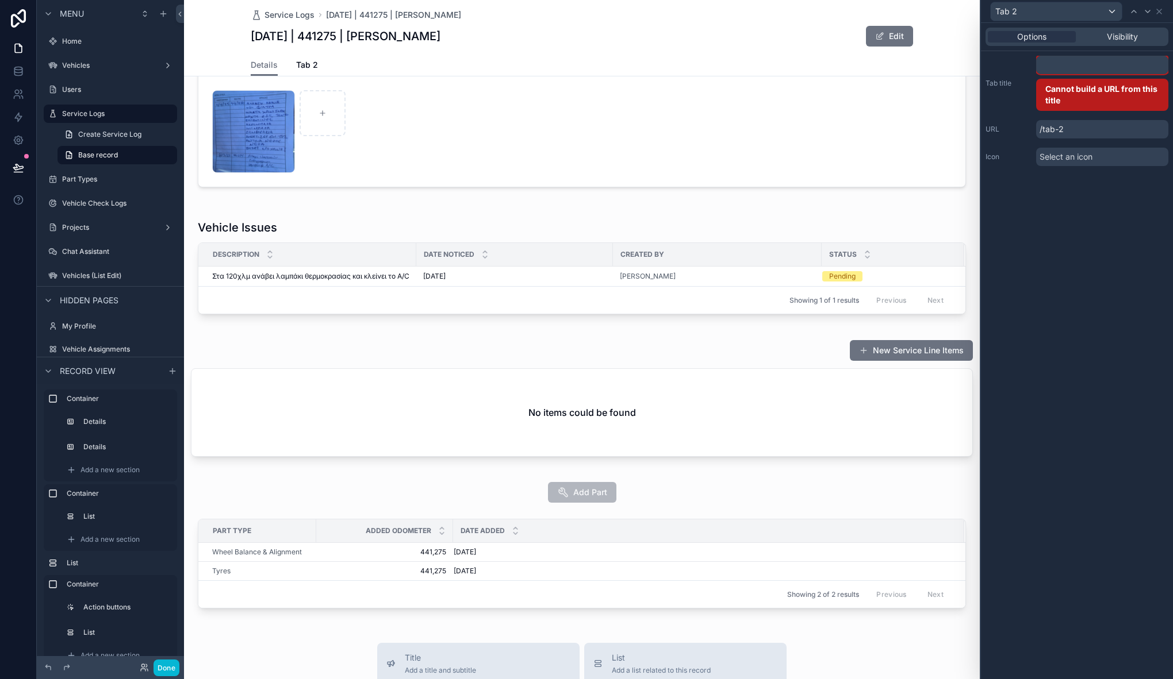
click at [1065, 63] on input "text" at bounding box center [1102, 65] width 132 height 18
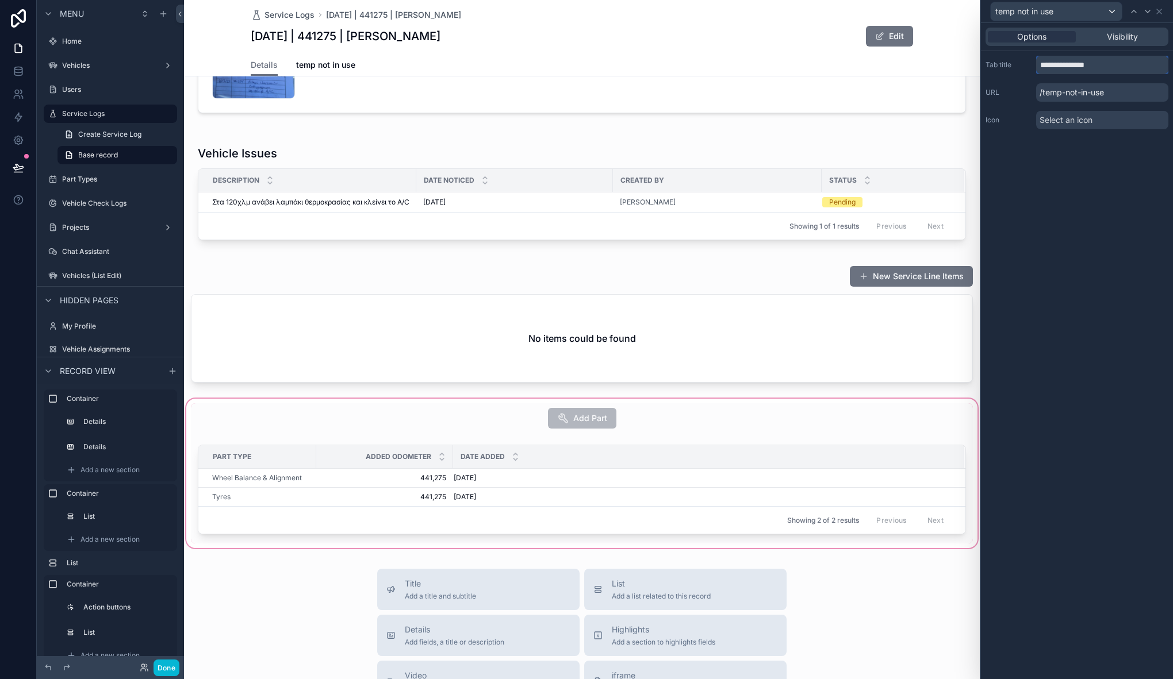
scroll to position [317, 0]
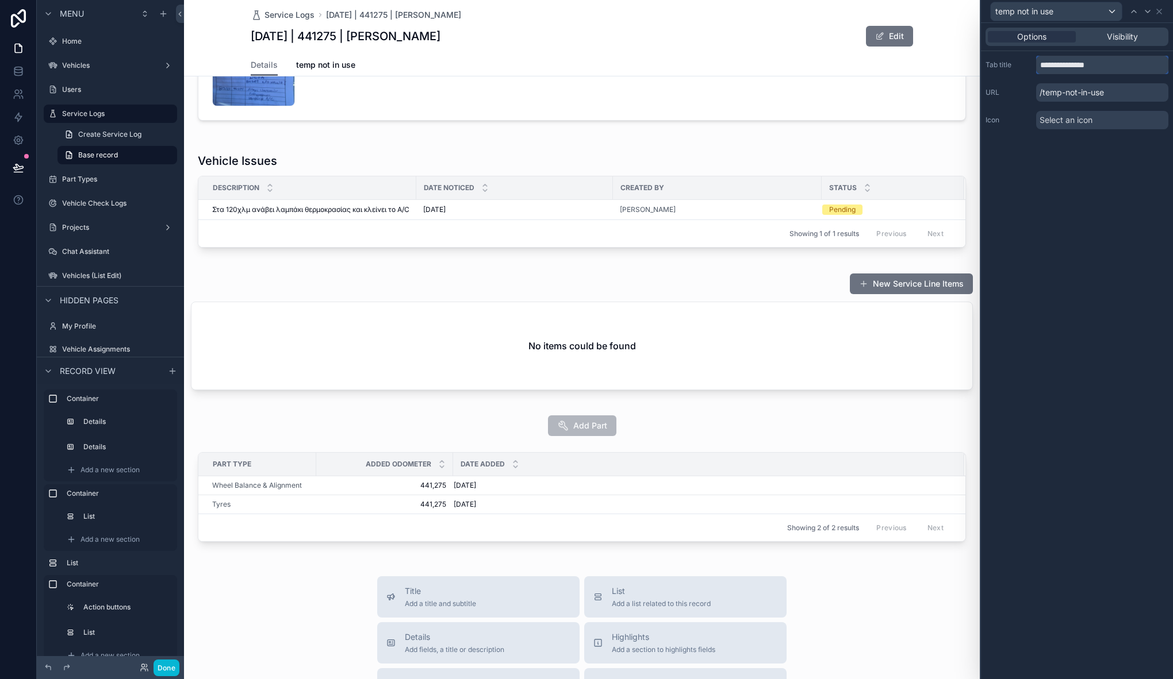
type input "**********"
click at [205, 412] on div "**********" at bounding box center [581, 165] width 795 height 785
click at [204, 417] on div "scrollable content" at bounding box center [581, 481] width 795 height 154
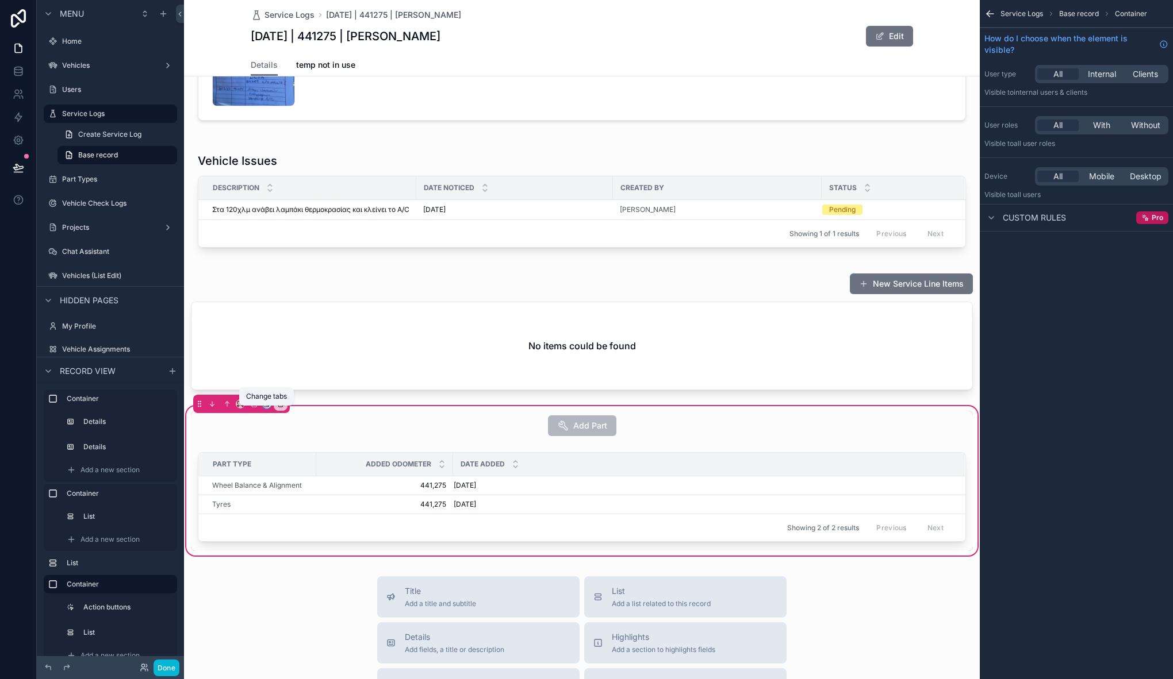
click at [265, 406] on icon "scrollable content" at bounding box center [267, 403] width 5 height 5
click at [312, 473] on span "temp not in use" at bounding box center [308, 473] width 58 height 14
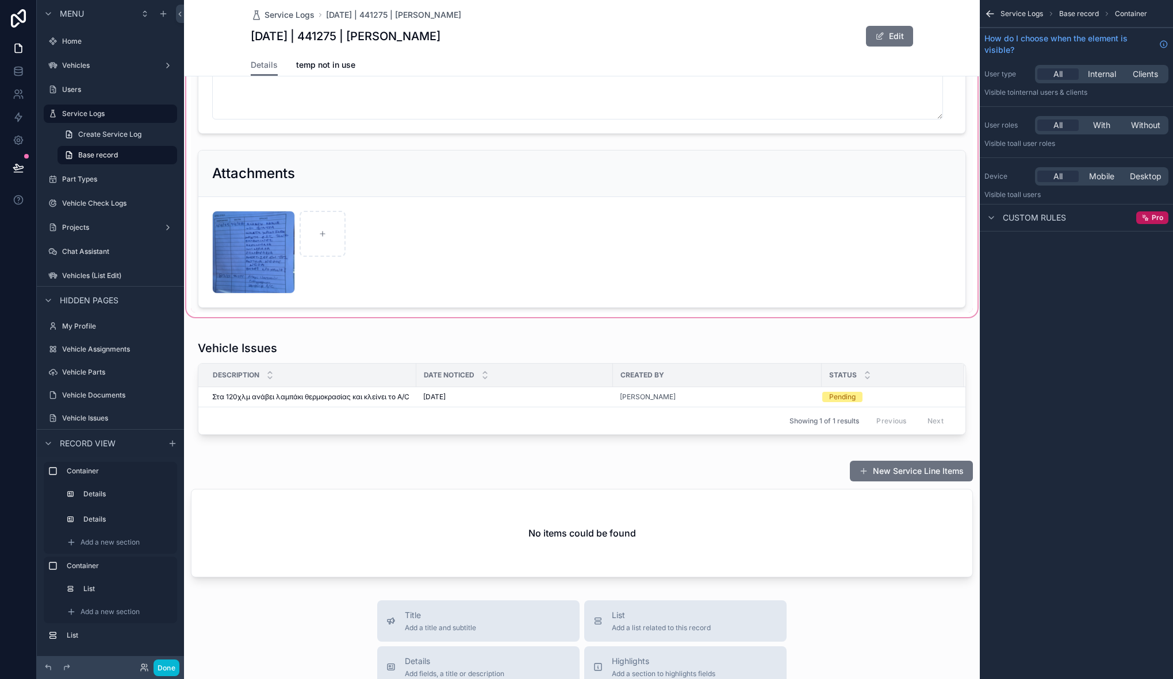
scroll to position [0, 0]
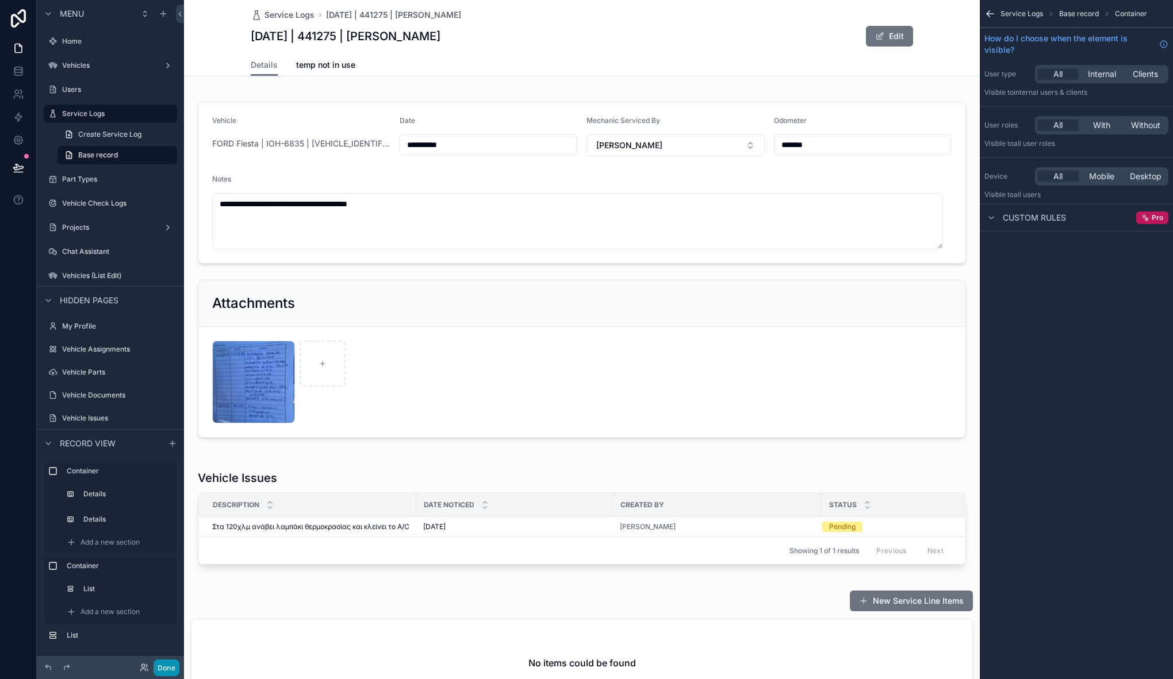
click at [159, 669] on button "Done" at bounding box center [166, 668] width 26 height 17
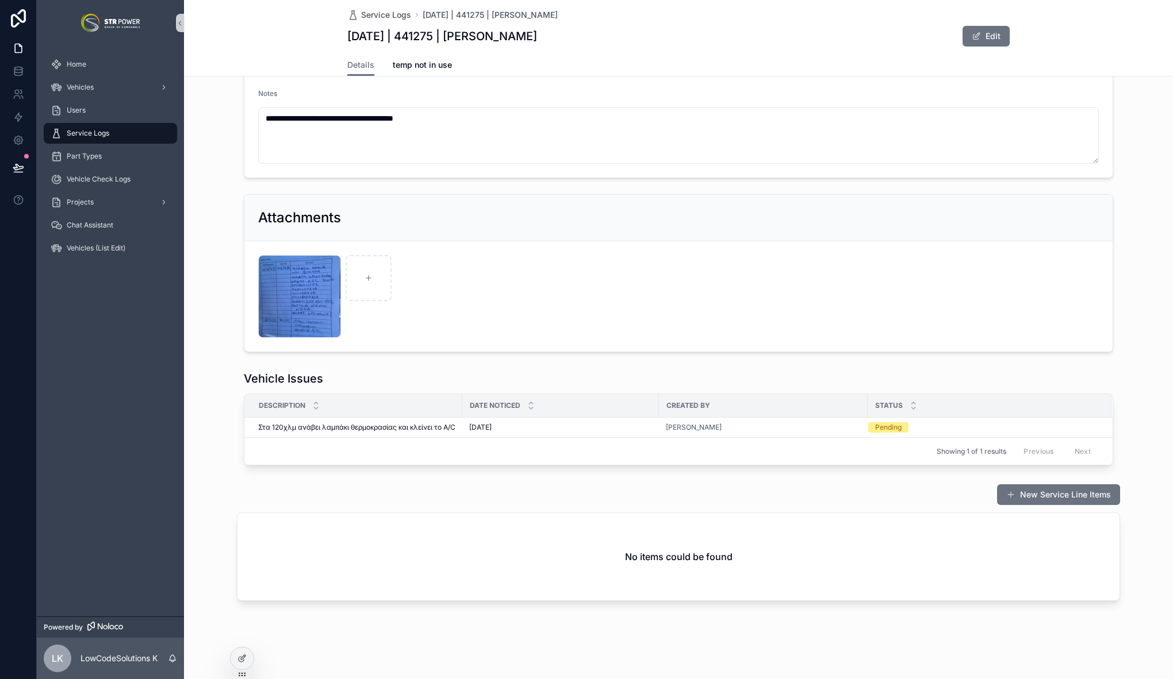
scroll to position [75, 0]
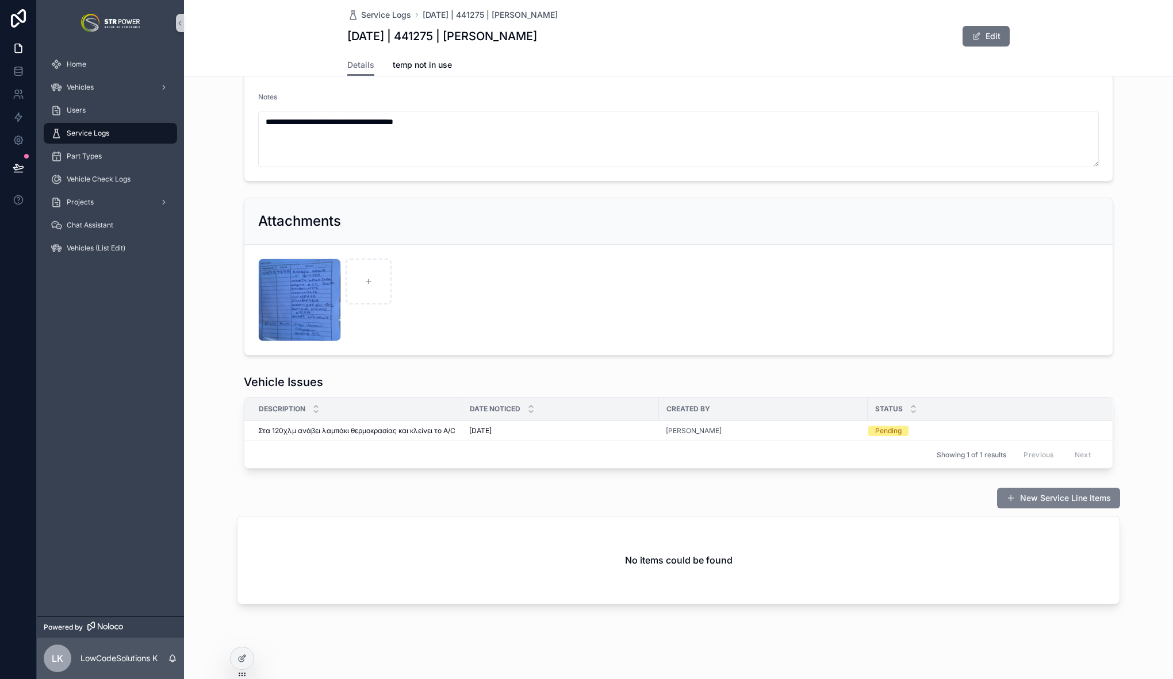
click at [1047, 509] on button "New Service Line Items" at bounding box center [1058, 498] width 123 height 21
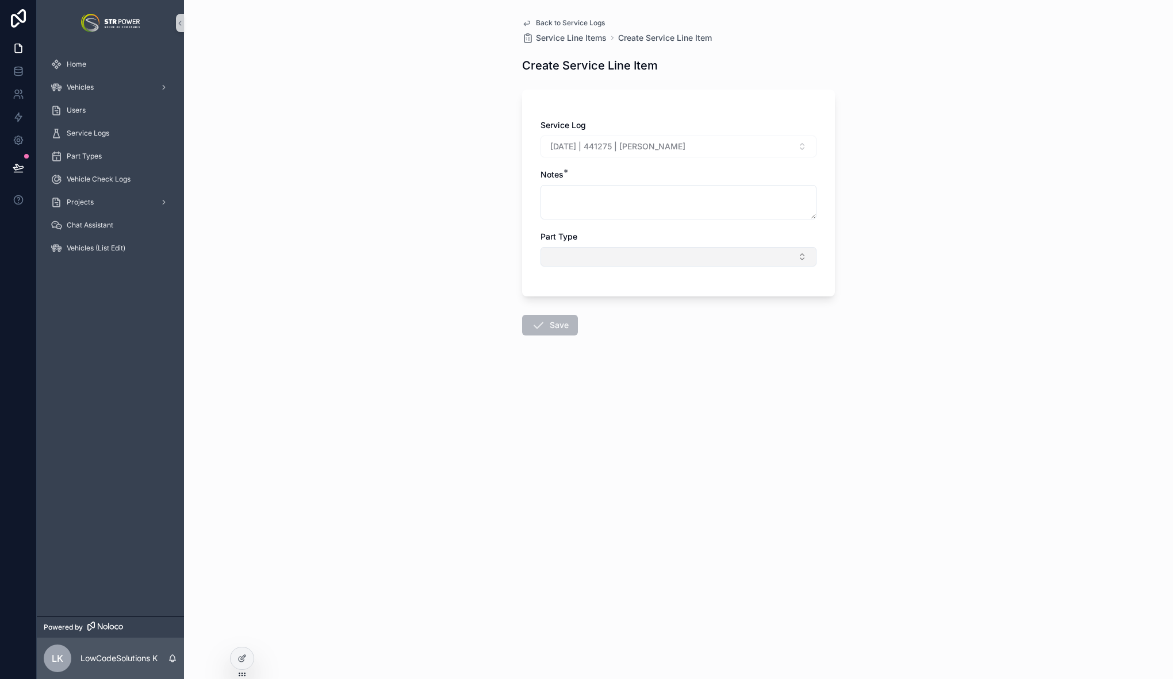
click at [579, 258] on button "Select Button" at bounding box center [678, 257] width 276 height 20
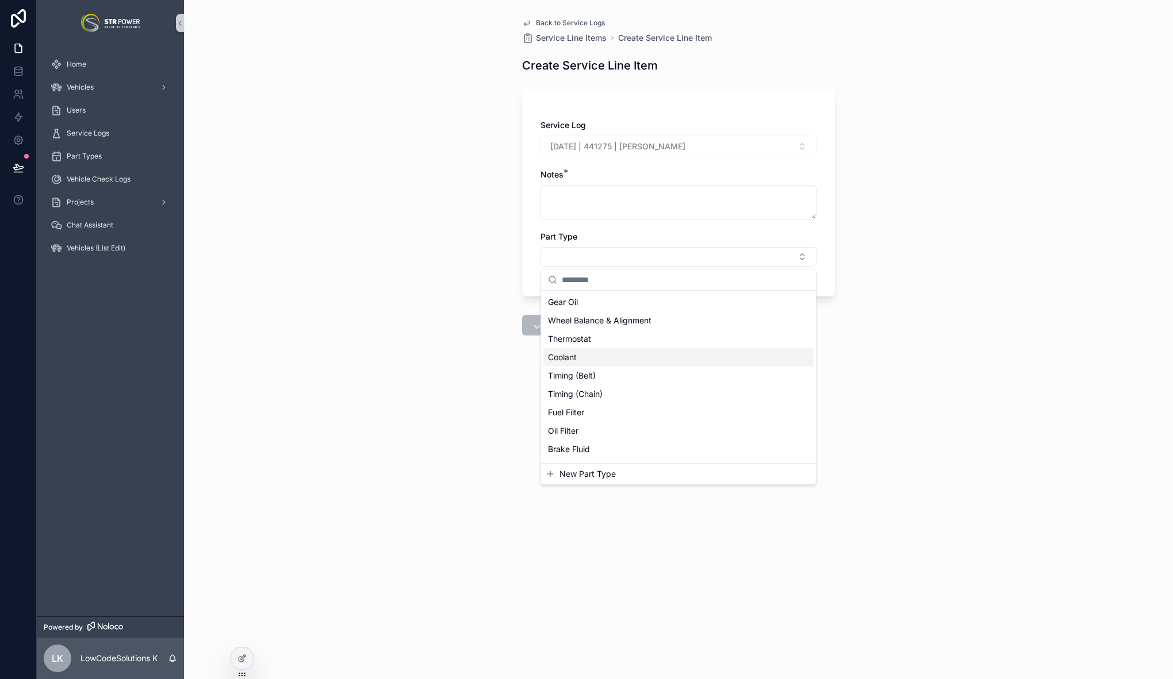
click at [467, 285] on div "Back to Service Logs Service Line Items Create Service Line Item Create Service…" at bounding box center [678, 339] width 989 height 679
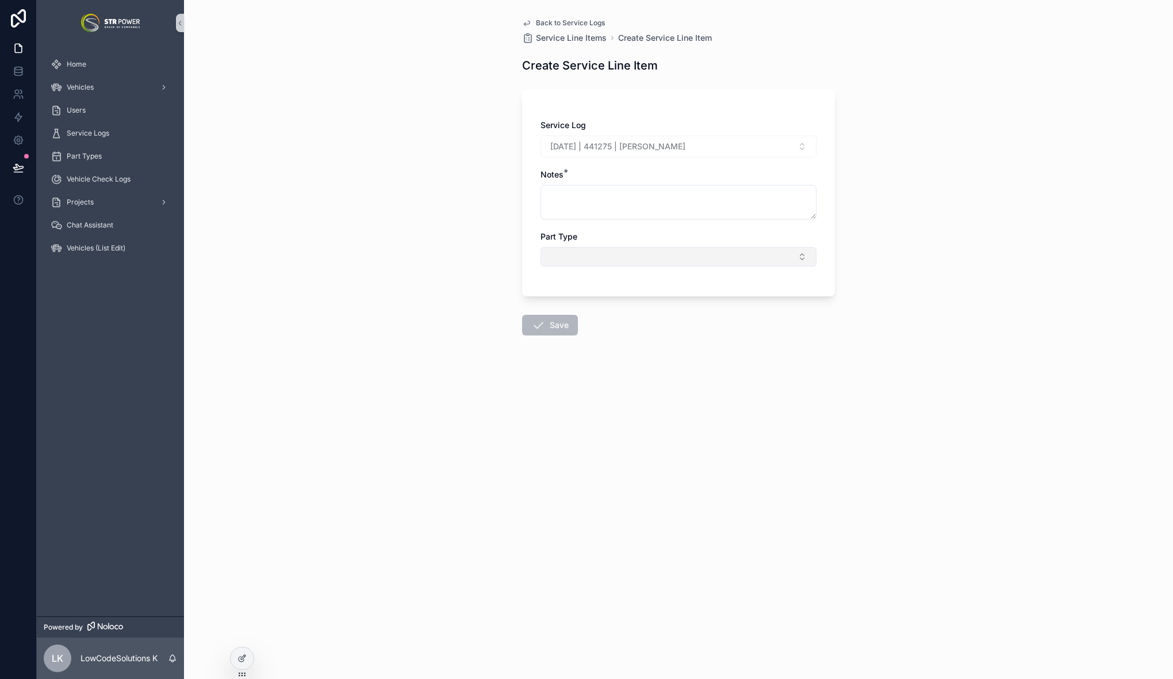
click at [608, 259] on button "Select Button" at bounding box center [678, 257] width 276 height 20
click at [458, 295] on div "Back to Service Logs Service Line Items Create Service Line Item Create Service…" at bounding box center [678, 339] width 989 height 679
click at [626, 255] on button "Select Button" at bounding box center [678, 257] width 276 height 20
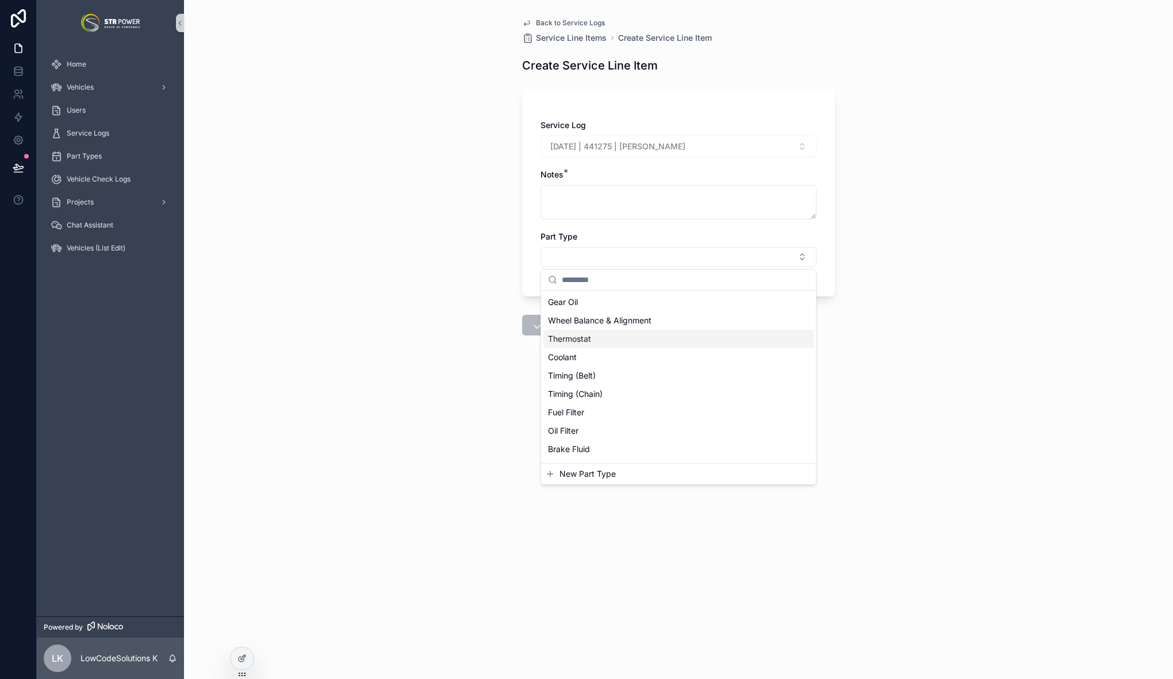
scroll to position [90, 0]
click at [472, 315] on div "Back to Service Logs Service Line Items Create Service Line Item Create Service…" at bounding box center [678, 339] width 989 height 679
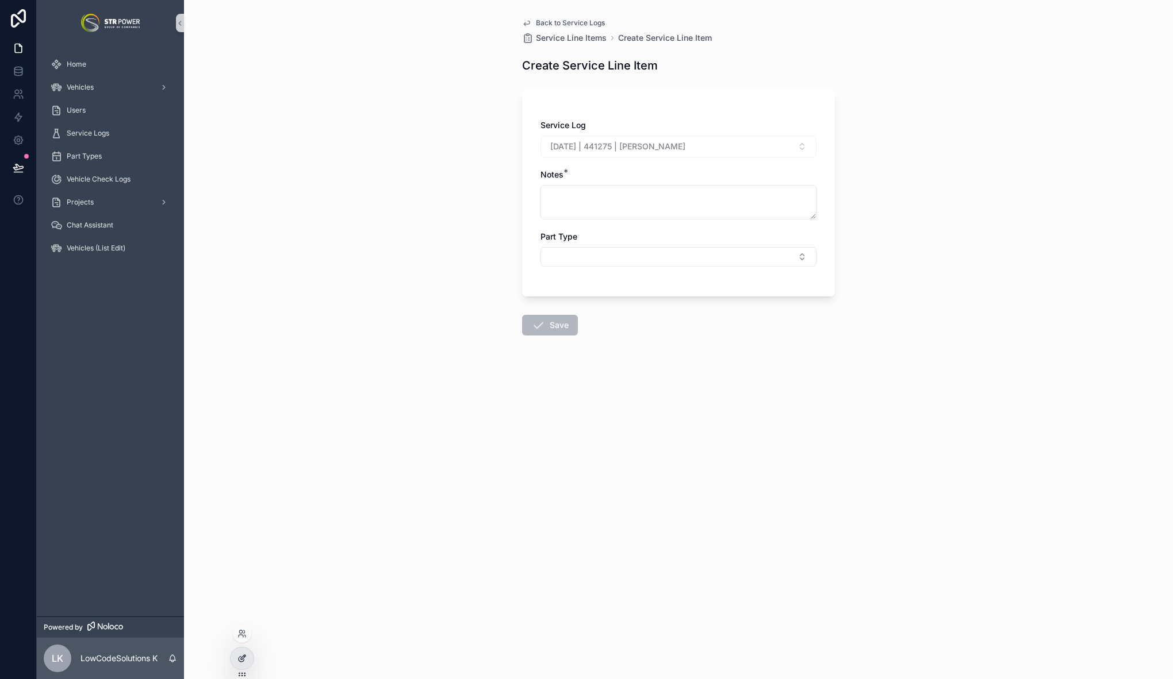
click at [245, 655] on icon at bounding box center [243, 657] width 5 height 5
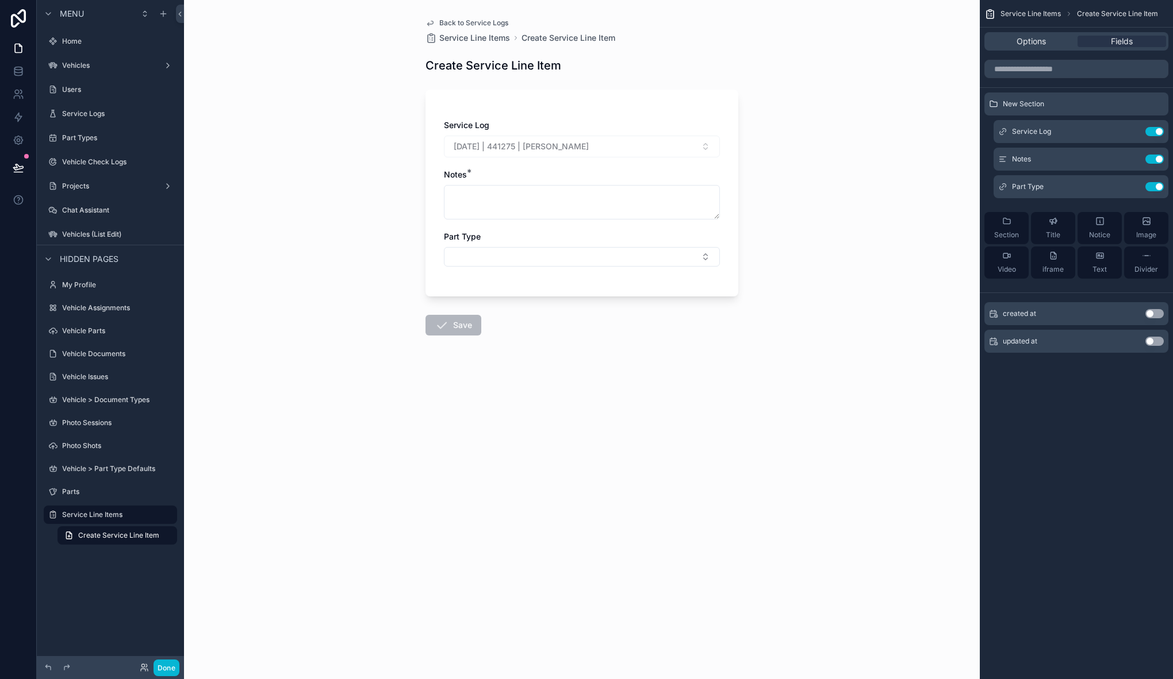
click at [633, 228] on div "Service Log 2025-05-08 | 441275 | Ηλίας Χατζηγεωργίου Notes * Part Type" at bounding box center [582, 199] width 276 height 159
click at [1133, 188] on icon "scrollable content" at bounding box center [1130, 187] width 5 height 5
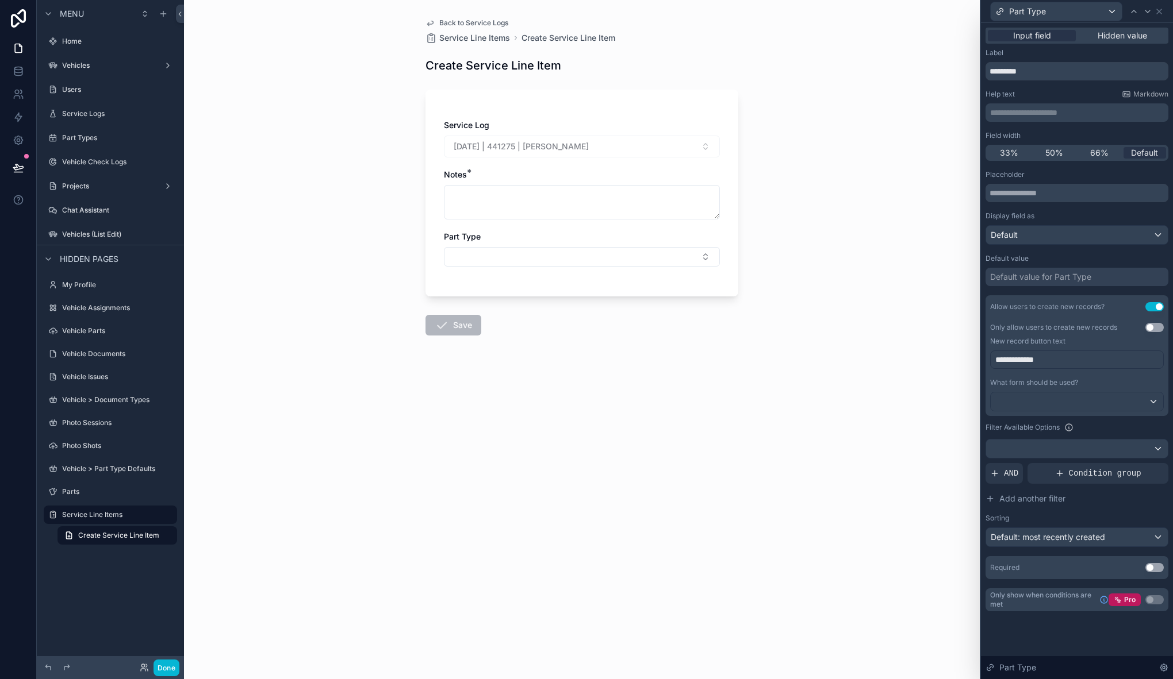
click at [1153, 567] on button "Use setting" at bounding box center [1154, 567] width 18 height 9
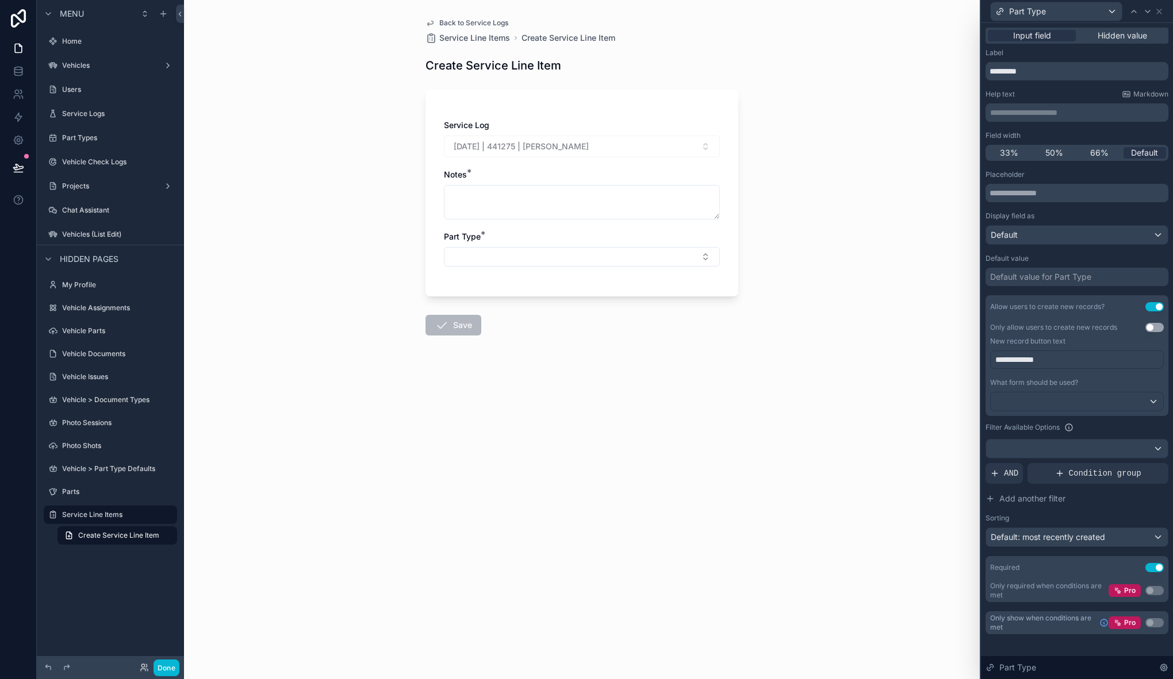
click at [845, 343] on div "Back to Service Logs Service Line Items Create Service Line Item Create Service…" at bounding box center [581, 339] width 795 height 679
click at [361, 216] on div "Back to Service Logs Service Line Items Create Service Line Item Create Service…" at bounding box center [581, 339] width 795 height 679
click at [238, 139] on div "Back to Service Logs Service Line Items Create Service Line Item Create Service…" at bounding box center [581, 339] width 795 height 679
click at [18, 169] on icon at bounding box center [18, 167] width 10 height 6
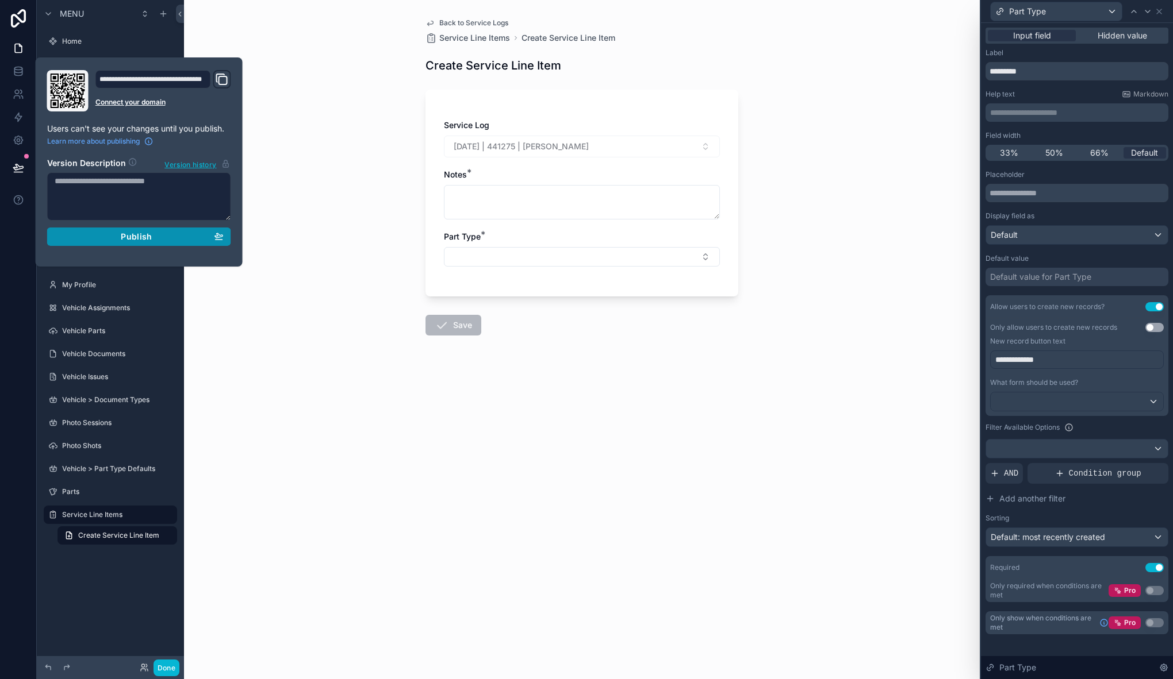
click at [121, 238] on span "Publish" at bounding box center [136, 237] width 31 height 10
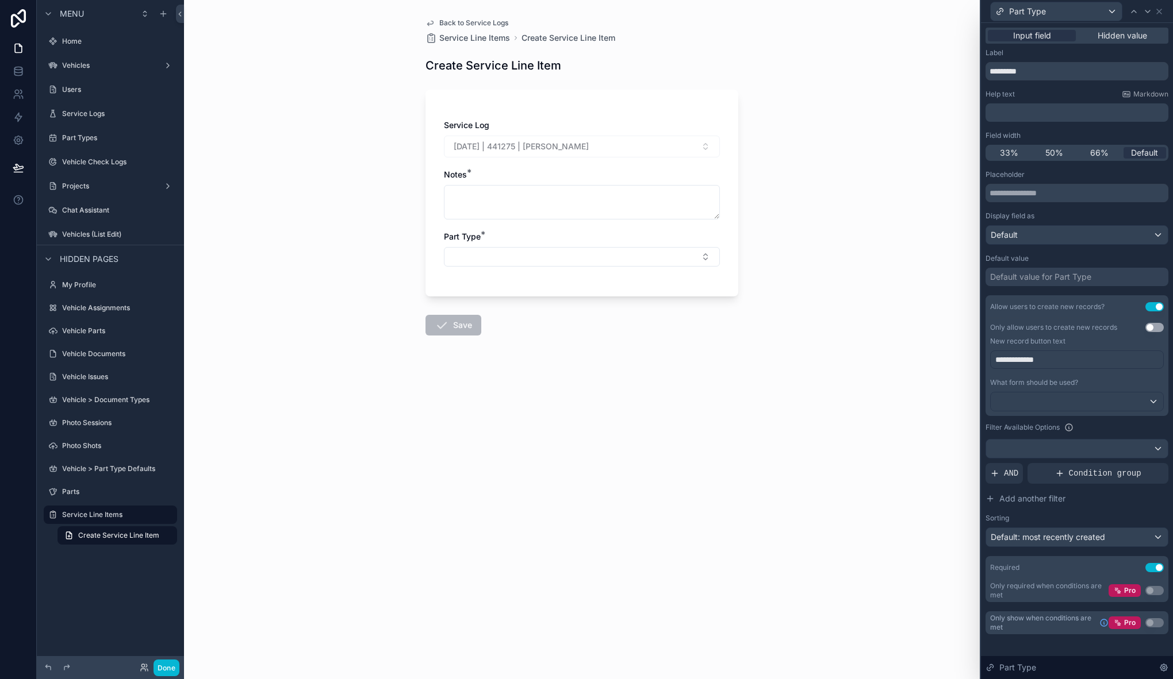
click at [366, 202] on div "Back to Service Logs Service Line Items Create Service Line Item Create Service…" at bounding box center [581, 339] width 795 height 679
click at [471, 18] on div "Back to Service Logs Service Line Items Create Service Line Item Create Service…" at bounding box center [581, 204] width 331 height 409
click at [71, 68] on label "Vehicles" at bounding box center [108, 65] width 92 height 9
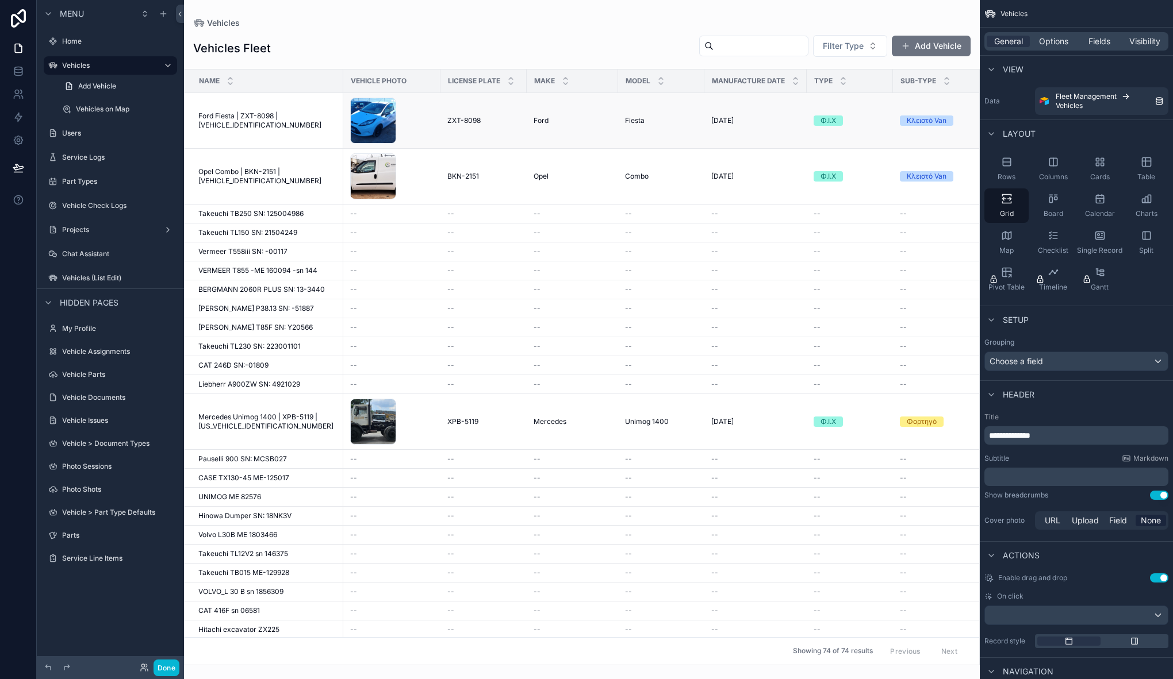
click at [259, 122] on span "Ford Fiesta | ZXT-8098 | [VEHICLE_IDENTIFICATION_NUMBER]" at bounding box center [267, 121] width 138 height 18
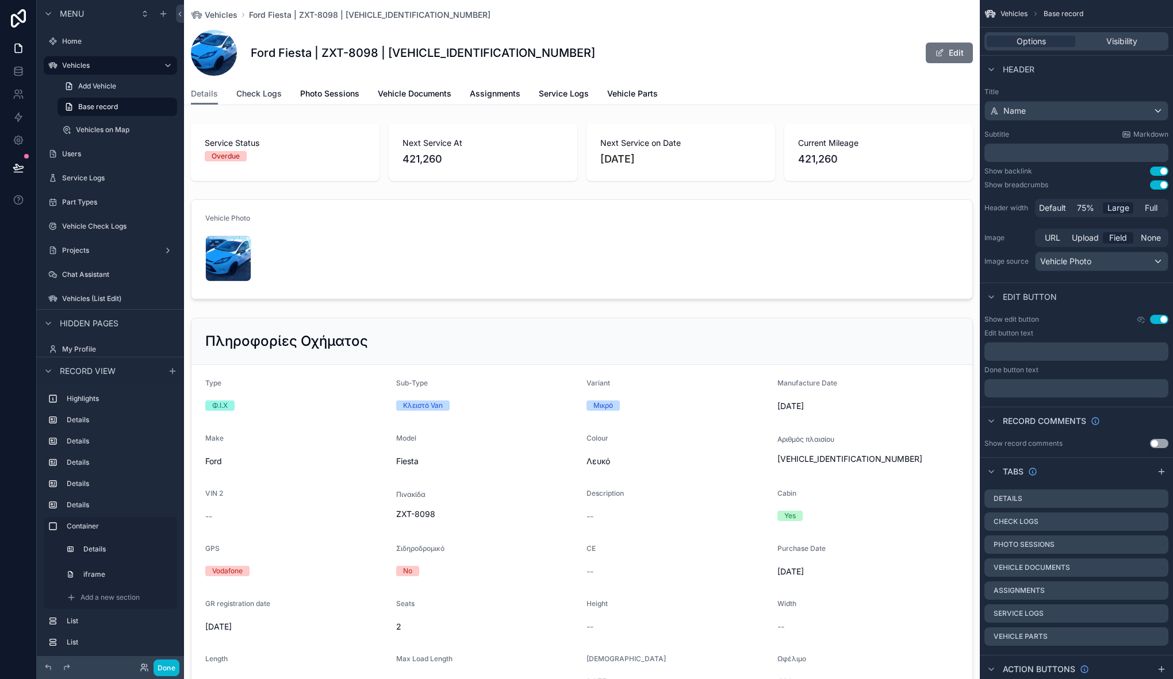
click at [239, 95] on span "Check Logs" at bounding box center [258, 93] width 45 height 11
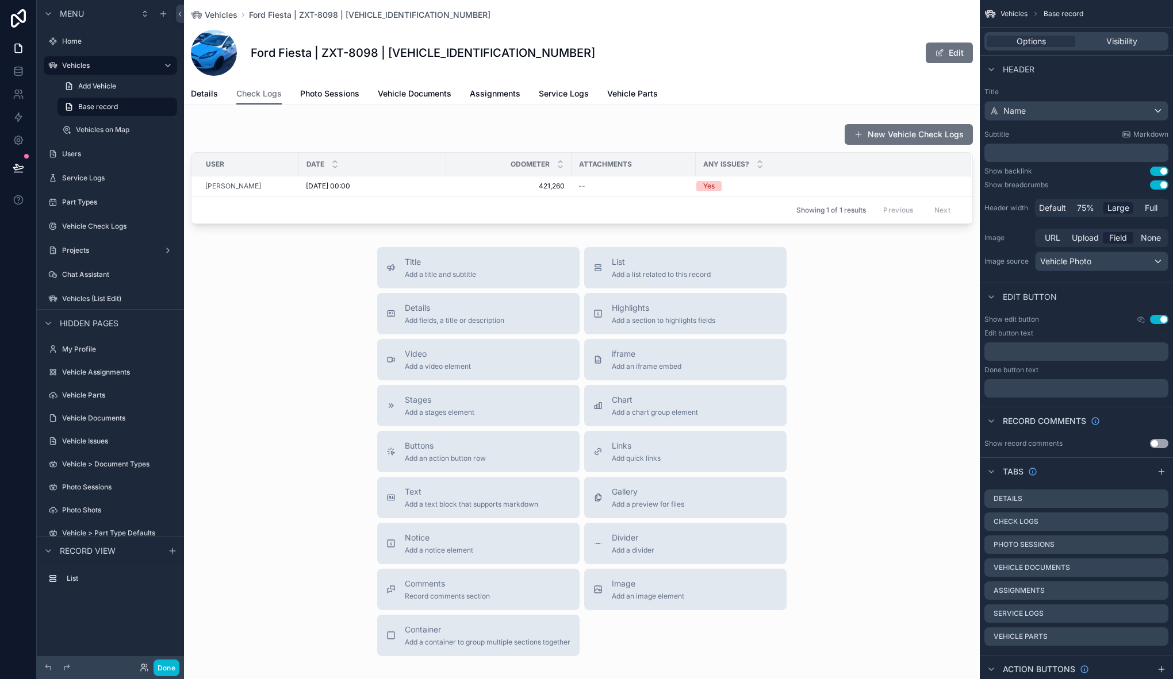
click at [269, 268] on div "Title Add a title and subtitle List Add a list related to this record Details A…" at bounding box center [581, 451] width 795 height 409
click at [306, 311] on div "Title Add a title and subtitle List Add a list related to this record Details A…" at bounding box center [581, 451] width 795 height 409
click at [174, 670] on button "Done" at bounding box center [166, 668] width 26 height 17
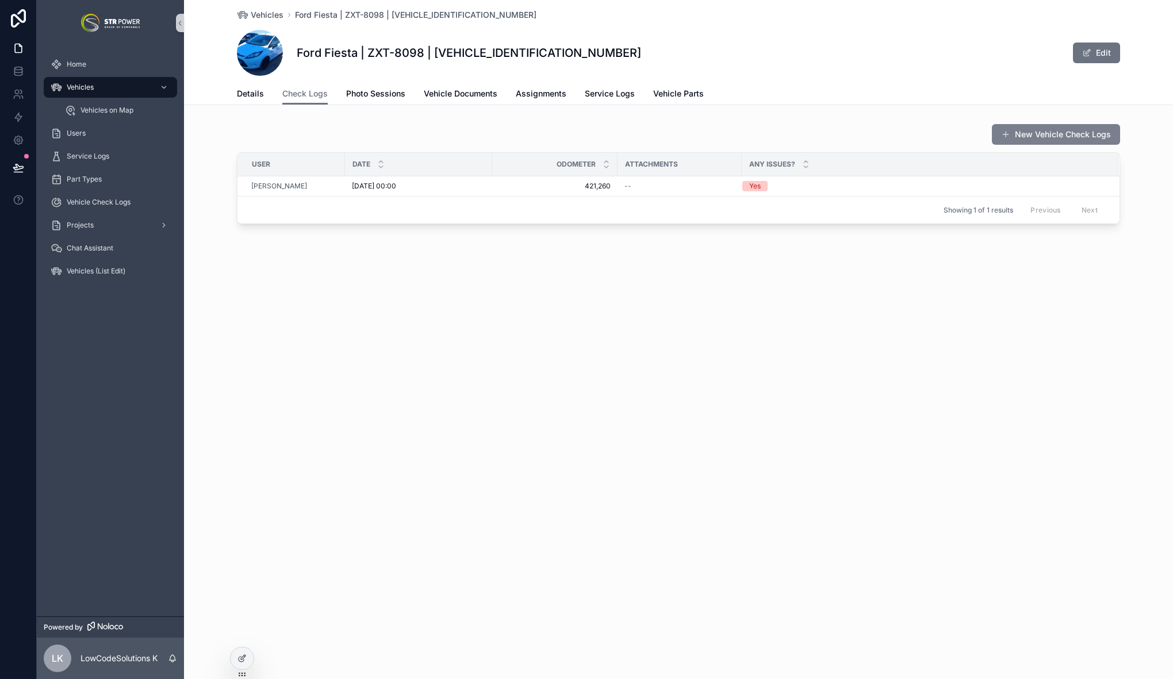
click at [1100, 136] on button "New Vehicle Check Logs" at bounding box center [1055, 134] width 128 height 21
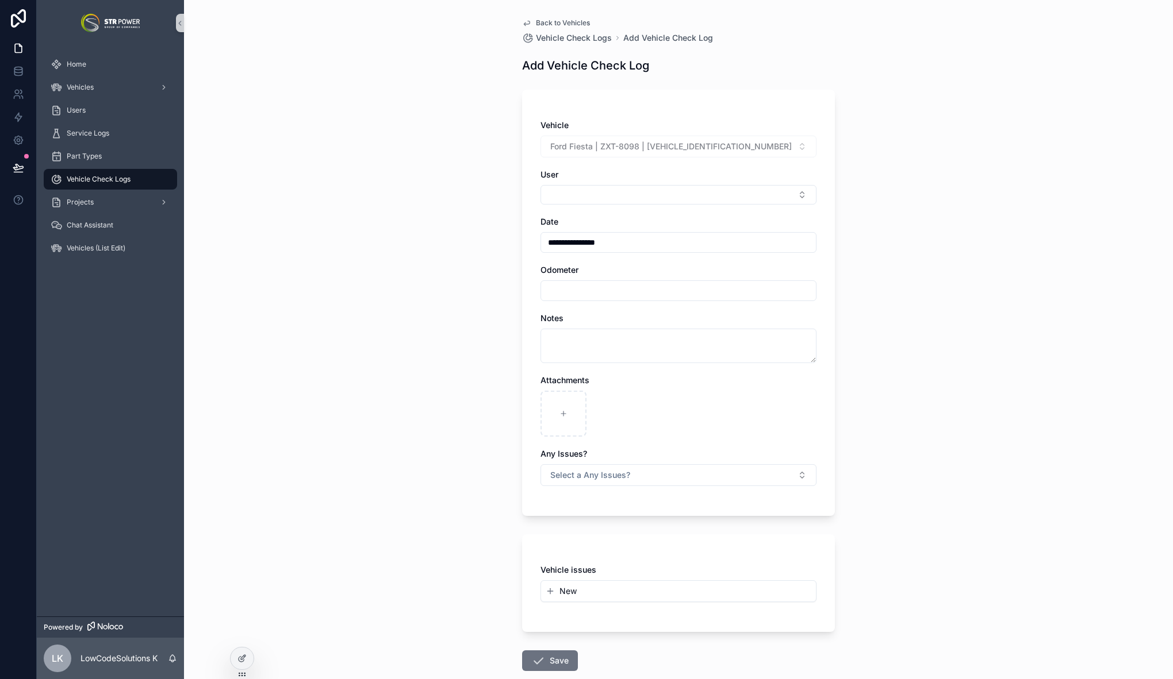
click at [545, 26] on span "Back to Vehicles" at bounding box center [563, 22] width 54 height 9
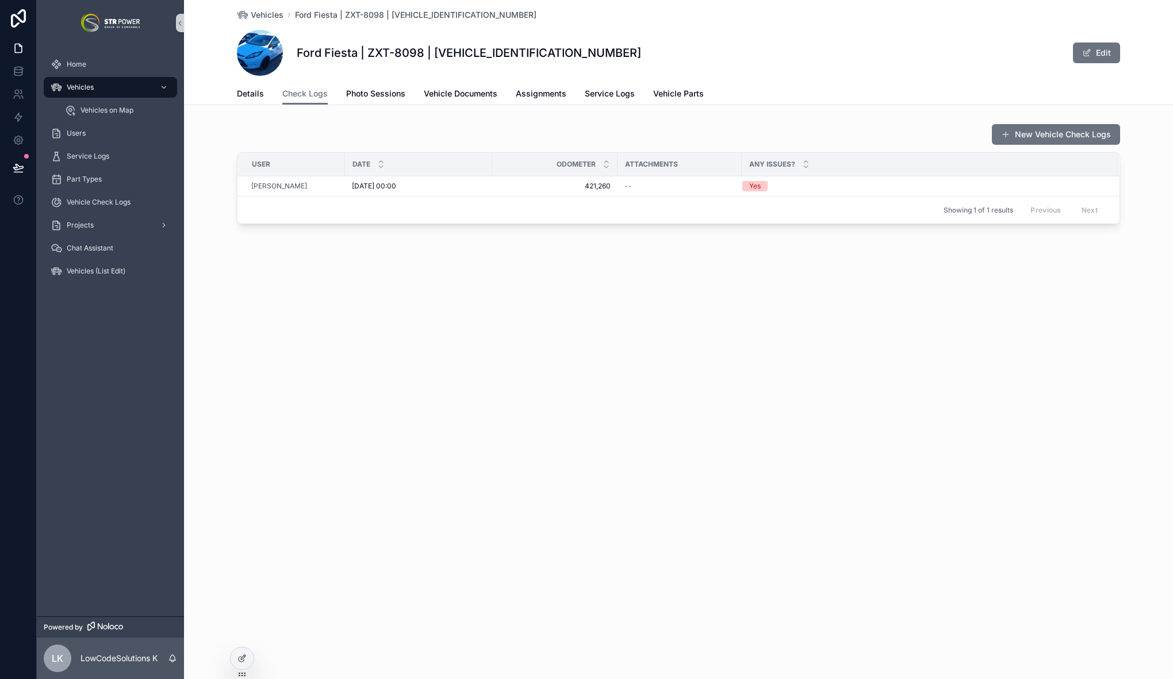
click at [545, 25] on div "Vehicles Ford Fiesta | ZXT-8098 | WF0RXXGAJRAB51315 Ford Fiesta | ZXT-8098 | WF…" at bounding box center [678, 41] width 883 height 83
click at [392, 94] on span "Photo Sessions" at bounding box center [375, 93] width 59 height 11
click at [324, 95] on span "Check Logs" at bounding box center [304, 93] width 45 height 11
click at [398, 99] on span "Photo Sessions" at bounding box center [375, 93] width 59 height 11
click at [322, 88] on span "Check Logs" at bounding box center [304, 93] width 45 height 11
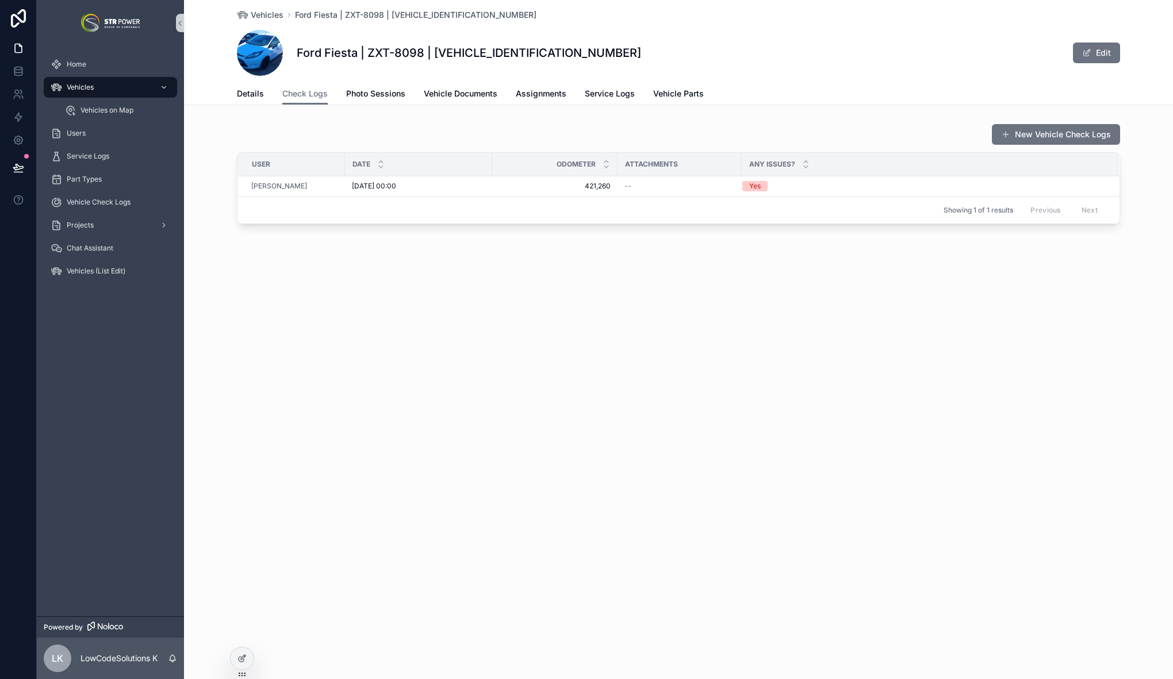
click at [365, 323] on div "Vehicles Ford Fiesta | ZXT-8098 | WF0RXXGAJRAB51315 Ford Fiesta | ZXT-8098 | WF…" at bounding box center [678, 339] width 989 height 679
click at [252, 91] on span "Details" at bounding box center [250, 93] width 27 height 11
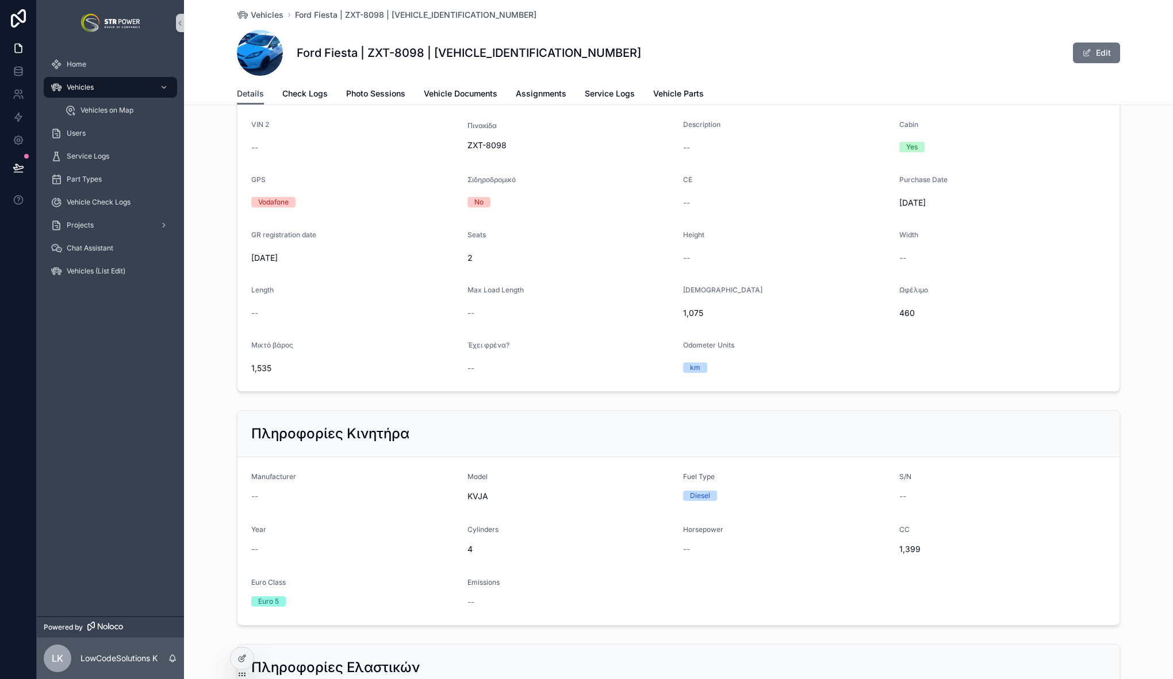
scroll to position [1263, 0]
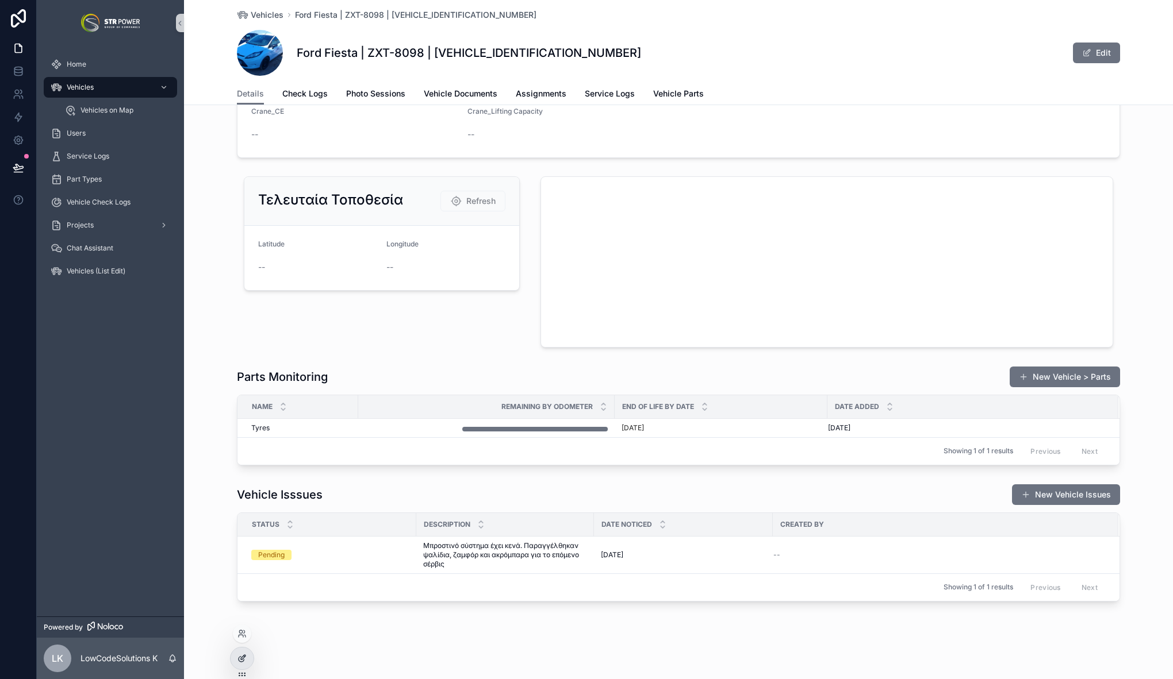
click at [241, 667] on div at bounding box center [241, 659] width 23 height 22
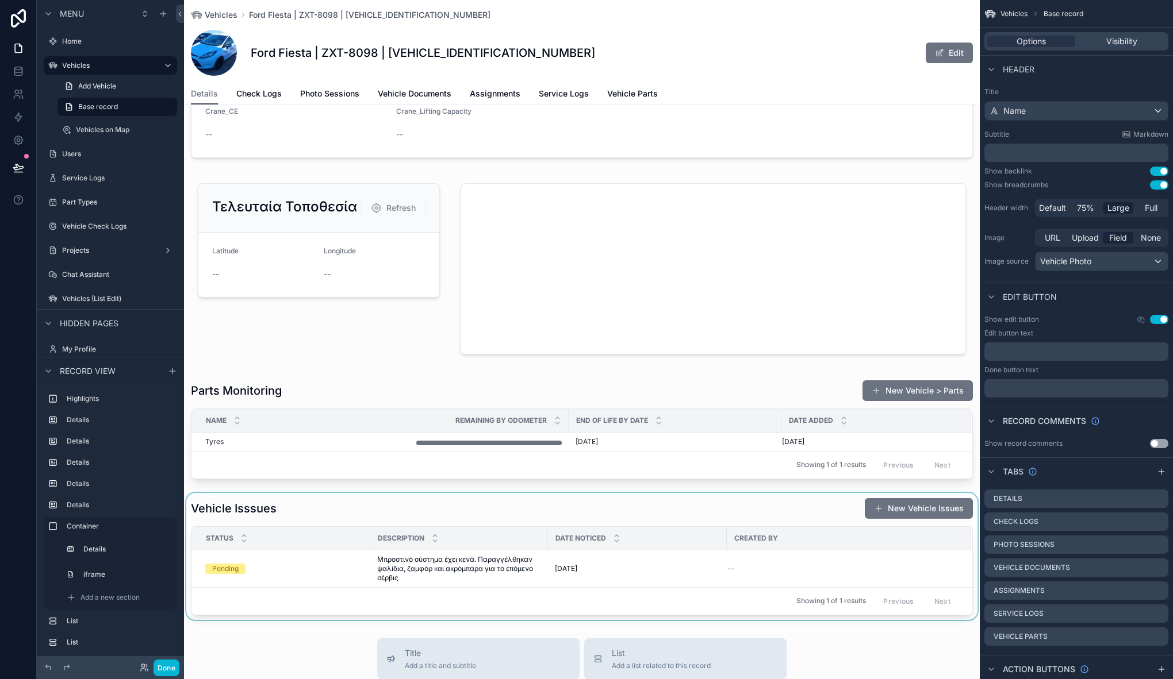
click at [245, 508] on div "scrollable content" at bounding box center [581, 556] width 795 height 127
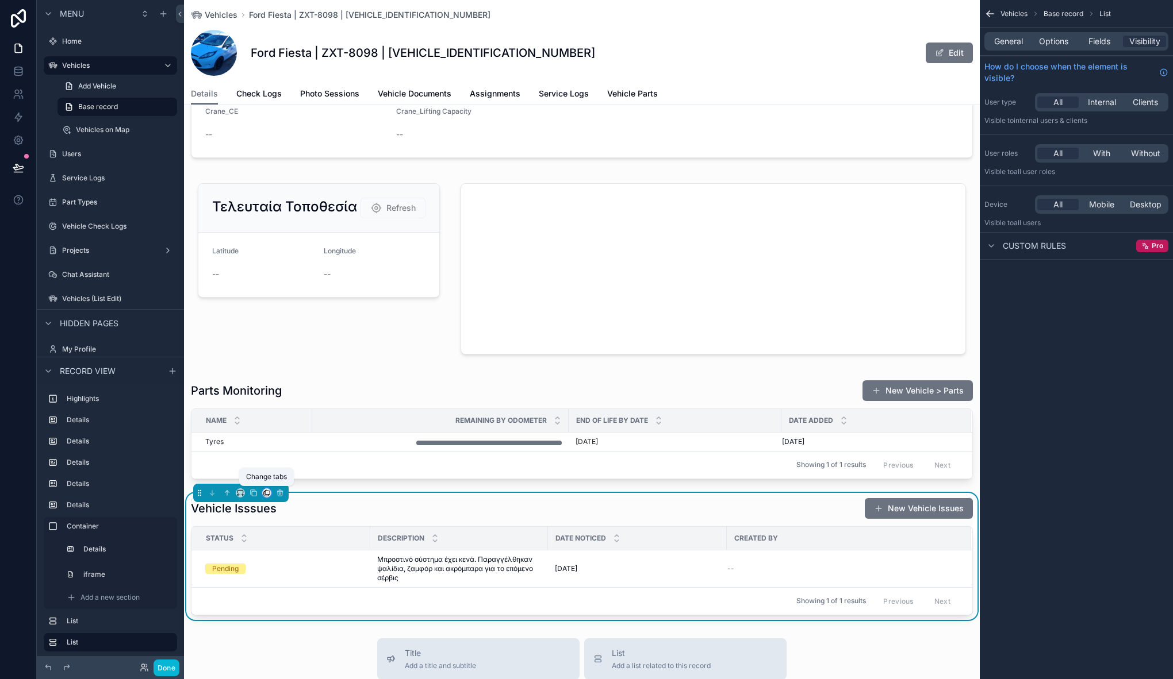
click at [265, 493] on icon "scrollable content" at bounding box center [267, 493] width 8 height 8
click at [320, 540] on div "Check Logs" at bounding box center [314, 530] width 99 height 32
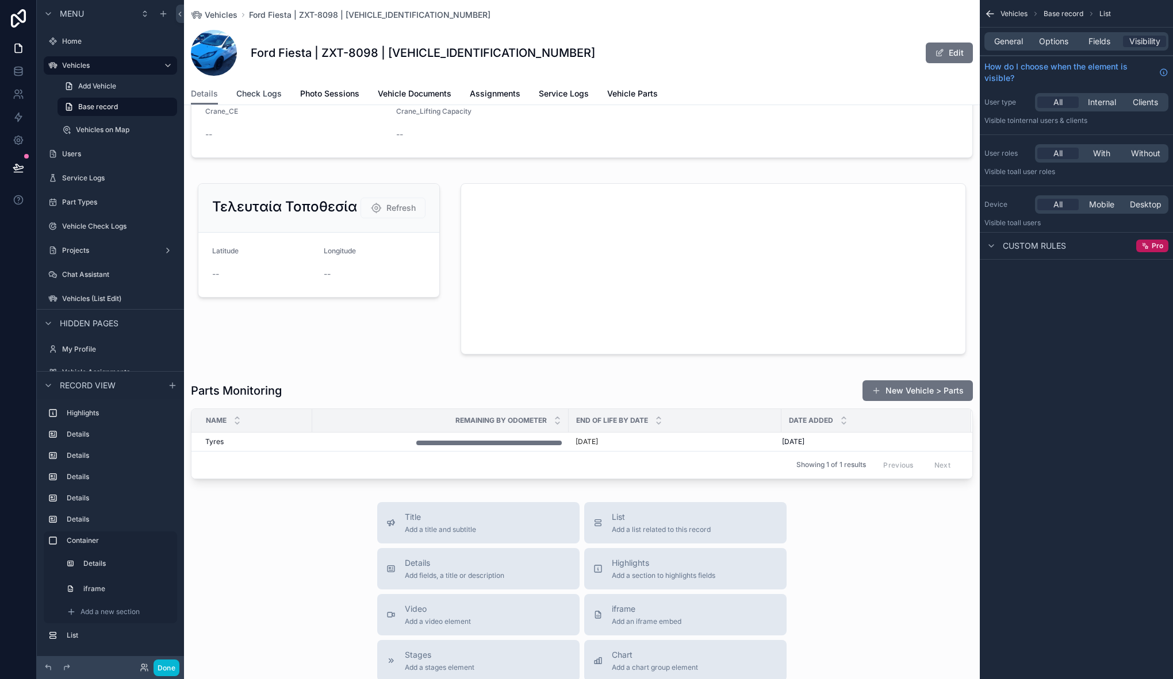
click at [271, 96] on span "Check Logs" at bounding box center [258, 93] width 45 height 11
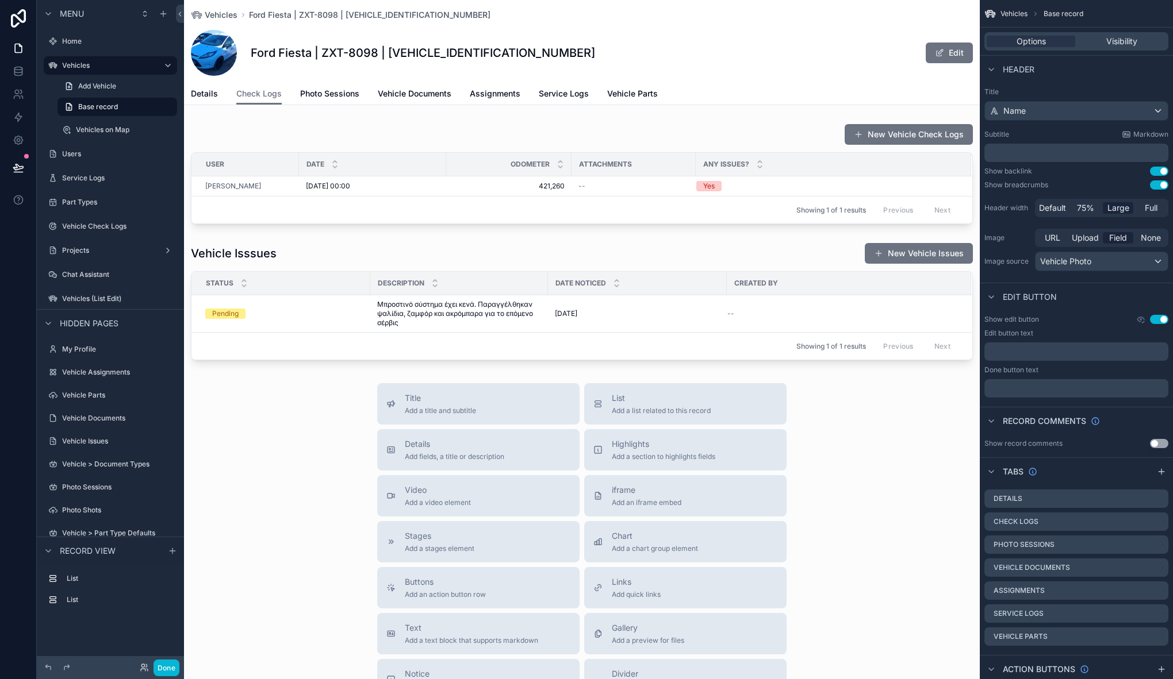
click at [293, 391] on div "Title Add a title and subtitle List Add a list related to this record Details A…" at bounding box center [581, 587] width 795 height 409
click at [421, 153] on div "Date" at bounding box center [372, 164] width 146 height 22
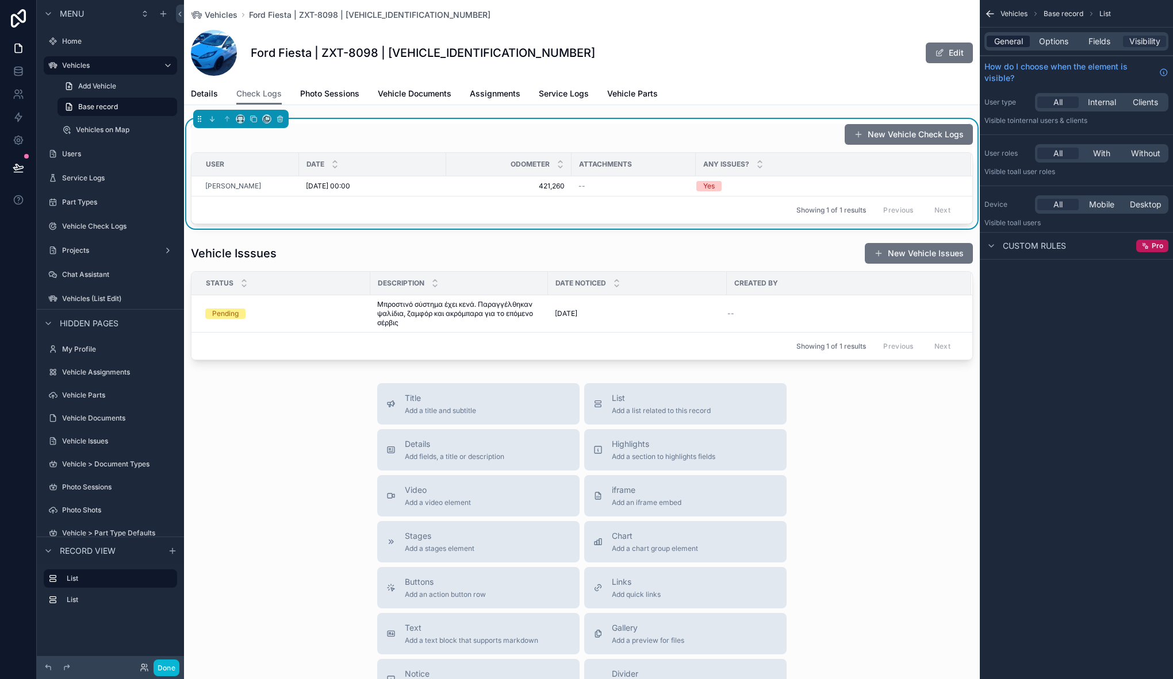
click at [1013, 47] on span "General" at bounding box center [1008, 41] width 29 height 11
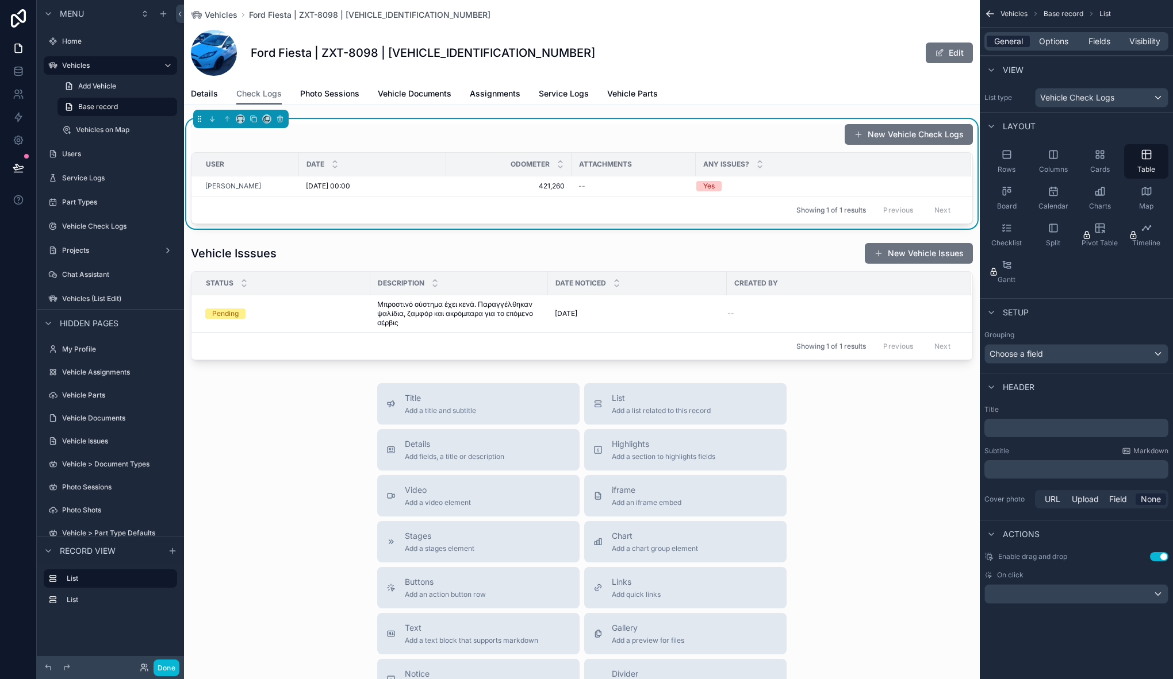
click at [1012, 43] on span "General" at bounding box center [1008, 41] width 29 height 11
click at [1023, 424] on p "﻿" at bounding box center [1077, 427] width 177 height 11
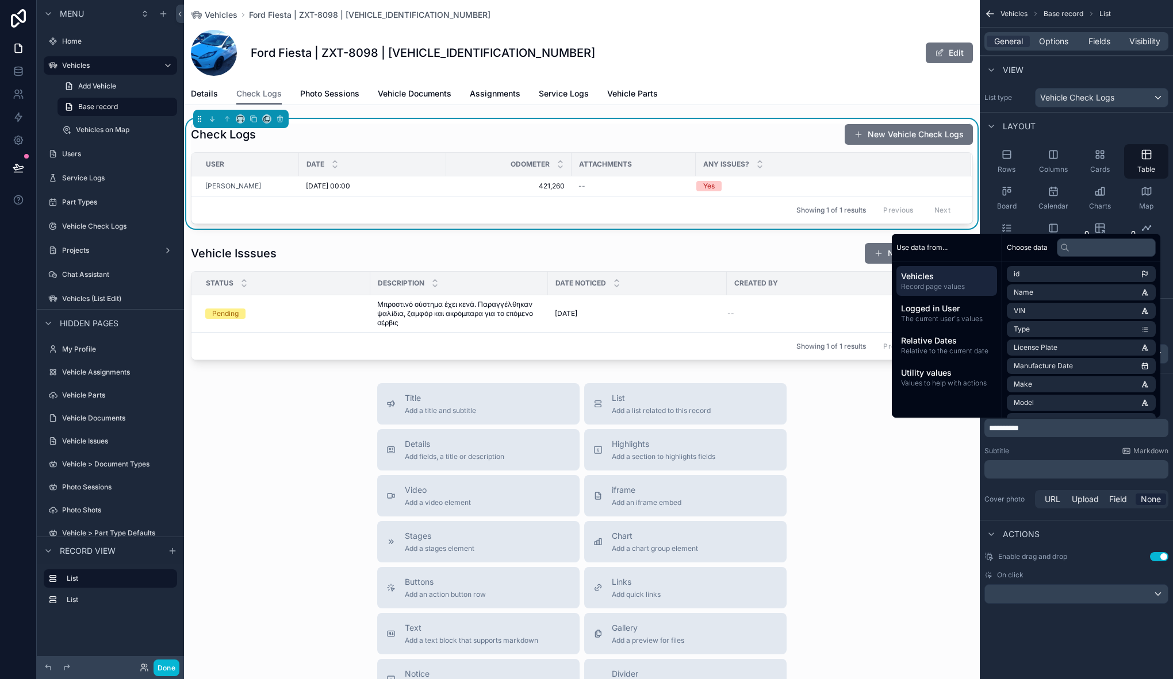
click at [225, 479] on div "Title Add a title and subtitle List Add a list related to this record Details A…" at bounding box center [581, 587] width 795 height 409
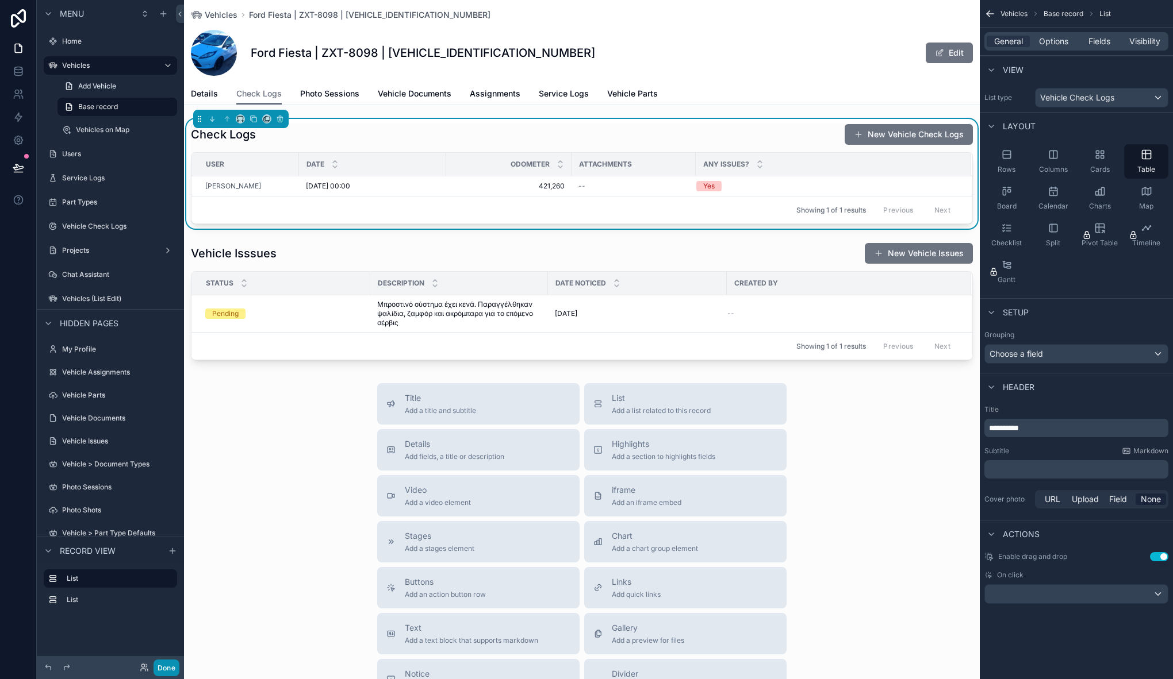
click at [171, 669] on button "Done" at bounding box center [166, 668] width 26 height 17
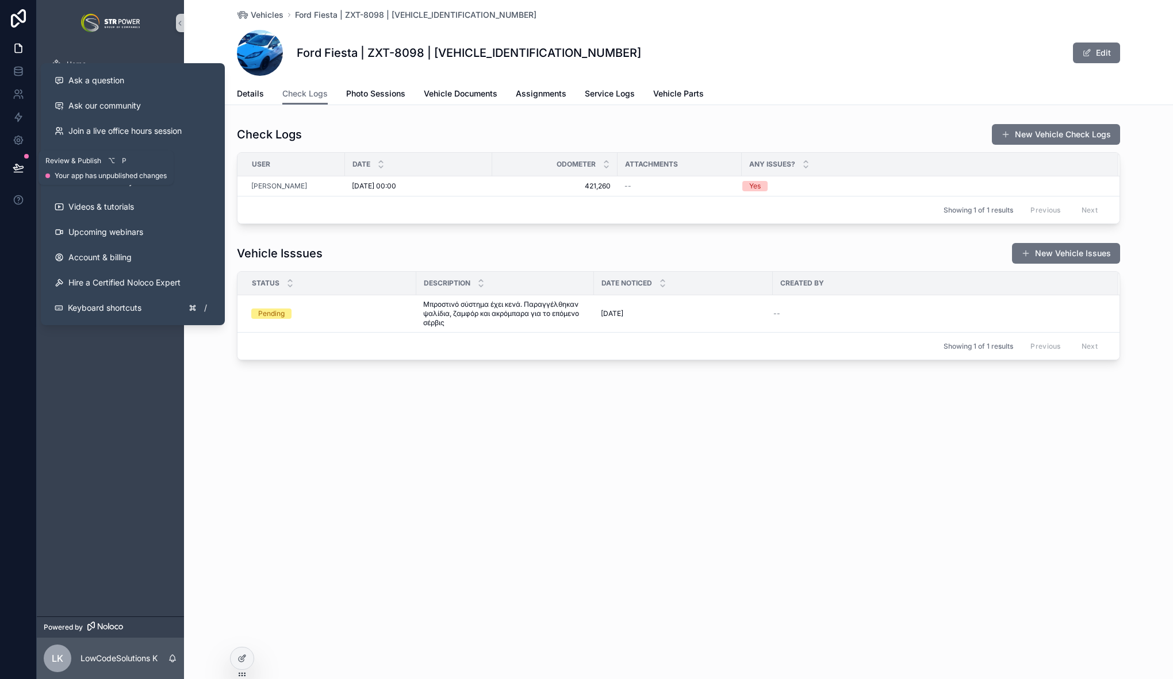
click at [24, 167] on button at bounding box center [18, 168] width 25 height 32
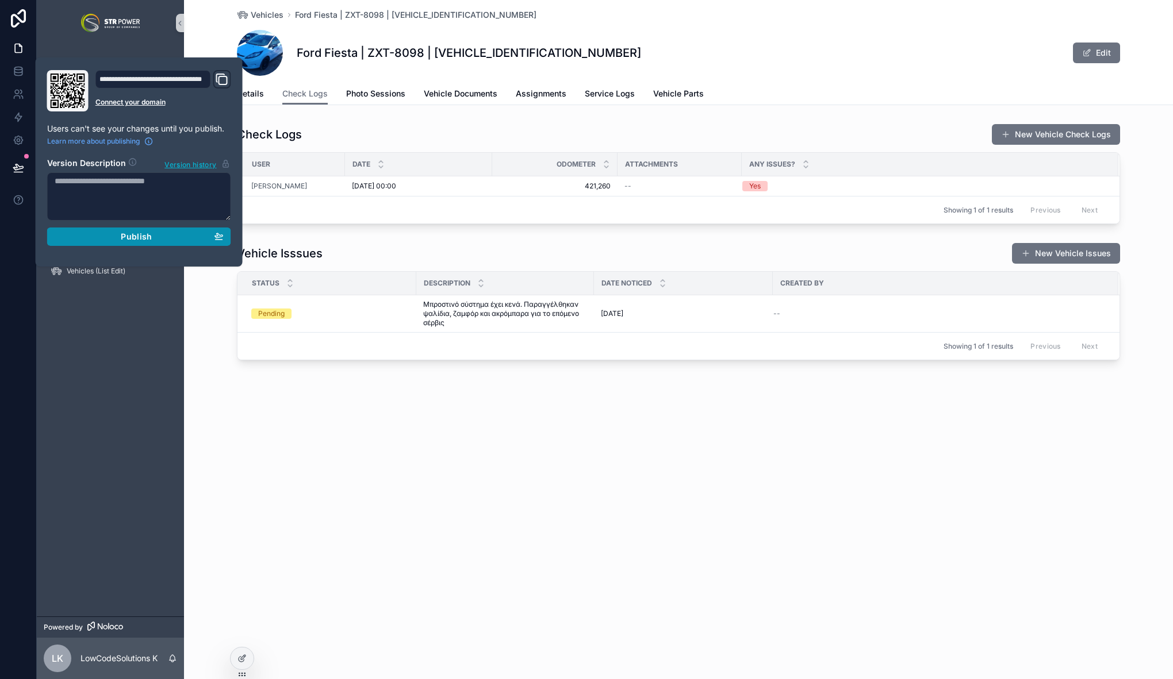
click at [110, 234] on div "Publish" at bounding box center [139, 237] width 169 height 10
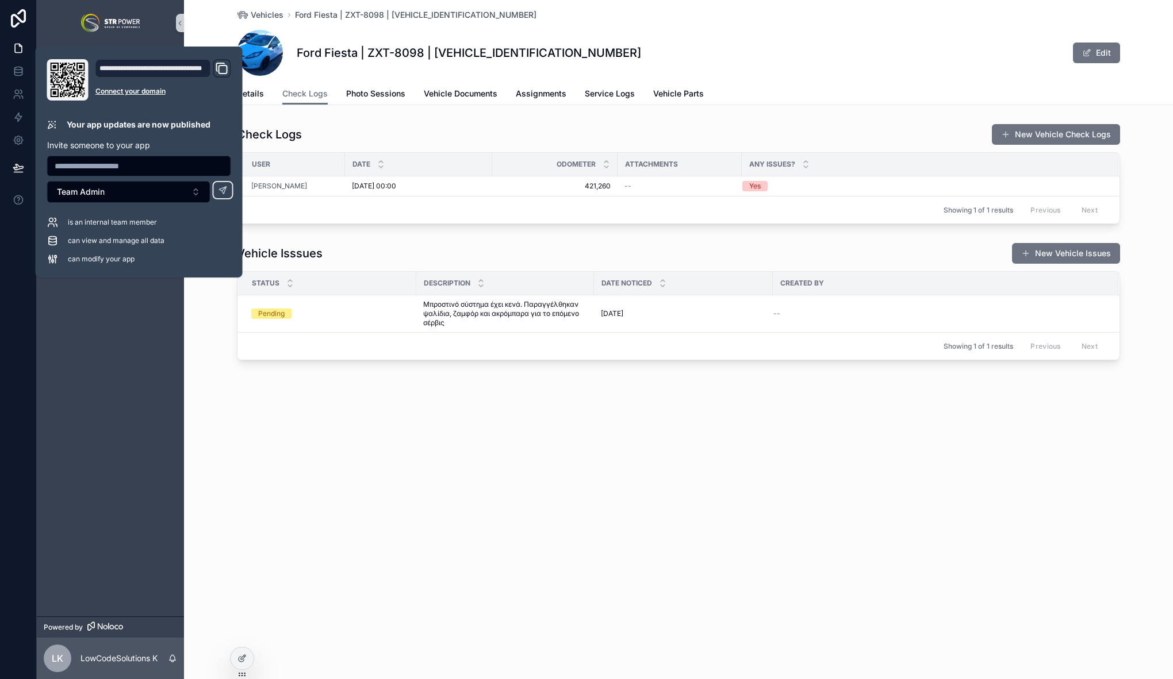
click at [499, 494] on div "Vehicles Ford Fiesta | ZXT-8098 | WF0RXXGAJRAB51315 Ford Fiesta | ZXT-8098 | WF…" at bounding box center [678, 339] width 989 height 679
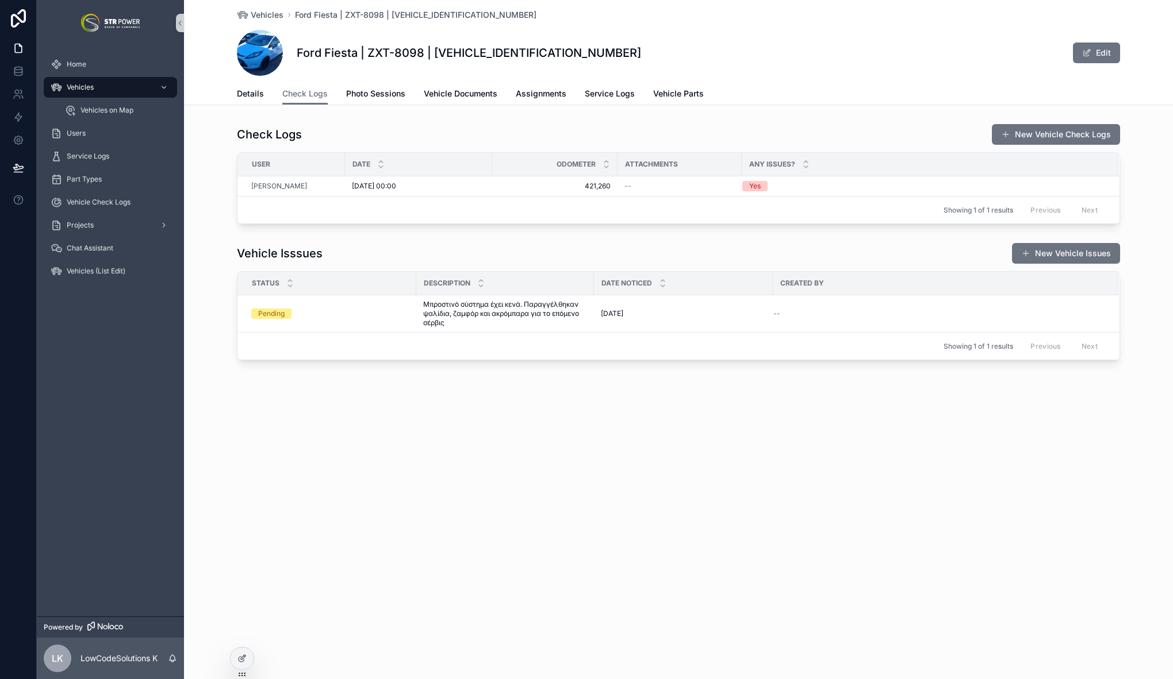
click at [519, 434] on div "Vehicles Ford Fiesta | ZXT-8098 | WF0RXXGAJRAB51315 Ford Fiesta | ZXT-8098 | WF…" at bounding box center [678, 219] width 989 height 439
click at [260, 95] on span "Details" at bounding box center [250, 93] width 27 height 11
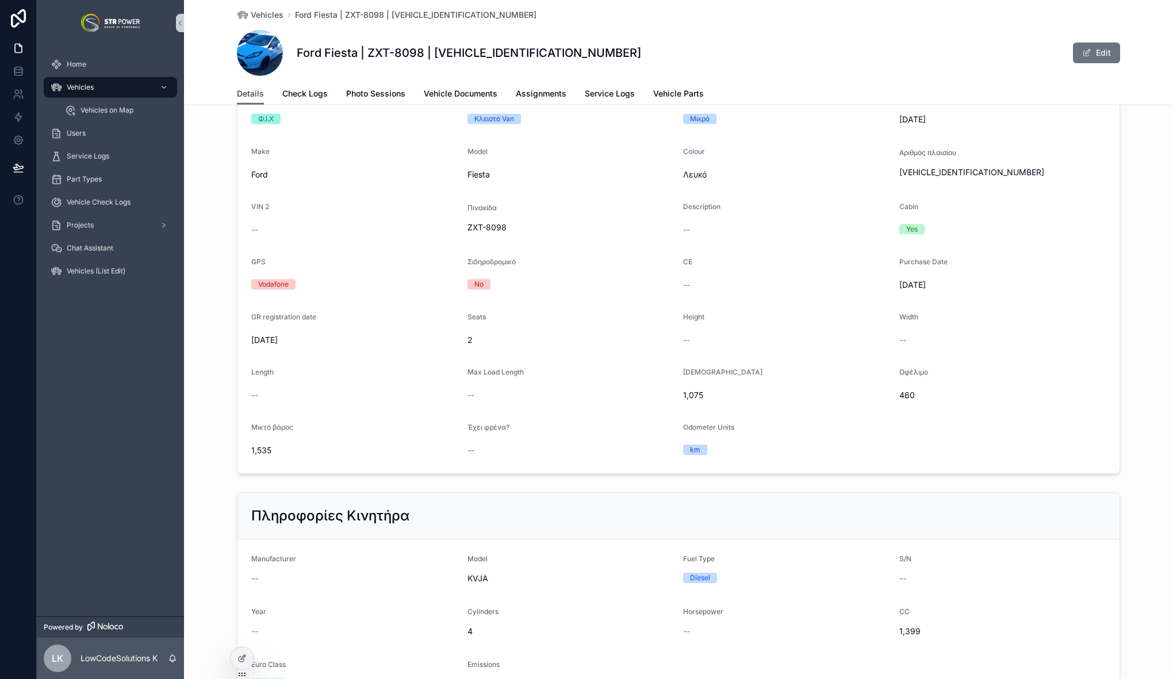
scroll to position [1127, 0]
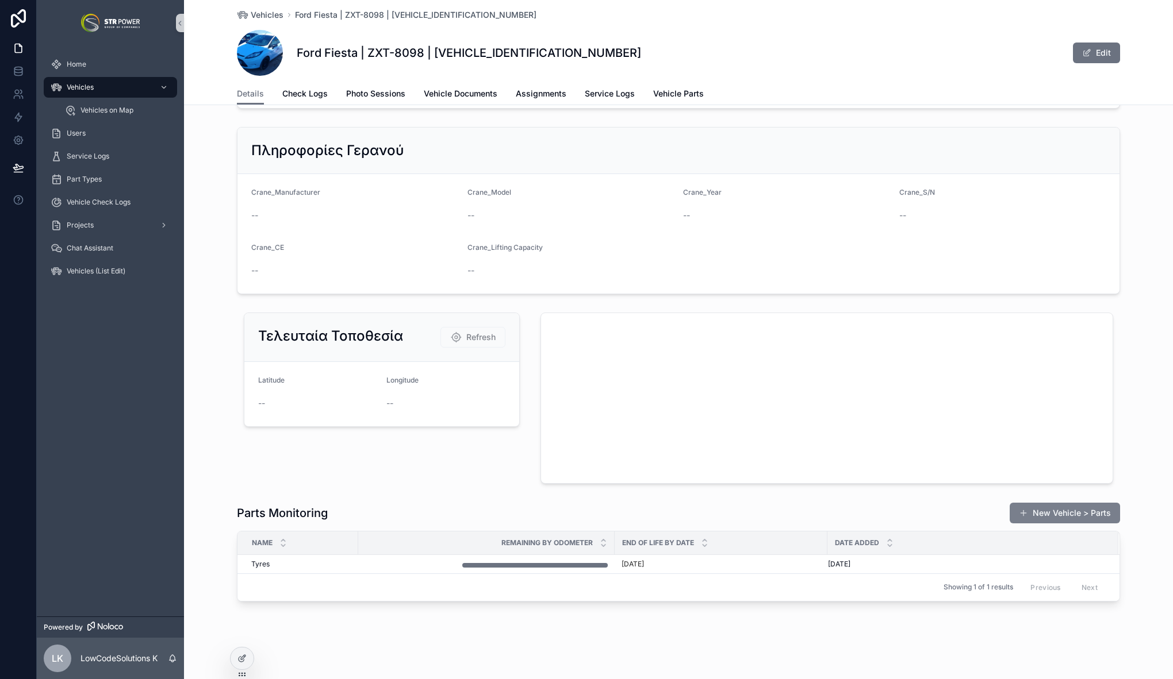
click at [1054, 517] on button "New Vehicle > Parts" at bounding box center [1064, 513] width 110 height 21
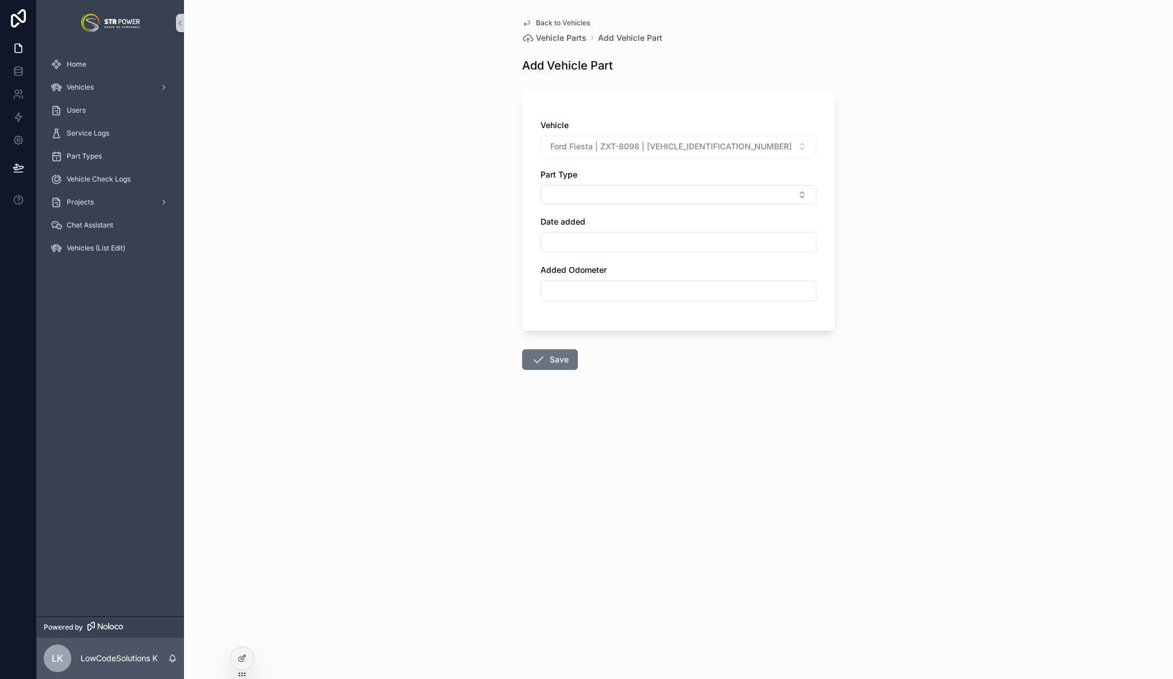
click at [604, 291] on input "scrollable content" at bounding box center [678, 291] width 275 height 16
click at [570, 251] on div "scrollable content" at bounding box center [678, 242] width 276 height 21
click at [576, 237] on input "scrollable content" at bounding box center [678, 243] width 275 height 16
click at [591, 191] on button "Select Button" at bounding box center [678, 195] width 276 height 20
click at [421, 291] on div "Back to Vehicles Vehicle Parts Add Vehicle Part Add Vehicle Part Vehicle Ford F…" at bounding box center [678, 339] width 989 height 679
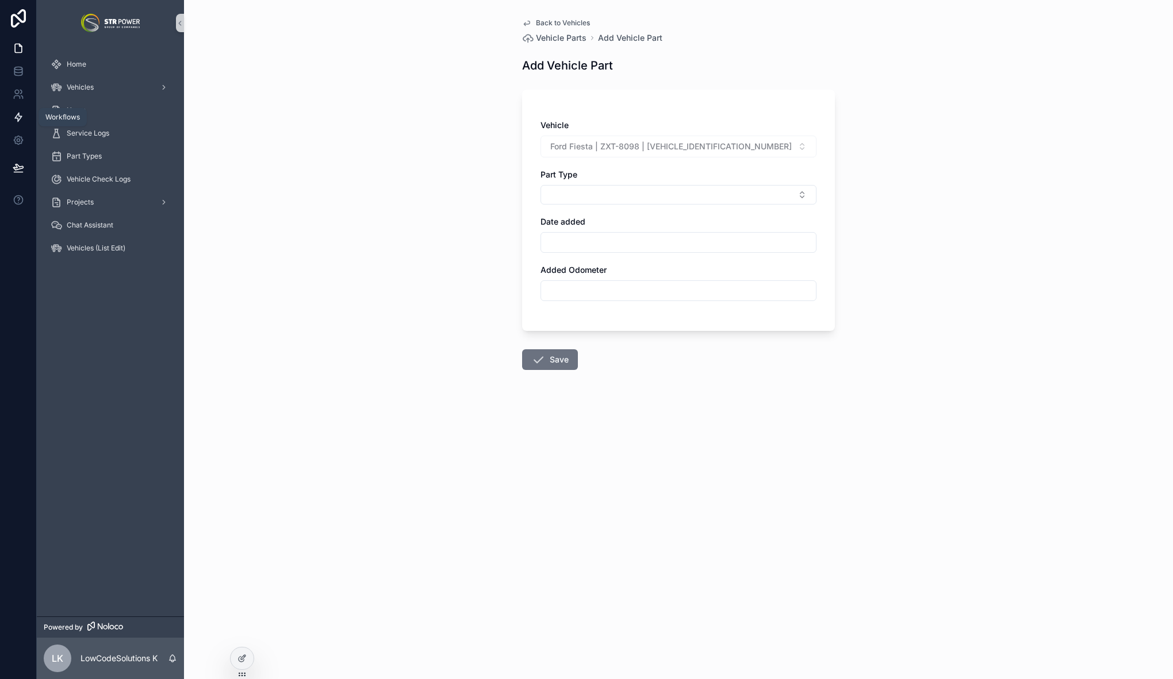
click at [18, 116] on icon at bounding box center [18, 117] width 7 height 9
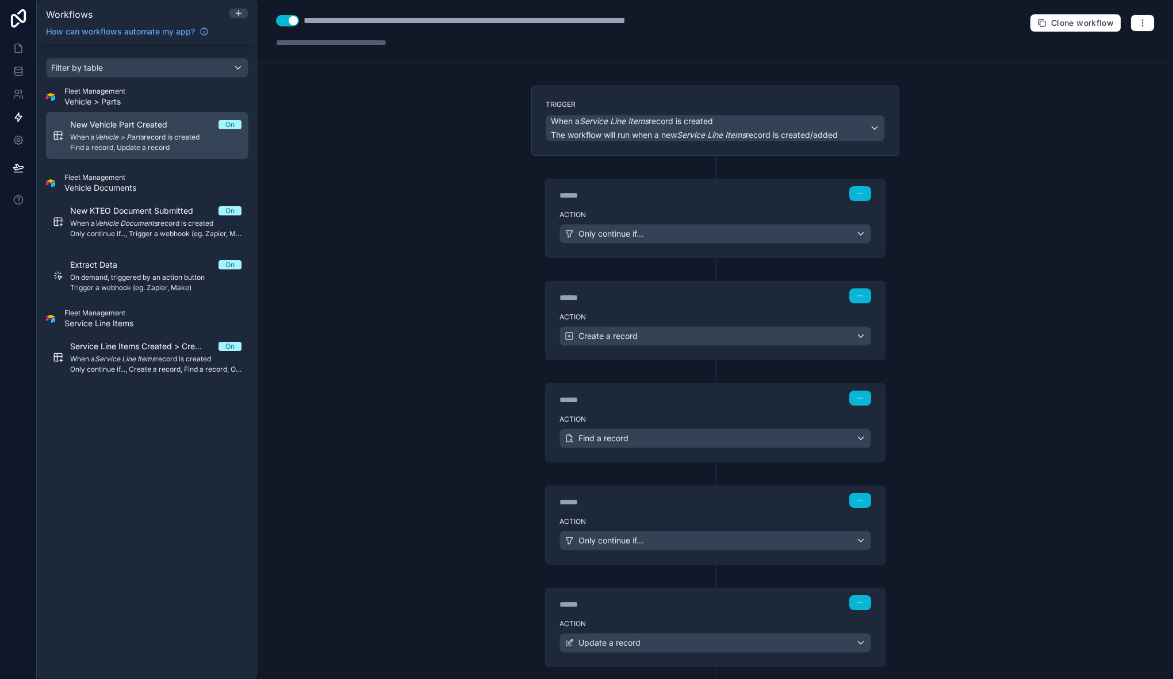
click at [148, 140] on span "When a Vehicle > Parts record is created" at bounding box center [155, 137] width 171 height 9
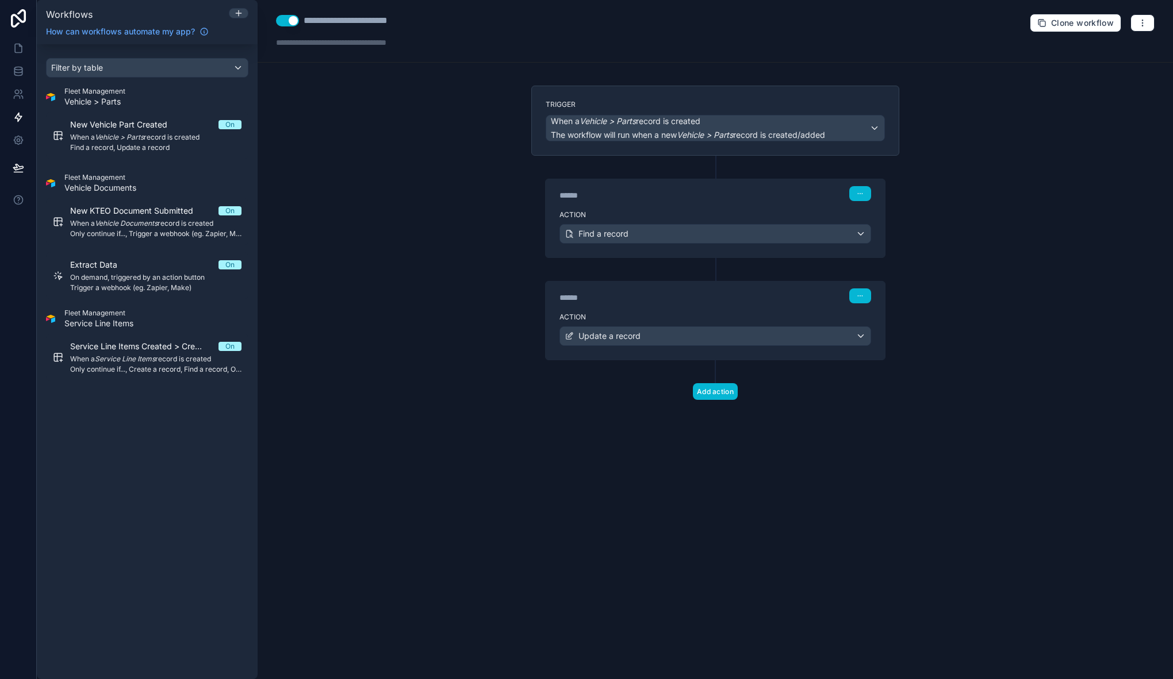
click at [654, 206] on div "Action Find a record" at bounding box center [714, 232] width 339 height 52
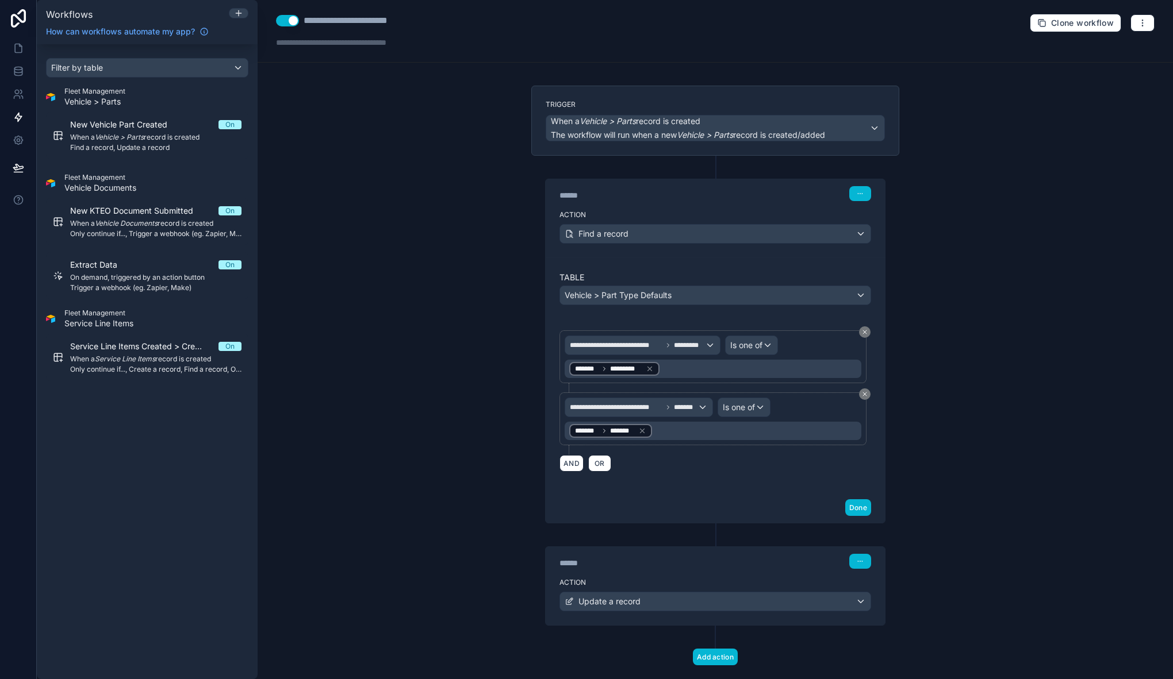
click at [725, 152] on div "Trigger When a Vehicle > Parts record is created The workflow will run when a n…" at bounding box center [715, 121] width 368 height 70
click at [661, 580] on label "Action" at bounding box center [715, 582] width 312 height 9
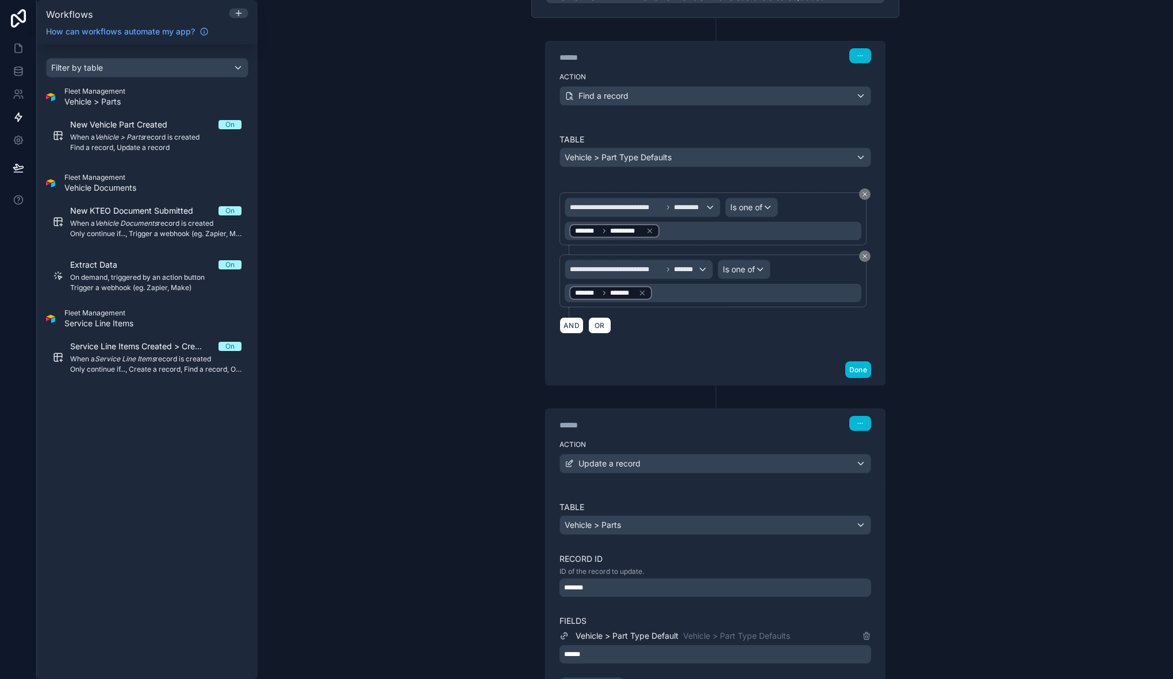
scroll to position [55, 0]
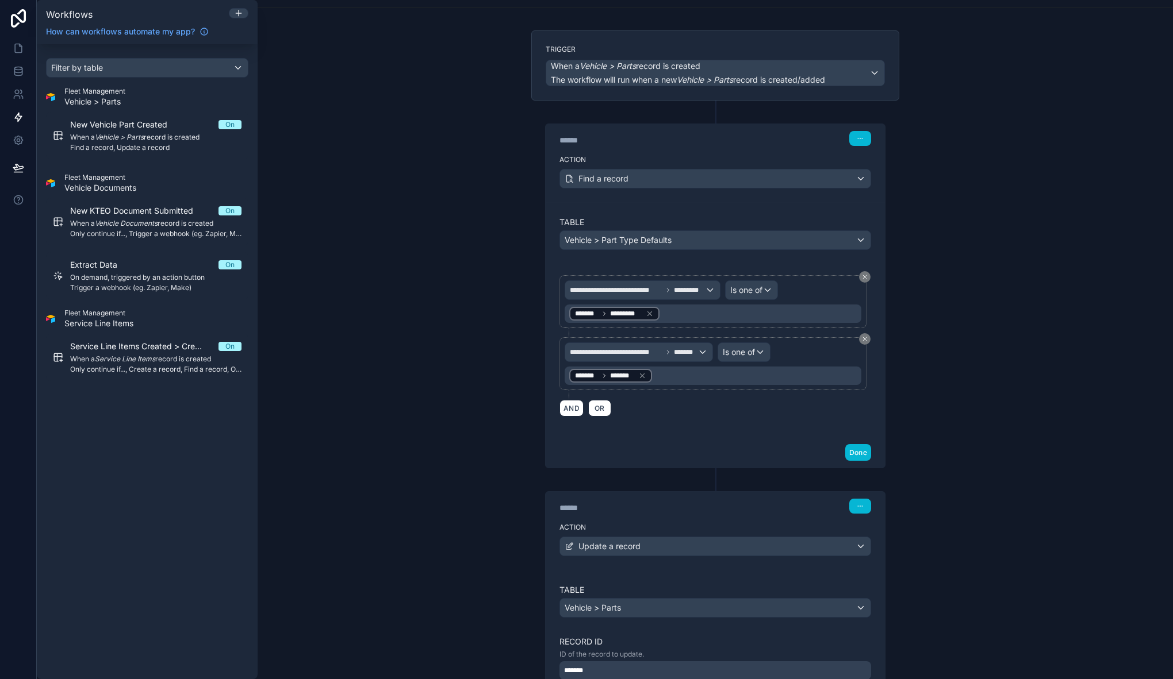
click at [475, 491] on div "**********" at bounding box center [715, 339] width 915 height 679
click at [468, 250] on div "**********" at bounding box center [715, 339] width 915 height 679
click at [713, 114] on icon at bounding box center [715, 111] width 10 height 10
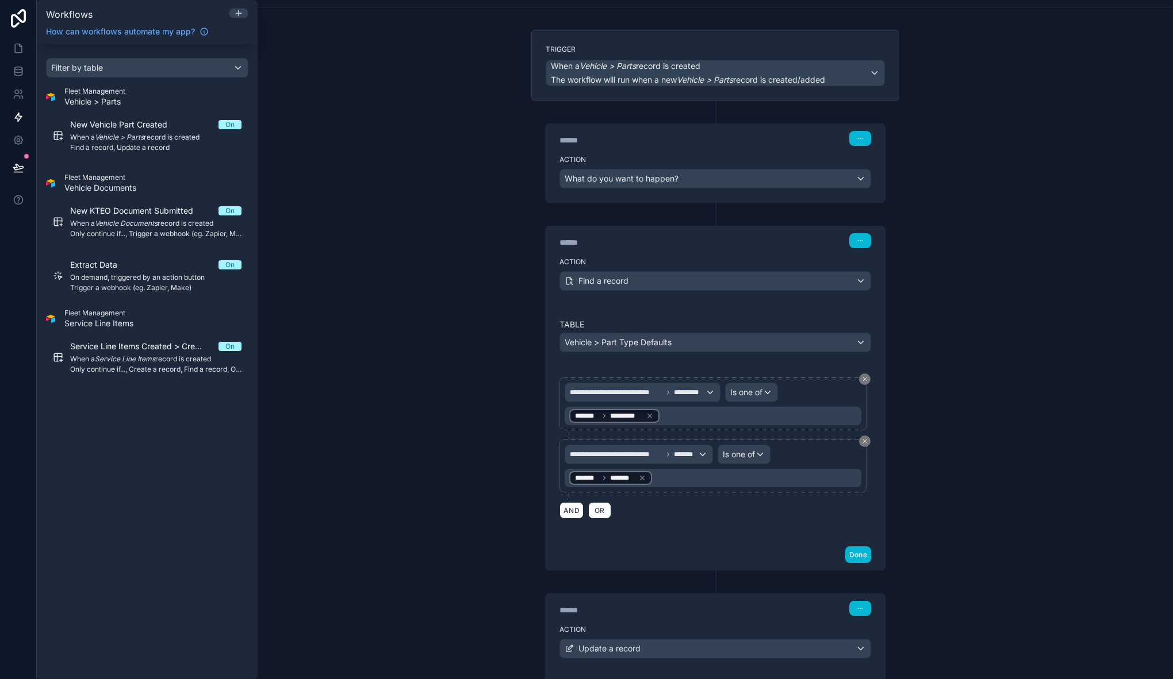
click at [698, 196] on div "Action What do you want to happen?" at bounding box center [714, 177] width 339 height 52
click at [705, 162] on label "Action" at bounding box center [715, 159] width 312 height 9
click at [770, 174] on div "What do you want to happen?" at bounding box center [715, 179] width 310 height 18
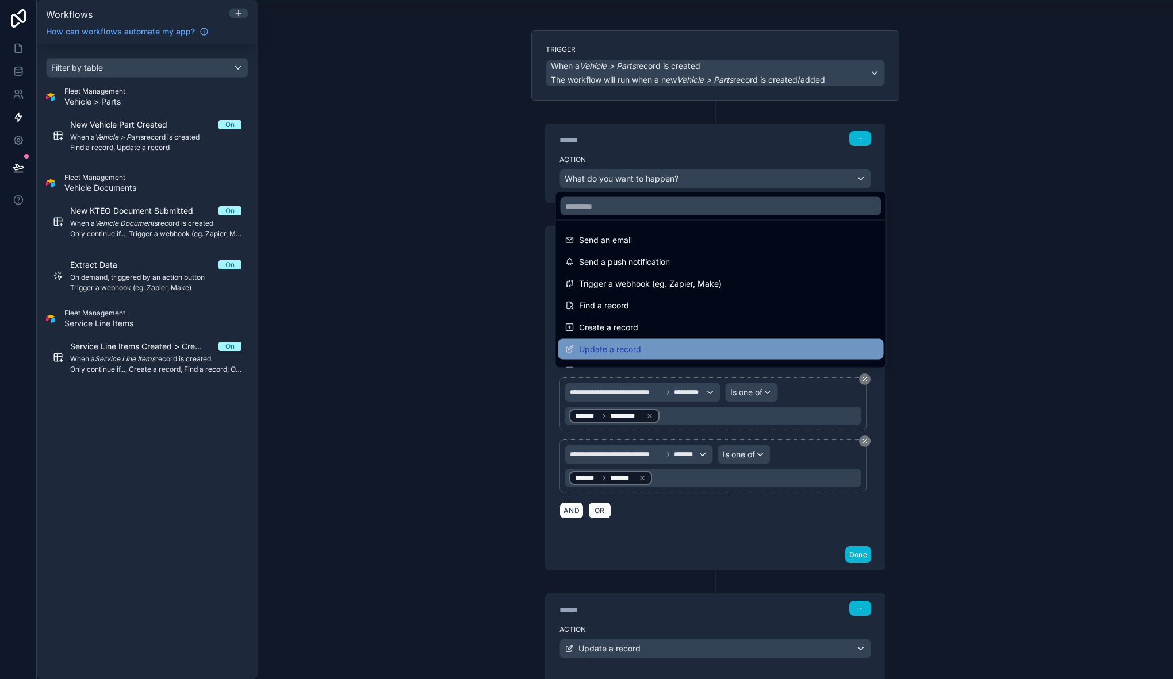
click at [671, 345] on div "Update a record" at bounding box center [721, 350] width 312 height 14
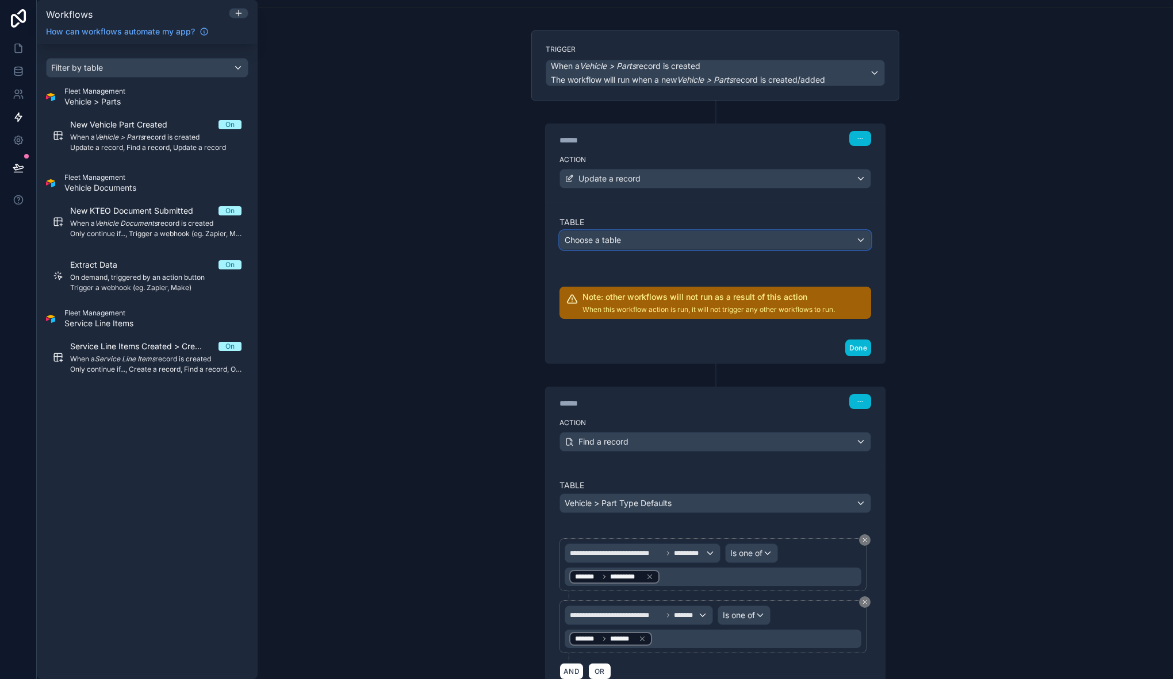
click at [641, 244] on div "Choose a table" at bounding box center [715, 240] width 310 height 18
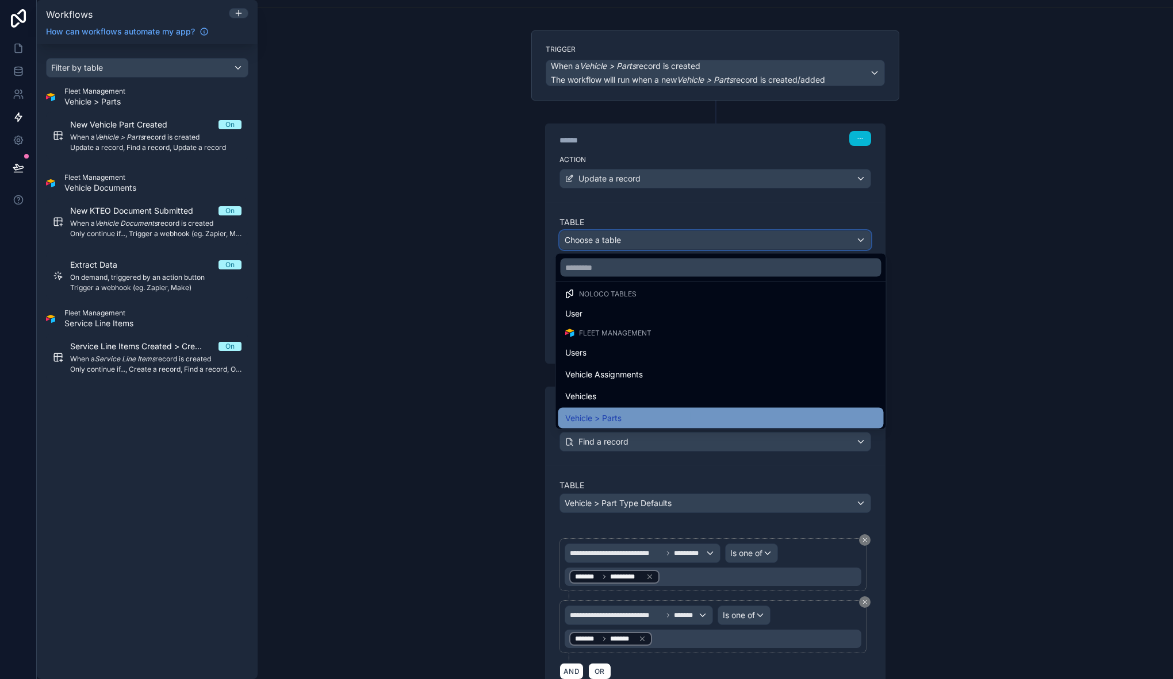
scroll to position [7, 0]
click at [636, 410] on div "Vehicle > Parts" at bounding box center [721, 417] width 312 height 14
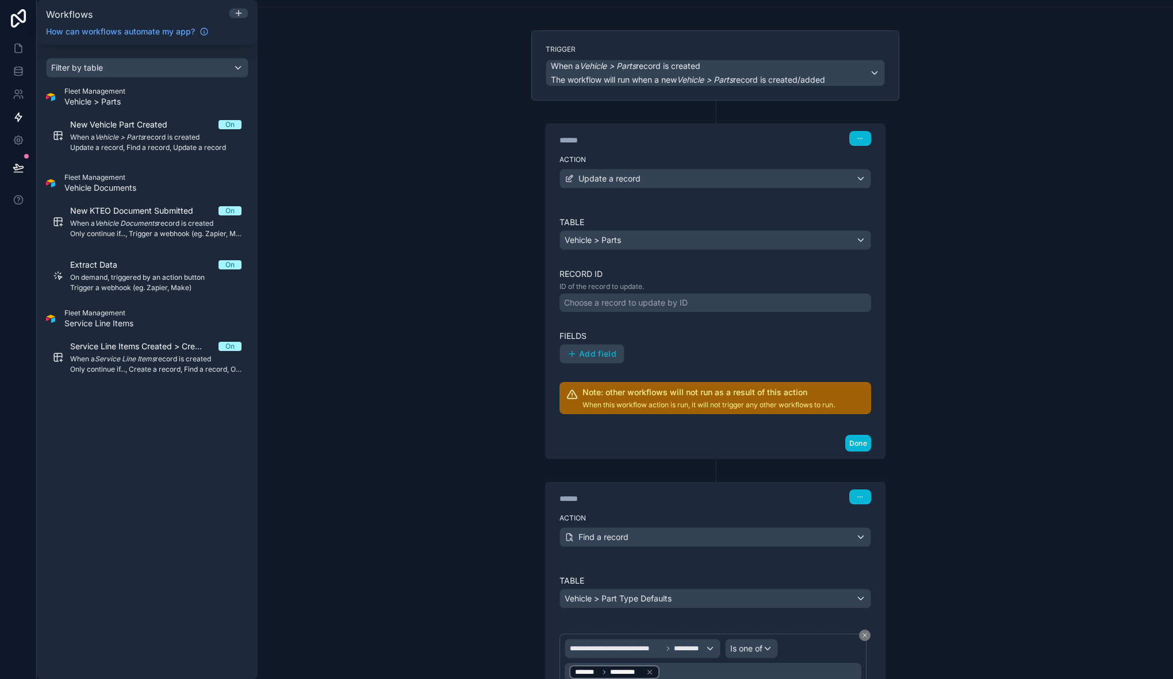
click at [614, 300] on div "Choose a record to update by ID" at bounding box center [626, 302] width 124 height 11
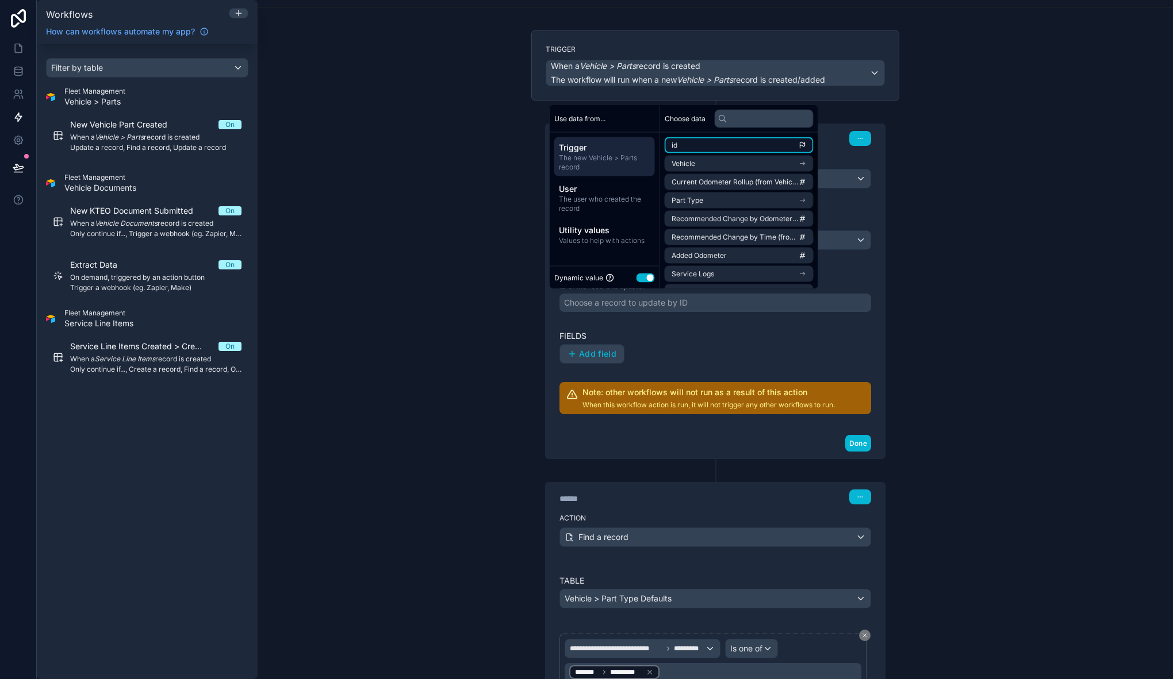
click at [737, 137] on li "id" at bounding box center [738, 145] width 149 height 16
click at [597, 347] on button "Add field" at bounding box center [592, 354] width 64 height 18
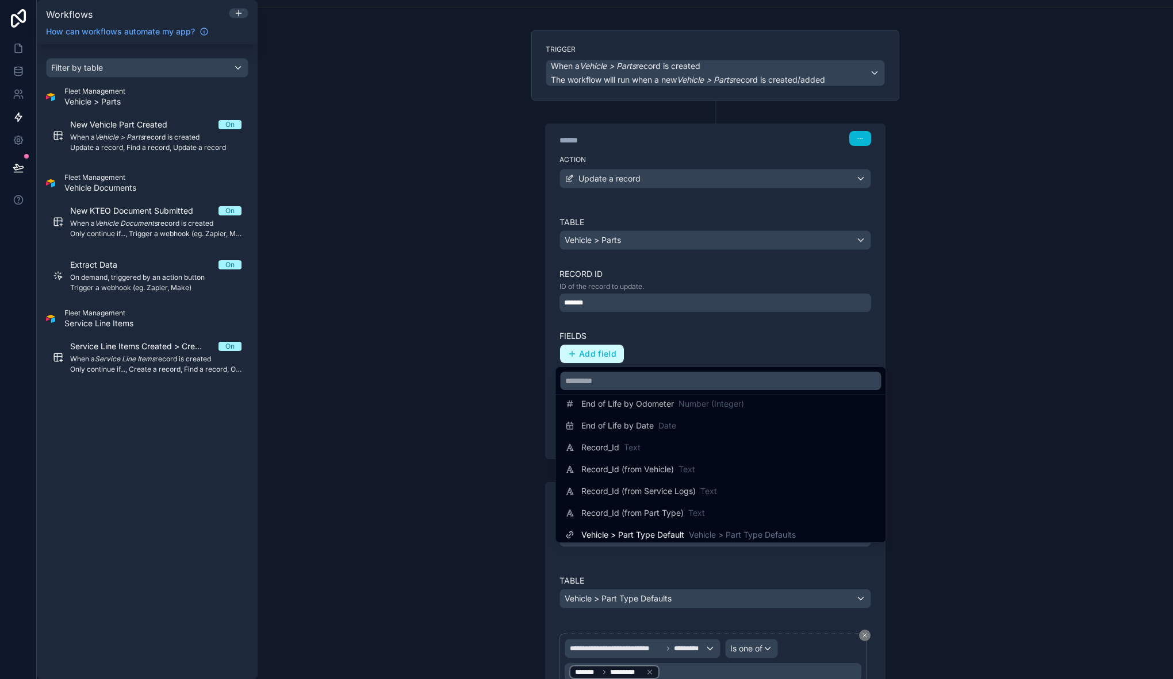
scroll to position [322, 0]
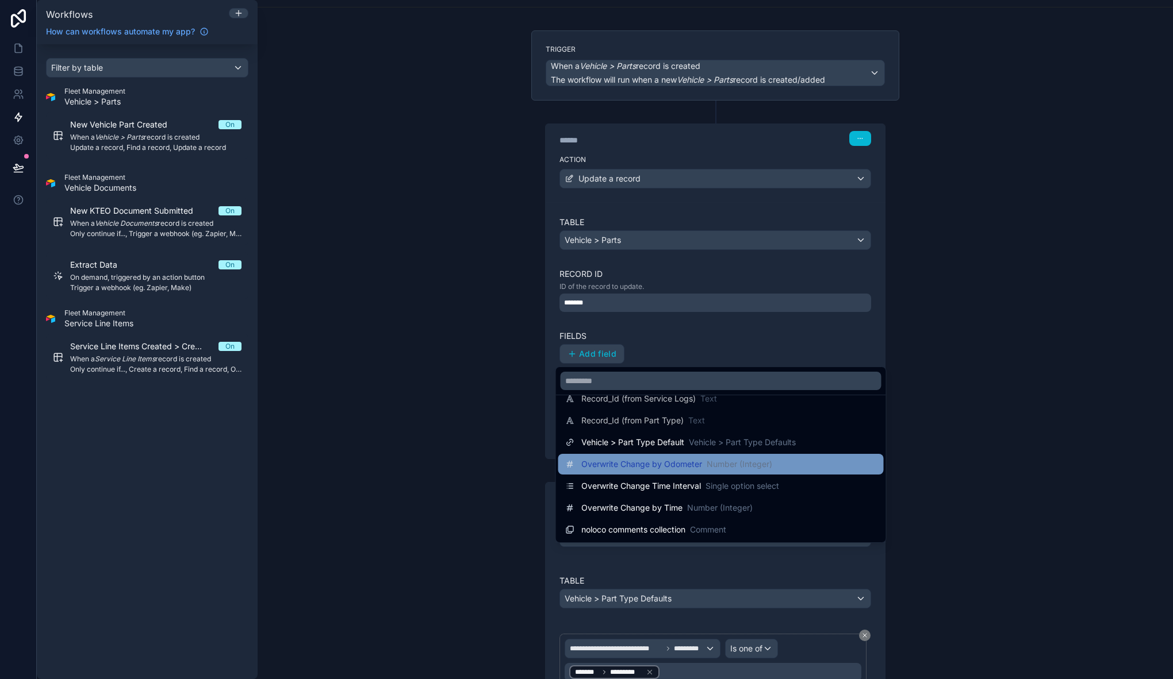
click at [697, 463] on span "Overwrite Change by Odometer" at bounding box center [641, 464] width 121 height 11
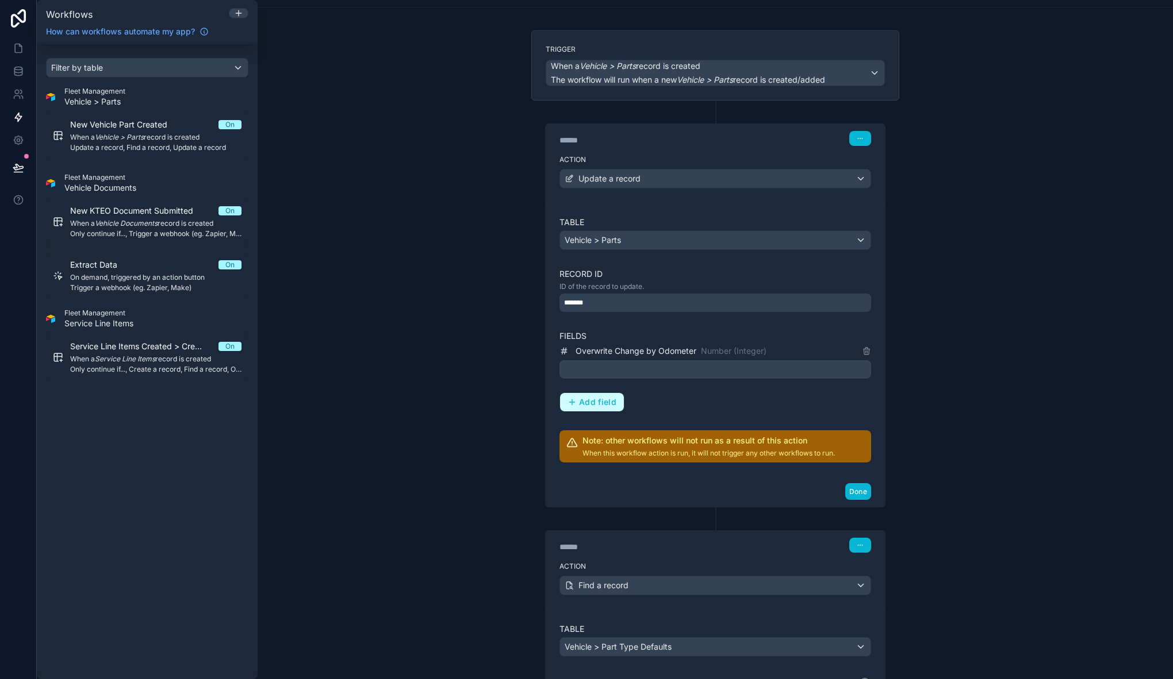
click at [598, 397] on span "Add field" at bounding box center [597, 402] width 37 height 10
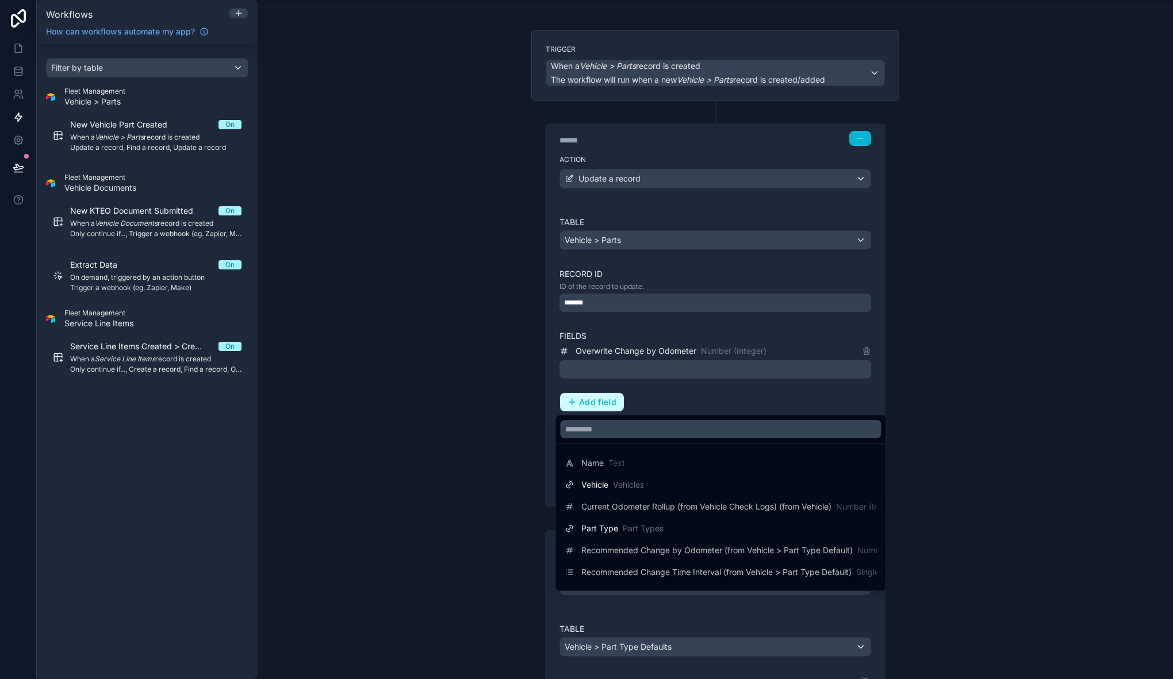
scroll to position [300, 0]
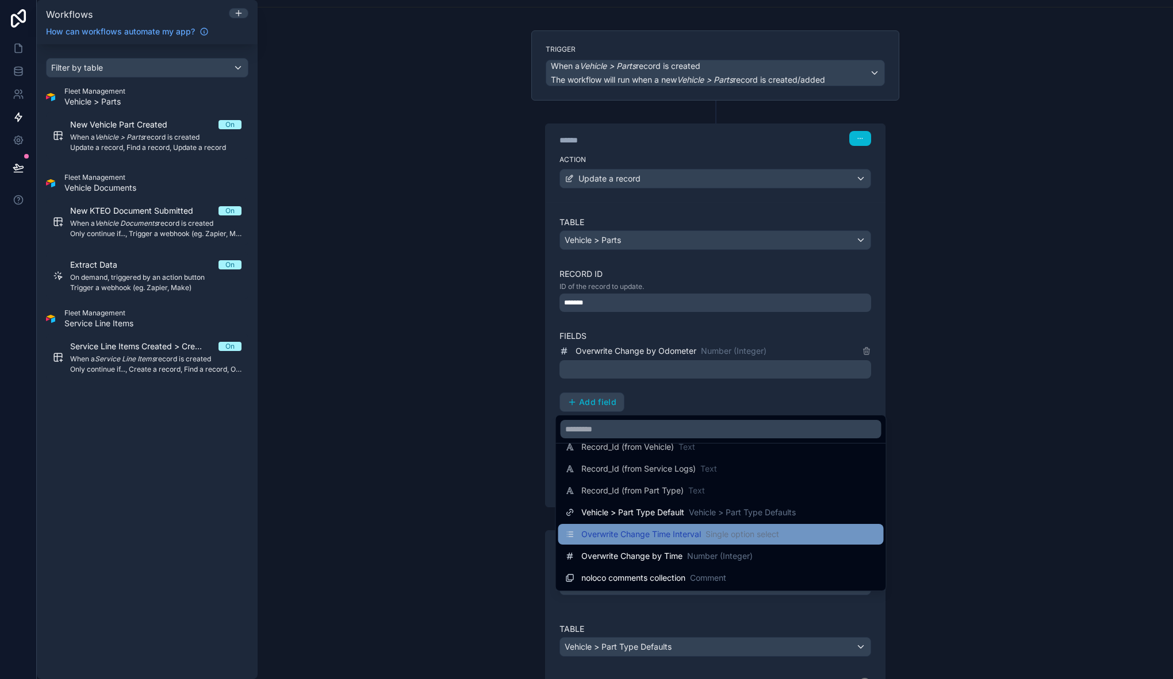
click at [687, 536] on span "Overwrite Change Time Interval" at bounding box center [641, 534] width 120 height 11
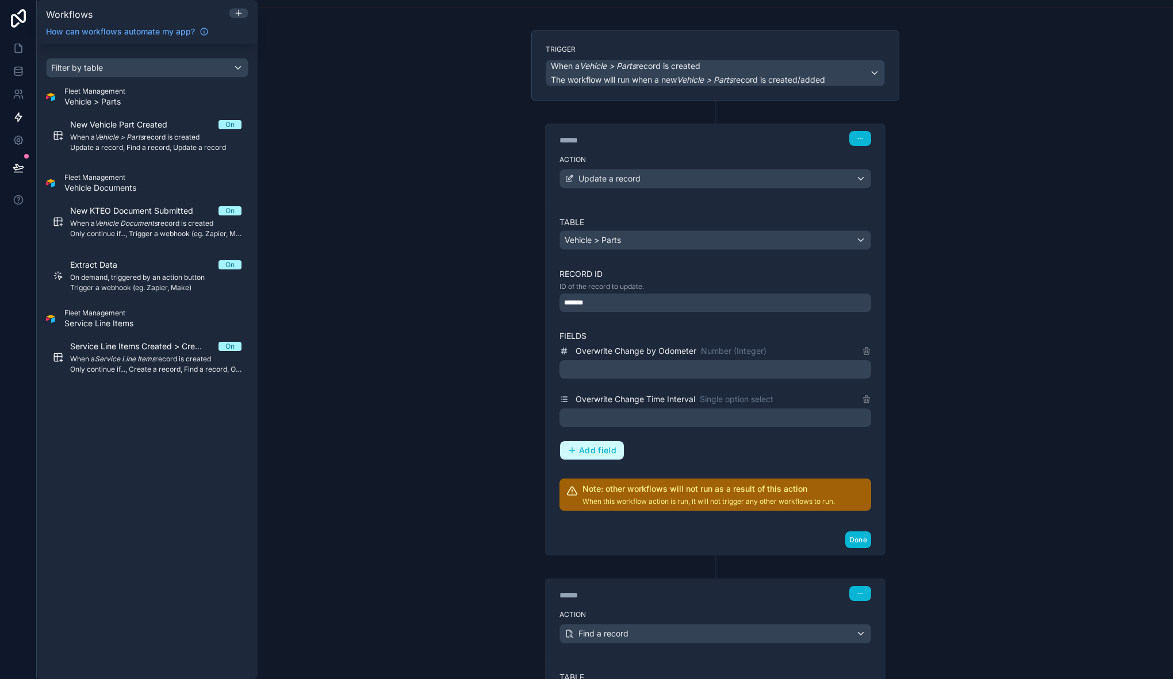
click at [594, 449] on span "Add field" at bounding box center [597, 450] width 37 height 10
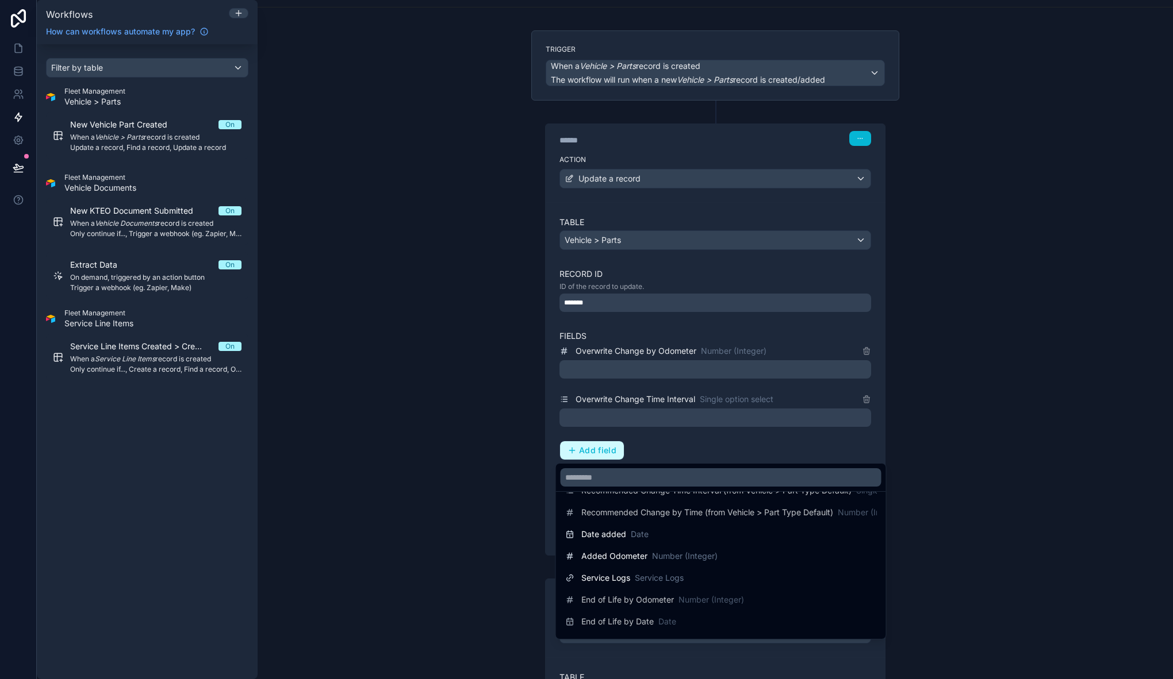
scroll to position [278, 0]
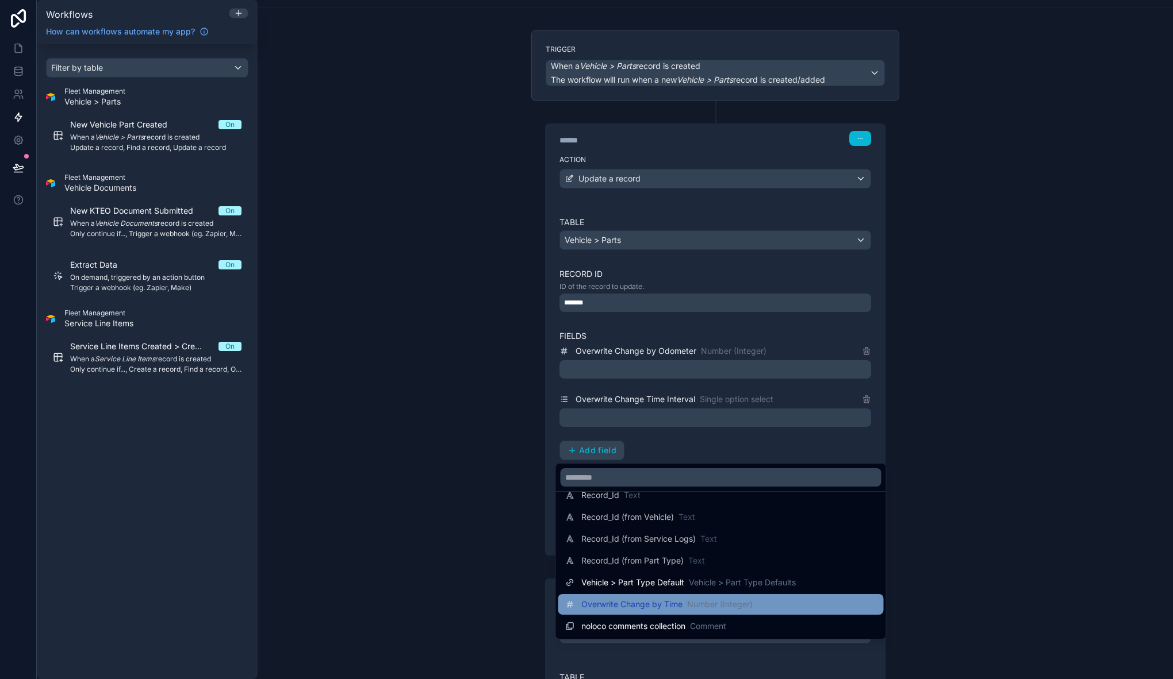
click at [670, 607] on span "Overwrite Change by Time" at bounding box center [631, 604] width 101 height 11
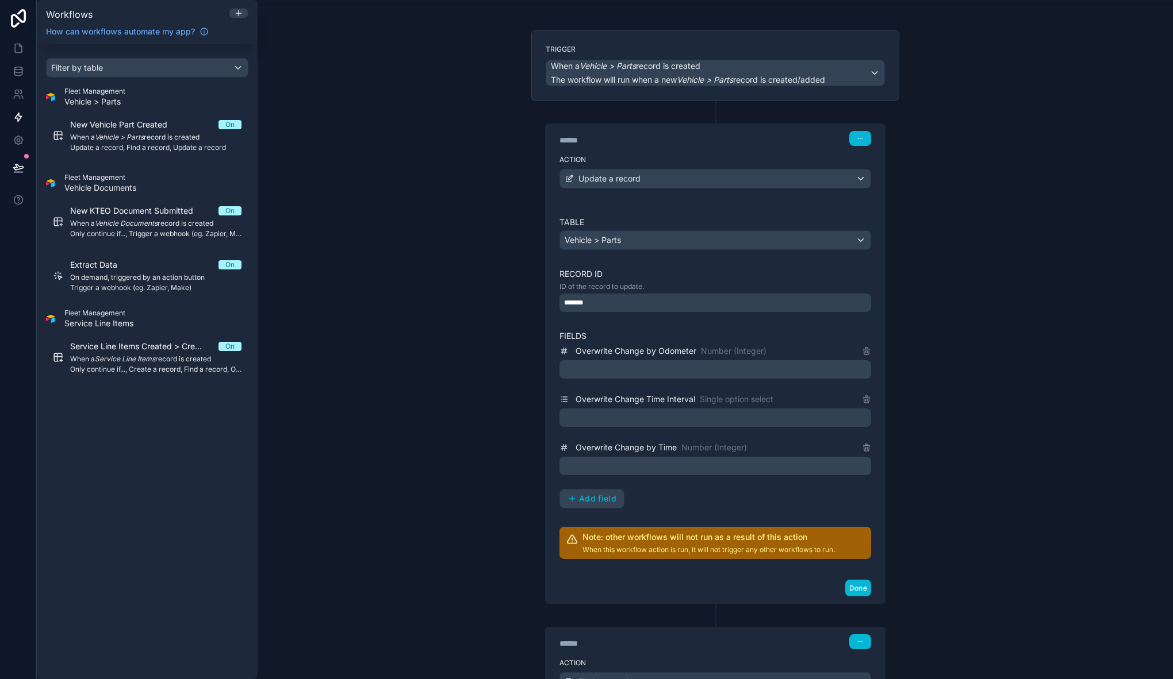
click at [655, 372] on p "﻿" at bounding box center [716, 370] width 305 height 14
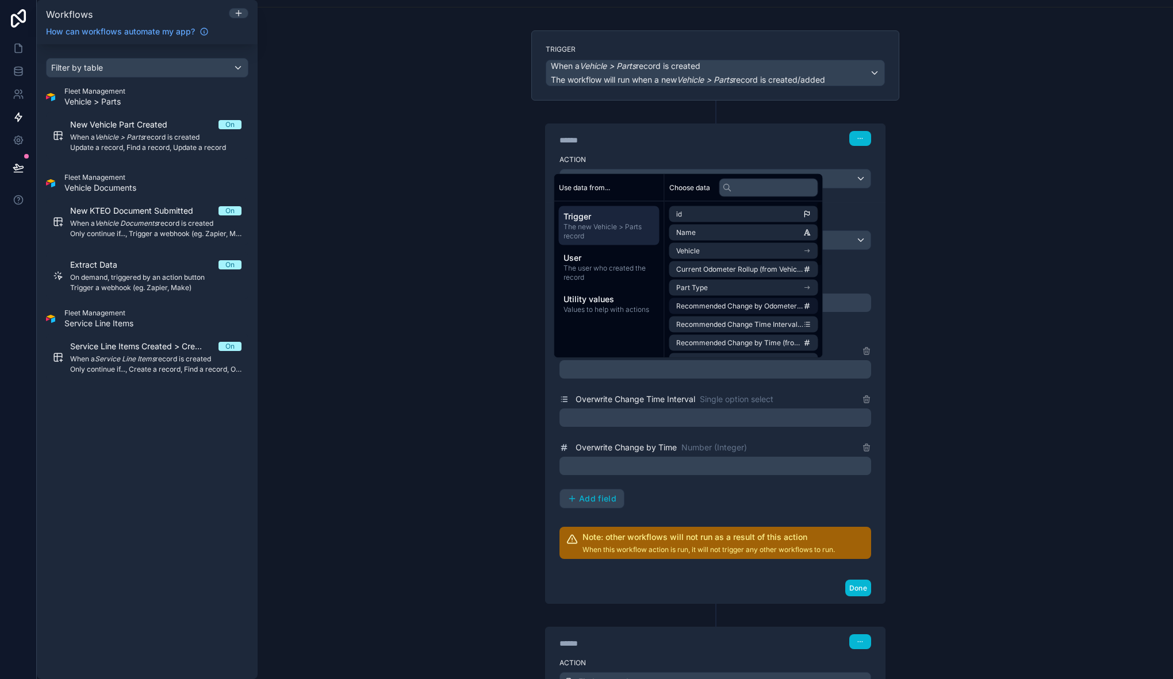
scroll to position [1, 0]
click at [786, 283] on li "Part Type" at bounding box center [743, 287] width 149 height 16
click at [782, 274] on span "Recommended Change by Odometer" at bounding box center [736, 276] width 121 height 9
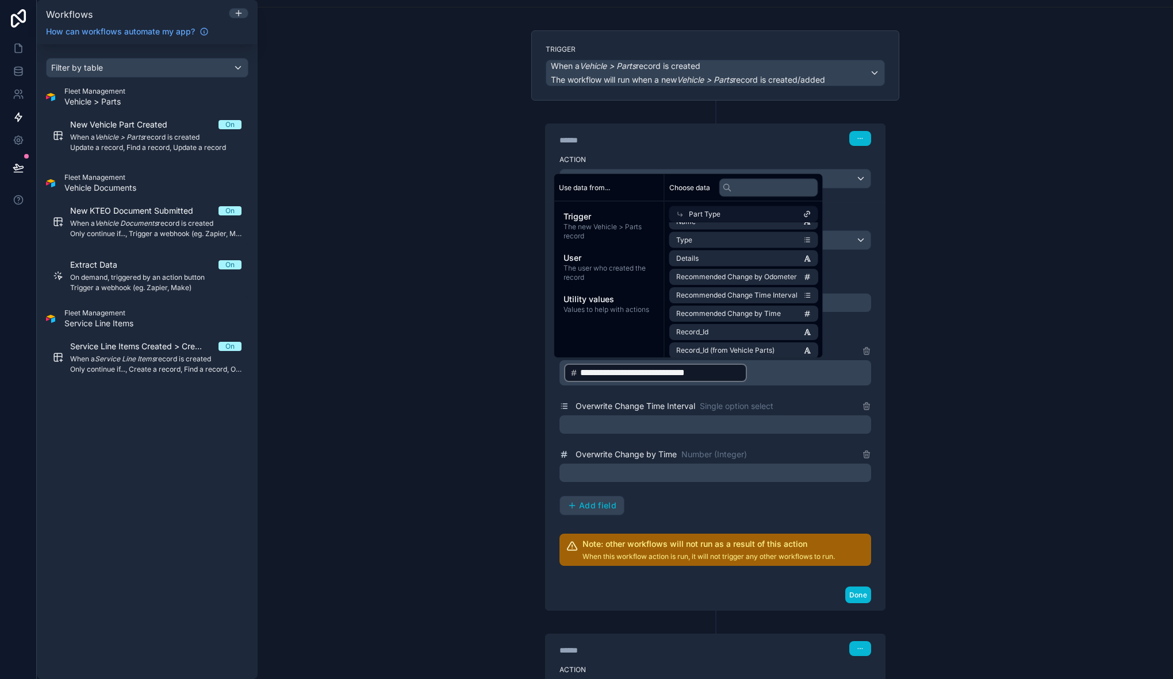
click at [720, 412] on div "Overwrite Change Time Interval Single option select" at bounding box center [666, 406] width 214 height 14
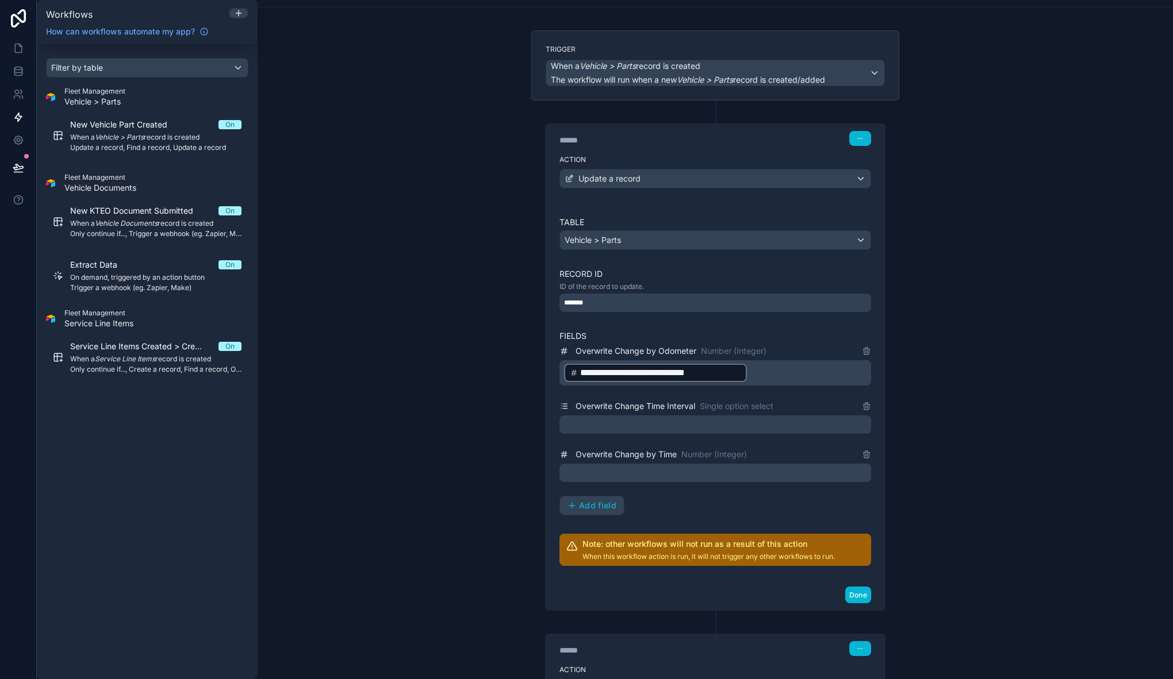
click at [689, 420] on div at bounding box center [715, 425] width 312 height 18
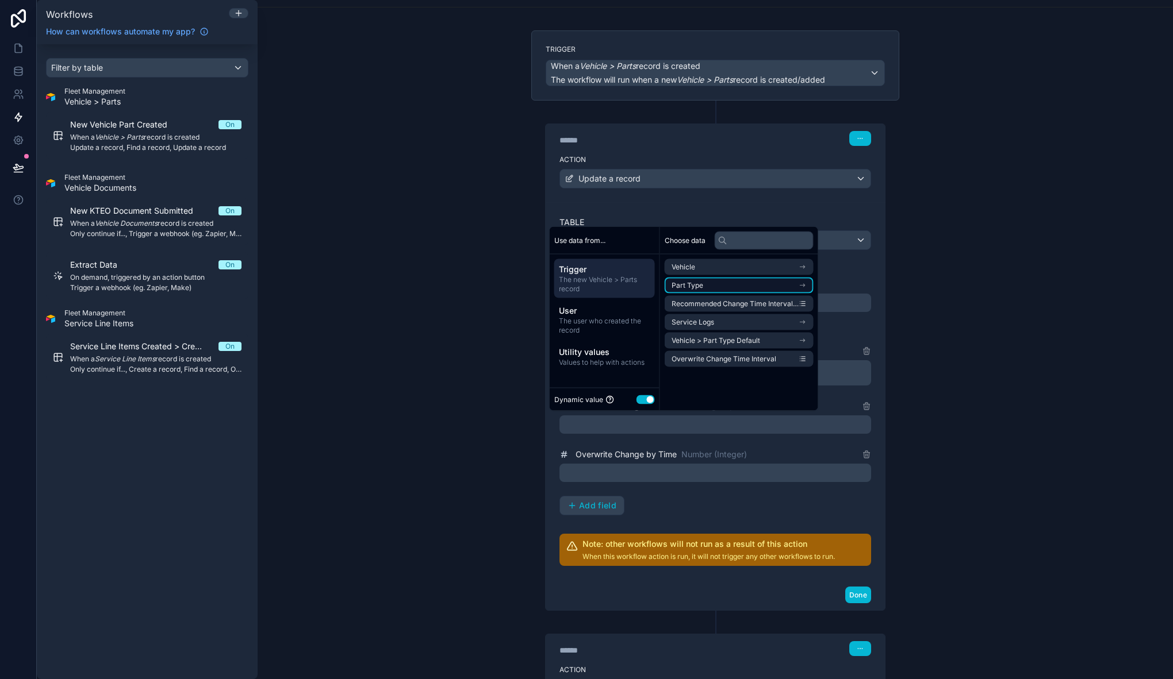
click at [772, 288] on li "Part Type" at bounding box center [738, 286] width 149 height 16
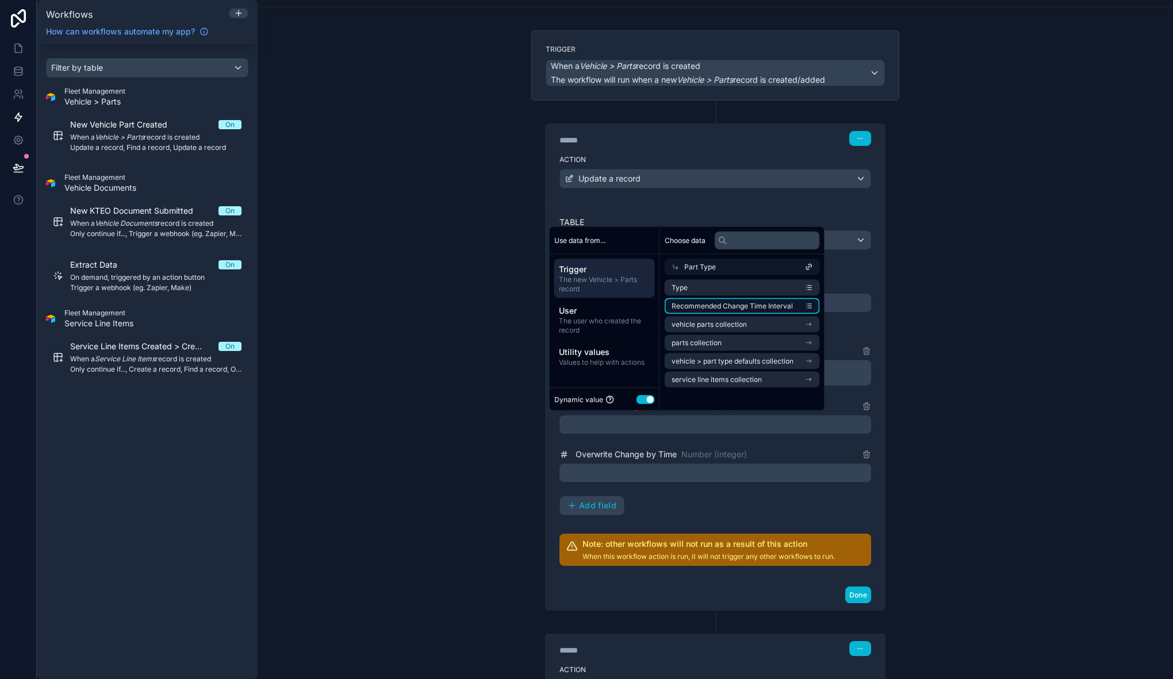
click at [796, 306] on li "Recommended Change Time Interval" at bounding box center [741, 306] width 155 height 16
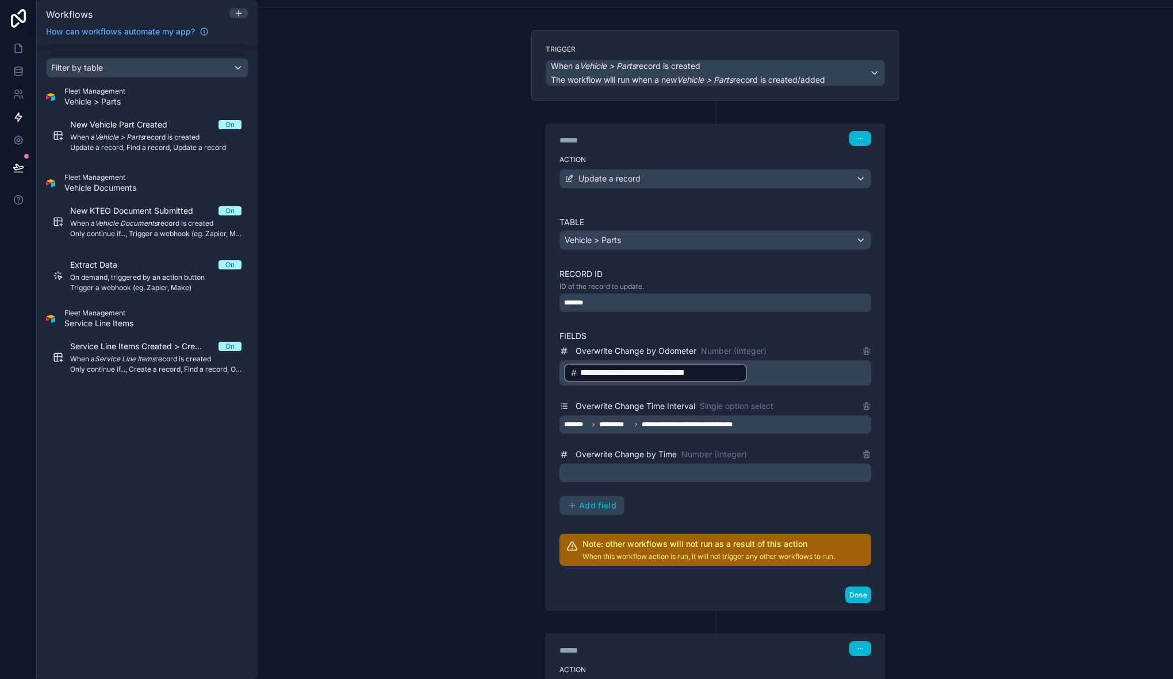
click at [639, 469] on p "﻿" at bounding box center [716, 473] width 305 height 14
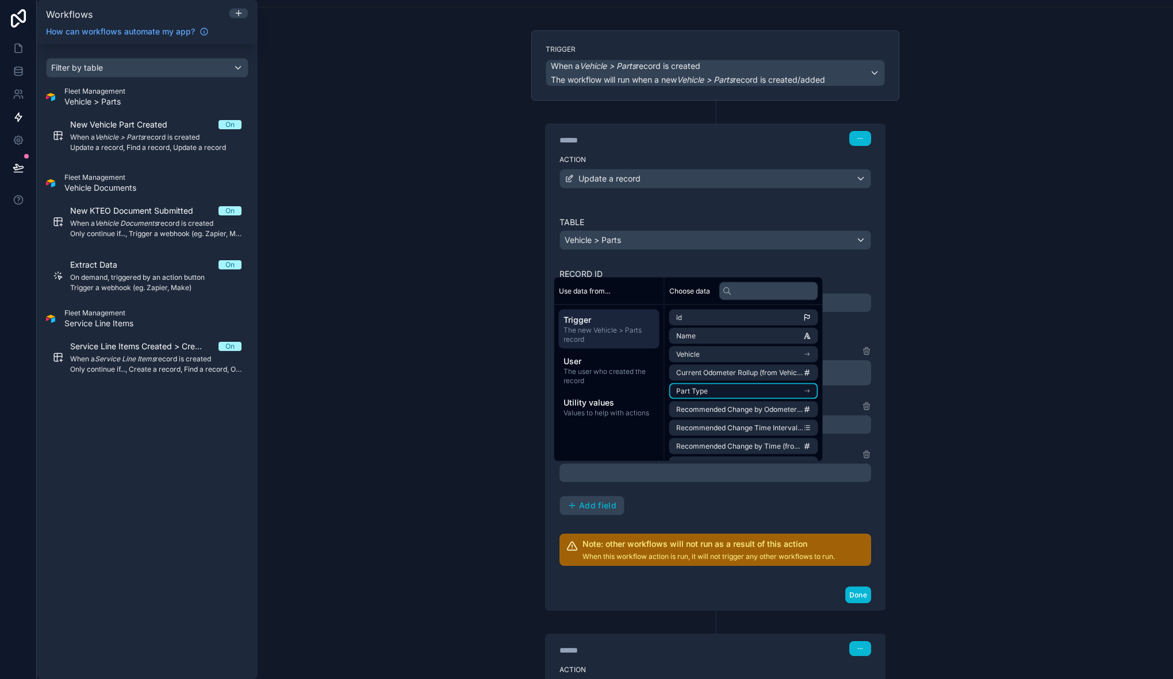
click at [741, 387] on li "Part Type" at bounding box center [743, 391] width 149 height 16
click at [741, 396] on span "Recommended Change by Time" at bounding box center [728, 393] width 105 height 9
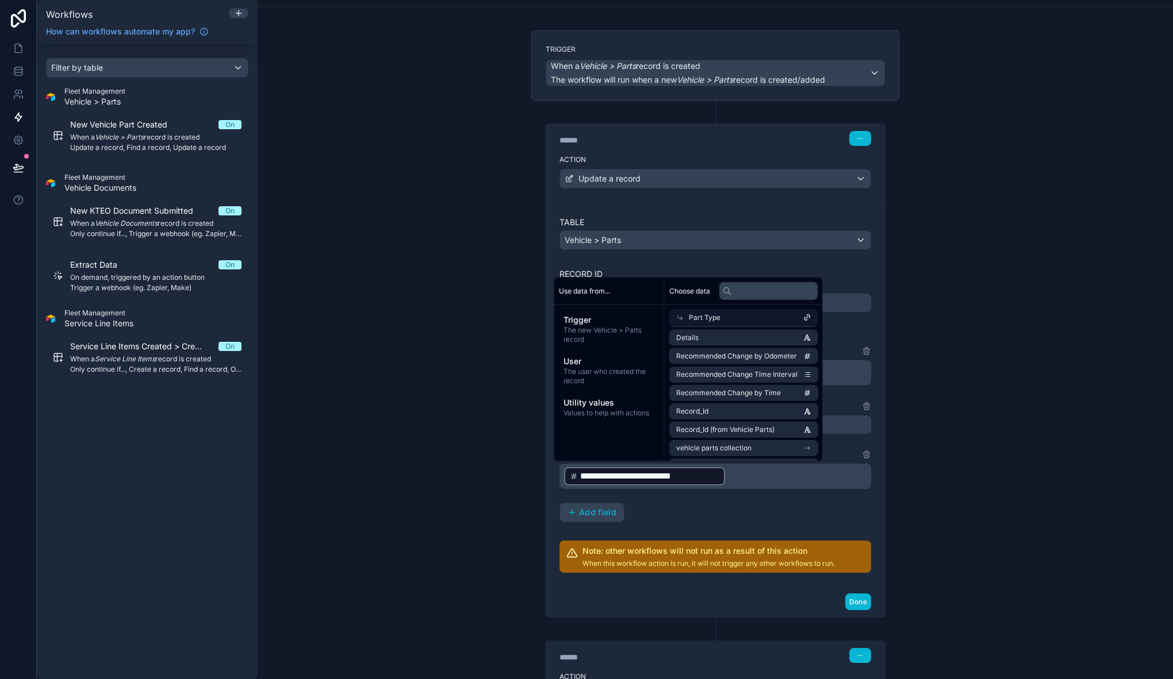
click at [941, 459] on div "**********" at bounding box center [715, 339] width 915 height 679
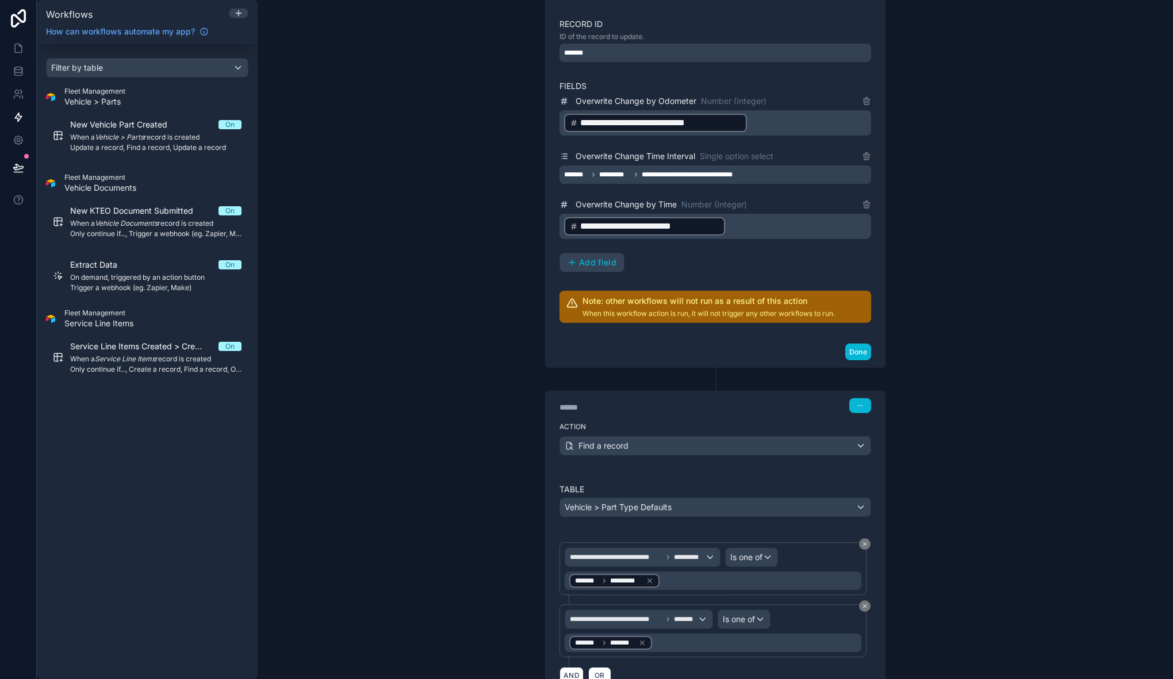
scroll to position [313, 0]
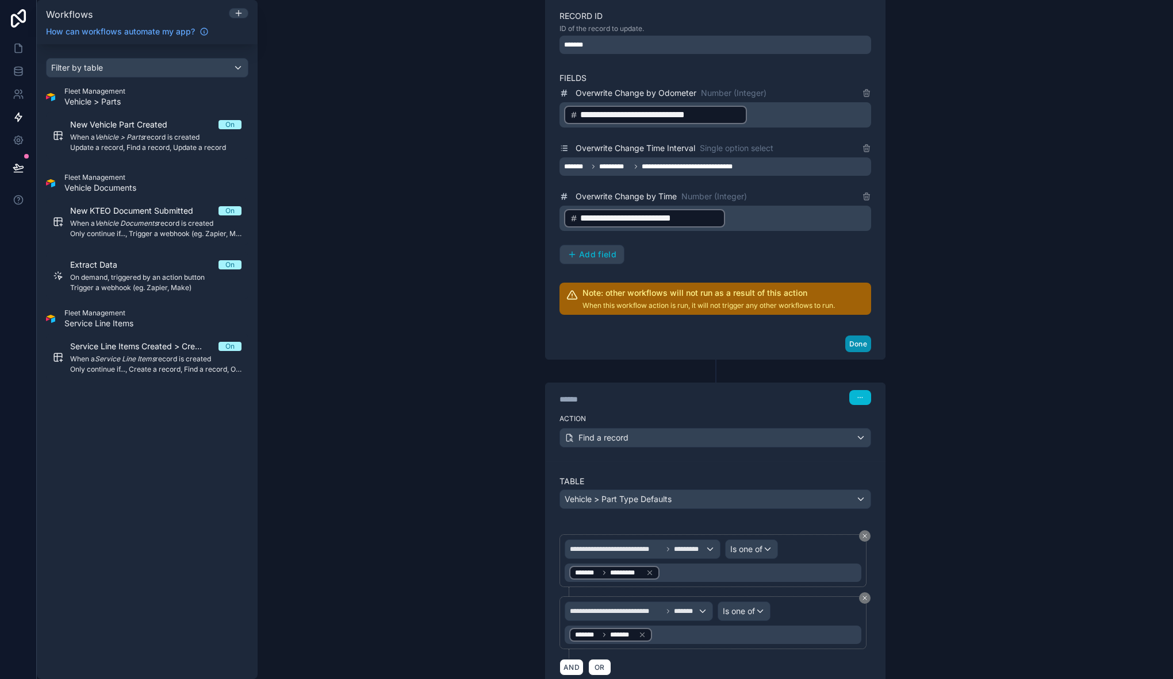
click at [847, 343] on button "Done" at bounding box center [858, 344] width 26 height 17
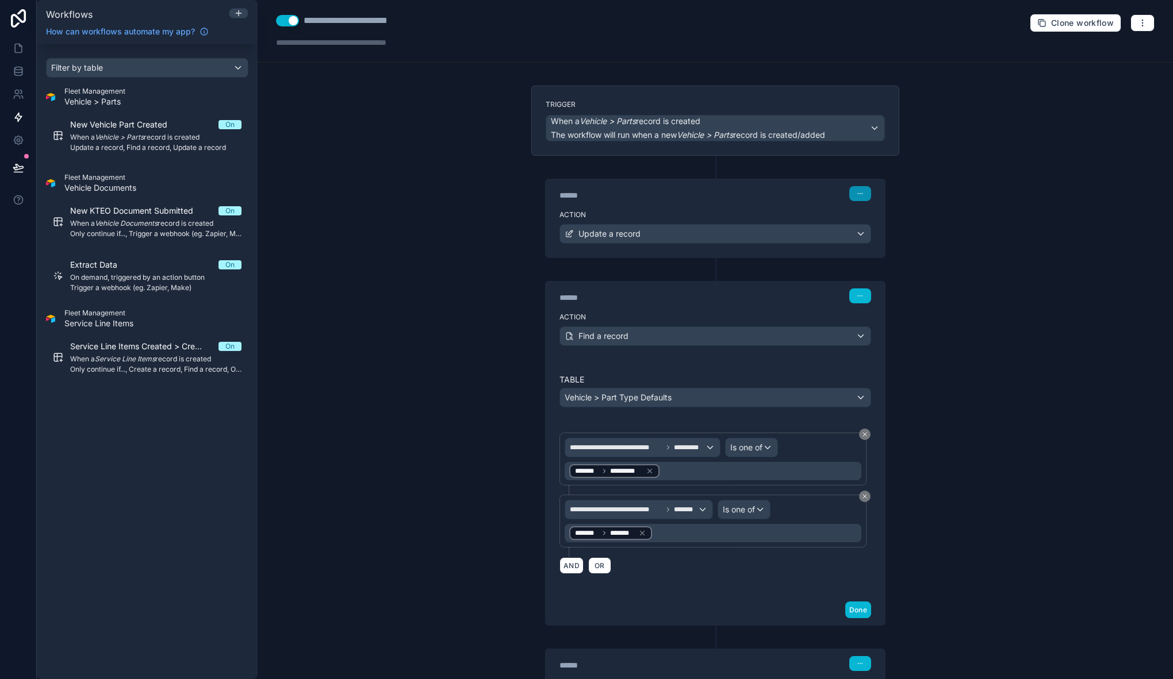
click at [862, 196] on button "button" at bounding box center [860, 193] width 22 height 15
click at [873, 214] on button "Edit Description" at bounding box center [883, 219] width 79 height 18
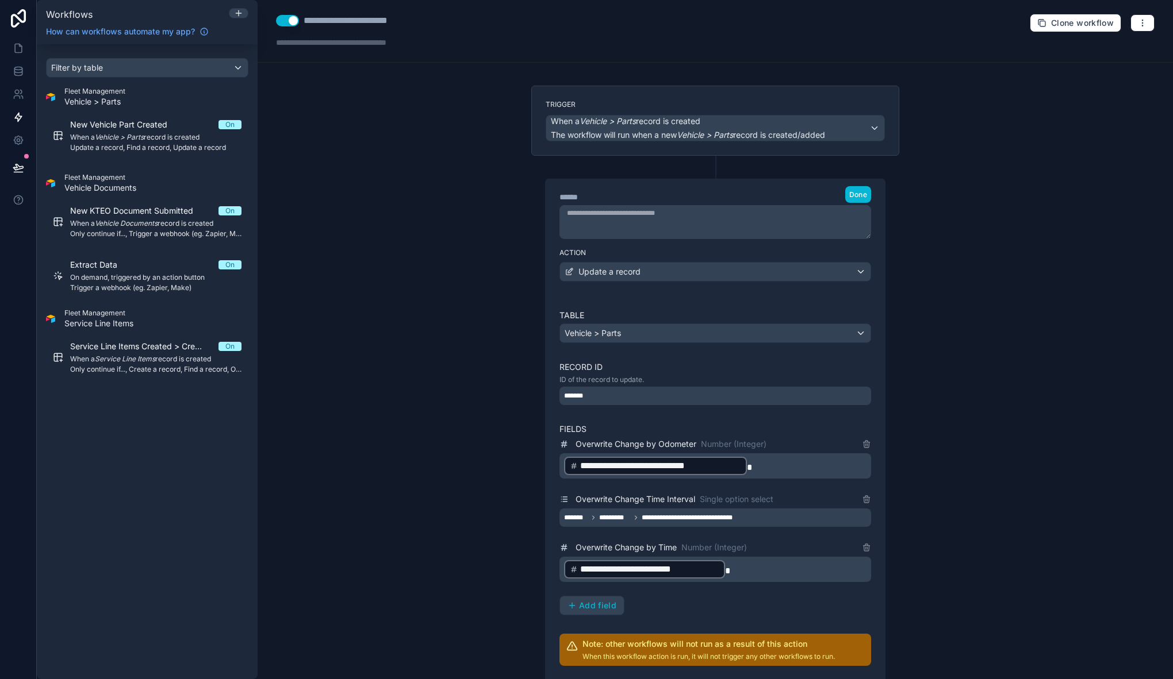
click at [601, 214] on textarea at bounding box center [715, 222] width 312 height 34
type textarea "**********"
click at [852, 189] on button "Done" at bounding box center [858, 194] width 26 height 17
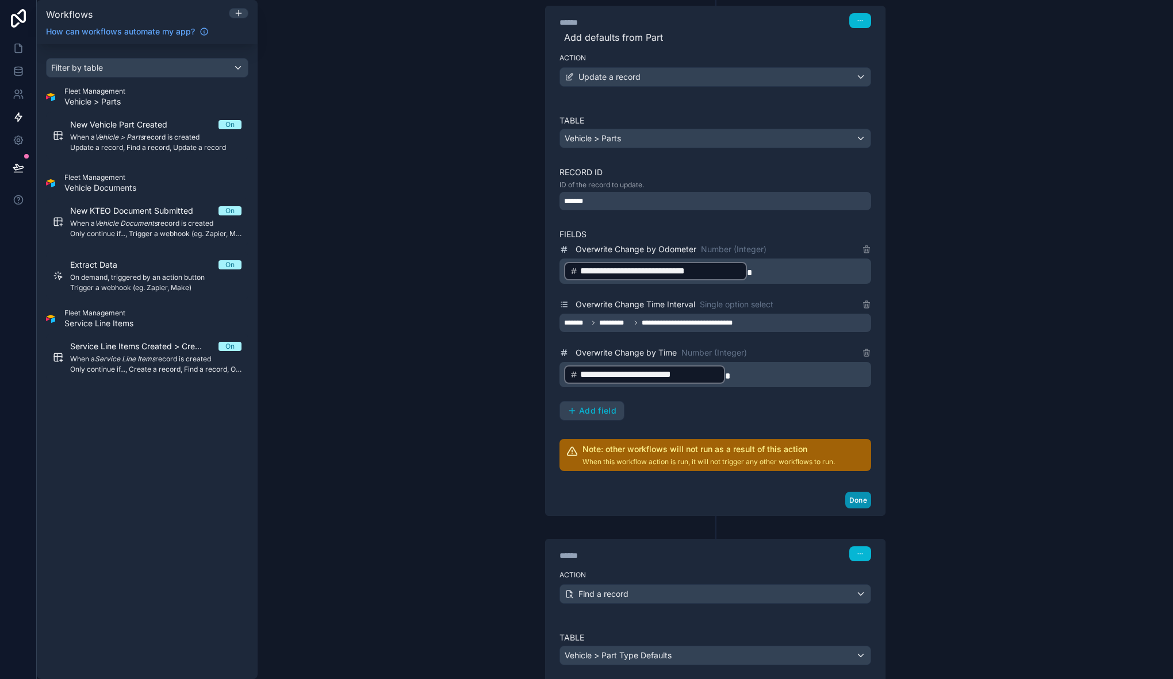
click at [856, 499] on button "Done" at bounding box center [858, 500] width 26 height 17
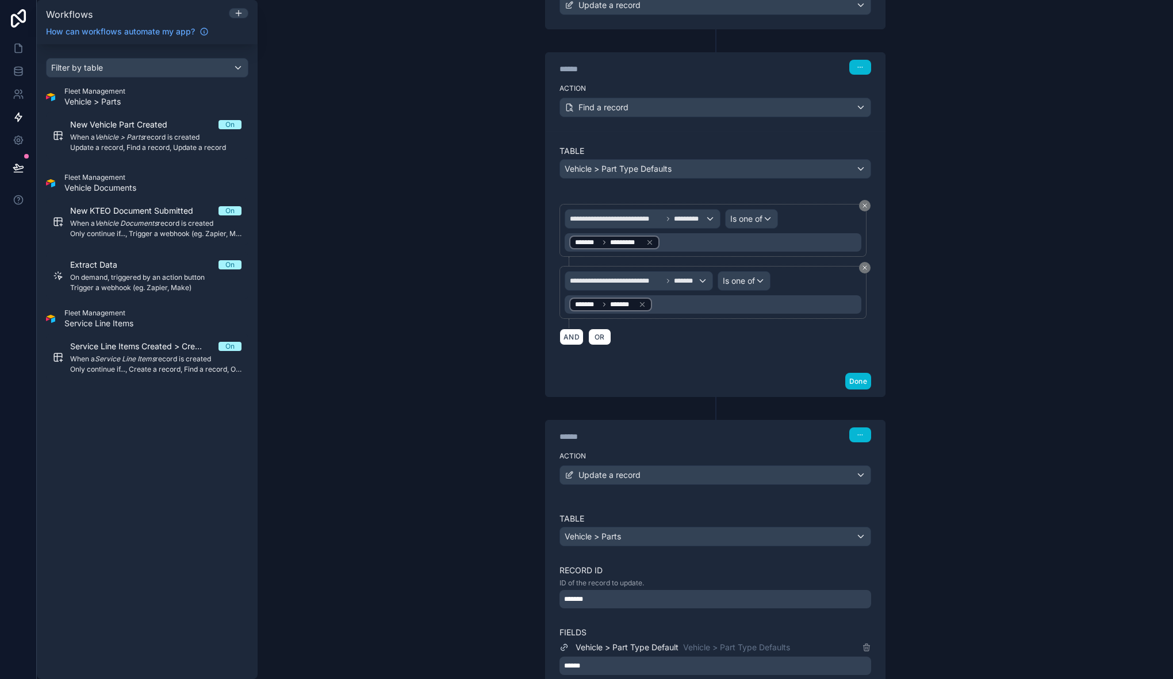
scroll to position [105, 0]
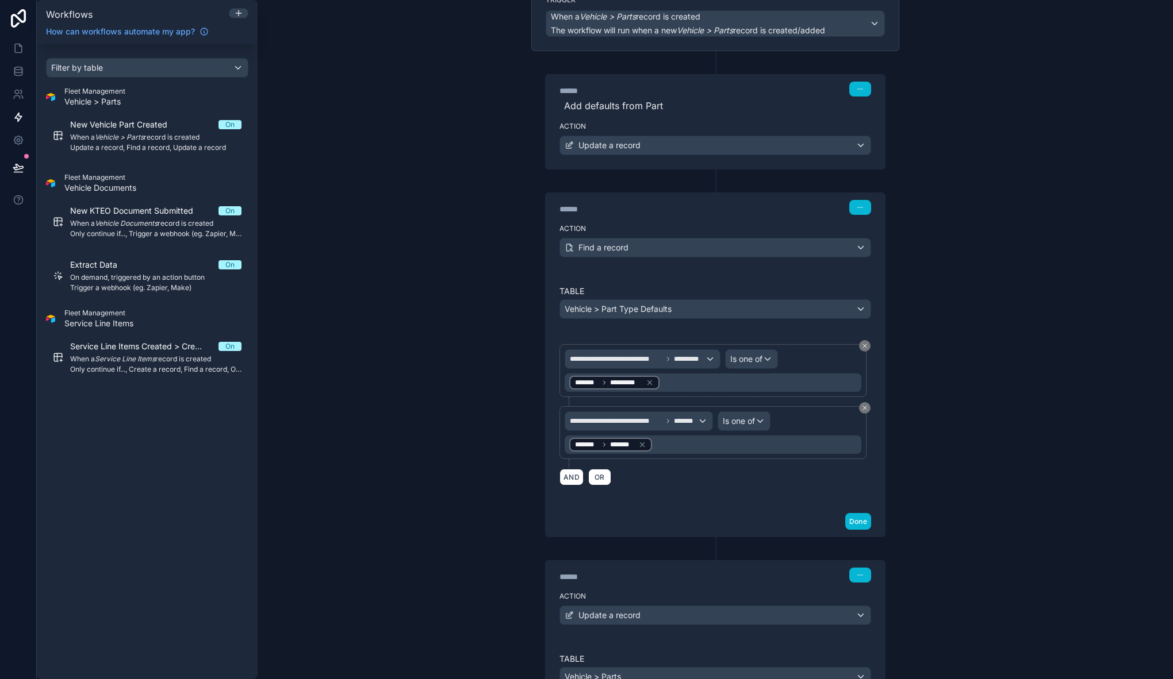
click at [581, 210] on div "******" at bounding box center [645, 208] width 172 height 11
click at [863, 212] on button "button" at bounding box center [860, 207] width 22 height 15
click at [851, 231] on icon at bounding box center [852, 233] width 5 height 5
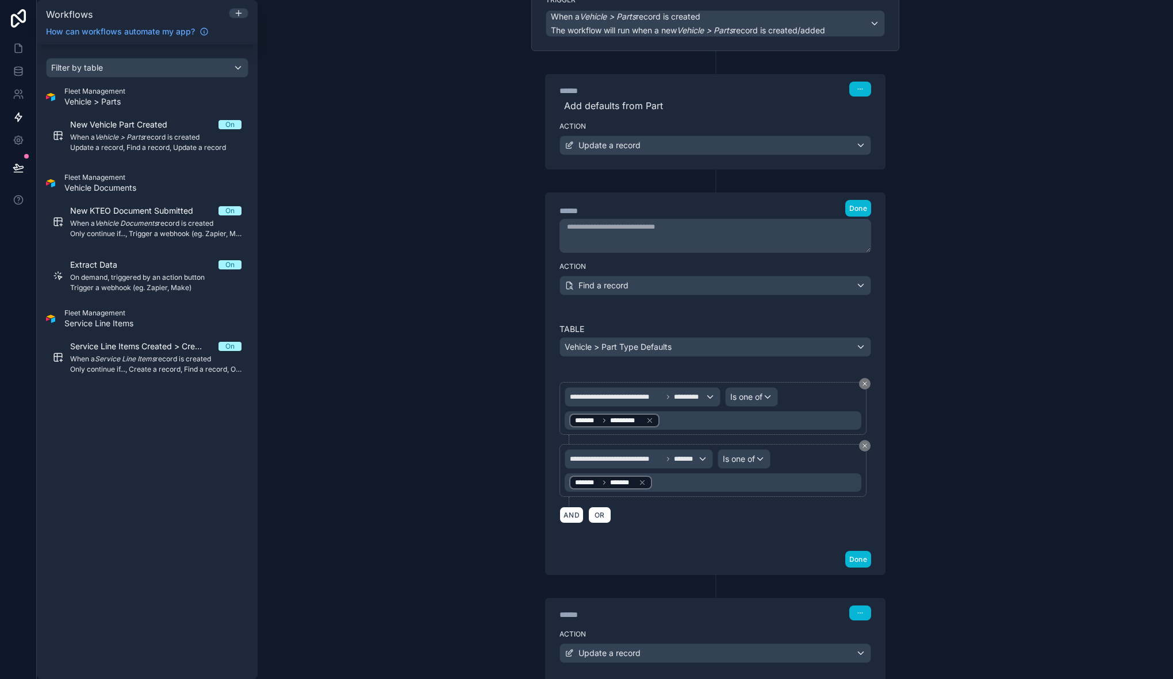
click at [616, 232] on textarea at bounding box center [715, 236] width 312 height 34
type textarea "**********"
click at [852, 208] on span "Done" at bounding box center [858, 208] width 18 height 9
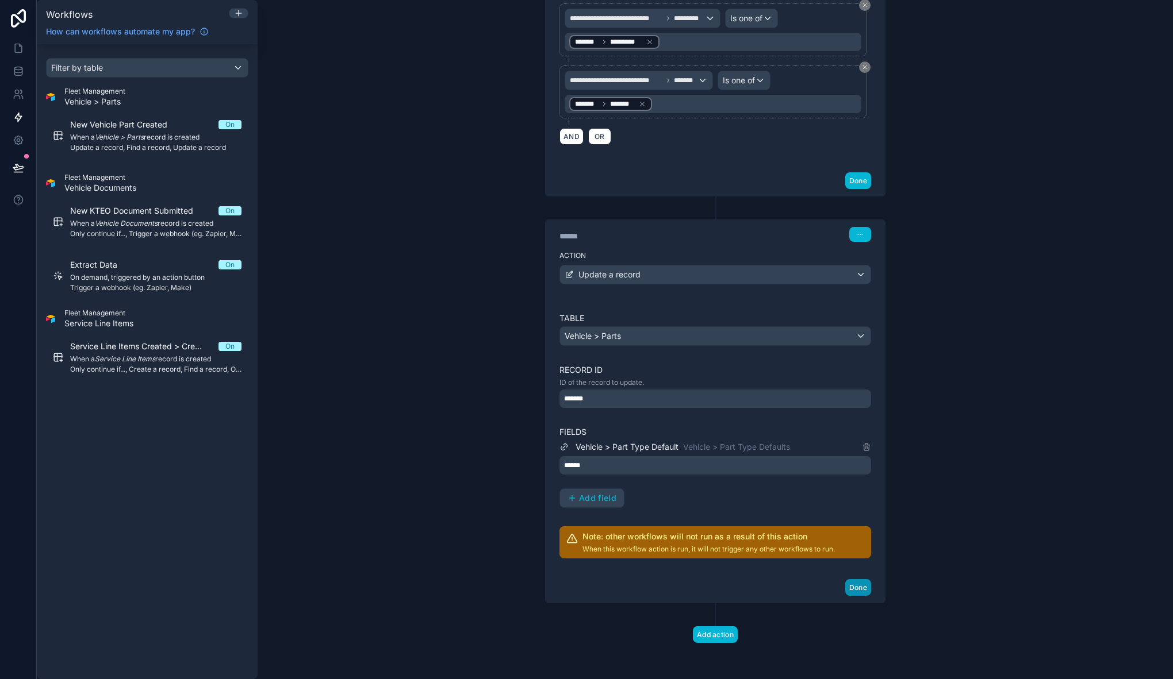
click at [851, 587] on button "Done" at bounding box center [858, 587] width 26 height 17
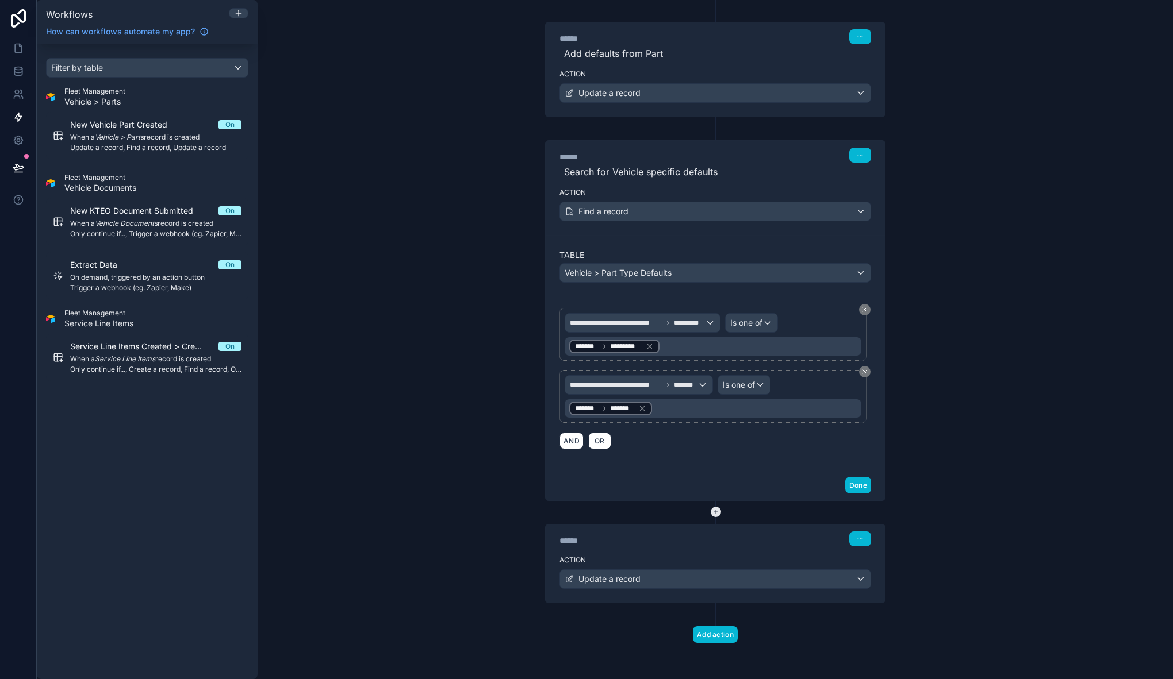
click at [714, 512] on icon at bounding box center [715, 512] width 3 height 0
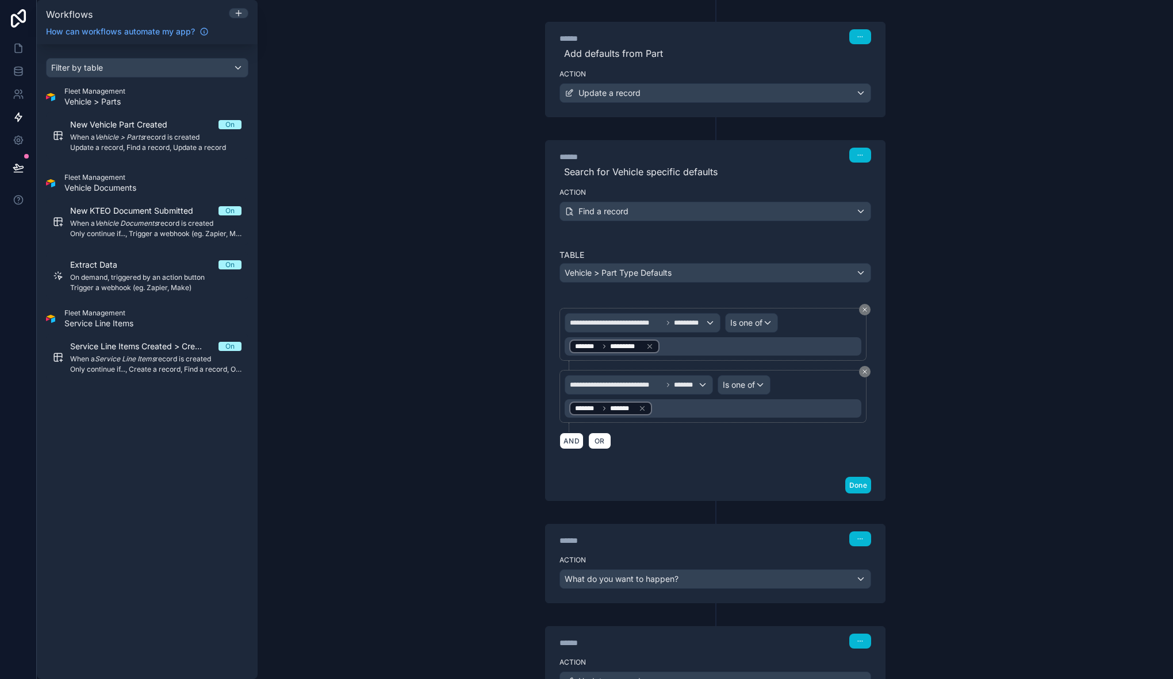
scroll to position [157, 0]
click at [662, 578] on span "What do you want to happen?" at bounding box center [621, 579] width 114 height 10
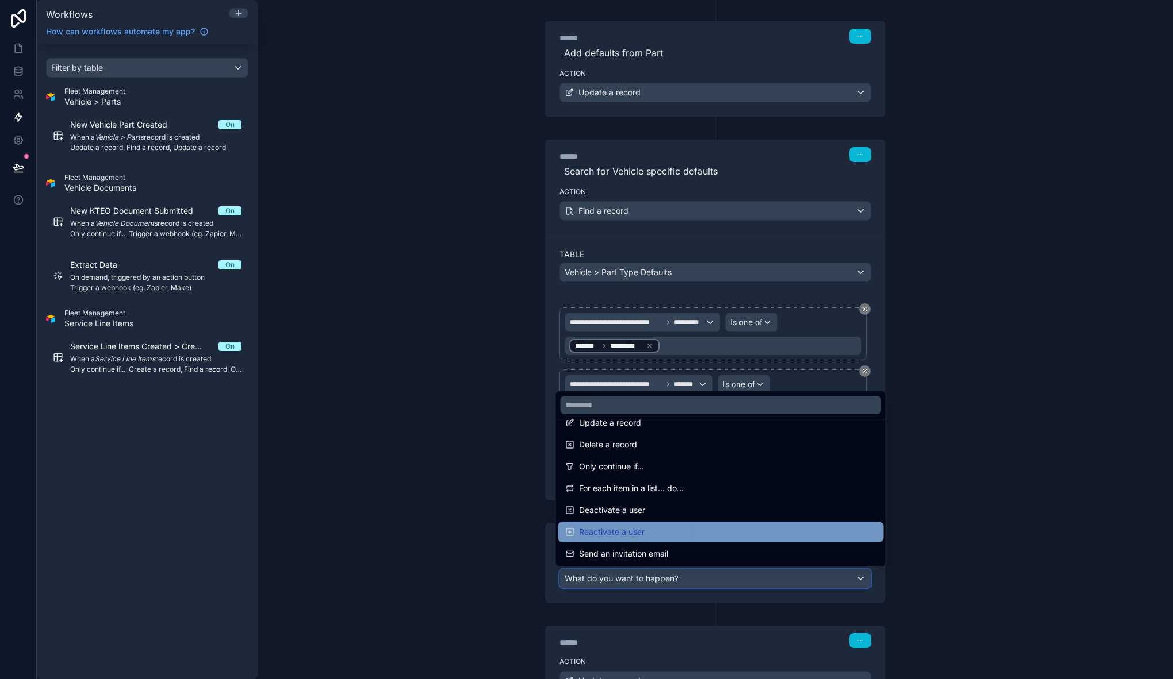
scroll to position [134, 0]
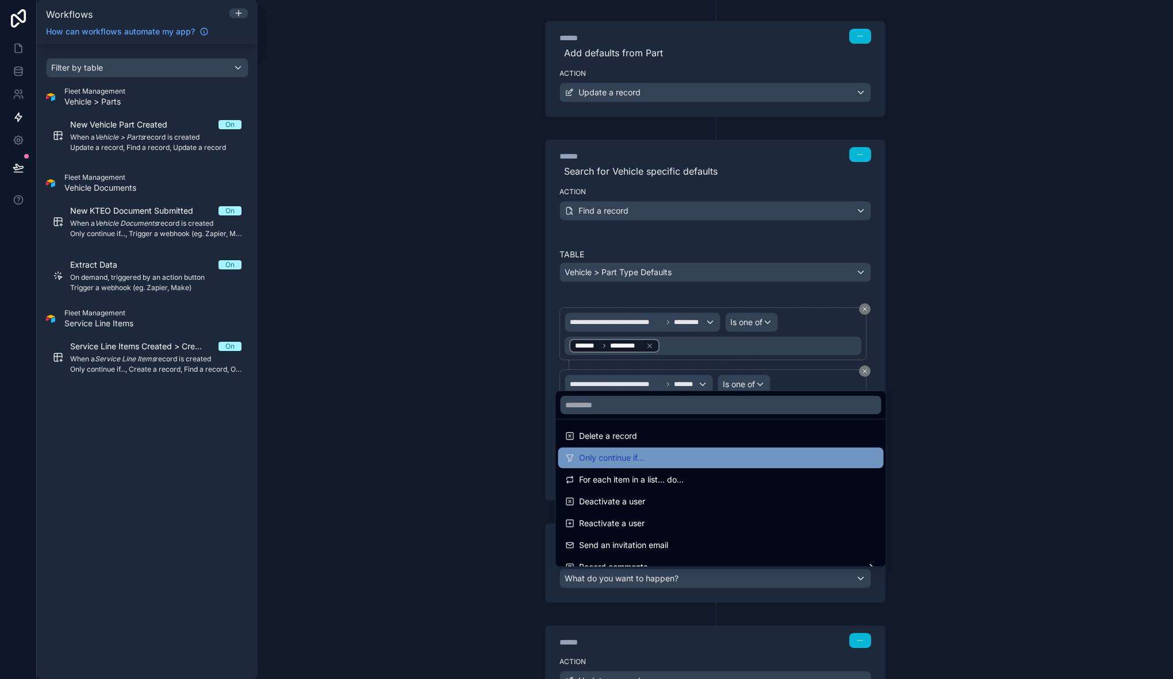
click at [675, 463] on div "Only continue if..." at bounding box center [721, 458] width 312 height 14
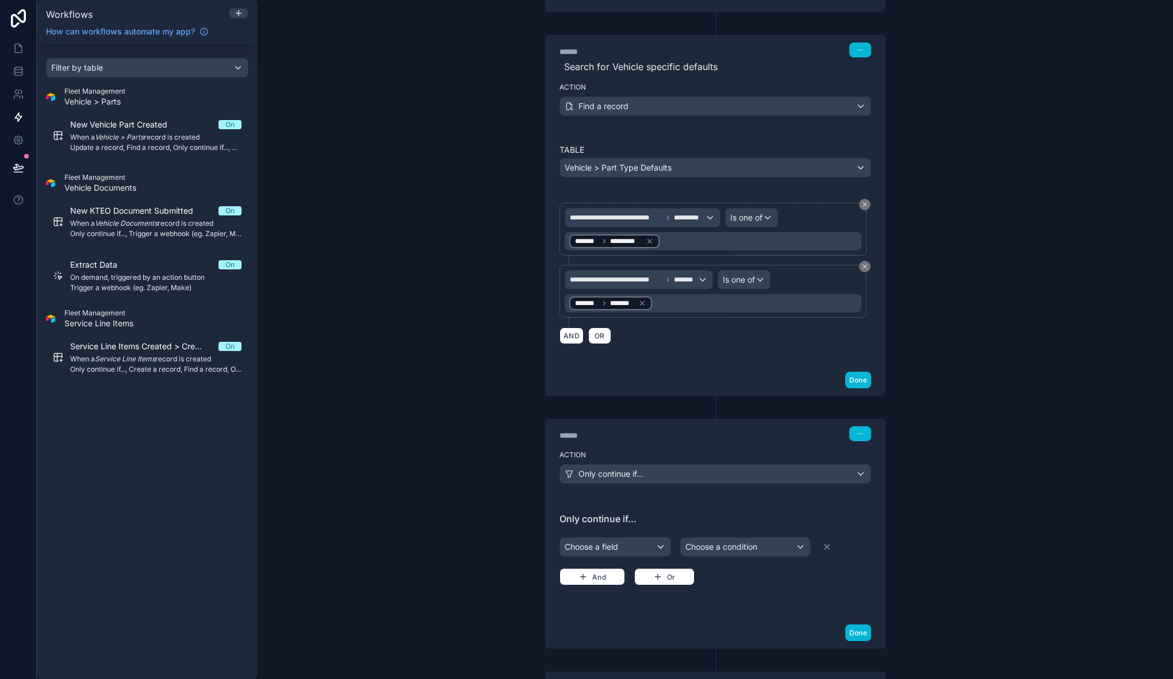
scroll to position [270, 0]
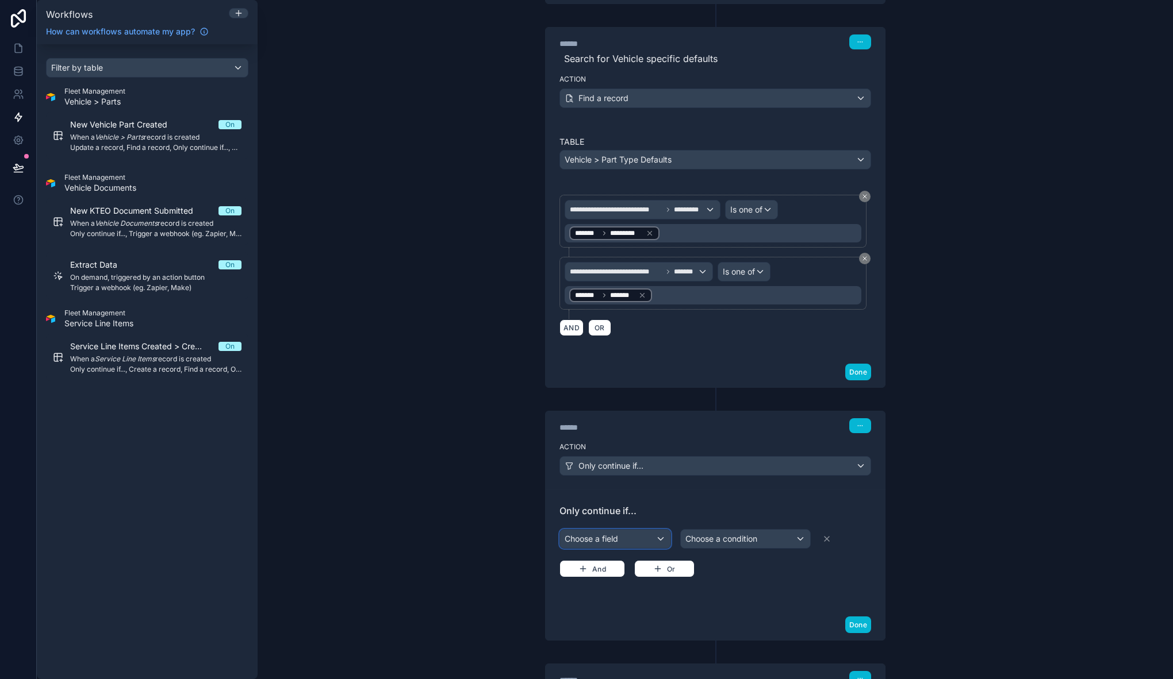
click at [639, 536] on div "Choose a field" at bounding box center [615, 539] width 110 height 18
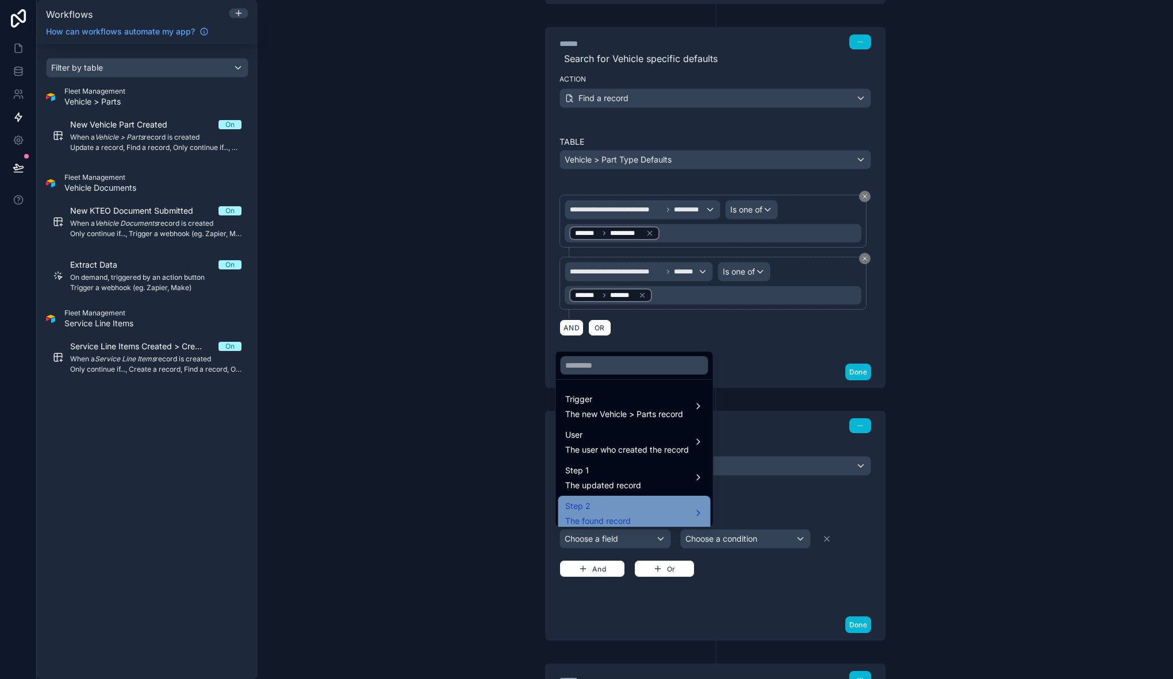
click at [639, 505] on div "Step 2 The found record" at bounding box center [634, 513] width 139 height 28
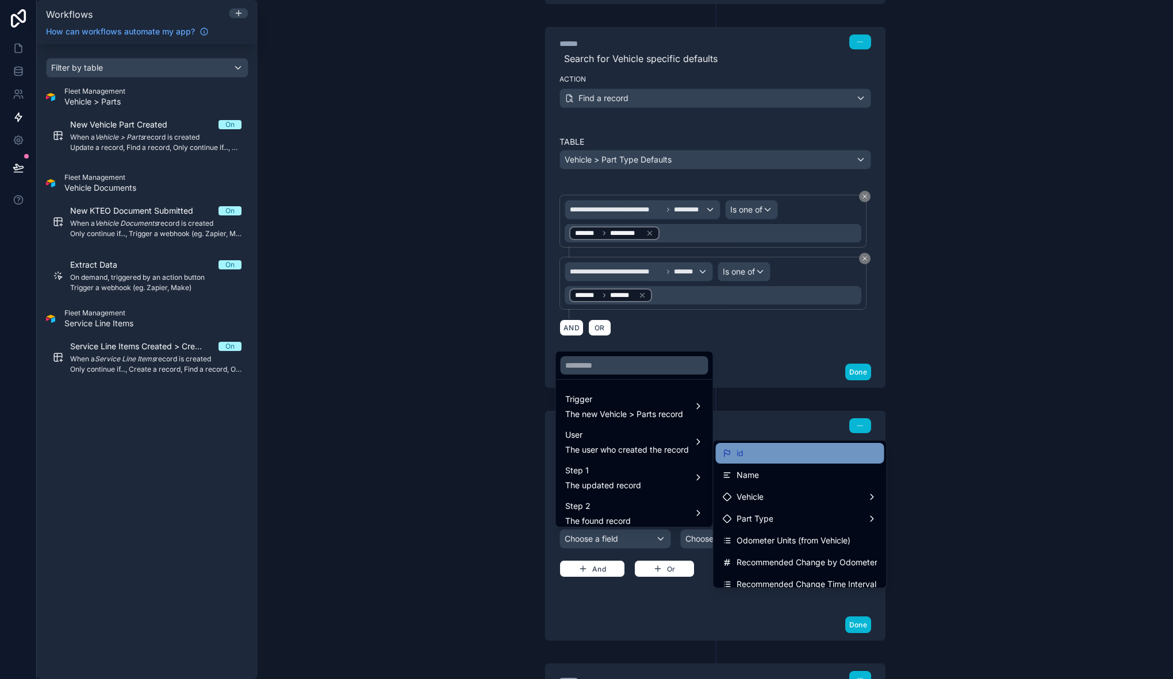
click at [756, 453] on div "id" at bounding box center [799, 454] width 155 height 14
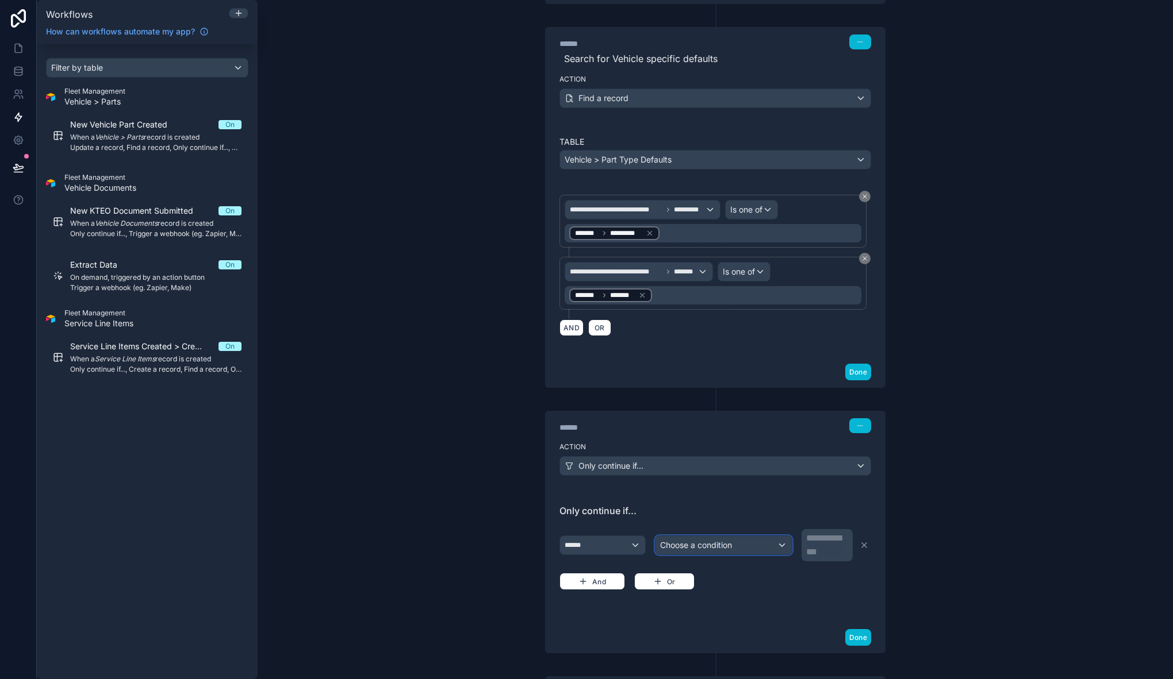
click at [712, 546] on span "Choose a condition" at bounding box center [696, 545] width 72 height 10
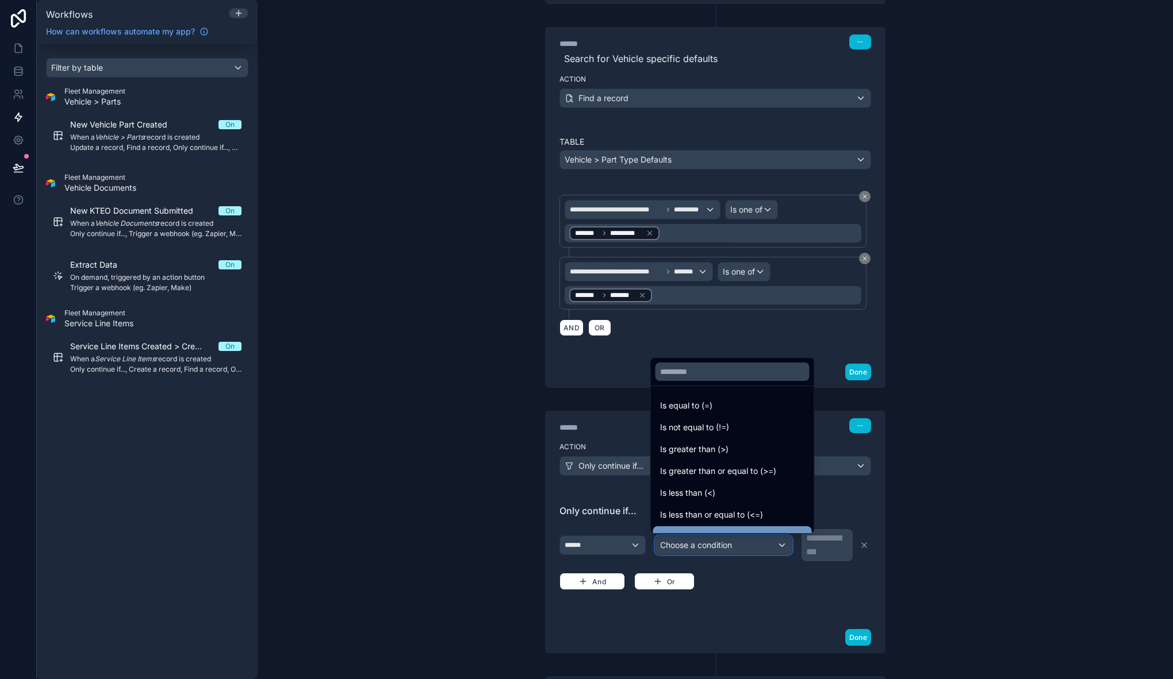
scroll to position [82, 0]
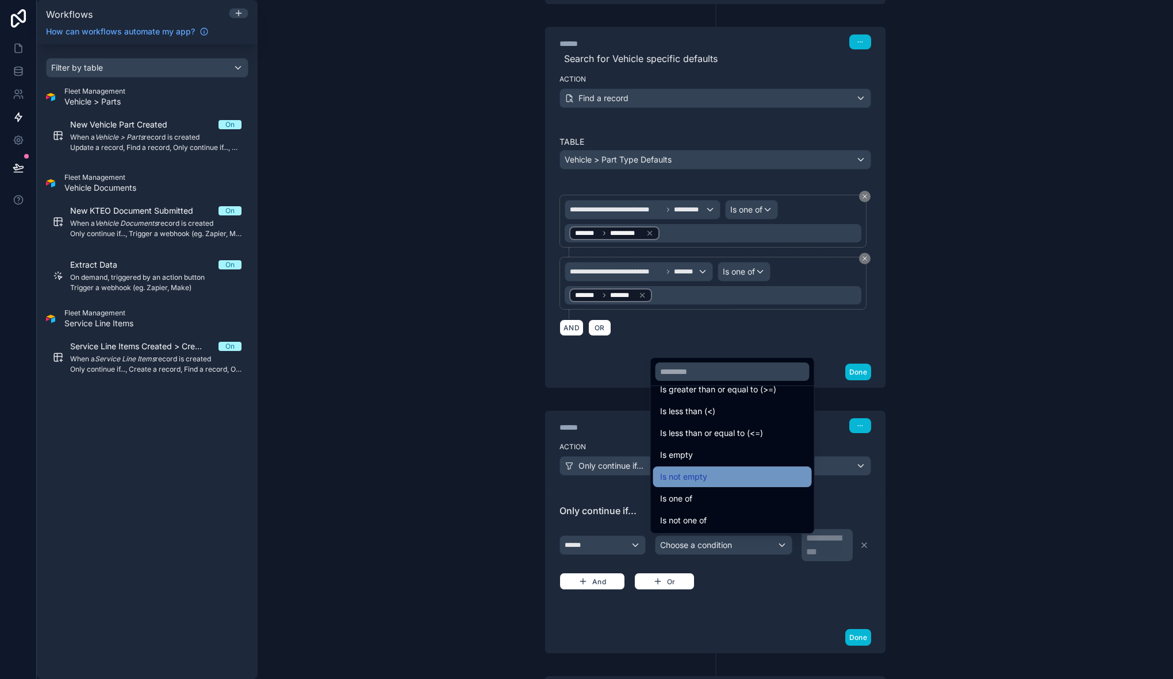
click at [718, 480] on div "Is not empty" at bounding box center [732, 477] width 145 height 14
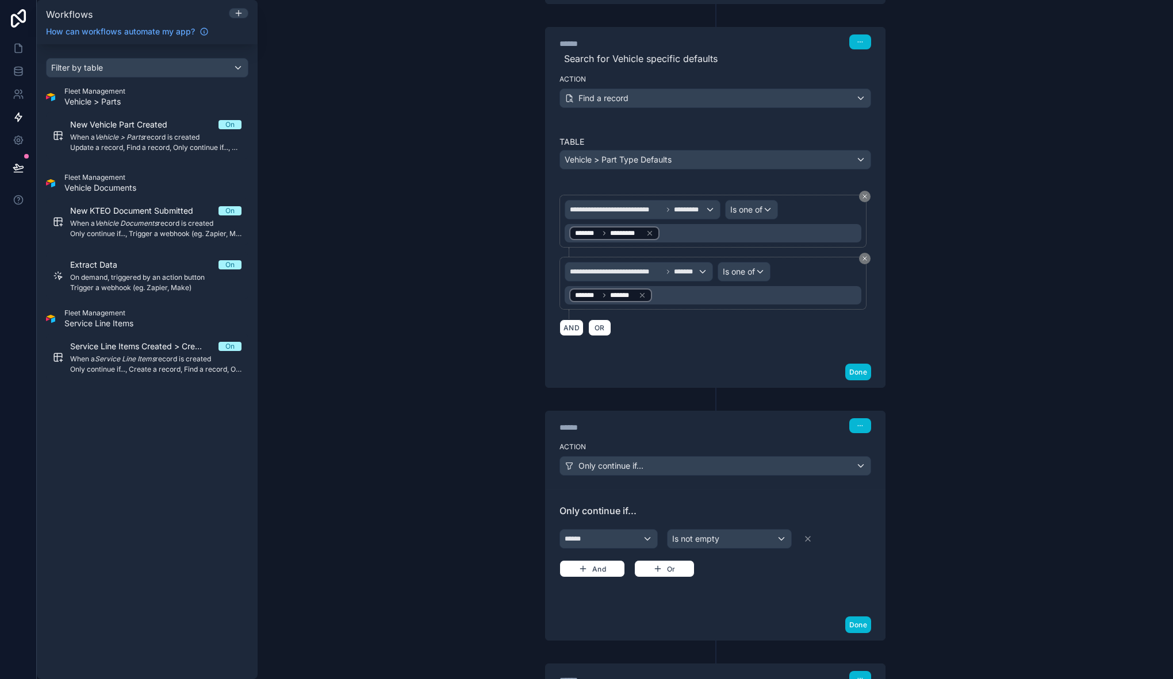
click at [903, 483] on div "**********" at bounding box center [715, 317] width 386 height 1004
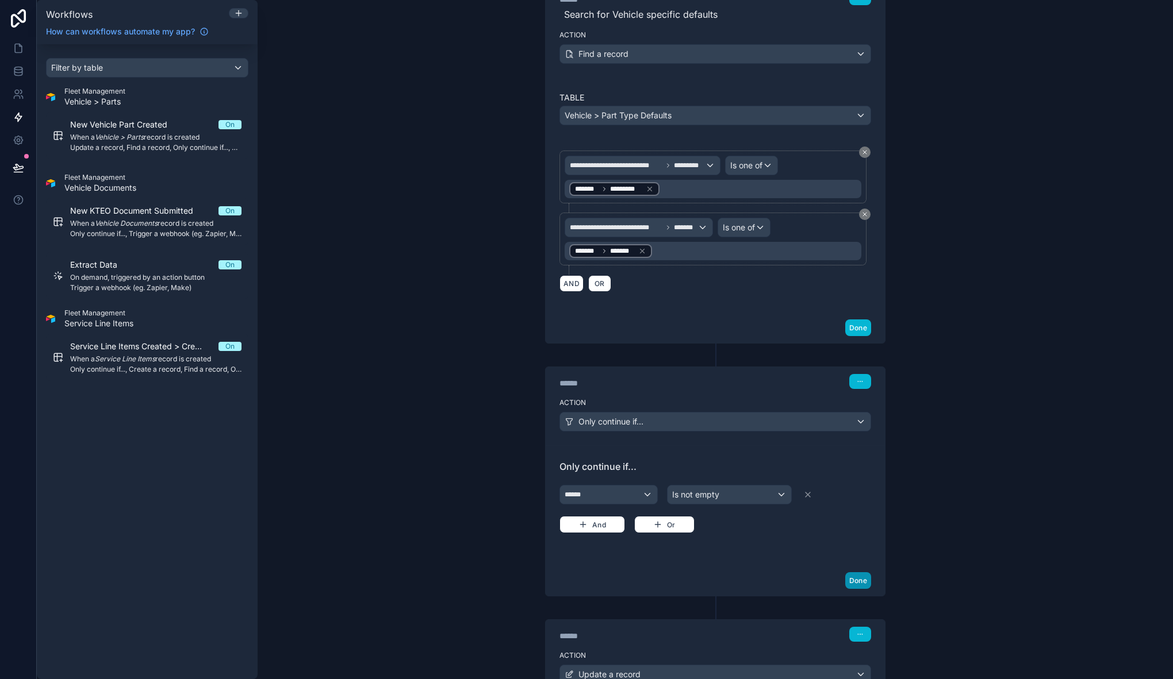
click at [859, 577] on button "Done" at bounding box center [858, 580] width 26 height 17
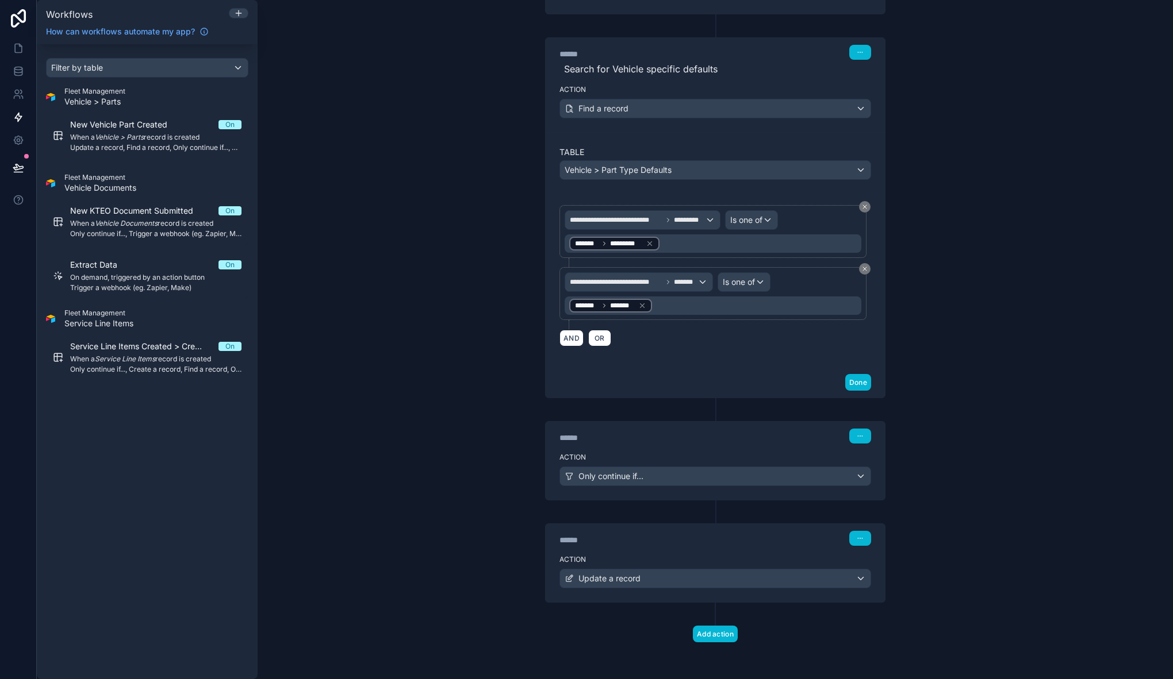
scroll to position [259, 0]
click at [666, 572] on div "Update a record" at bounding box center [715, 579] width 310 height 18
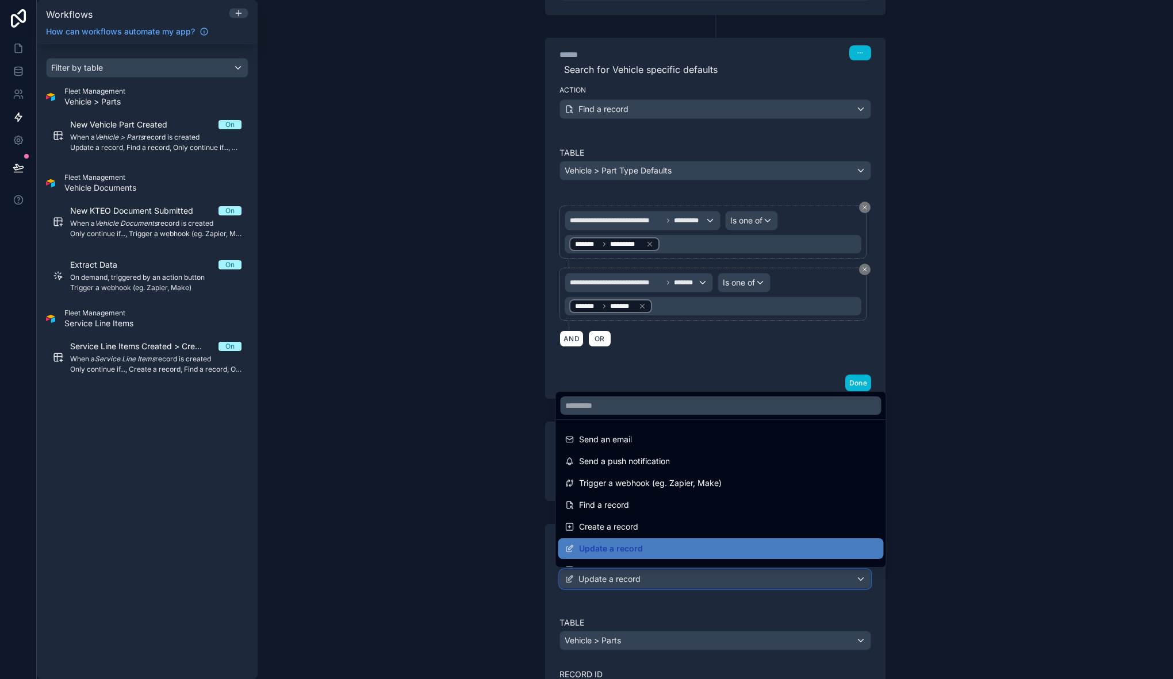
scroll to position [2, 0]
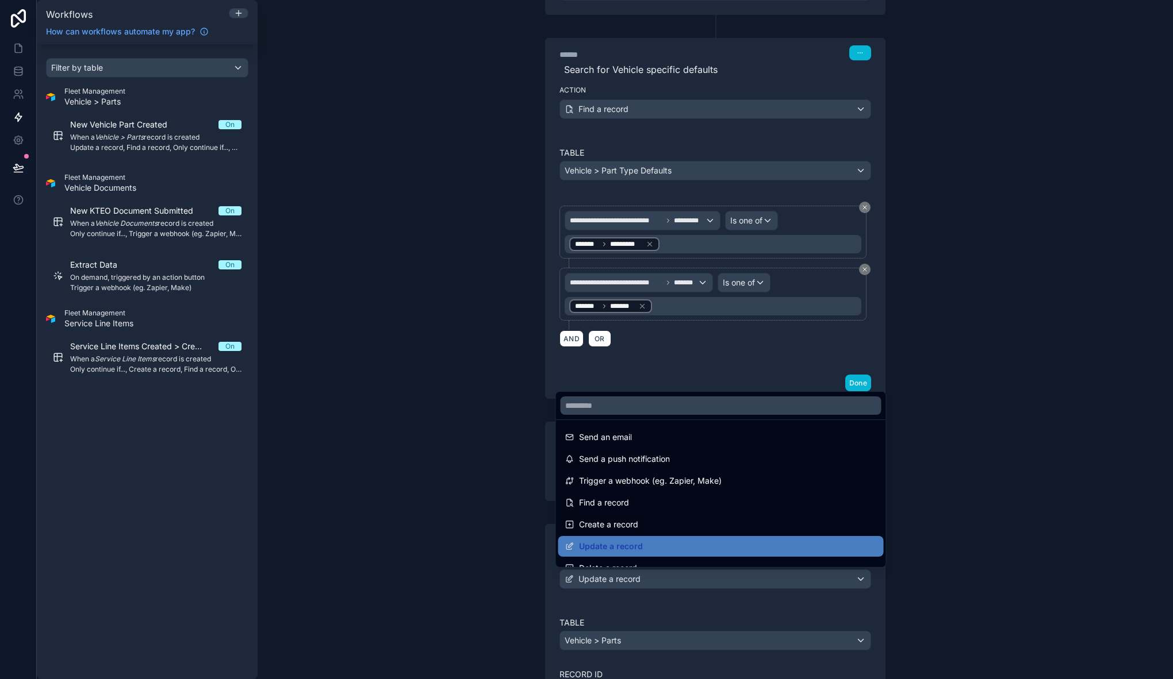
click at [476, 555] on div at bounding box center [586, 339] width 1173 height 679
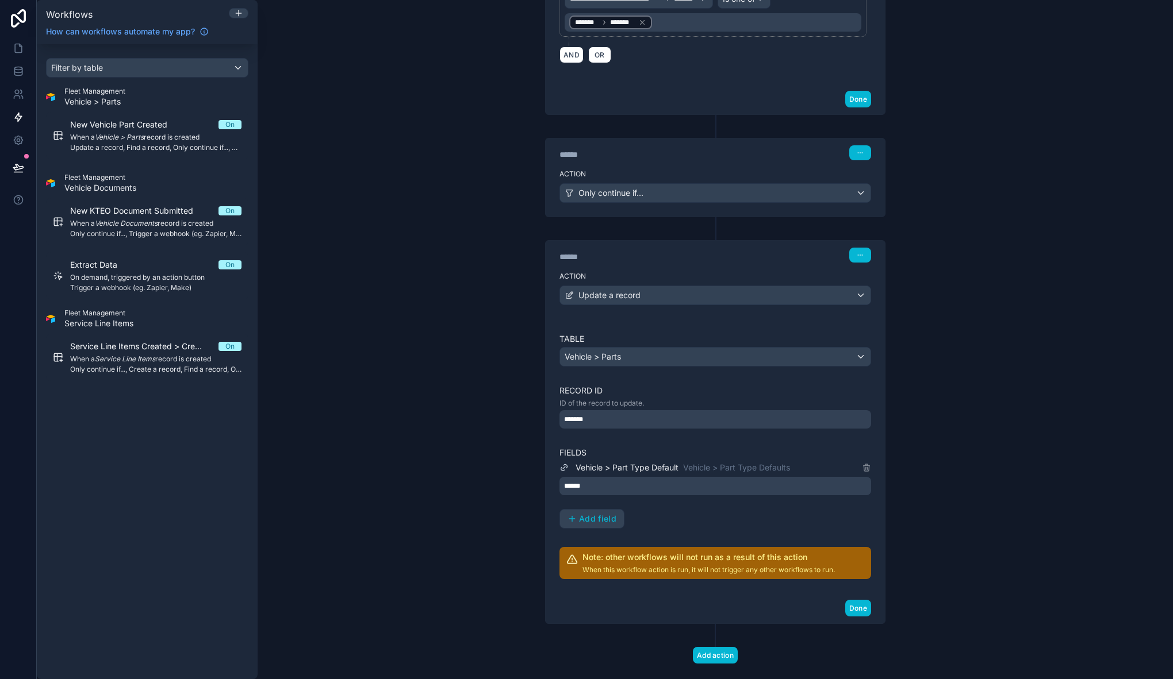
scroll to position [564, 0]
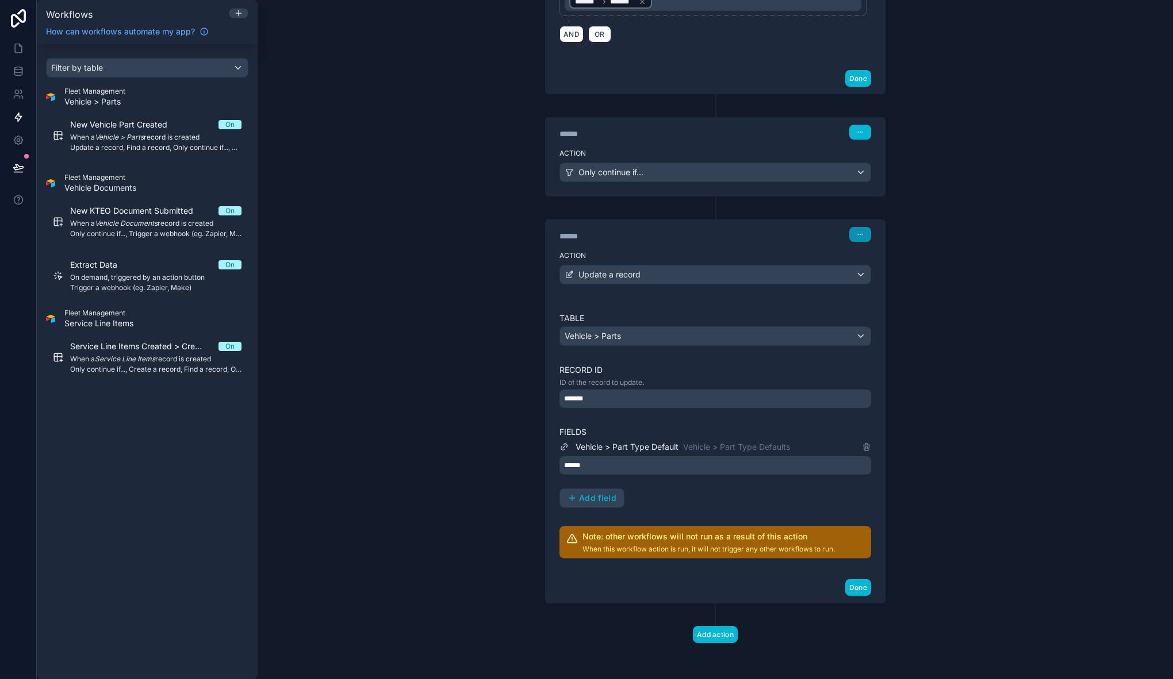
click at [859, 232] on button "button" at bounding box center [860, 234] width 22 height 15
click at [881, 256] on span "Edit Description" at bounding box center [892, 260] width 51 height 9
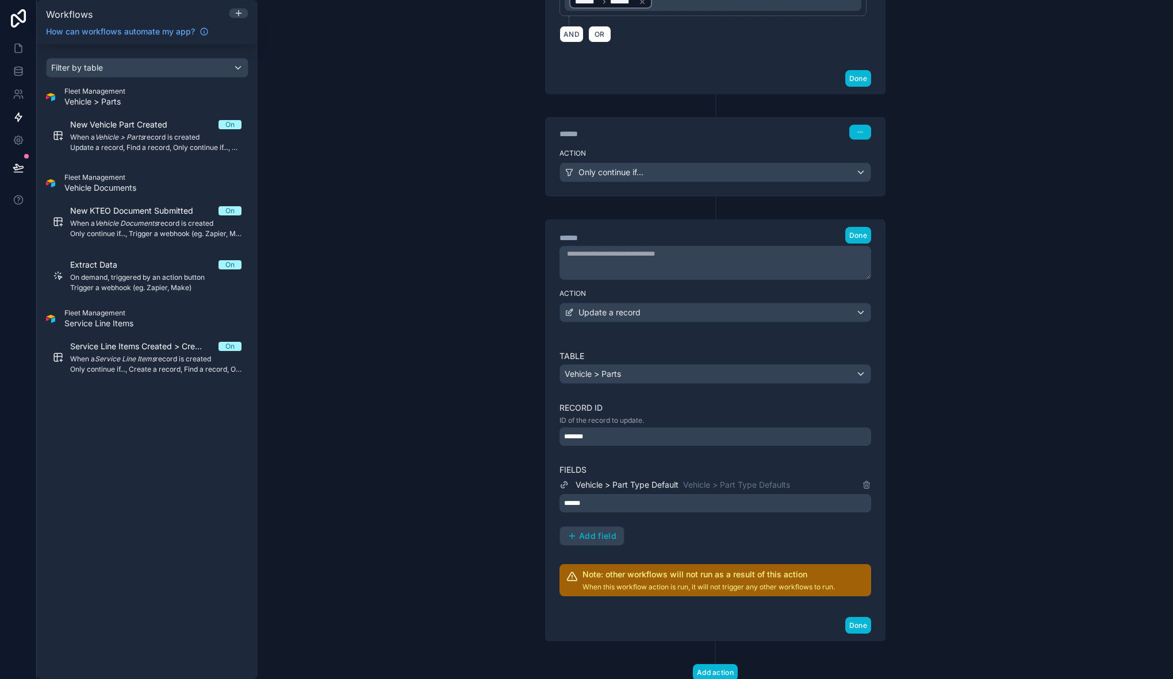
click at [643, 256] on textarea at bounding box center [715, 263] width 312 height 34
type textarea "**********"
click at [849, 234] on span "Done" at bounding box center [858, 235] width 18 height 9
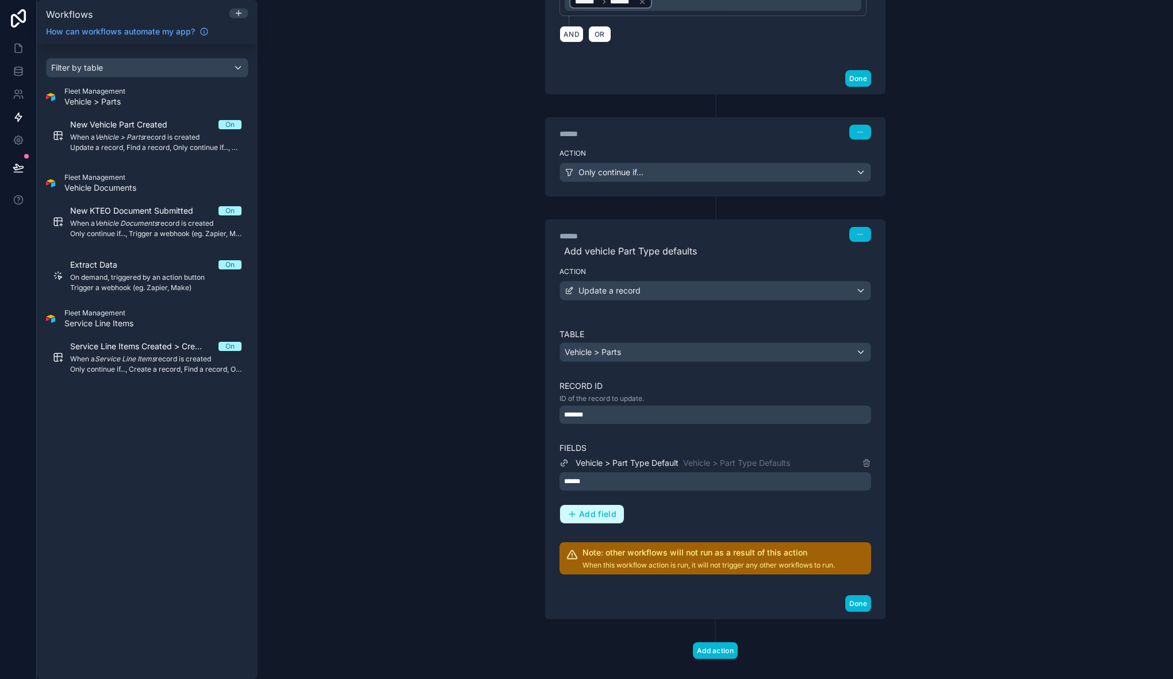
click at [597, 513] on span "Add field" at bounding box center [597, 514] width 37 height 10
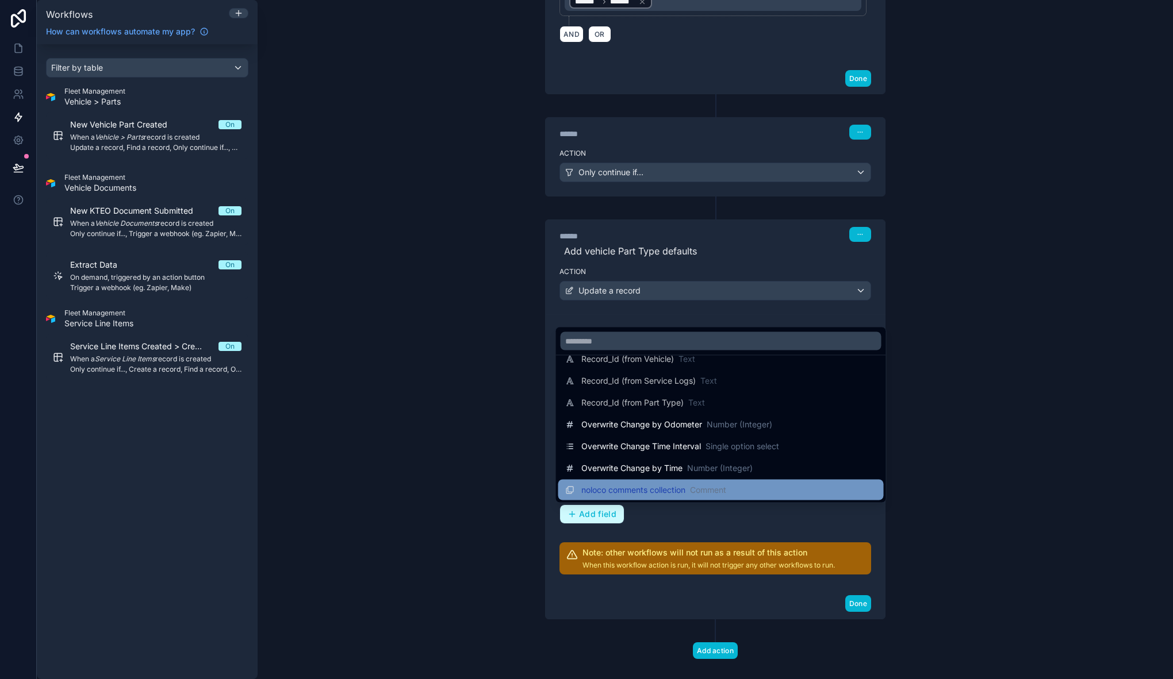
scroll to position [297, 0]
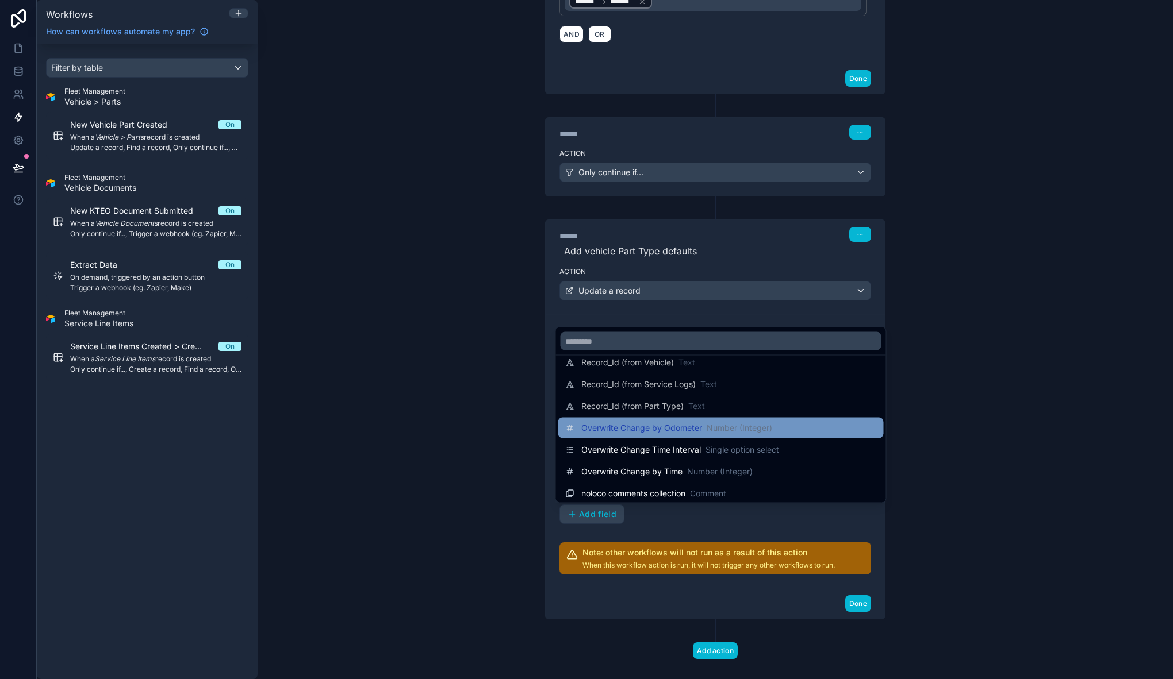
click at [666, 426] on span "Overwrite Change by Odometer" at bounding box center [641, 427] width 121 height 11
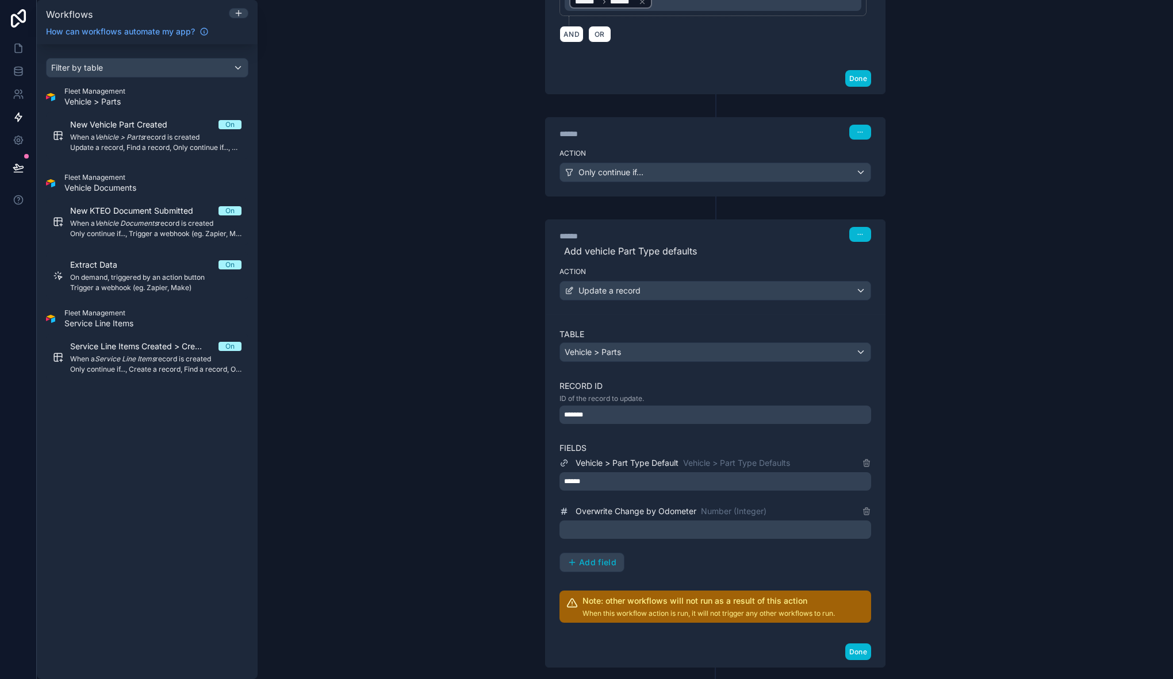
scroll to position [628, 0]
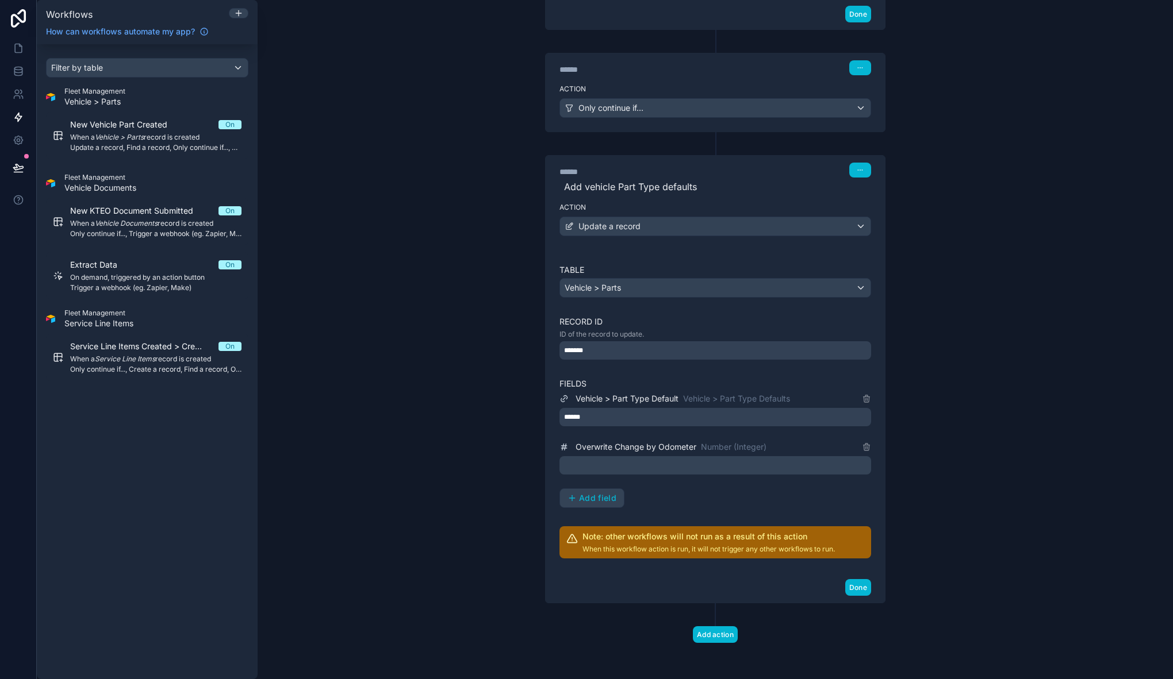
click at [660, 464] on p "﻿" at bounding box center [716, 466] width 305 height 14
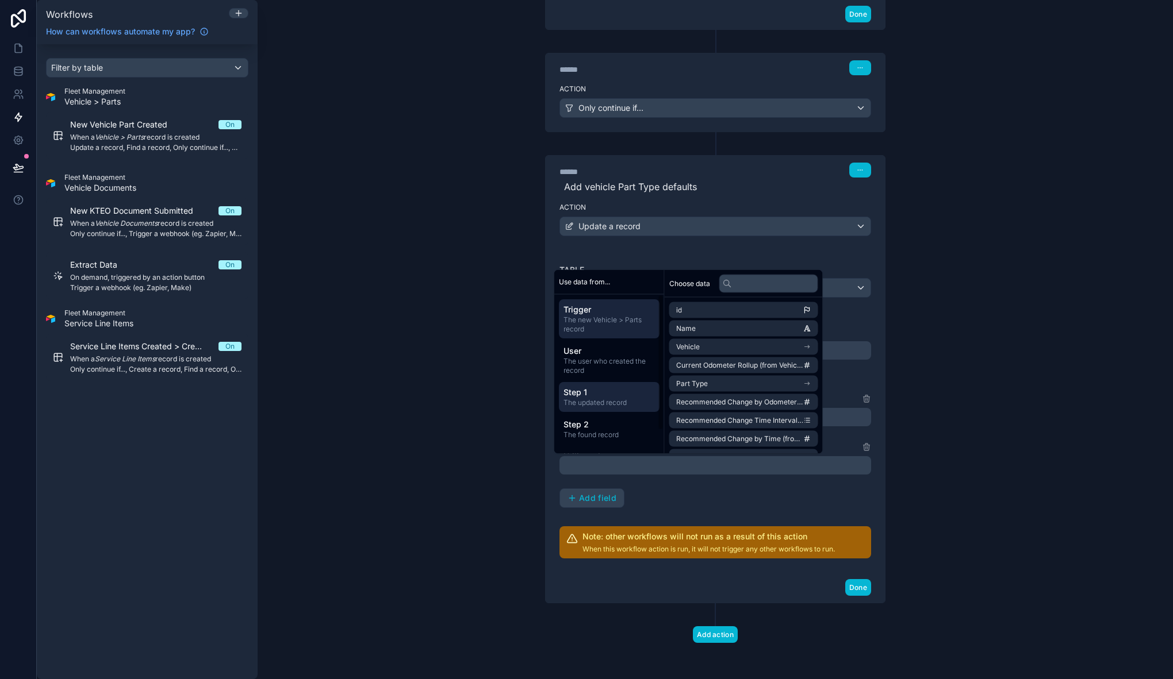
scroll to position [27, 0]
click at [706, 497] on div "Vehicle > Part Type Default Vehicle > Part Type Defaults ****** Overwrite Chang…" at bounding box center [715, 450] width 312 height 116
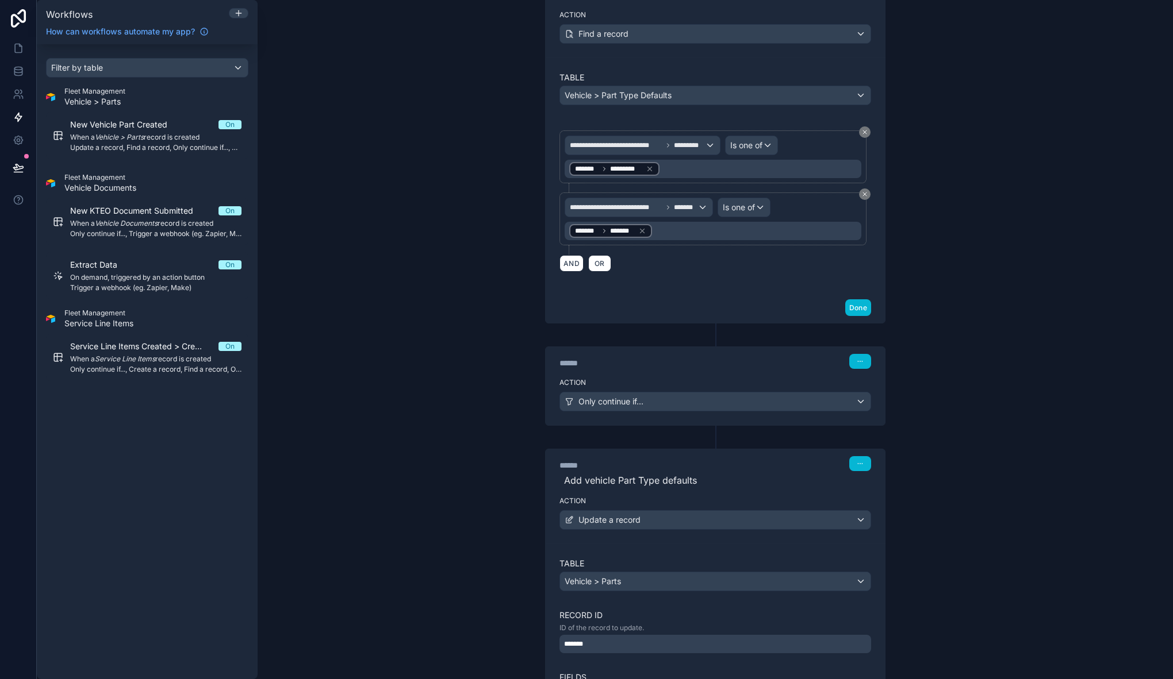
scroll to position [628, 0]
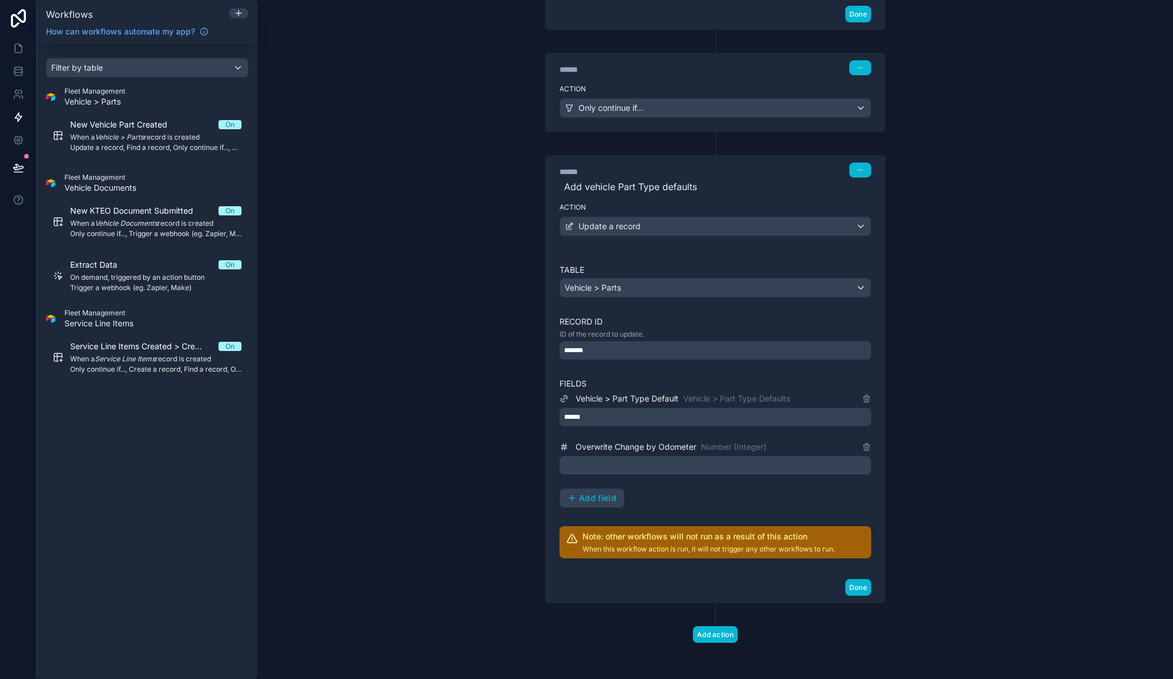
click at [601, 463] on p "﻿" at bounding box center [716, 466] width 305 height 14
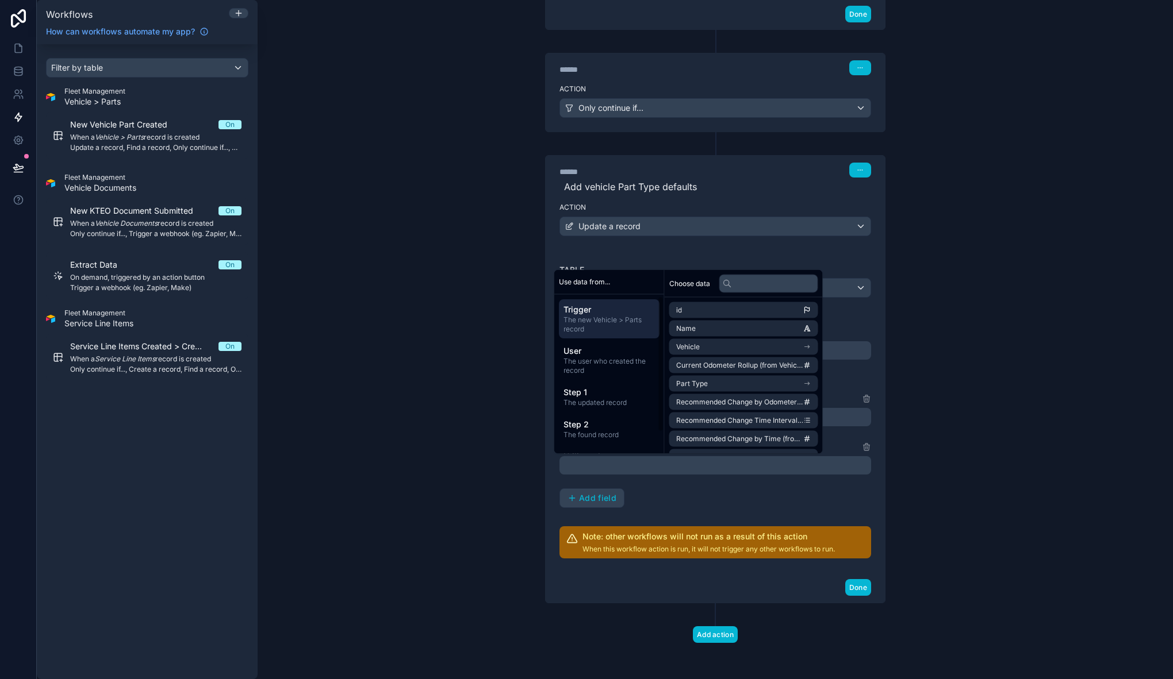
scroll to position [27, 0]
click at [620, 403] on span "The found record" at bounding box center [608, 407] width 91 height 9
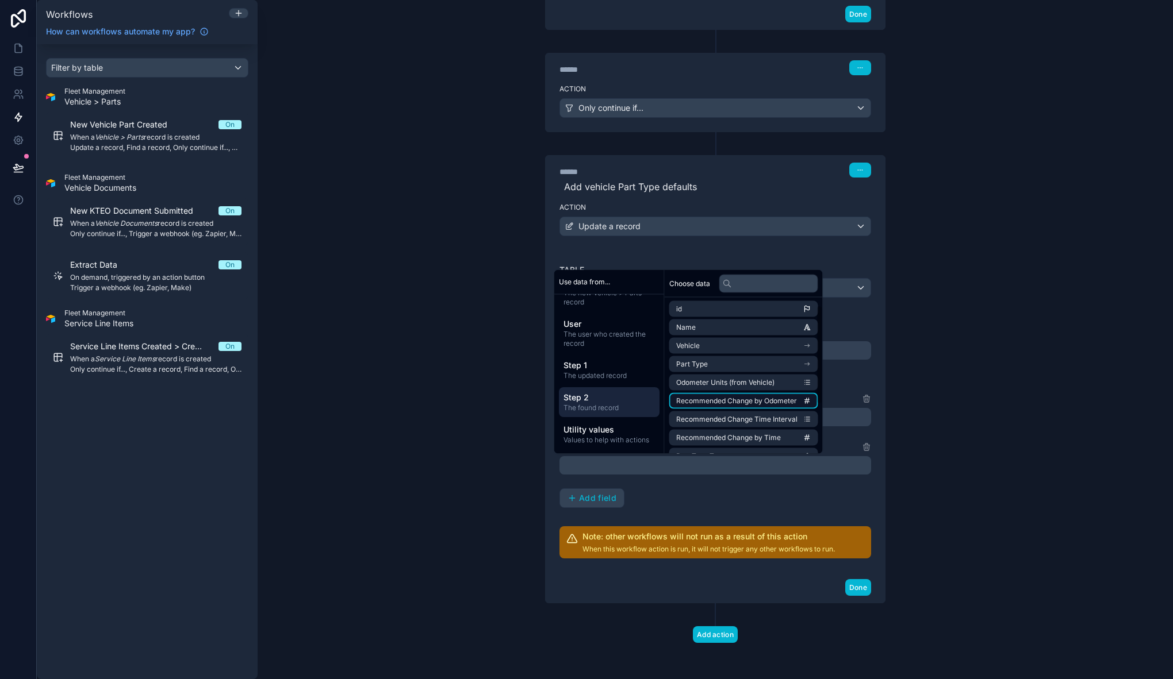
scroll to position [17, 0]
click at [793, 382] on span "Recommended Change by Odometer" at bounding box center [736, 385] width 121 height 9
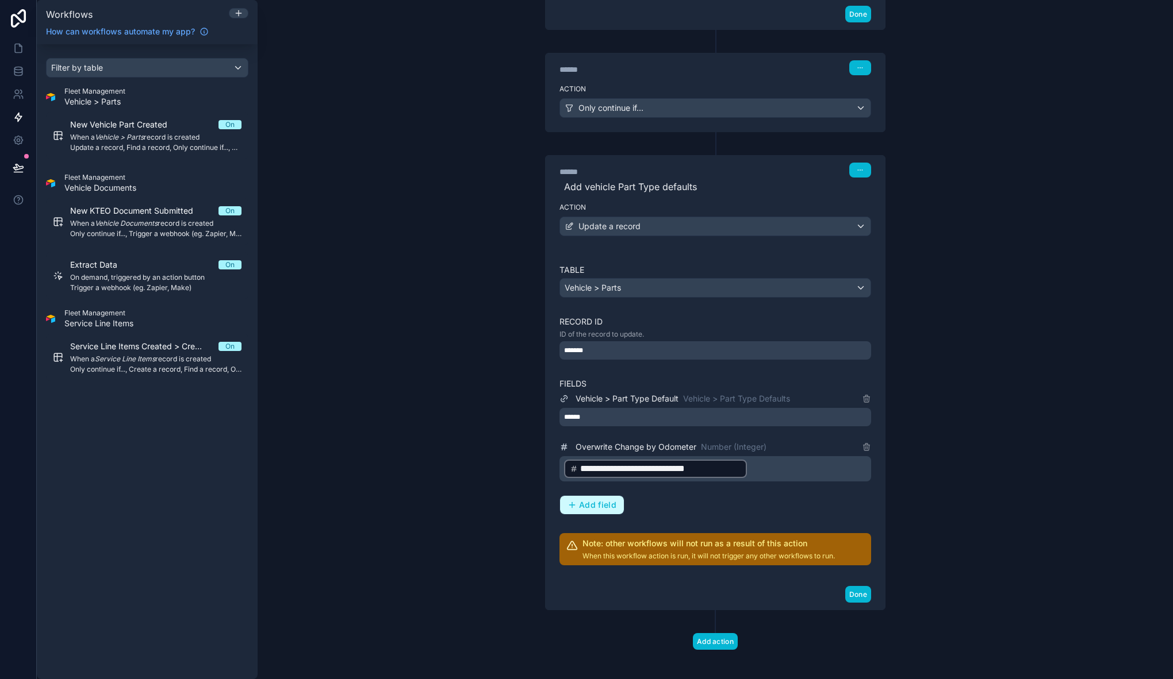
click at [610, 508] on button "Add field" at bounding box center [592, 505] width 64 height 18
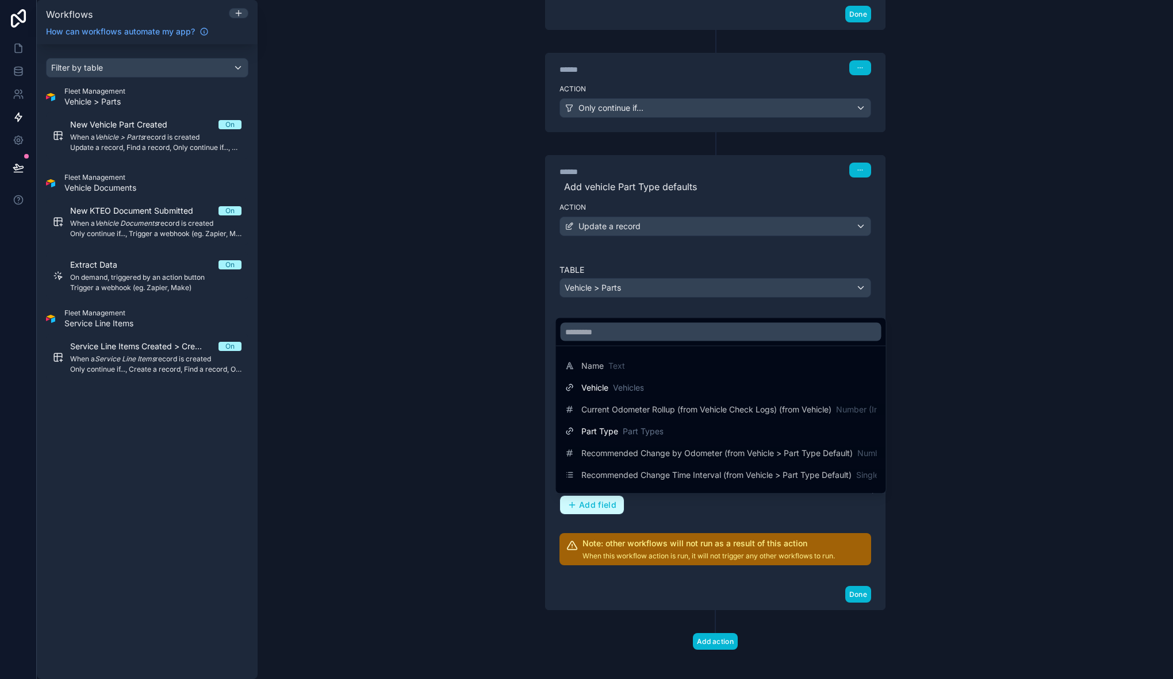
scroll to position [278, 0]
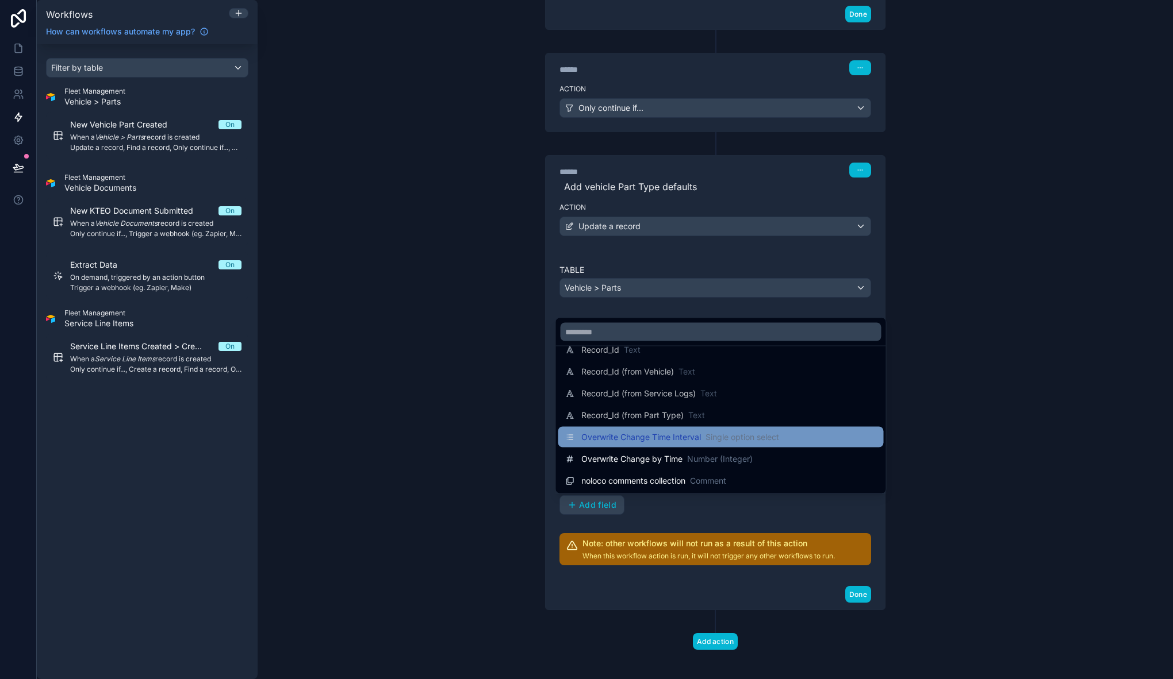
click at [645, 442] on span "Overwrite Change Time Interval" at bounding box center [641, 437] width 120 height 11
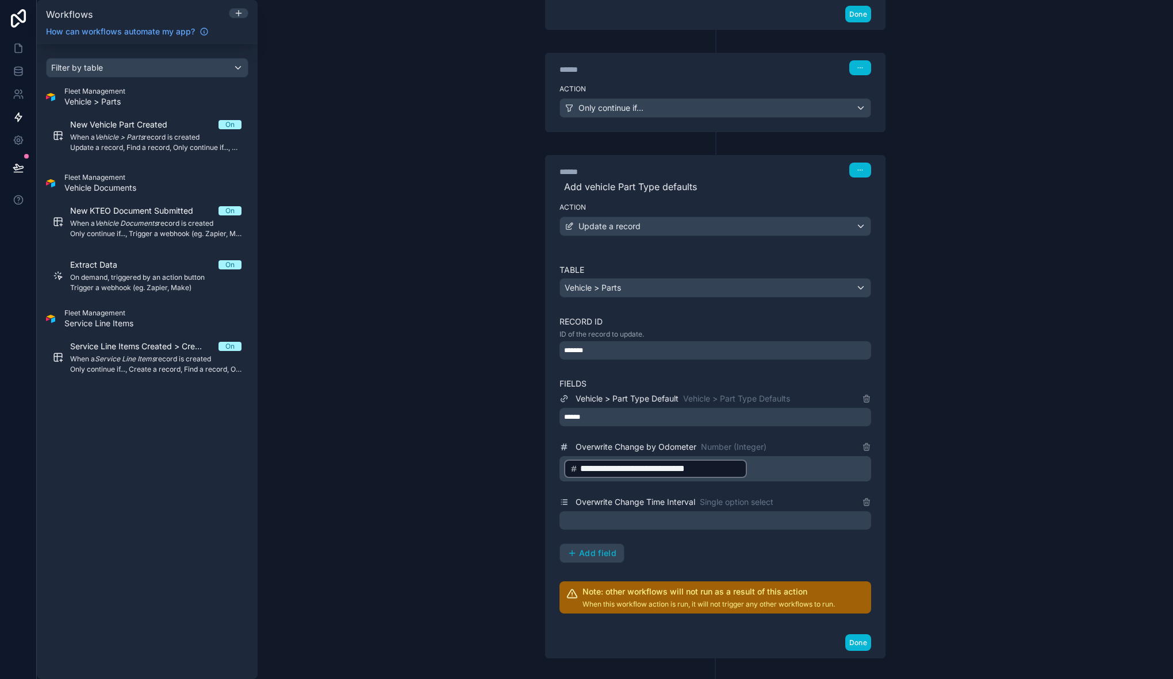
click at [610, 514] on div at bounding box center [715, 521] width 312 height 18
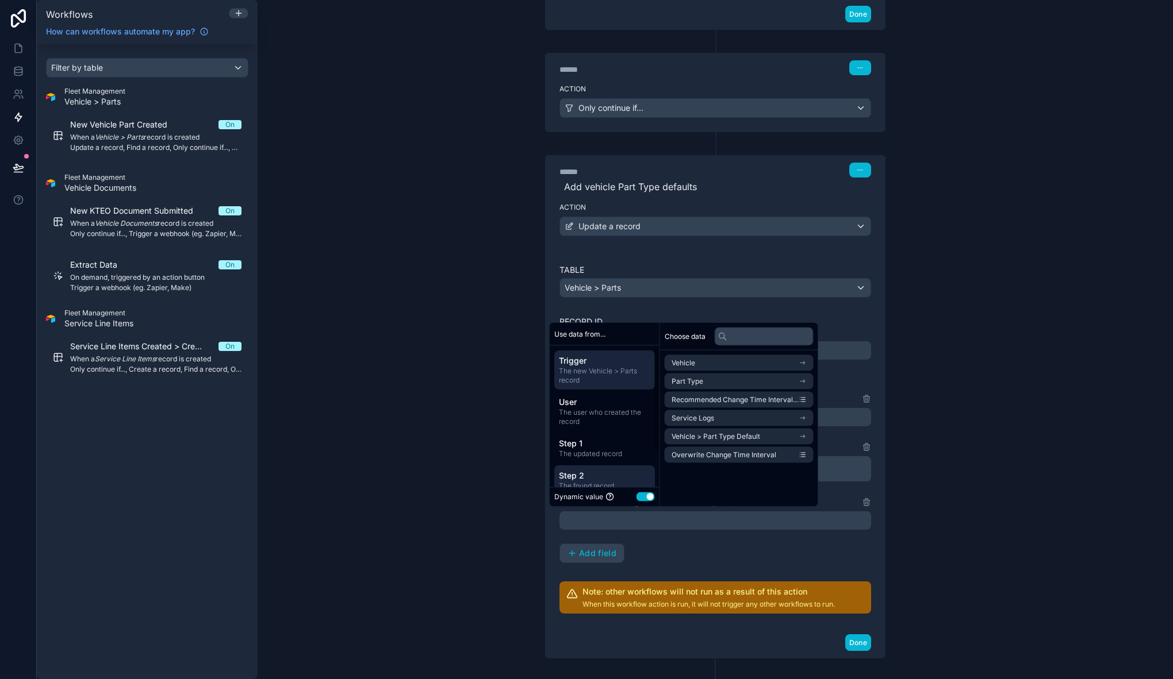
click at [596, 471] on span "Step 2" at bounding box center [604, 475] width 91 height 11
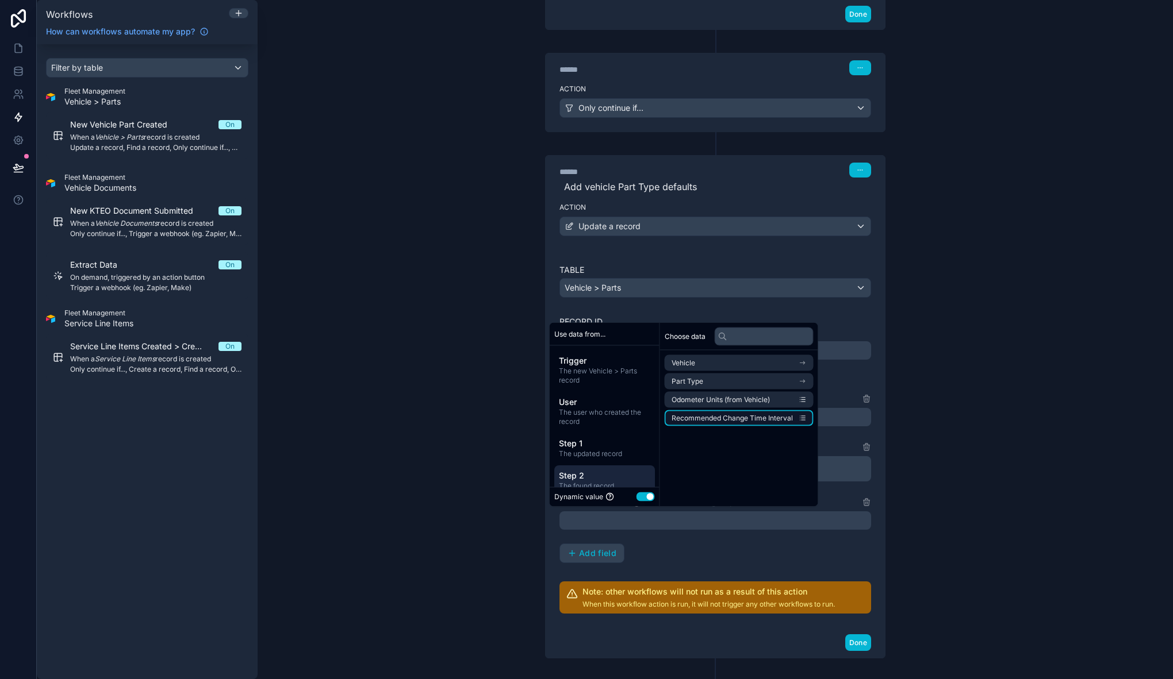
click at [748, 418] on span "Recommended Change Time Interval" at bounding box center [731, 418] width 121 height 9
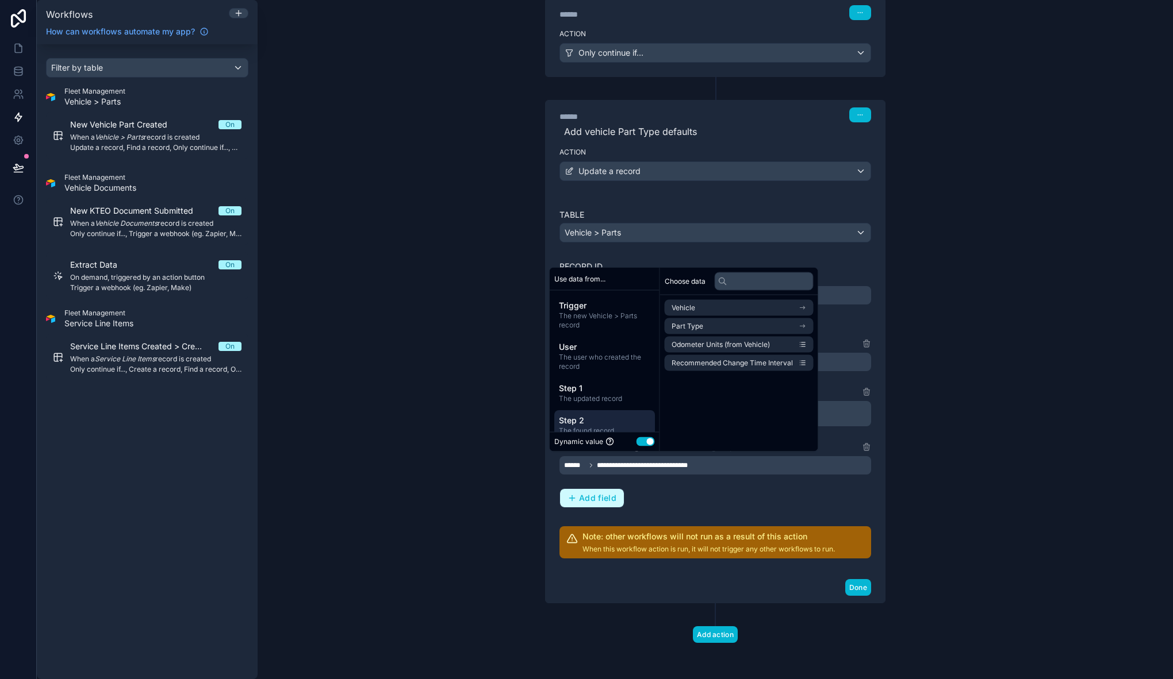
click at [595, 490] on button "Add field" at bounding box center [592, 498] width 64 height 18
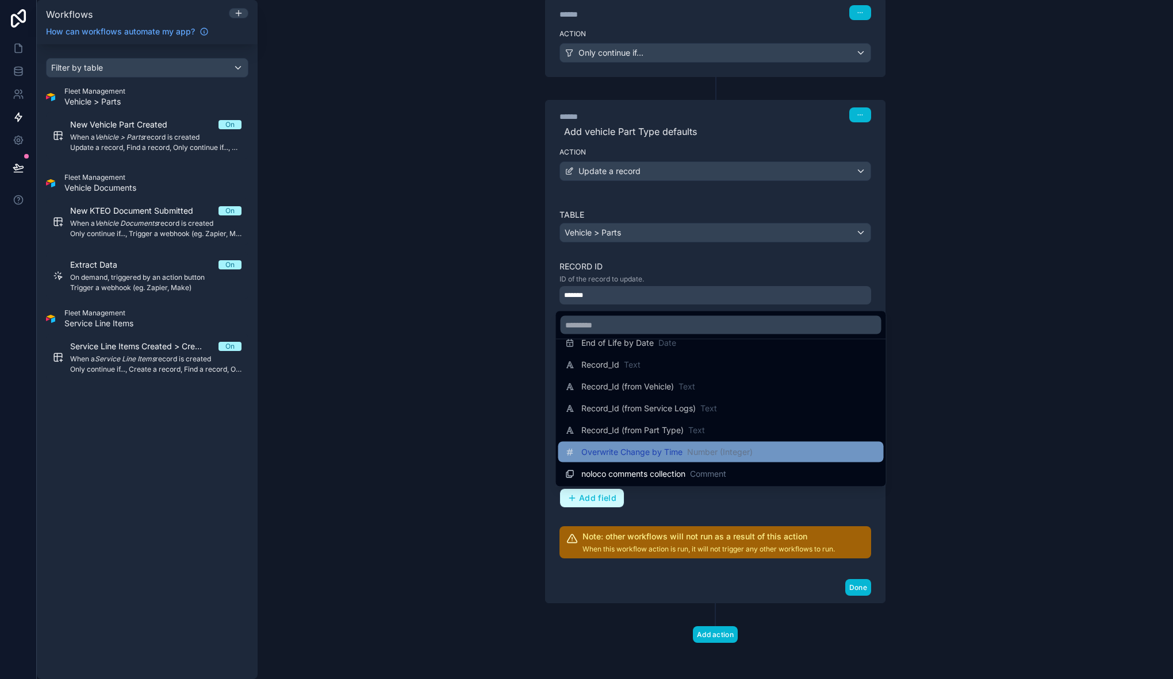
scroll to position [253, 0]
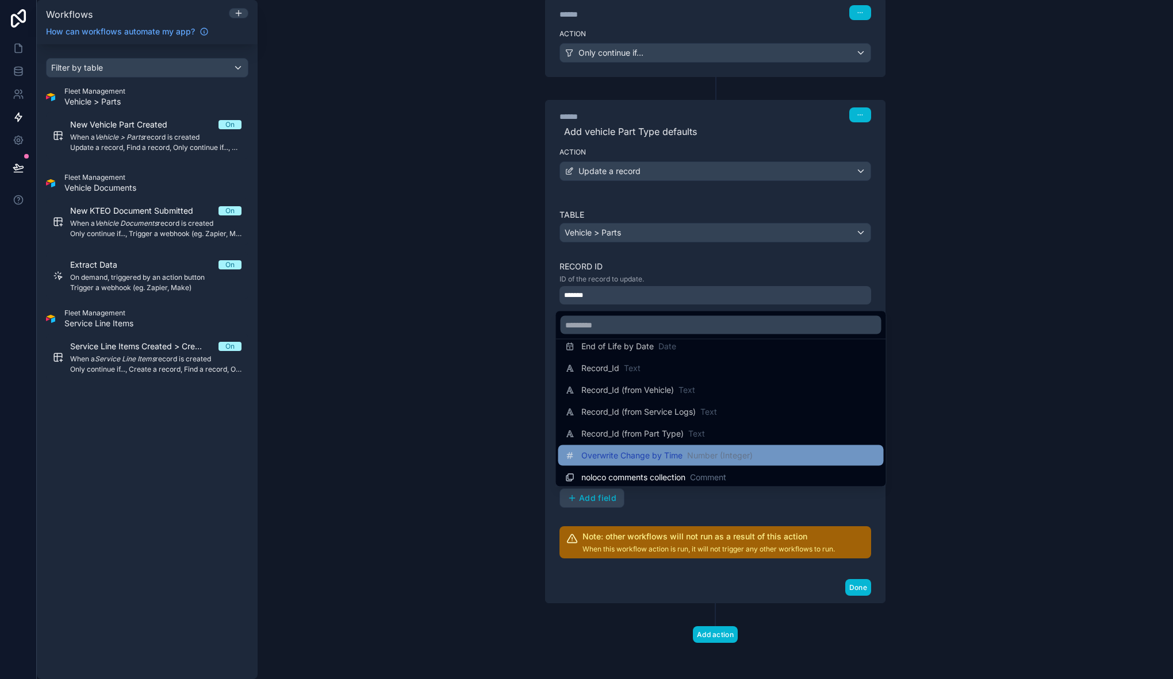
click at [629, 454] on span "Overwrite Change by Time" at bounding box center [631, 455] width 101 height 11
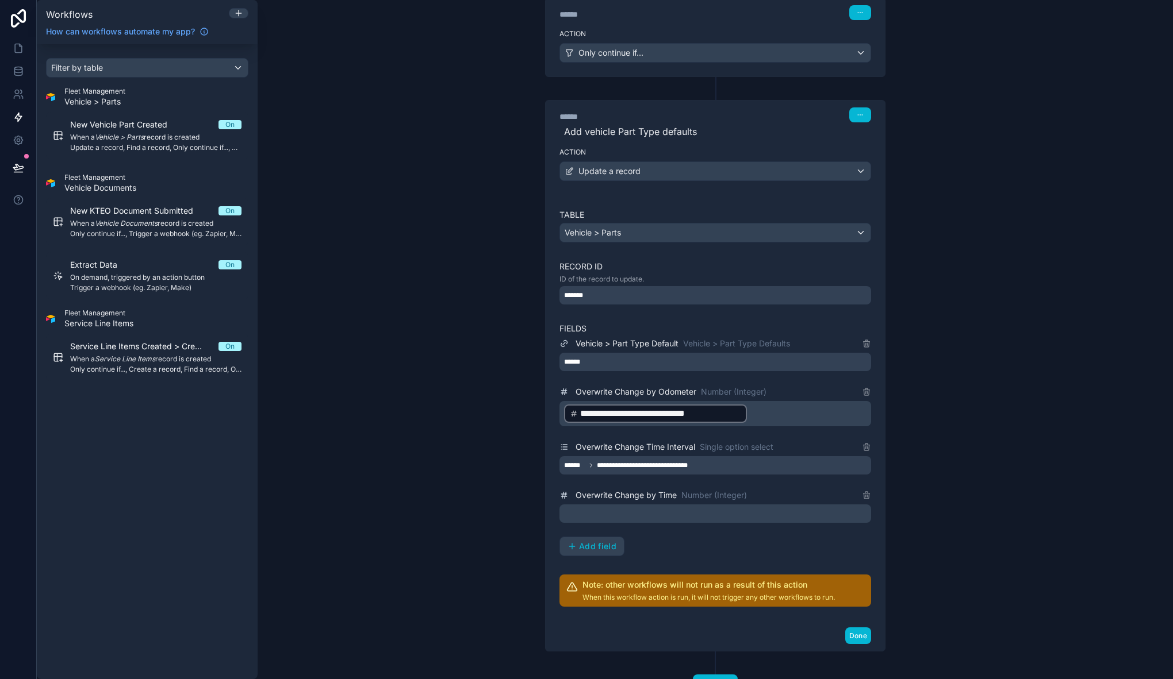
click at [632, 513] on p "﻿" at bounding box center [716, 514] width 305 height 14
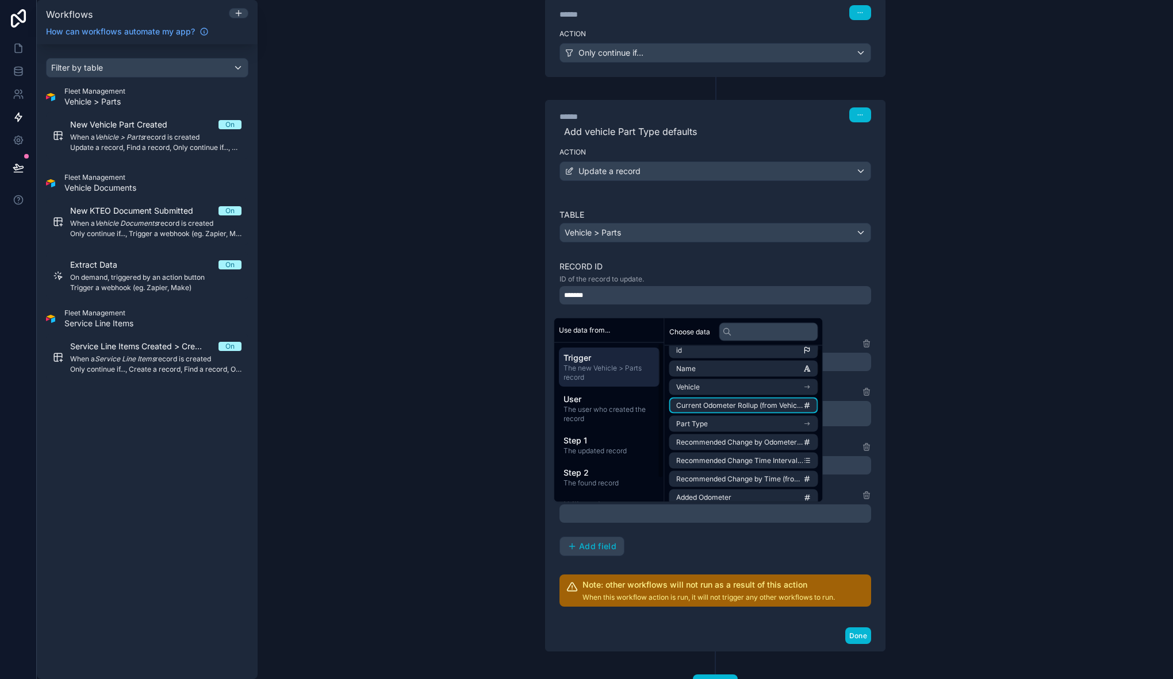
scroll to position [218, 0]
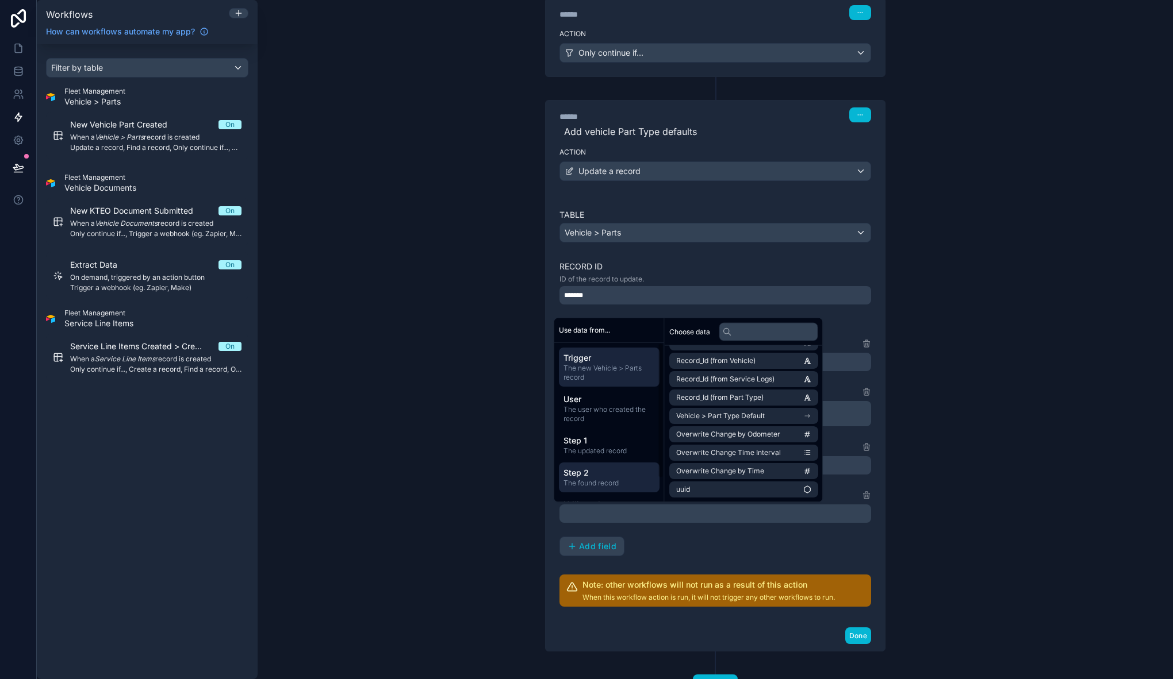
click at [610, 467] on div "Step 2 The found record" at bounding box center [609, 478] width 101 height 30
click at [755, 396] on span "Recommended Change by Time" at bounding box center [728, 397] width 105 height 9
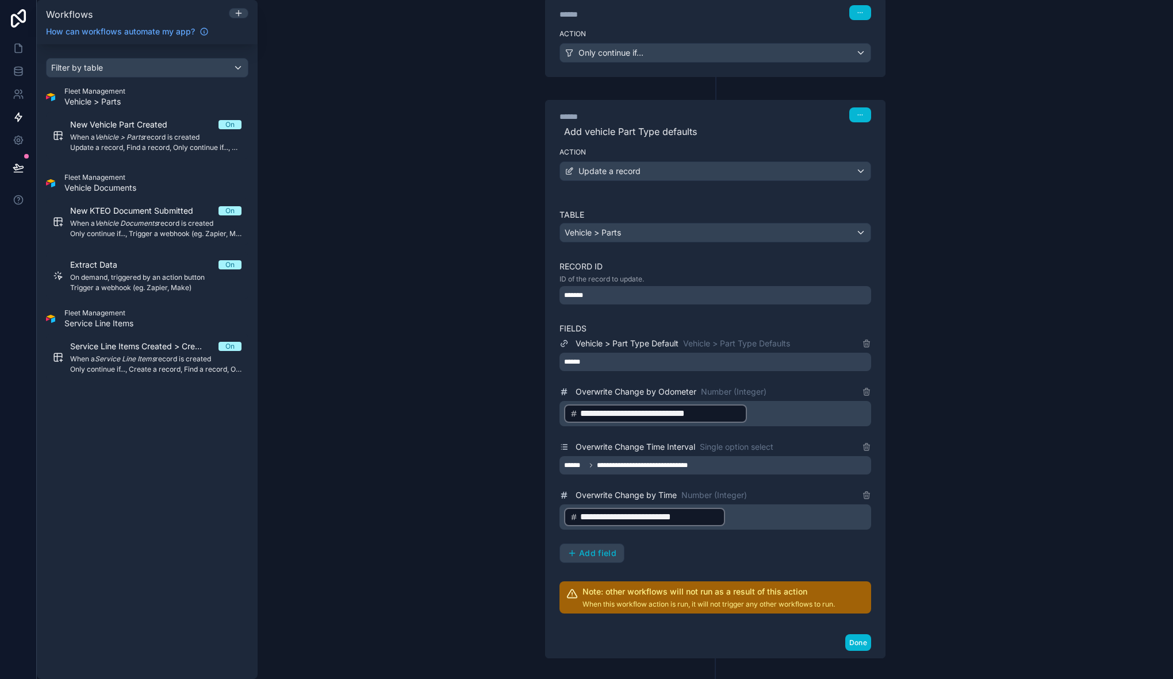
click at [959, 504] on div "**********" at bounding box center [715, 339] width 915 height 679
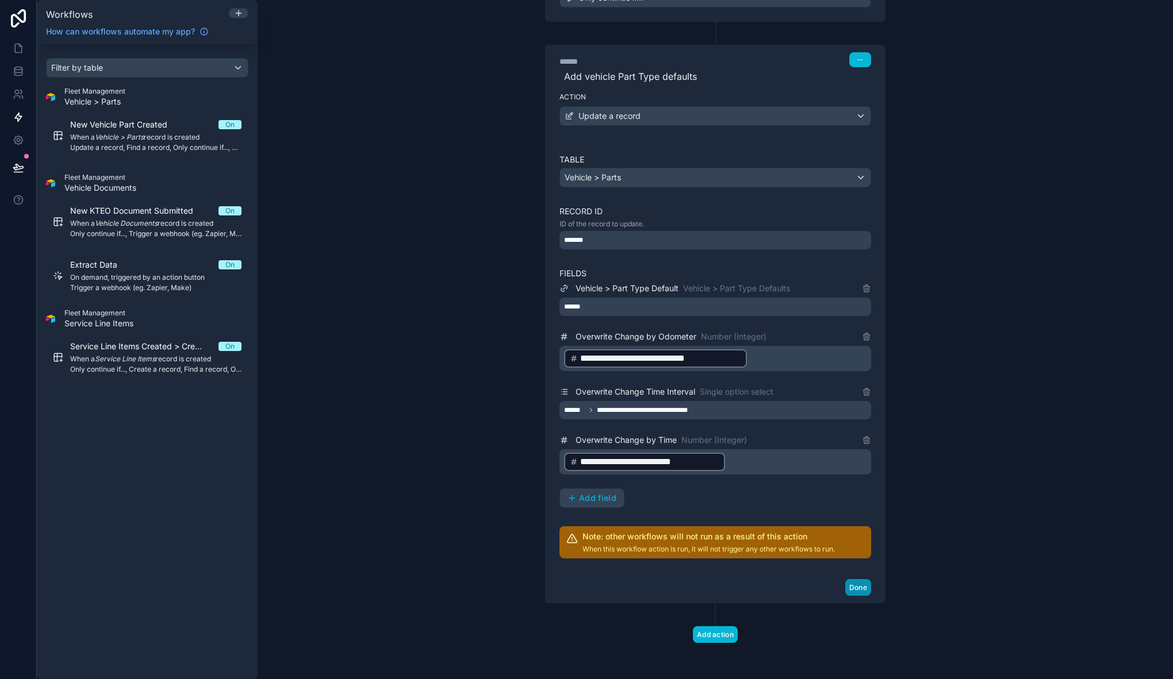
click at [861, 583] on button "Done" at bounding box center [858, 587] width 26 height 17
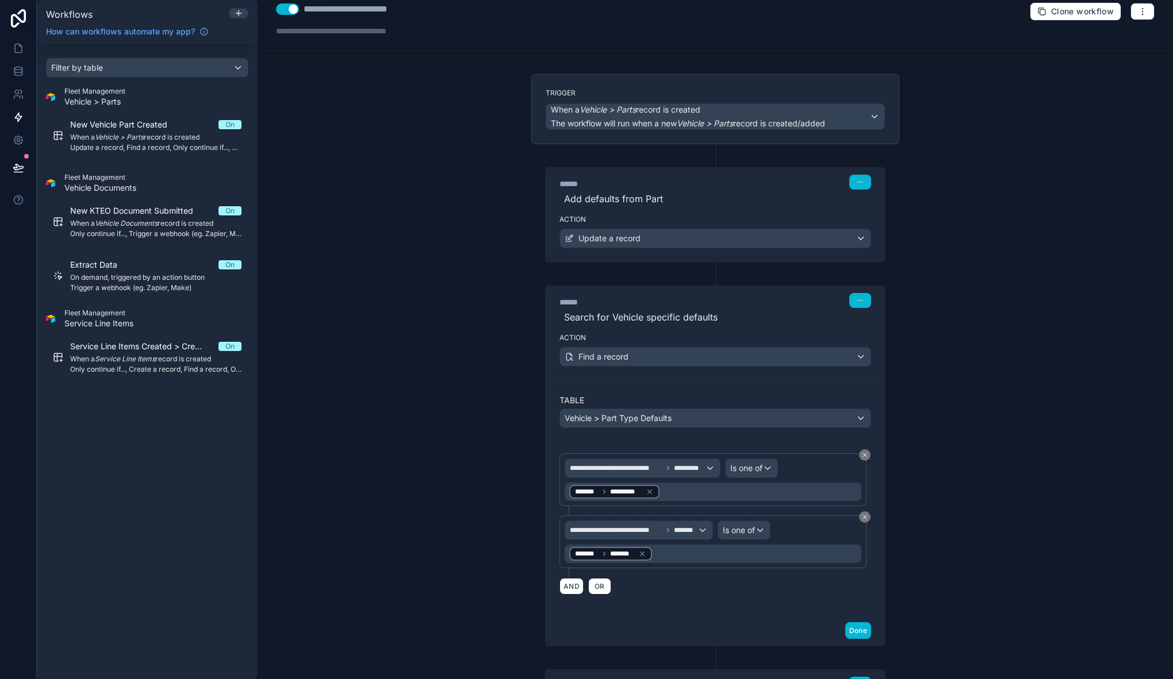
scroll to position [0, 0]
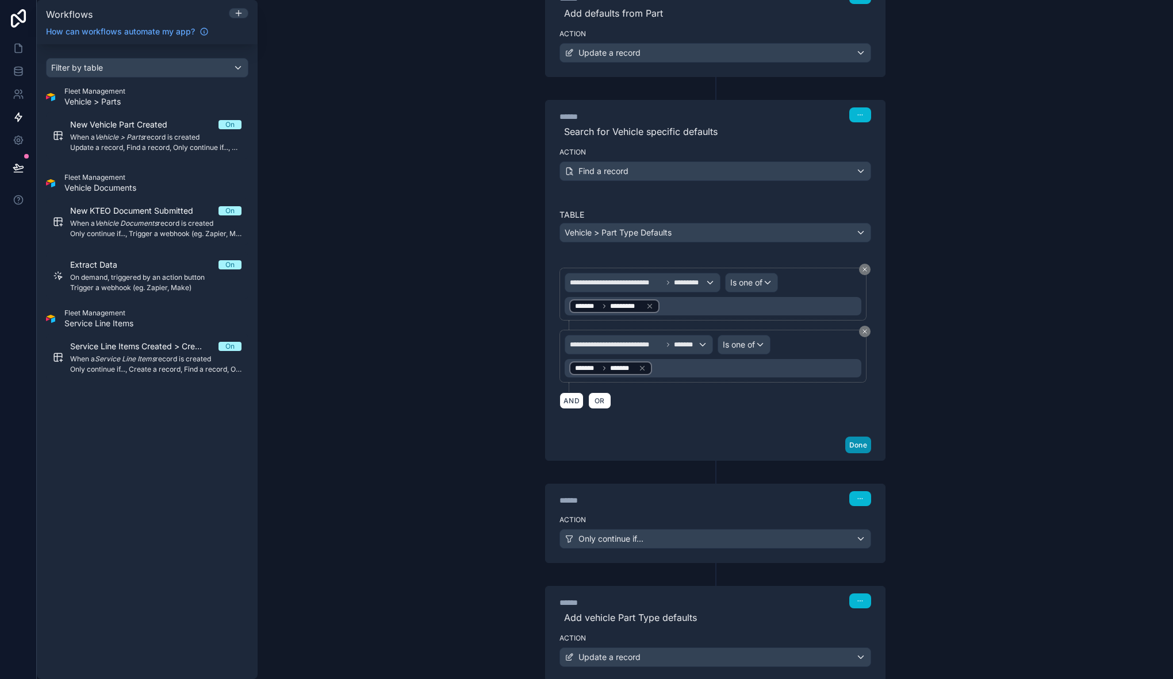
click at [850, 448] on button "Done" at bounding box center [858, 445] width 26 height 17
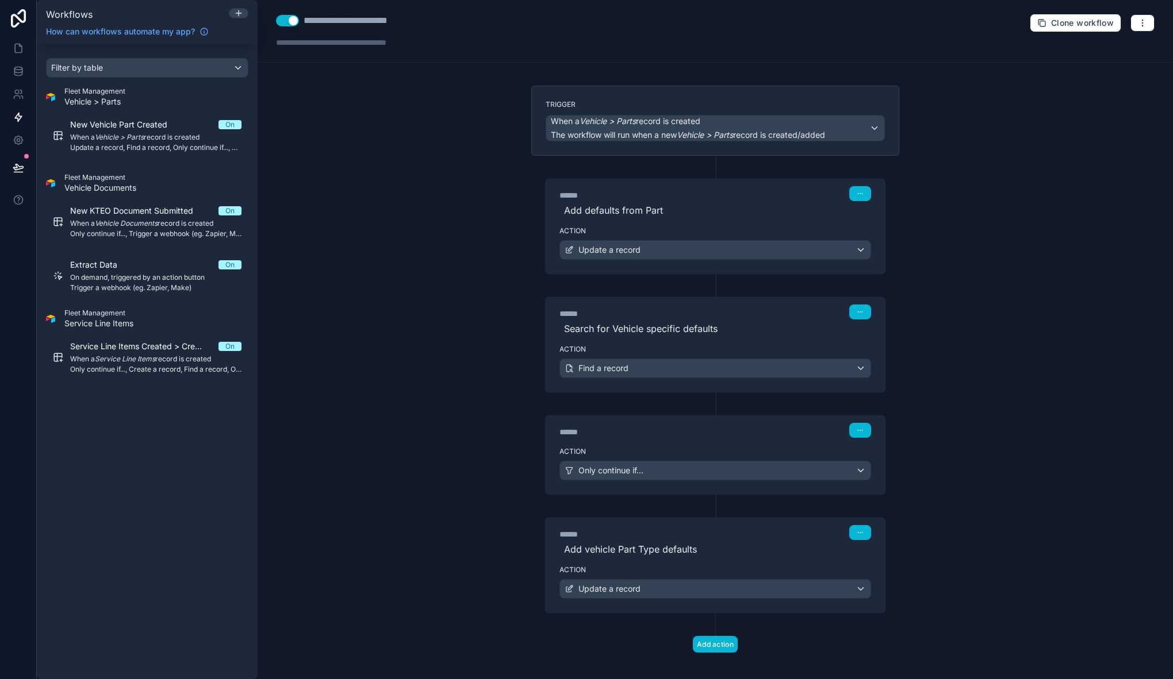
click at [410, 227] on div "**********" at bounding box center [715, 339] width 915 height 679
click at [414, 22] on div "**********" at bounding box center [363, 21] width 121 height 14
click at [401, 288] on div "**********" at bounding box center [715, 339] width 915 height 679
click at [11, 171] on button at bounding box center [18, 168] width 25 height 32
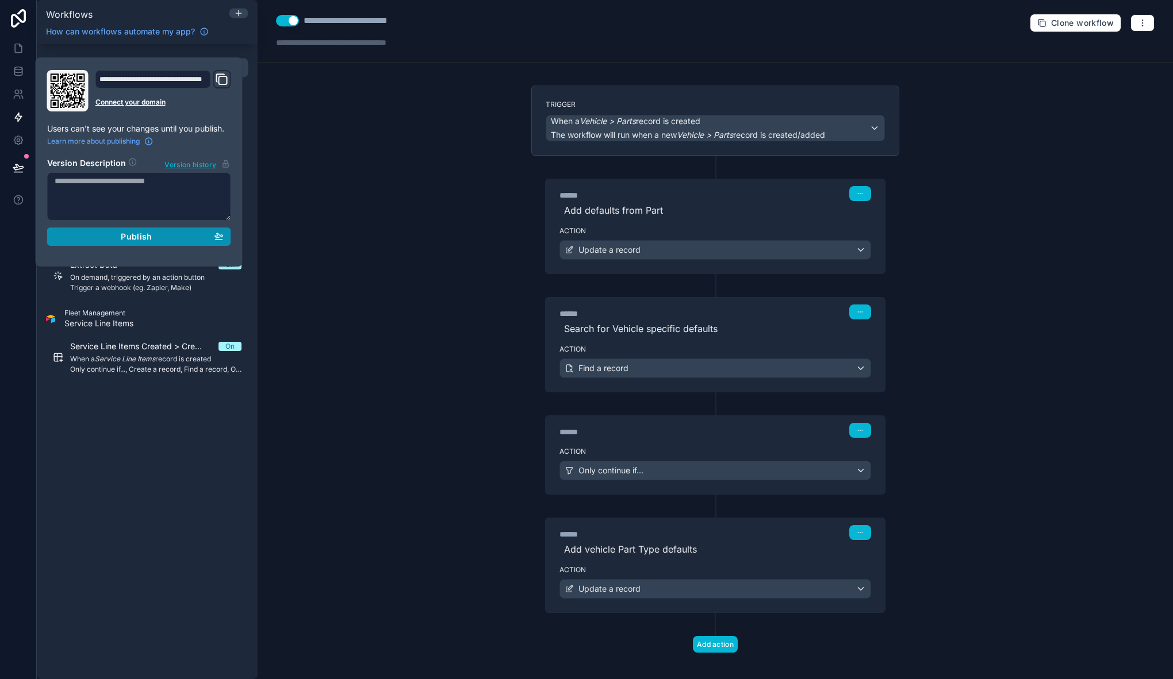
click at [186, 239] on div "Publish" at bounding box center [139, 237] width 169 height 10
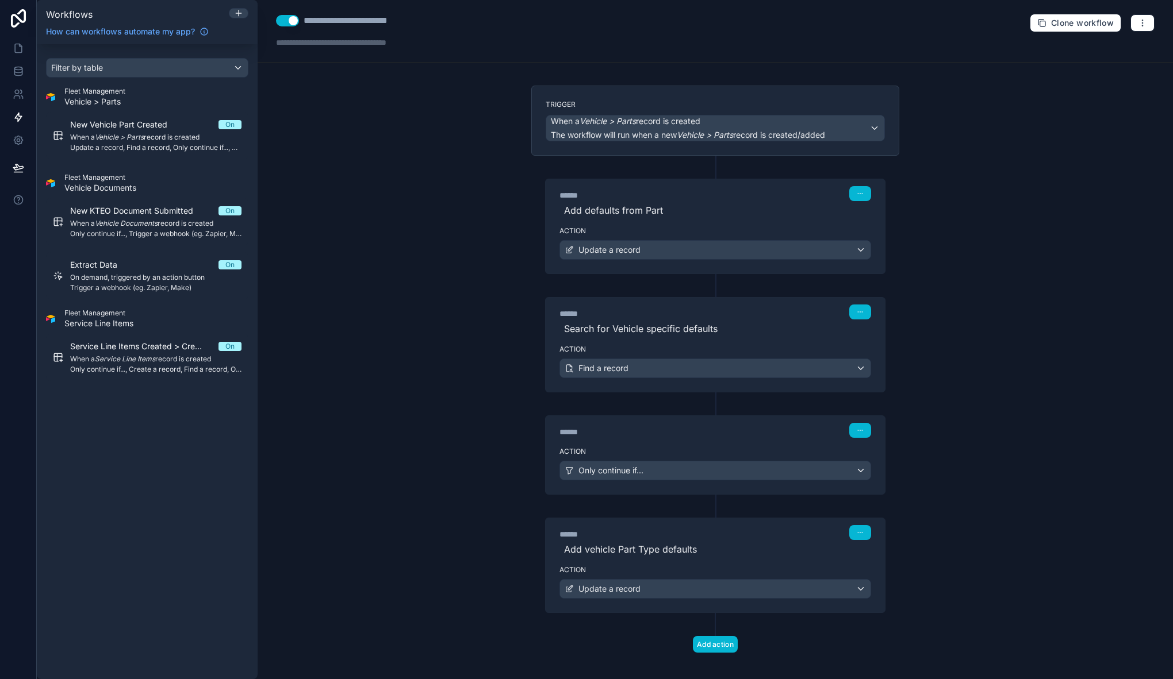
click at [353, 236] on div "**********" at bounding box center [715, 339] width 915 height 679
click at [313, 124] on div "**********" at bounding box center [715, 339] width 915 height 679
click at [21, 47] on icon at bounding box center [18, 48] width 7 height 9
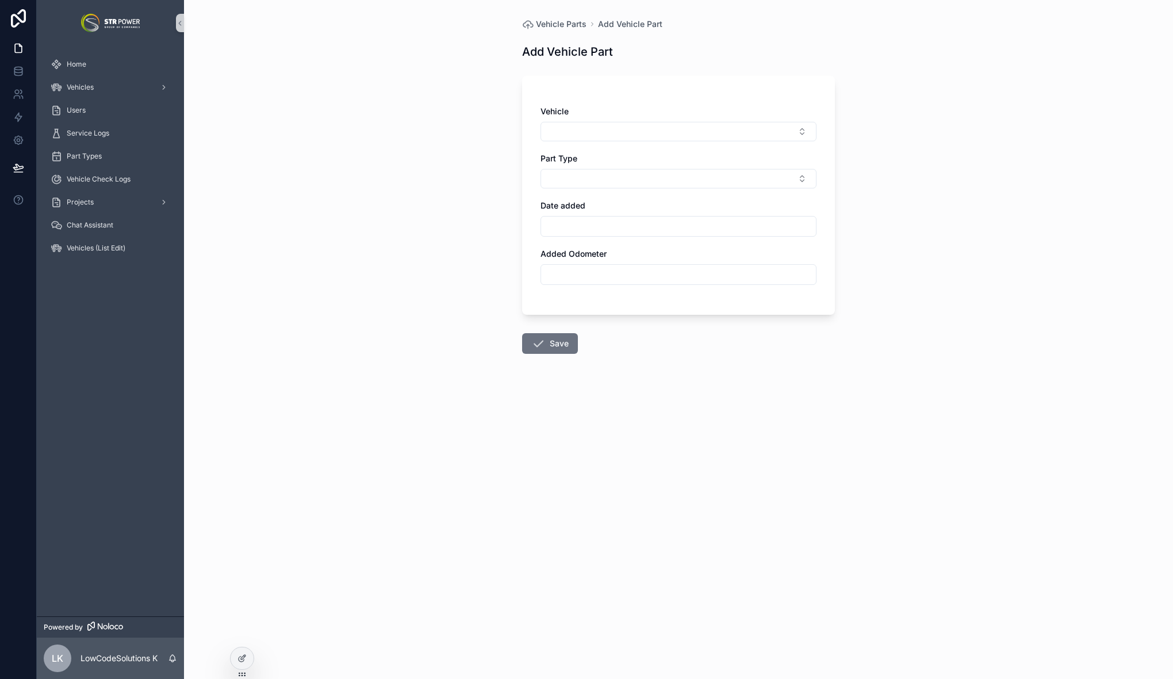
drag, startPoint x: 387, startPoint y: 110, endPoint x: 198, endPoint y: 119, distance: 189.9
click at [387, 110] on div "Vehicle Parts Add Vehicle Part Add Vehicle Part Vehicle Part Type Date added Ad…" at bounding box center [678, 339] width 989 height 679
click at [101, 87] on div "Vehicles" at bounding box center [111, 87] width 120 height 18
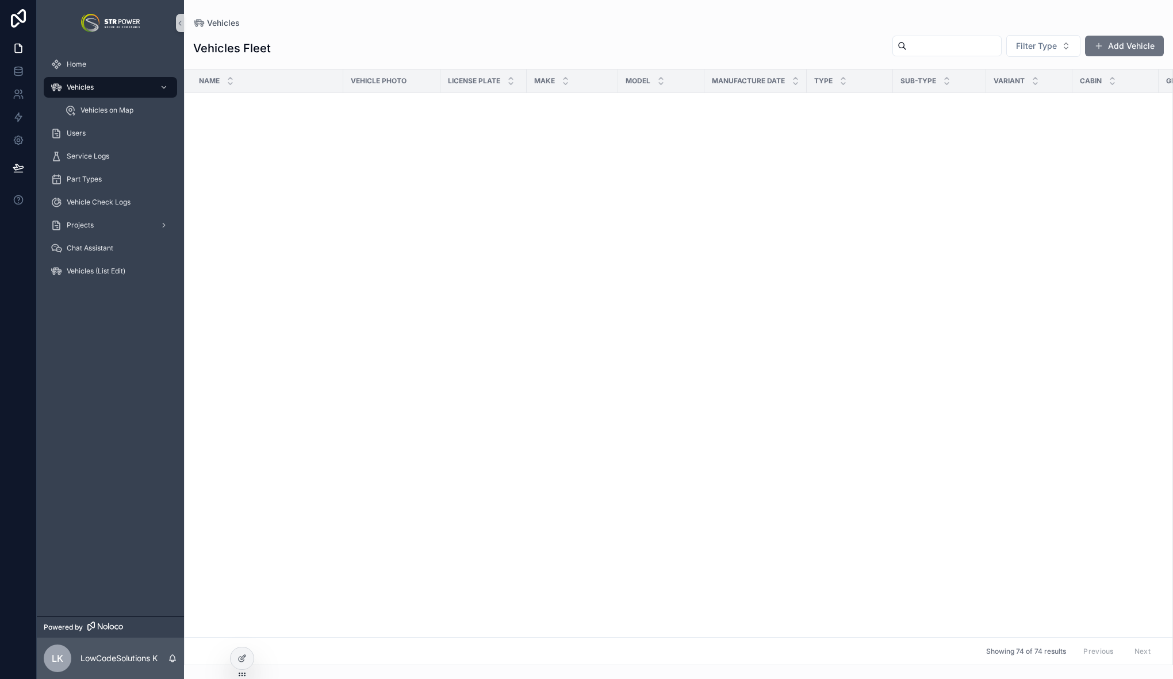
scroll to position [1403, 0]
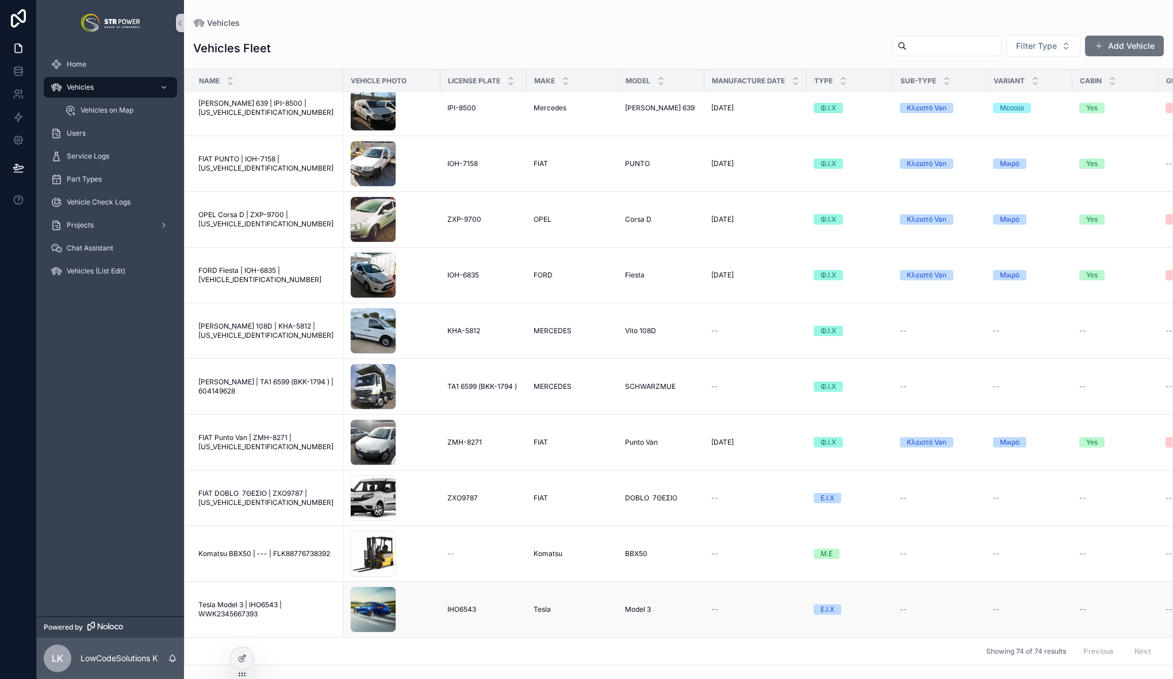
click at [246, 601] on span "Tesla Model 3 | IHO6543 | WWK2345667393" at bounding box center [267, 610] width 138 height 18
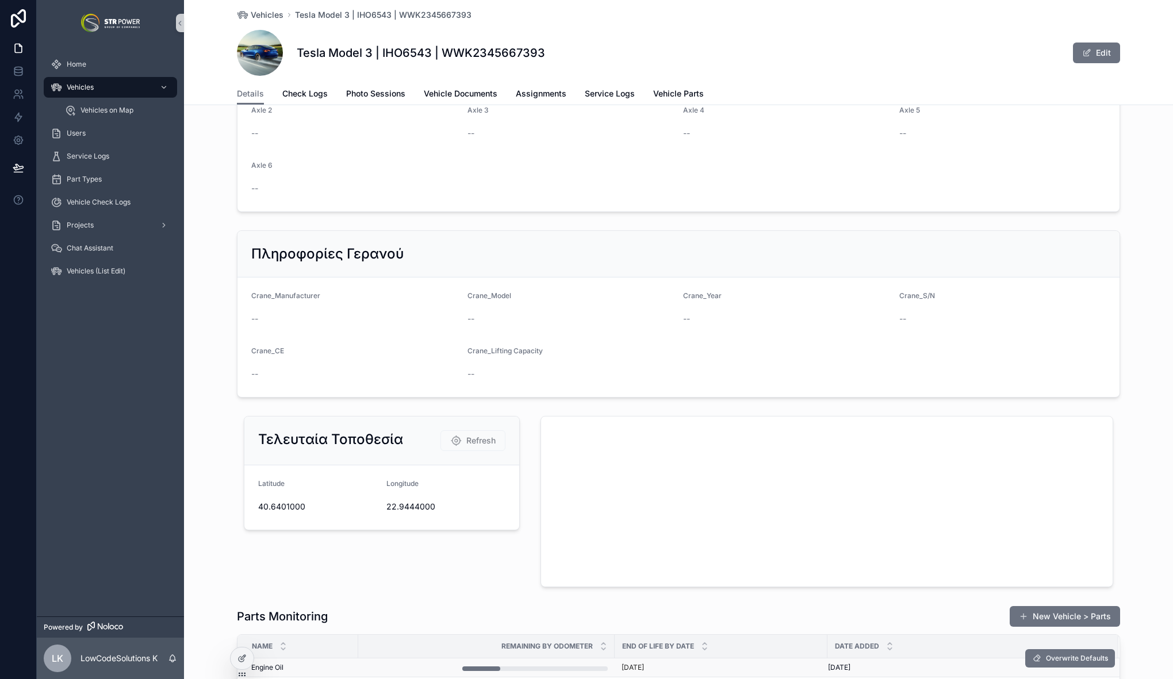
scroll to position [1241, 0]
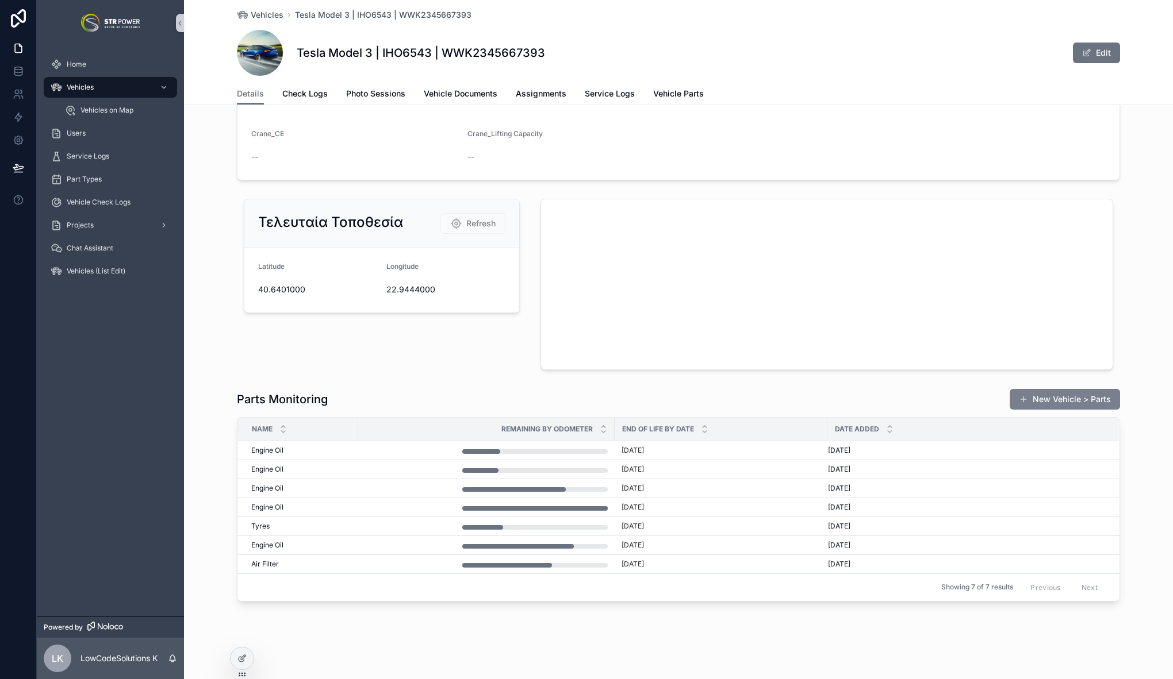
click at [1054, 402] on button "New Vehicle > Parts" at bounding box center [1064, 399] width 110 height 21
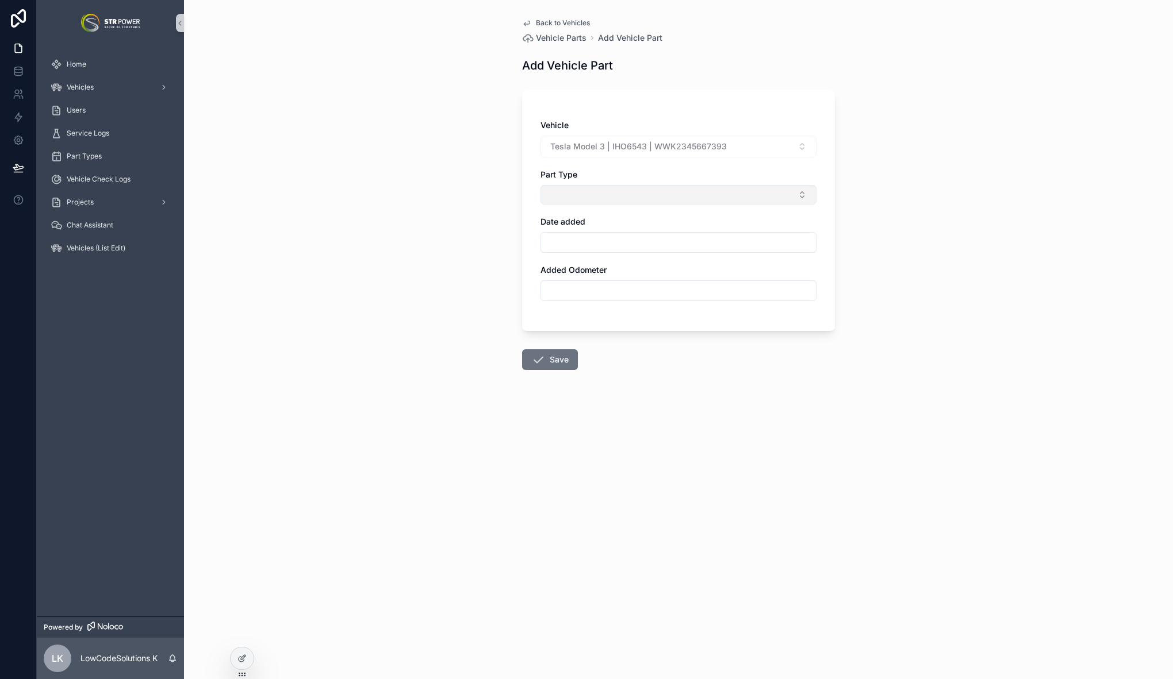
click at [606, 188] on button "Select Button" at bounding box center [678, 195] width 276 height 20
click at [602, 363] on div "Oil Filter" at bounding box center [678, 361] width 270 height 18
click at [605, 241] on input "scrollable content" at bounding box center [678, 245] width 275 height 16
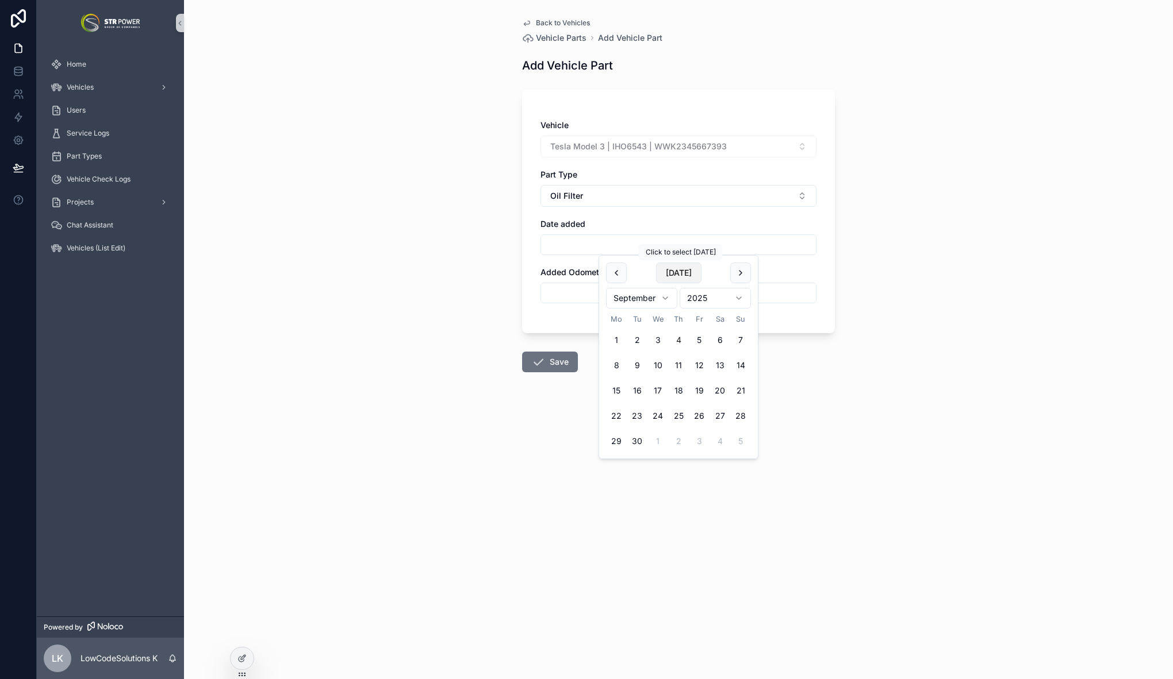
click at [686, 268] on button "Today" at bounding box center [678, 273] width 45 height 21
type input "**********"
click at [583, 291] on input "scrollable content" at bounding box center [678, 293] width 275 height 16
type input "******"
click at [546, 364] on button "Save" at bounding box center [550, 362] width 56 height 21
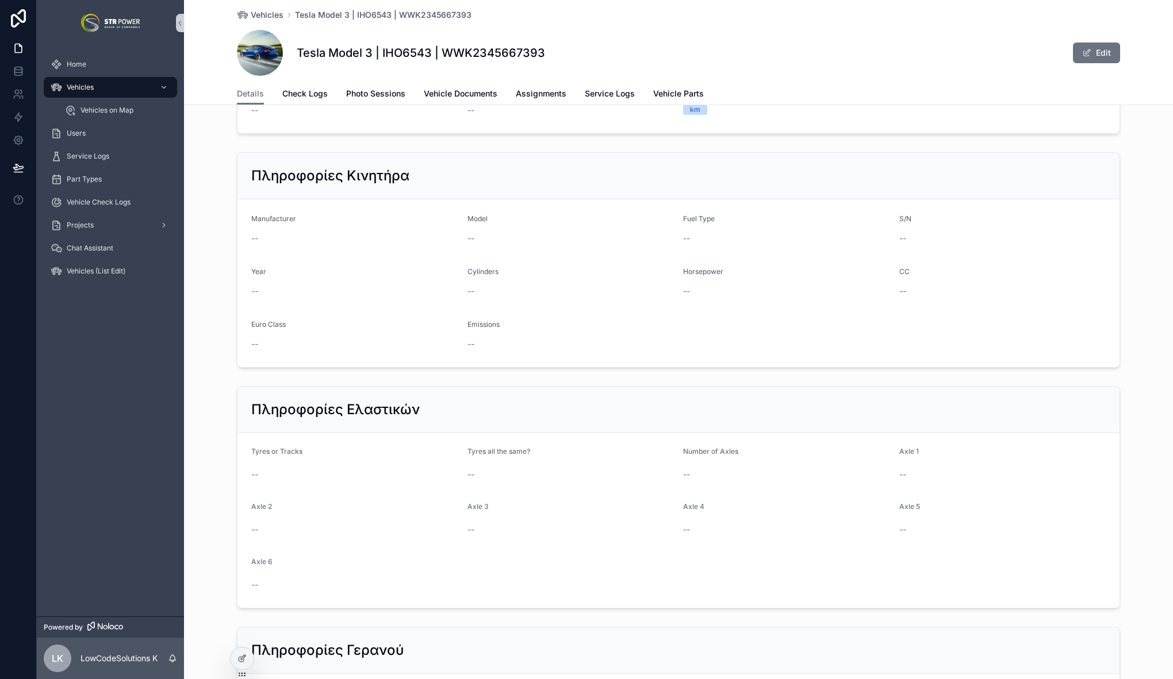
scroll to position [1260, 0]
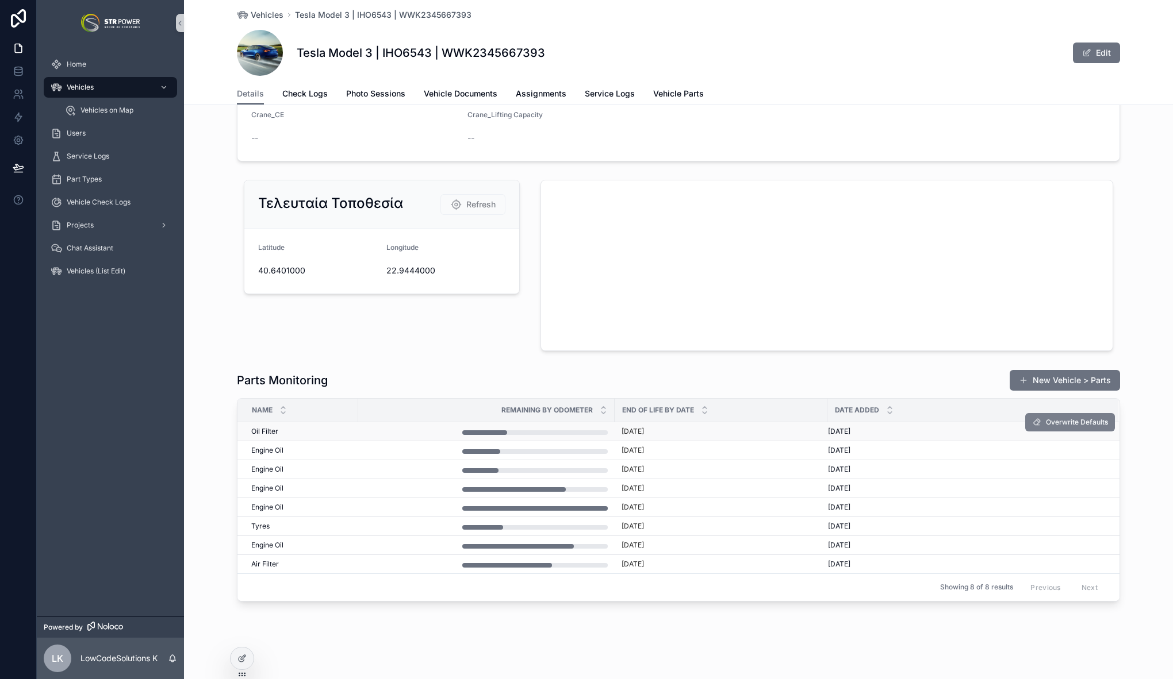
click at [1071, 428] on button "Overwrite Defaults" at bounding box center [1070, 422] width 90 height 18
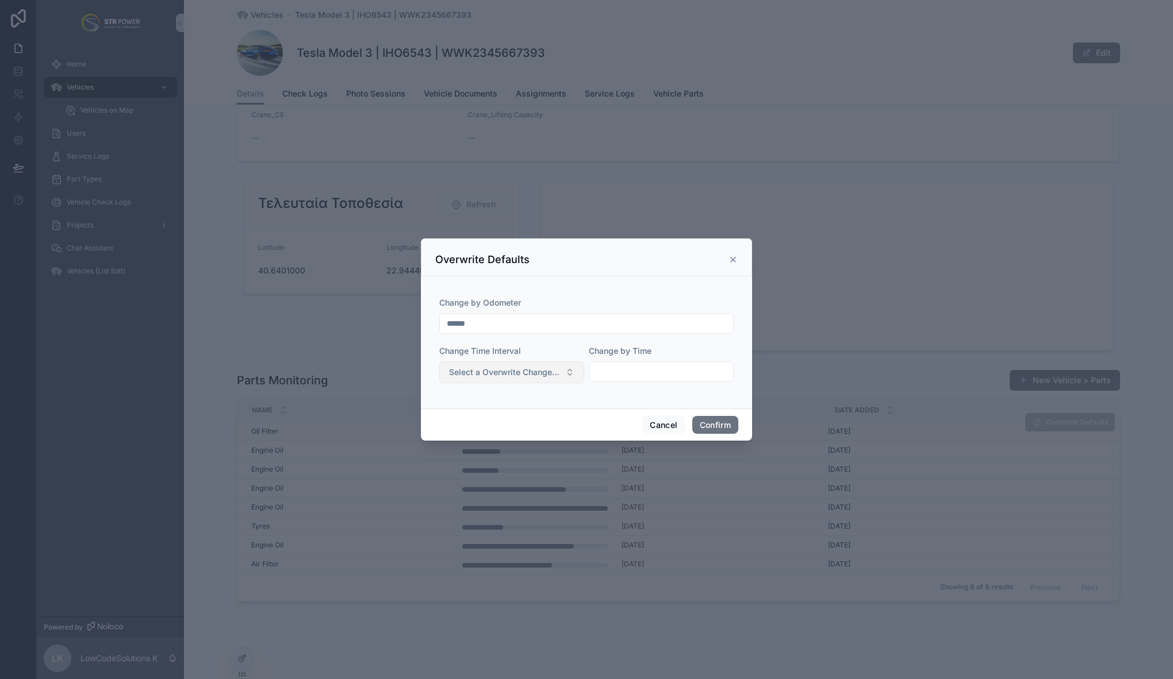
click at [549, 378] on span "Select a Overwrite Change Time Interval" at bounding box center [505, 372] width 112 height 11
click at [498, 411] on div "Months" at bounding box center [511, 418] width 139 height 17
click at [669, 370] on input "text" at bounding box center [661, 372] width 144 height 16
type input "*"
click at [718, 422] on button "Confirm" at bounding box center [715, 425] width 46 height 18
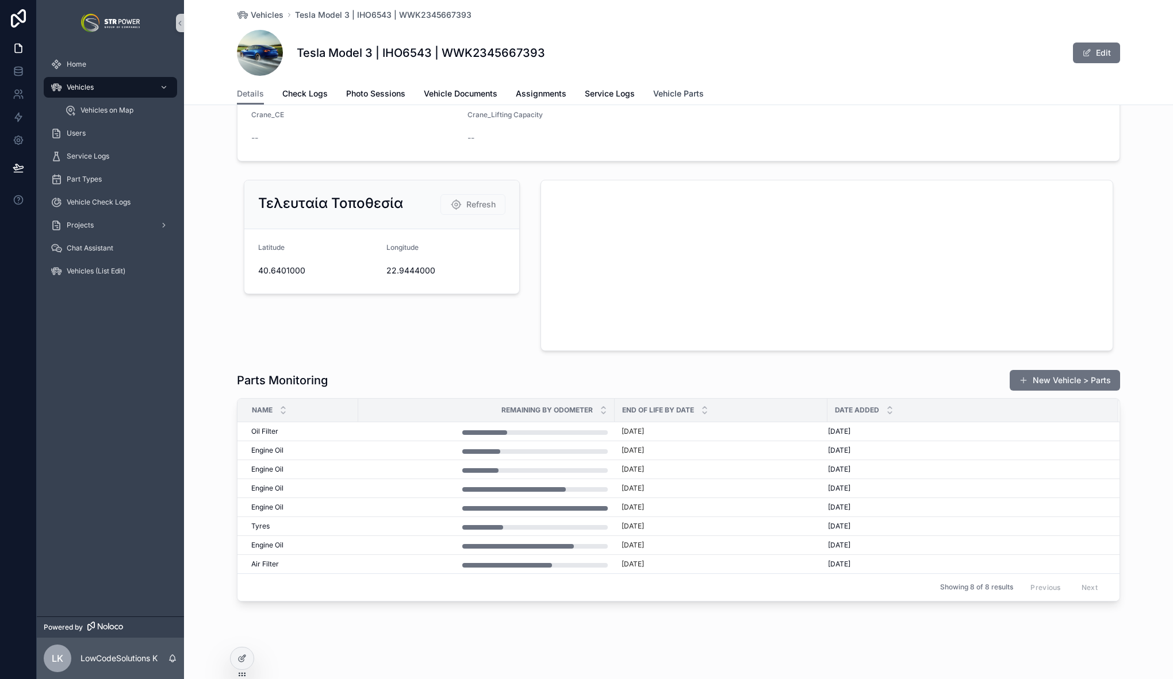
click at [668, 94] on span "Vehicle Parts" at bounding box center [678, 93] width 51 height 11
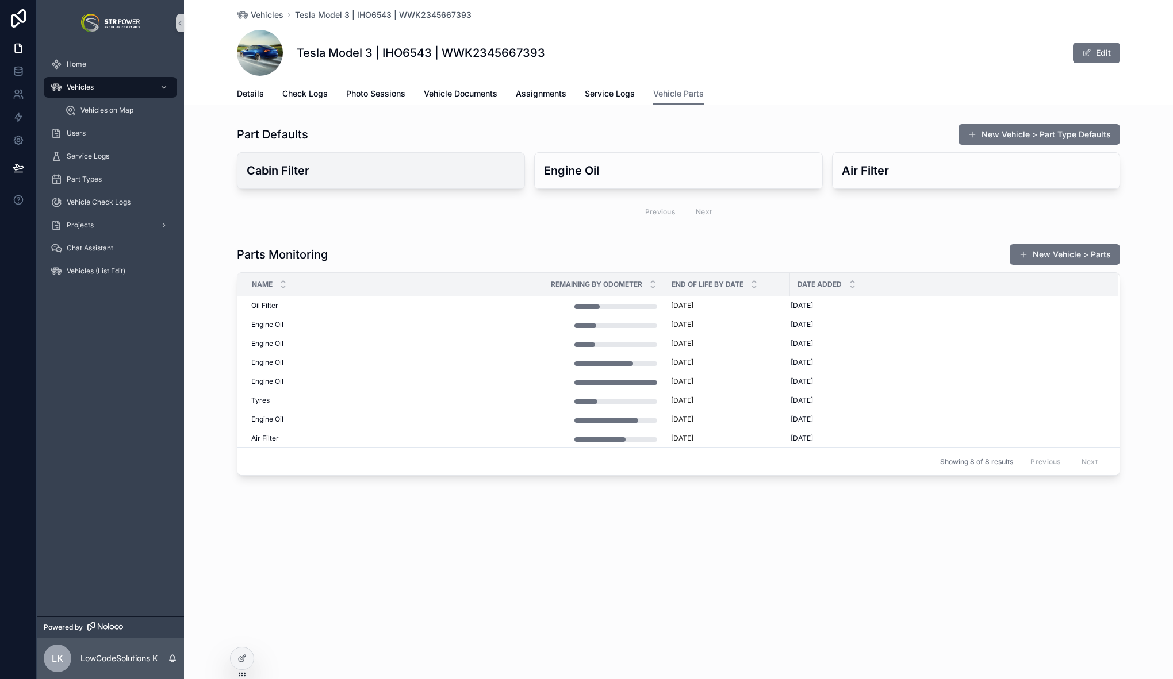
click at [395, 177] on h3 "Cabin Filter" at bounding box center [381, 170] width 268 height 17
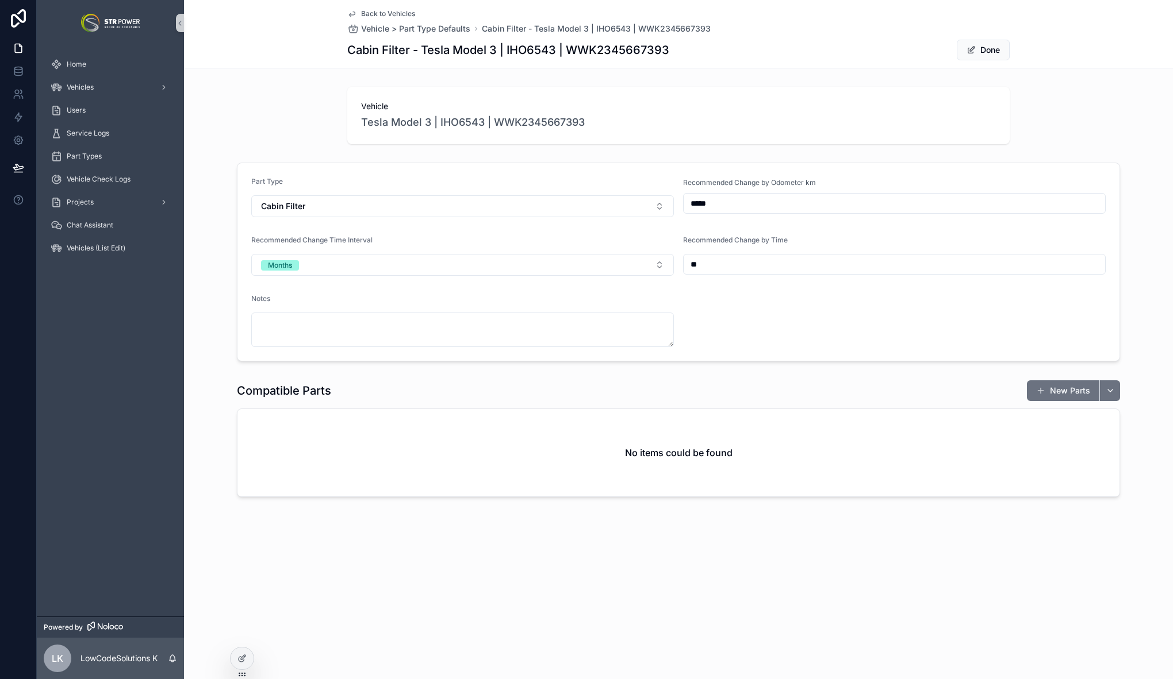
click at [351, 11] on icon "scrollable content" at bounding box center [351, 13] width 9 height 9
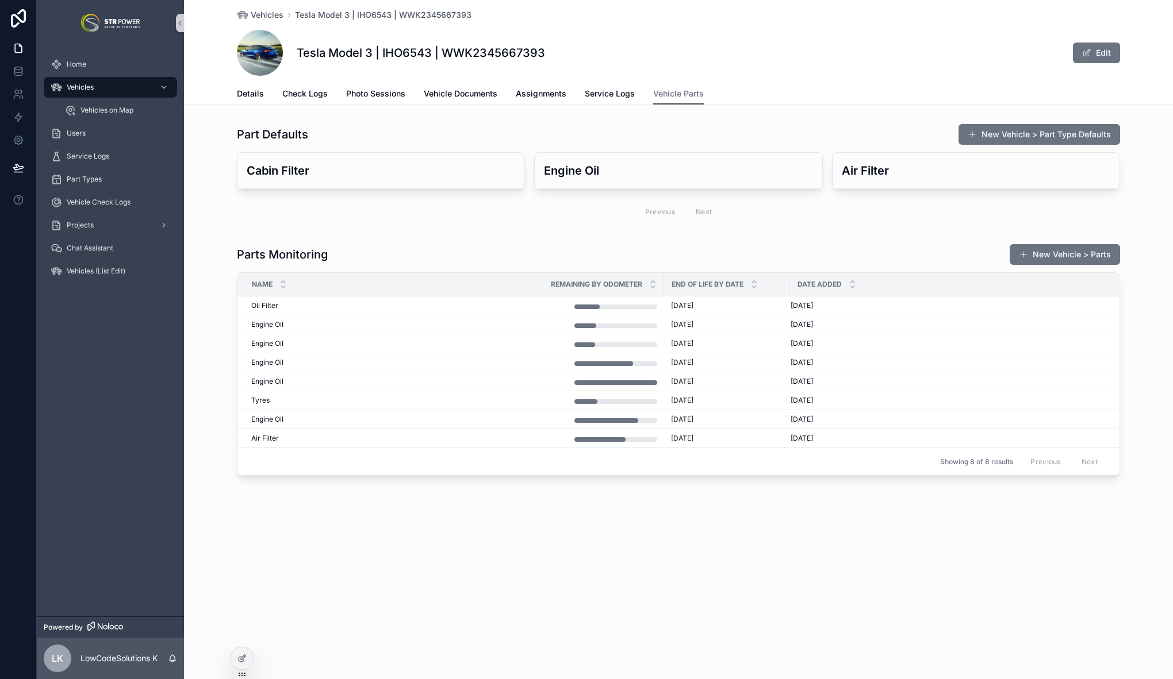
click at [584, 539] on div "Vehicles Tesla Model 3 | IHO6543 | WWK2345667393 Tesla Model 3 | IHO6543 | WWK2…" at bounding box center [678, 277] width 989 height 554
click at [251, 95] on span "Details" at bounding box center [250, 93] width 27 height 11
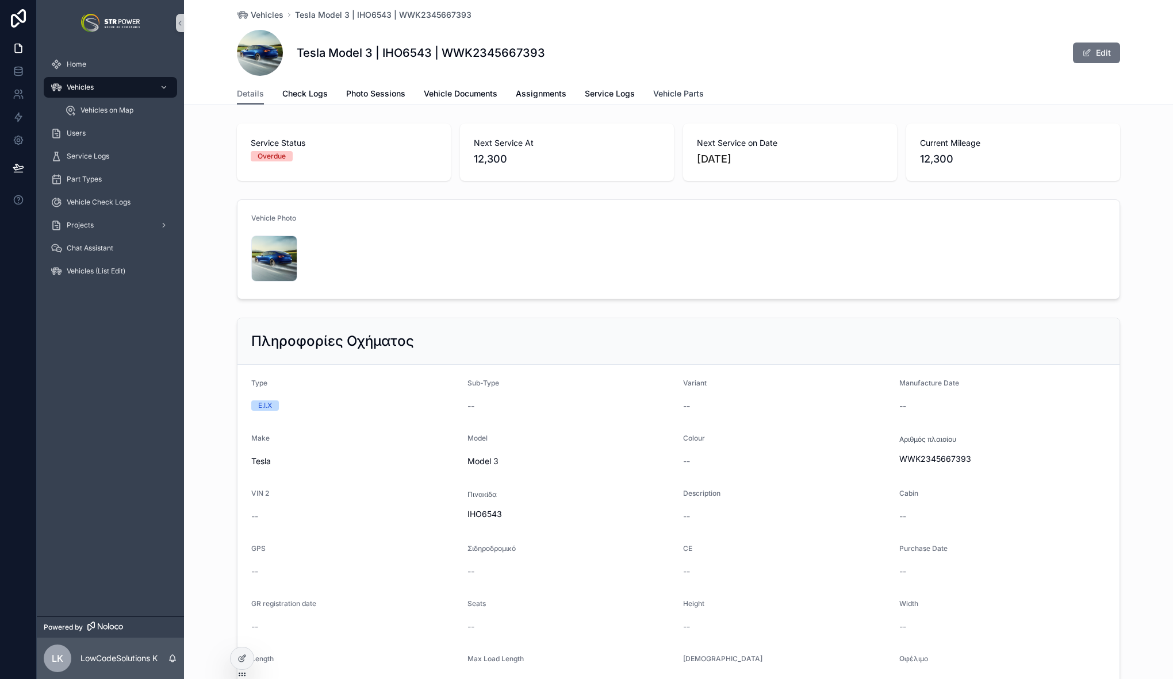
click at [671, 93] on span "Vehicle Parts" at bounding box center [678, 93] width 51 height 11
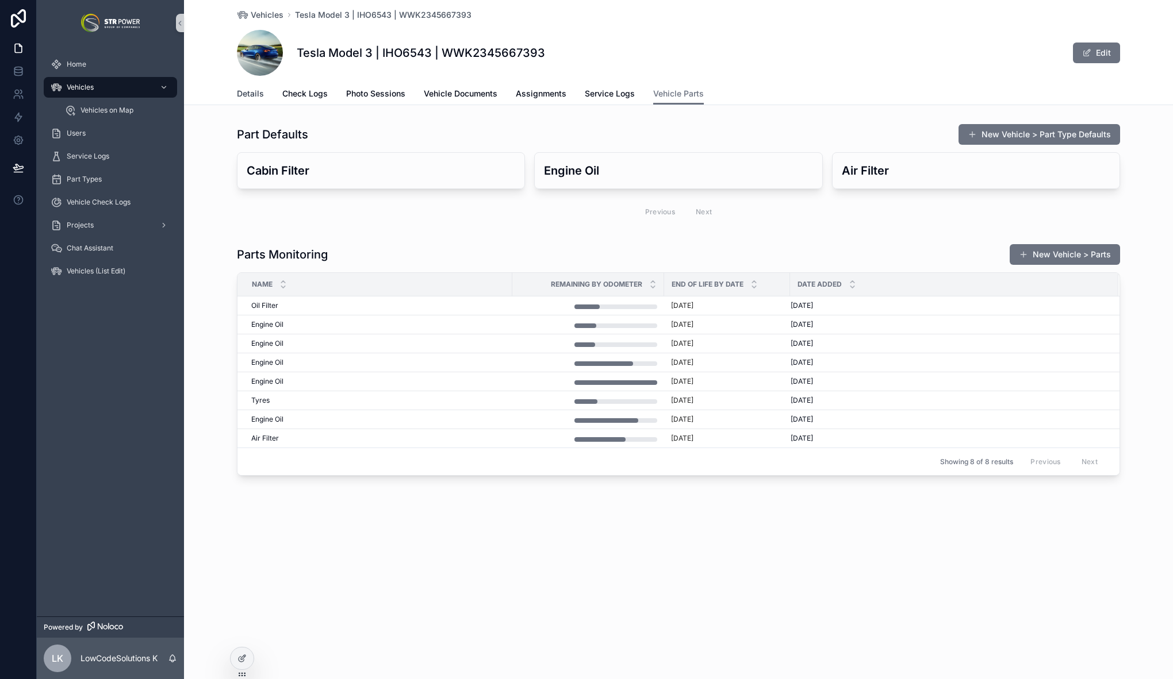
click at [257, 94] on span "Details" at bounding box center [250, 93] width 27 height 11
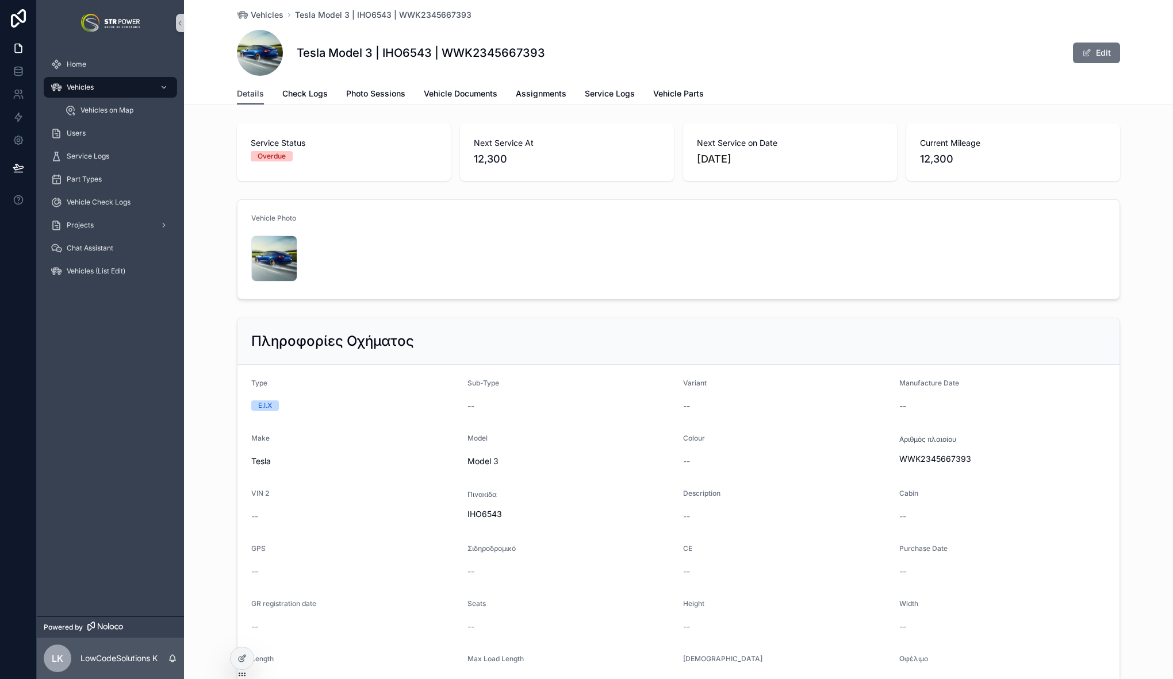
scroll to position [1260, 0]
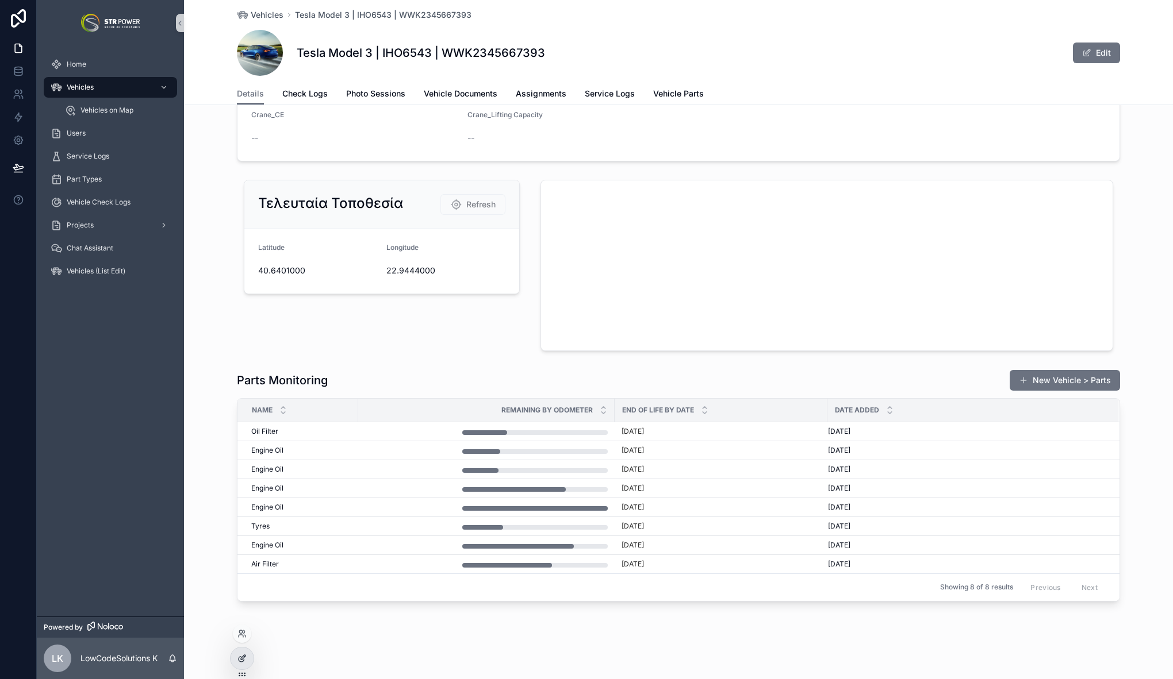
click at [245, 651] on div at bounding box center [241, 659] width 23 height 22
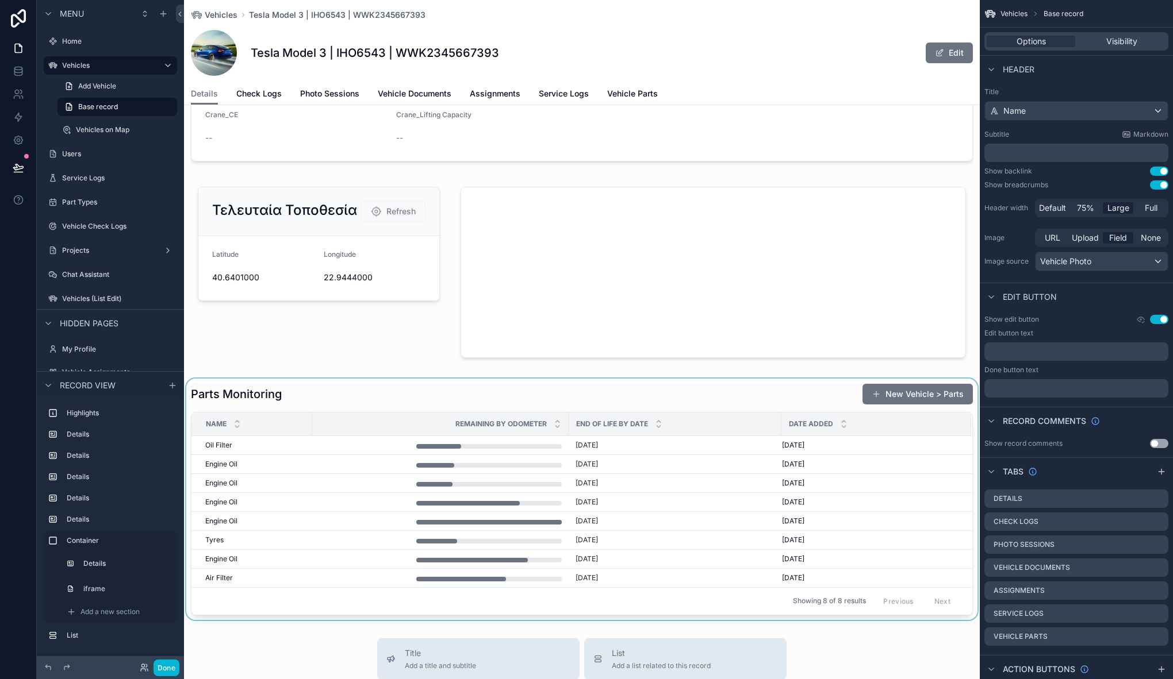
click at [295, 388] on div "scrollable content" at bounding box center [581, 499] width 795 height 241
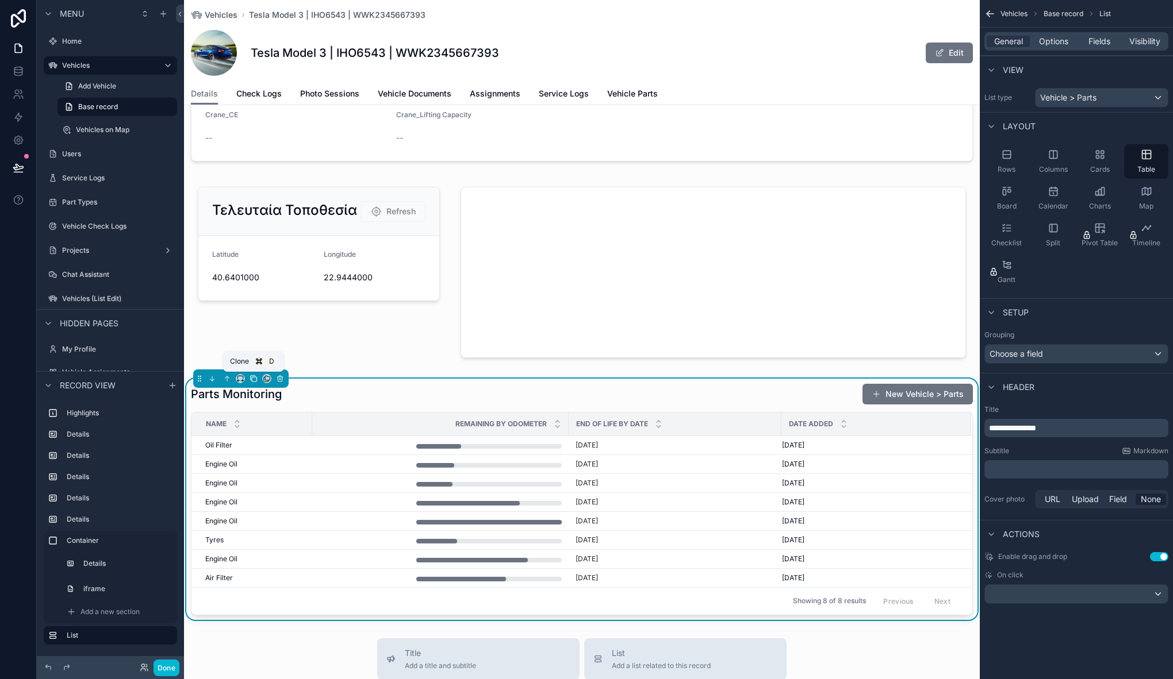
click at [255, 377] on icon "scrollable content" at bounding box center [254, 379] width 5 height 5
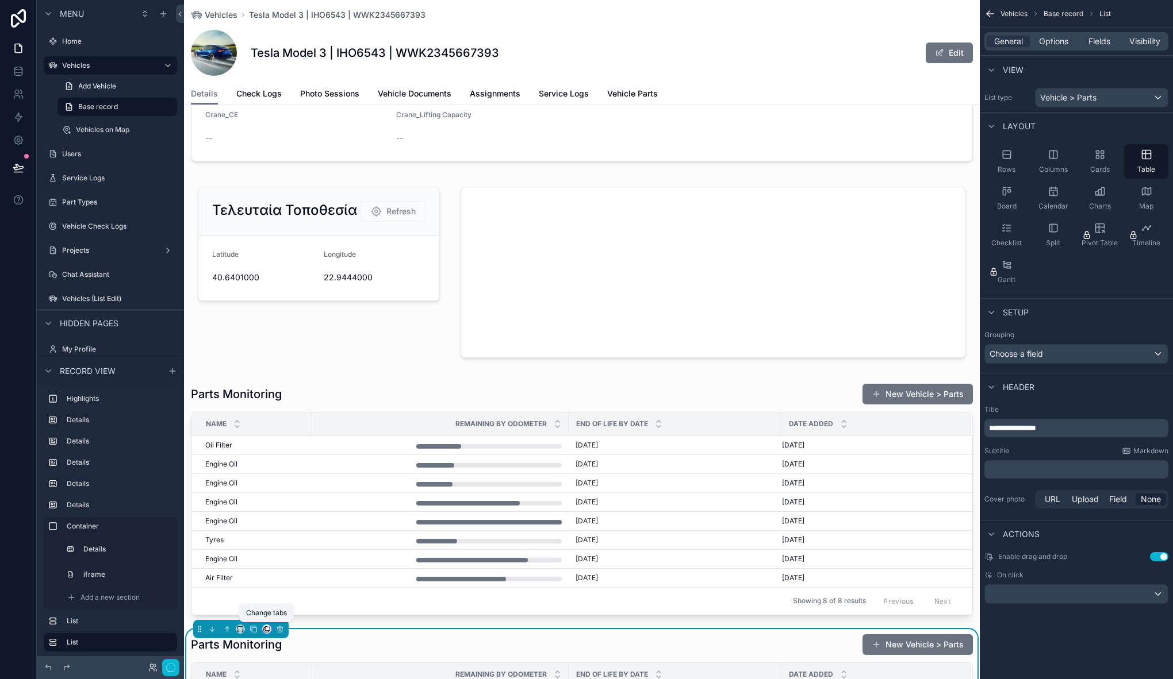
click at [269, 630] on icon "scrollable content" at bounding box center [267, 629] width 5 height 5
click at [310, 610] on span "Vehicle Parts" at bounding box center [303, 608] width 49 height 14
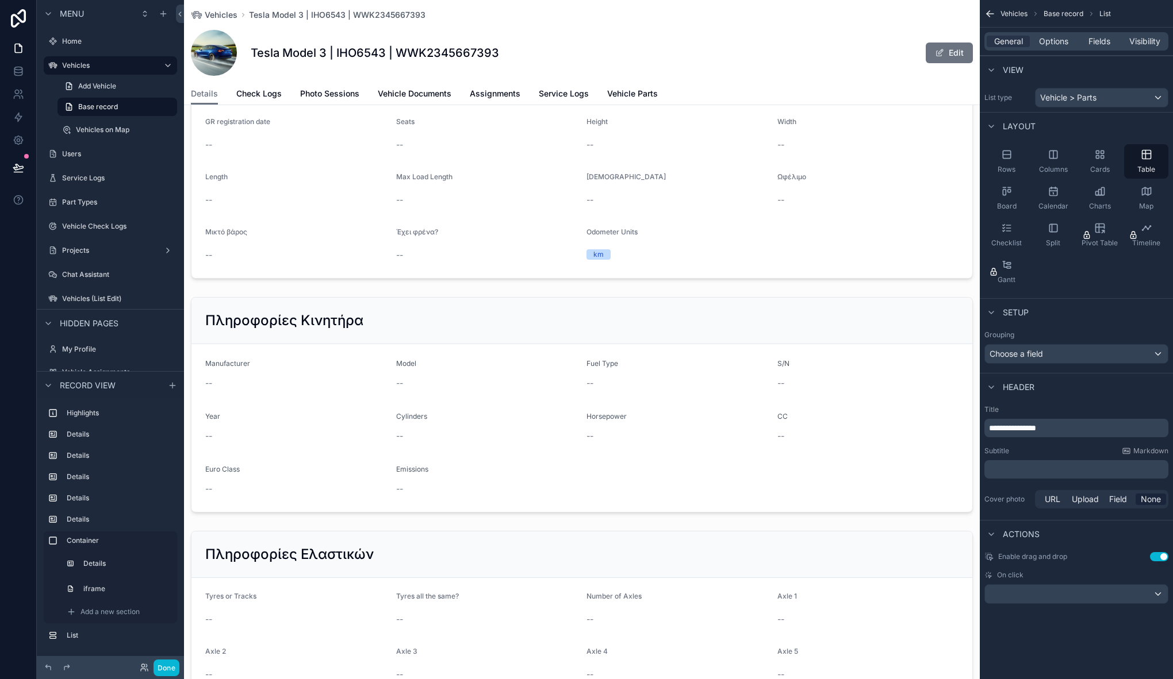
scroll to position [120, 0]
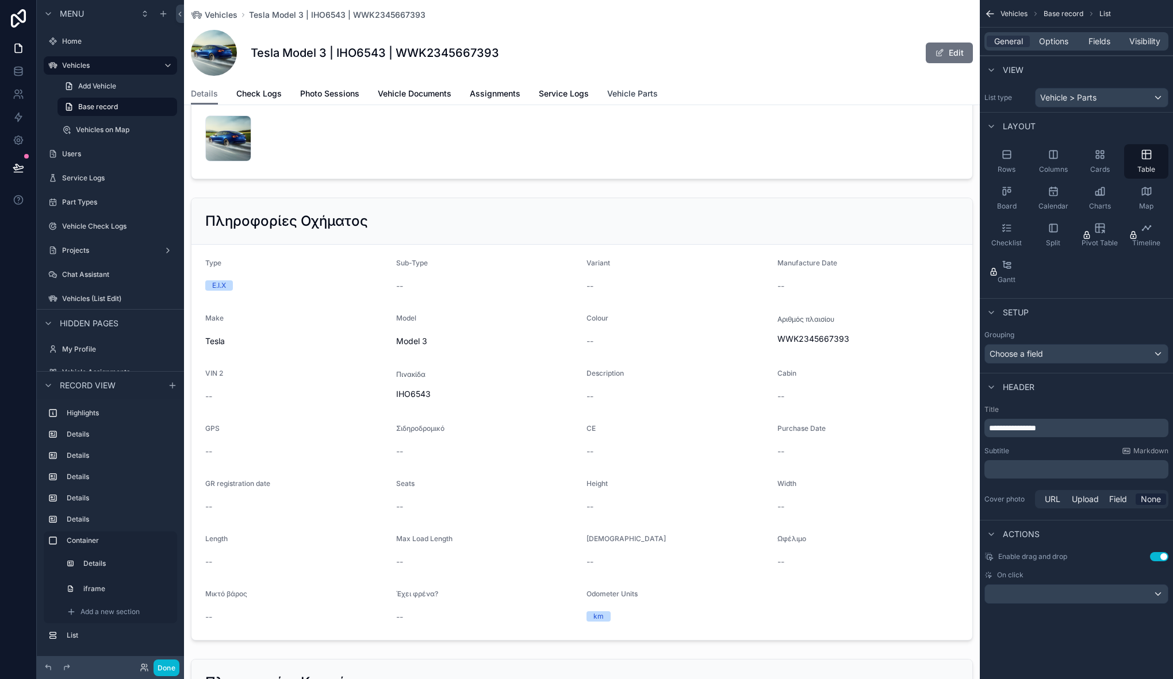
click at [633, 91] on span "Vehicle Parts" at bounding box center [632, 93] width 51 height 11
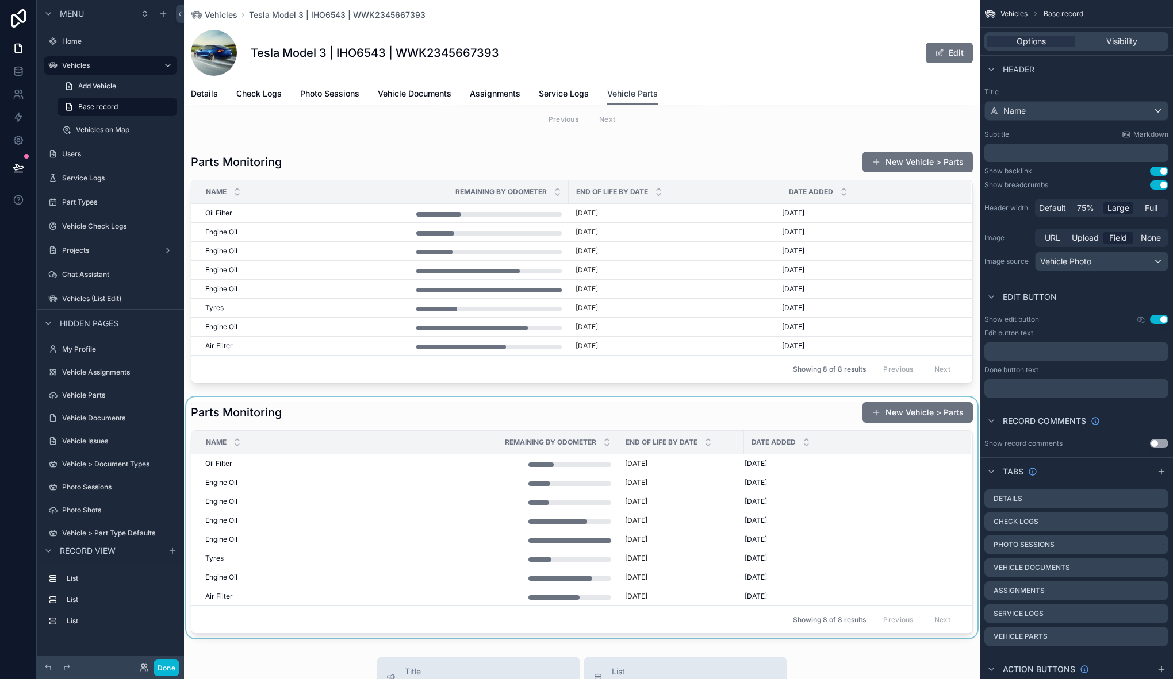
scroll to position [100, 0]
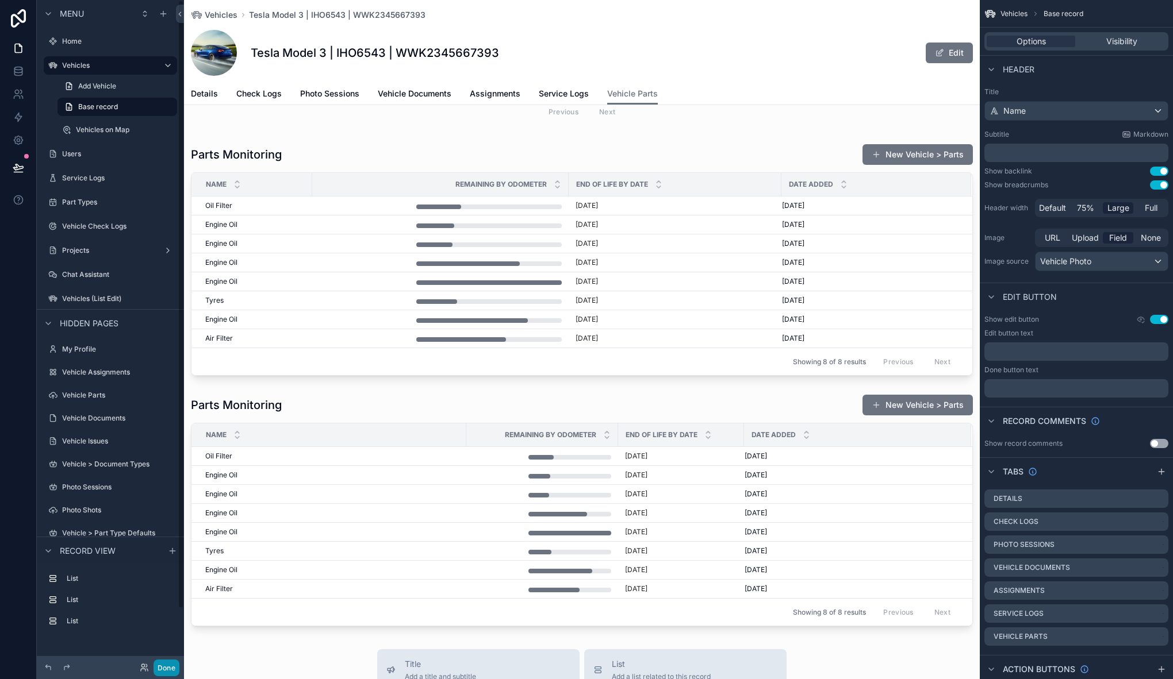
click at [170, 669] on button "Done" at bounding box center [166, 668] width 26 height 17
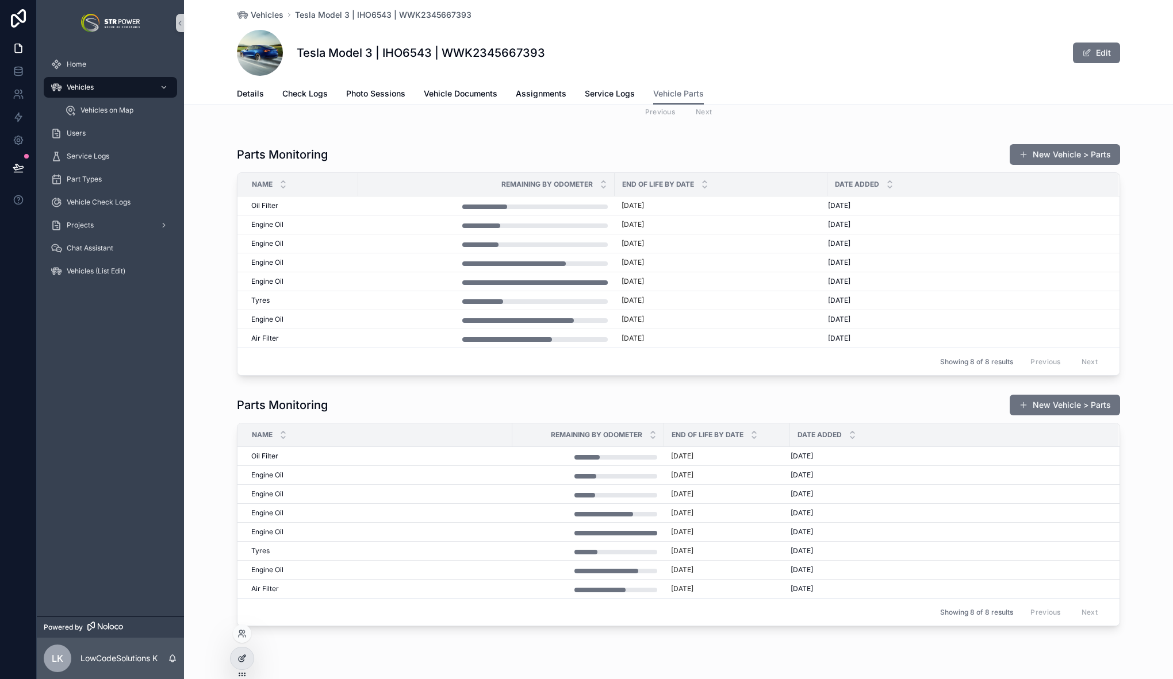
click at [236, 667] on div at bounding box center [241, 659] width 23 height 22
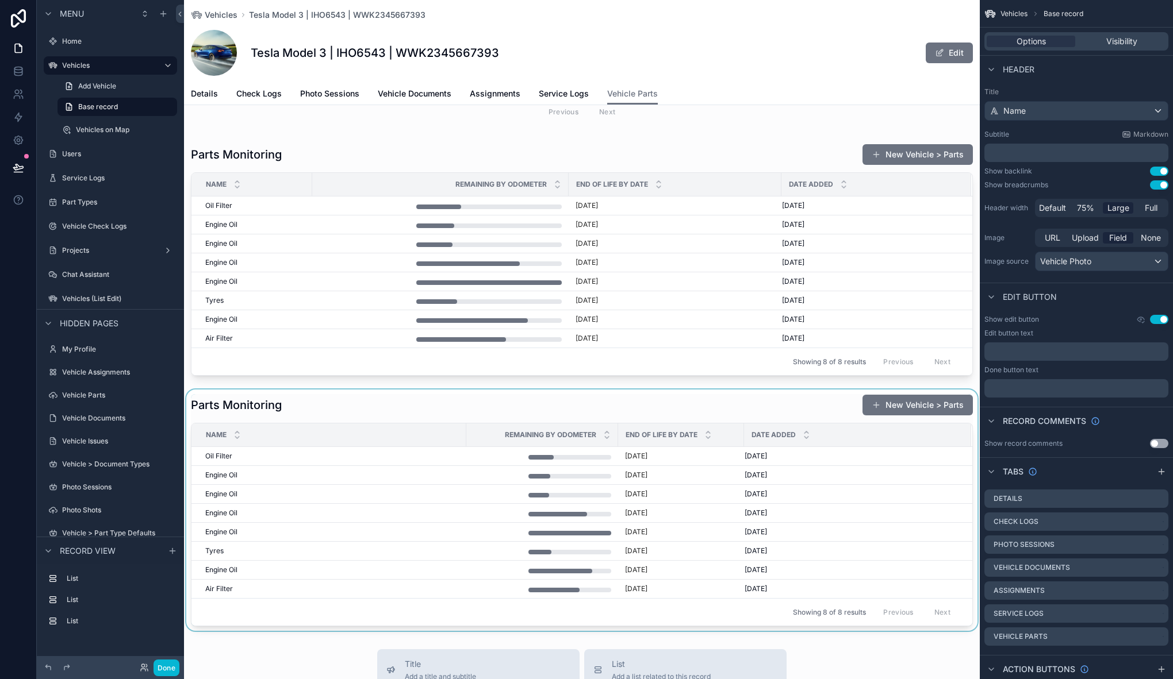
click at [241, 393] on div "scrollable content" at bounding box center [581, 510] width 795 height 241
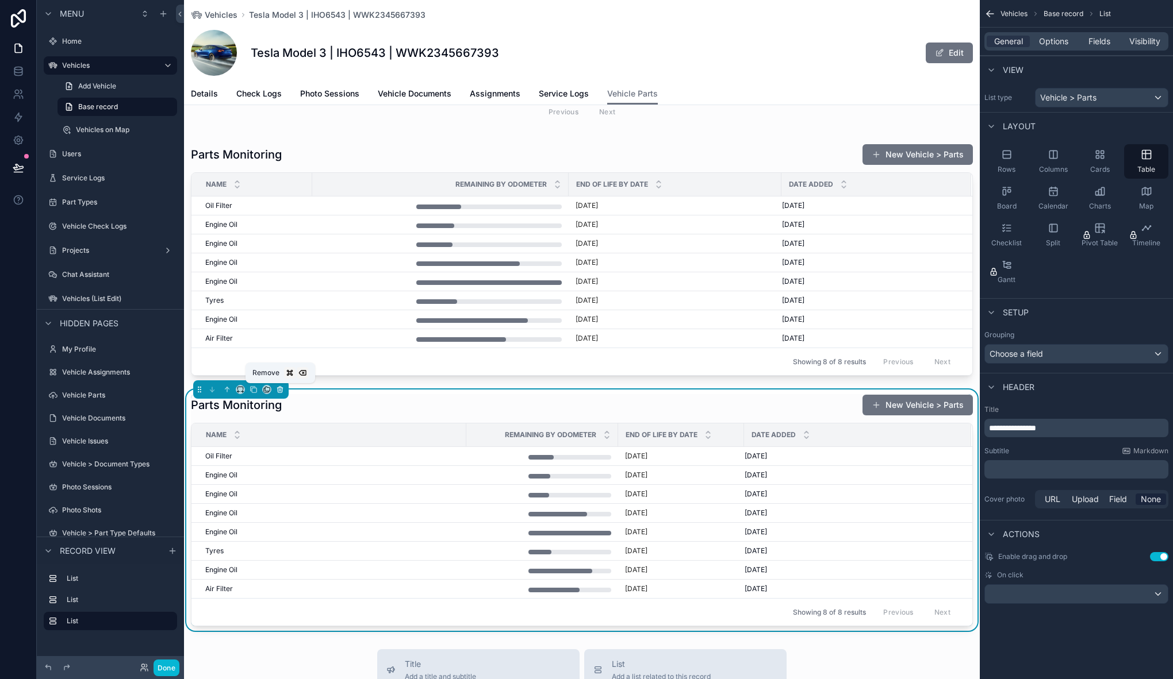
click at [282, 389] on icon "scrollable content" at bounding box center [280, 390] width 5 height 5
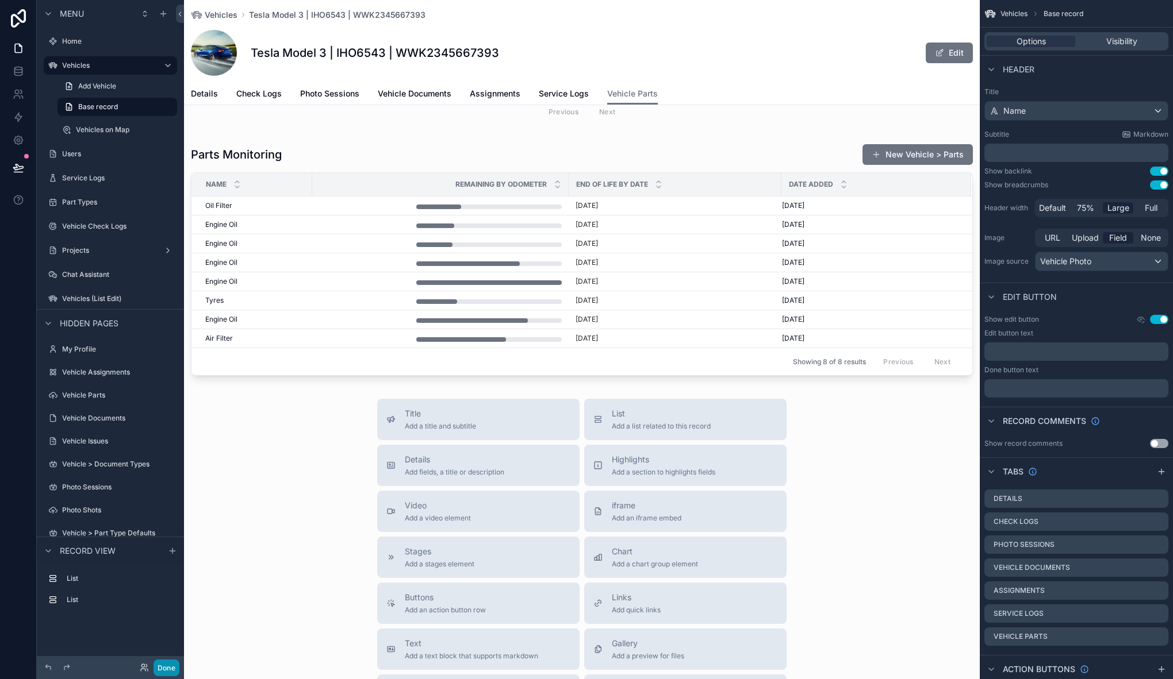
click at [167, 666] on button "Done" at bounding box center [166, 668] width 26 height 17
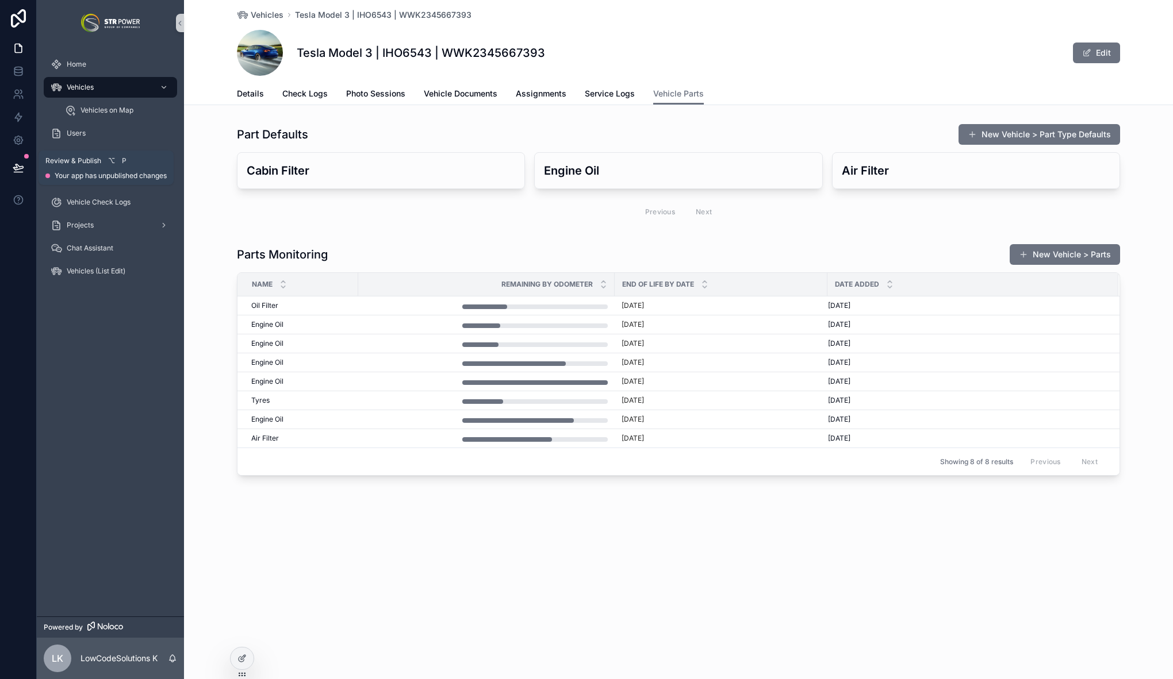
click at [15, 163] on icon at bounding box center [18, 167] width 11 height 11
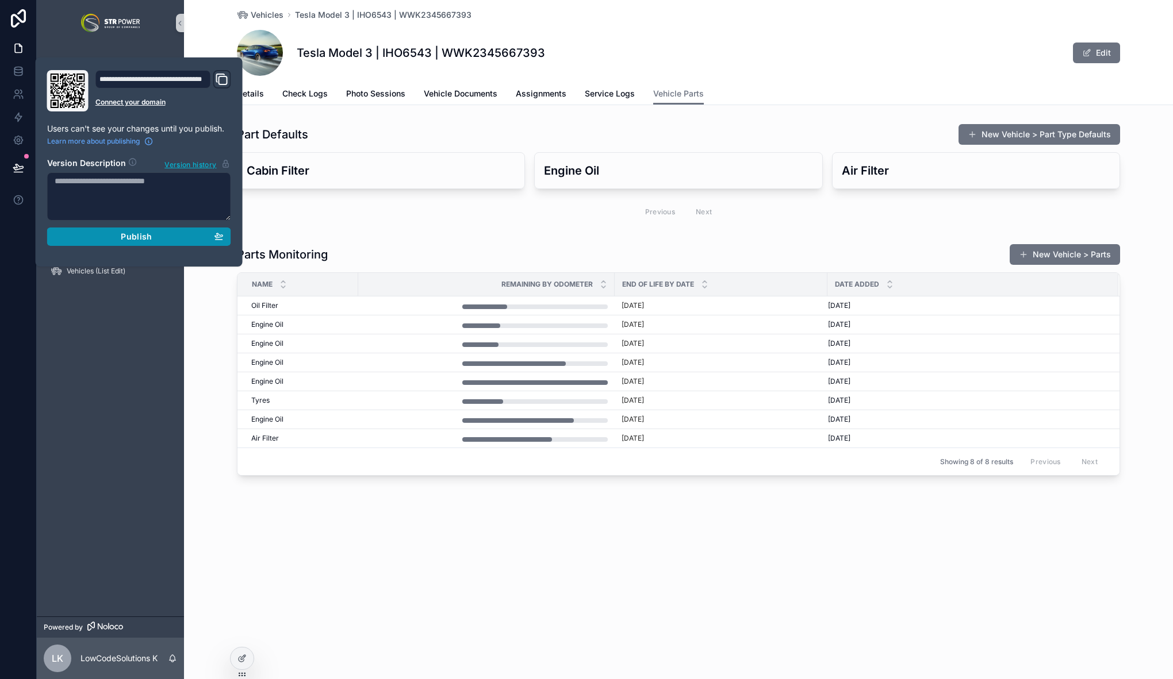
click at [129, 236] on span "Publish" at bounding box center [136, 237] width 31 height 10
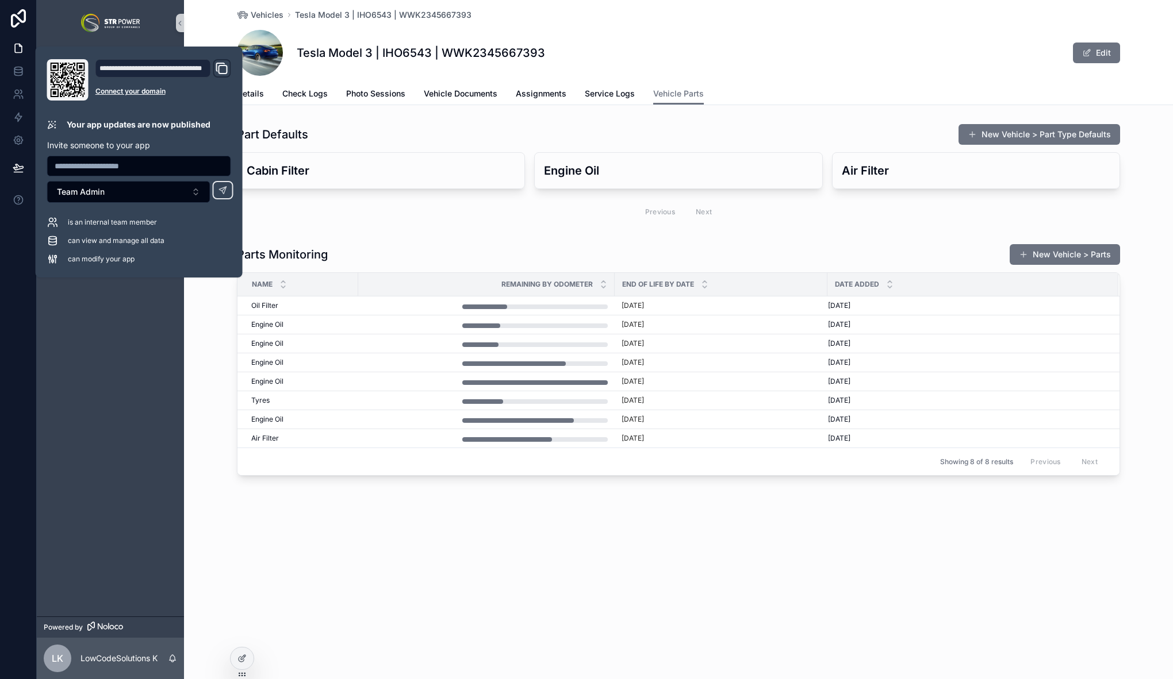
click at [925, 588] on div "Vehicles Tesla Model 3 | IHO6543 | WWK2345667393 Tesla Model 3 | IHO6543 | WWK2…" at bounding box center [678, 339] width 989 height 679
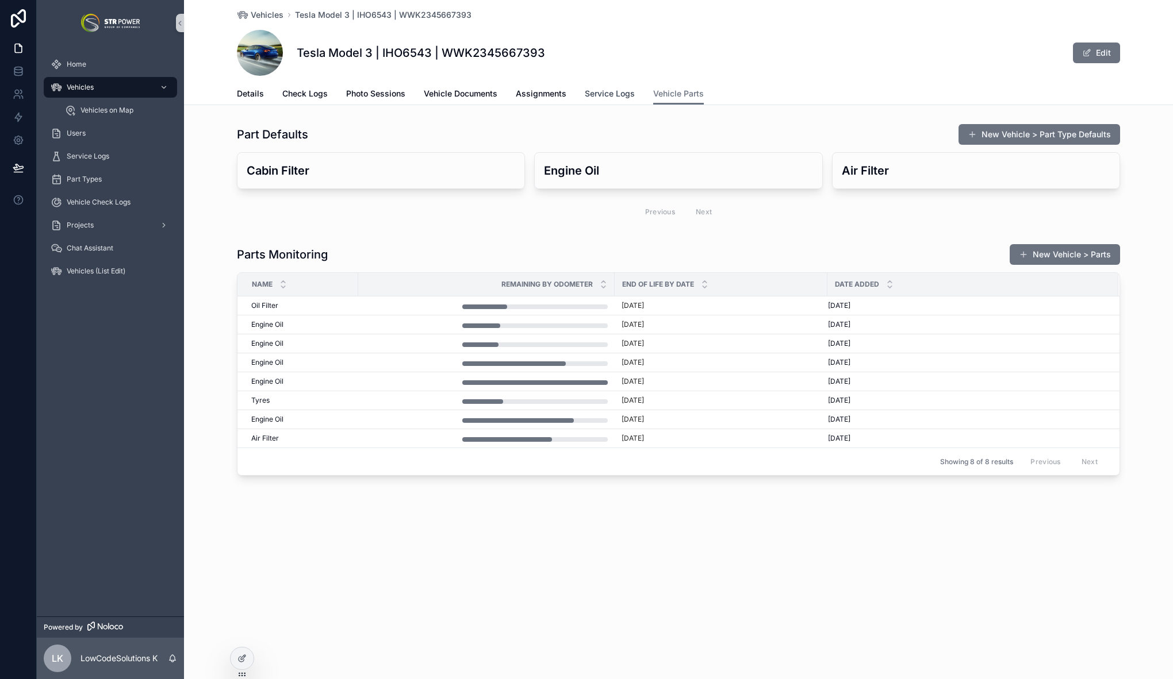
click at [593, 83] on link "Service Logs" at bounding box center [610, 94] width 50 height 23
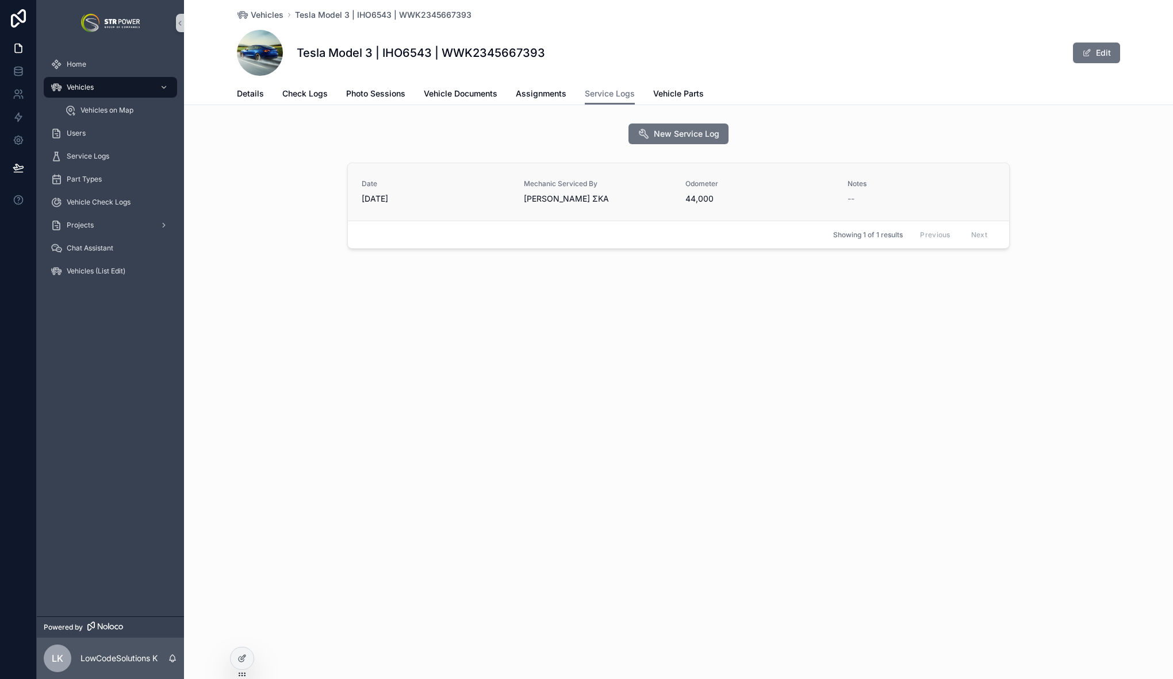
click at [447, 198] on span "12/03/2025" at bounding box center [436, 198] width 148 height 11
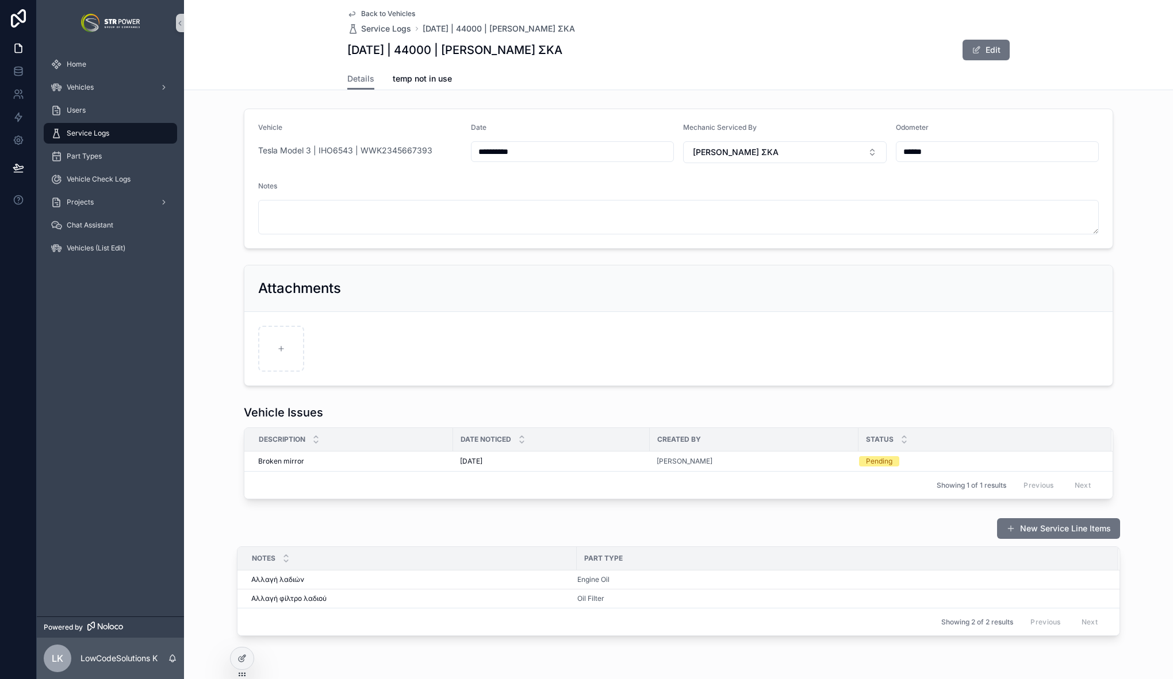
scroll to position [35, 0]
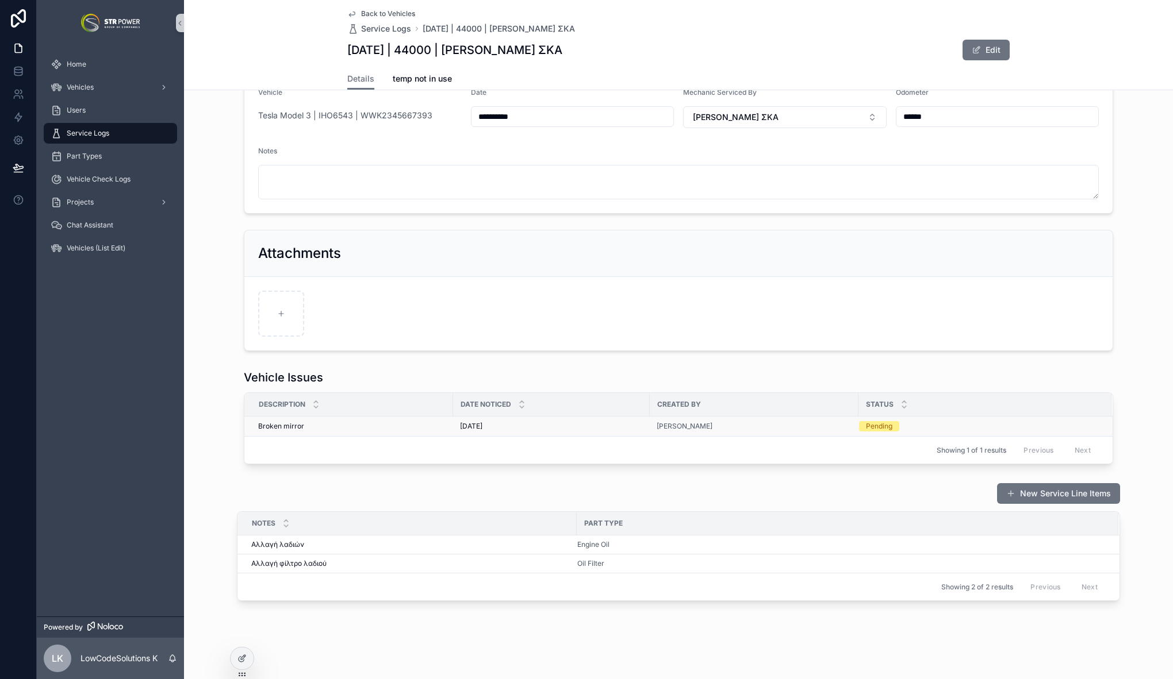
click at [520, 422] on div "18/06/2025 18/06/2025" at bounding box center [551, 426] width 183 height 9
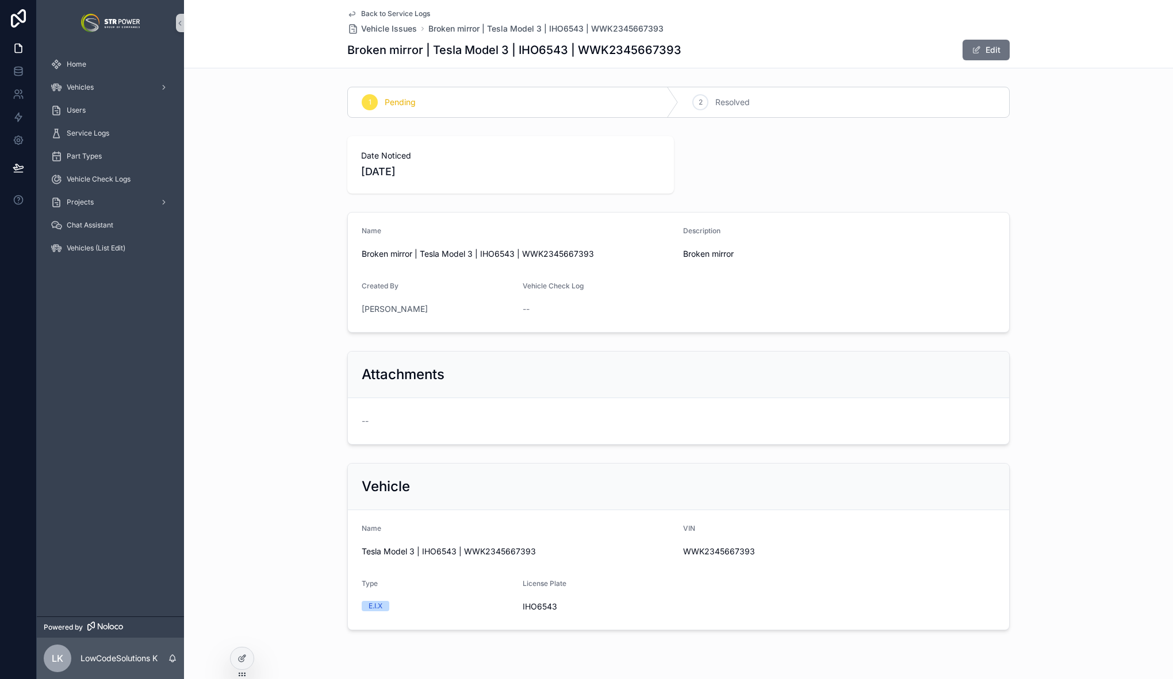
click at [361, 13] on span "Back to Service Logs" at bounding box center [395, 13] width 69 height 9
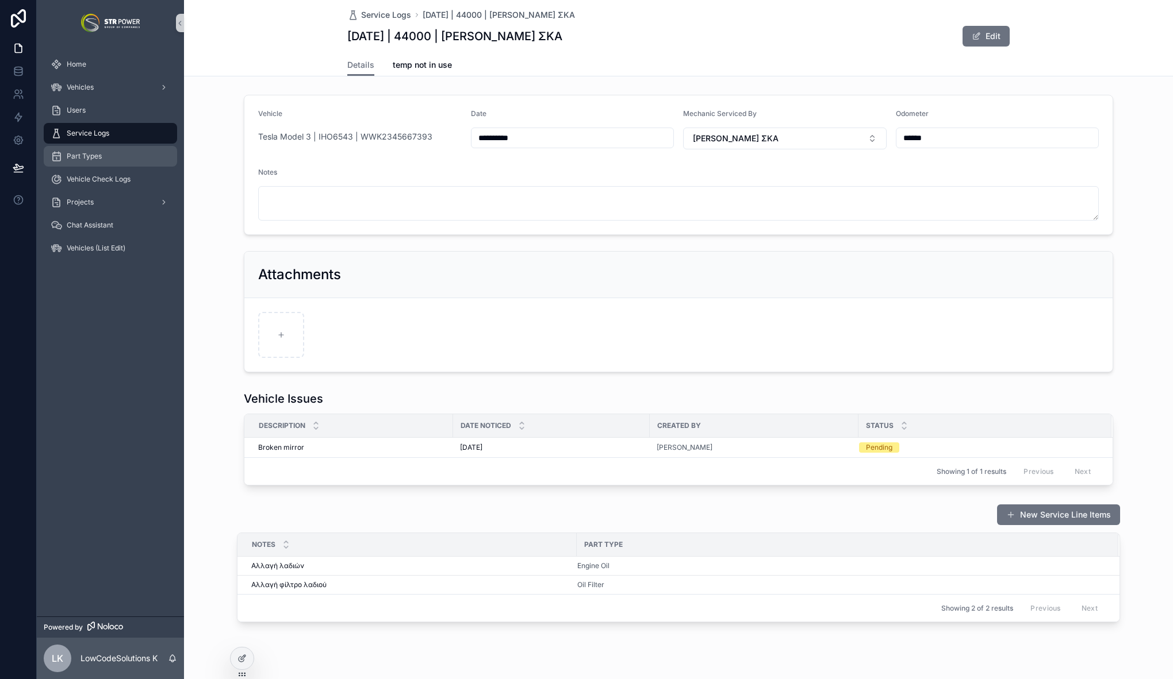
click at [84, 162] on div "Part Types" at bounding box center [111, 156] width 120 height 18
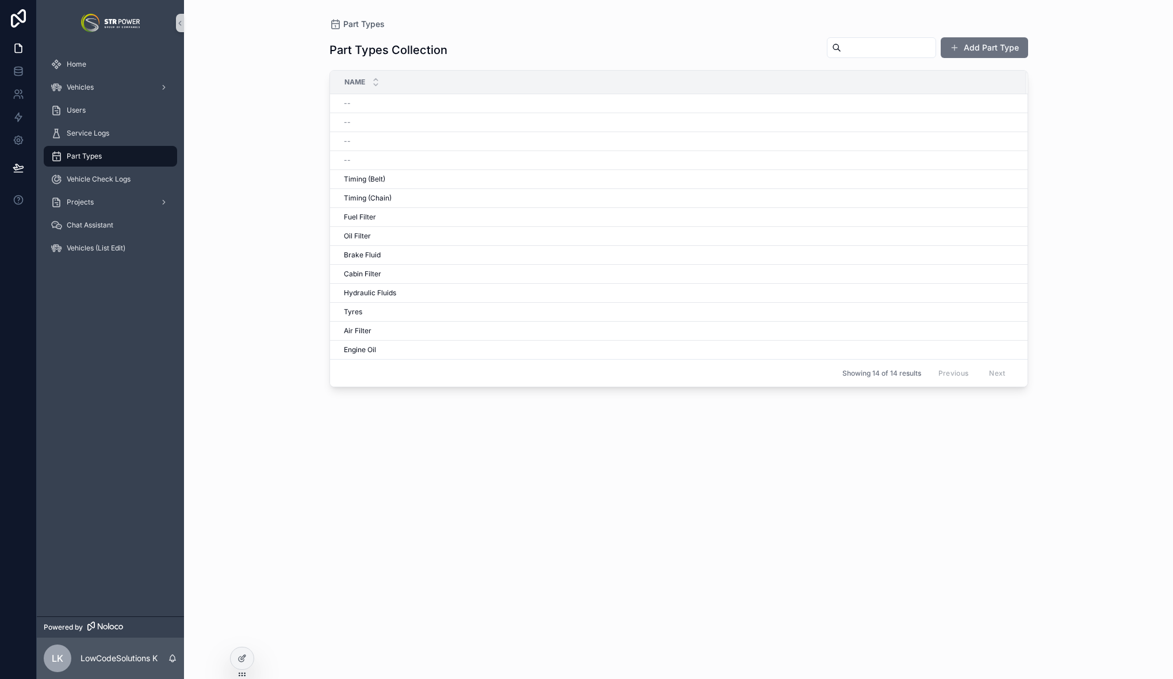
click at [719, 34] on div "Part Types Collection Add Part Type Name -- -- -- -- Timing (Belt) Timing (Belt…" at bounding box center [678, 348] width 698 height 636
click at [1018, 48] on button "Add Part Type" at bounding box center [983, 47] width 87 height 21
click at [244, 659] on icon at bounding box center [241, 658] width 9 height 9
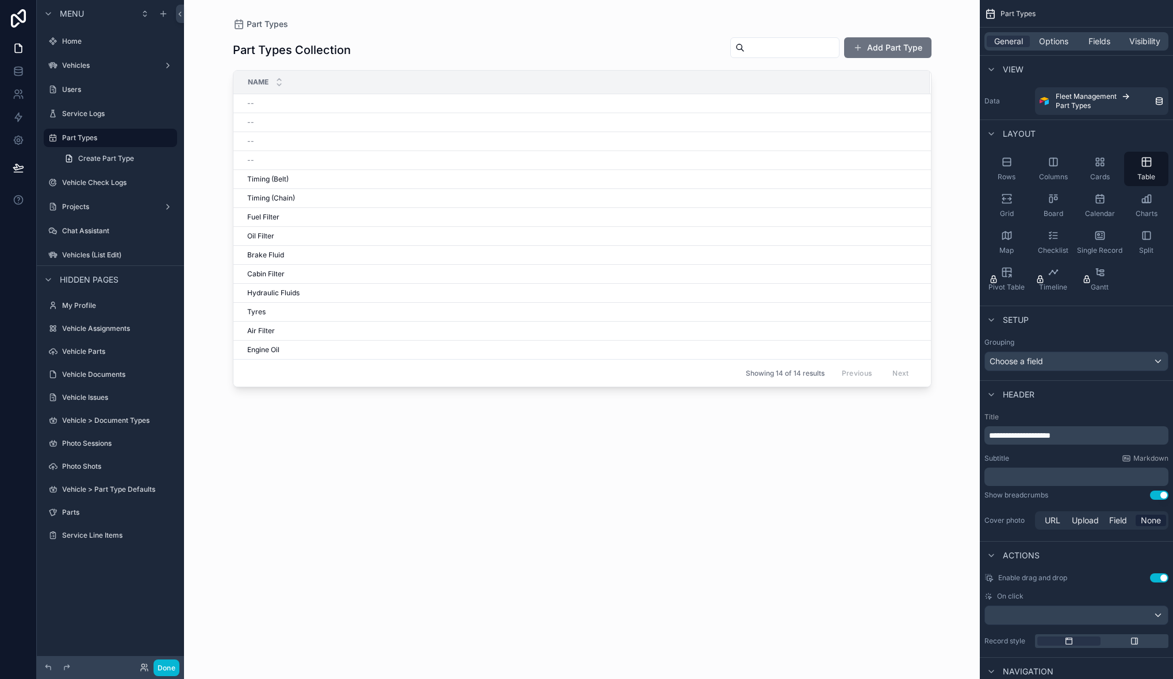
click at [592, 57] on div "scrollable content" at bounding box center [581, 333] width 735 height 666
click at [594, 56] on div "Part Types Collection Add Part Type" at bounding box center [582, 50] width 698 height 26
click at [1065, 35] on div "General Options Fields Visibility" at bounding box center [1076, 41] width 184 height 18
click at [1062, 40] on span "Options" at bounding box center [1053, 41] width 29 height 11
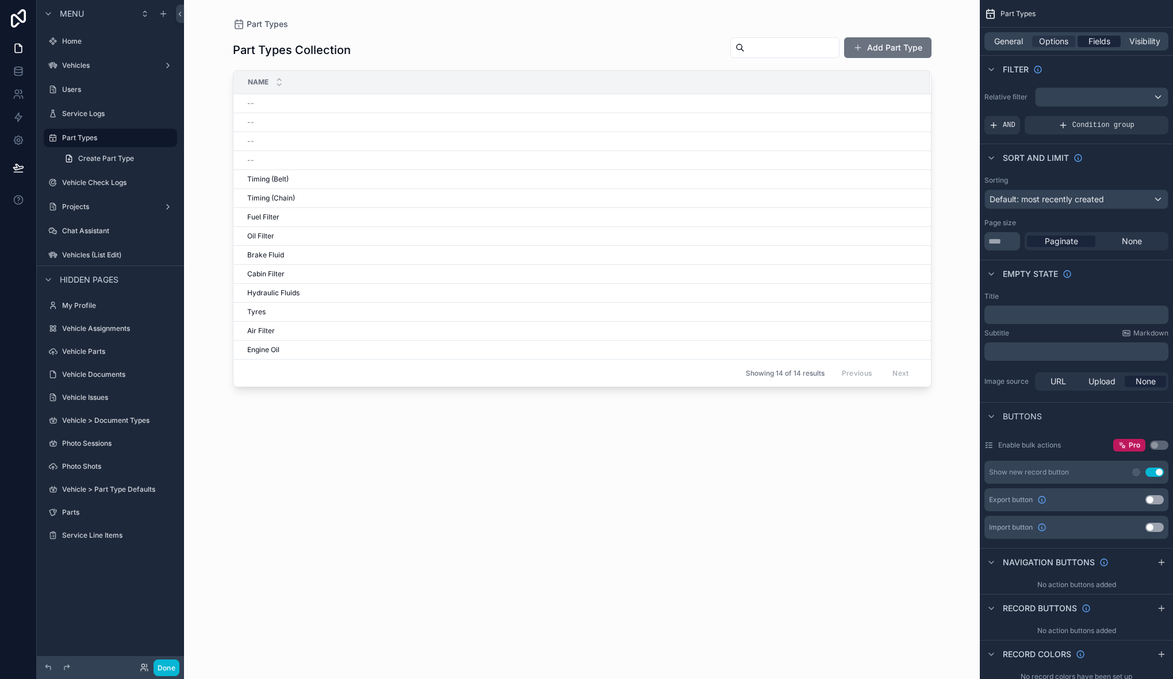
click at [1093, 45] on span "Fields" at bounding box center [1099, 41] width 22 height 11
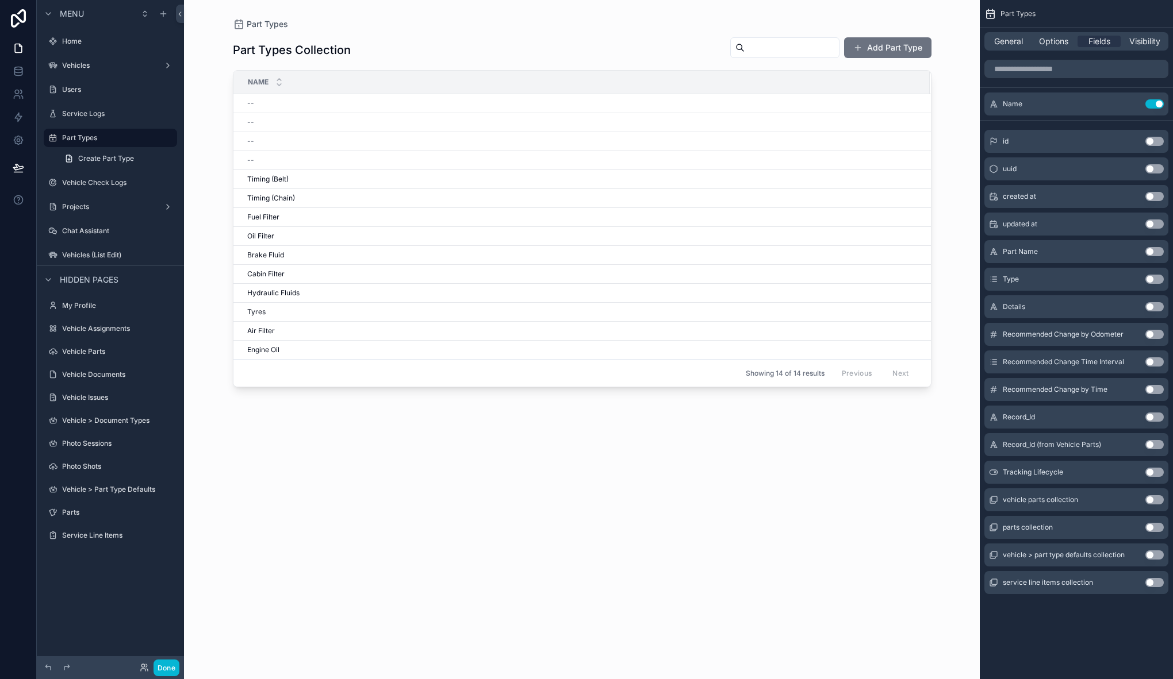
click at [1157, 252] on button "Use setting" at bounding box center [1154, 251] width 18 height 9
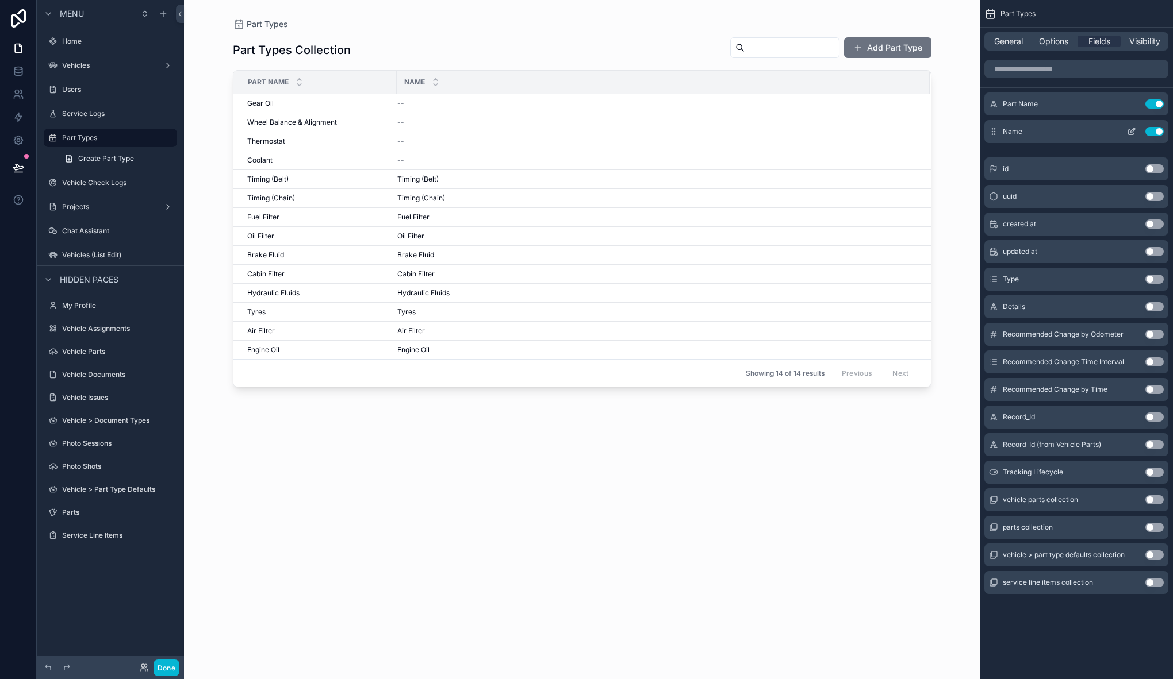
click at [1149, 131] on button "Use setting" at bounding box center [1154, 131] width 18 height 9
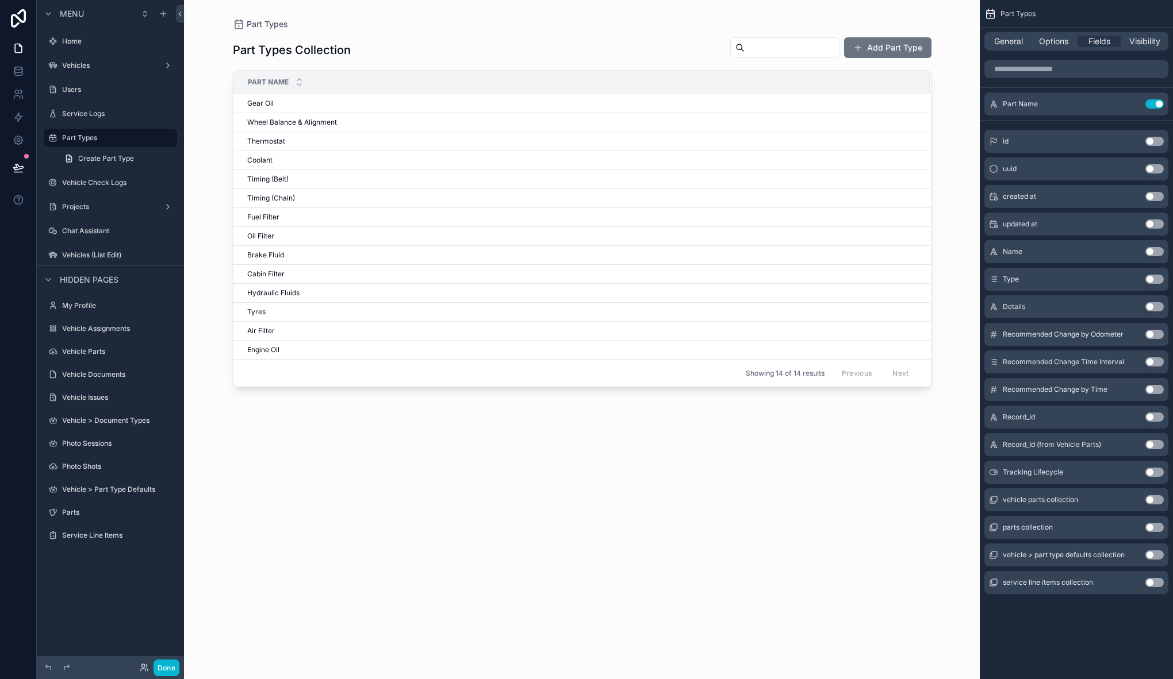
click at [478, 427] on div "Part Types Collection Add Part Type Part Name Gear Oil Gear Oil Wheel Balance &…" at bounding box center [582, 348] width 698 height 636
click at [171, 665] on button "Done" at bounding box center [166, 668] width 26 height 17
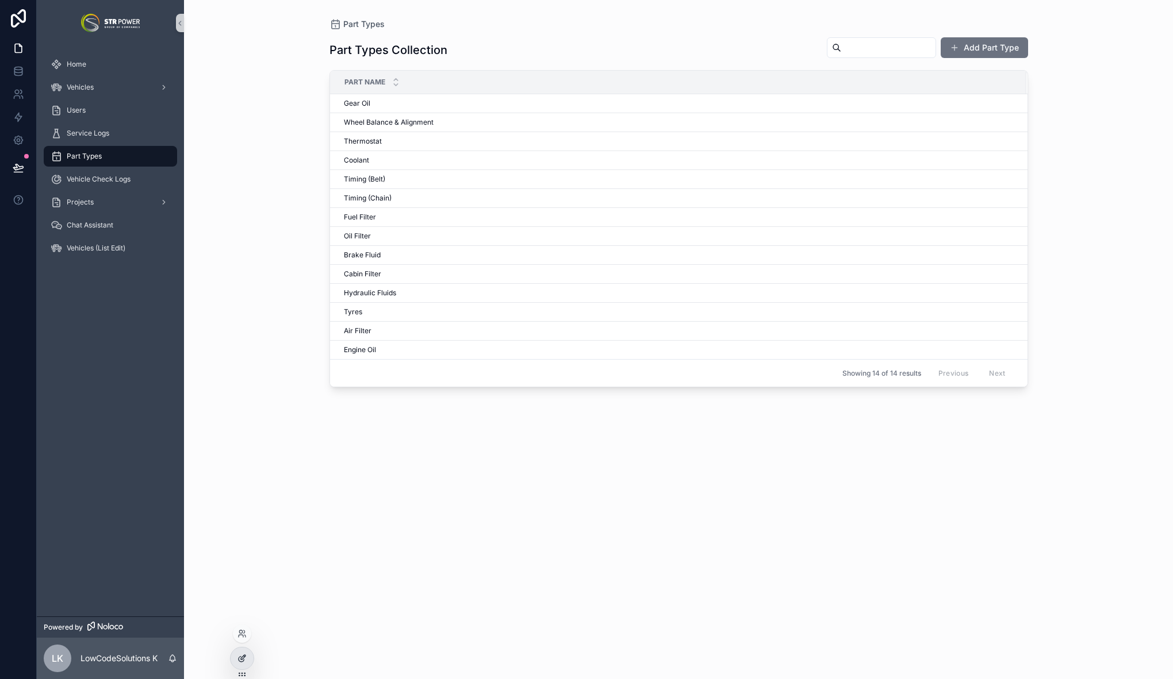
click at [241, 660] on icon at bounding box center [241, 658] width 9 height 9
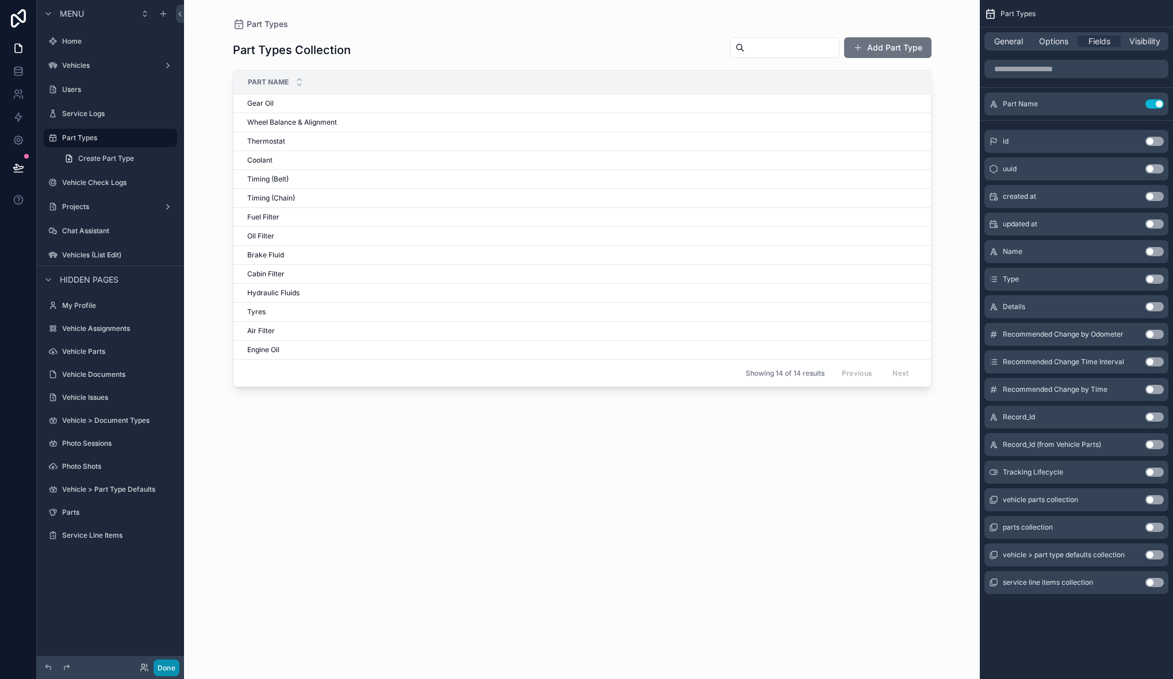
click at [161, 672] on button "Done" at bounding box center [166, 668] width 26 height 17
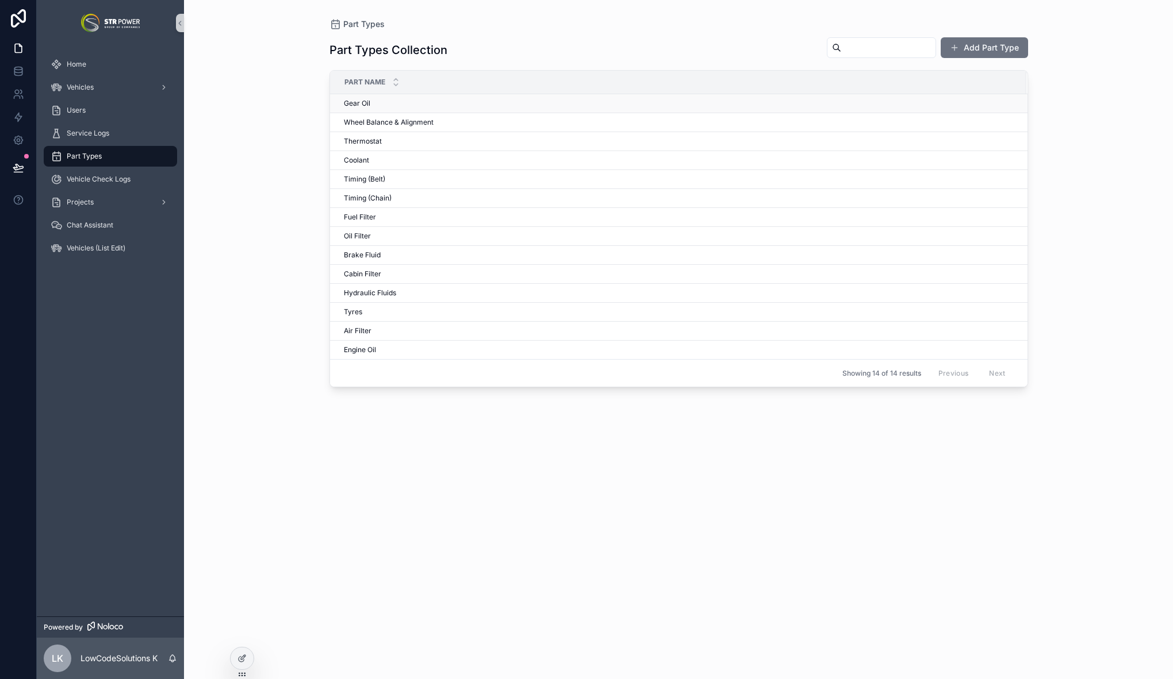
click at [382, 104] on div "Gear Oil Gear Oil" at bounding box center [678, 103] width 668 height 9
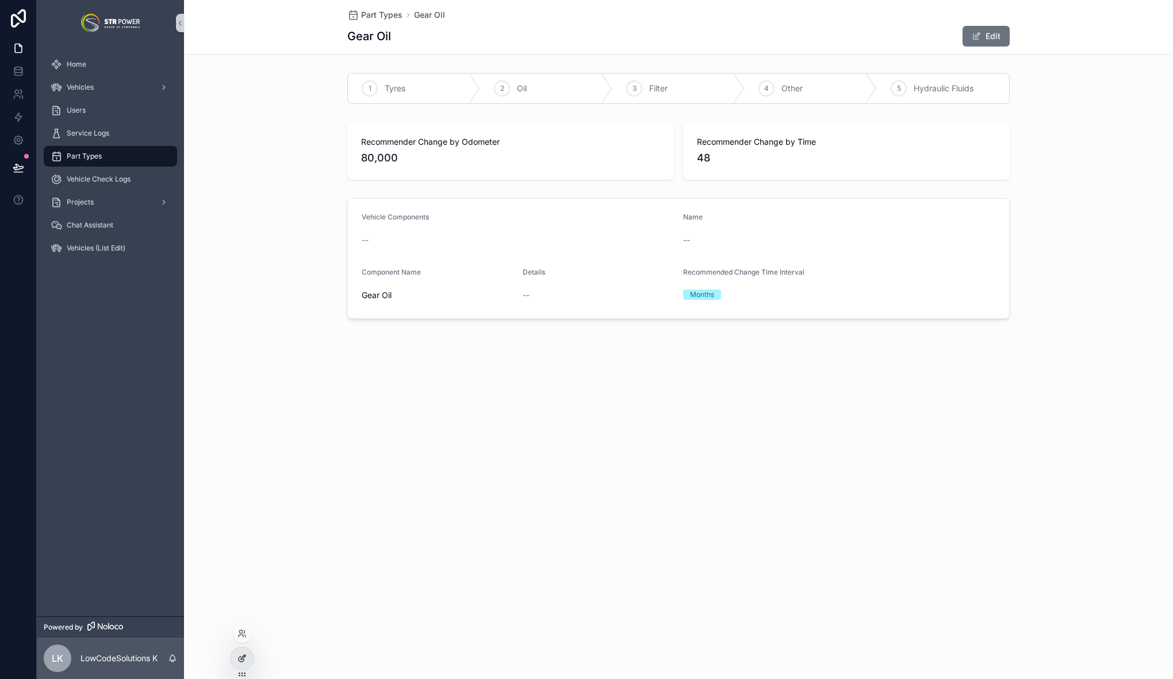
click at [241, 664] on div at bounding box center [241, 659] width 23 height 22
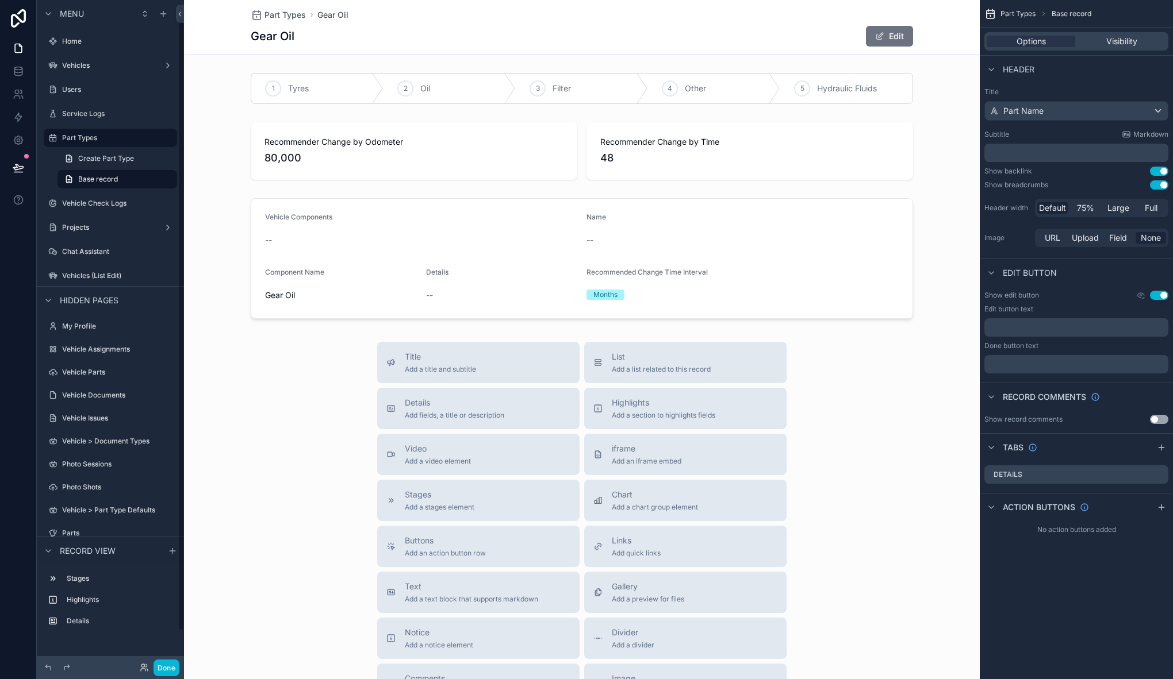
scroll to position [14, 0]
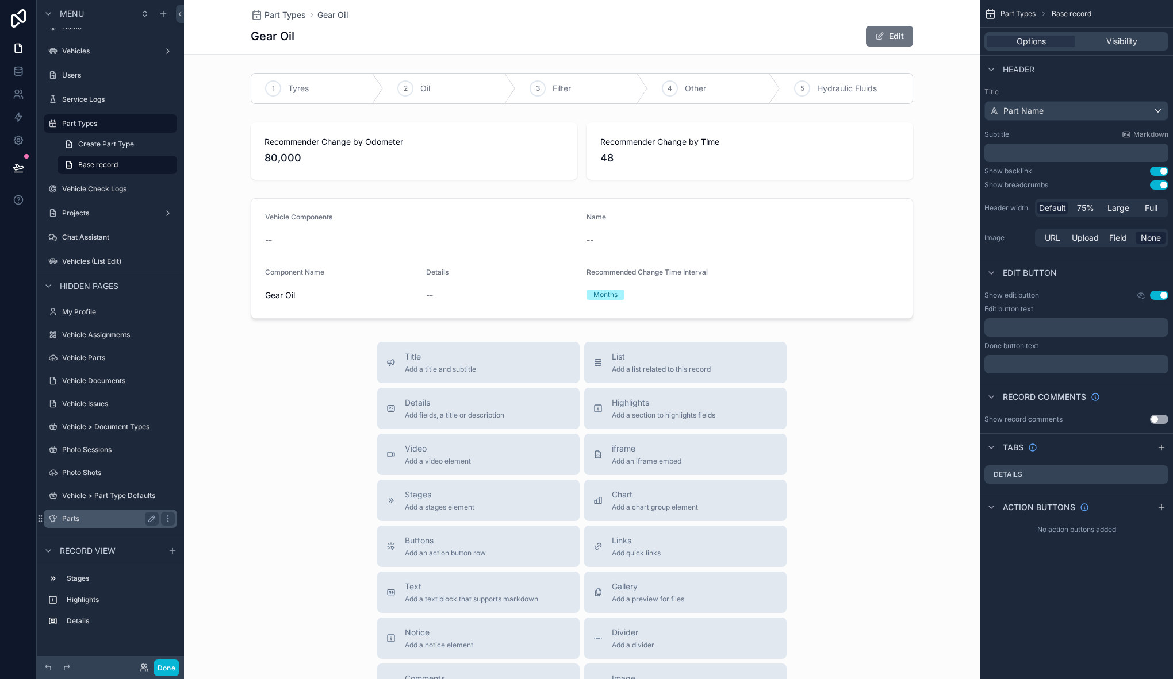
click at [64, 520] on label "Parts" at bounding box center [108, 518] width 92 height 9
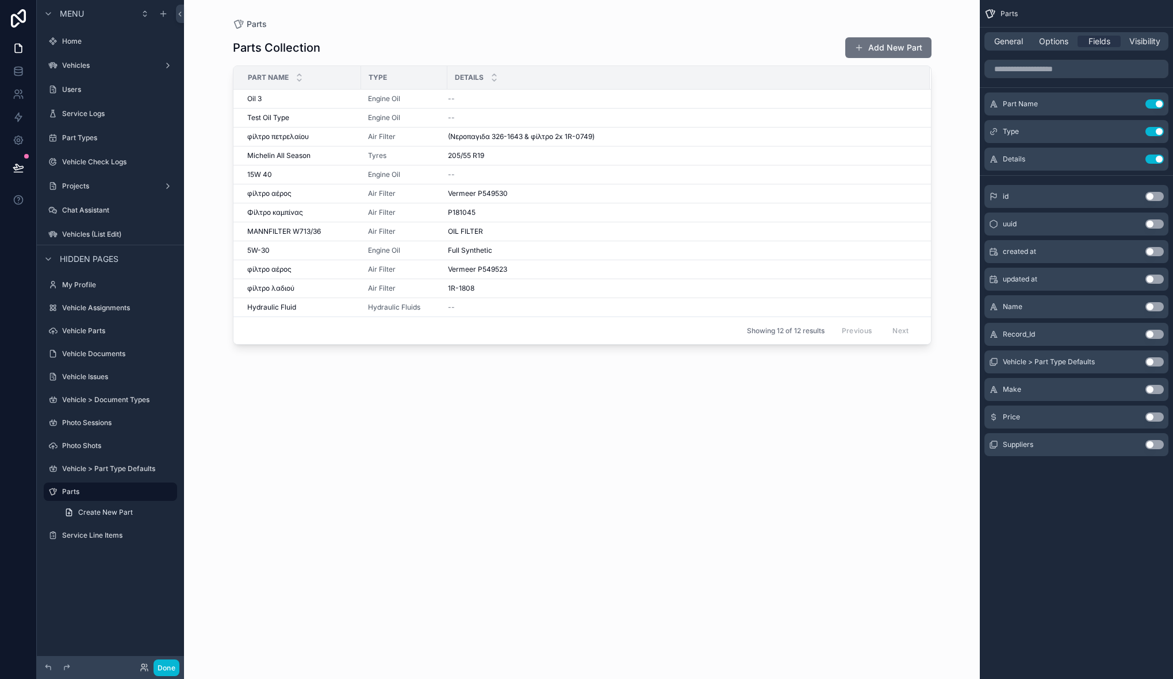
click at [1014, 45] on span "General" at bounding box center [1008, 41] width 29 height 11
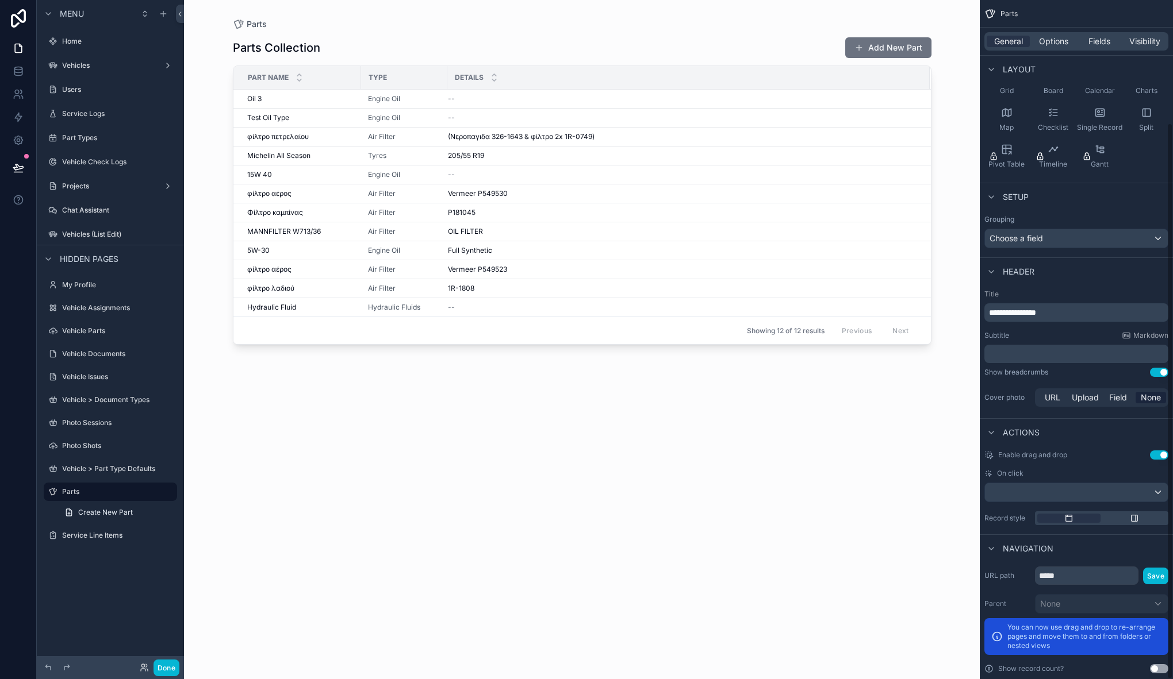
scroll to position [149, 0]
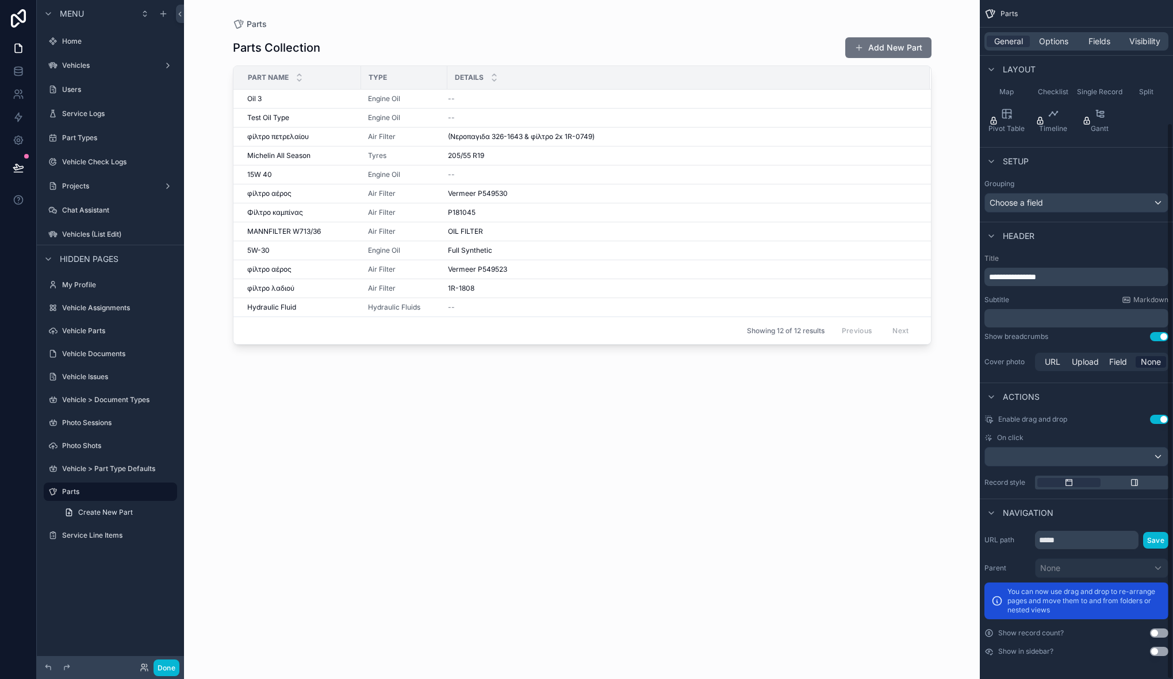
click at [1159, 652] on button "Use setting" at bounding box center [1159, 651] width 18 height 9
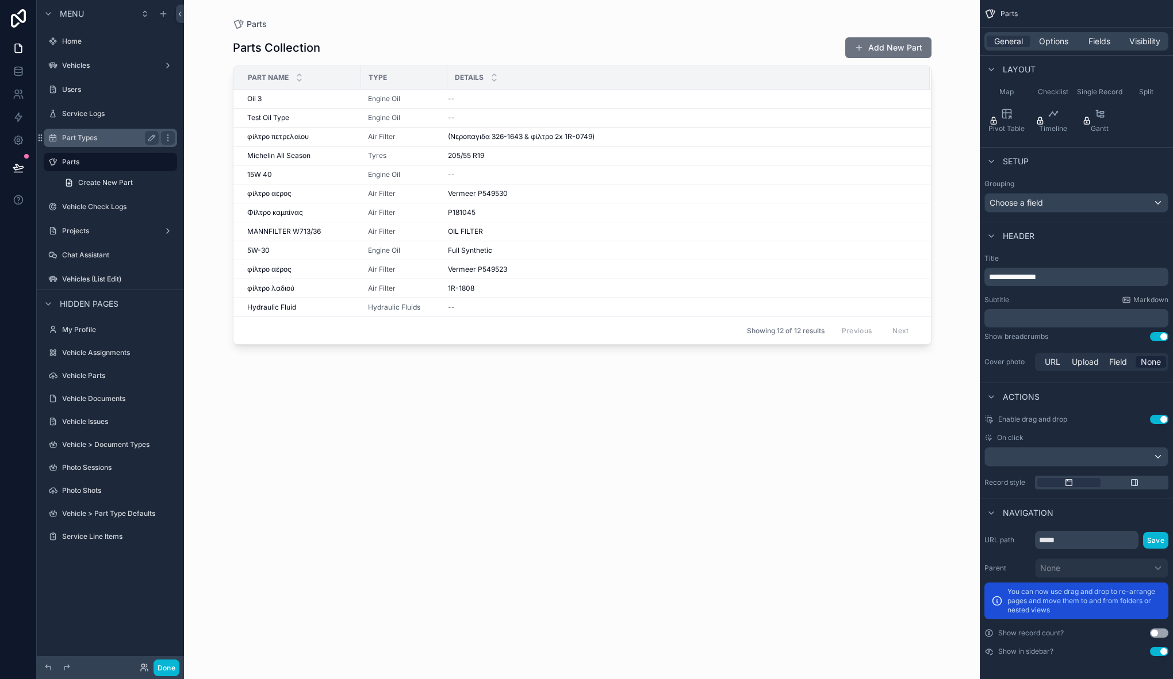
click at [115, 135] on label "Part Types" at bounding box center [108, 137] width 92 height 9
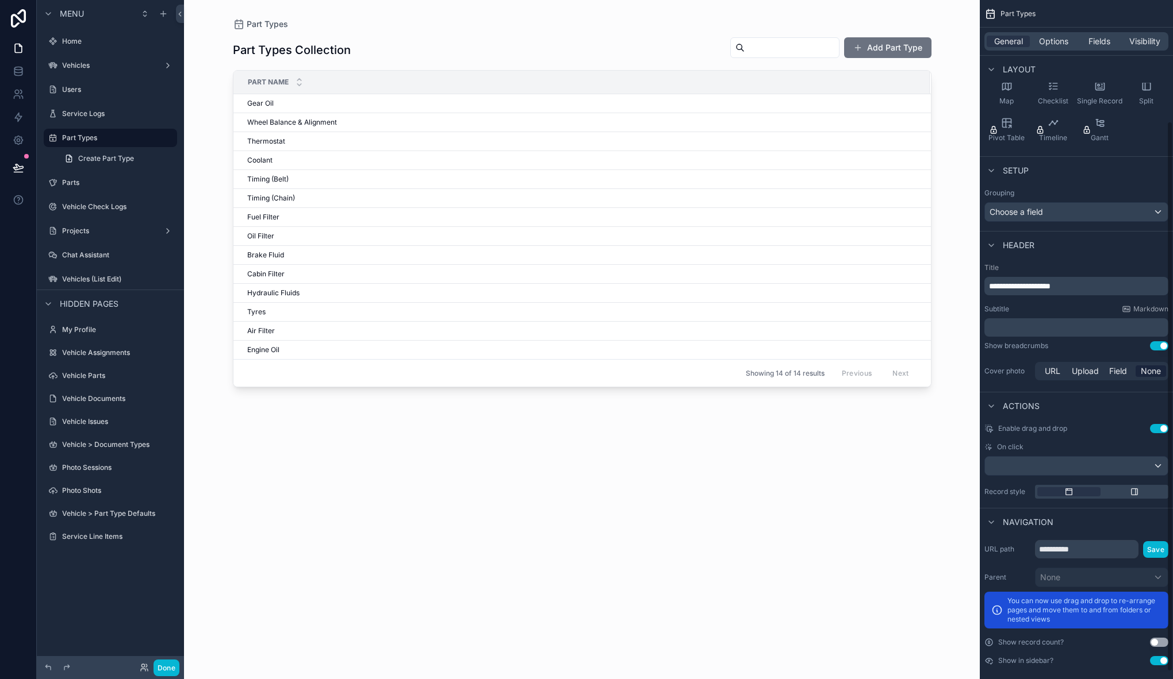
click at [1156, 660] on button "Use setting" at bounding box center [1159, 660] width 18 height 9
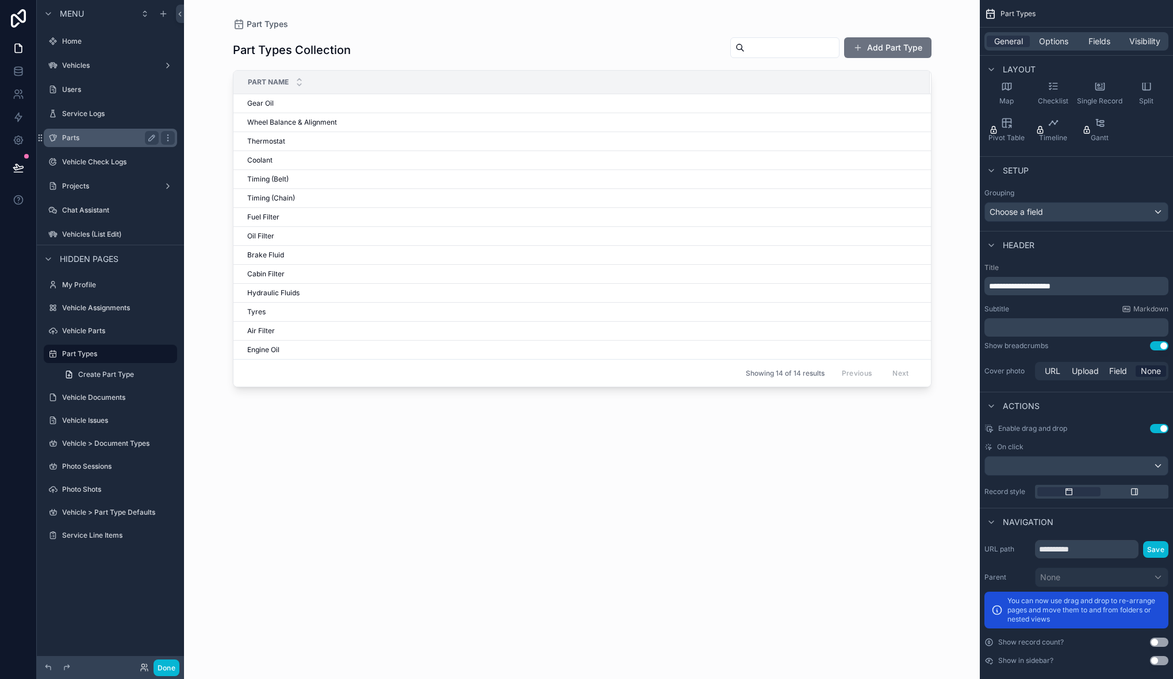
click at [87, 141] on label "Parts" at bounding box center [108, 137] width 92 height 9
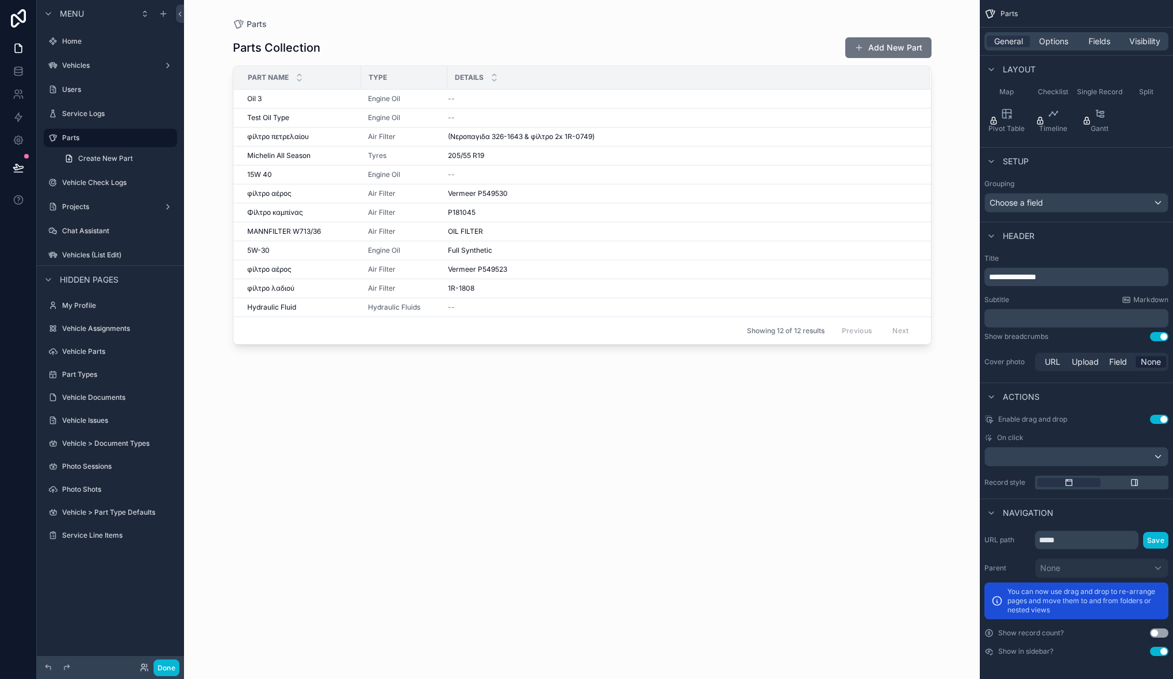
click at [894, 45] on div "scrollable content" at bounding box center [581, 333] width 735 height 666
click at [521, 40] on div "Parts Collection Add New Part" at bounding box center [582, 48] width 698 height 22
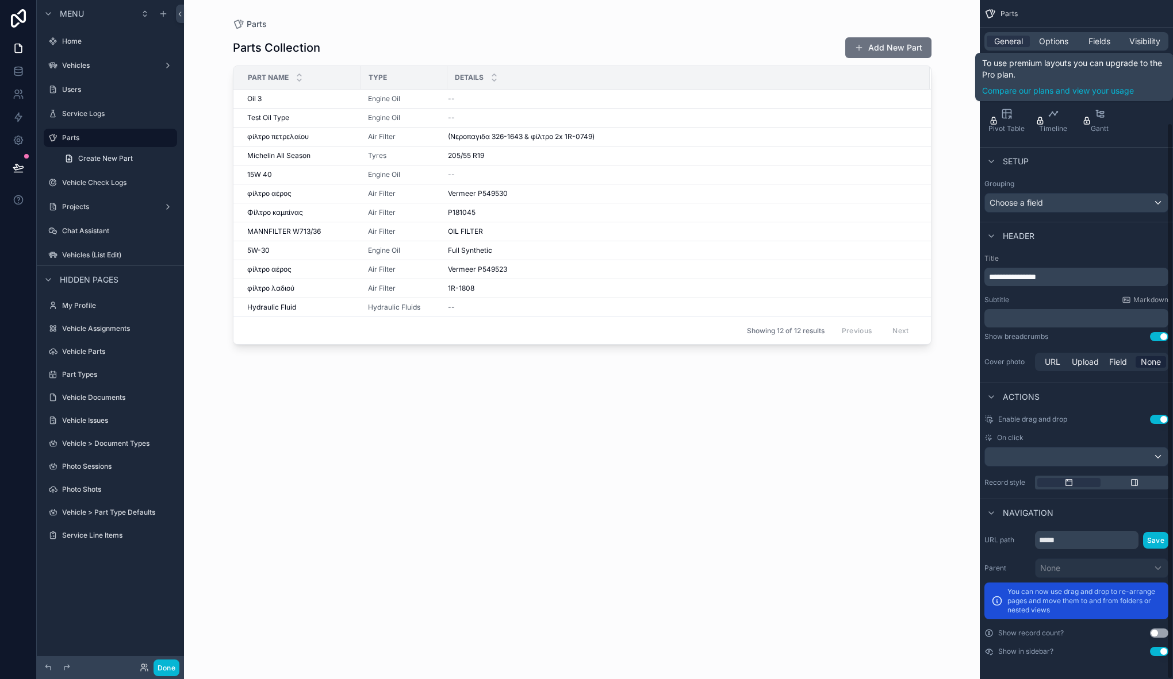
click at [1064, 52] on div "General Options Fields Visibility" at bounding box center [1075, 42] width 193 height 28
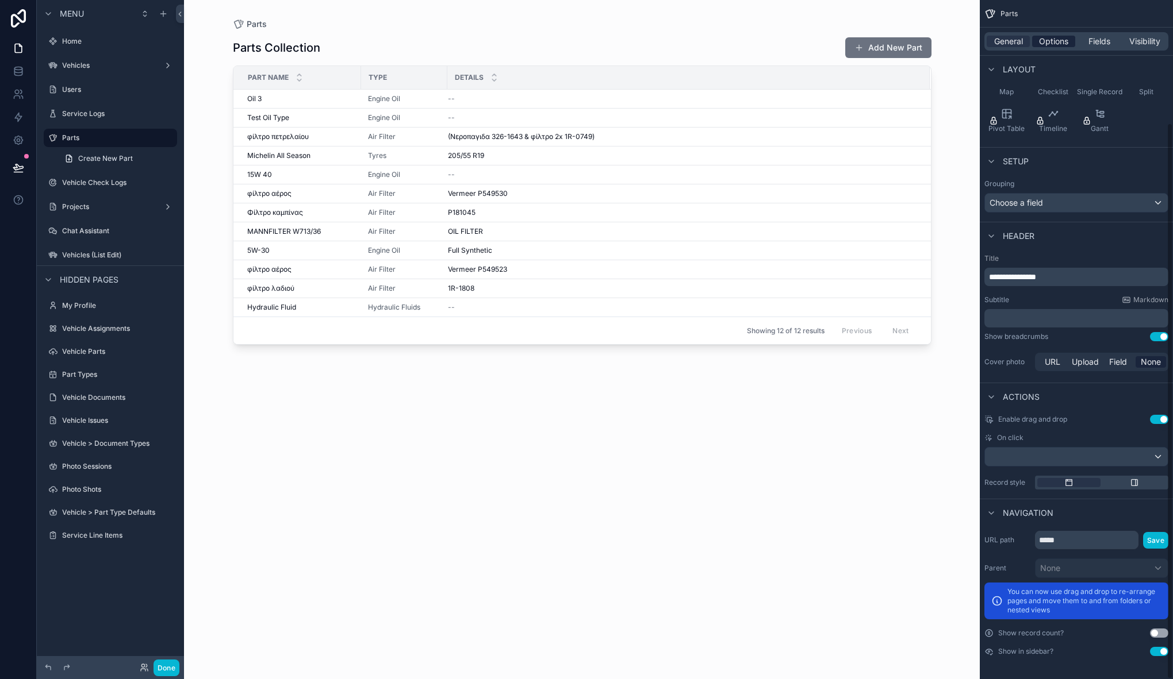
click at [1059, 42] on span "Options" at bounding box center [1053, 41] width 29 height 11
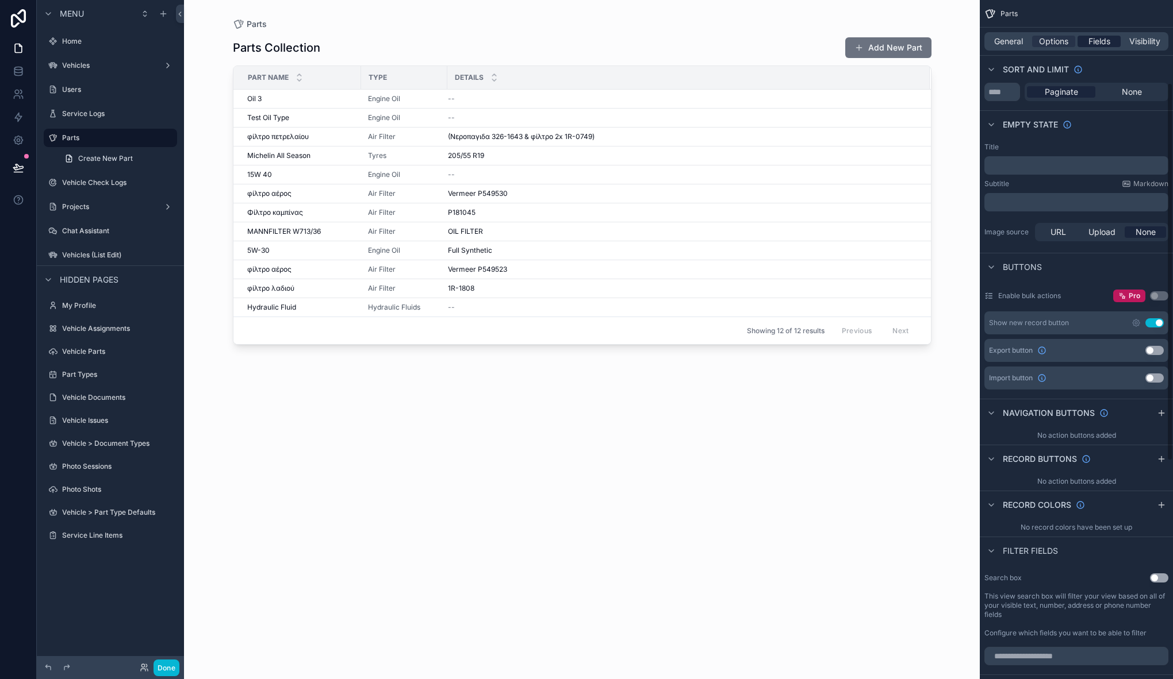
click at [1098, 37] on span "Fields" at bounding box center [1099, 41] width 22 height 11
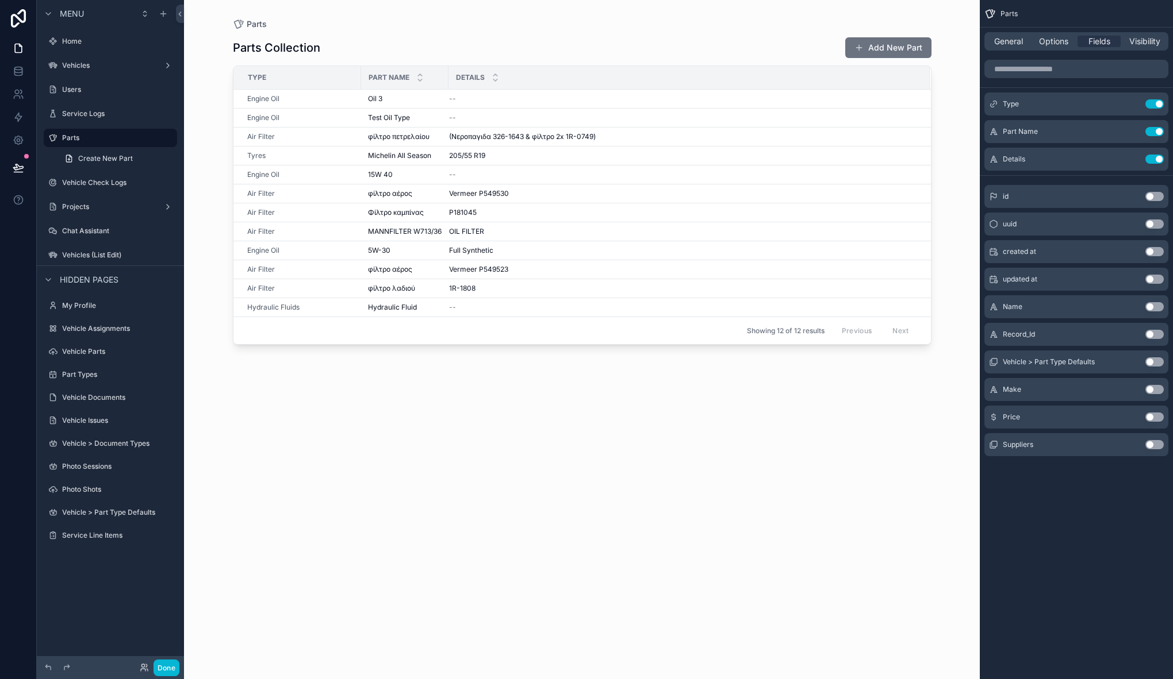
click at [448, 78] on th "Details" at bounding box center [688, 78] width 481 height 24
drag, startPoint x: 446, startPoint y: 78, endPoint x: 459, endPoint y: 78, distance: 12.6
click at [459, 78] on div "scrollable content" at bounding box center [460, 77] width 5 height 23
click at [1152, 388] on button "Use setting" at bounding box center [1154, 389] width 18 height 9
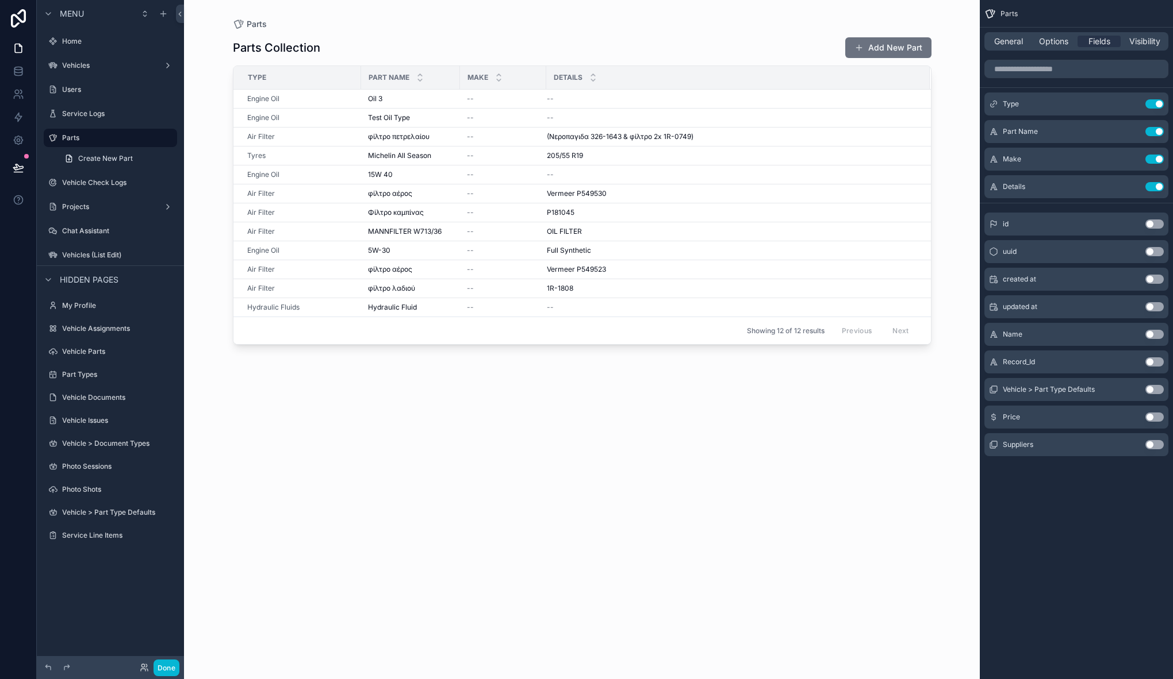
click at [1154, 419] on button "Use setting" at bounding box center [1154, 417] width 18 height 9
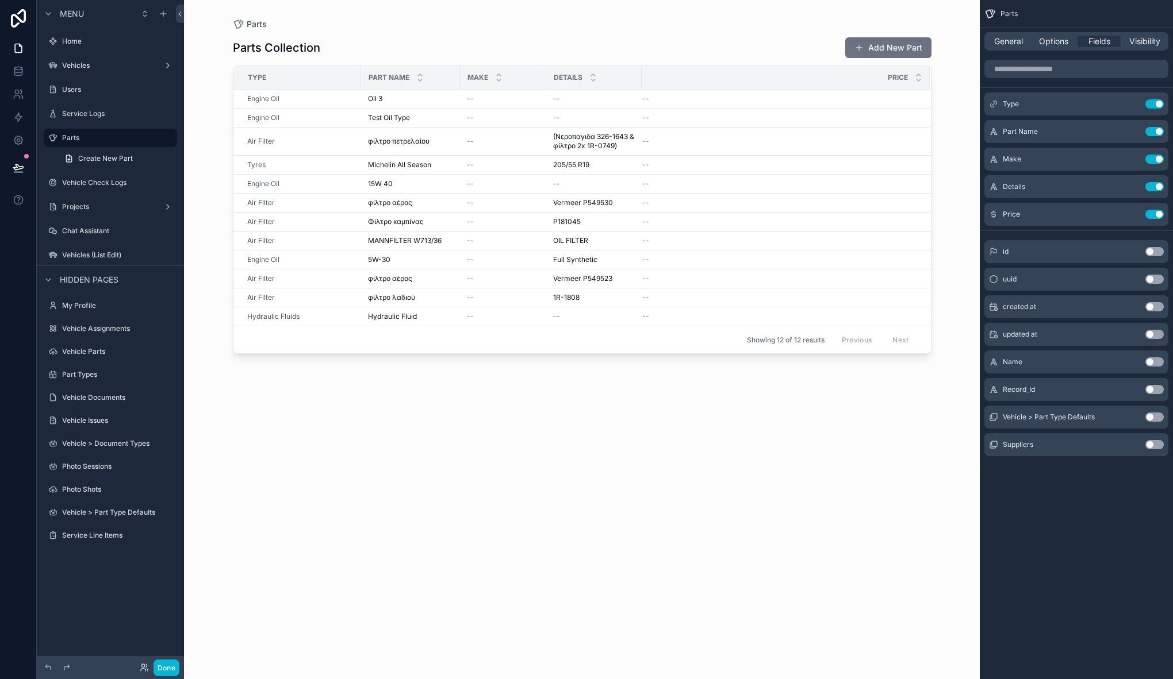
click at [1154, 448] on button "Use setting" at bounding box center [1154, 444] width 18 height 9
click at [802, 43] on div "Parts Collection Add New Part" at bounding box center [582, 48] width 698 height 22
click at [893, 45] on button "Add New Part" at bounding box center [888, 47] width 86 height 21
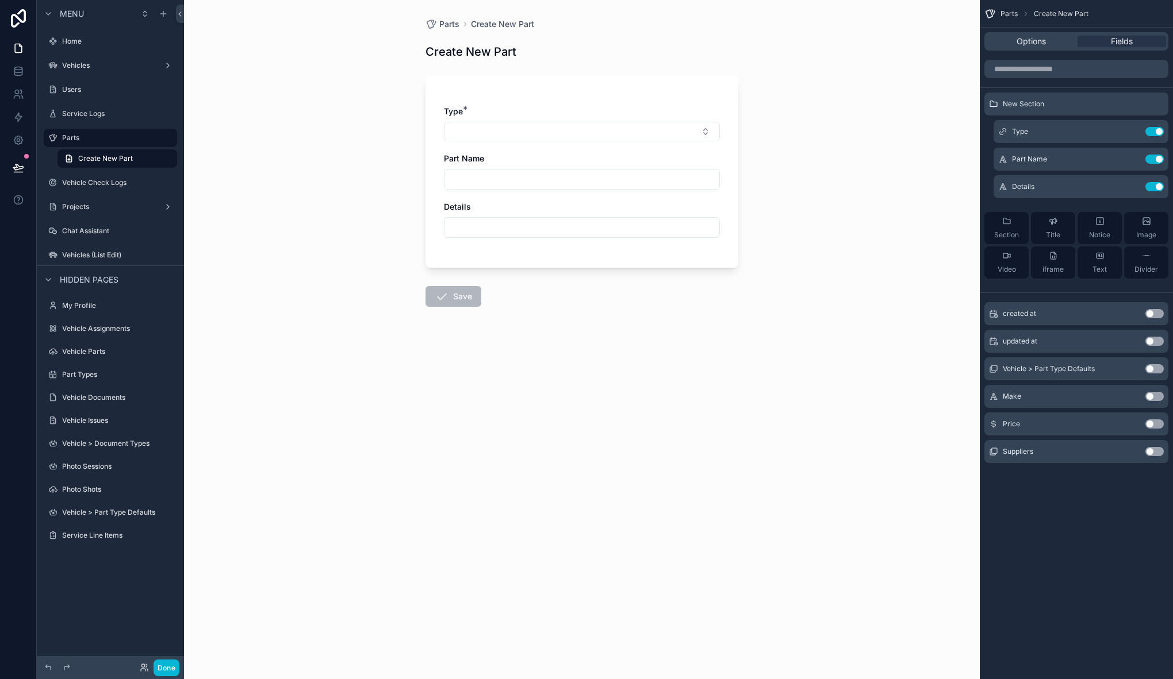
click at [582, 109] on div "Type *" at bounding box center [582, 111] width 276 height 11
click at [1131, 134] on icon "scrollable content" at bounding box center [1131, 131] width 9 height 9
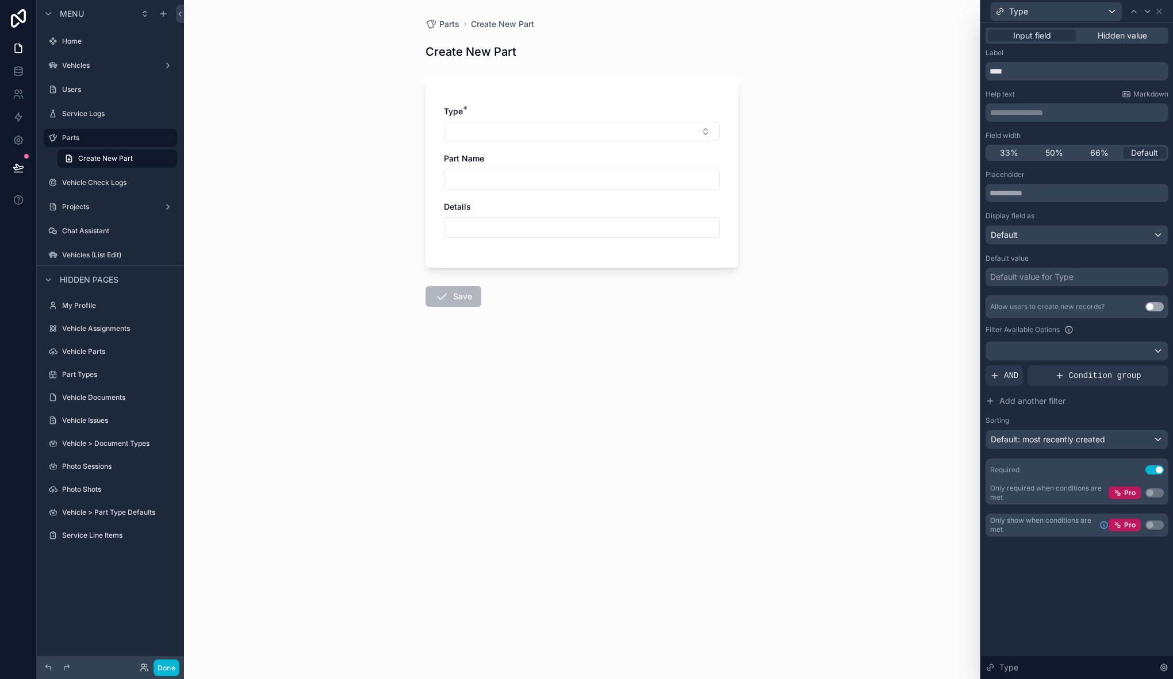
click at [891, 124] on div "Parts Create New Part Create New Part Type * Part Name Details Save" at bounding box center [581, 339] width 795 height 679
click at [631, 120] on div "Type *" at bounding box center [582, 124] width 276 height 36
click at [624, 127] on button "Select Button" at bounding box center [582, 132] width 276 height 20
click at [847, 206] on div "Parts Create New Part Create New Part Type * Part Name Details Save" at bounding box center [581, 339] width 795 height 679
click at [927, 74] on div "Parts Create New Part Create New Part Type * Part Name Details Save" at bounding box center [581, 339] width 795 height 679
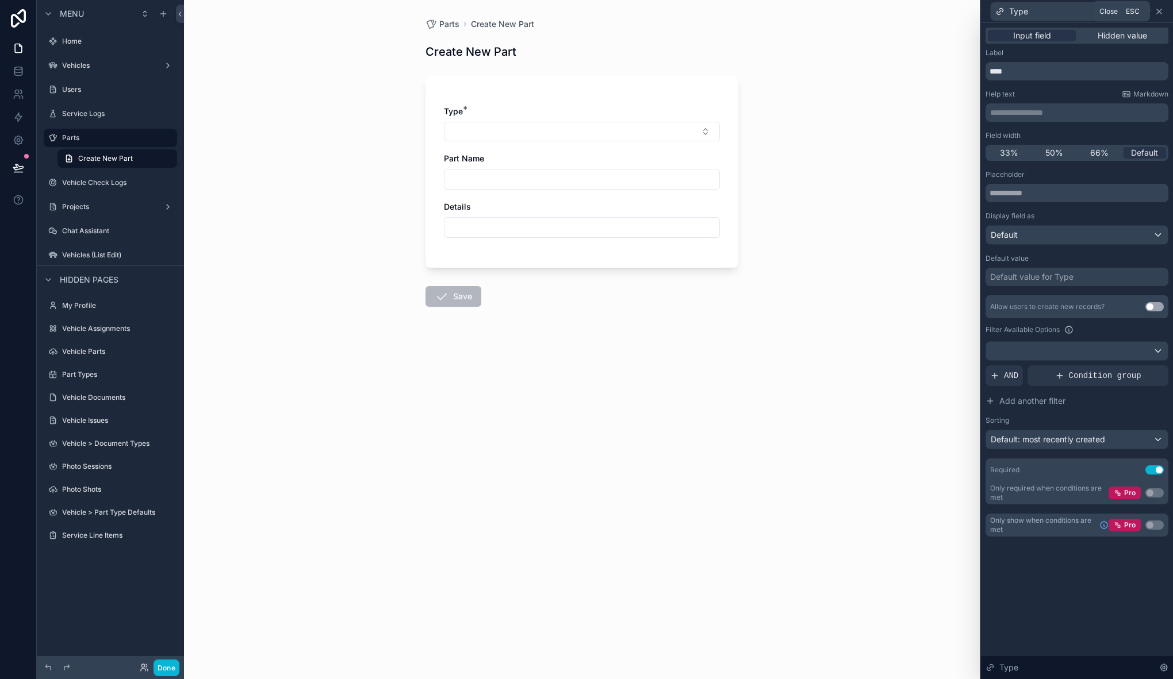
click at [1161, 12] on icon at bounding box center [1158, 11] width 9 height 9
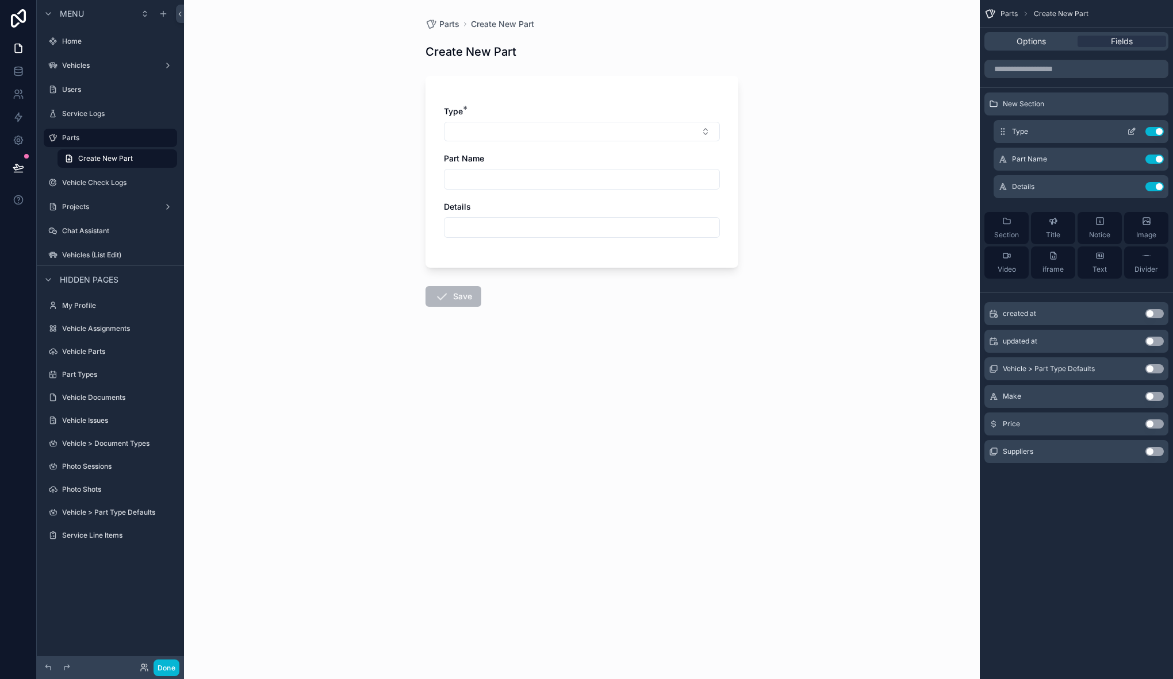
click at [1136, 135] on button "scrollable content" at bounding box center [1131, 131] width 18 height 9
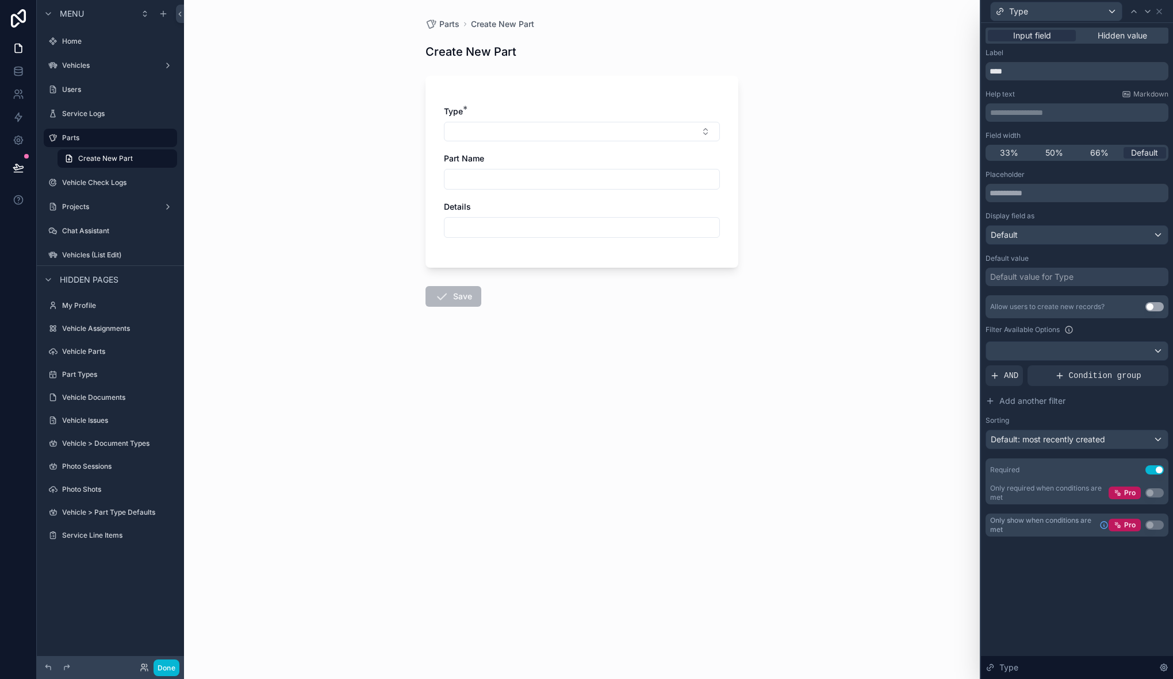
click at [1156, 307] on button "Use setting" at bounding box center [1154, 306] width 18 height 9
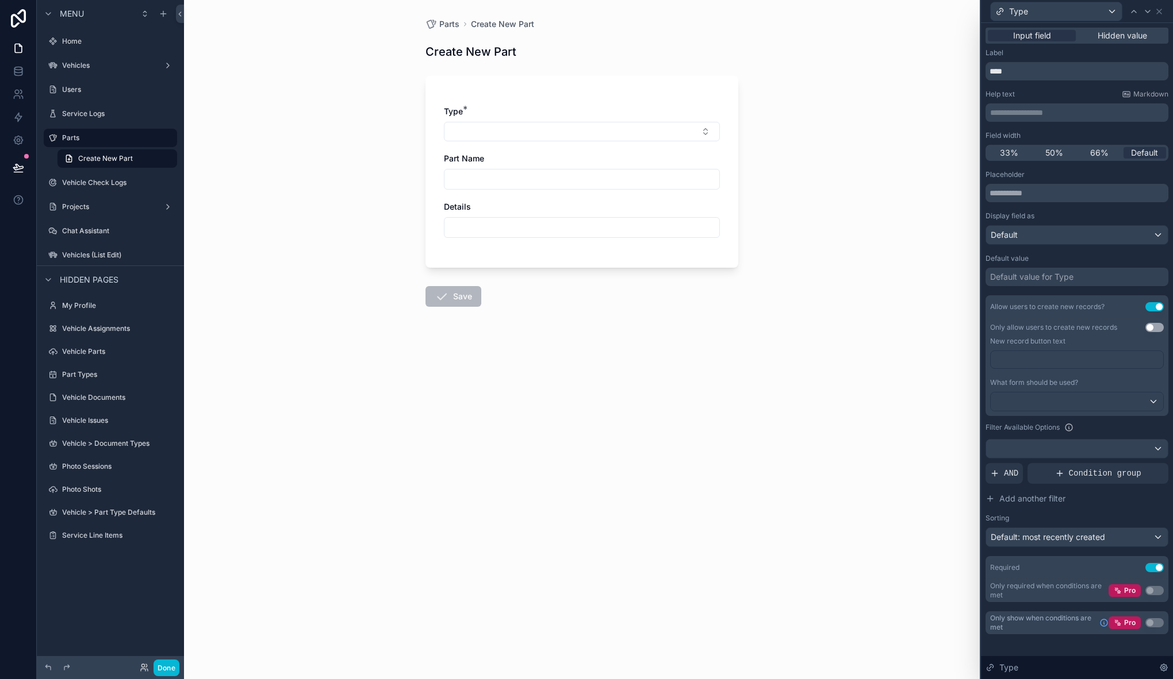
click at [1032, 359] on p "﻿" at bounding box center [1078, 359] width 166 height 11
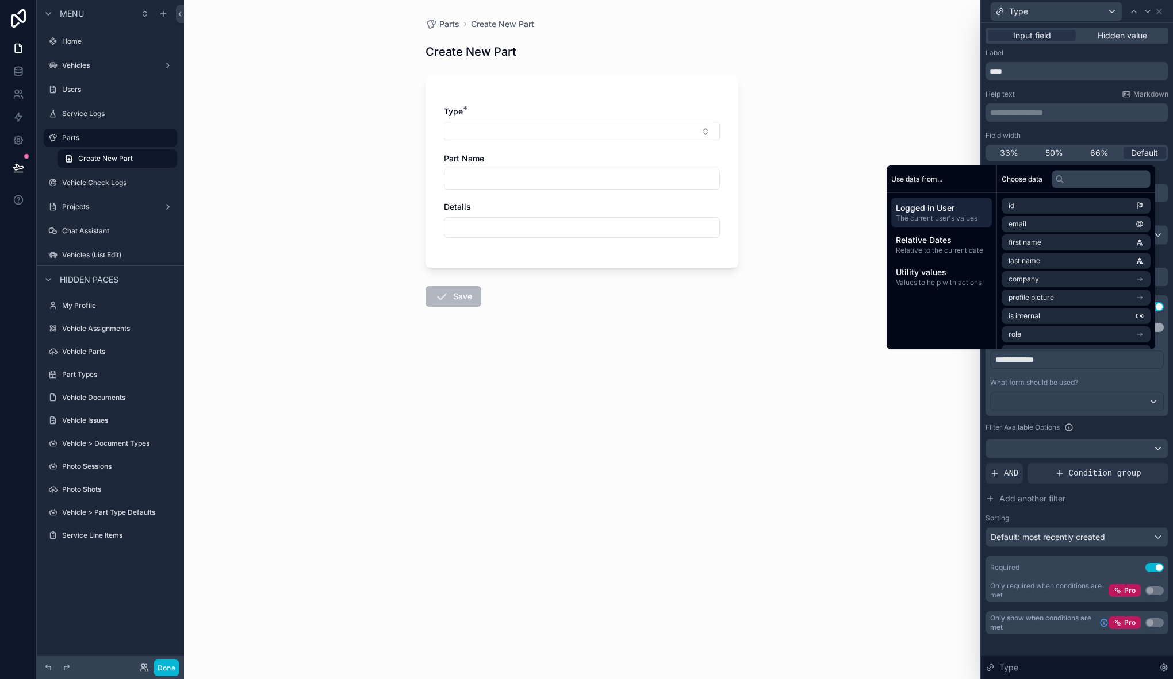
click at [794, 470] on div "Parts Create New Part Create New Part Type * Part Name Details Save" at bounding box center [581, 339] width 795 height 679
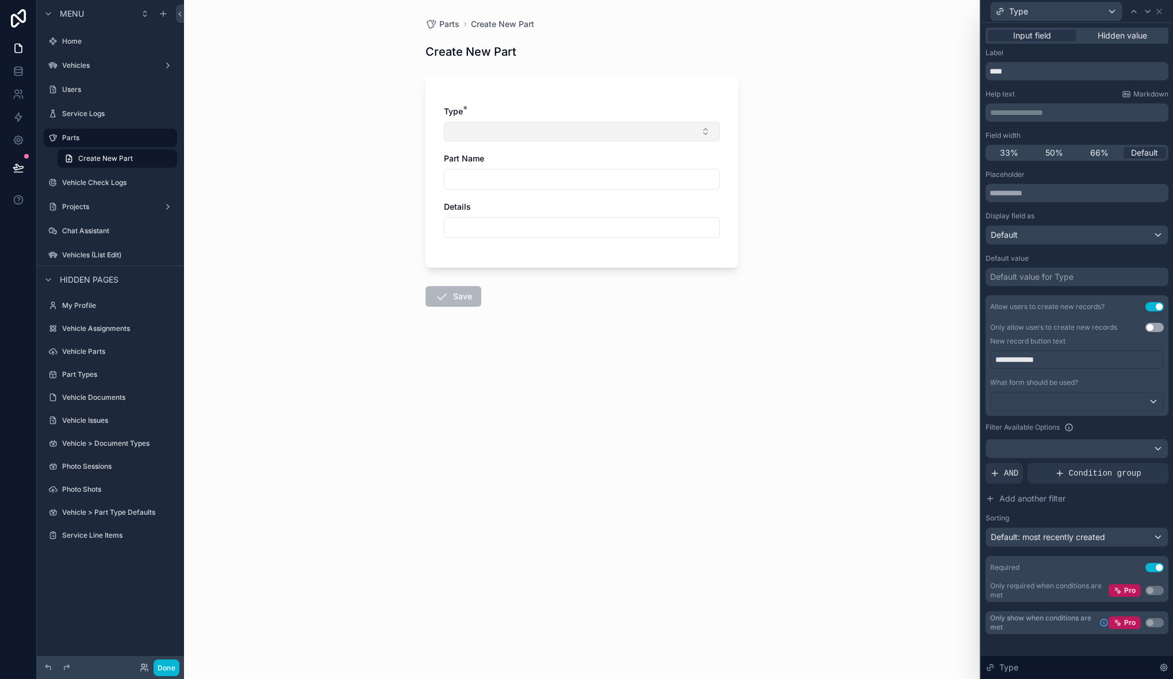
click at [496, 123] on button "Select Button" at bounding box center [582, 132] width 276 height 20
click at [800, 237] on div "Parts Create New Part Create New Part Type * Part Name Details Save" at bounding box center [581, 339] width 795 height 679
click at [910, 351] on div "Parts Create New Part Create New Part Type * Part Name Details Save" at bounding box center [581, 339] width 795 height 679
click at [1159, 10] on icon at bounding box center [1158, 11] width 9 height 9
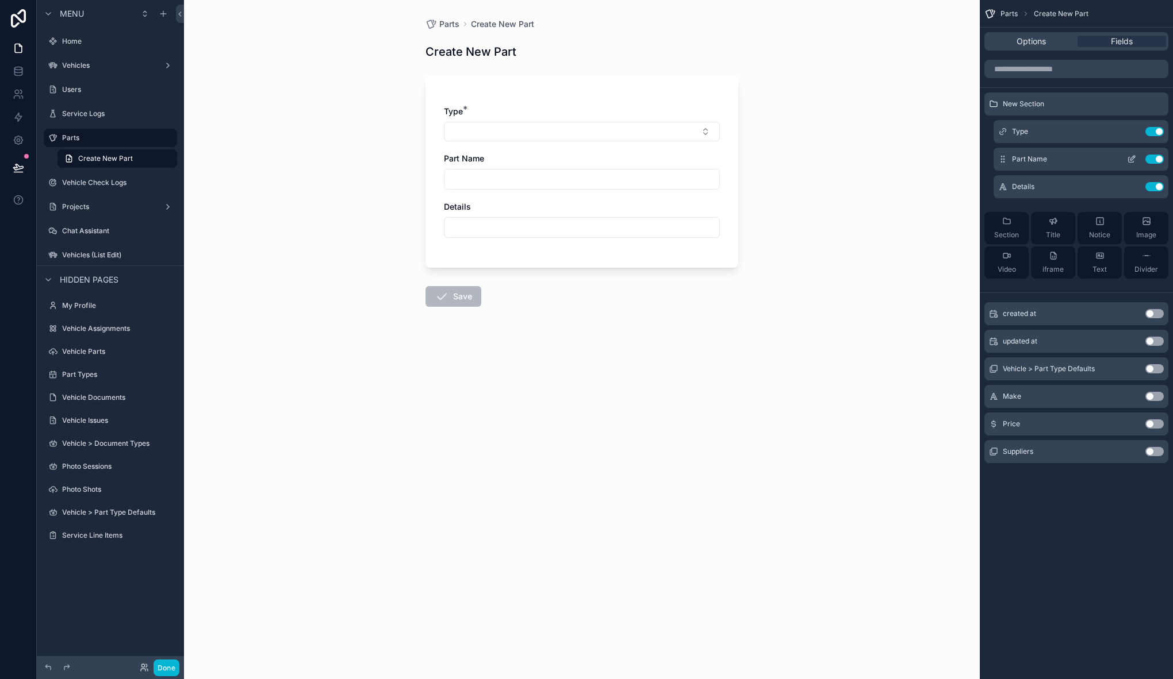
click at [1133, 159] on icon "scrollable content" at bounding box center [1131, 159] width 9 height 9
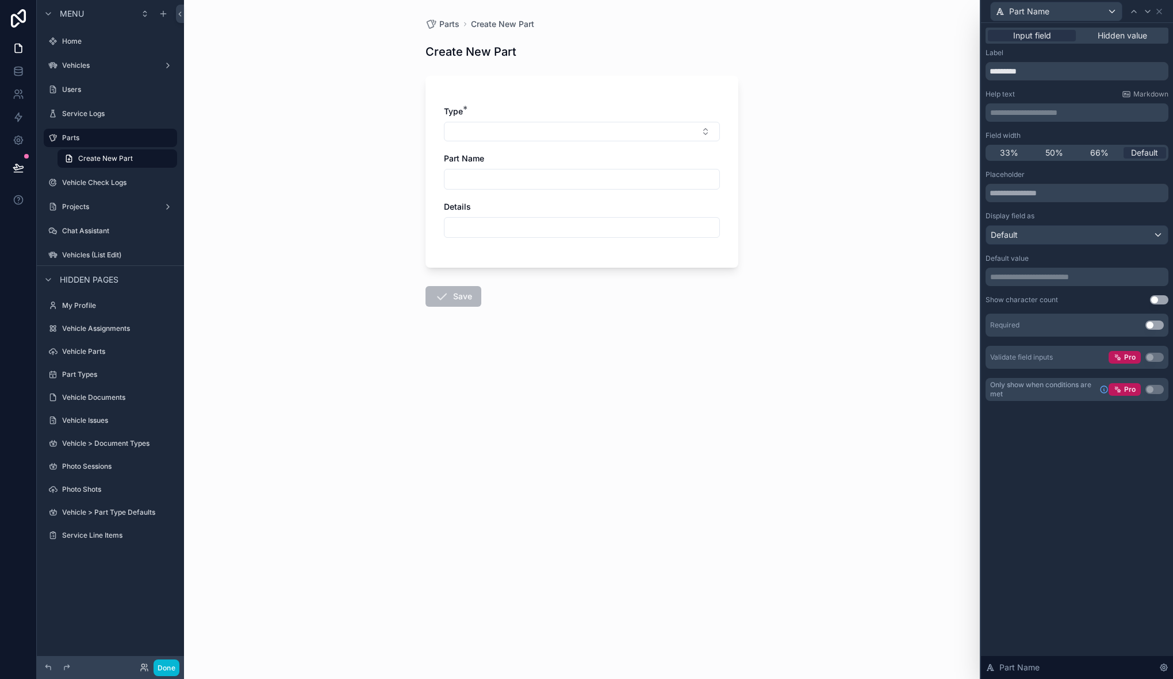
click at [1159, 327] on button "Use setting" at bounding box center [1154, 325] width 18 height 9
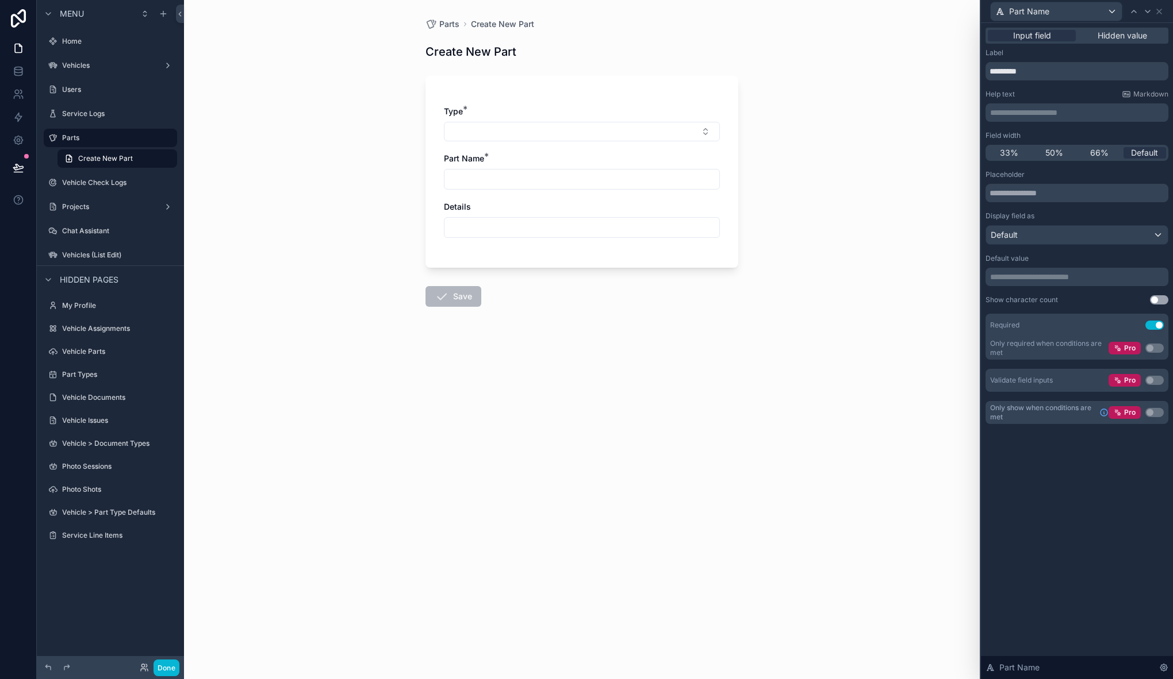
click at [1164, 12] on div "Part Name" at bounding box center [1076, 11] width 183 height 22
click at [1160, 7] on icon at bounding box center [1158, 11] width 9 height 9
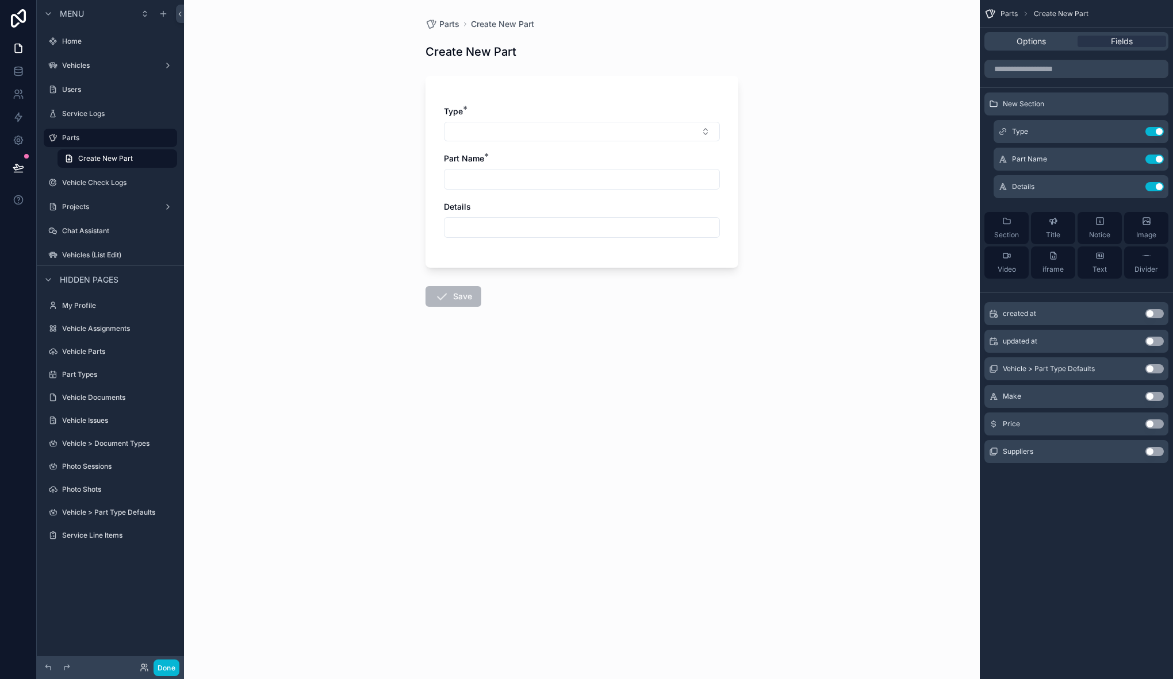
click at [1156, 400] on button "Use setting" at bounding box center [1154, 396] width 18 height 9
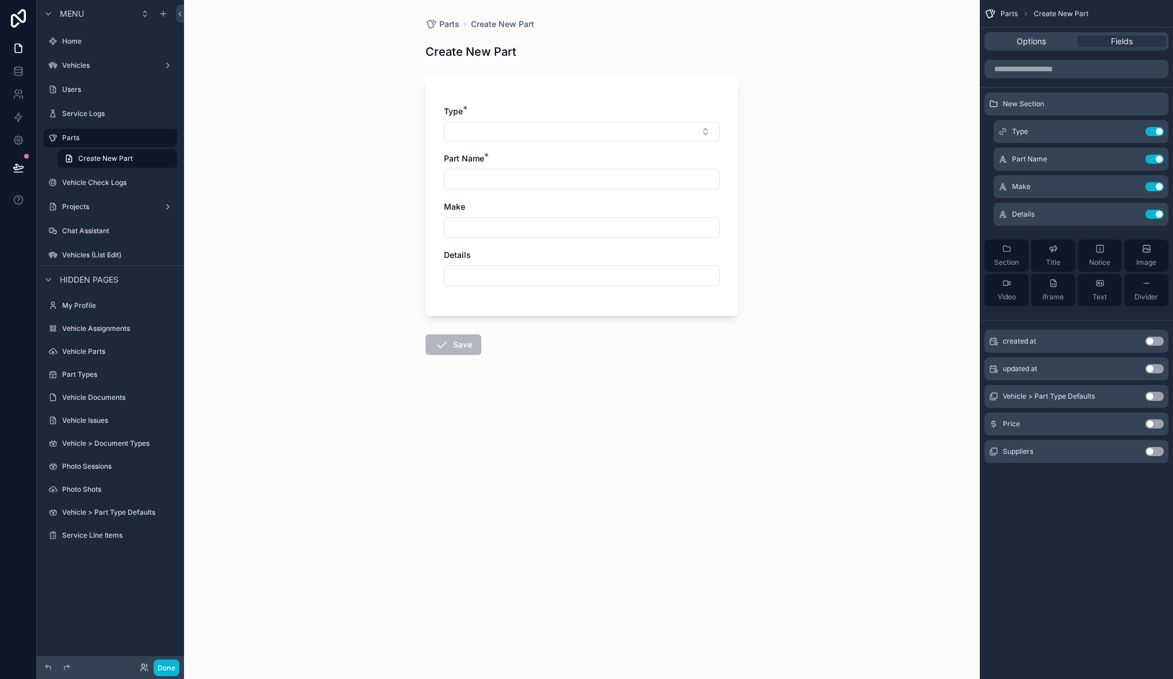
click at [995, 424] on icon "scrollable content" at bounding box center [993, 424] width 4 height 5
drag, startPoint x: 995, startPoint y: 426, endPoint x: 993, endPoint y: 302, distance: 124.2
click at [993, 301] on div "New Section Type Use setting Part Name Use setting Make Use setting Details Use…" at bounding box center [1075, 266] width 193 height 422
click at [1154, 423] on button "Use setting" at bounding box center [1154, 424] width 18 height 9
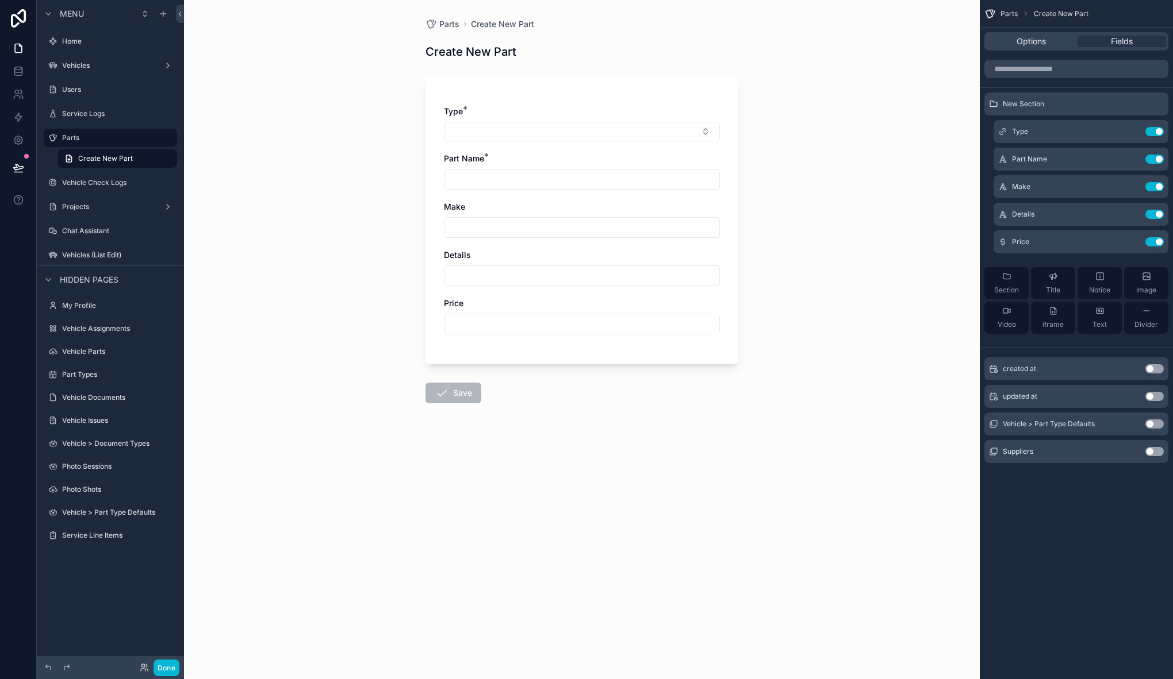
click at [1154, 450] on button "Use setting" at bounding box center [1154, 451] width 18 height 9
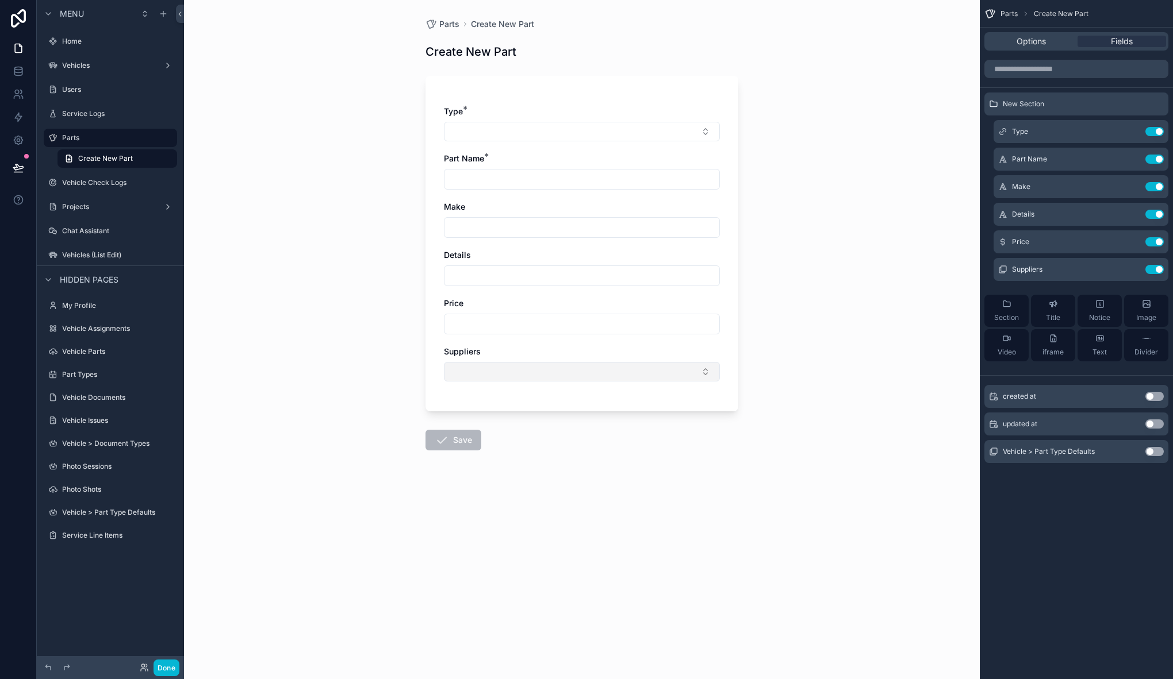
click at [501, 371] on button "Select Button" at bounding box center [582, 372] width 276 height 20
click at [755, 348] on div "Parts Create New Part Create New Part Type * Part Name * Make Details Price Sup…" at bounding box center [581, 339] width 795 height 679
click at [1133, 268] on icon "scrollable content" at bounding box center [1132, 268] width 5 height 5
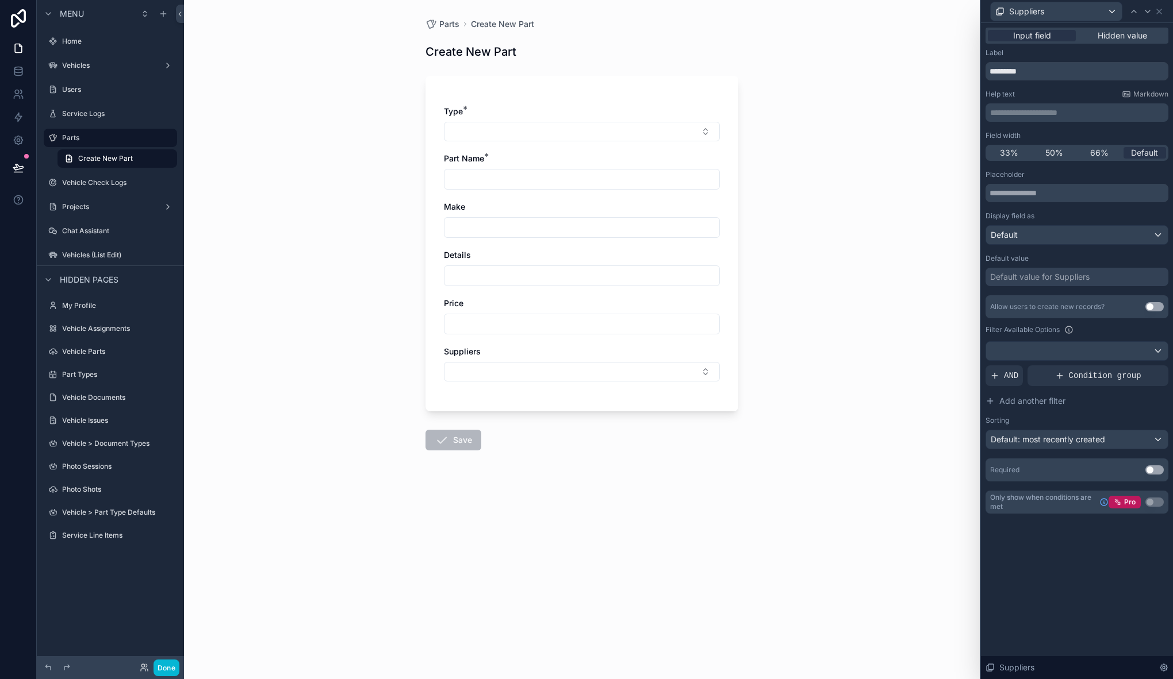
click at [1151, 310] on button "Use setting" at bounding box center [1154, 306] width 18 height 9
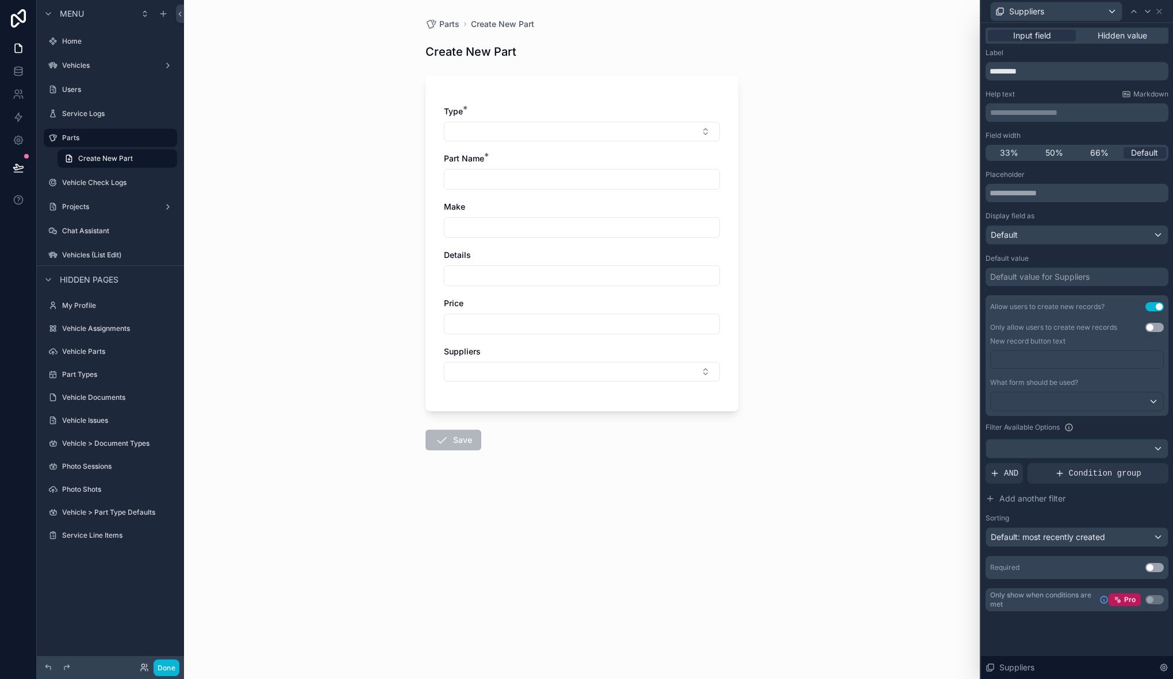
click at [1150, 330] on button "Use setting" at bounding box center [1154, 327] width 18 height 9
click at [489, 372] on button "New" at bounding box center [582, 372] width 266 height 11
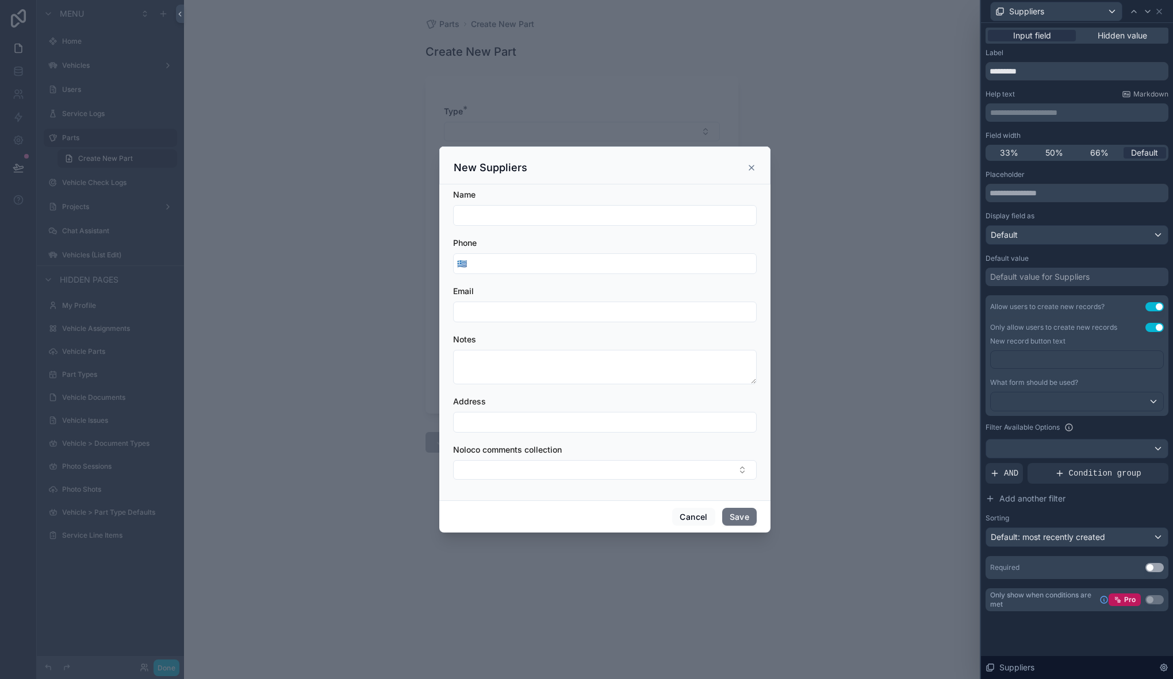
click at [751, 170] on icon "scrollable content" at bounding box center [751, 167] width 9 height 9
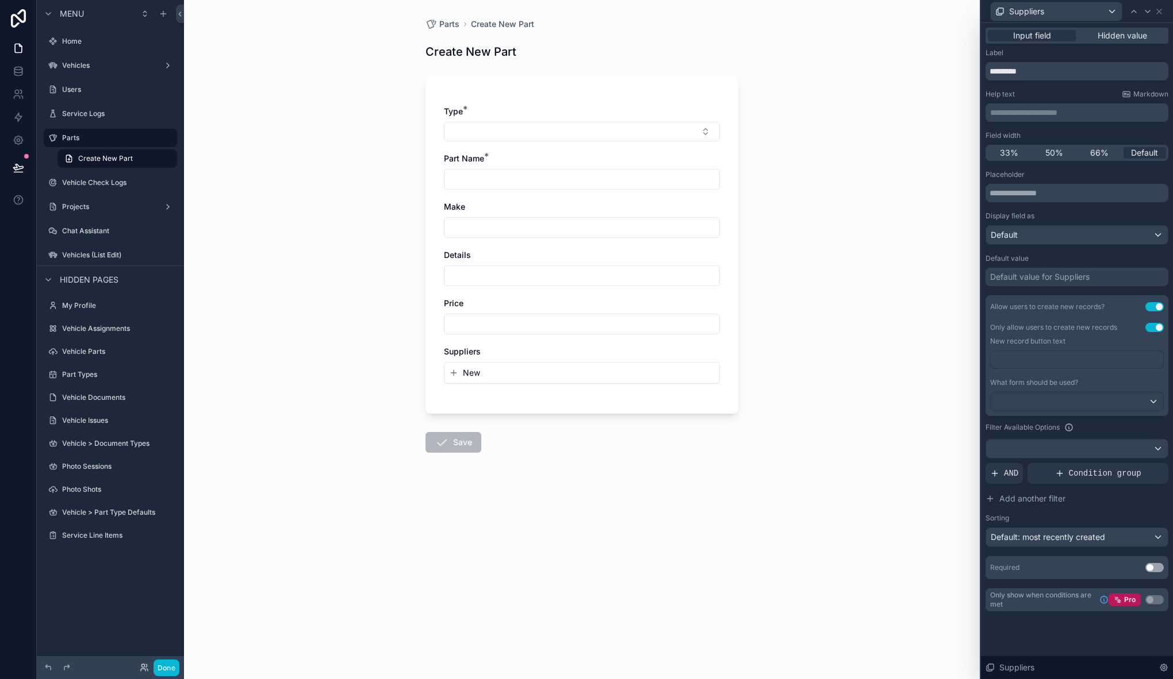
click at [1160, 324] on button "Use setting" at bounding box center [1154, 327] width 18 height 9
click at [578, 375] on button "Select Button" at bounding box center [582, 372] width 276 height 20
click at [484, 519] on form "Type * Part Name * Make Details Price Suppliers Save" at bounding box center [581, 296] width 313 height 455
click at [1064, 356] on p "﻿" at bounding box center [1078, 359] width 166 height 11
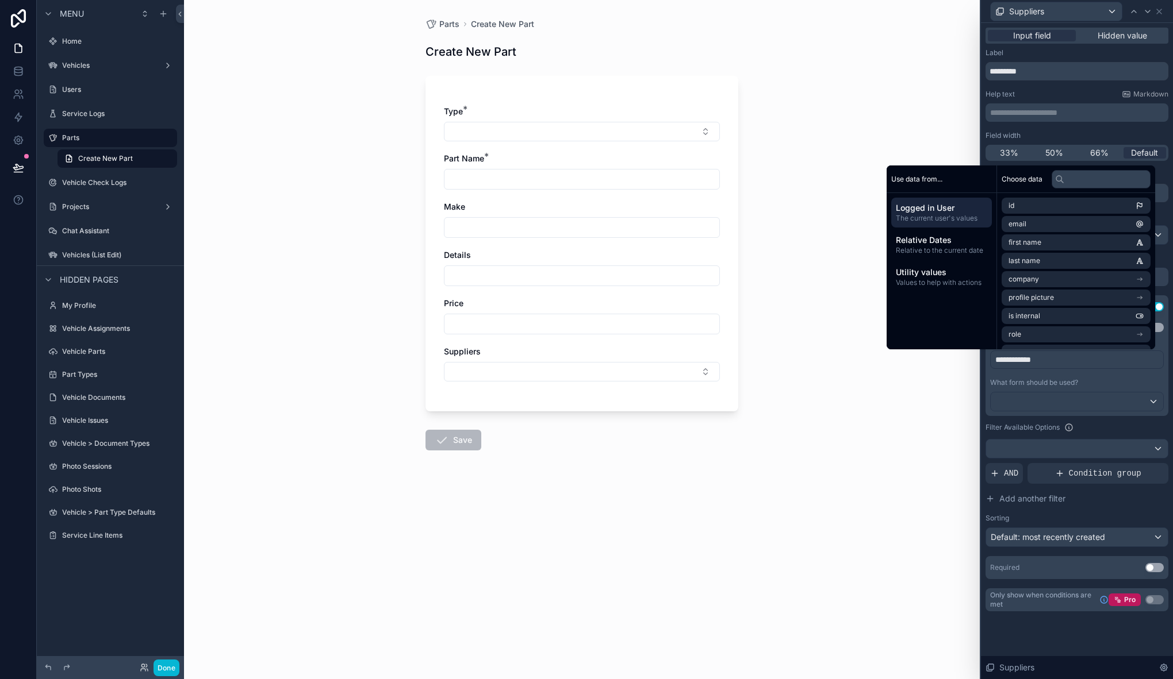
click at [860, 479] on div "Parts Create New Part Create New Part Type * Part Name * Make Details Price Sup…" at bounding box center [581, 339] width 795 height 679
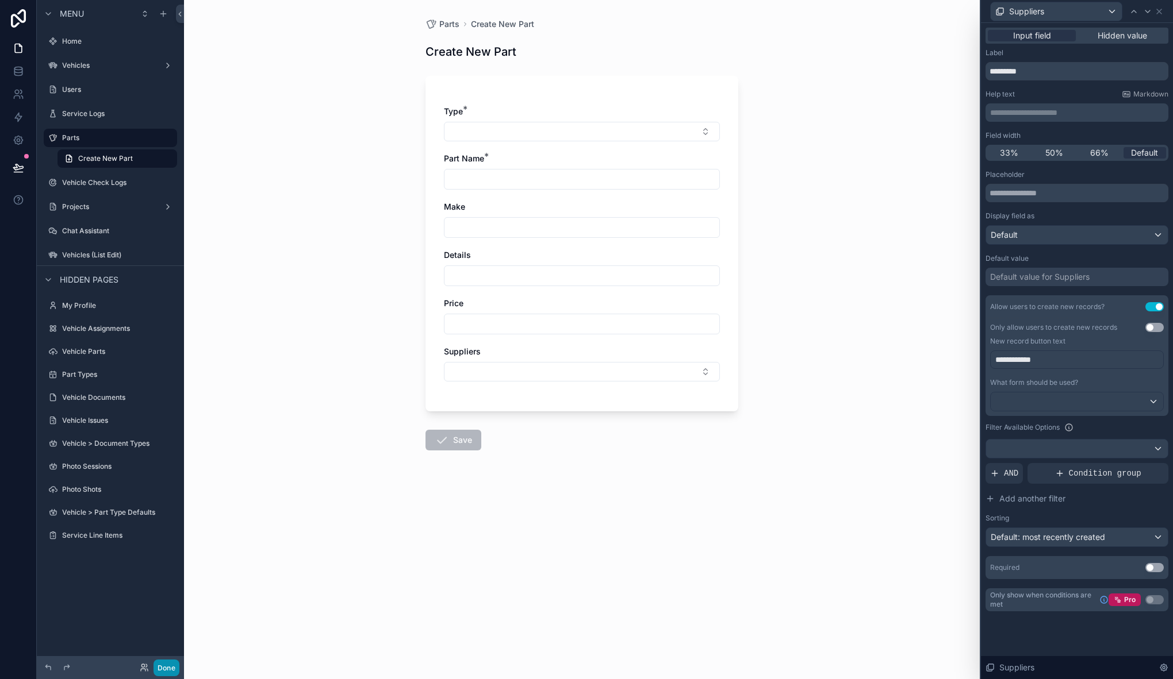
click at [167, 674] on button "Done" at bounding box center [166, 668] width 26 height 17
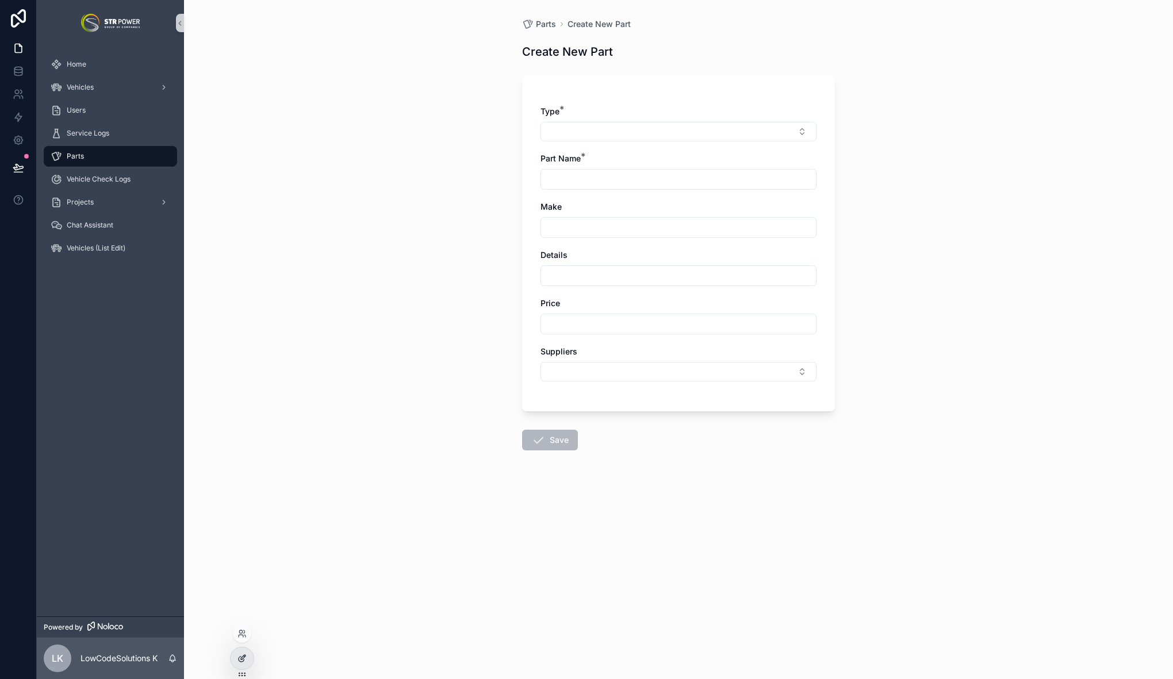
click at [236, 656] on div at bounding box center [241, 659] width 23 height 22
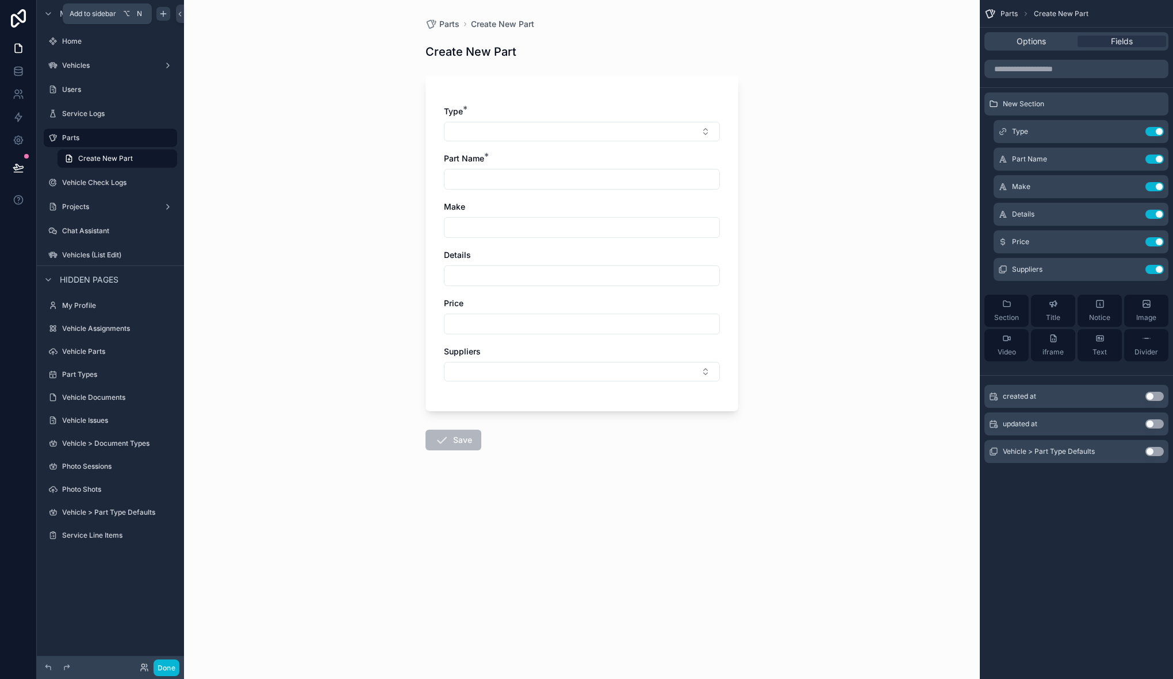
click at [166, 11] on icon "scrollable content" at bounding box center [163, 13] width 9 height 9
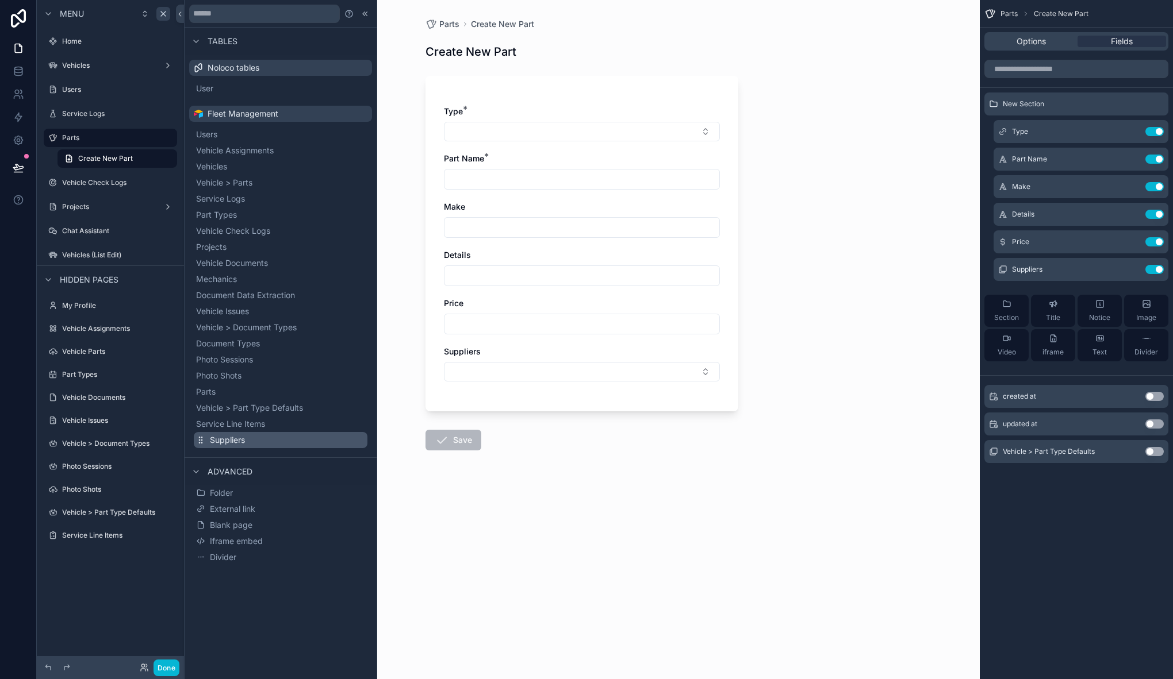
click at [241, 443] on span "Suppliers" at bounding box center [227, 440] width 35 height 11
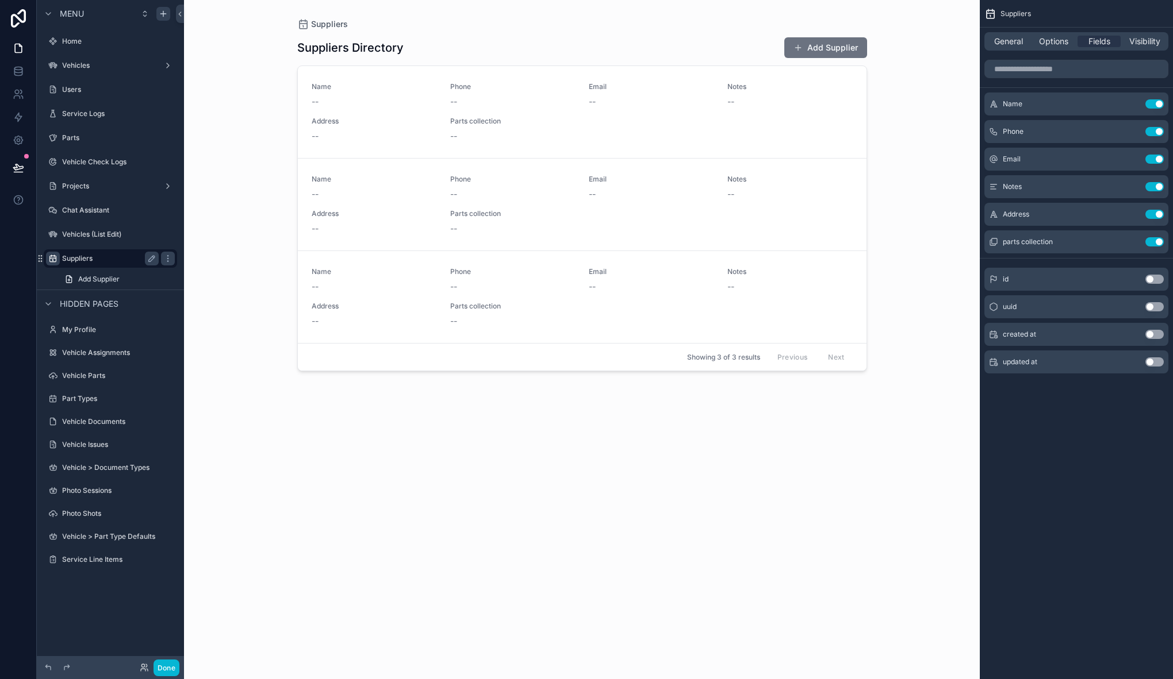
click at [50, 259] on icon "scrollable content" at bounding box center [52, 258] width 9 height 9
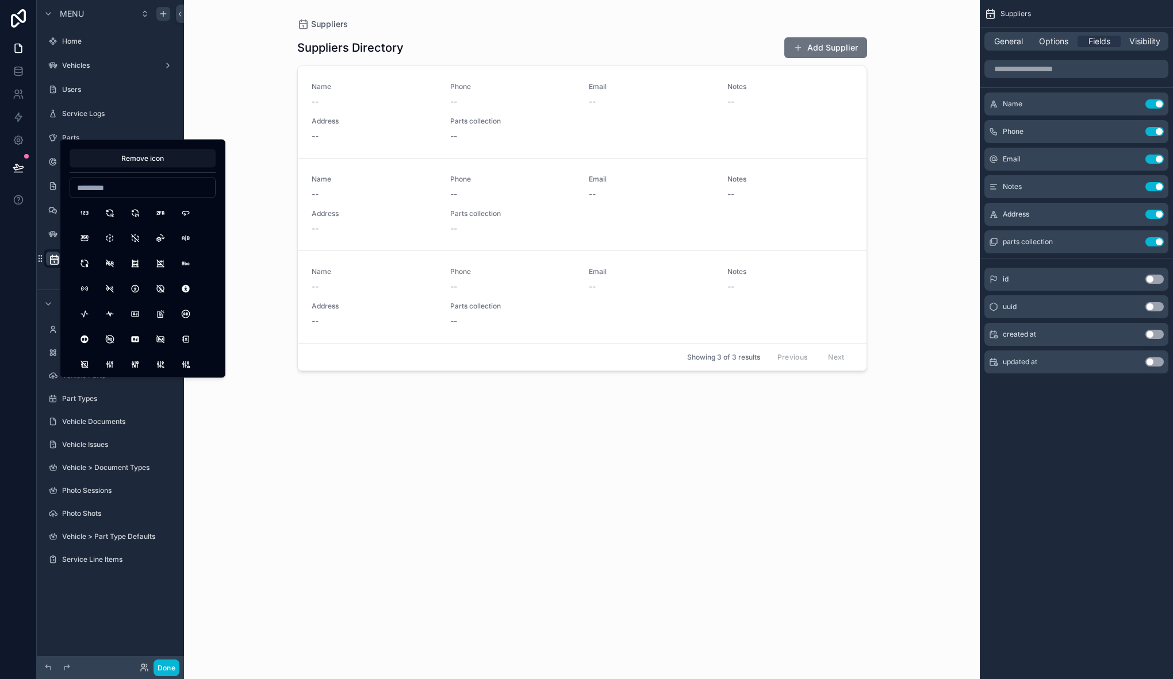
click at [126, 183] on input at bounding box center [142, 188] width 145 height 16
type input "******"
click at [85, 290] on button "LayoutBoardSplit" at bounding box center [84, 289] width 21 height 21
click at [298, 435] on div "scrollable content" at bounding box center [582, 333] width 588 height 666
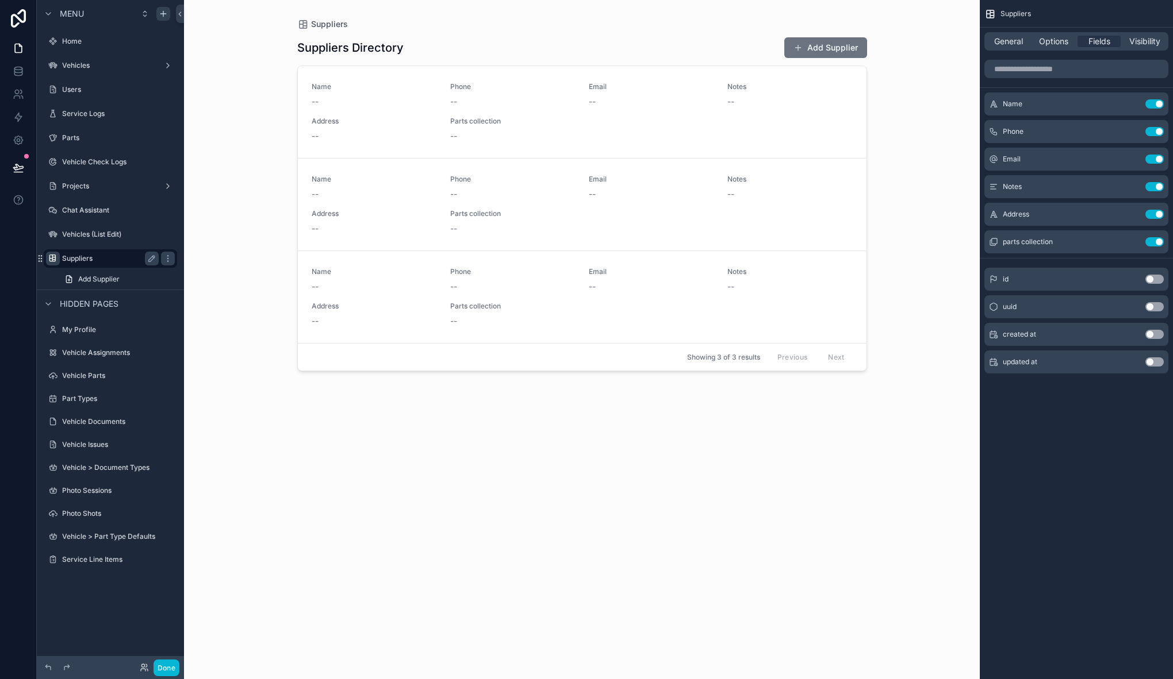
click at [53, 258] on icon "scrollable content" at bounding box center [52, 258] width 9 height 9
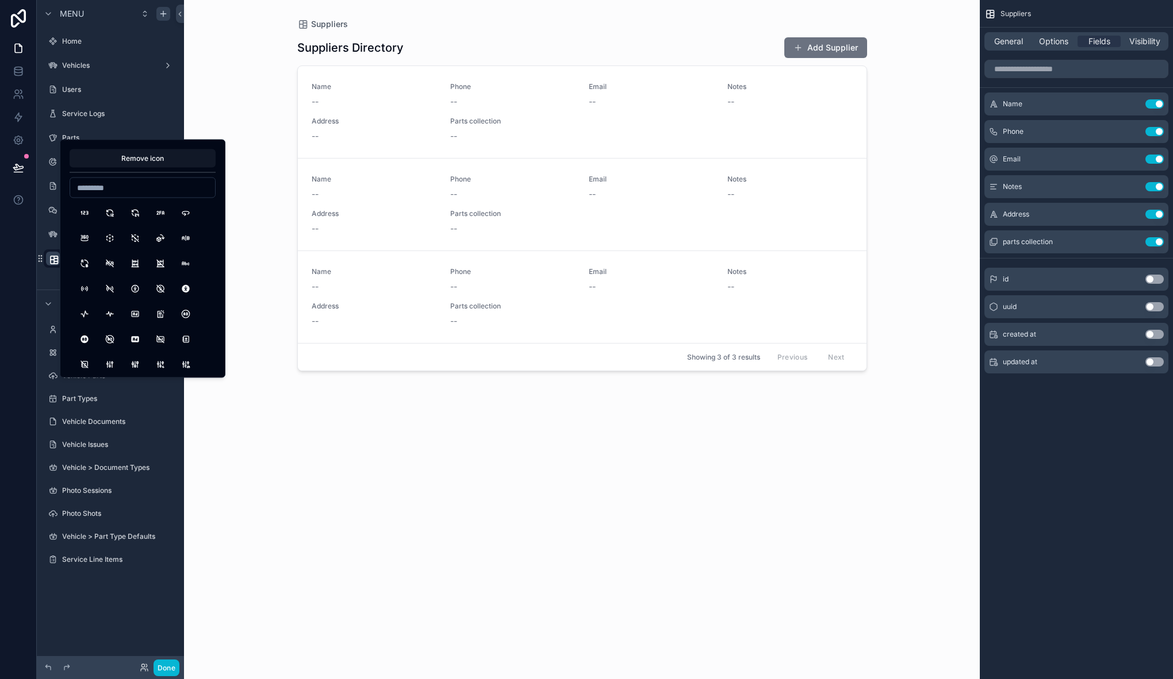
click at [146, 185] on input at bounding box center [142, 188] width 145 height 16
drag, startPoint x: 128, startPoint y: 191, endPoint x: 63, endPoint y: 185, distance: 65.8
click at [63, 185] on div "Remove icon ****" at bounding box center [143, 259] width 166 height 239
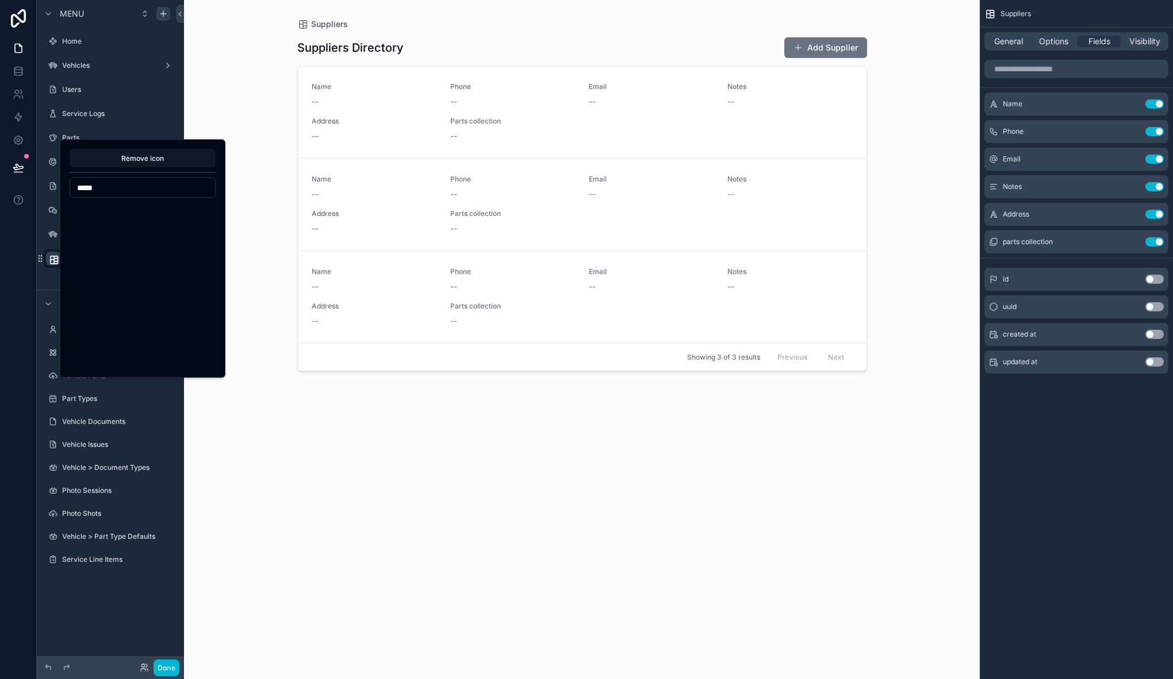
type input "******"
click at [136, 270] on button "Camper" at bounding box center [135, 272] width 21 height 21
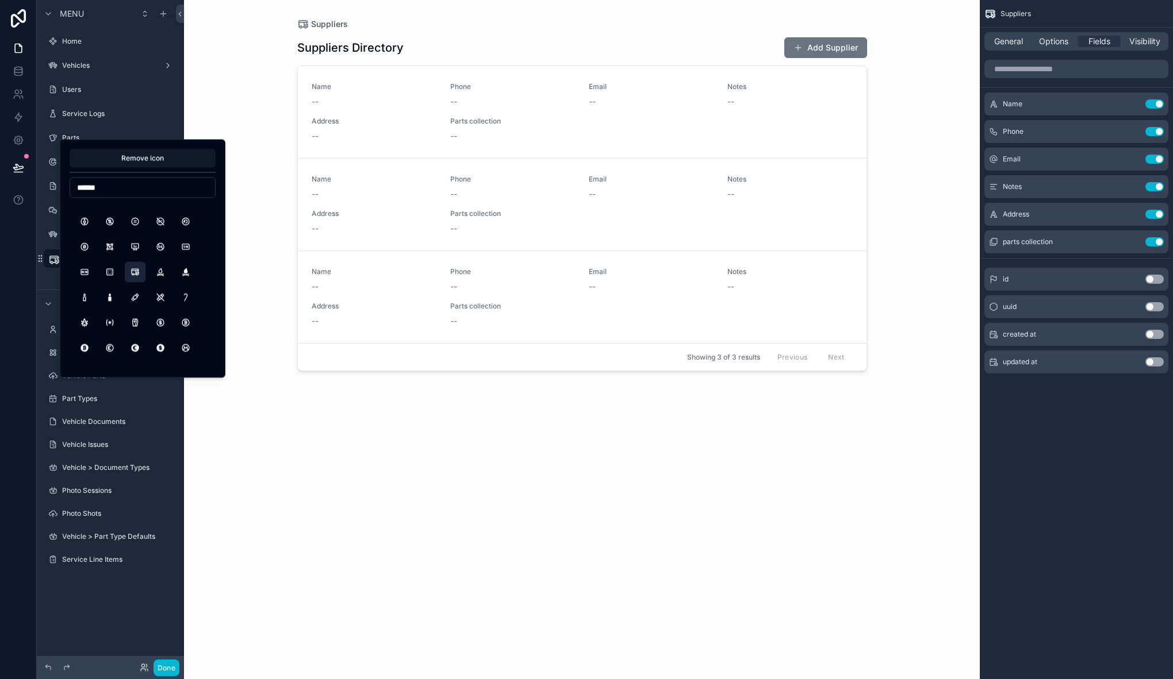
click at [24, 267] on div at bounding box center [18, 339] width 37 height 679
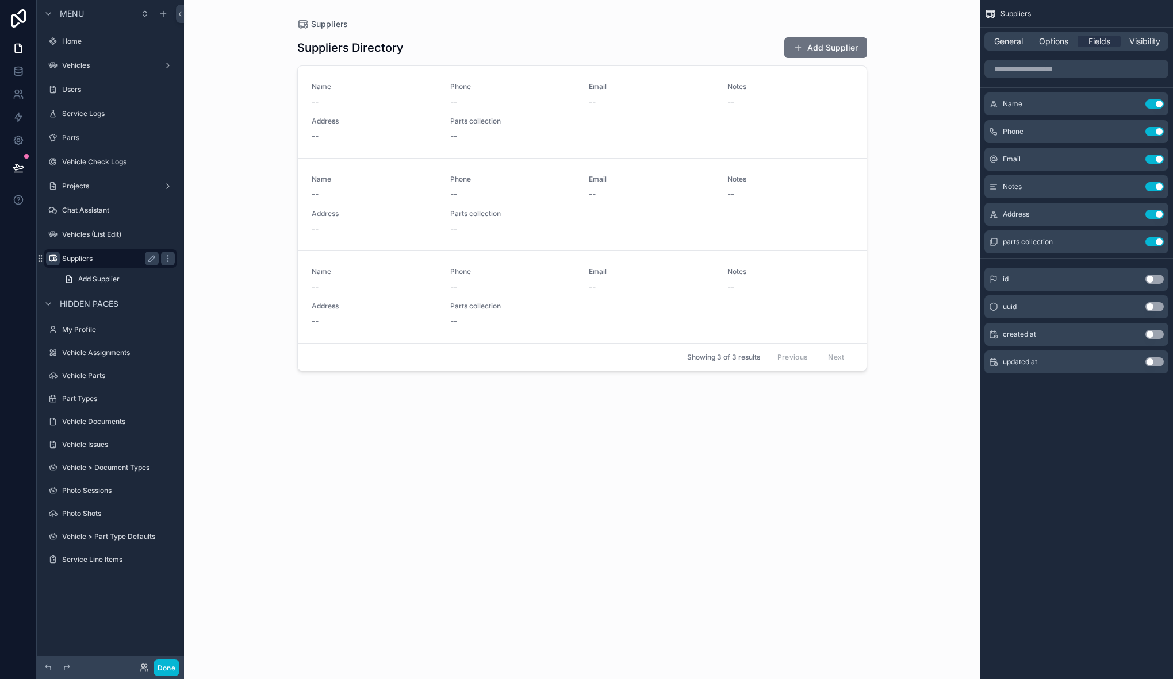
click at [50, 259] on icon "scrollable content" at bounding box center [52, 258] width 9 height 9
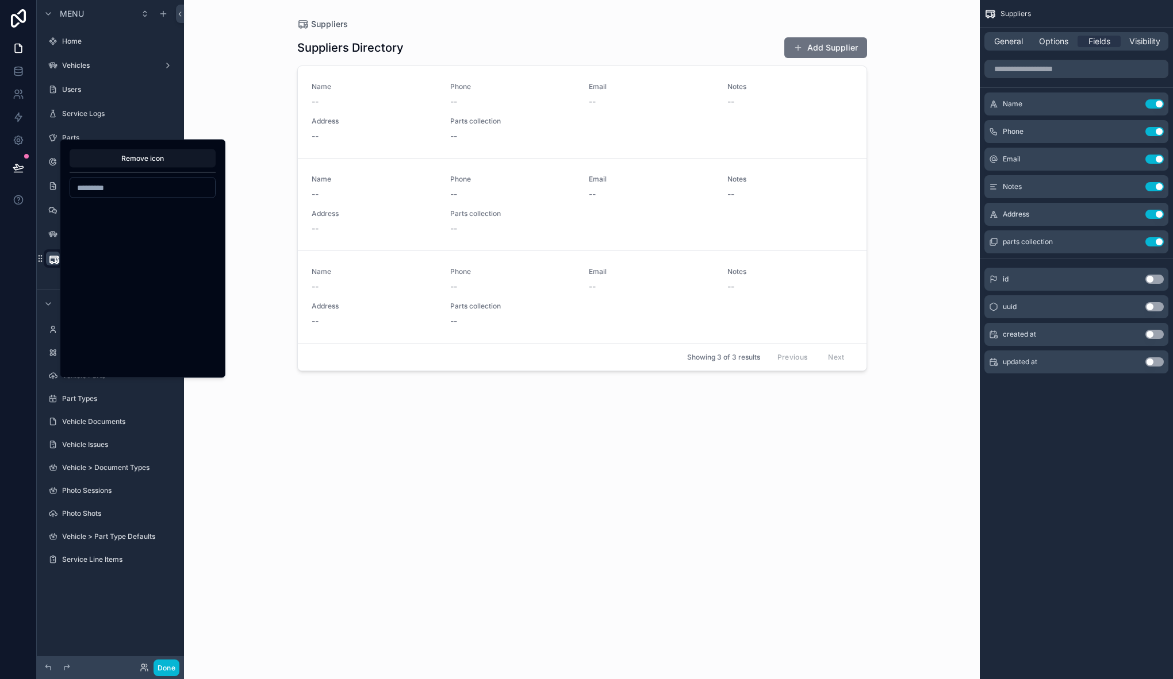
scroll to position [4531, 0]
click at [114, 193] on input at bounding box center [142, 188] width 145 height 16
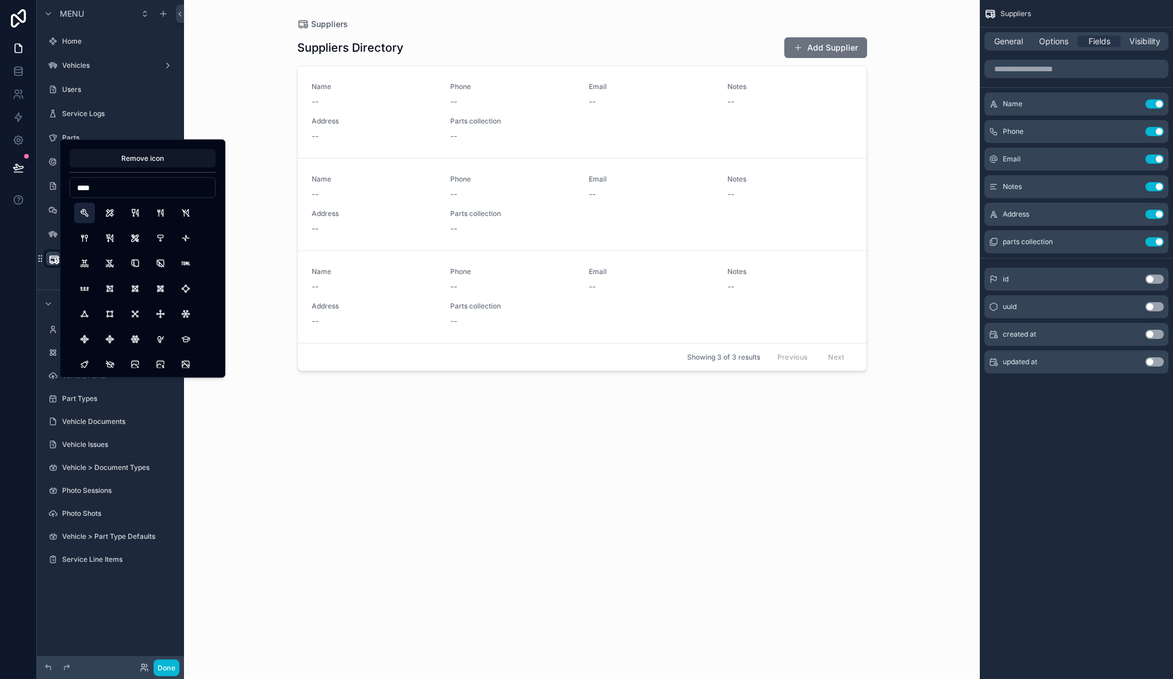
type input "****"
click at [88, 209] on button "Tool" at bounding box center [84, 213] width 21 height 21
click at [90, 245] on button "DeviceTvOld" at bounding box center [84, 245] width 21 height 21
click at [110, 221] on button "LayoutCollage" at bounding box center [109, 220] width 21 height 21
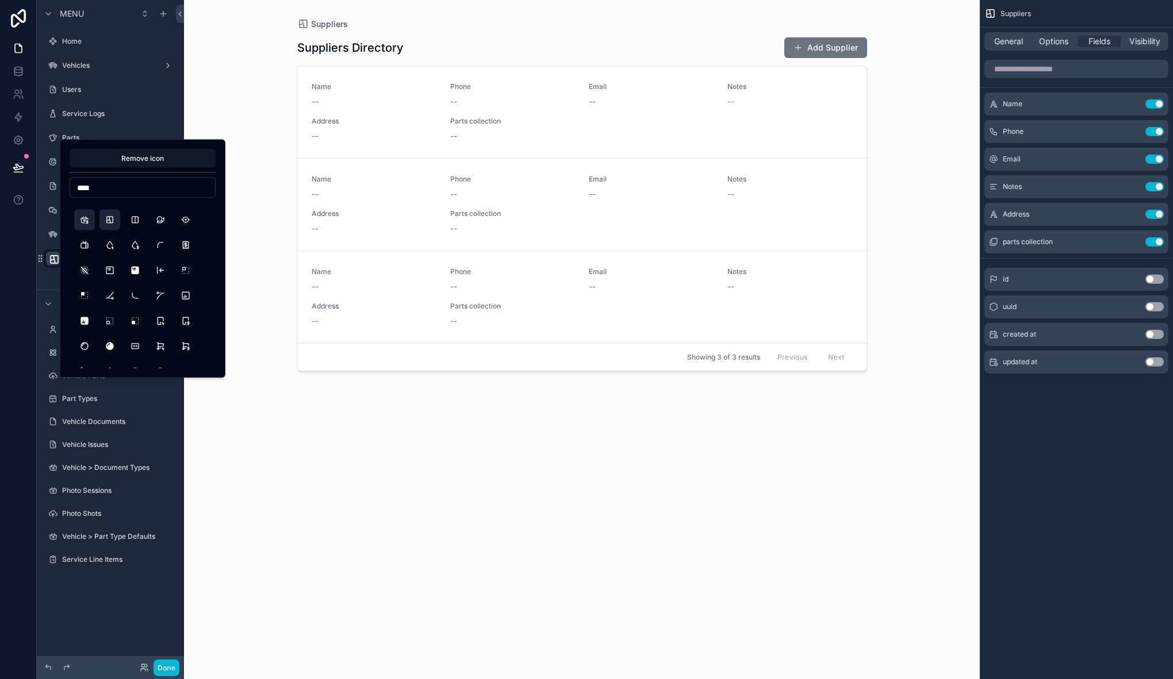
click at [87, 223] on button "BasketDollar" at bounding box center [84, 220] width 21 height 21
click at [141, 222] on button "LayoutColumns" at bounding box center [135, 220] width 21 height 21
click at [180, 252] on button "ReceiptDollar" at bounding box center [185, 245] width 21 height 21
click at [153, 248] on button "RadiusTopLeft" at bounding box center [160, 245] width 21 height 21
click at [186, 272] on button "BoxAlignTopLeft" at bounding box center [185, 270] width 21 height 21
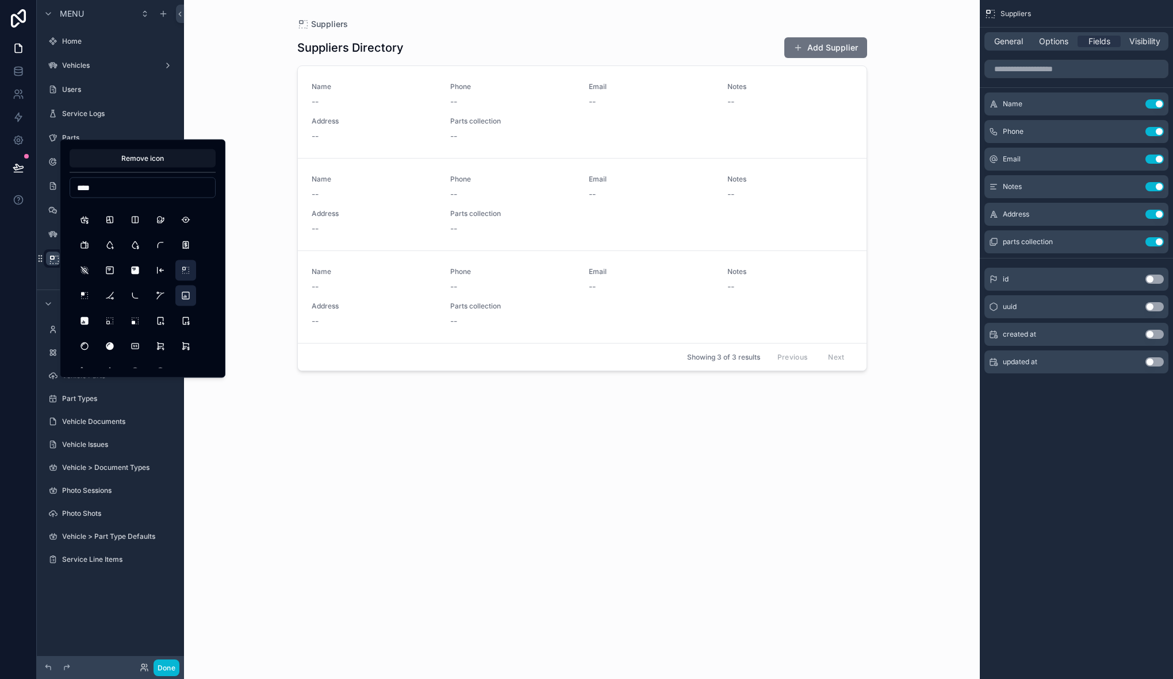
click at [182, 300] on button "AlignBoxBottomLeft" at bounding box center [185, 296] width 21 height 21
click at [186, 325] on button "DeviceTabletDollar" at bounding box center [185, 321] width 21 height 21
click at [170, 324] on button "DeviceTabletBolt" at bounding box center [160, 321] width 21 height 21
click at [164, 341] on button "ShoppingCartBolt" at bounding box center [160, 346] width 21 height 21
click at [181, 350] on button "ShoppingCartDollar" at bounding box center [185, 346] width 21 height 21
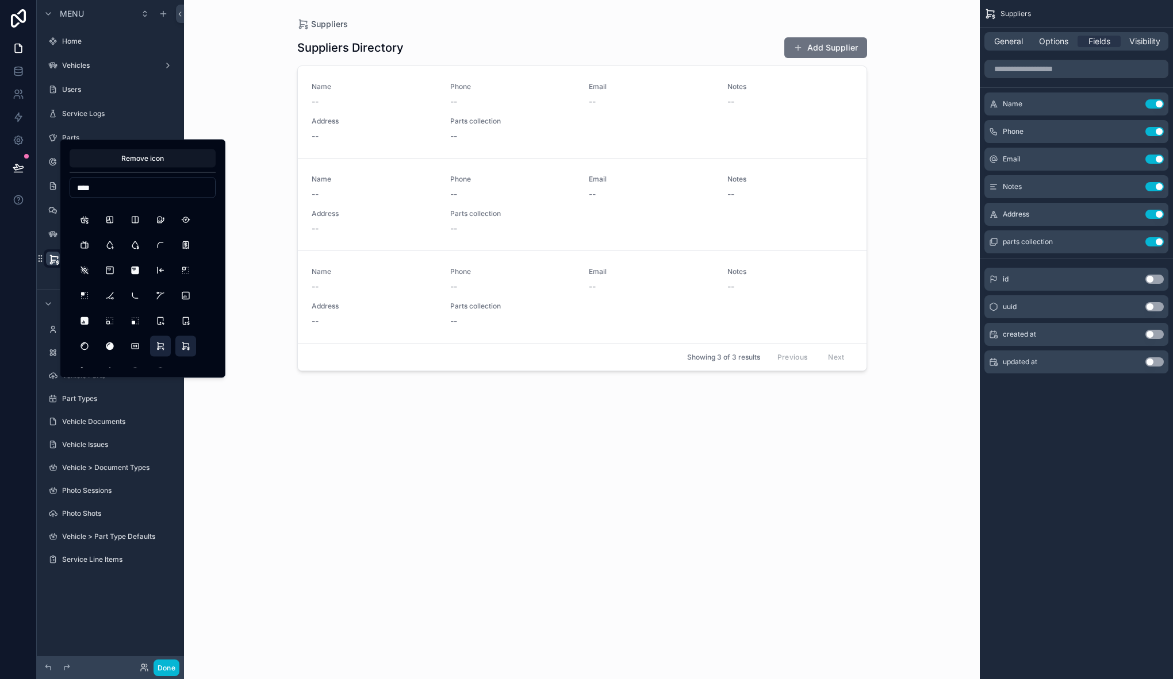
click at [170, 346] on button "ShoppingCartBolt" at bounding box center [160, 346] width 21 height 21
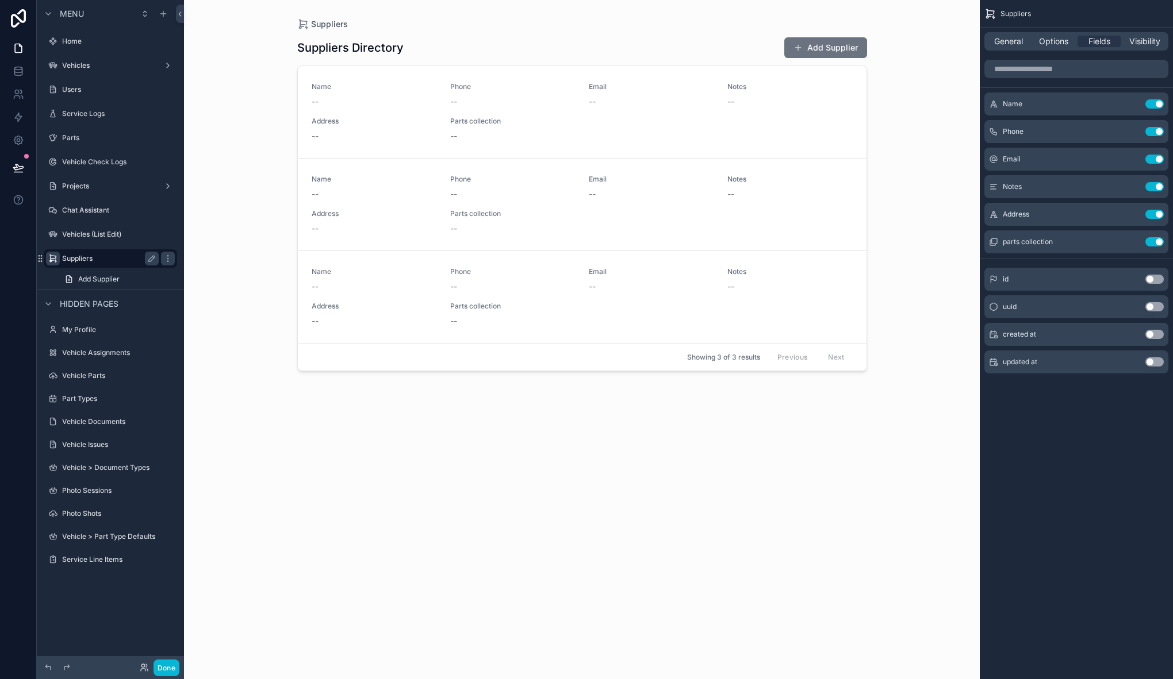
click at [18, 308] on div at bounding box center [18, 339] width 37 height 679
click at [845, 52] on button "Add Supplier" at bounding box center [825, 47] width 83 height 21
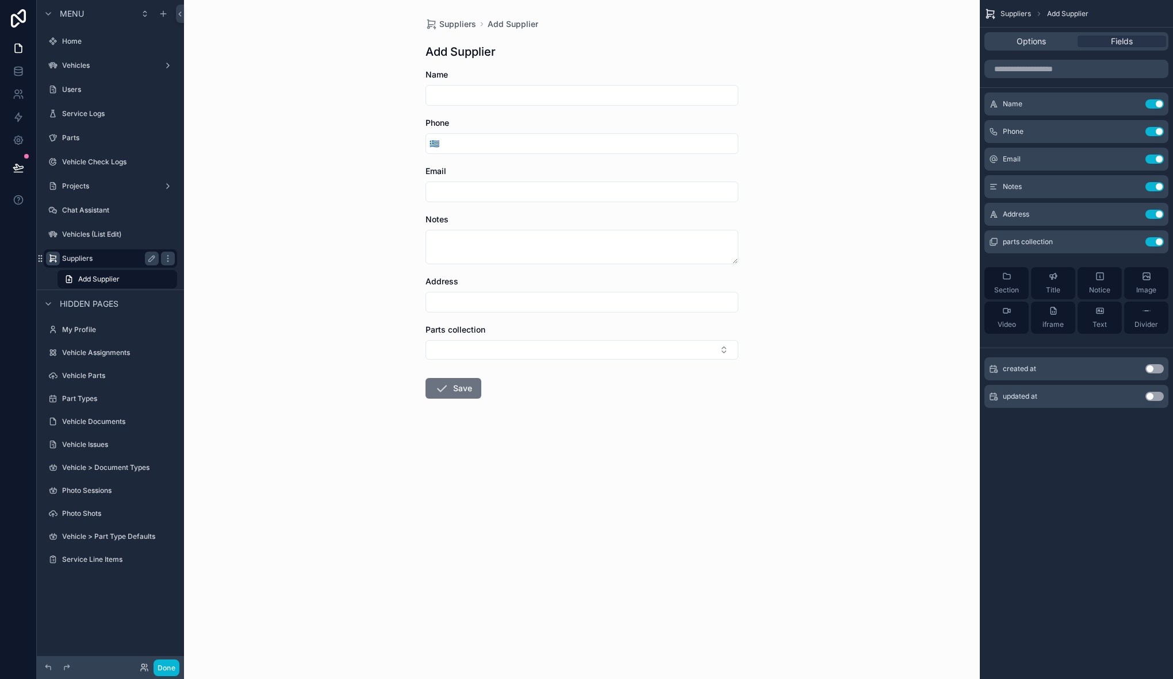
click at [521, 99] on input "scrollable content" at bounding box center [582, 95] width 312 height 16
click at [821, 81] on div "Suppliers Add Supplier Add Supplier Name Phone 🇬🇷 Email Notes Address Parts col…" at bounding box center [581, 339] width 795 height 679
click at [1154, 240] on button "Use setting" at bounding box center [1154, 241] width 18 height 9
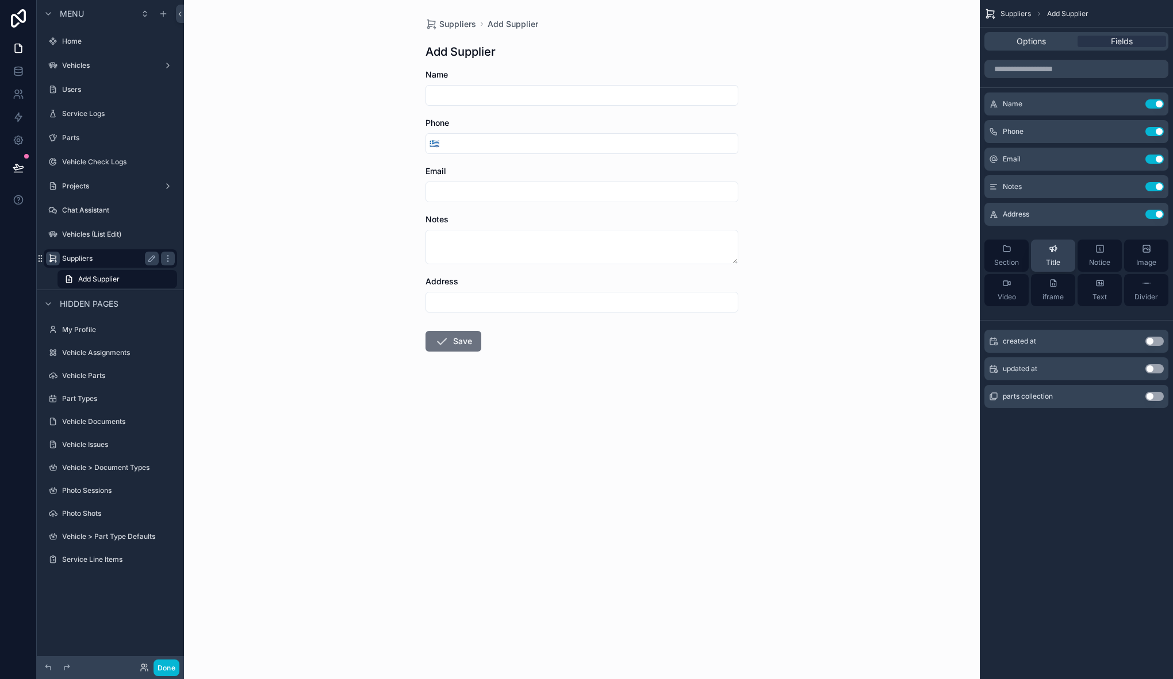
click at [1033, 252] on button "Title" at bounding box center [1053, 256] width 44 height 32
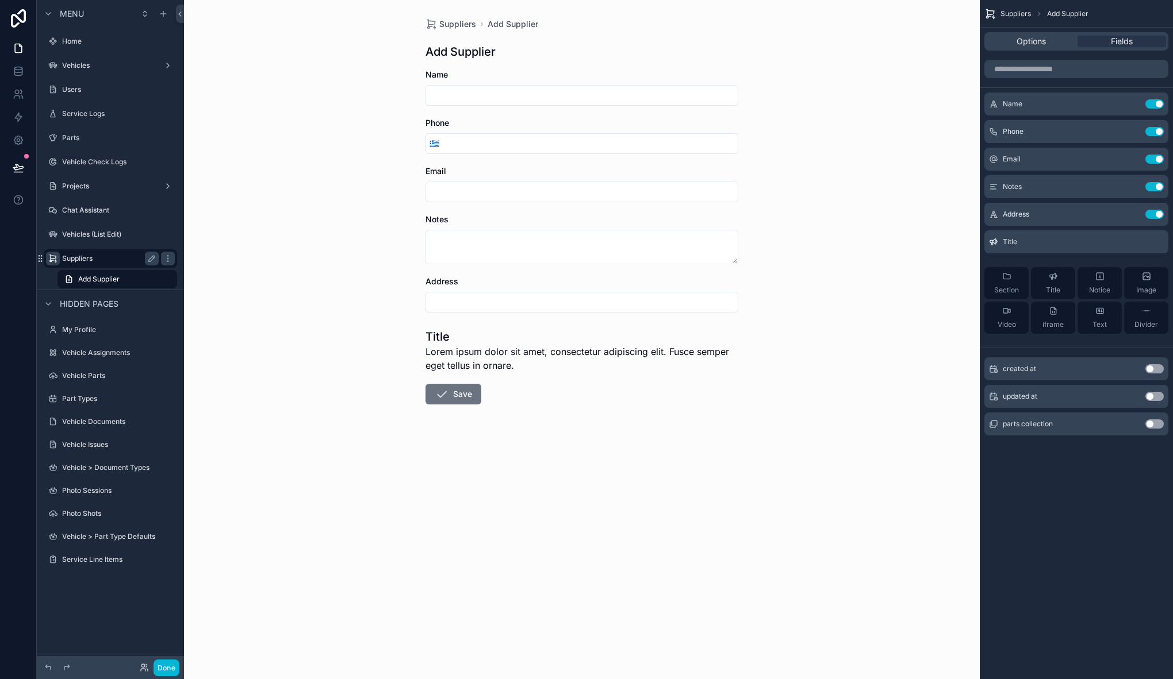
click at [1017, 253] on div "Name Use setting Phone Use setting Email Use setting Notes Use setting Address …" at bounding box center [1075, 218] width 193 height 251
click at [1010, 282] on div "Section" at bounding box center [1006, 283] width 25 height 23
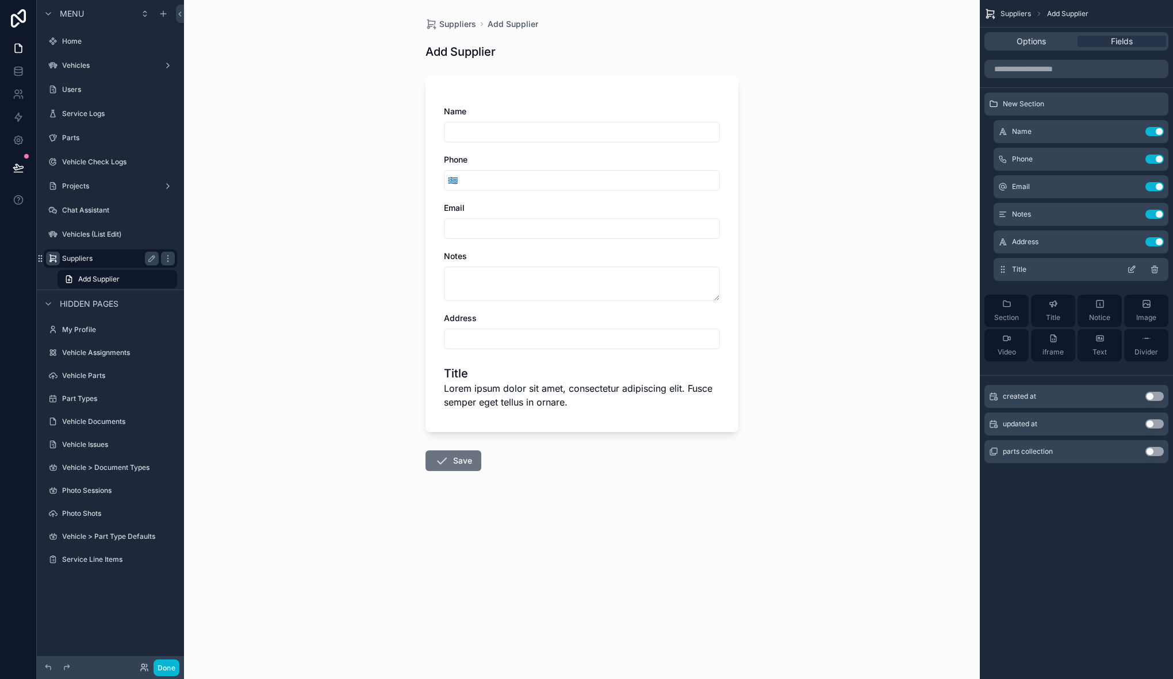
click at [1156, 268] on icon "scrollable content" at bounding box center [1154, 269] width 9 height 9
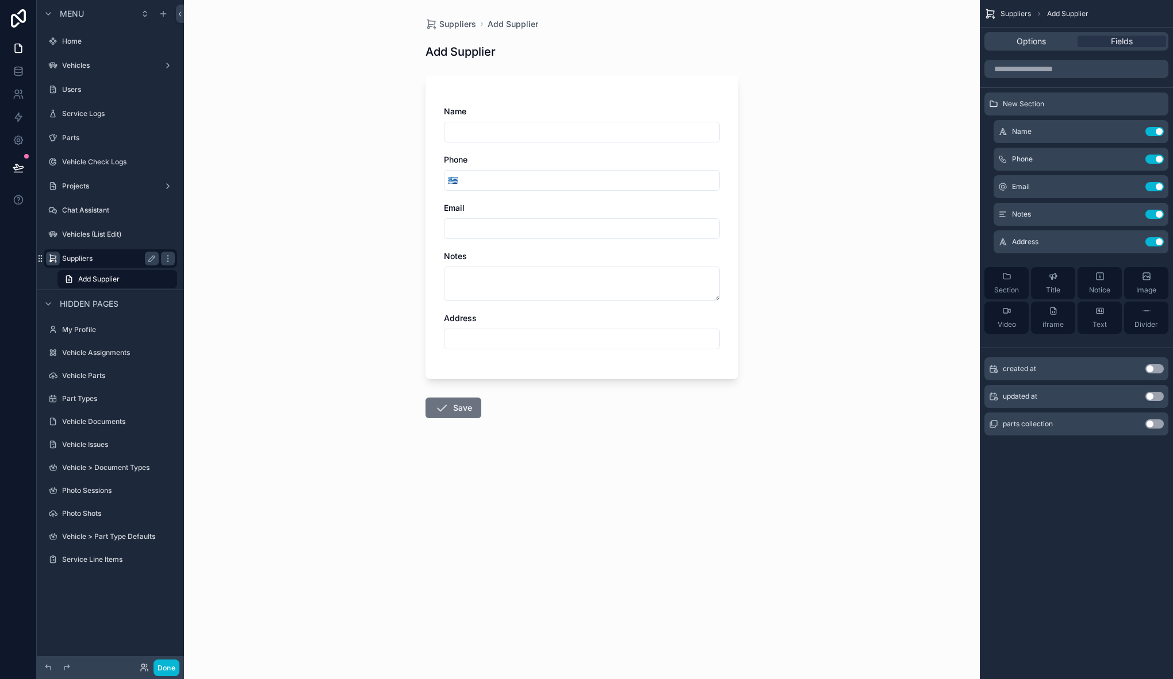
click at [323, 310] on div "Suppliers Add Supplier Add Supplier Name Phone 🇬🇷 Email Notes Address Save" at bounding box center [581, 339] width 795 height 679
click at [87, 256] on label "Suppliers" at bounding box center [108, 258] width 92 height 9
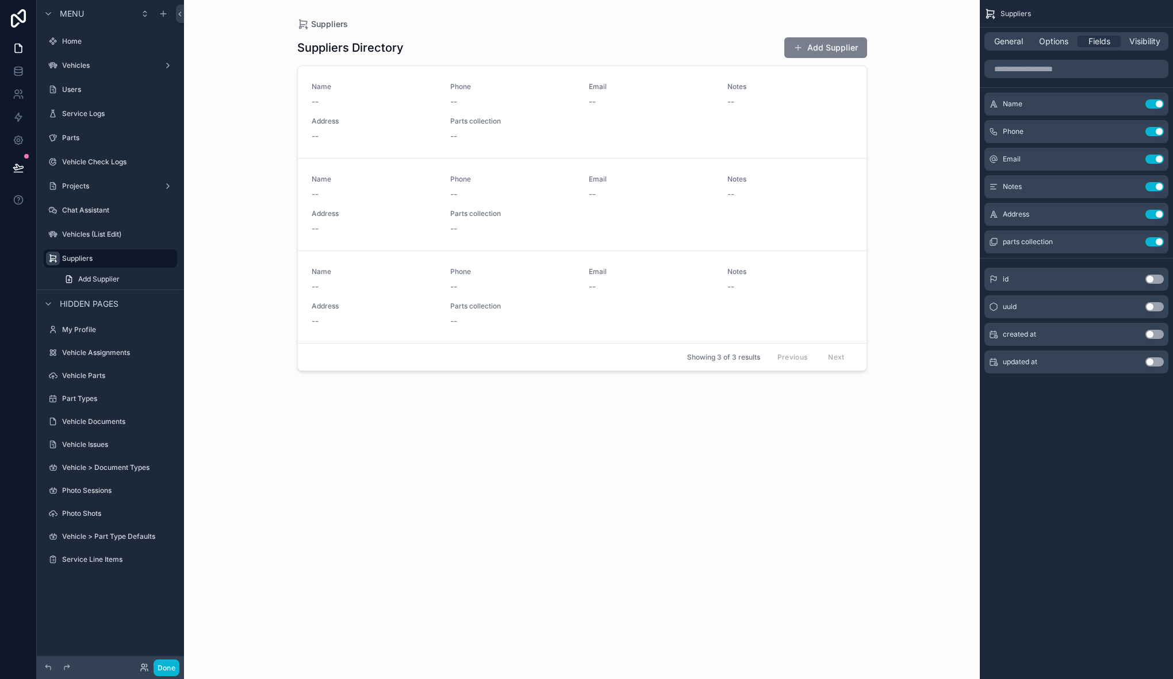
click at [802, 54] on button "Add Supplier" at bounding box center [825, 47] width 83 height 21
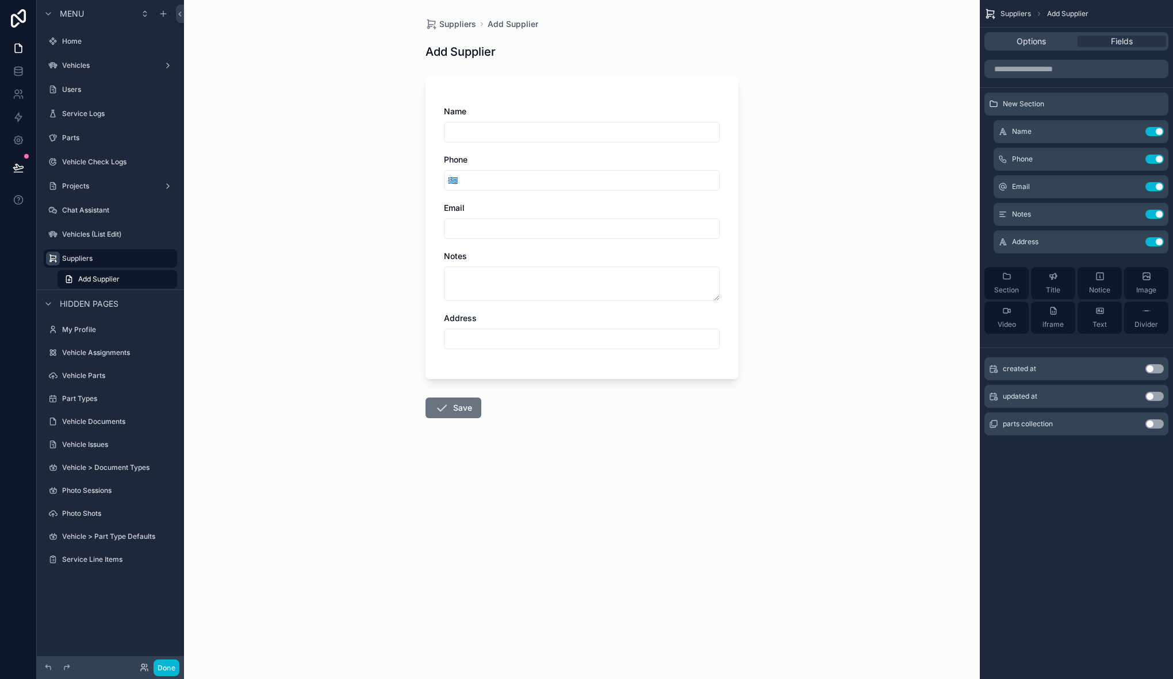
click at [473, 135] on input "scrollable content" at bounding box center [581, 132] width 275 height 16
type input "****"
click at [476, 184] on input "scrollable content" at bounding box center [590, 180] width 258 height 16
type input "**********"
click at [787, 213] on div "**********" at bounding box center [581, 339] width 795 height 679
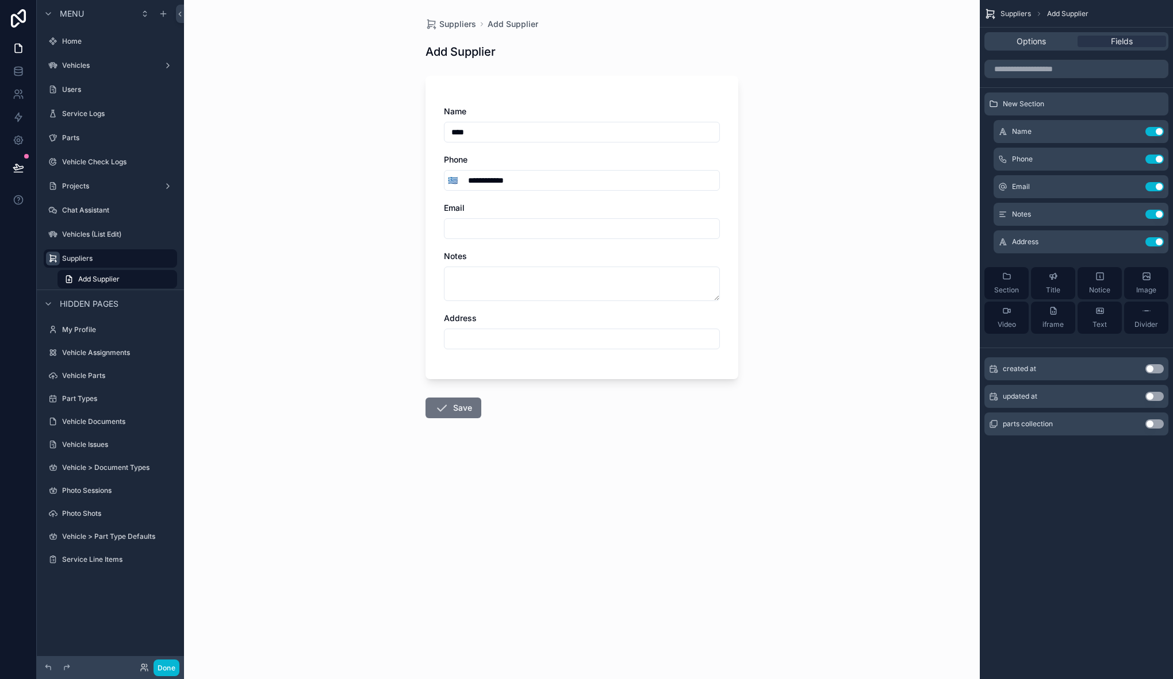
click at [544, 229] on input "scrollable content" at bounding box center [581, 229] width 275 height 16
type input "**********"
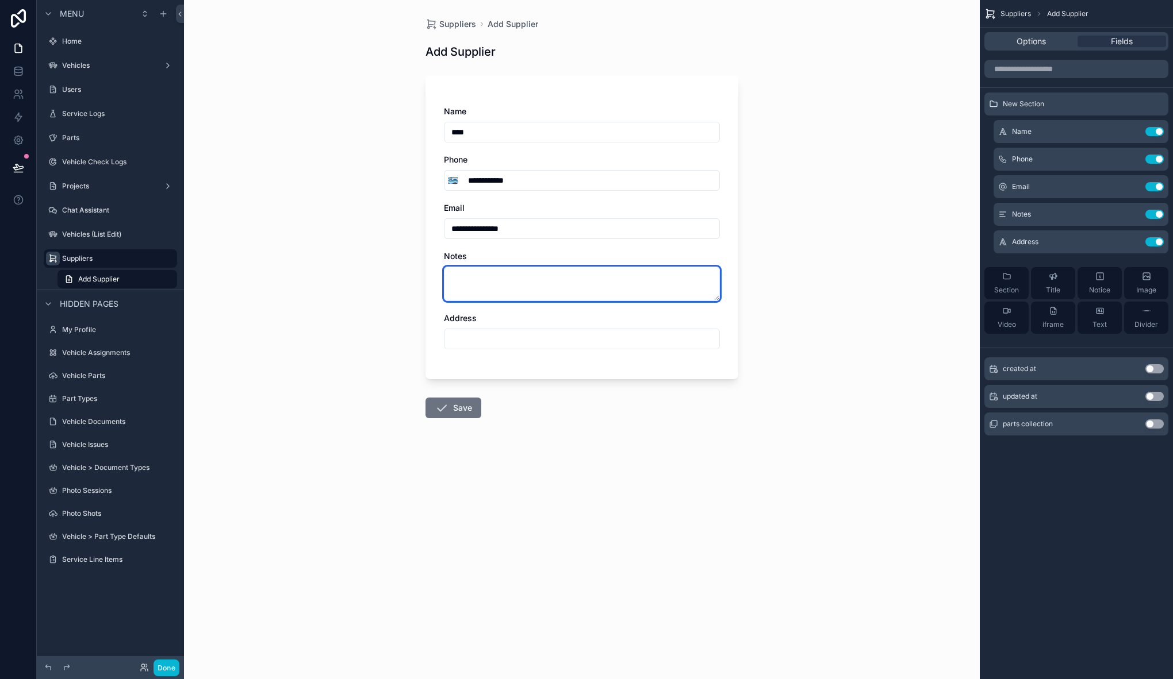
click at [505, 278] on textarea "scrollable content" at bounding box center [582, 284] width 276 height 34
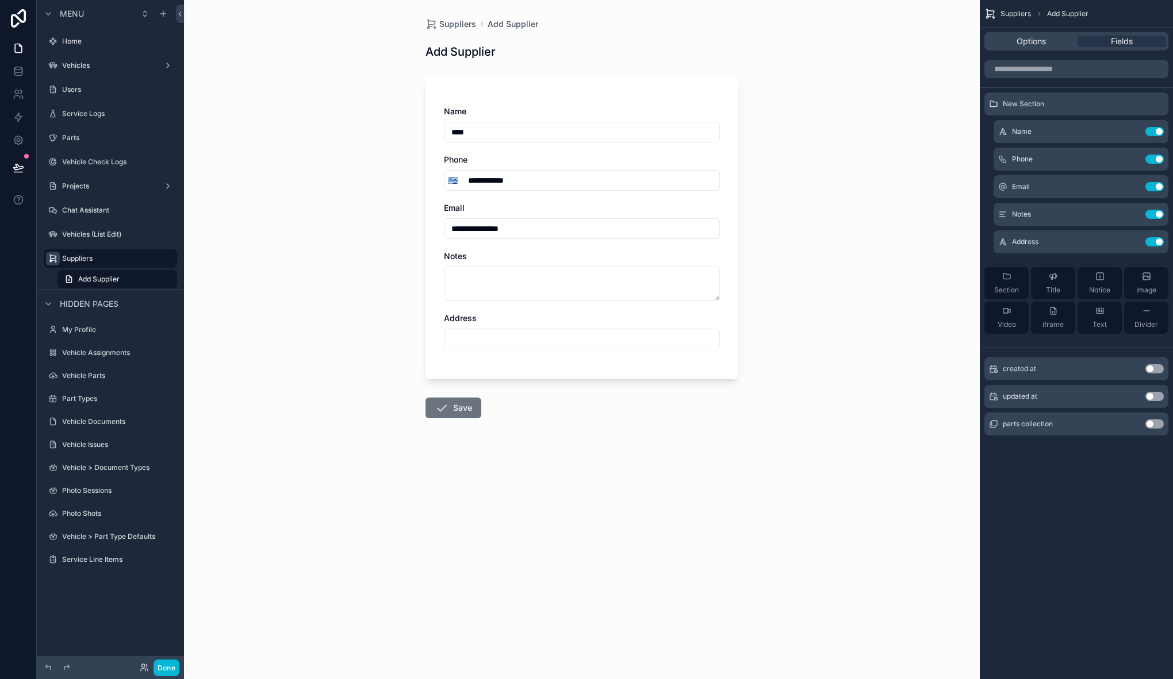
click at [520, 344] on input "scrollable content" at bounding box center [581, 339] width 275 height 16
type input "**********"
drag, startPoint x: 464, startPoint y: 426, endPoint x: 463, endPoint y: 407, distance: 19.6
click at [464, 425] on form "**********" at bounding box center [581, 280] width 313 height 423
click at [463, 407] on button "Save" at bounding box center [453, 408] width 56 height 21
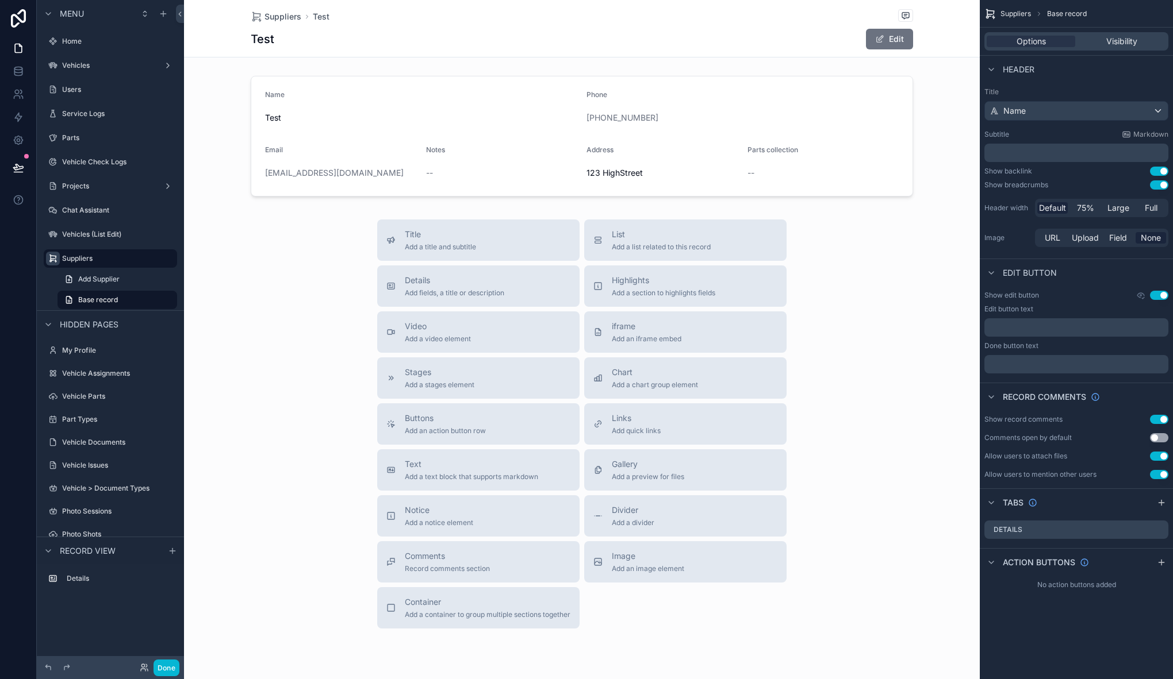
click at [1158, 425] on div "Show record comments Use setting Comments open by default Use setting Allow use…" at bounding box center [1075, 447] width 193 height 74
click at [1159, 419] on button "Use setting" at bounding box center [1159, 419] width 18 height 9
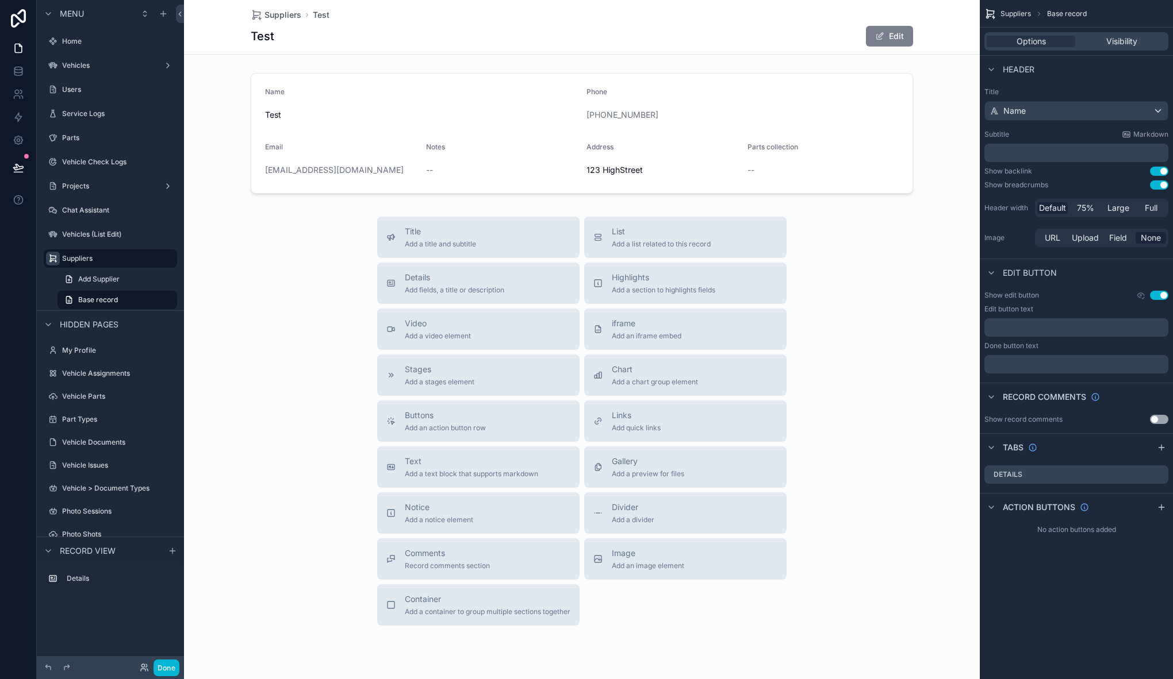
click at [889, 44] on button "Edit" at bounding box center [889, 36] width 47 height 21
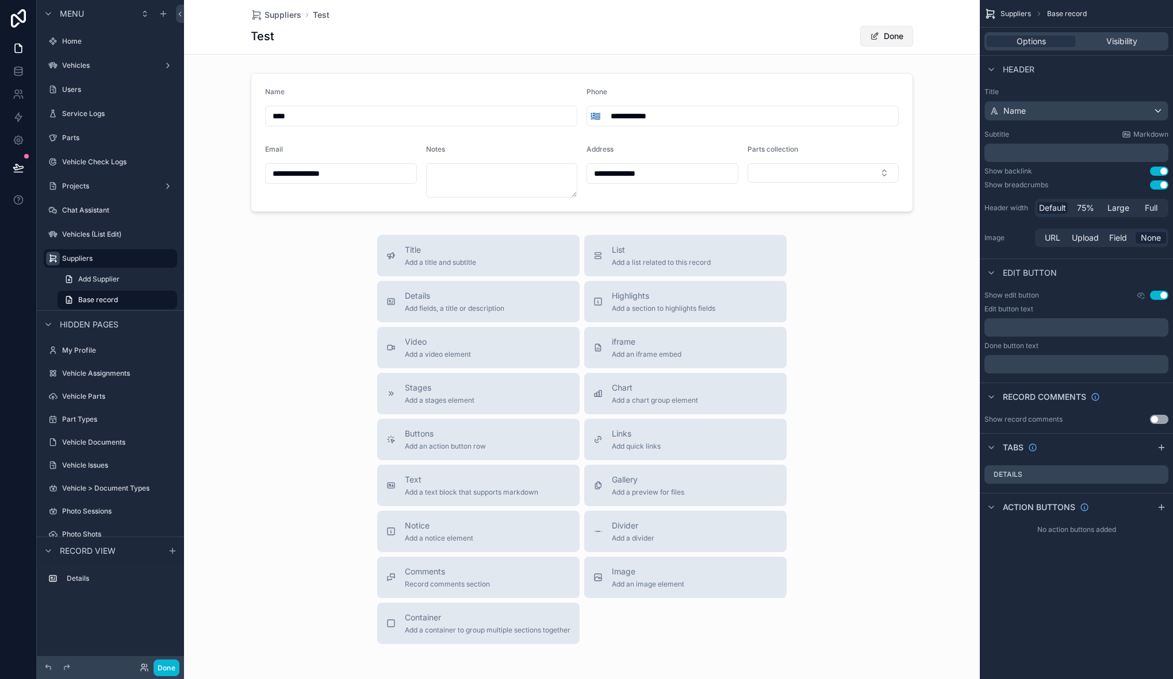
click at [887, 34] on button "Done" at bounding box center [886, 36] width 53 height 21
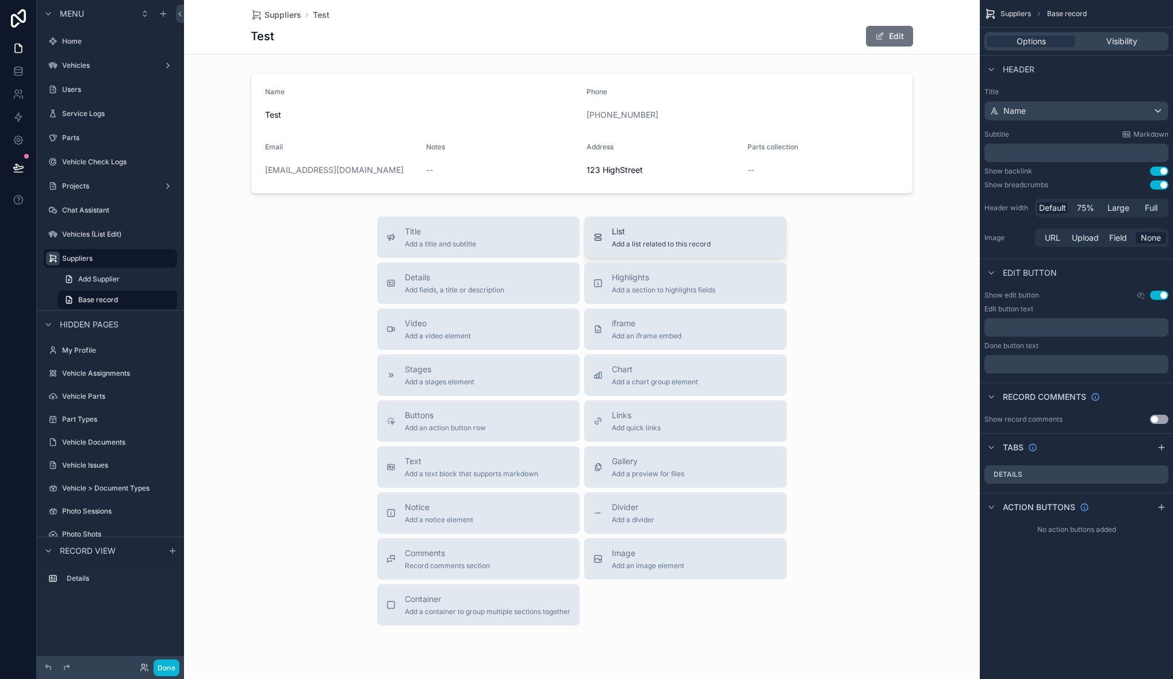
click at [700, 245] on span "Add a list related to this record" at bounding box center [661, 244] width 99 height 9
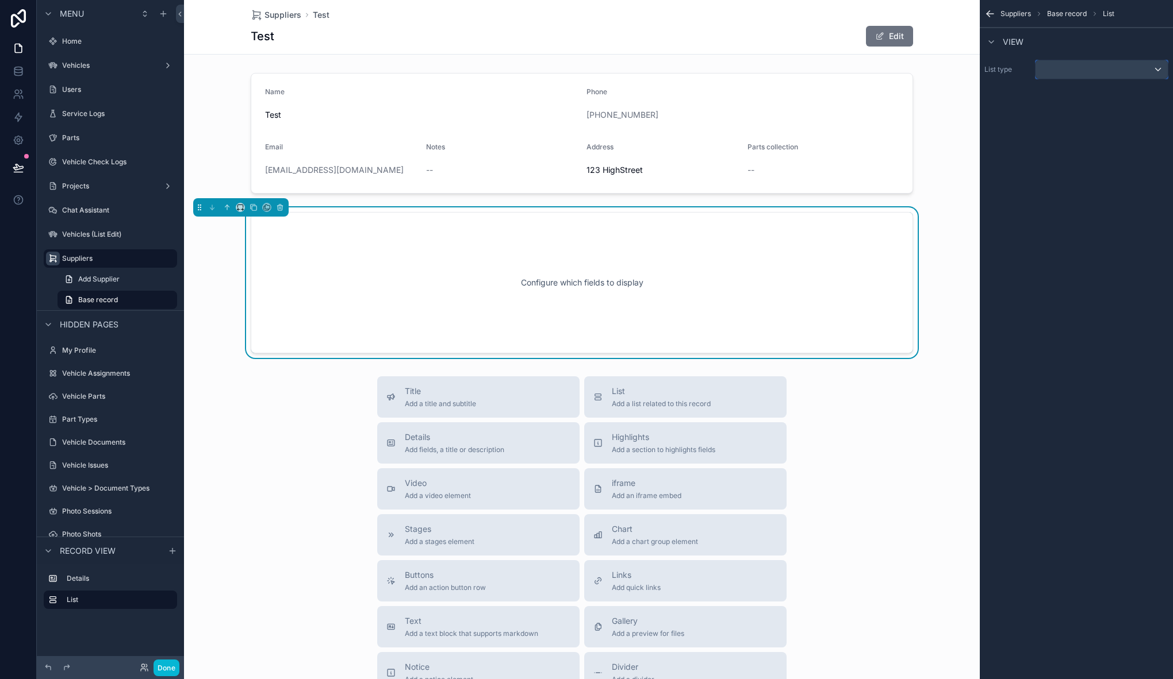
click at [1122, 72] on div "scrollable content" at bounding box center [1101, 69] width 132 height 18
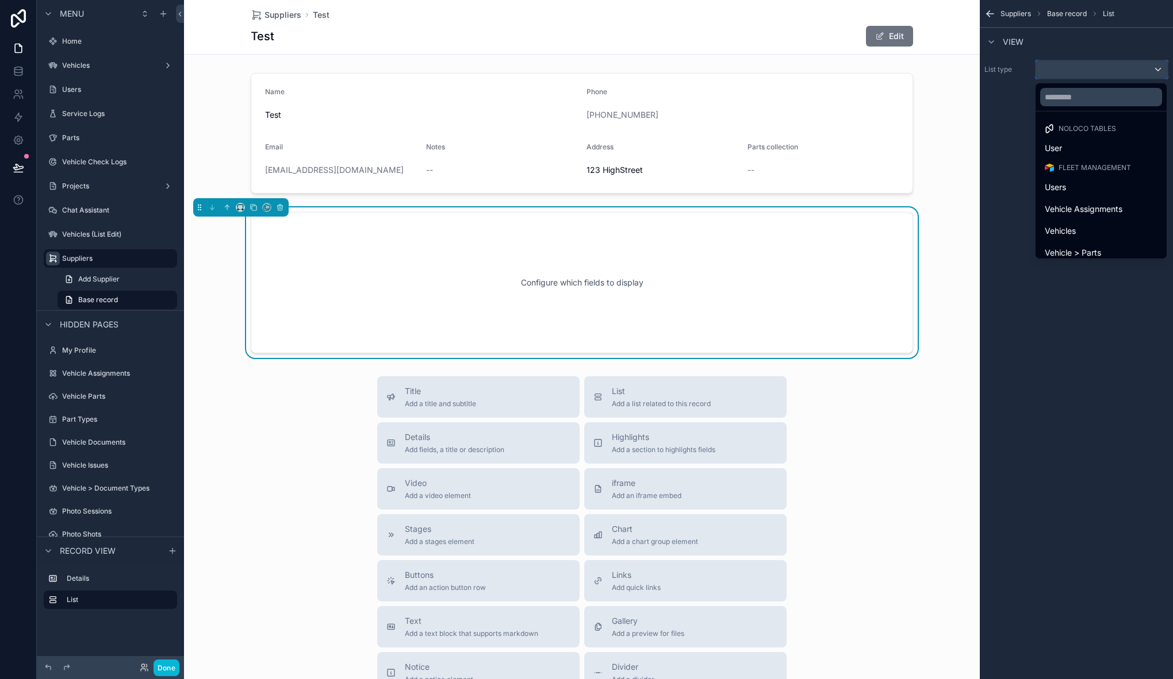
scroll to position [356, 0]
click at [1081, 186] on div "Parts" at bounding box center [1100, 181] width 113 height 14
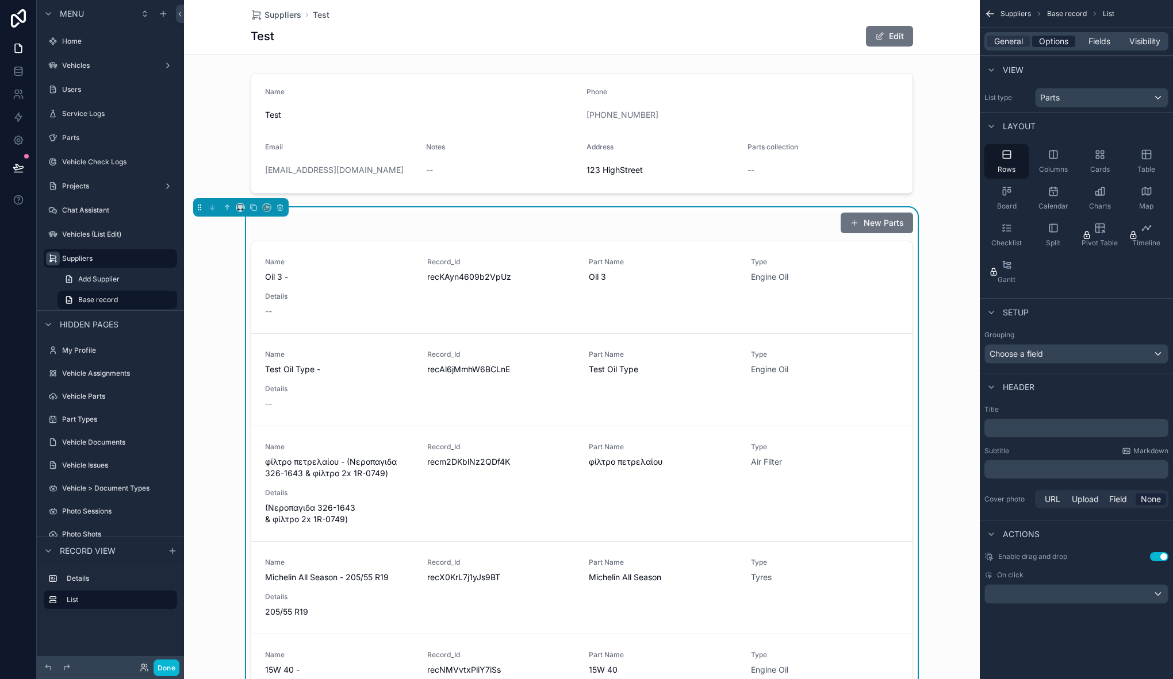
click at [1060, 41] on span "Options" at bounding box center [1053, 41] width 29 height 11
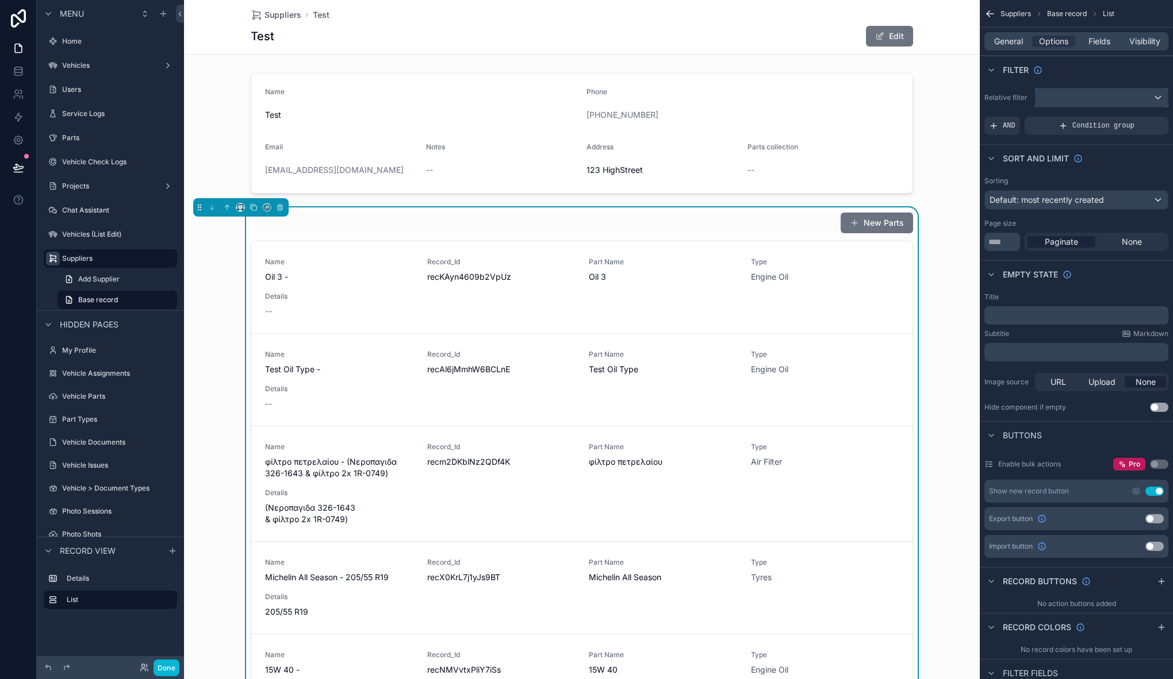
click at [1089, 105] on div "scrollable content" at bounding box center [1101, 98] width 132 height 18
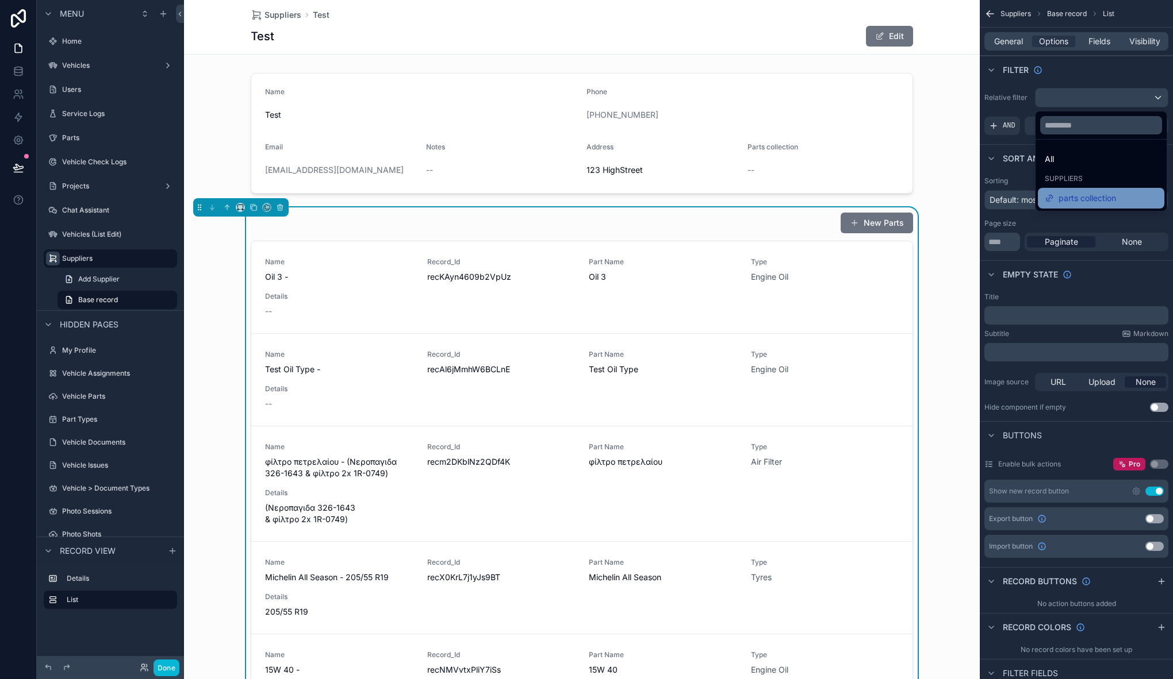
click at [1082, 202] on span "parts collection" at bounding box center [1086, 198] width 57 height 14
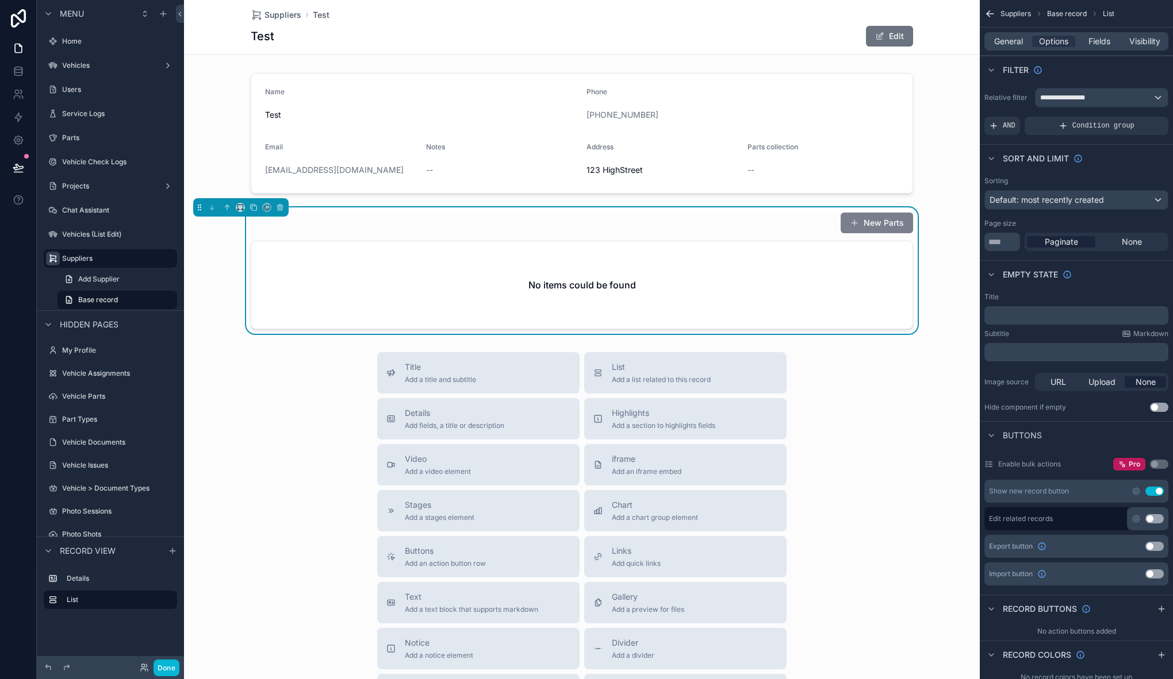
click at [880, 230] on button "New Parts" at bounding box center [876, 223] width 72 height 21
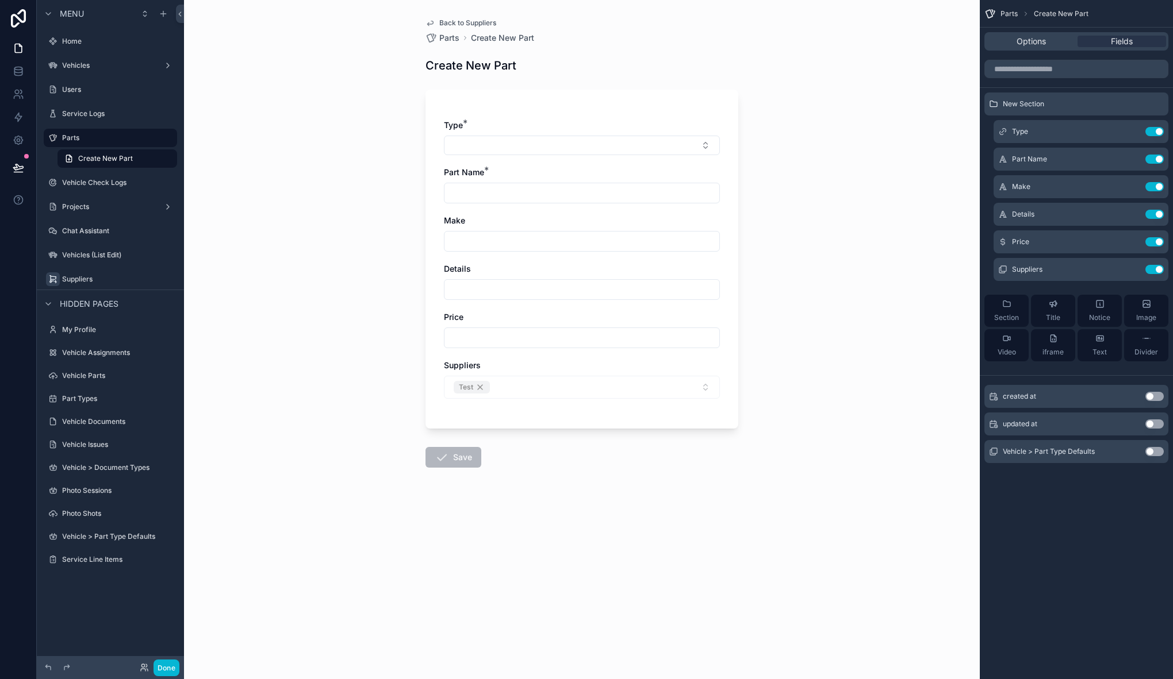
click at [466, 26] on span "Back to Suppliers" at bounding box center [467, 22] width 57 height 9
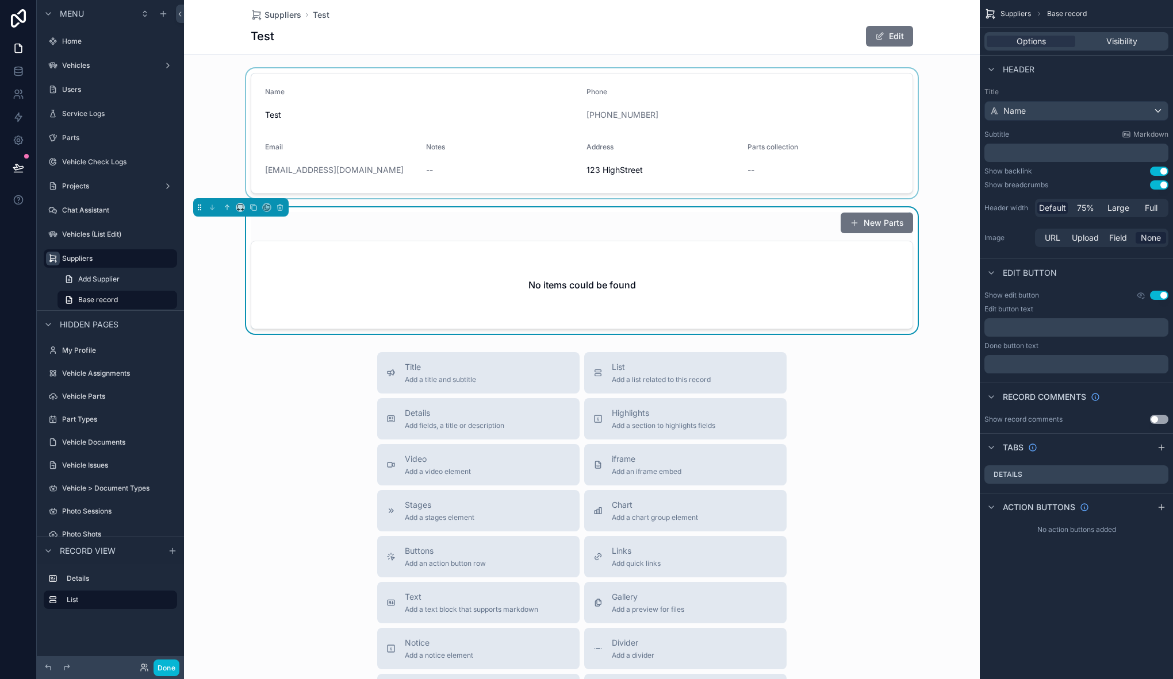
click at [311, 86] on div "scrollable content" at bounding box center [581, 133] width 795 height 130
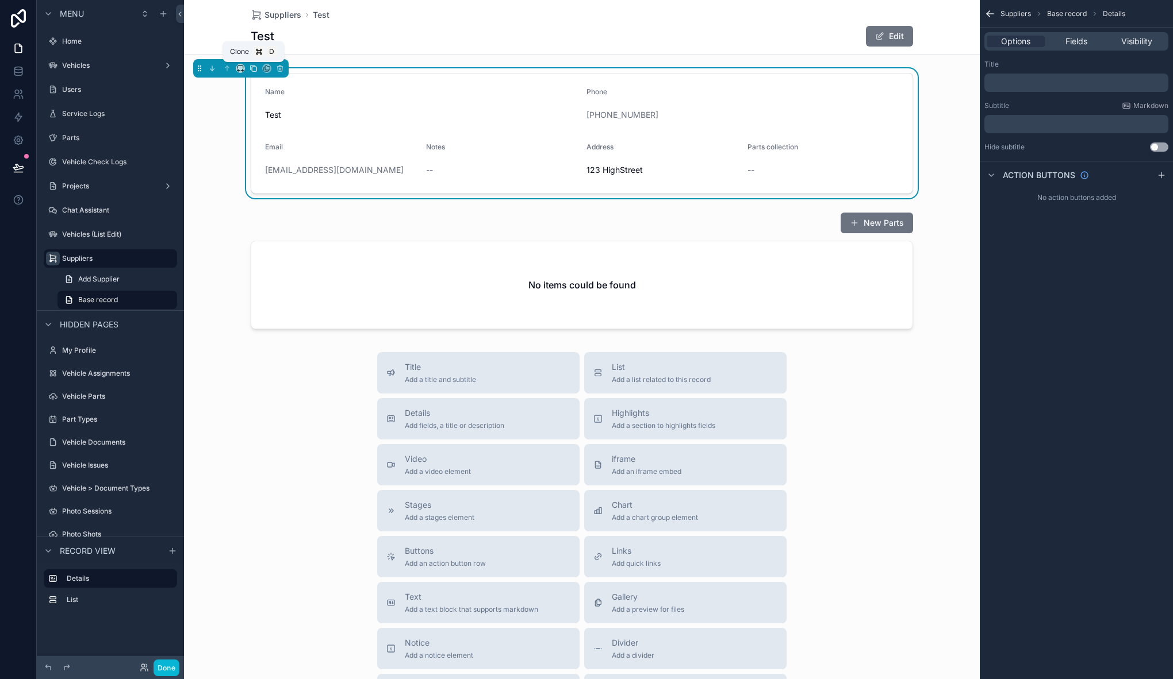
click at [257, 68] on icon "scrollable content" at bounding box center [253, 68] width 8 height 8
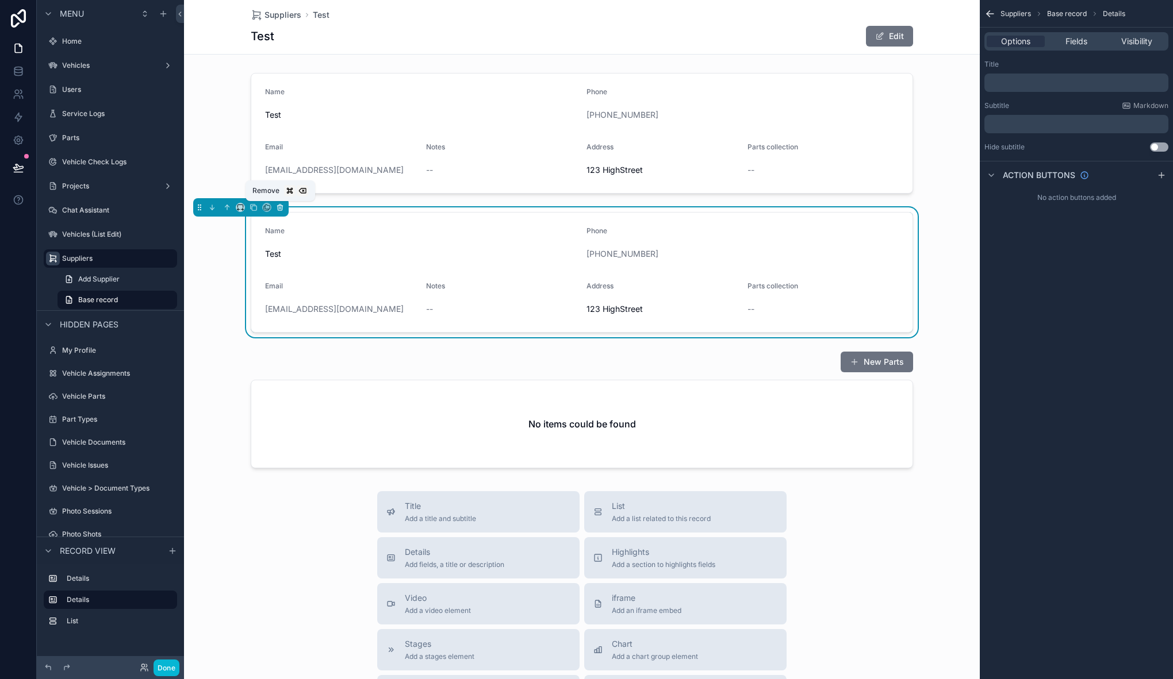
click at [278, 207] on icon "scrollable content" at bounding box center [280, 208] width 5 height 5
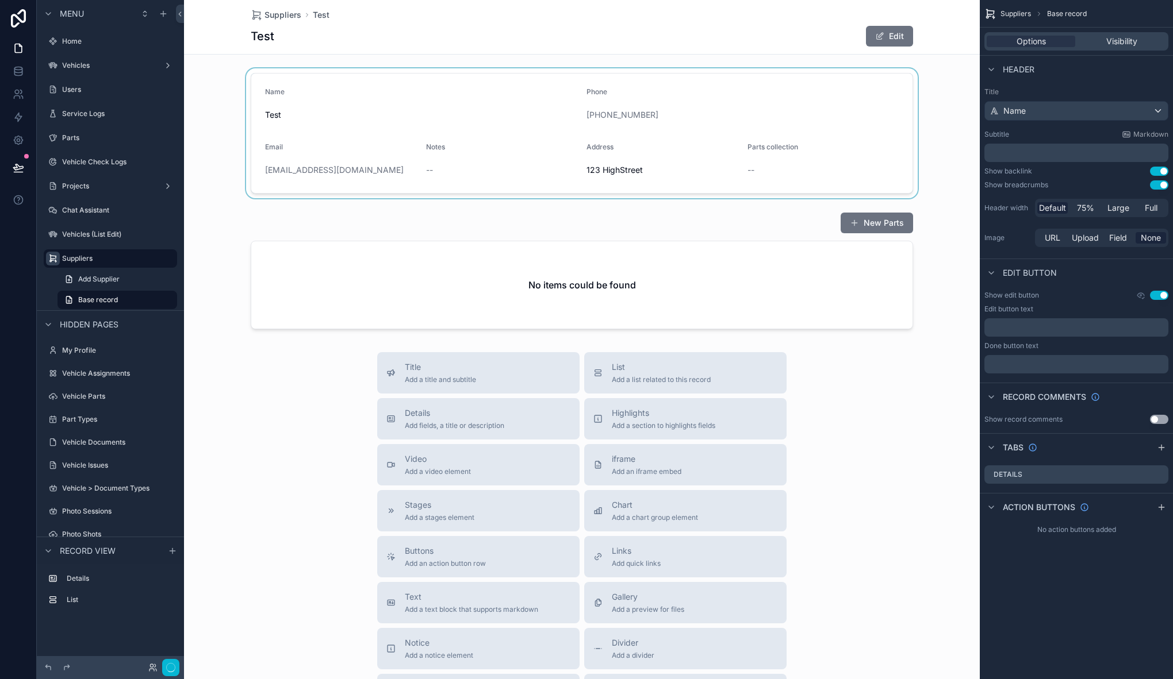
click at [274, 80] on div "scrollable content" at bounding box center [581, 133] width 795 height 130
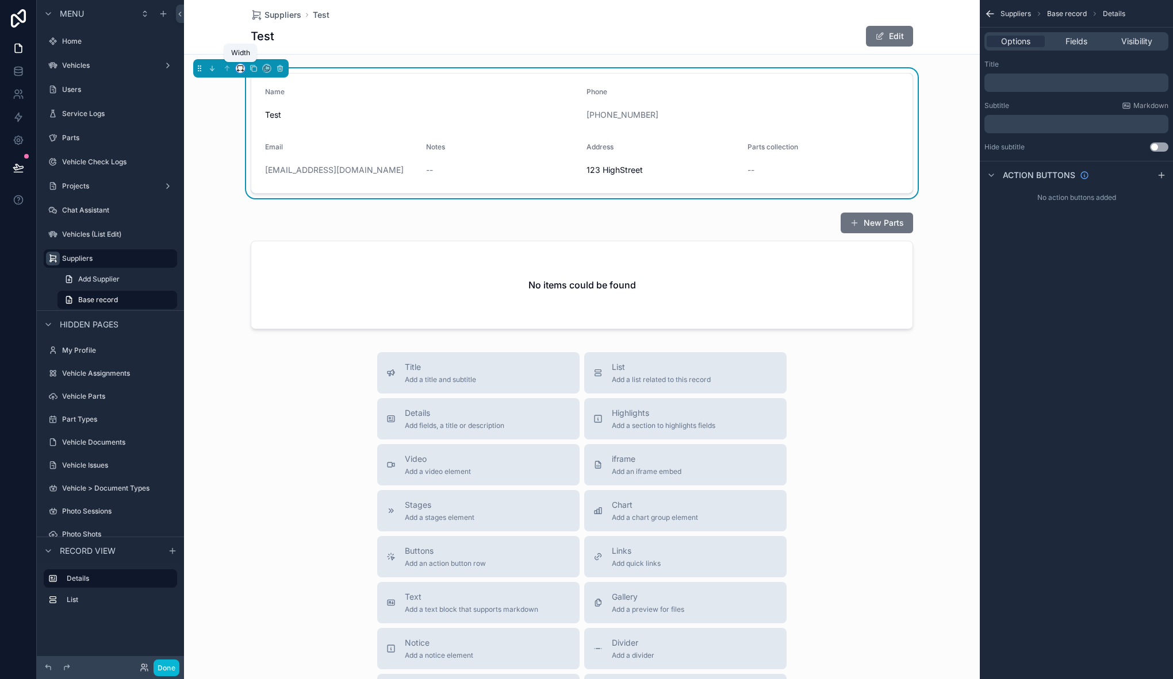
click at [239, 67] on icon "scrollable content" at bounding box center [240, 68] width 8 height 8
click at [270, 210] on div "Large" at bounding box center [263, 215] width 36 height 14
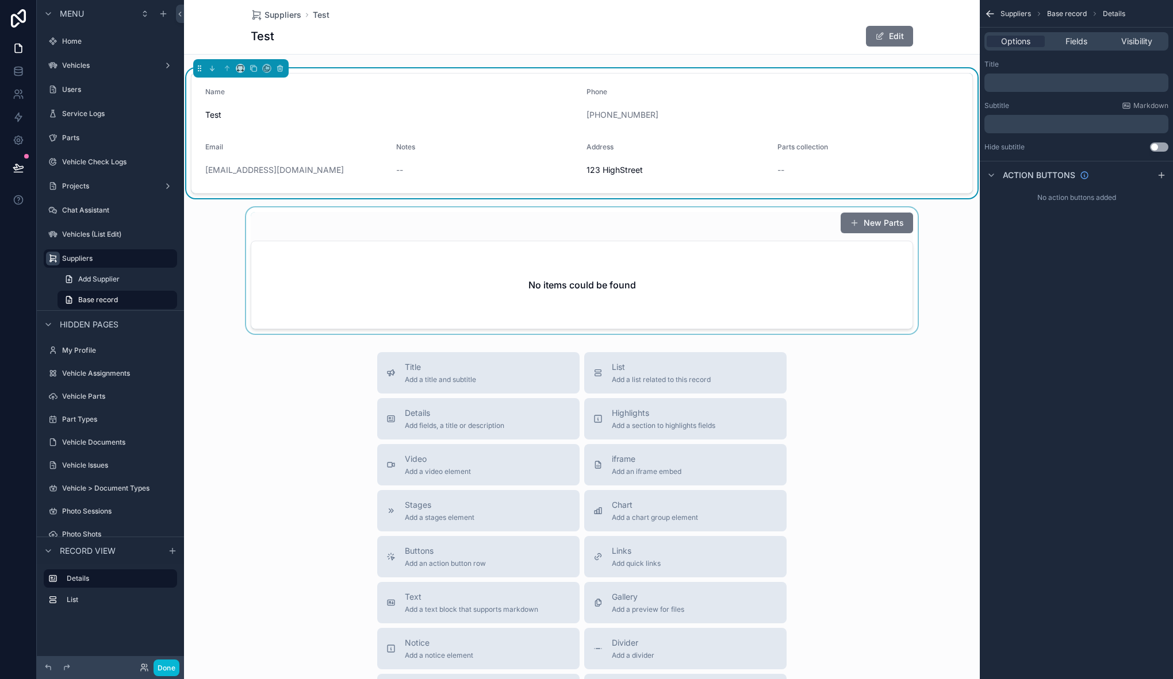
click at [285, 238] on div "scrollable content" at bounding box center [581, 270] width 795 height 126
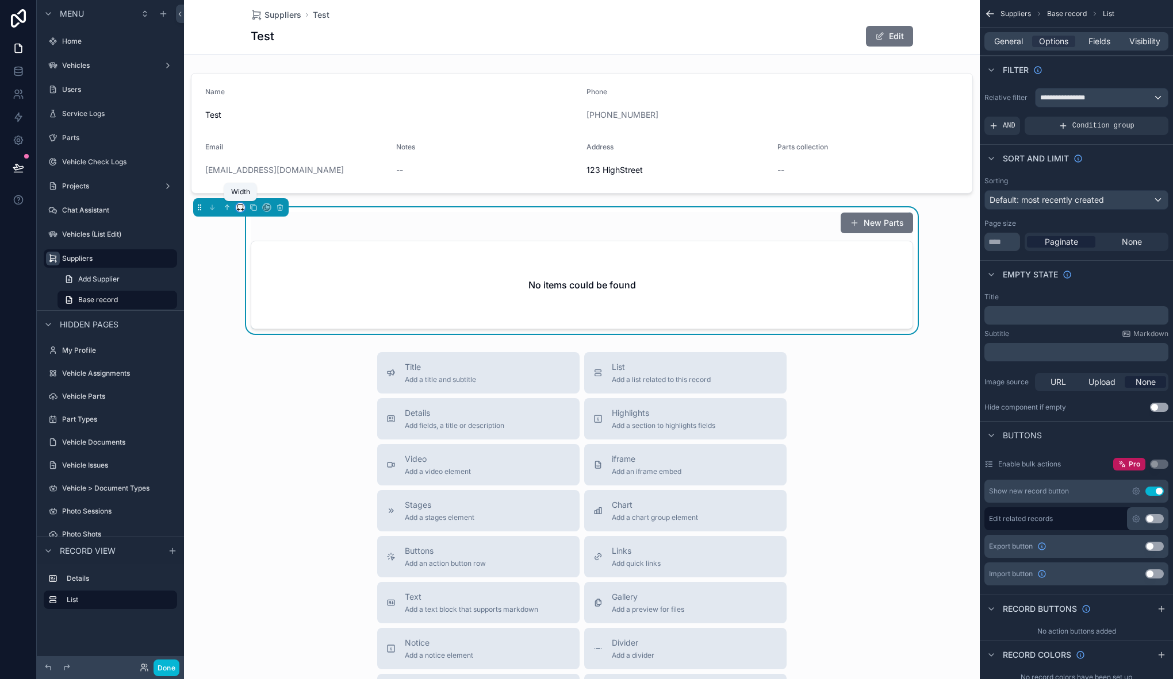
click at [237, 206] on icon "scrollable content" at bounding box center [239, 206] width 5 height 3
click at [263, 345] on span "Large" at bounding box center [256, 351] width 22 height 14
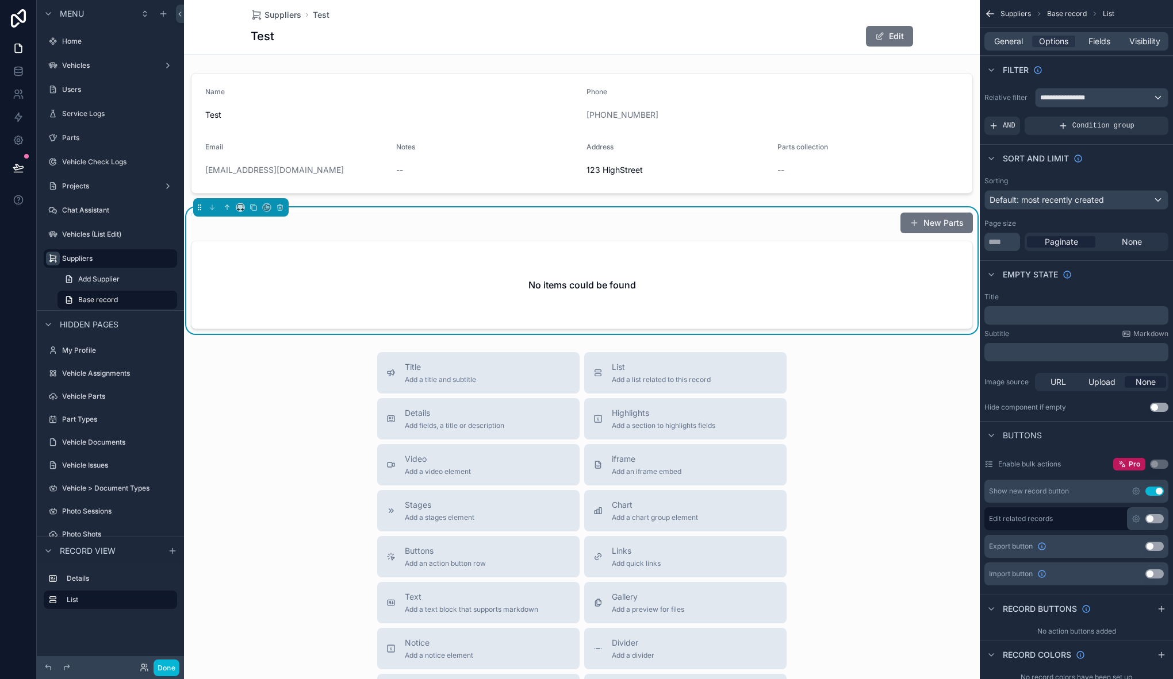
click at [888, 432] on div "Title Add a title and subtitle List Add a list related to this record Details A…" at bounding box center [581, 556] width 795 height 409
click at [1093, 41] on span "Fields" at bounding box center [1099, 41] width 22 height 11
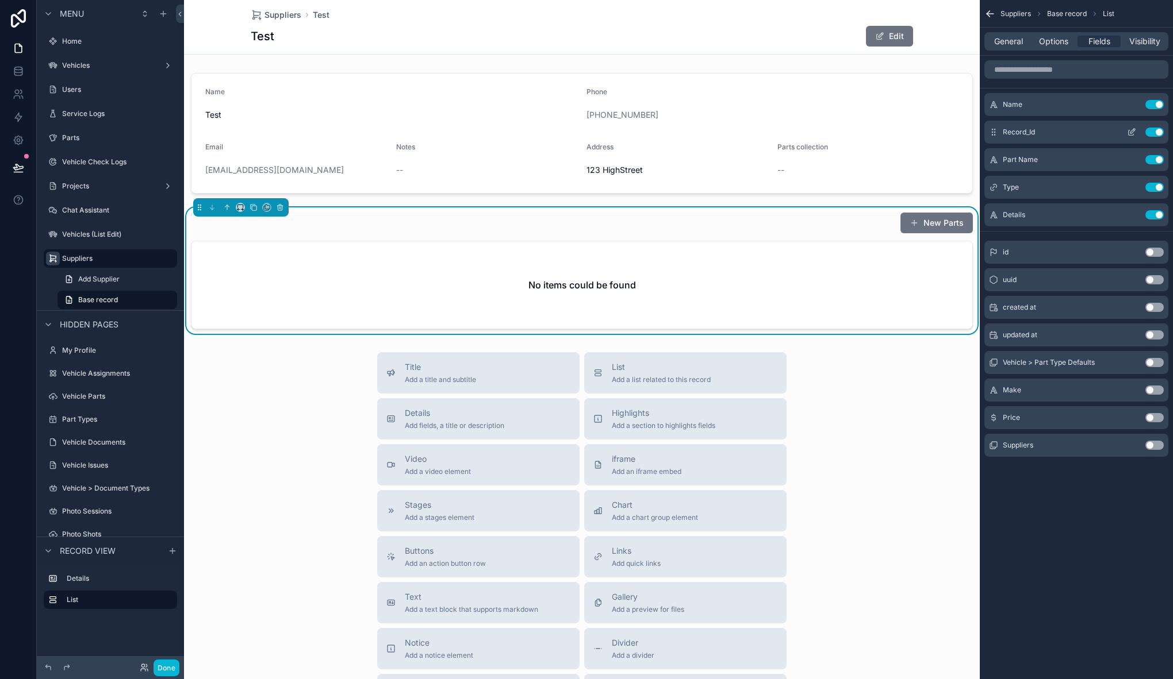
click at [1152, 134] on button "Use setting" at bounding box center [1154, 132] width 18 height 9
click at [1155, 106] on button "Use setting" at bounding box center [1154, 104] width 18 height 9
click at [1158, 418] on button "Use setting" at bounding box center [1154, 417] width 18 height 9
click at [1154, 418] on button "Use setting" at bounding box center [1154, 417] width 18 height 9
click at [1081, 505] on div "Suppliers Base record List General Options Fields Visibility Type Use setting P…" at bounding box center [1075, 339] width 193 height 679
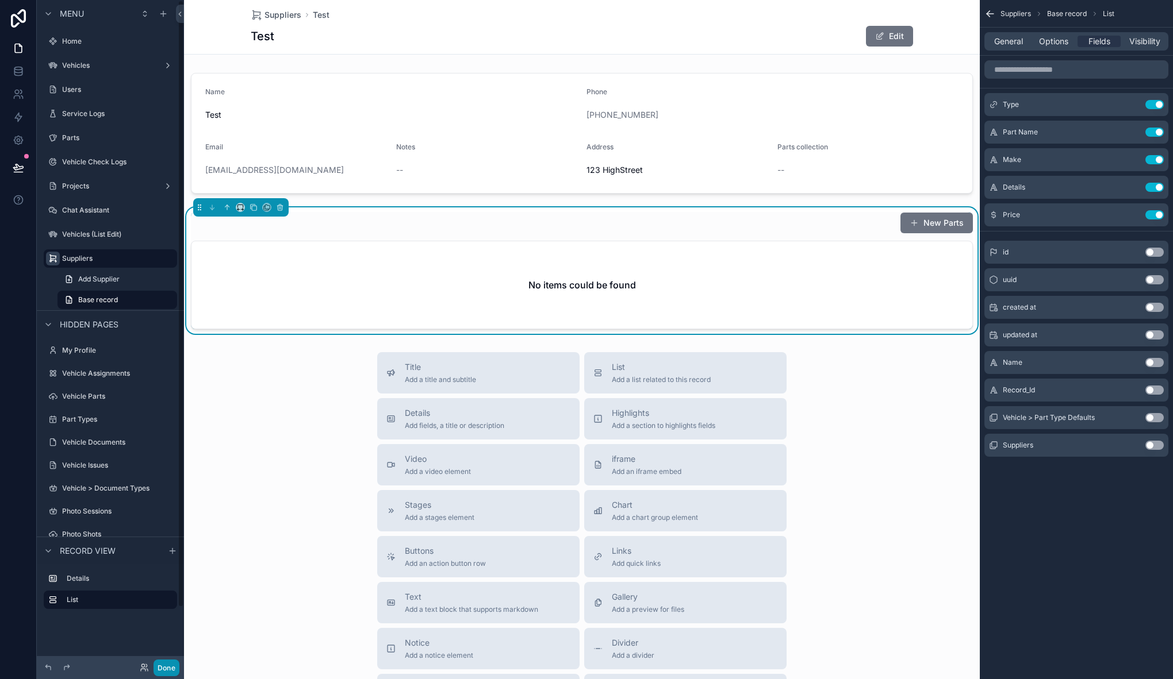
click at [172, 666] on button "Done" at bounding box center [166, 668] width 26 height 17
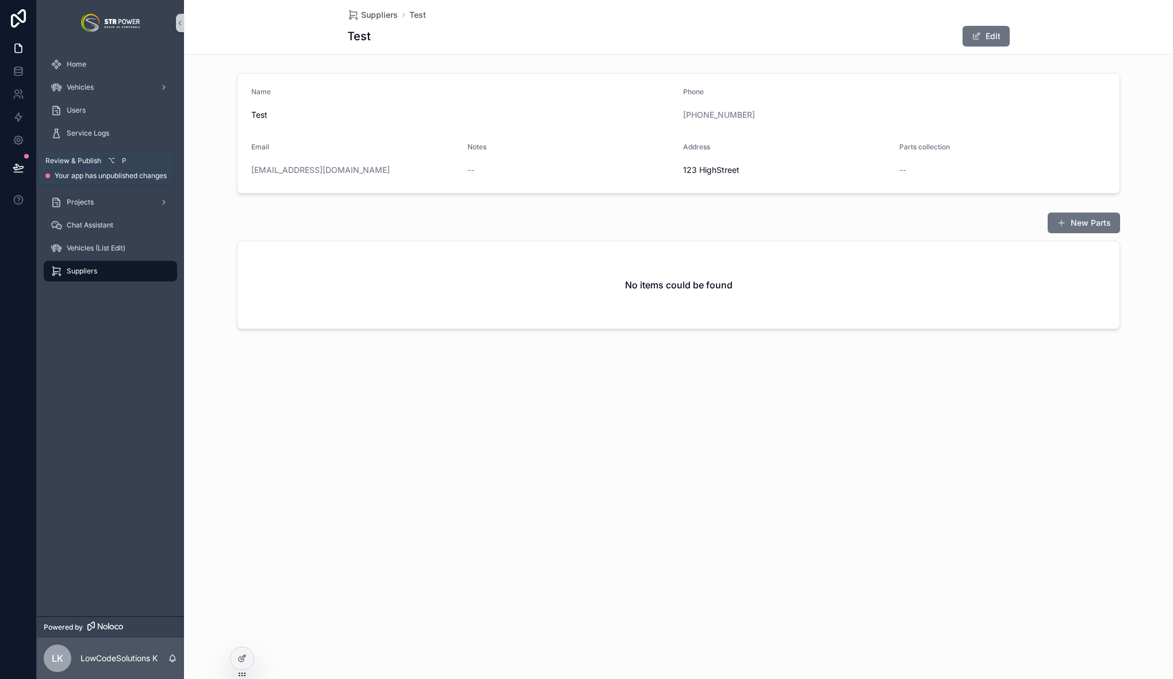
click at [19, 167] on icon at bounding box center [18, 167] width 10 height 6
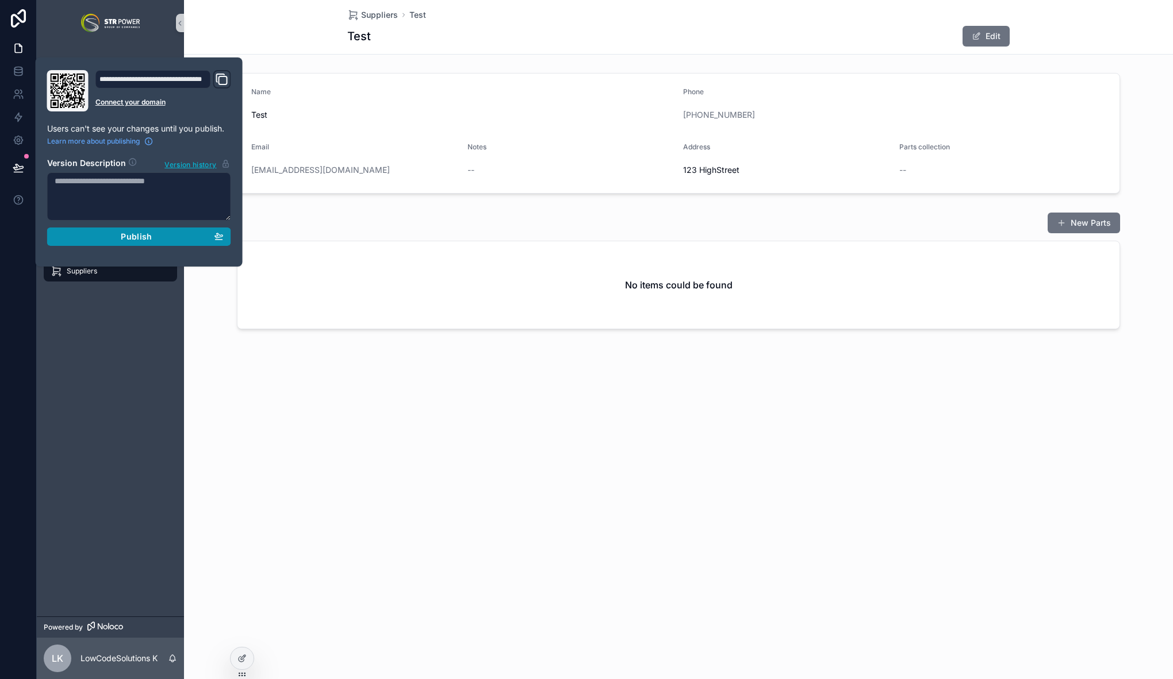
click at [150, 235] on span "Publish" at bounding box center [136, 237] width 31 height 10
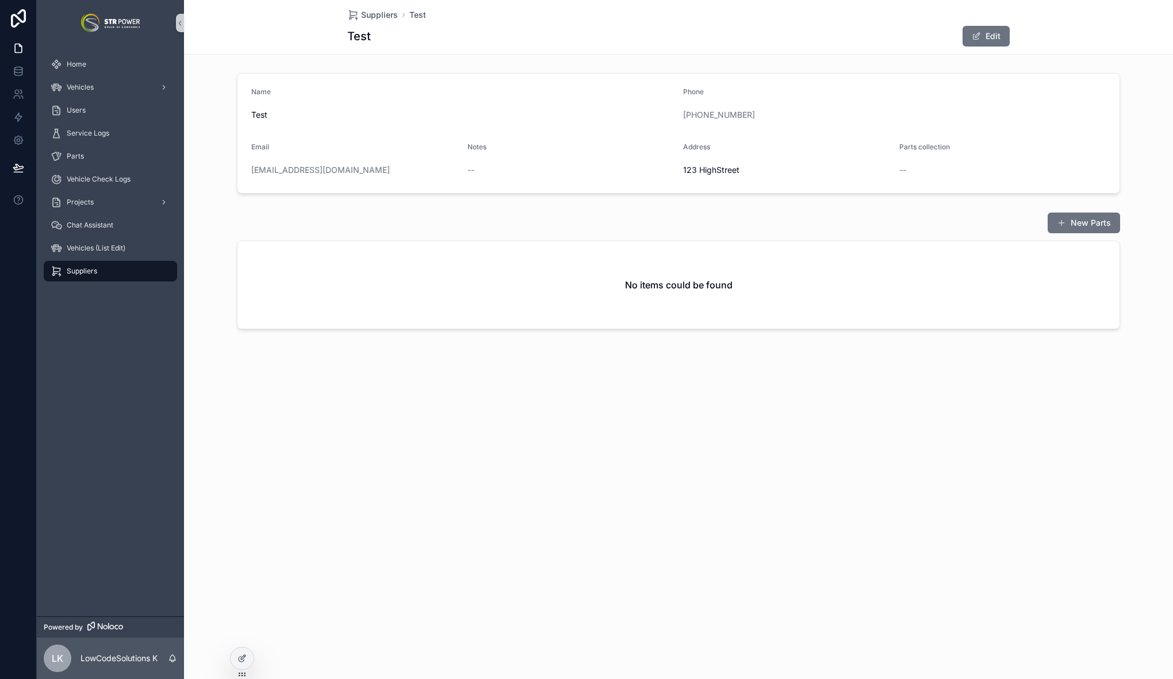
click at [720, 374] on div "Suppliers Test Test Edit Name Test Phone +30 21 0961 2345 Email test@example.co…" at bounding box center [678, 204] width 989 height 408
click at [91, 62] on div "Home" at bounding box center [111, 64] width 120 height 18
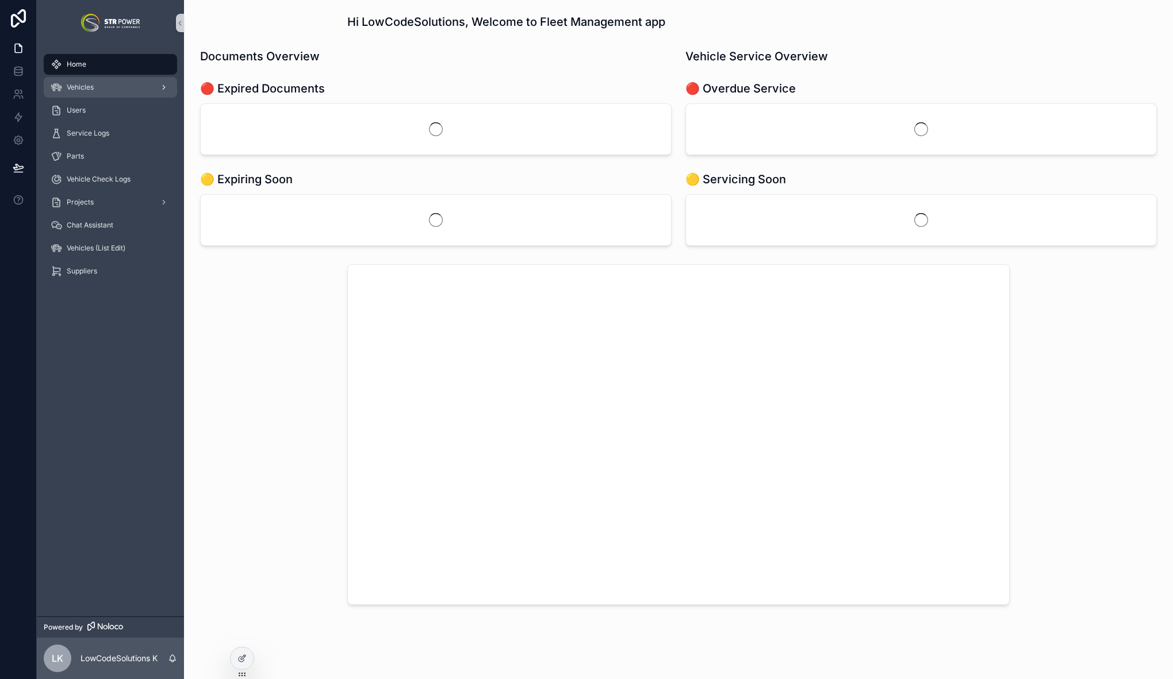
click at [90, 93] on div "Vehicles" at bounding box center [111, 87] width 120 height 18
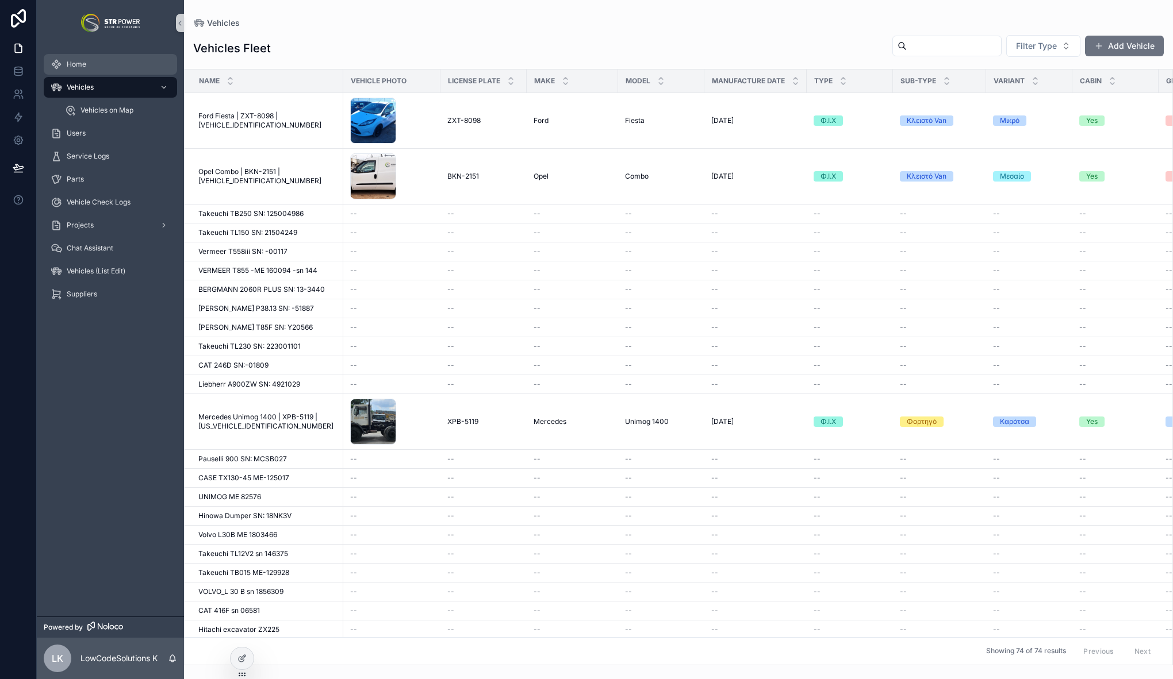
click at [88, 67] on div "Home" at bounding box center [111, 64] width 120 height 18
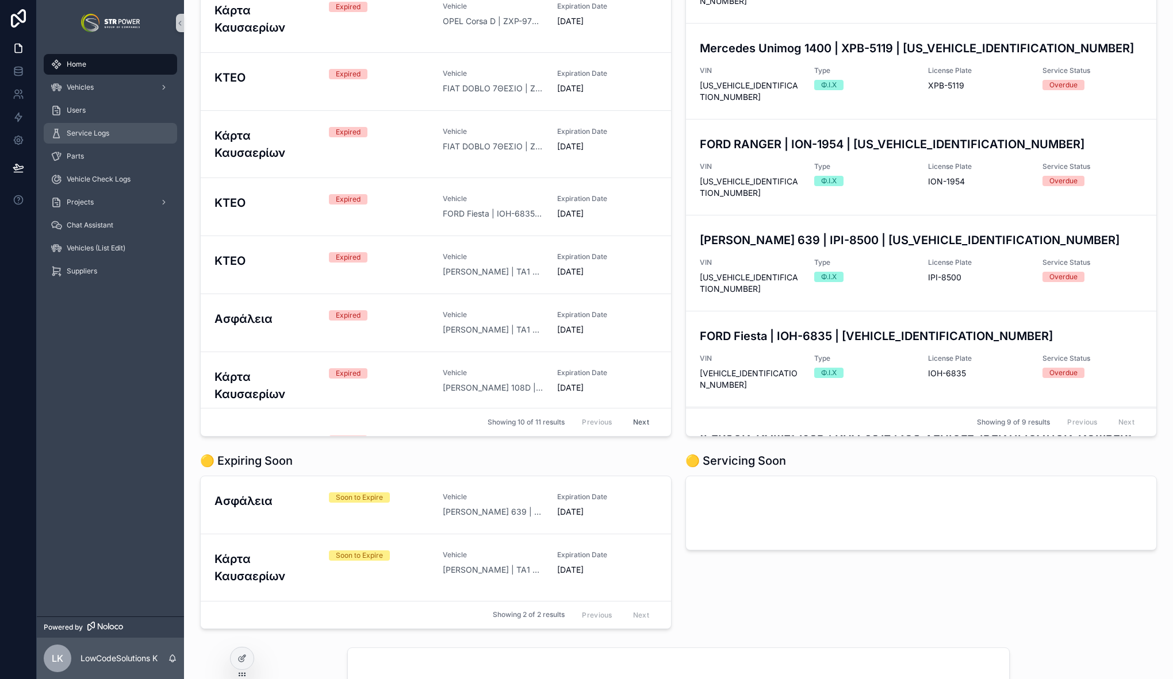
scroll to position [43, 0]
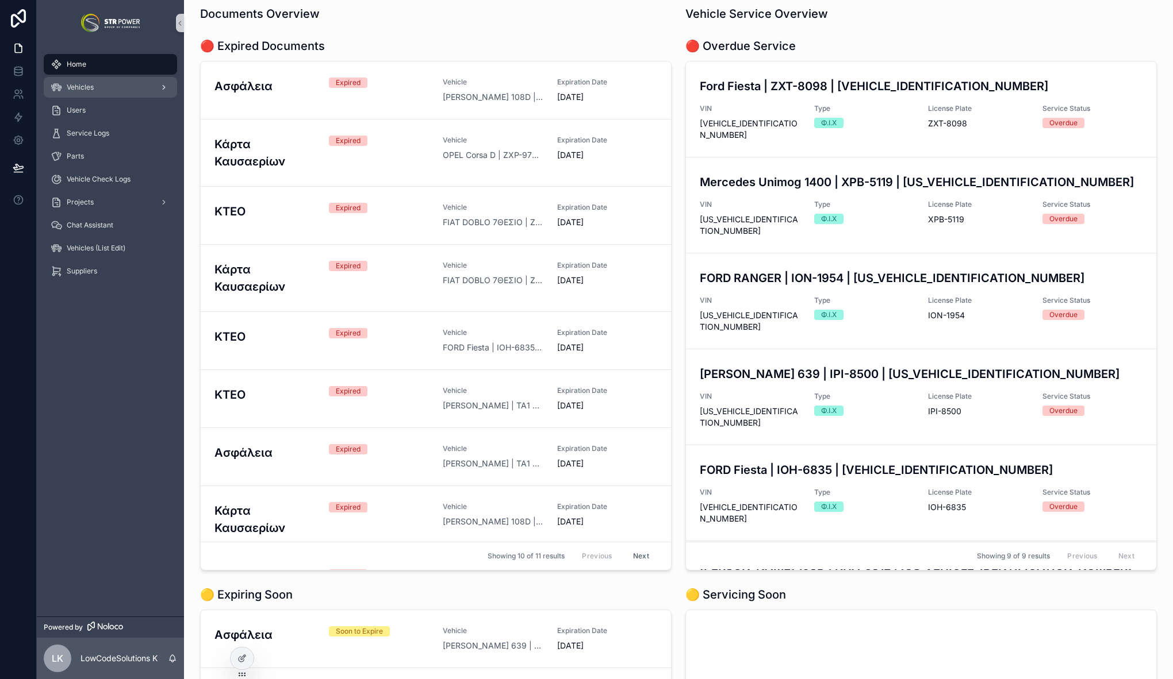
click at [109, 92] on div "Vehicles" at bounding box center [111, 87] width 120 height 18
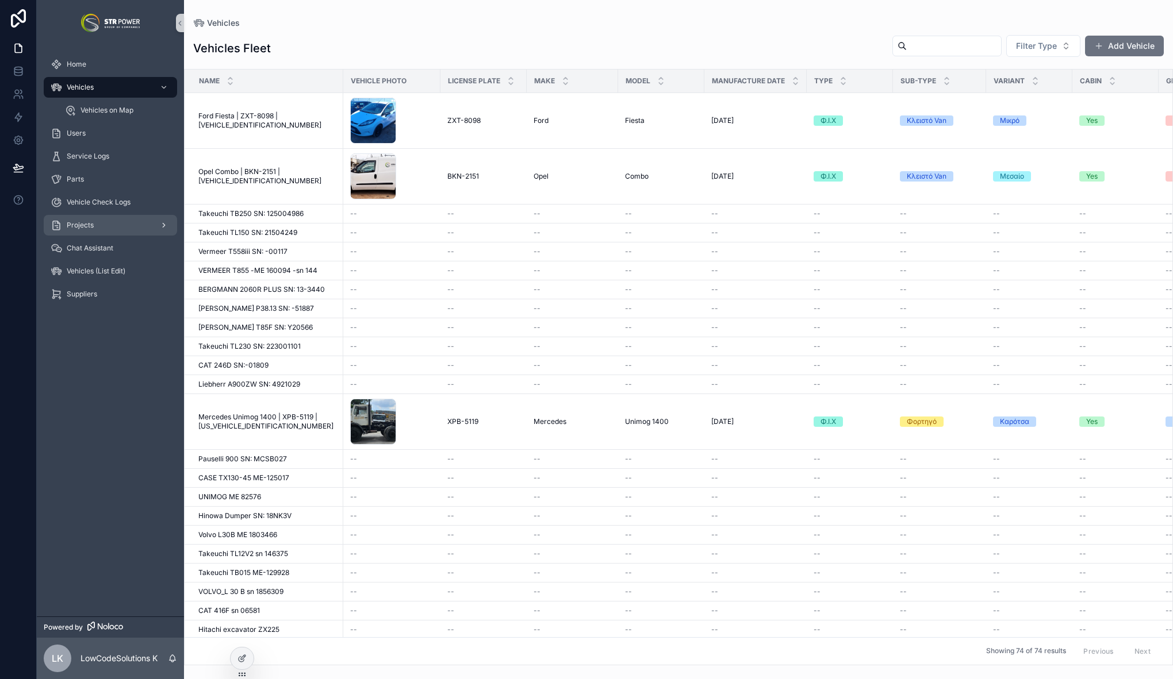
click at [110, 221] on div "Projects" at bounding box center [111, 225] width 120 height 18
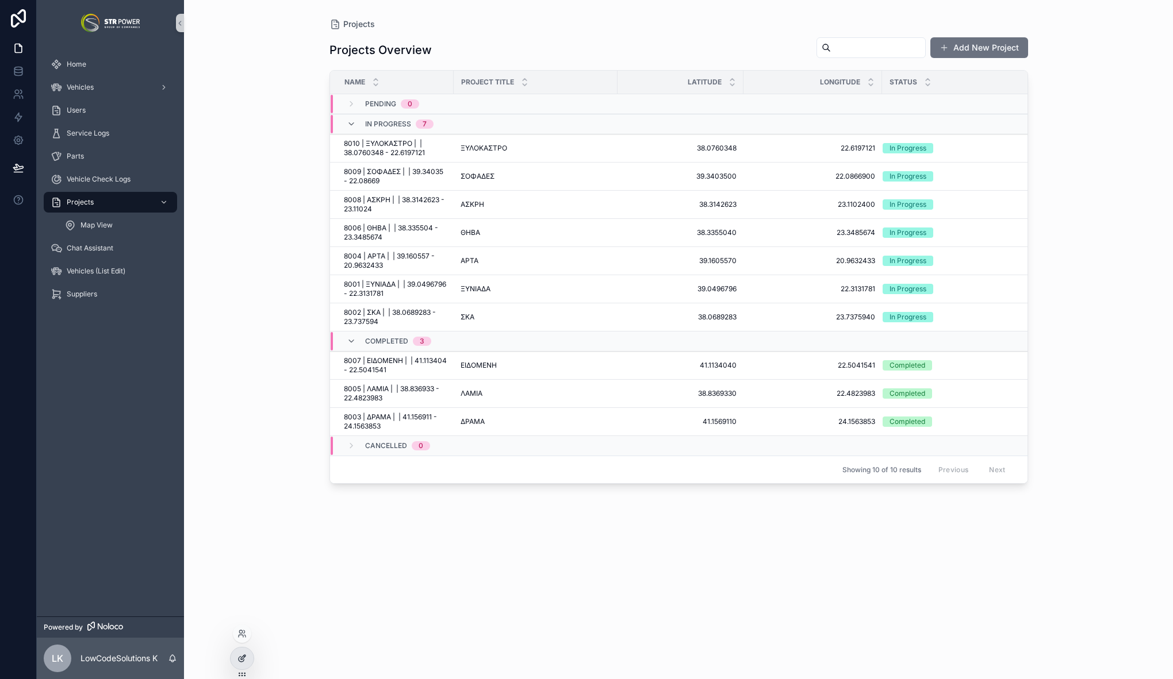
click at [251, 656] on div at bounding box center [241, 659] width 23 height 22
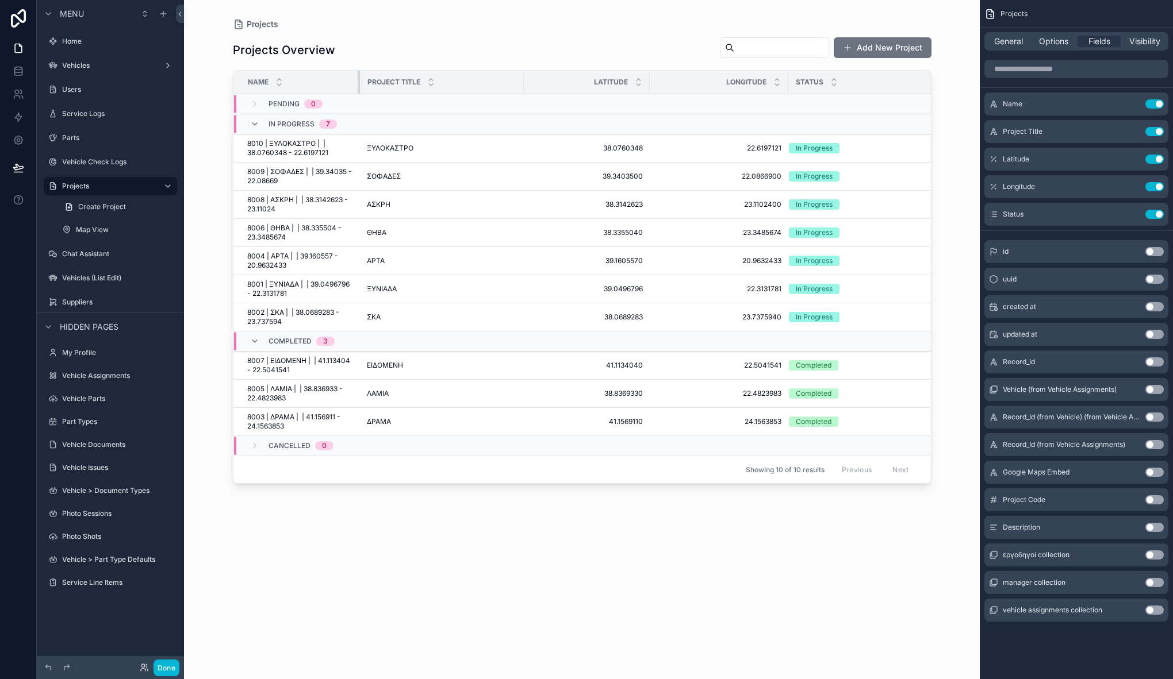
drag, startPoint x: 355, startPoint y: 82, endPoint x: 384, endPoint y: 86, distance: 28.9
click at [362, 86] on div "scrollable content" at bounding box center [360, 82] width 5 height 23
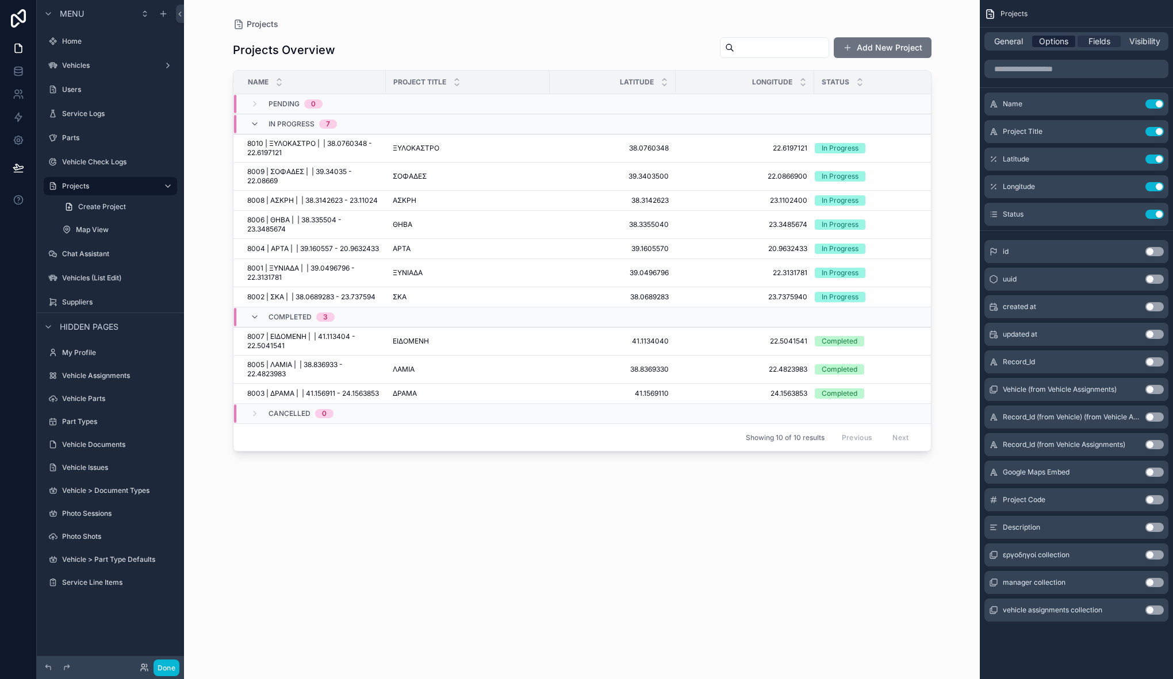
click at [1061, 41] on span "Options" at bounding box center [1053, 41] width 29 height 11
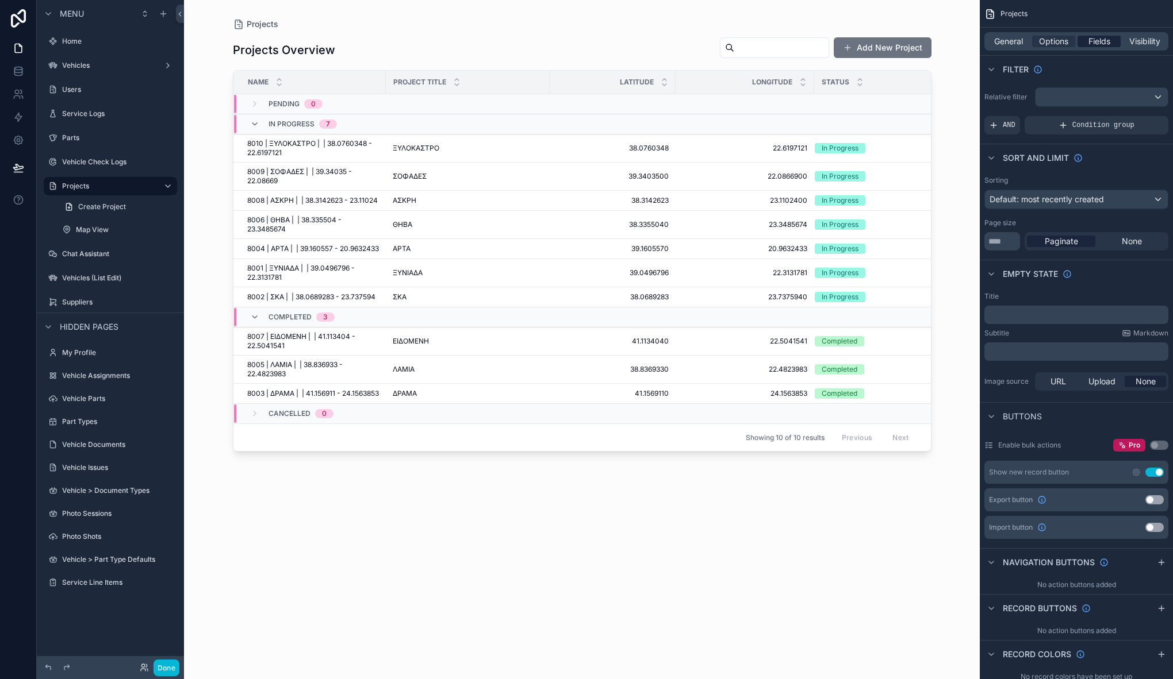
click at [1102, 43] on span "Fields" at bounding box center [1099, 41] width 22 height 11
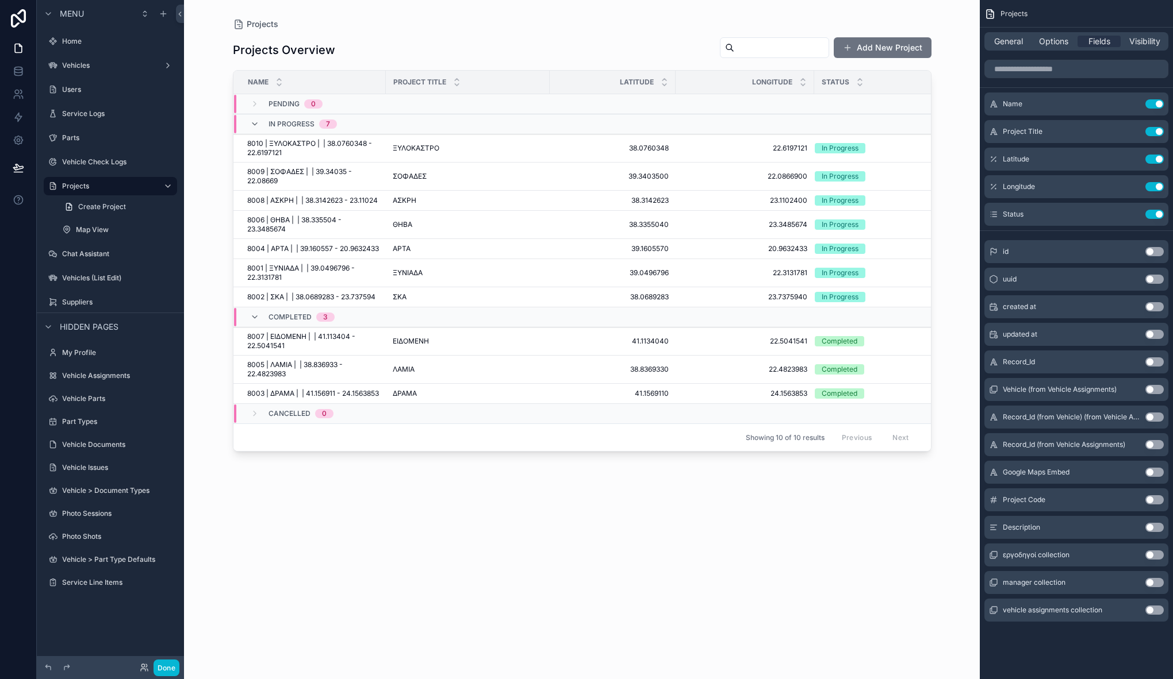
click at [1157, 502] on button "Use setting" at bounding box center [1154, 499] width 18 height 9
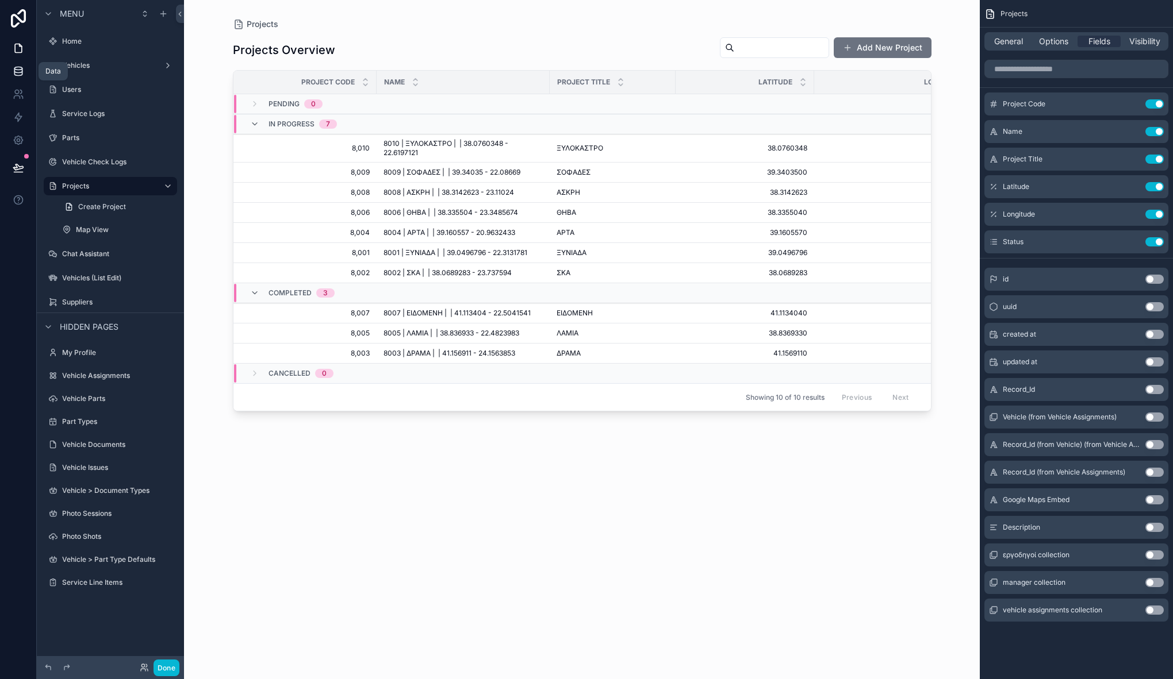
click at [21, 74] on icon at bounding box center [18, 71] width 11 height 11
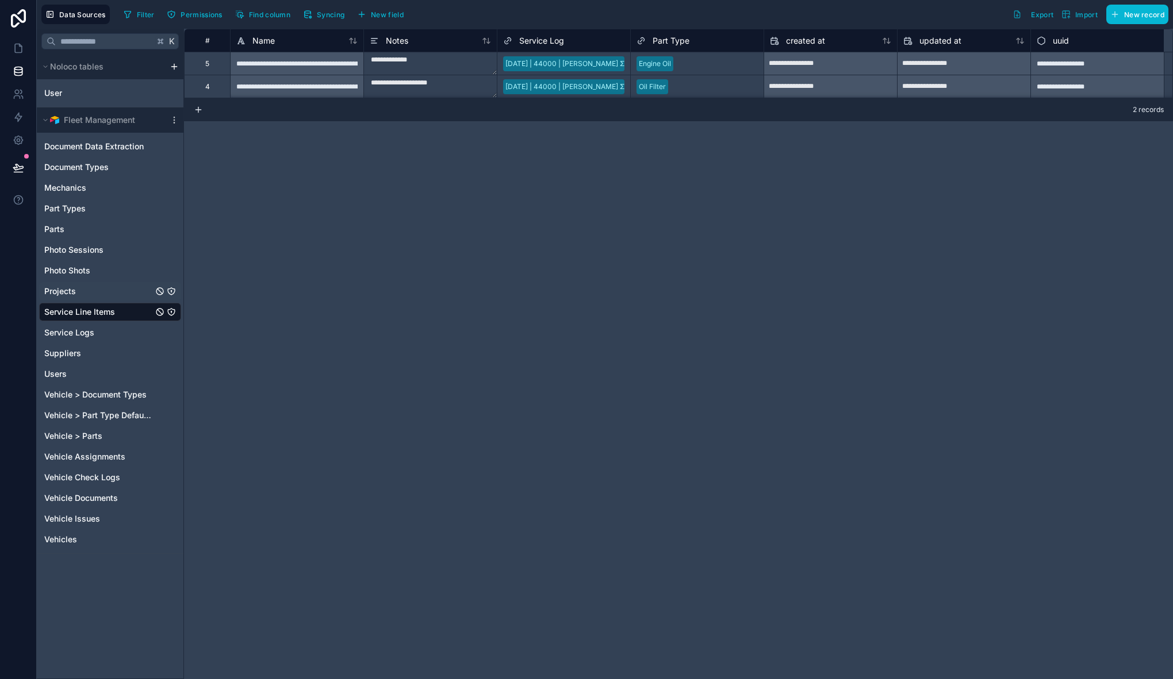
click at [84, 289] on link "Projects" at bounding box center [110, 291] width 142 height 18
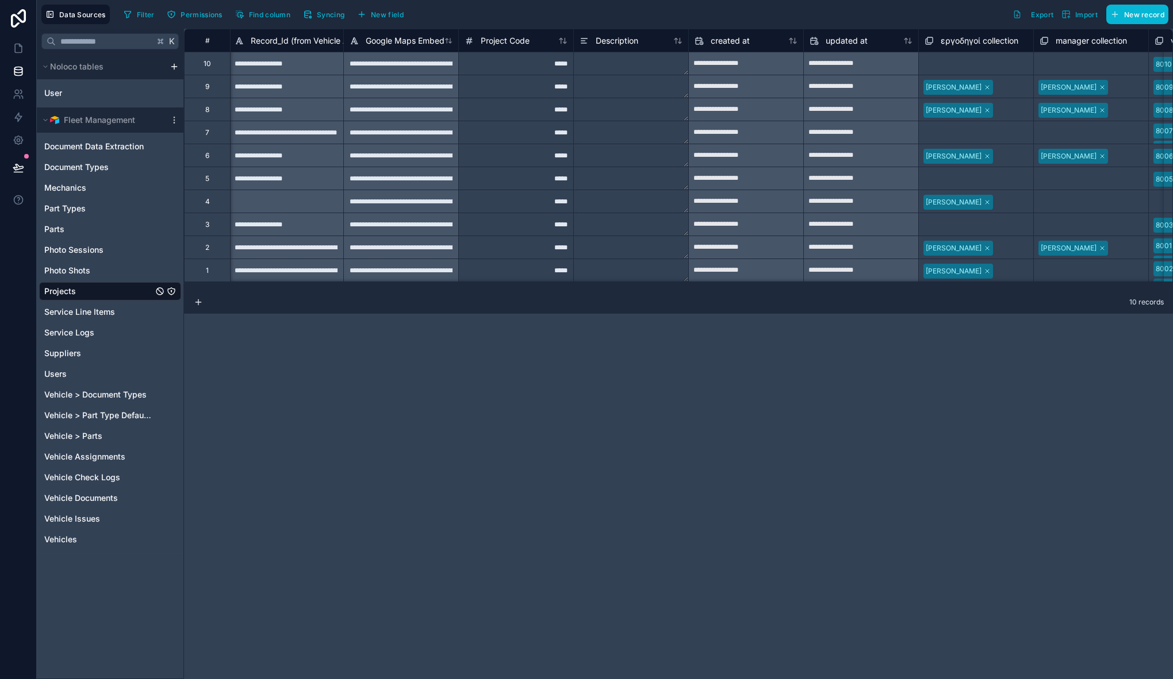
scroll to position [0, 1136]
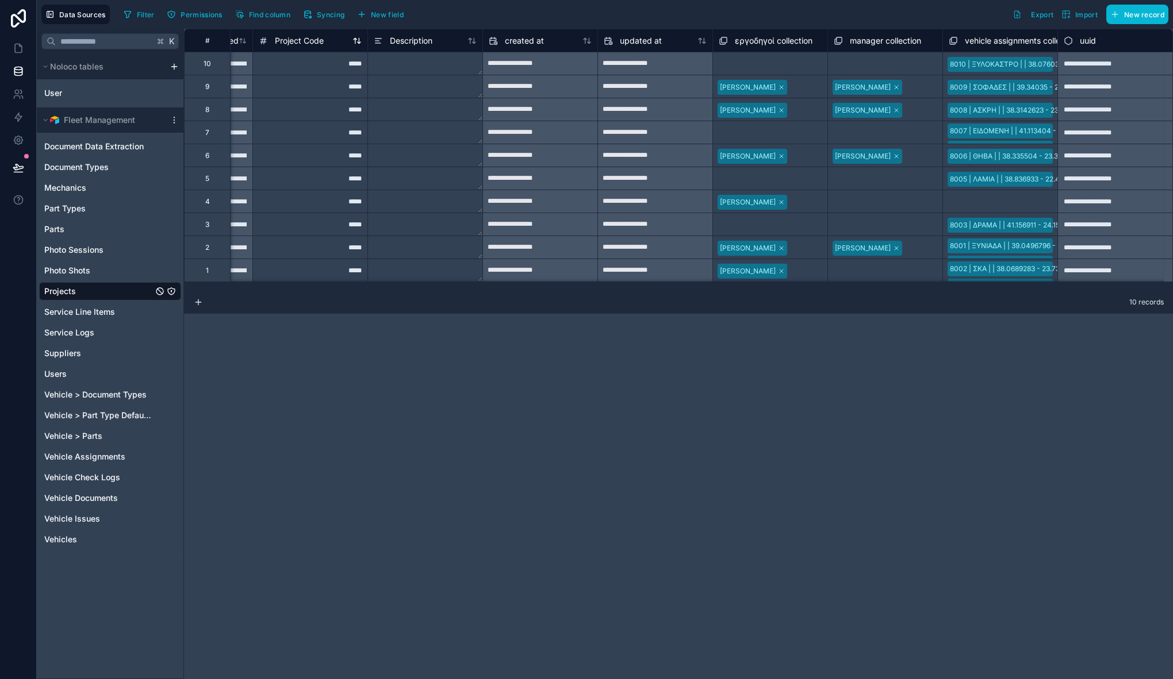
click at [310, 42] on span "Project Code" at bounding box center [299, 40] width 49 height 11
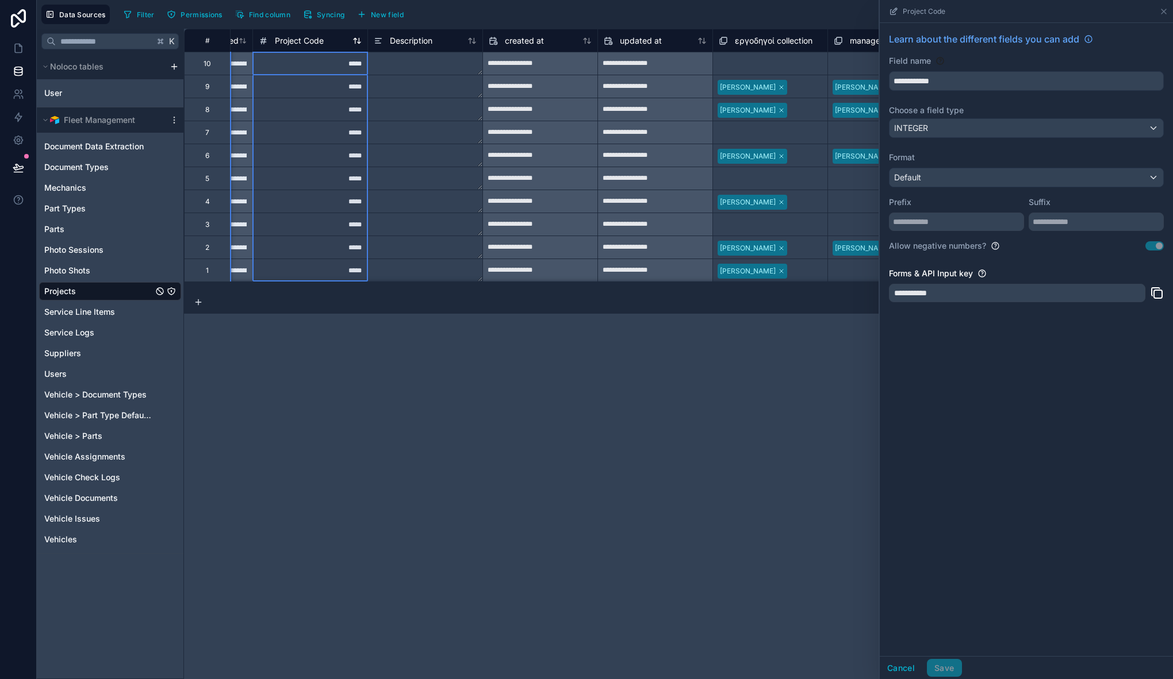
click at [310, 42] on span "Project Code" at bounding box center [299, 40] width 49 height 11
click at [965, 174] on div "Default" at bounding box center [1026, 177] width 274 height 18
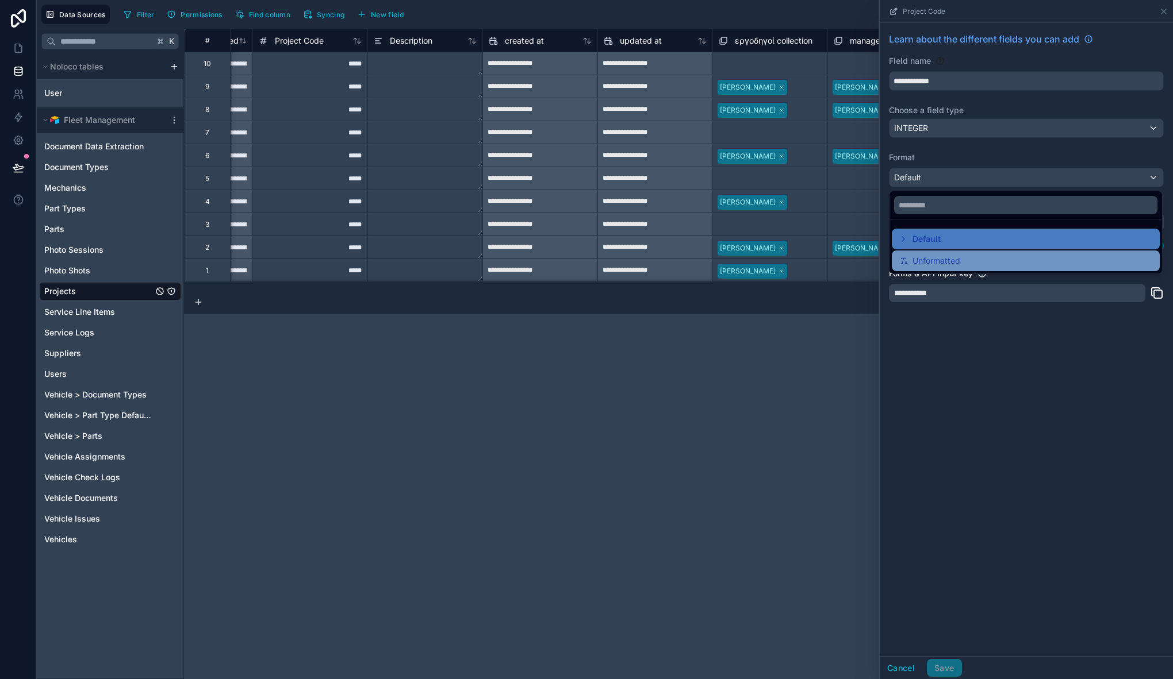
click at [969, 259] on div "Unformatted" at bounding box center [1025, 261] width 254 height 14
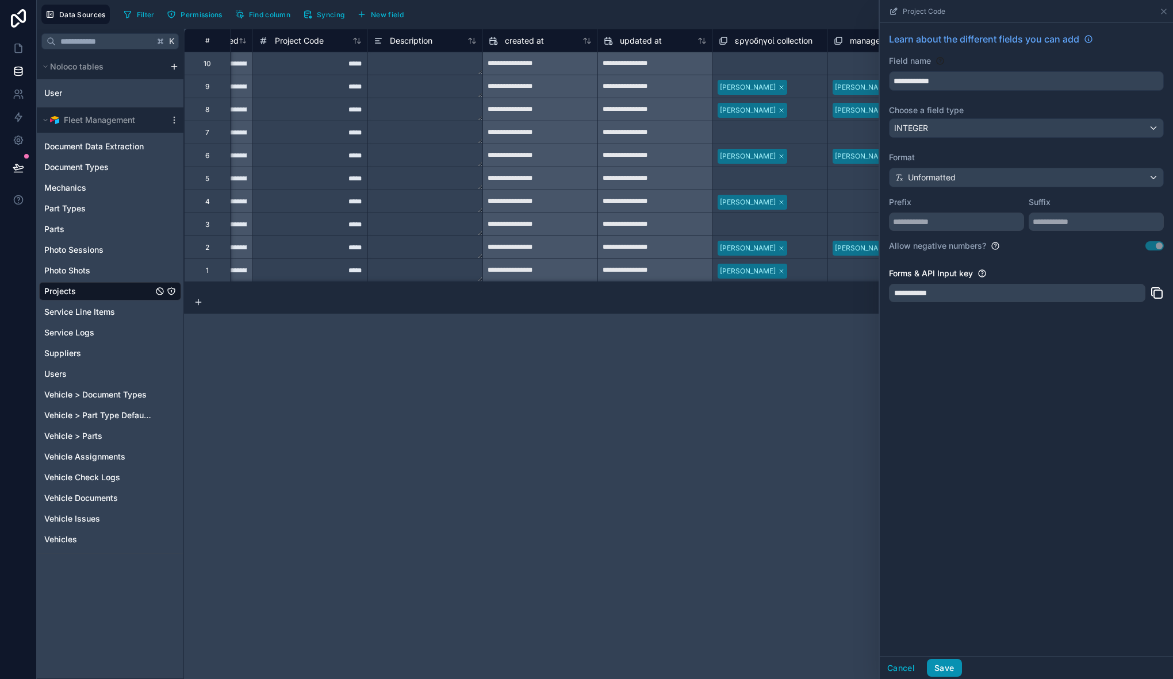
click at [947, 667] on button "Save" at bounding box center [944, 668] width 34 height 18
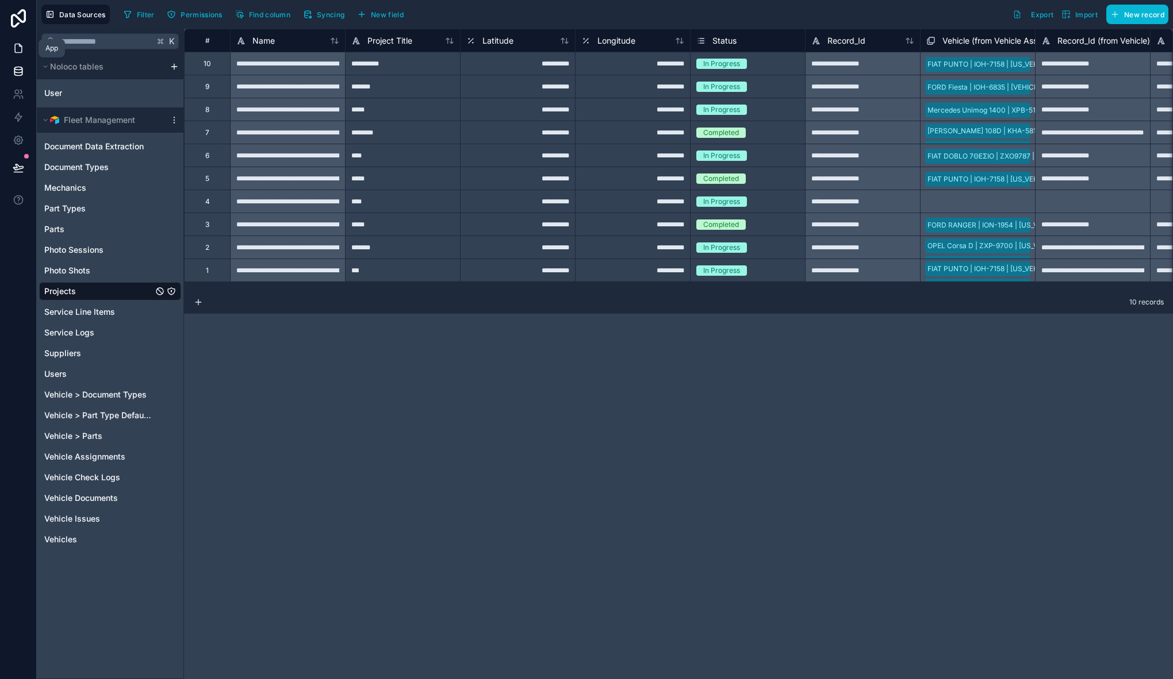
click at [20, 49] on icon at bounding box center [18, 48] width 11 height 11
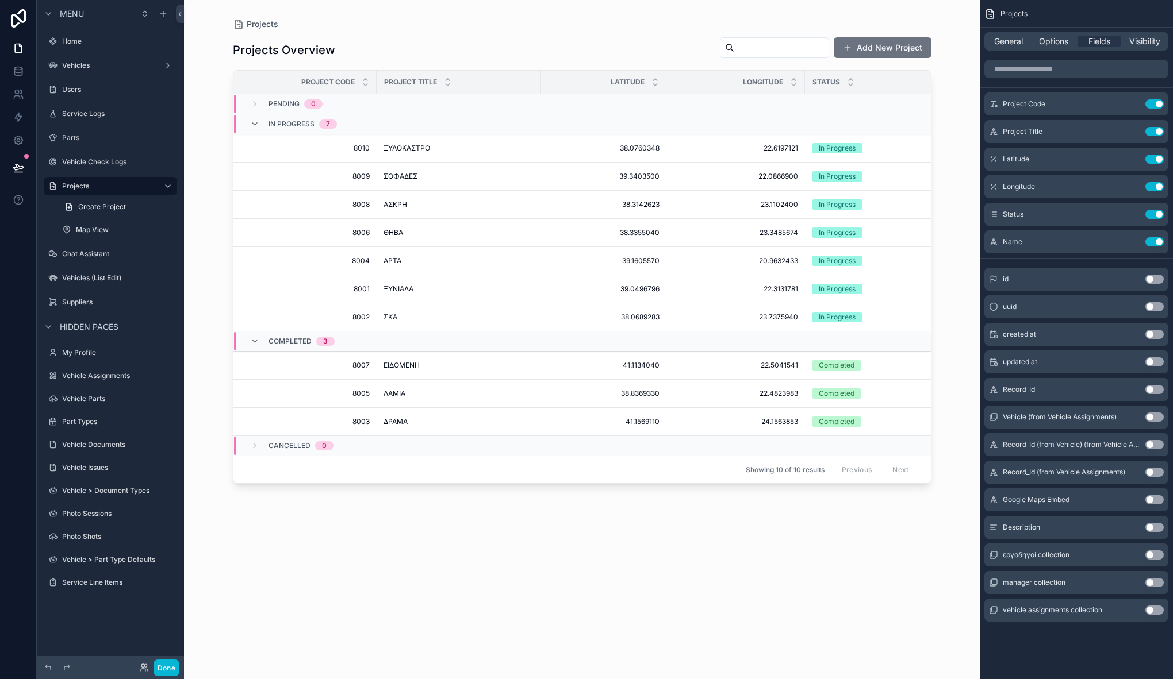
click at [1160, 528] on button "Use setting" at bounding box center [1154, 527] width 18 height 9
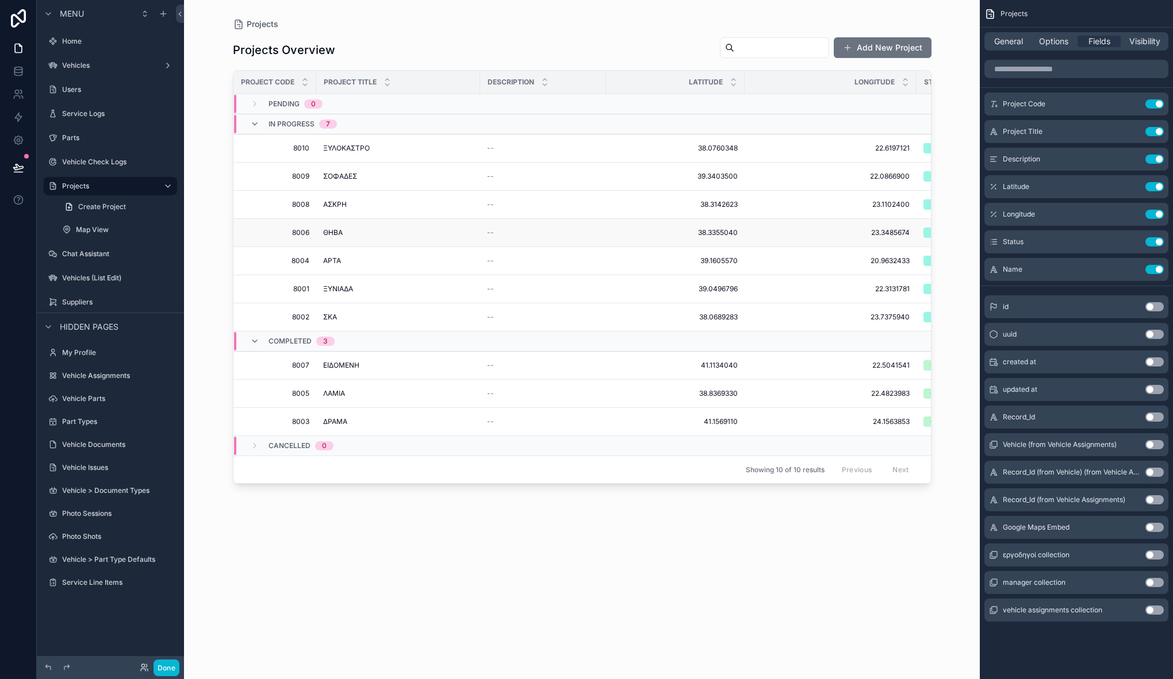
scroll to position [0, 156]
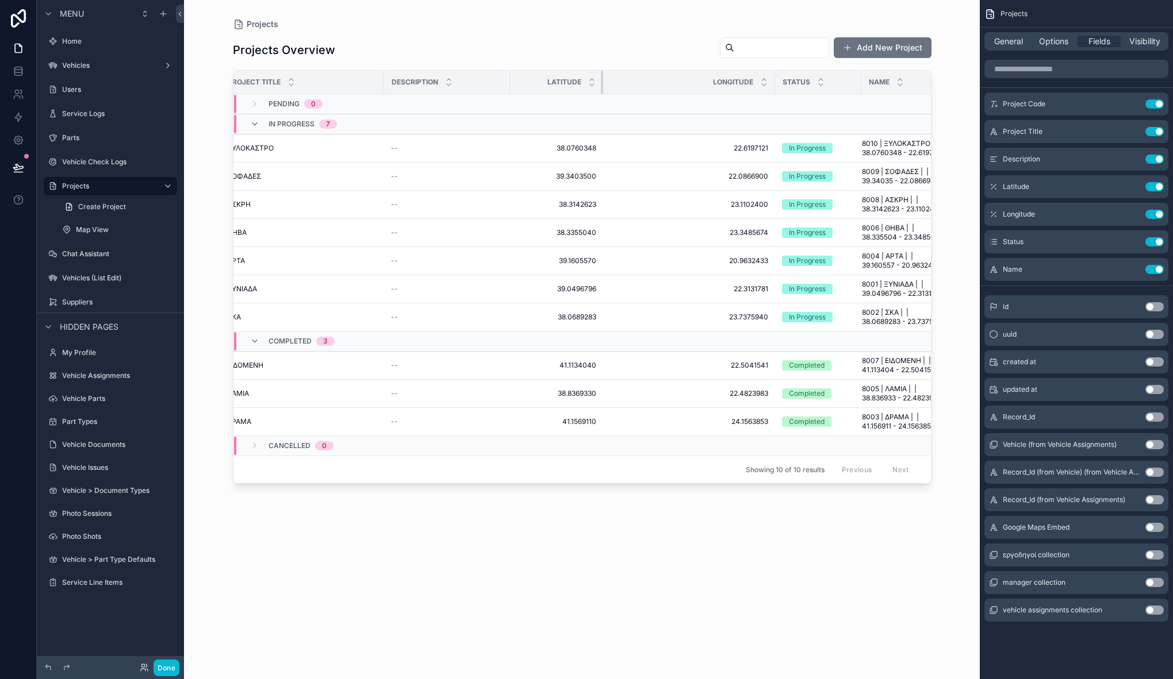
drag, startPoint x: 647, startPoint y: 76, endPoint x: 691, endPoint y: 76, distance: 43.7
click at [601, 74] on div "scrollable content" at bounding box center [603, 82] width 5 height 23
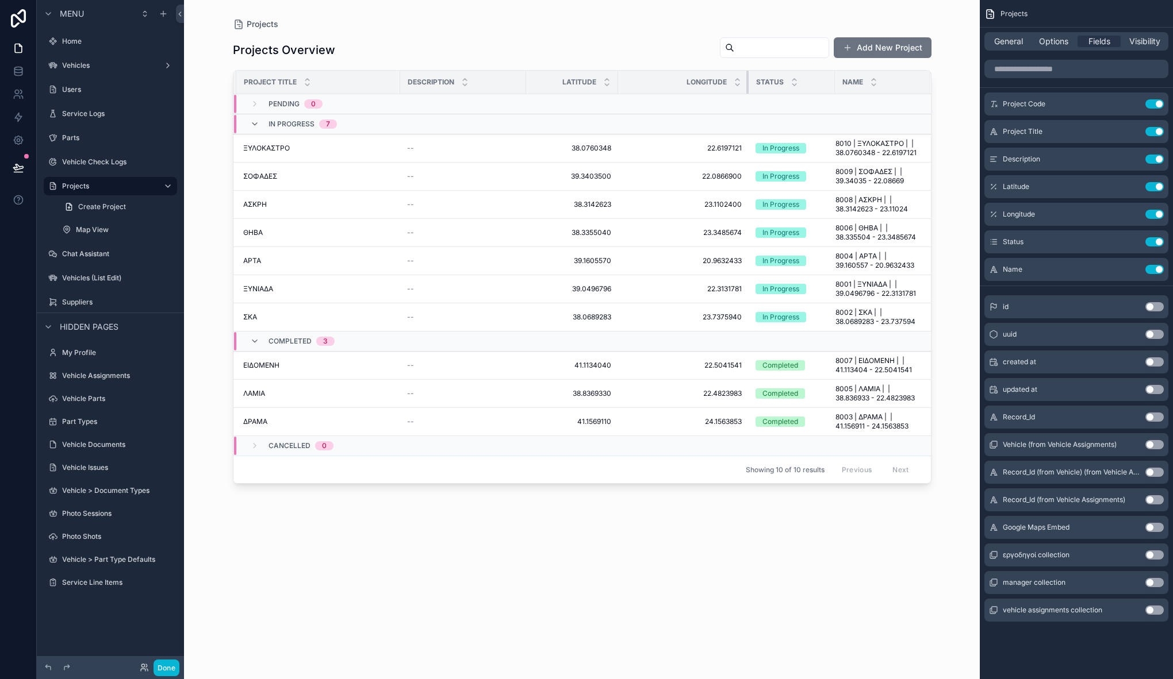
scroll to position [0, 130]
drag, startPoint x: 772, startPoint y: 78, endPoint x: 720, endPoint y: 78, distance: 52.3
click at [720, 78] on th "Longitude" at bounding box center [688, 83] width 120 height 24
click at [1155, 271] on button "Use setting" at bounding box center [1154, 269] width 18 height 9
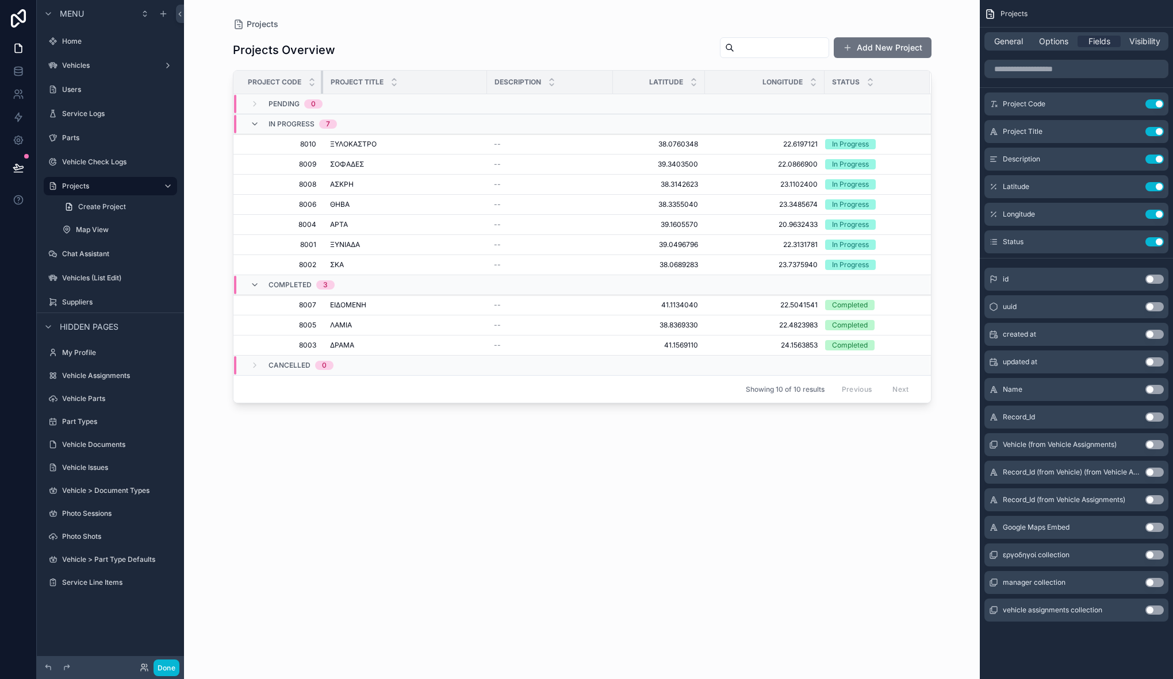
drag, startPoint x: 375, startPoint y: 79, endPoint x: 305, endPoint y: 78, distance: 70.1
click at [305, 78] on th "Project Code" at bounding box center [278, 83] width 90 height 24
click at [386, 497] on div "Projects Overview Add New Project Project Code Project Title Description Latitu…" at bounding box center [582, 348] width 698 height 636
click at [899, 51] on button "Add New Project" at bounding box center [882, 47] width 98 height 21
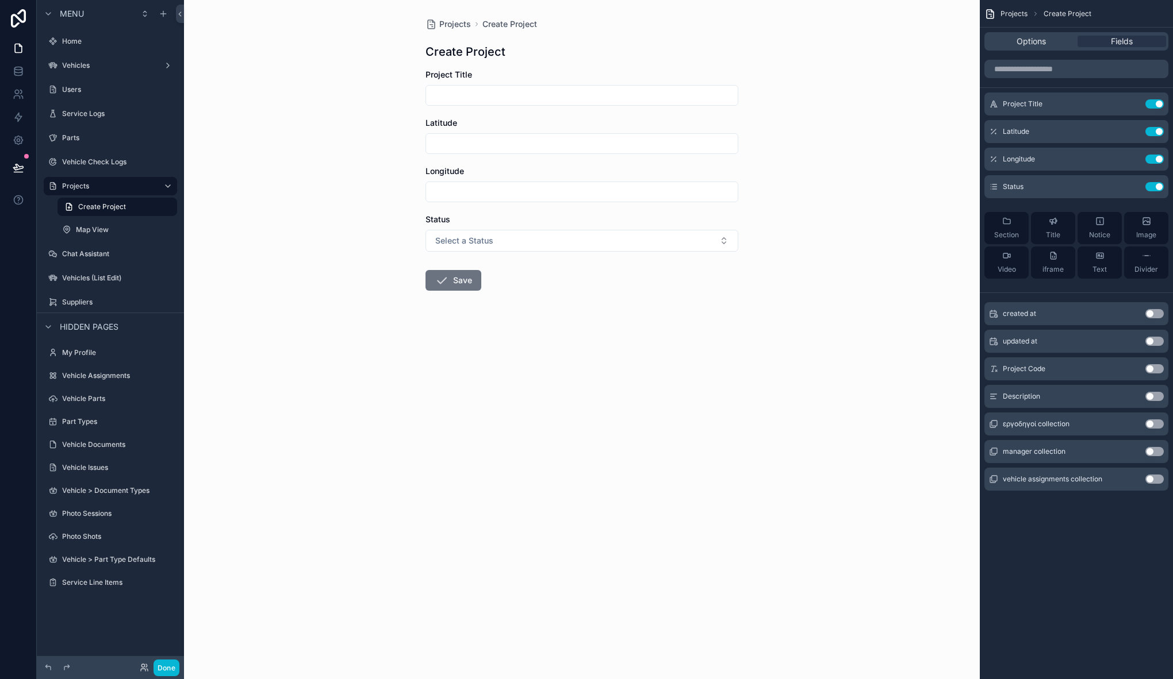
click at [1155, 368] on button "Use setting" at bounding box center [1154, 368] width 18 height 9
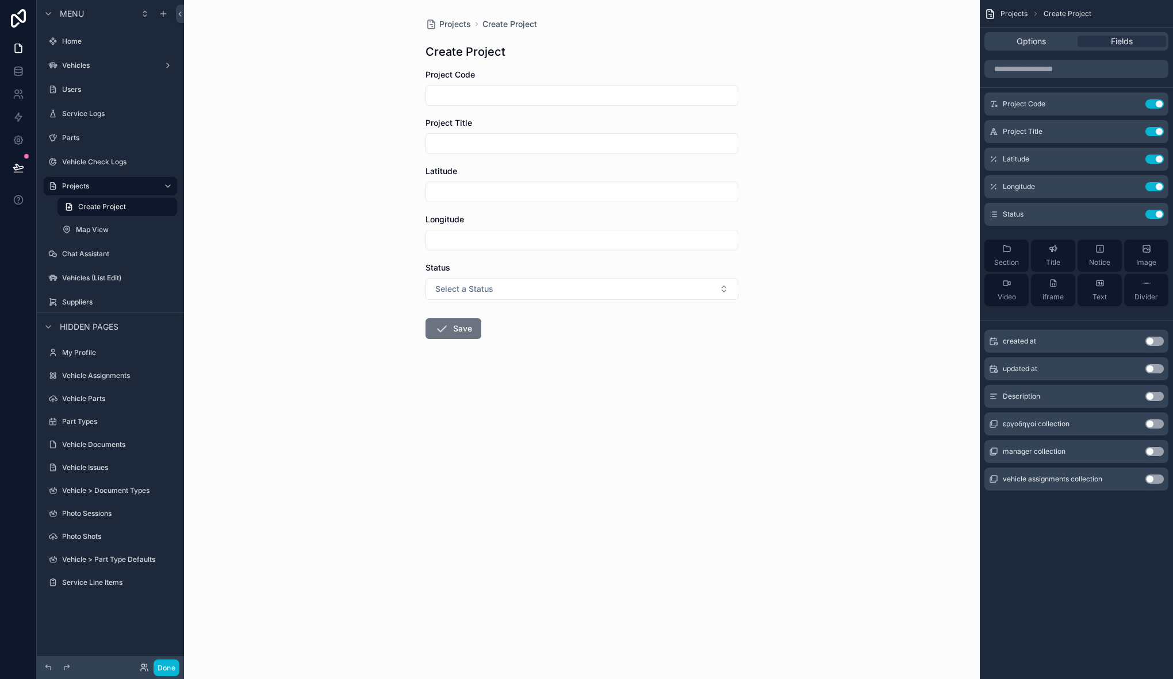
click at [1158, 398] on button "Use setting" at bounding box center [1154, 396] width 18 height 9
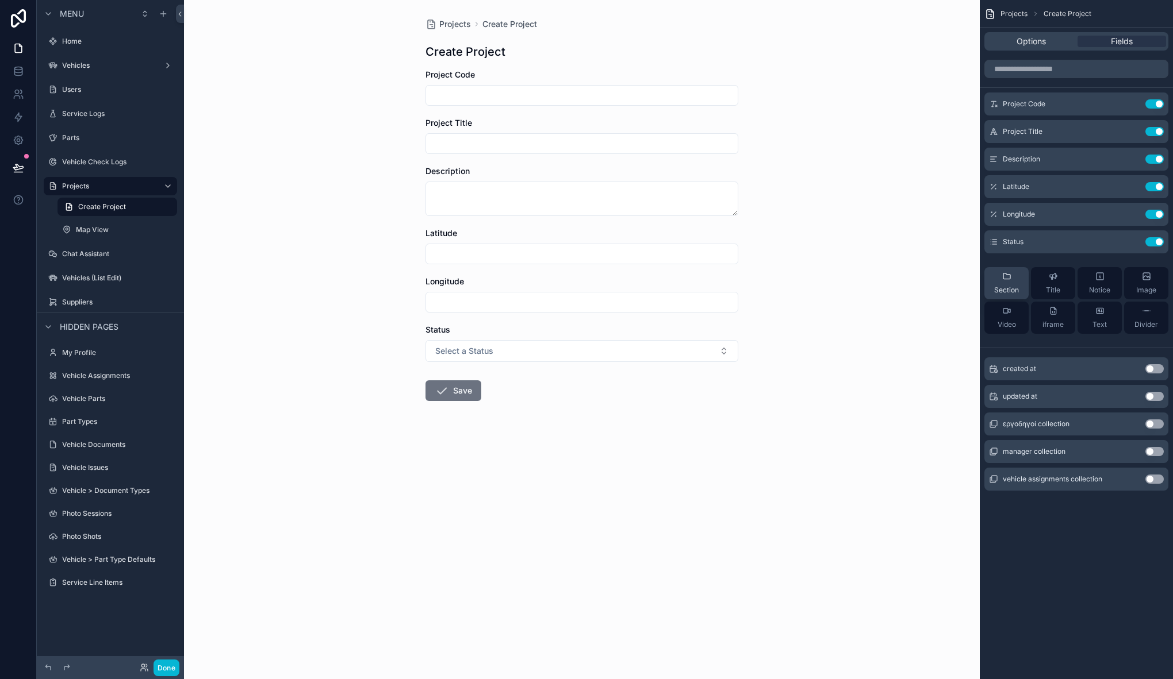
click at [1006, 278] on icon "scrollable content" at bounding box center [1006, 276] width 9 height 9
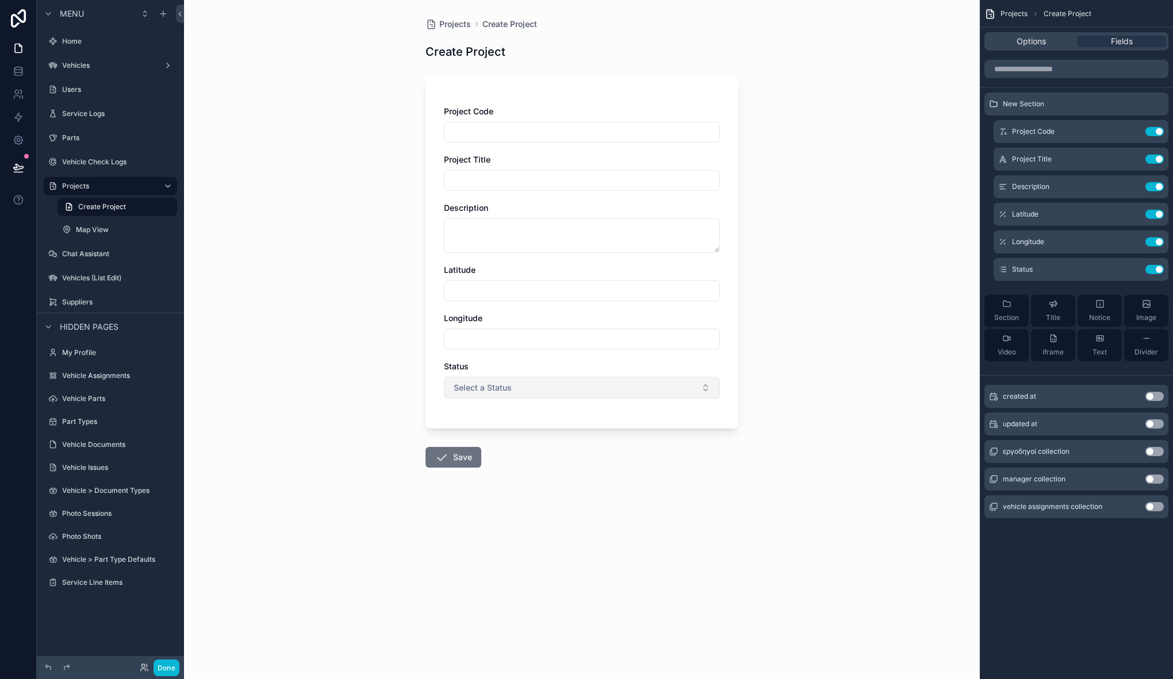
click at [632, 381] on button "Select a Status" at bounding box center [582, 388] width 276 height 22
click at [629, 383] on button "Select a Status" at bounding box center [582, 388] width 276 height 22
click at [171, 674] on button "Done" at bounding box center [166, 668] width 26 height 17
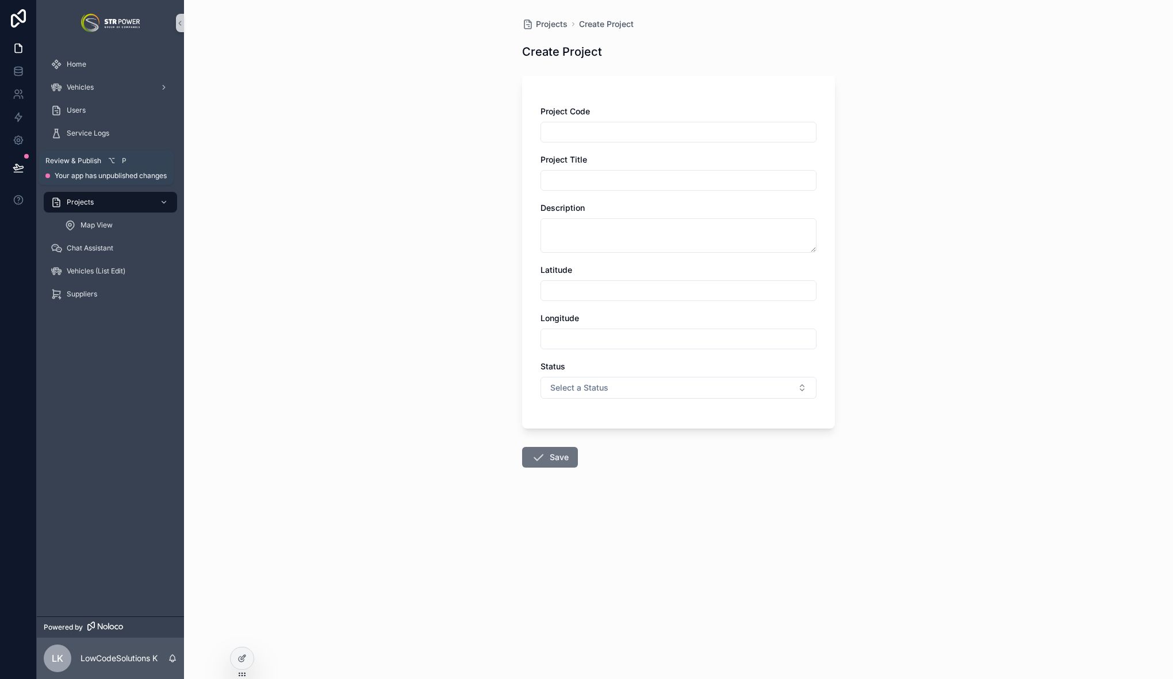
click at [23, 167] on icon at bounding box center [18, 167] width 11 height 11
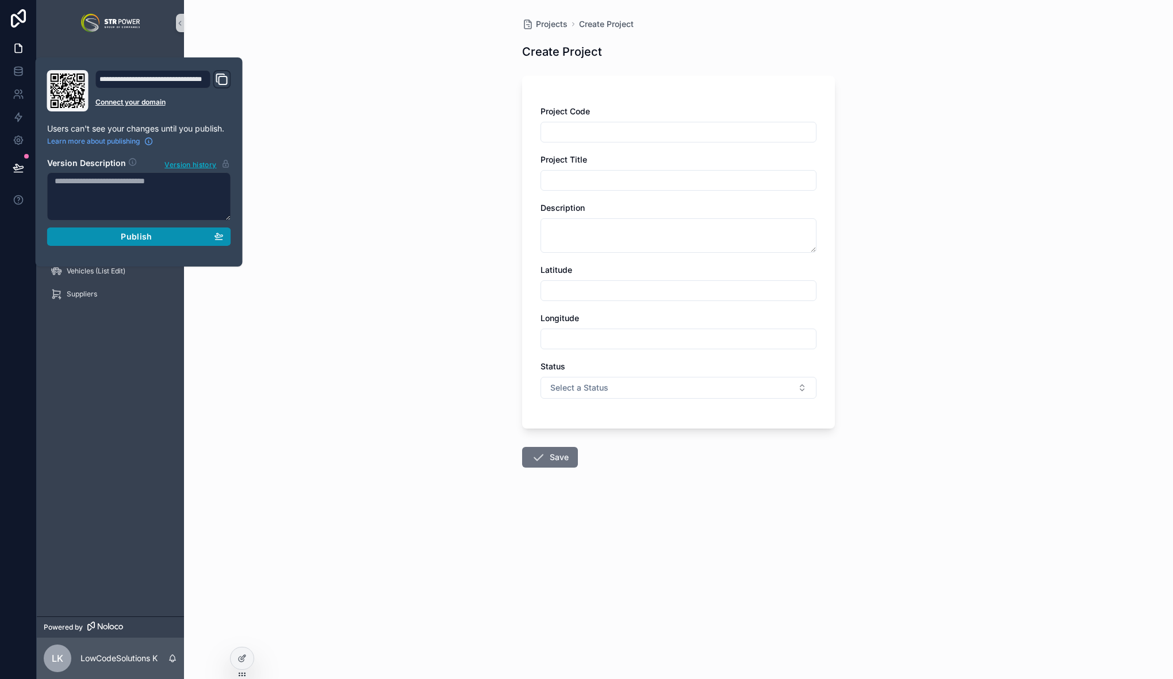
click at [209, 243] on button "Publish" at bounding box center [139, 237] width 184 height 18
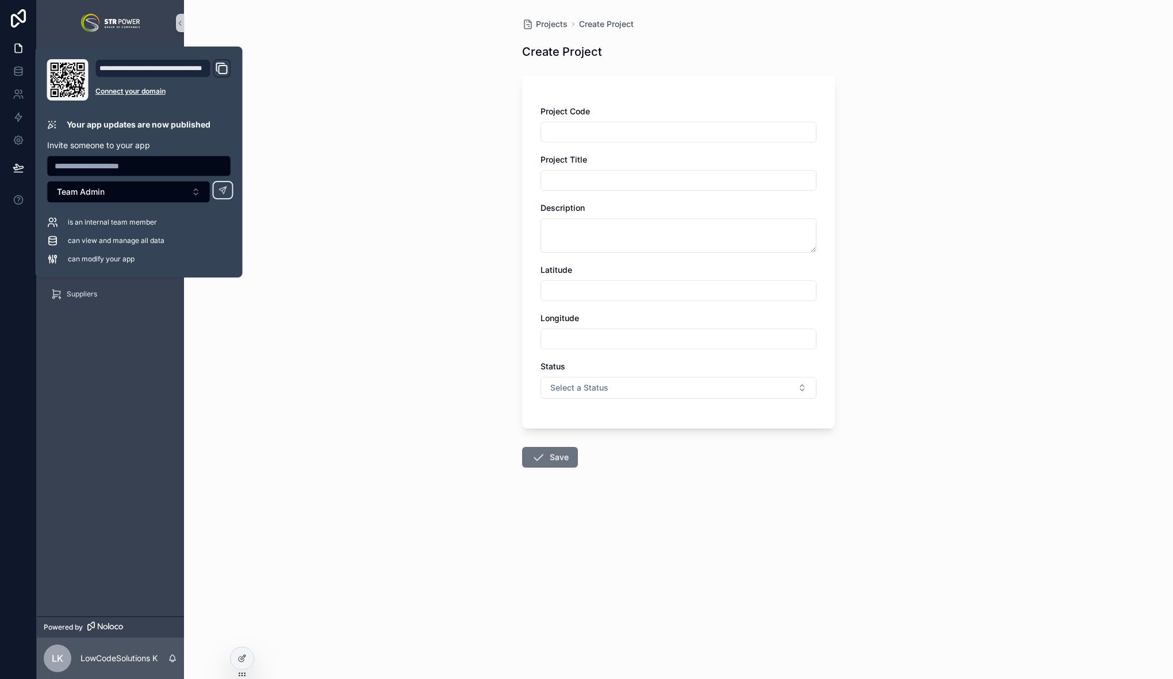
drag, startPoint x: 332, startPoint y: 126, endPoint x: 95, endPoint y: 130, distance: 236.8
click at [332, 127] on div "Projects Create Project Create Project Project Code Project Title Description L…" at bounding box center [678, 339] width 989 height 679
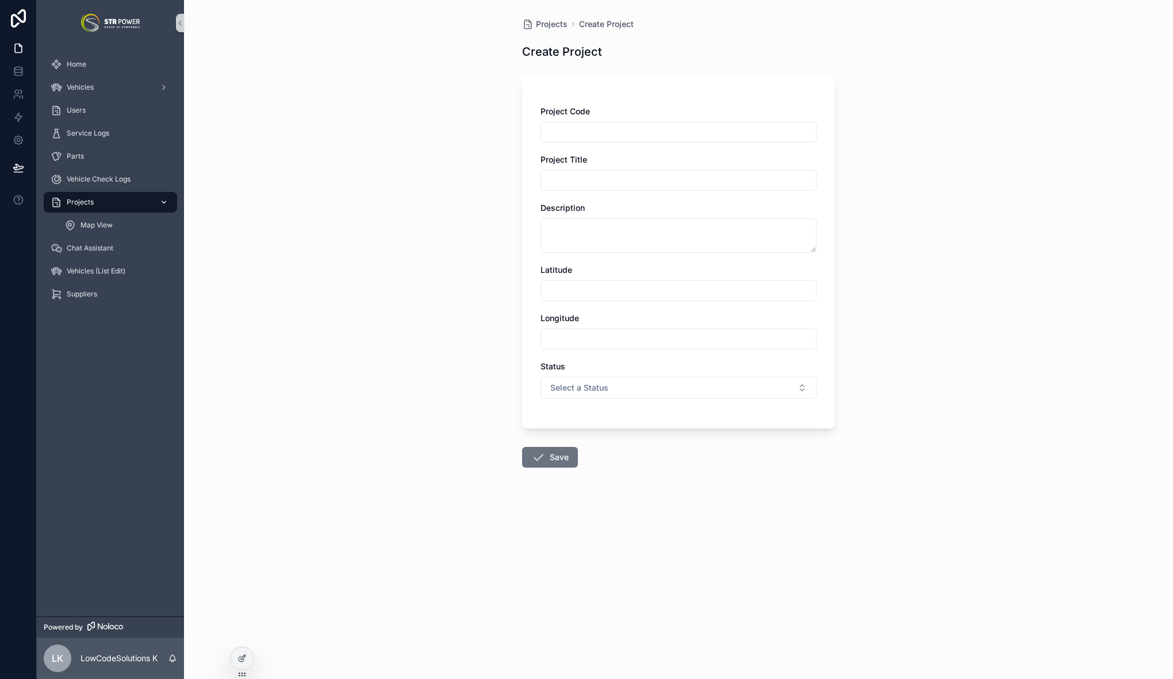
click at [99, 199] on div "Projects" at bounding box center [111, 202] width 120 height 18
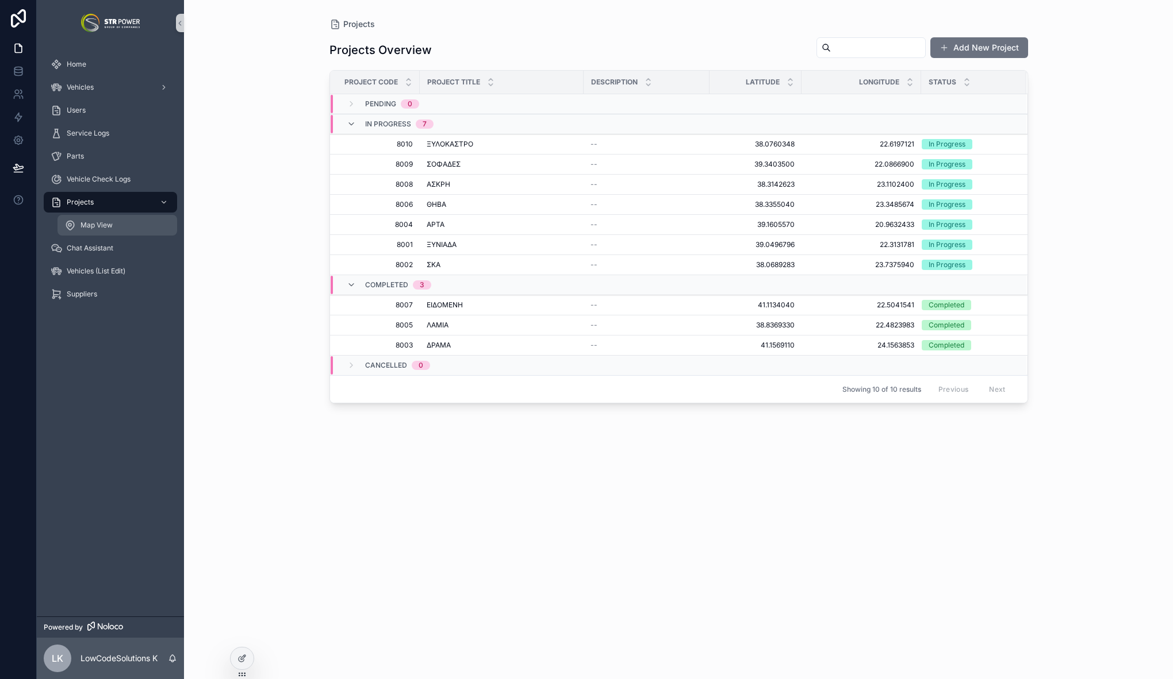
click at [102, 227] on span "Map View" at bounding box center [96, 225] width 32 height 9
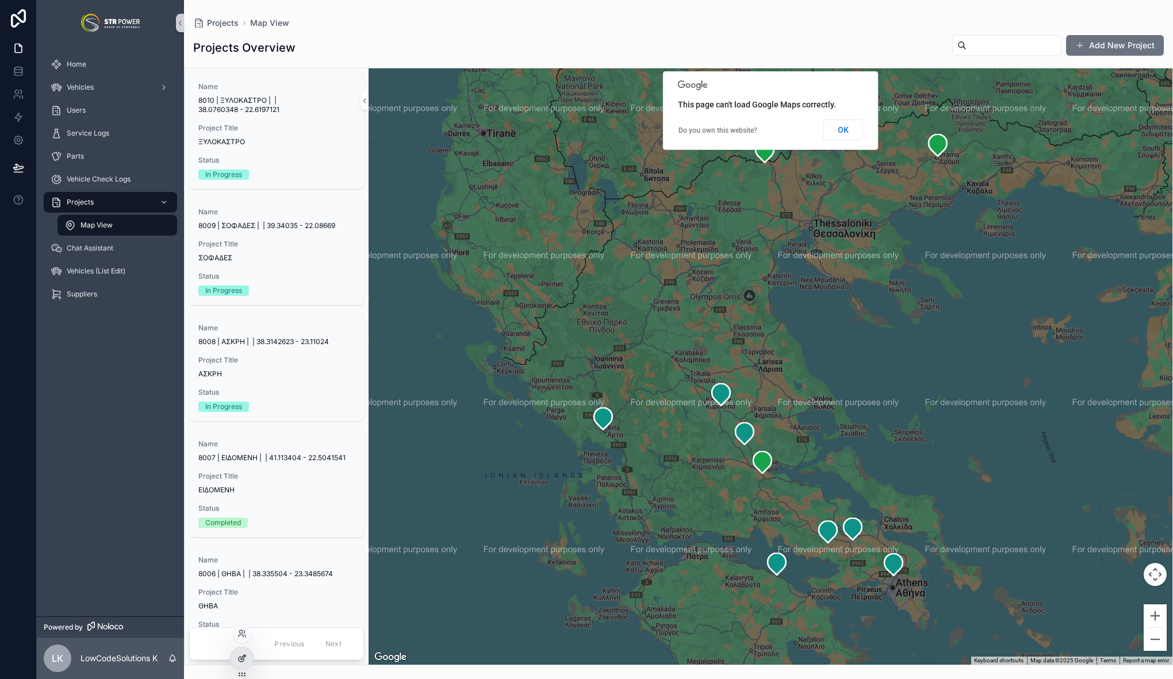
click at [234, 655] on div at bounding box center [241, 659] width 23 height 22
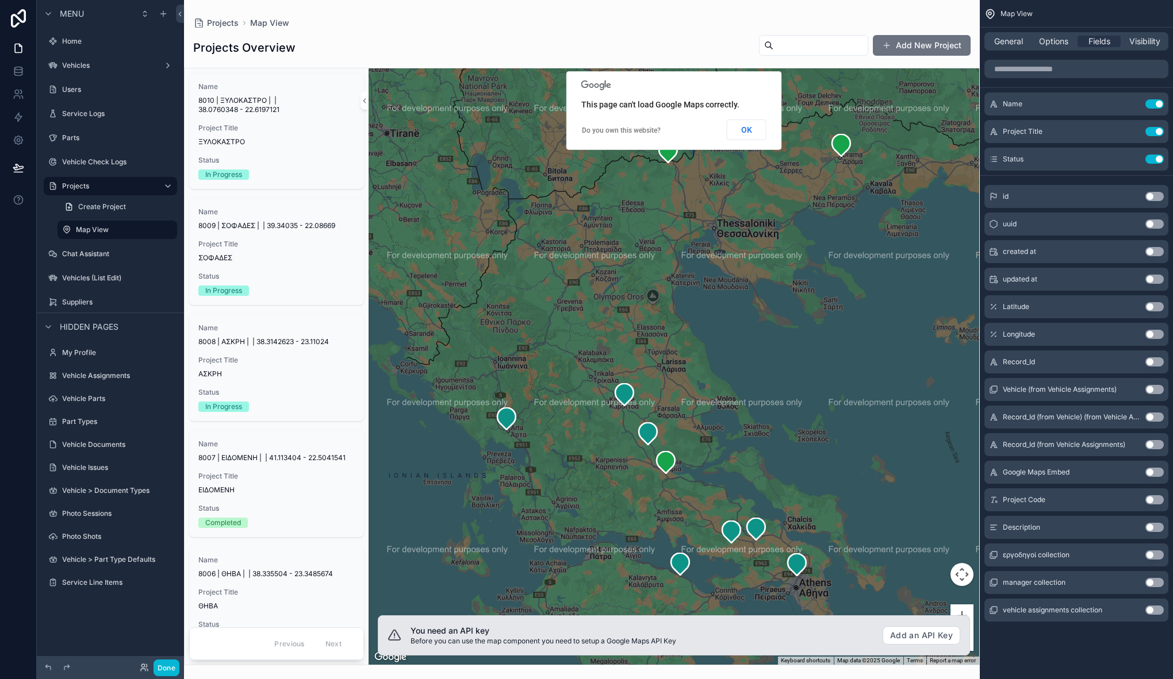
click at [328, 40] on div "scrollable content" at bounding box center [581, 339] width 795 height 679
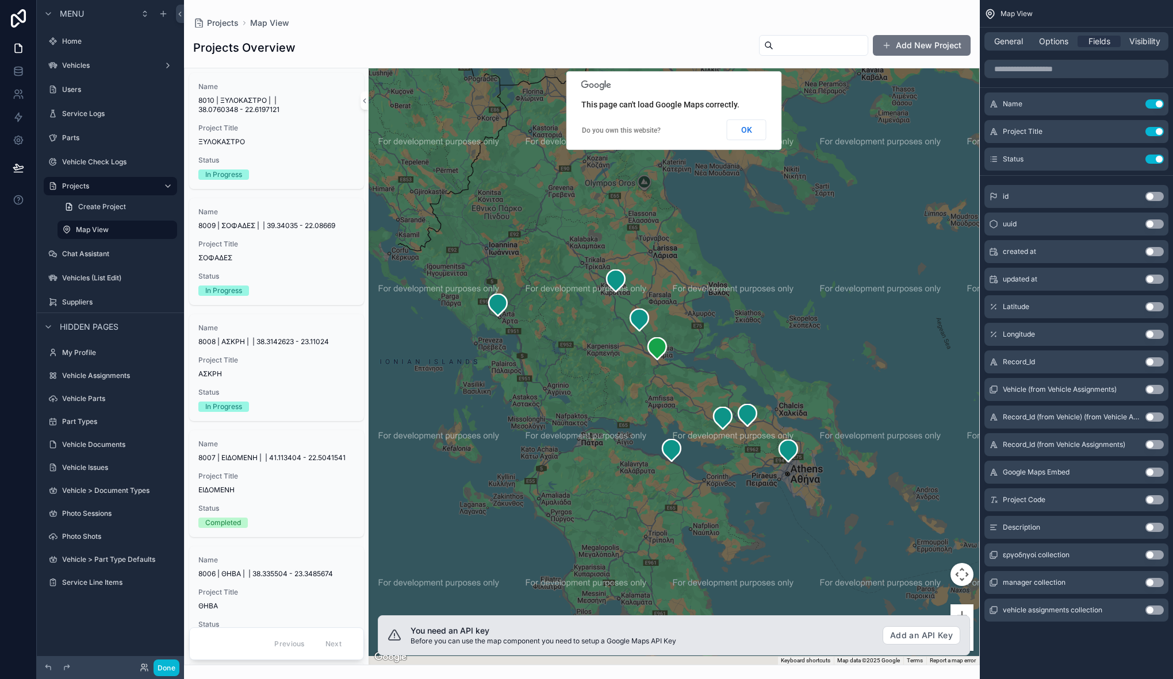
drag, startPoint x: 694, startPoint y: 432, endPoint x: 683, endPoint y: 306, distance: 126.3
click at [683, 306] on div "scrollable content" at bounding box center [673, 366] width 610 height 597
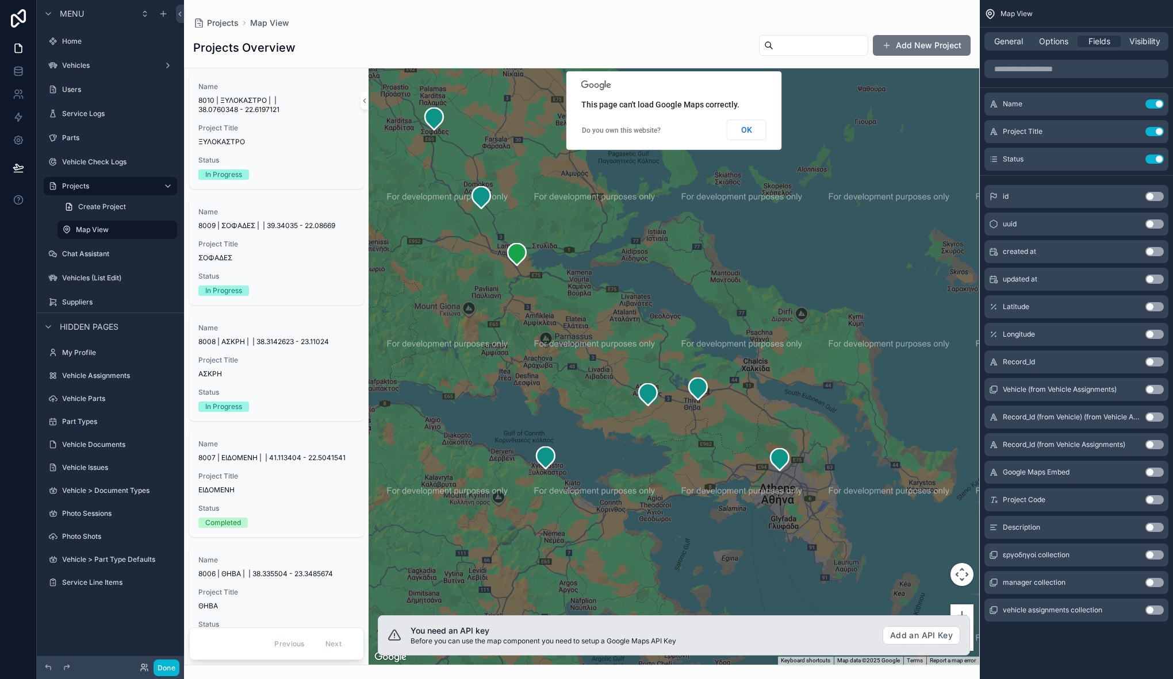
click at [1158, 502] on button "Use setting" at bounding box center [1154, 499] width 18 height 9
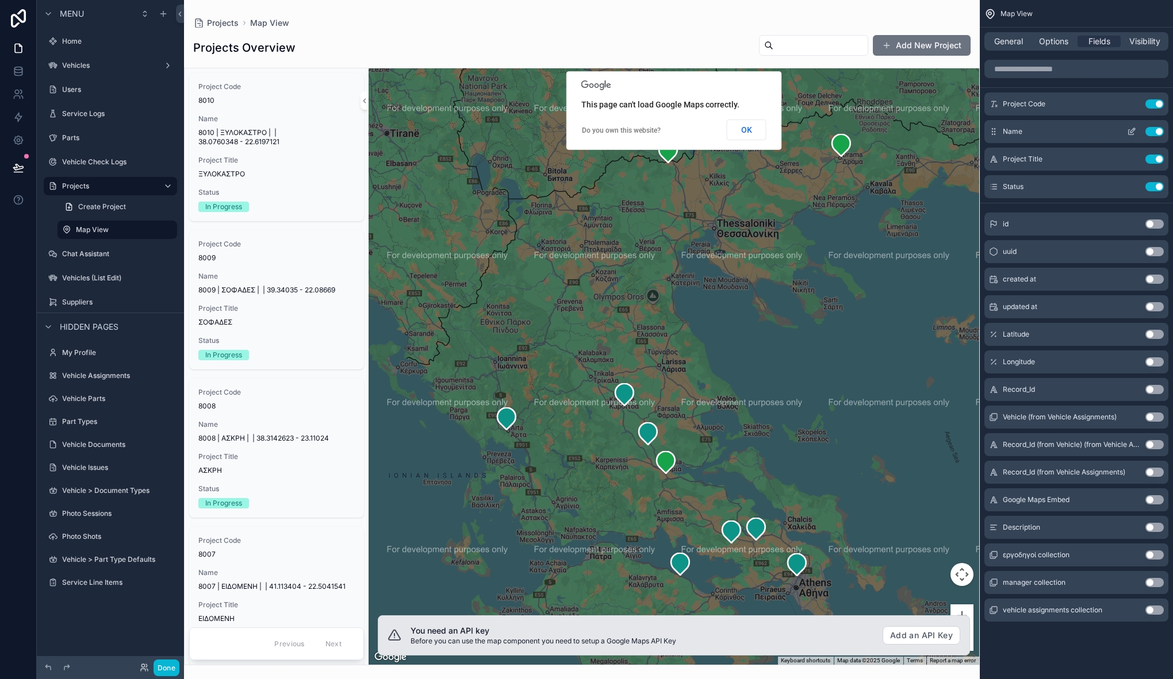
click at [1154, 130] on button "Use setting" at bounding box center [1154, 131] width 18 height 9
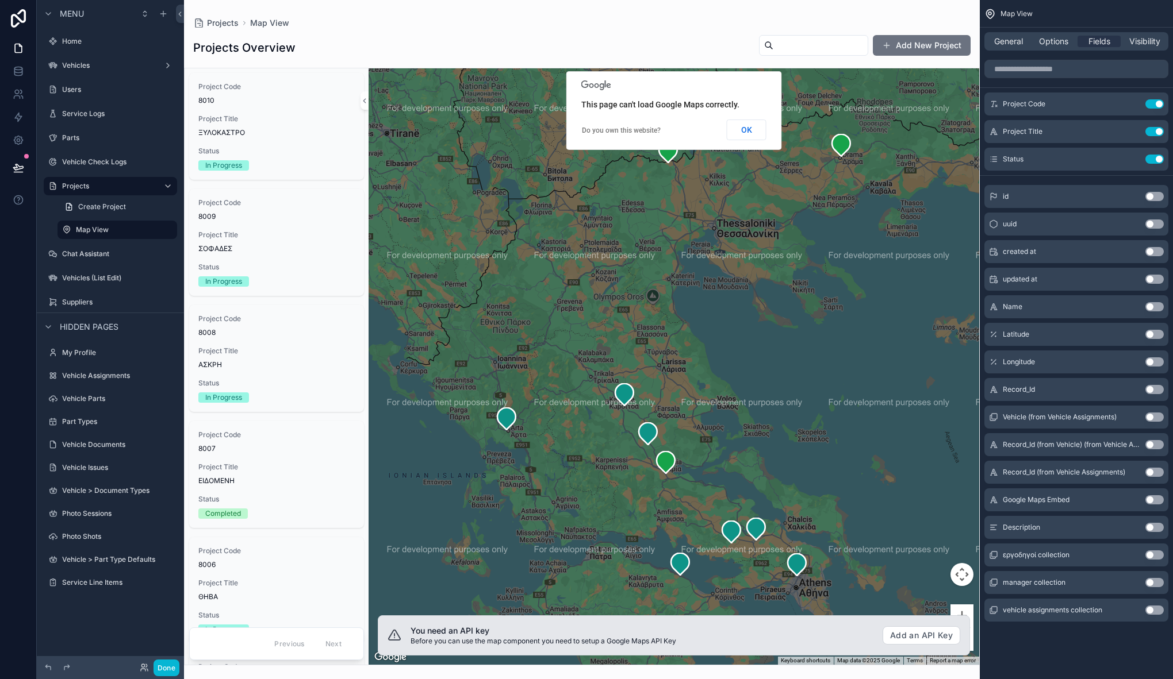
click at [1150, 525] on button "Use setting" at bounding box center [1154, 527] width 18 height 9
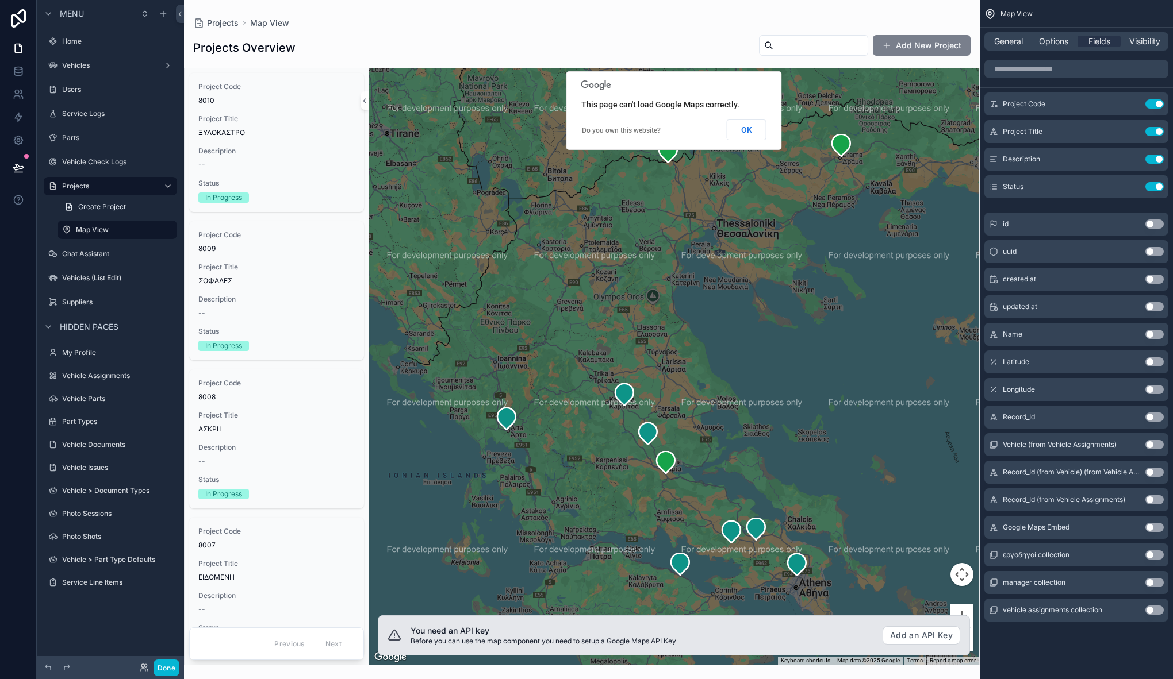
click at [900, 49] on button "Add New Project" at bounding box center [922, 45] width 98 height 21
click at [167, 664] on button "Done" at bounding box center [166, 668] width 26 height 17
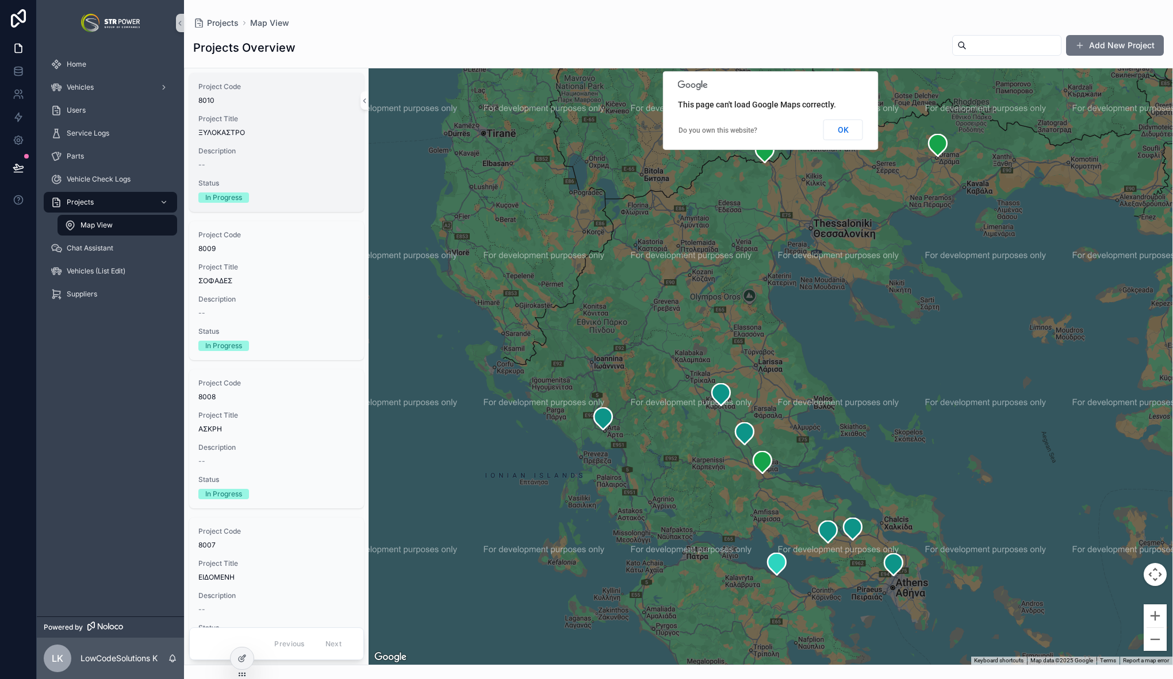
click at [283, 156] on div "Description --" at bounding box center [276, 158] width 156 height 23
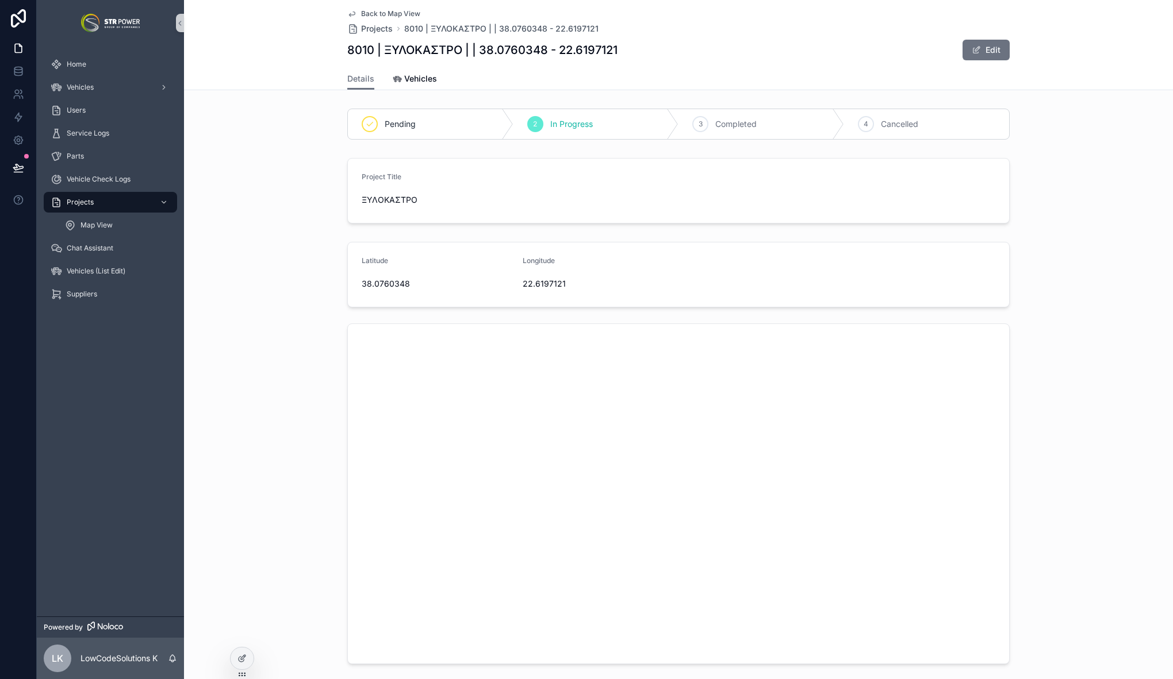
drag, startPoint x: 248, startPoint y: 660, endPoint x: 324, endPoint y: 557, distance: 127.5
click at [248, 660] on div at bounding box center [241, 659] width 23 height 22
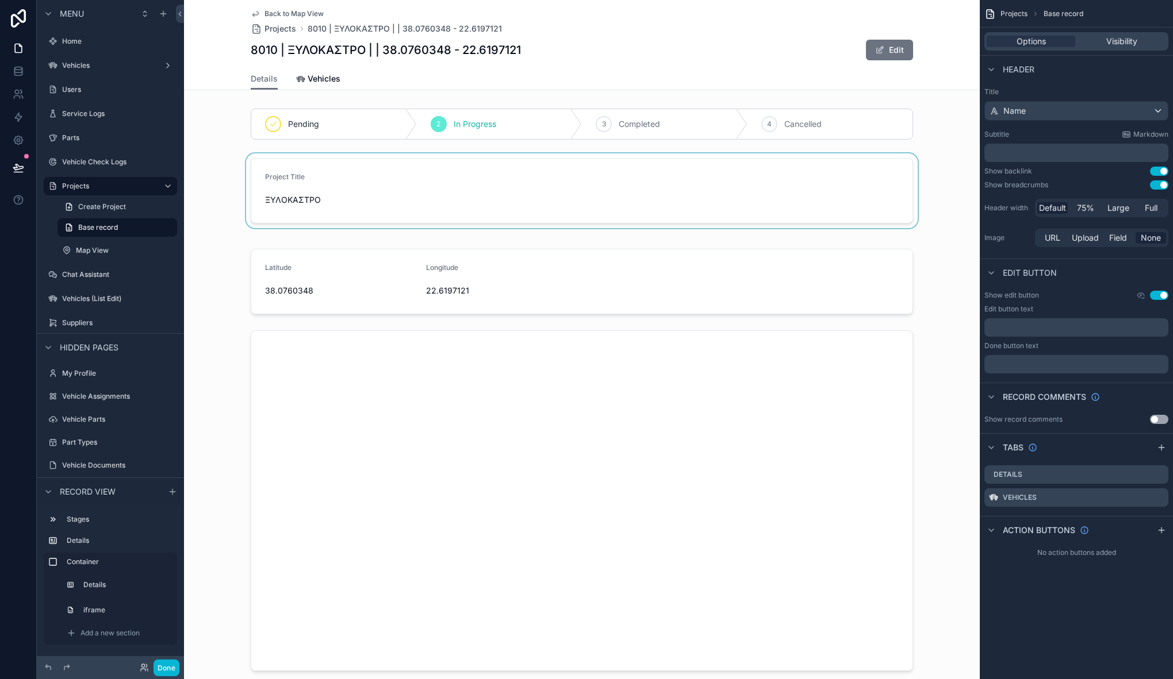
click at [447, 194] on div "scrollable content" at bounding box center [581, 190] width 795 height 75
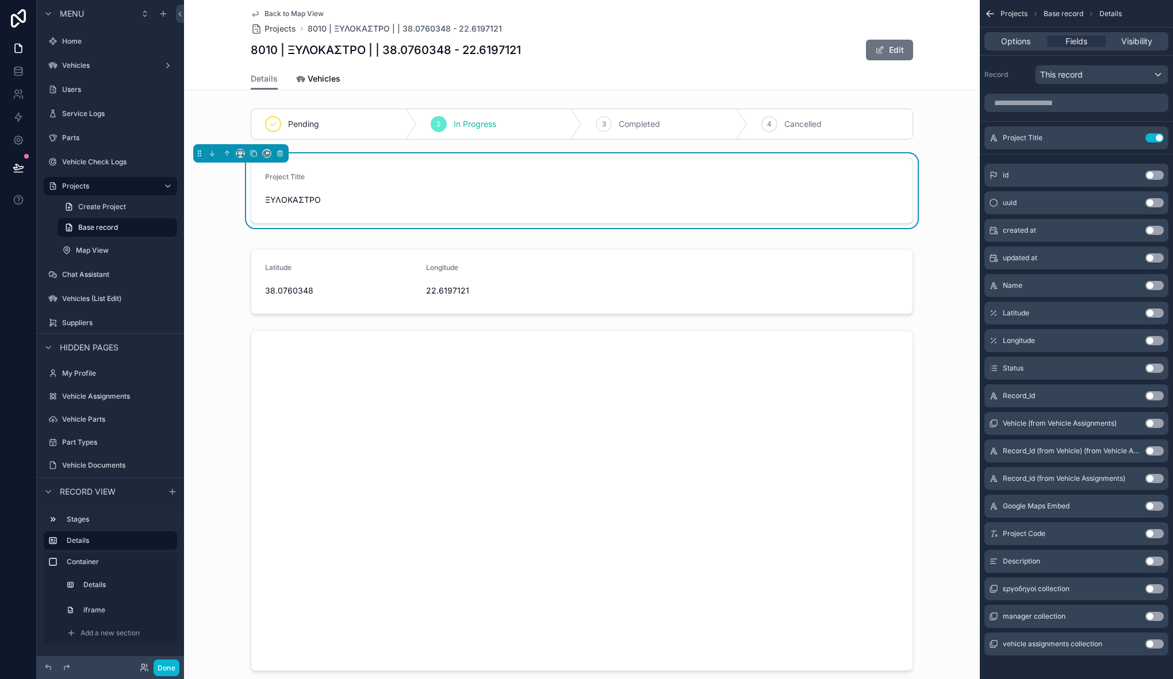
click at [1151, 535] on button "Use setting" at bounding box center [1154, 533] width 18 height 9
click at [1154, 563] on button "Use setting" at bounding box center [1154, 561] width 18 height 9
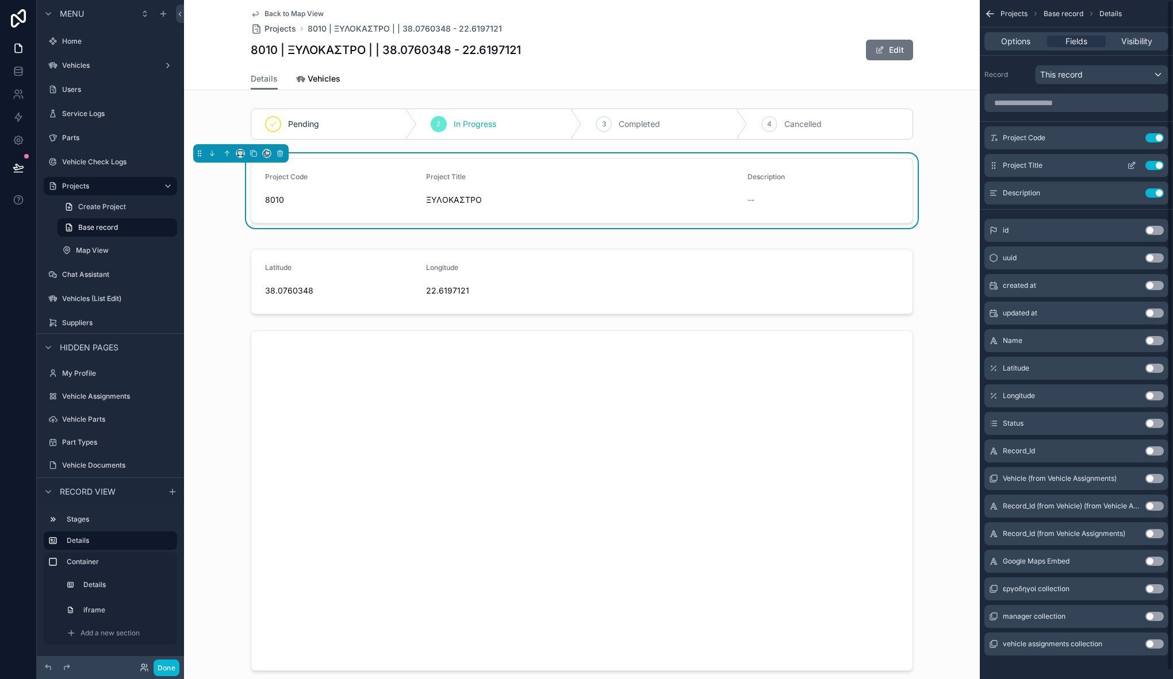
click at [1135, 166] on icon "scrollable content" at bounding box center [1131, 165] width 9 height 9
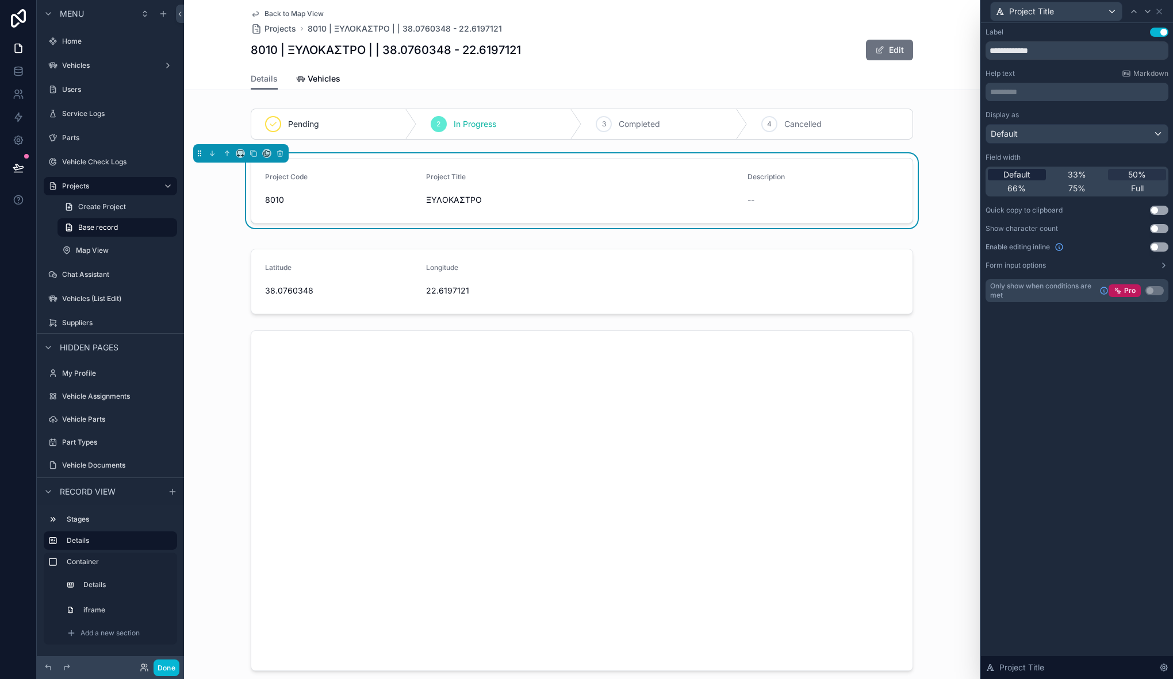
click at [1019, 173] on span "Default" at bounding box center [1016, 174] width 27 height 11
click at [166, 671] on button "Done" at bounding box center [166, 668] width 26 height 17
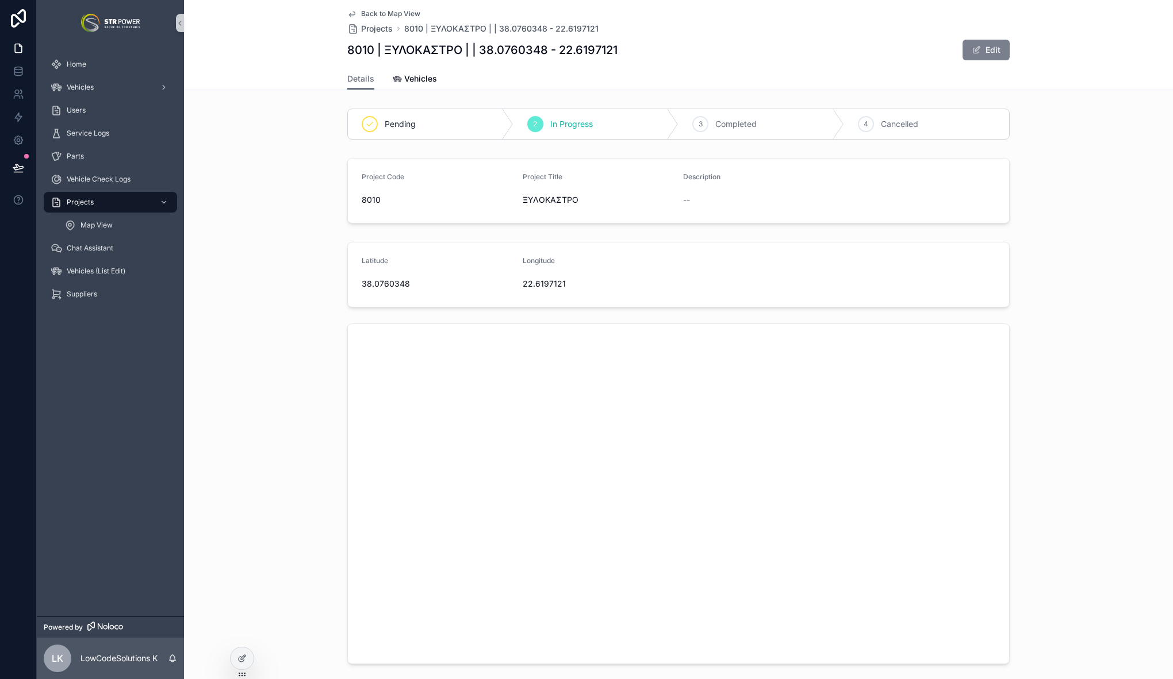
click at [971, 51] on span "scrollable content" at bounding box center [975, 49] width 9 height 9
click at [973, 51] on button "Done" at bounding box center [982, 50] width 53 height 21
click at [247, 666] on div at bounding box center [241, 659] width 23 height 22
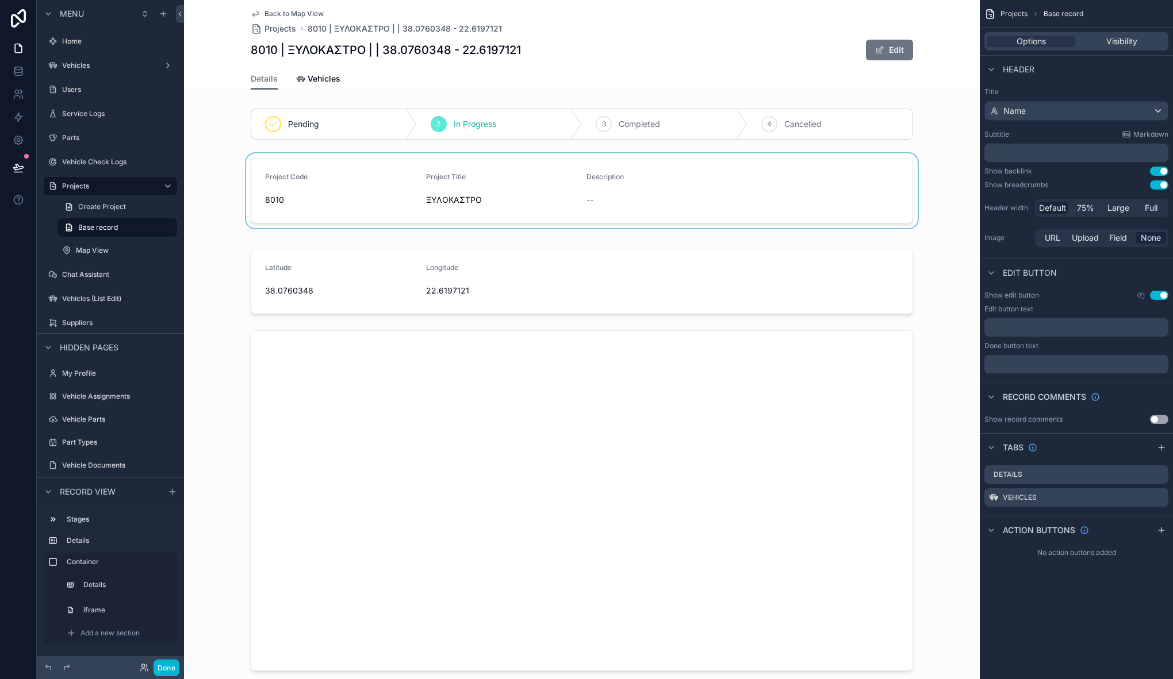
click at [737, 176] on div "scrollable content" at bounding box center [581, 190] width 795 height 75
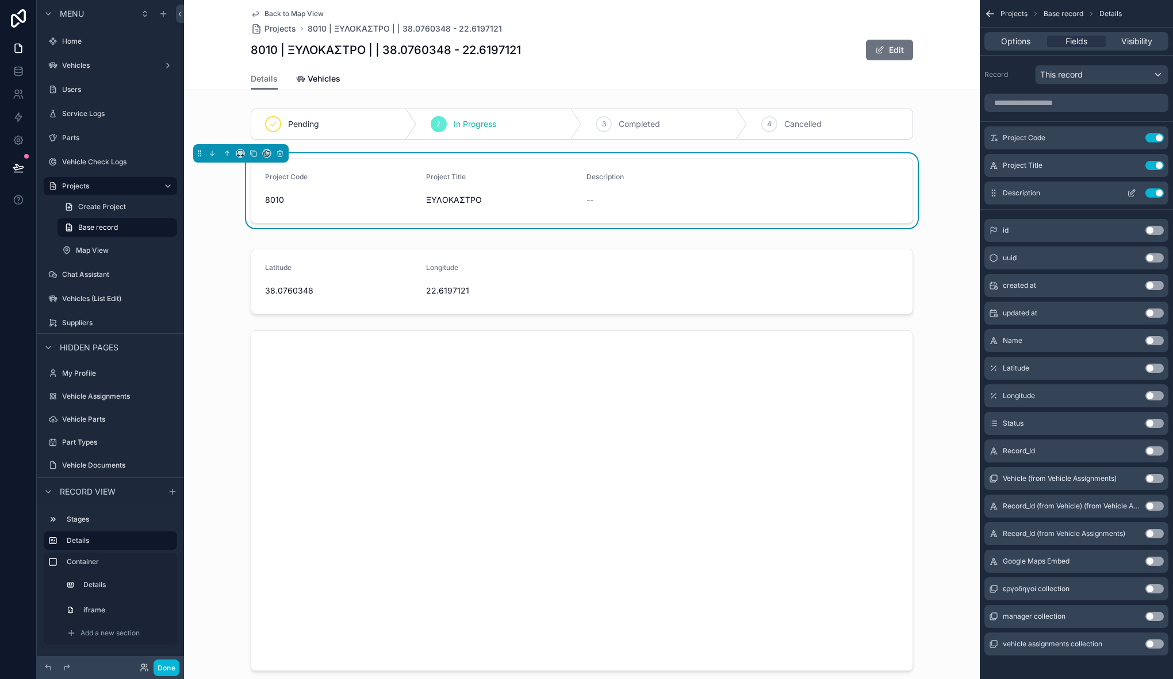
click at [1129, 187] on div "Description Use setting" at bounding box center [1076, 193] width 184 height 23
click at [1130, 191] on icon "scrollable content" at bounding box center [1131, 193] width 9 height 9
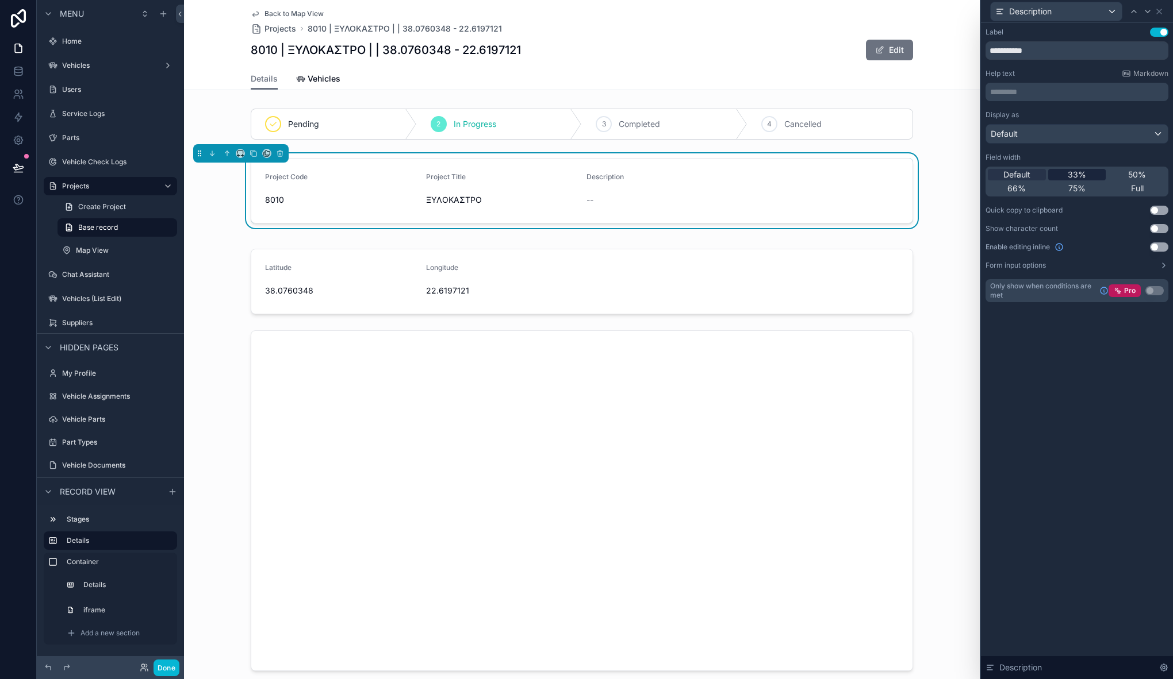
click at [1083, 176] on span "33%" at bounding box center [1076, 174] width 18 height 11
click at [875, 47] on span "scrollable content" at bounding box center [879, 49] width 9 height 9
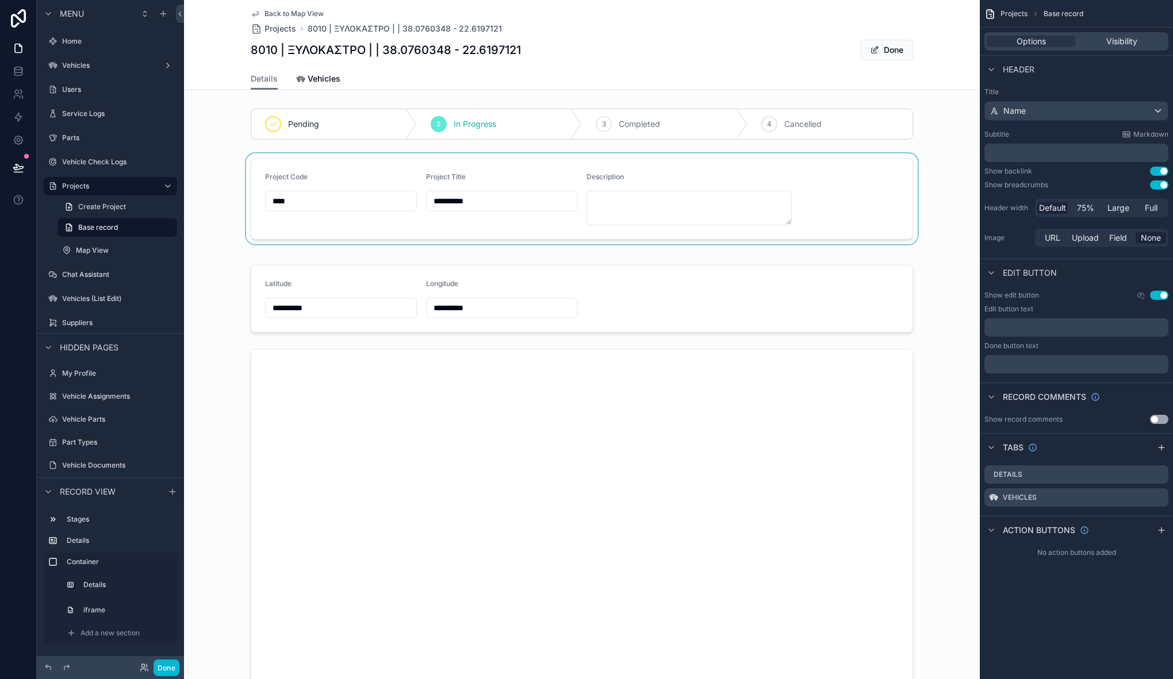
click at [818, 197] on div "scrollable content" at bounding box center [581, 198] width 795 height 91
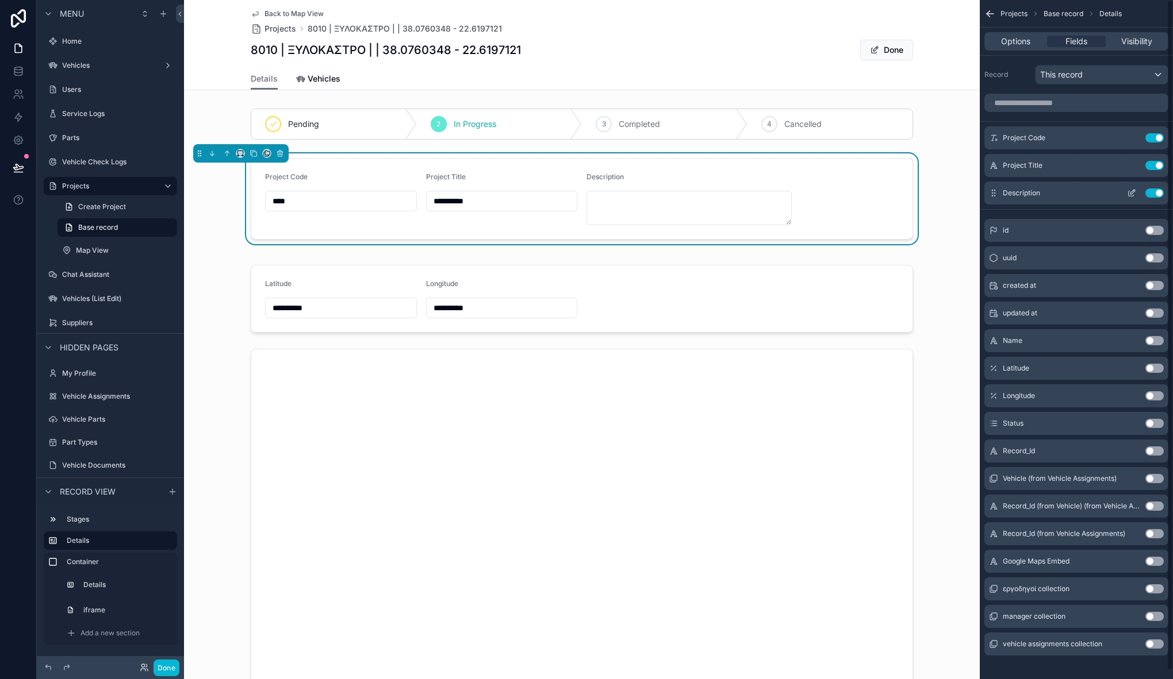
click at [1135, 193] on icon "scrollable content" at bounding box center [1131, 193] width 9 height 9
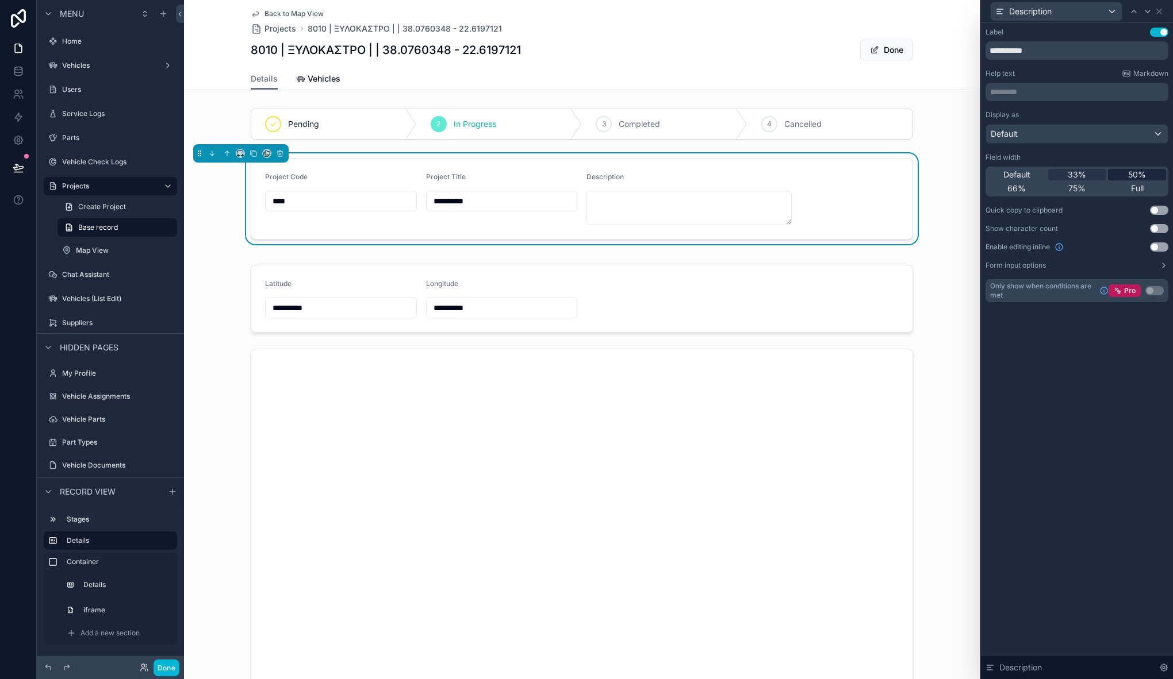
click at [1133, 176] on span "50%" at bounding box center [1137, 174] width 18 height 11
click at [170, 674] on button "Done" at bounding box center [166, 668] width 26 height 17
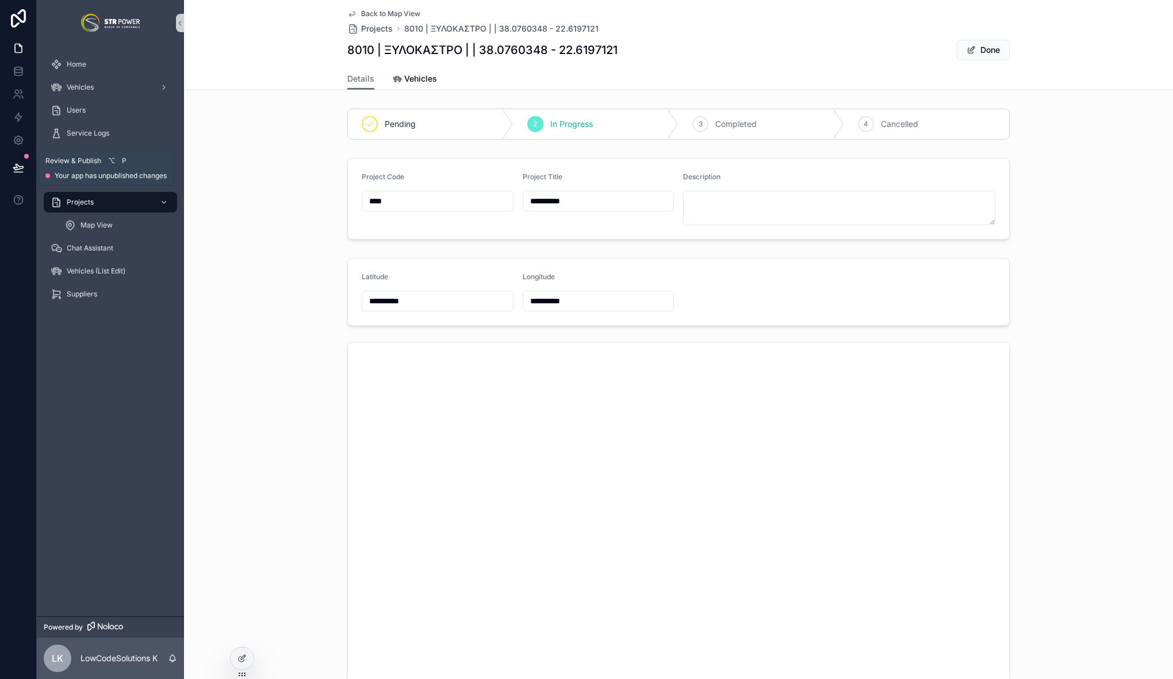
click at [9, 175] on button at bounding box center [18, 168] width 25 height 32
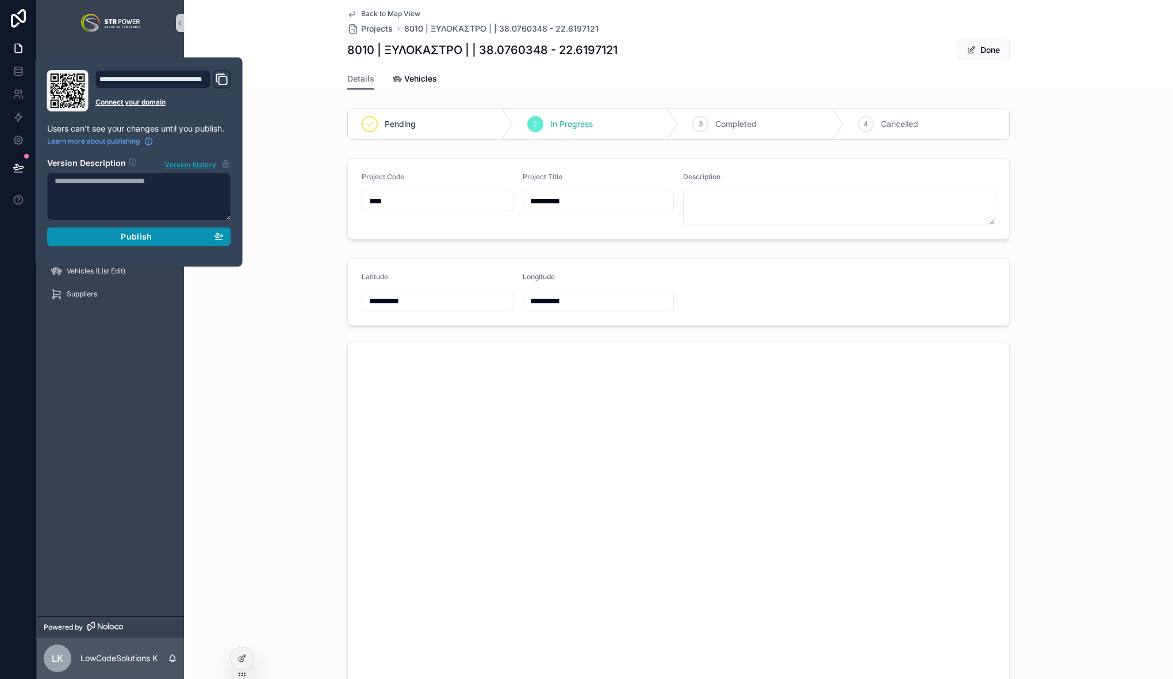
click at [110, 233] on div "Publish" at bounding box center [139, 237] width 169 height 10
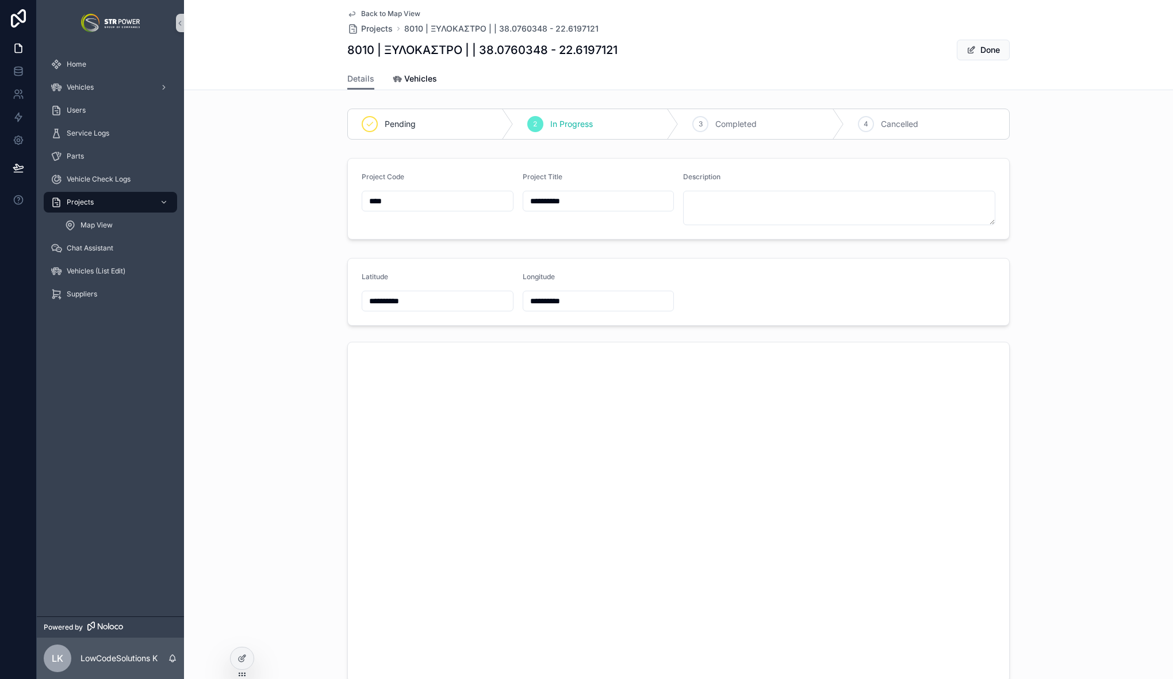
click at [268, 396] on div "**********" at bounding box center [678, 470] width 989 height 434
click at [597, 291] on input "**********" at bounding box center [598, 294] width 151 height 16
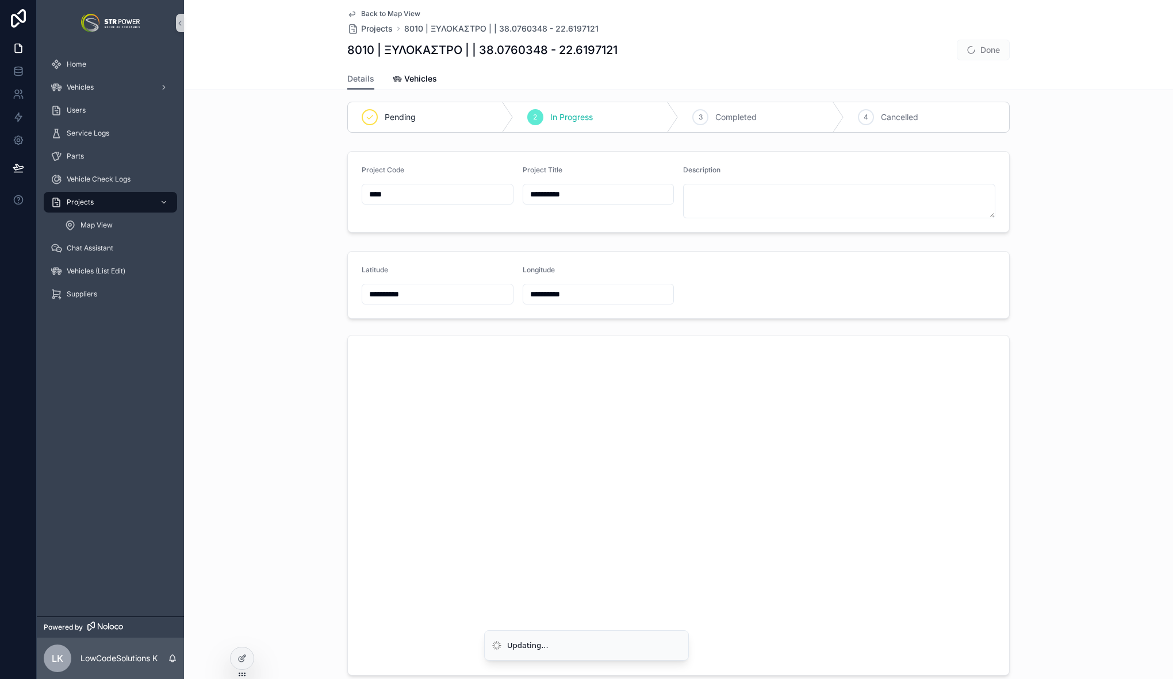
click at [306, 344] on div "**********" at bounding box center [678, 464] width 989 height 434
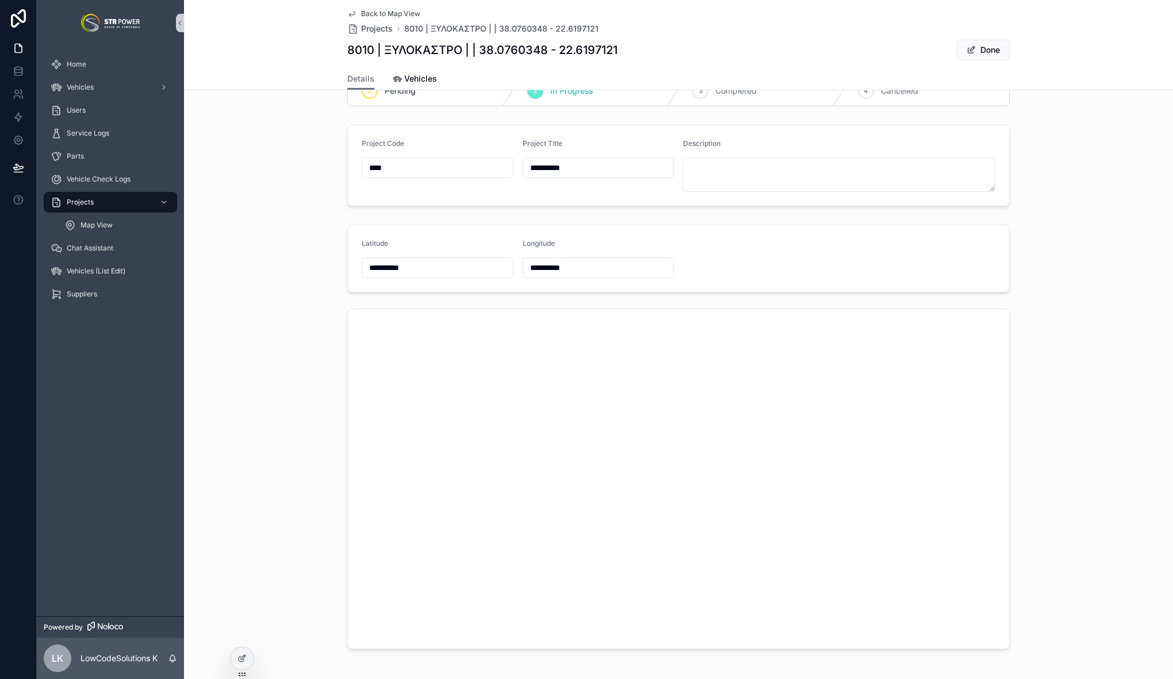
click at [294, 341] on div "**********" at bounding box center [678, 437] width 989 height 434
click at [543, 219] on input "**********" at bounding box center [598, 220] width 151 height 16
click at [552, 218] on input "**********" at bounding box center [598, 220] width 151 height 16
type input "**********"
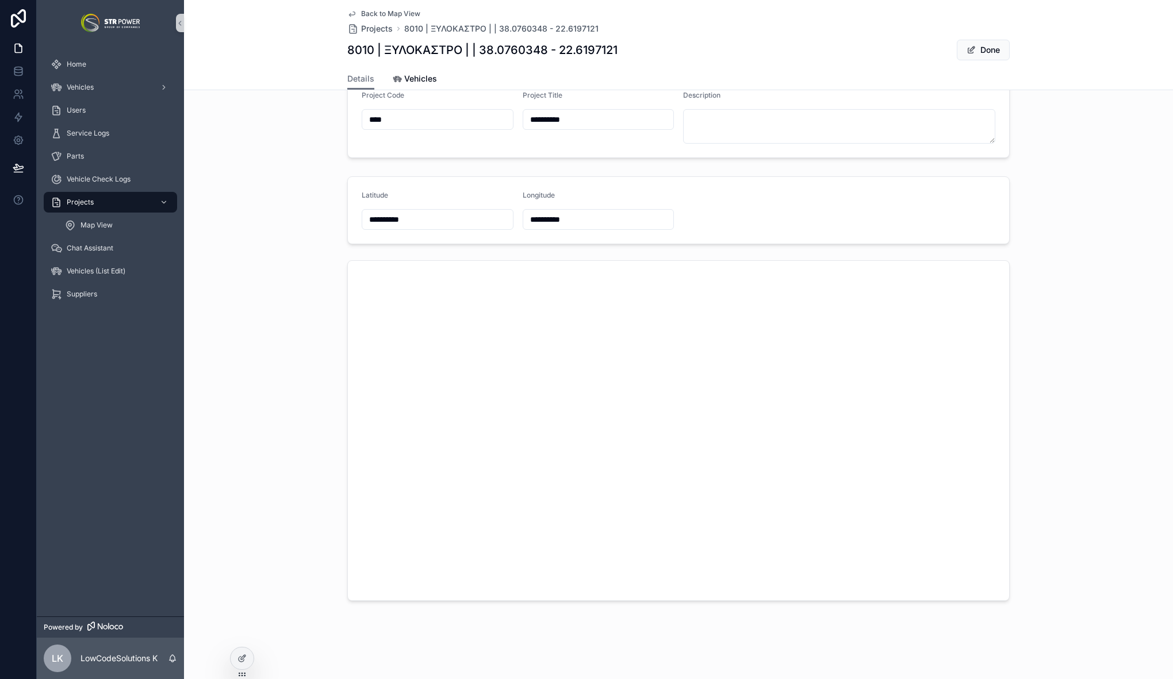
click at [1016, 346] on div "**********" at bounding box center [678, 389] width 989 height 434
click at [274, 363] on div "**********" at bounding box center [678, 389] width 989 height 434
click at [314, 326] on div "**********" at bounding box center [678, 389] width 989 height 434
click at [93, 205] on span "Projects" at bounding box center [80, 202] width 27 height 9
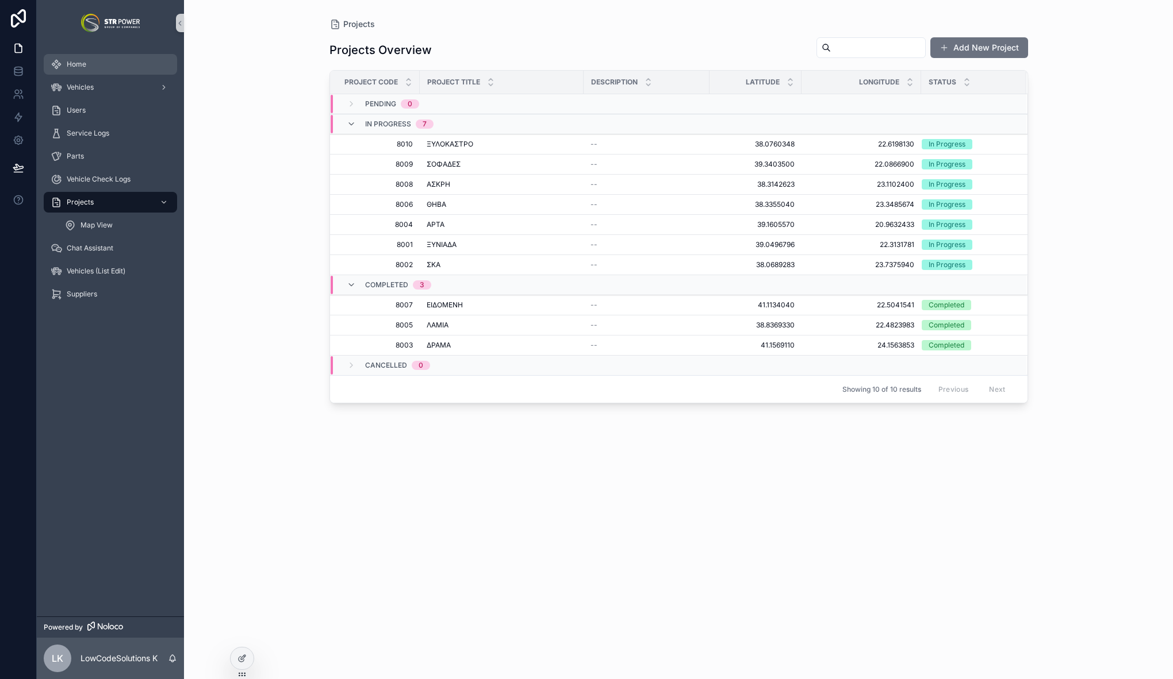
click at [91, 70] on div "Home" at bounding box center [111, 64] width 120 height 18
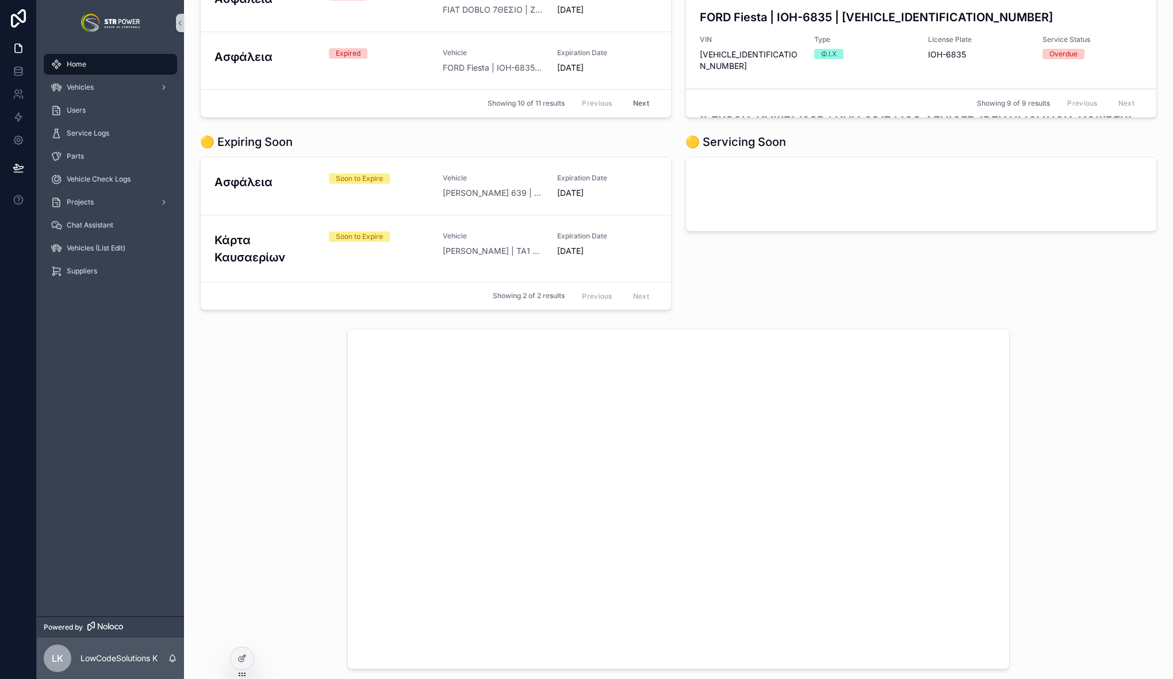
scroll to position [488, 0]
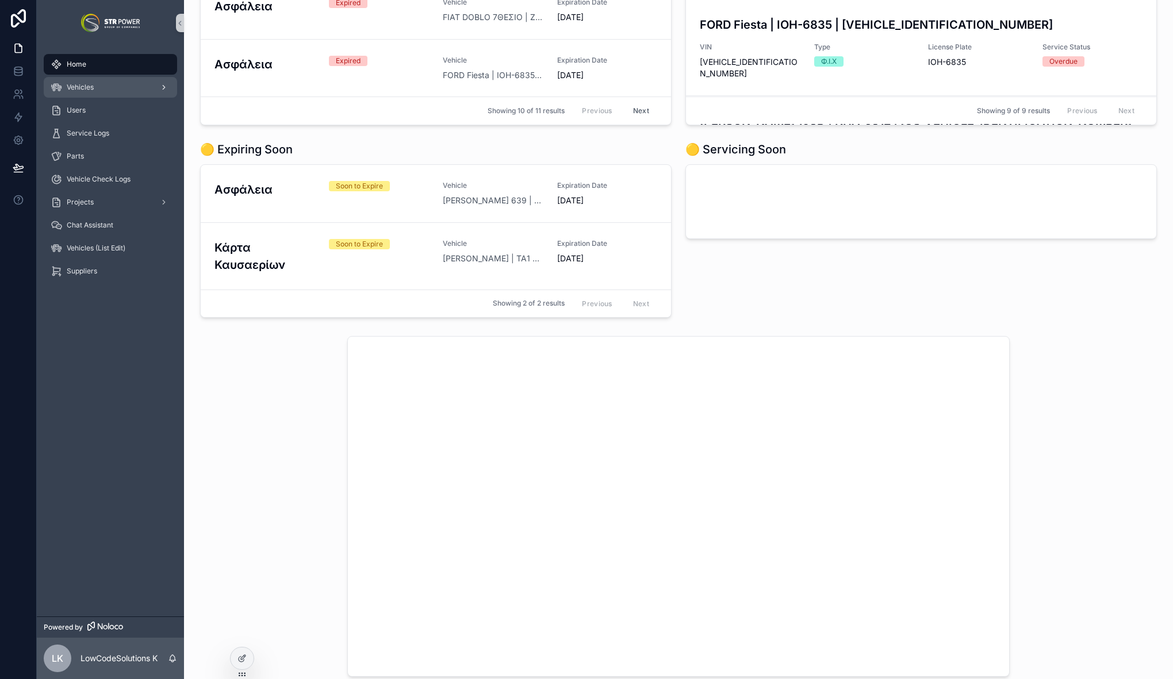
click at [104, 87] on div "Vehicles" at bounding box center [111, 87] width 120 height 18
click at [103, 87] on div "Vehicles" at bounding box center [111, 87] width 120 height 18
click at [75, 89] on span "Vehicles" at bounding box center [80, 87] width 27 height 9
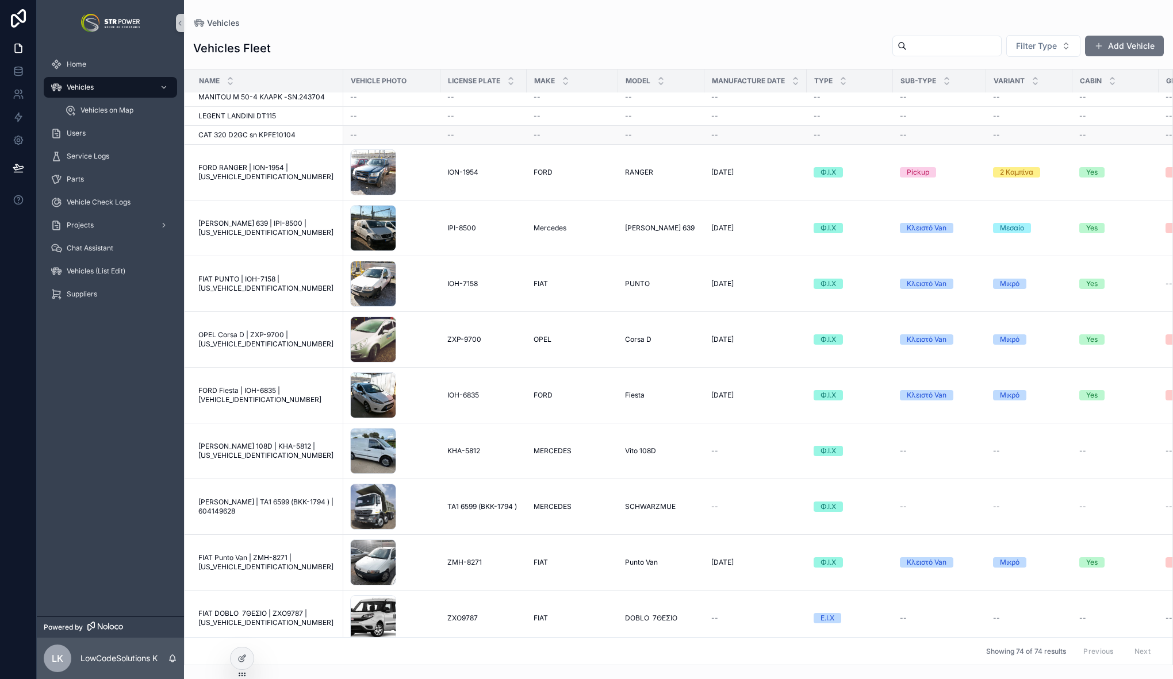
scroll to position [1278, 0]
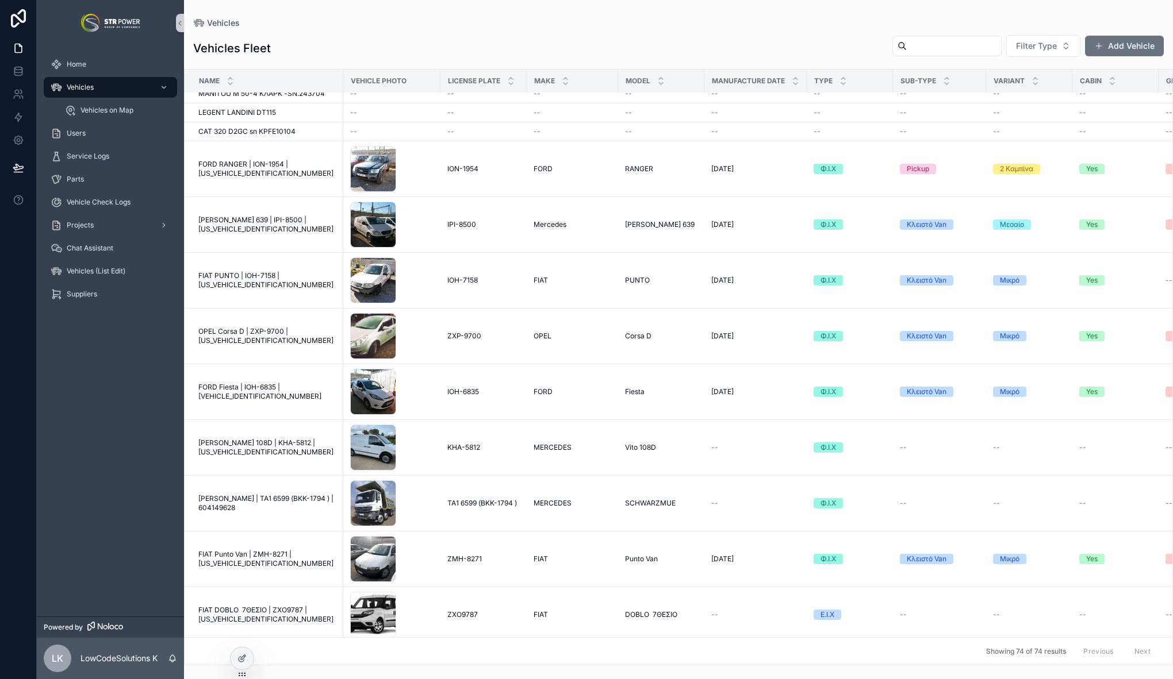
click at [955, 40] on input "scrollable content" at bounding box center [953, 46] width 94 height 16
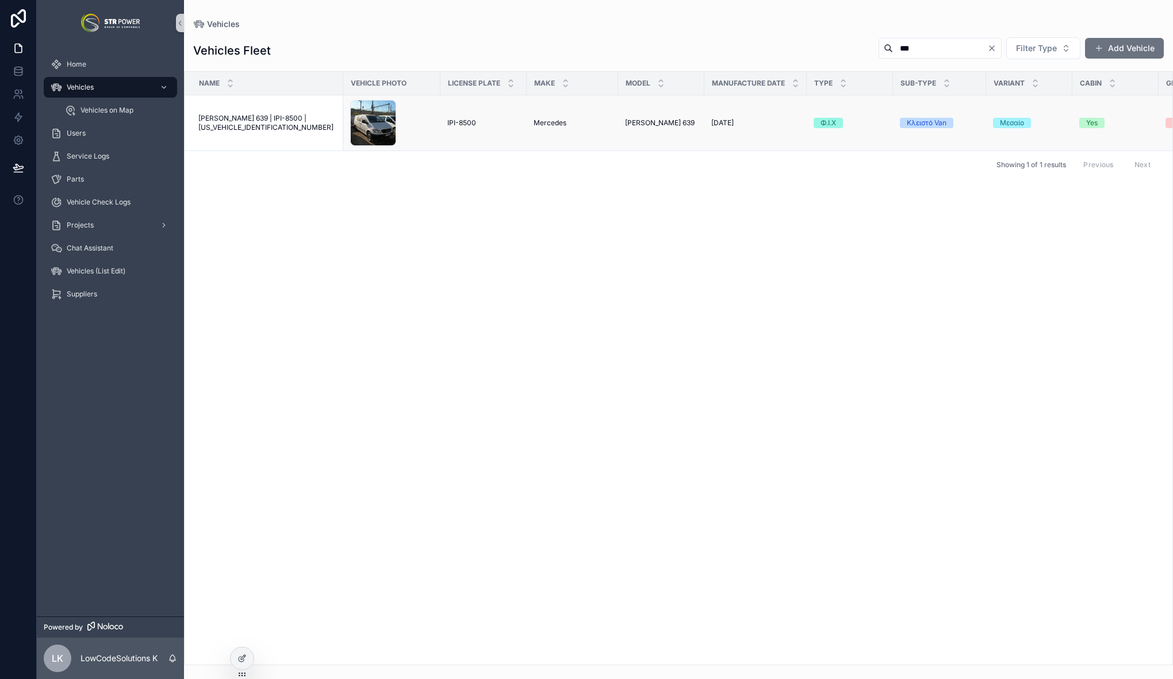
type input "***"
click at [273, 122] on span "Mercedes Vito 639 | IPI-8500 | WDF63960313135183" at bounding box center [267, 123] width 138 height 18
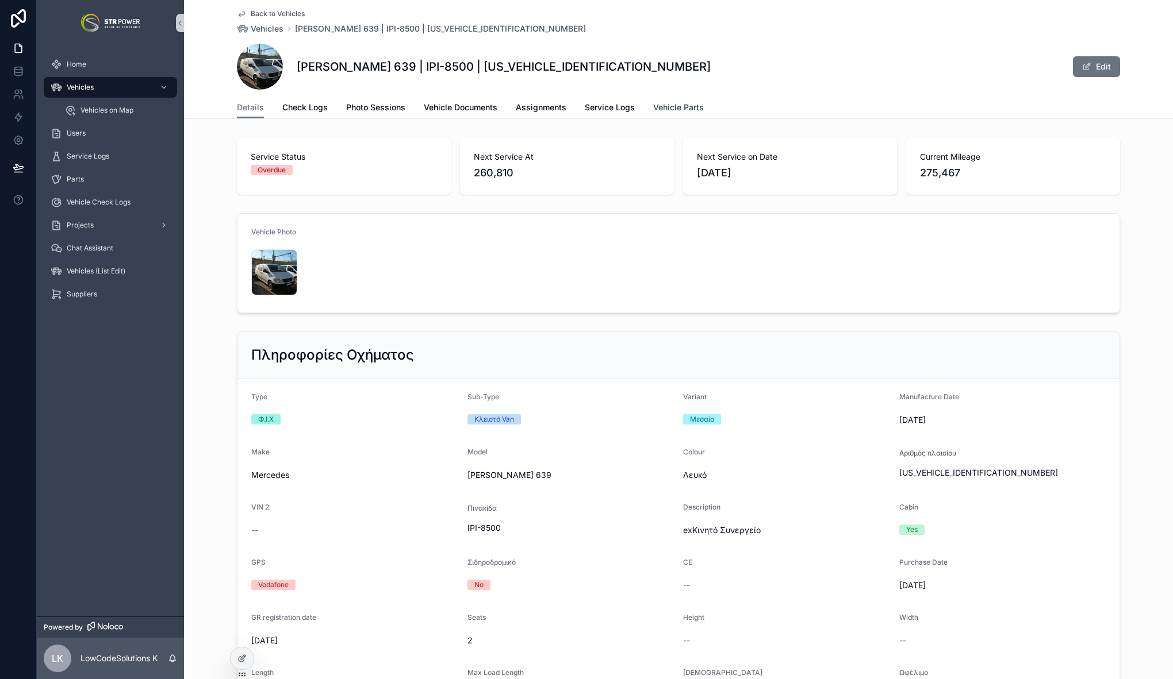
click at [667, 108] on span "Vehicle Parts" at bounding box center [678, 107] width 51 height 11
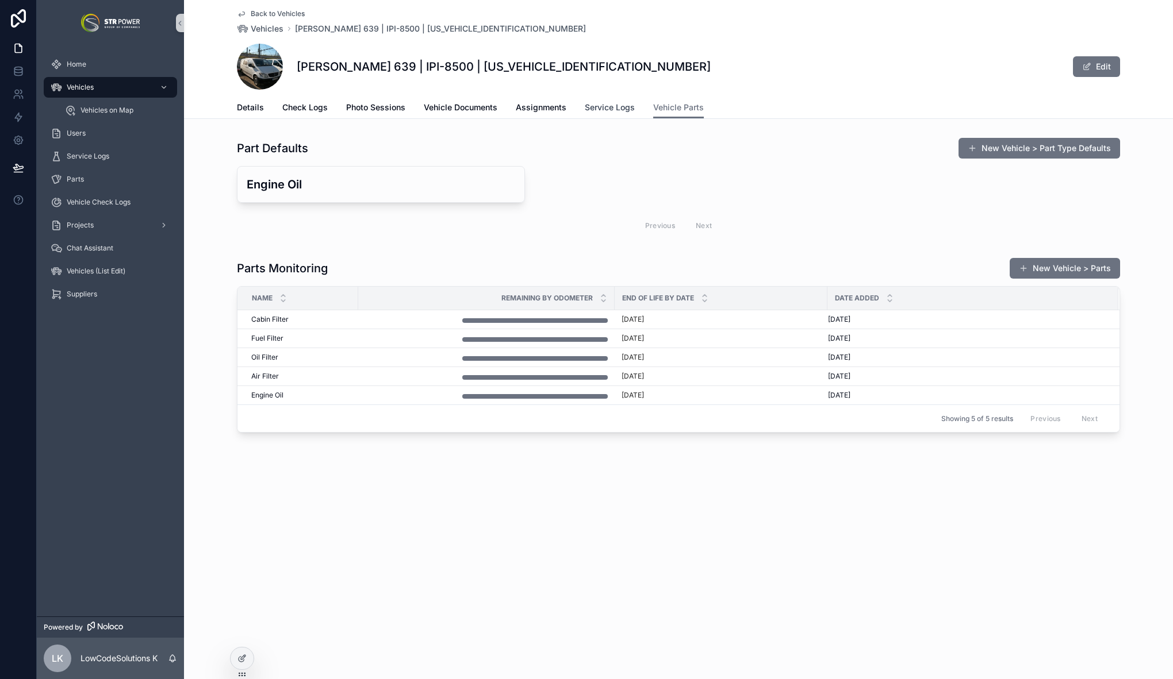
click at [617, 105] on span "Service Logs" at bounding box center [610, 107] width 50 height 11
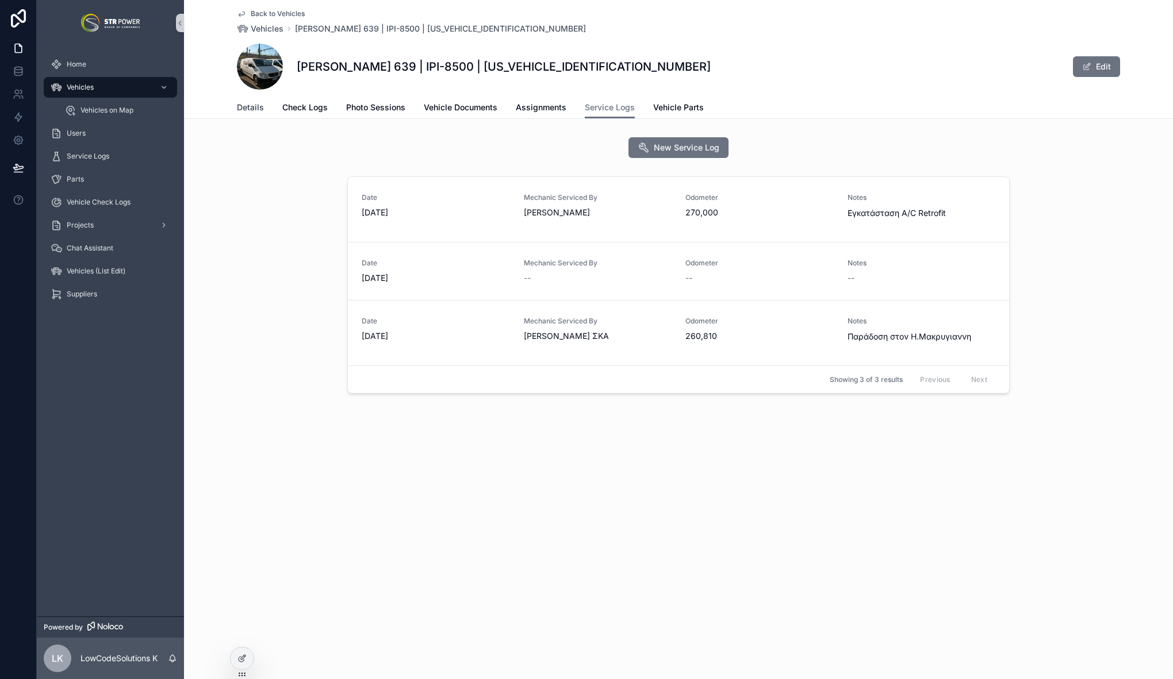
click at [256, 117] on link "Details" at bounding box center [250, 108] width 27 height 23
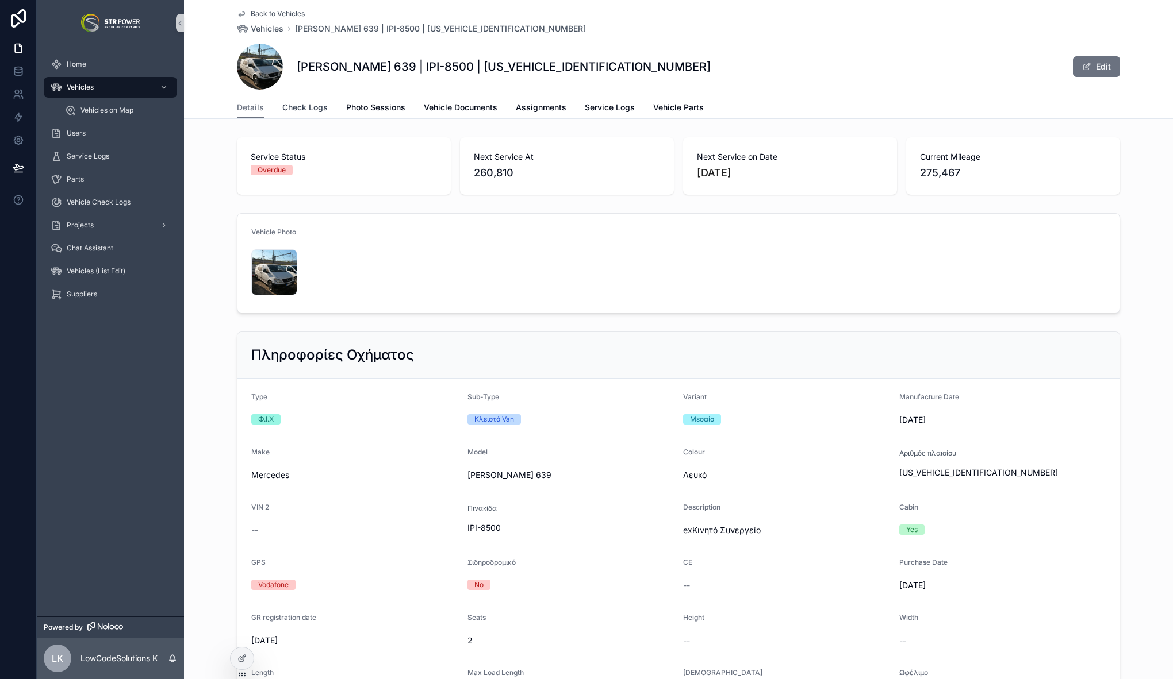
click at [286, 101] on link "Check Logs" at bounding box center [304, 108] width 45 height 23
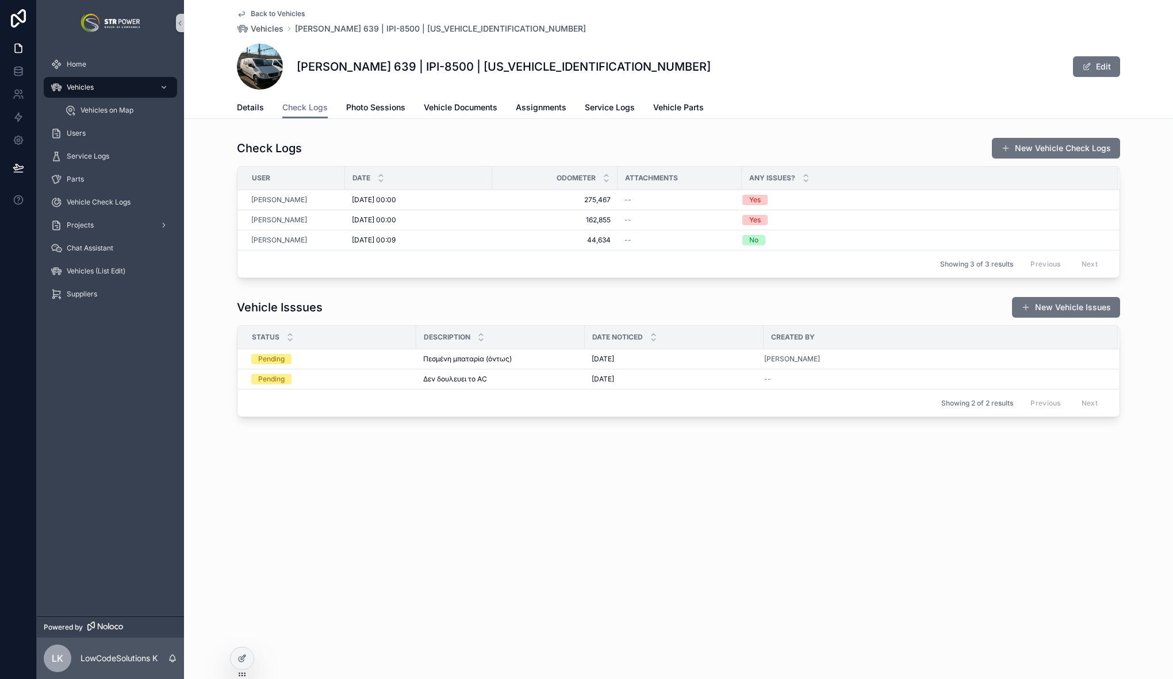
click at [376, 546] on div "Back to Vehicles Vehicles Mercedes Vito 639 | IPI-8500 | WDF63960313135183 Merc…" at bounding box center [678, 339] width 989 height 679
click at [603, 114] on link "Service Logs" at bounding box center [610, 108] width 50 height 23
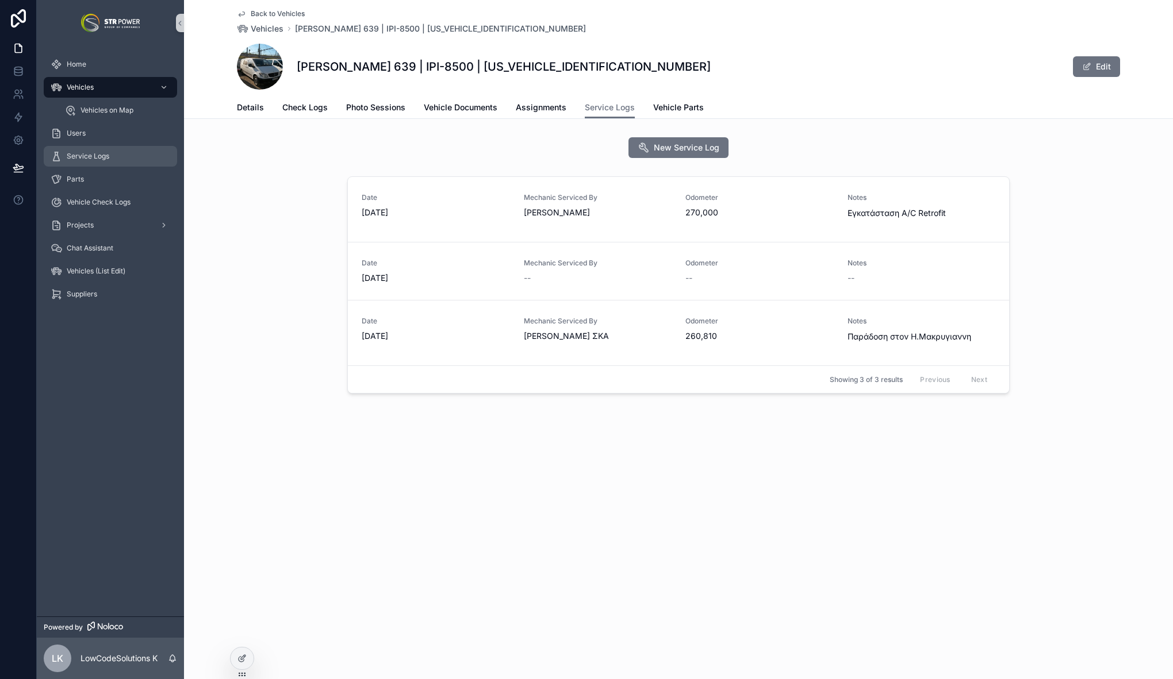
click at [113, 160] on div "Service Logs" at bounding box center [111, 156] width 120 height 18
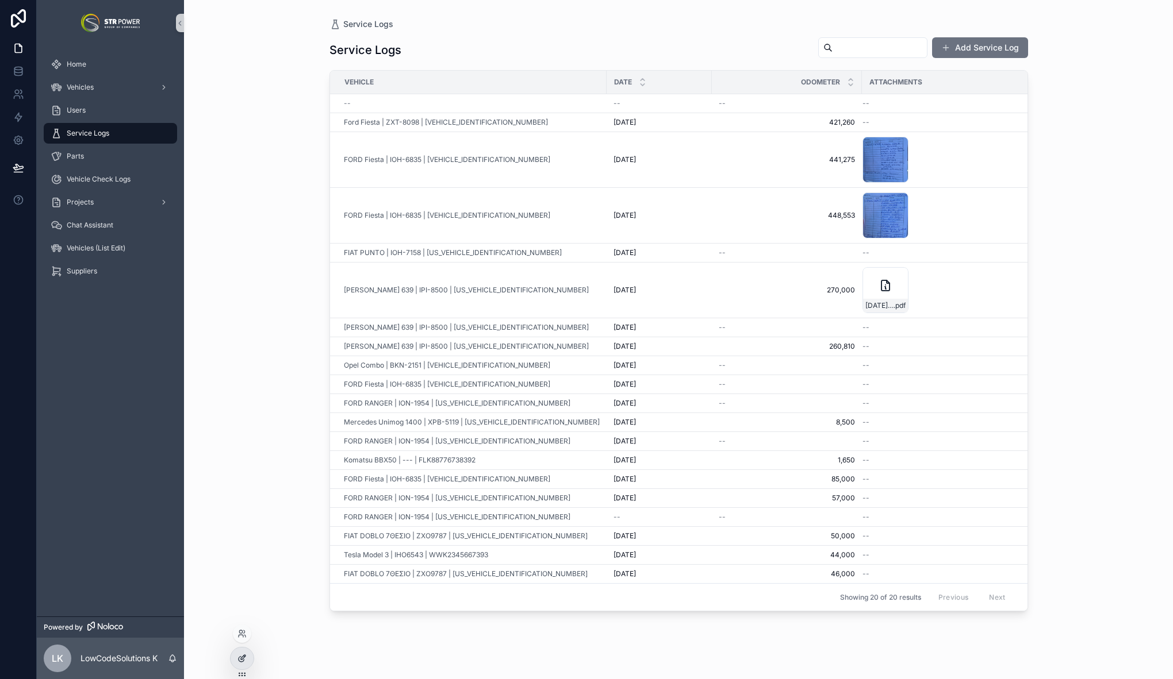
click at [239, 660] on icon at bounding box center [241, 659] width 5 height 5
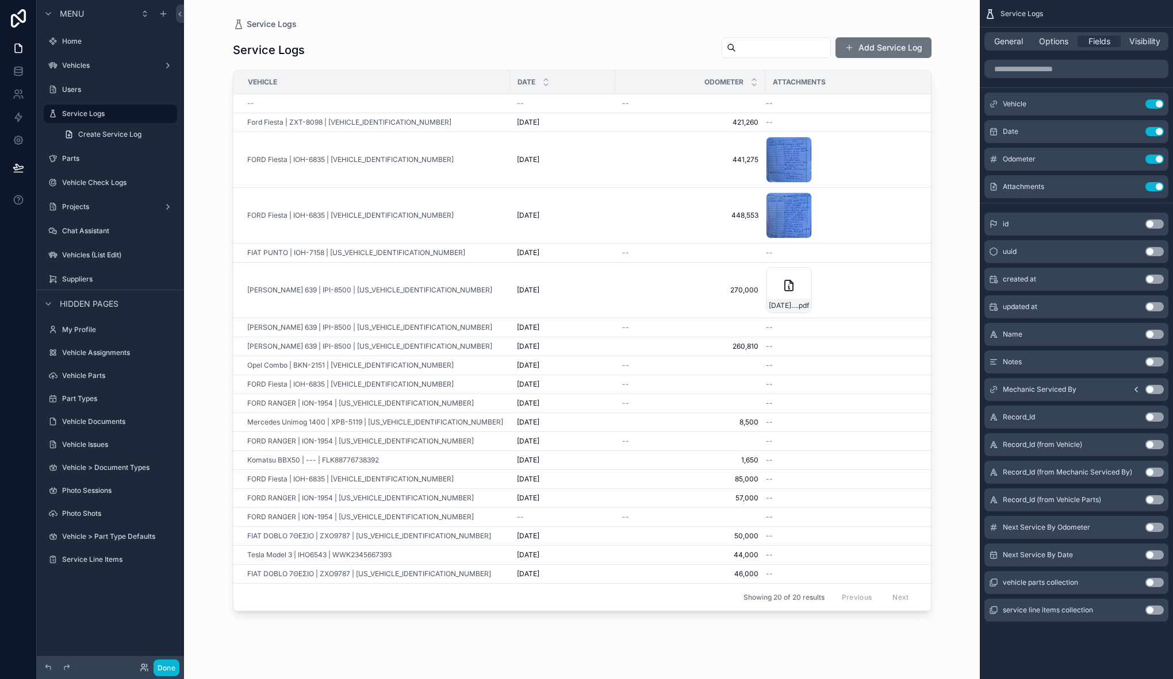
click at [468, 57] on div "scrollable content" at bounding box center [581, 333] width 735 height 666
click at [340, 118] on span "Ford Fiesta | ZXT-8098 | [VEHICLE_IDENTIFICATION_NUMBER]" at bounding box center [349, 122] width 204 height 9
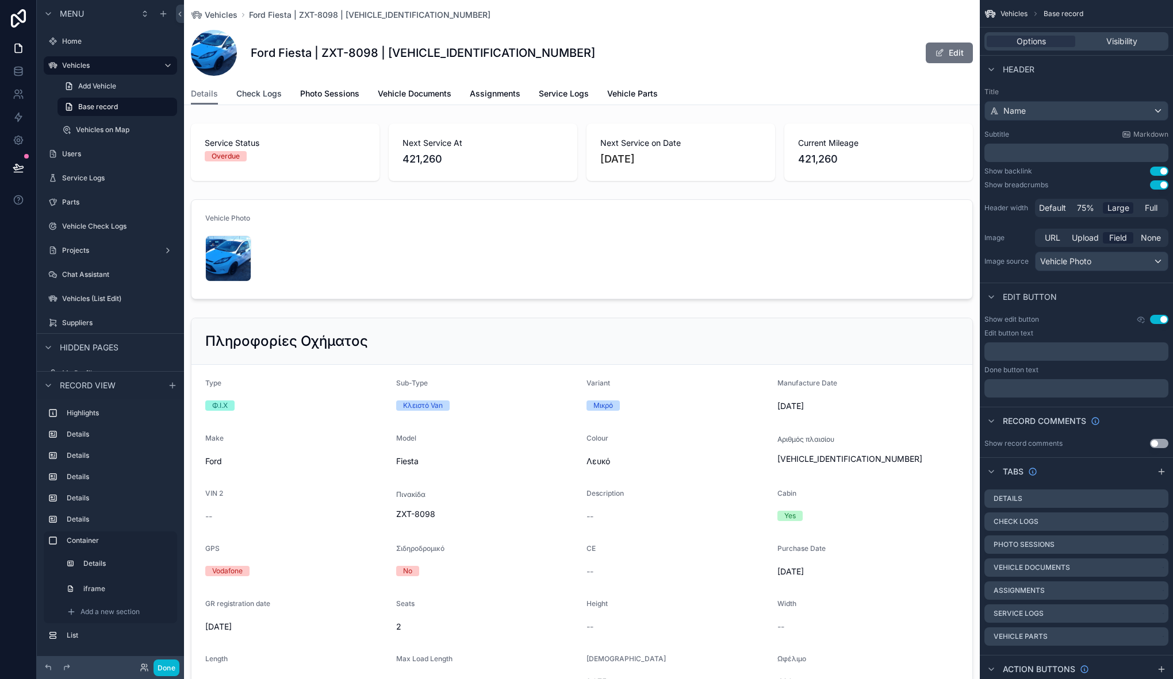
click at [263, 95] on span "Check Logs" at bounding box center [258, 93] width 45 height 11
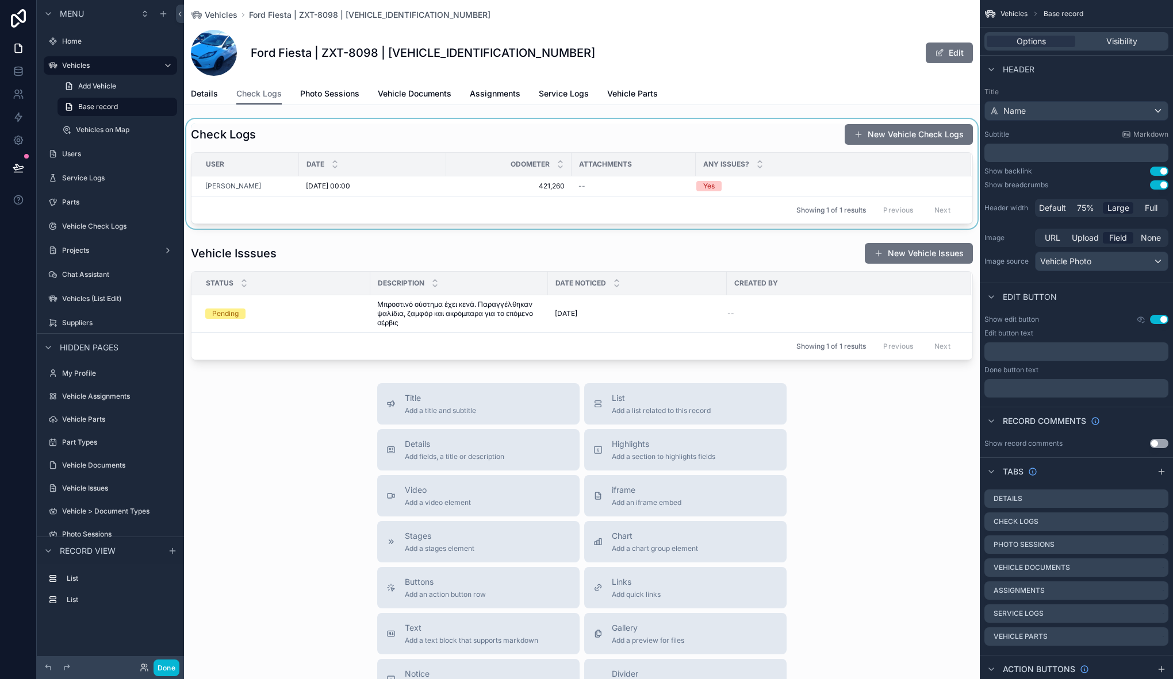
click at [410, 185] on div "scrollable content" at bounding box center [581, 174] width 795 height 110
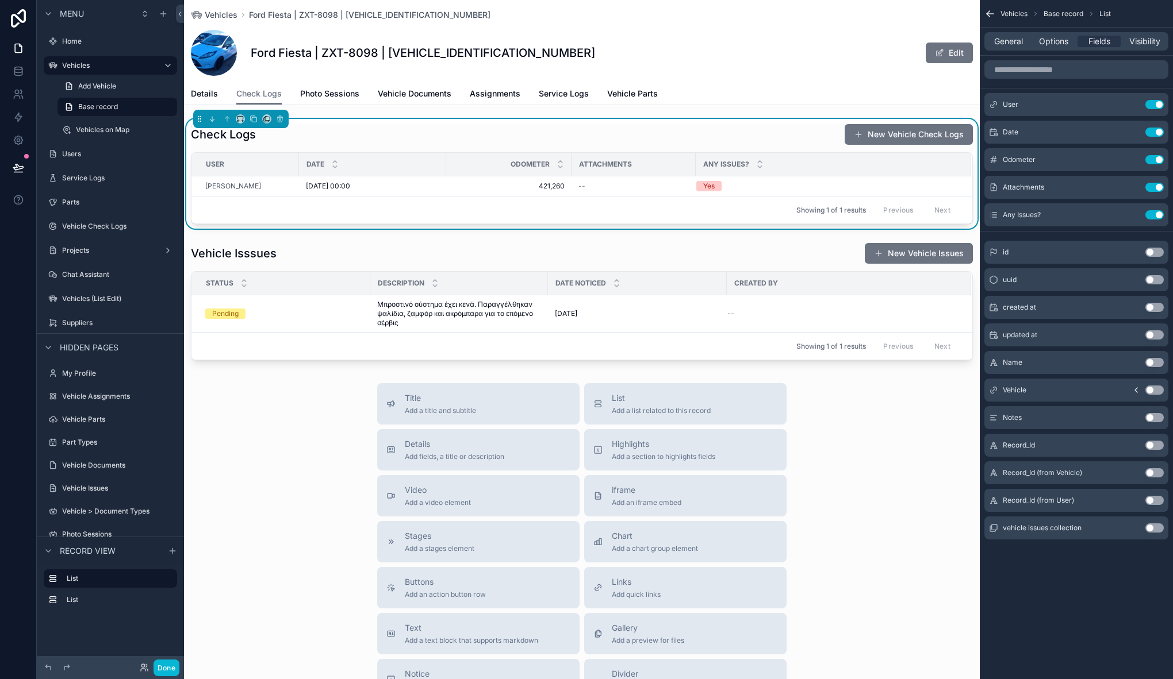
click at [1104, 562] on div "Vehicles Base record List General Options Fields Visibility User Use setting Da…" at bounding box center [1075, 286] width 193 height 572
click at [593, 124] on div "Check Logs New Vehicle Check Logs" at bounding box center [582, 135] width 782 height 22
click at [725, 24] on div "Vehicles Ford Fiesta | ZXT-8098 | WF0RXXGAJRAB51315 Ford Fiesta | ZXT-8098 | WF…" at bounding box center [582, 41] width 782 height 83
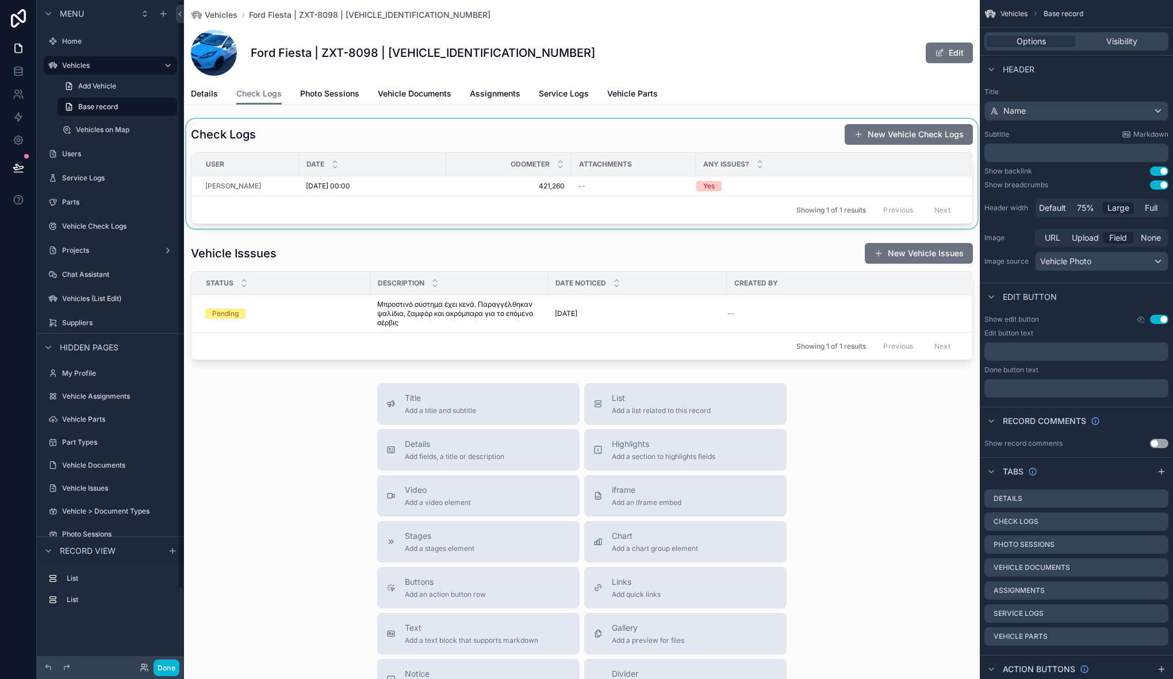
click at [543, 130] on div "scrollable content" at bounding box center [581, 174] width 795 height 110
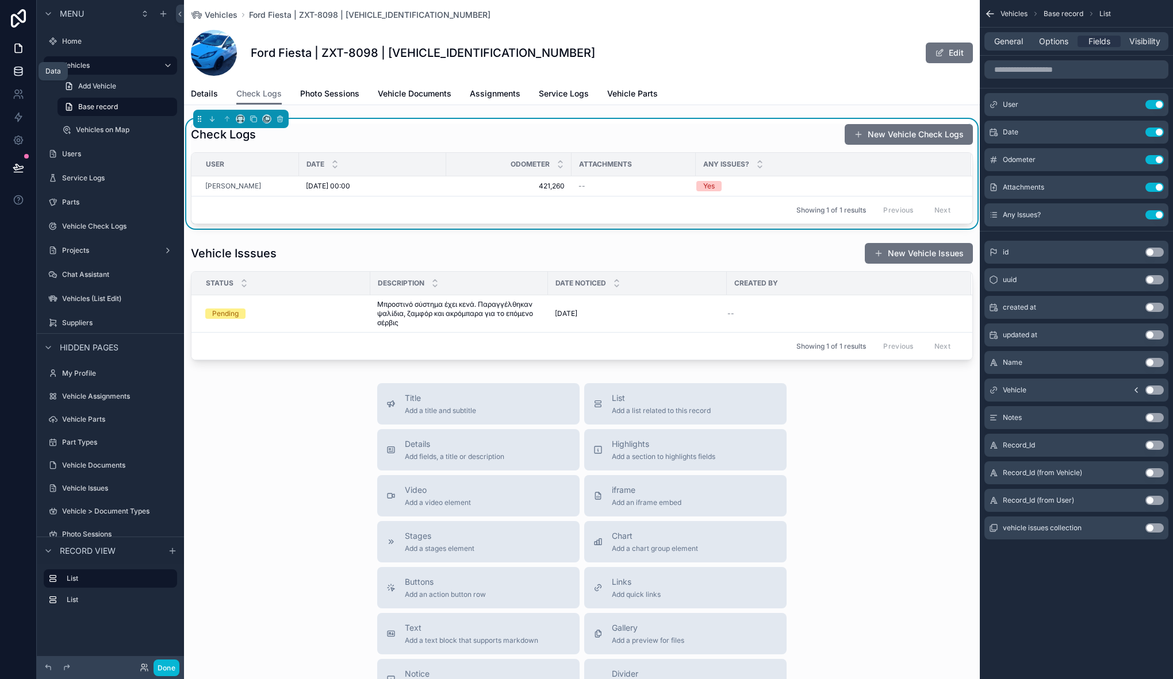
click at [17, 63] on link at bounding box center [18, 71] width 36 height 23
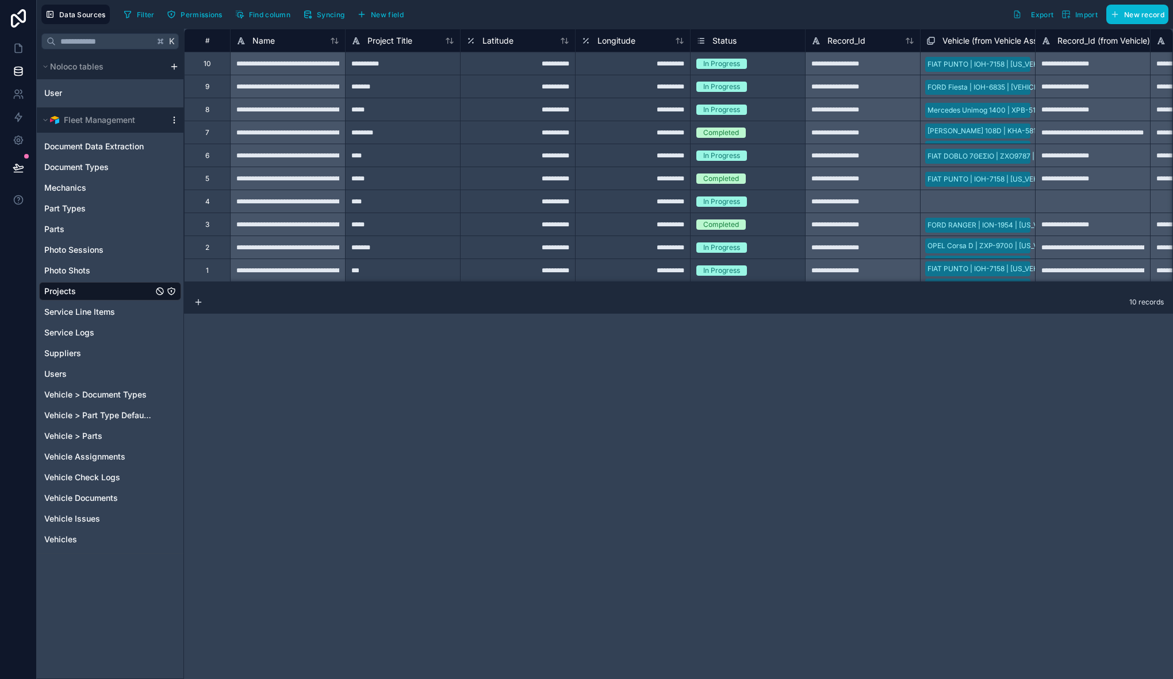
click at [174, 119] on icon "scrollable content" at bounding box center [174, 120] width 9 height 9
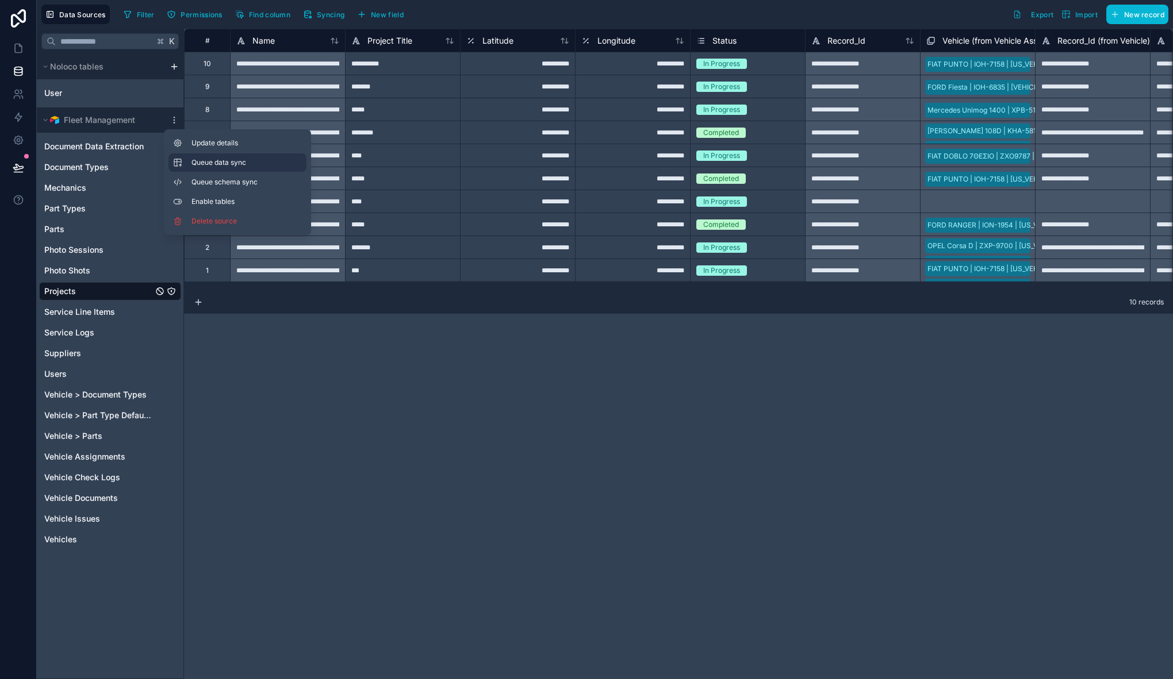
click at [214, 166] on span "Queue data sync" at bounding box center [232, 162] width 83 height 9
click at [217, 185] on span "Queue schema sync" at bounding box center [232, 182] width 83 height 9
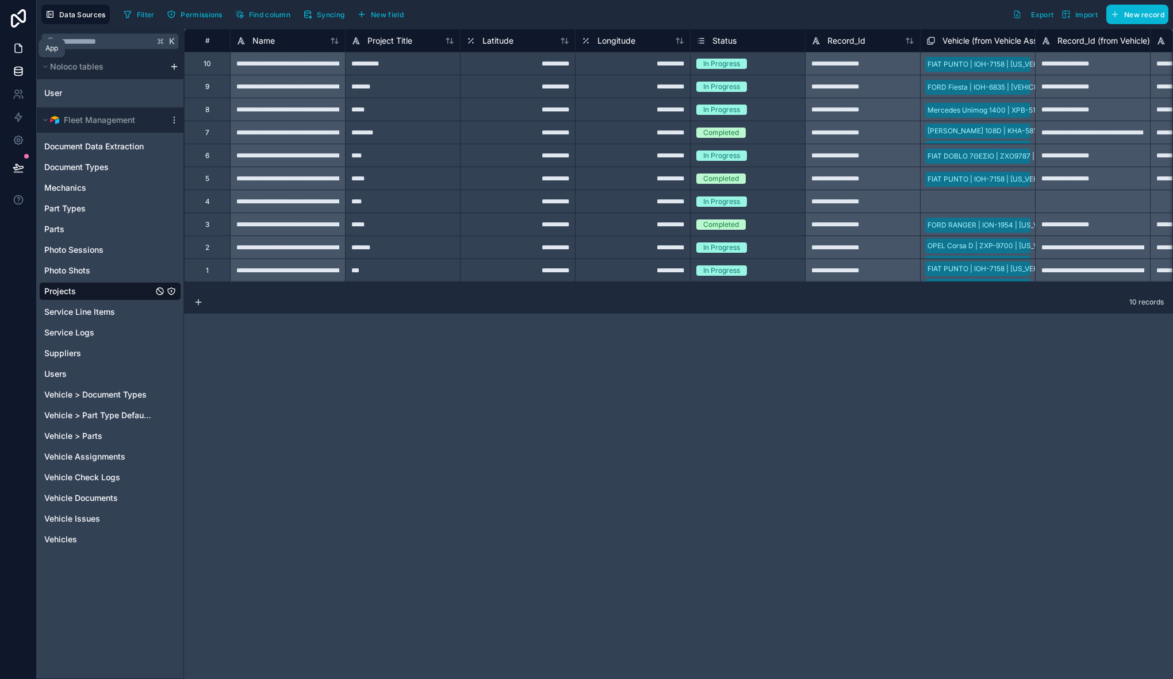
click at [18, 47] on icon at bounding box center [18, 48] width 11 height 11
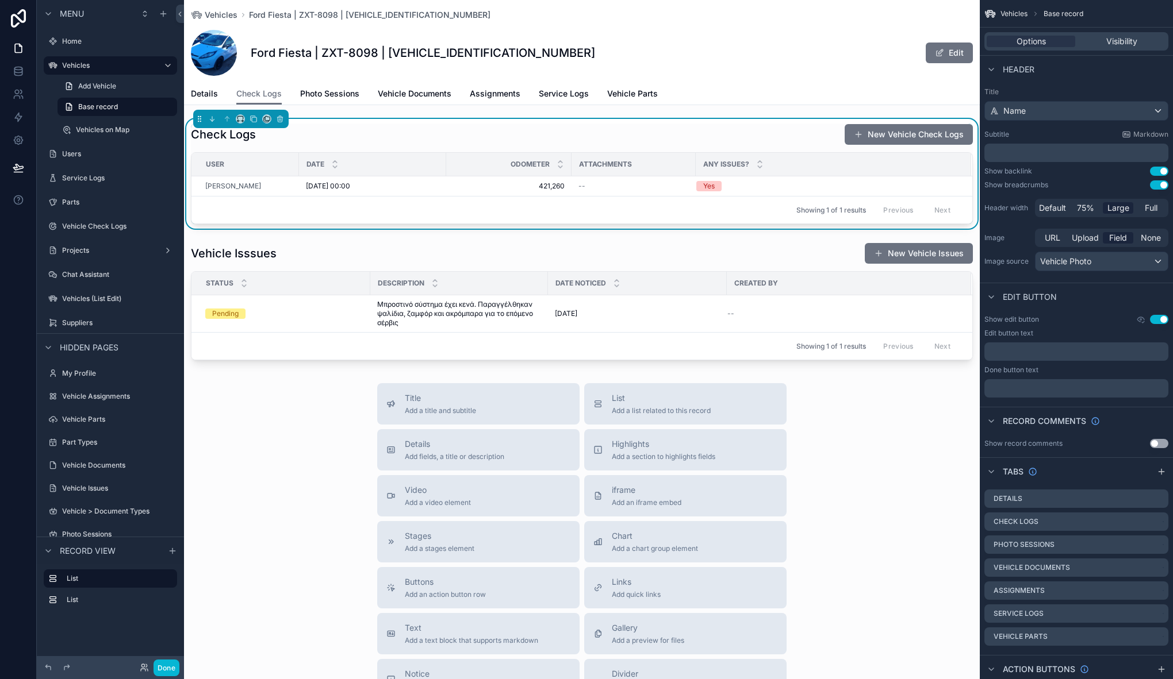
click at [552, 140] on div "Check Logs New Vehicle Check Logs" at bounding box center [582, 135] width 782 height 22
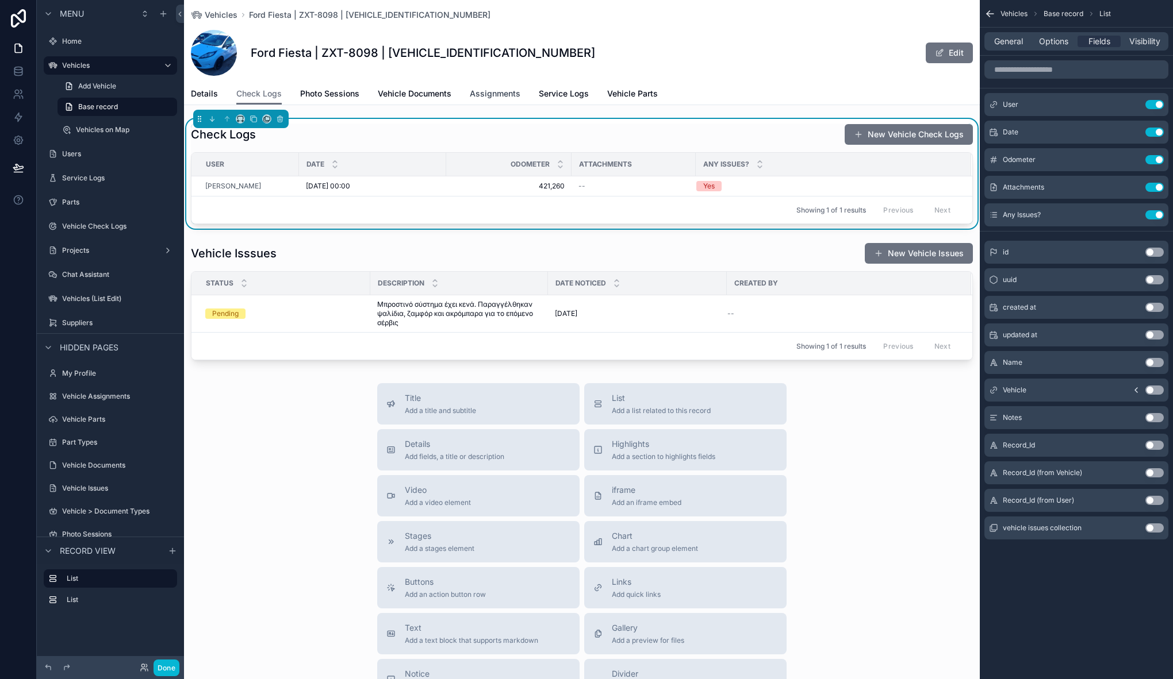
click at [505, 91] on span "Assignments" at bounding box center [495, 93] width 51 height 11
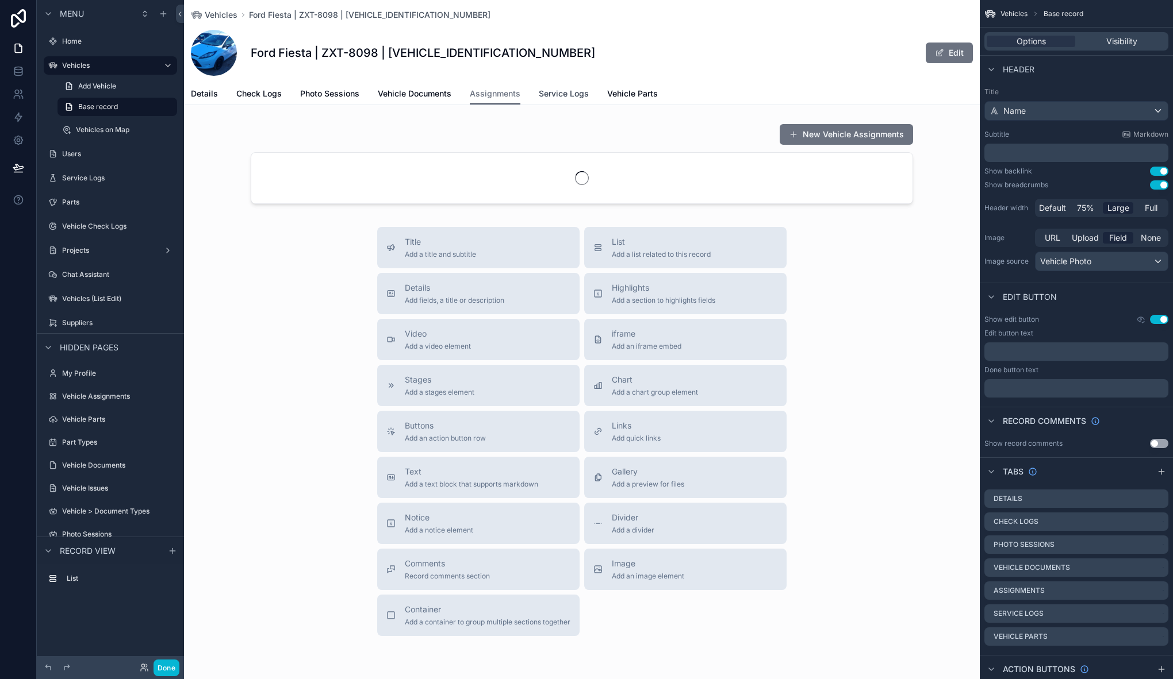
click at [583, 92] on span "Service Logs" at bounding box center [564, 93] width 50 height 11
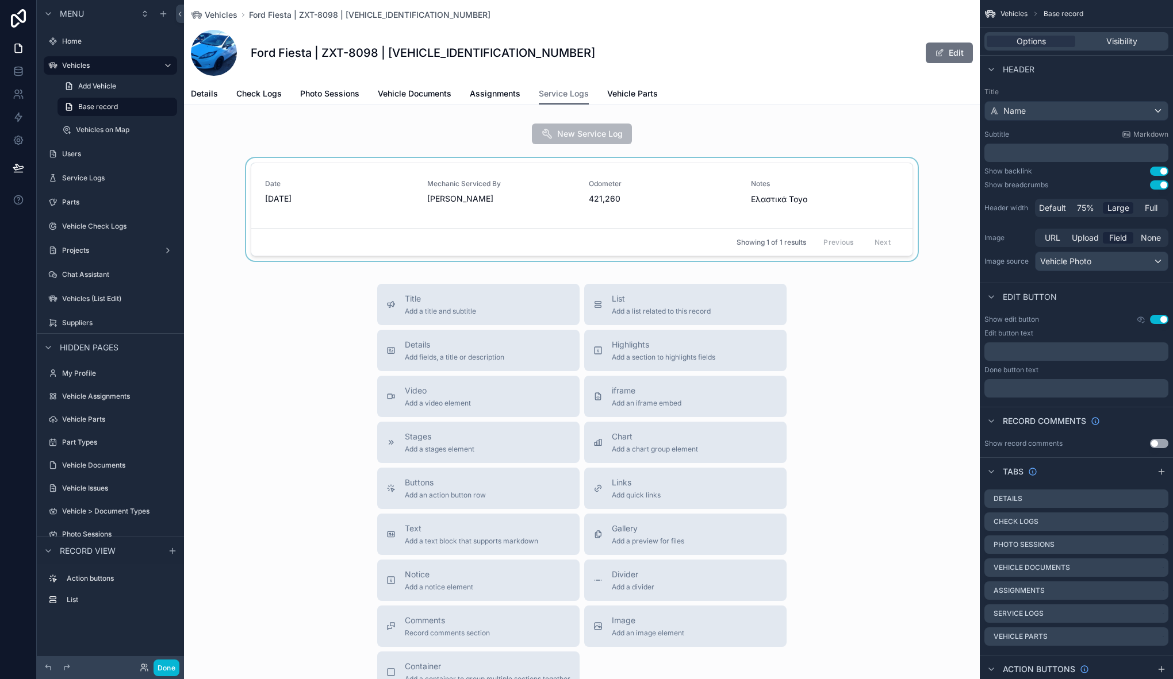
click at [433, 167] on div "scrollable content" at bounding box center [581, 211] width 795 height 107
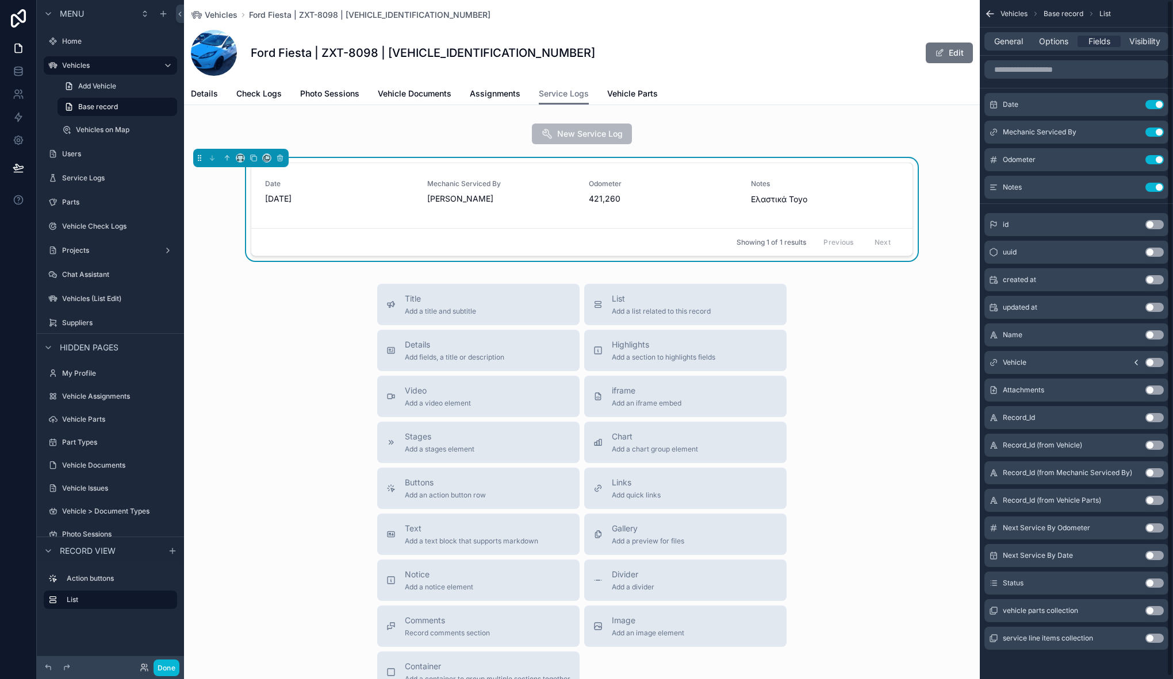
click at [1151, 583] on button "Use setting" at bounding box center [1154, 583] width 18 height 9
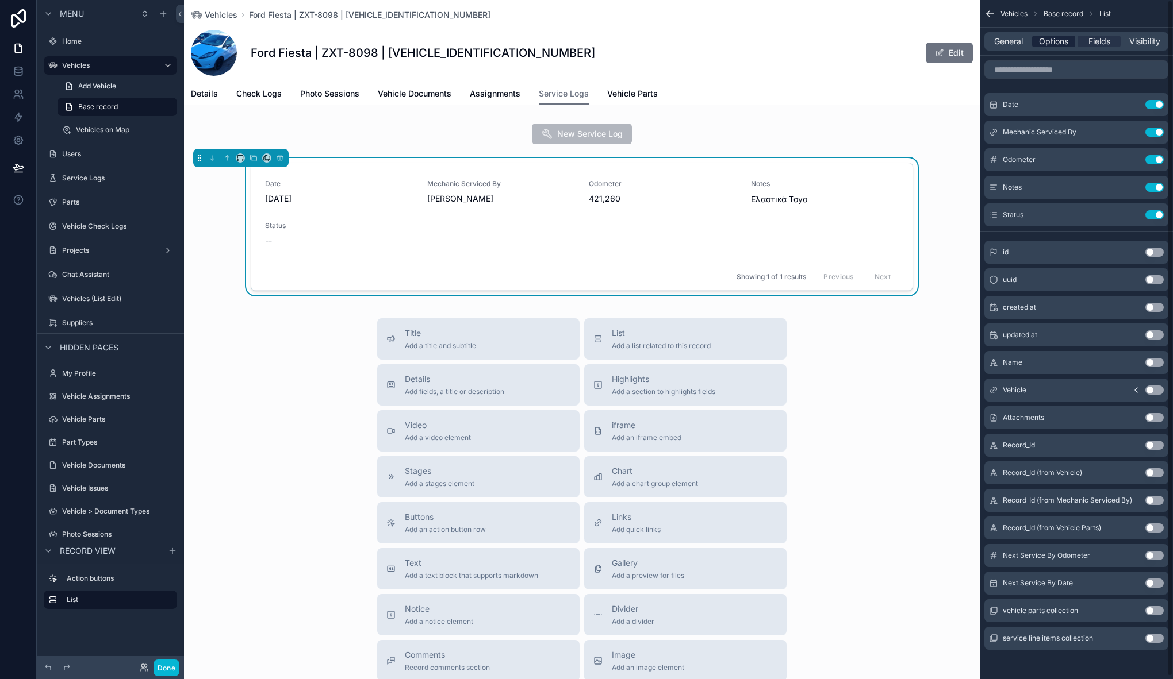
click at [1052, 36] on span "Options" at bounding box center [1053, 41] width 29 height 11
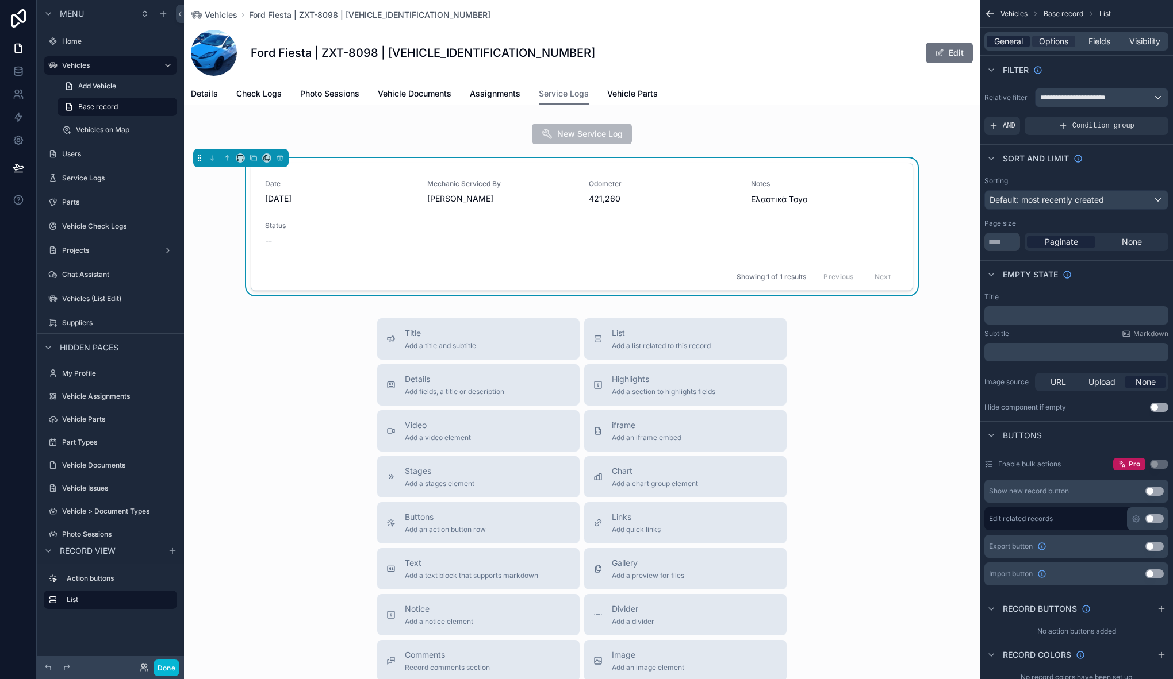
click at [1004, 37] on span "General" at bounding box center [1008, 41] width 29 height 11
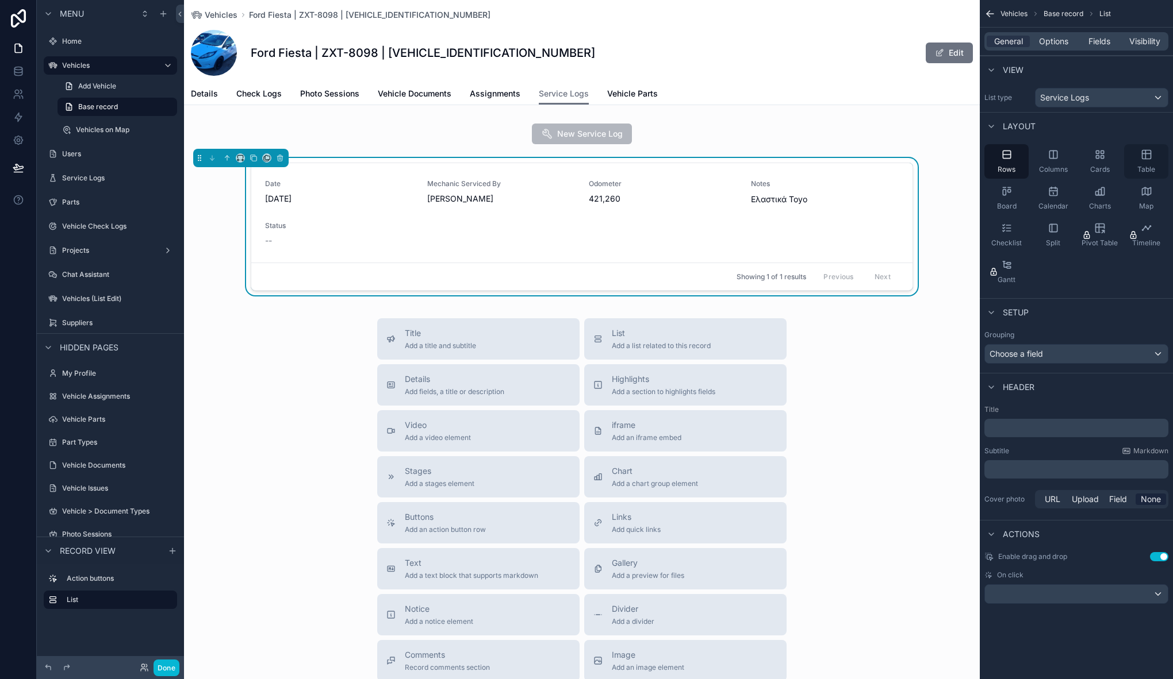
click at [1148, 152] on icon "scrollable content" at bounding box center [1145, 154] width 11 height 11
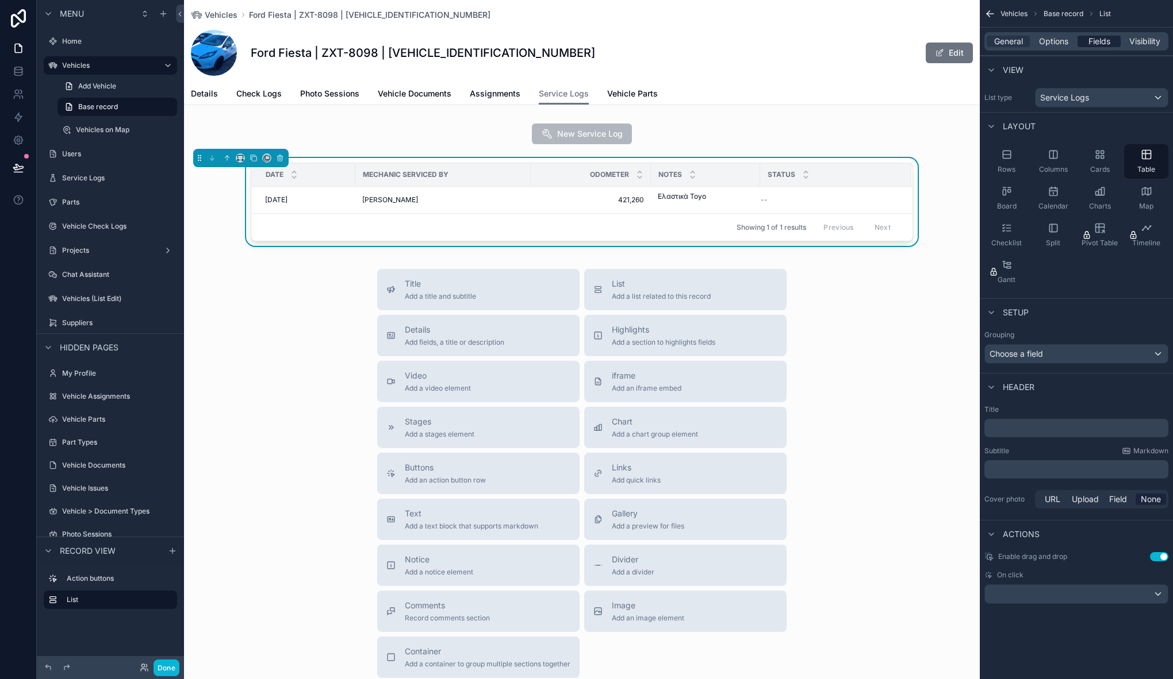
click at [1093, 39] on span "Fields" at bounding box center [1099, 41] width 22 height 11
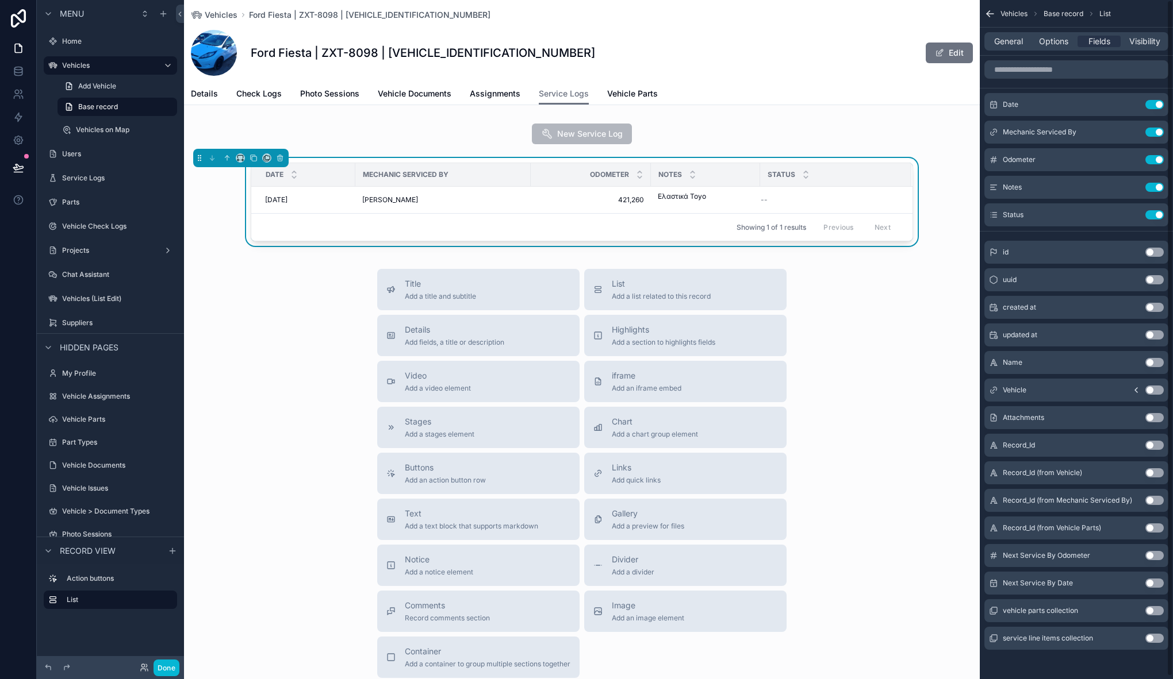
scroll to position [3, 0]
click at [498, 193] on td "Ηλίας Χατζηγεωργίου" at bounding box center [442, 200] width 175 height 27
click at [499, 198] on div "Ηλίας Χατζηγεωργίου" at bounding box center [443, 199] width 162 height 9
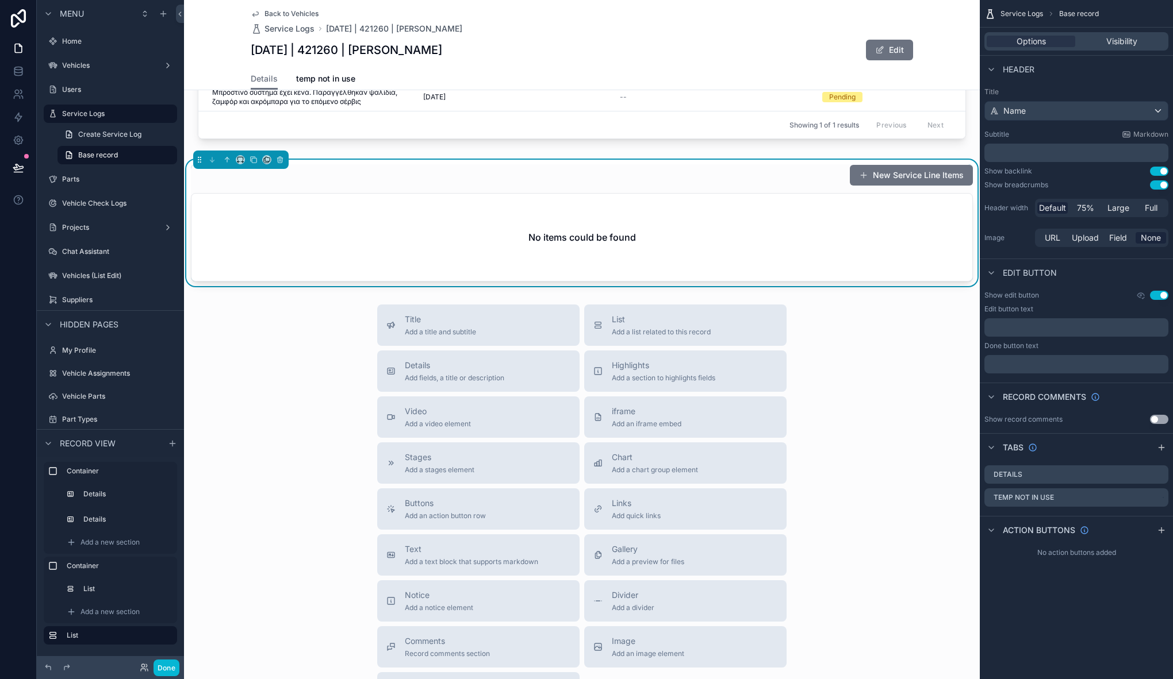
scroll to position [476, 0]
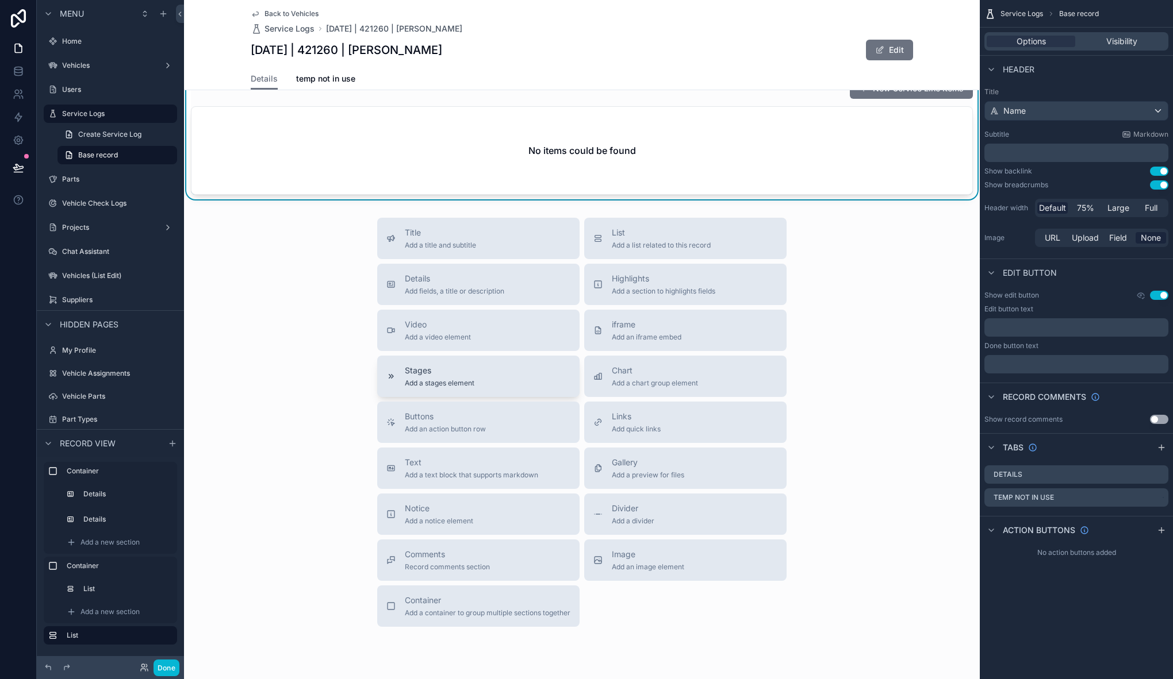
click at [484, 382] on div "Stages Add a stages element" at bounding box center [478, 376] width 184 height 23
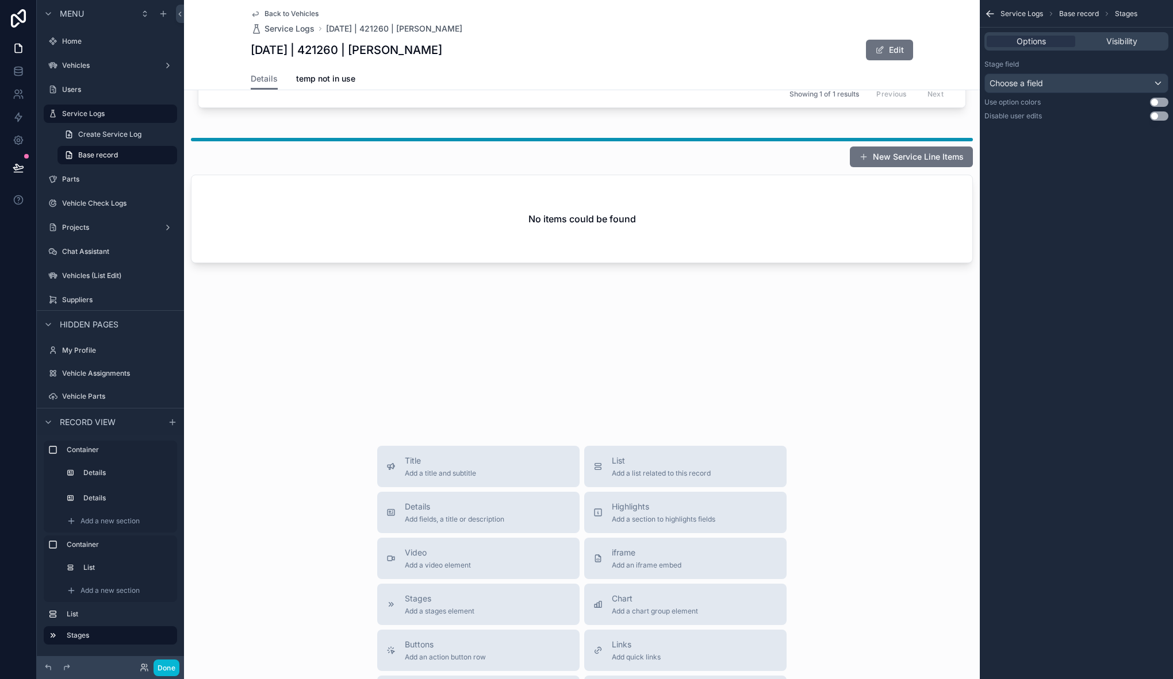
scroll to position [0, 0]
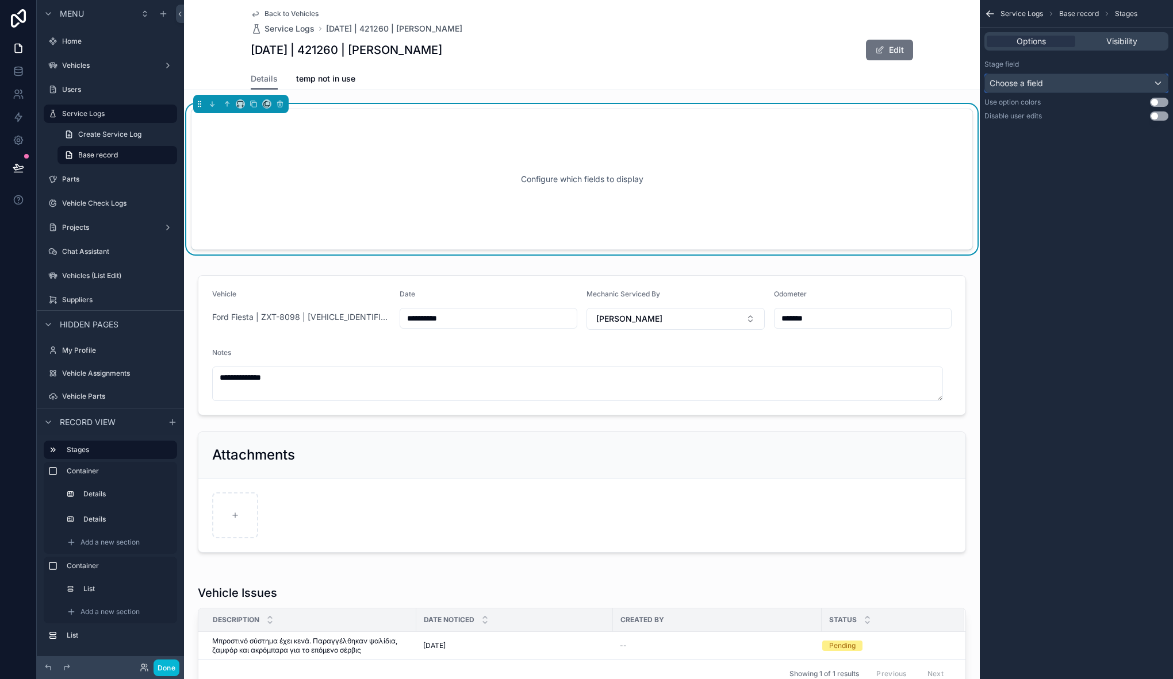
click at [1115, 84] on div "Choose a field" at bounding box center [1076, 83] width 183 height 18
click at [1072, 139] on div "Status" at bounding box center [1089, 145] width 191 height 14
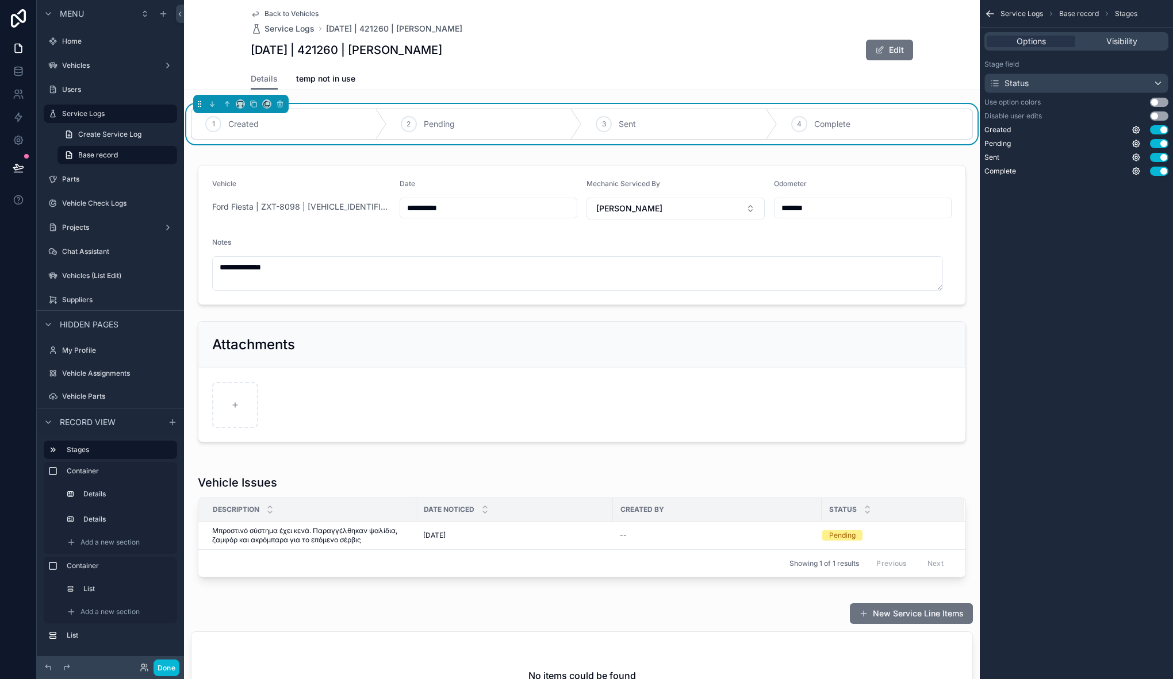
click at [1156, 100] on button "Use setting" at bounding box center [1159, 102] width 18 height 9
click at [1155, 106] on button "Use setting" at bounding box center [1159, 102] width 18 height 9
click at [1149, 102] on div "Use option colors Use setting" at bounding box center [1076, 102] width 184 height 9
click at [1160, 103] on button "Use setting" at bounding box center [1159, 102] width 18 height 9
click at [164, 668] on button "Done" at bounding box center [166, 668] width 26 height 17
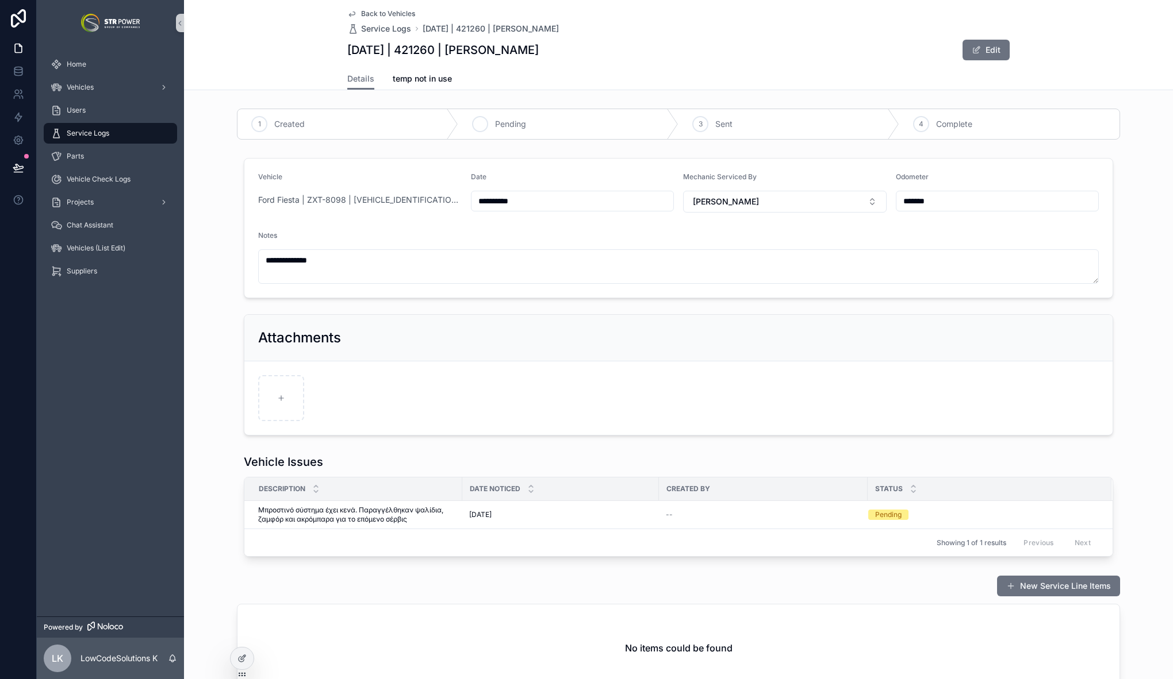
click at [520, 124] on span "Pending" at bounding box center [510, 123] width 31 height 11
click at [386, 129] on div "Created" at bounding box center [347, 124] width 221 height 30
click at [86, 86] on span "Vehicles" at bounding box center [80, 87] width 27 height 9
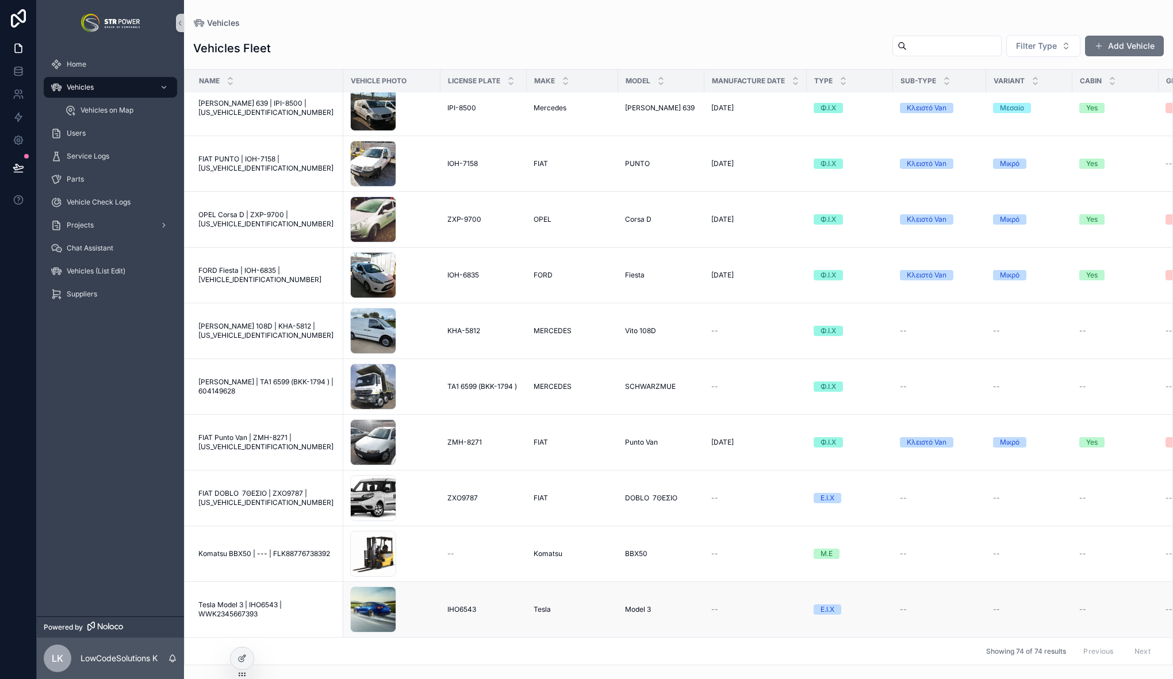
scroll to position [1400, 0]
click at [261, 601] on span "Tesla Model 3 | IHO6543 | WWK2345667393" at bounding box center [267, 610] width 138 height 18
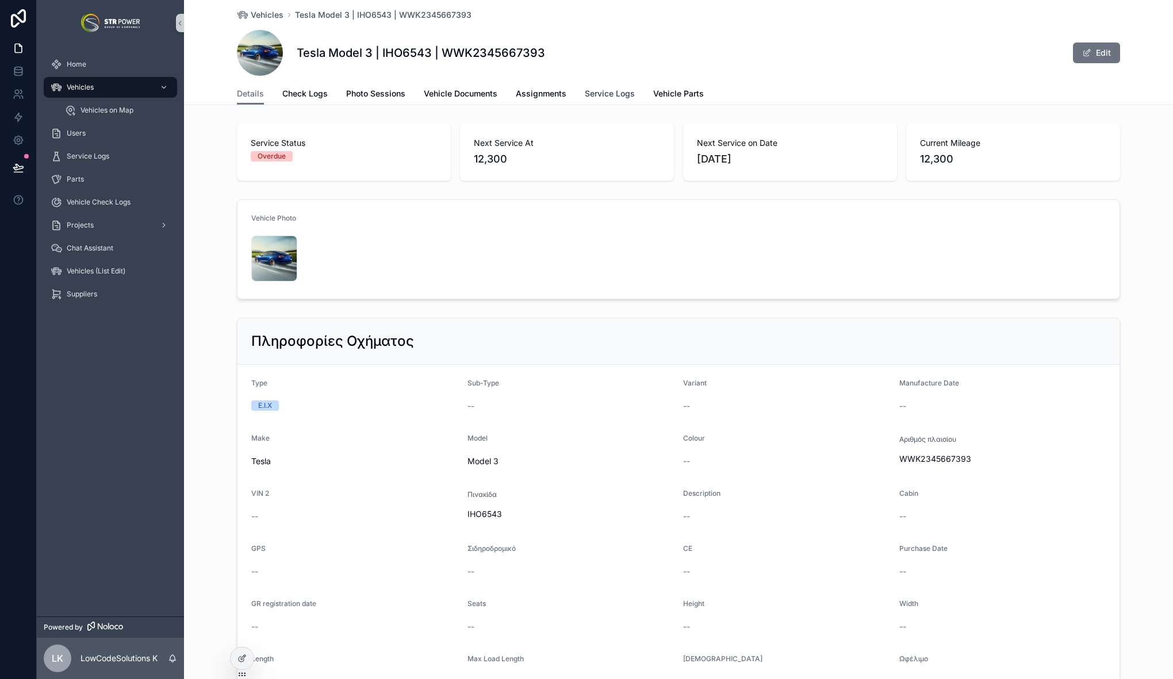
click at [608, 89] on span "Service Logs" at bounding box center [610, 93] width 50 height 11
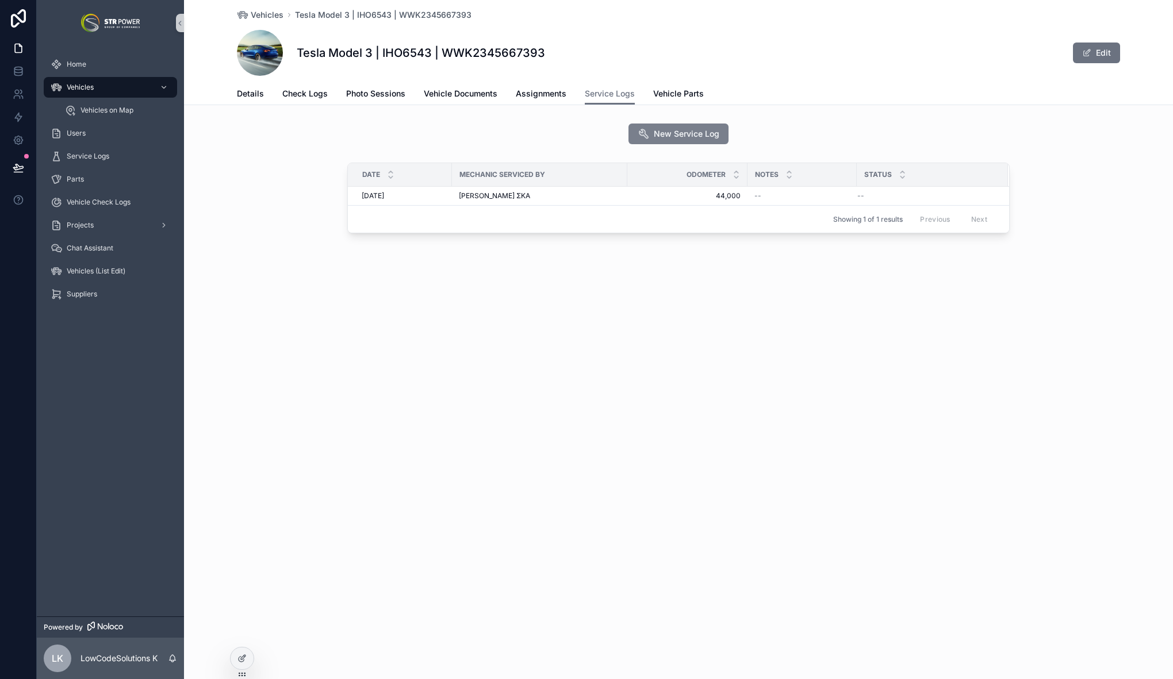
click at [687, 133] on span "New Service Log" at bounding box center [687, 133] width 66 height 11
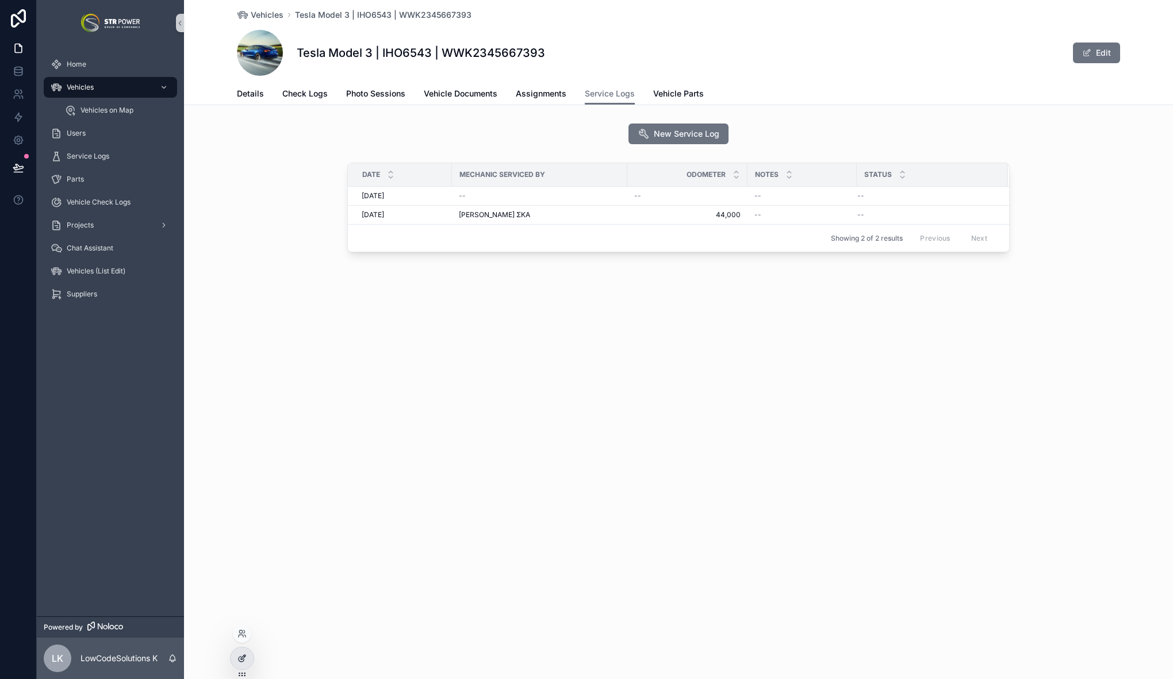
click at [244, 660] on icon at bounding box center [241, 659] width 5 height 5
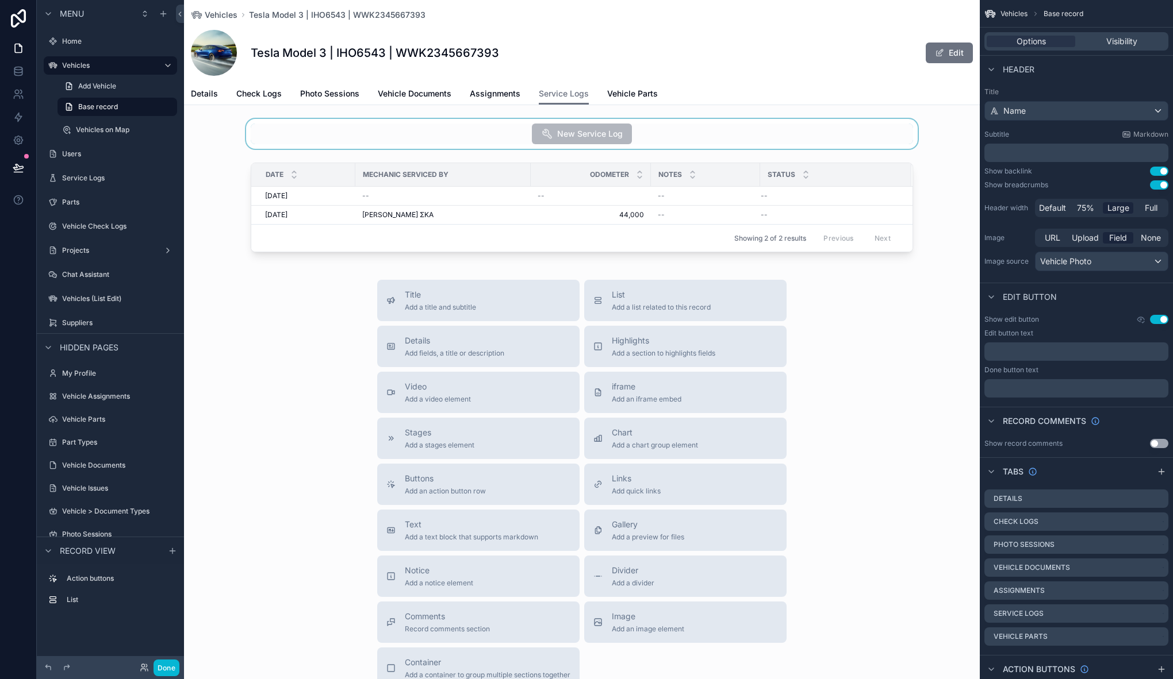
click at [691, 130] on div "scrollable content" at bounding box center [581, 134] width 795 height 30
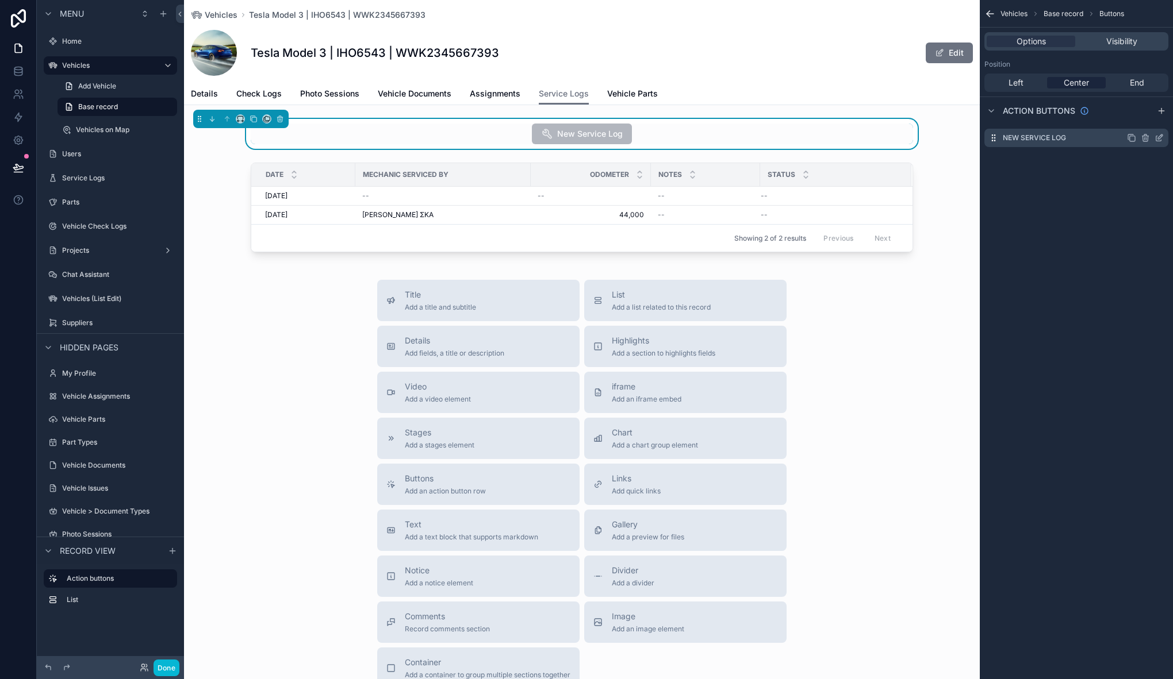
click at [1161, 135] on icon "scrollable content" at bounding box center [1158, 137] width 9 height 9
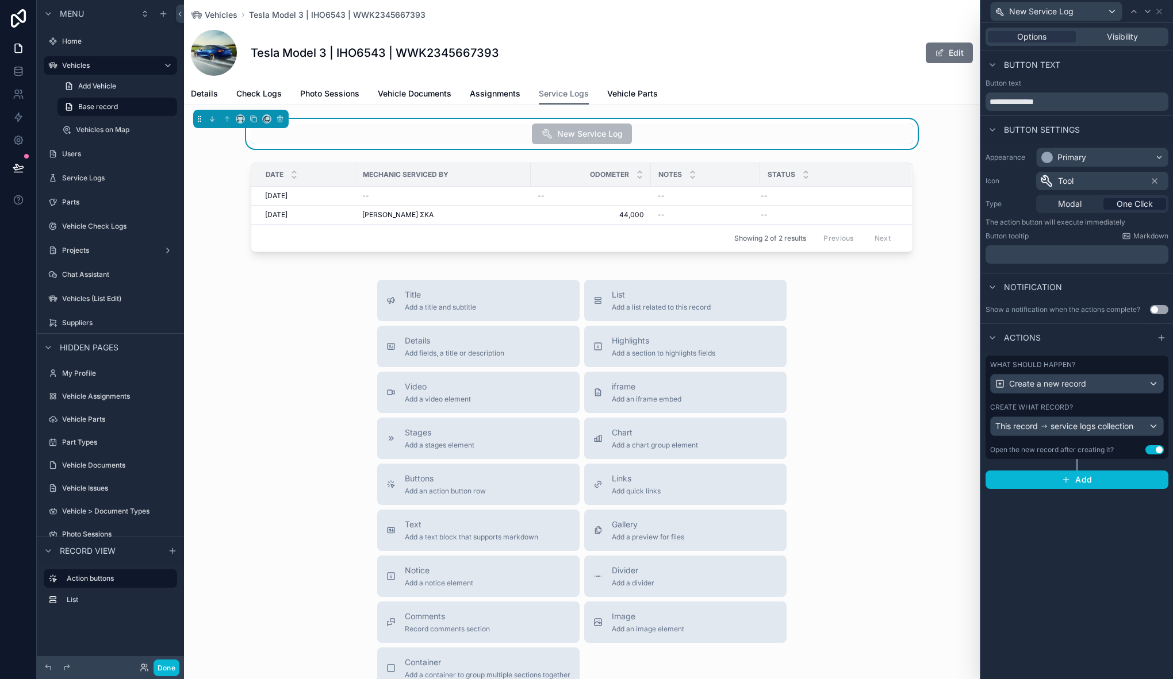
click at [1108, 407] on div "Create what record?" at bounding box center [1077, 407] width 174 height 9
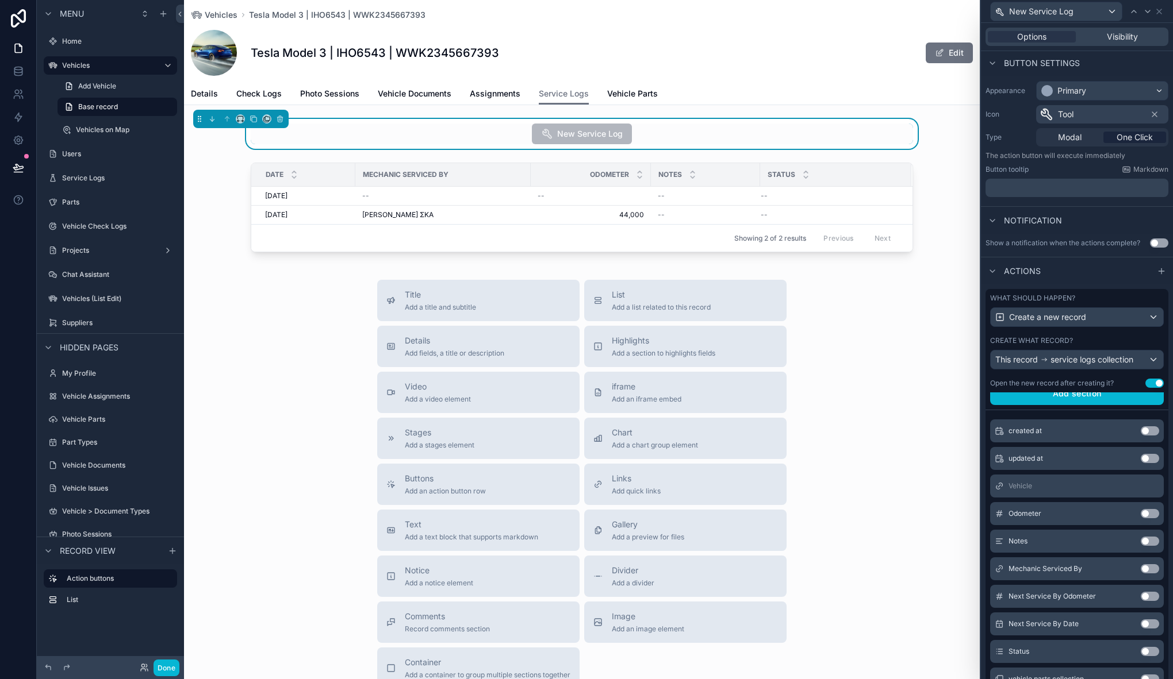
scroll to position [182, 0]
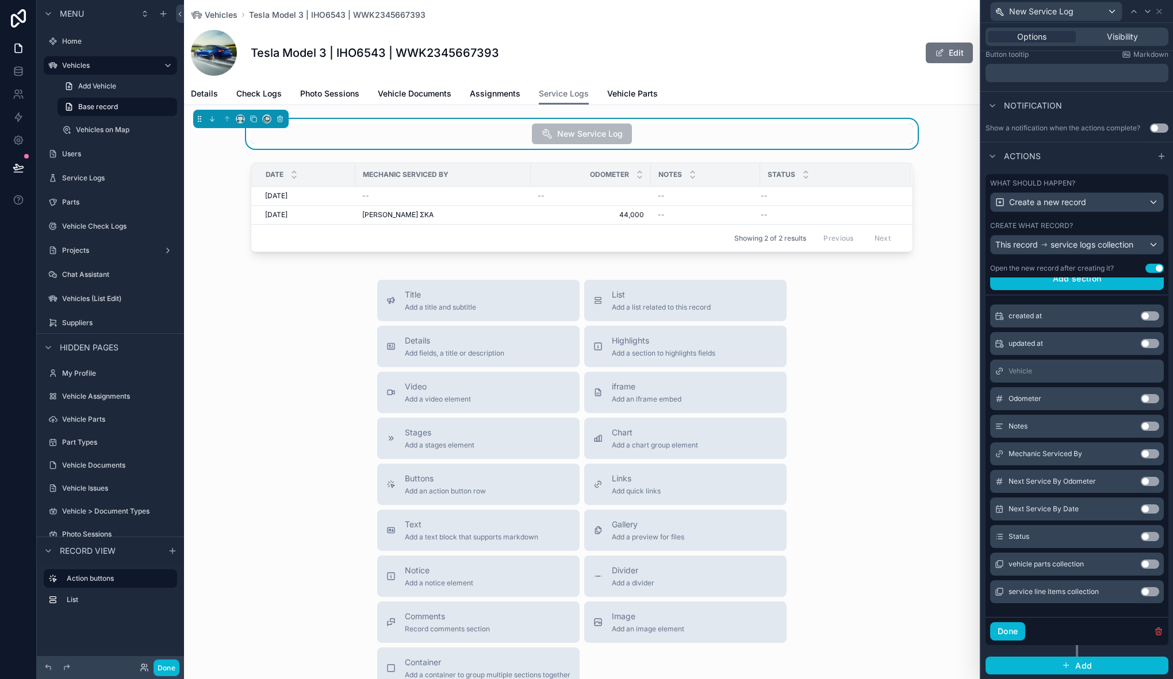
click at [1140, 539] on button "Use setting" at bounding box center [1149, 536] width 18 height 9
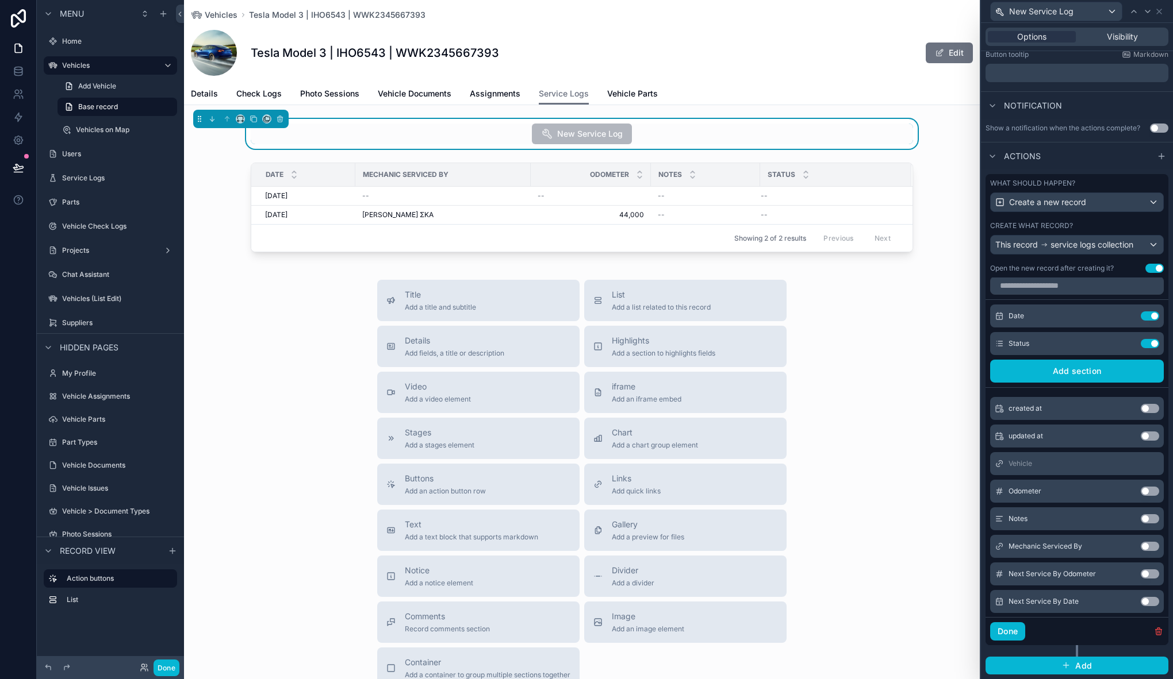
scroll to position [0, 0]
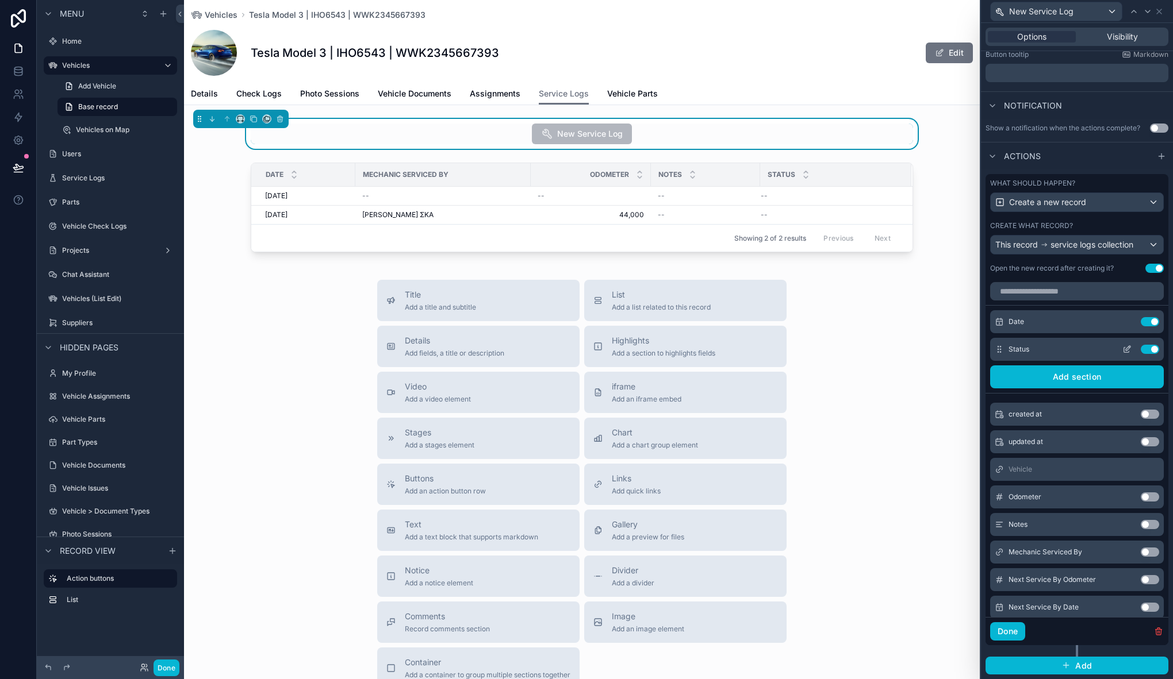
click at [1125, 350] on icon at bounding box center [1127, 348] width 5 height 5
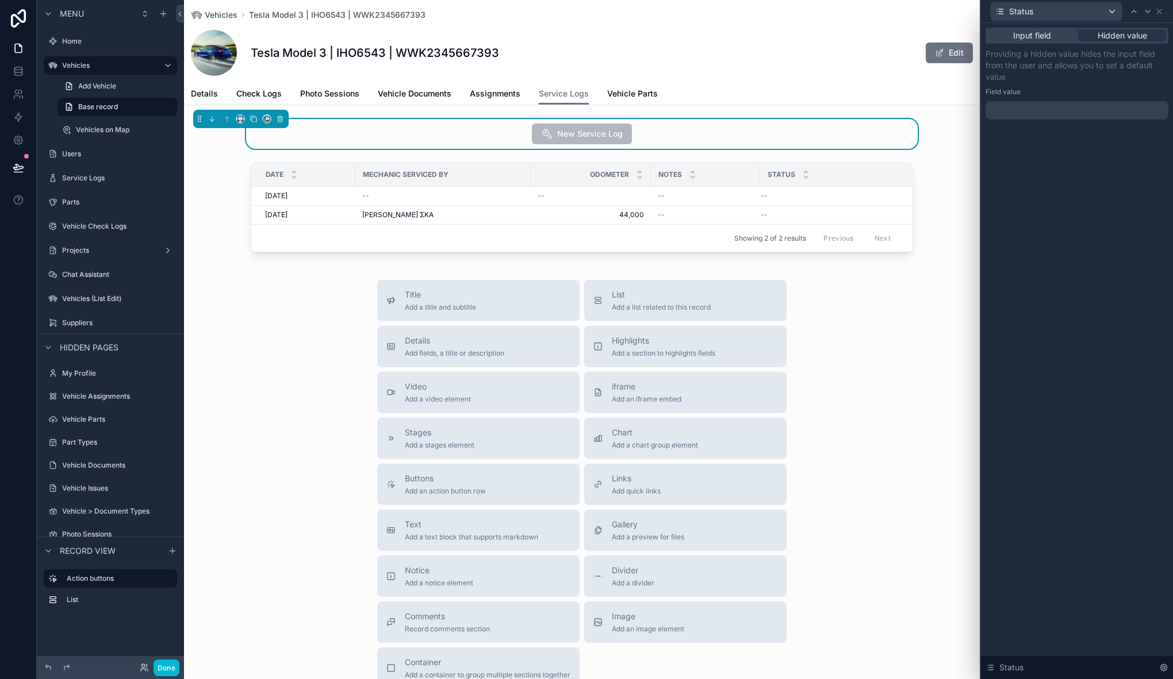
click at [1060, 109] on div at bounding box center [1076, 110] width 183 height 18
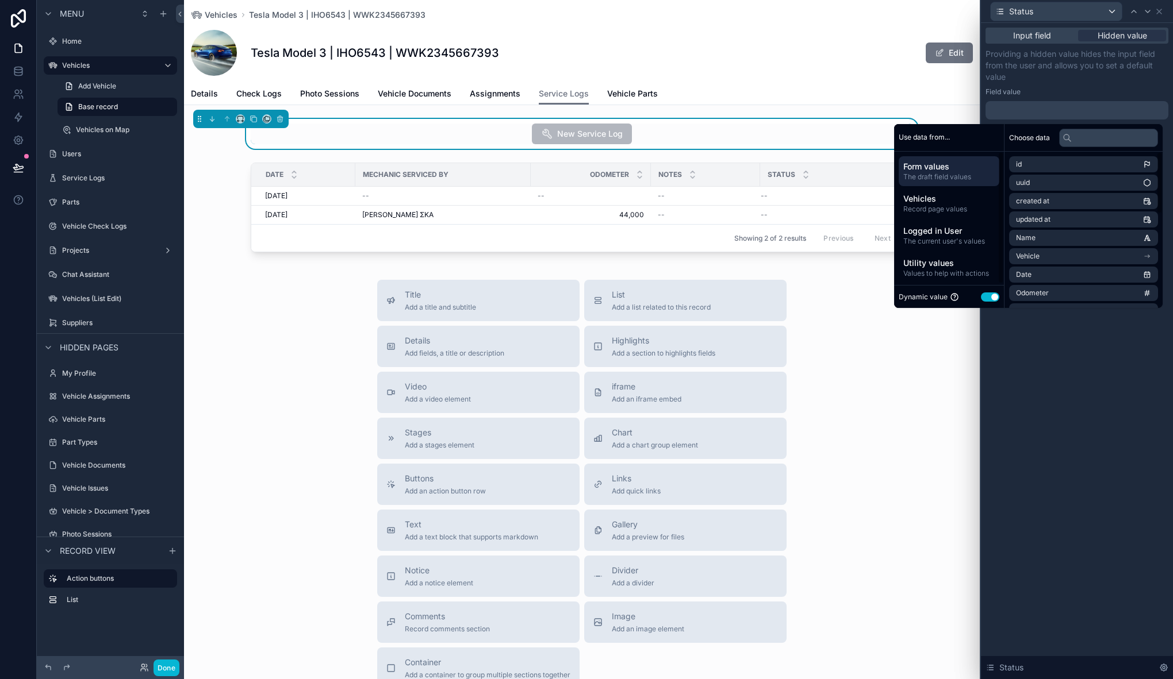
click at [987, 296] on button "Use setting" at bounding box center [990, 297] width 18 height 9
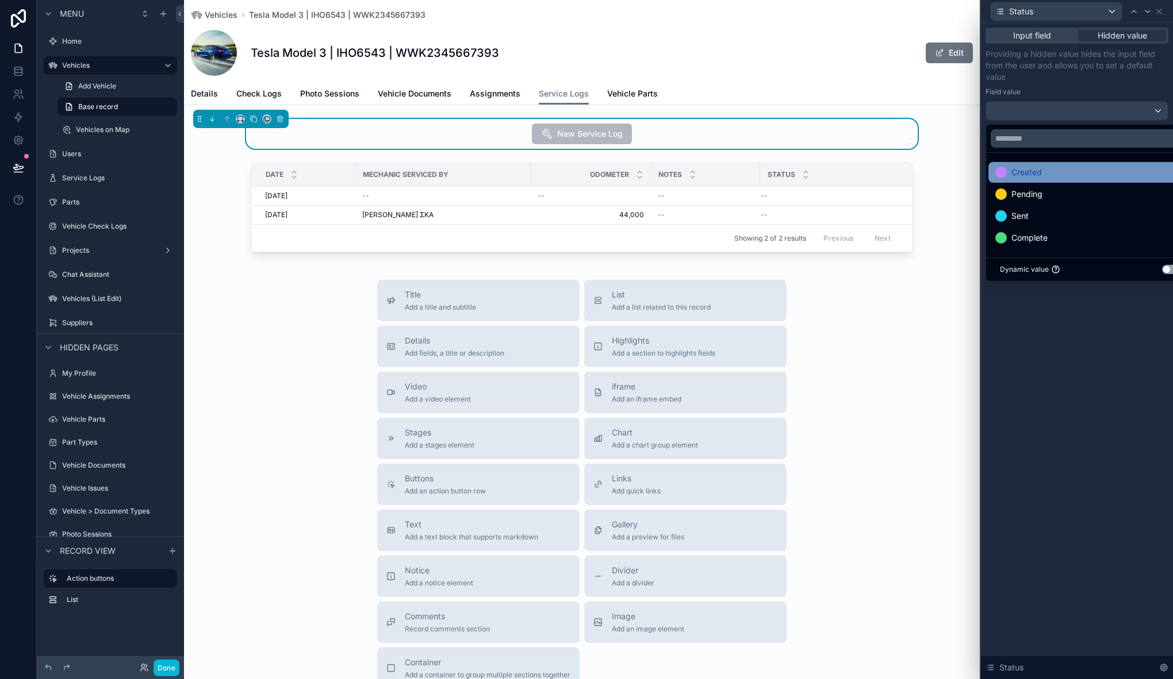
click at [1045, 177] on div "Created" at bounding box center [1090, 173] width 190 height 14
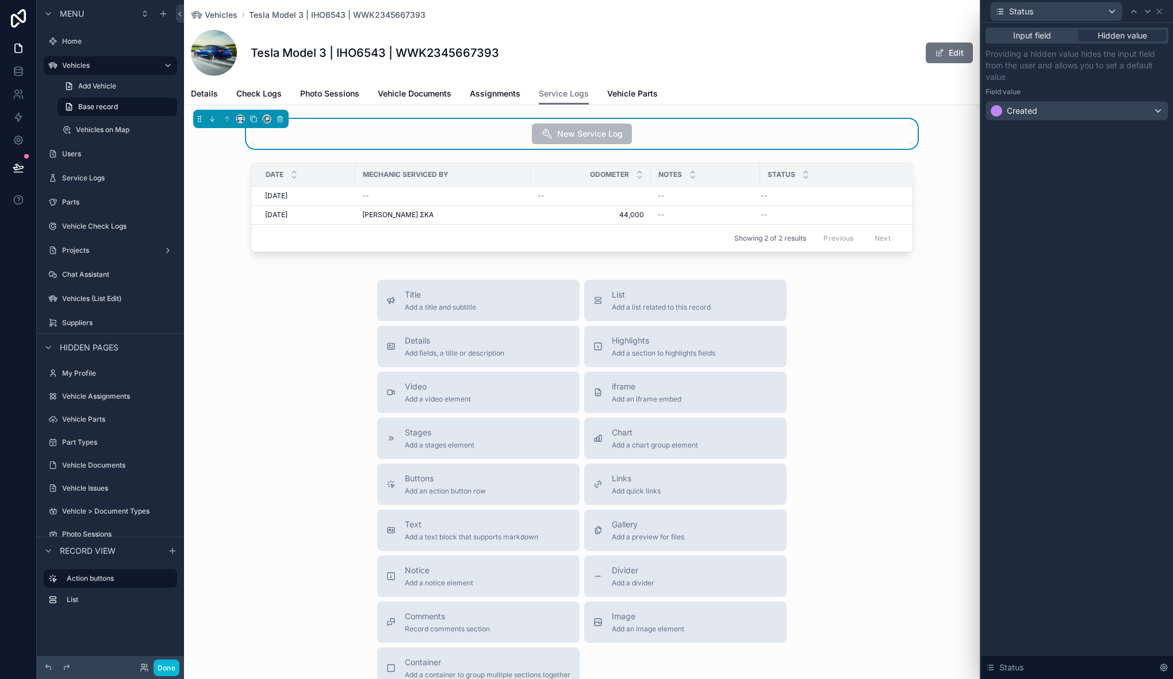
click at [897, 343] on div "Title Add a title and subtitle List Add a list related to this record Details A…" at bounding box center [581, 484] width 795 height 409
drag, startPoint x: 173, startPoint y: 668, endPoint x: 202, endPoint y: 612, distance: 64.0
click at [173, 668] on button "Done" at bounding box center [166, 668] width 26 height 17
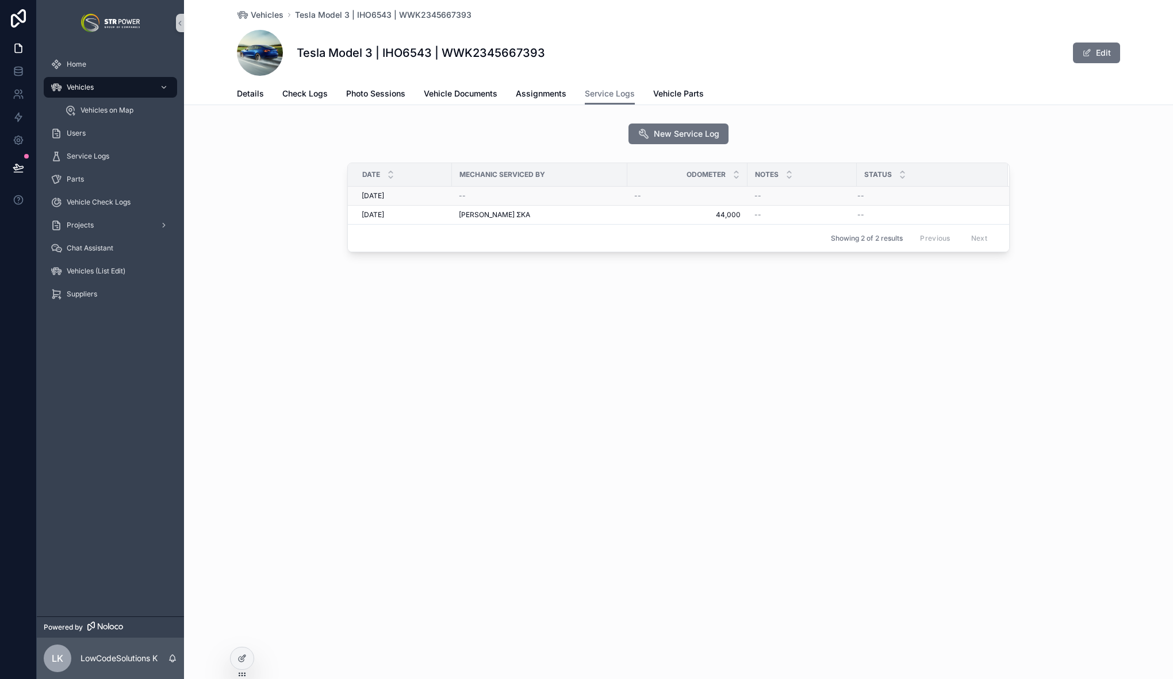
click at [533, 195] on div "--" at bounding box center [540, 195] width 162 height 9
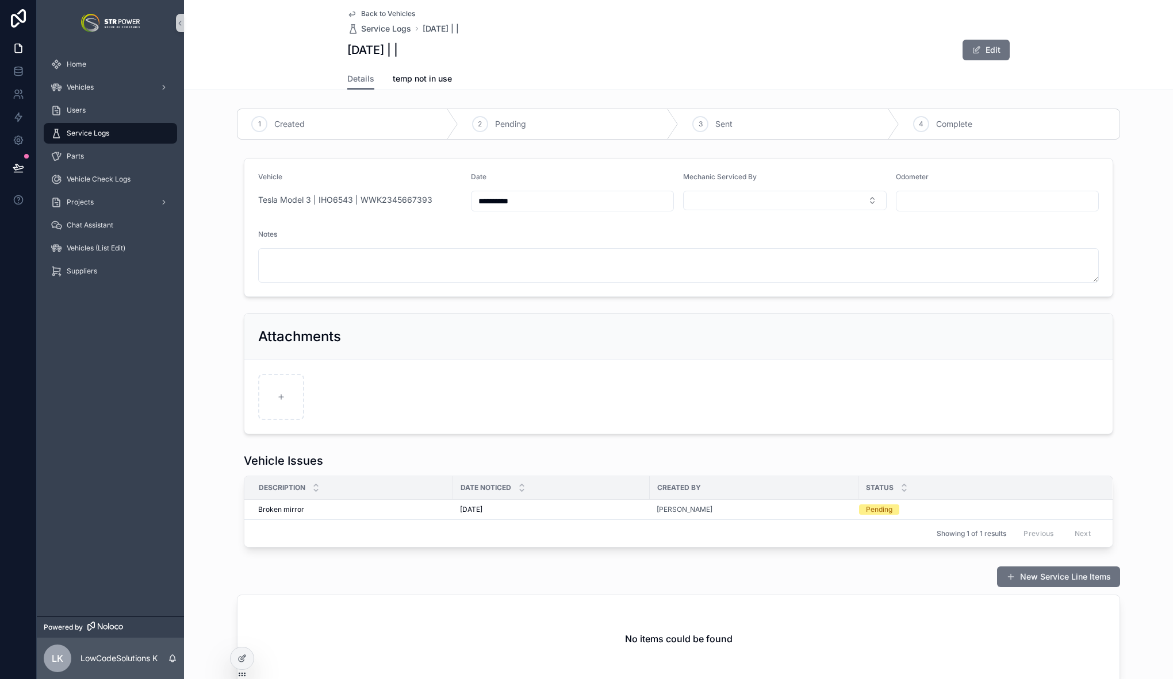
click at [361, 16] on span "Back to Vehicles" at bounding box center [388, 13] width 54 height 9
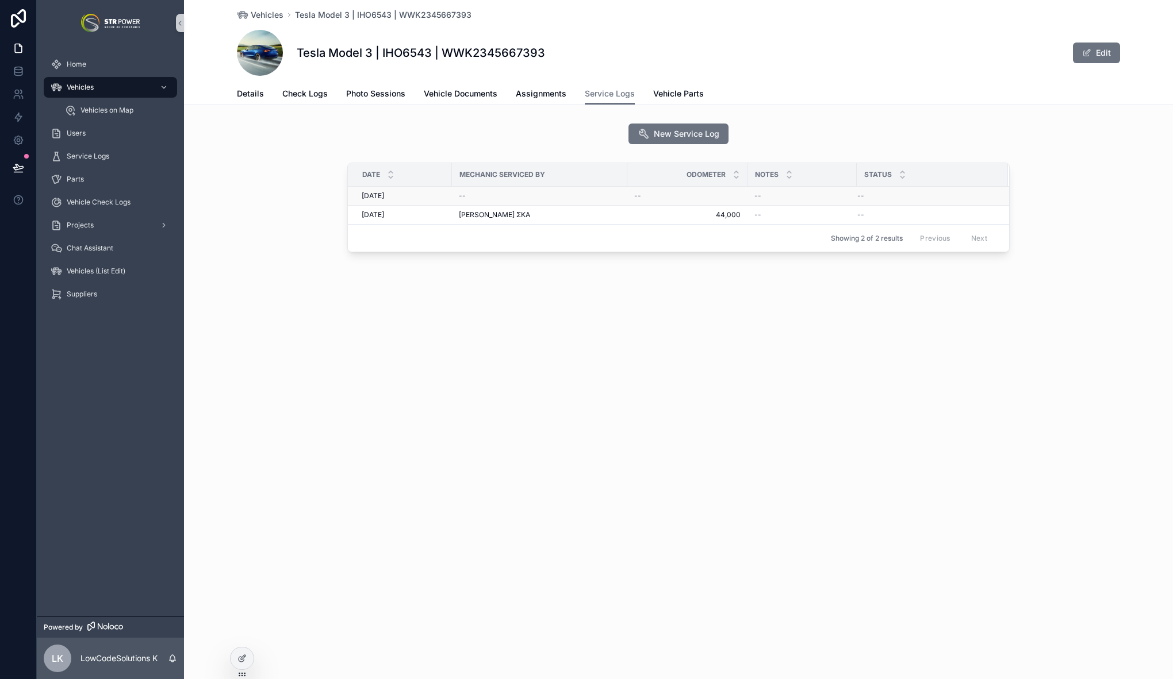
click at [899, 190] on td "--" at bounding box center [931, 196] width 151 height 19
click at [686, 139] on span "New Service Log" at bounding box center [687, 133] width 66 height 11
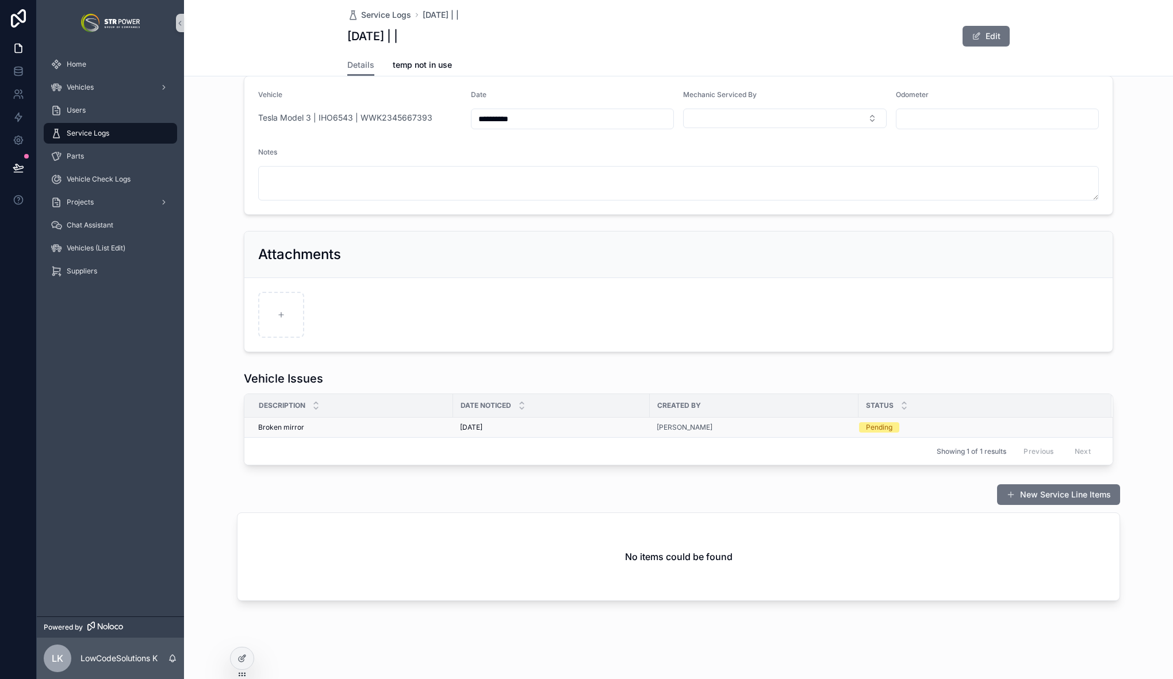
scroll to position [41, 0]
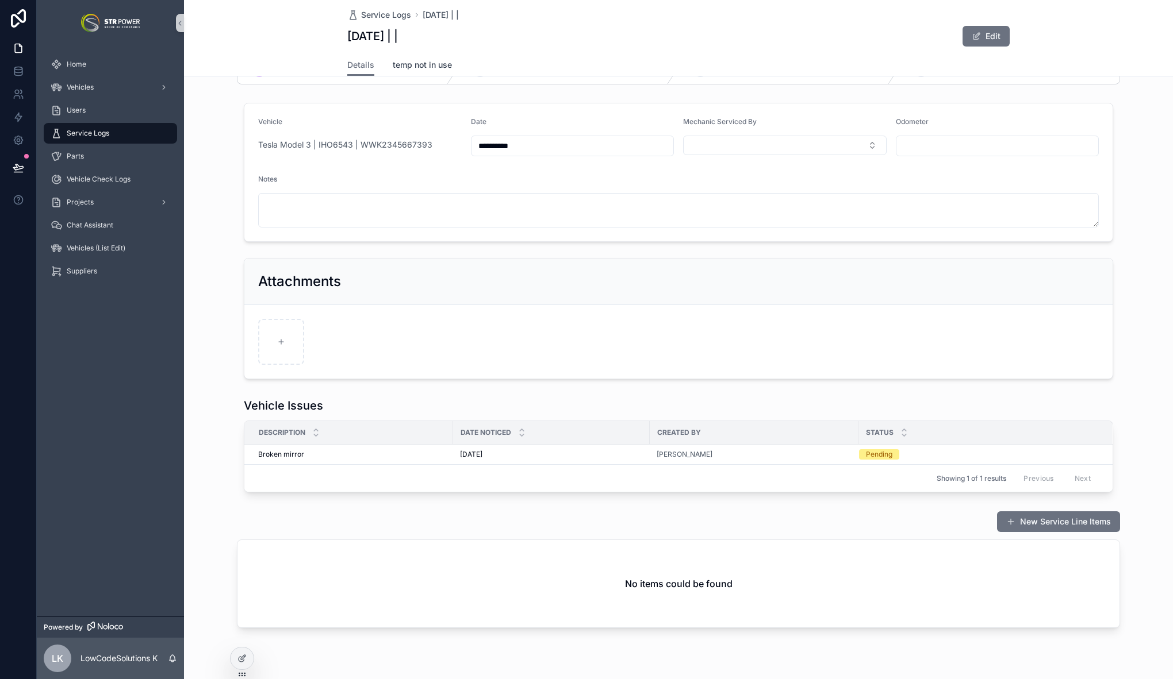
click at [416, 66] on span "temp not in use" at bounding box center [422, 64] width 59 height 11
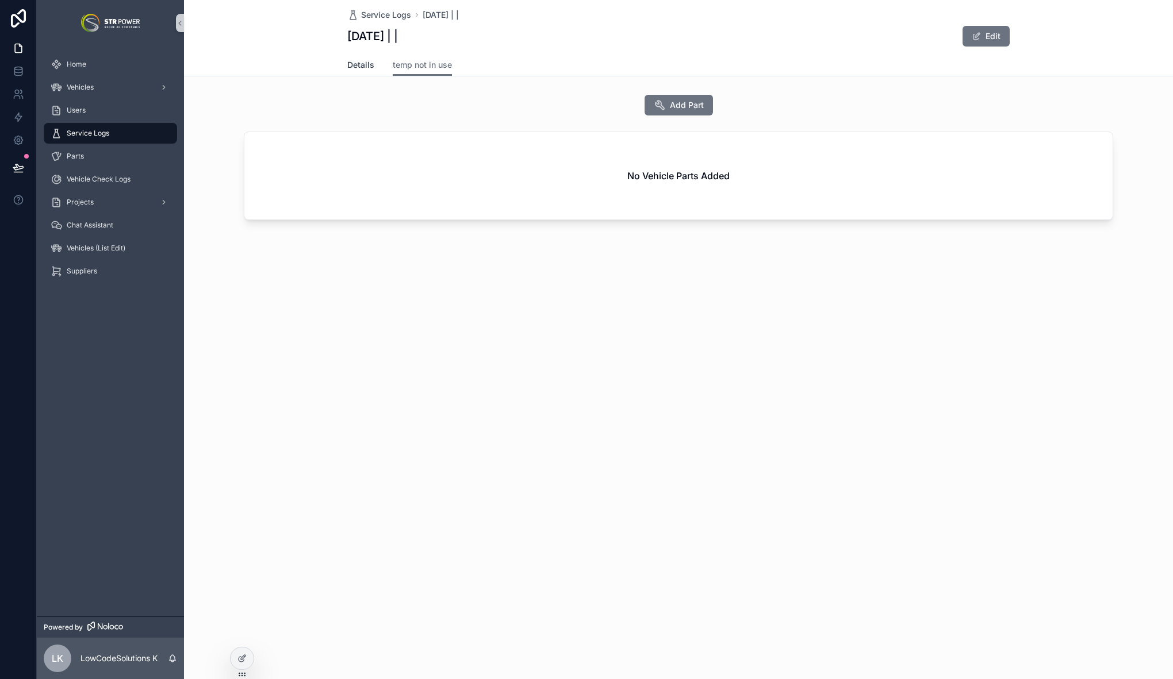
click at [358, 67] on span "Details" at bounding box center [360, 64] width 27 height 11
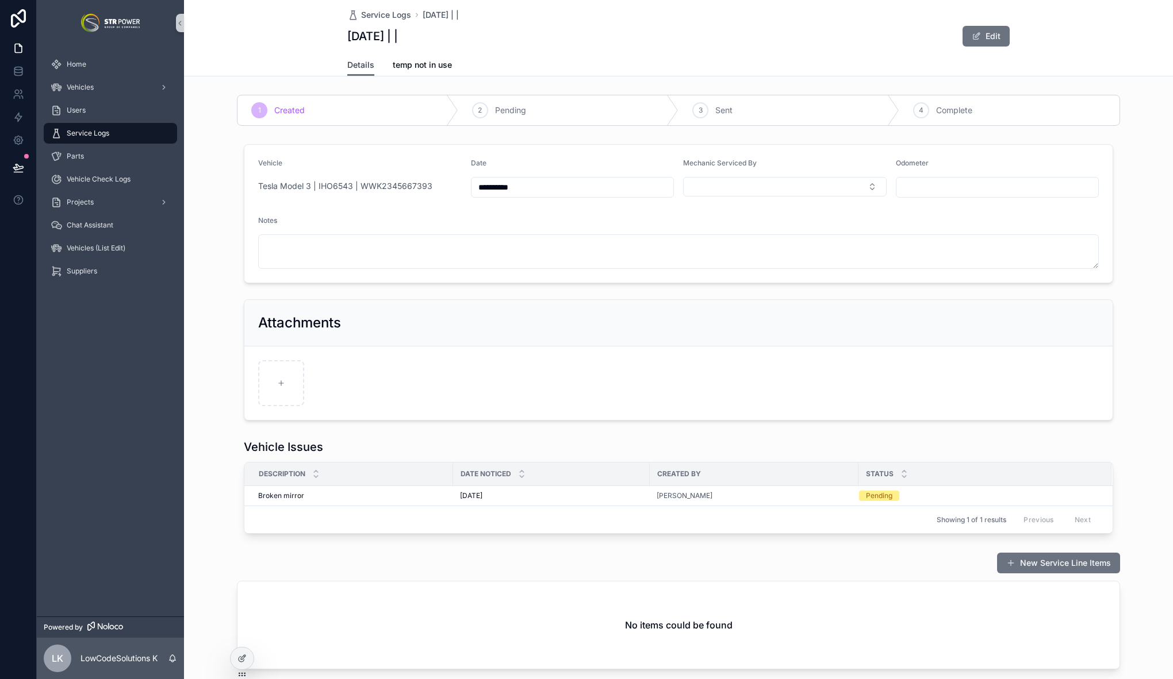
scroll to position [68, 0]
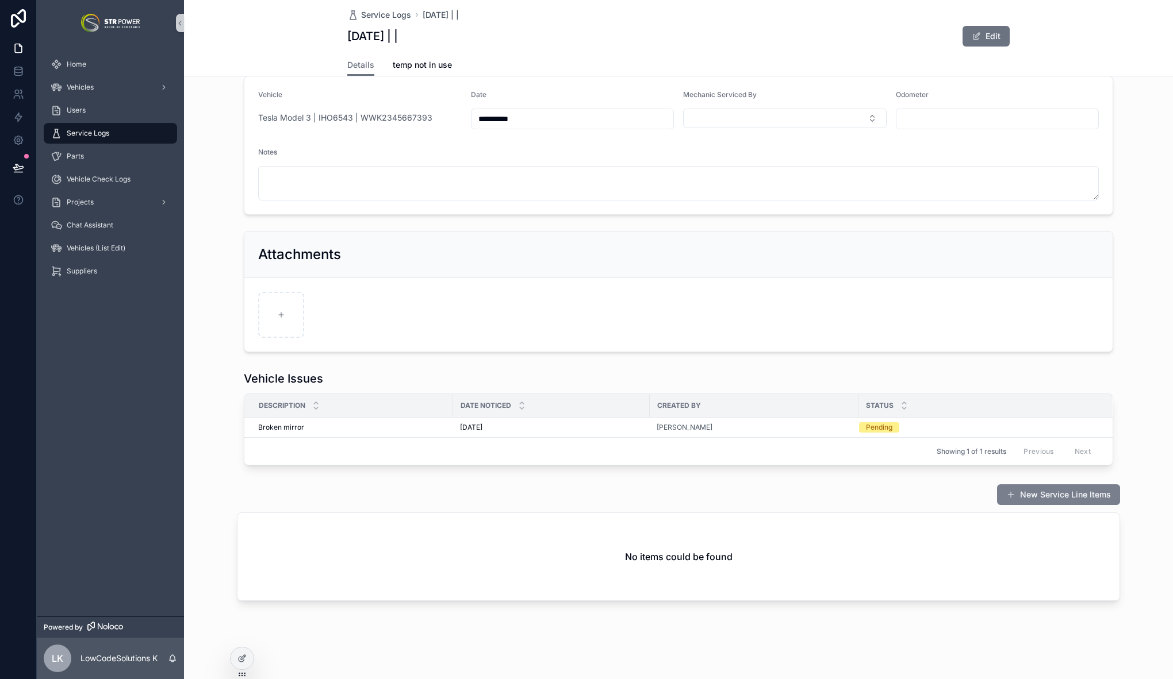
click at [1029, 494] on button "New Service Line Items" at bounding box center [1058, 495] width 123 height 21
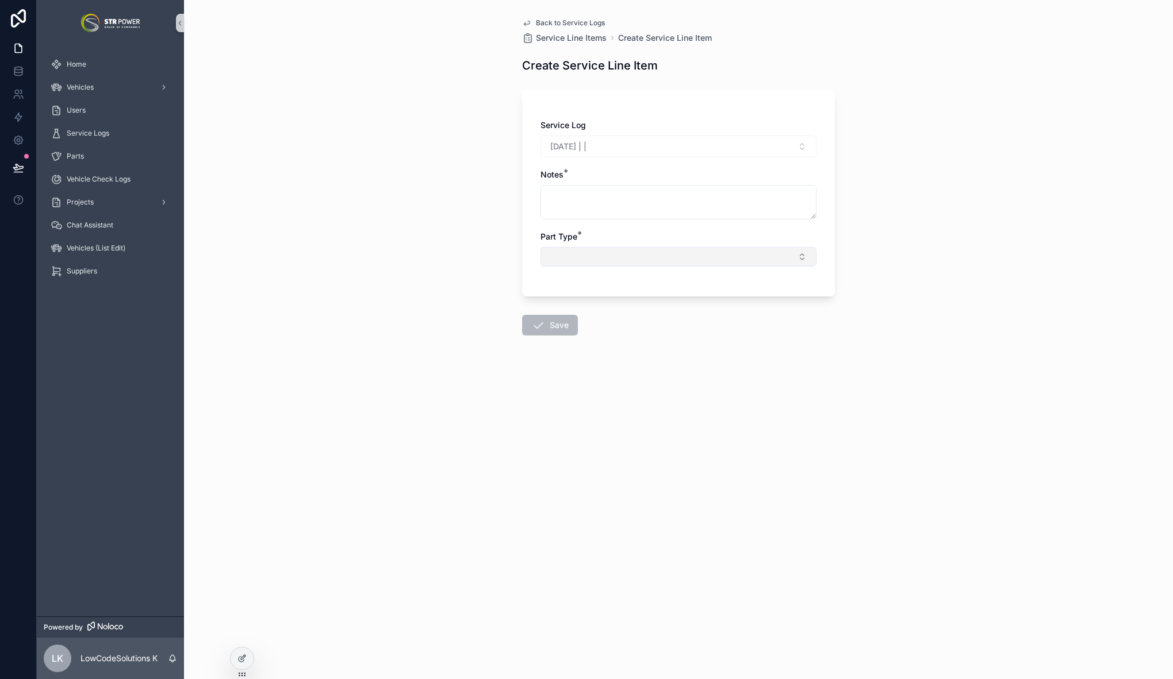
click at [606, 265] on button "Select Button" at bounding box center [678, 257] width 276 height 20
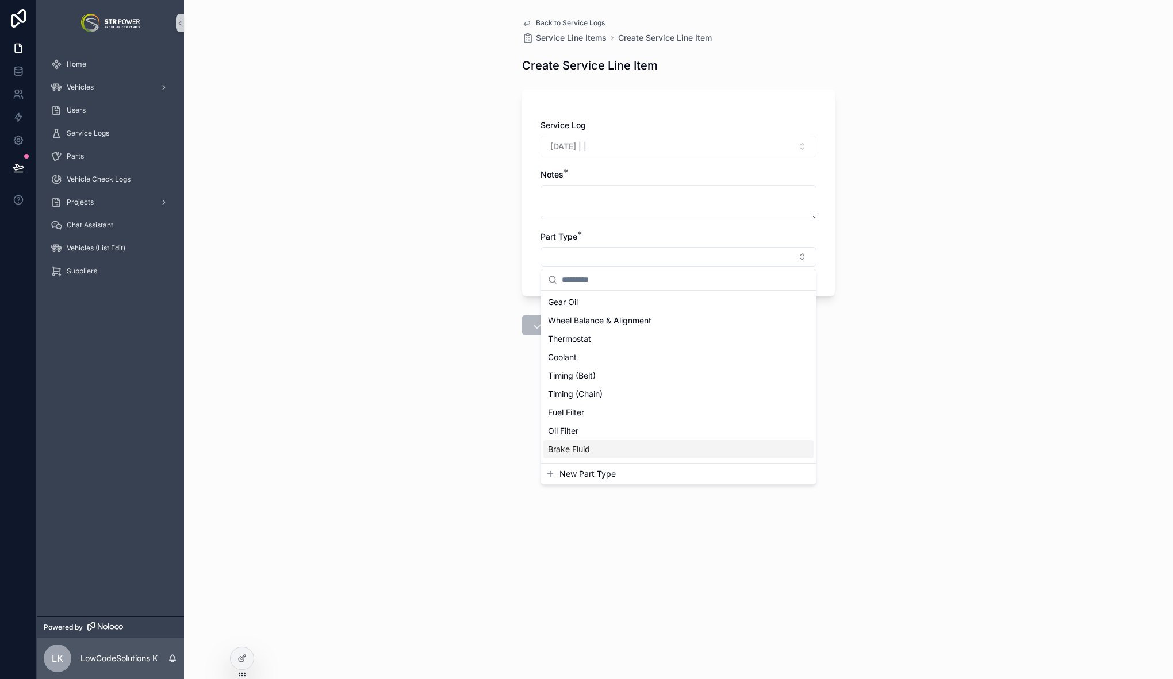
click at [459, 248] on div "Back to Service Logs Service Line Items Create Service Line Item Create Service…" at bounding box center [678, 339] width 989 height 679
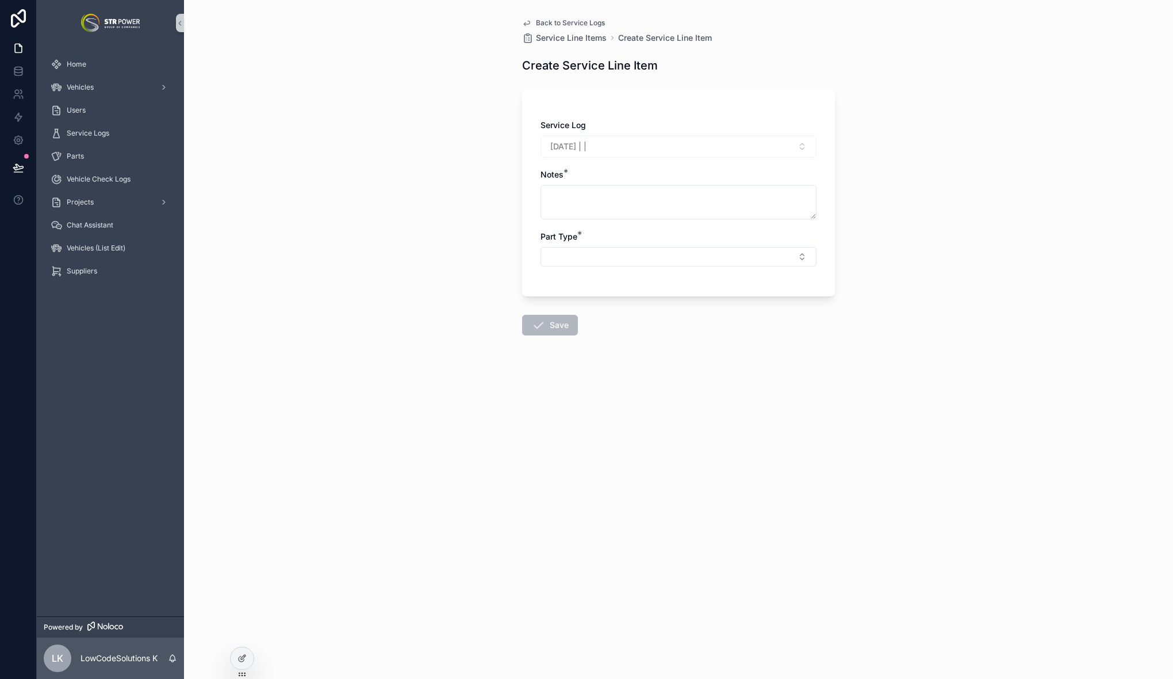
click at [548, 16] on div "Back to Service Logs Service Line Items Create Service Line Item Create Service…" at bounding box center [678, 204] width 331 height 409
click at [540, 31] on div "Back to Service Logs Service Line Items Create Service Line Item" at bounding box center [678, 30] width 313 height 25
click at [540, 24] on span "Back to Service Logs" at bounding box center [570, 22] width 69 height 9
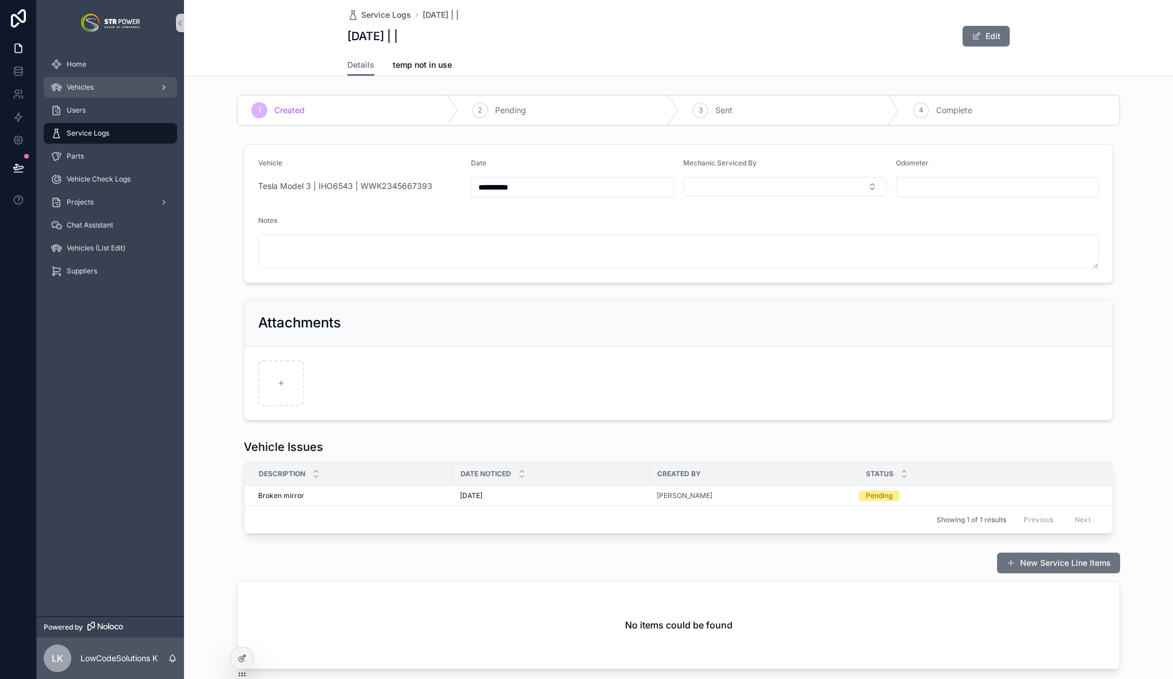
click at [97, 89] on div "Vehicles" at bounding box center [111, 87] width 120 height 18
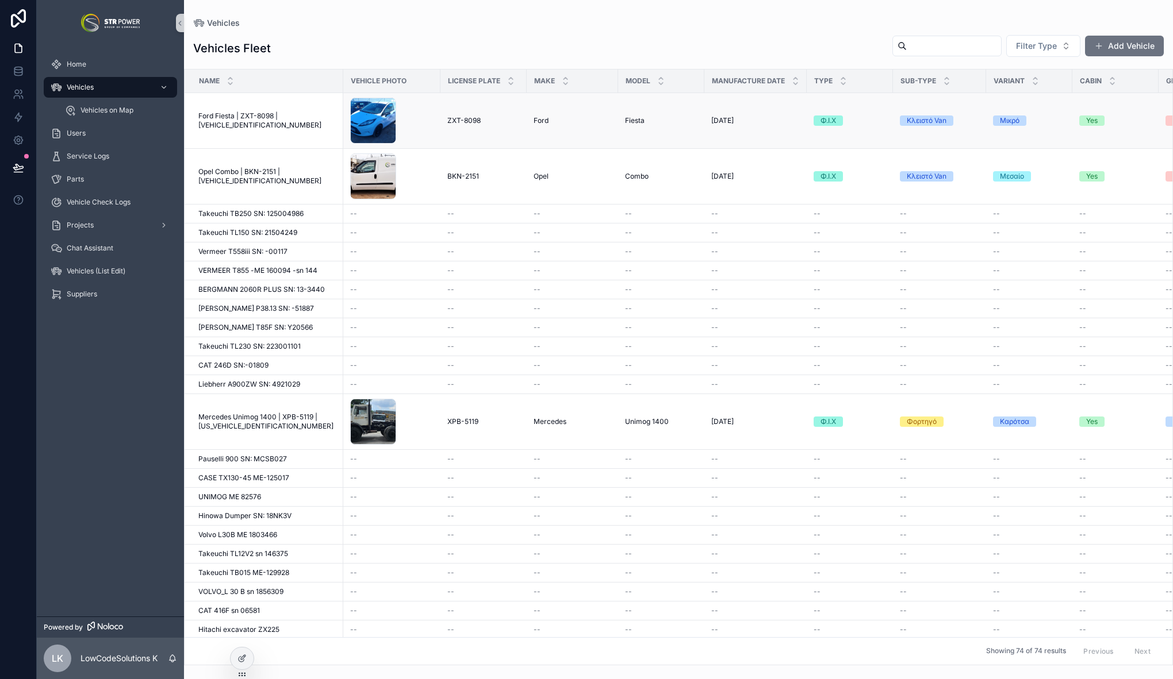
click at [254, 125] on span "Ford Fiesta | ZXT-8098 | [VEHICLE_IDENTIFICATION_NUMBER]" at bounding box center [267, 121] width 138 height 18
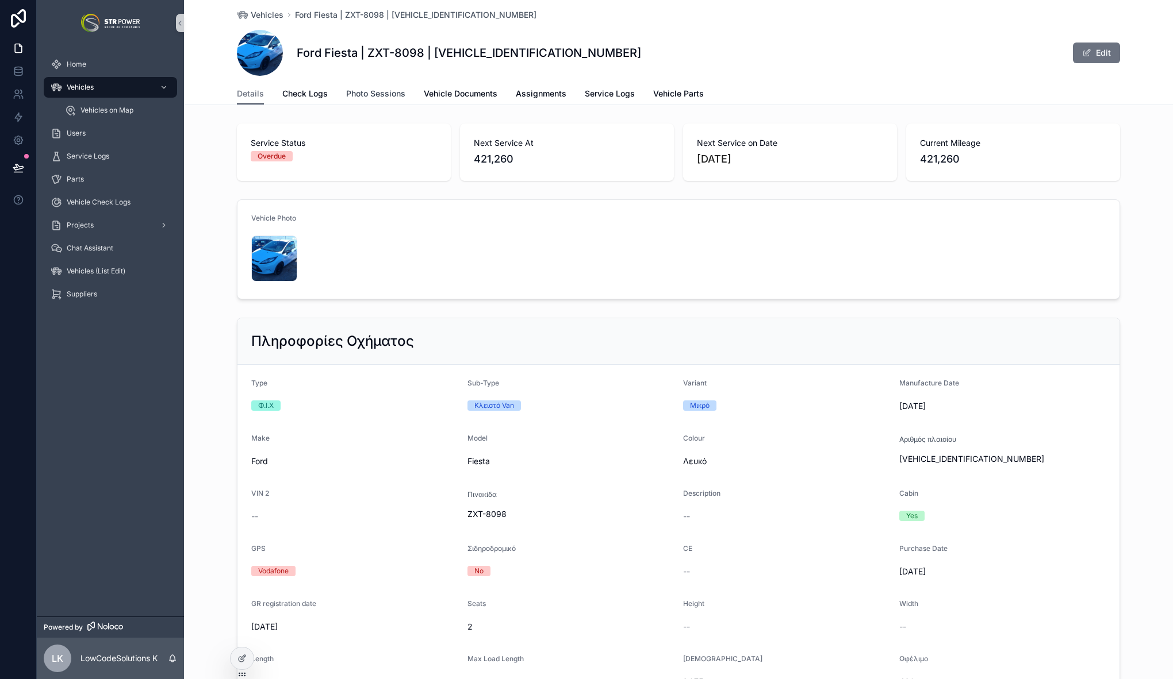
click at [370, 93] on span "Photo Sessions" at bounding box center [375, 93] width 59 height 11
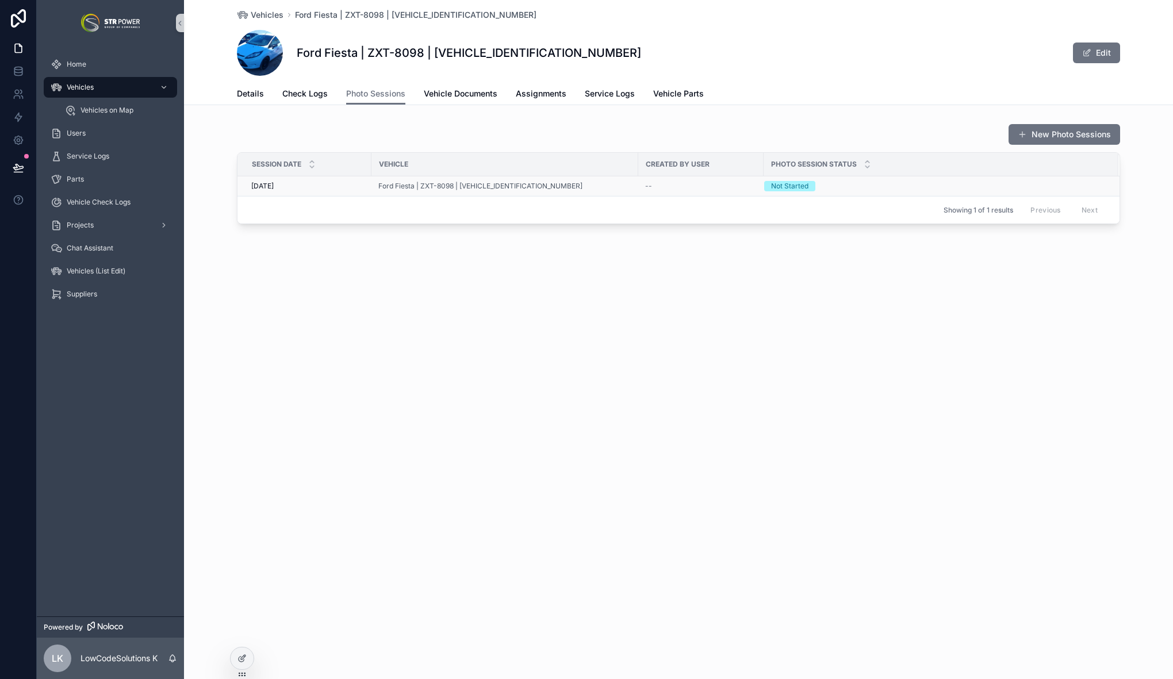
click at [894, 185] on div "Not Started" at bounding box center [934, 186] width 340 height 10
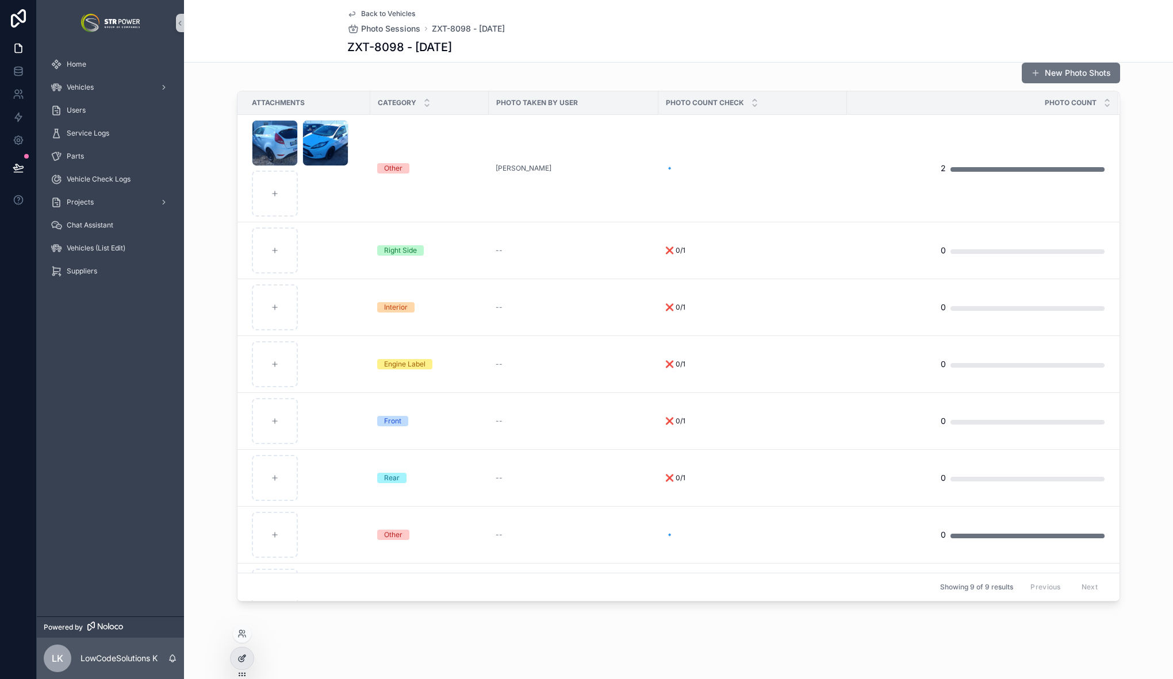
click at [245, 656] on icon at bounding box center [243, 657] width 5 height 5
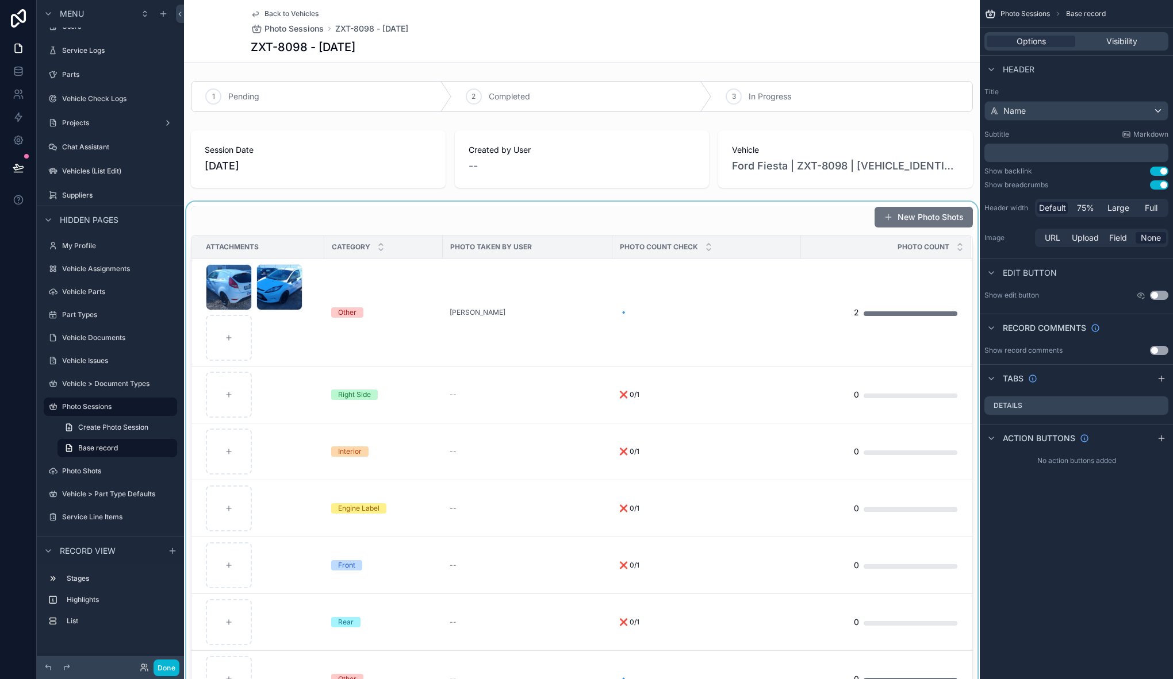
click at [654, 219] on div "scrollable content" at bounding box center [581, 476] width 795 height 549
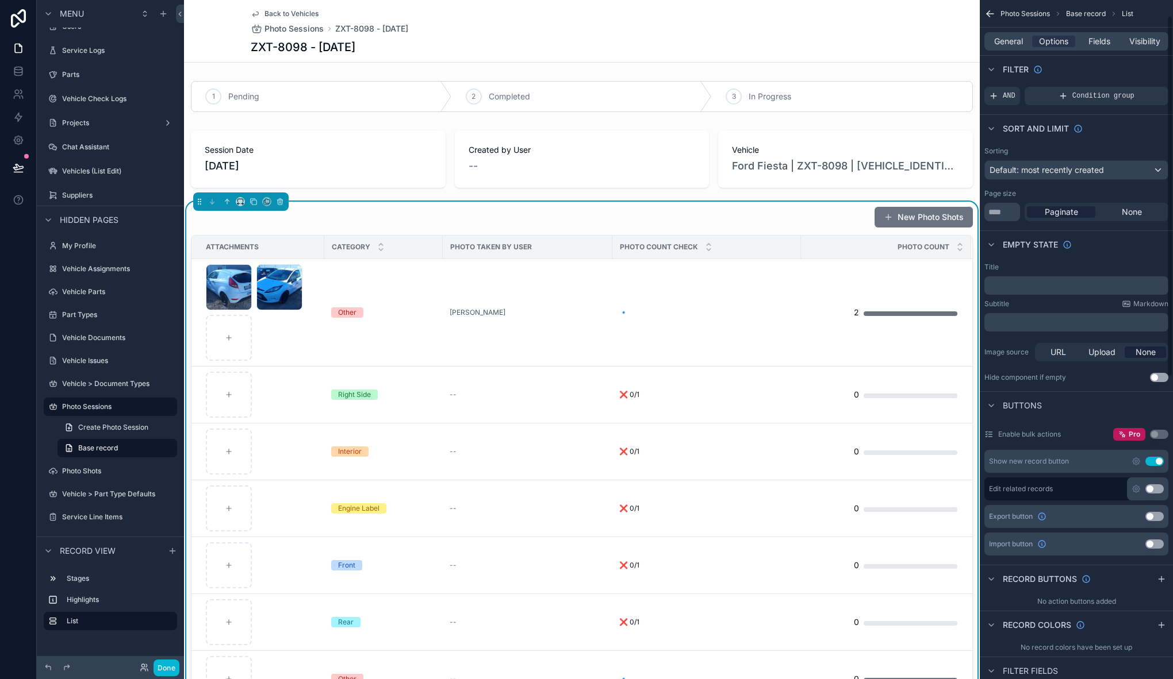
scroll to position [117, 0]
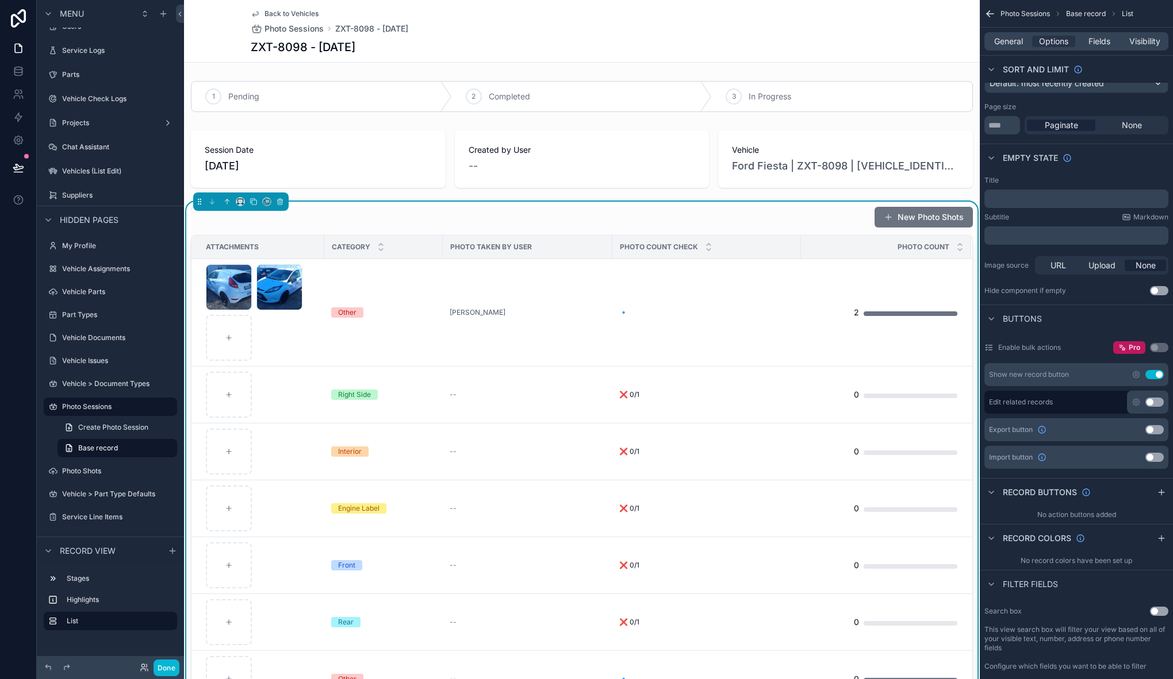
click at [1162, 493] on icon "scrollable content" at bounding box center [1160, 493] width 5 height 0
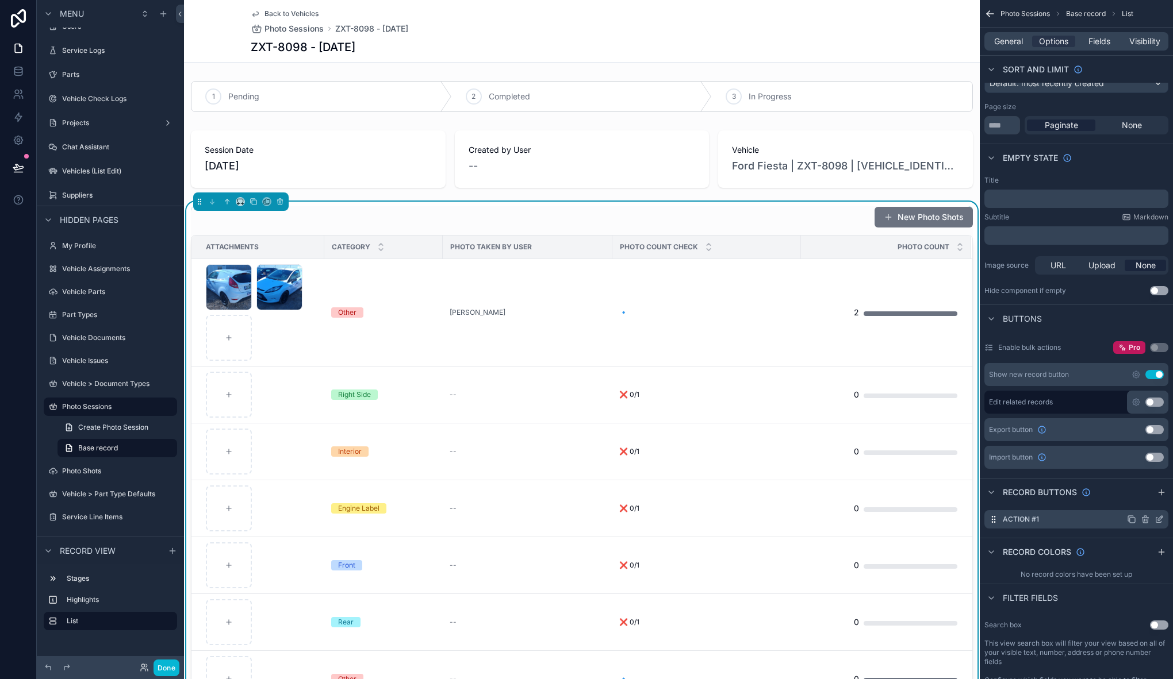
click at [1161, 520] on icon "scrollable content" at bounding box center [1158, 519] width 9 height 9
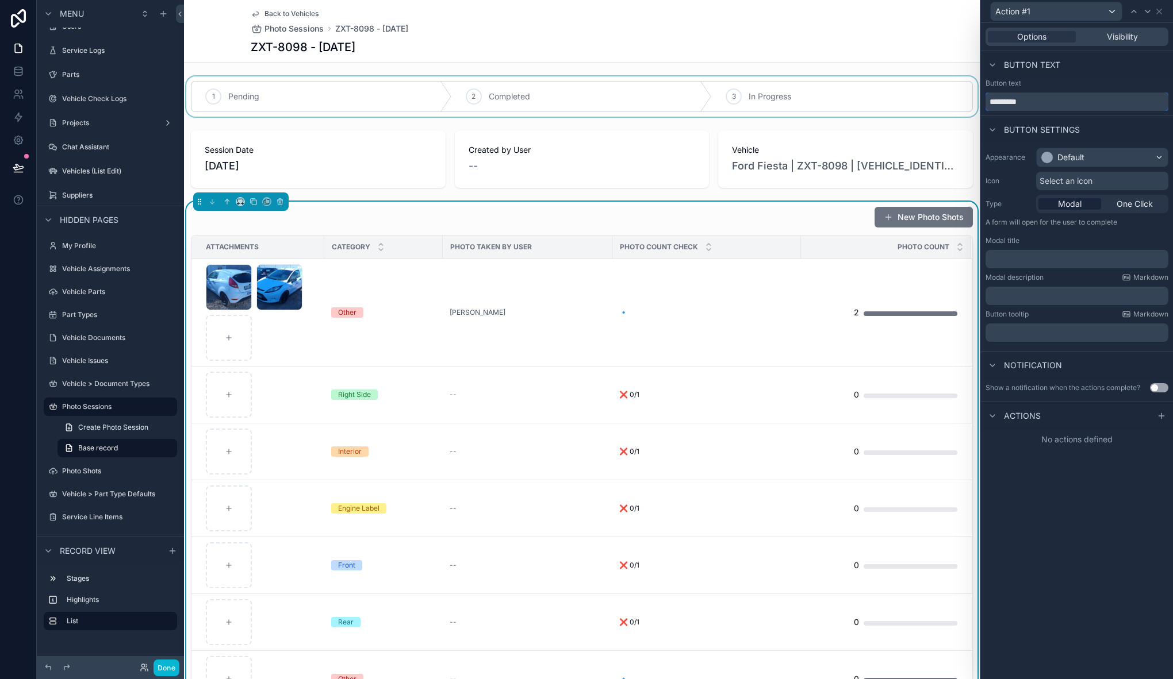
drag, startPoint x: 1050, startPoint y: 100, endPoint x: 952, endPoint y: 103, distance: 97.2
click at [952, 103] on div "Action #1 Options Visibility Button text Button text ********* Button settings …" at bounding box center [586, 339] width 1173 height 679
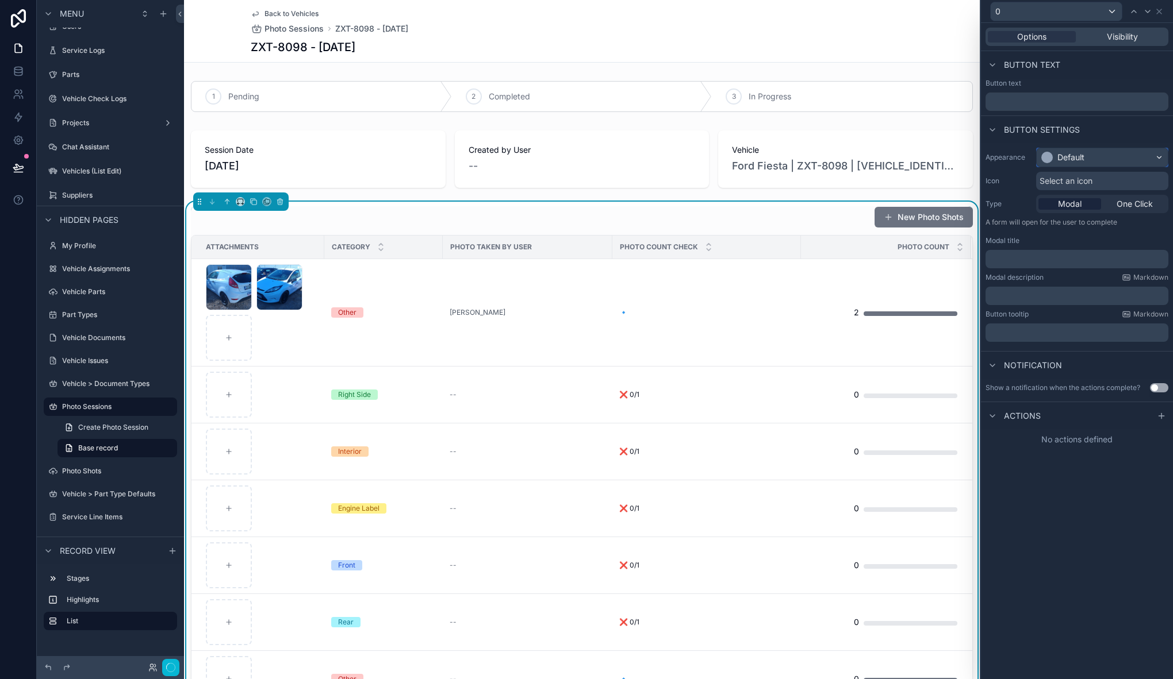
click at [1058, 158] on div "Default" at bounding box center [1070, 157] width 27 height 11
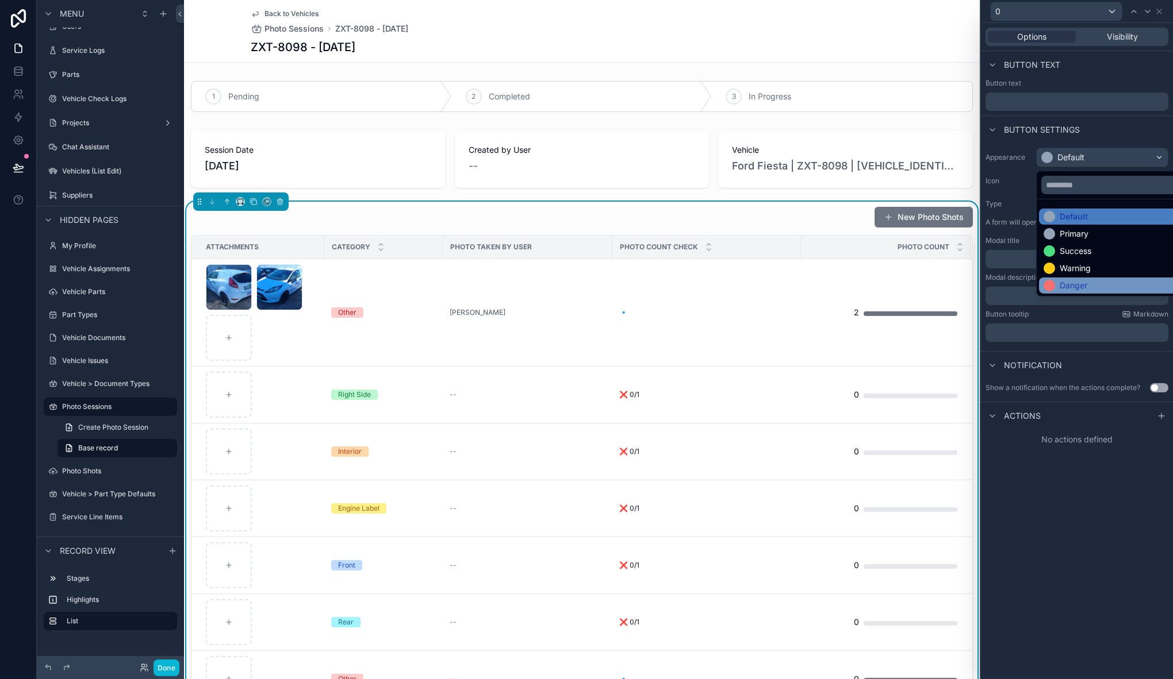
click at [1066, 279] on div "Danger" at bounding box center [1115, 286] width 153 height 16
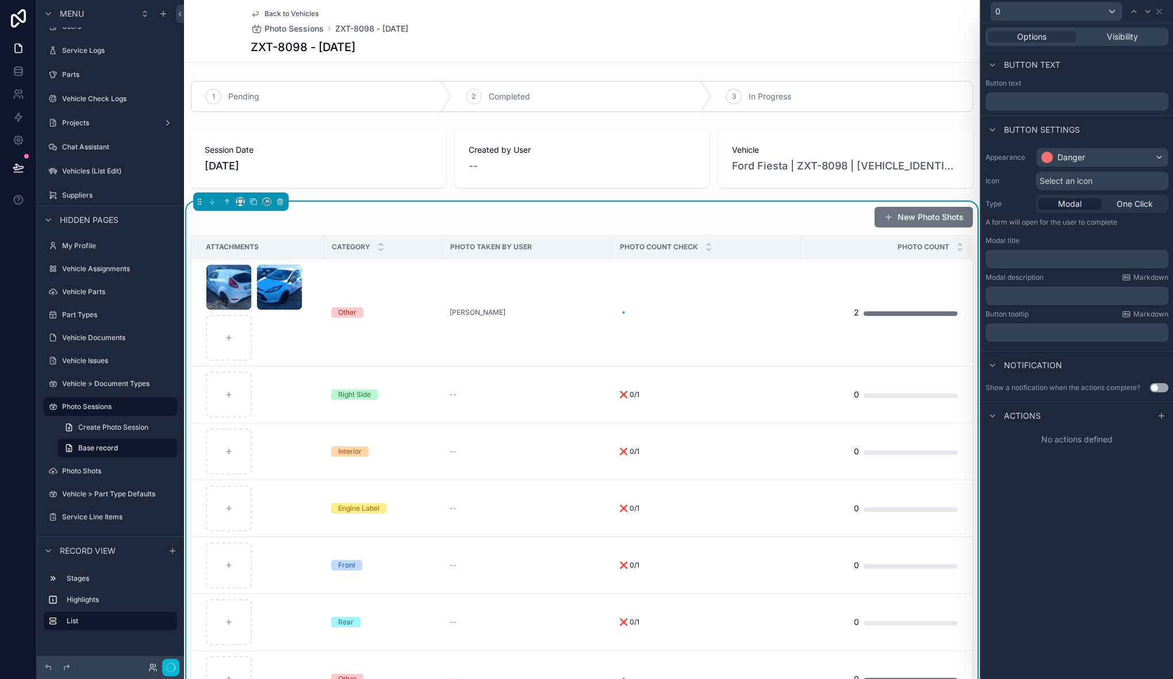
click at [1052, 179] on span "Select an icon" at bounding box center [1065, 180] width 53 height 11
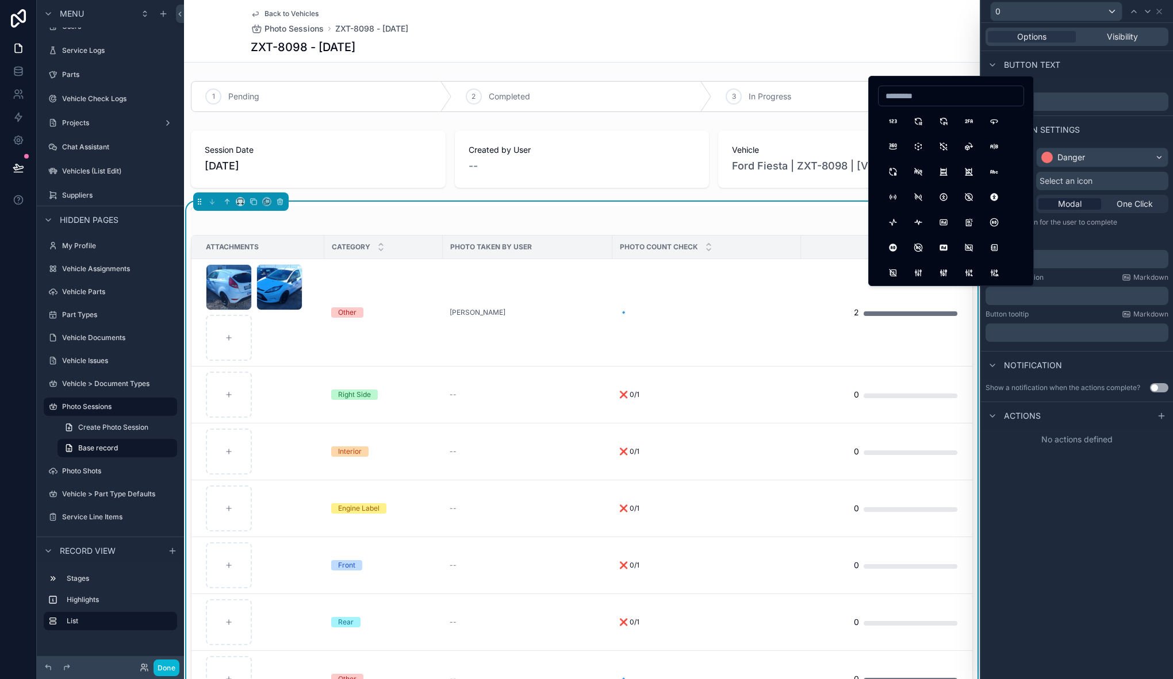
click at [943, 102] on input at bounding box center [950, 96] width 145 height 16
type input "*****"
click at [895, 121] on button "Trash" at bounding box center [892, 121] width 21 height 21
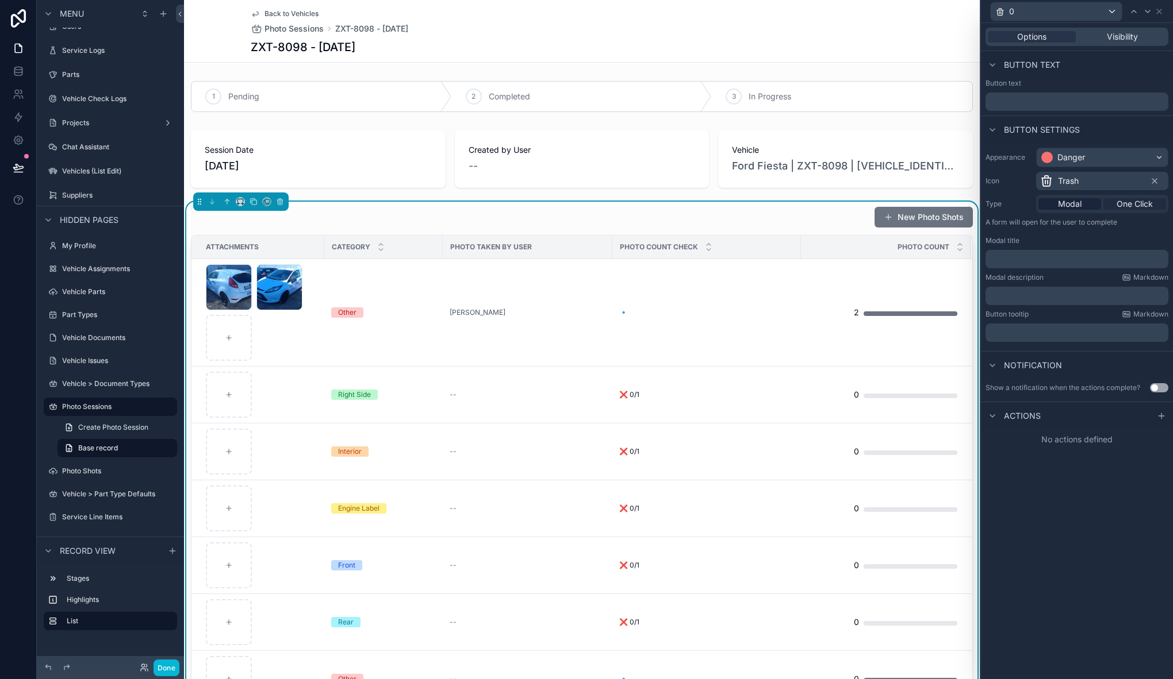
click at [1123, 204] on span "One Click" at bounding box center [1134, 203] width 36 height 11
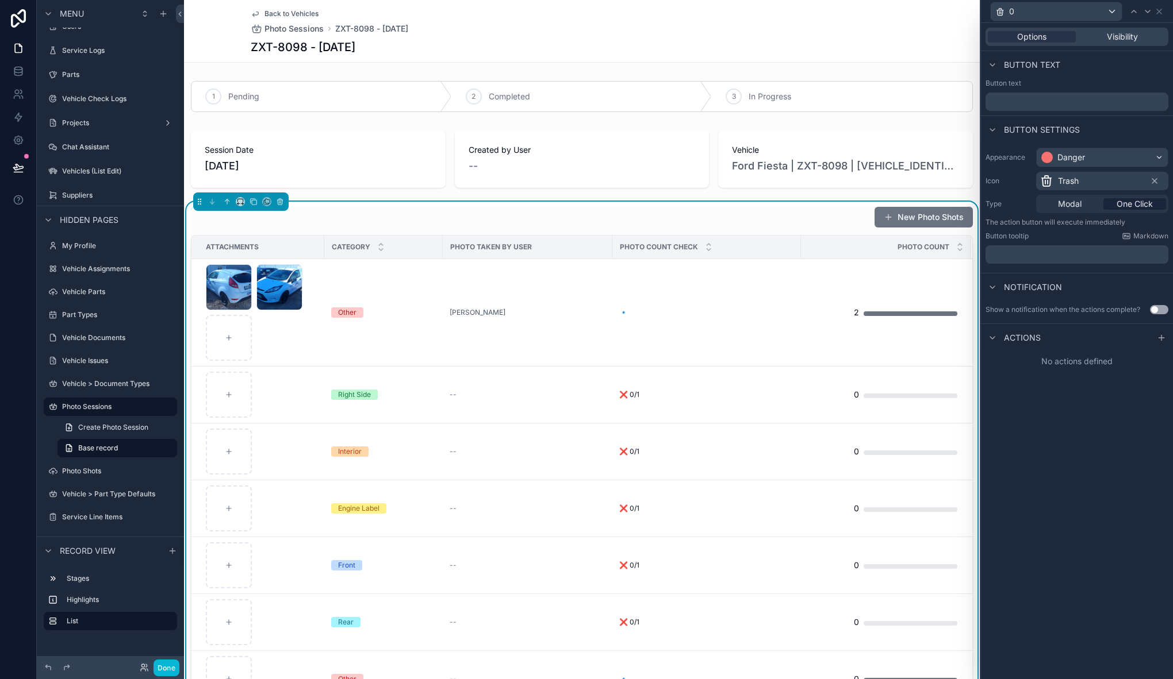
click at [1019, 337] on span "Actions" at bounding box center [1022, 337] width 37 height 11
click at [1021, 336] on span "Actions" at bounding box center [1022, 337] width 37 height 11
drag, startPoint x: 1166, startPoint y: 338, endPoint x: 1134, endPoint y: 345, distance: 33.0
click at [1166, 338] on div at bounding box center [1161, 338] width 14 height 14
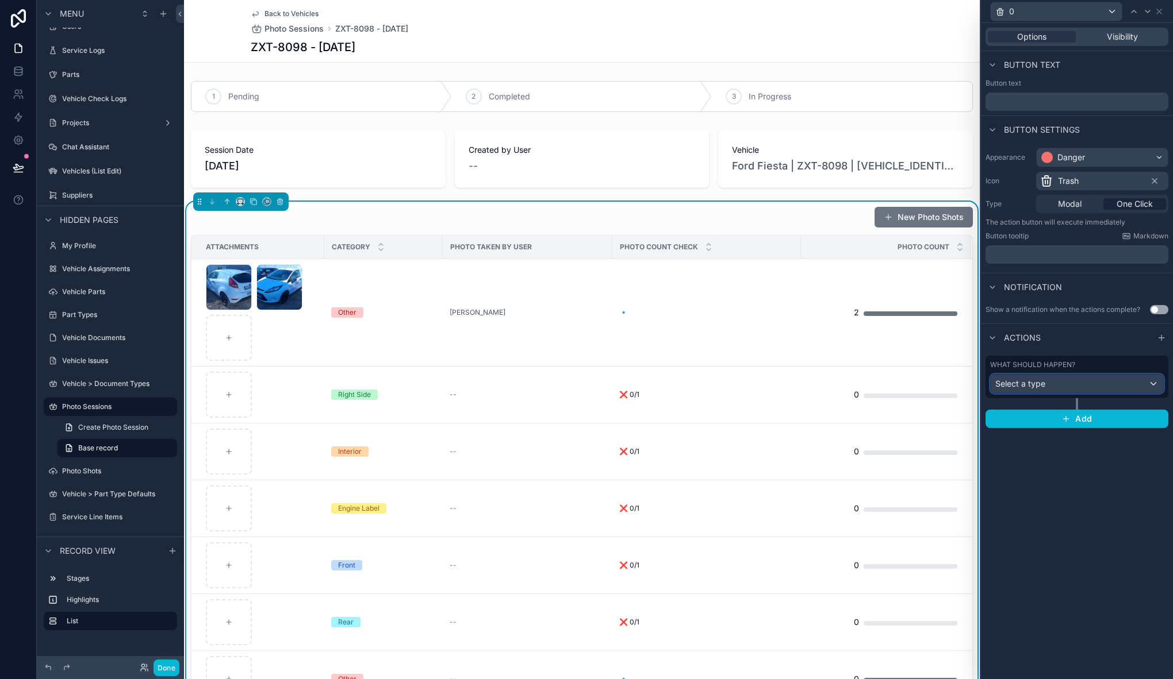
click at [1040, 383] on span "Select a type" at bounding box center [1020, 384] width 50 height 10
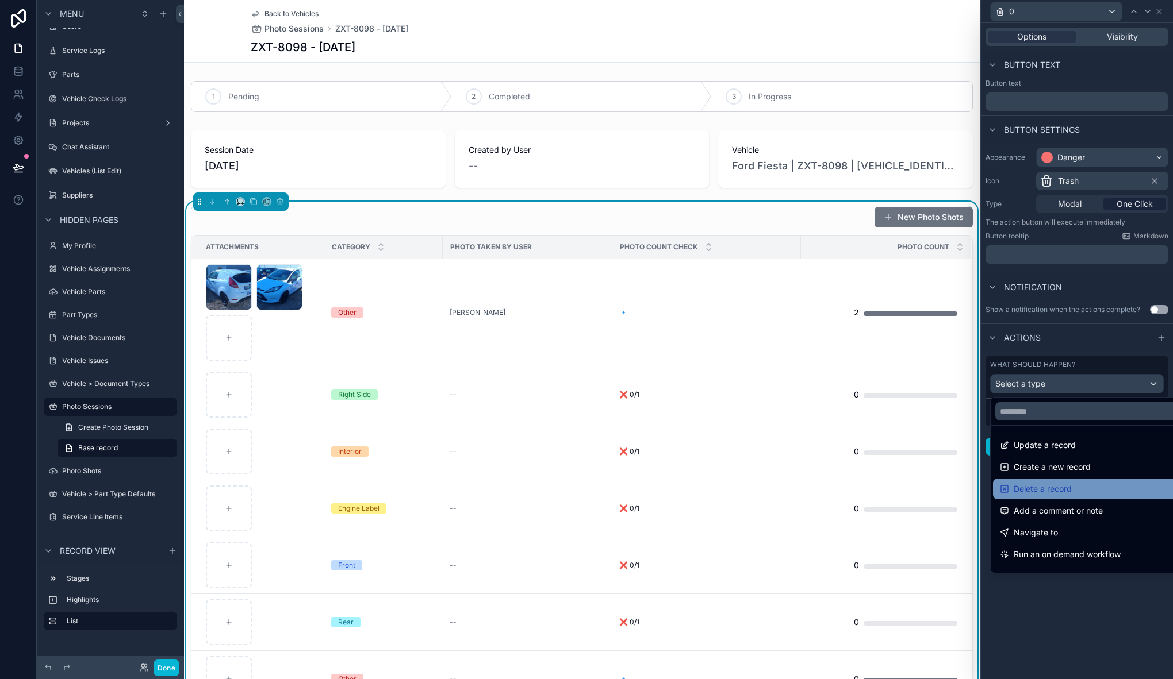
click at [1078, 493] on div "Delete a record" at bounding box center [1090, 489] width 180 height 14
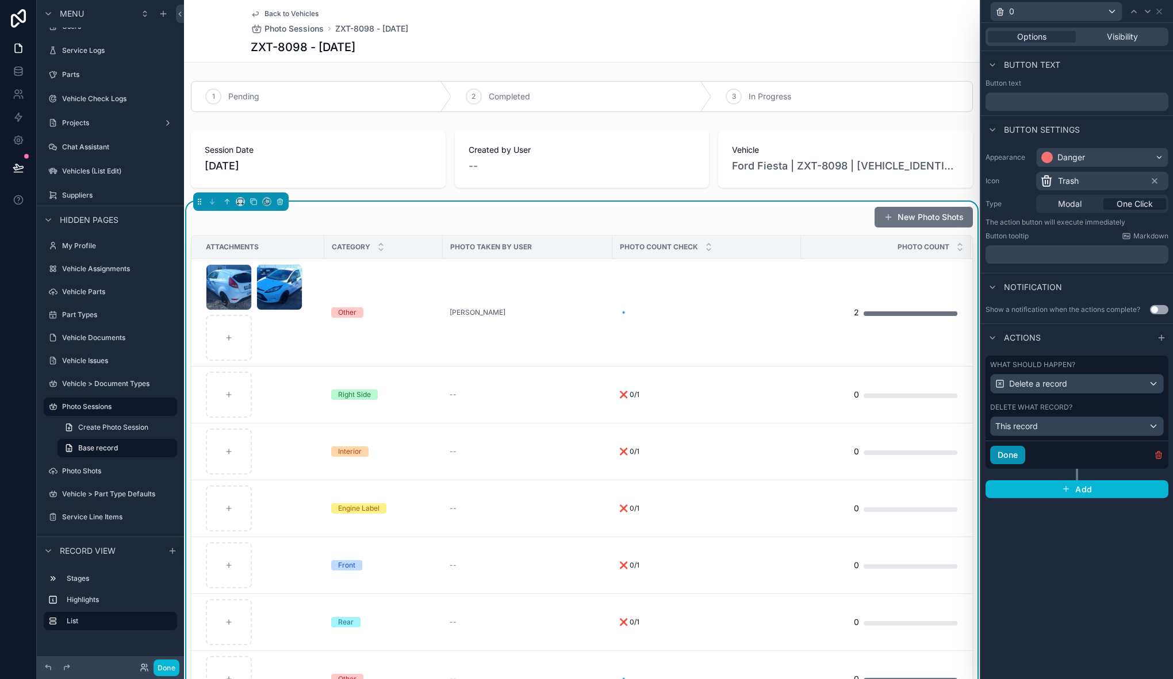
click at [1018, 455] on button "Done" at bounding box center [1007, 455] width 35 height 18
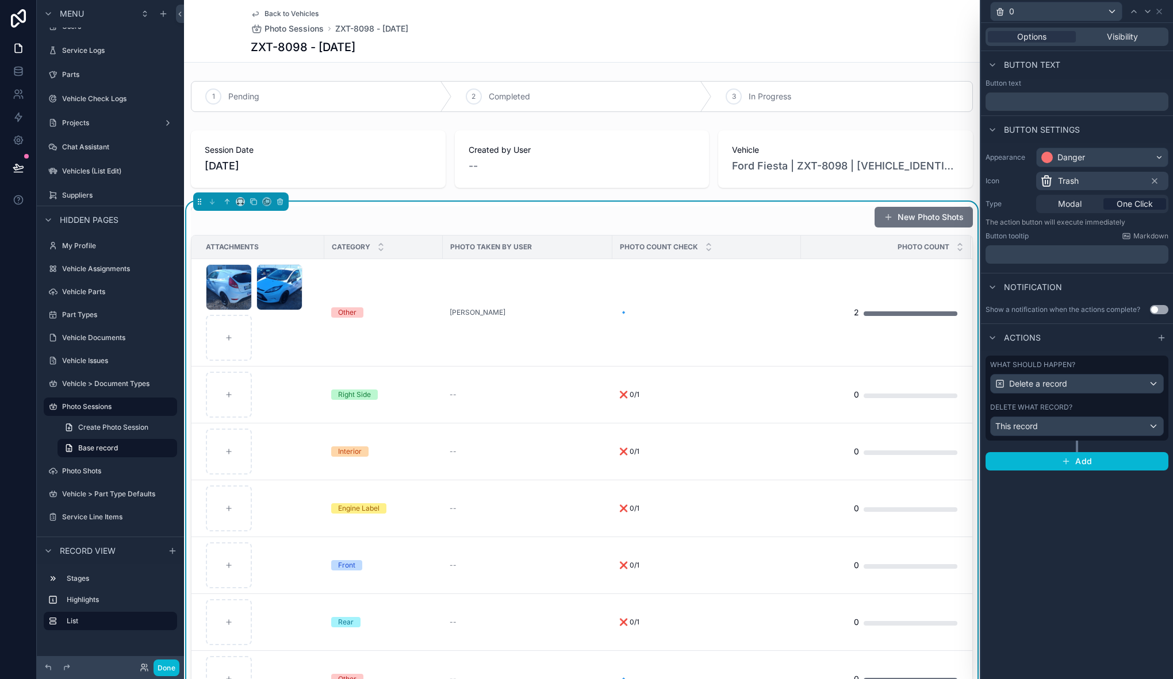
click at [1060, 521] on div "Options Visibility Button text Button text Button settings Appearance Danger Ic…" at bounding box center [1077, 351] width 192 height 656
click at [170, 667] on button "Done" at bounding box center [166, 668] width 26 height 17
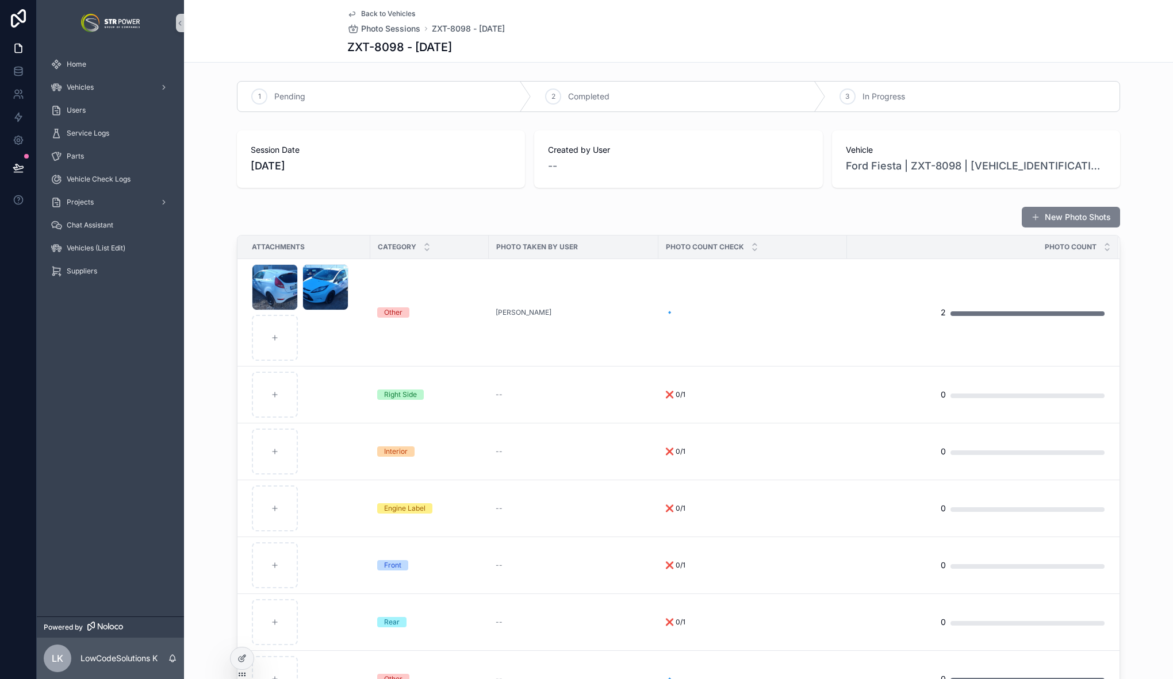
click at [1083, 218] on button "New Photo Shots" at bounding box center [1070, 217] width 98 height 21
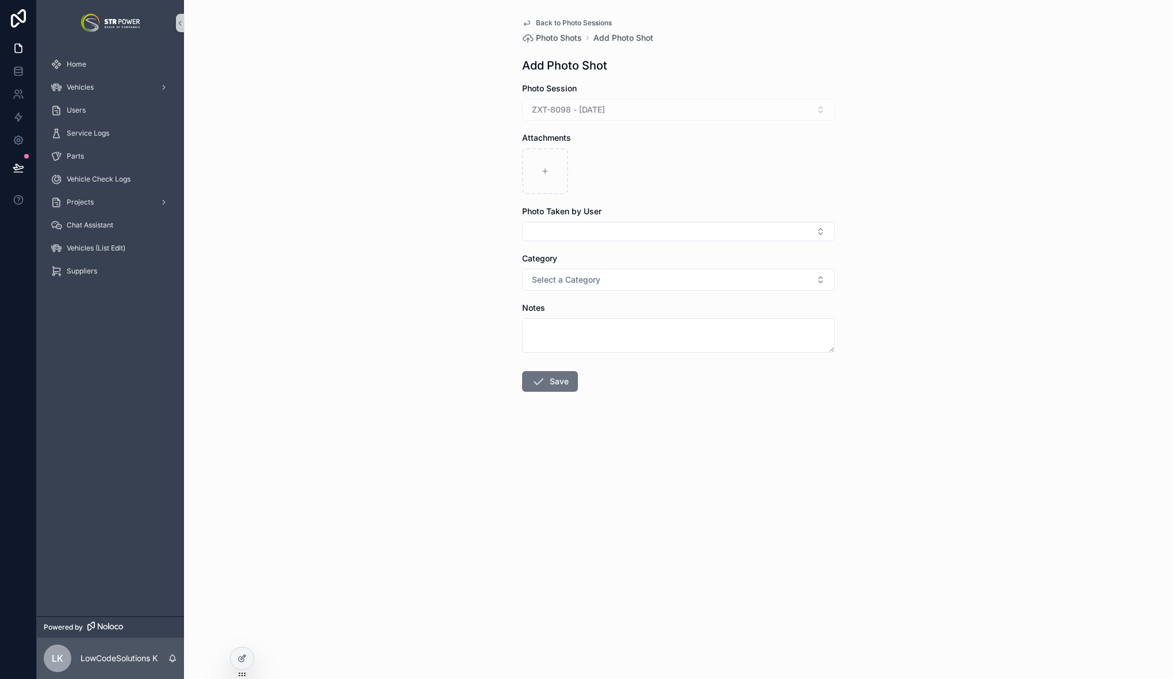
click at [553, 23] on span "Back to Photo Sessions" at bounding box center [574, 22] width 76 height 9
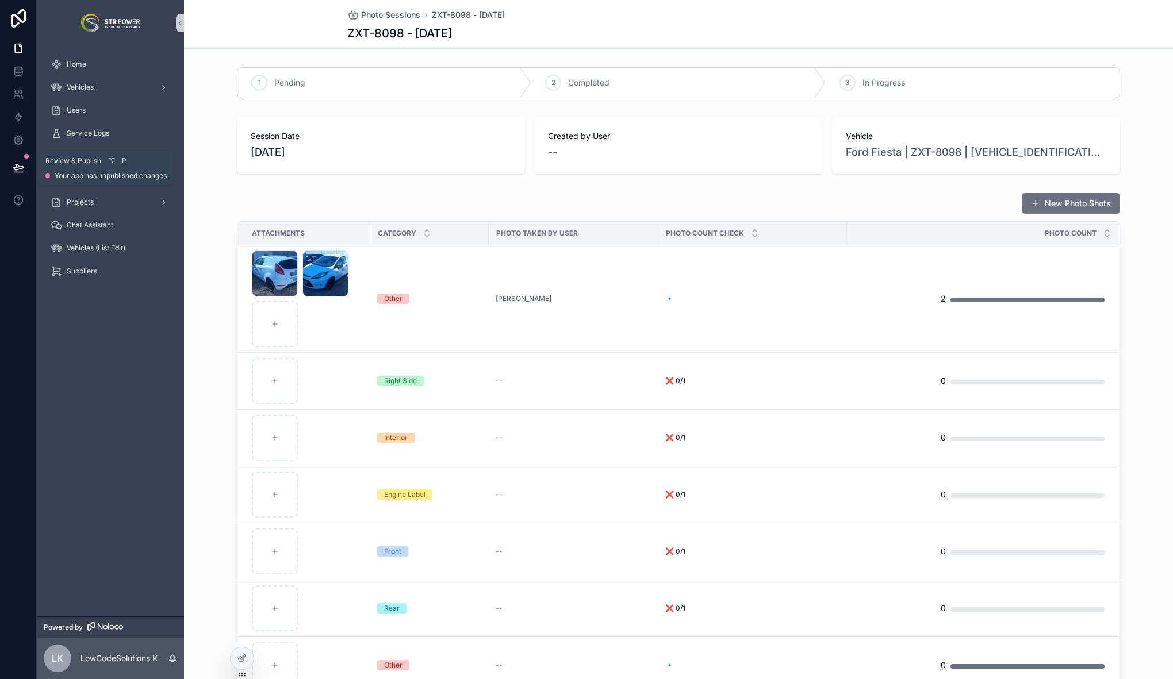
click at [22, 168] on icon at bounding box center [18, 167] width 11 height 11
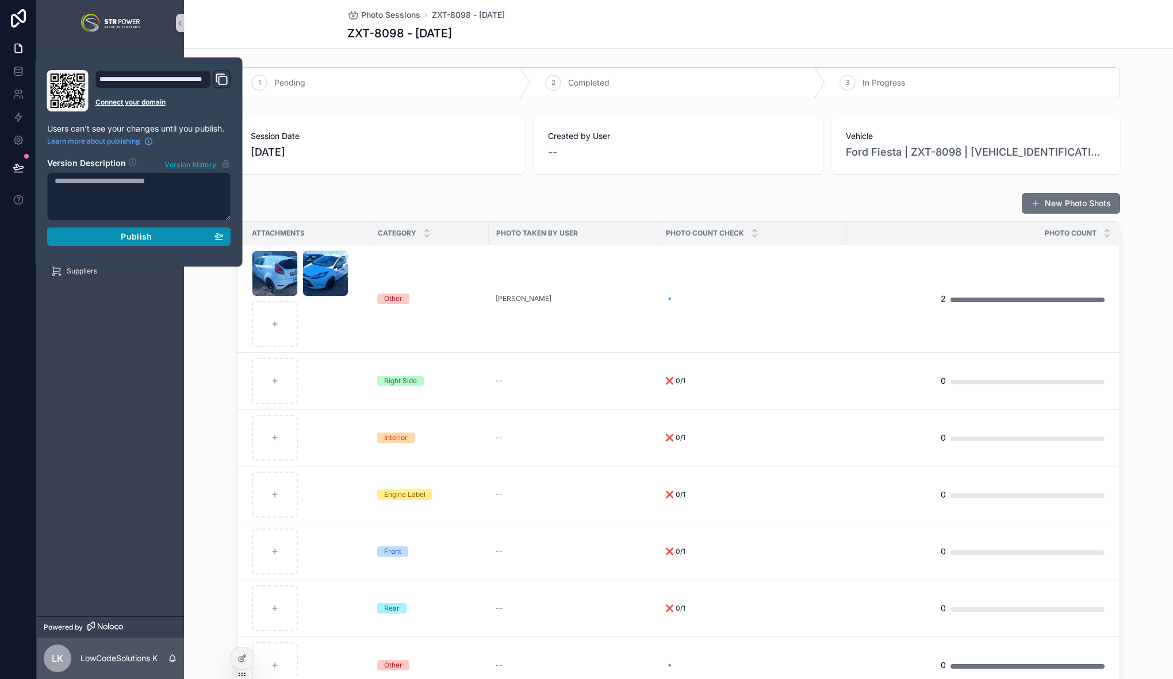
click at [165, 244] on button "Publish" at bounding box center [139, 237] width 184 height 18
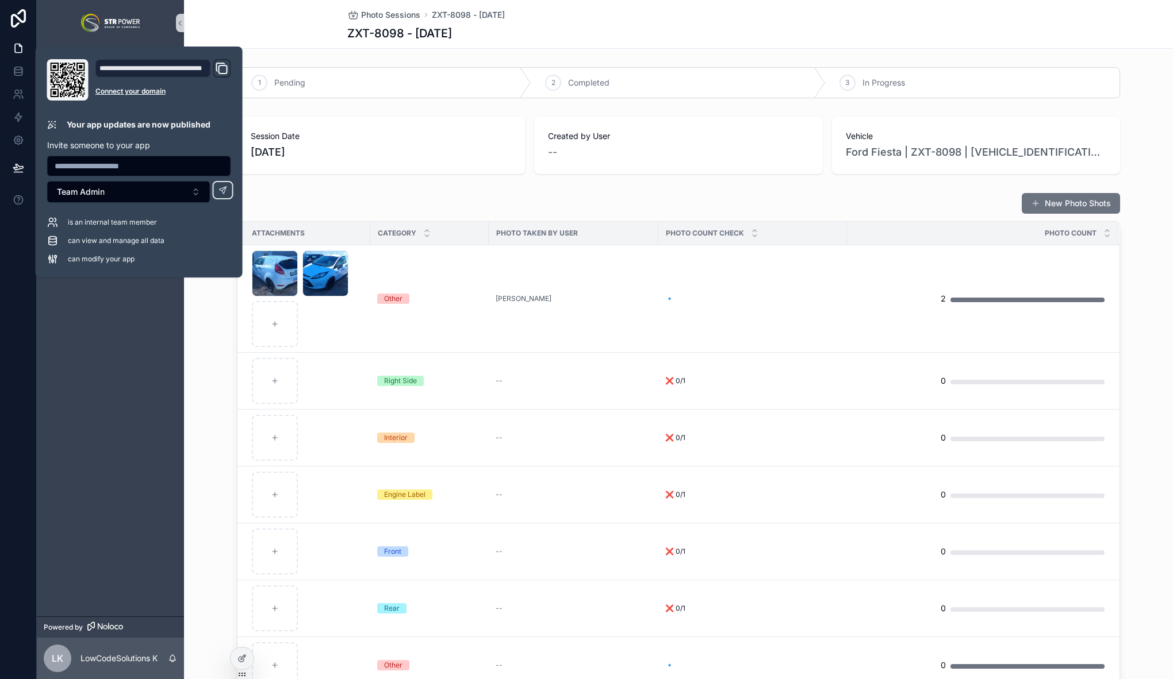
click at [593, 203] on div "New Photo Shots" at bounding box center [678, 204] width 883 height 22
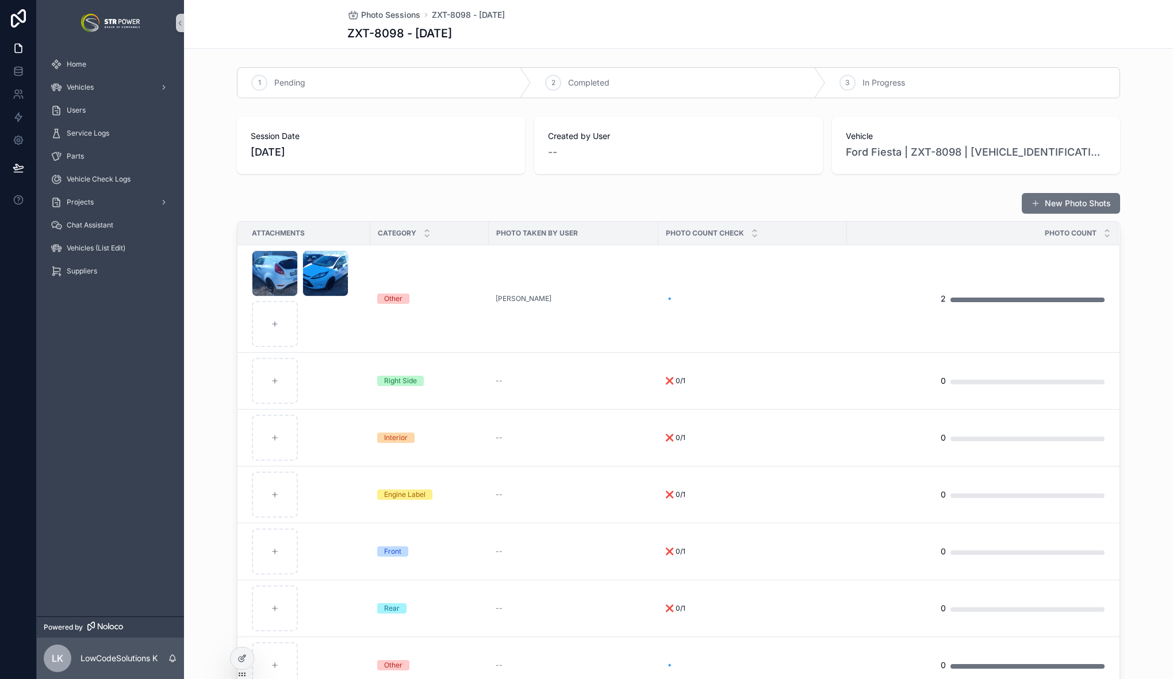
click at [286, 197] on div "New Photo Shots" at bounding box center [678, 204] width 883 height 22
click at [690, 88] on div "2 Completed" at bounding box center [678, 83] width 294 height 30
click at [915, 88] on div "3 In Progress" at bounding box center [972, 83] width 294 height 30
click at [383, 74] on div "Pending" at bounding box center [384, 83] width 294 height 30
click at [247, 659] on div at bounding box center [241, 659] width 23 height 22
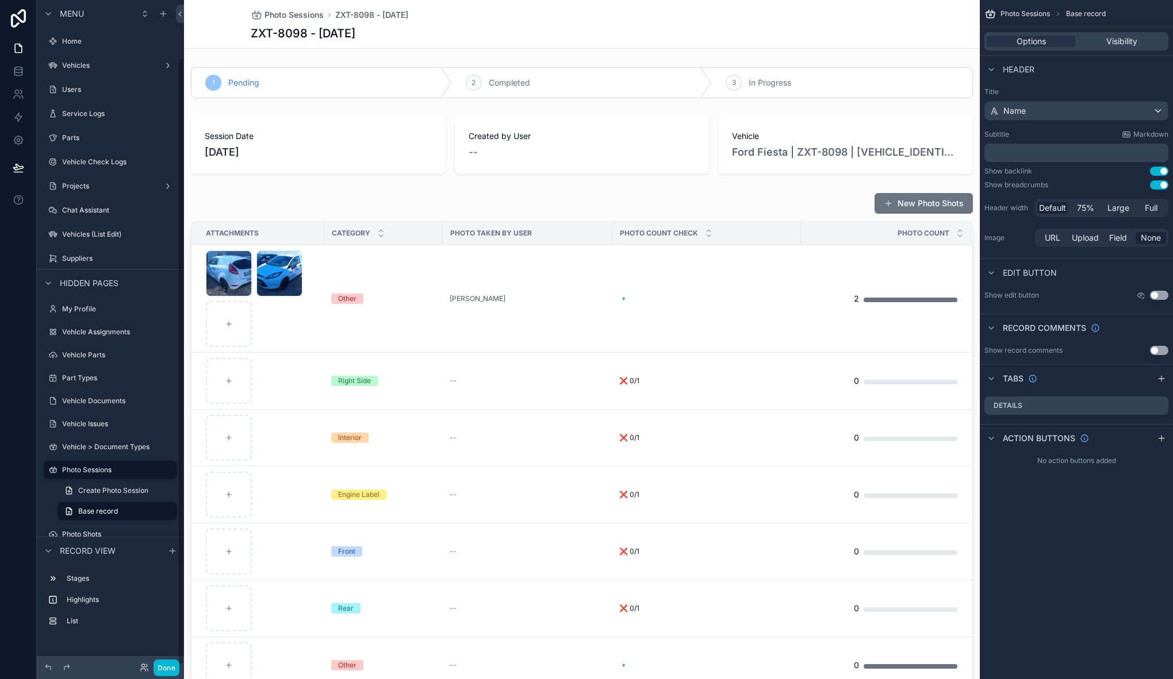
scroll to position [63, 0]
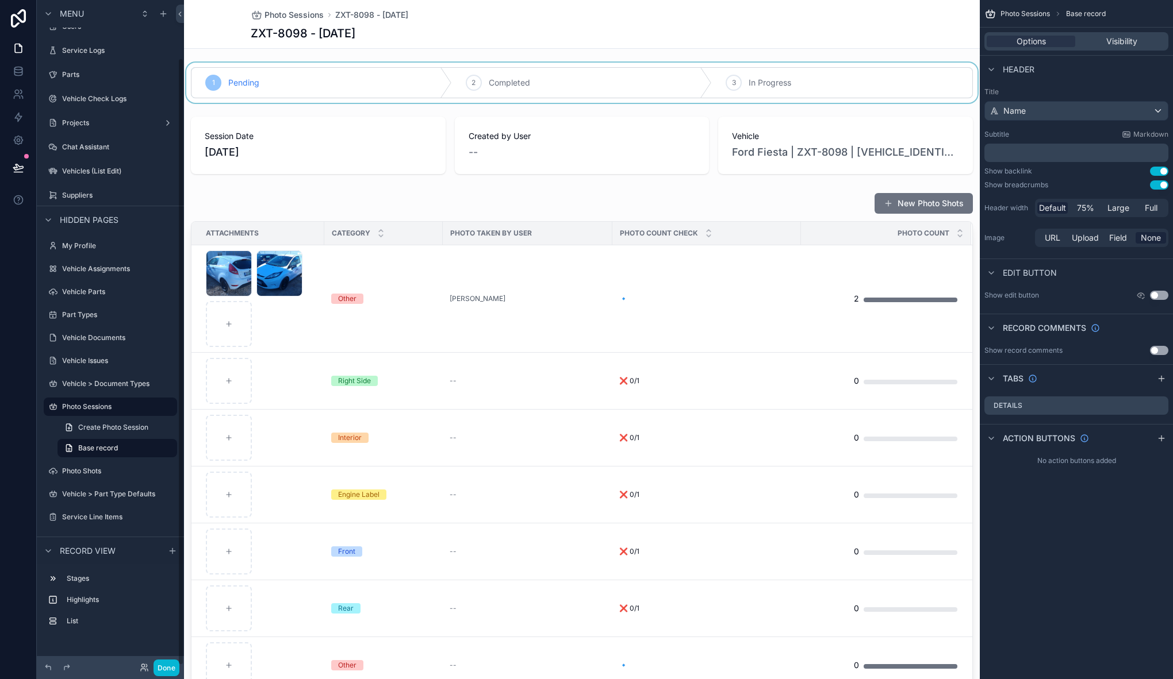
click at [199, 66] on div "scrollable content" at bounding box center [581, 83] width 795 height 40
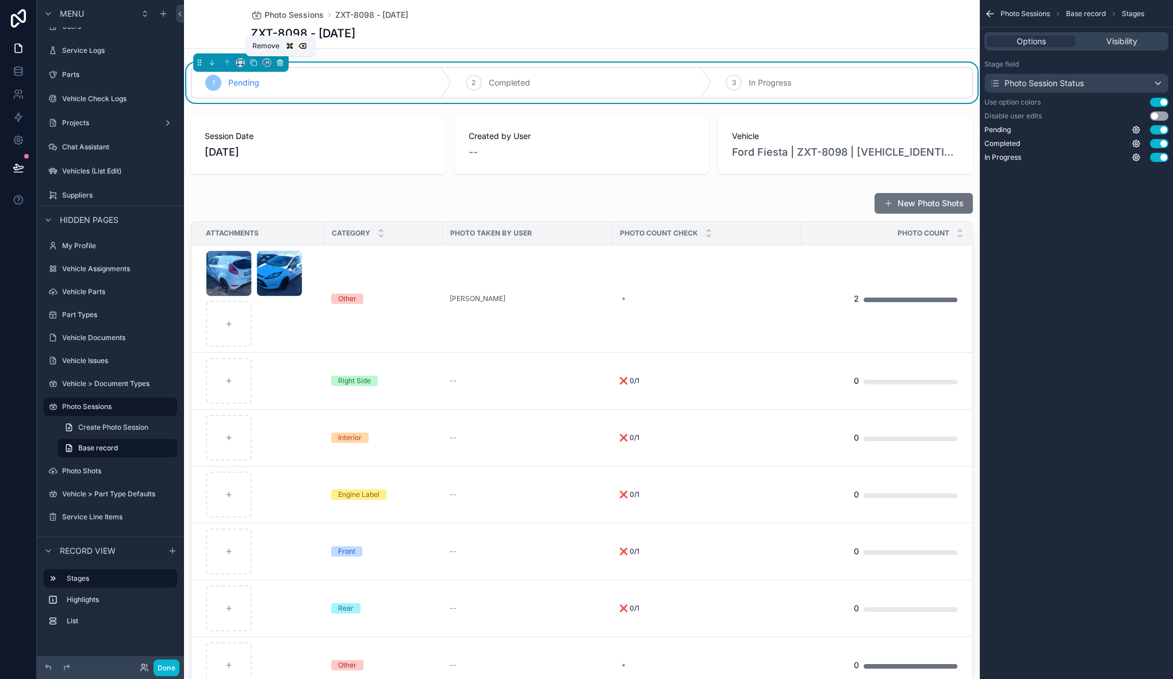
click at [279, 64] on icon "scrollable content" at bounding box center [279, 63] width 0 height 2
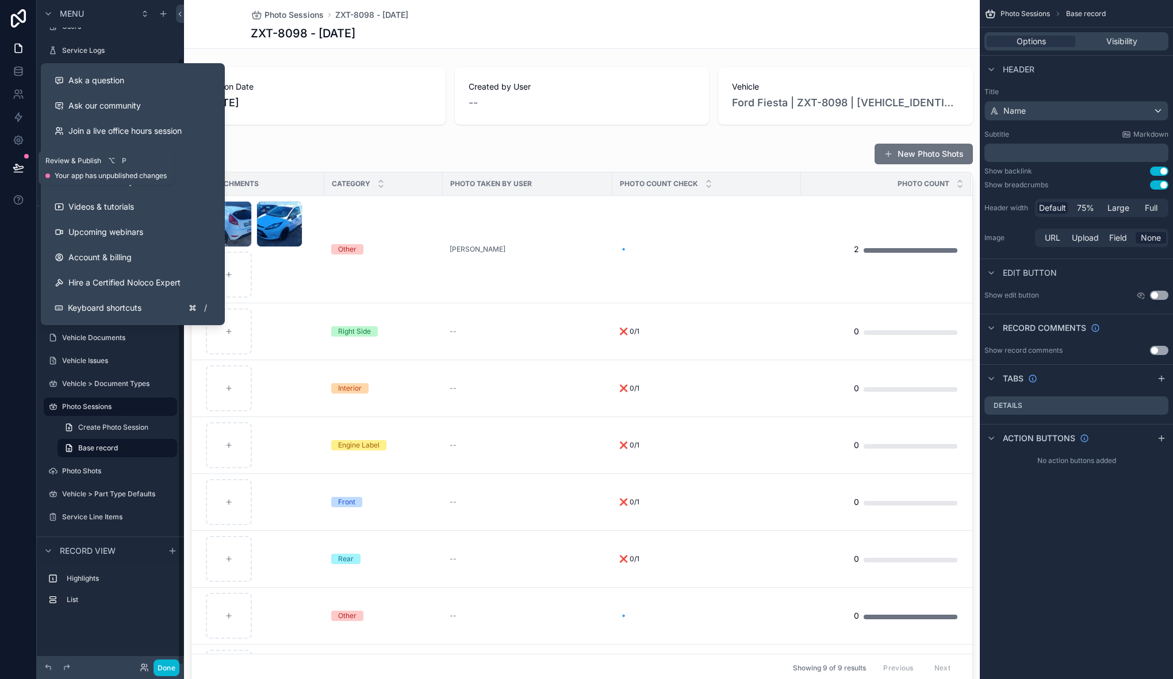
click at [22, 163] on icon at bounding box center [18, 167] width 11 height 11
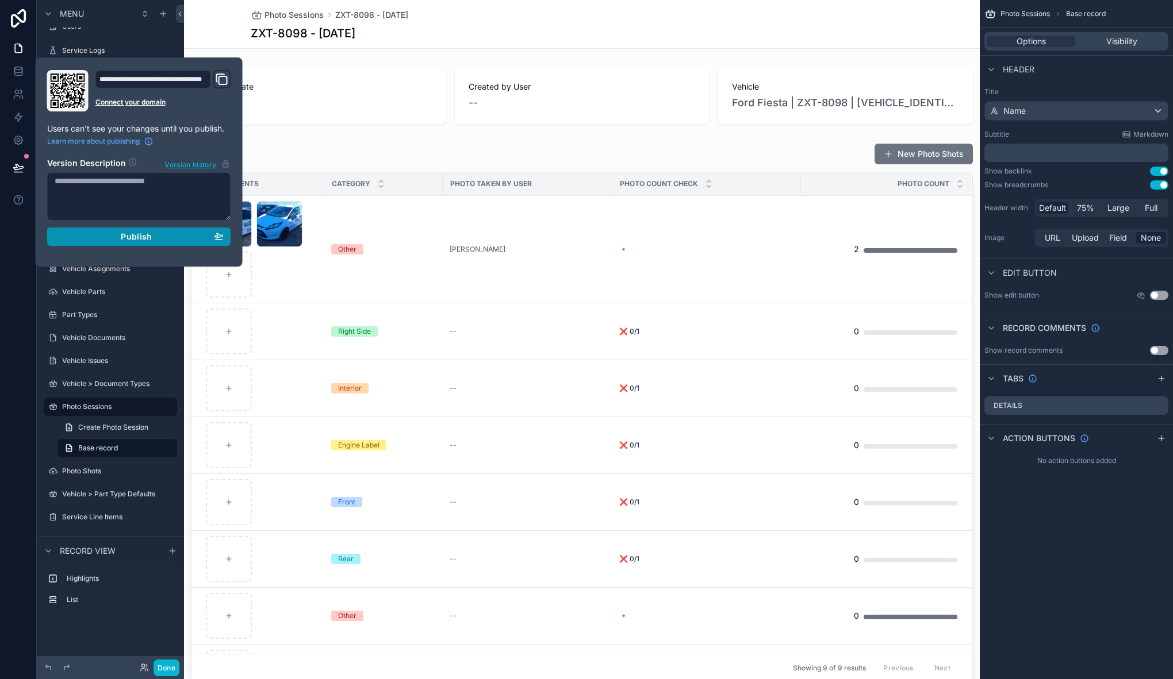
click at [185, 244] on button "Publish" at bounding box center [139, 237] width 184 height 18
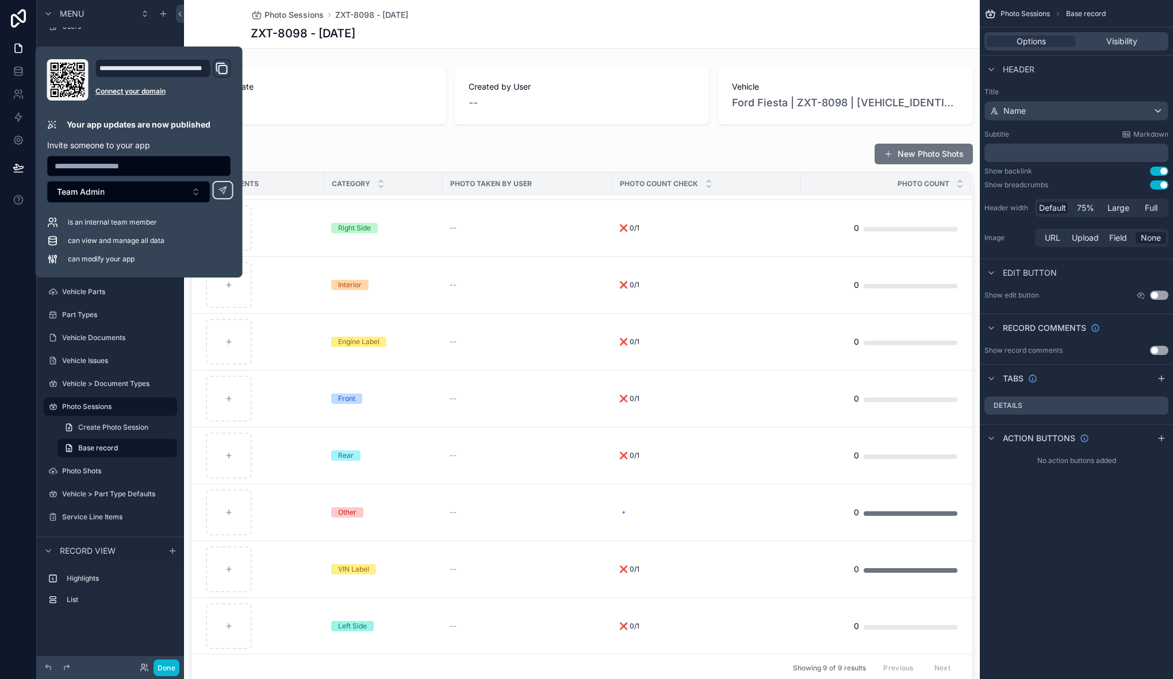
click at [532, 58] on div "Photo Sessions ZXT-8098 - [DATE] ZXT-8098 - [DATE] Session Date [DATE] Created …" at bounding box center [581, 603] width 795 height 1207
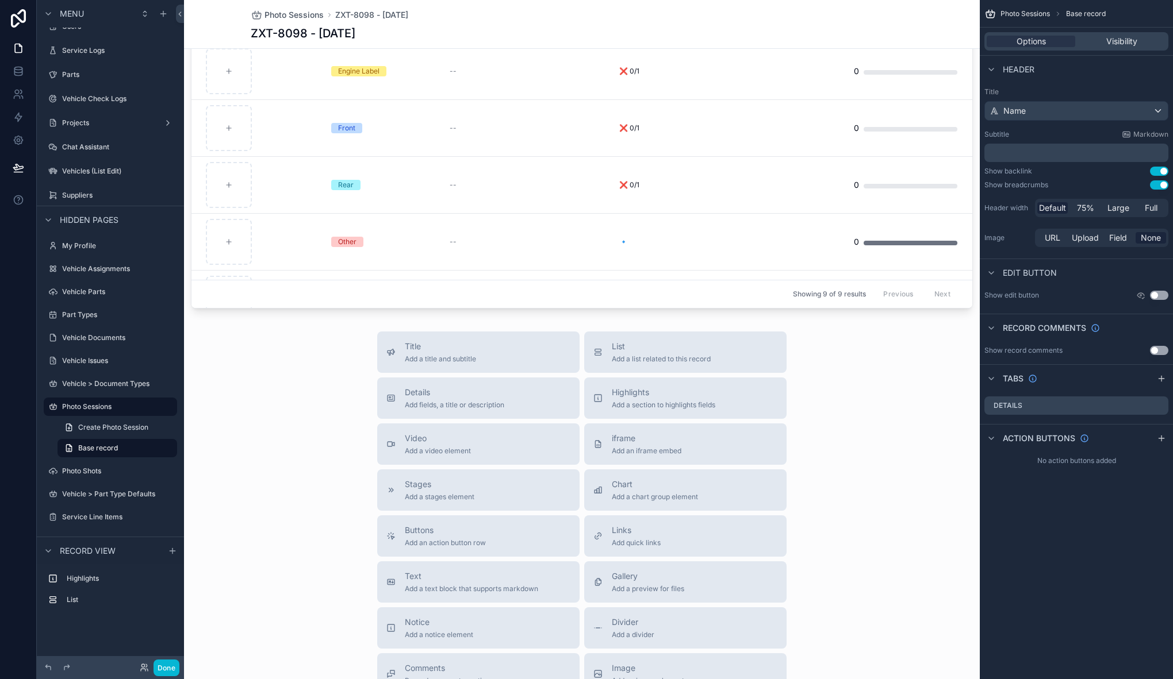
scroll to position [527, 0]
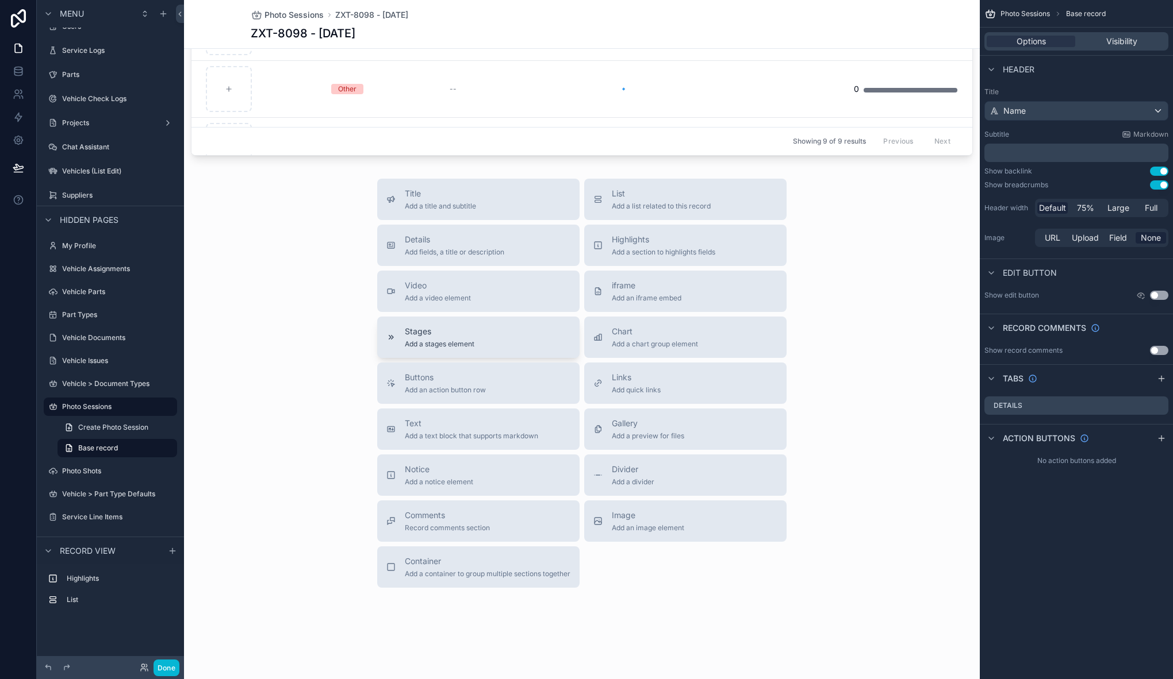
click at [436, 344] on span "Add a stages element" at bounding box center [440, 344] width 70 height 9
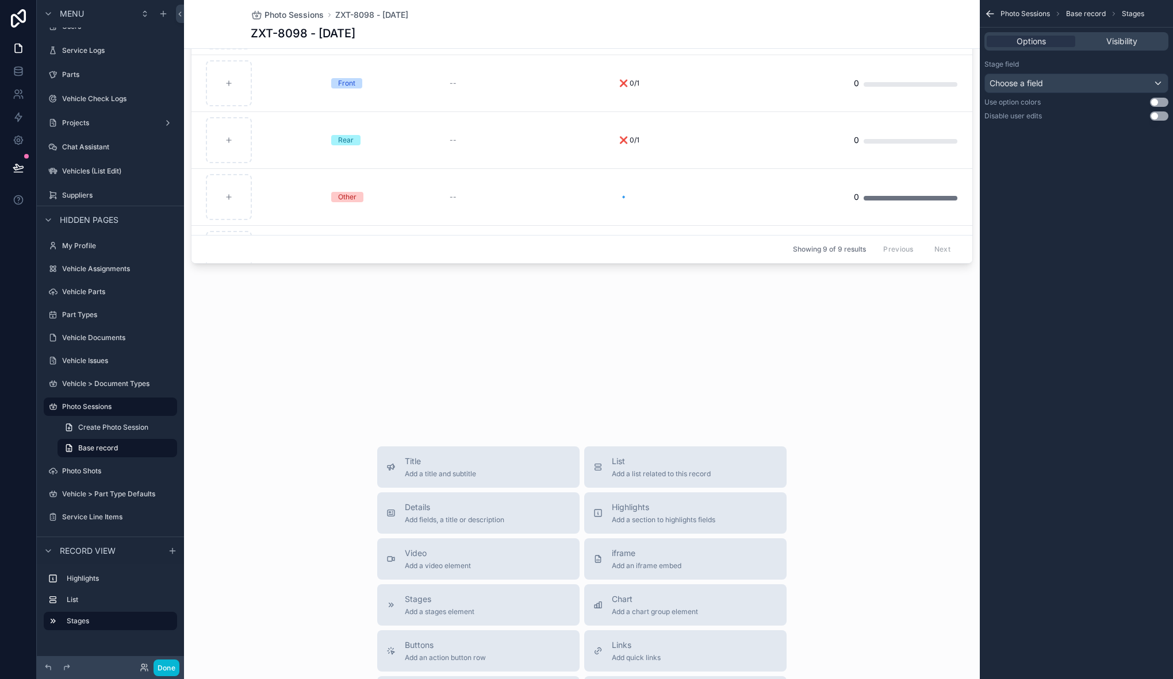
scroll to position [0, 0]
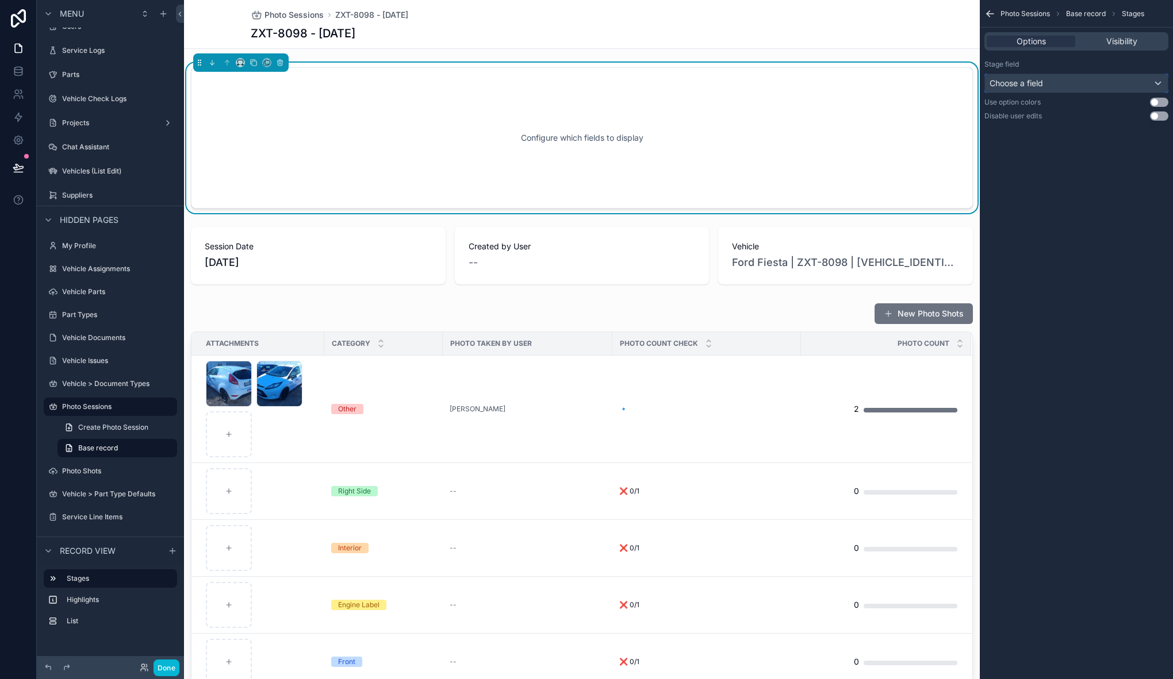
click at [1044, 90] on div "Choose a field" at bounding box center [1076, 83] width 183 height 18
click at [1035, 137] on div "Photo Session Status" at bounding box center [1089, 144] width 205 height 21
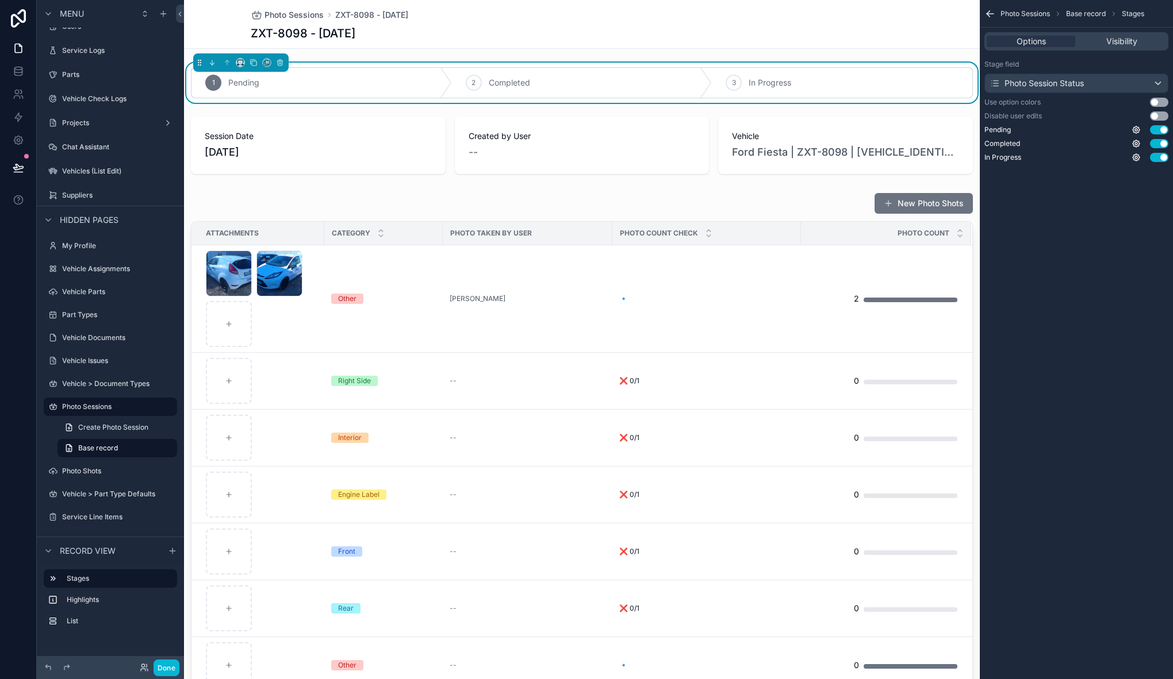
click at [1160, 118] on button "Use setting" at bounding box center [1159, 116] width 18 height 9
click at [1159, 114] on button "Use setting" at bounding box center [1159, 116] width 18 height 9
click at [1160, 104] on button "Use setting" at bounding box center [1159, 102] width 18 height 9
click at [1159, 141] on button "Use setting" at bounding box center [1159, 143] width 18 height 9
click at [1162, 160] on button "Use setting" at bounding box center [1159, 157] width 18 height 9
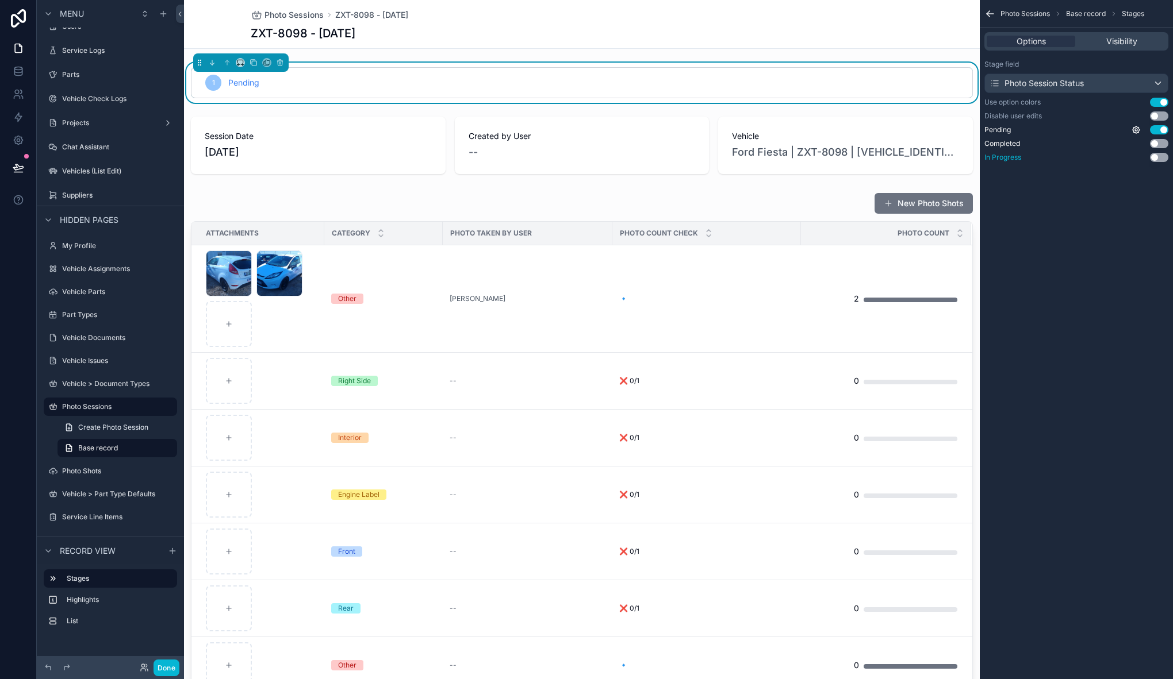
click at [1161, 159] on button "Use setting" at bounding box center [1159, 157] width 18 height 9
click at [1159, 145] on button "Use setting" at bounding box center [1159, 143] width 18 height 9
click at [1139, 78] on div "Photo Session Status" at bounding box center [1076, 83] width 183 height 18
click at [1139, 78] on div "scrollable content" at bounding box center [586, 339] width 1173 height 679
click at [1128, 60] on div "Stage field" at bounding box center [1076, 64] width 184 height 9
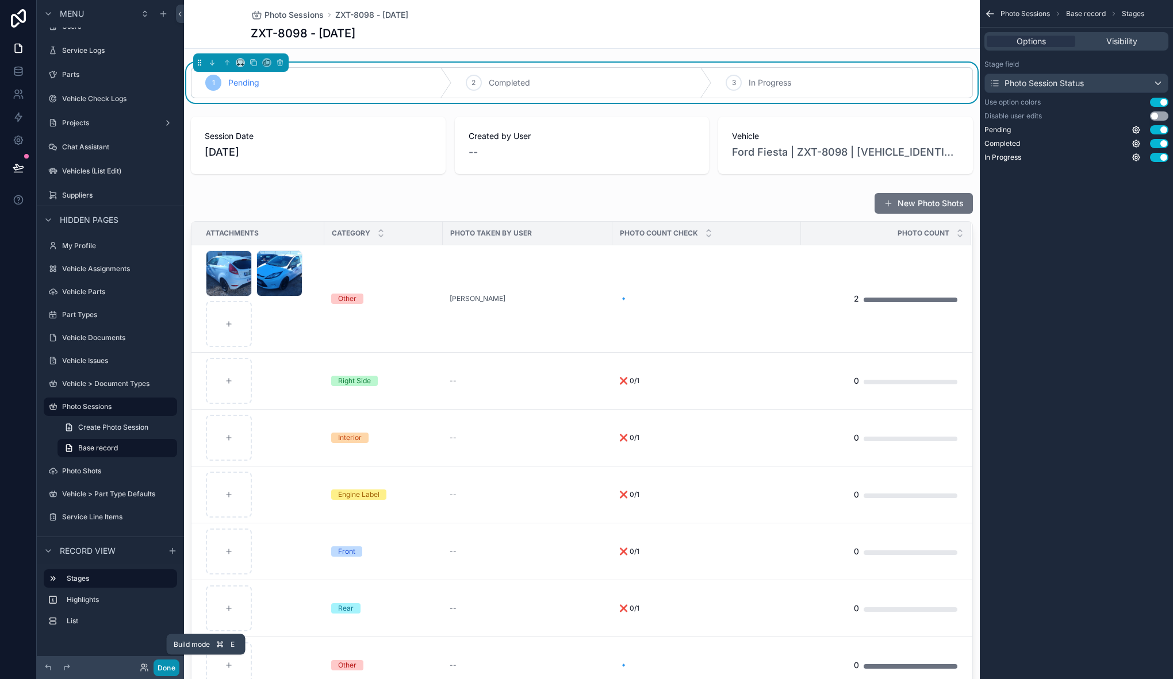
click at [172, 666] on button "Done" at bounding box center [166, 668] width 26 height 17
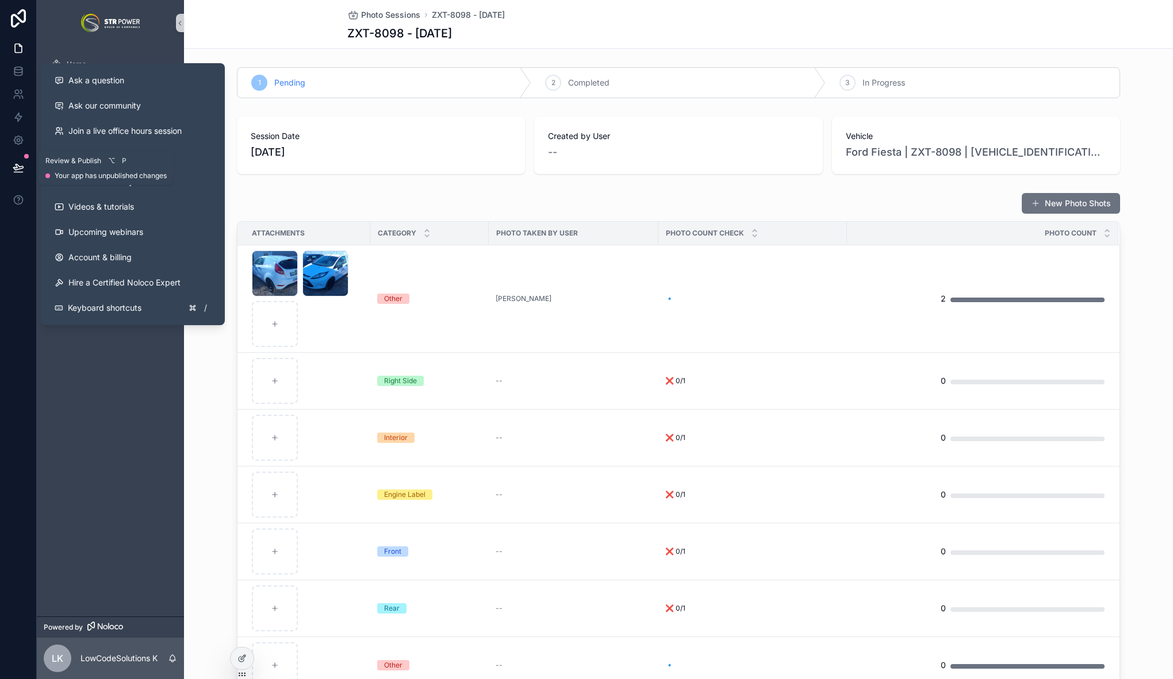
click at [14, 164] on icon at bounding box center [18, 167] width 11 height 11
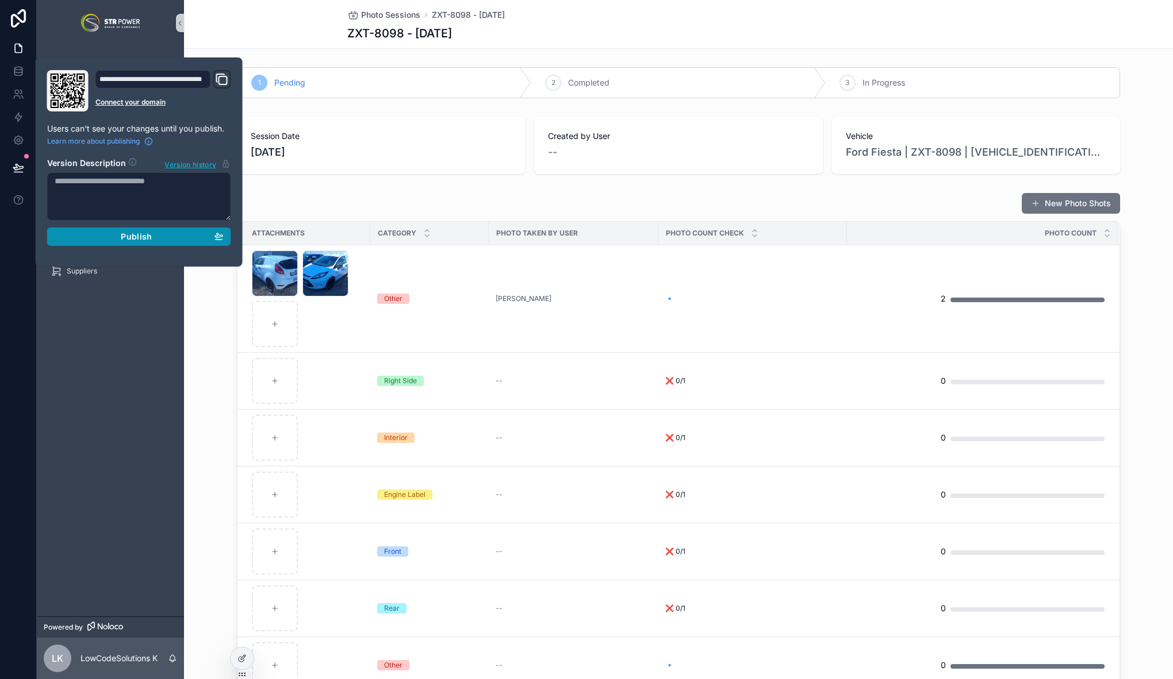
click at [124, 233] on span "Publish" at bounding box center [136, 237] width 31 height 10
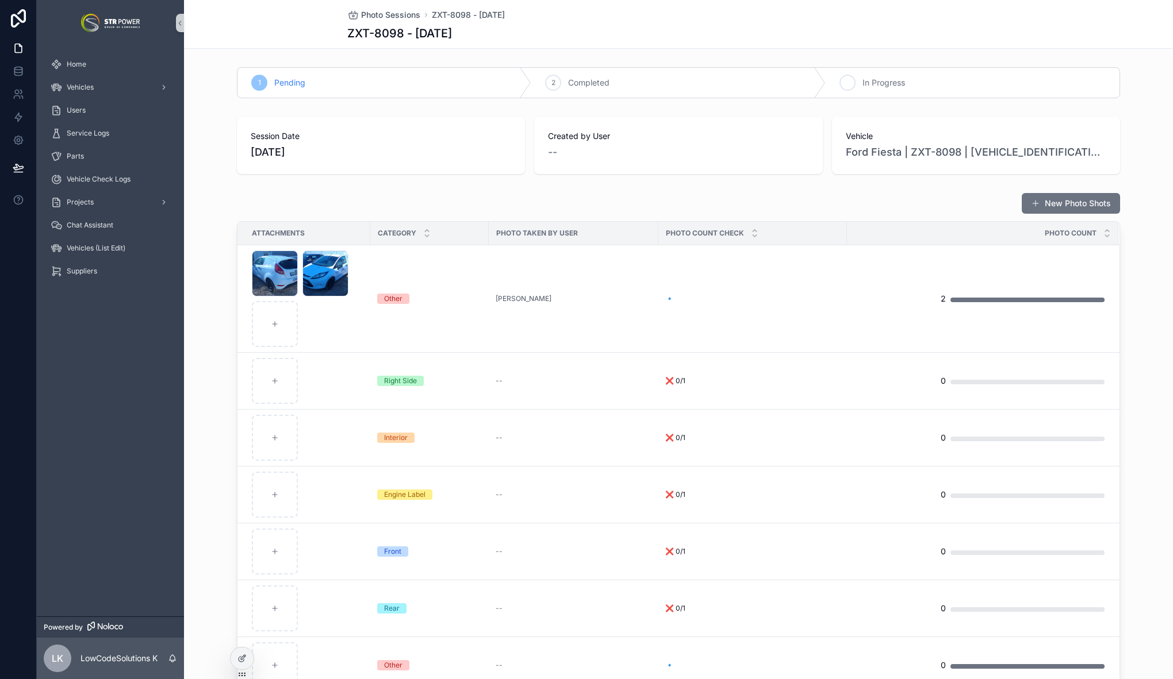
click at [919, 89] on div "3 In Progress" at bounding box center [972, 83] width 294 height 30
click at [710, 75] on div "Completed" at bounding box center [678, 83] width 294 height 30
click at [243, 660] on icon at bounding box center [241, 659] width 5 height 5
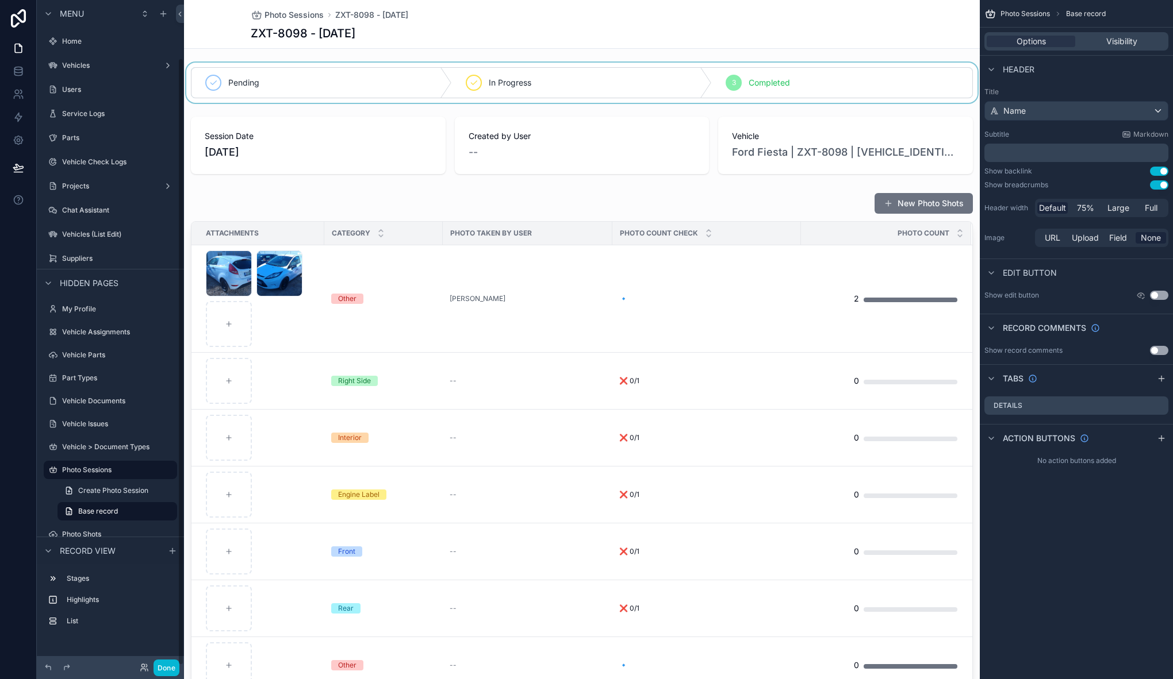
scroll to position [63, 0]
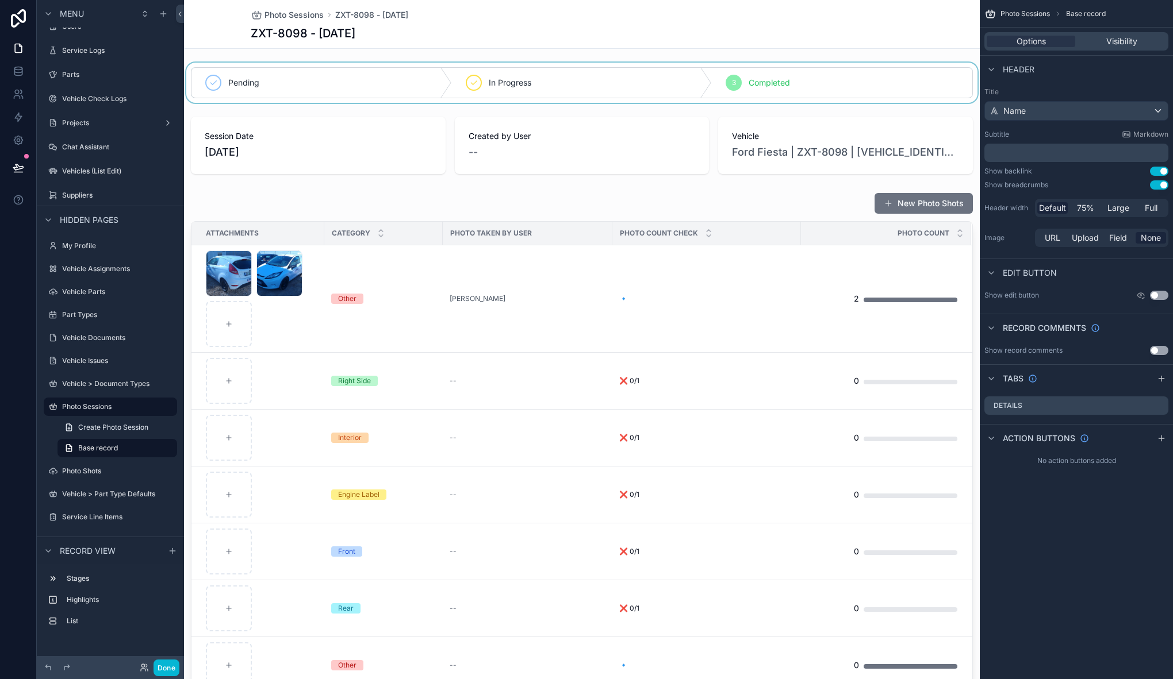
click at [297, 83] on div "scrollable content" at bounding box center [581, 83] width 795 height 40
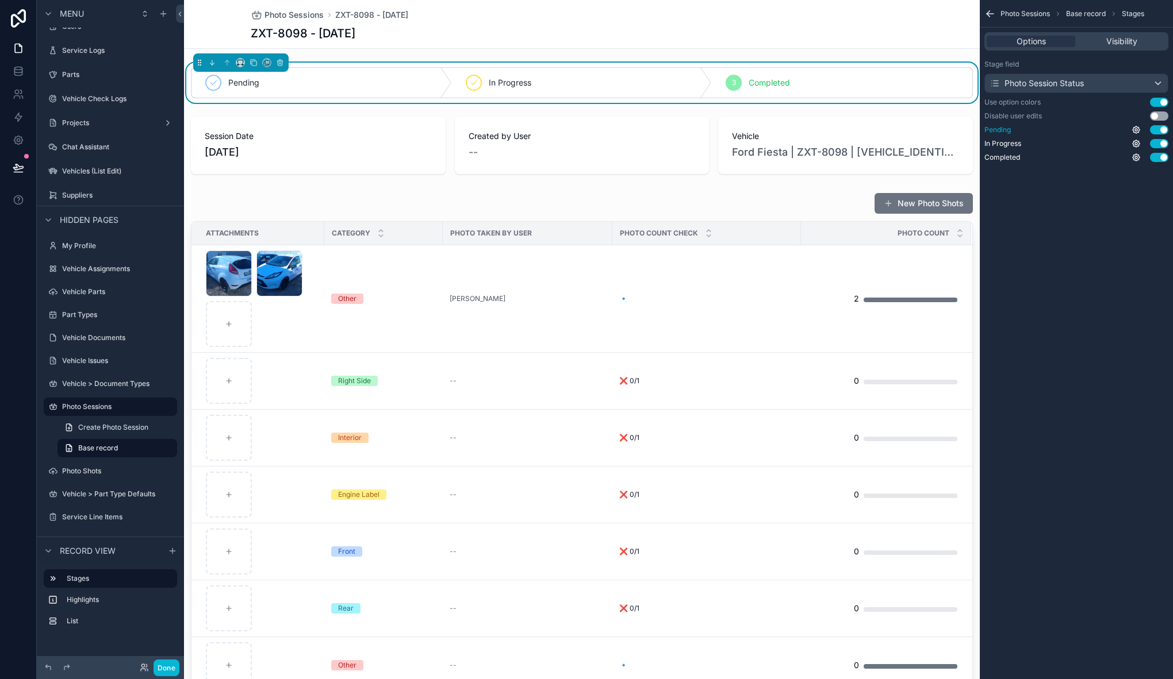
click at [1140, 129] on div "Use setting" at bounding box center [1149, 129] width 37 height 9
click at [1137, 130] on icon "scrollable content" at bounding box center [1135, 129] width 9 height 9
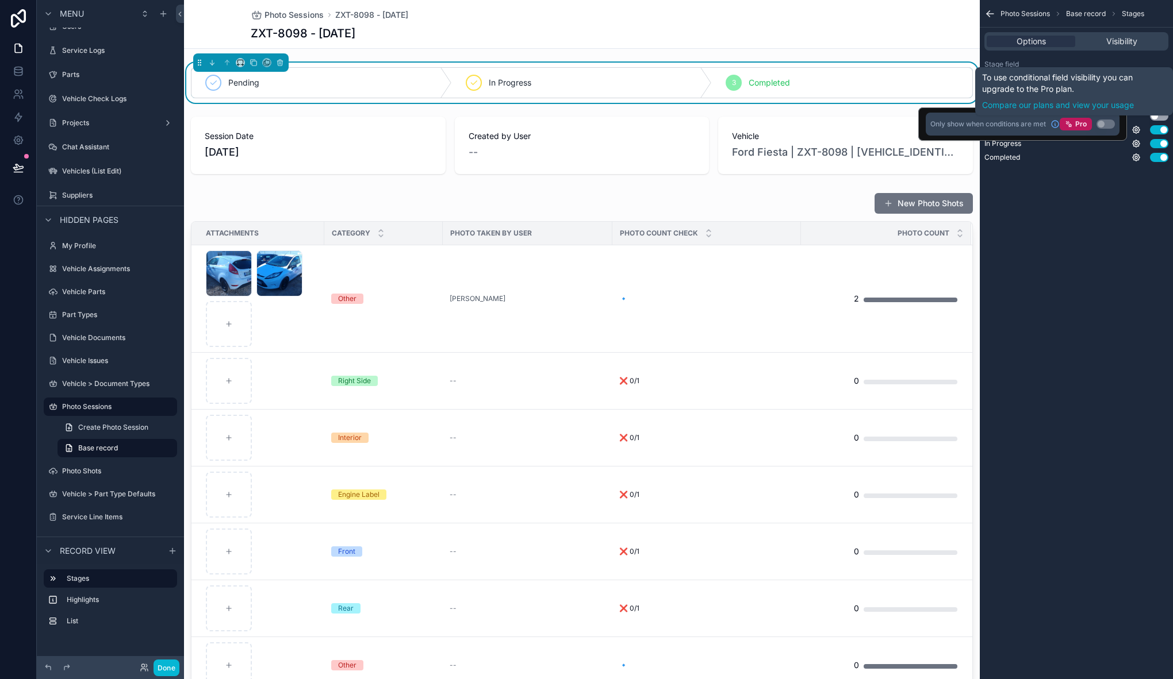
click at [1069, 195] on div "Photo Sessions Base record Stages Options Visibility Stage field Photo Session …" at bounding box center [1075, 339] width 193 height 679
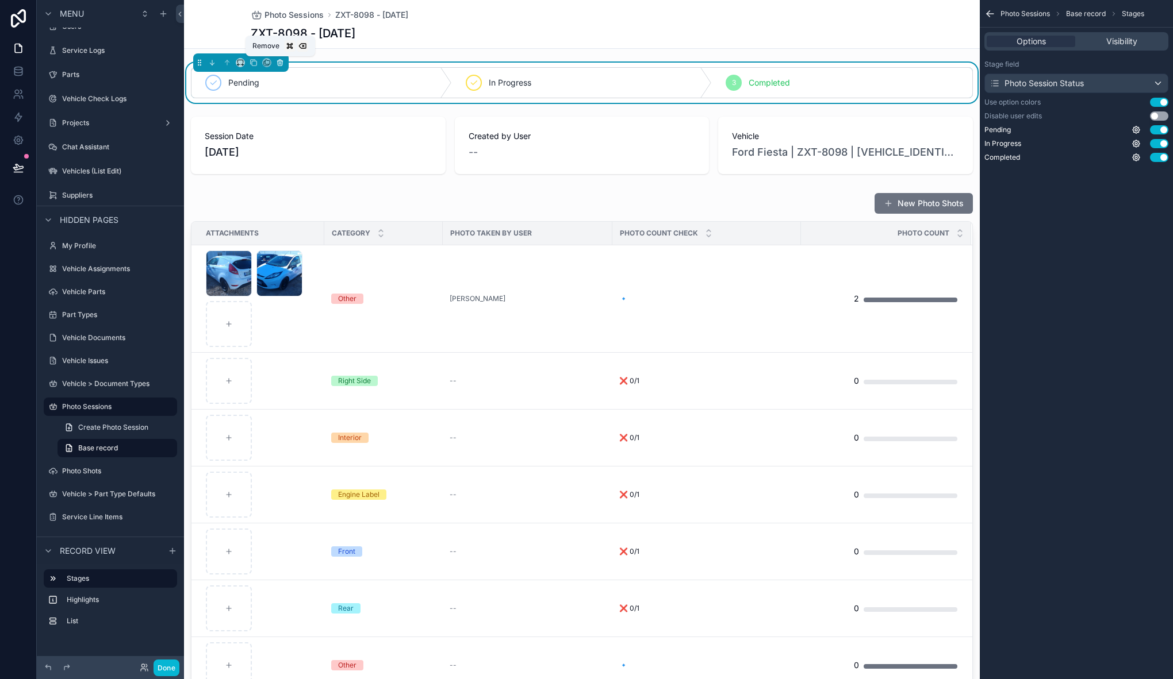
click at [283, 62] on icon "scrollable content" at bounding box center [280, 63] width 8 height 8
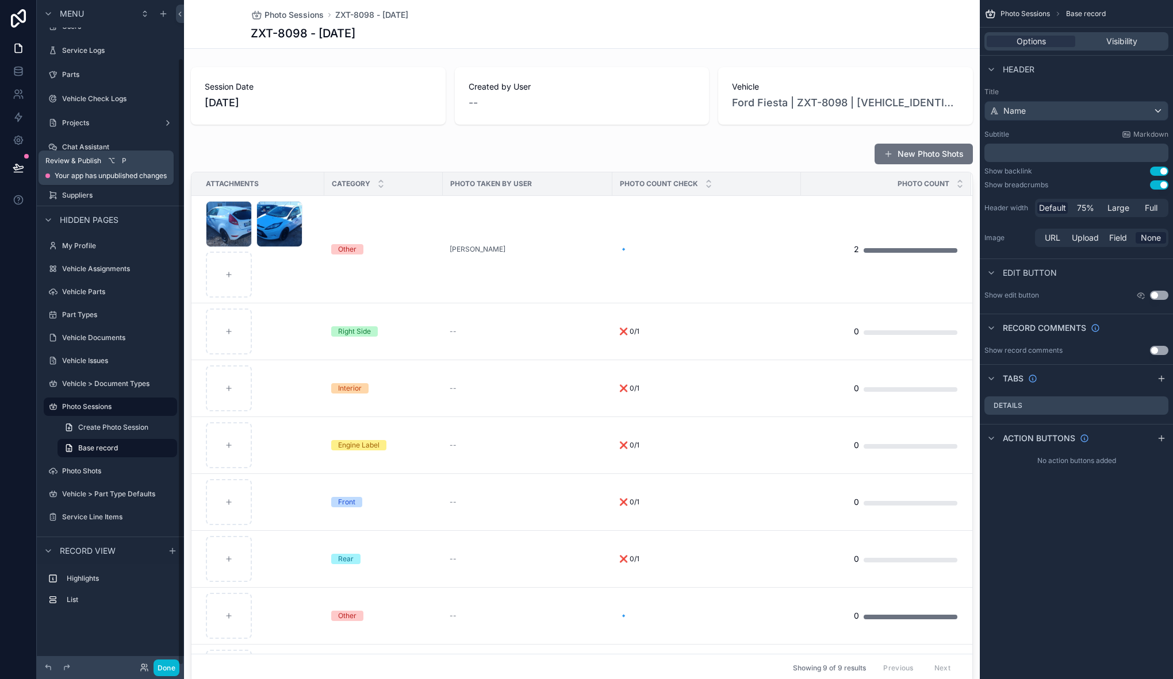
click at [13, 168] on icon at bounding box center [18, 167] width 10 height 6
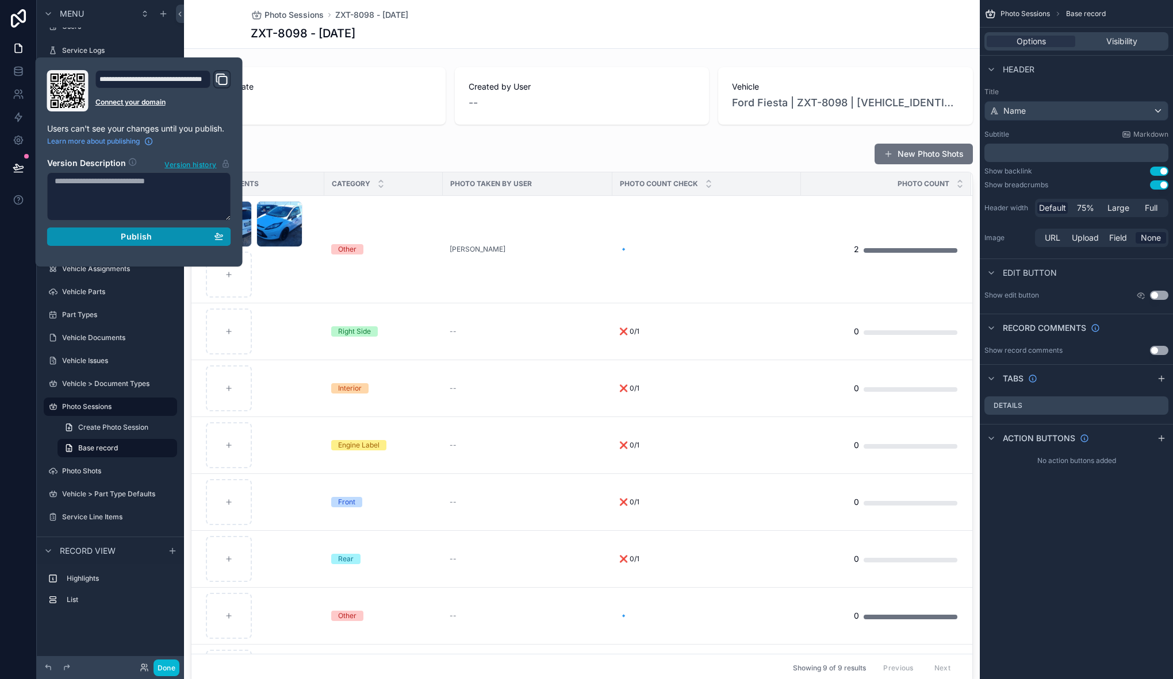
click at [102, 237] on div "Publish" at bounding box center [139, 237] width 169 height 10
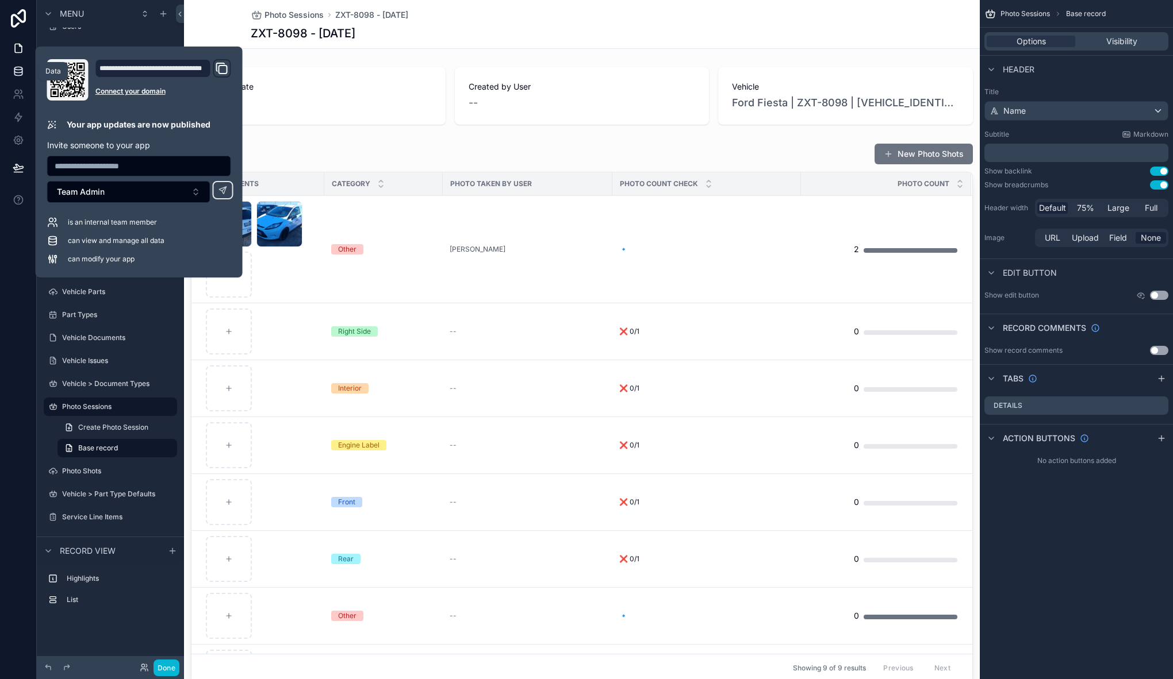
click at [23, 73] on icon at bounding box center [18, 71] width 11 height 11
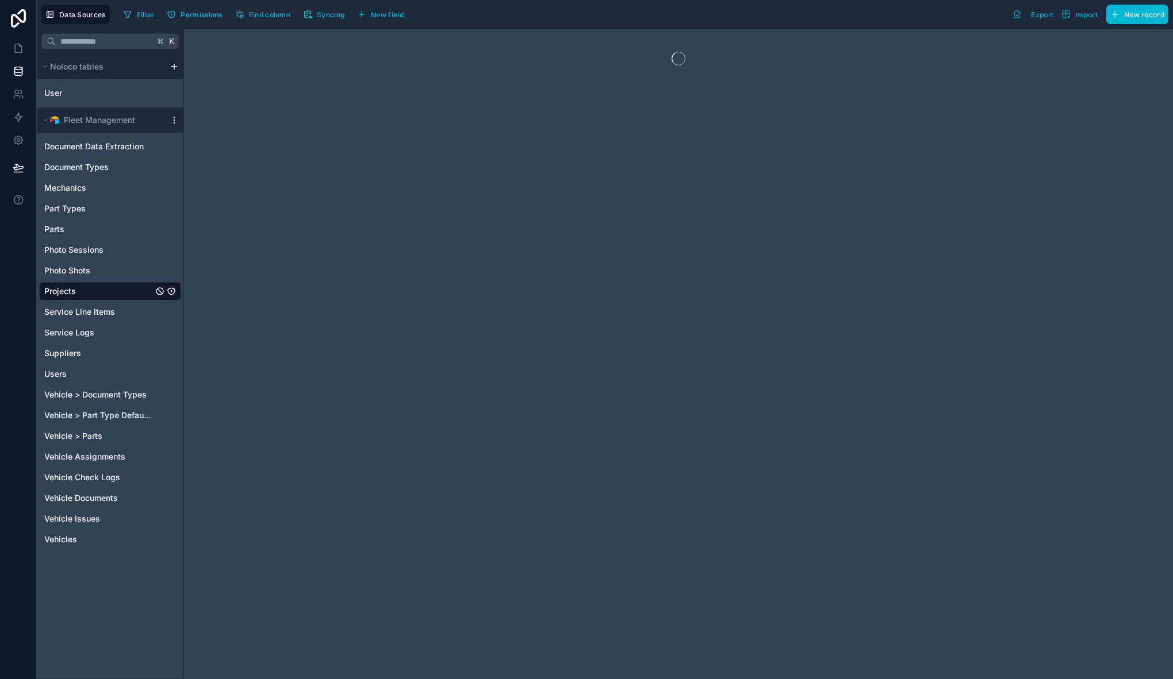
click at [174, 122] on icon "scrollable content" at bounding box center [174, 122] width 1 height 1
click at [199, 155] on button "Queue data sync" at bounding box center [237, 162] width 138 height 18
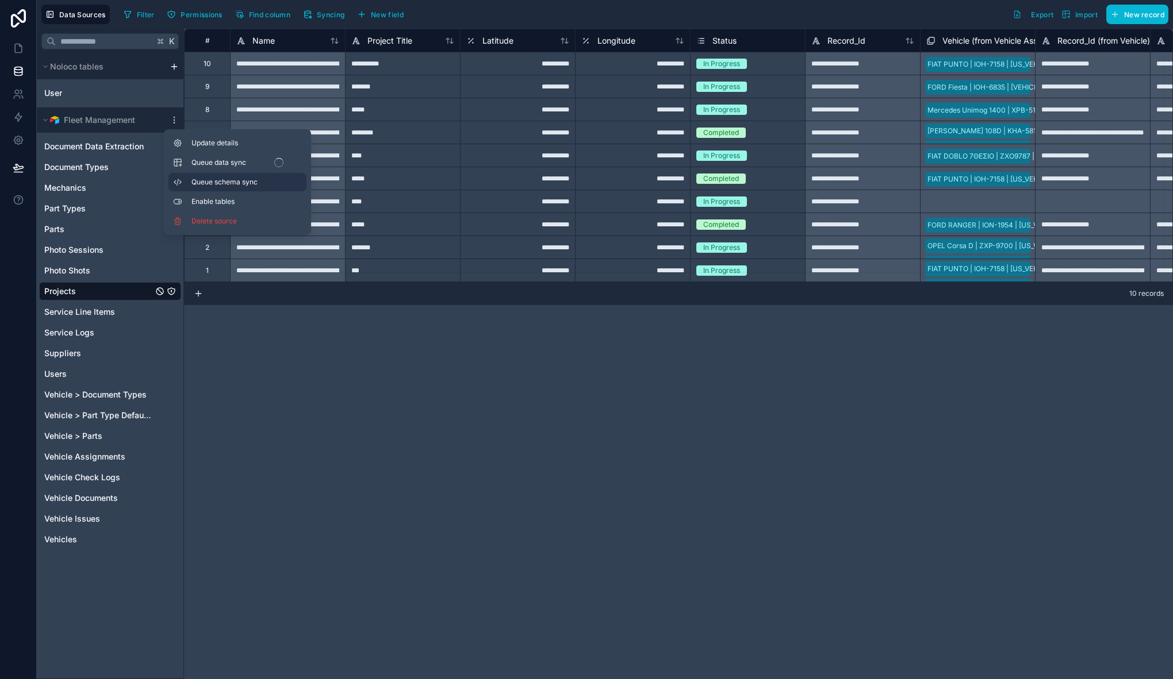
click at [212, 184] on span "Queue schema sync" at bounding box center [232, 182] width 83 height 9
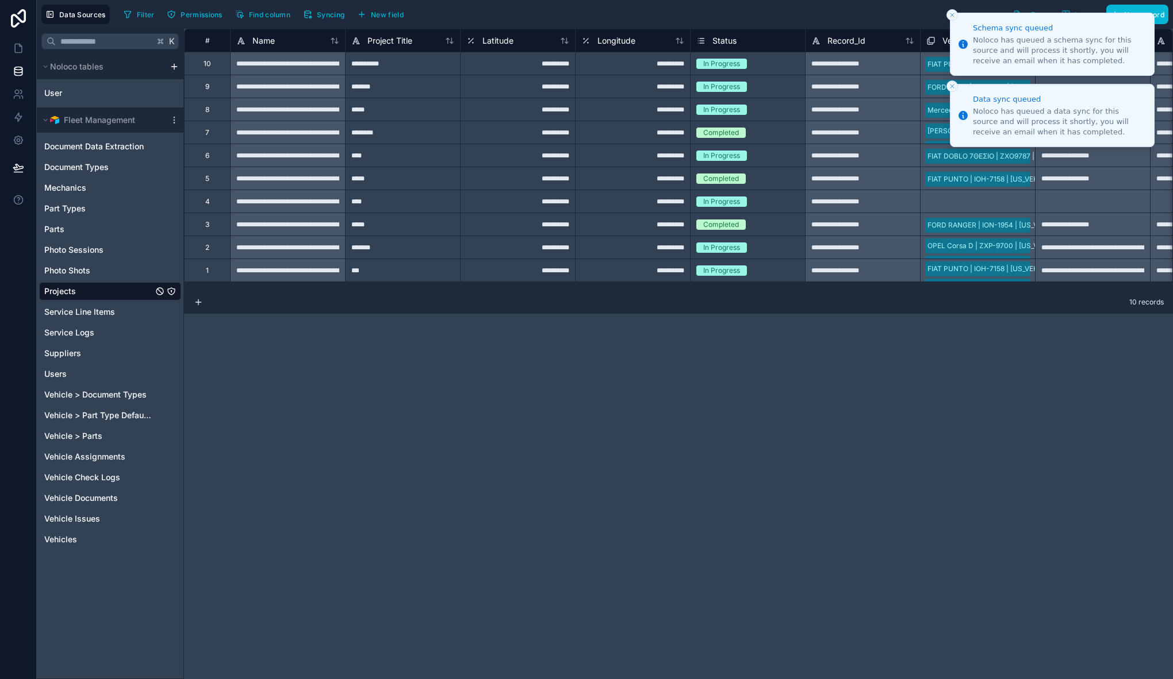
click at [953, 11] on button "Close toast" at bounding box center [951, 14] width 11 height 11
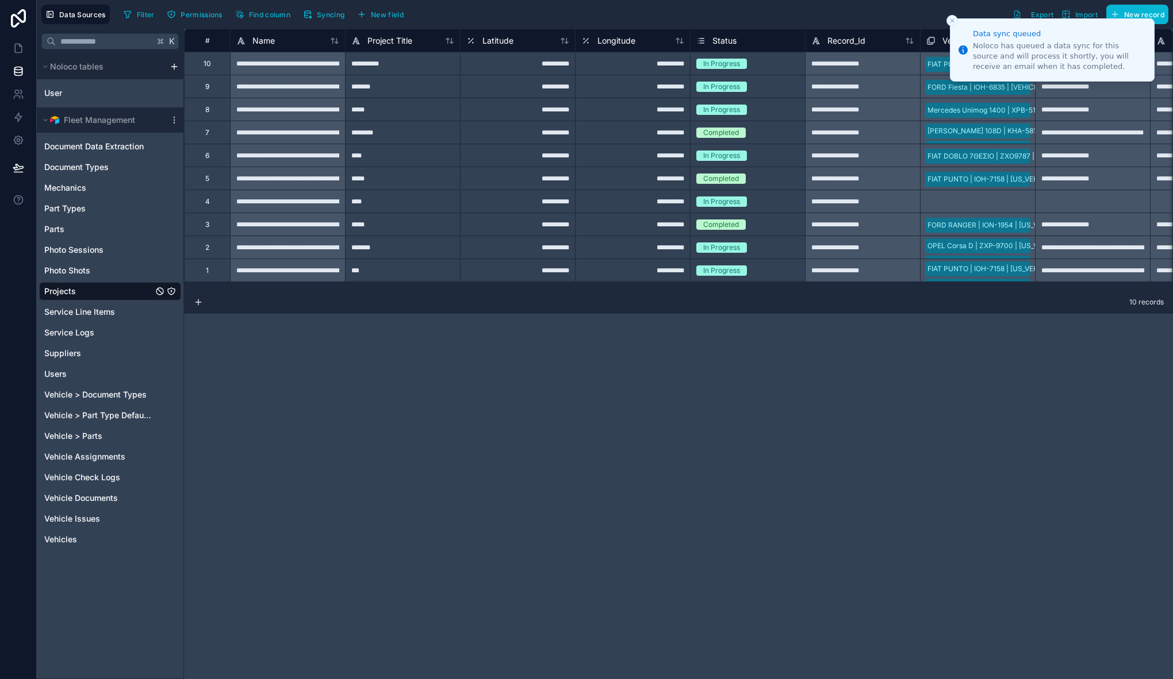
click at [952, 19] on line "Close toast" at bounding box center [951, 20] width 3 height 3
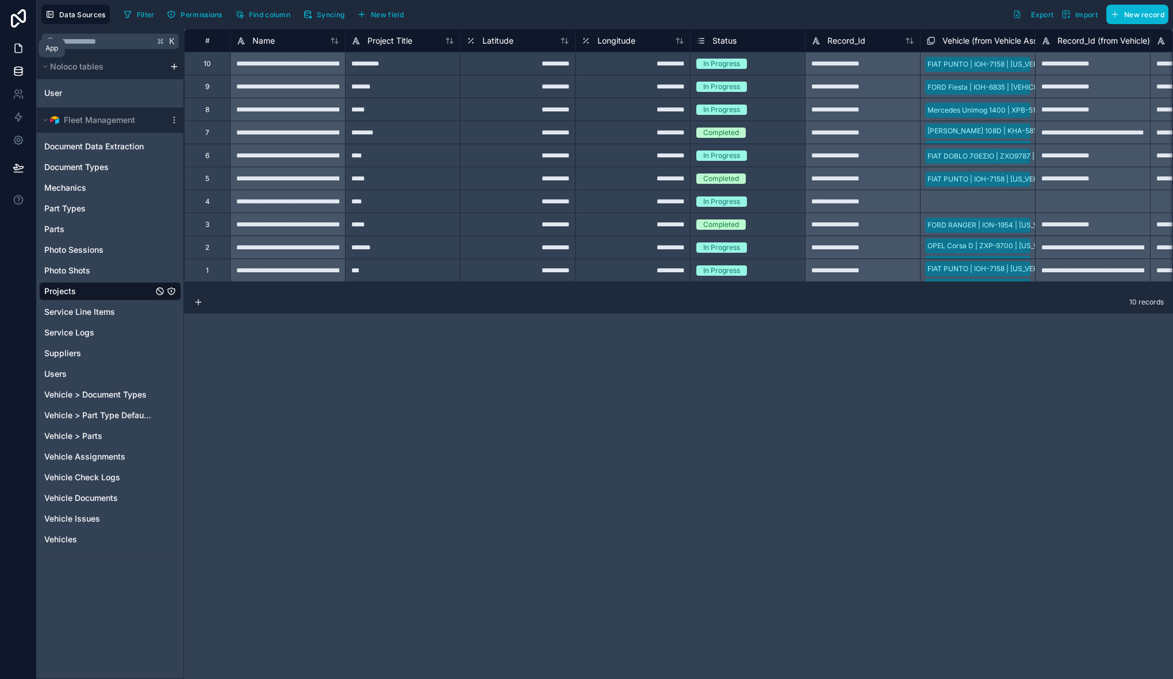
click at [16, 47] on icon at bounding box center [18, 48] width 11 height 11
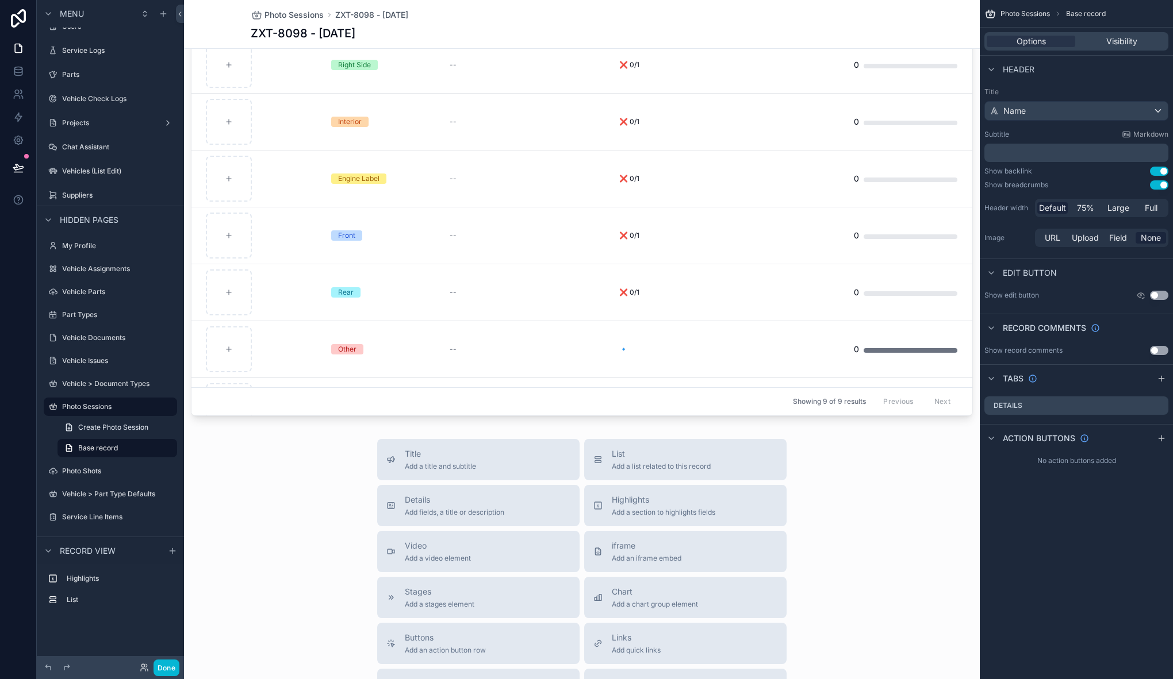
scroll to position [527, 0]
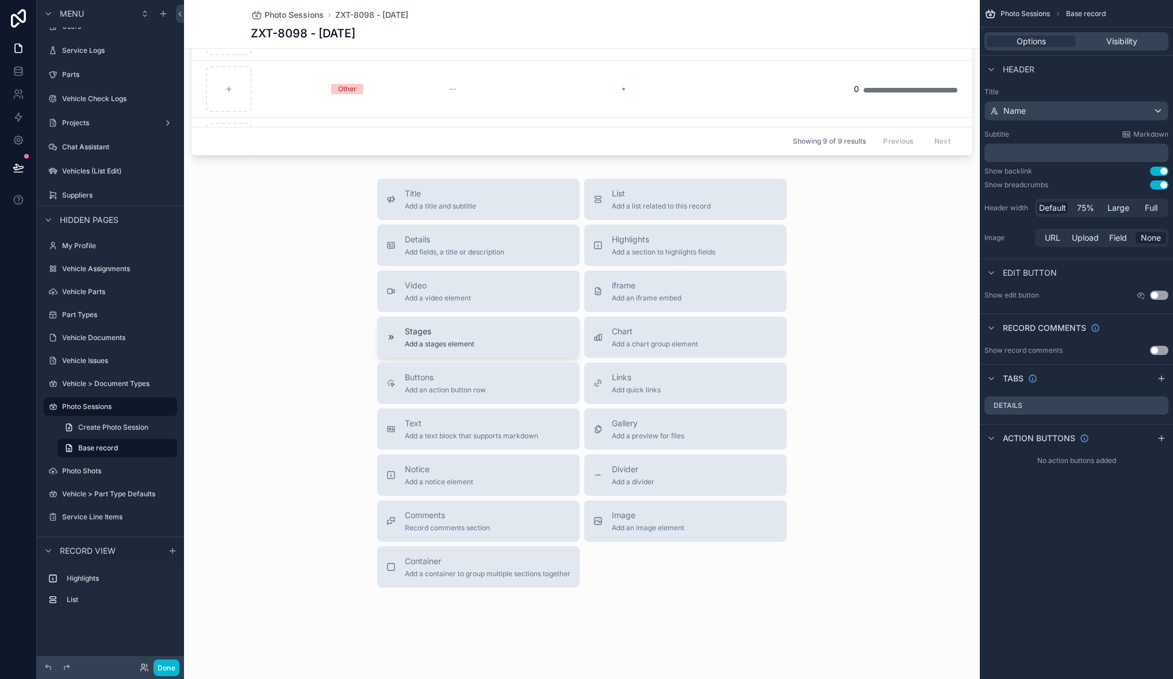
click at [433, 332] on span "Stages" at bounding box center [440, 331] width 70 height 11
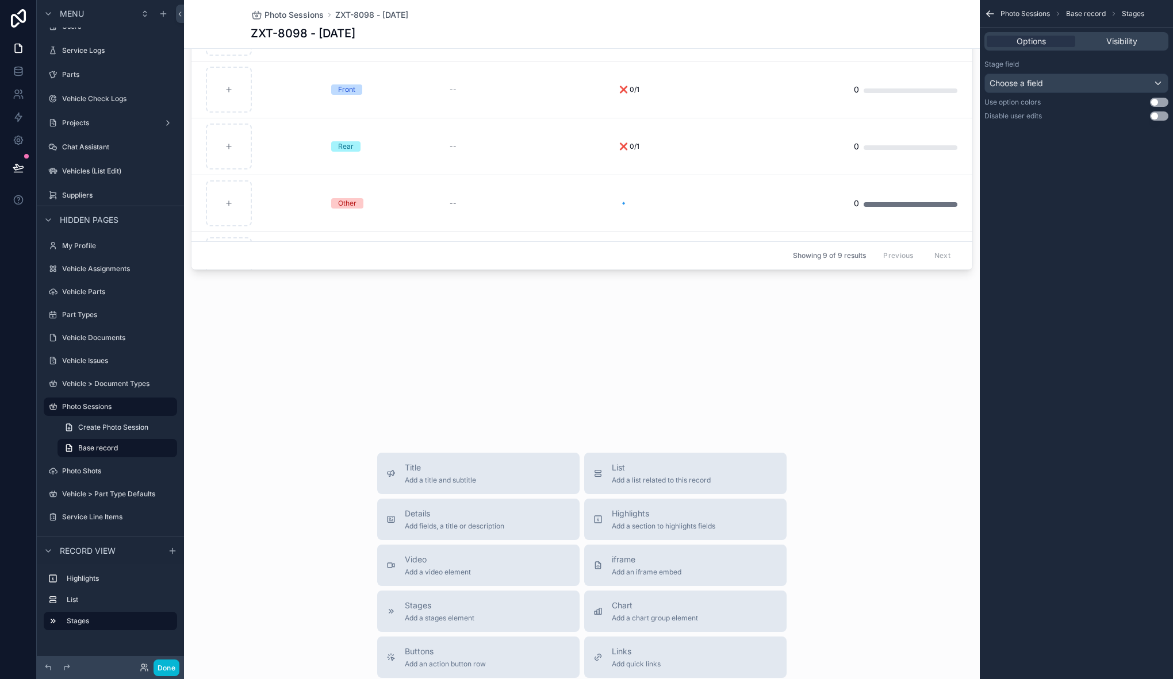
scroll to position [0, 0]
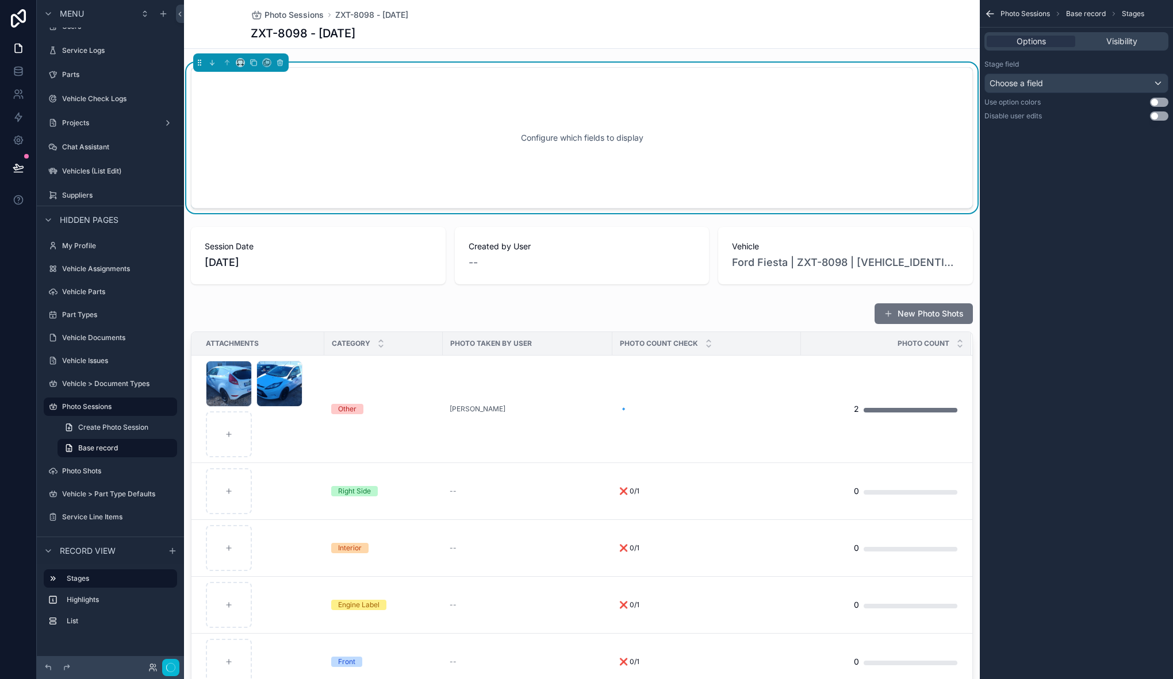
click at [211, 86] on div "Configure which fields to display" at bounding box center [582, 137] width 782 height 141
click at [1025, 78] on span "Choose a field" at bounding box center [1015, 83] width 53 height 11
click at [1047, 140] on div "Photo Session Status" at bounding box center [1041, 145] width 94 height 14
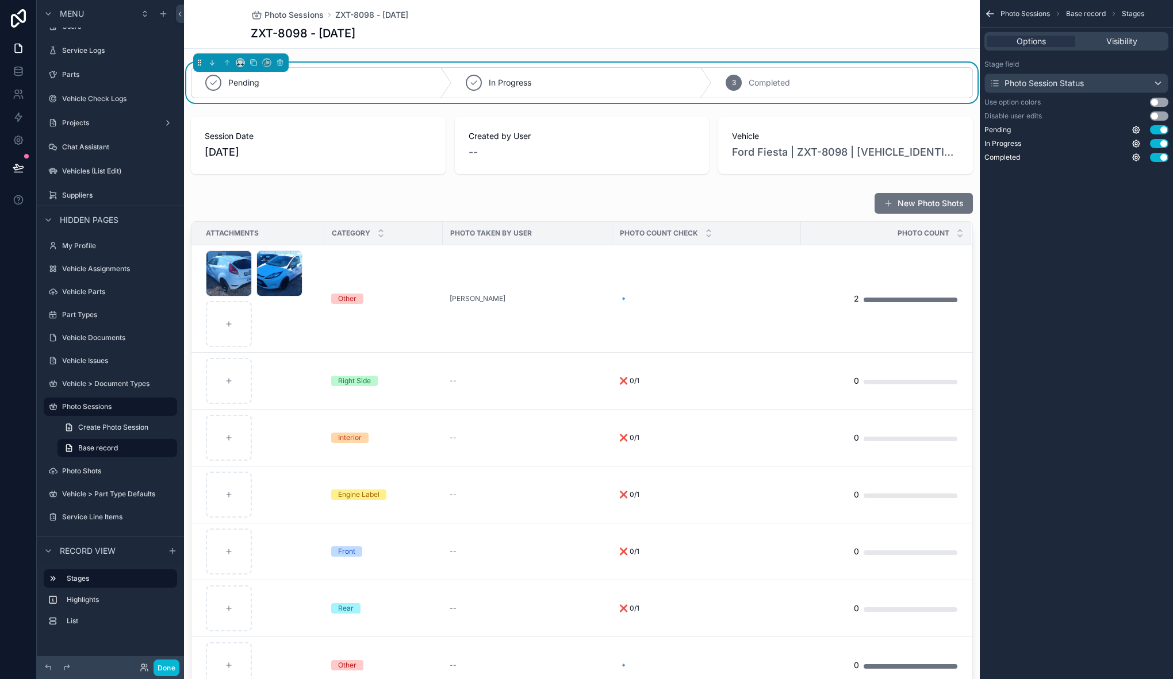
click at [1154, 99] on button "Use setting" at bounding box center [1159, 102] width 18 height 9
click at [178, 666] on button "Done" at bounding box center [166, 668] width 26 height 17
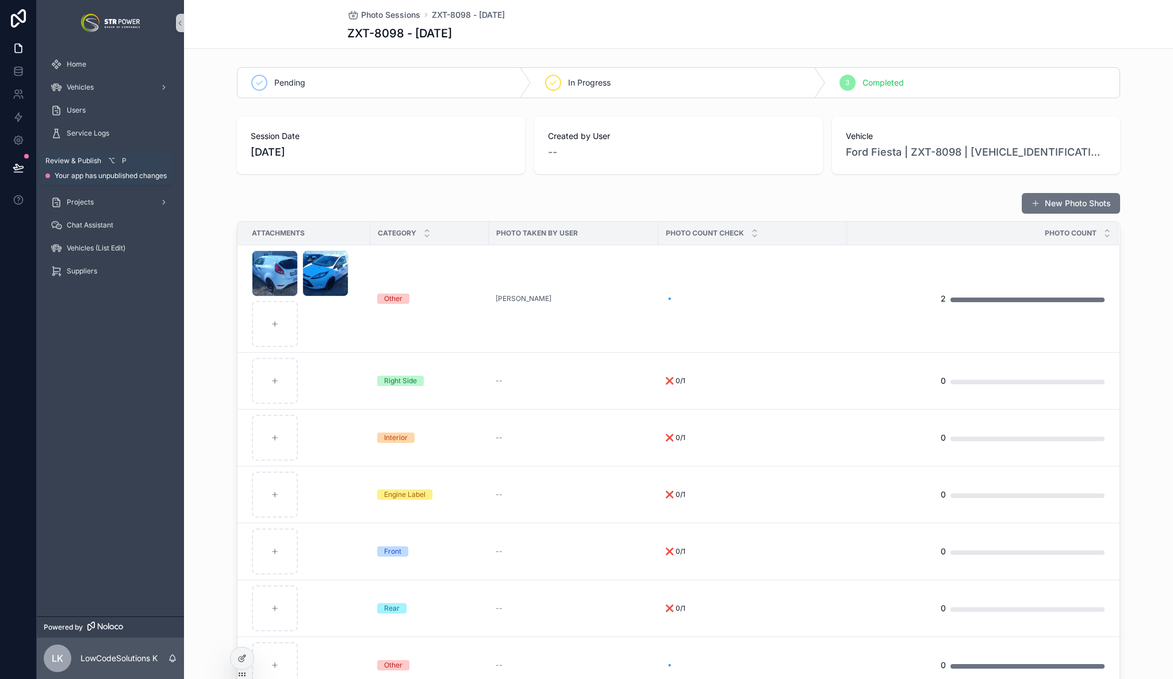
click at [17, 164] on icon at bounding box center [18, 167] width 10 height 6
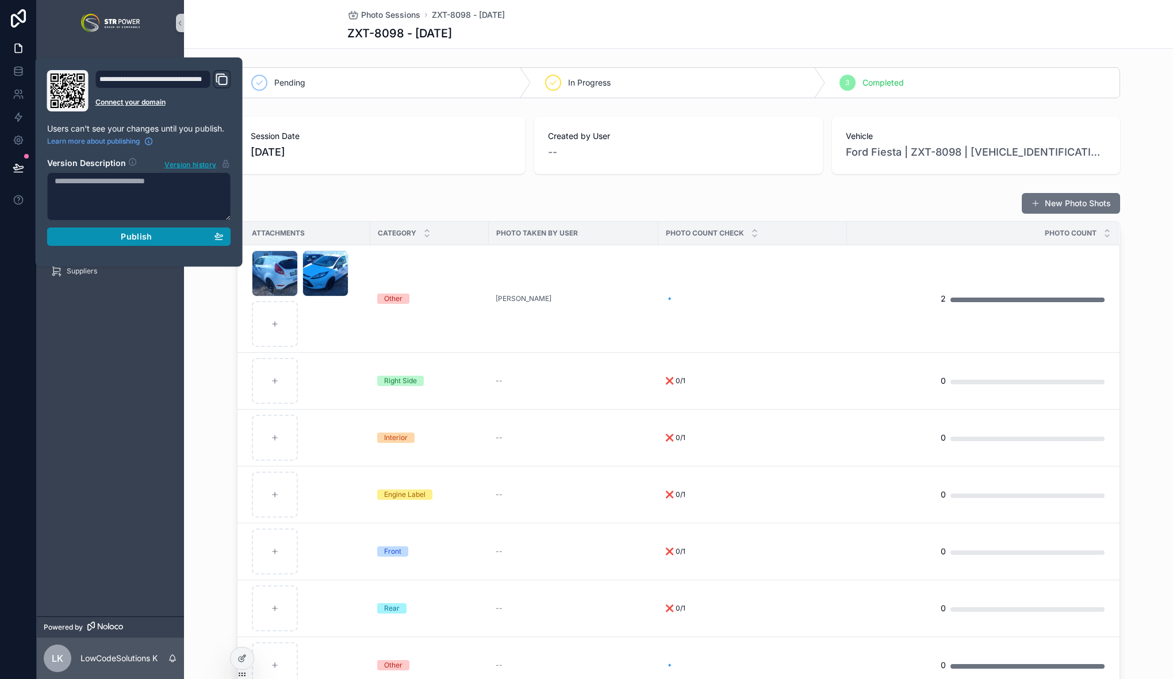
click at [165, 236] on div "Publish" at bounding box center [139, 237] width 169 height 10
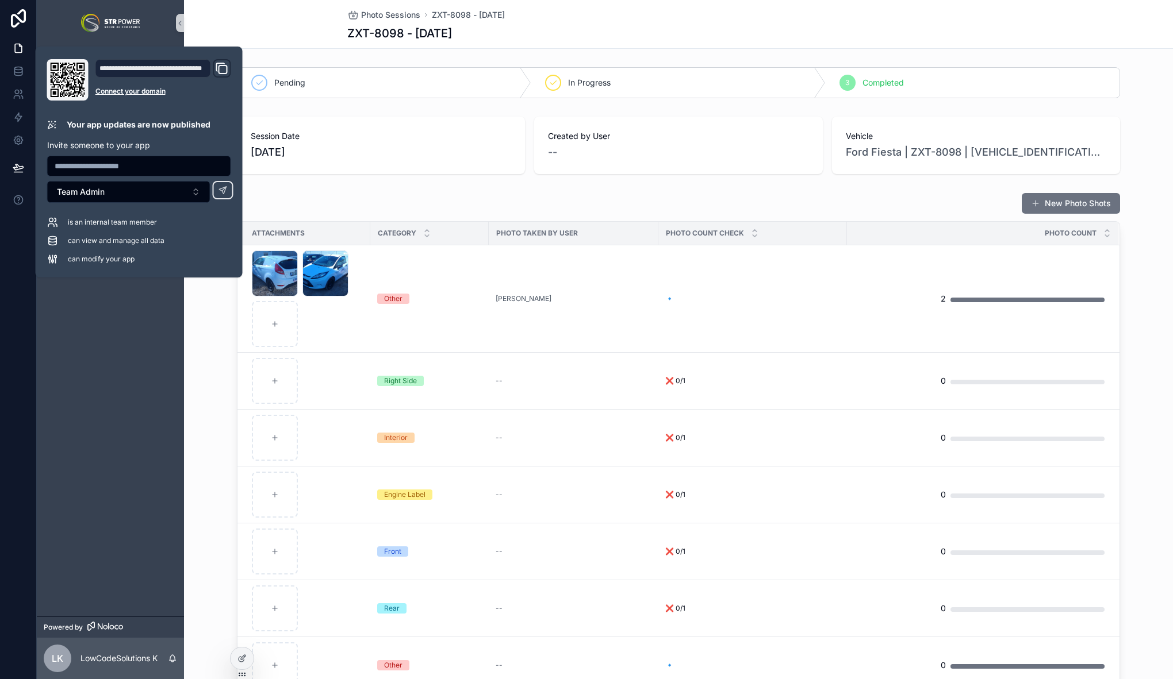
click at [209, 308] on div "New Photo Shots Attachments Category Photo Taken by User Photo Count Check Phot…" at bounding box center [678, 462] width 989 height 549
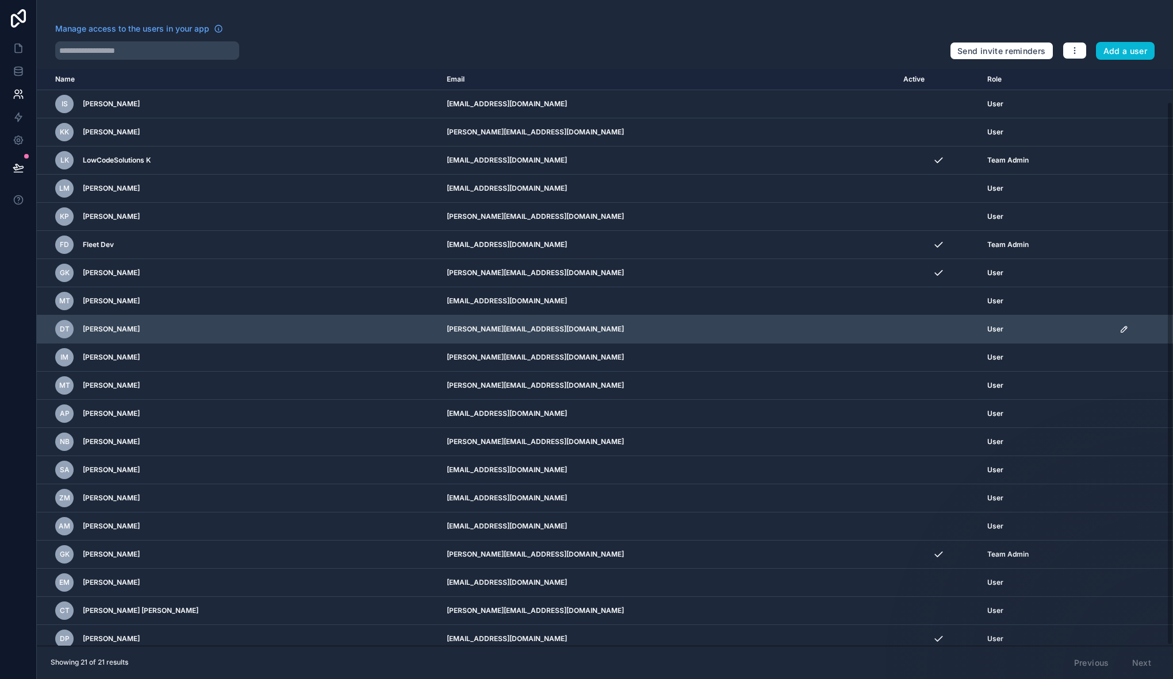
scroll to position [24, 0]
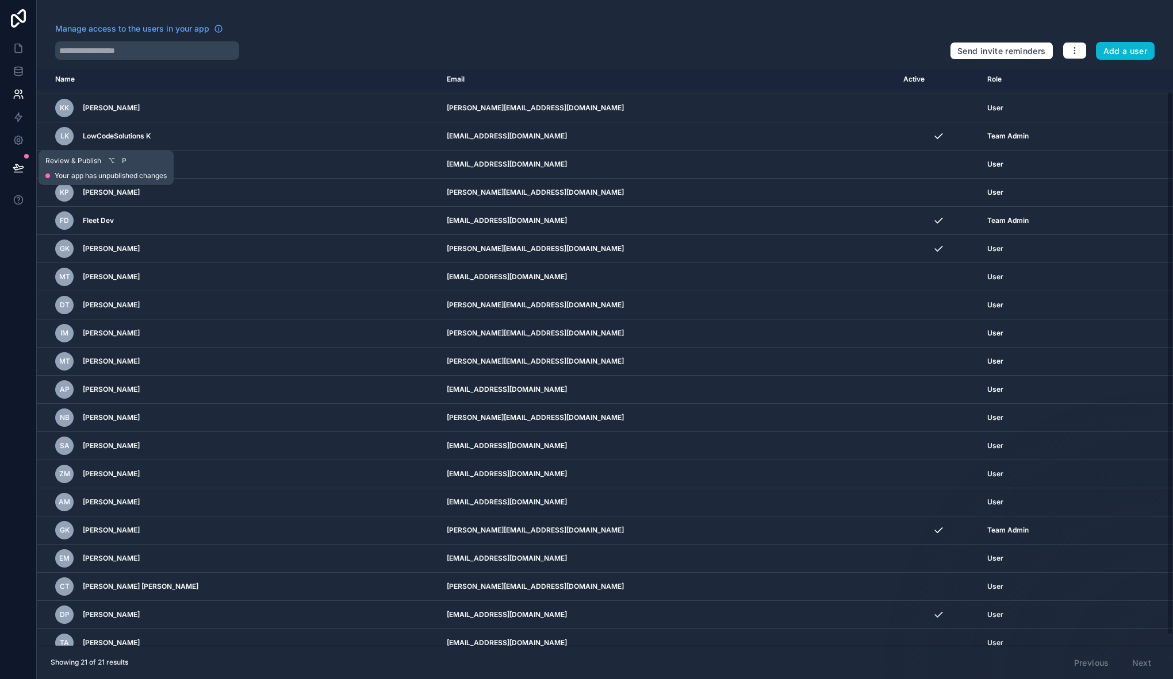
click at [25, 168] on button at bounding box center [18, 168] width 25 height 32
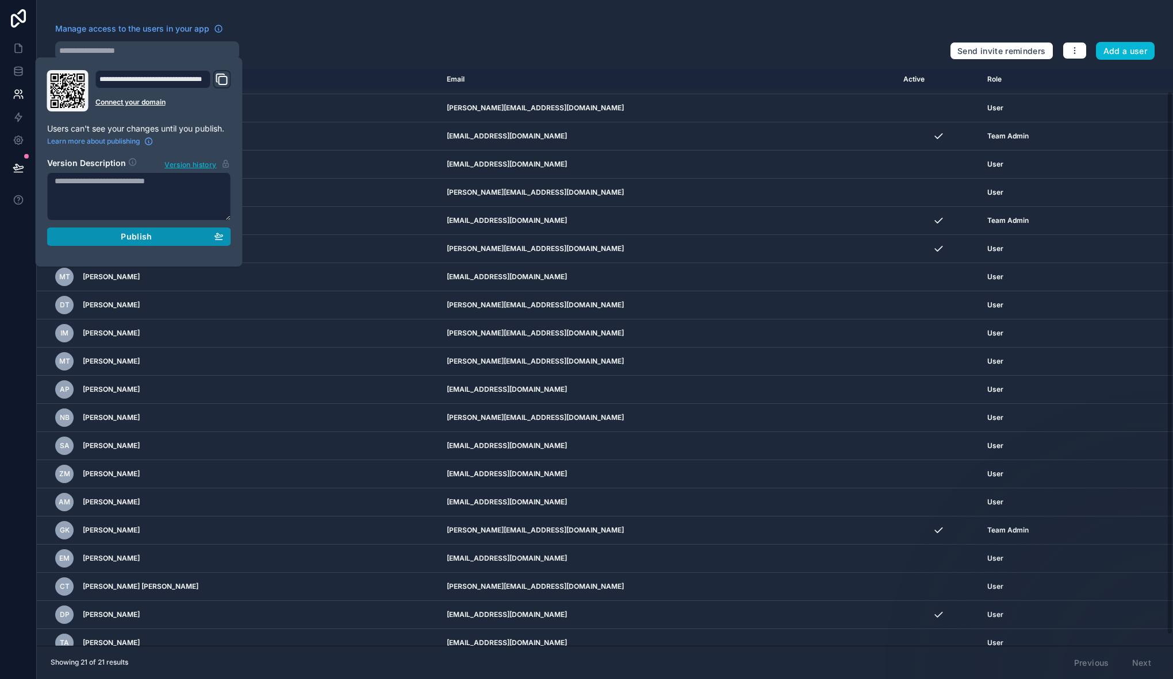
click at [165, 233] on div "Publish" at bounding box center [139, 237] width 169 height 10
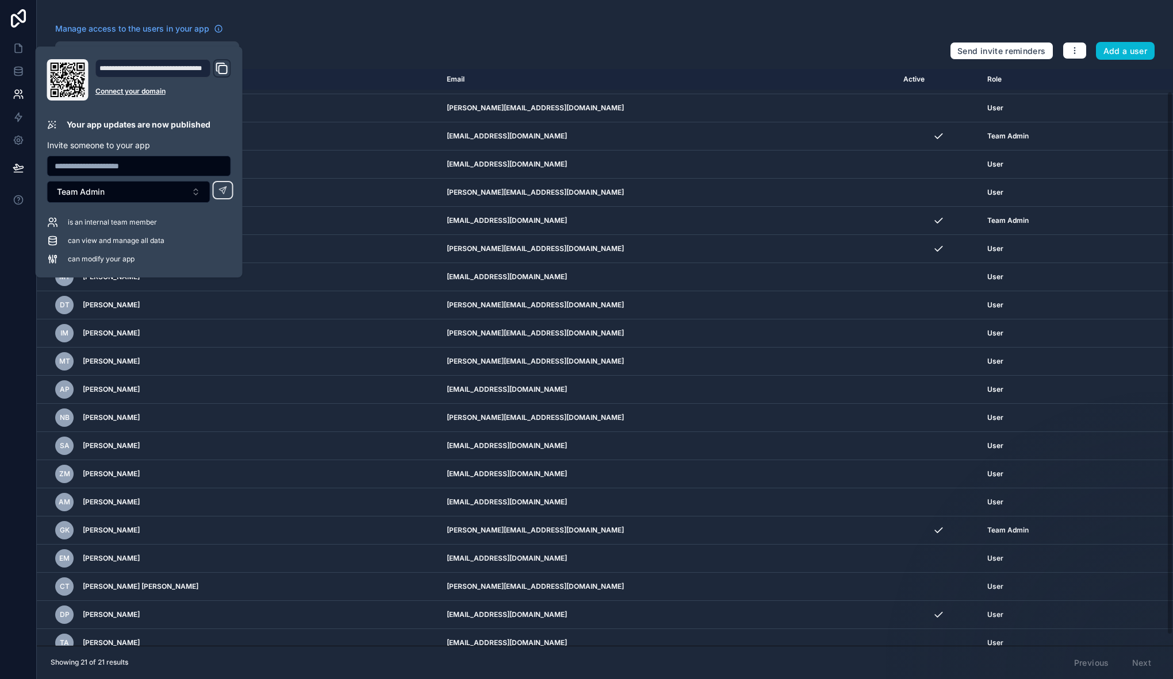
drag, startPoint x: 431, startPoint y: 43, endPoint x: 336, endPoint y: 8, distance: 100.9
click at [430, 42] on div at bounding box center [497, 50] width 885 height 18
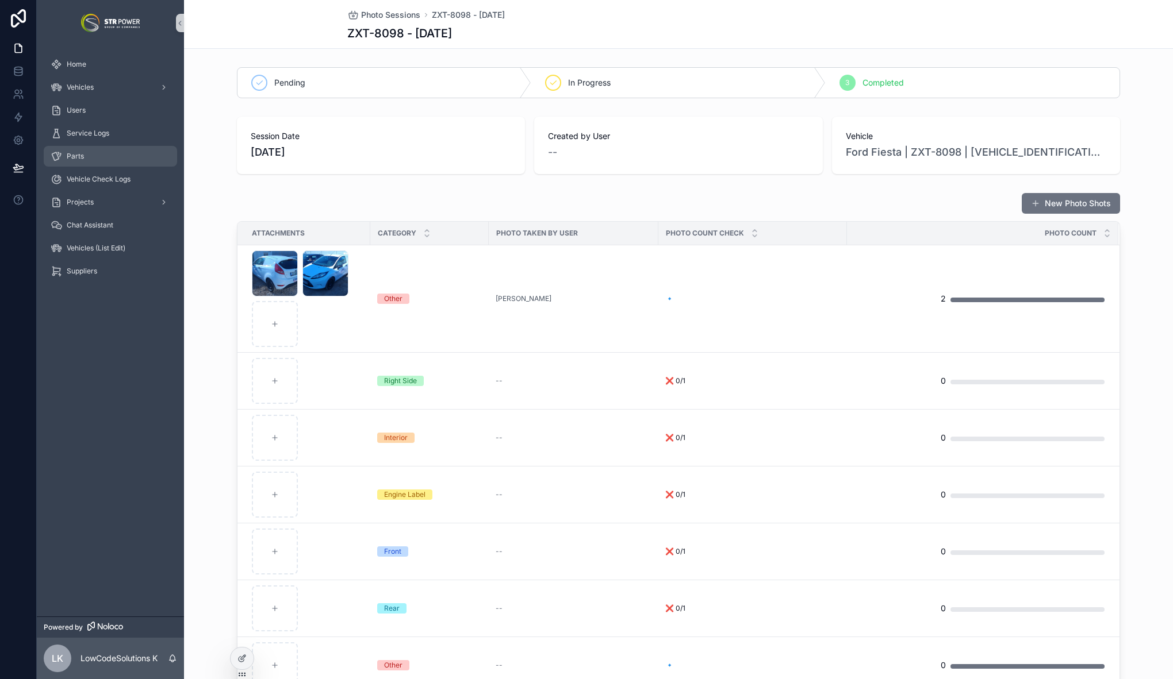
click at [83, 152] on div "Parts" at bounding box center [111, 156] width 120 height 18
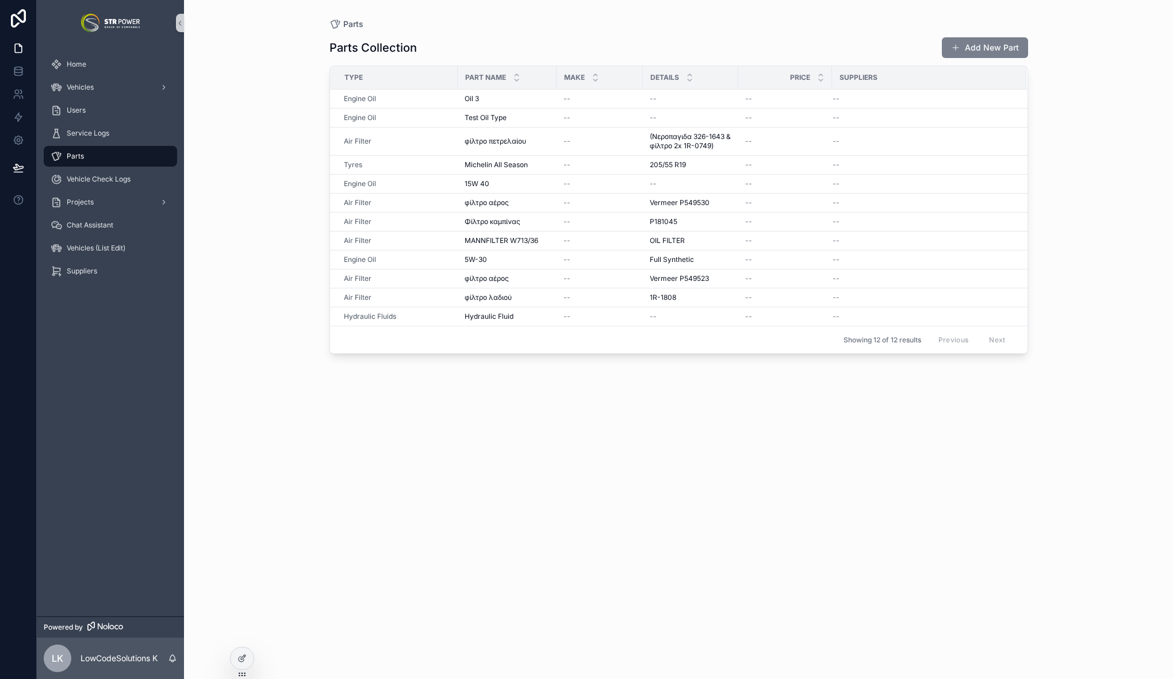
click at [987, 47] on button "Add New Part" at bounding box center [984, 47] width 86 height 21
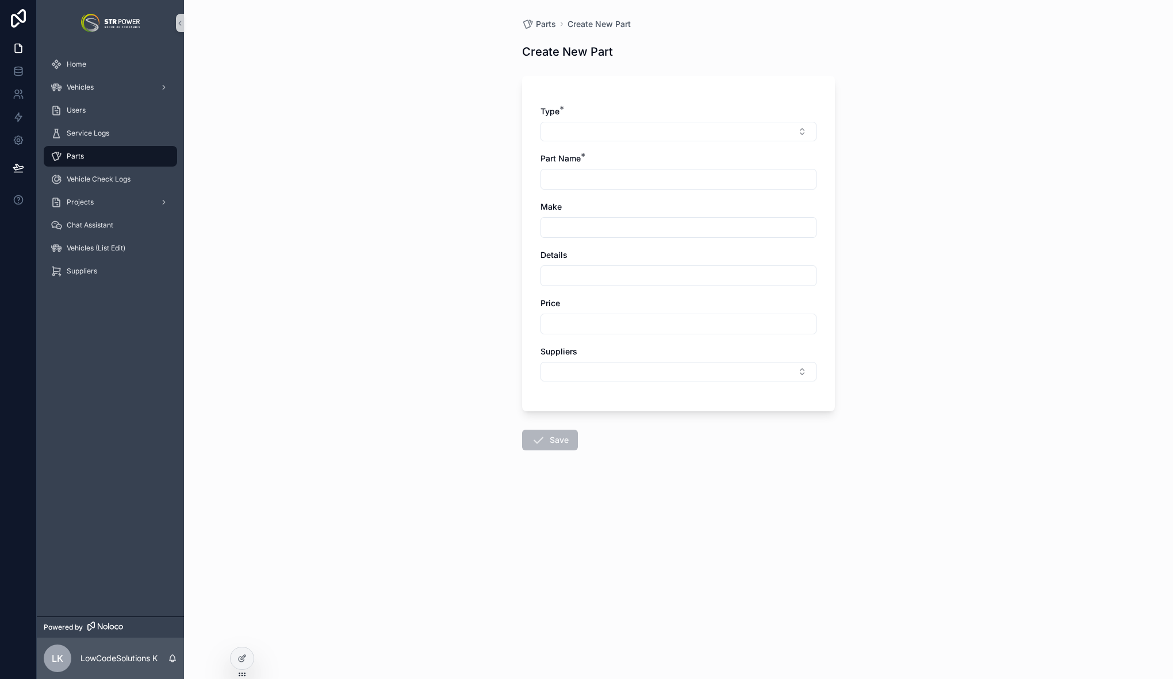
click at [472, 316] on div "Parts Create New Part Create New Part Type * Part Name * Make Details Price Sup…" at bounding box center [678, 339] width 989 height 679
click at [636, 129] on button "Select Button" at bounding box center [678, 132] width 276 height 20
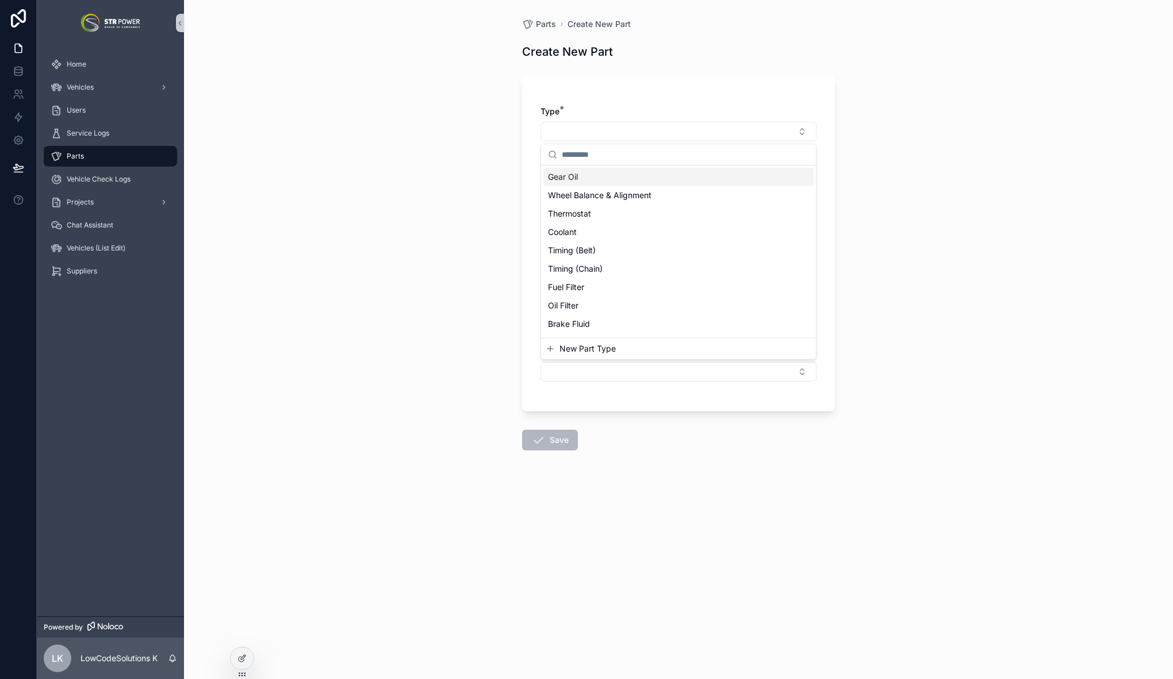
click at [592, 178] on div "Gear Oil" at bounding box center [678, 177] width 270 height 18
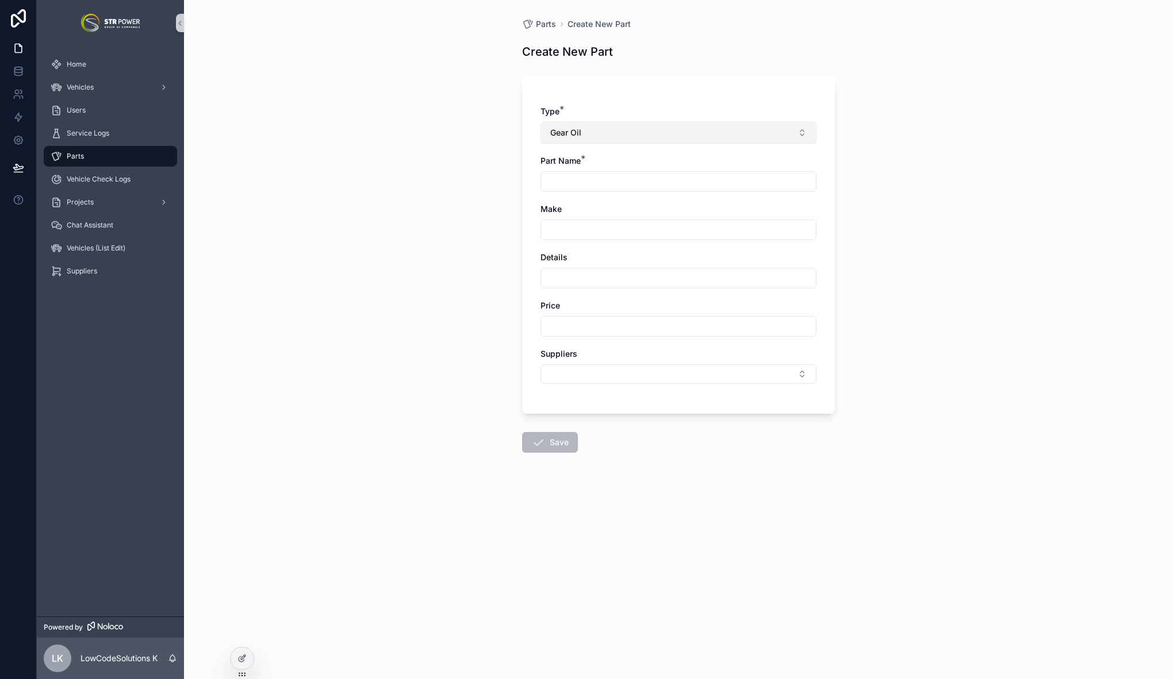
click at [592, 140] on button "Gear Oil" at bounding box center [678, 133] width 276 height 22
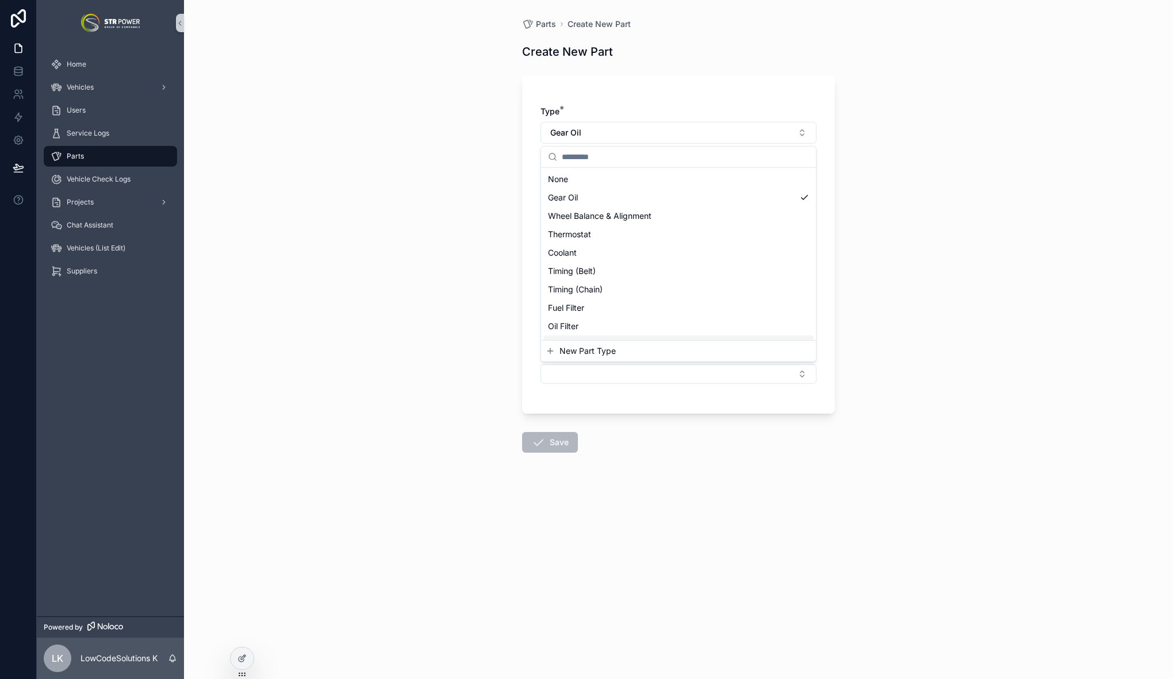
click at [583, 350] on span "New Part Type" at bounding box center [587, 350] width 56 height 11
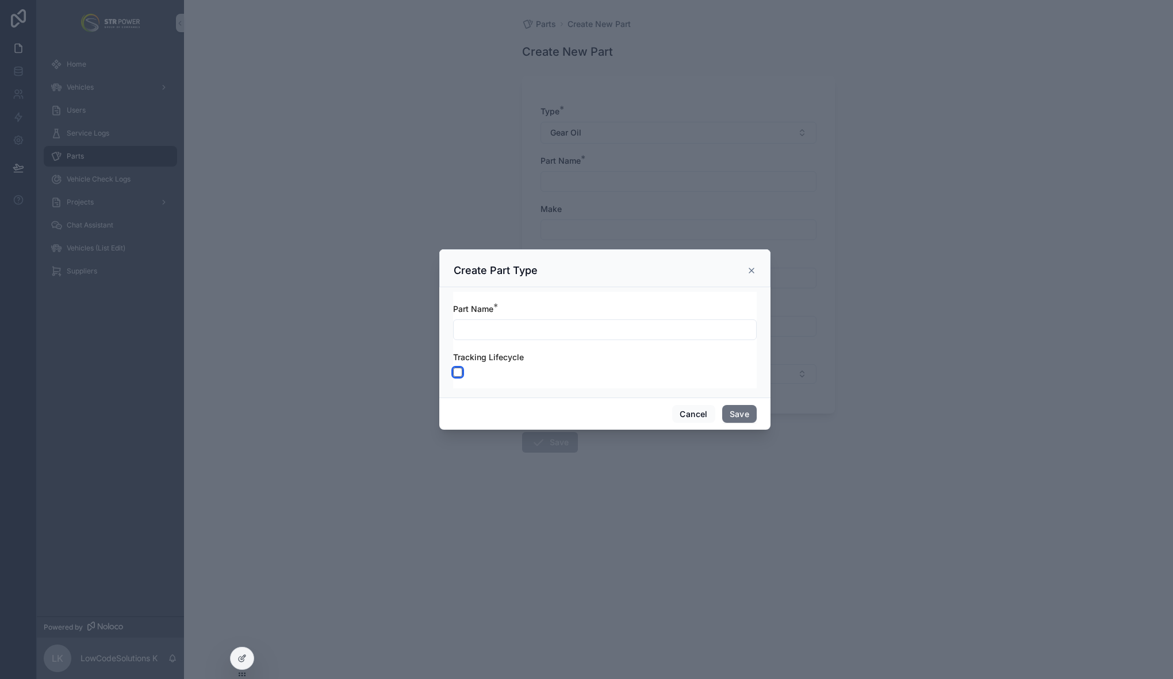
click at [456, 371] on button "scrollable content" at bounding box center [457, 372] width 9 height 9
click at [458, 372] on button "scrollable content" at bounding box center [457, 372] width 9 height 9
click at [751, 273] on icon "scrollable content" at bounding box center [751, 270] width 9 height 9
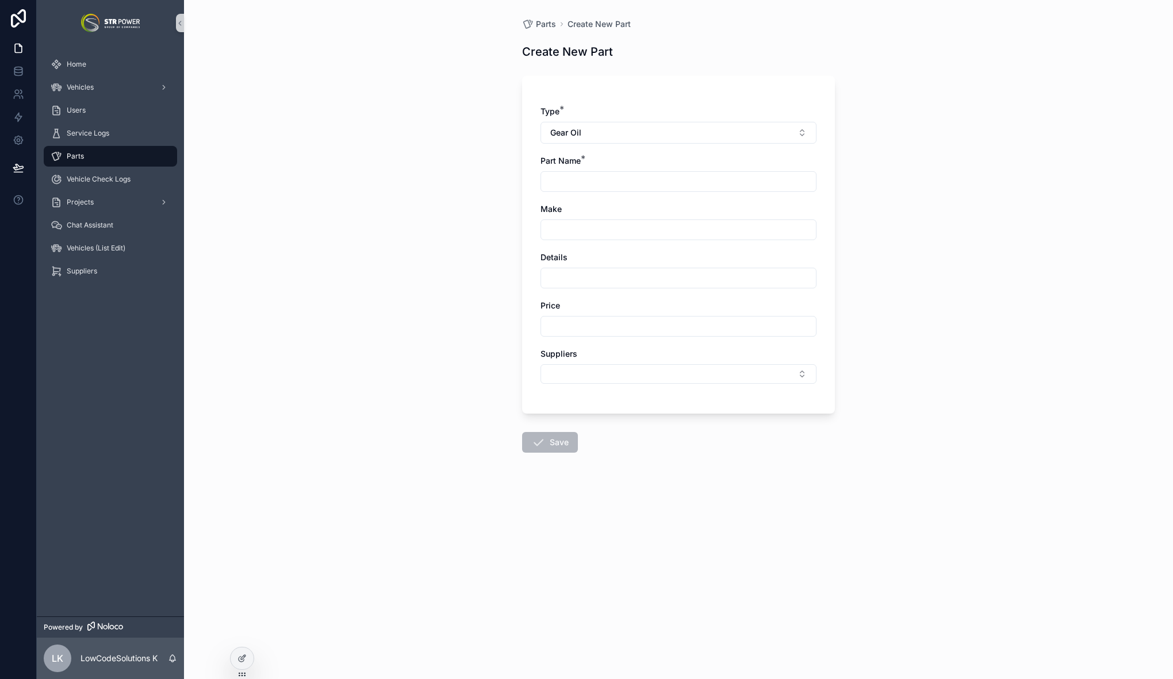
click at [417, 247] on div "Parts Create New Part Create New Part Type * Gear Oil Part Name * Make Details …" at bounding box center [678, 339] width 989 height 679
